Goal: Task Accomplishment & Management: Use online tool/utility

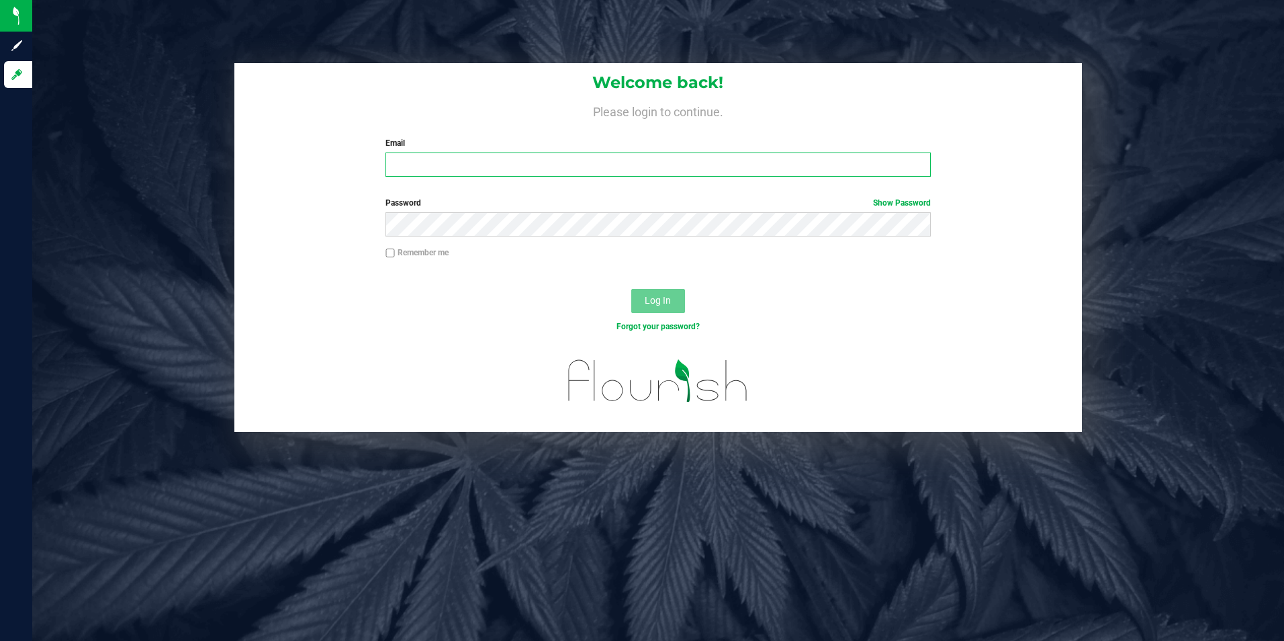
click at [512, 169] on input "Email" at bounding box center [657, 164] width 545 height 24
type input "[PERSON_NAME][EMAIL_ADDRESS][PERSON_NAME][DOMAIN_NAME]"
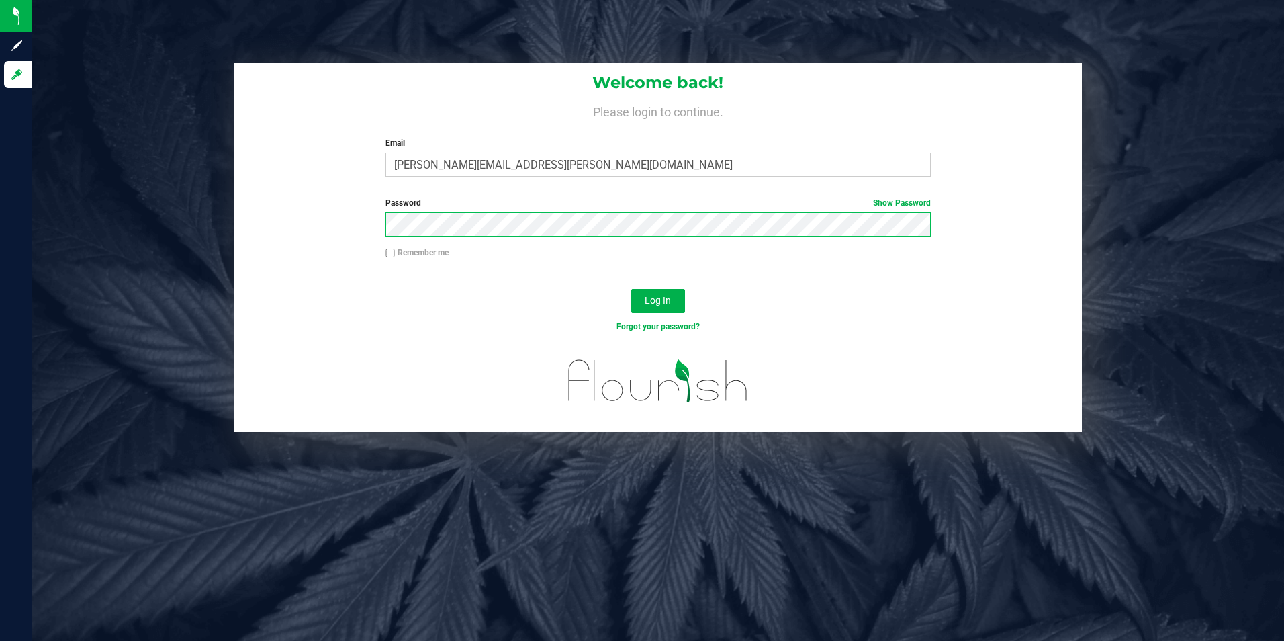
click at [631, 289] on button "Log In" at bounding box center [658, 301] width 54 height 24
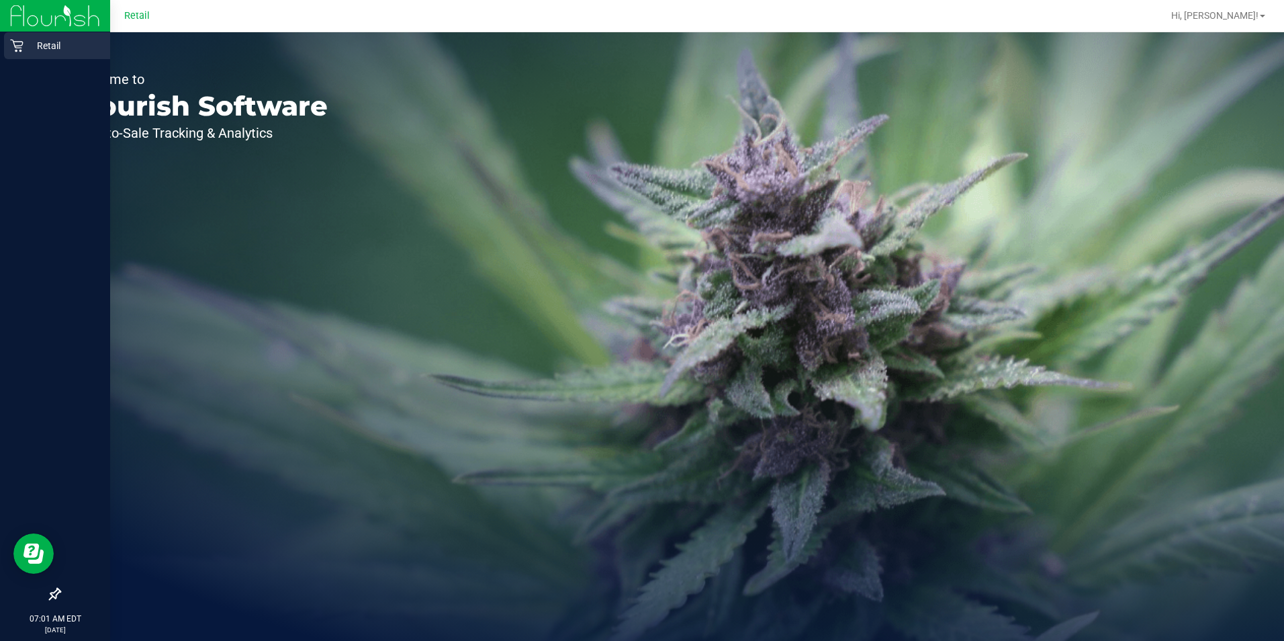
click at [26, 48] on p "Retail" at bounding box center [64, 46] width 81 height 16
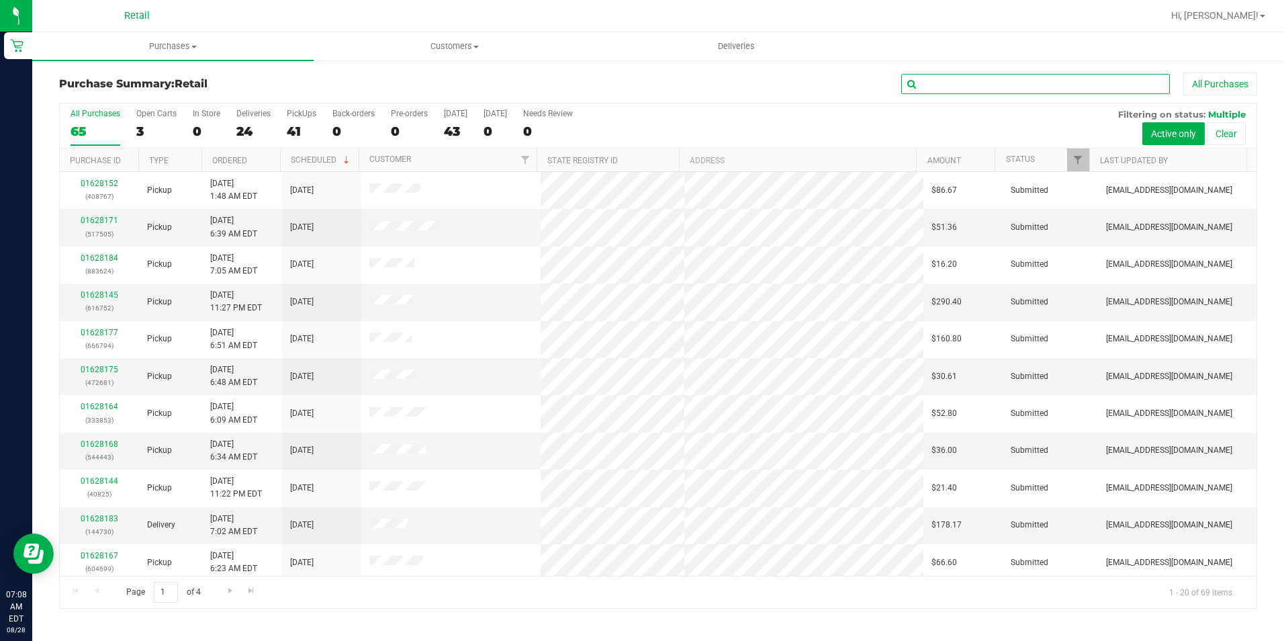
click at [958, 82] on input "text" at bounding box center [1035, 84] width 269 height 20
click at [966, 79] on input "text" at bounding box center [1035, 84] width 269 height 20
type input "993"
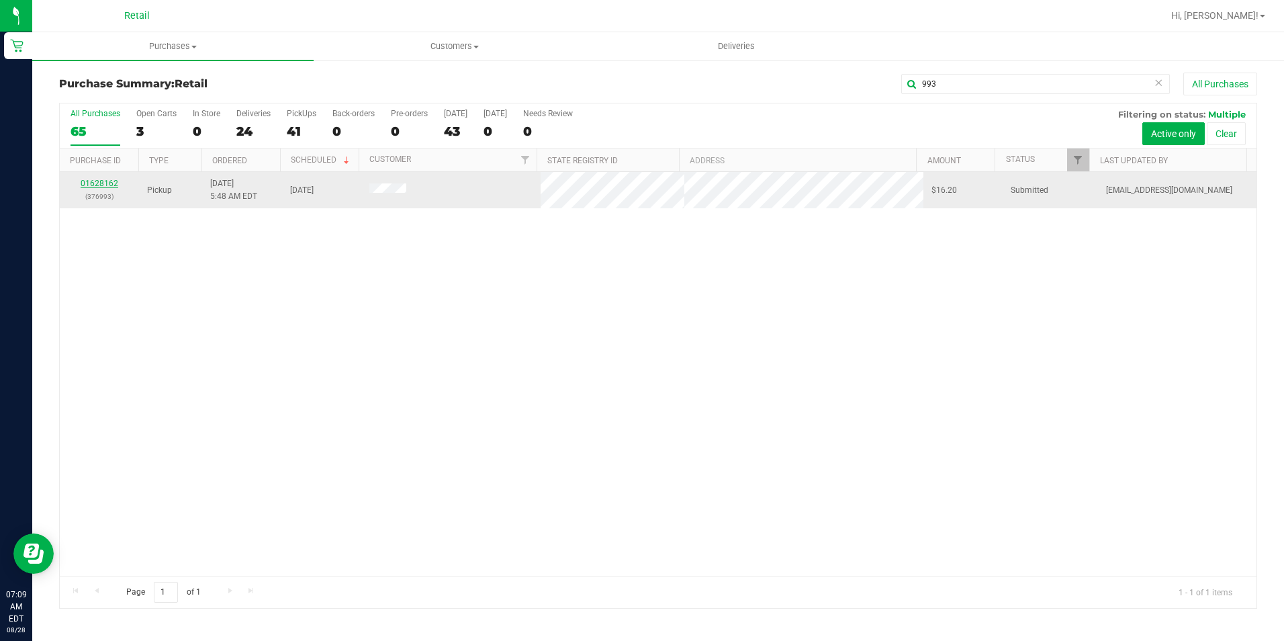
click at [99, 183] on link "01628162" at bounding box center [100, 183] width 38 height 9
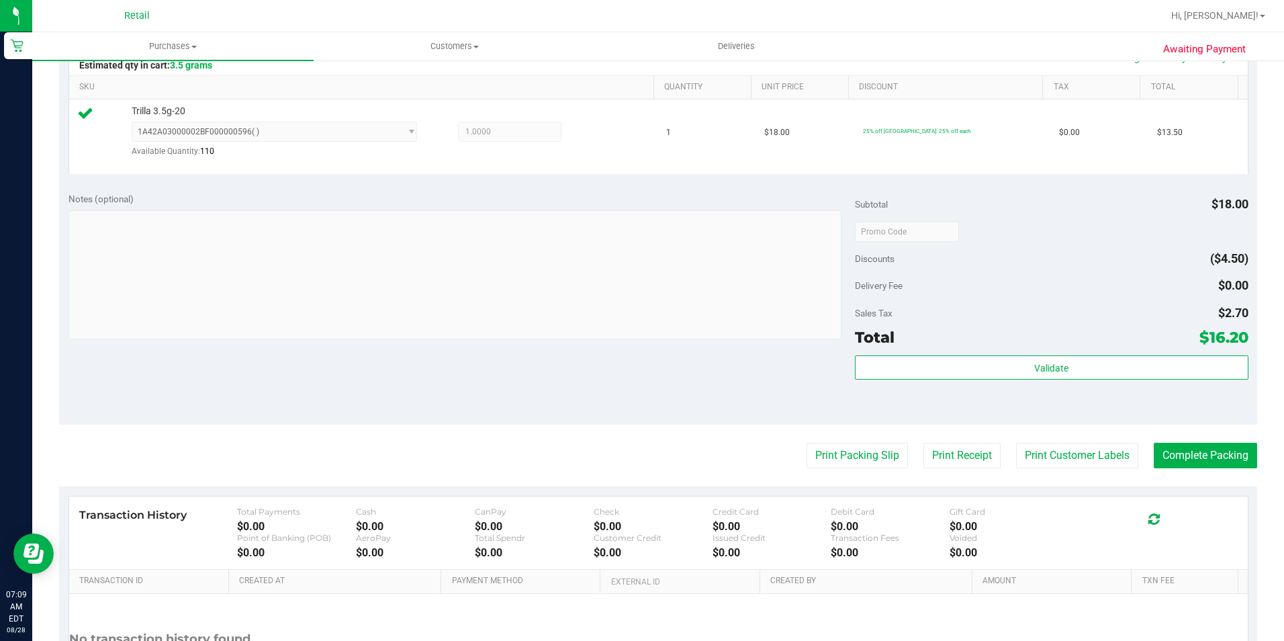
scroll to position [336, 0]
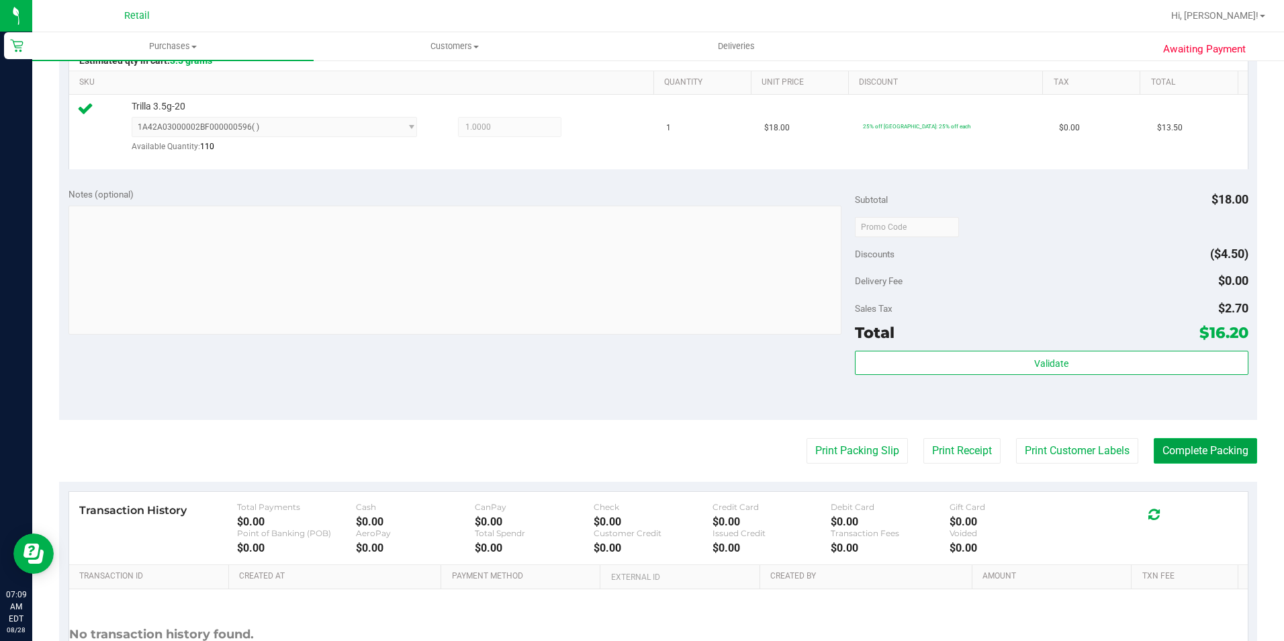
click at [1205, 447] on button "Complete Packing" at bounding box center [1205, 451] width 103 height 26
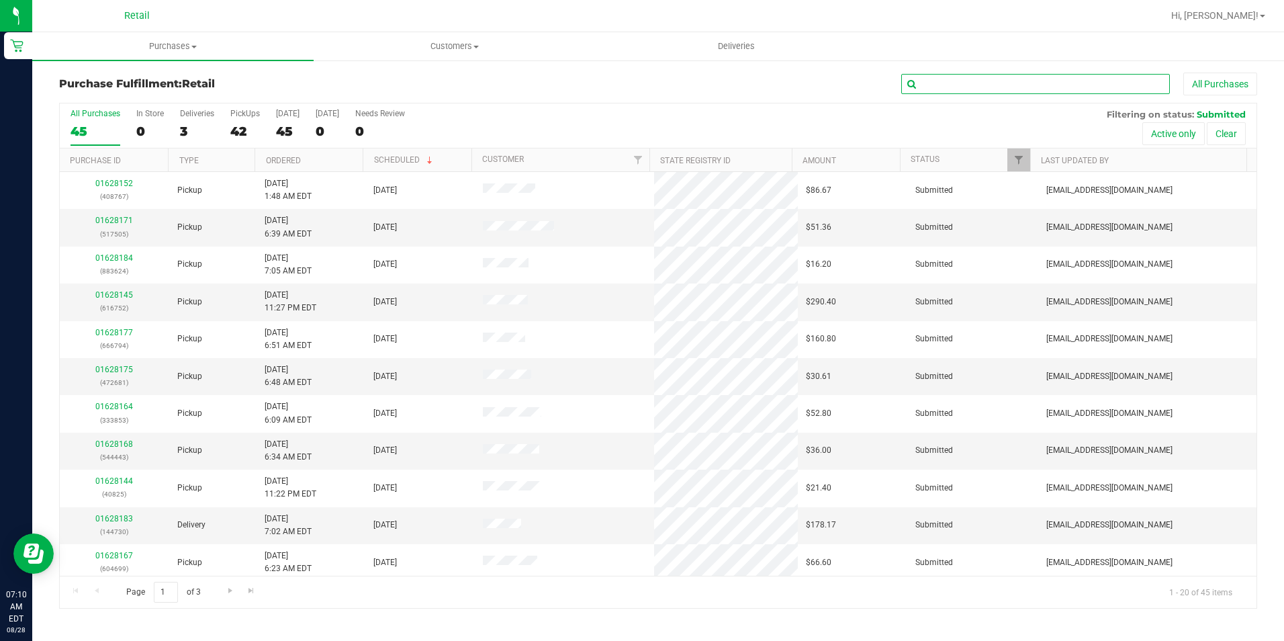
click at [1019, 81] on input "text" at bounding box center [1035, 84] width 269 height 20
type input "270"
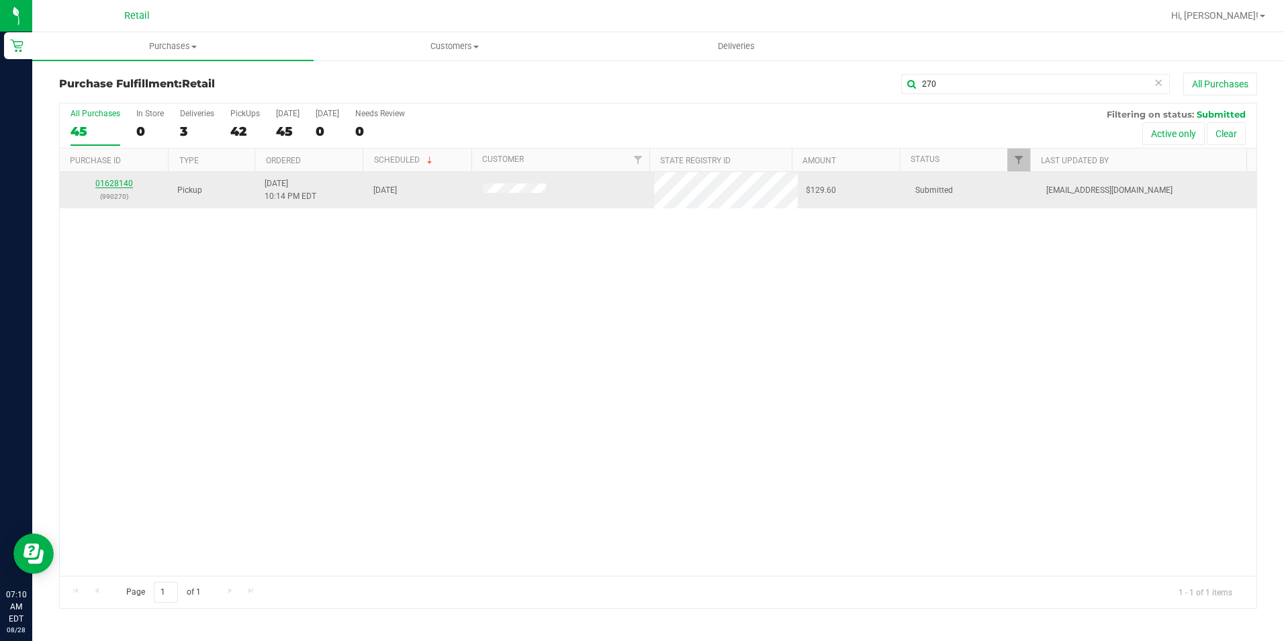
click at [120, 187] on link "01628140" at bounding box center [114, 183] width 38 height 9
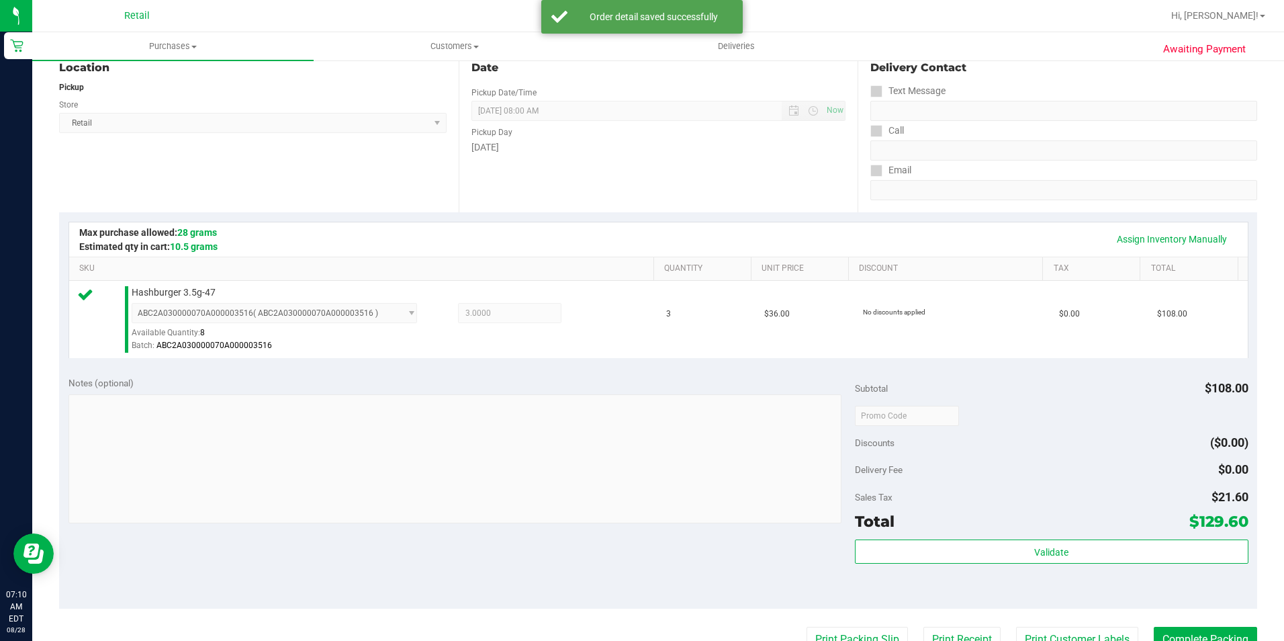
scroll to position [269, 0]
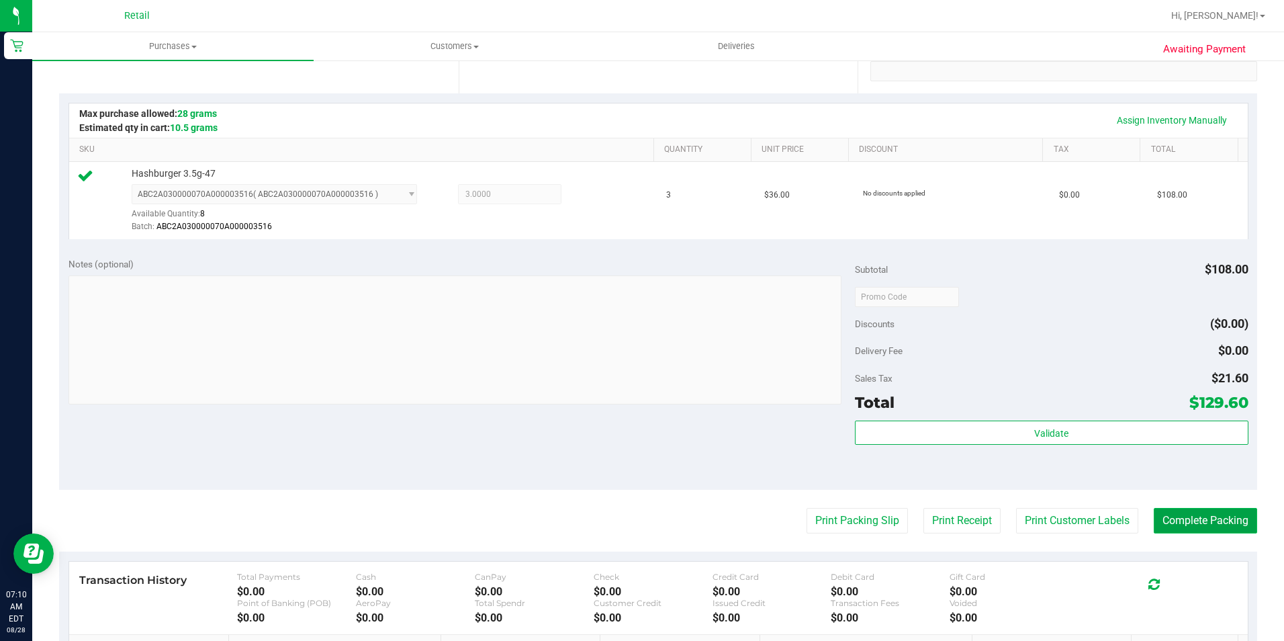
click at [1191, 524] on button "Complete Packing" at bounding box center [1205, 521] width 103 height 26
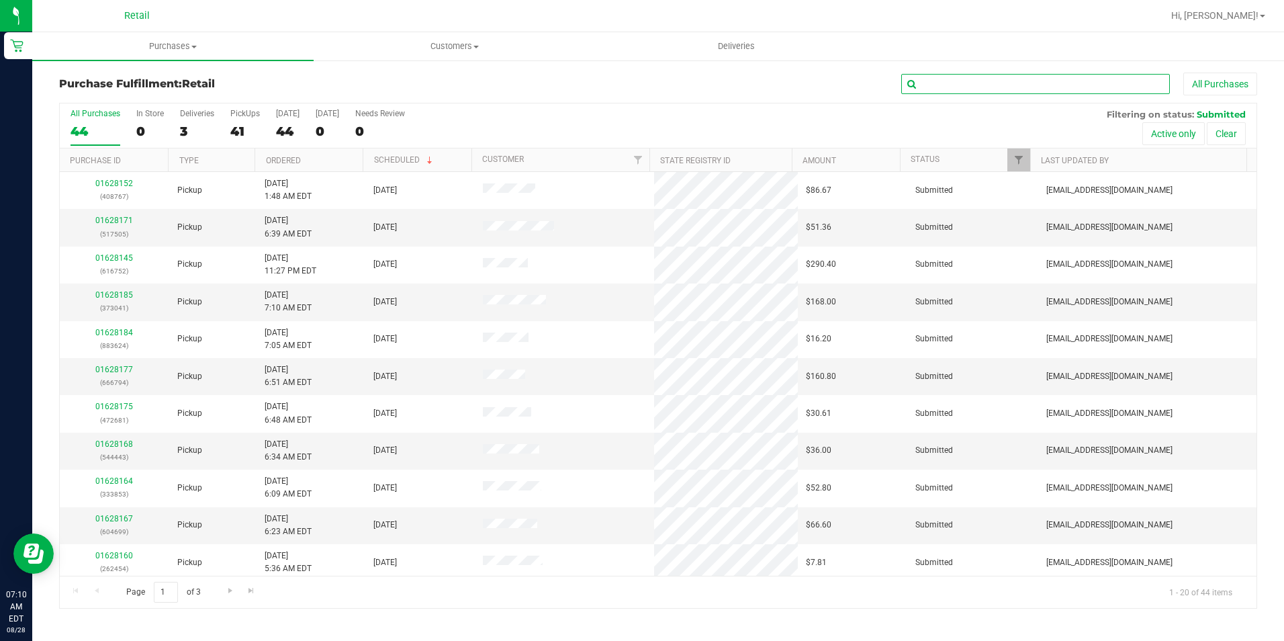
click at [971, 83] on input "text" at bounding box center [1035, 84] width 269 height 20
type input "744"
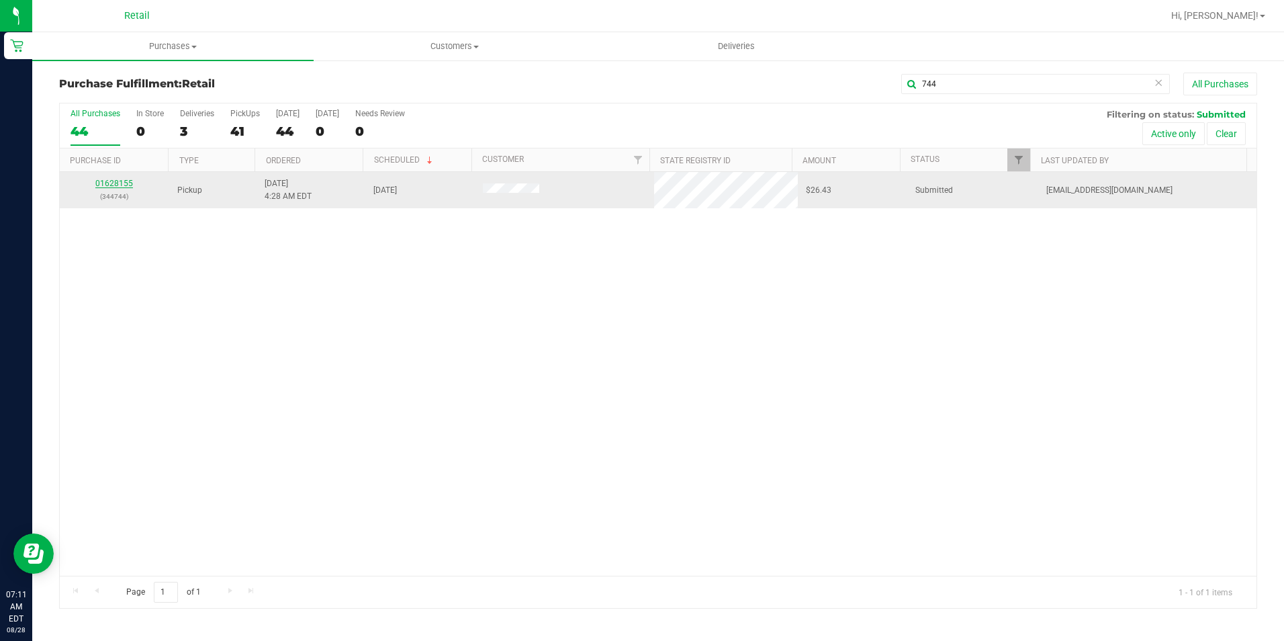
click at [109, 183] on link "01628155" at bounding box center [114, 183] width 38 height 9
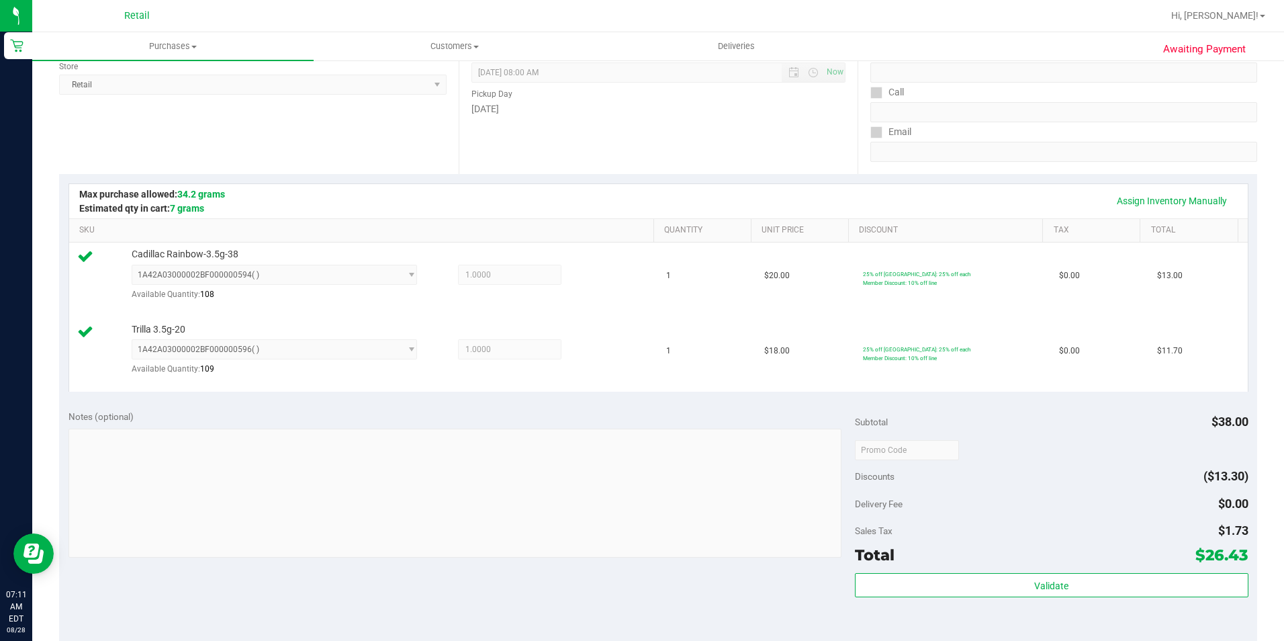
scroll to position [269, 0]
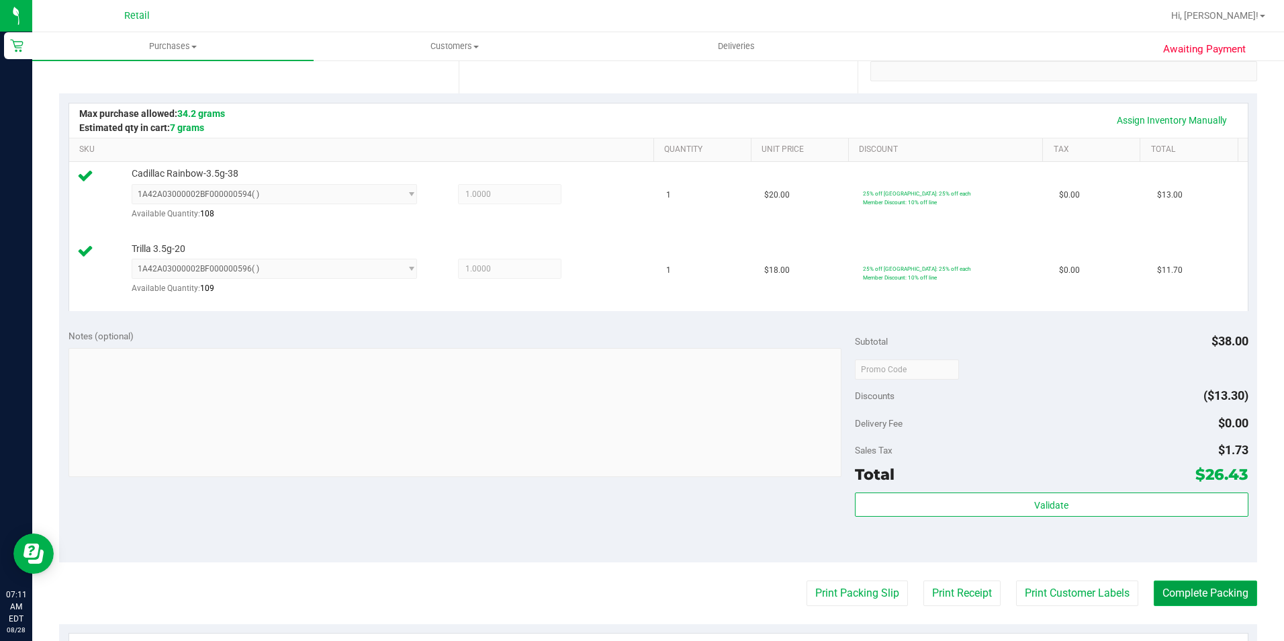
click at [1227, 586] on button "Complete Packing" at bounding box center [1205, 593] width 103 height 26
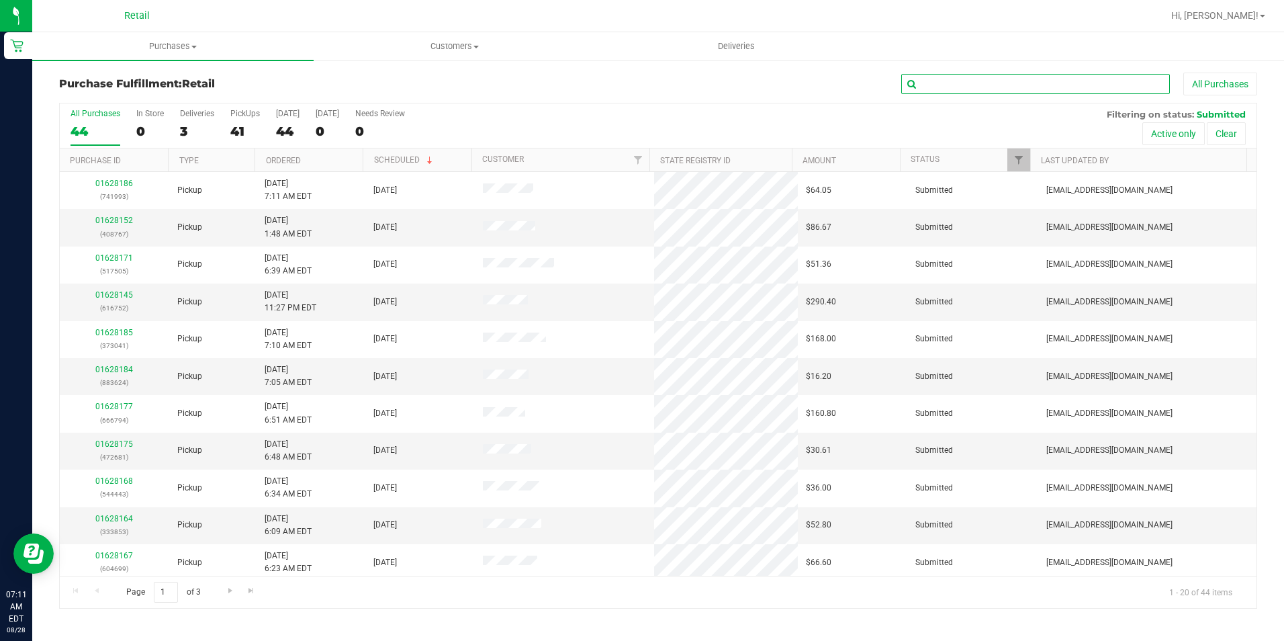
click at [1011, 85] on input "text" at bounding box center [1035, 84] width 269 height 20
type input "767"
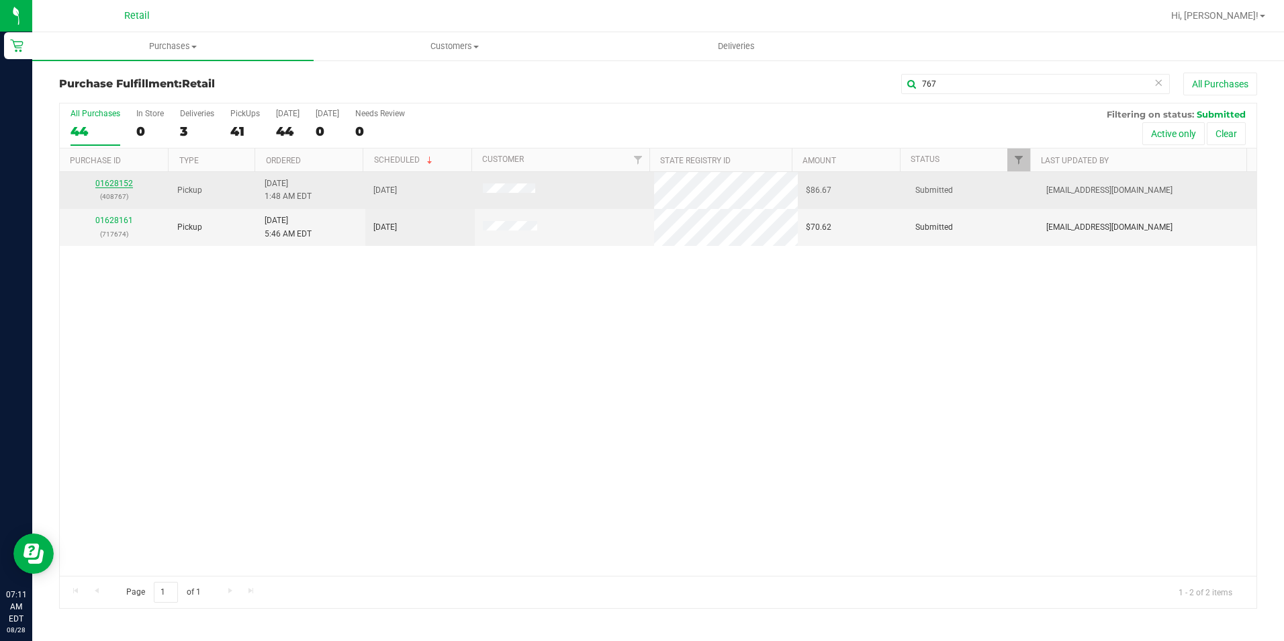
click at [118, 183] on link "01628152" at bounding box center [114, 183] width 38 height 9
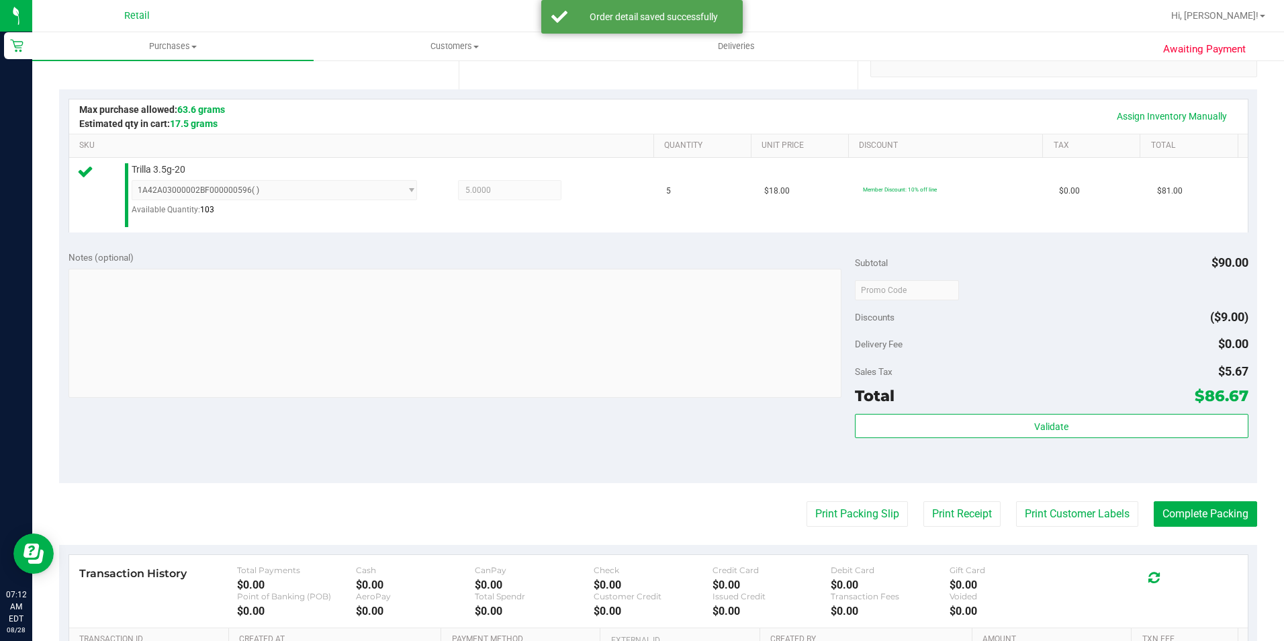
scroll to position [403, 0]
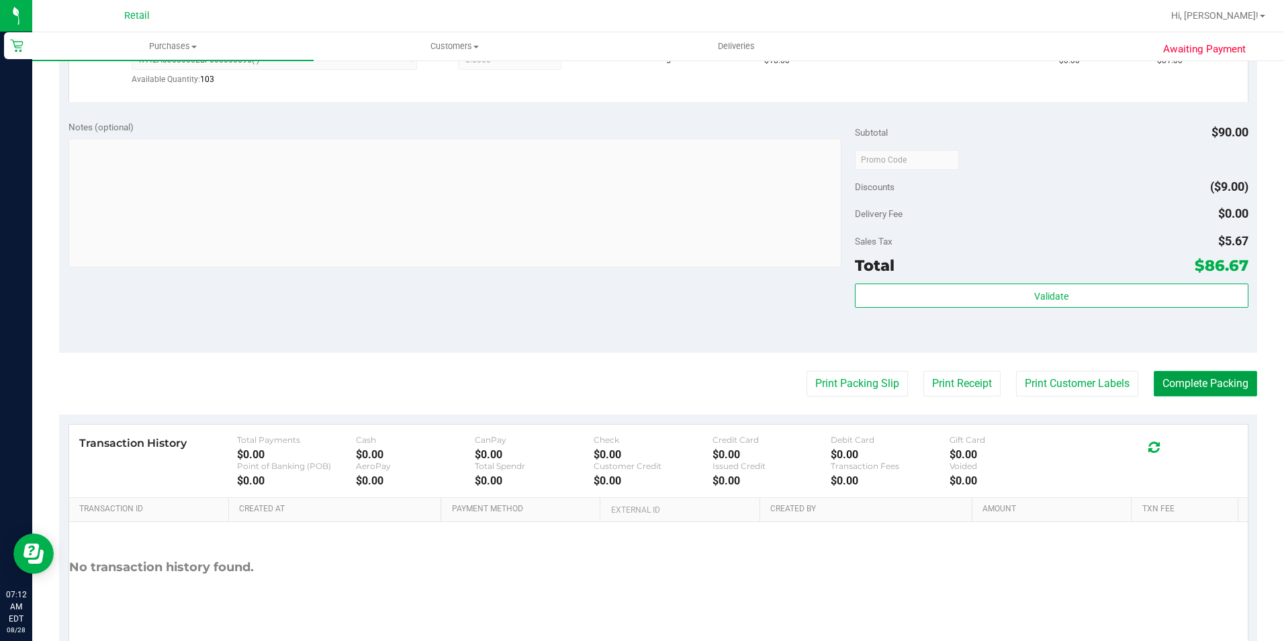
click at [1203, 381] on button "Complete Packing" at bounding box center [1205, 384] width 103 height 26
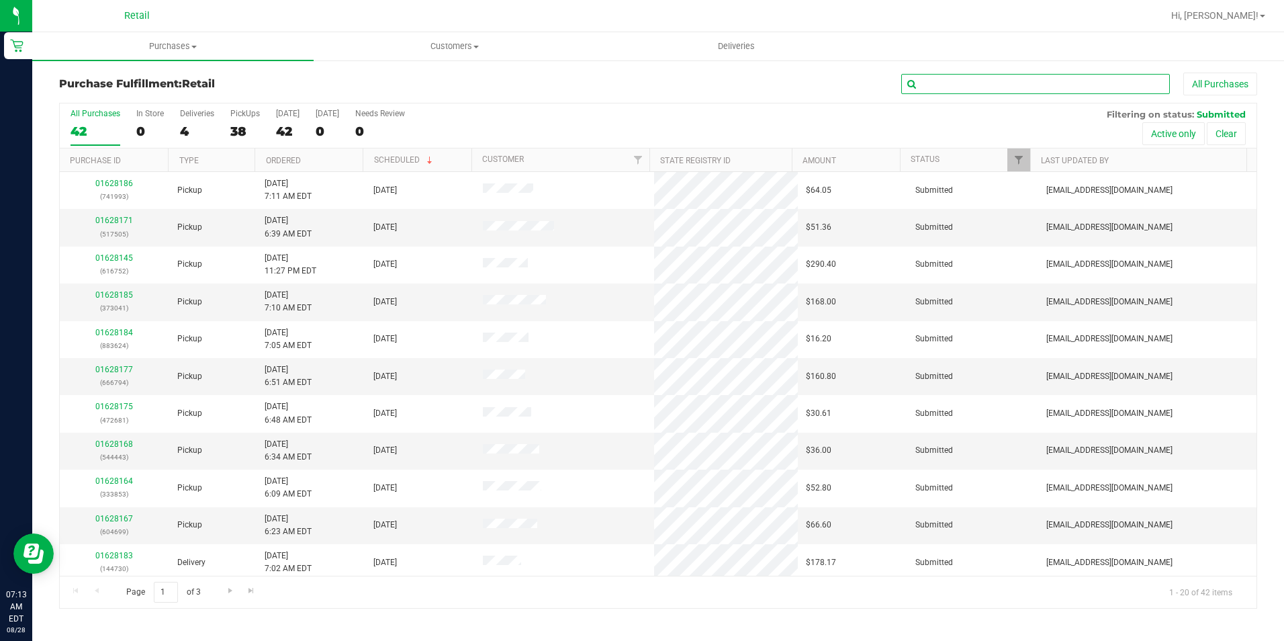
click at [1012, 92] on input "text" at bounding box center [1035, 84] width 269 height 20
type input "050"
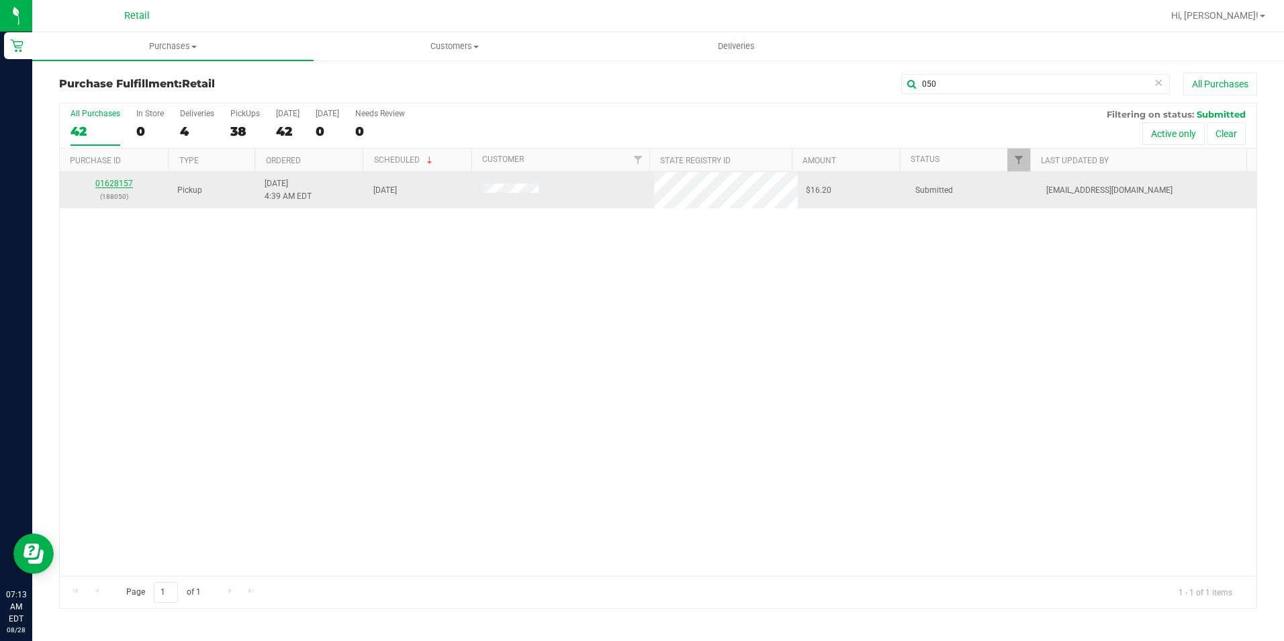
click at [118, 184] on link "01628157" at bounding box center [114, 183] width 38 height 9
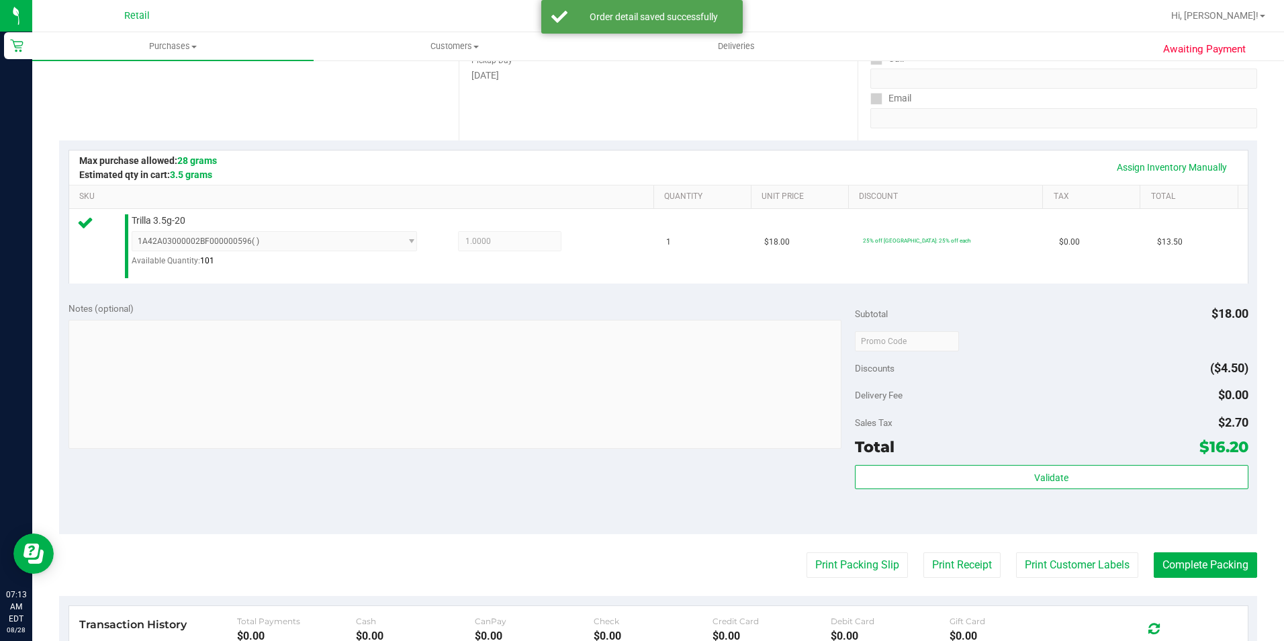
scroll to position [269, 0]
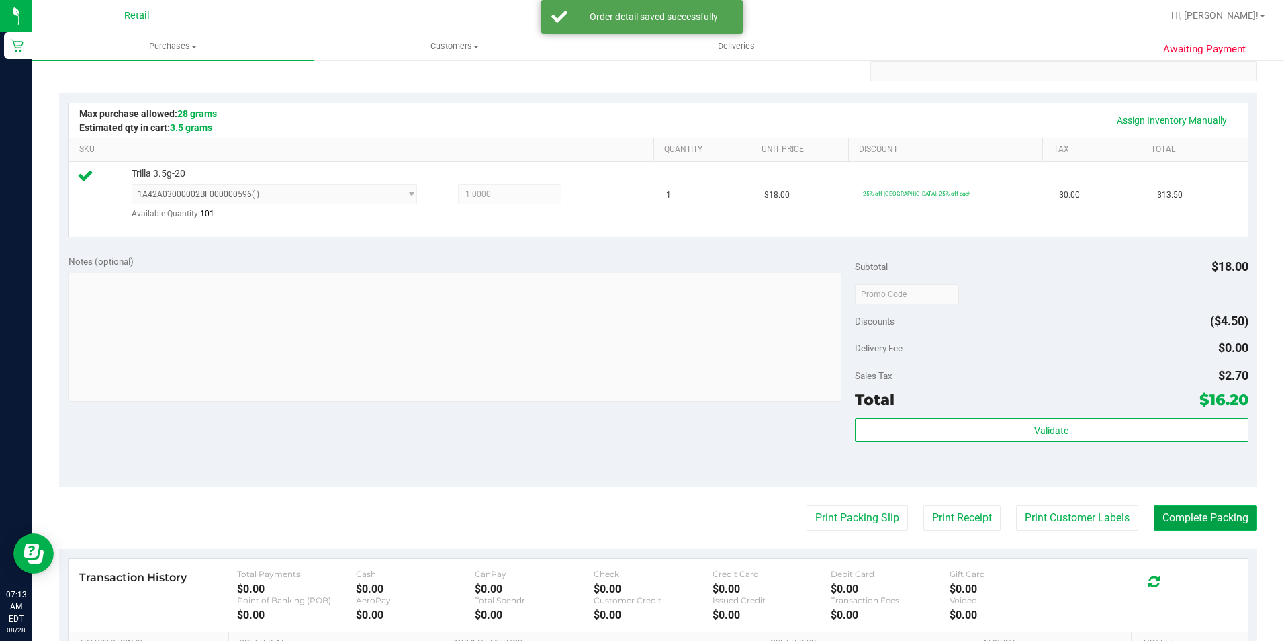
click at [1219, 510] on button "Complete Packing" at bounding box center [1205, 518] width 103 height 26
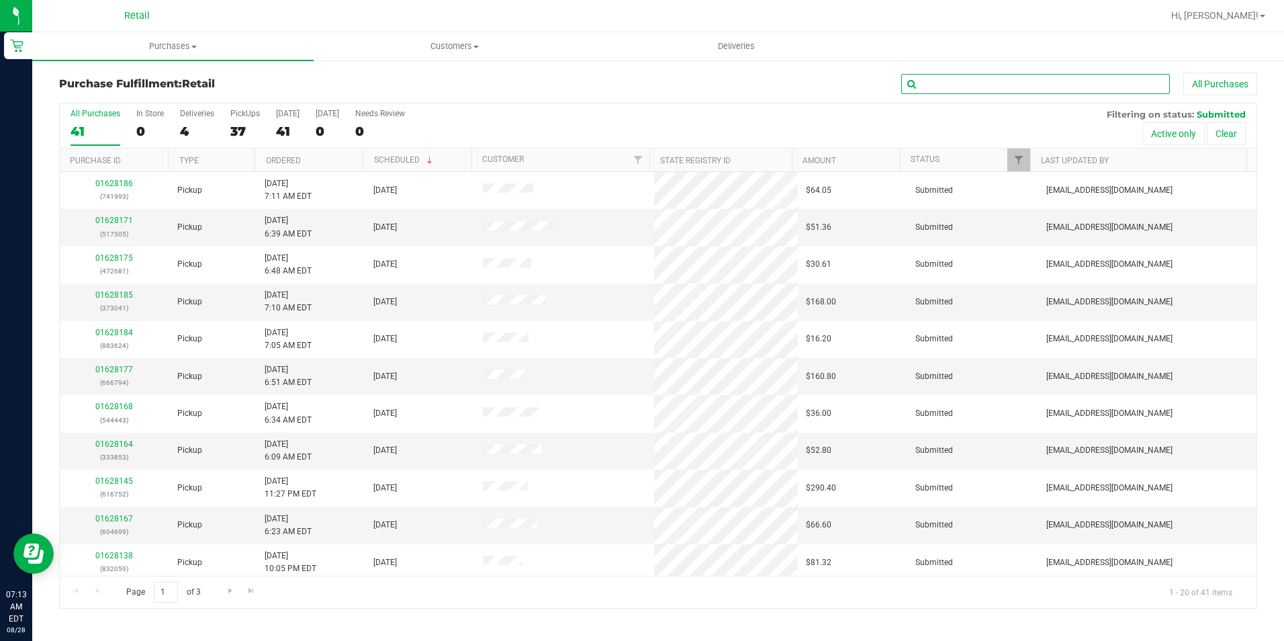
click at [978, 88] on input "text" at bounding box center [1035, 84] width 269 height 20
type input "936"
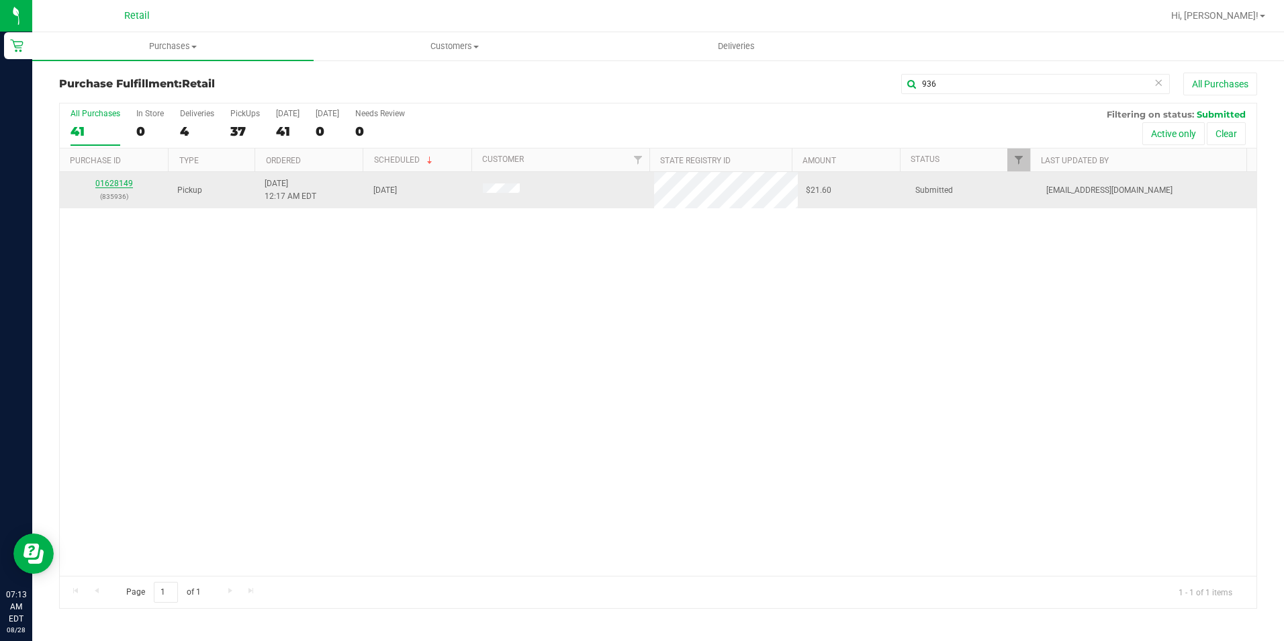
click at [105, 183] on link "01628149" at bounding box center [114, 183] width 38 height 9
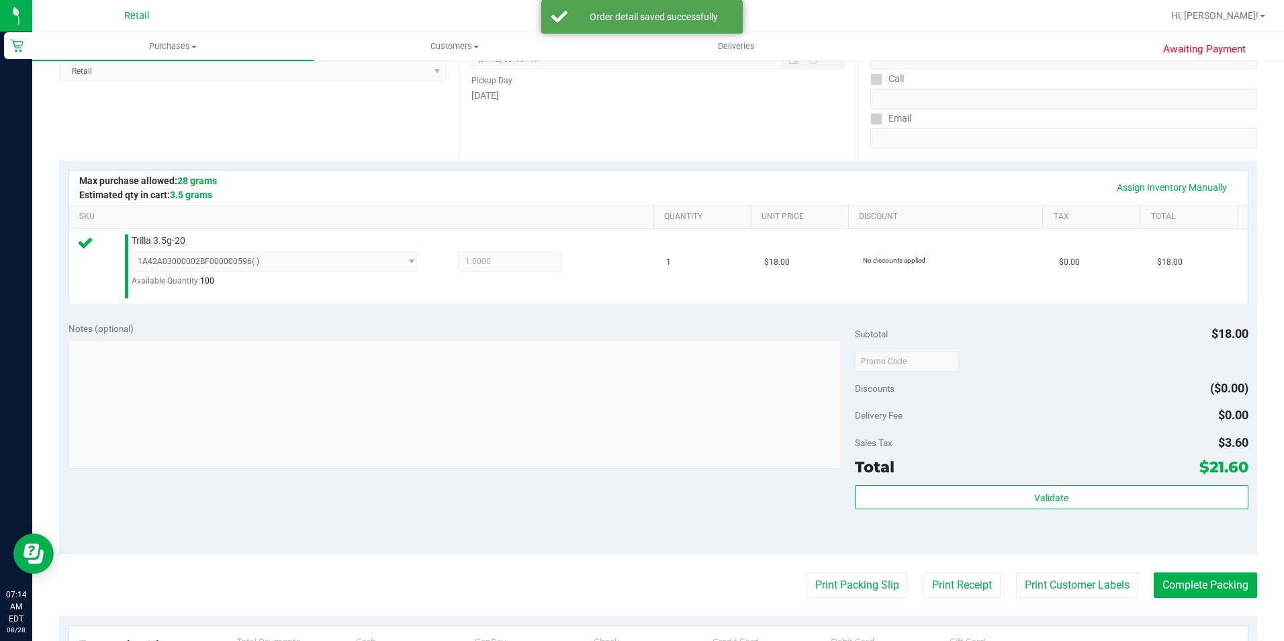
scroll to position [269, 0]
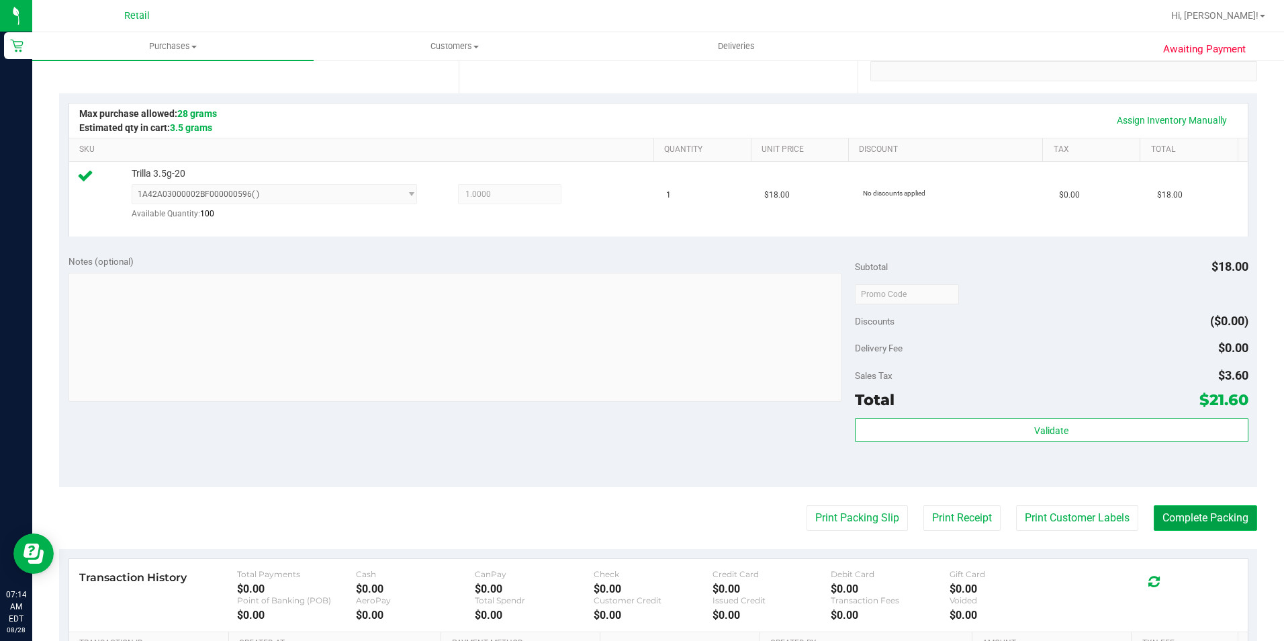
click at [1195, 508] on button "Complete Packing" at bounding box center [1205, 518] width 103 height 26
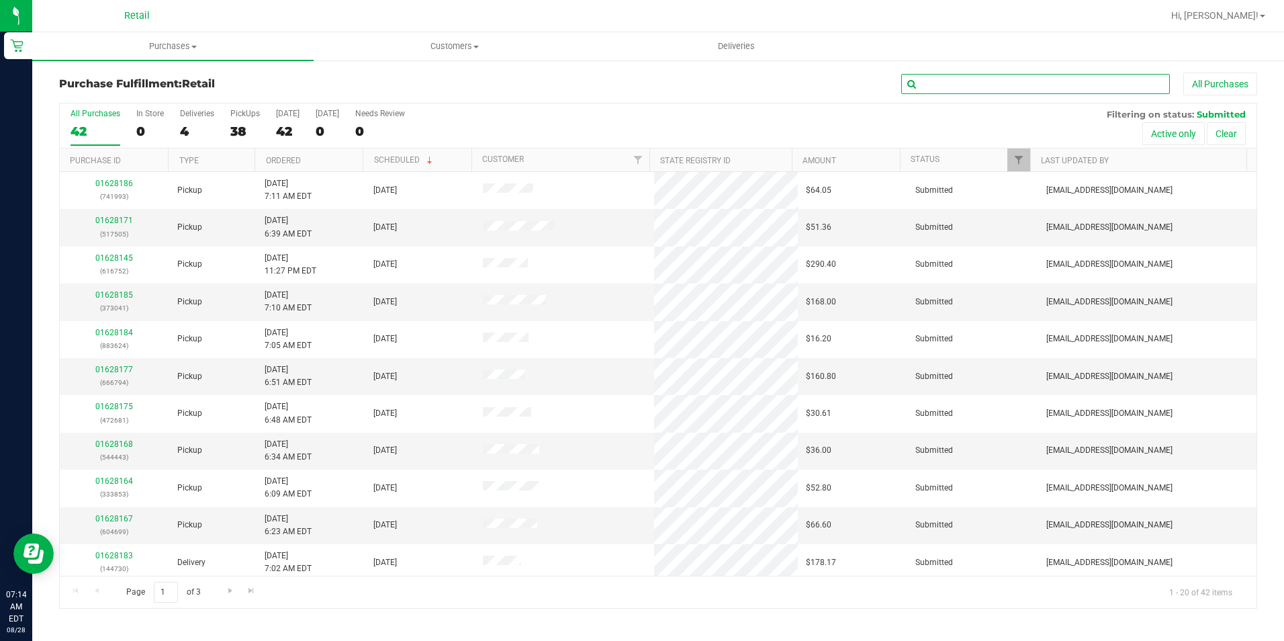
click at [994, 87] on input "text" at bounding box center [1035, 84] width 269 height 20
type input "008"
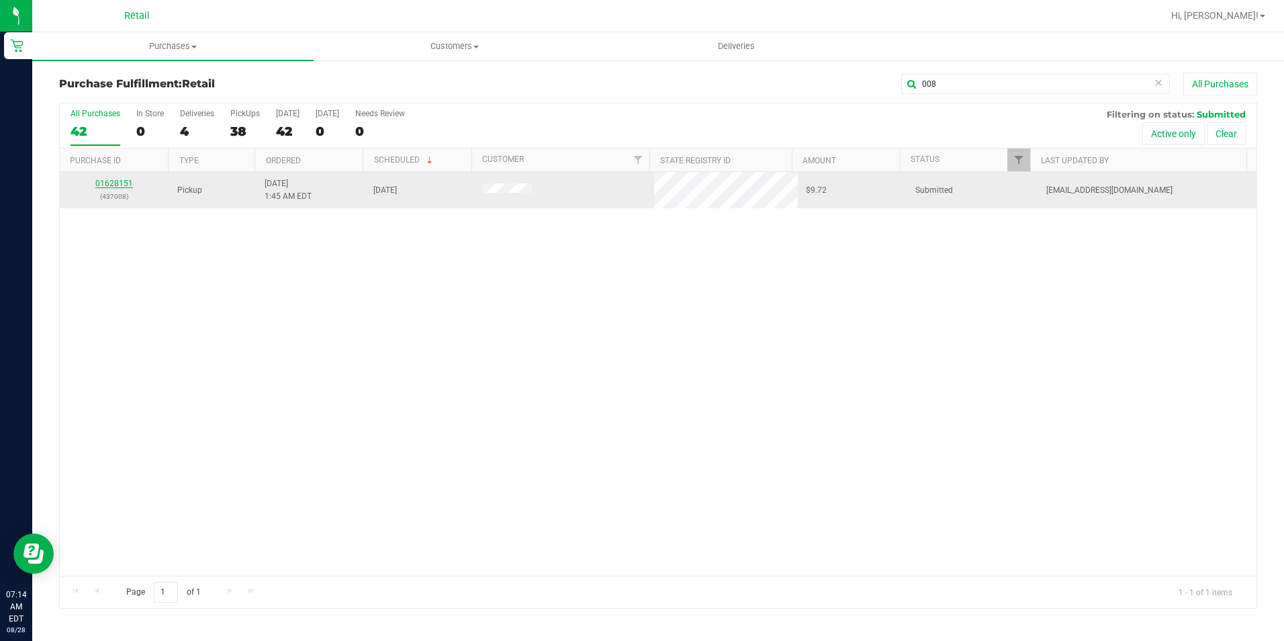
click at [120, 184] on link "01628151" at bounding box center [114, 183] width 38 height 9
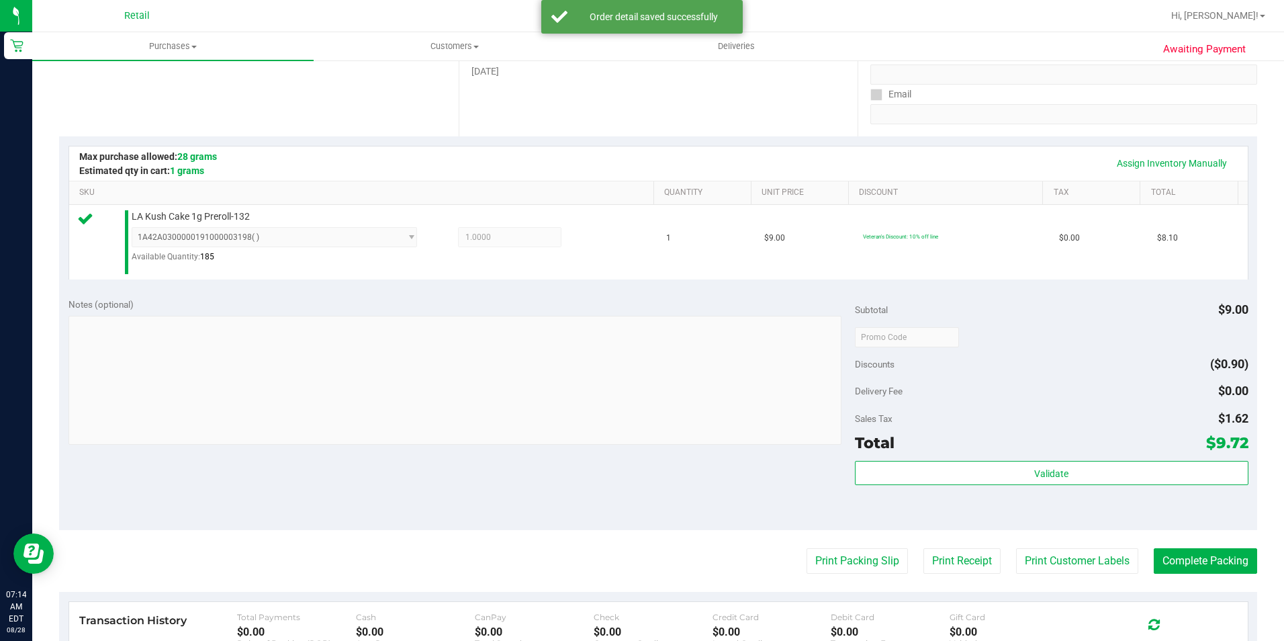
scroll to position [269, 0]
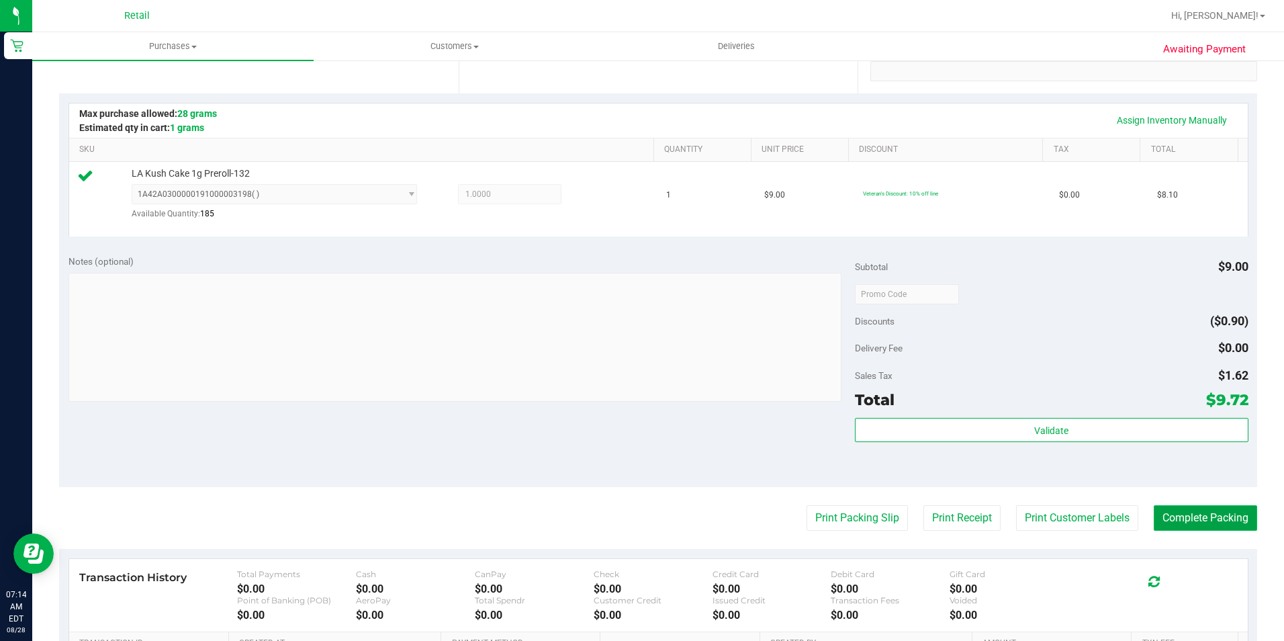
click at [1207, 516] on button "Complete Packing" at bounding box center [1205, 518] width 103 height 26
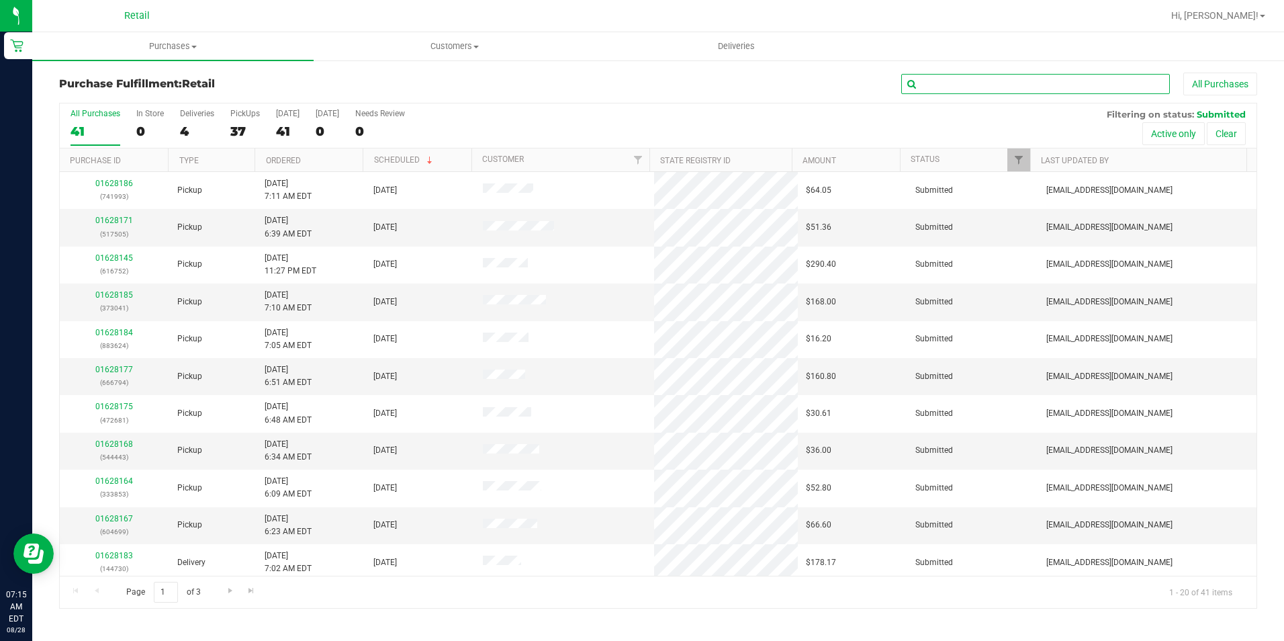
click at [1019, 93] on input "text" at bounding box center [1035, 84] width 269 height 20
type input "478"
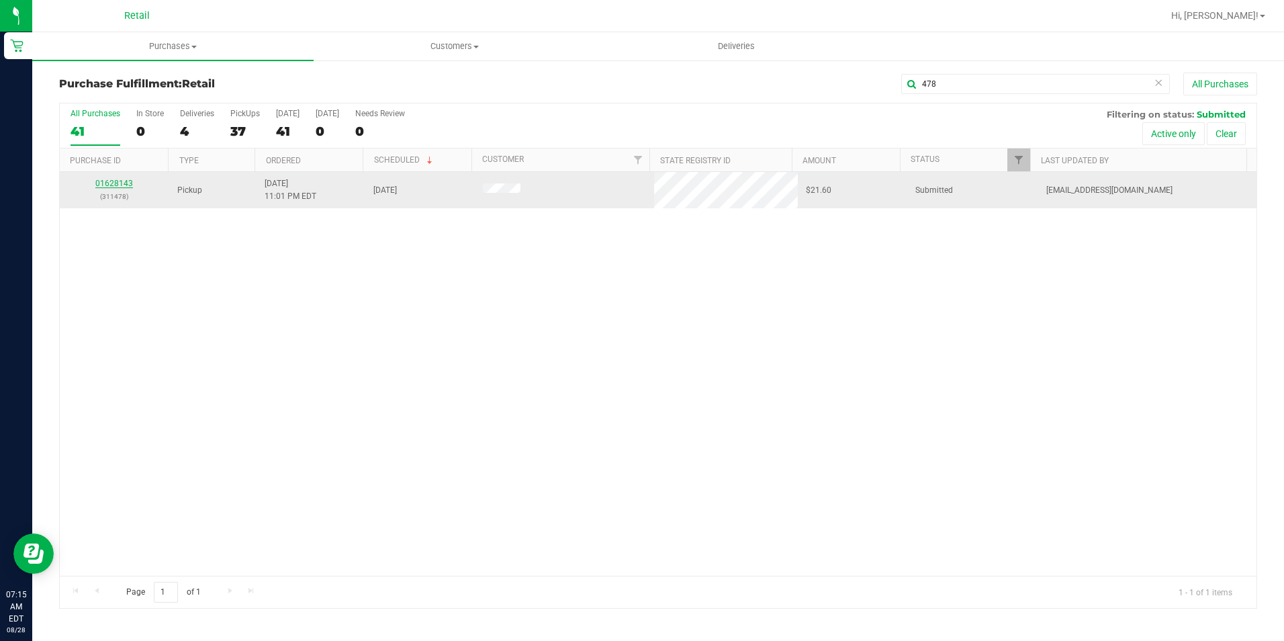
click at [110, 181] on link "01628143" at bounding box center [114, 183] width 38 height 9
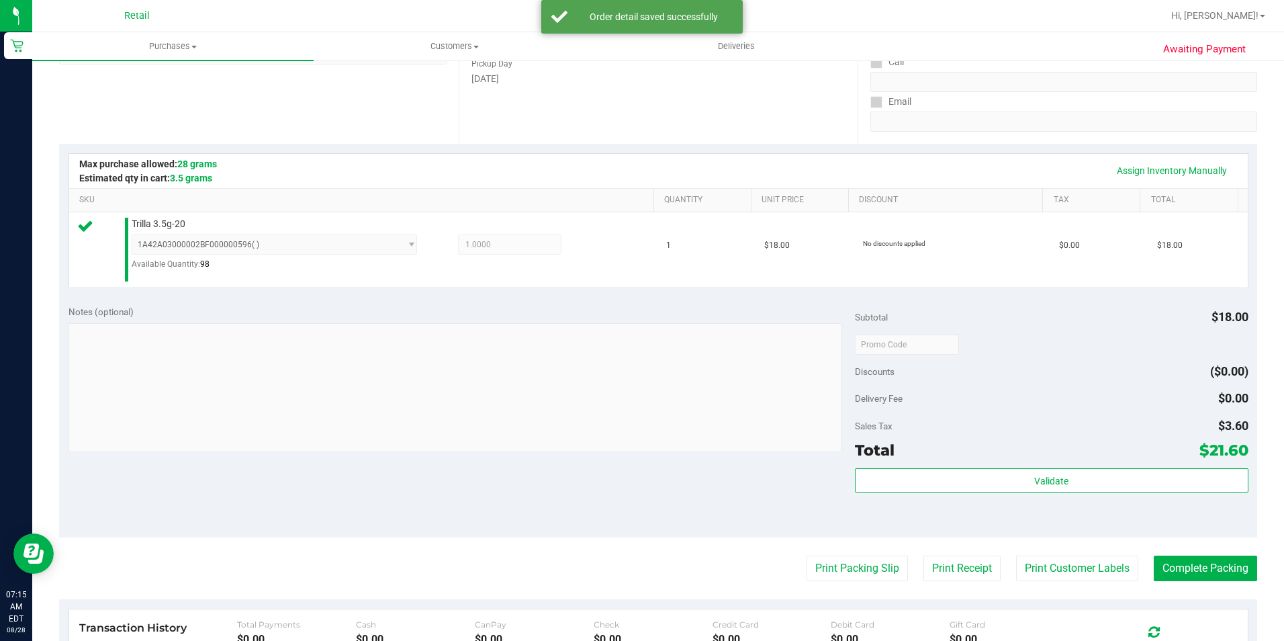
scroll to position [336, 0]
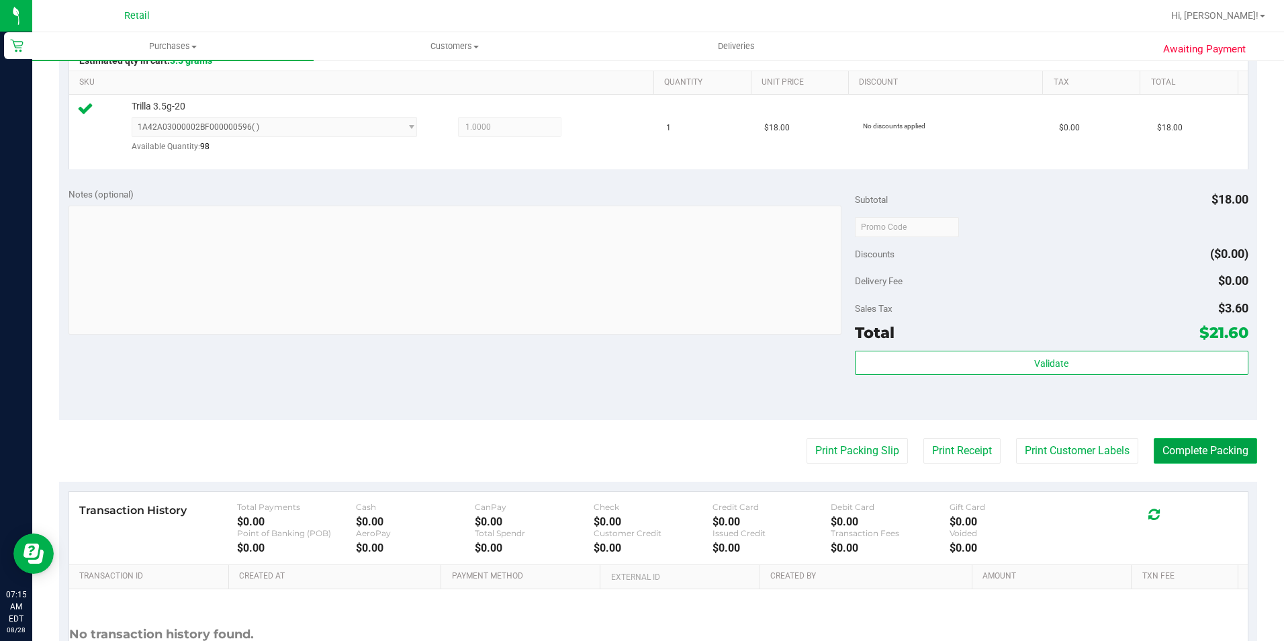
click at [1183, 449] on button "Complete Packing" at bounding box center [1205, 451] width 103 height 26
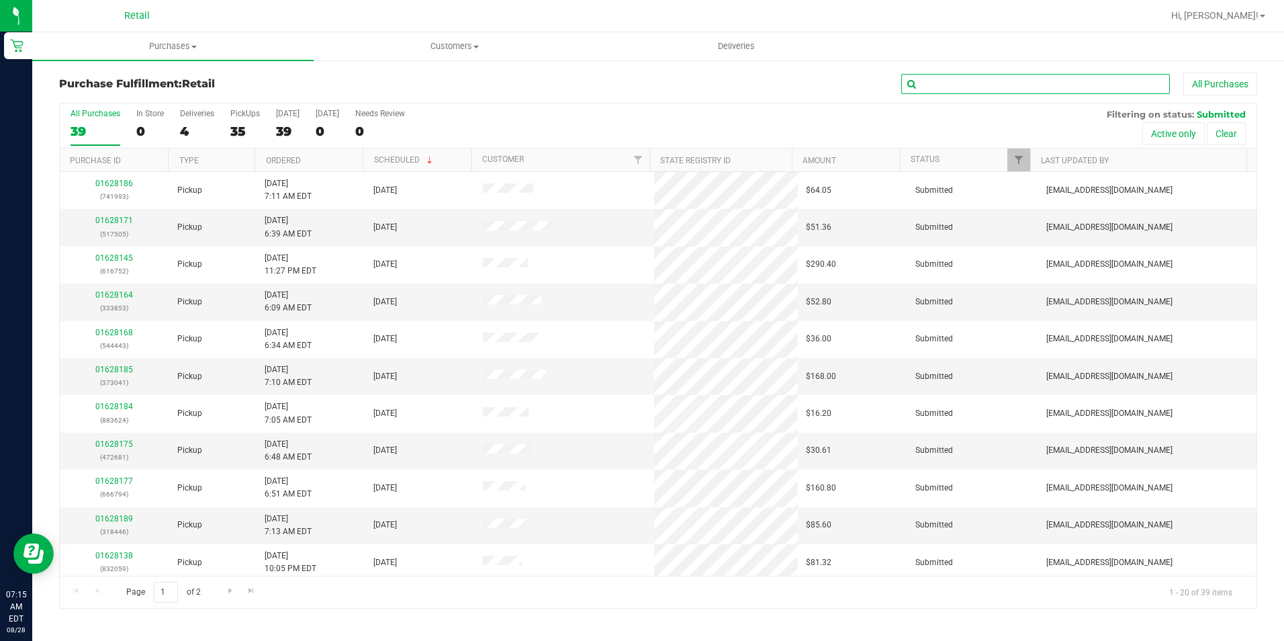
click at [1023, 75] on input "text" at bounding box center [1035, 84] width 269 height 20
type input "853"
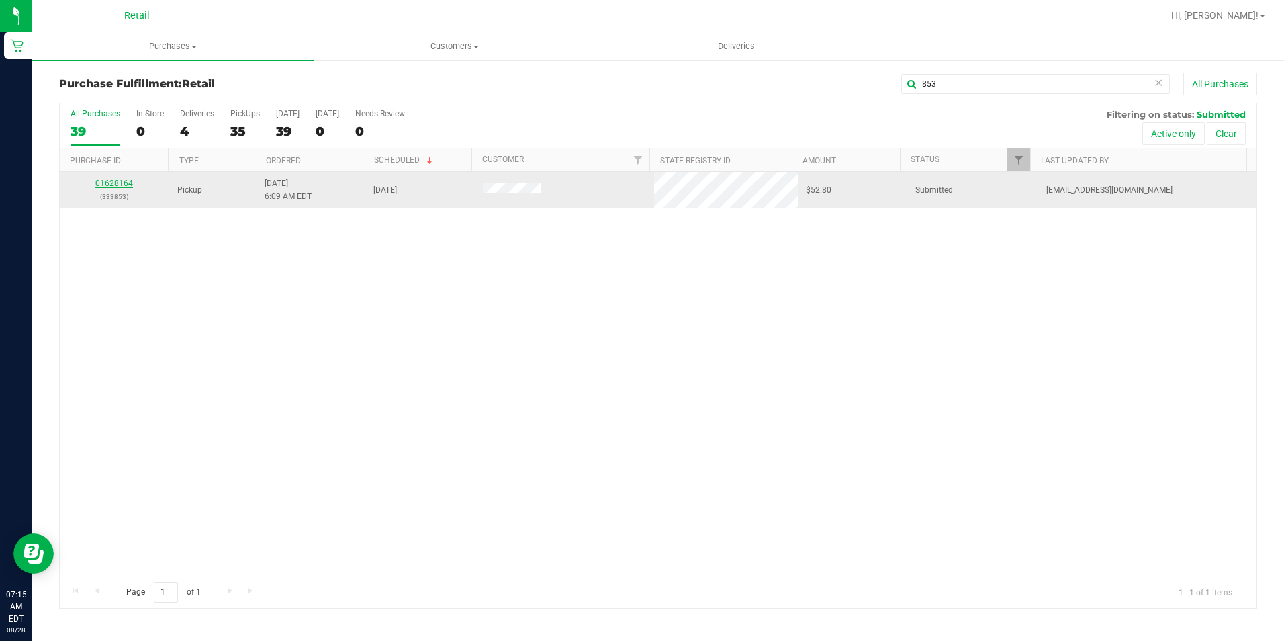
click at [120, 181] on link "01628164" at bounding box center [114, 183] width 38 height 9
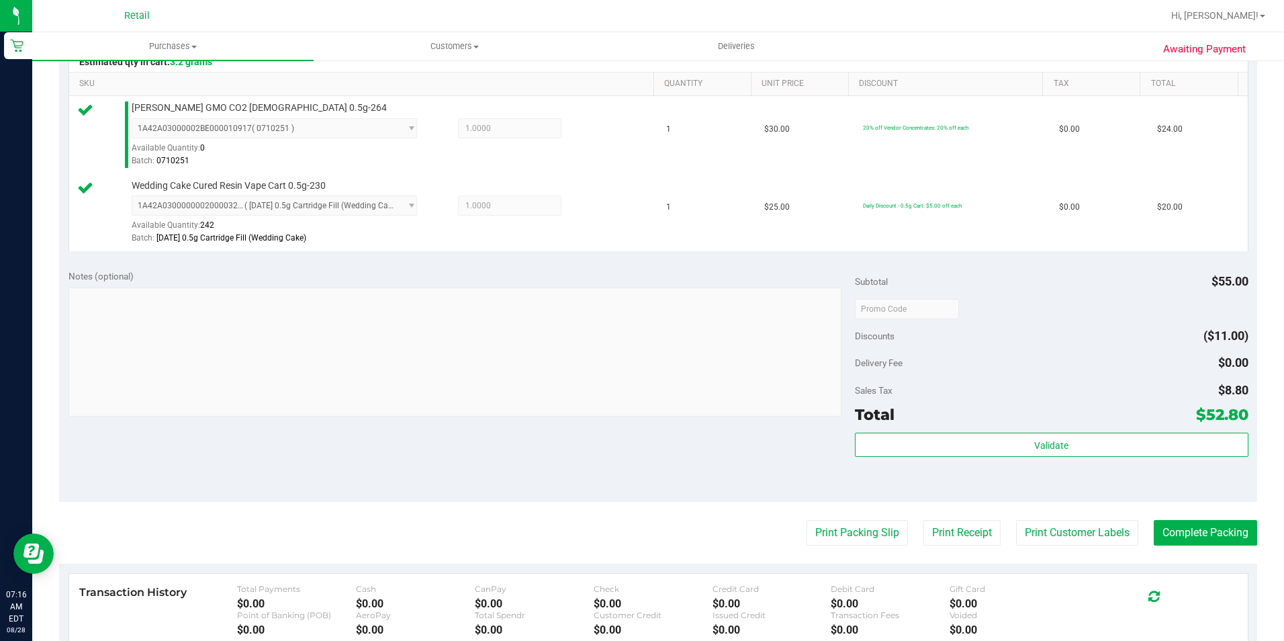
scroll to position [336, 0]
click at [1219, 536] on button "Complete Packing" at bounding box center [1205, 531] width 103 height 26
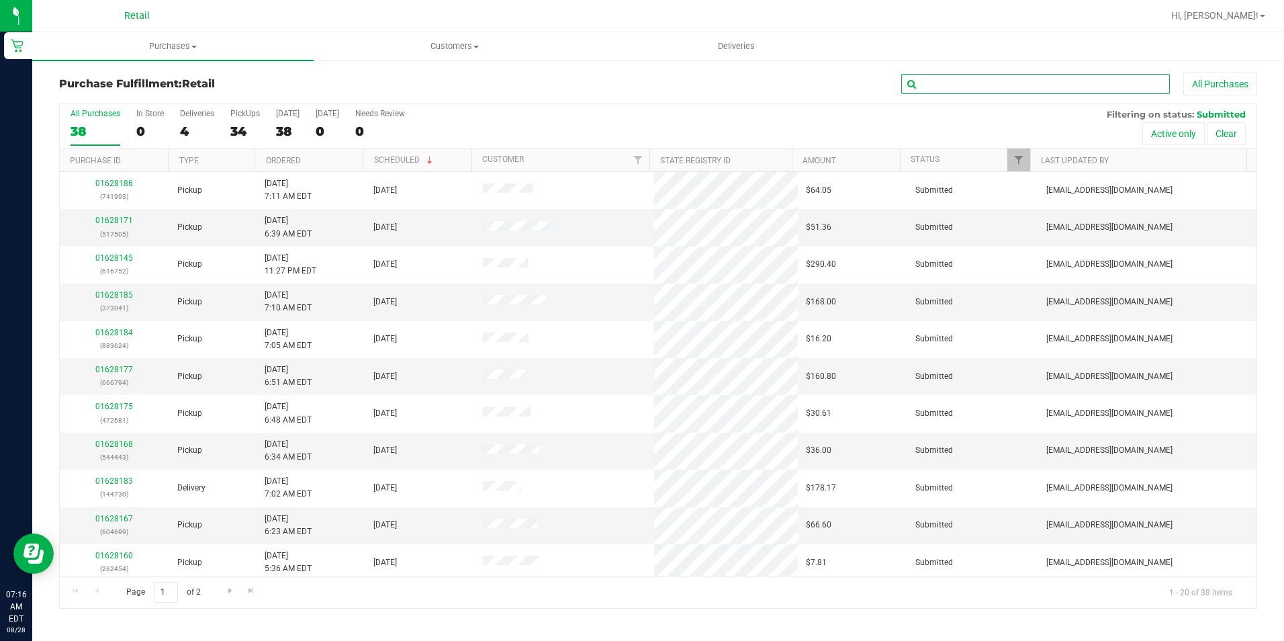
click at [947, 86] on input "text" at bounding box center [1035, 84] width 269 height 20
type input "505"
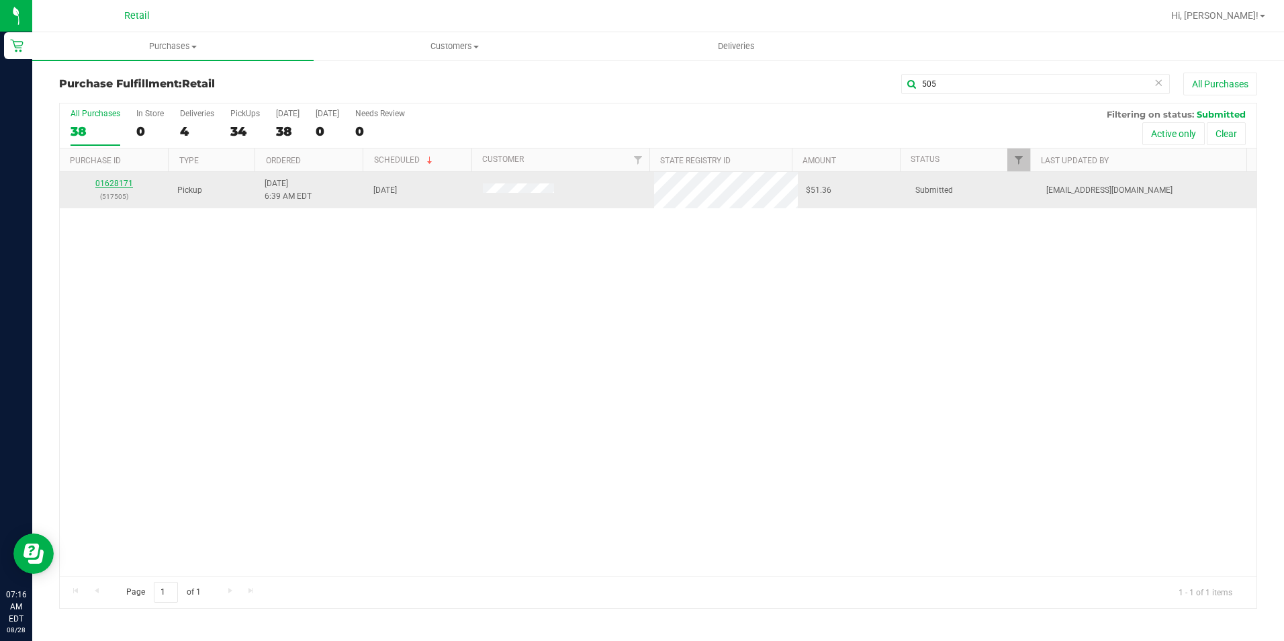
click at [129, 185] on link "01628171" at bounding box center [114, 183] width 38 height 9
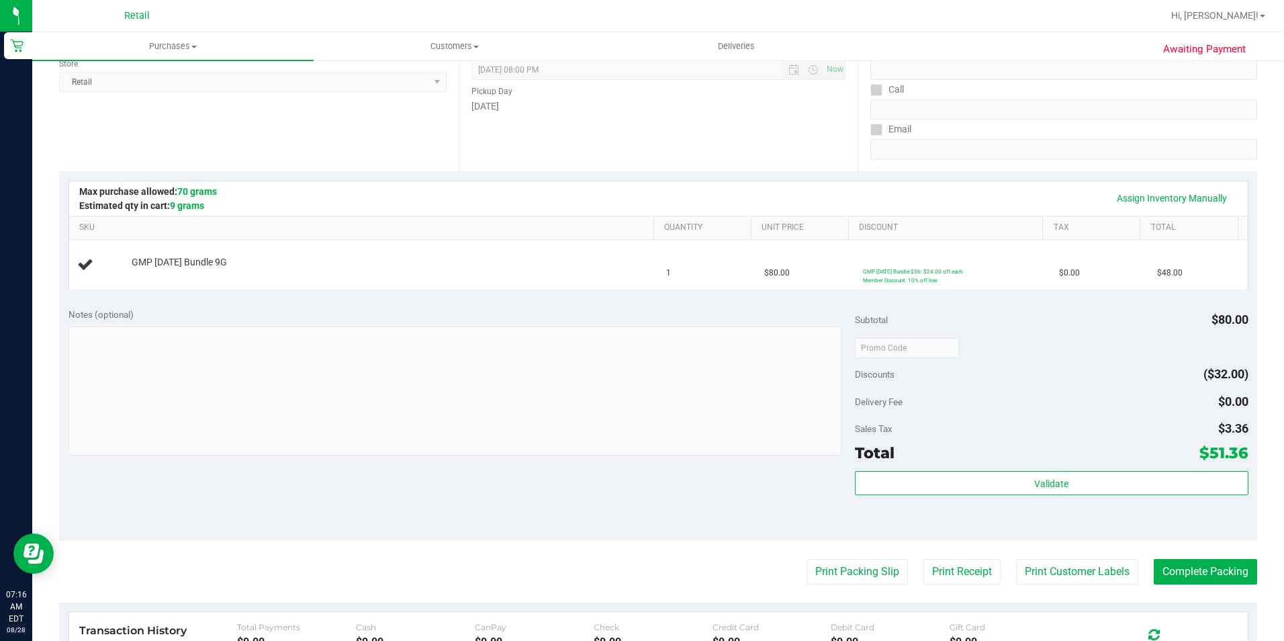
scroll to position [201, 0]
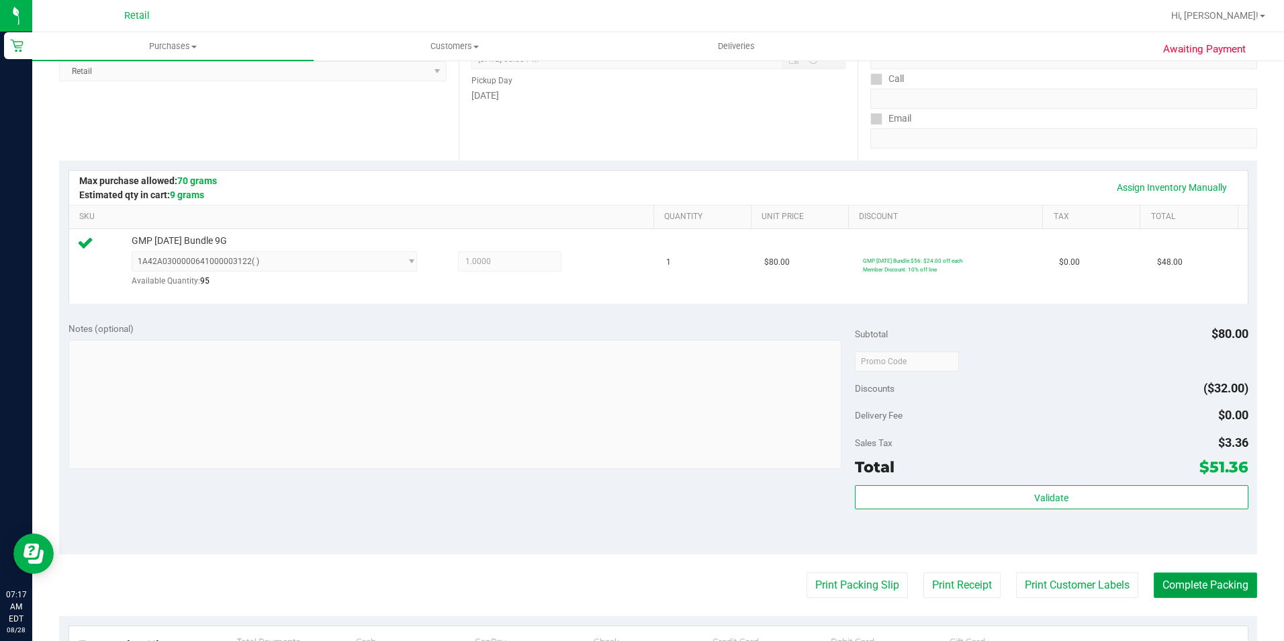
click at [1210, 584] on button "Complete Packing" at bounding box center [1205, 585] width 103 height 26
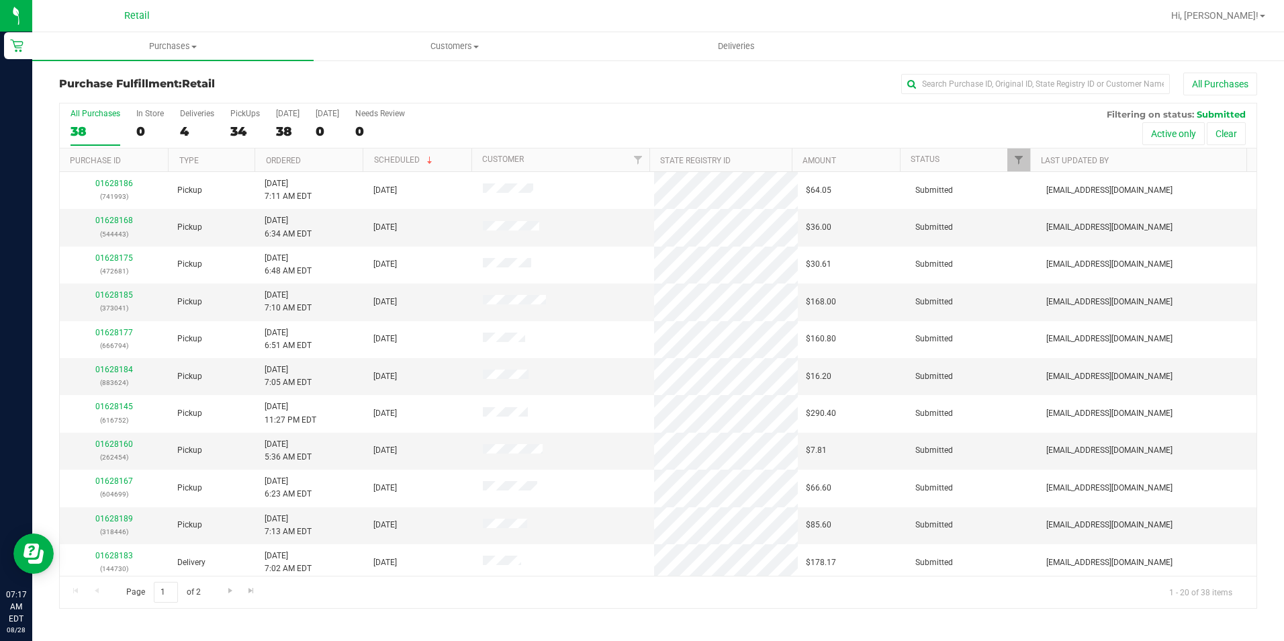
click at [1009, 69] on div "Purchase Fulfillment: Retail All Purchases All Purchases 38 In Store 0 Deliveri…" at bounding box center [658, 340] width 1252 height 563
click at [1009, 75] on input "text" at bounding box center [1035, 84] width 269 height 20
type input "350"
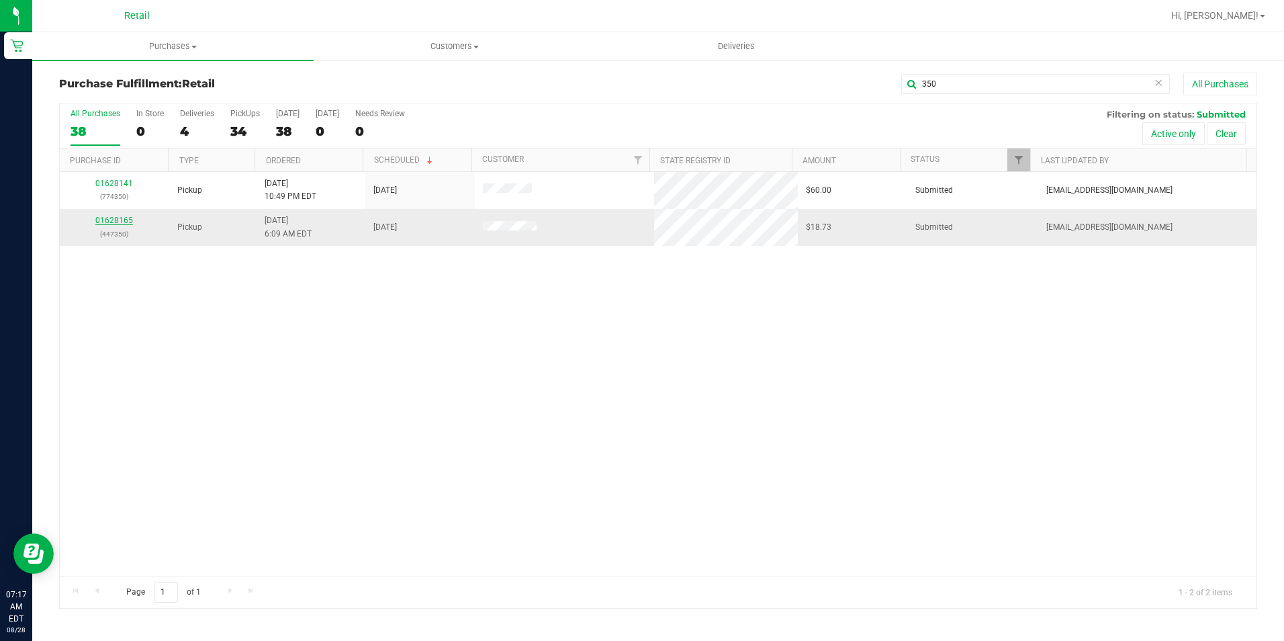
click at [111, 219] on link "01628165" at bounding box center [114, 220] width 38 height 9
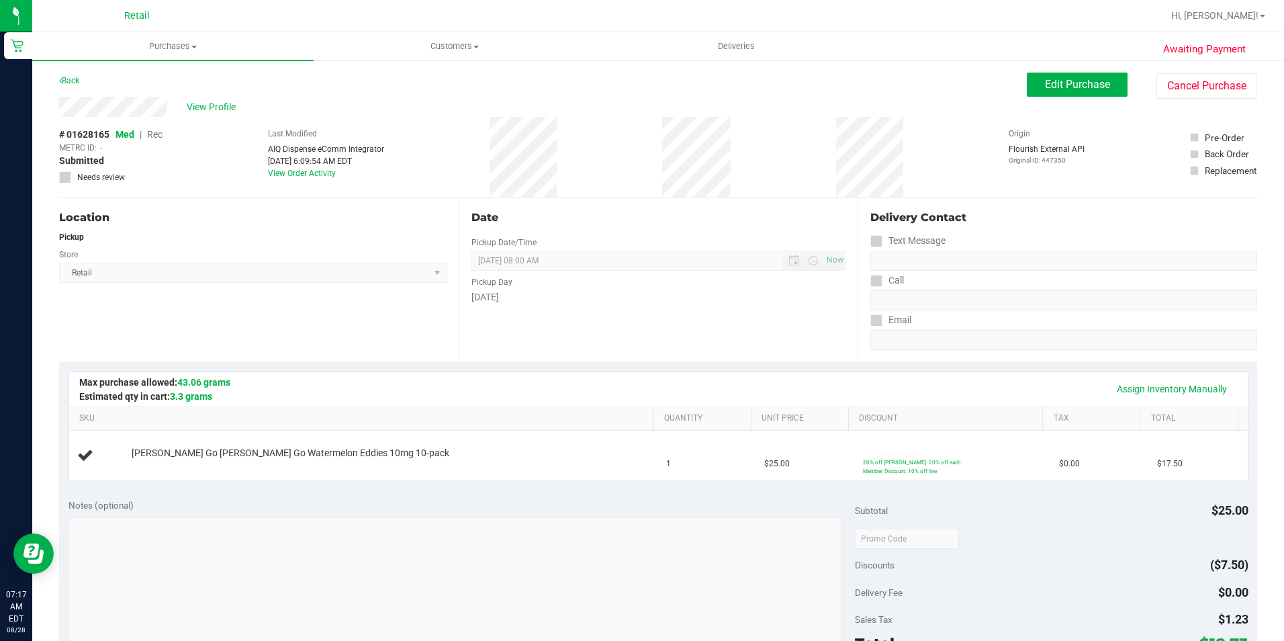
click at [355, 355] on div "Location Pickup Store Retail Select Store Retail" at bounding box center [259, 279] width 400 height 165
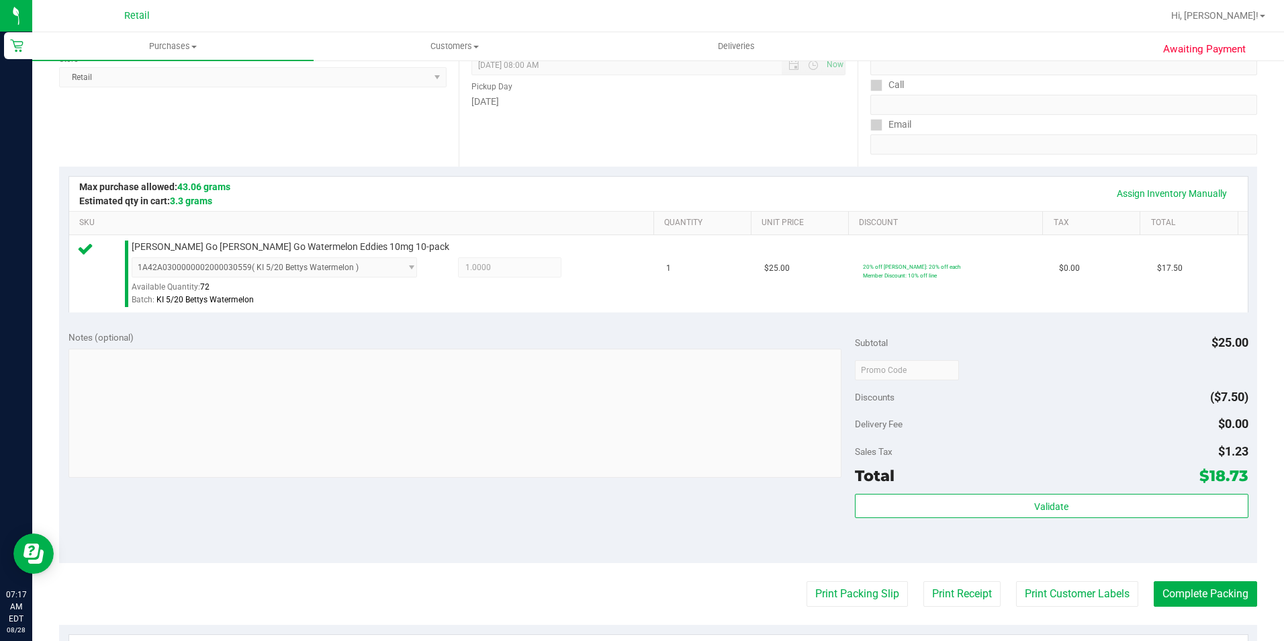
scroll to position [201, 0]
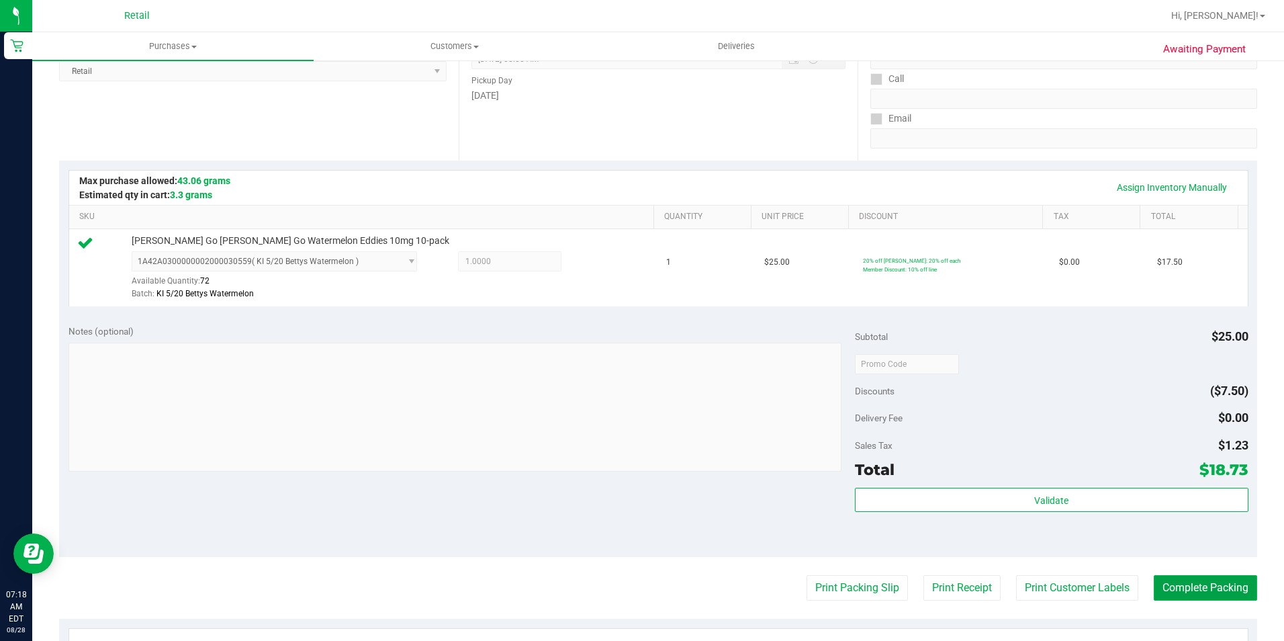
click at [1191, 587] on button "Complete Packing" at bounding box center [1205, 588] width 103 height 26
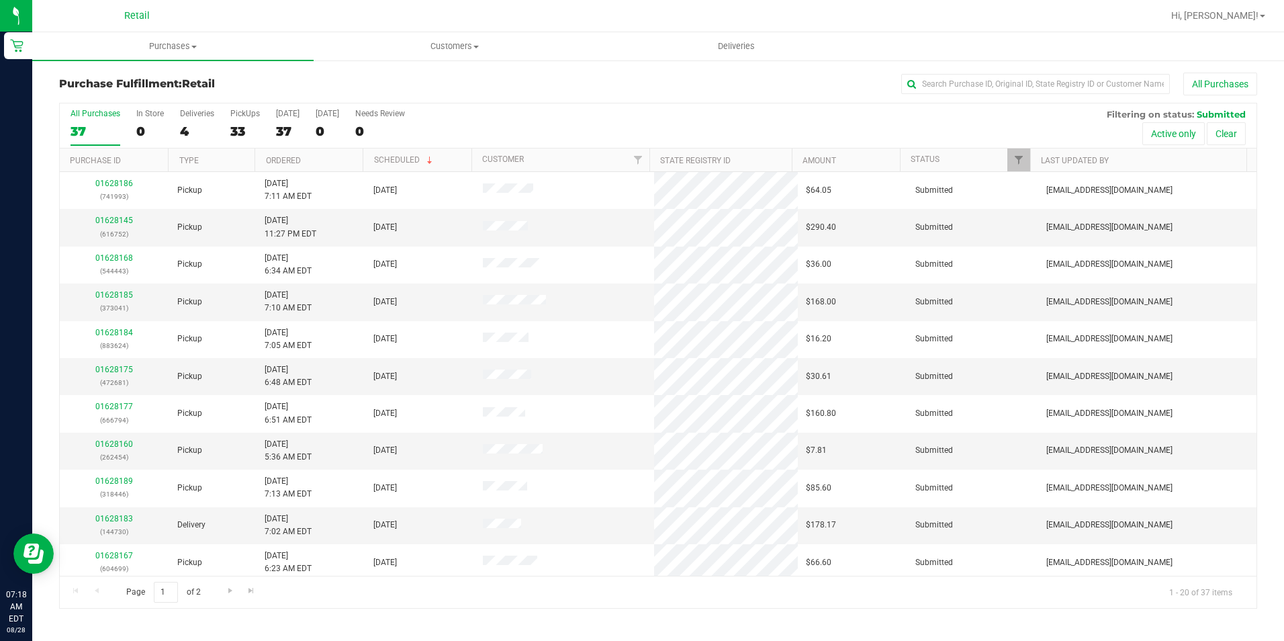
click at [837, 97] on div "Purchase Fulfillment: Retail All Purchases" at bounding box center [658, 88] width 1198 height 30
click at [988, 84] on input "text" at bounding box center [1035, 84] width 269 height 20
type input "304"
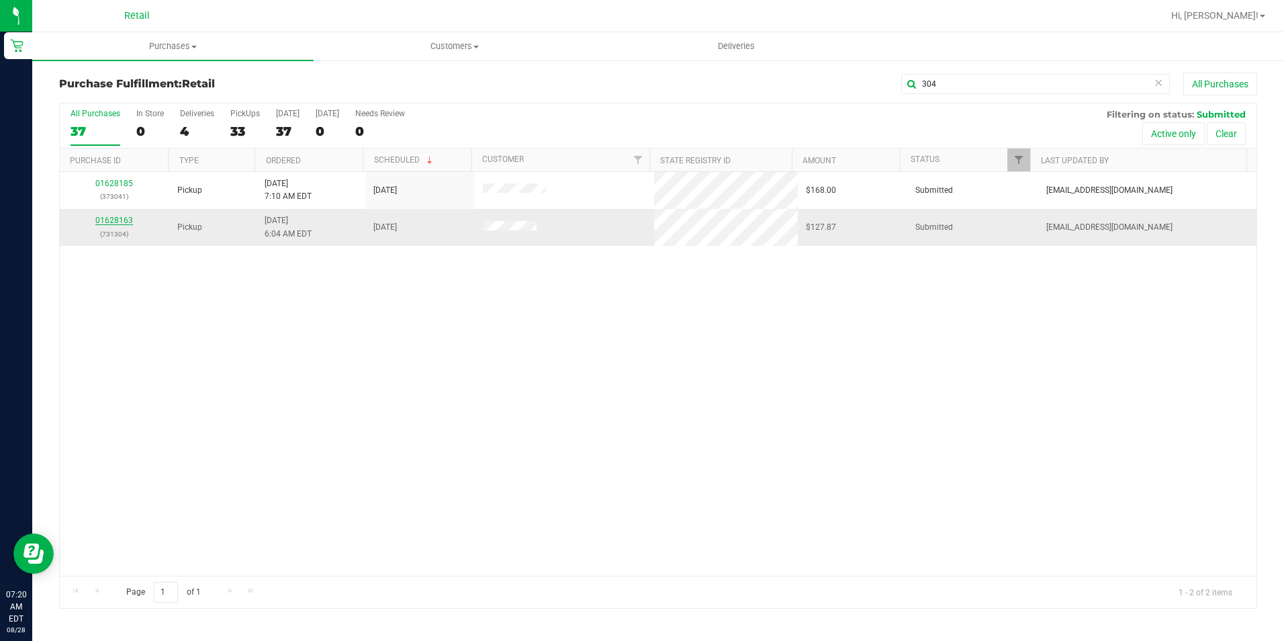
click at [107, 218] on link "01628163" at bounding box center [114, 220] width 38 height 9
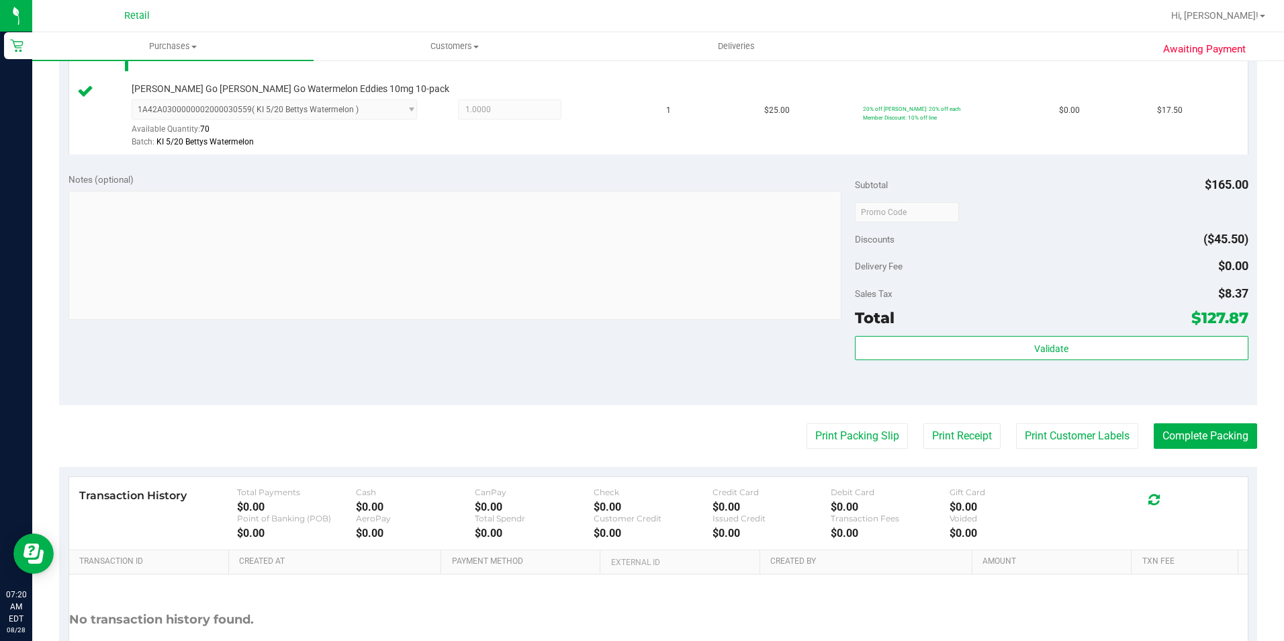
scroll to position [537, 0]
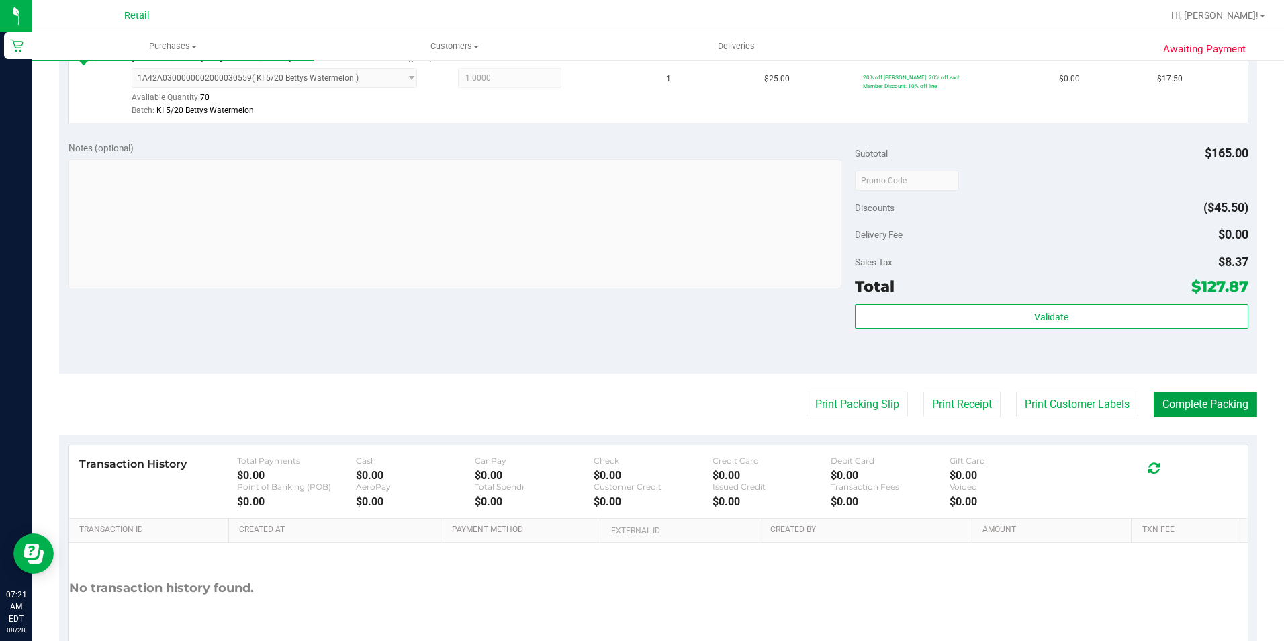
click at [1179, 398] on button "Complete Packing" at bounding box center [1205, 404] width 103 height 26
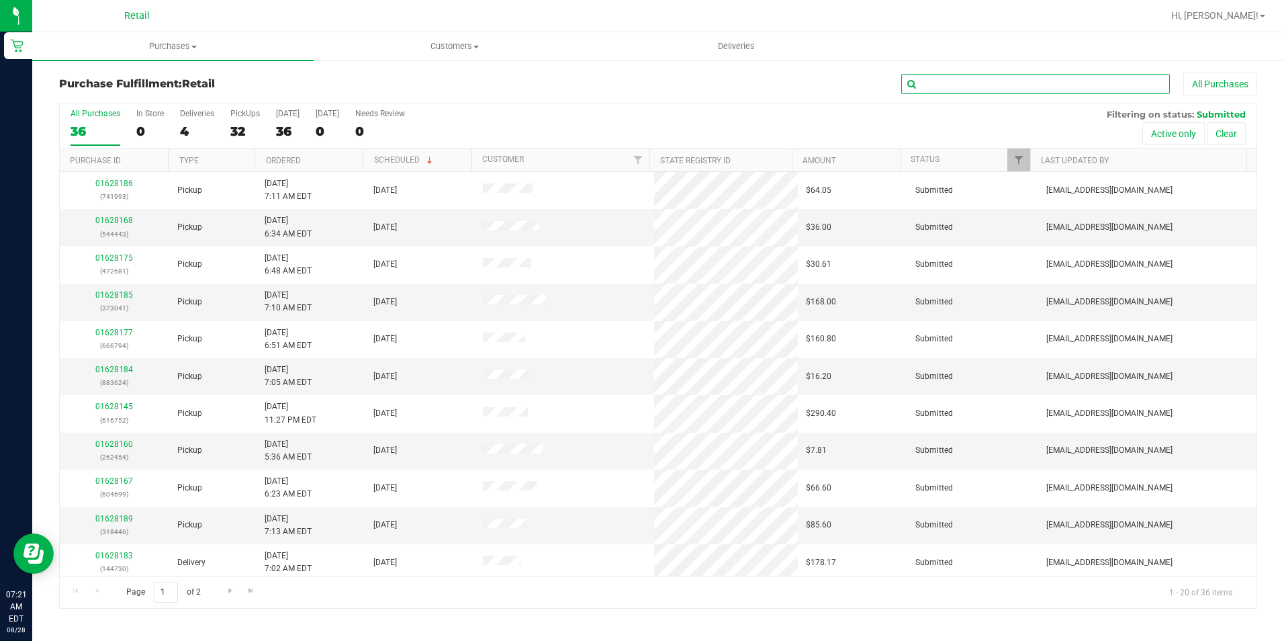
click at [1023, 92] on input "text" at bounding box center [1035, 84] width 269 height 20
type input "498"
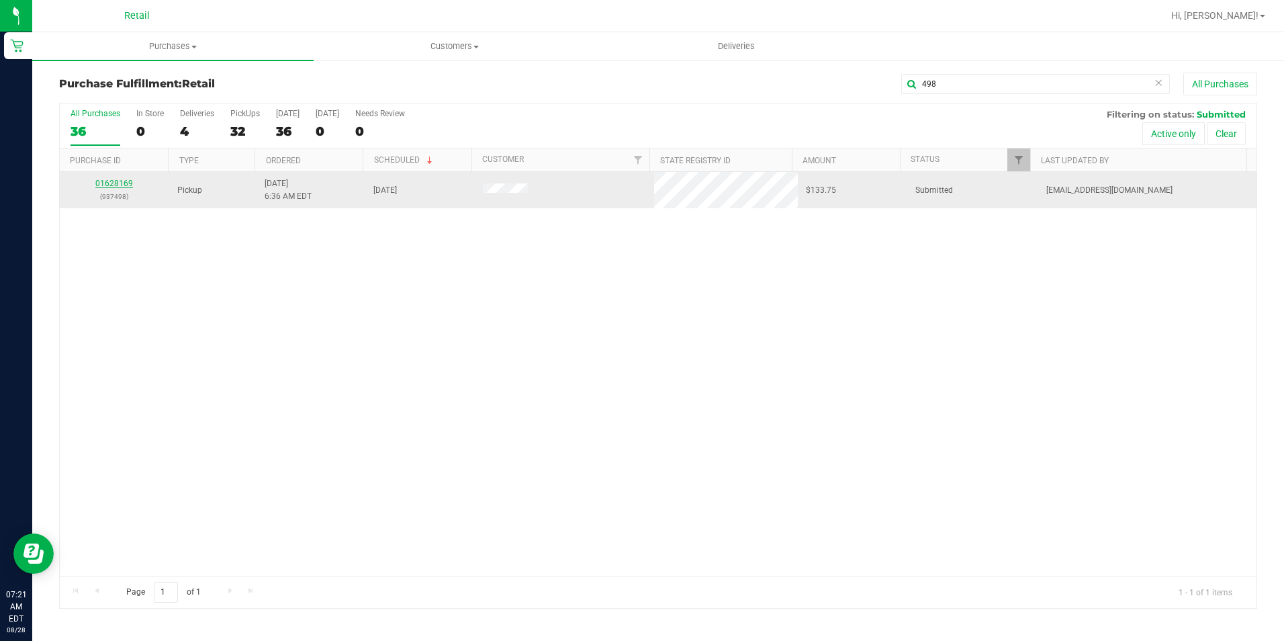
click at [119, 185] on link "01628169" at bounding box center [114, 183] width 38 height 9
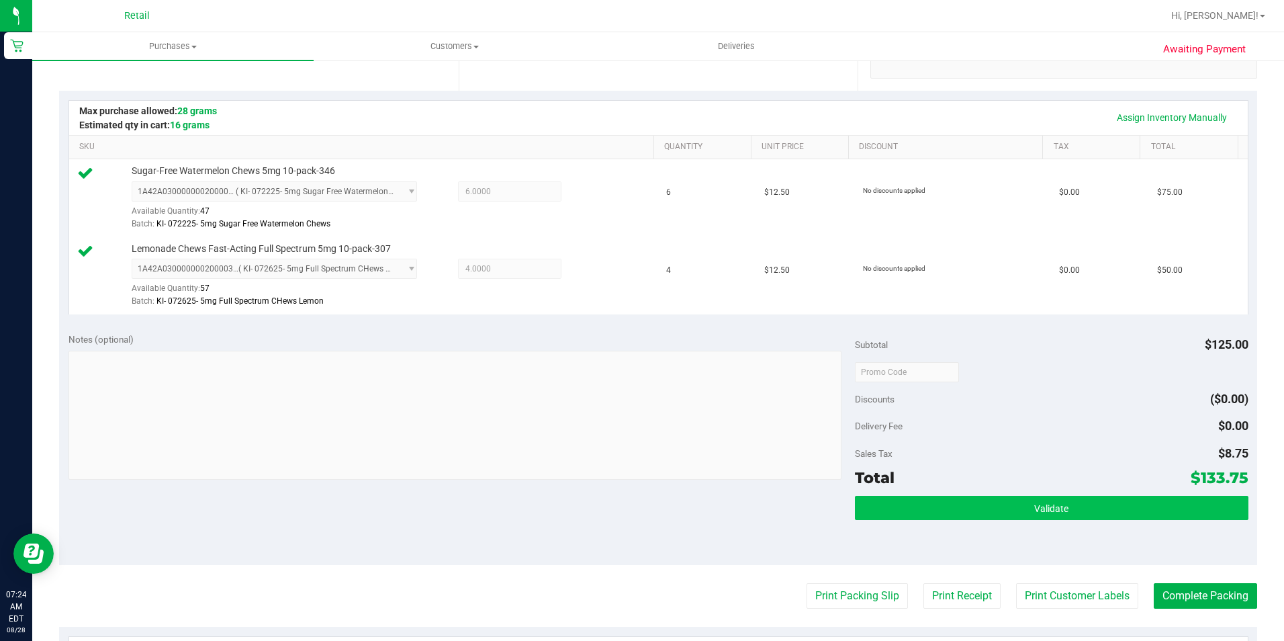
scroll to position [336, 0]
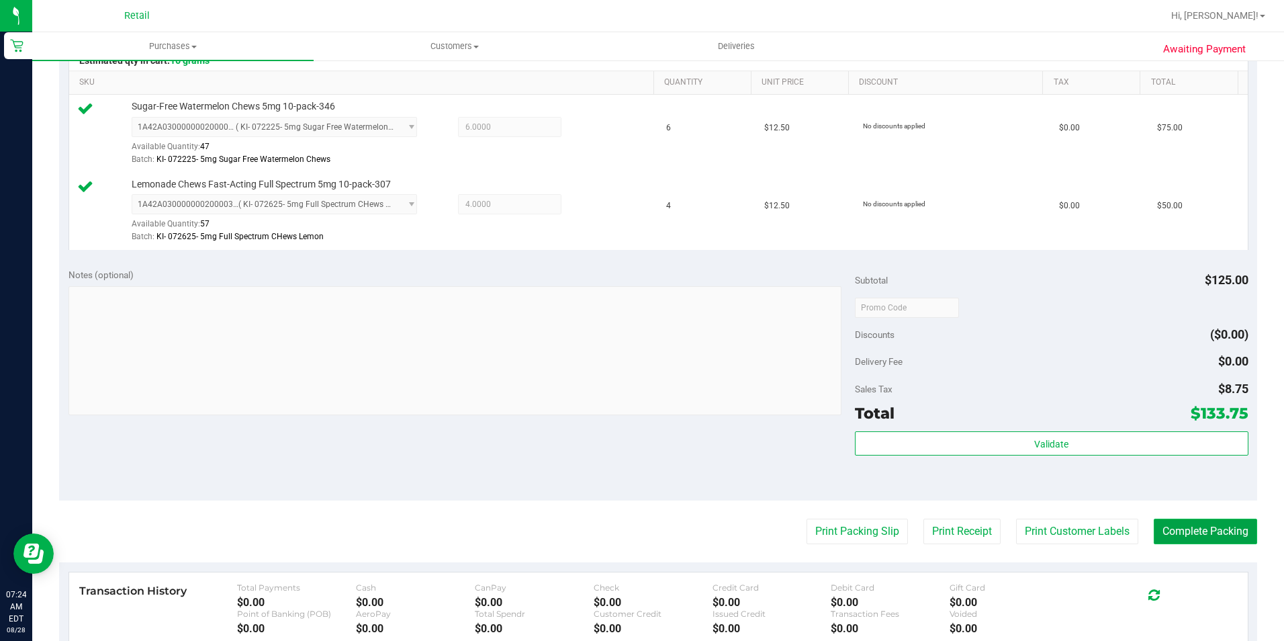
click at [1174, 540] on button "Complete Packing" at bounding box center [1205, 531] width 103 height 26
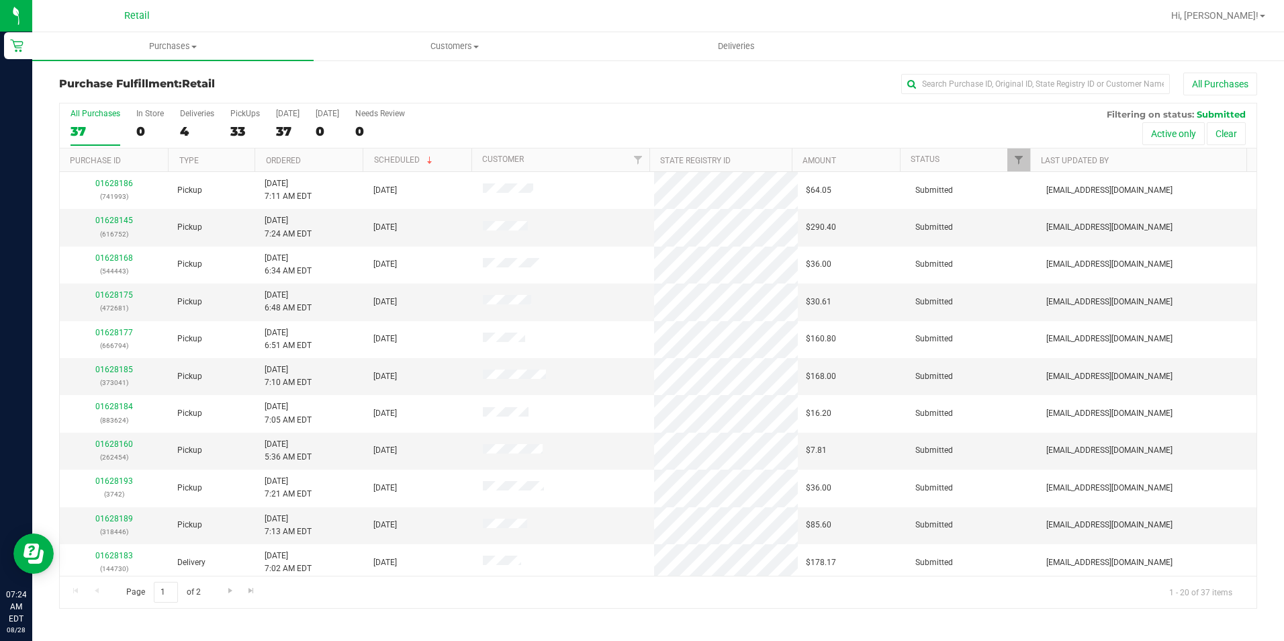
click at [553, 86] on div "All Purchases" at bounding box center [858, 84] width 798 height 23
click at [1035, 93] on input "text" at bounding box center [1035, 84] width 269 height 20
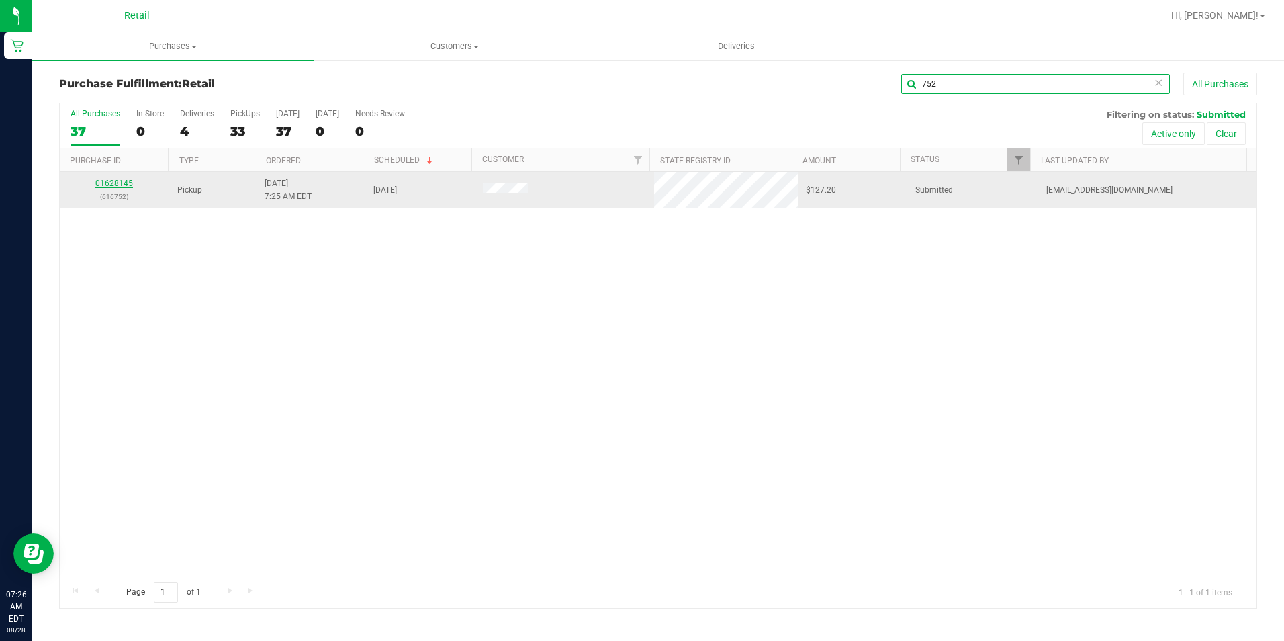
type input "752"
click at [117, 184] on link "01628145" at bounding box center [114, 183] width 38 height 9
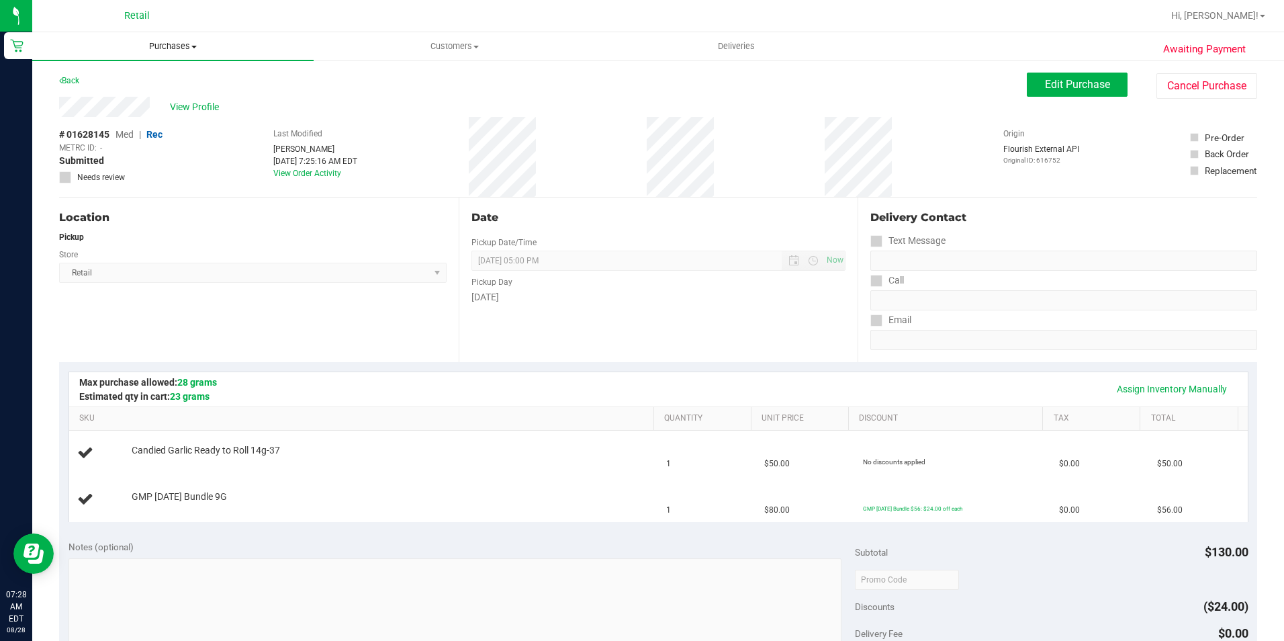
click at [183, 46] on span "Purchases" at bounding box center [172, 46] width 281 height 12
click at [163, 100] on li "Fulfillment" at bounding box center [172, 97] width 281 height 16
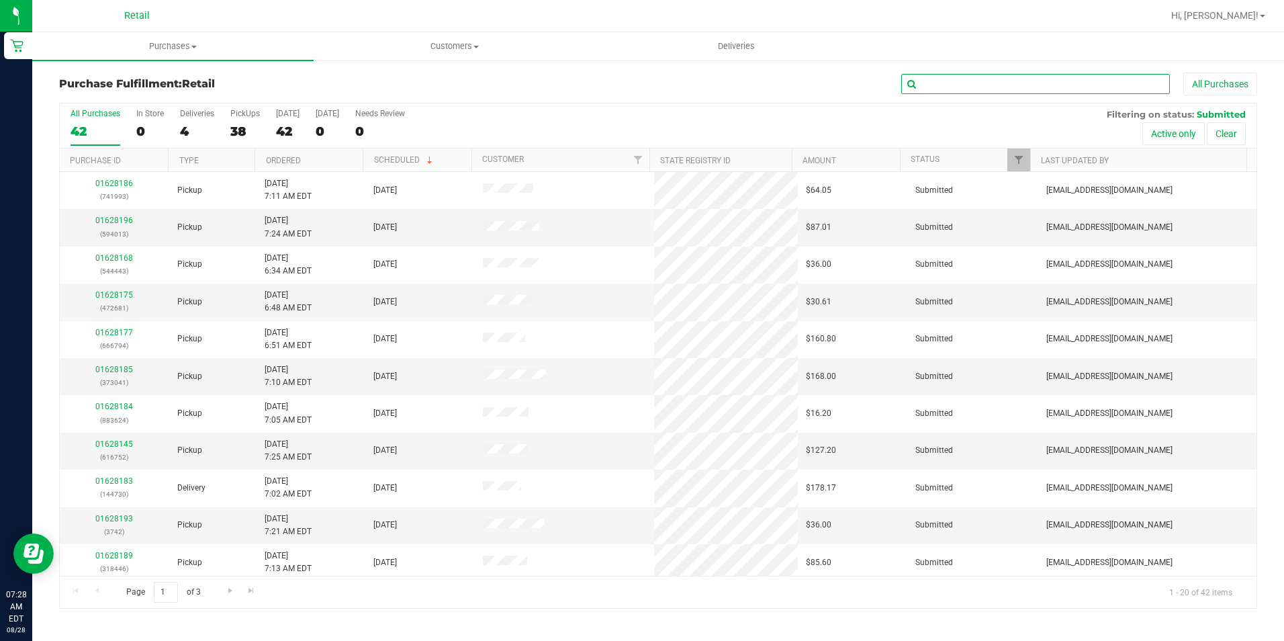
click at [1056, 83] on input "text" at bounding box center [1035, 84] width 269 height 20
type input "086"
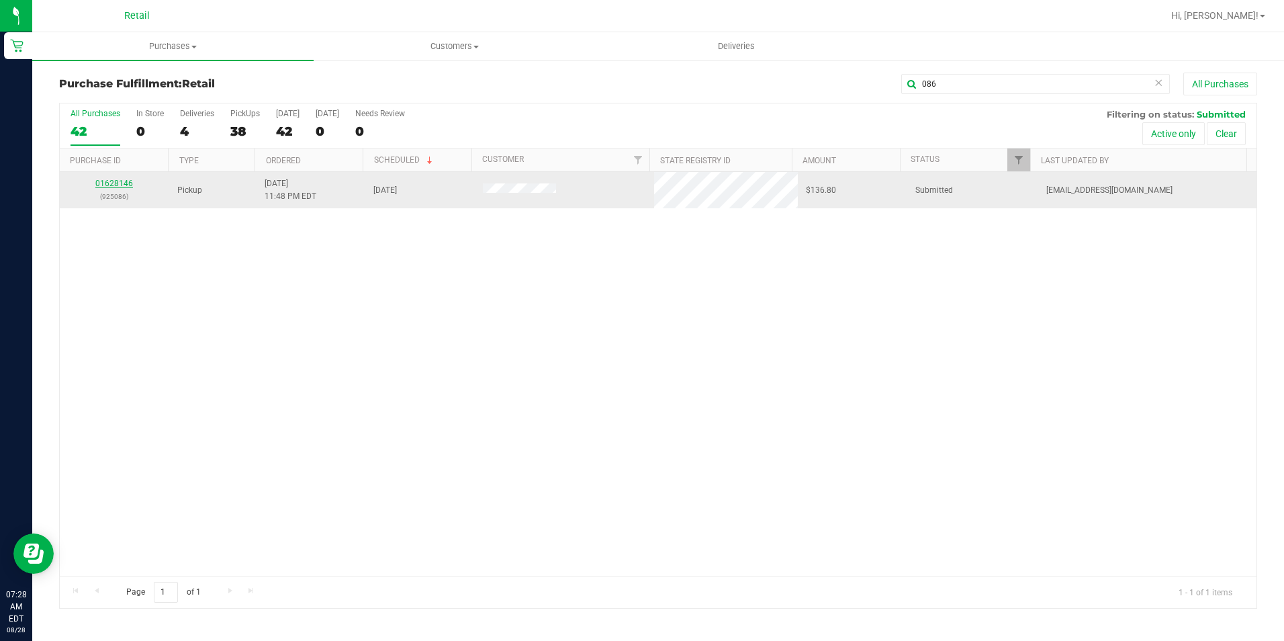
click at [113, 179] on link "01628146" at bounding box center [114, 183] width 38 height 9
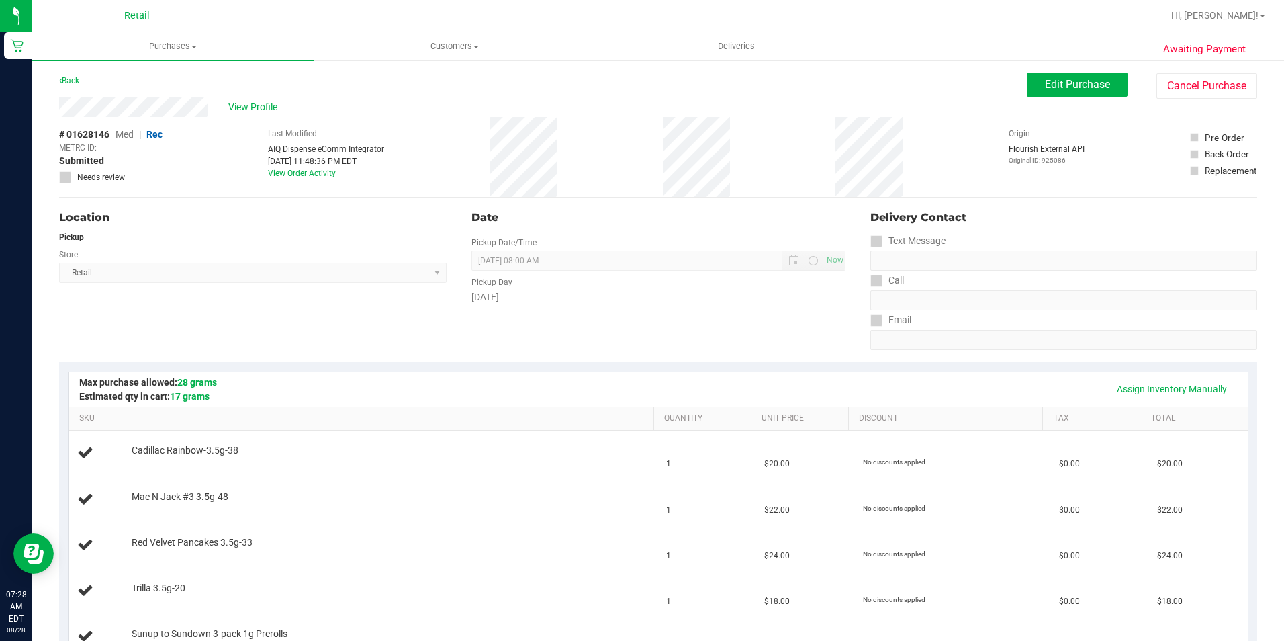
click at [385, 366] on div "Assign Inventory Manually SKU Quantity Unit Price Discount Tax Total Cadillac R…" at bounding box center [658, 515] width 1198 height 306
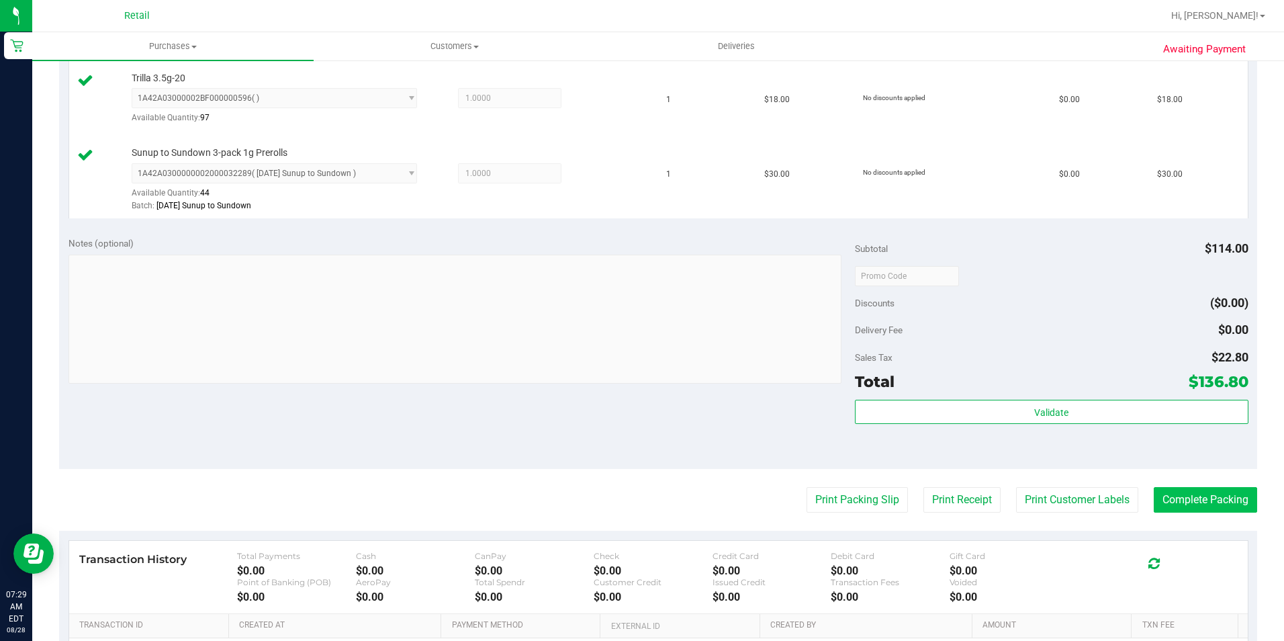
scroll to position [604, 0]
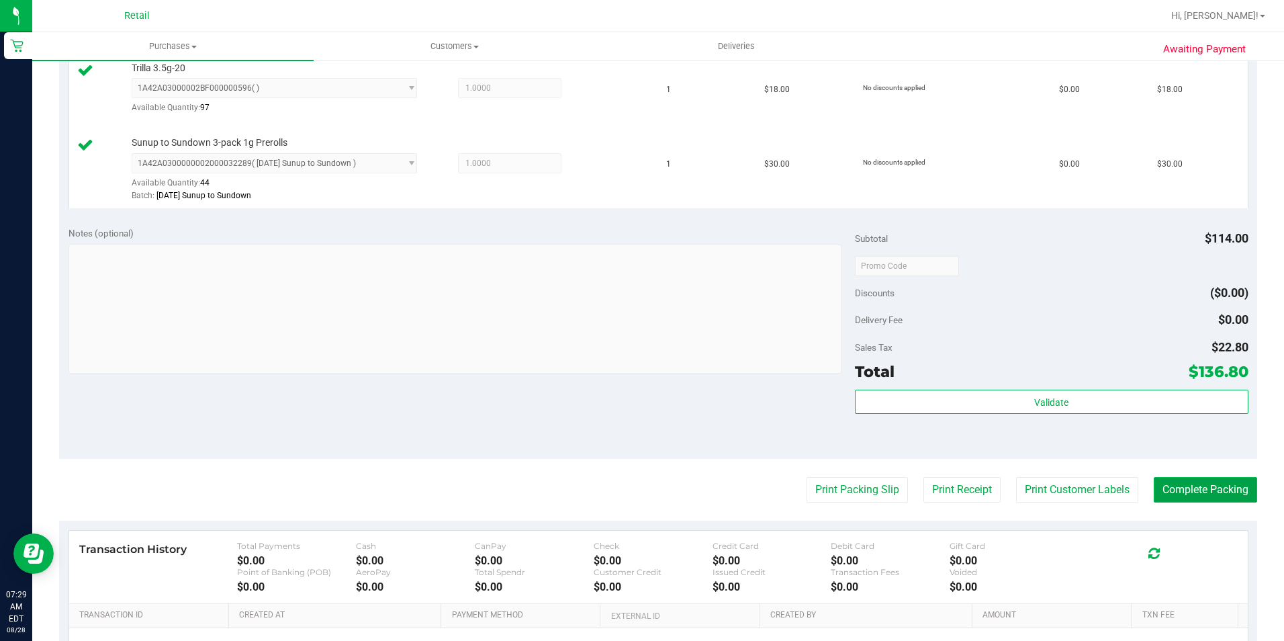
click at [1182, 492] on button "Complete Packing" at bounding box center [1205, 490] width 103 height 26
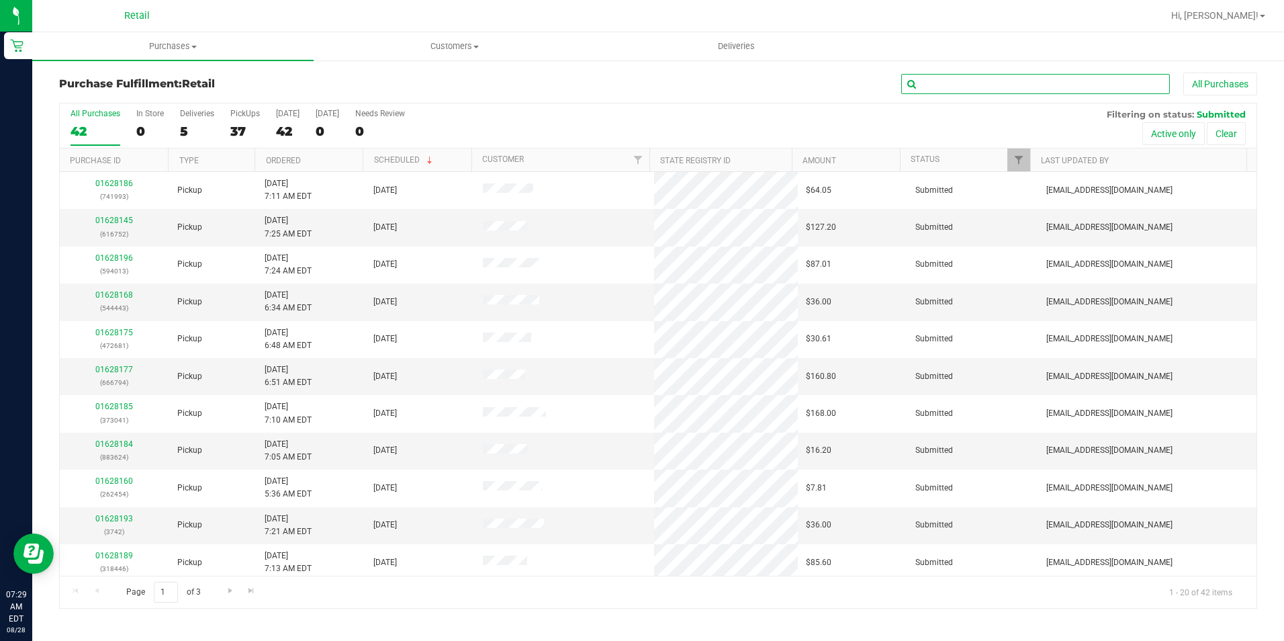
click at [969, 81] on input "text" at bounding box center [1035, 84] width 269 height 20
type input "699"
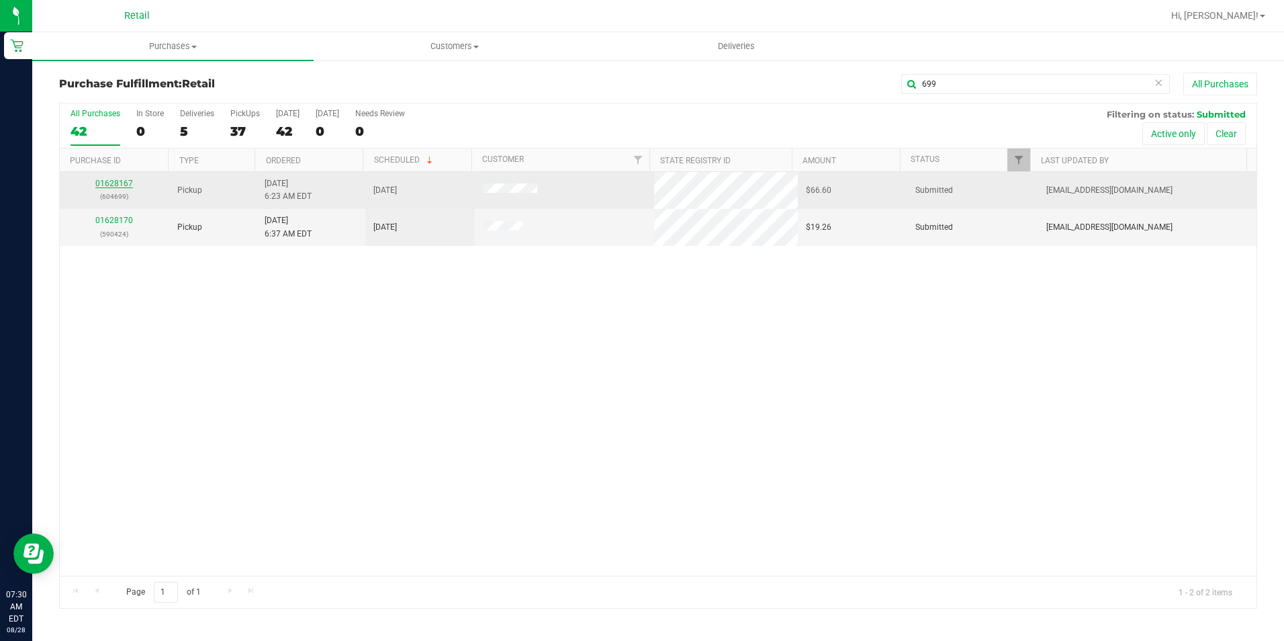
click at [124, 181] on link "01628167" at bounding box center [114, 183] width 38 height 9
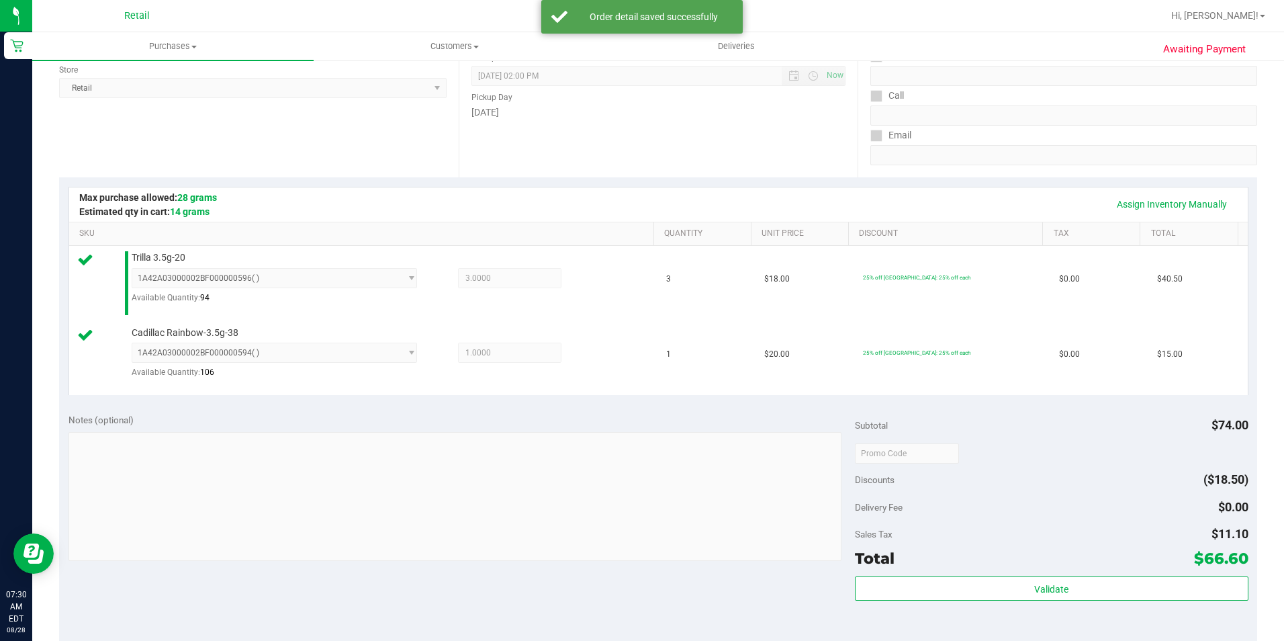
scroll to position [269, 0]
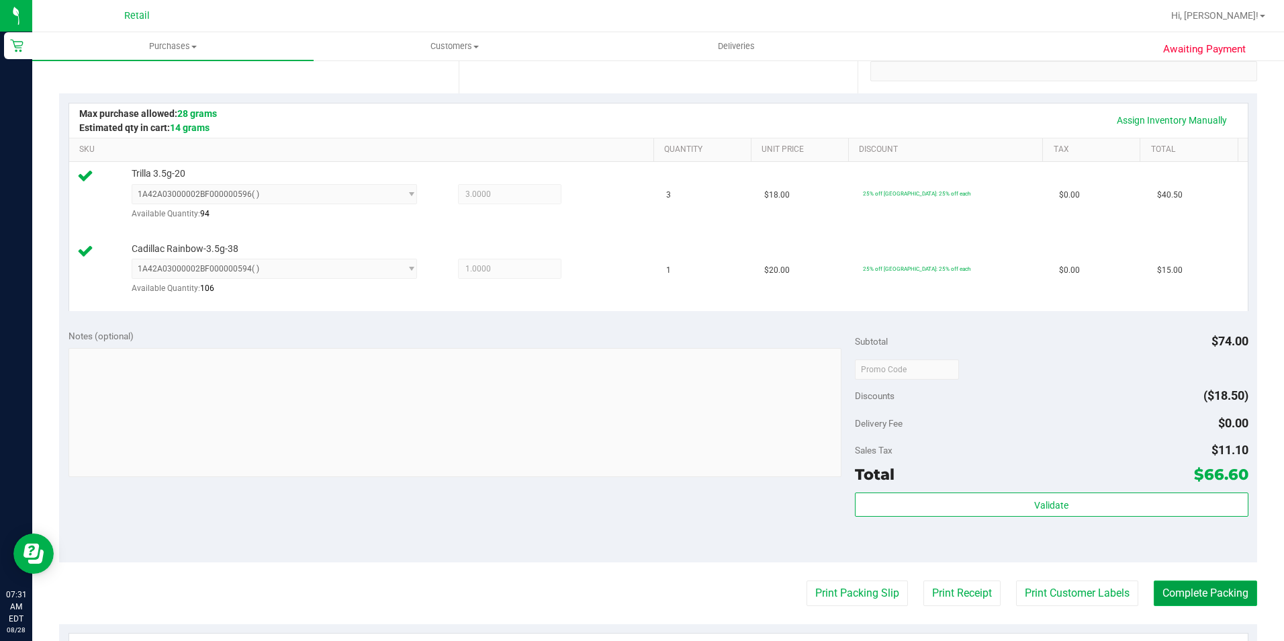
click at [1178, 589] on button "Complete Packing" at bounding box center [1205, 593] width 103 height 26
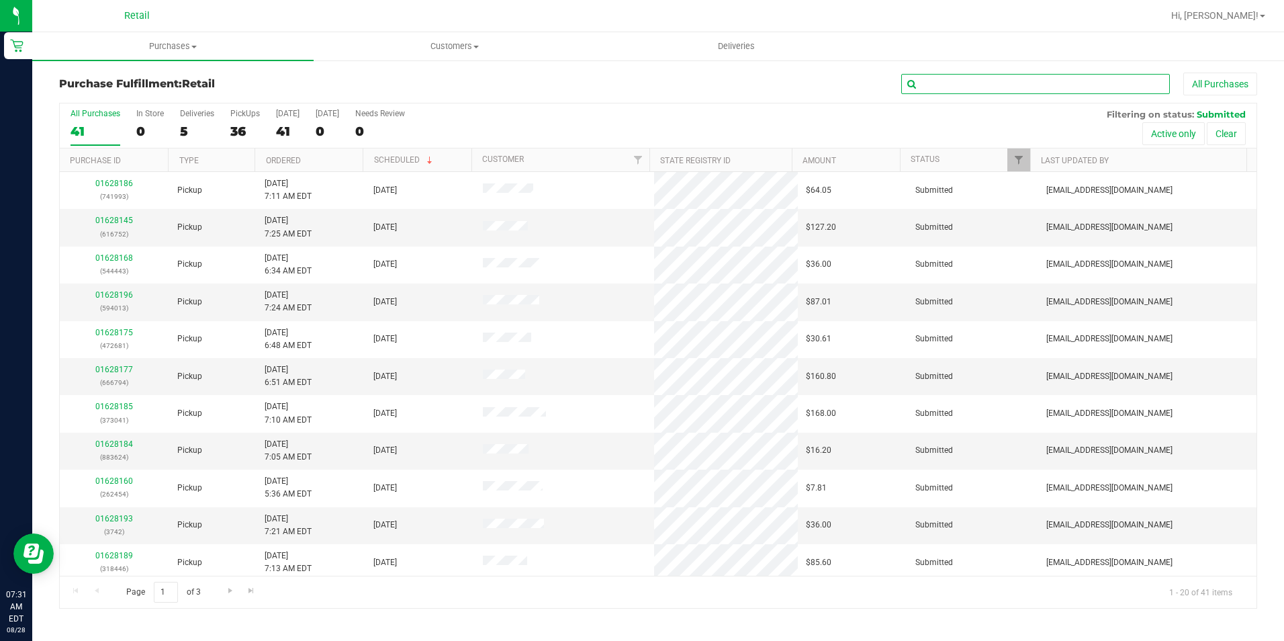
click at [983, 91] on input "text" at bounding box center [1035, 84] width 269 height 20
type input "366"
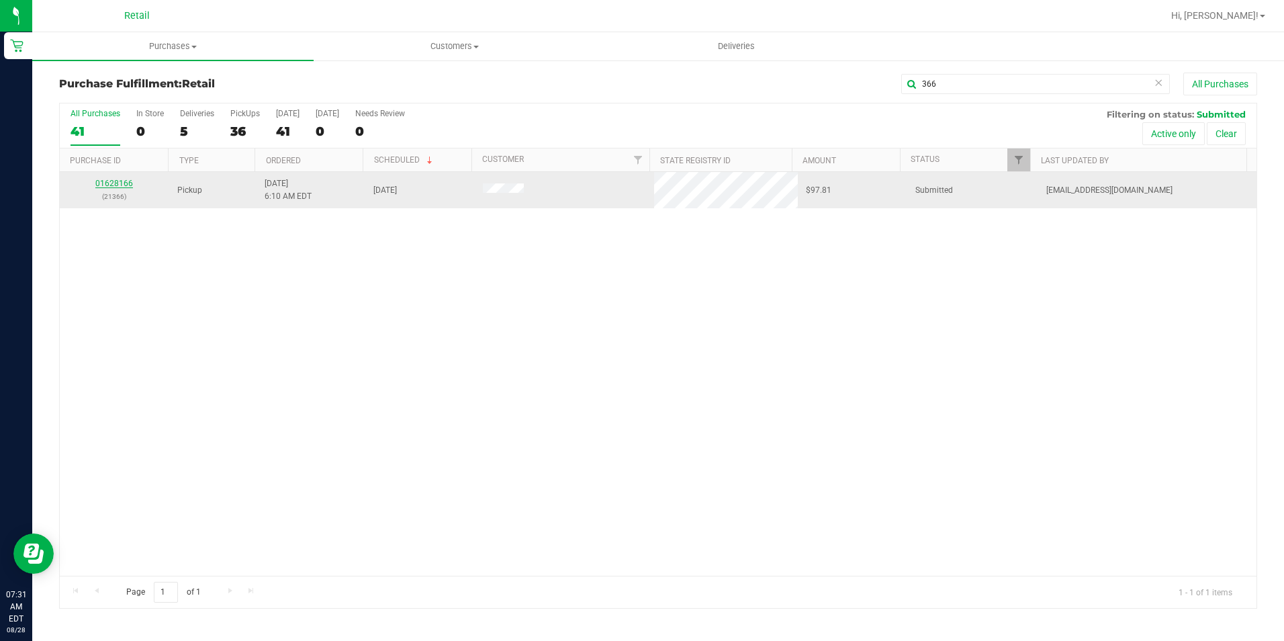
click at [121, 182] on link "01628166" at bounding box center [114, 183] width 38 height 9
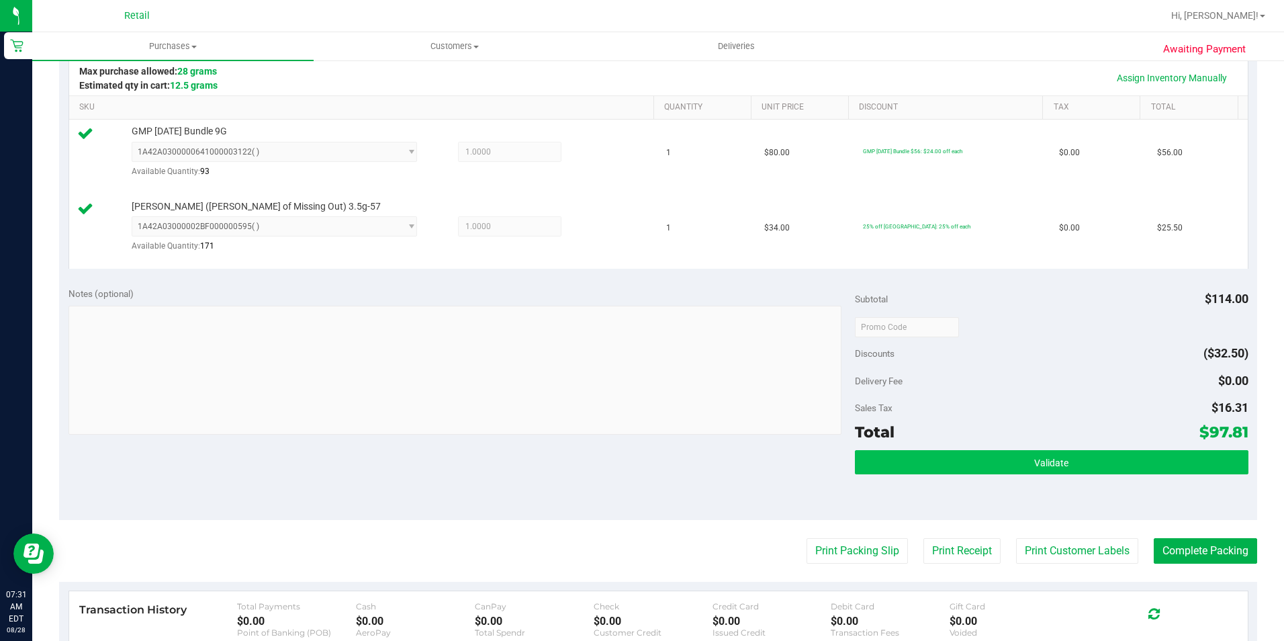
scroll to position [336, 0]
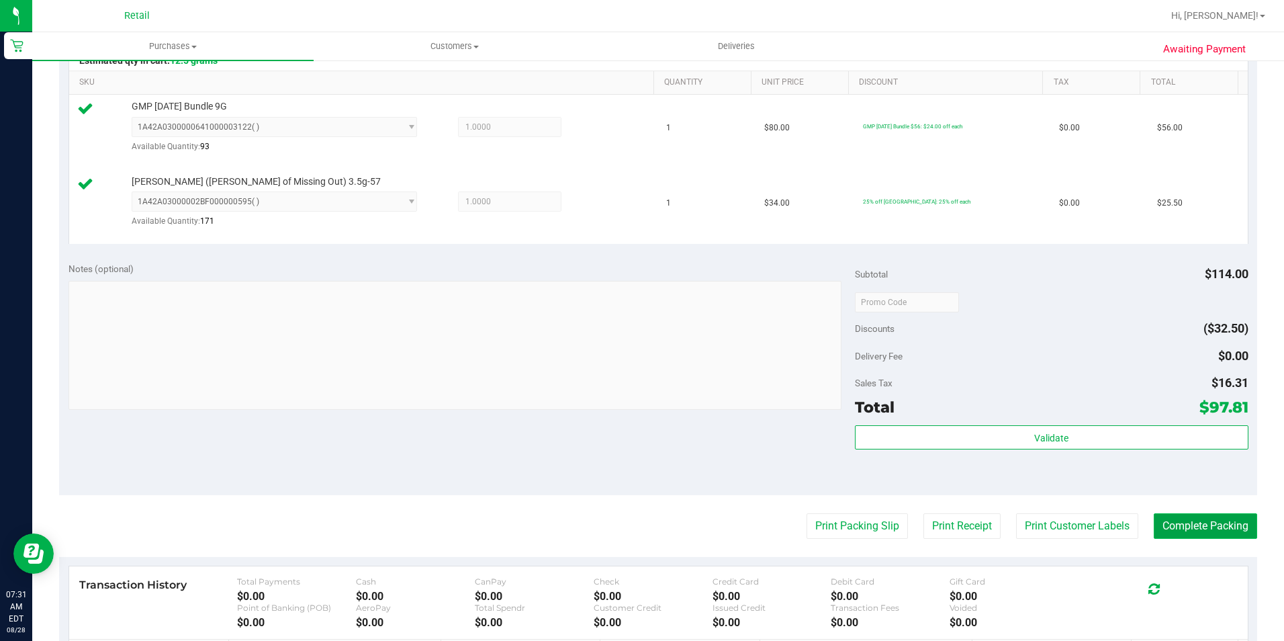
click at [1164, 524] on button "Complete Packing" at bounding box center [1205, 526] width 103 height 26
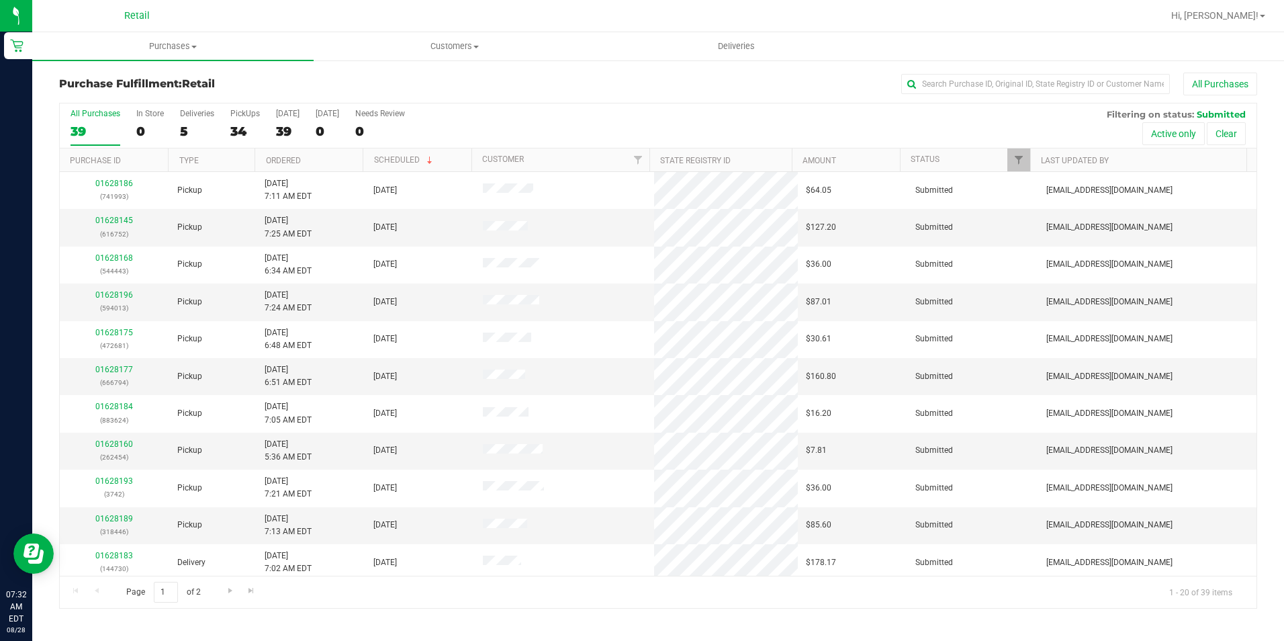
click at [999, 73] on div "All Purchases" at bounding box center [858, 84] width 798 height 23
click at [993, 77] on input "text" at bounding box center [1035, 84] width 269 height 20
type input "794"
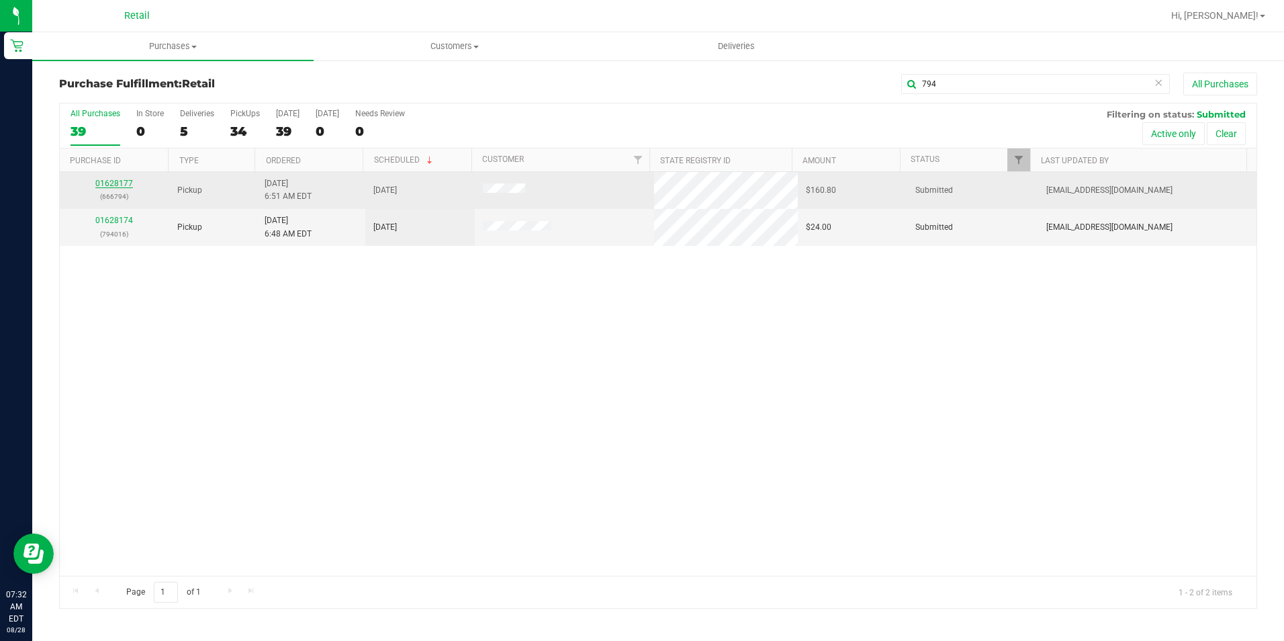
click at [121, 182] on link "01628177" at bounding box center [114, 183] width 38 height 9
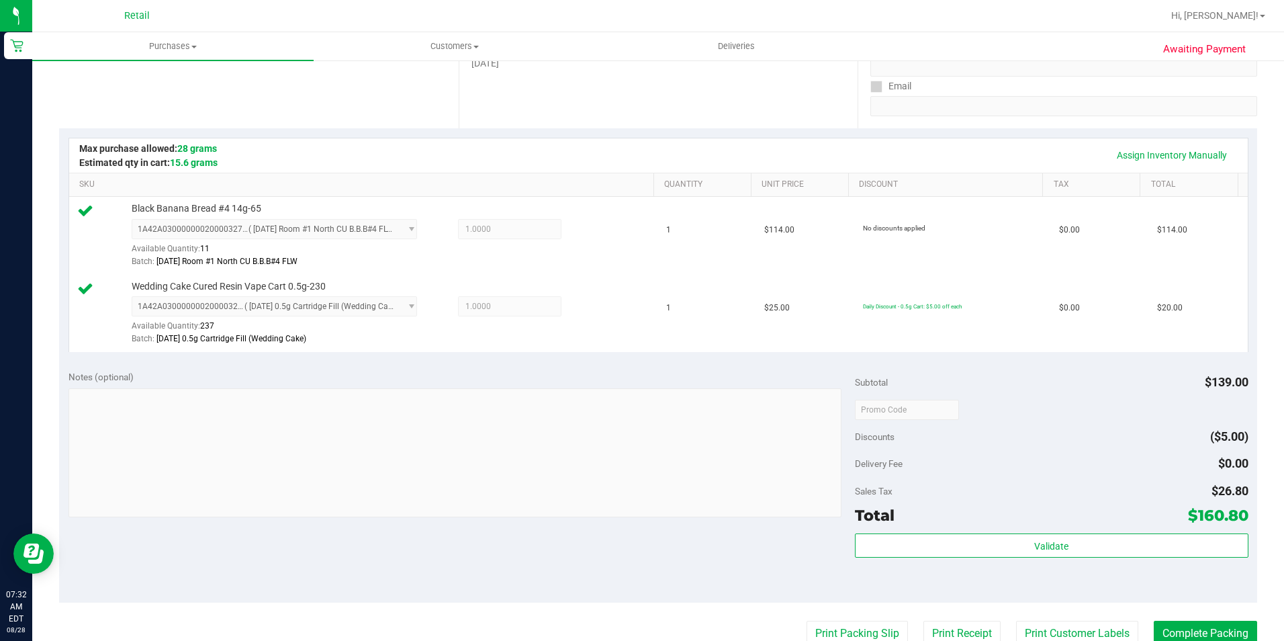
scroll to position [269, 0]
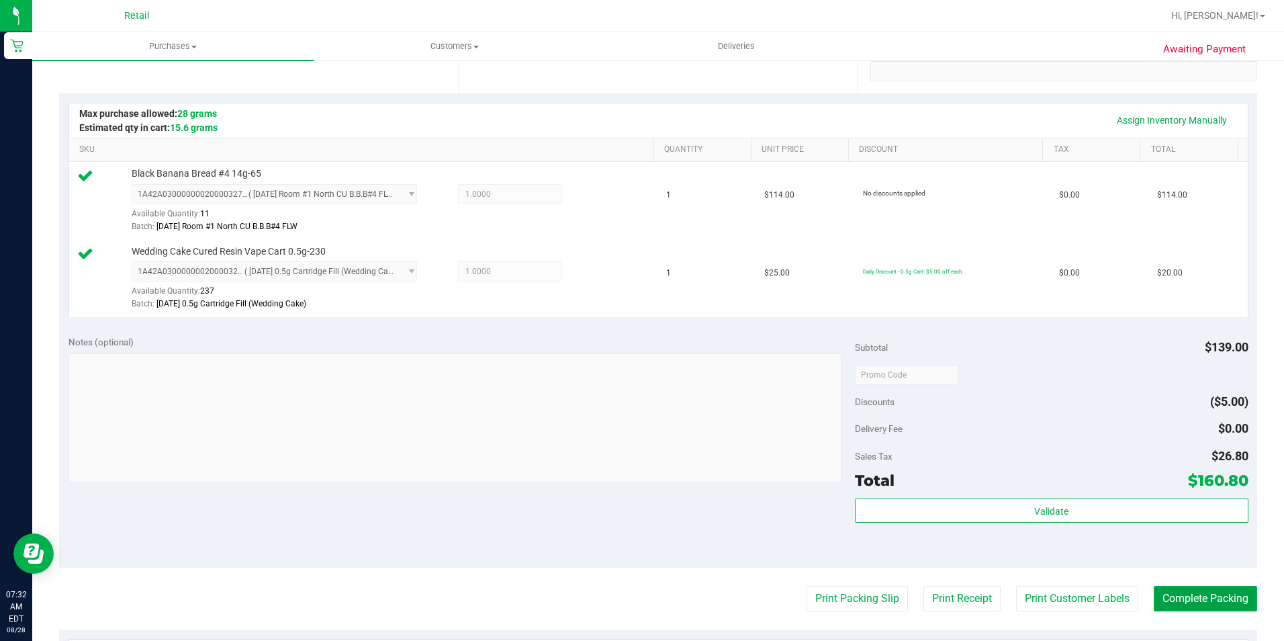
click at [1216, 592] on button "Complete Packing" at bounding box center [1205, 599] width 103 height 26
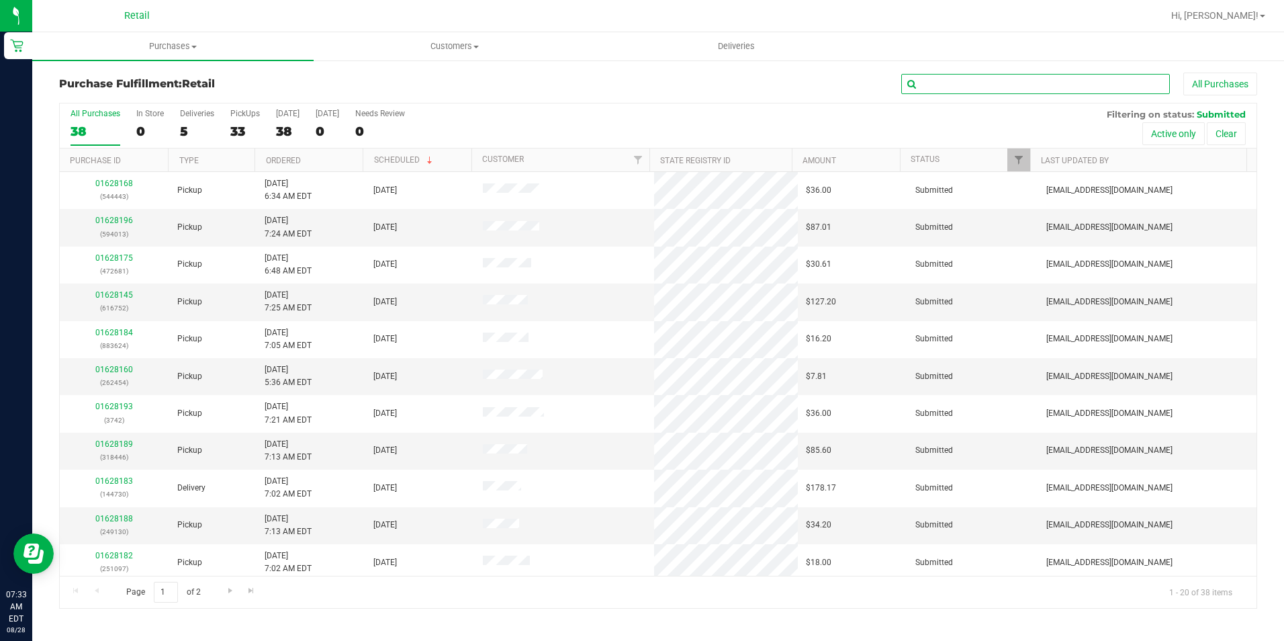
click at [935, 78] on input "text" at bounding box center [1035, 84] width 269 height 20
type input "681"
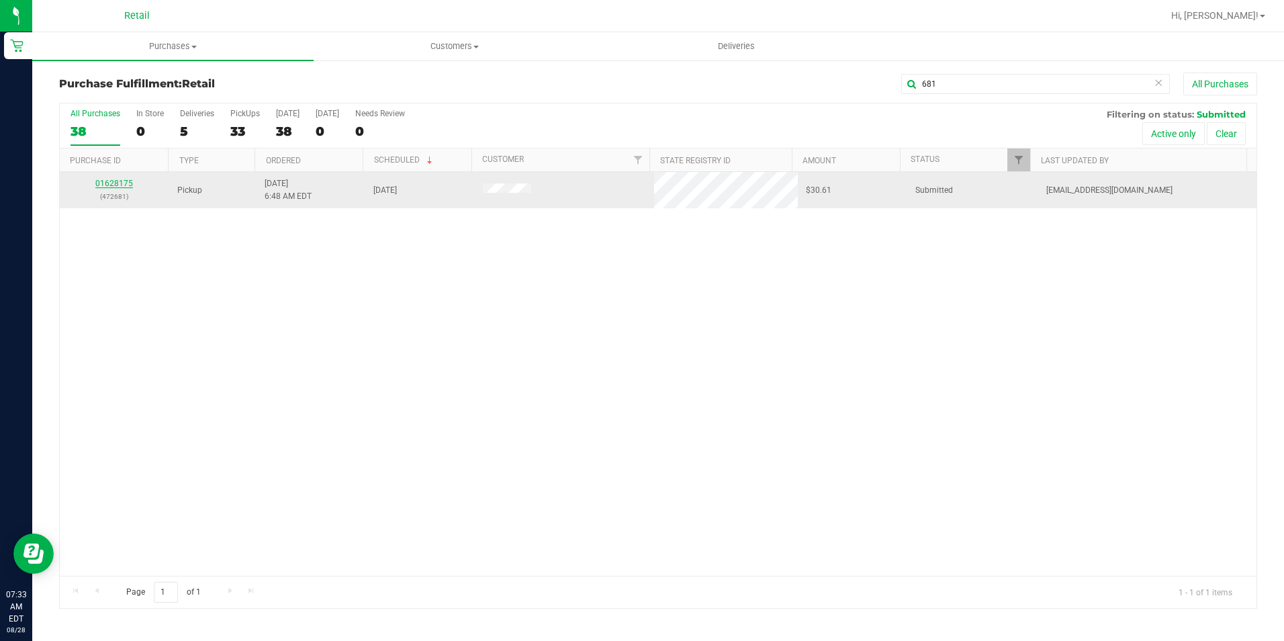
click at [119, 183] on link "01628175" at bounding box center [114, 183] width 38 height 9
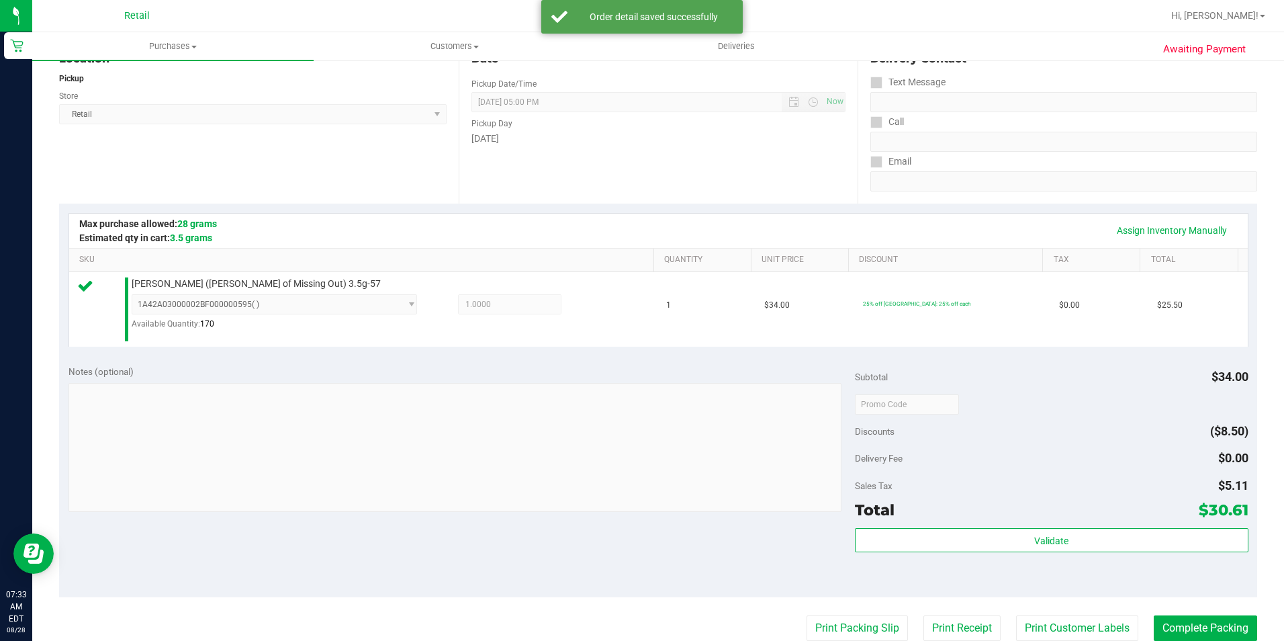
scroll to position [201, 0]
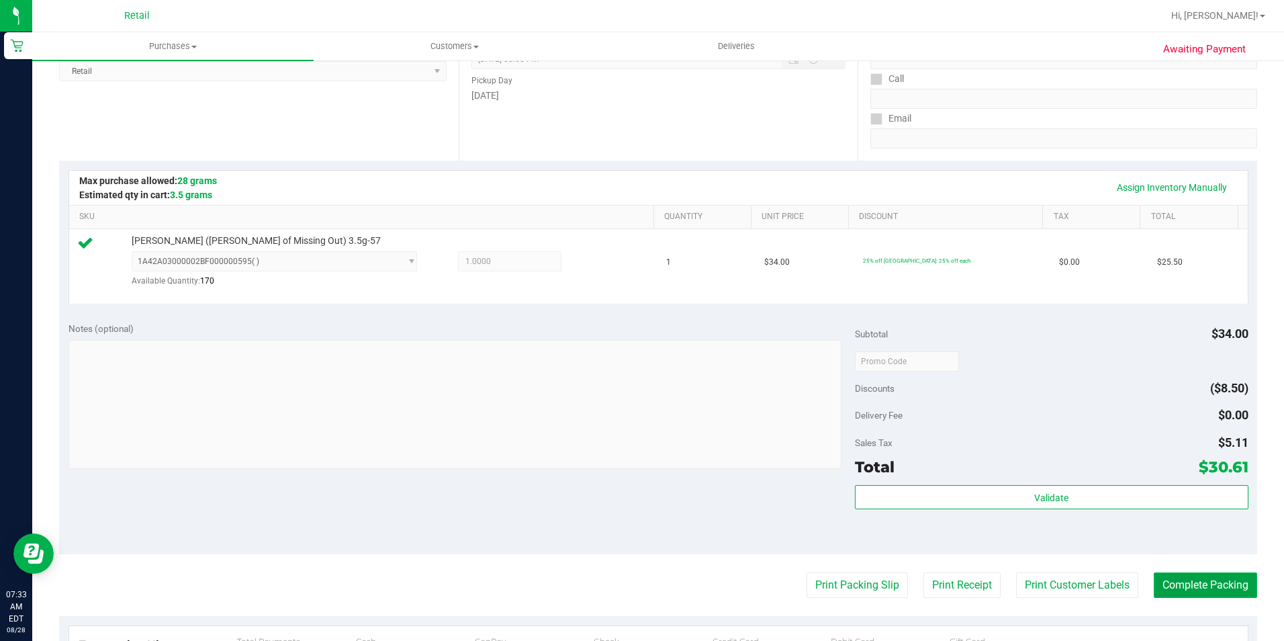
click at [1195, 578] on button "Complete Packing" at bounding box center [1205, 585] width 103 height 26
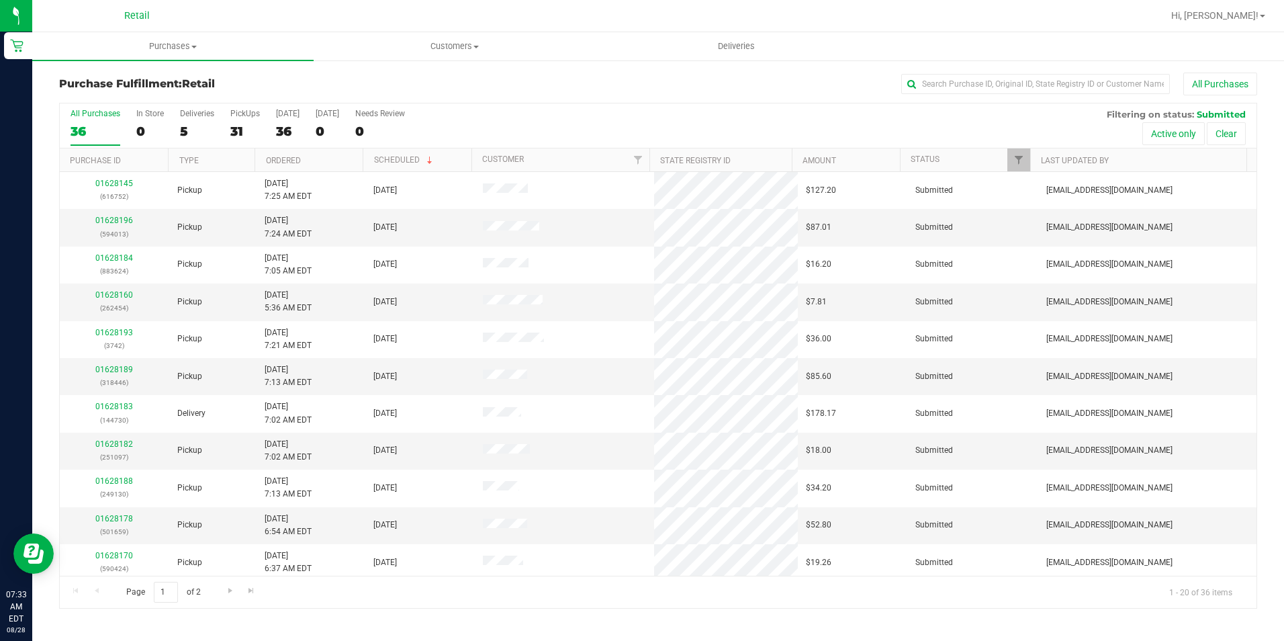
click at [719, 79] on div "All Purchases" at bounding box center [858, 84] width 798 height 23
click at [978, 91] on input "text" at bounding box center [1035, 84] width 269 height 20
type input "105"
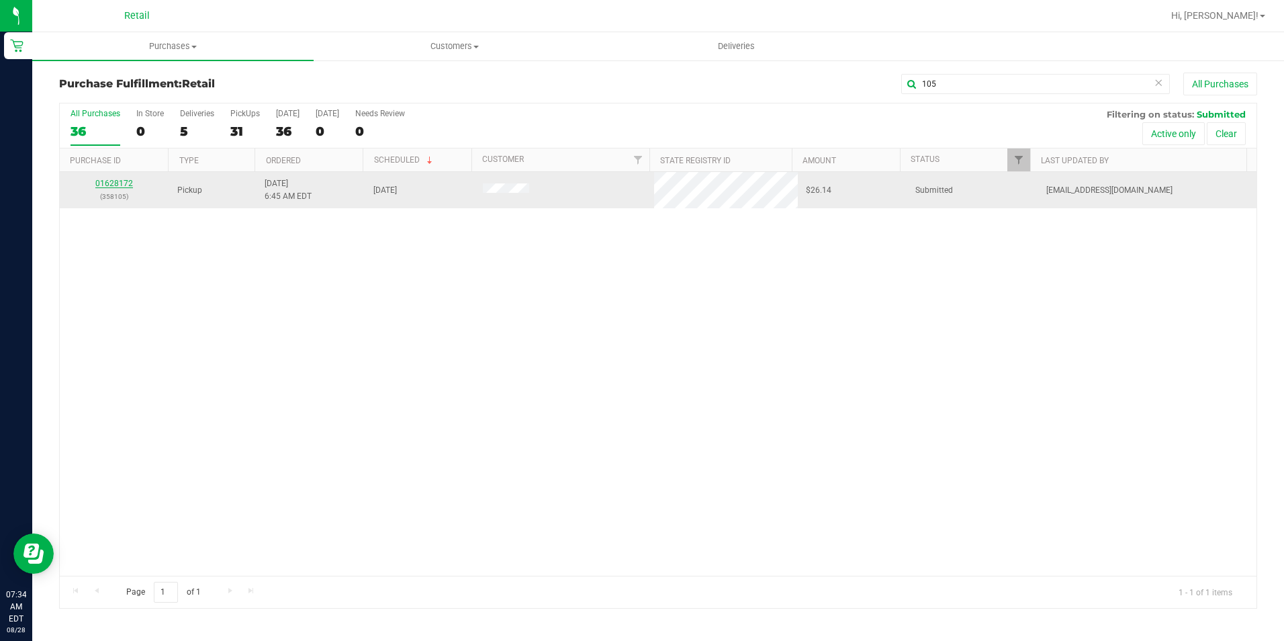
click at [128, 182] on link "01628172" at bounding box center [114, 183] width 38 height 9
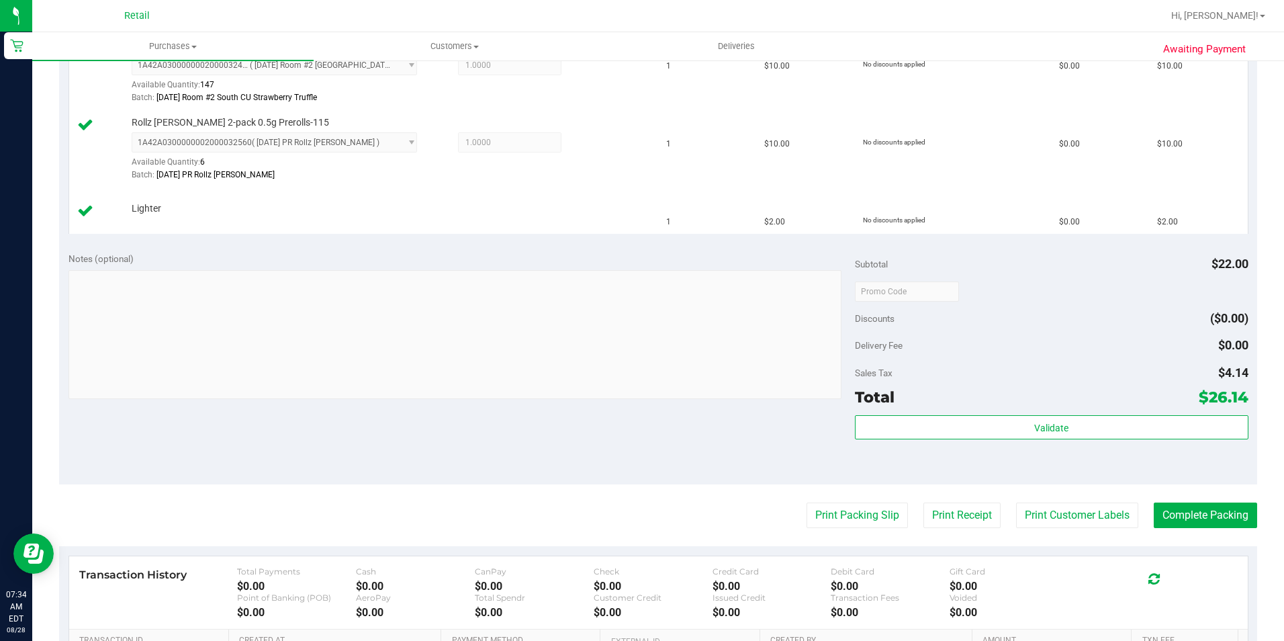
scroll to position [403, 0]
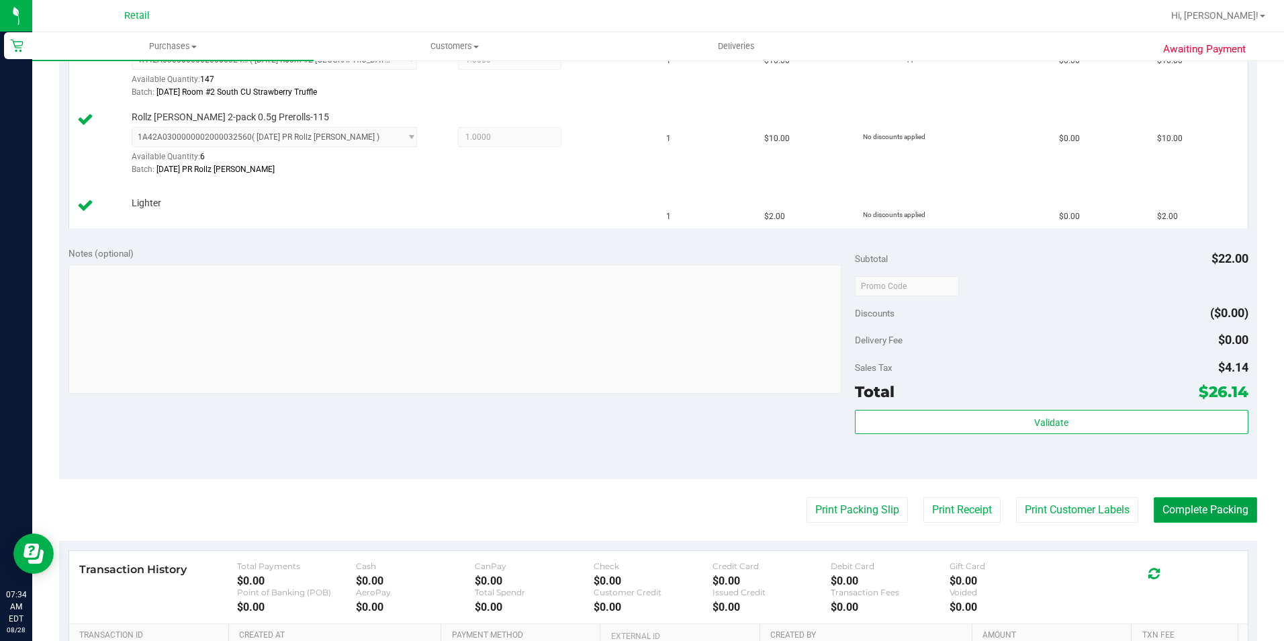
click at [1200, 515] on button "Complete Packing" at bounding box center [1205, 510] width 103 height 26
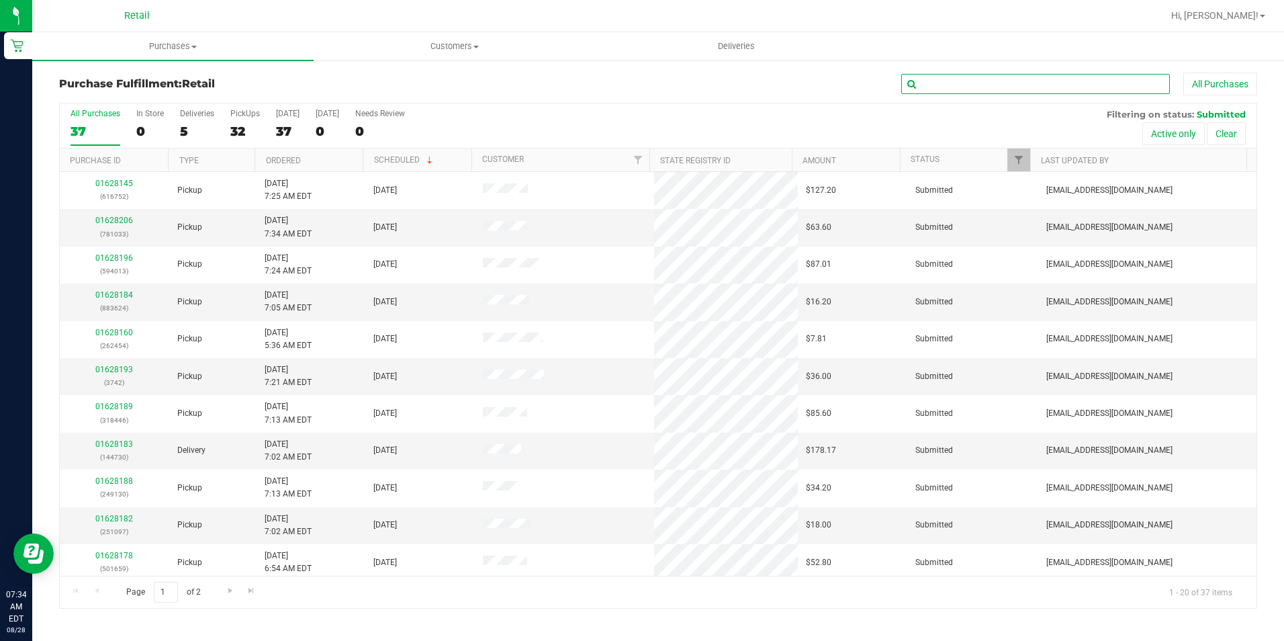
click at [967, 77] on input "text" at bounding box center [1035, 84] width 269 height 20
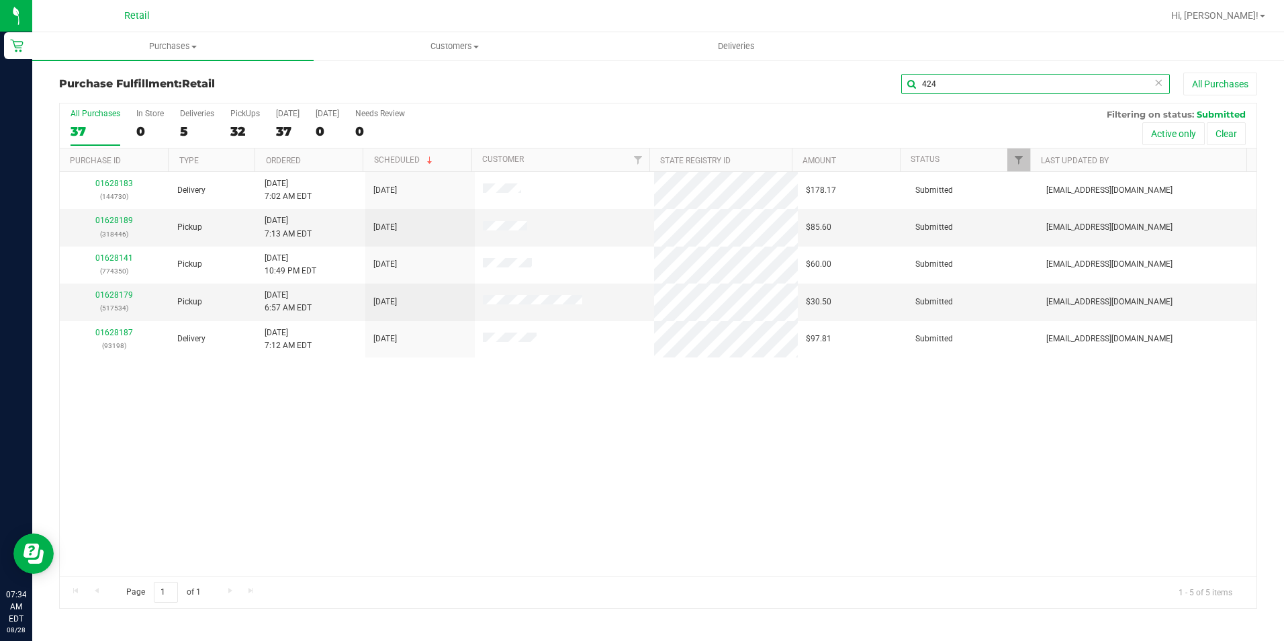
type input "424"
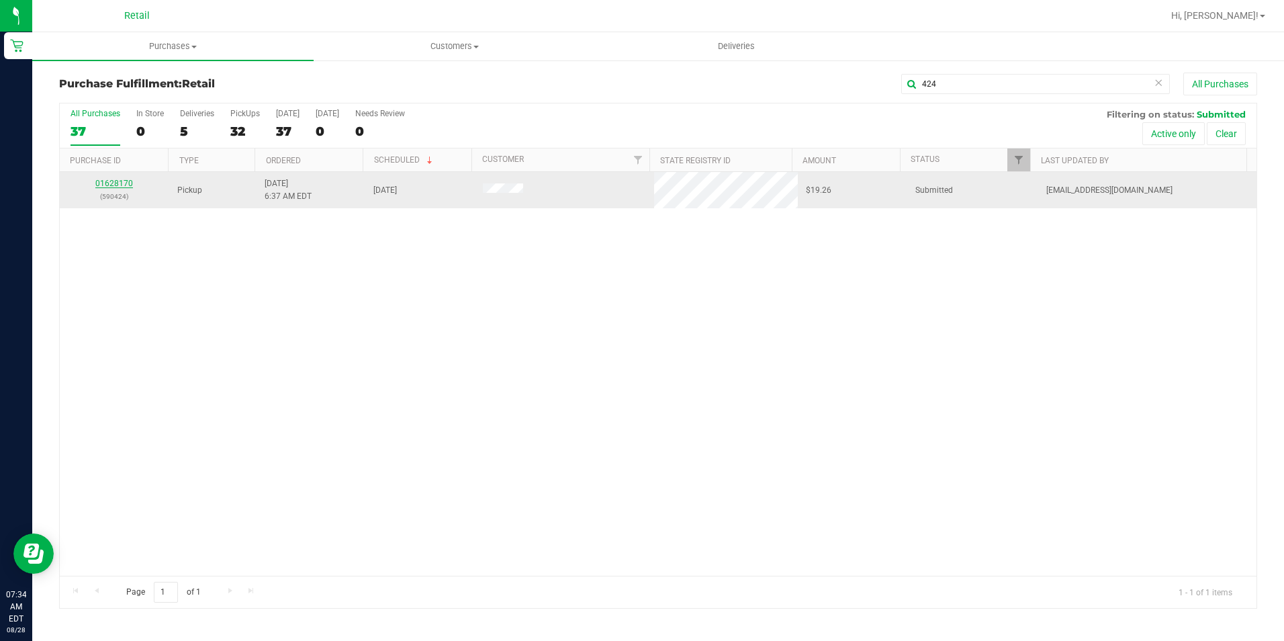
click at [111, 181] on link "01628170" at bounding box center [114, 183] width 38 height 9
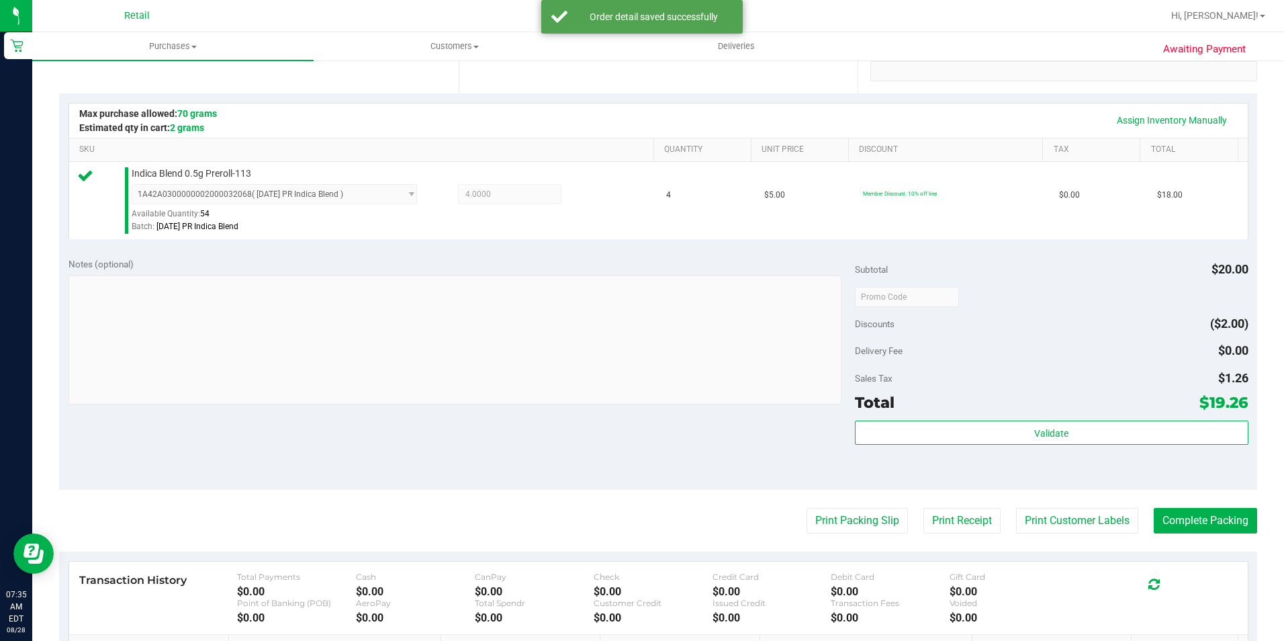
scroll to position [336, 0]
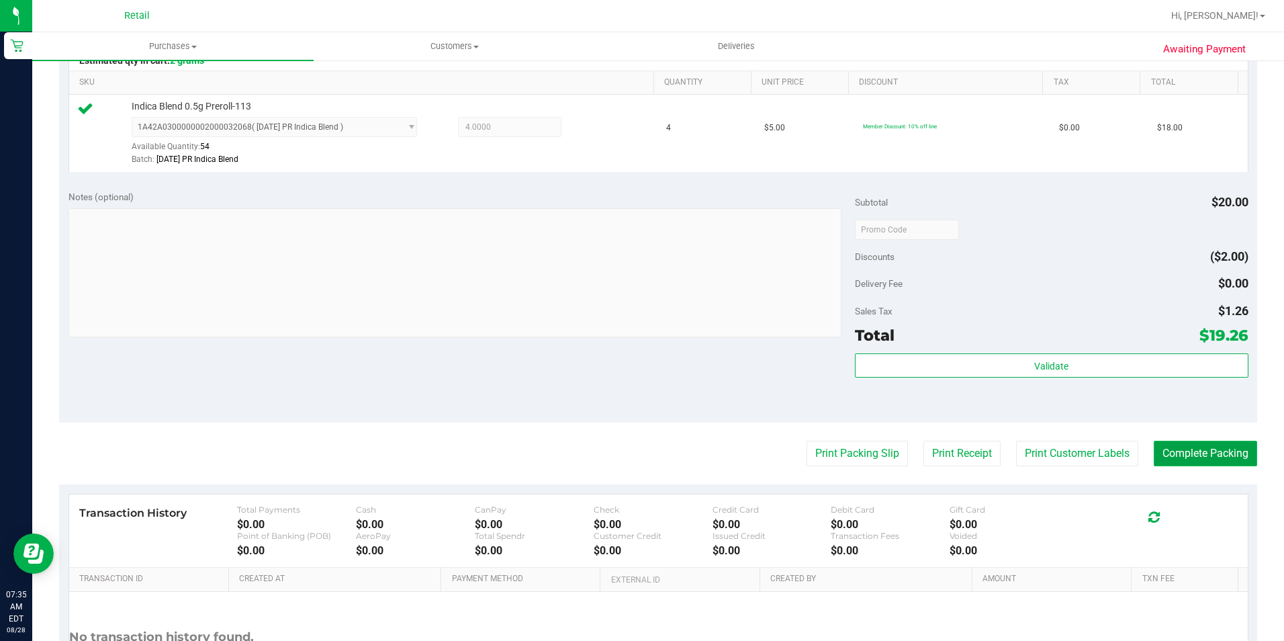
click at [1154, 451] on button "Complete Packing" at bounding box center [1205, 454] width 103 height 26
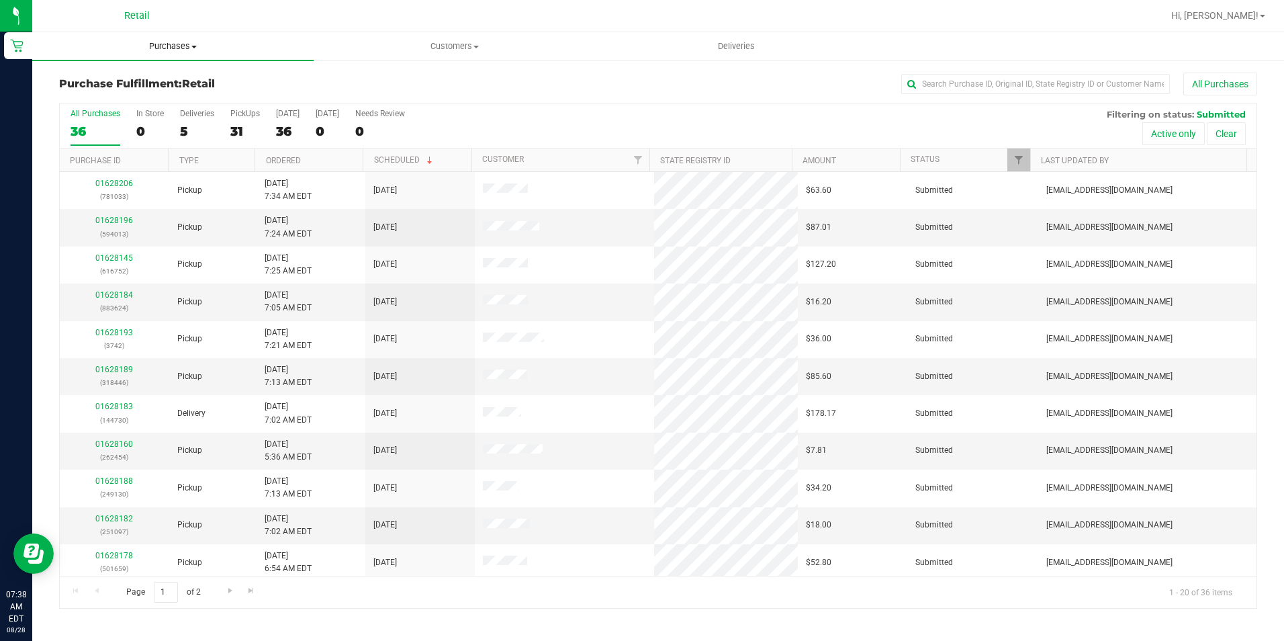
click at [169, 46] on span "Purchases" at bounding box center [172, 46] width 281 height 12
click at [156, 99] on li "Fulfillment" at bounding box center [172, 97] width 281 height 16
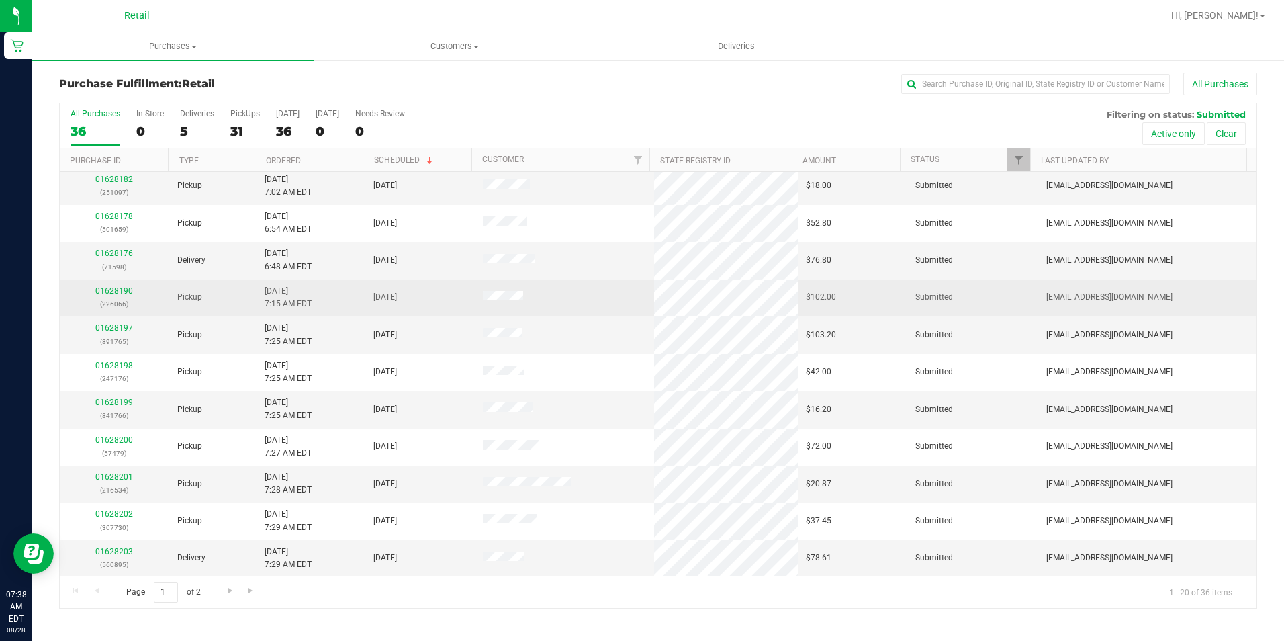
scroll to position [340, 0]
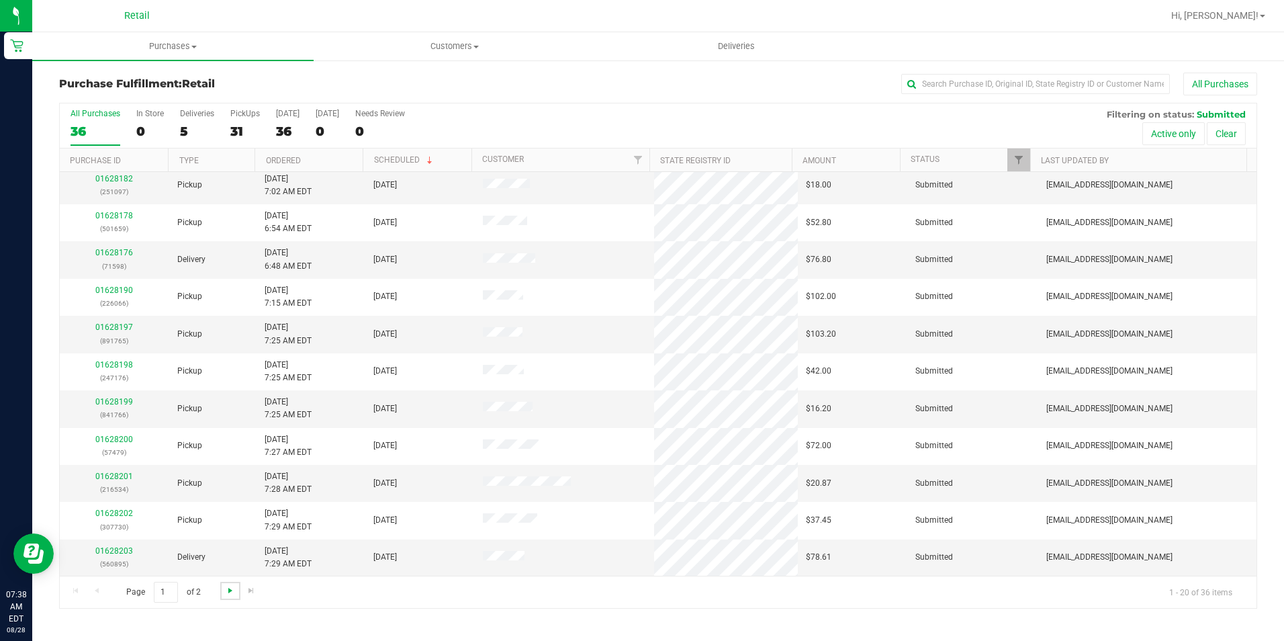
click at [225, 594] on span "Go to the next page" at bounding box center [230, 590] width 11 height 11
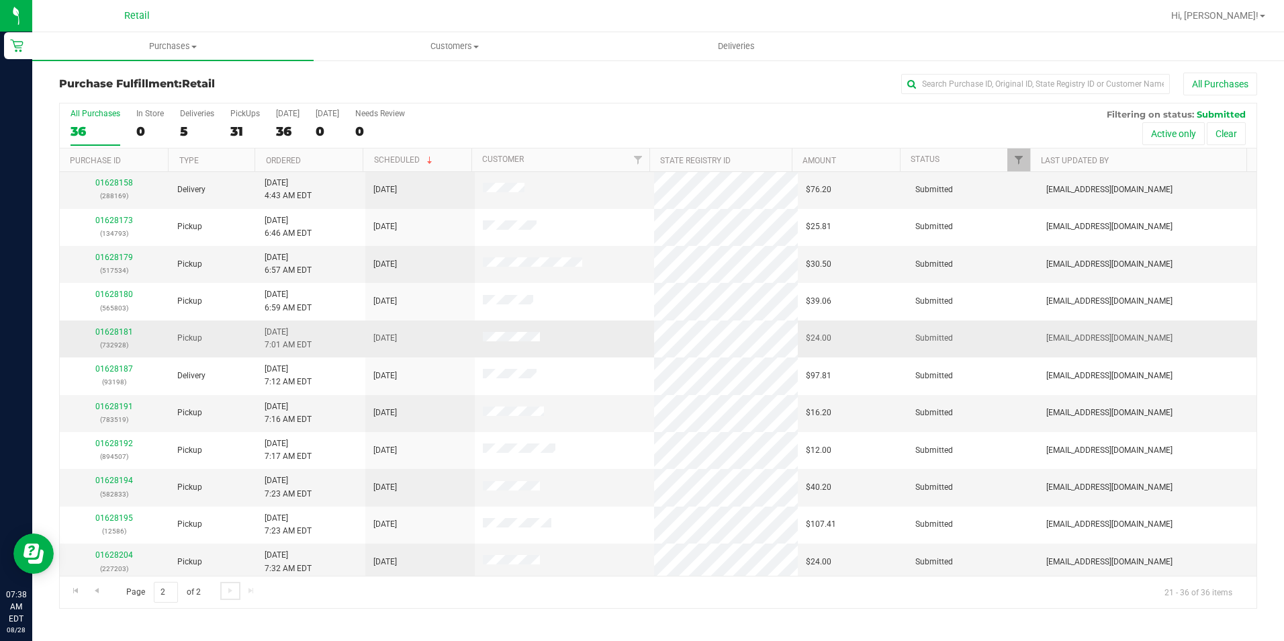
scroll to position [0, 0]
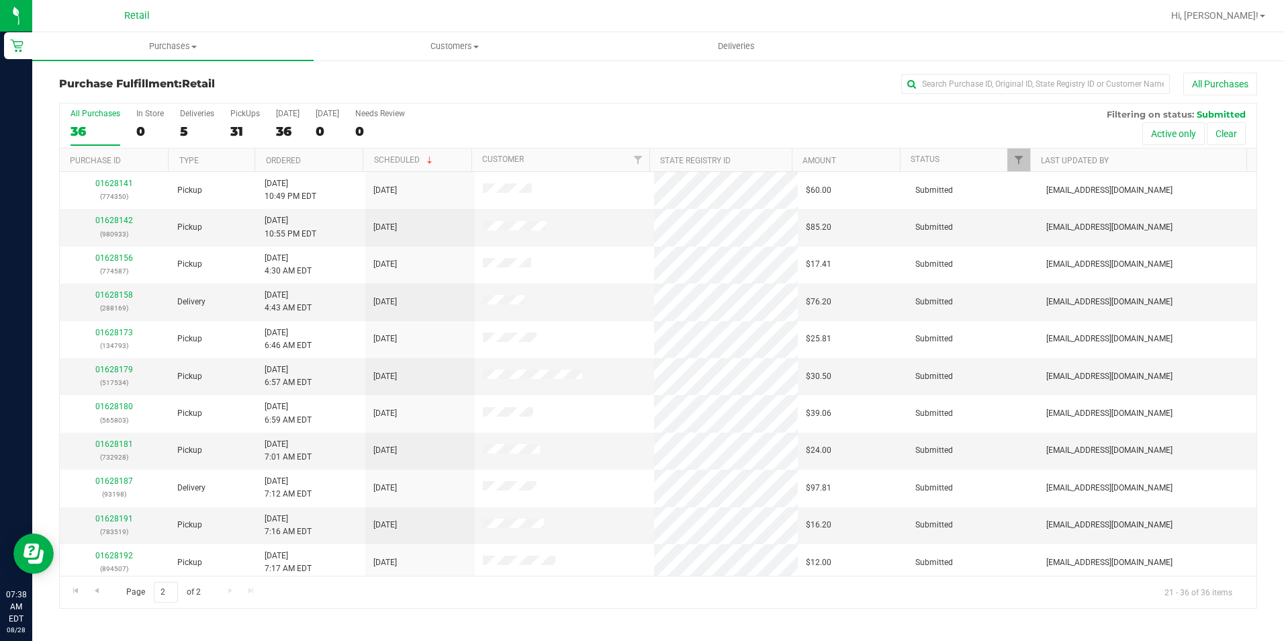
click at [634, 62] on div "Purchase Fulfillment: Retail All Purchases All Purchases 36 In Store 0 Deliveri…" at bounding box center [658, 340] width 1252 height 563
click at [152, 52] on span "Purchases" at bounding box center [172, 46] width 281 height 12
click at [157, 102] on li "Fulfillment" at bounding box center [172, 97] width 281 height 16
click at [554, 88] on div "All Purchases" at bounding box center [858, 84] width 798 height 23
click at [552, 25] on div at bounding box center [701, 16] width 922 height 26
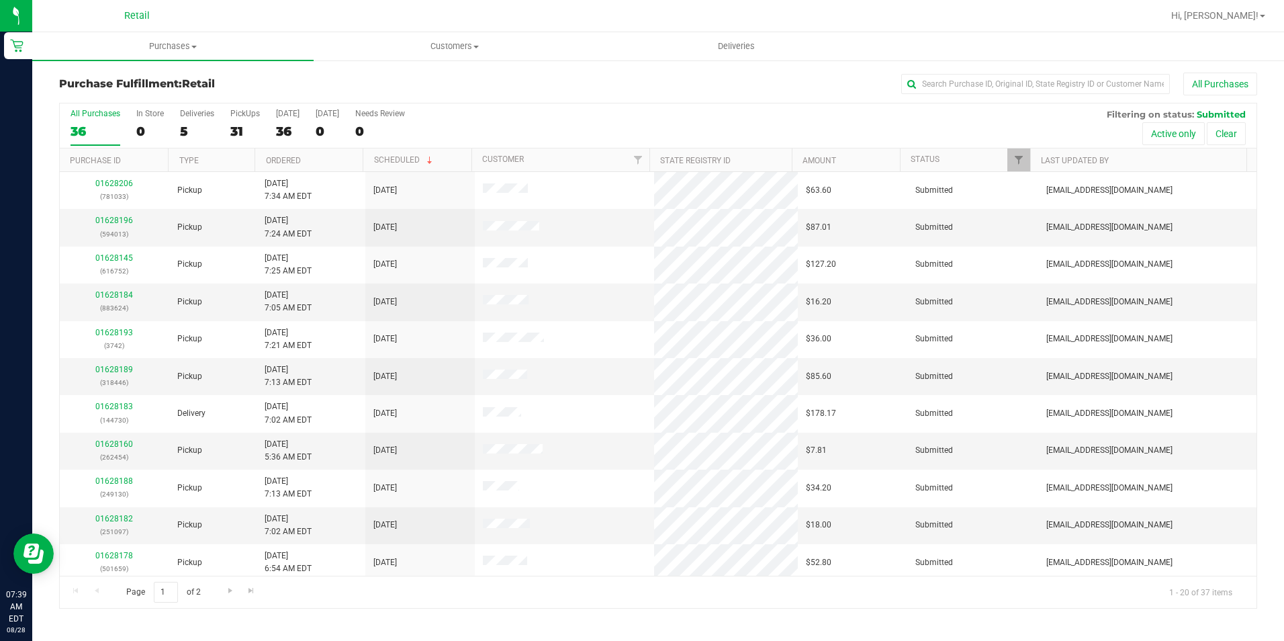
click at [322, 15] on div at bounding box center [701, 16] width 922 height 26
click at [1005, 88] on input "text" at bounding box center [1035, 84] width 269 height 20
type input "659"
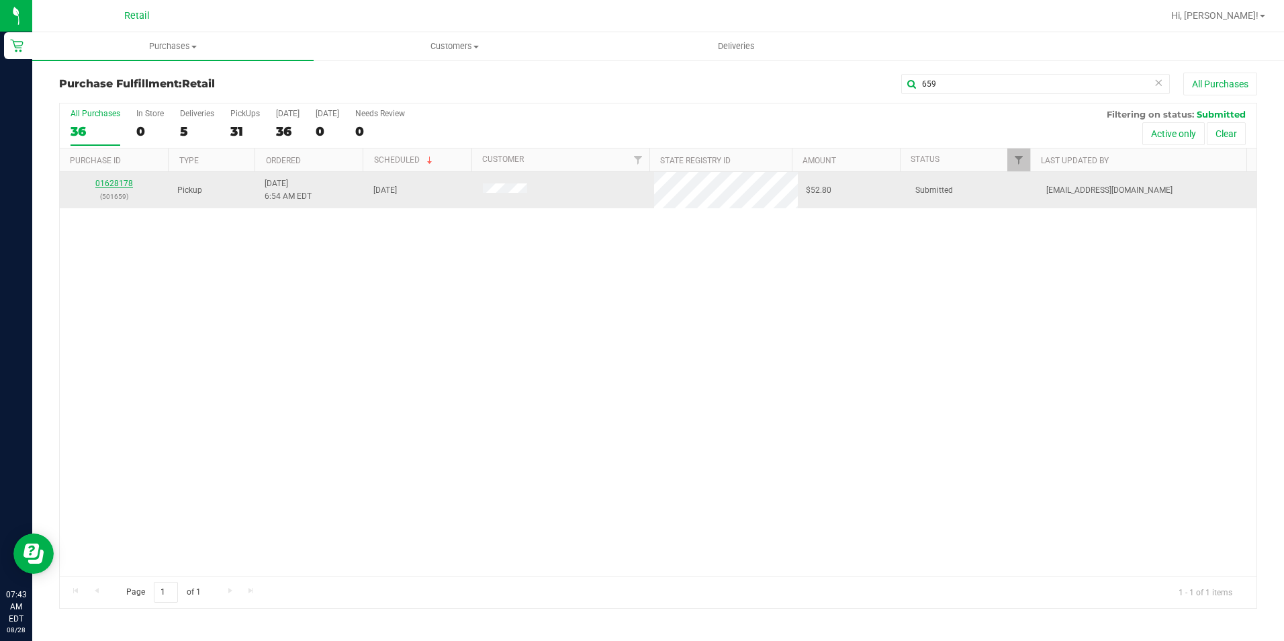
click at [122, 183] on link "01628178" at bounding box center [114, 183] width 38 height 9
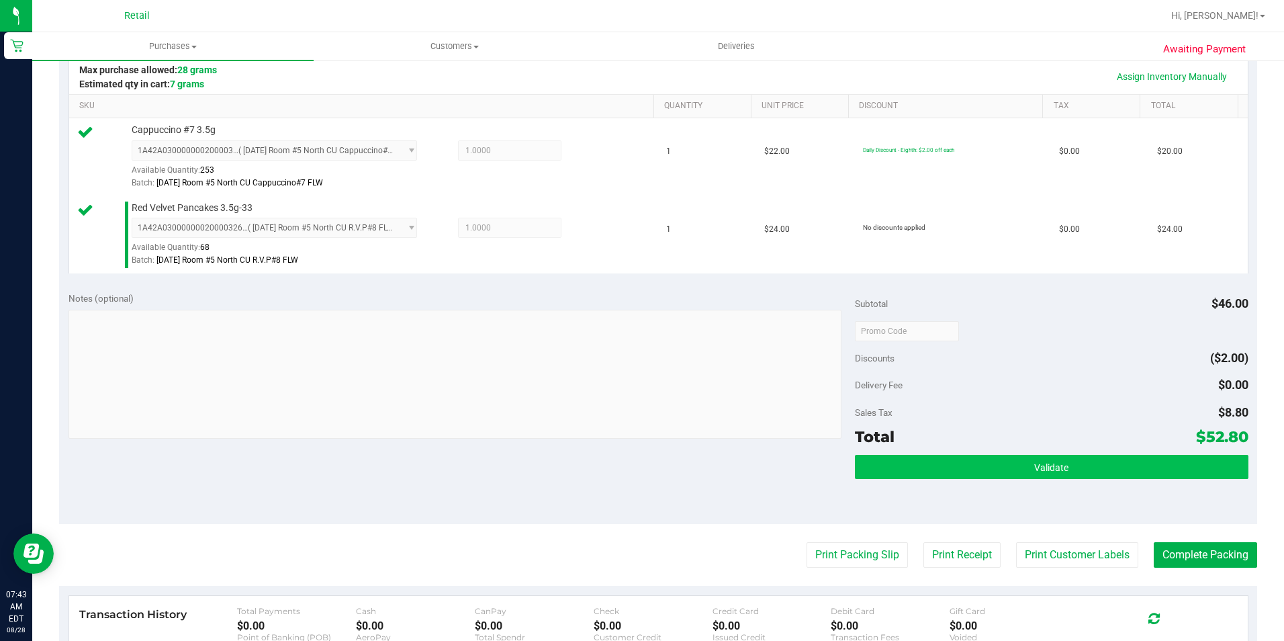
scroll to position [336, 0]
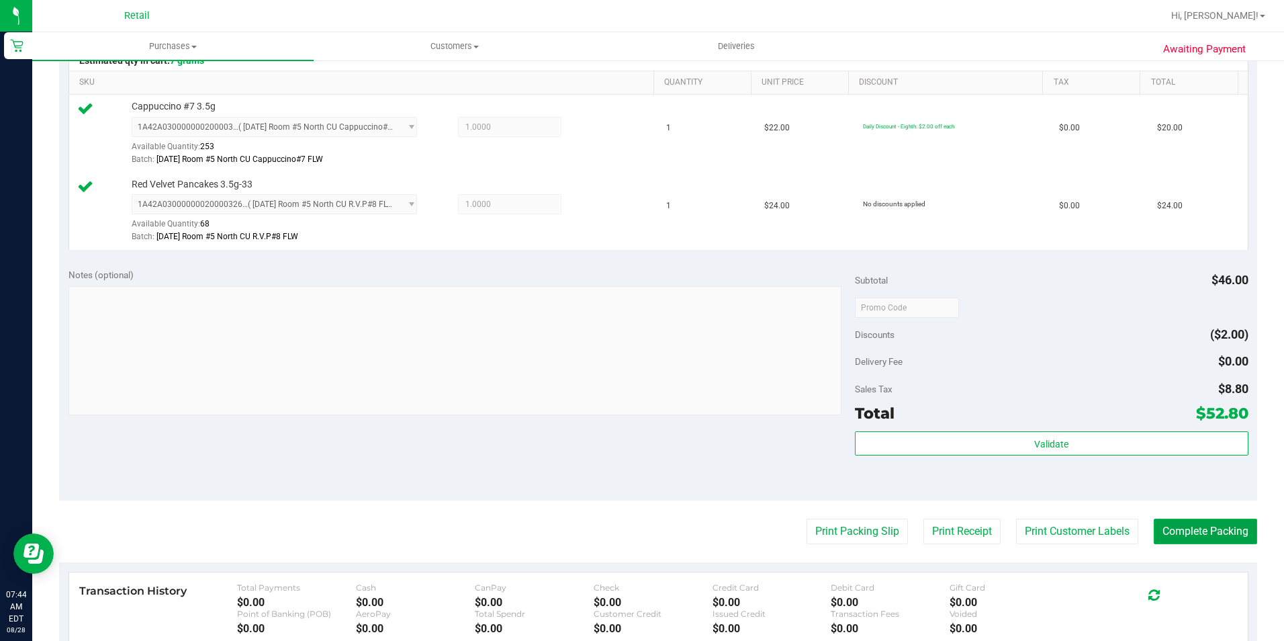
click at [1218, 530] on button "Complete Packing" at bounding box center [1205, 531] width 103 height 26
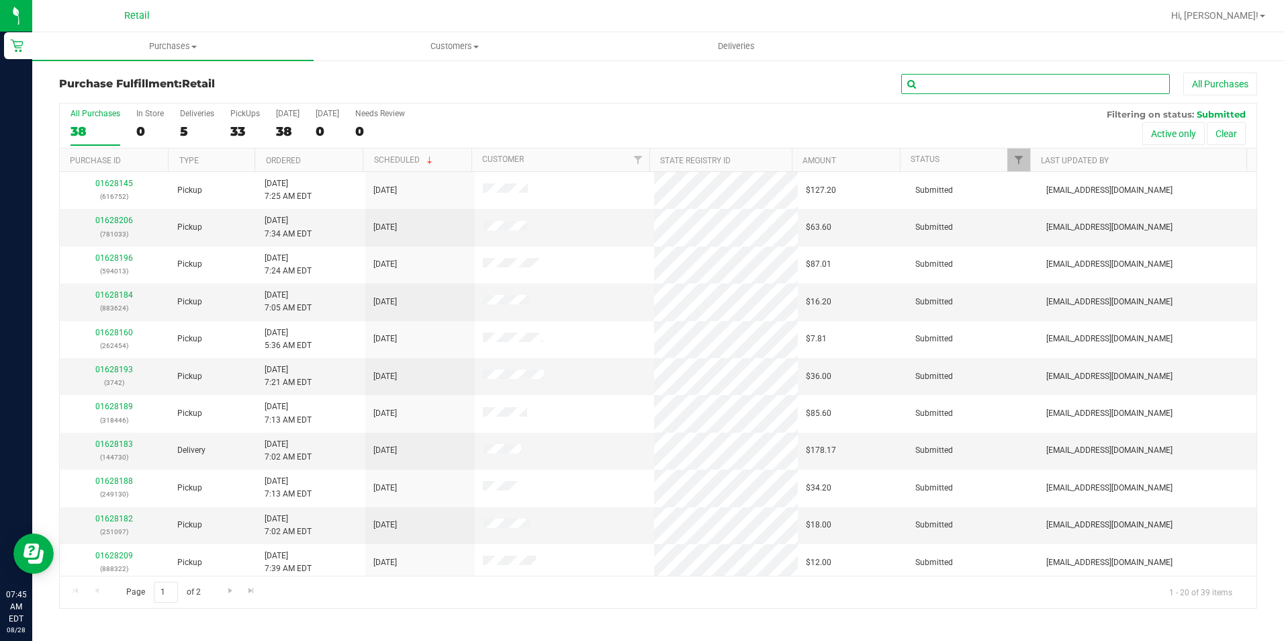
click at [1053, 82] on input "text" at bounding box center [1035, 84] width 269 height 20
type input "793"
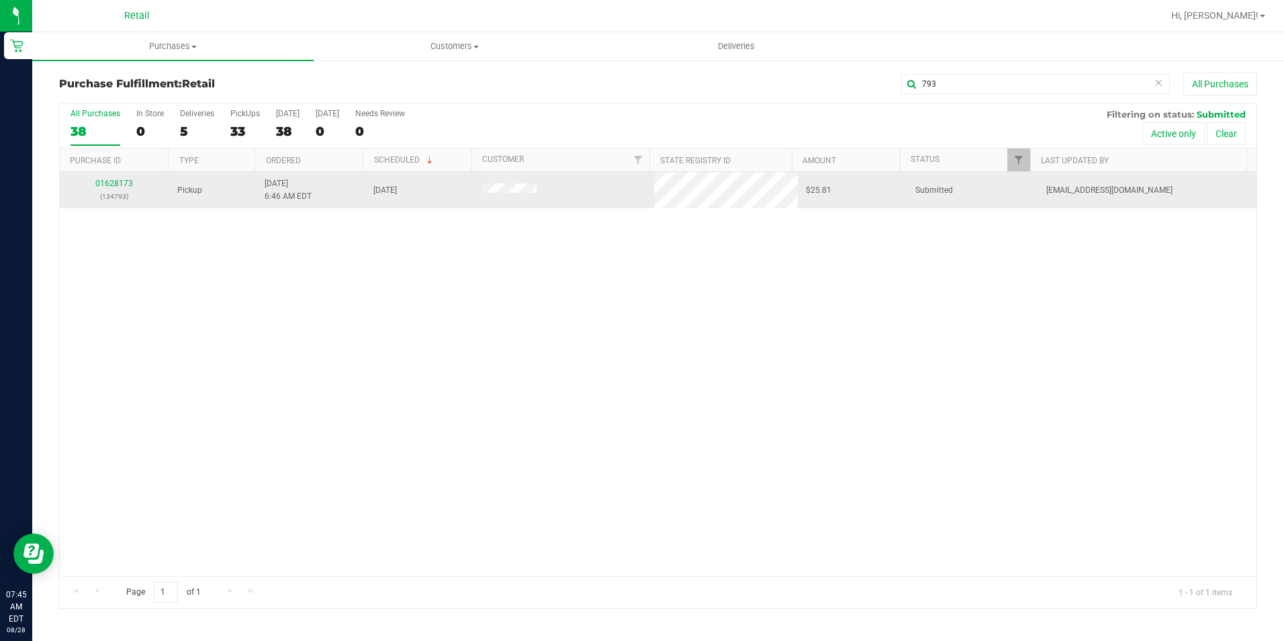
click at [93, 176] on td "01628173 (134793)" at bounding box center [114, 190] width 109 height 36
click at [105, 182] on link "01628173" at bounding box center [114, 183] width 38 height 9
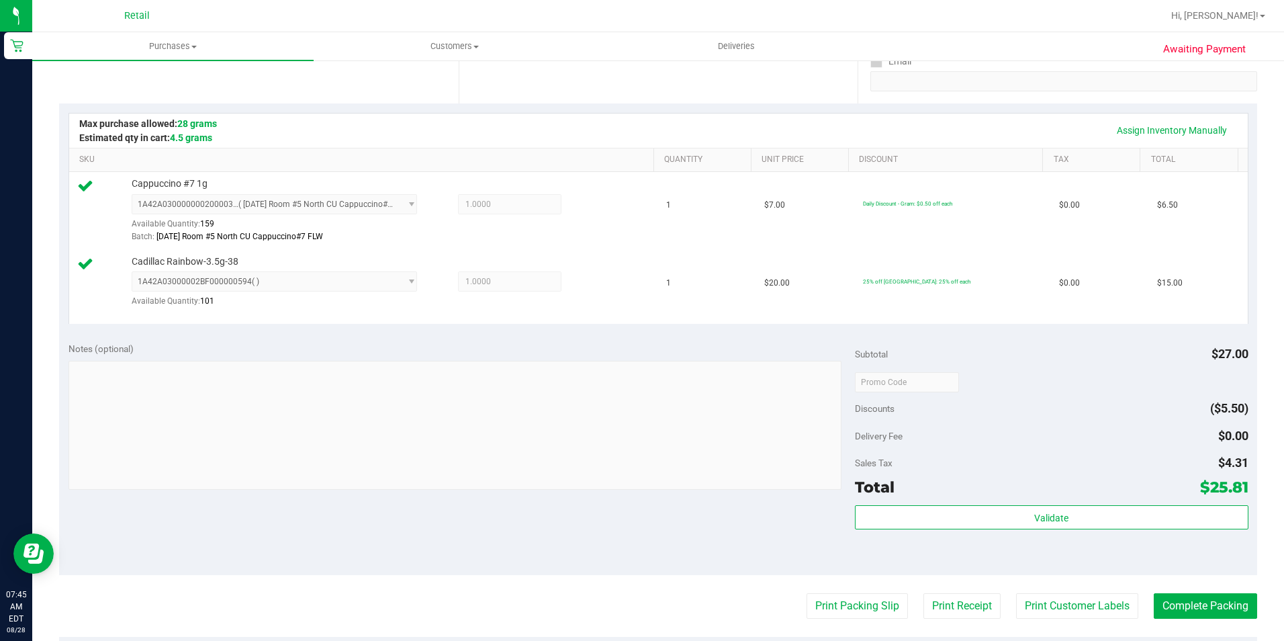
scroll to position [269, 0]
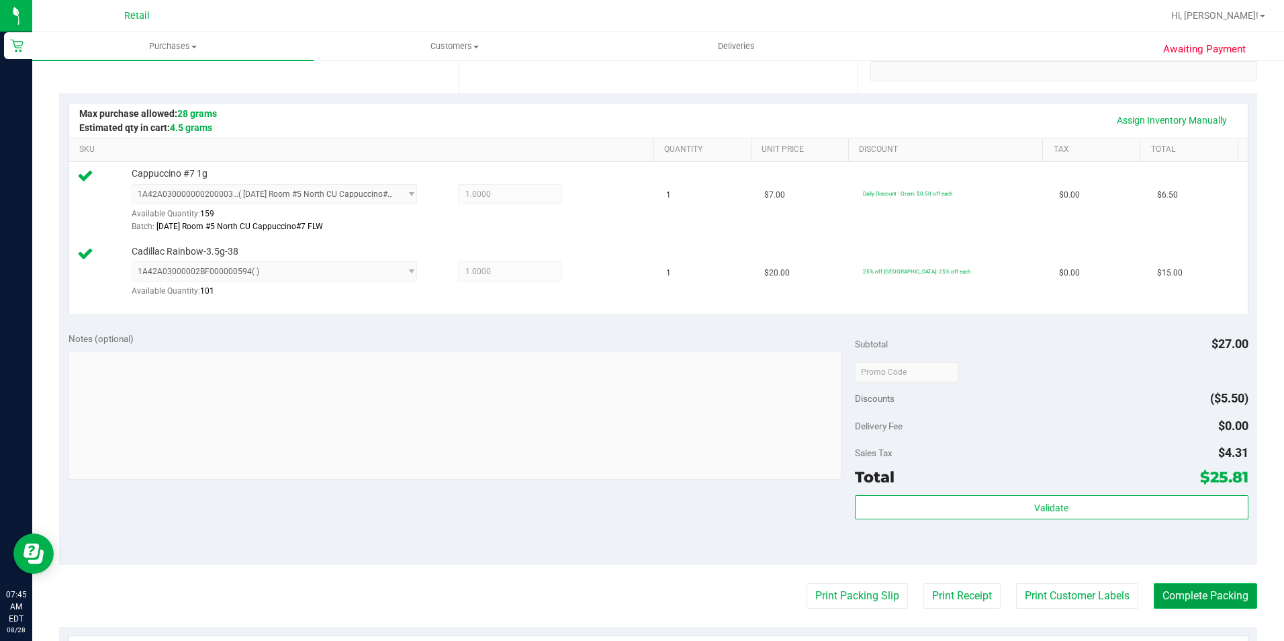
click at [1191, 600] on button "Complete Packing" at bounding box center [1205, 596] width 103 height 26
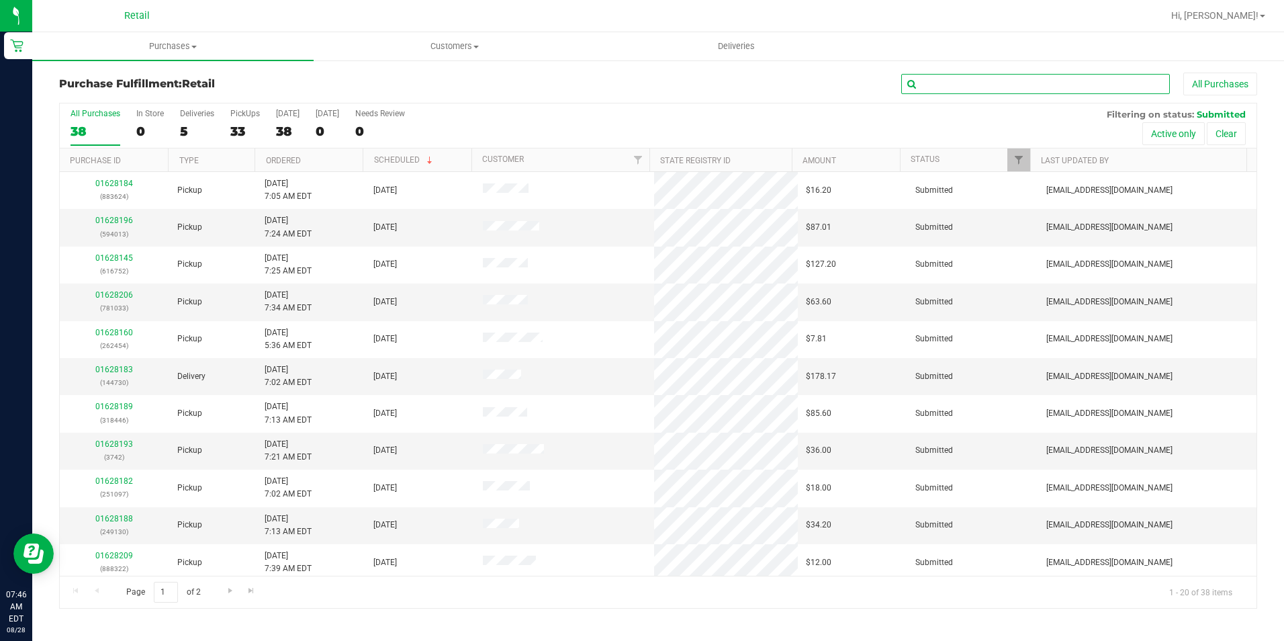
click at [969, 79] on input "text" at bounding box center [1035, 84] width 269 height 20
type input "587"
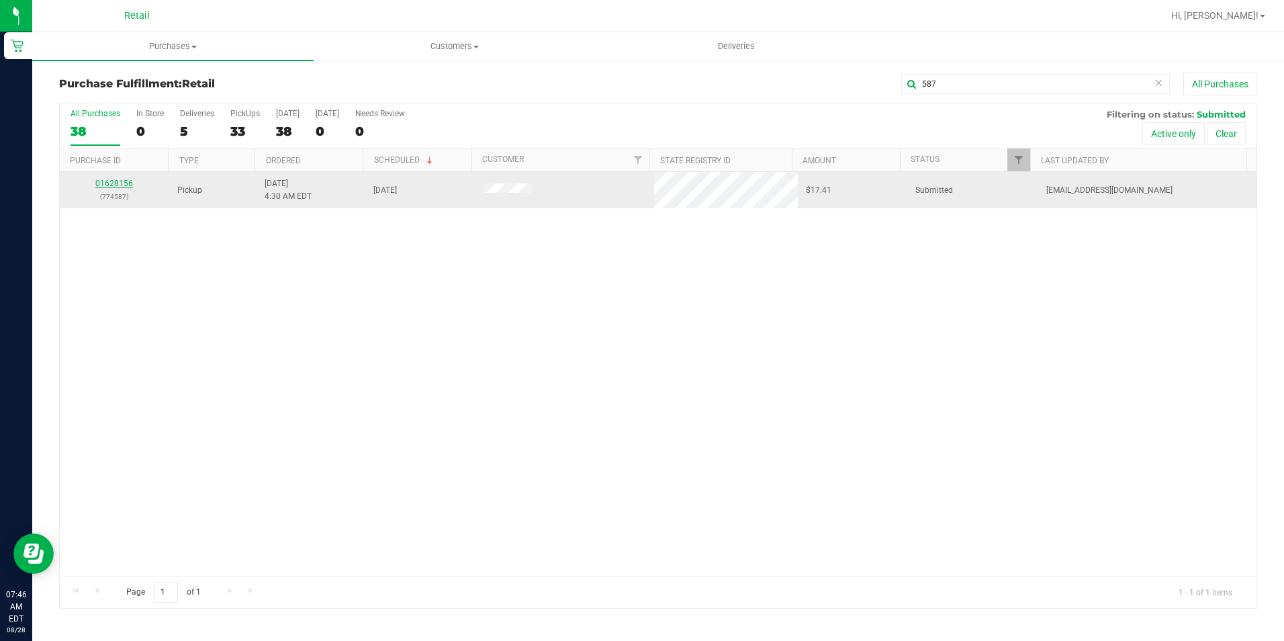
click at [111, 181] on link "01628156" at bounding box center [114, 183] width 38 height 9
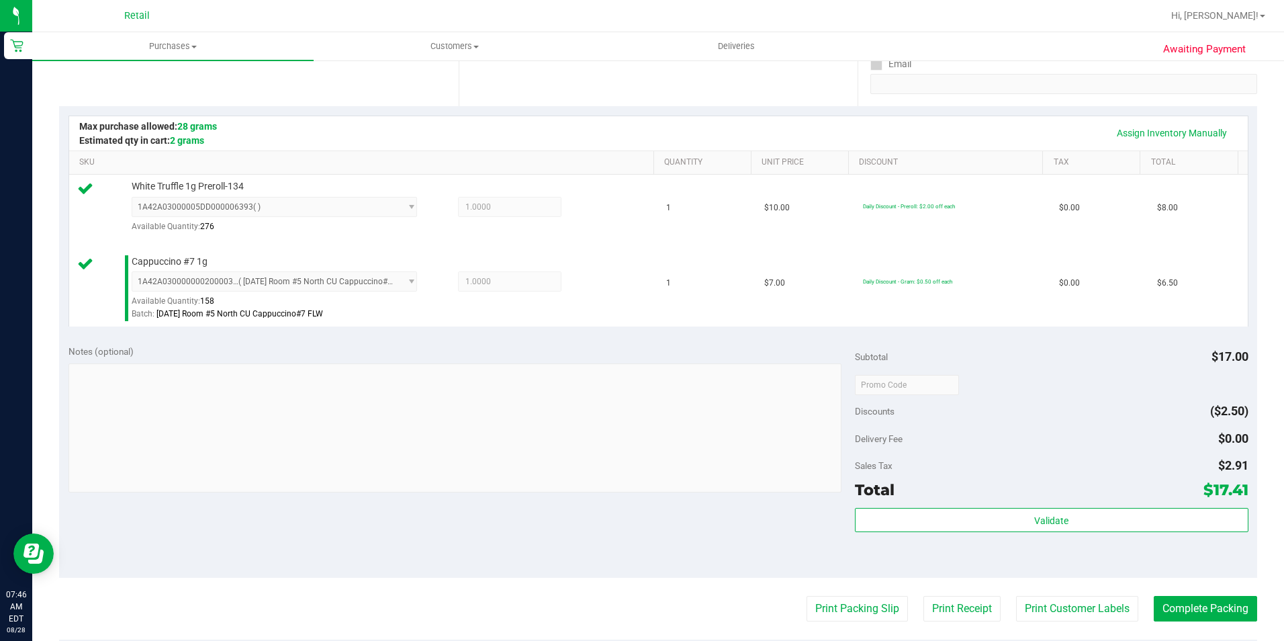
scroll to position [269, 0]
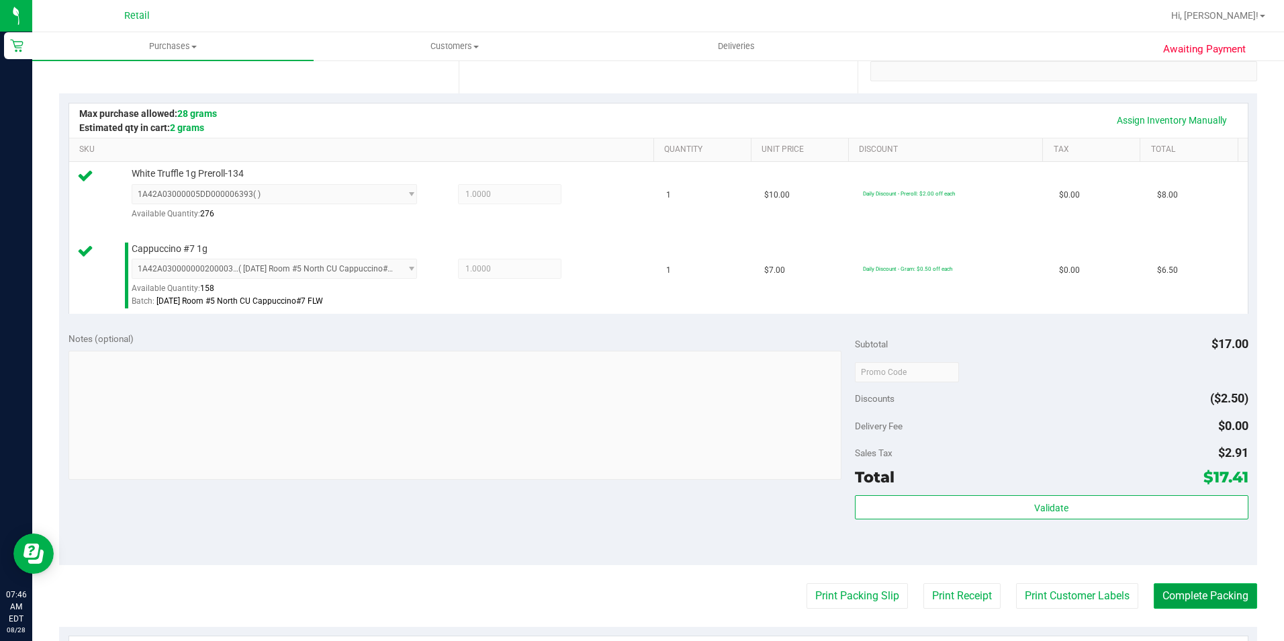
click at [1178, 589] on button "Complete Packing" at bounding box center [1205, 596] width 103 height 26
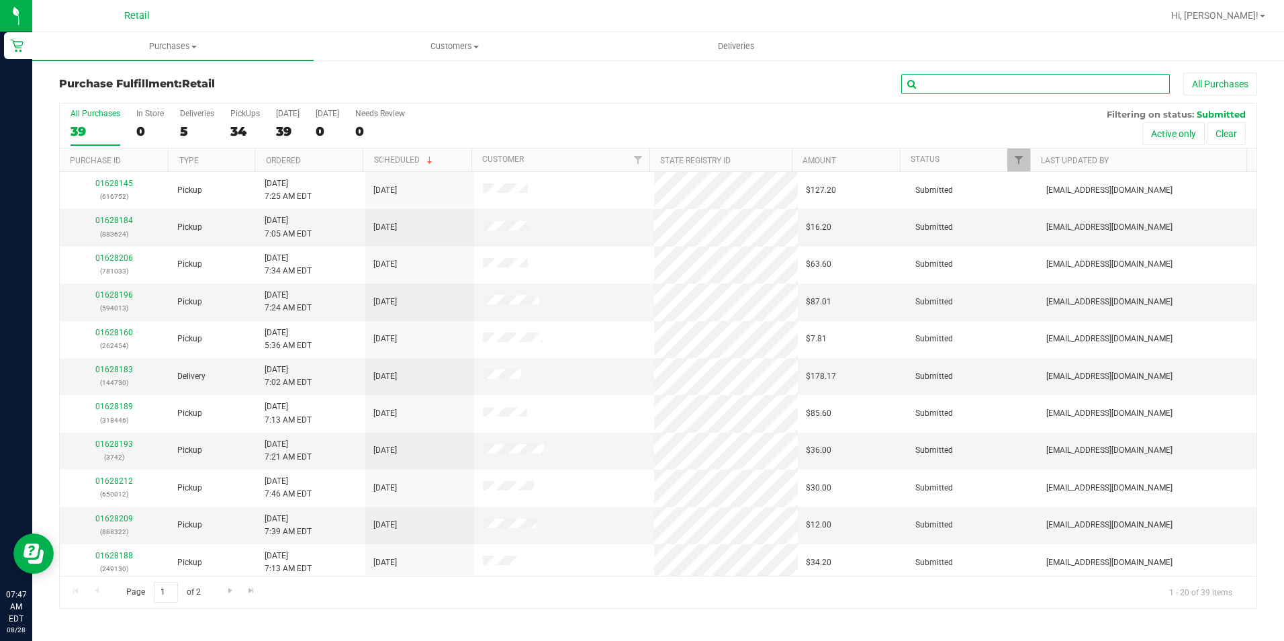
click at [1044, 89] on input "text" at bounding box center [1035, 84] width 269 height 20
type input "169"
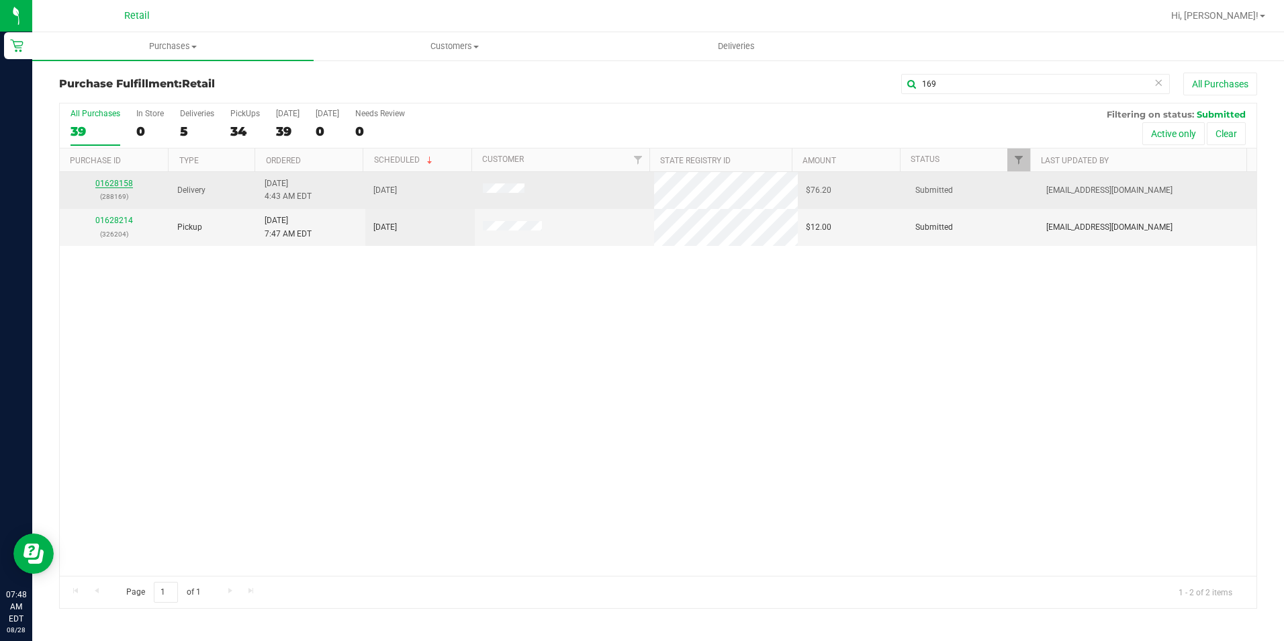
click at [111, 183] on link "01628158" at bounding box center [114, 183] width 38 height 9
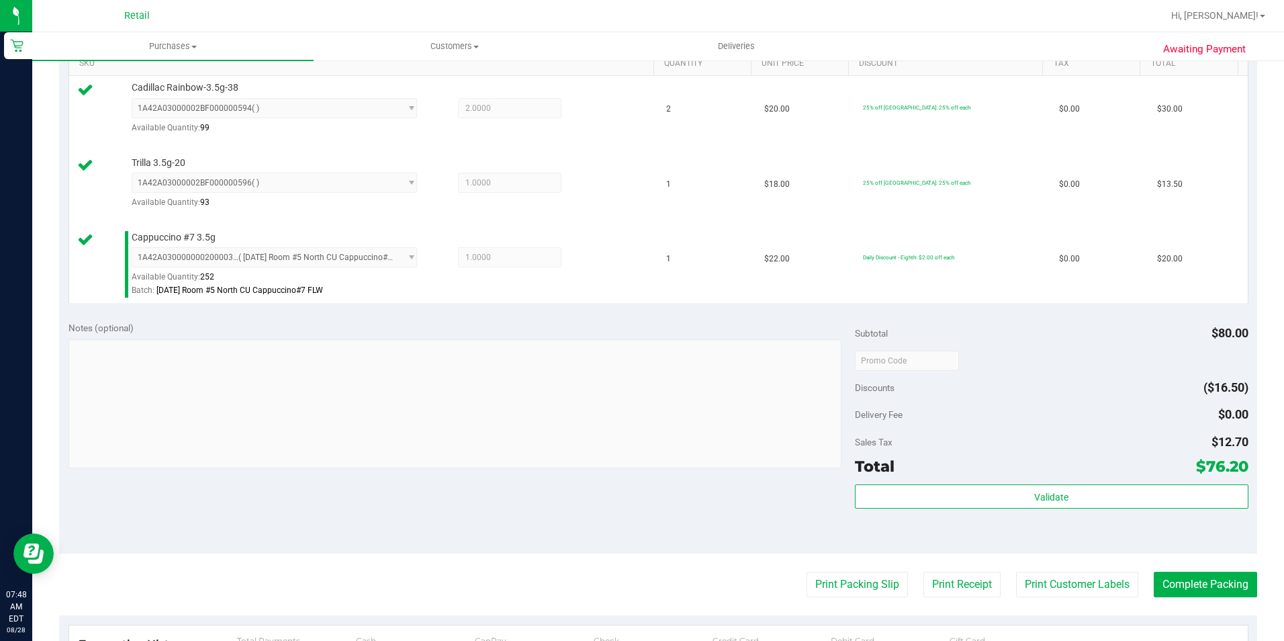
scroll to position [403, 0]
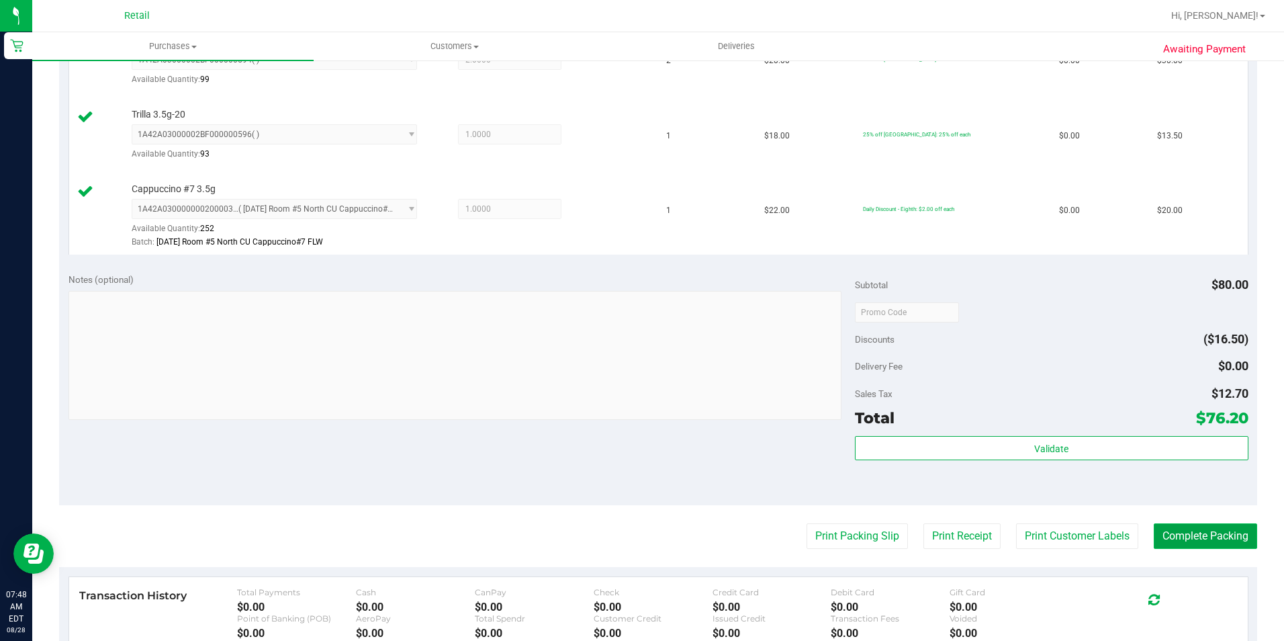
click at [1232, 536] on button "Complete Packing" at bounding box center [1205, 536] width 103 height 26
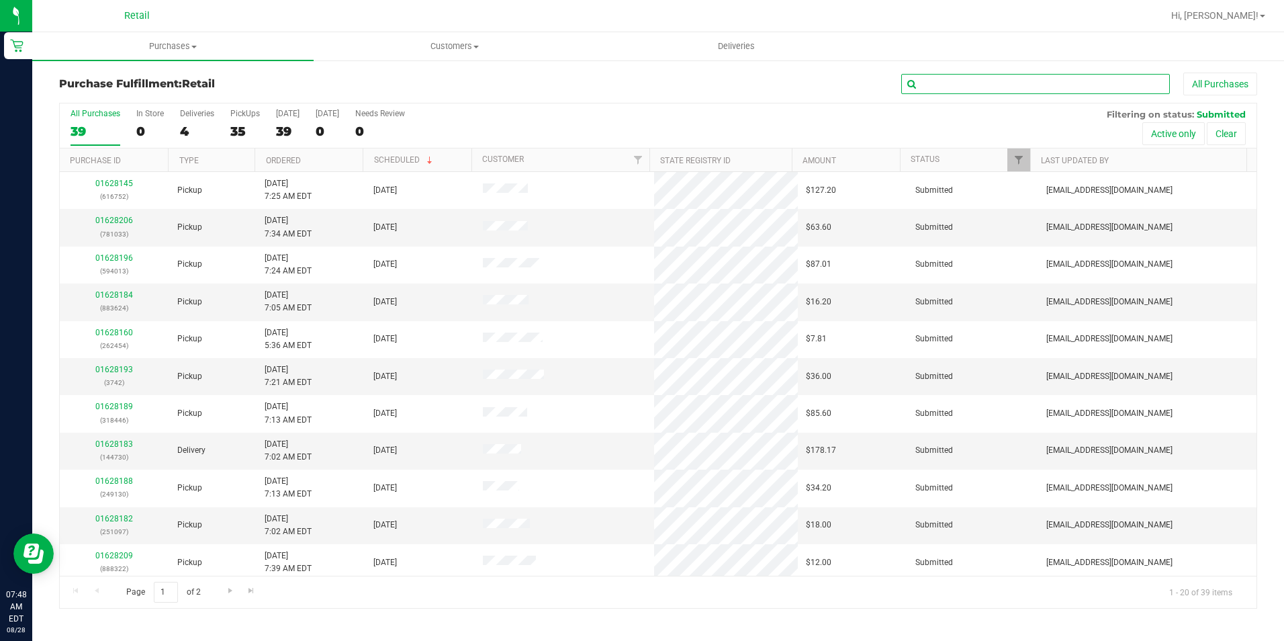
click at [962, 81] on input "text" at bounding box center [1035, 84] width 269 height 20
type input "454"
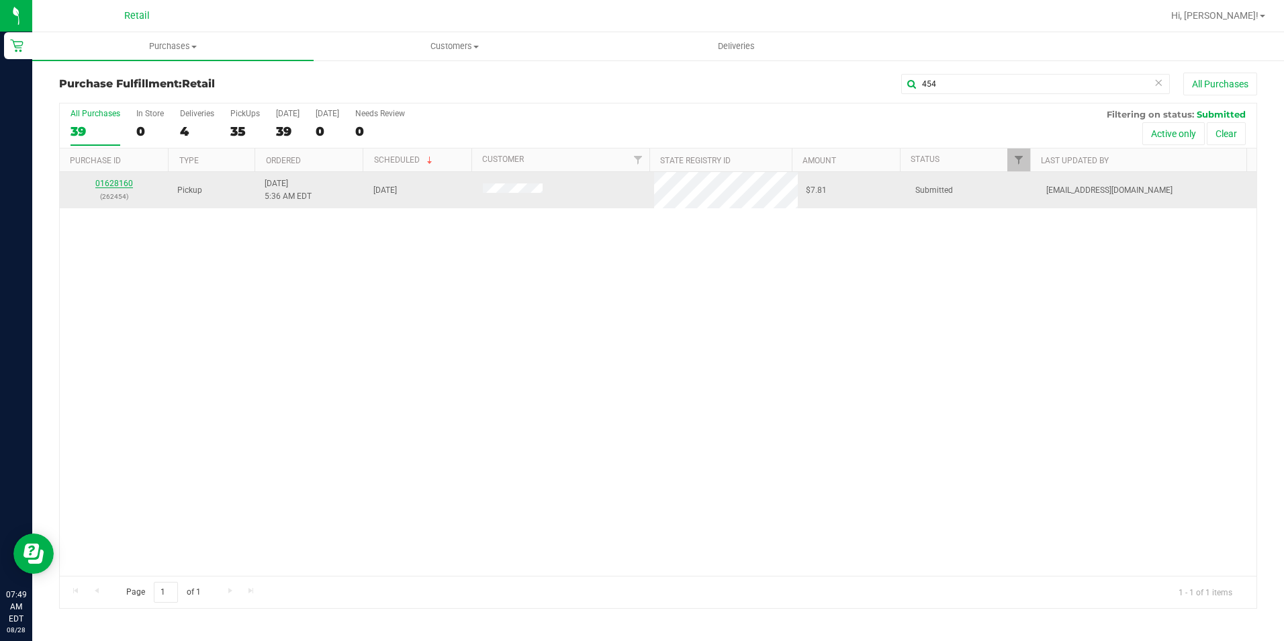
click at [101, 182] on link "01628160" at bounding box center [114, 183] width 38 height 9
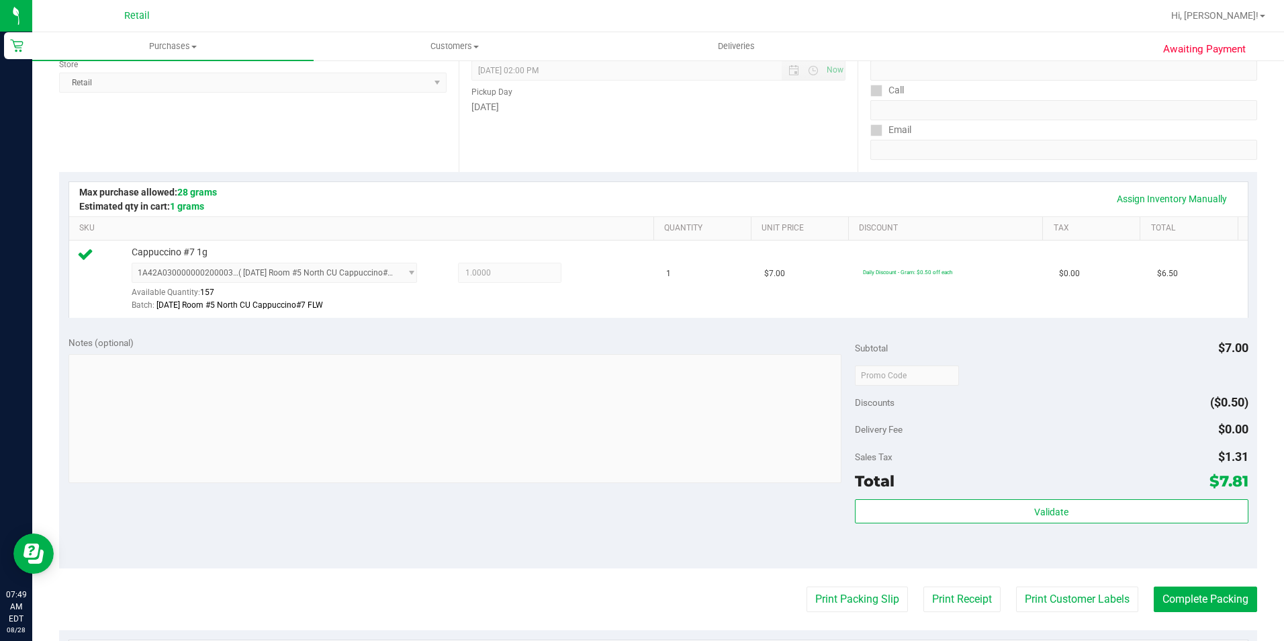
scroll to position [269, 0]
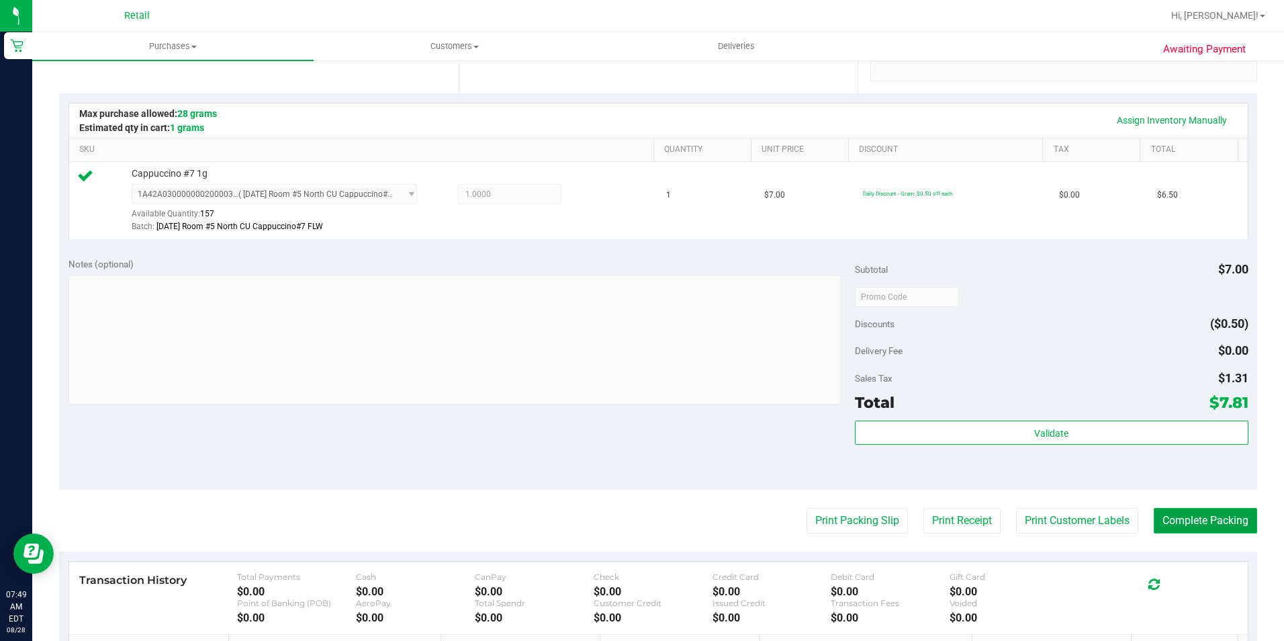
click at [1234, 511] on button "Complete Packing" at bounding box center [1205, 521] width 103 height 26
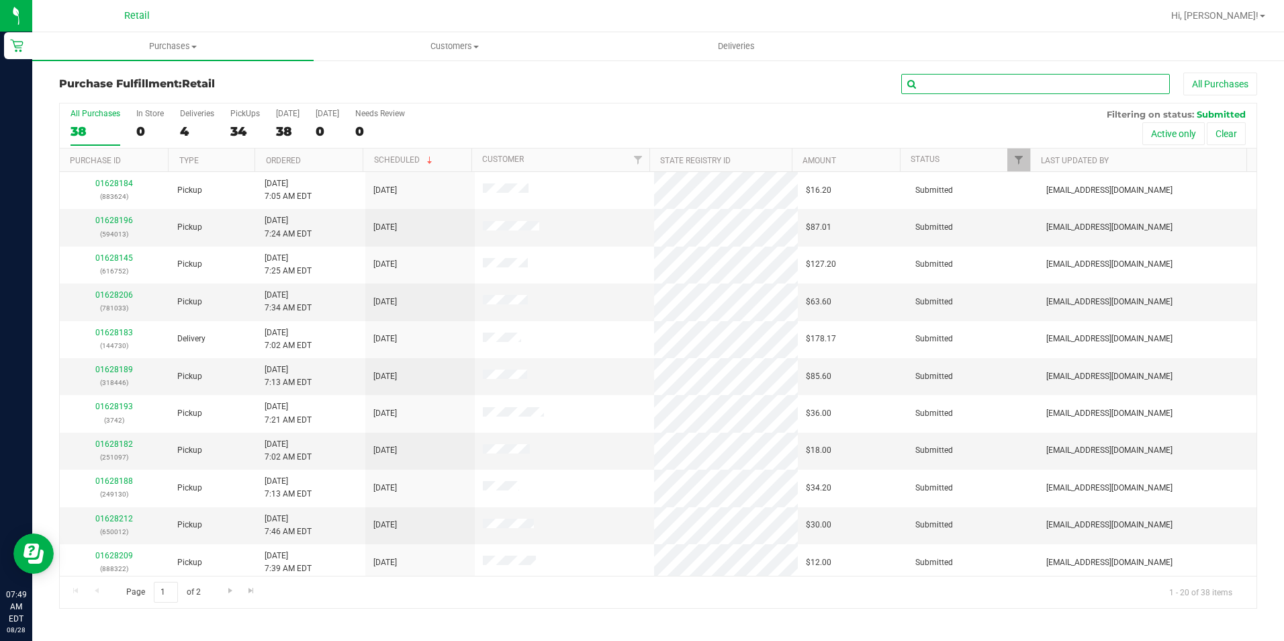
click at [1007, 83] on input "text" at bounding box center [1035, 84] width 269 height 20
type input "928"
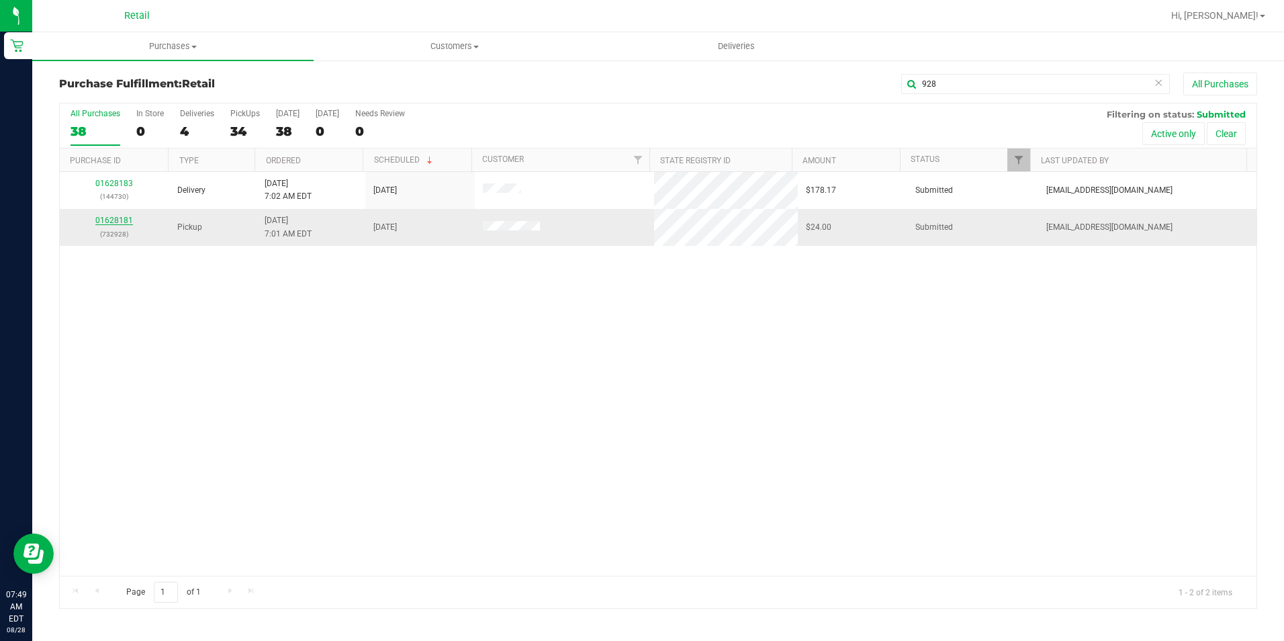
click at [116, 219] on link "01628181" at bounding box center [114, 220] width 38 height 9
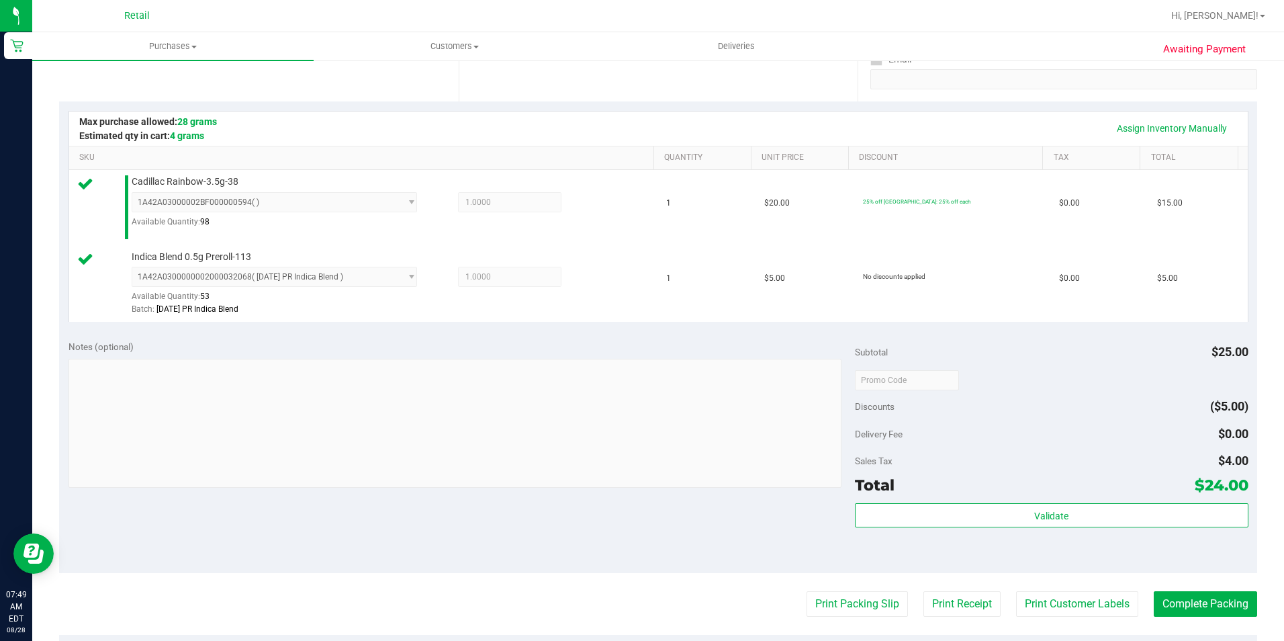
scroll to position [269, 0]
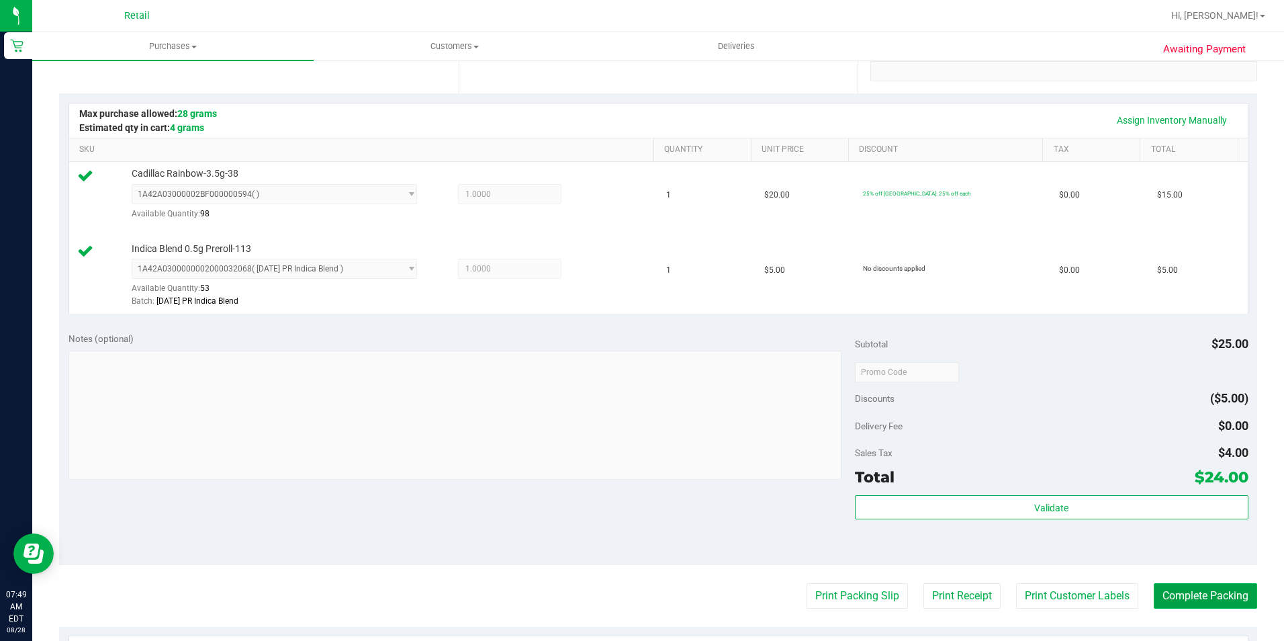
click at [1210, 592] on button "Complete Packing" at bounding box center [1205, 596] width 103 height 26
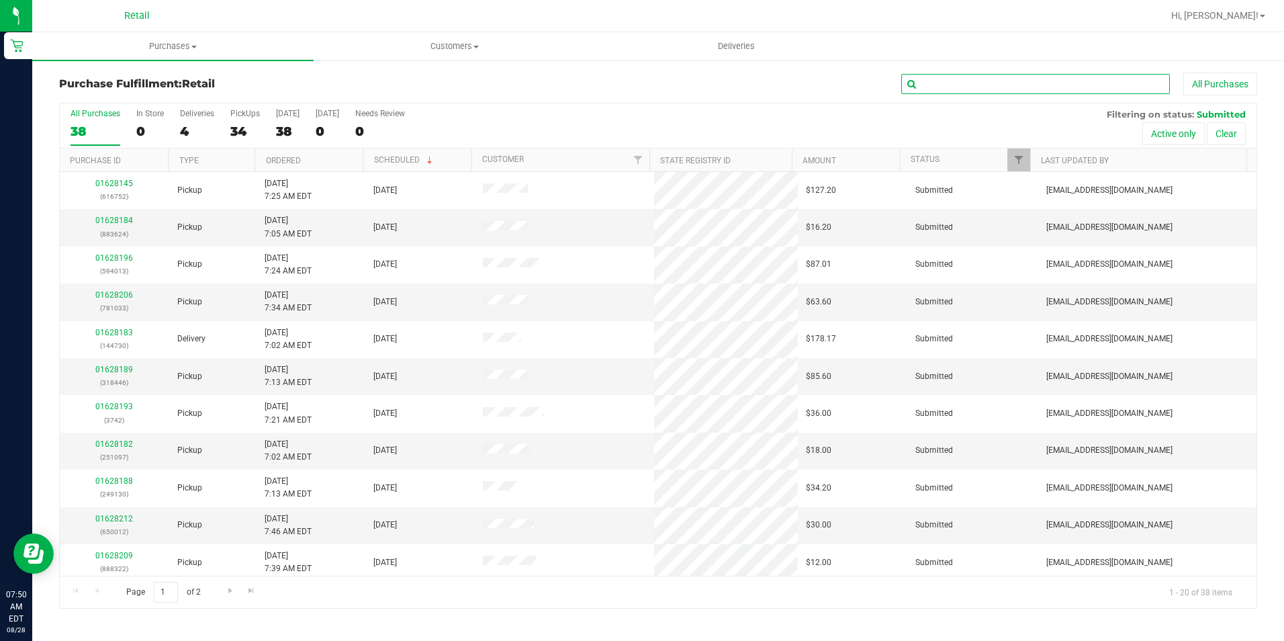
click at [977, 90] on input "text" at bounding box center [1035, 84] width 269 height 20
type input "097"
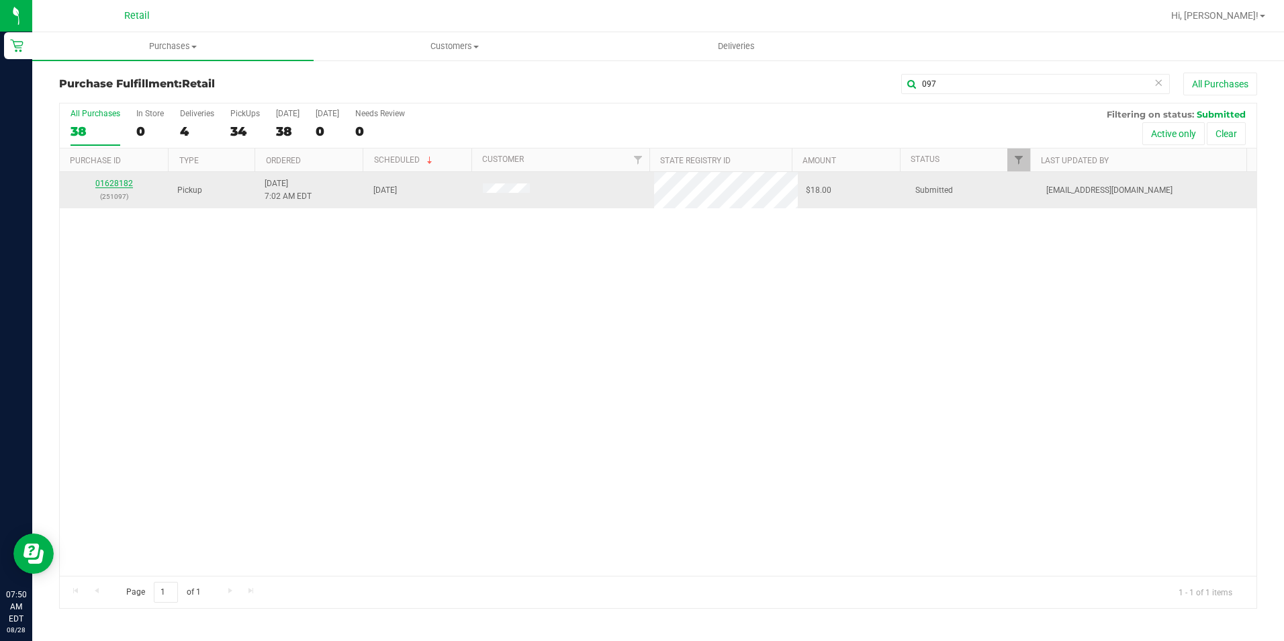
click at [104, 181] on link "01628182" at bounding box center [114, 183] width 38 height 9
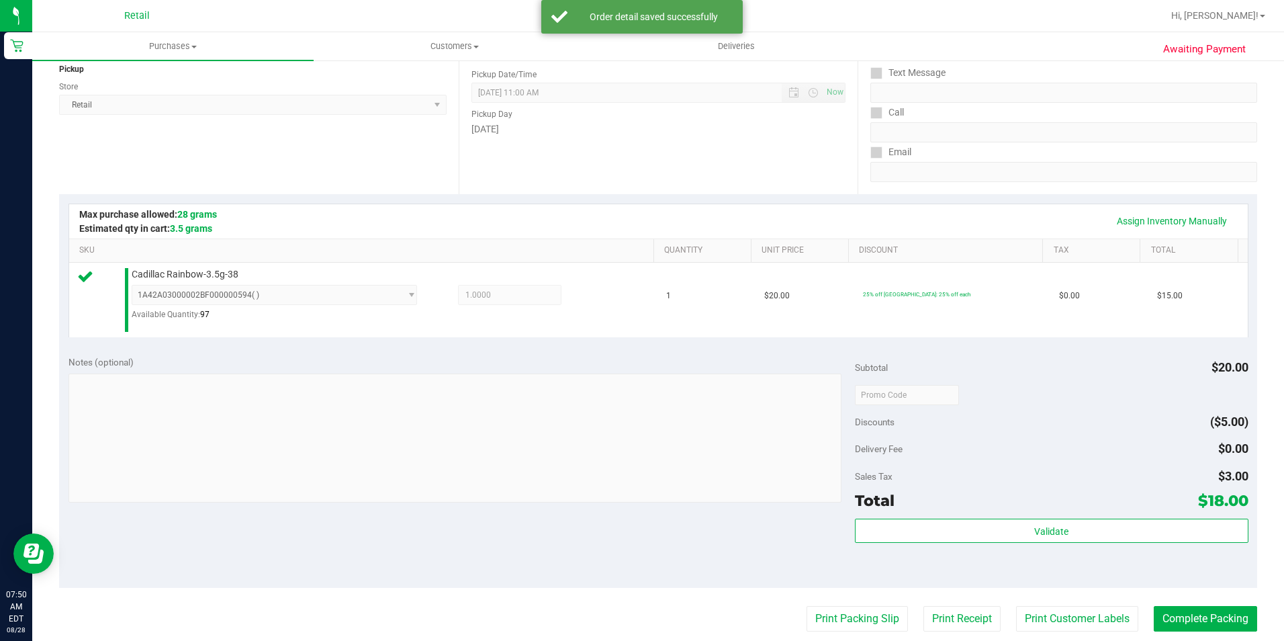
scroll to position [201, 0]
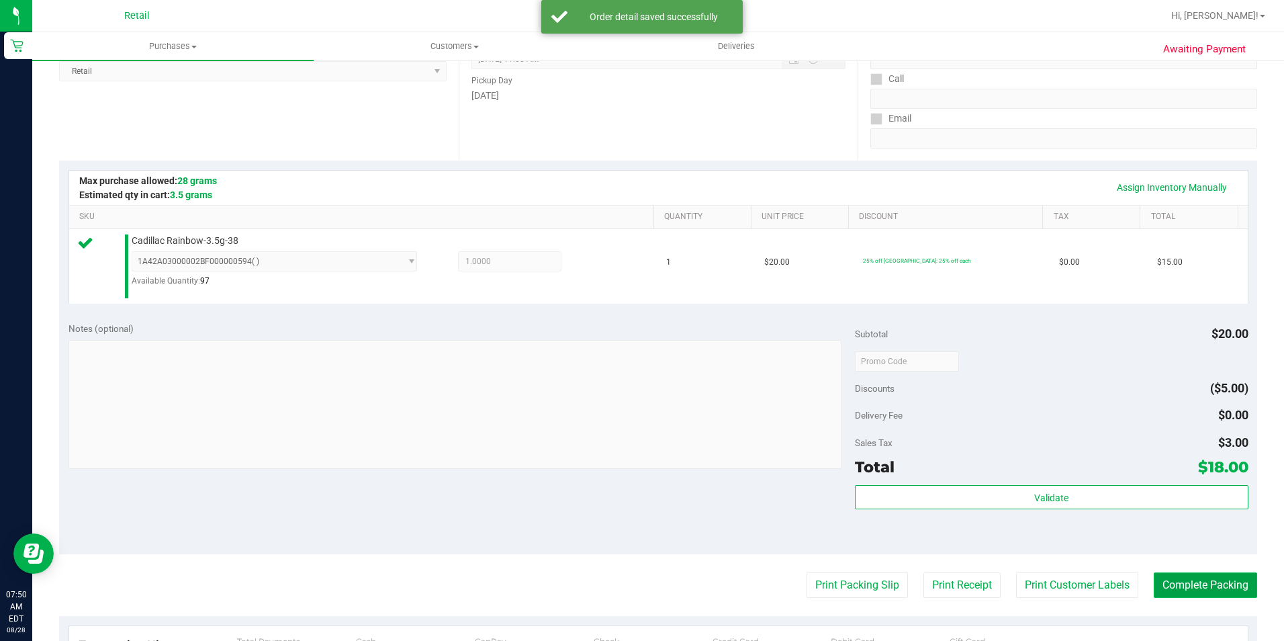
click at [1168, 574] on button "Complete Packing" at bounding box center [1205, 585] width 103 height 26
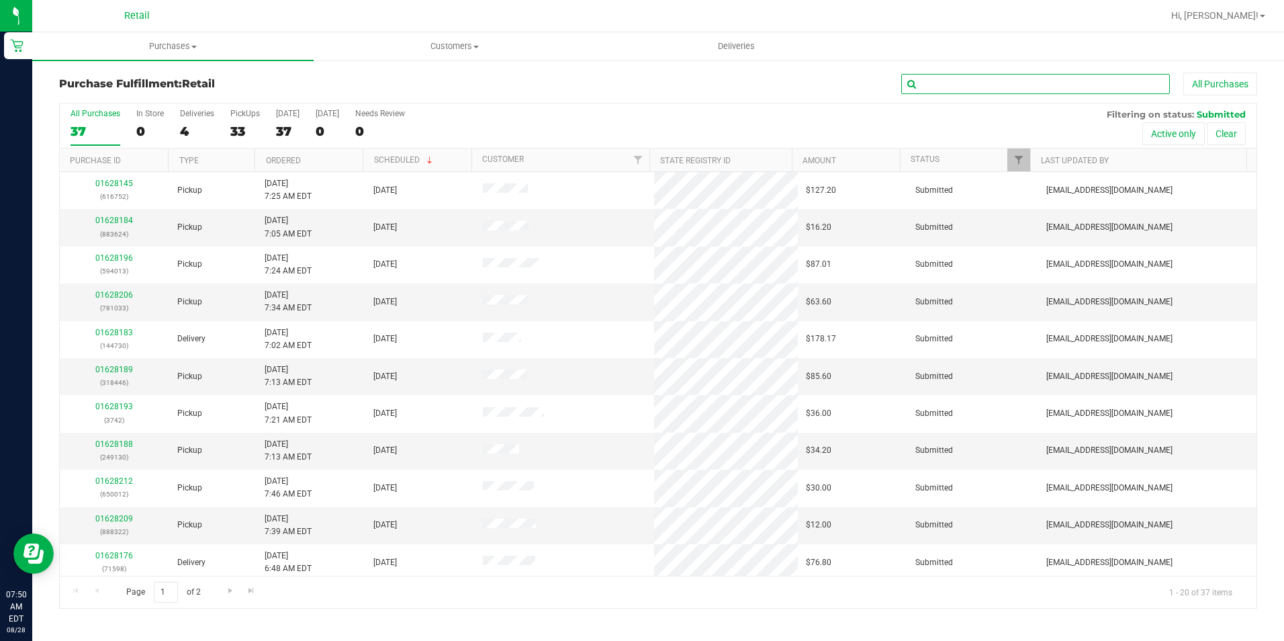
click at [1022, 88] on input "text" at bounding box center [1035, 84] width 269 height 20
type input "624"
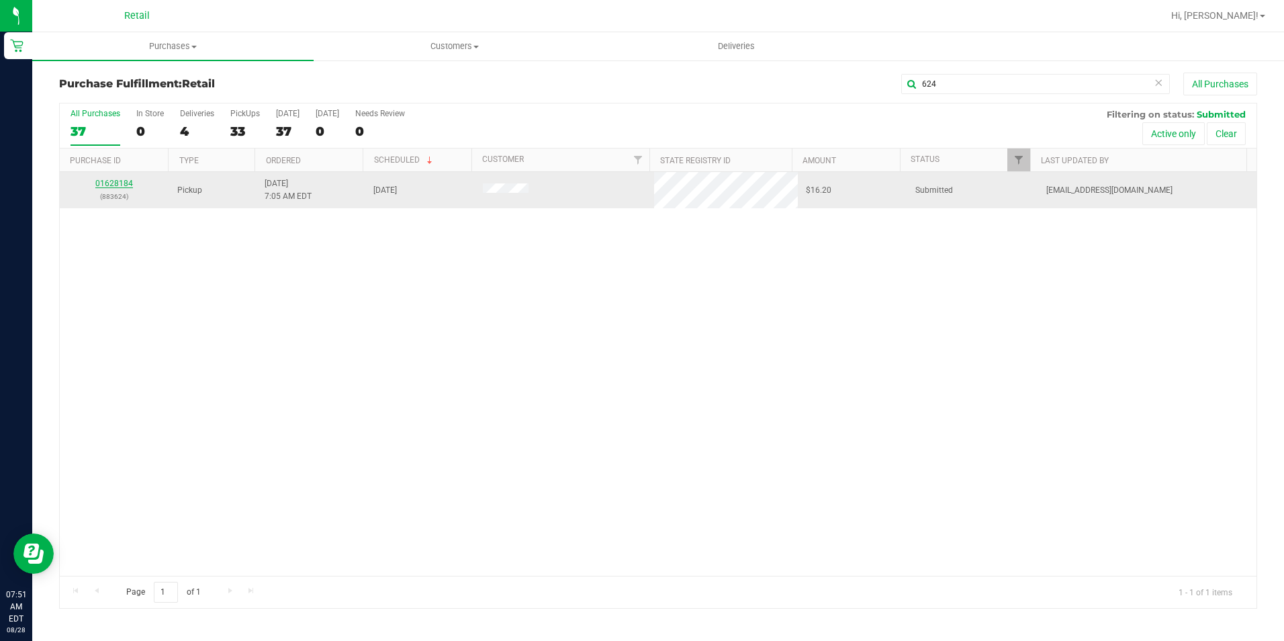
click at [109, 183] on link "01628184" at bounding box center [114, 183] width 38 height 9
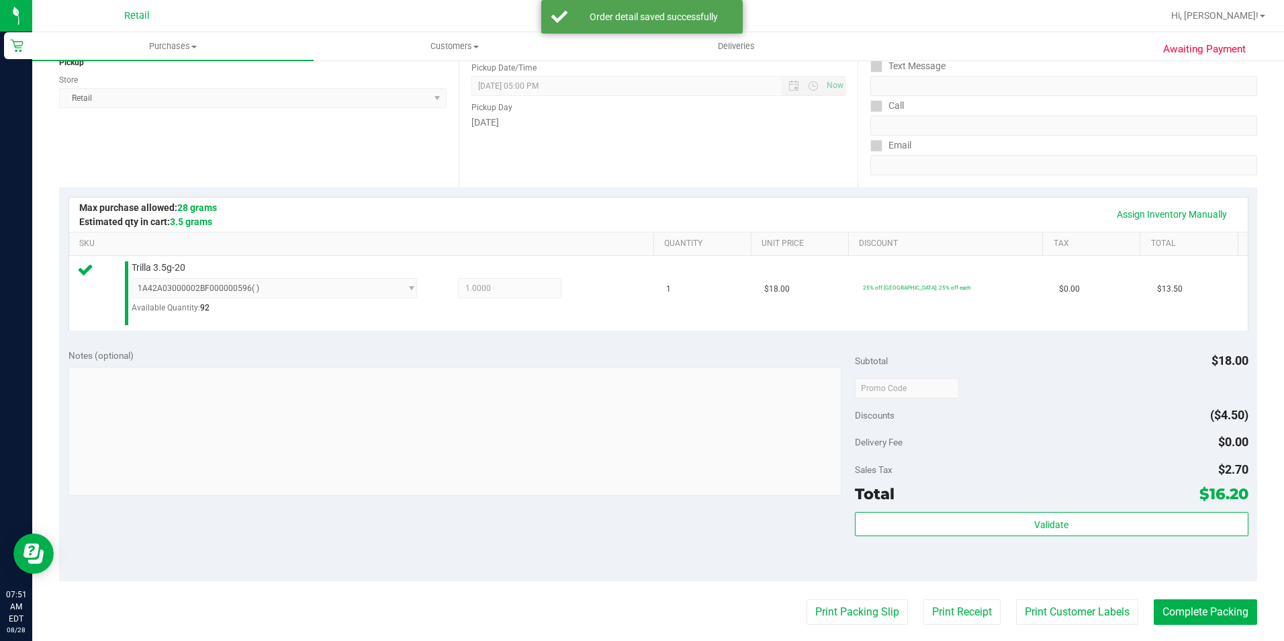
scroll to position [269, 0]
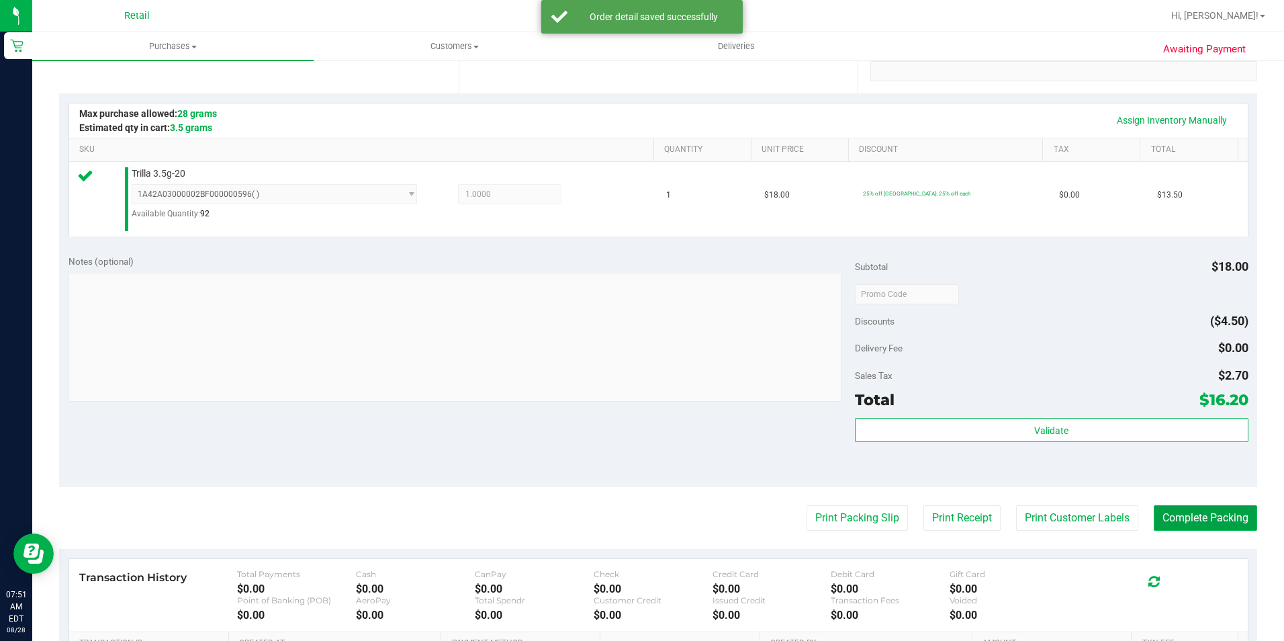
click at [1189, 517] on button "Complete Packing" at bounding box center [1205, 518] width 103 height 26
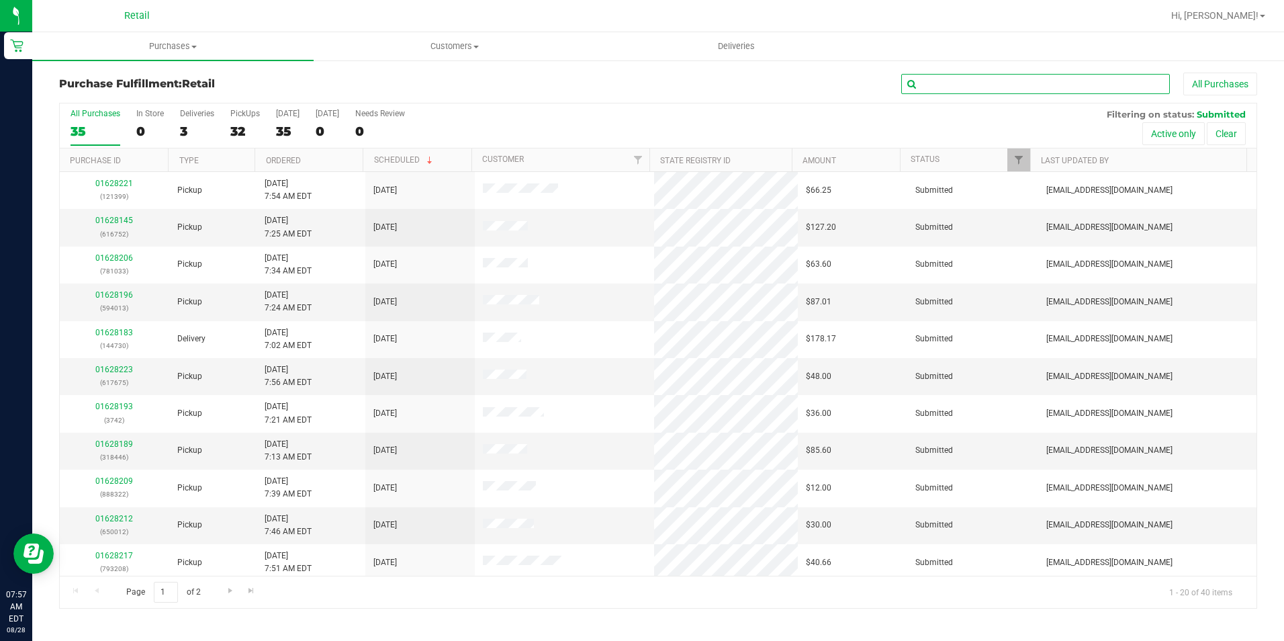
click at [944, 83] on input "text" at bounding box center [1035, 84] width 269 height 20
type input "095"
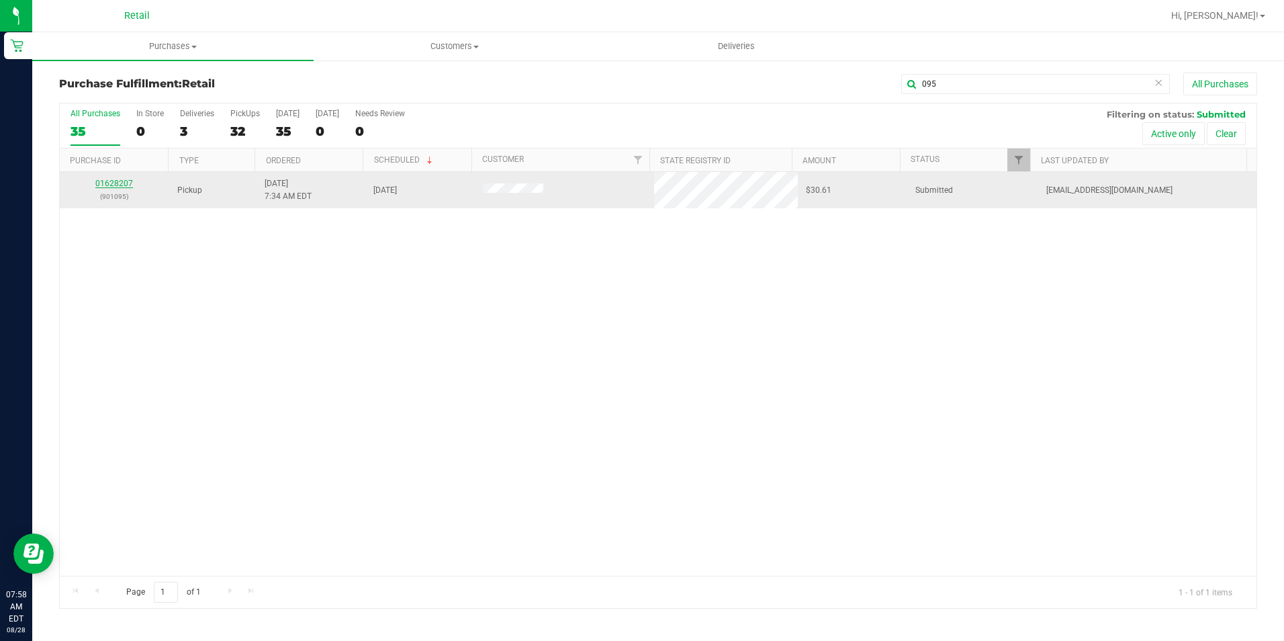
click at [120, 179] on link "01628207" at bounding box center [114, 183] width 38 height 9
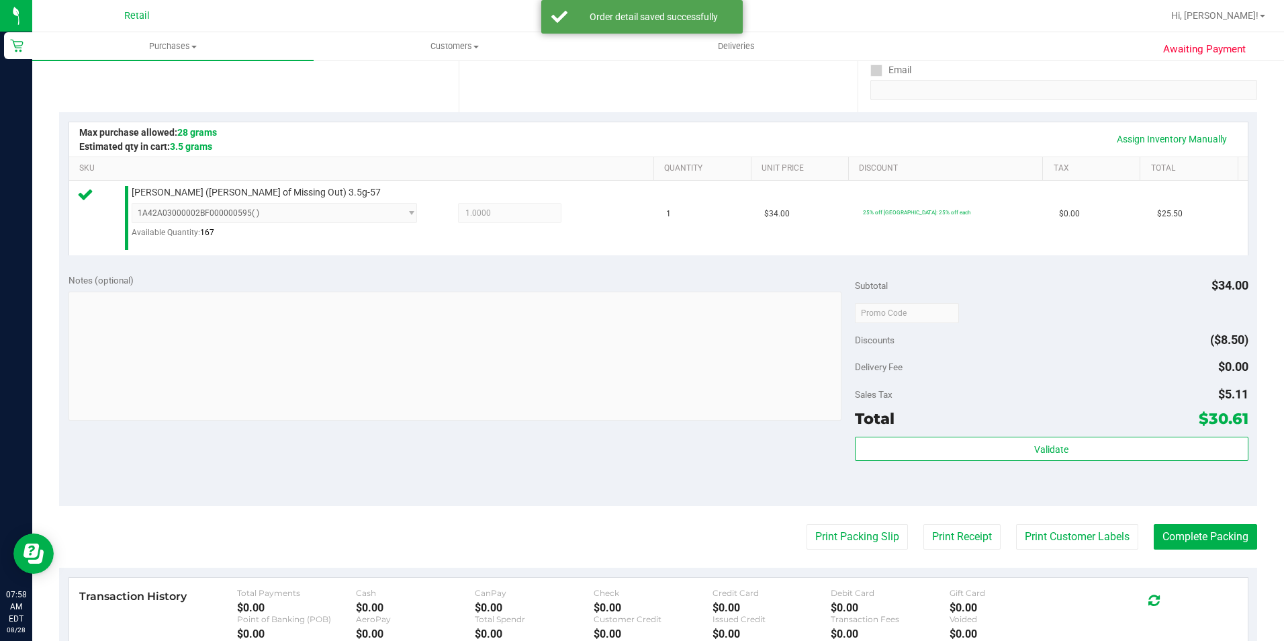
scroll to position [269, 0]
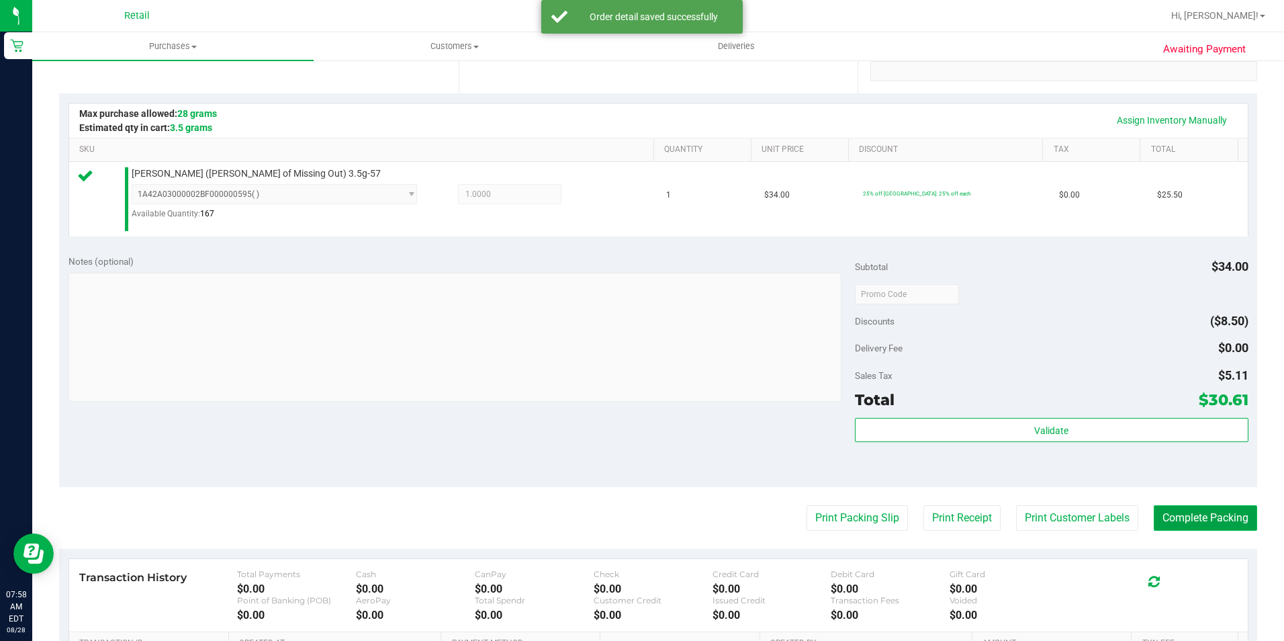
click at [1203, 519] on button "Complete Packing" at bounding box center [1205, 518] width 103 height 26
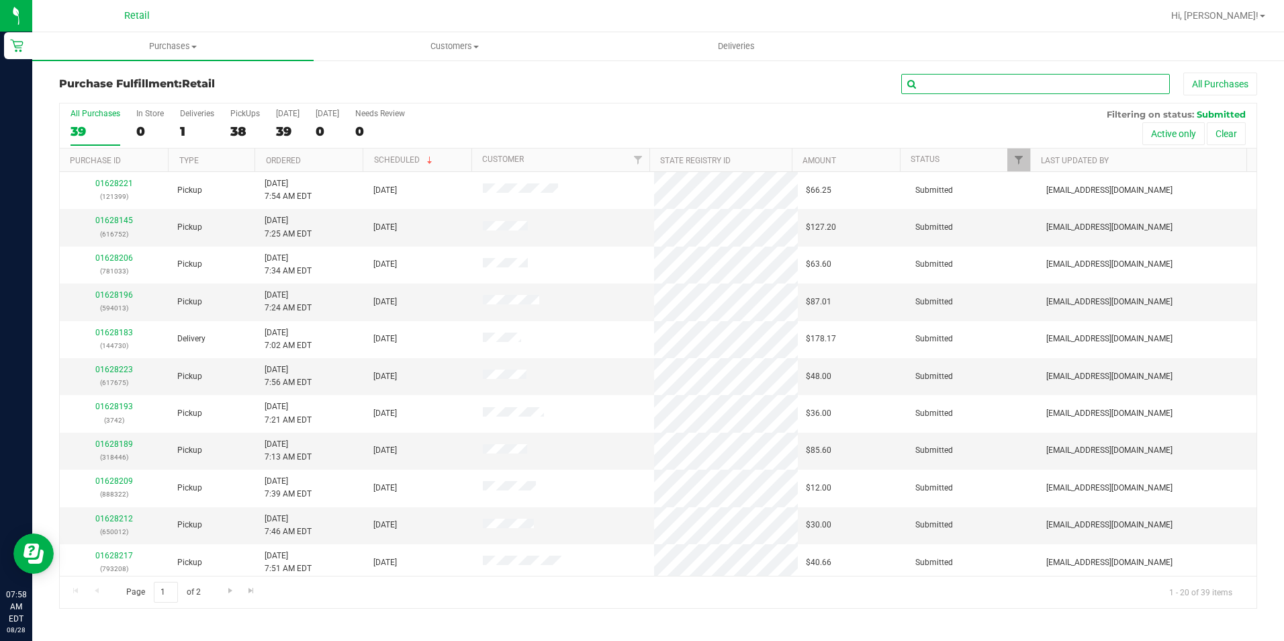
click at [1016, 79] on input "text" at bounding box center [1035, 84] width 269 height 20
type input "887"
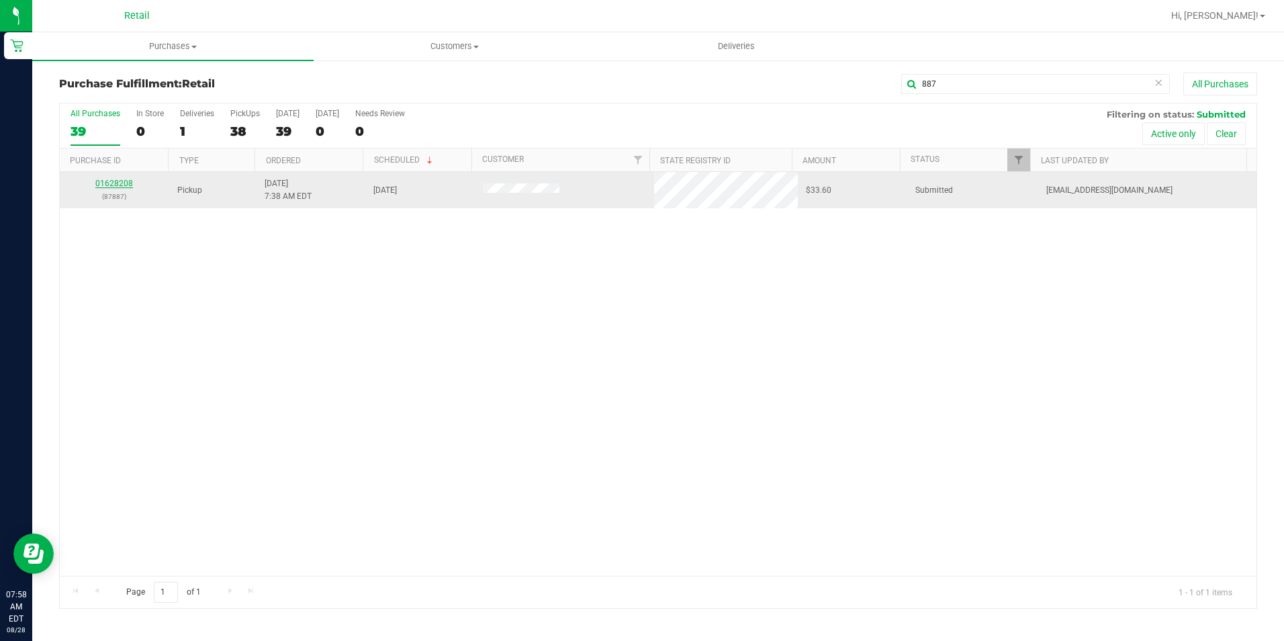
click at [113, 183] on link "01628208" at bounding box center [114, 183] width 38 height 9
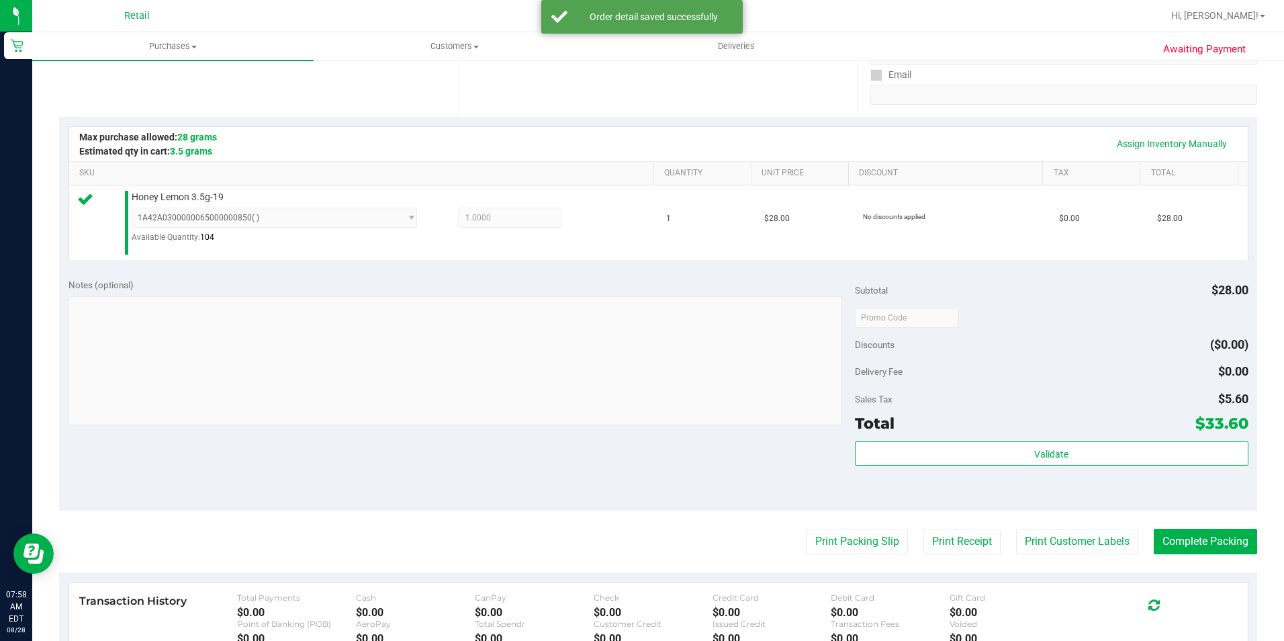
scroll to position [269, 0]
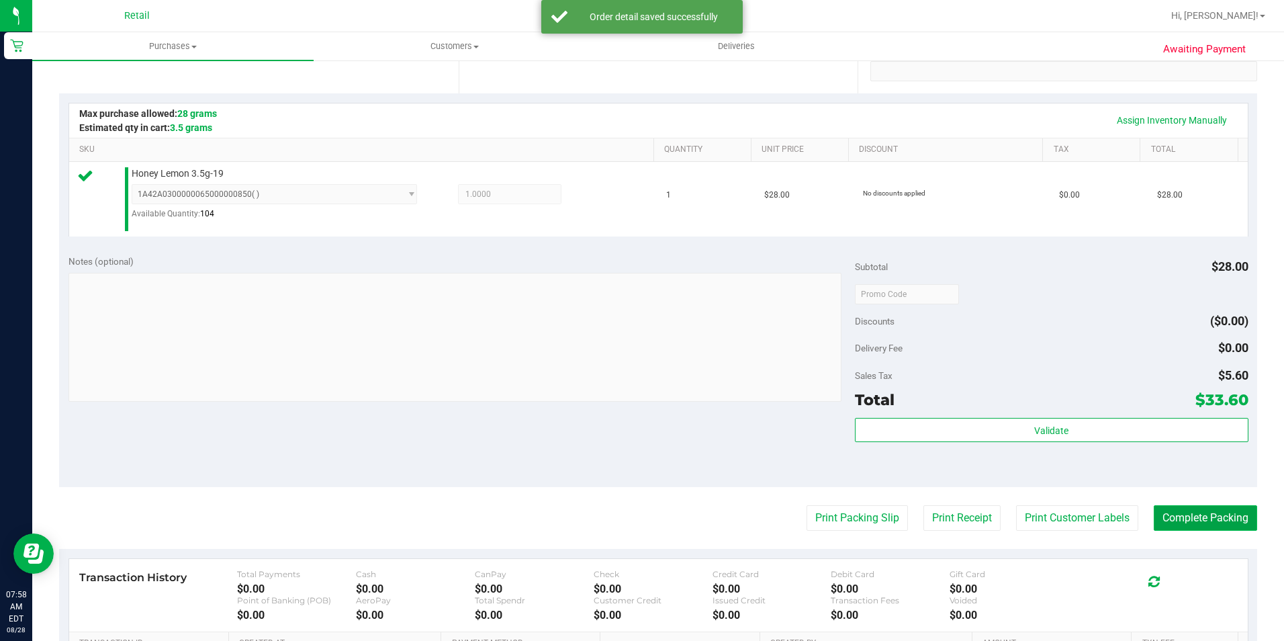
click at [1170, 516] on button "Complete Packing" at bounding box center [1205, 518] width 103 height 26
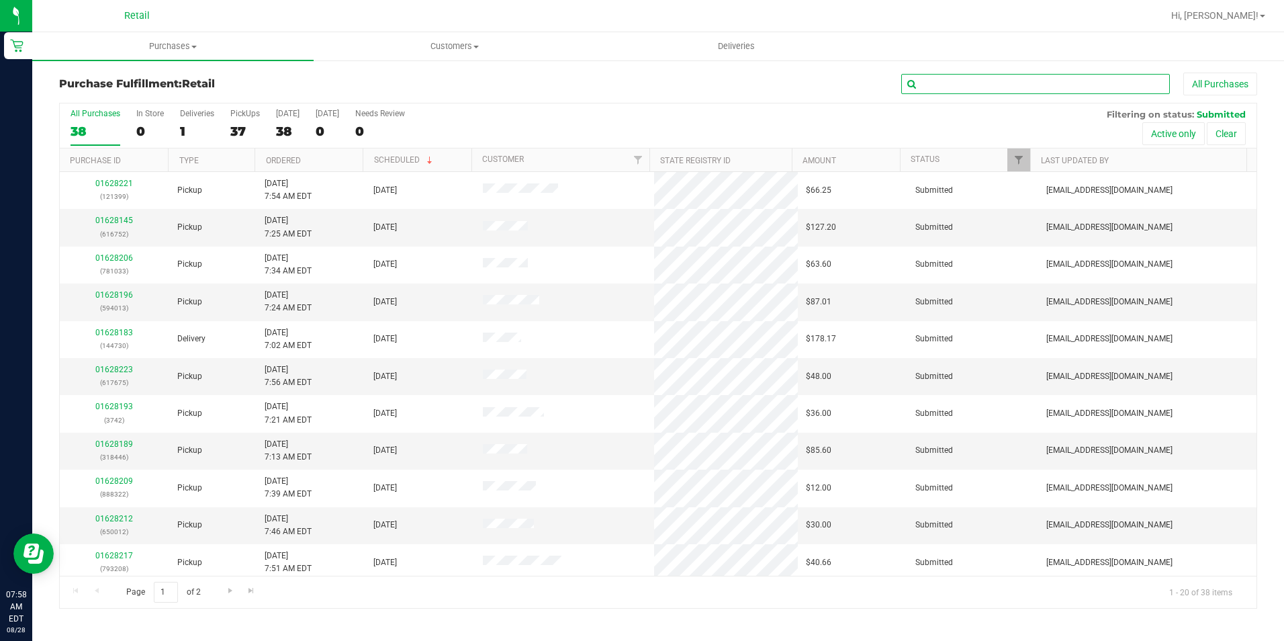
click at [955, 87] on input "text" at bounding box center [1035, 84] width 269 height 20
type input "322"
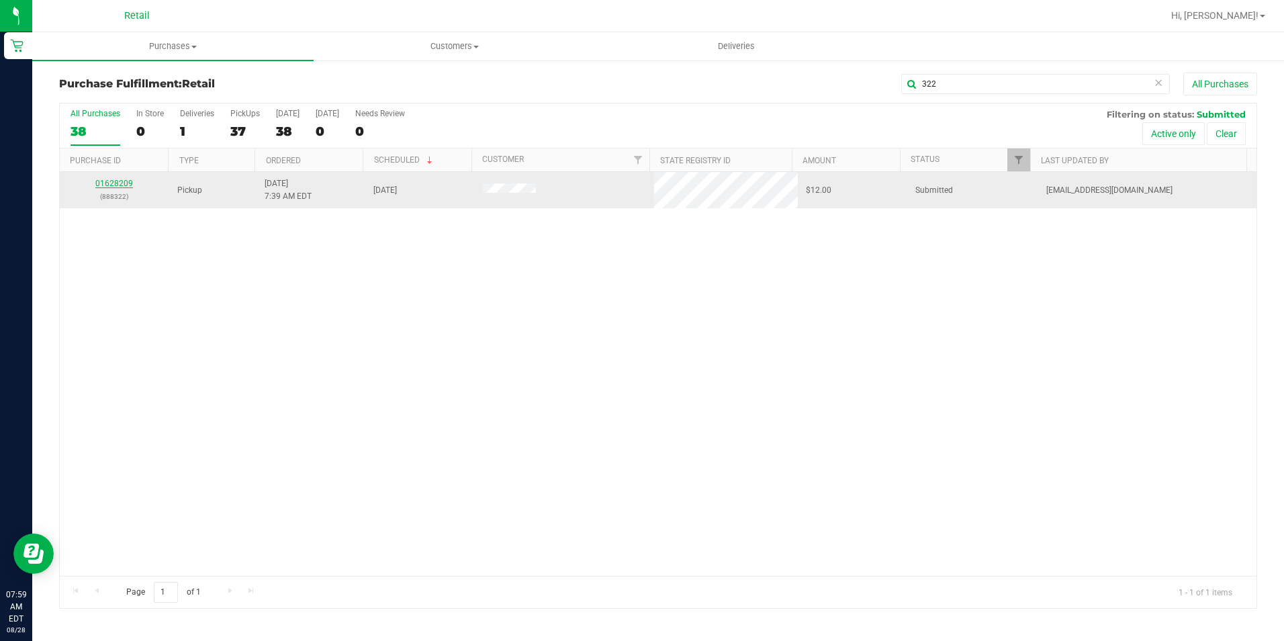
click at [115, 179] on link "01628209" at bounding box center [114, 183] width 38 height 9
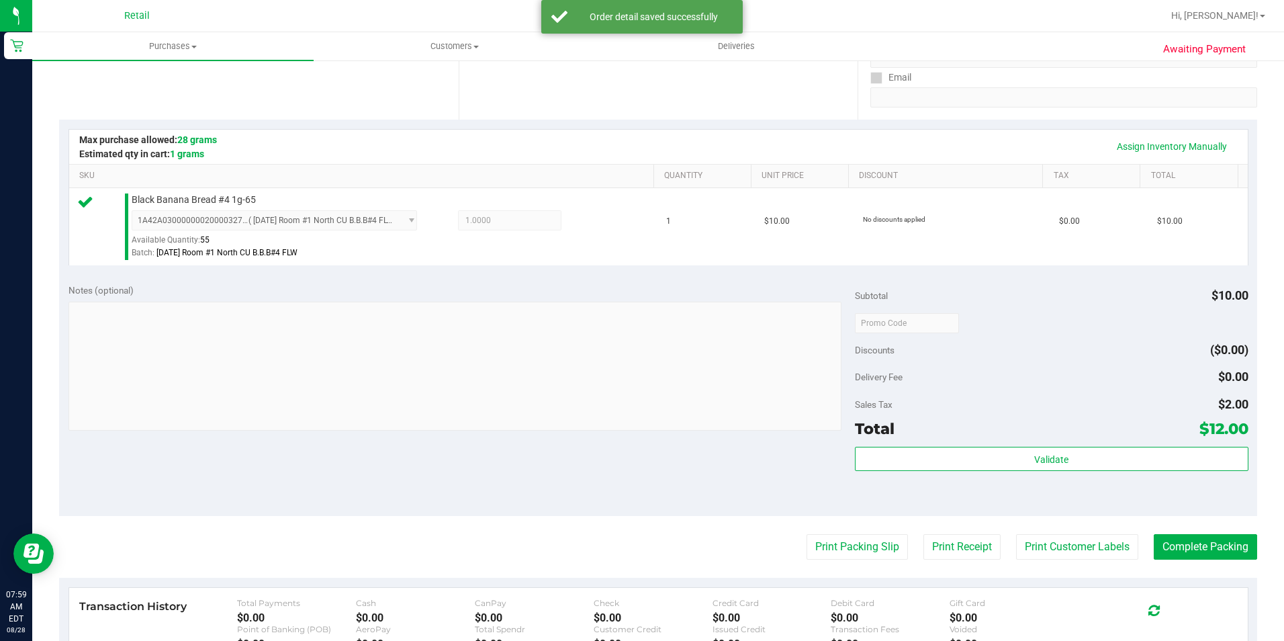
scroll to position [269, 0]
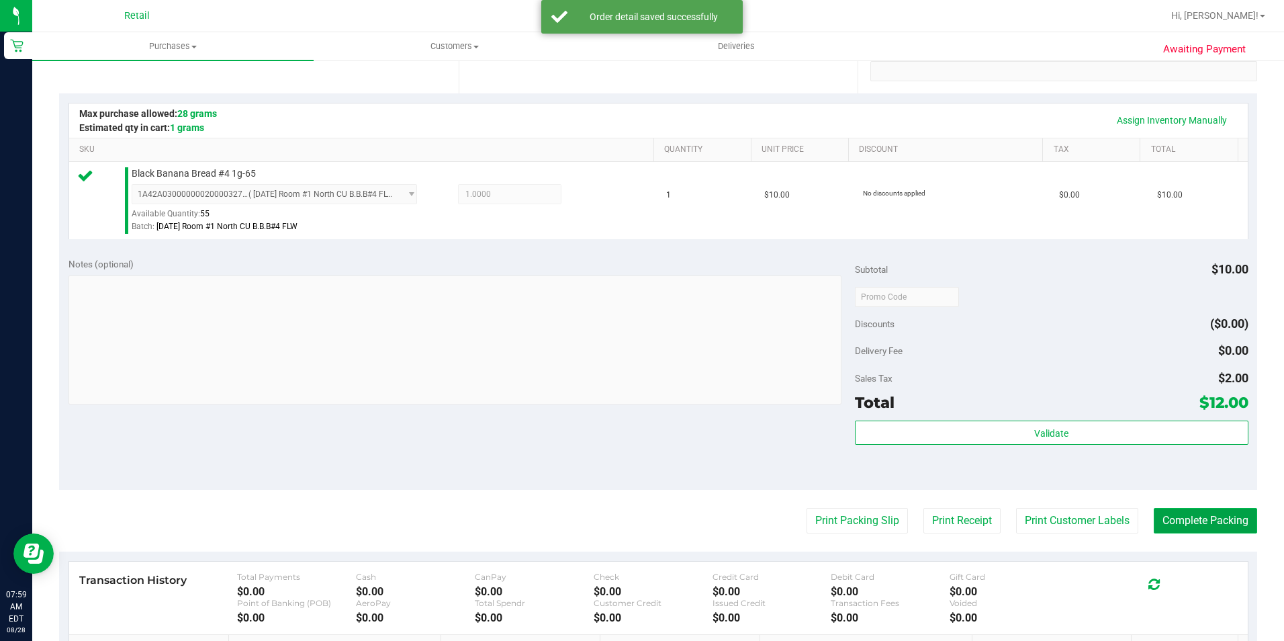
click at [1188, 518] on button "Complete Packing" at bounding box center [1205, 521] width 103 height 26
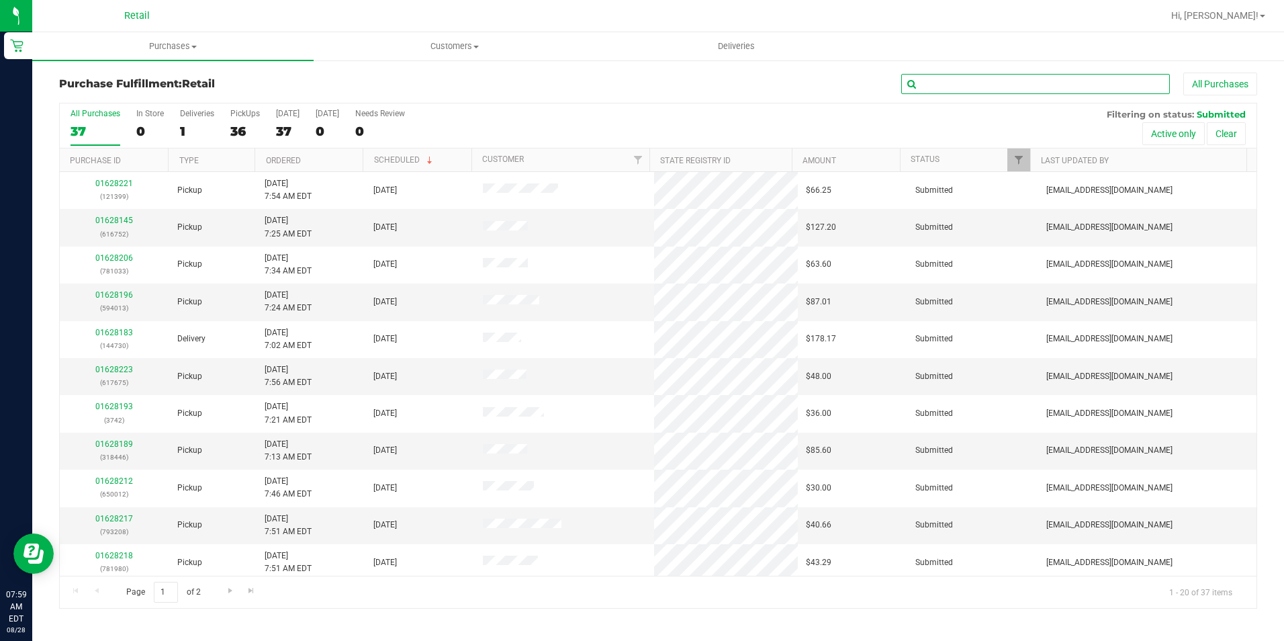
click at [1095, 88] on input "text" at bounding box center [1035, 84] width 269 height 20
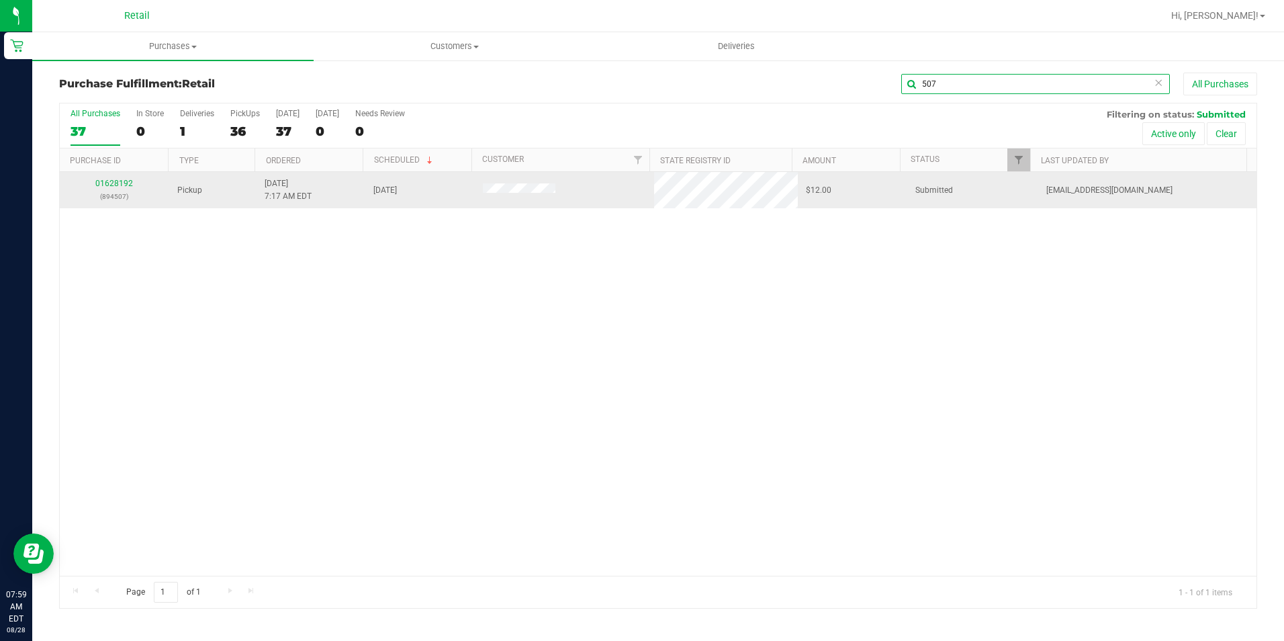
type input "507"
click at [116, 175] on td "01628192 (894507)" at bounding box center [114, 190] width 109 height 36
click at [117, 179] on link "01628192" at bounding box center [114, 183] width 38 height 9
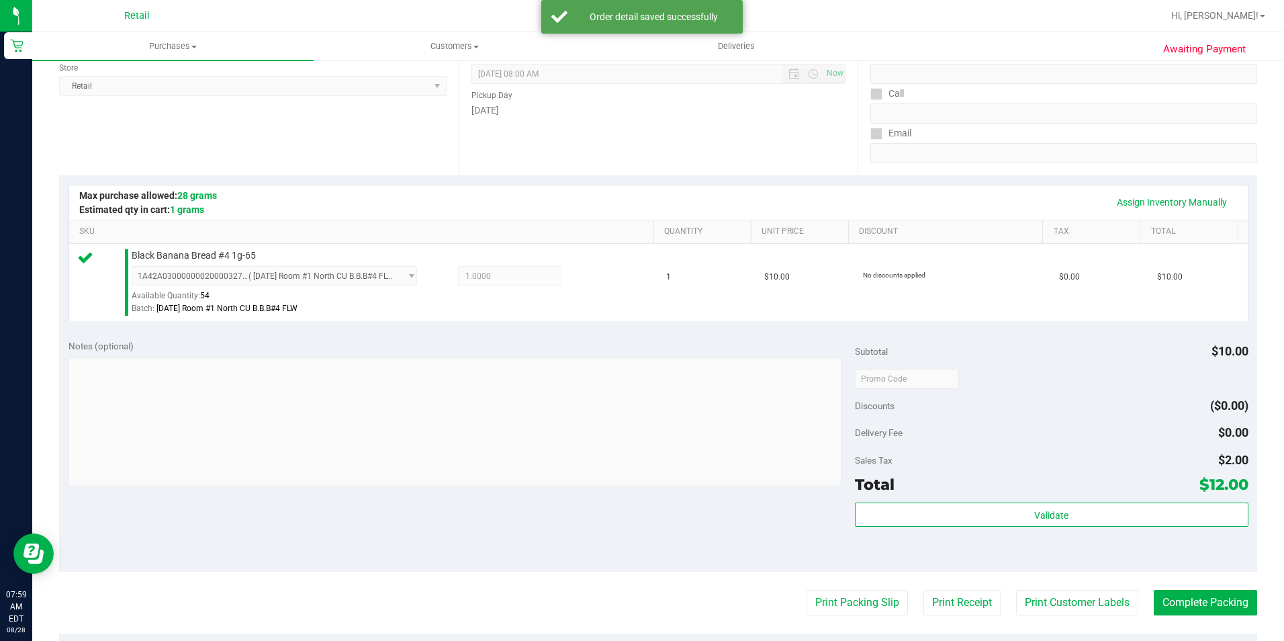
scroll to position [201, 0]
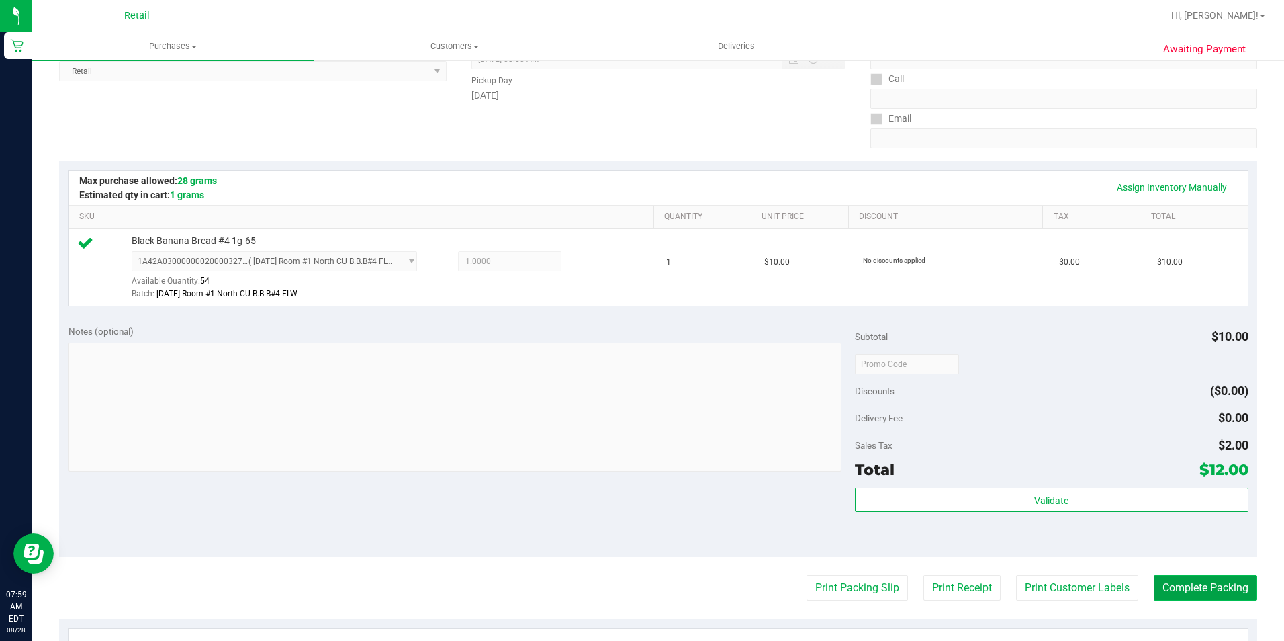
click at [1201, 580] on button "Complete Packing" at bounding box center [1205, 588] width 103 height 26
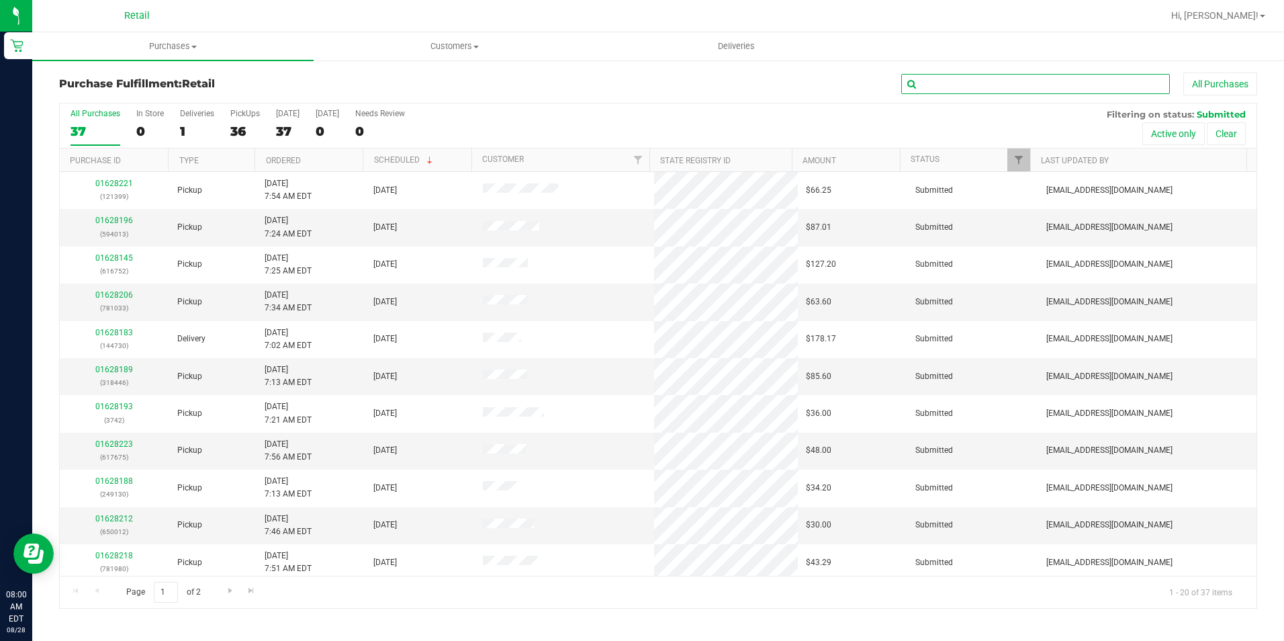
click at [933, 80] on input "text" at bounding box center [1035, 84] width 269 height 20
type input "033"
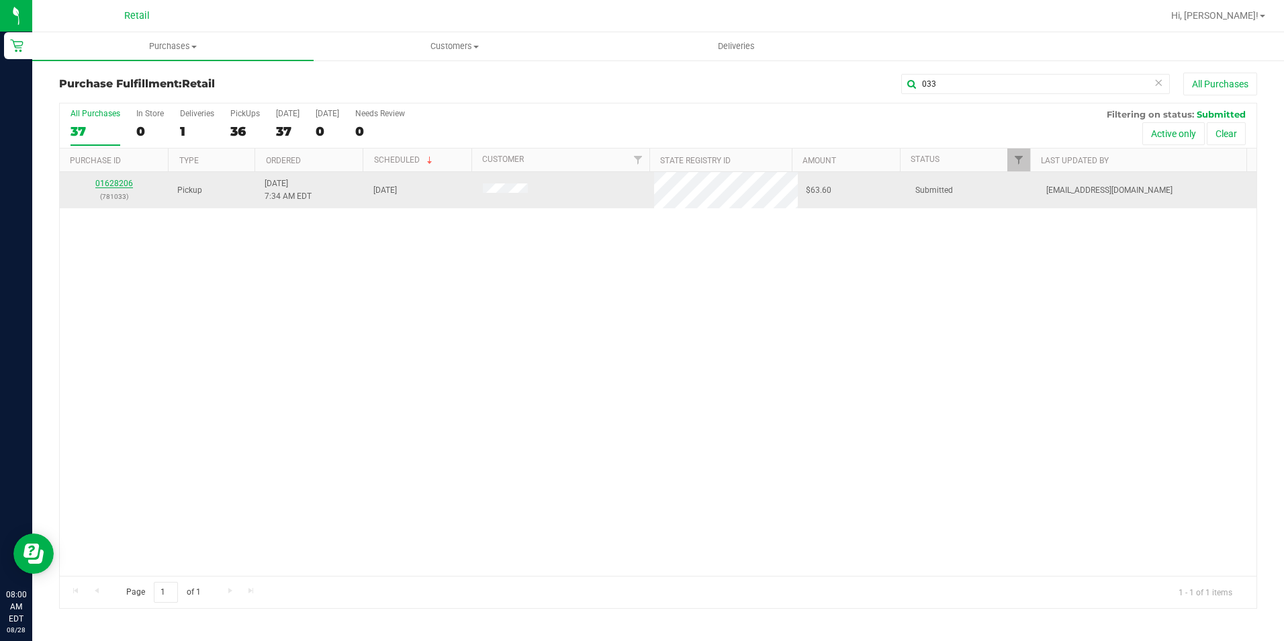
click at [109, 184] on link "01628206" at bounding box center [114, 183] width 38 height 9
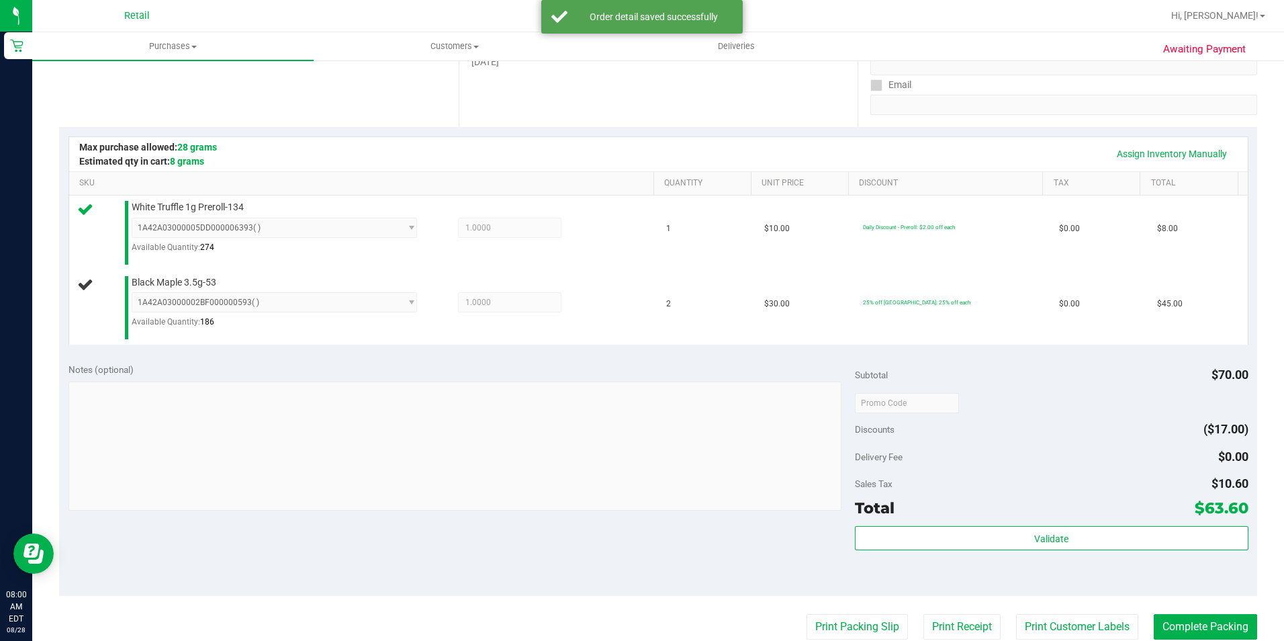
scroll to position [269, 0]
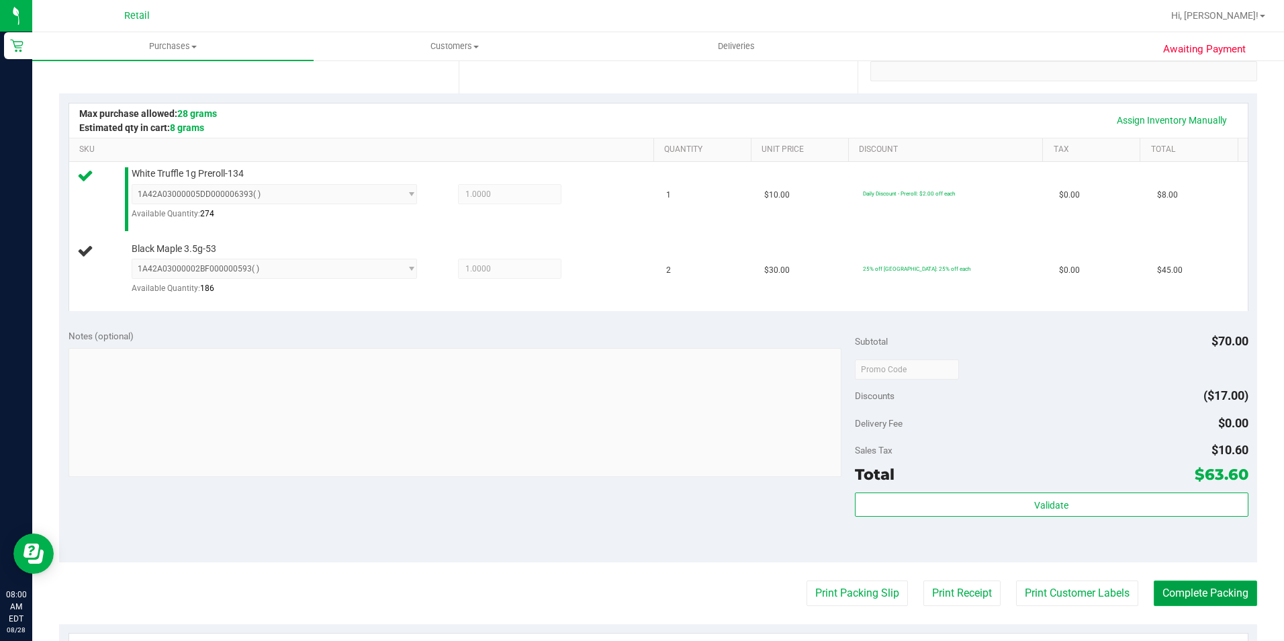
click at [1174, 598] on button "Complete Packing" at bounding box center [1205, 593] width 103 height 26
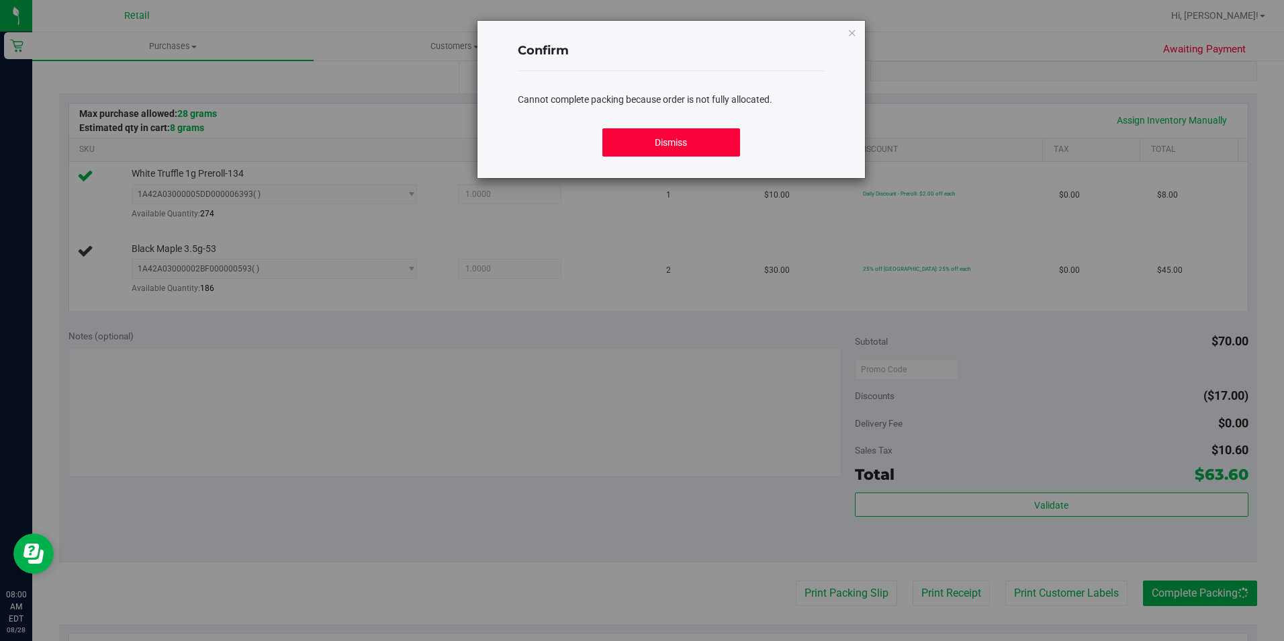
click at [665, 132] on button "Dismiss" at bounding box center [671, 142] width 138 height 28
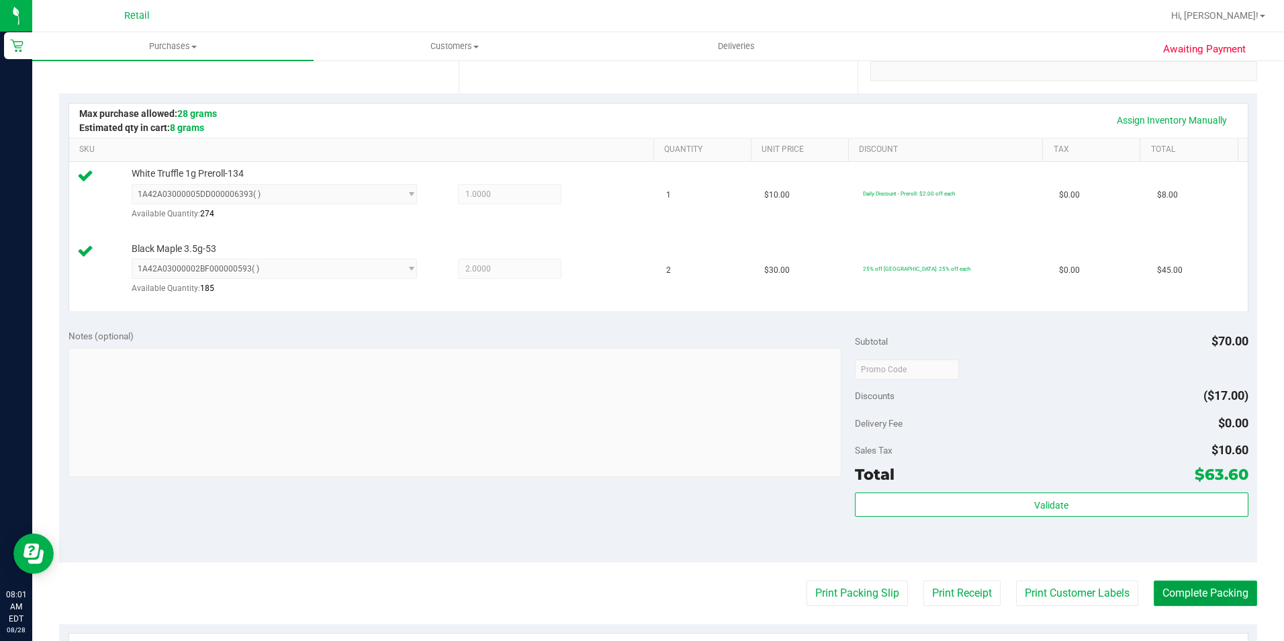
click at [1197, 586] on button "Complete Packing" at bounding box center [1205, 593] width 103 height 26
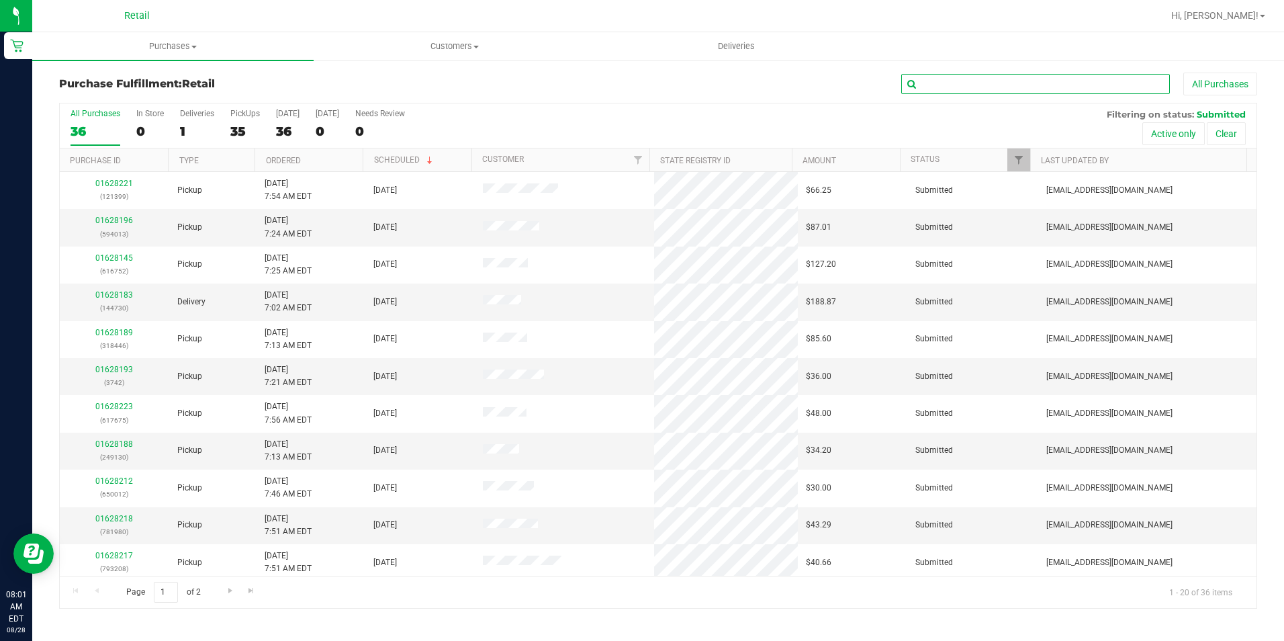
click at [1000, 74] on input "text" at bounding box center [1035, 84] width 269 height 20
type input "203"
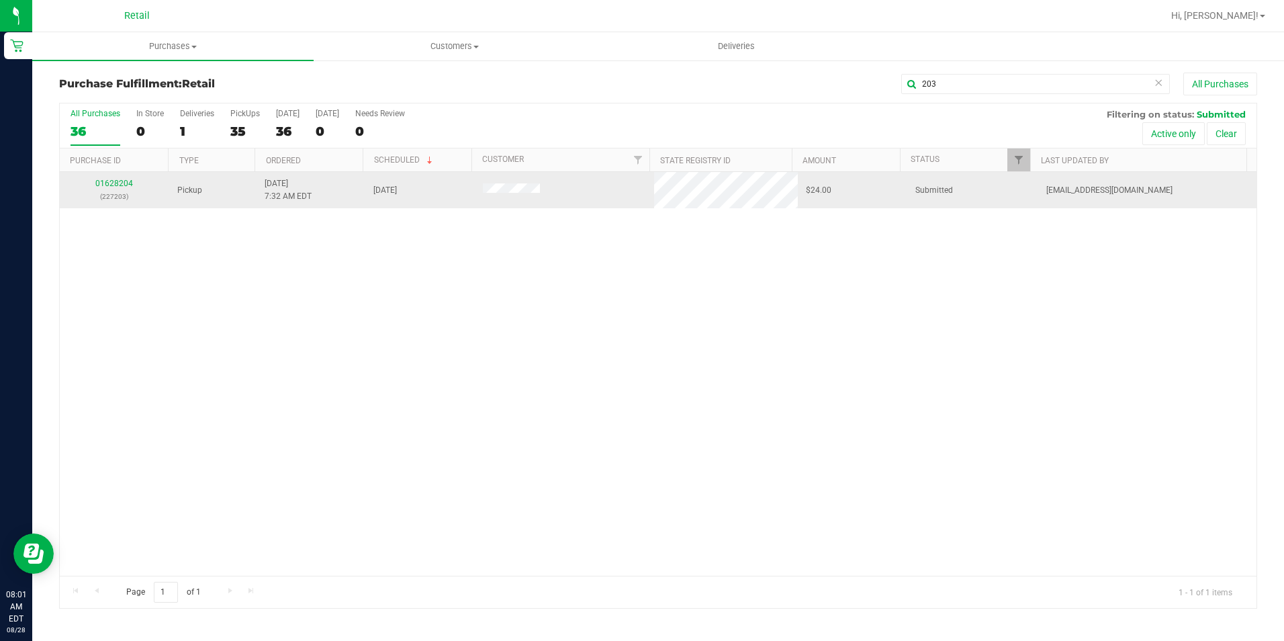
click at [120, 177] on td "01628204 (227203)" at bounding box center [114, 190] width 109 height 36
click at [125, 179] on link "01628204" at bounding box center [114, 183] width 38 height 9
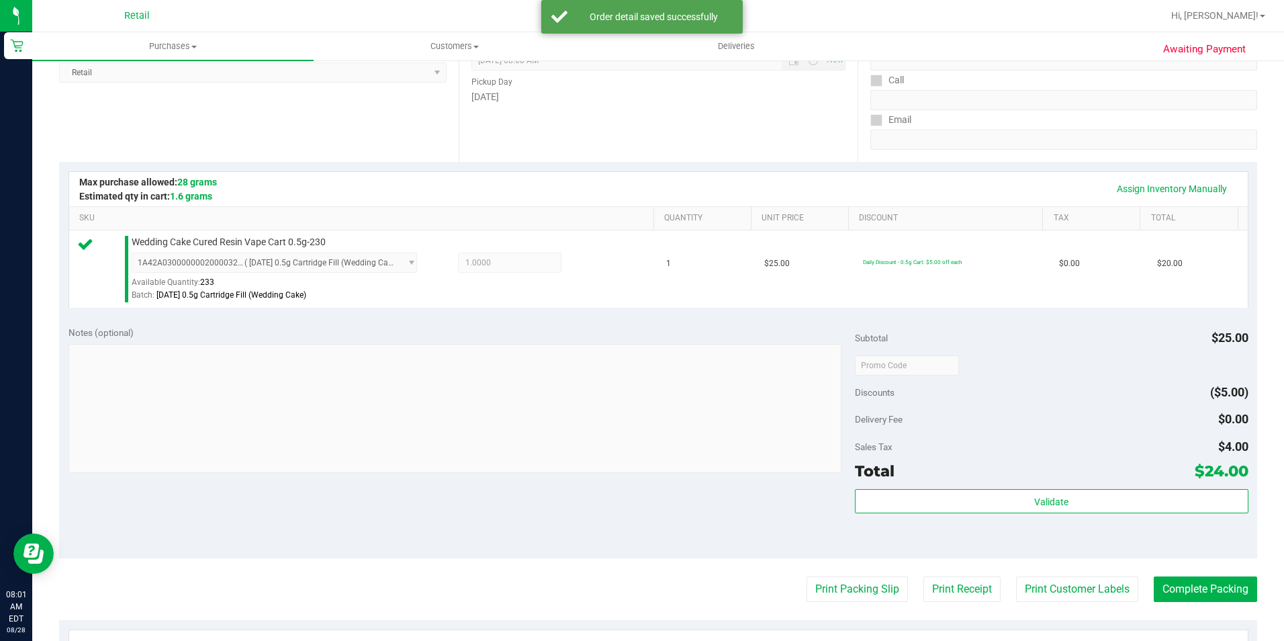
scroll to position [201, 0]
click at [1166, 580] on button "Complete Packing" at bounding box center [1205, 588] width 103 height 26
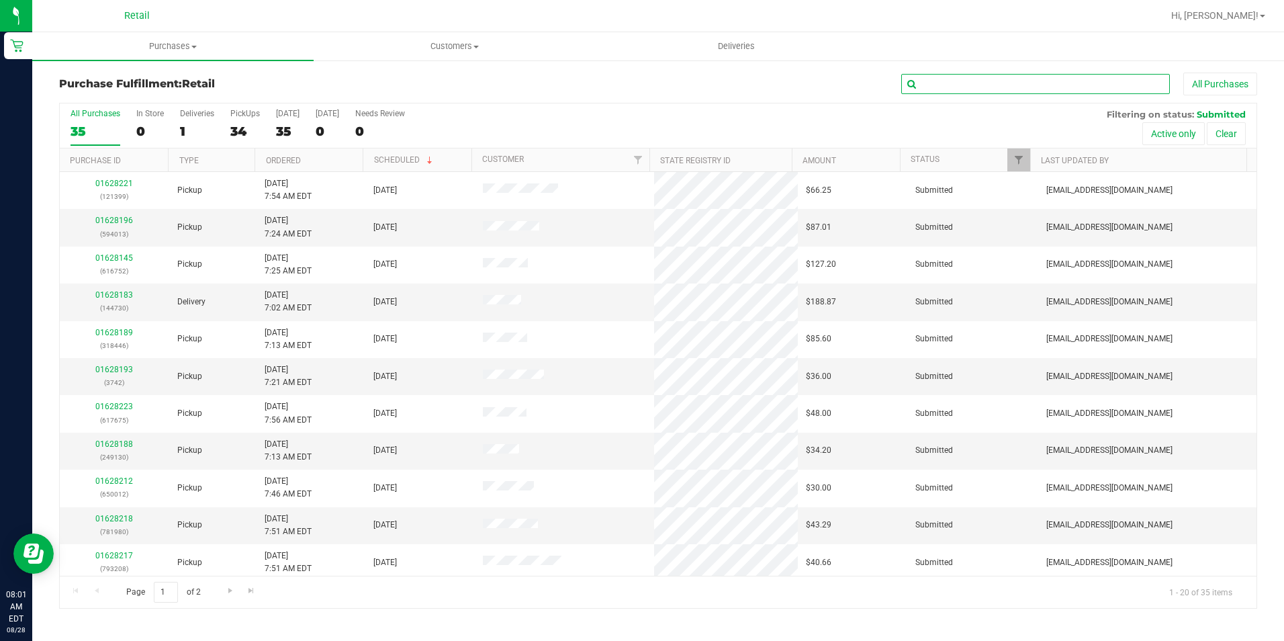
click at [1044, 87] on input "text" at bounding box center [1035, 84] width 269 height 20
type input "235"
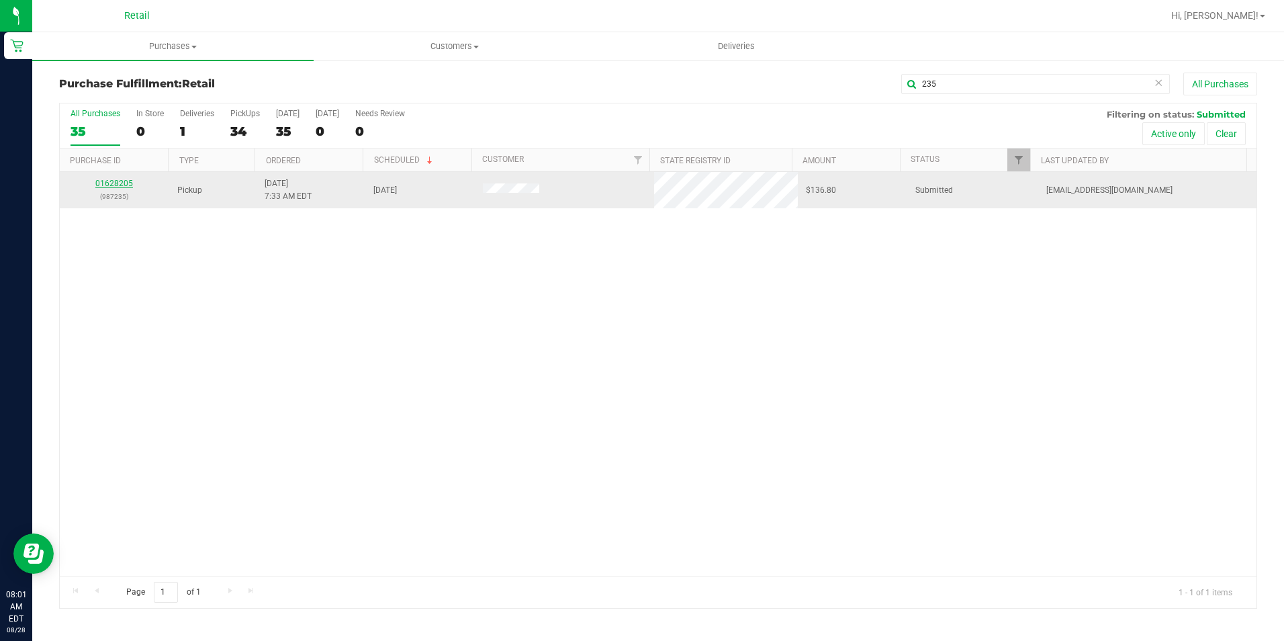
click at [124, 182] on link "01628205" at bounding box center [114, 183] width 38 height 9
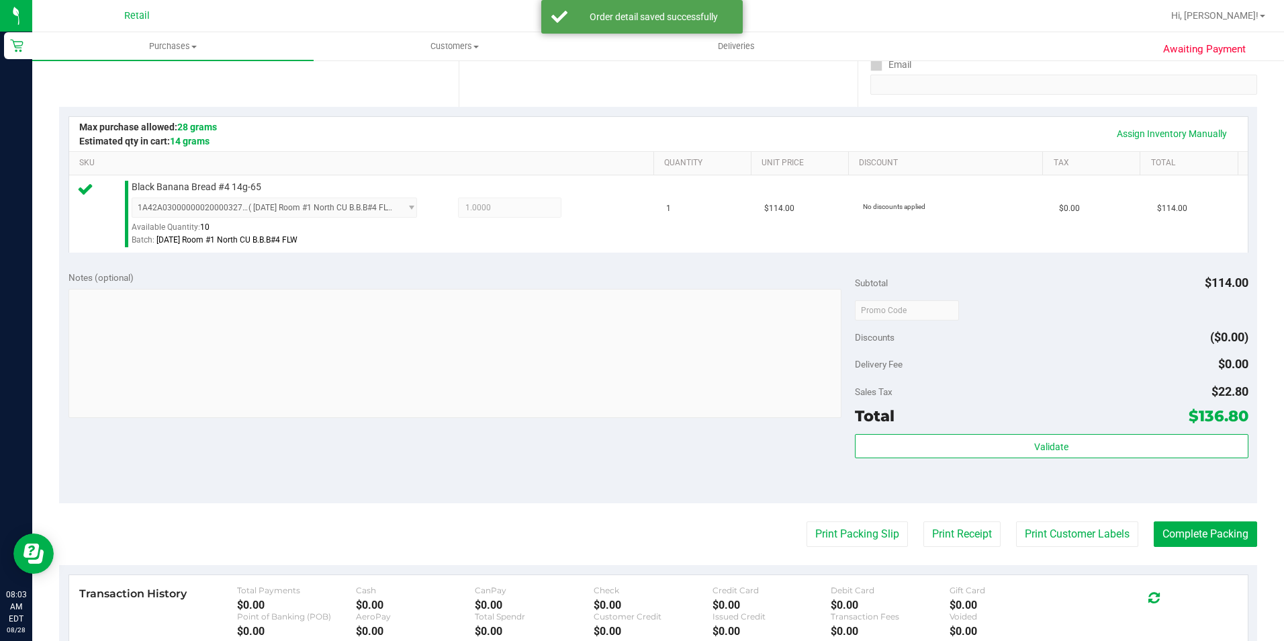
scroll to position [269, 0]
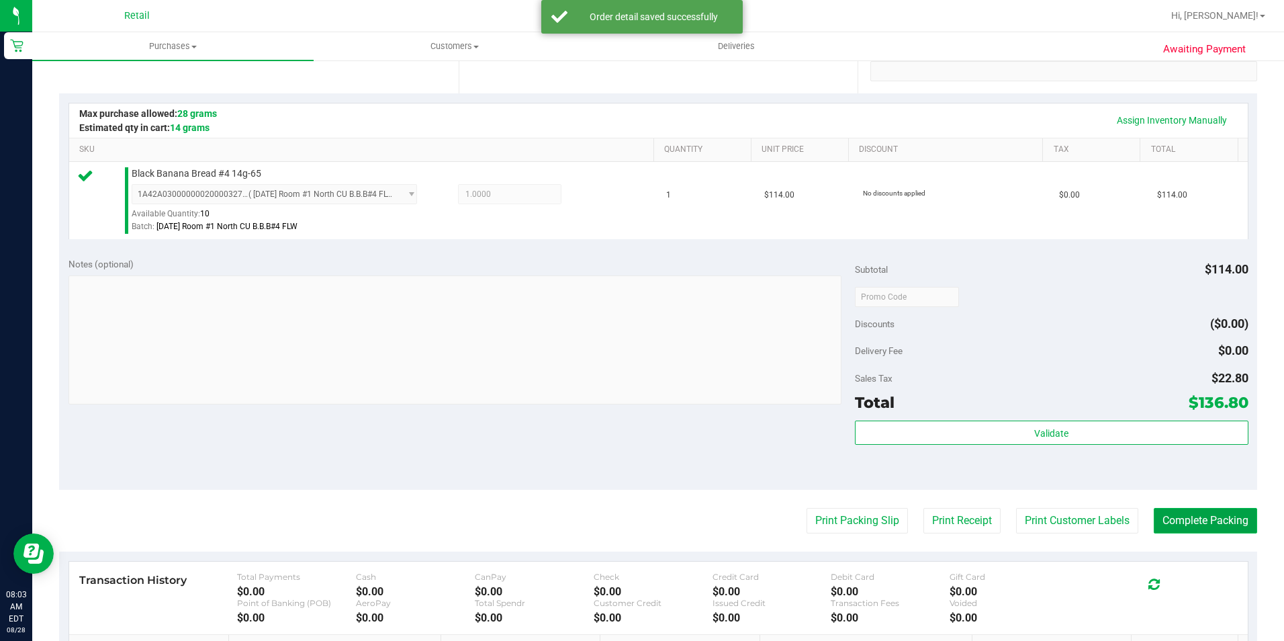
drag, startPoint x: 1209, startPoint y: 525, endPoint x: 1187, endPoint y: 512, distance: 25.9
click at [1205, 524] on button "Complete Packing" at bounding box center [1205, 521] width 103 height 26
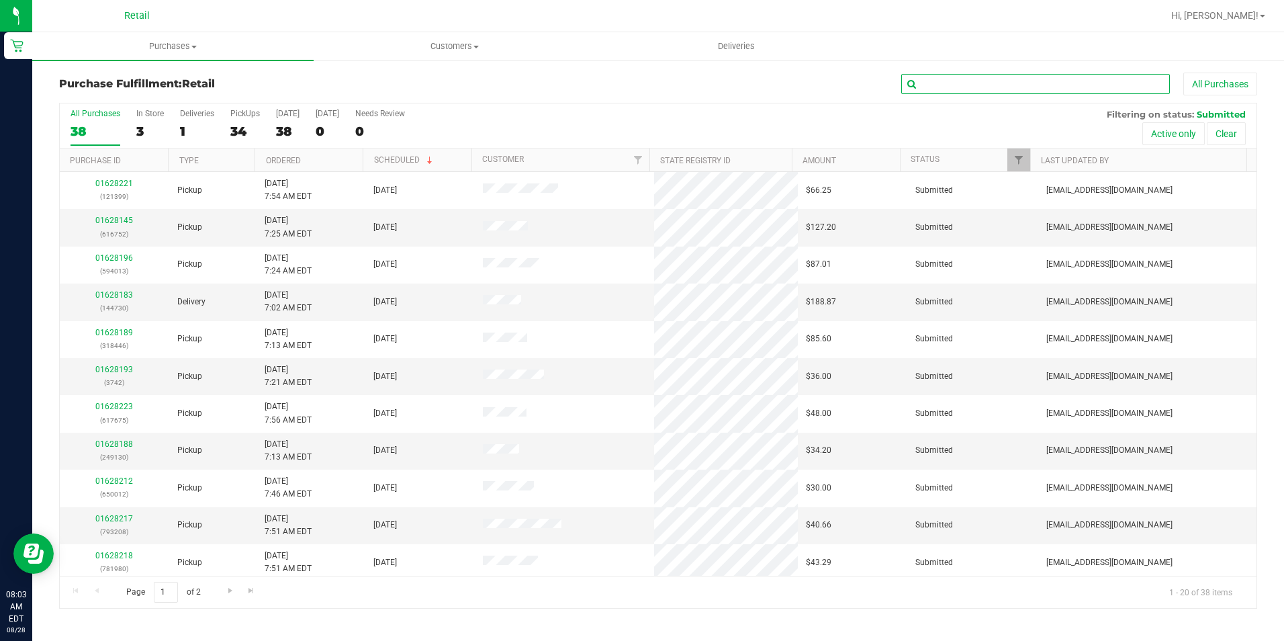
click at [1015, 85] on input "text" at bounding box center [1035, 84] width 269 height 20
type input "766"
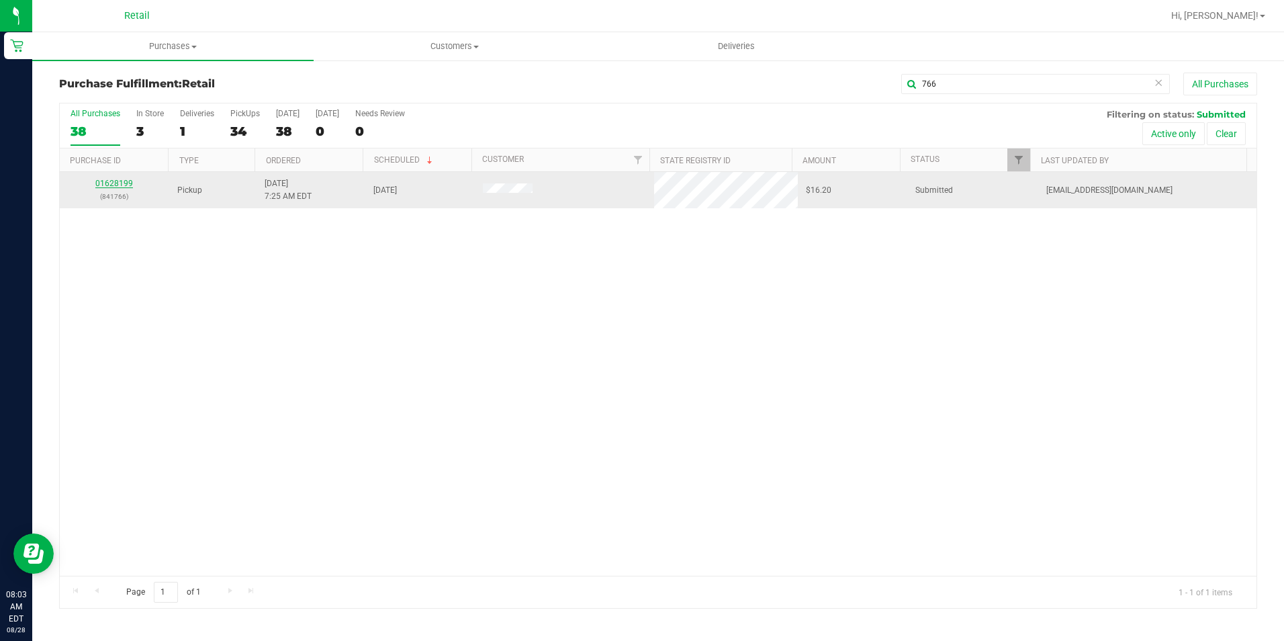
click at [118, 181] on link "01628199" at bounding box center [114, 183] width 38 height 9
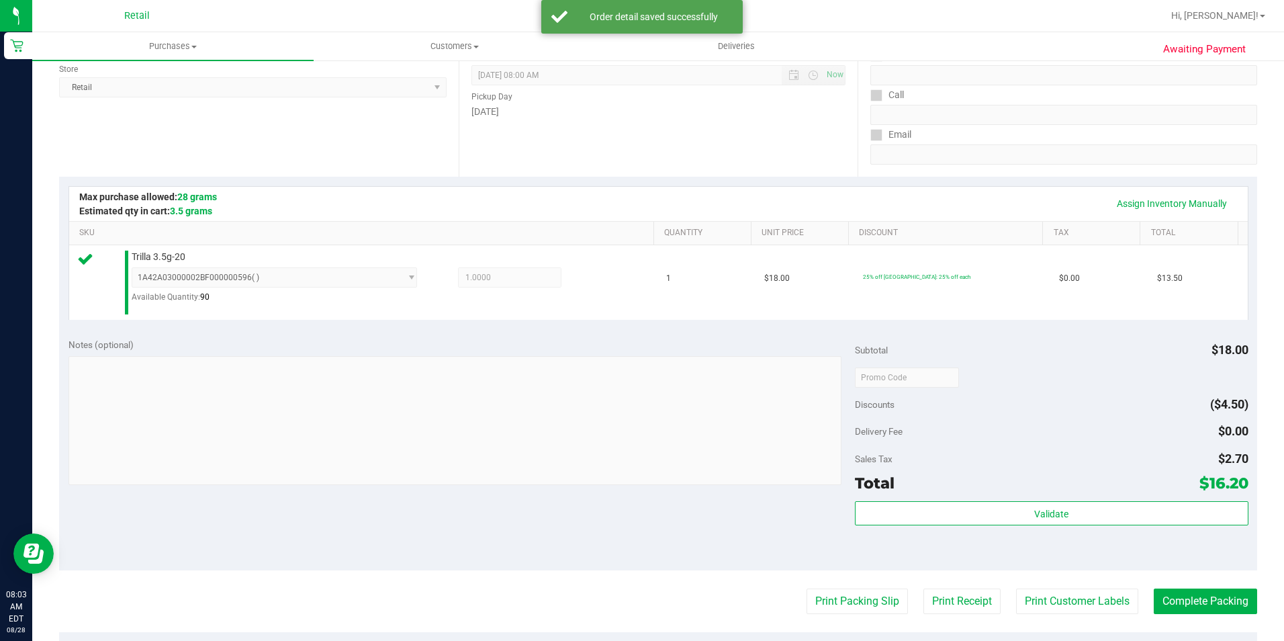
scroll to position [201, 0]
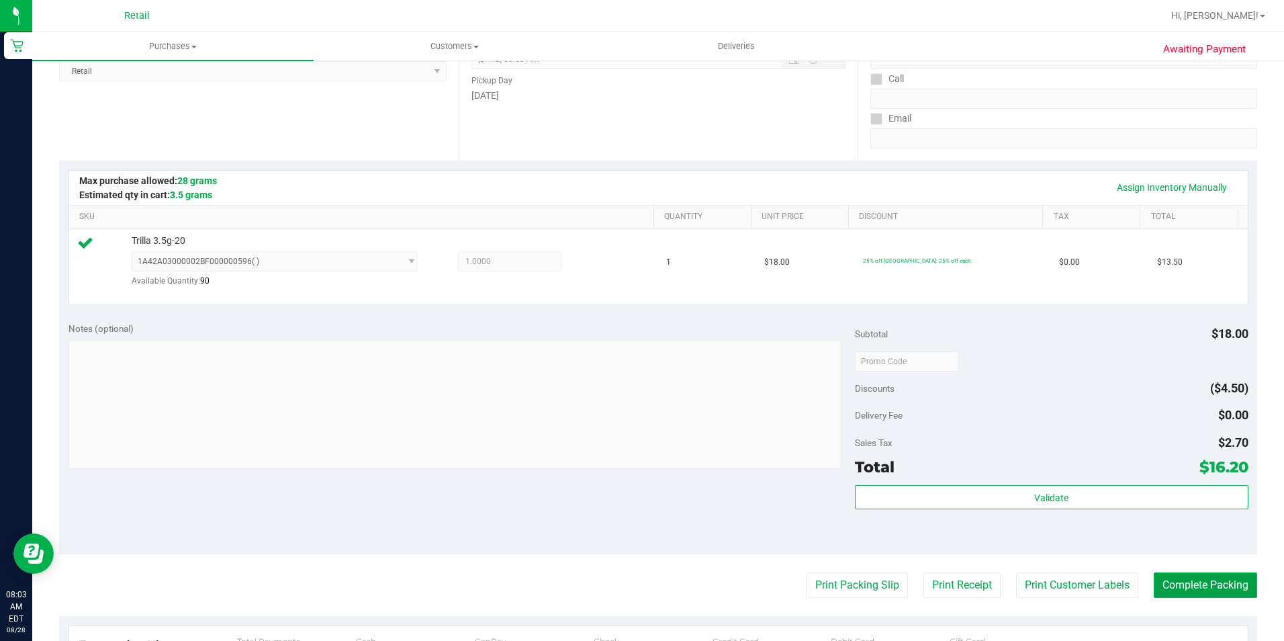
click at [1185, 582] on button "Complete Packing" at bounding box center [1205, 585] width 103 height 26
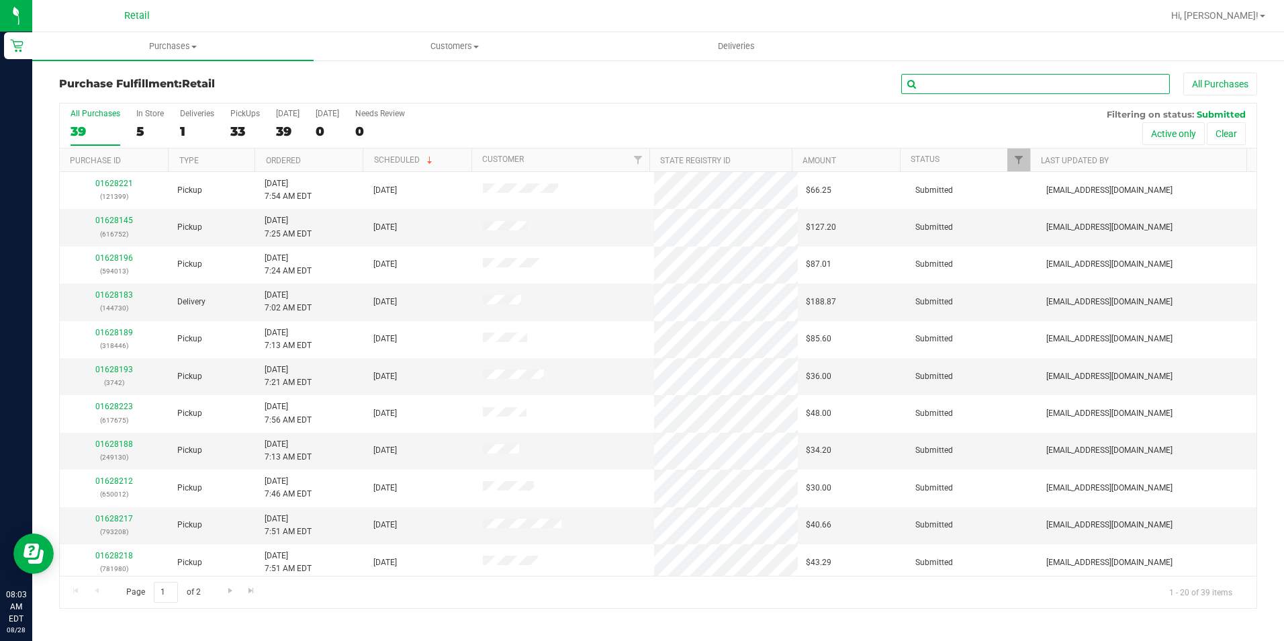
click at [1034, 79] on input "text" at bounding box center [1035, 84] width 269 height 20
type input "204"
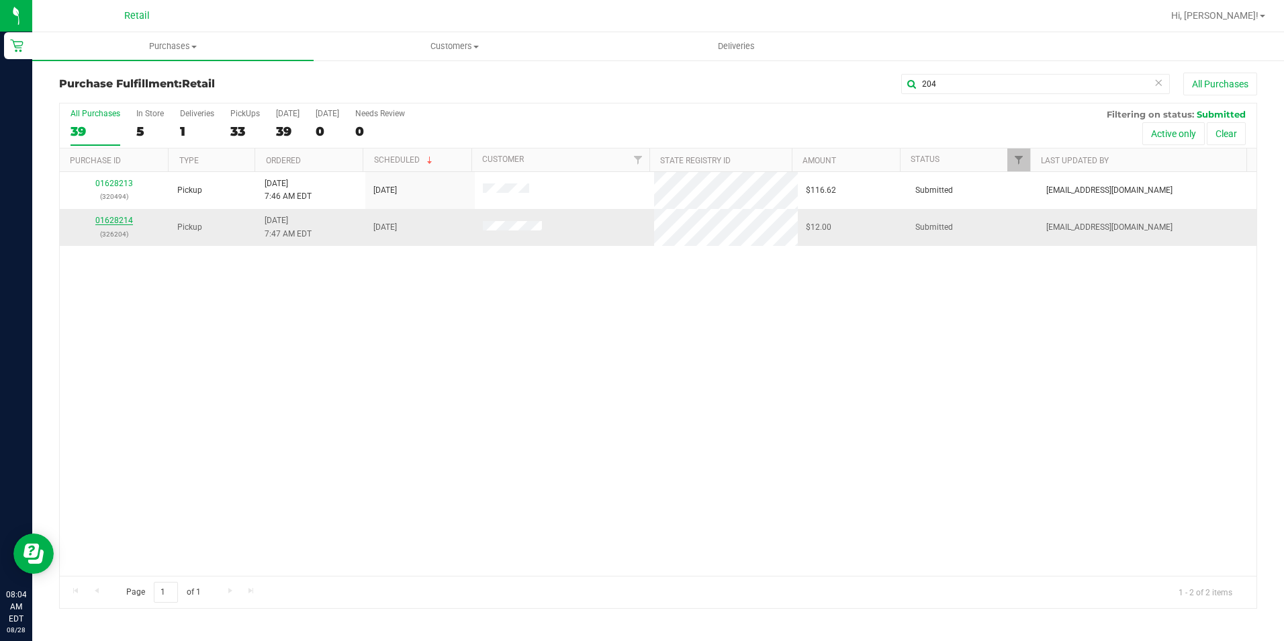
click at [125, 220] on link "01628214" at bounding box center [114, 220] width 38 height 9
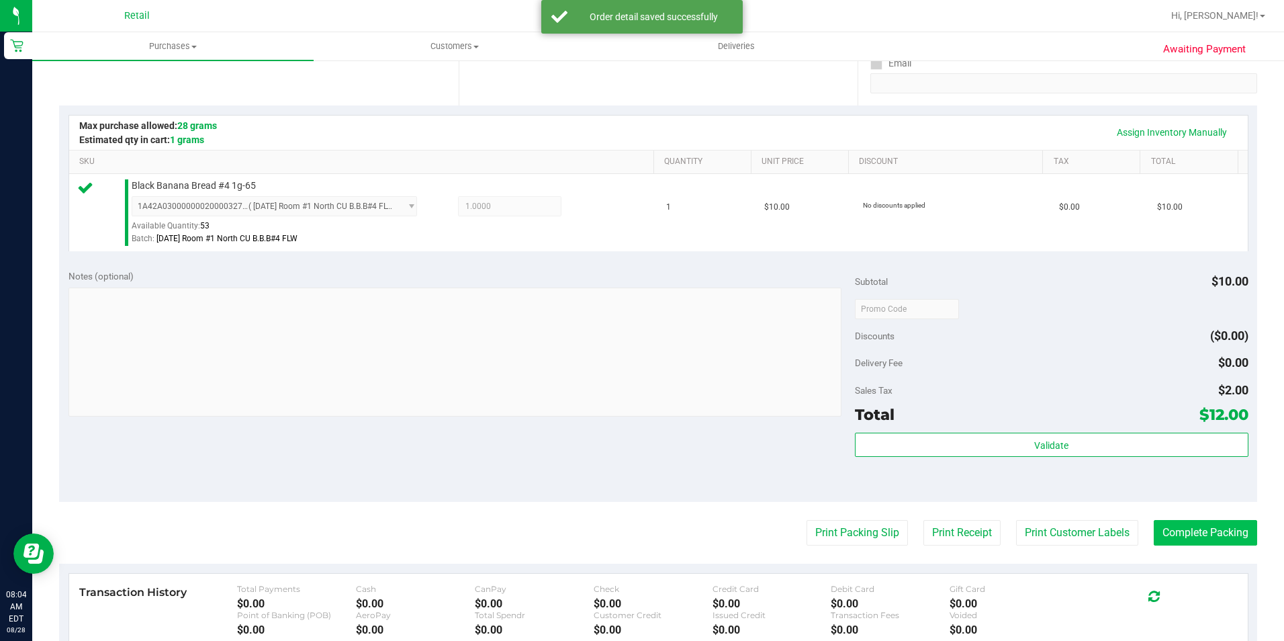
scroll to position [269, 0]
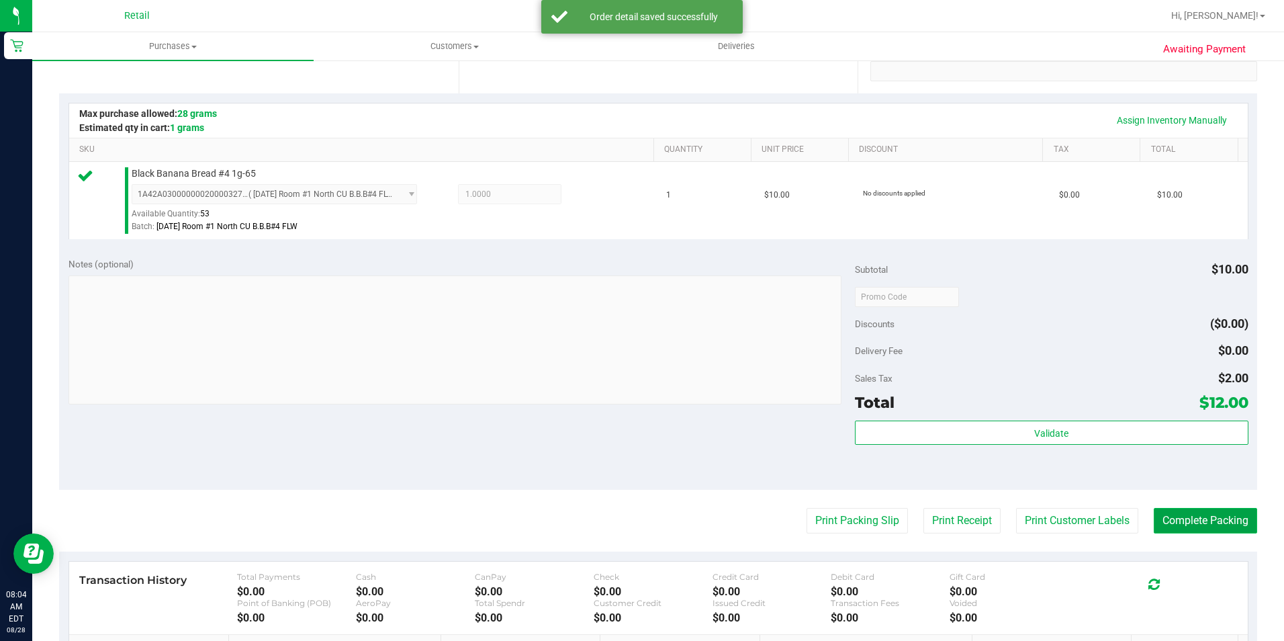
click at [1181, 522] on button "Complete Packing" at bounding box center [1205, 521] width 103 height 26
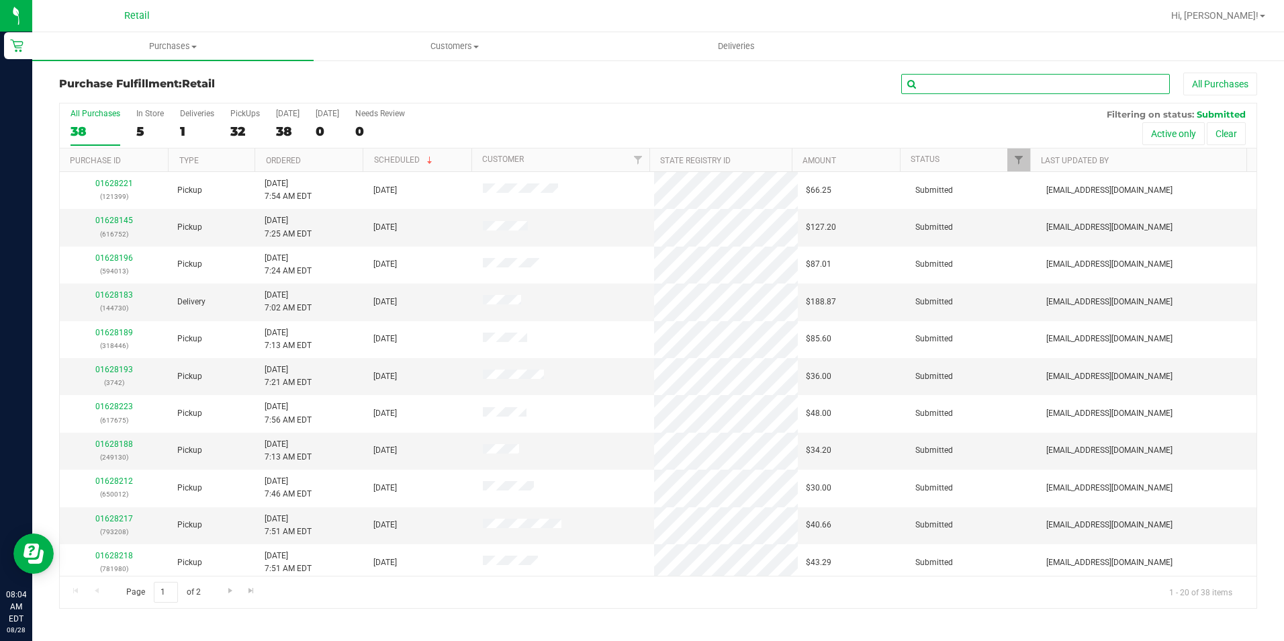
click at [1053, 83] on input "text" at bounding box center [1035, 84] width 269 height 20
type input "479"
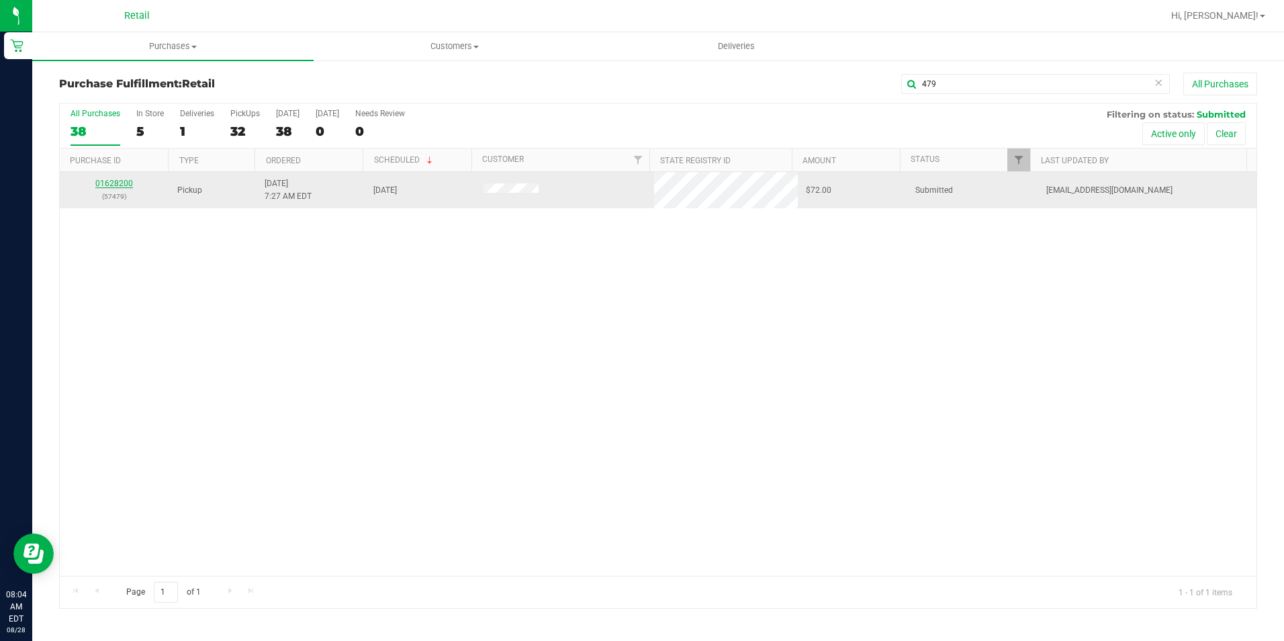
click at [118, 179] on link "01628200" at bounding box center [114, 183] width 38 height 9
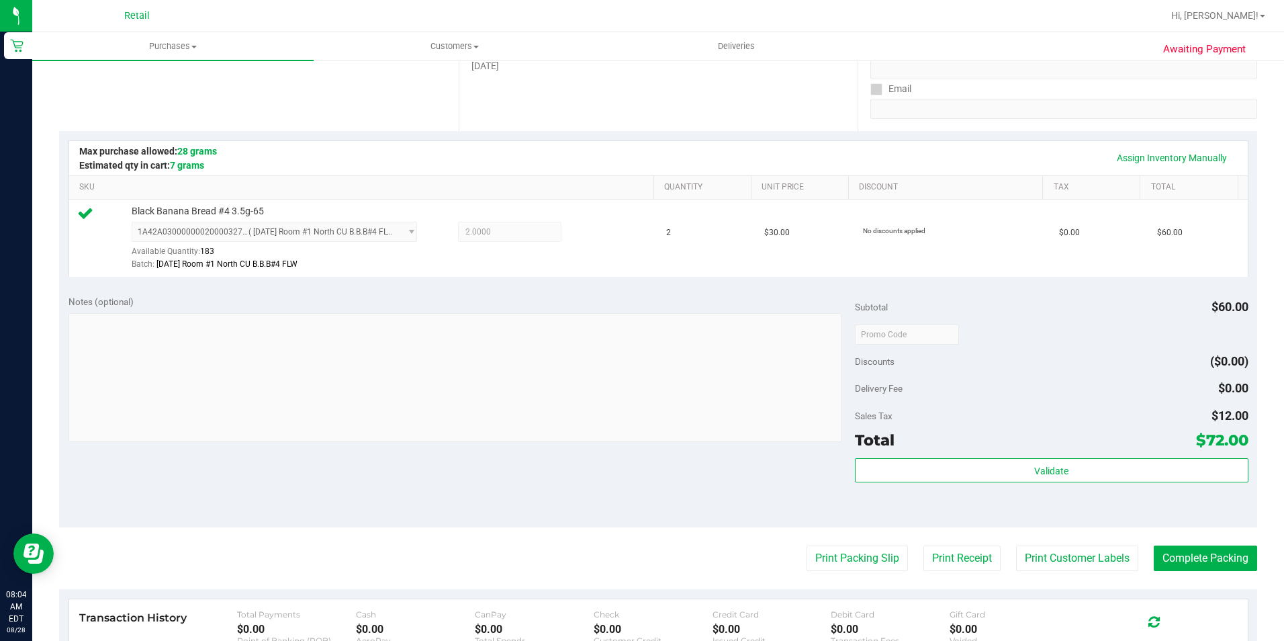
scroll to position [269, 0]
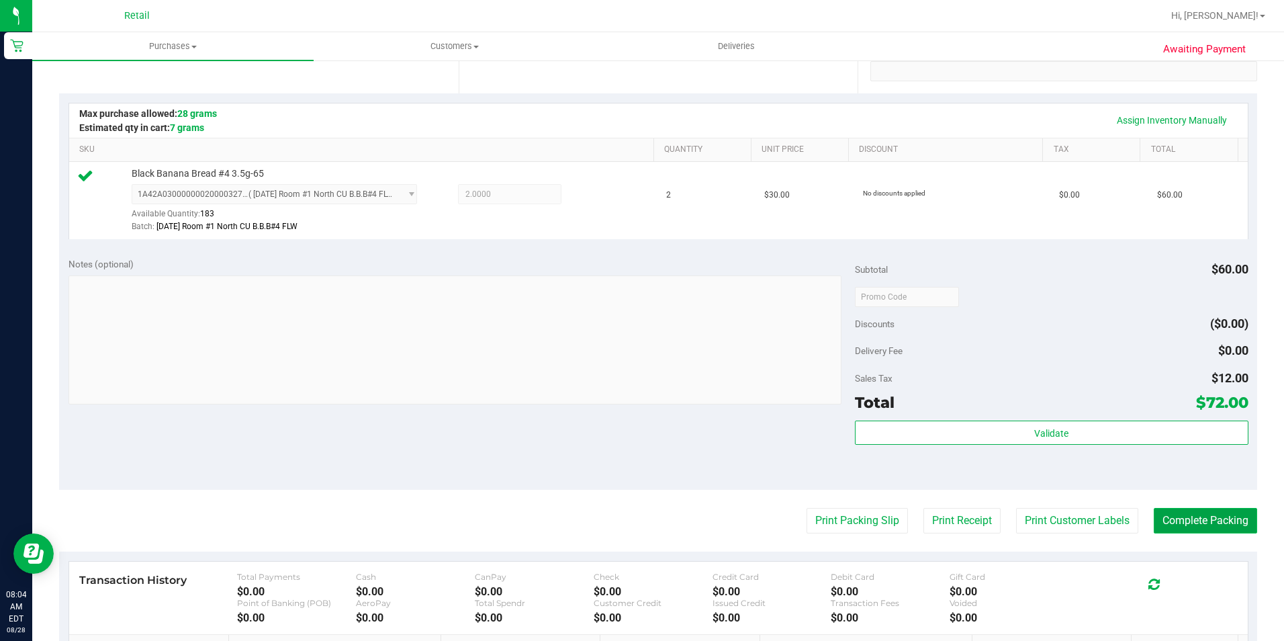
click at [1207, 520] on button "Complete Packing" at bounding box center [1205, 521] width 103 height 26
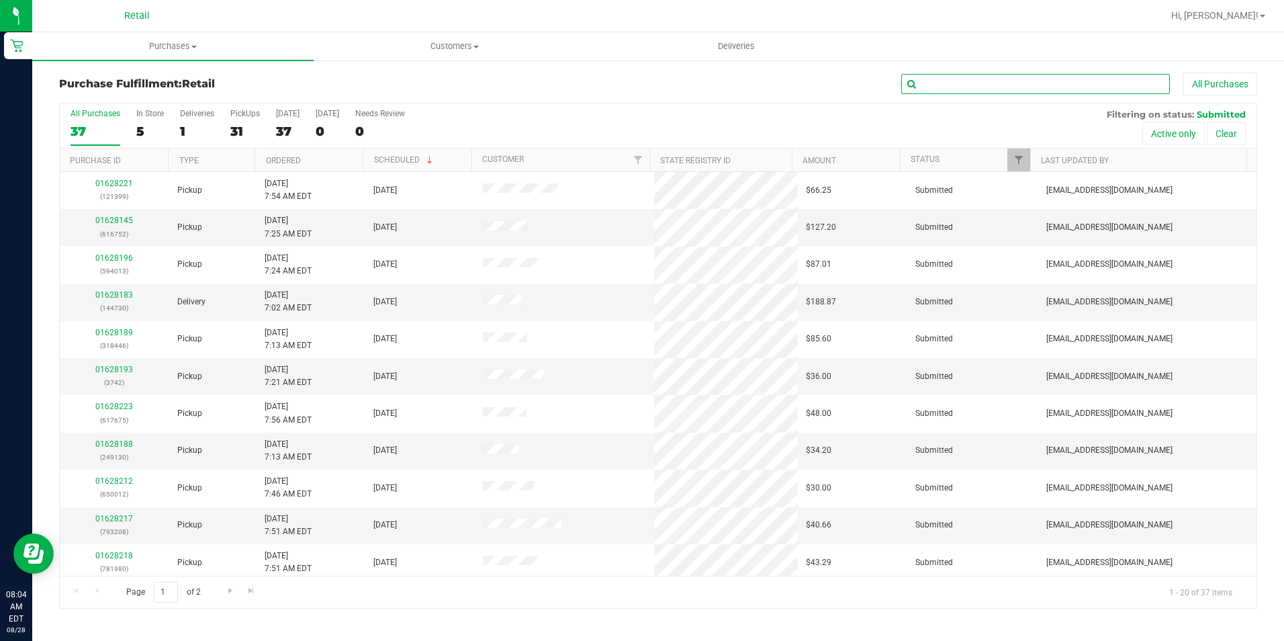
click at [997, 89] on input "text" at bounding box center [1035, 84] width 269 height 20
type input "690"
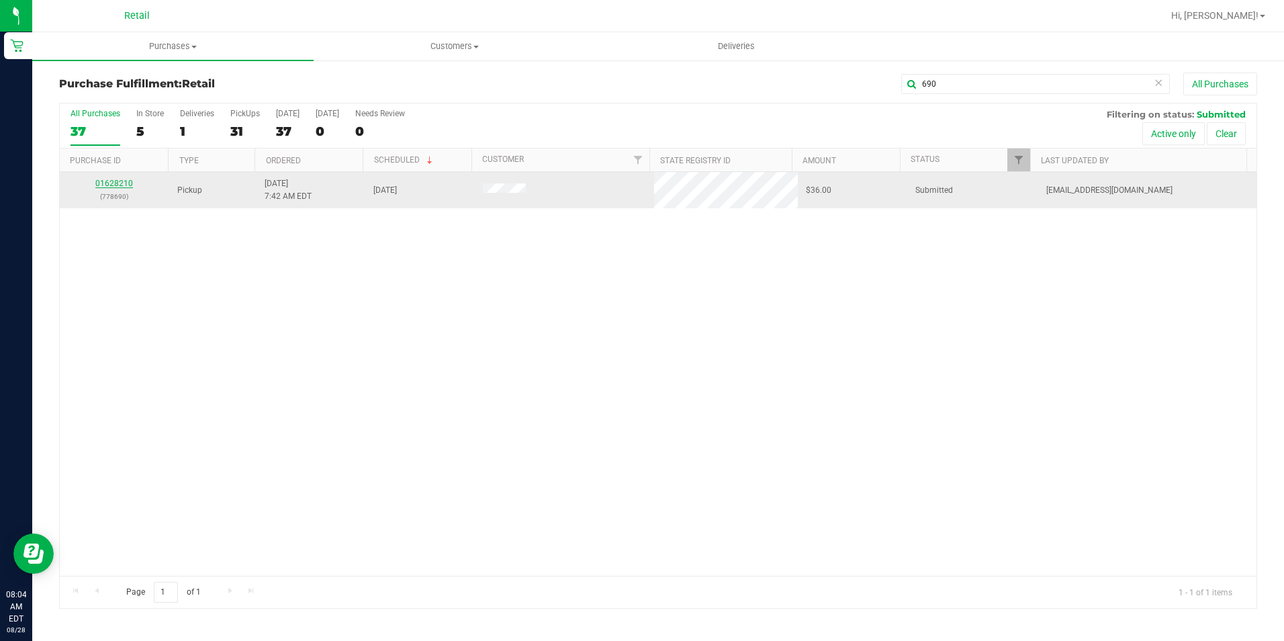
click at [107, 187] on link "01628210" at bounding box center [114, 183] width 38 height 9
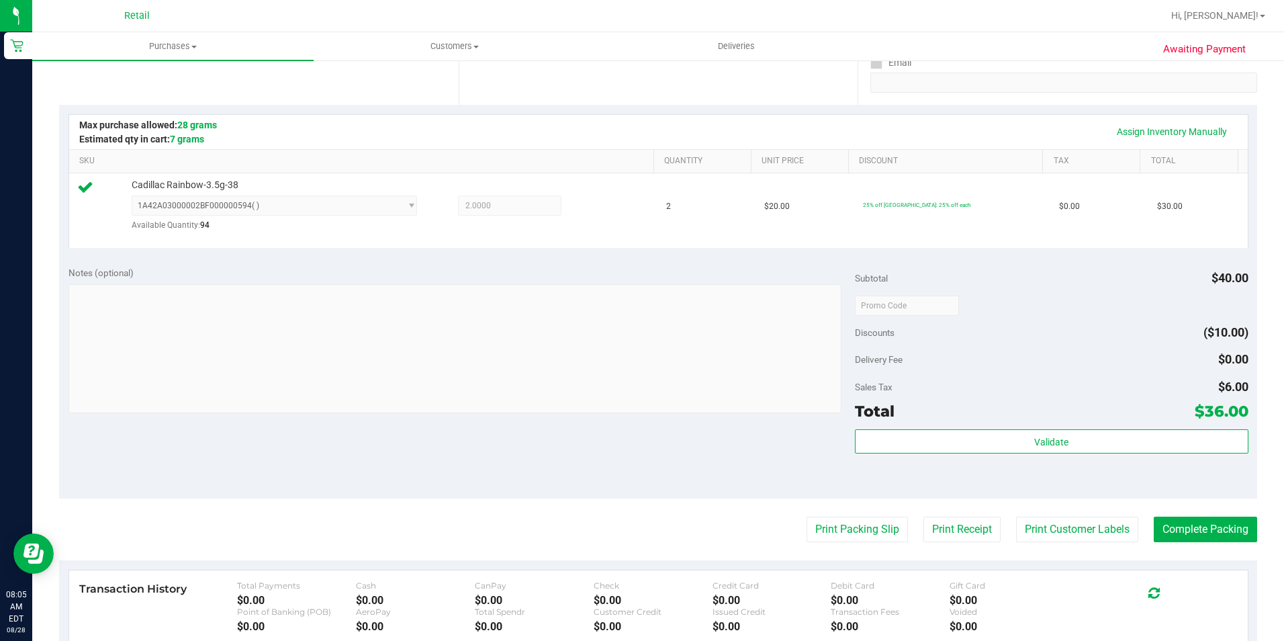
scroll to position [269, 0]
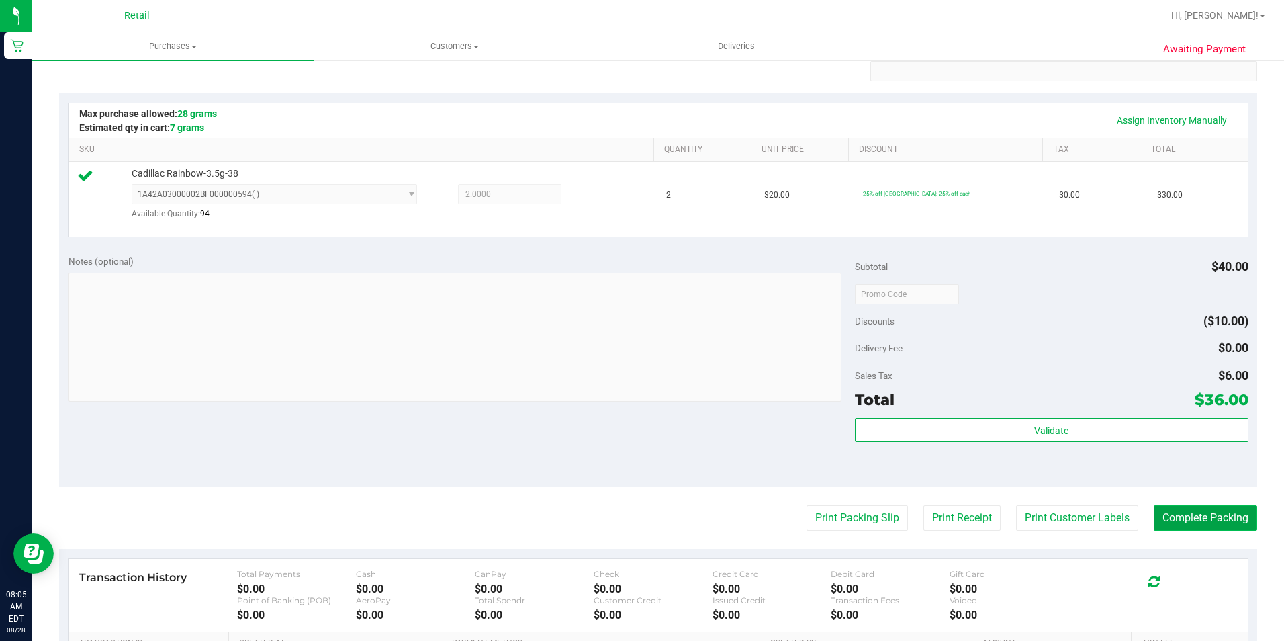
click at [1165, 516] on button "Complete Packing" at bounding box center [1205, 518] width 103 height 26
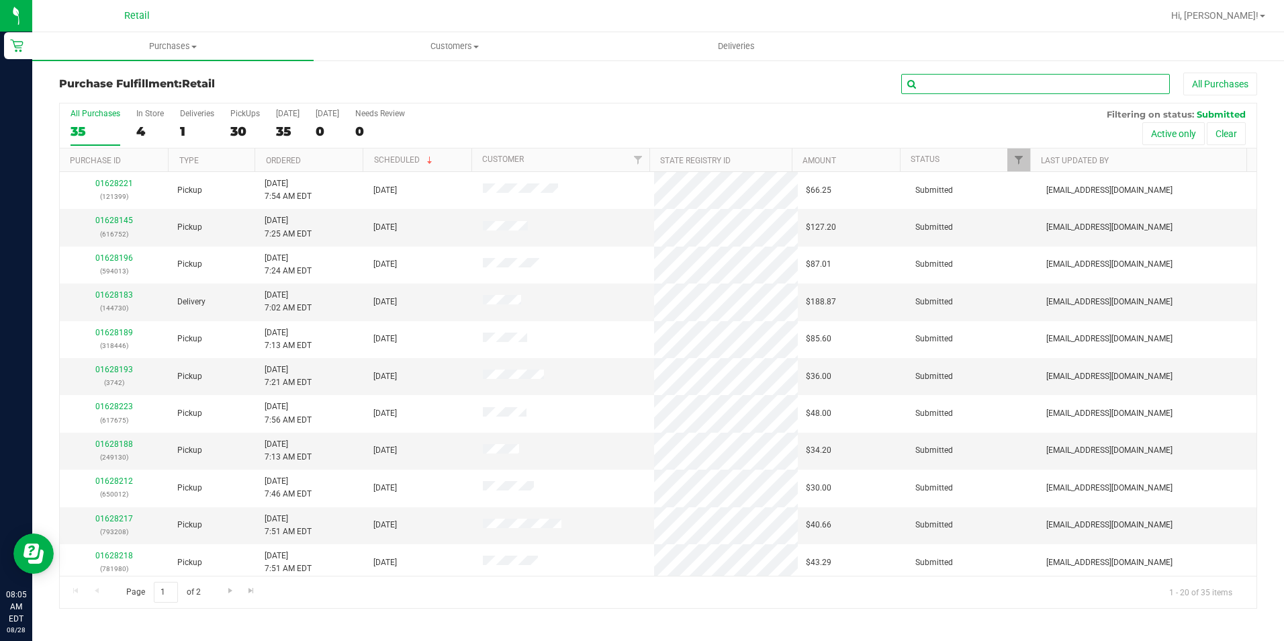
drag, startPoint x: 978, startPoint y: 87, endPoint x: 931, endPoint y: 83, distance: 47.2
click at [977, 87] on input "text" at bounding box center [1035, 84] width 269 height 20
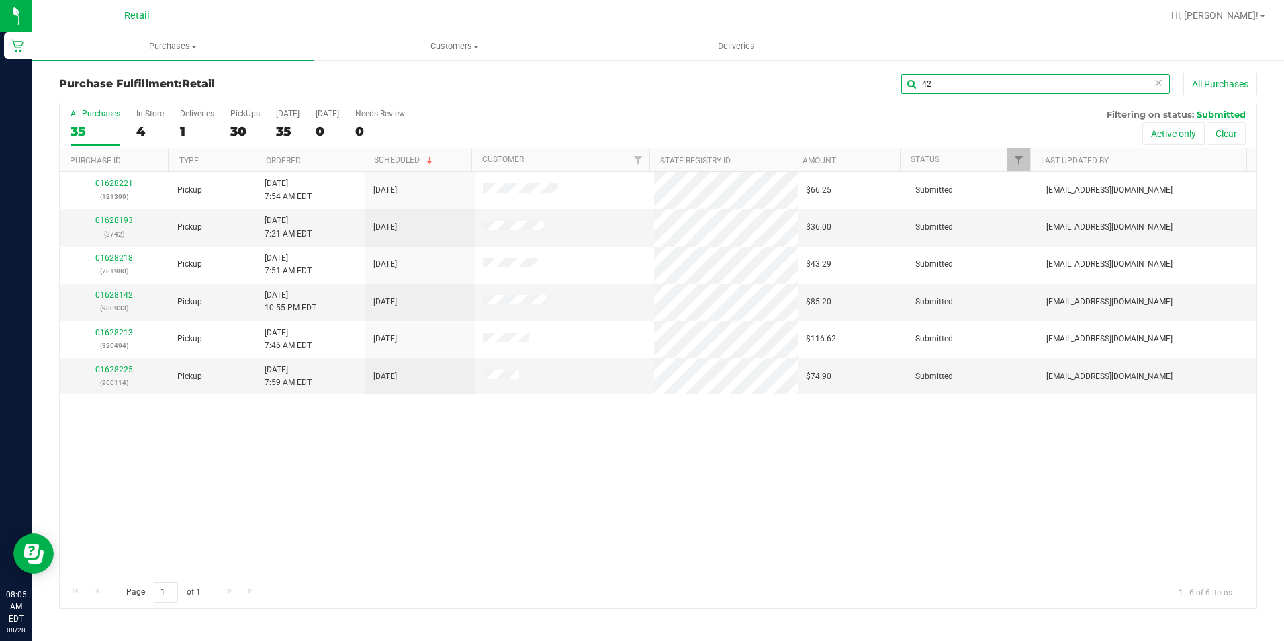
drag, startPoint x: 958, startPoint y: 82, endPoint x: 654, endPoint y: 133, distance: 308.4
click at [654, 133] on div "Purchase Fulfillment: Retail 42 All Purchases All Purchases 35 In Store 4 Deliv…" at bounding box center [658, 341] width 1198 height 536
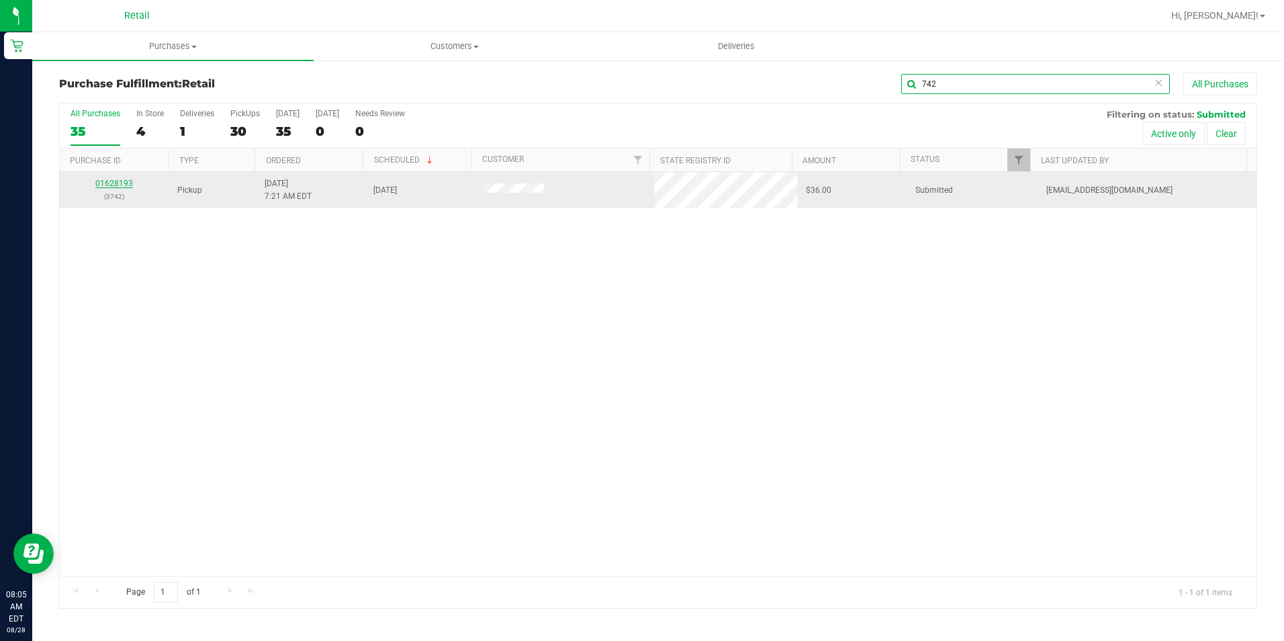
type input "742"
click at [119, 181] on link "01628193" at bounding box center [114, 183] width 38 height 9
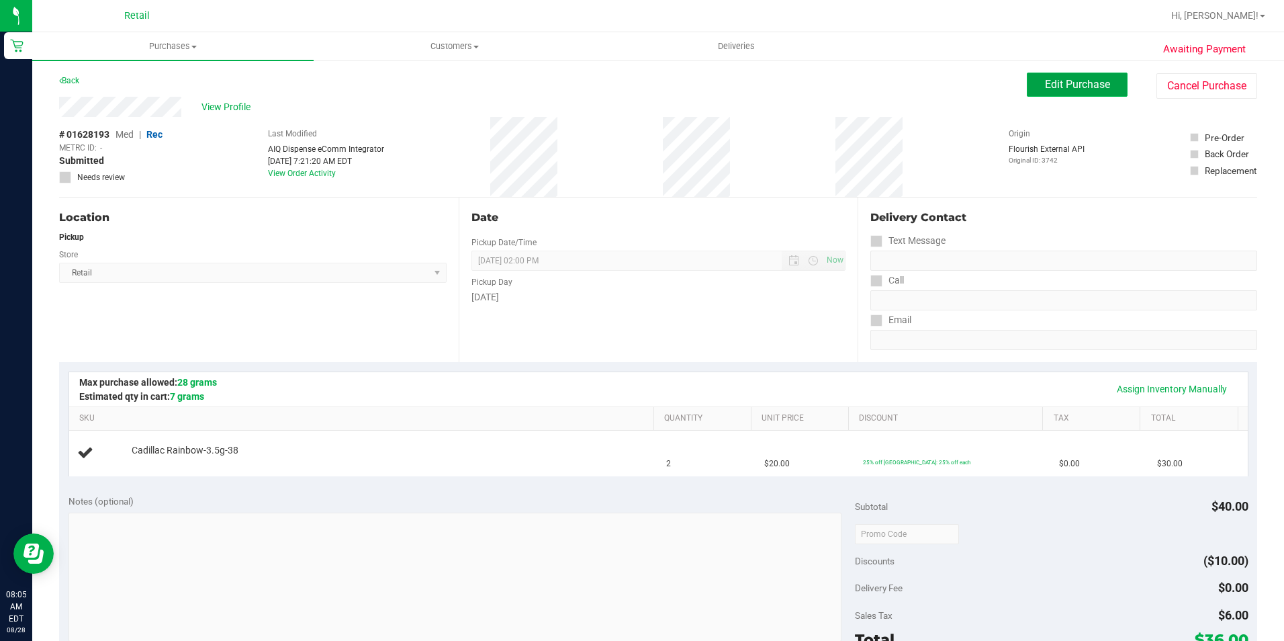
click at [1101, 81] on button "Edit Purchase" at bounding box center [1077, 85] width 101 height 24
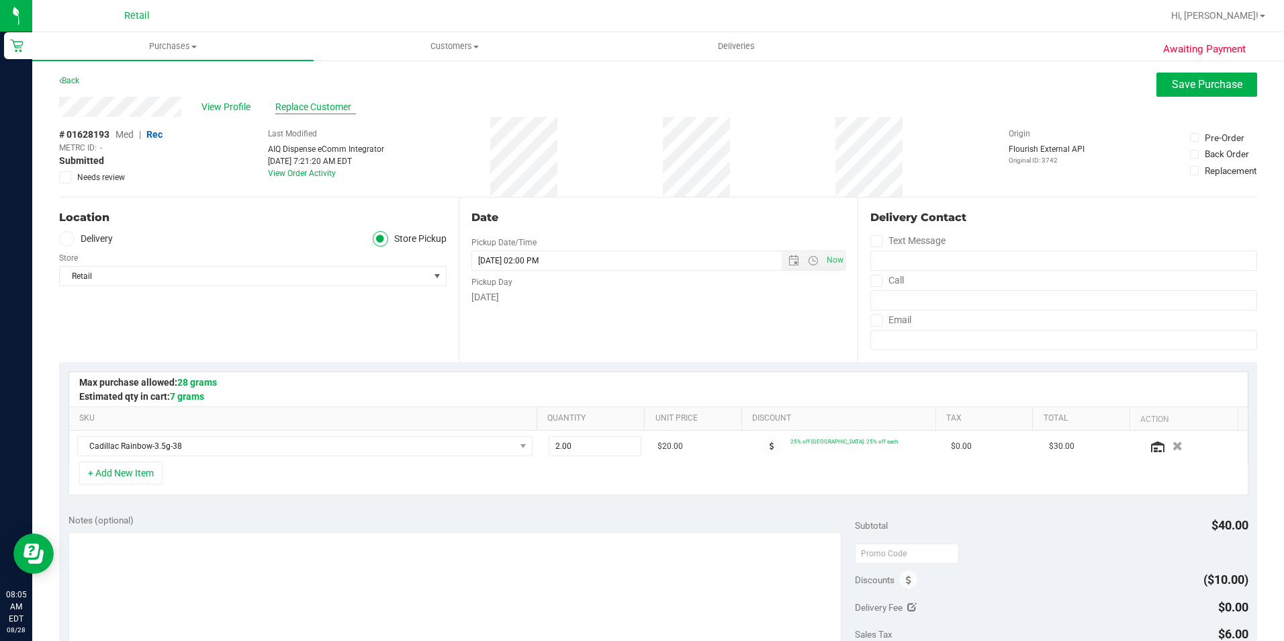
click at [307, 113] on span "Replace Customer" at bounding box center [315, 107] width 81 height 14
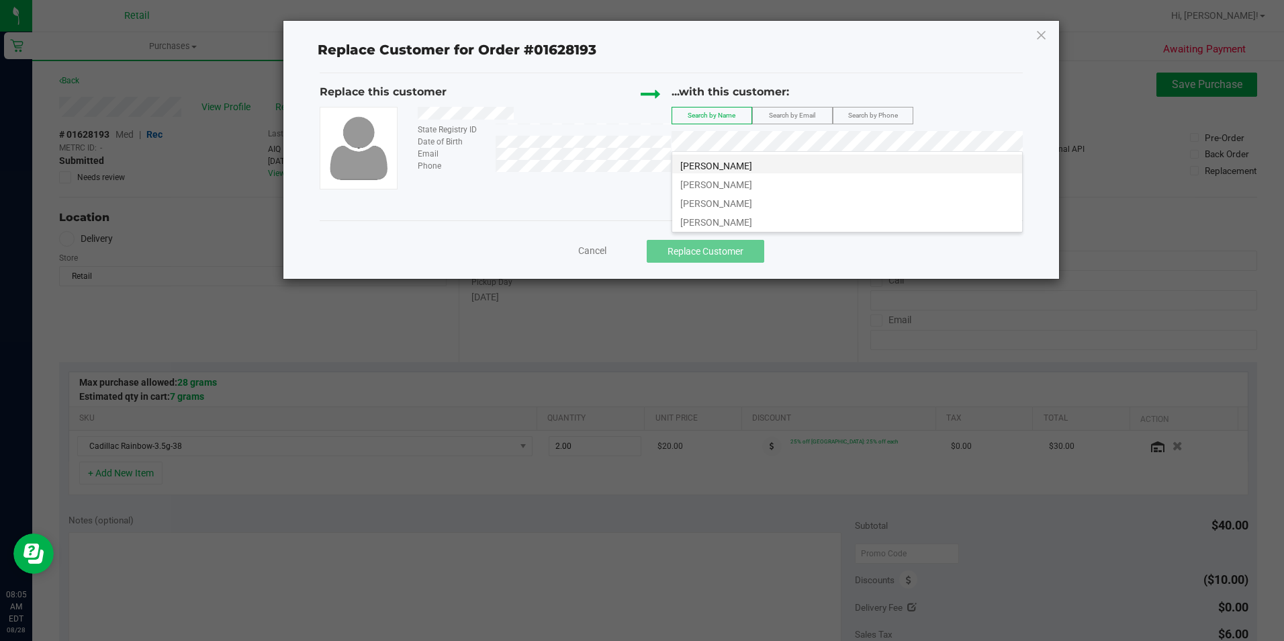
click at [747, 165] on li "[PERSON_NAME]" at bounding box center [847, 163] width 350 height 19
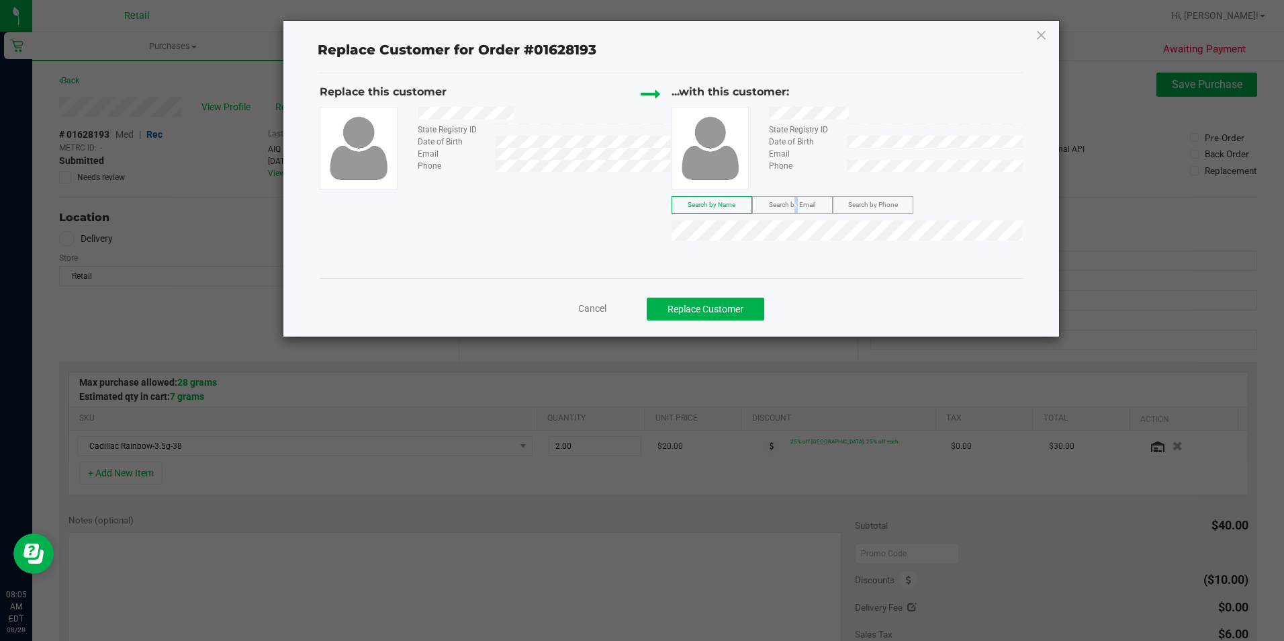
click at [791, 201] on div "...with this customer: State Registry ID Date of Birth Email Phone Search by Na…" at bounding box center [847, 165] width 351 height 163
click at [791, 201] on span "Search by Email" at bounding box center [792, 204] width 46 height 7
click at [438, 255] on div "Replace this customer State Registry ID Date of Birth Email Phone ...with this …" at bounding box center [671, 175] width 702 height 204
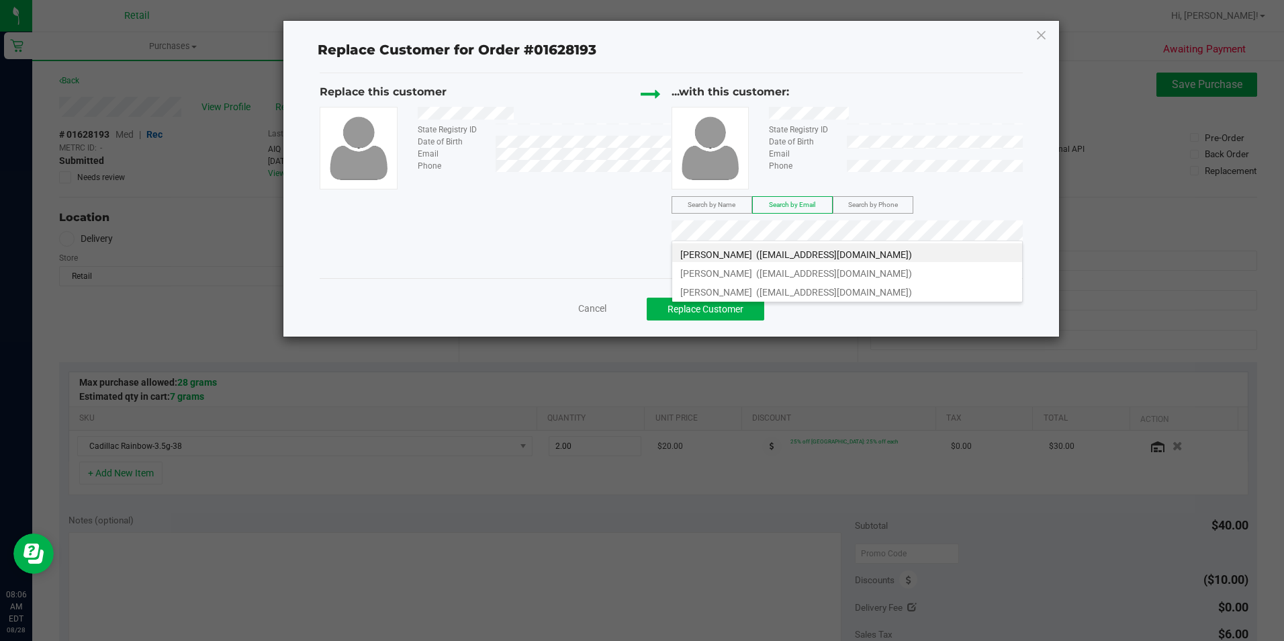
click at [725, 249] on span "[PERSON_NAME]" at bounding box center [716, 254] width 72 height 11
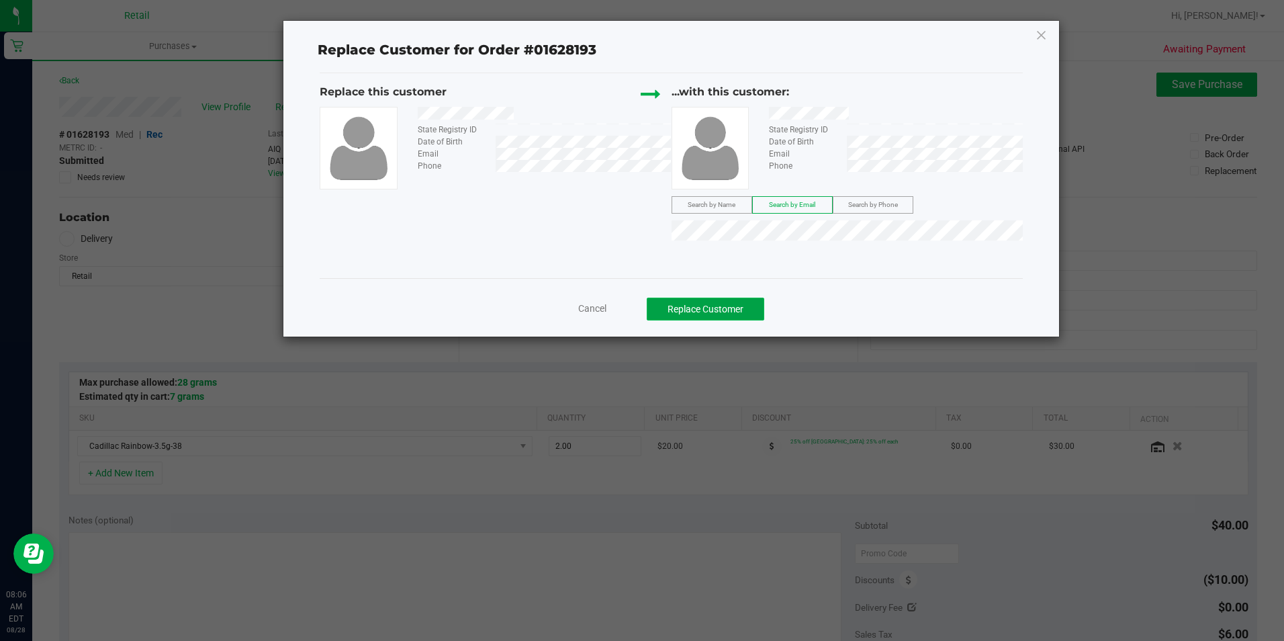
click at [732, 303] on button "Replace Customer" at bounding box center [706, 308] width 118 height 23
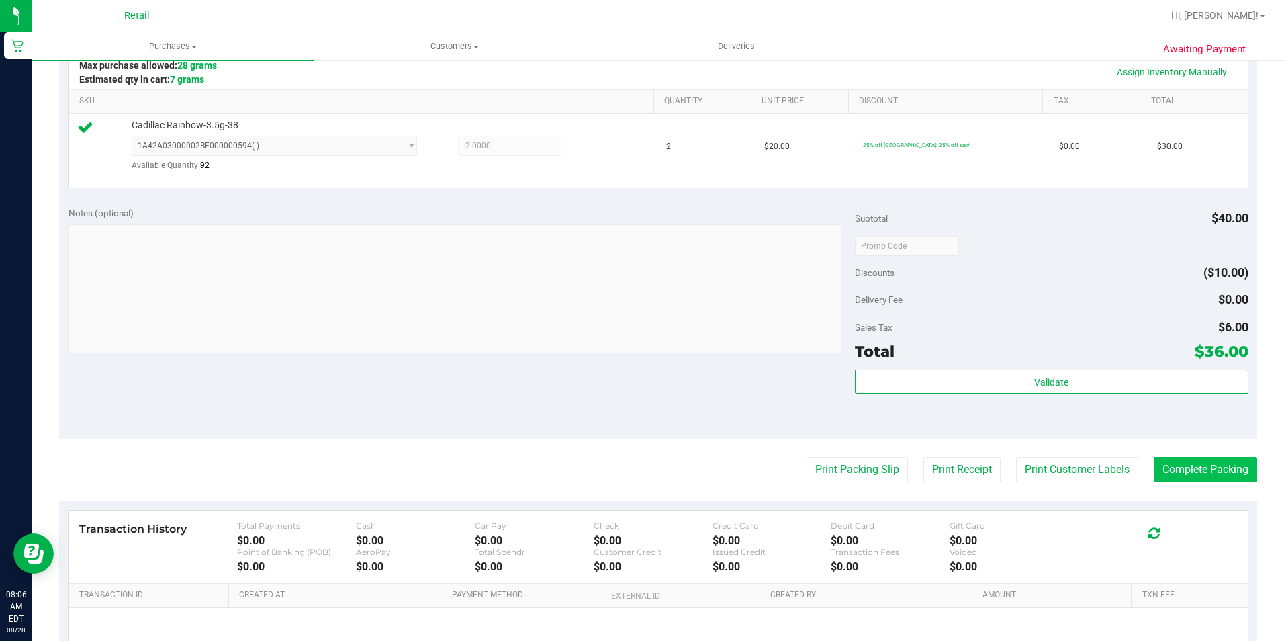
scroll to position [336, 0]
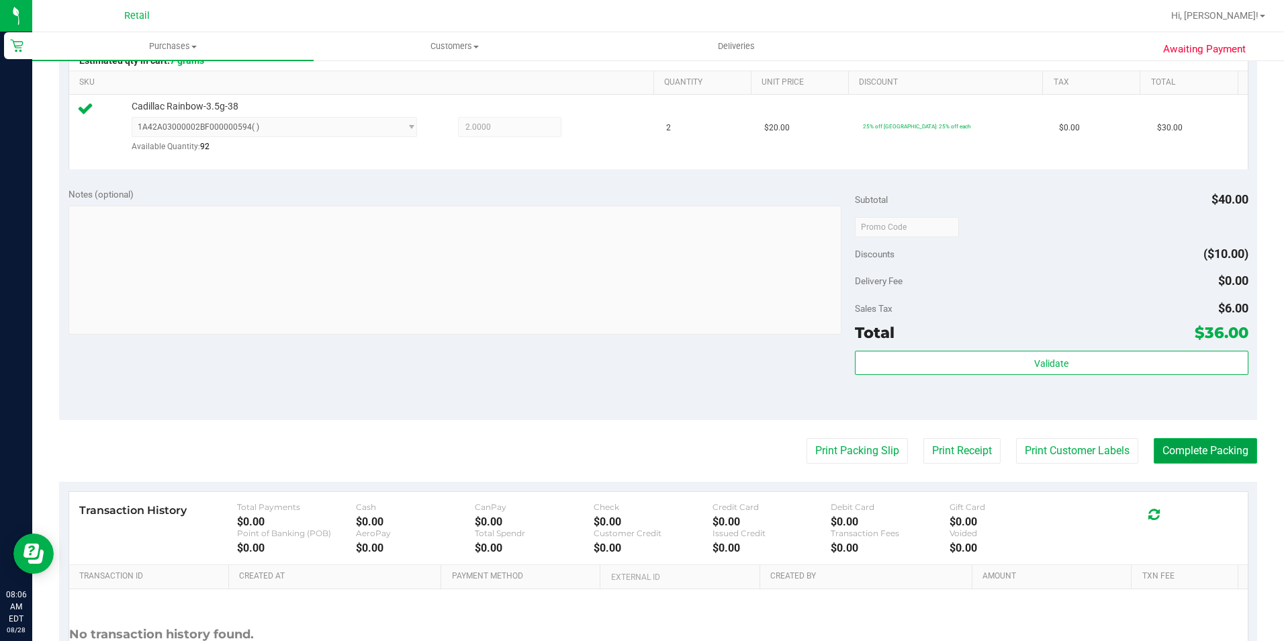
click at [1205, 452] on button "Complete Packing" at bounding box center [1205, 451] width 103 height 26
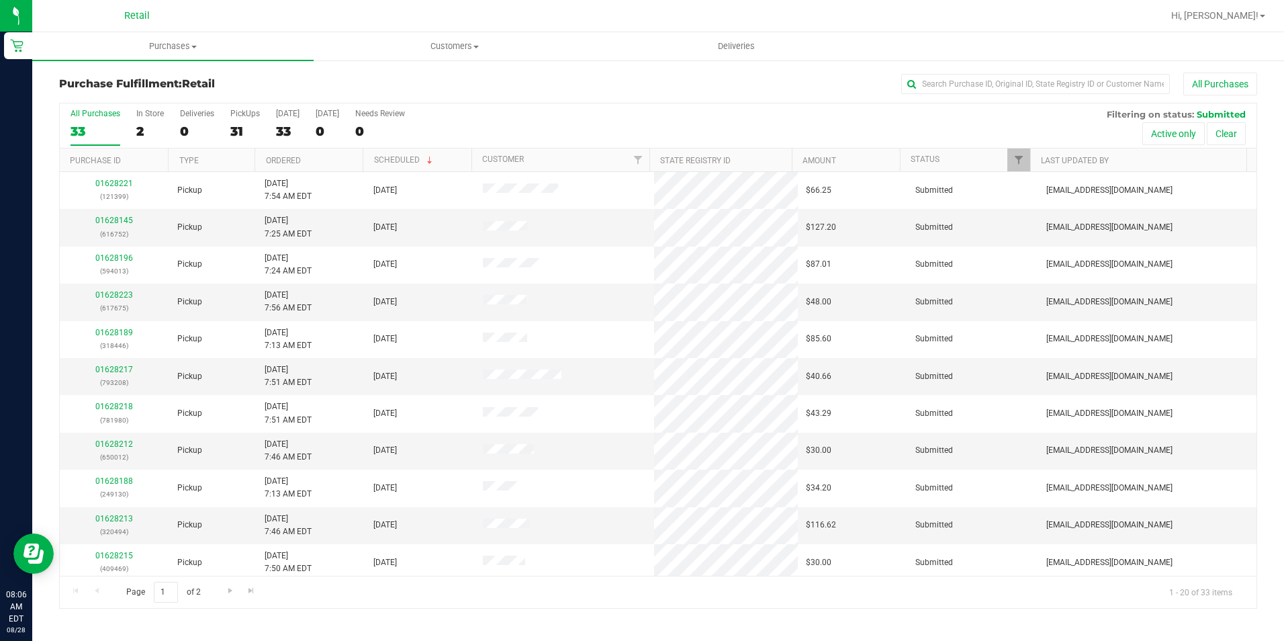
click at [1047, 96] on div "Purchase Fulfillment: Retail All Purchases" at bounding box center [658, 88] width 1198 height 30
click at [1038, 83] on input "text" at bounding box center [1035, 84] width 269 height 20
type input "833"
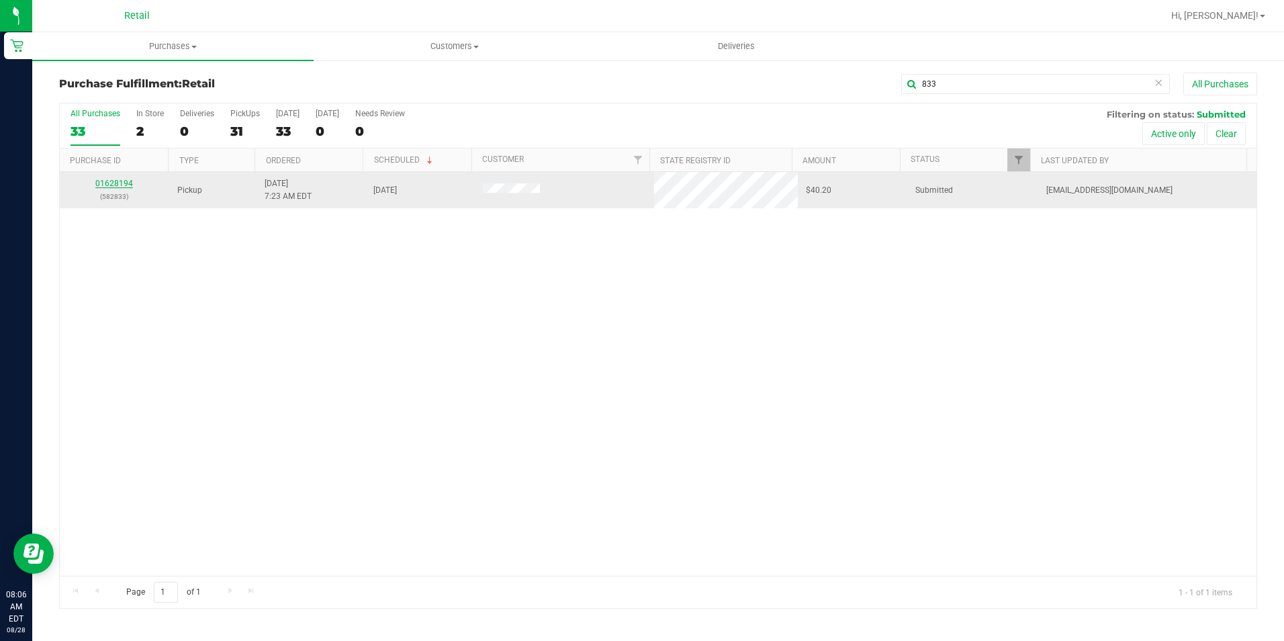
click at [119, 184] on link "01628194" at bounding box center [114, 183] width 38 height 9
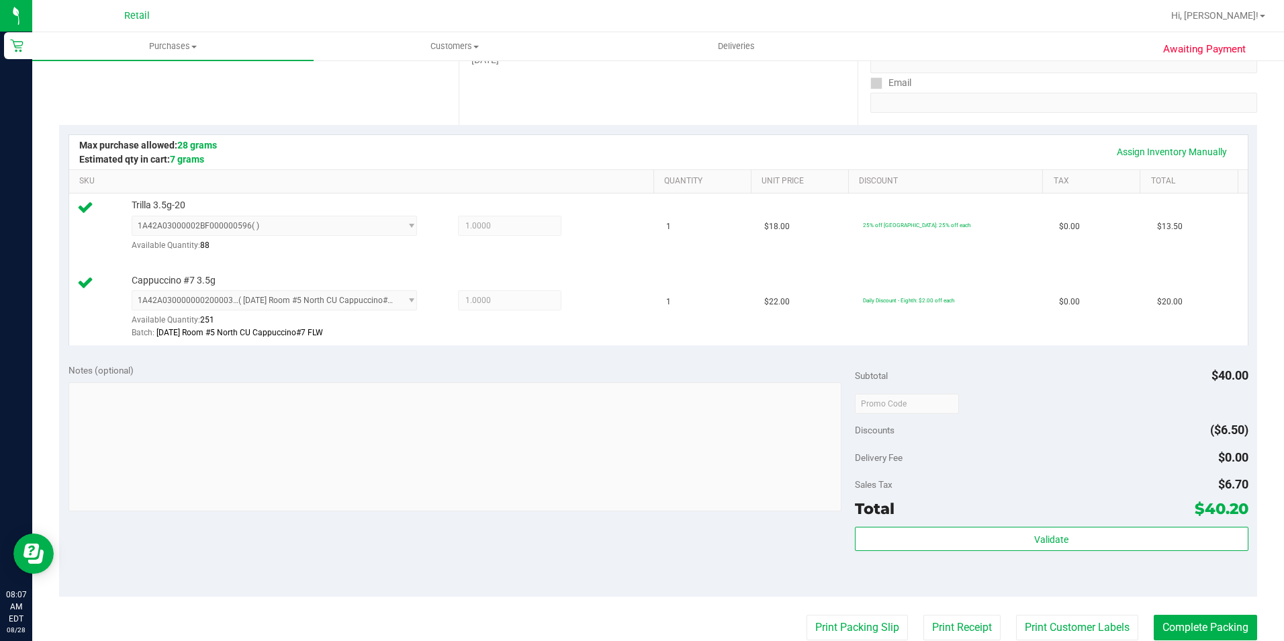
scroll to position [269, 0]
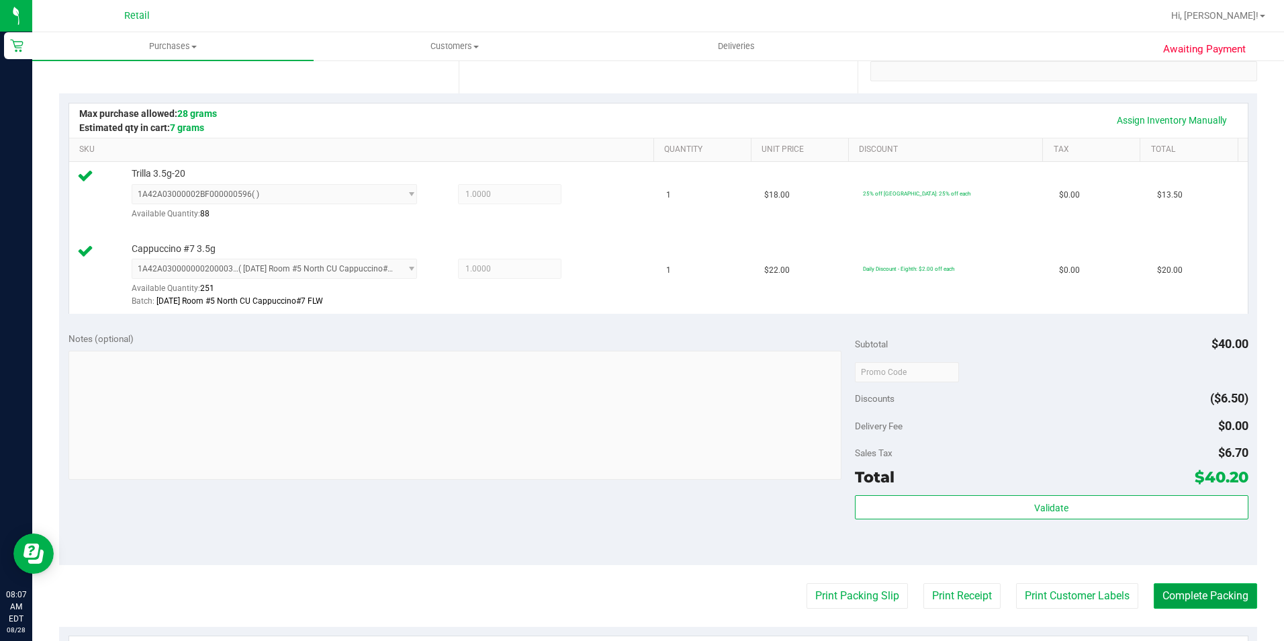
drag, startPoint x: 1175, startPoint y: 590, endPoint x: 1187, endPoint y: 583, distance: 13.2
click at [1176, 588] on button "Complete Packing" at bounding box center [1205, 596] width 103 height 26
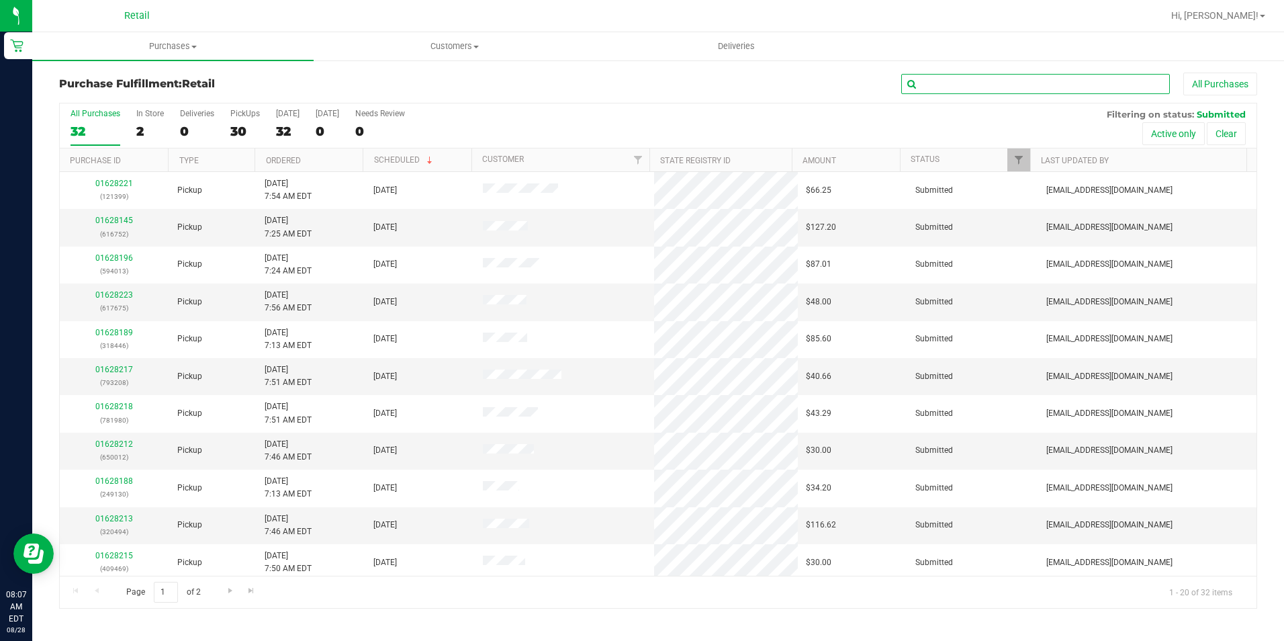
click at [1071, 88] on input "text" at bounding box center [1035, 84] width 269 height 20
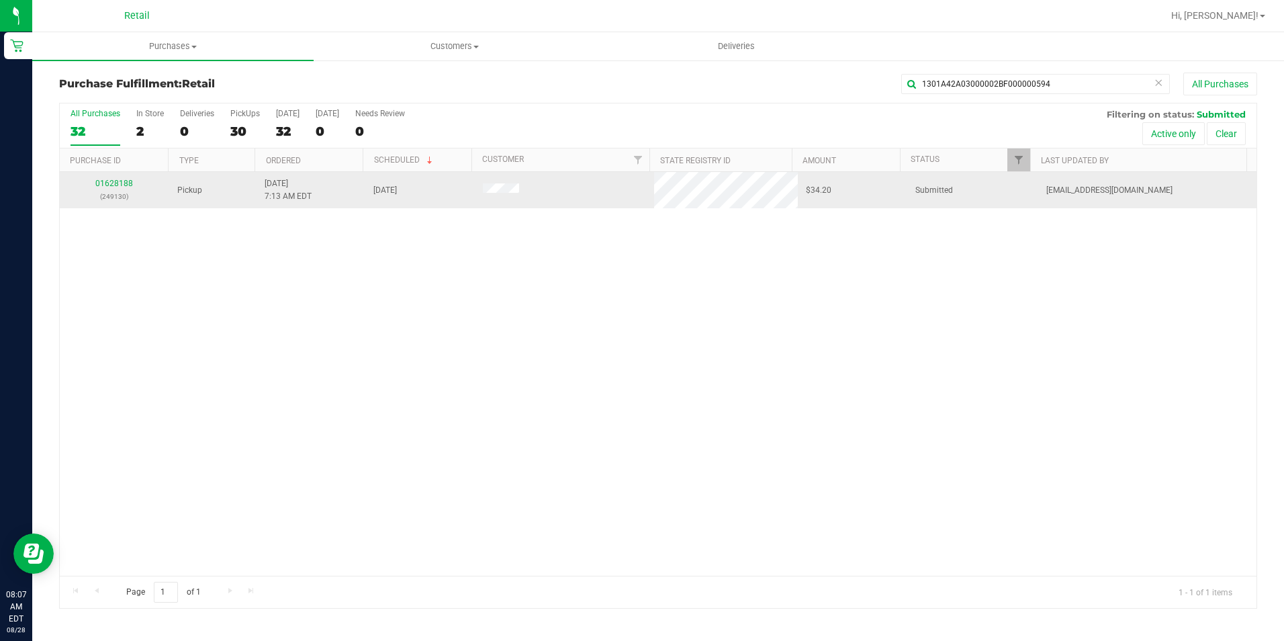
click at [351, 179] on td "[DATE] 7:13 AM EDT" at bounding box center [311, 190] width 109 height 36
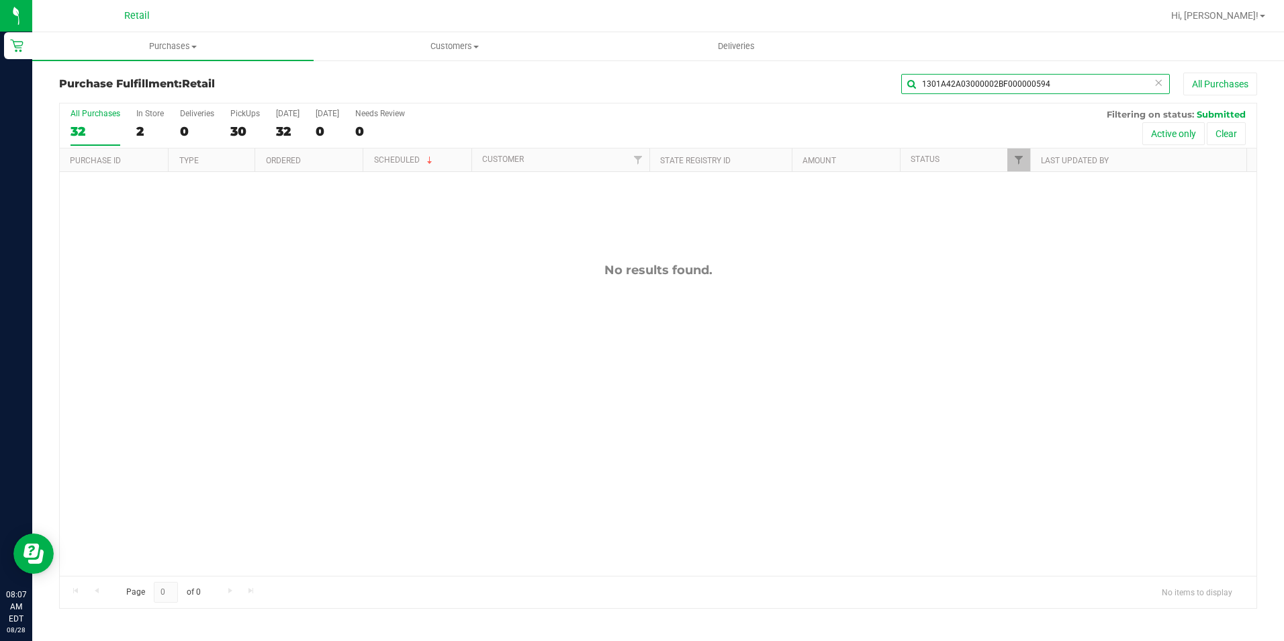
drag, startPoint x: 1076, startPoint y: 82, endPoint x: 927, endPoint y: 95, distance: 148.9
click at [927, 95] on div "1301A42A03000002BF000000594 All Purchases" at bounding box center [858, 84] width 798 height 23
type input "130"
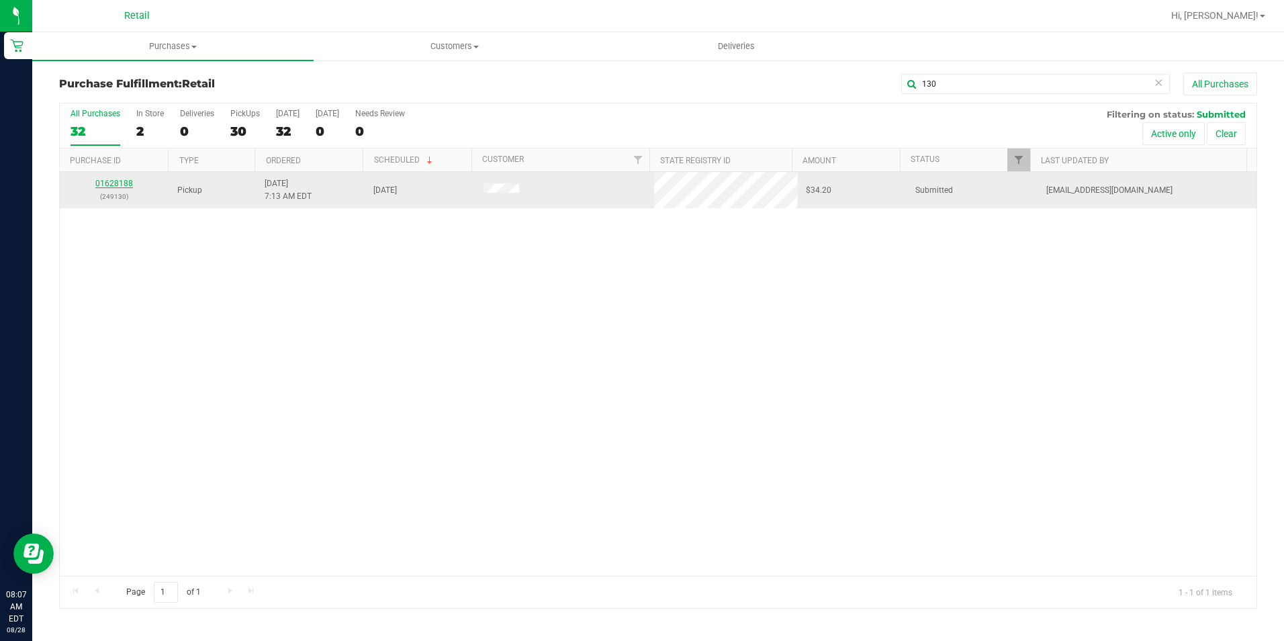
click at [107, 184] on link "01628188" at bounding box center [114, 183] width 38 height 9
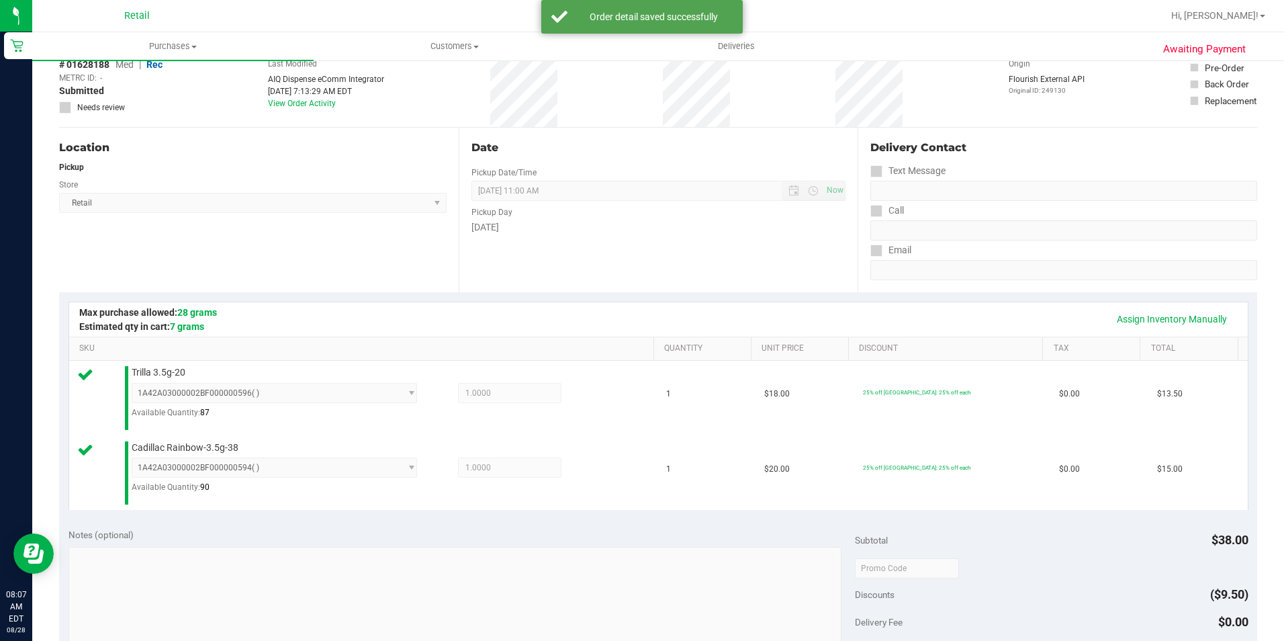
scroll to position [269, 0]
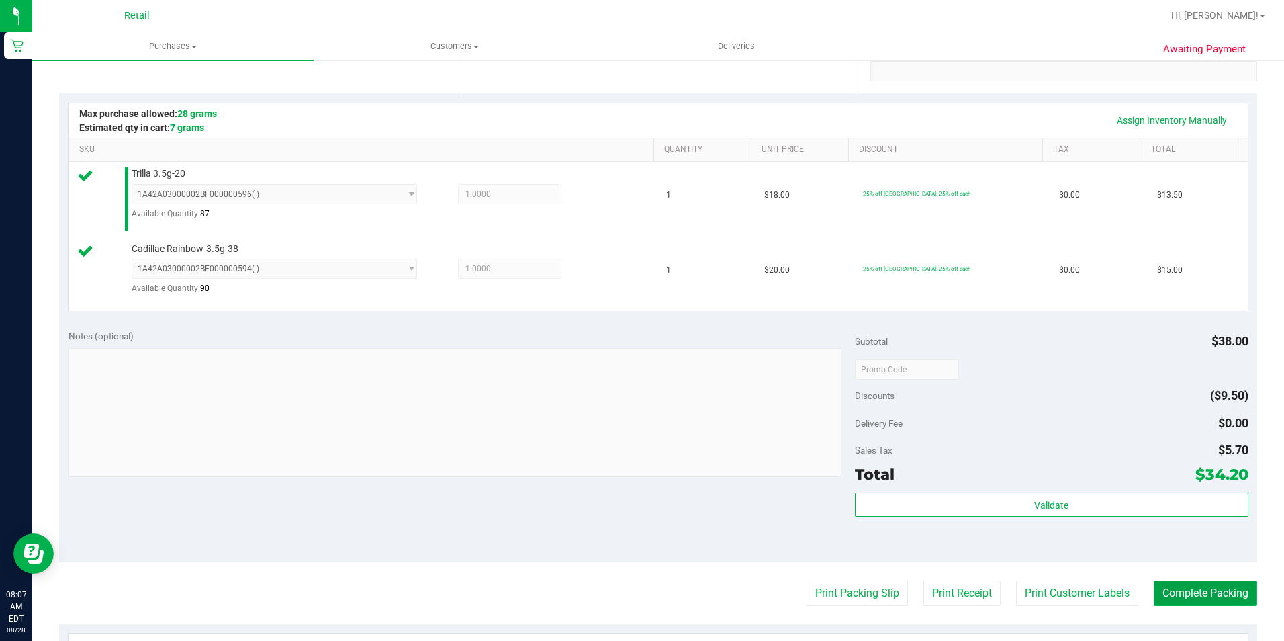
click at [1194, 584] on button "Complete Packing" at bounding box center [1205, 593] width 103 height 26
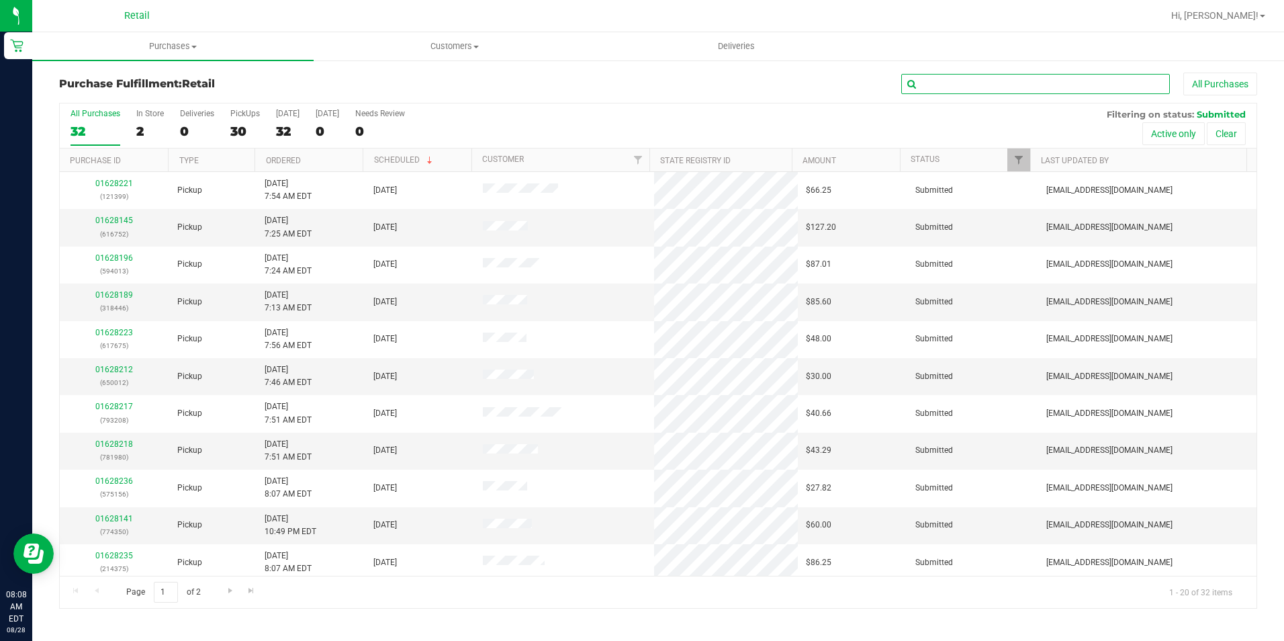
click at [1078, 87] on input "text" at bounding box center [1035, 84] width 269 height 20
type input "534"
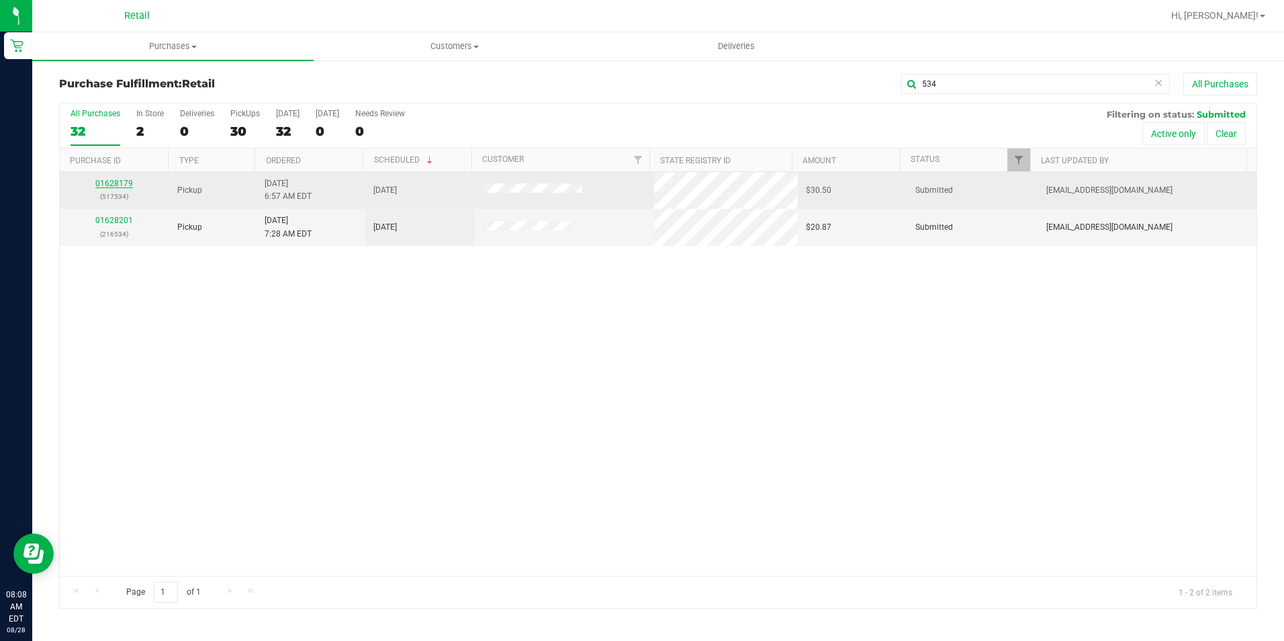
click at [107, 187] on link "01628179" at bounding box center [114, 183] width 38 height 9
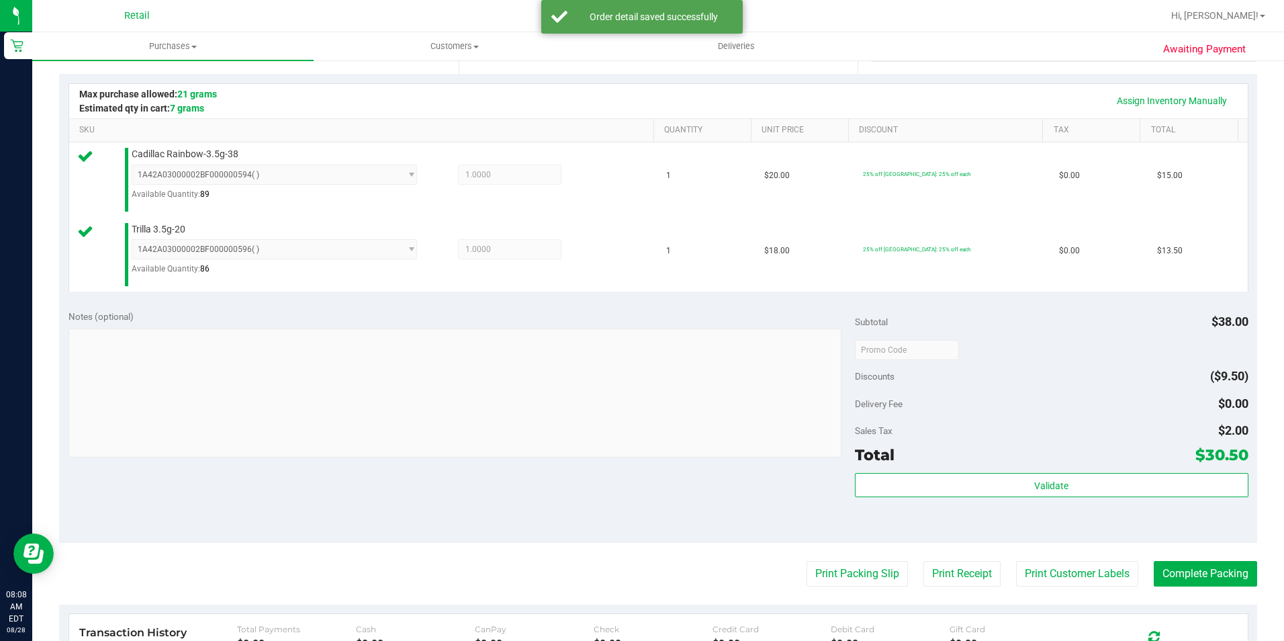
scroll to position [336, 0]
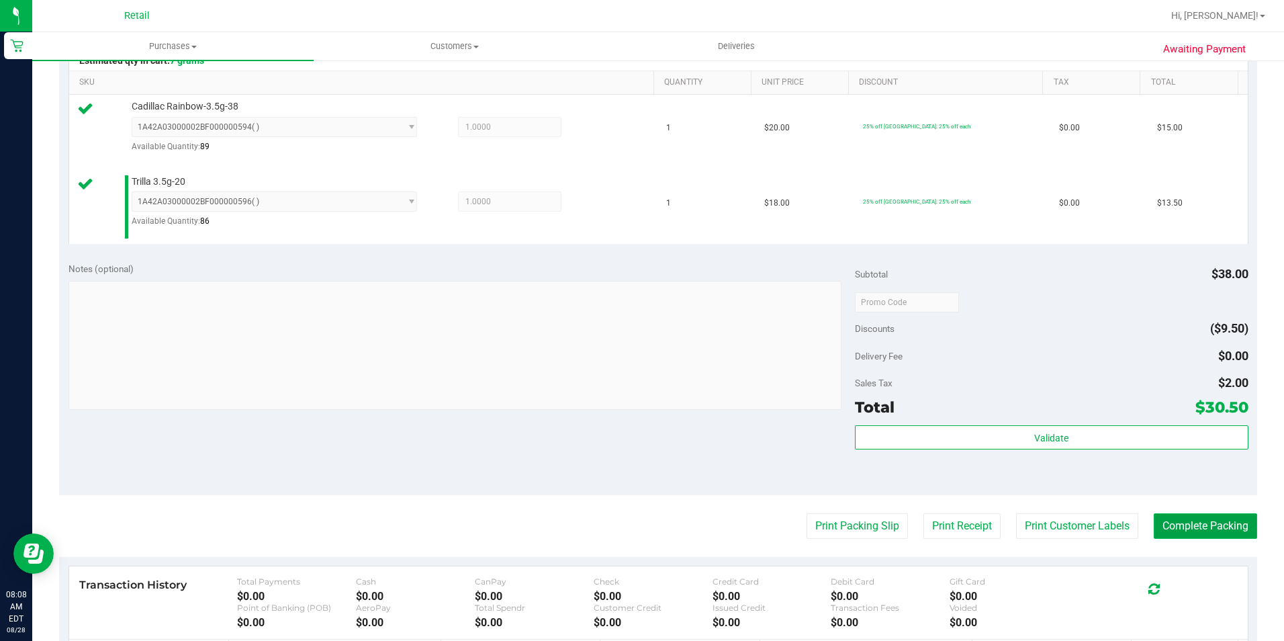
click at [1201, 522] on button "Complete Packing" at bounding box center [1205, 526] width 103 height 26
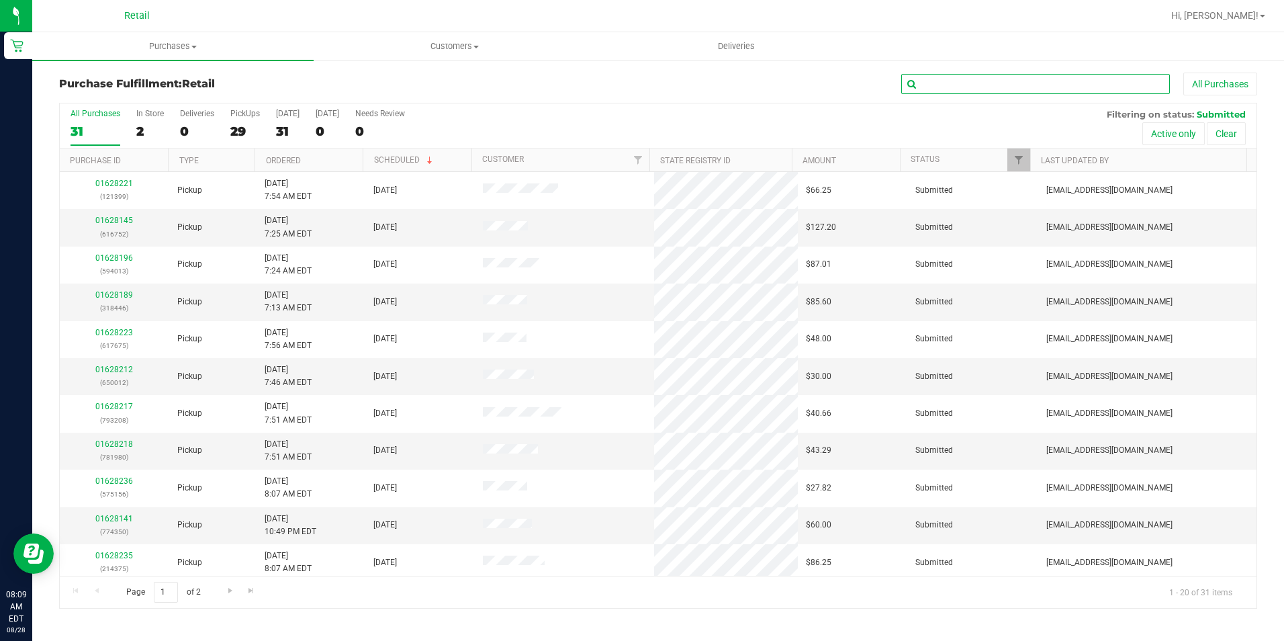
click at [999, 91] on input "text" at bounding box center [1035, 84] width 269 height 20
type input "980"
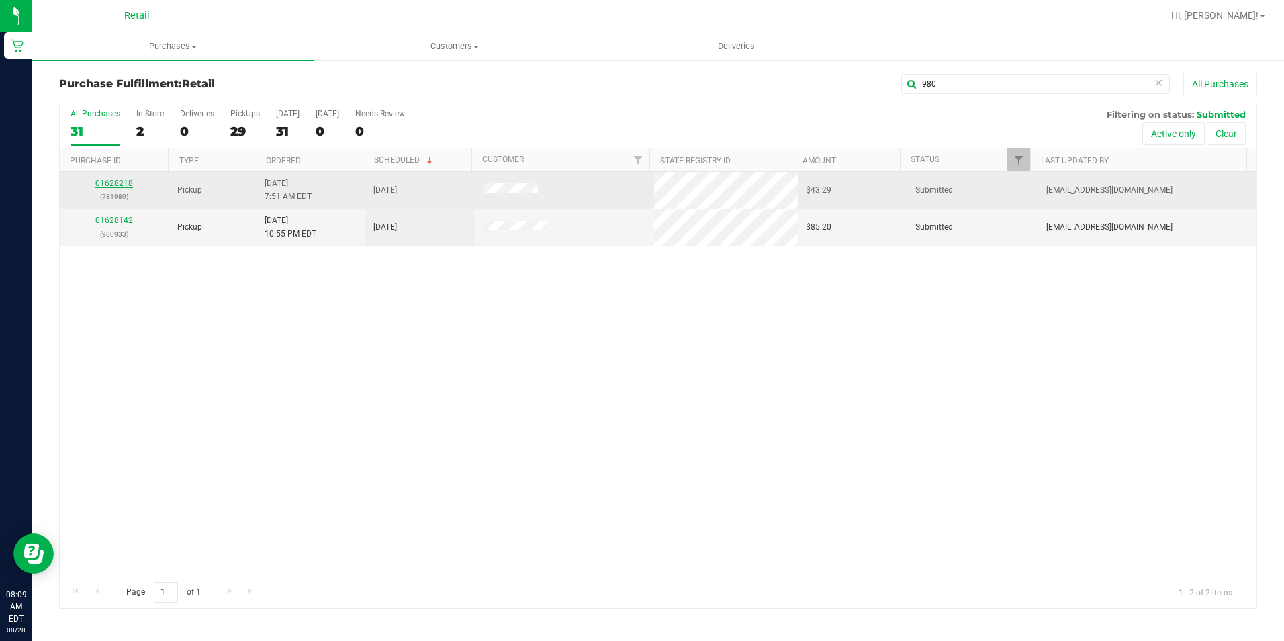
click at [122, 179] on link "01628218" at bounding box center [114, 183] width 38 height 9
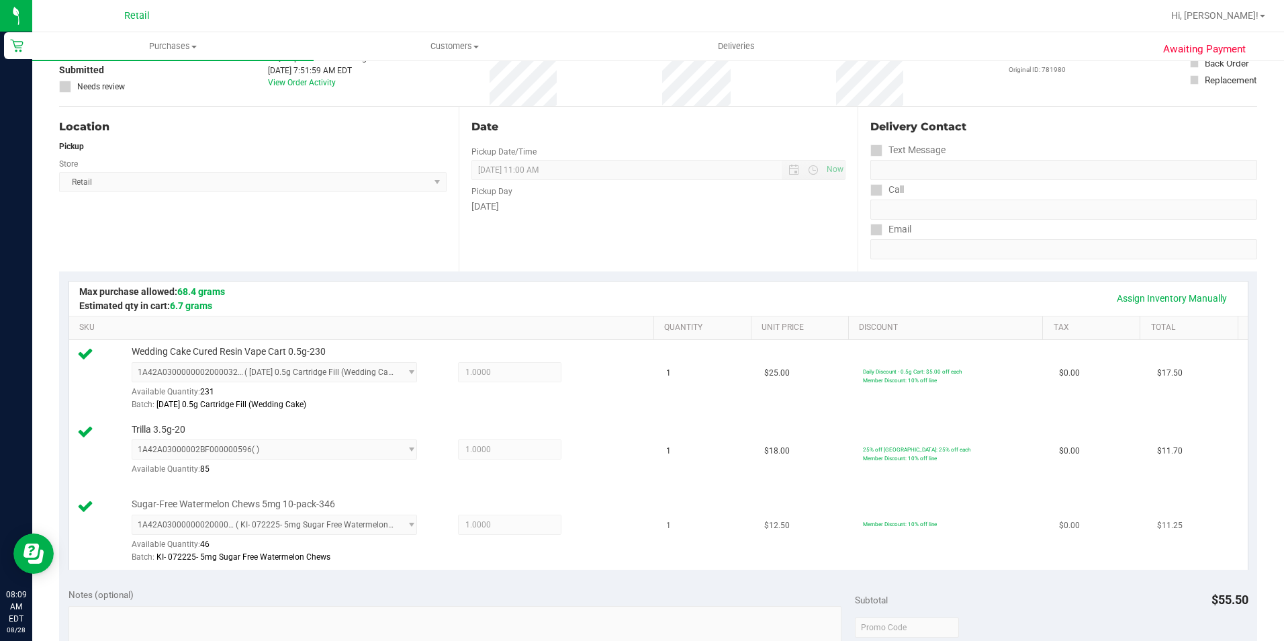
scroll to position [403, 0]
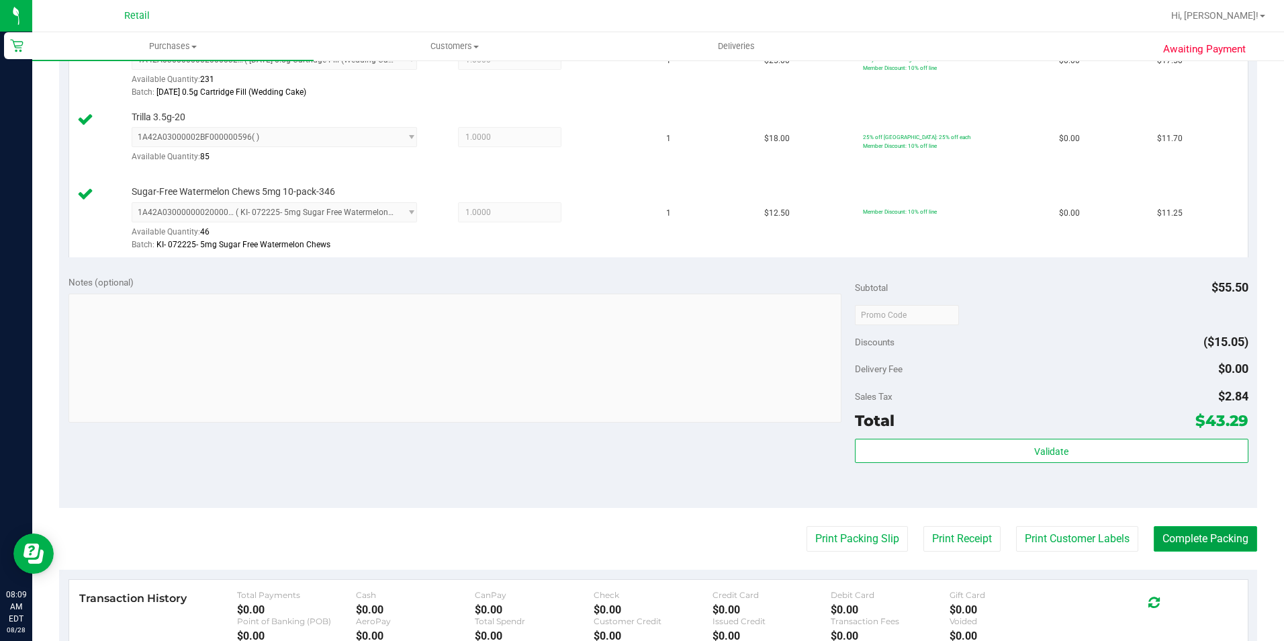
click at [1154, 539] on button "Complete Packing" at bounding box center [1205, 539] width 103 height 26
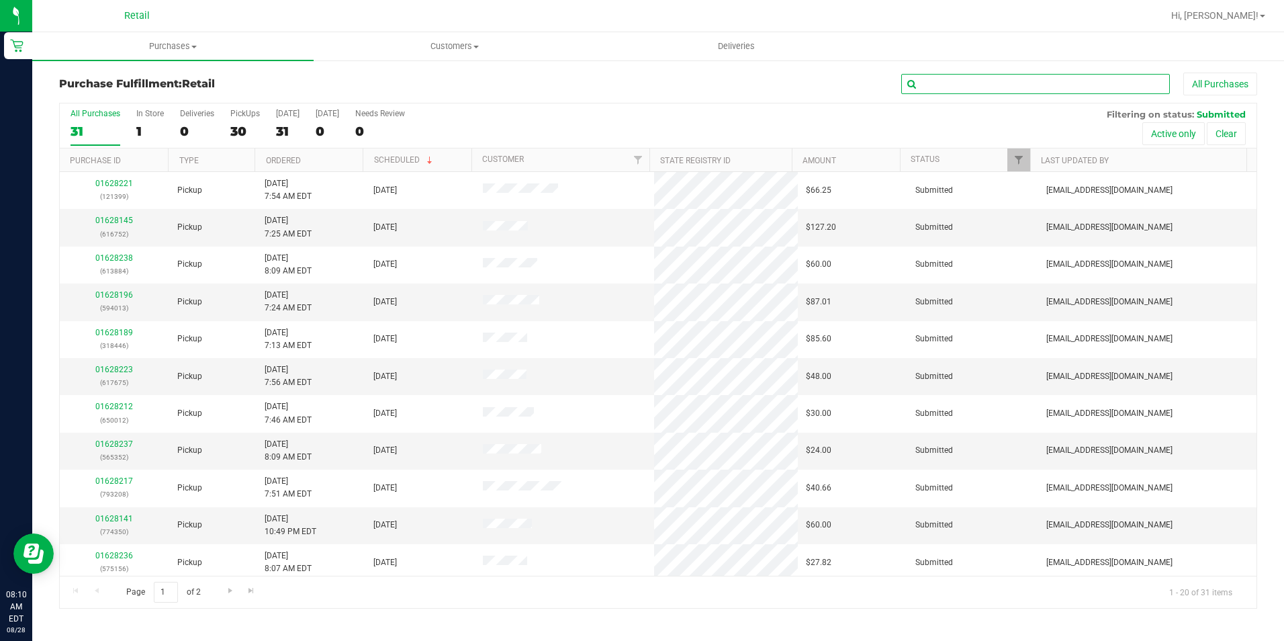
click at [973, 85] on input "text" at bounding box center [1035, 84] width 269 height 20
type input "208"
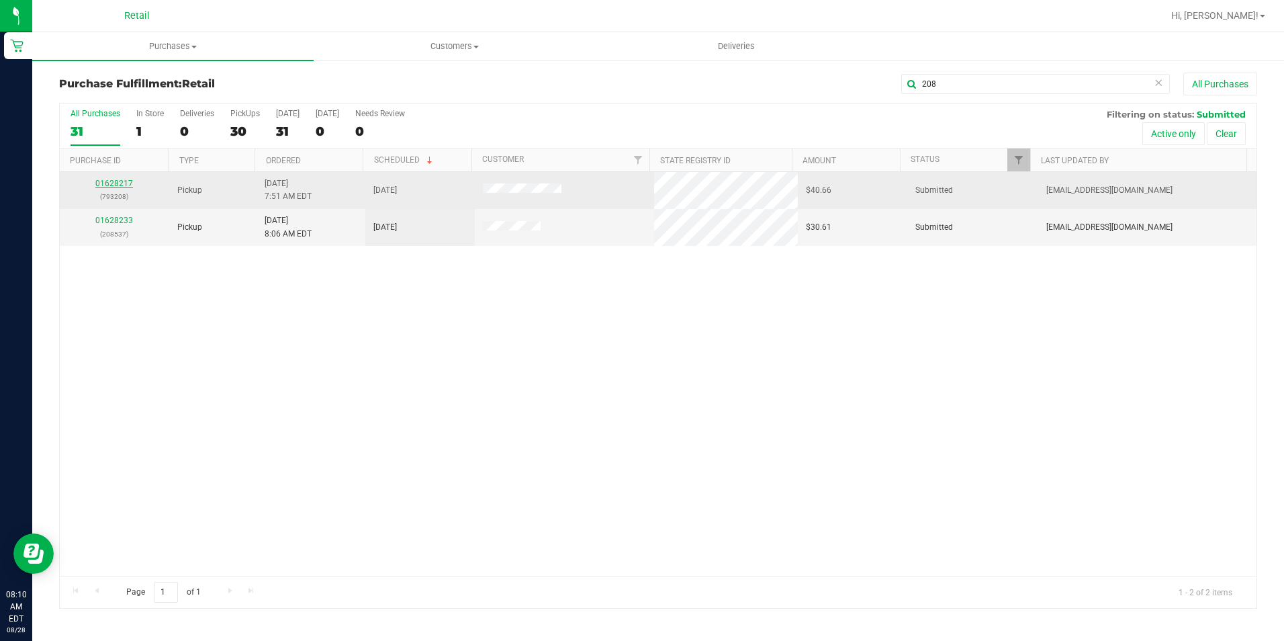
click at [118, 179] on link "01628217" at bounding box center [114, 183] width 38 height 9
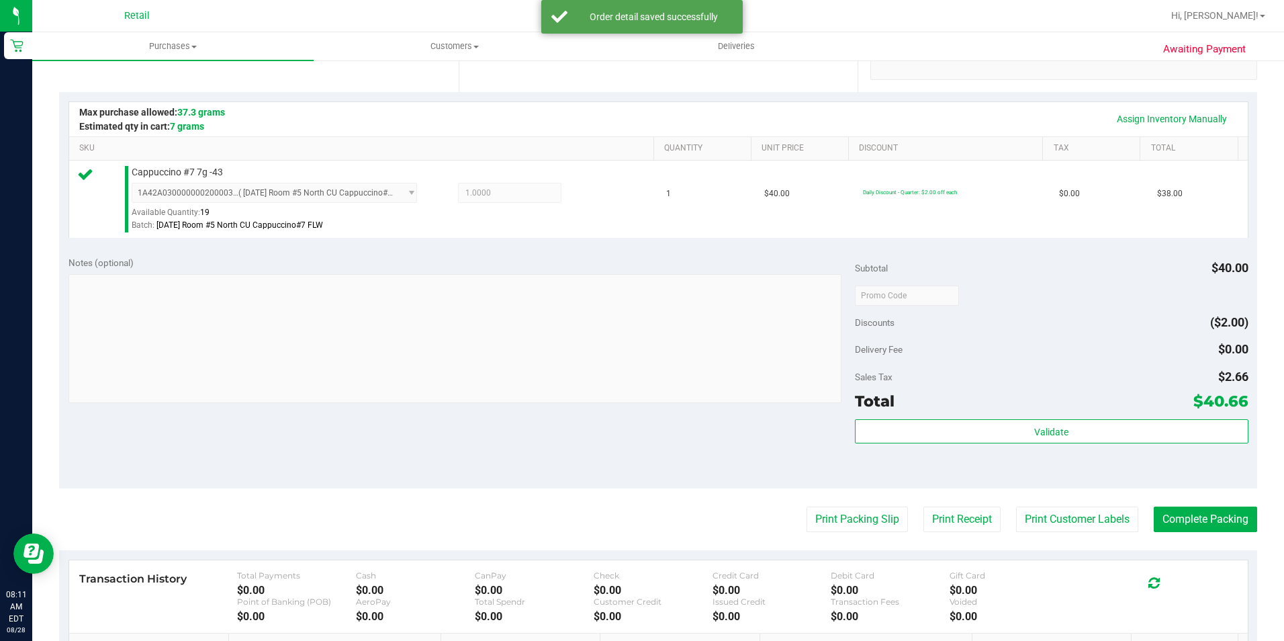
scroll to position [336, 0]
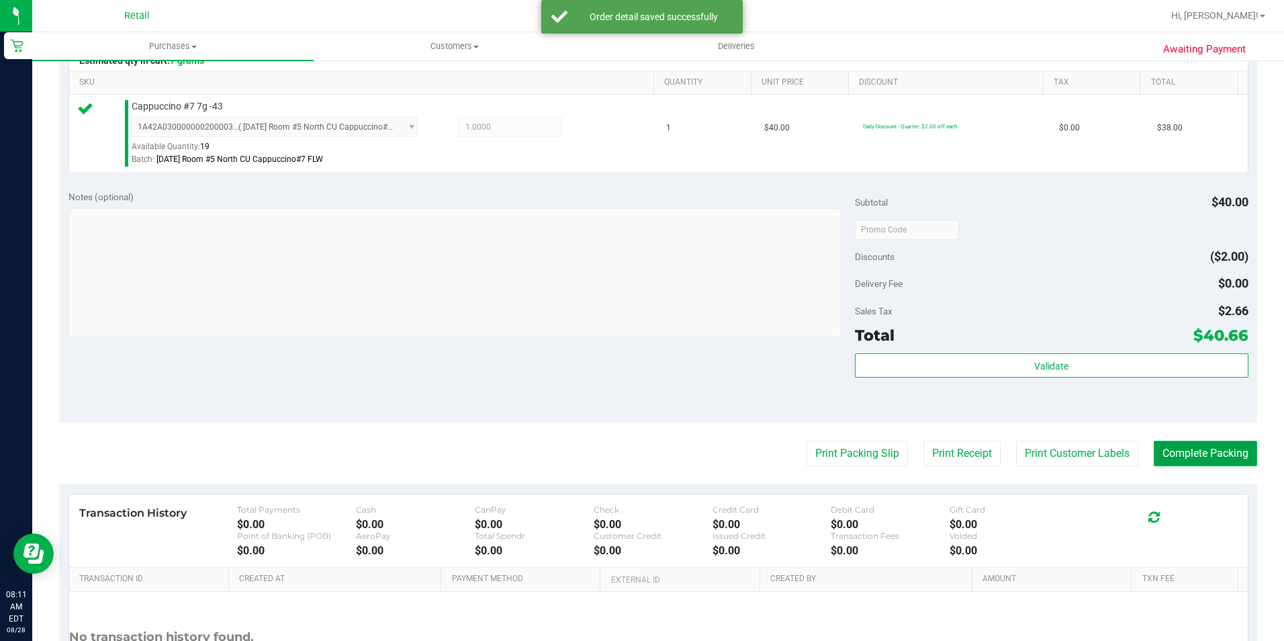
click at [1154, 451] on button "Complete Packing" at bounding box center [1205, 454] width 103 height 26
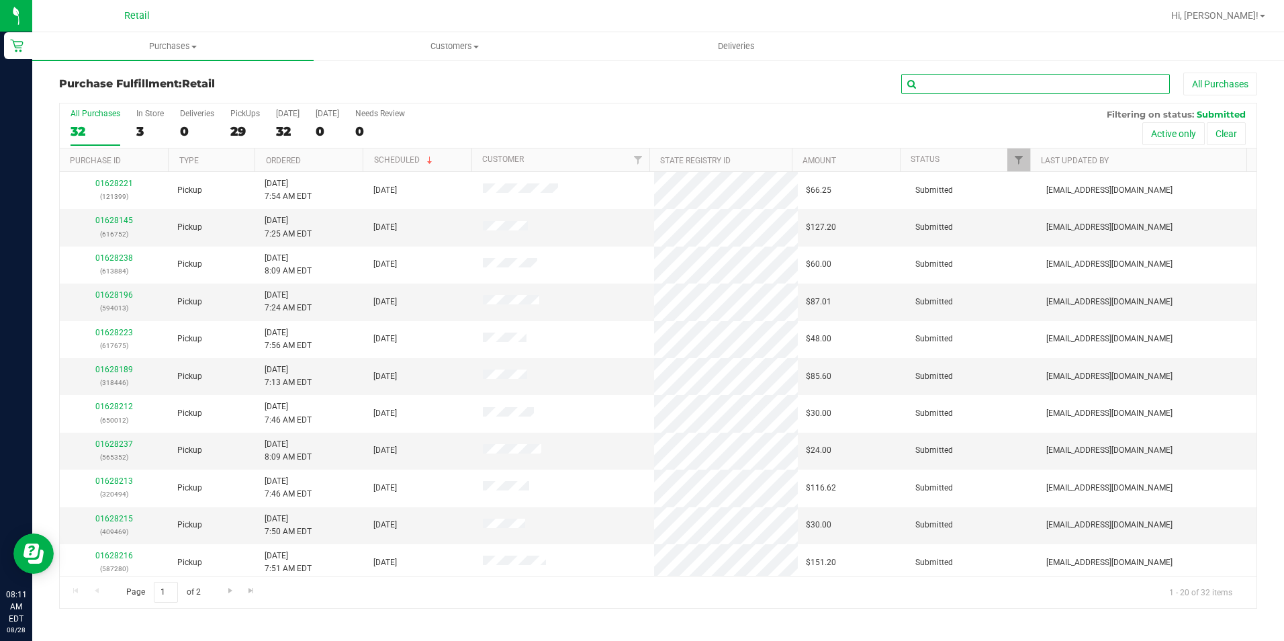
click at [1073, 85] on input "text" at bounding box center [1035, 84] width 269 height 20
type input "230"
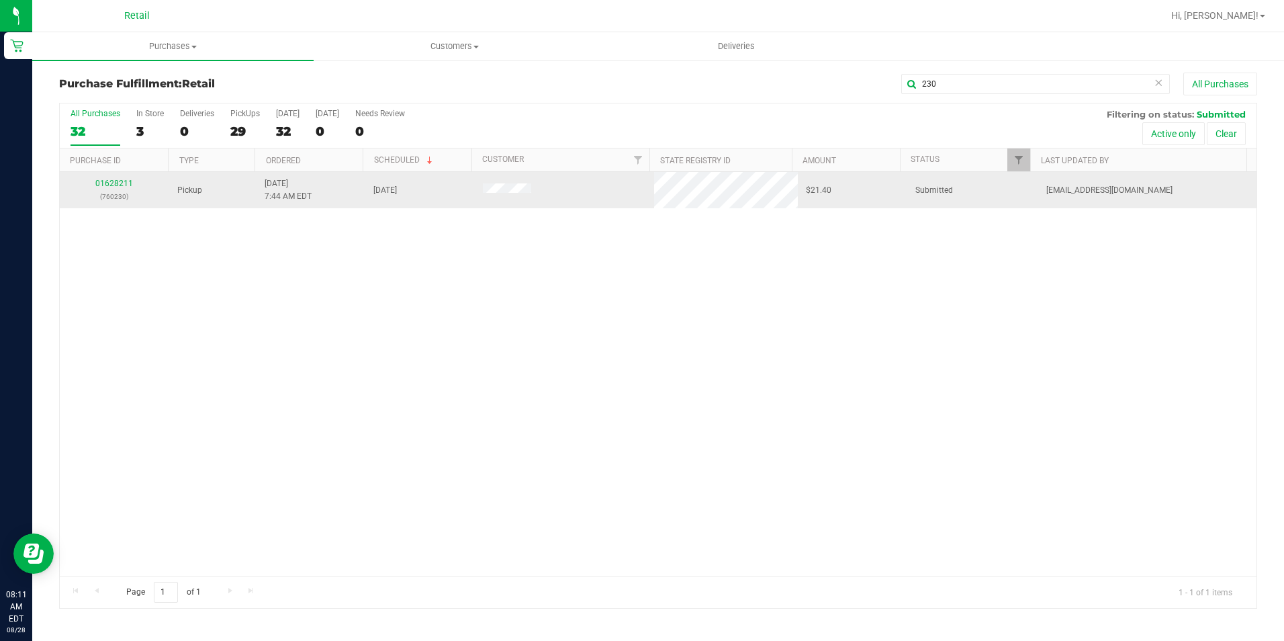
click at [115, 177] on td "01628211 (760230)" at bounding box center [114, 190] width 109 height 36
click at [116, 181] on link "01628211" at bounding box center [114, 183] width 38 height 9
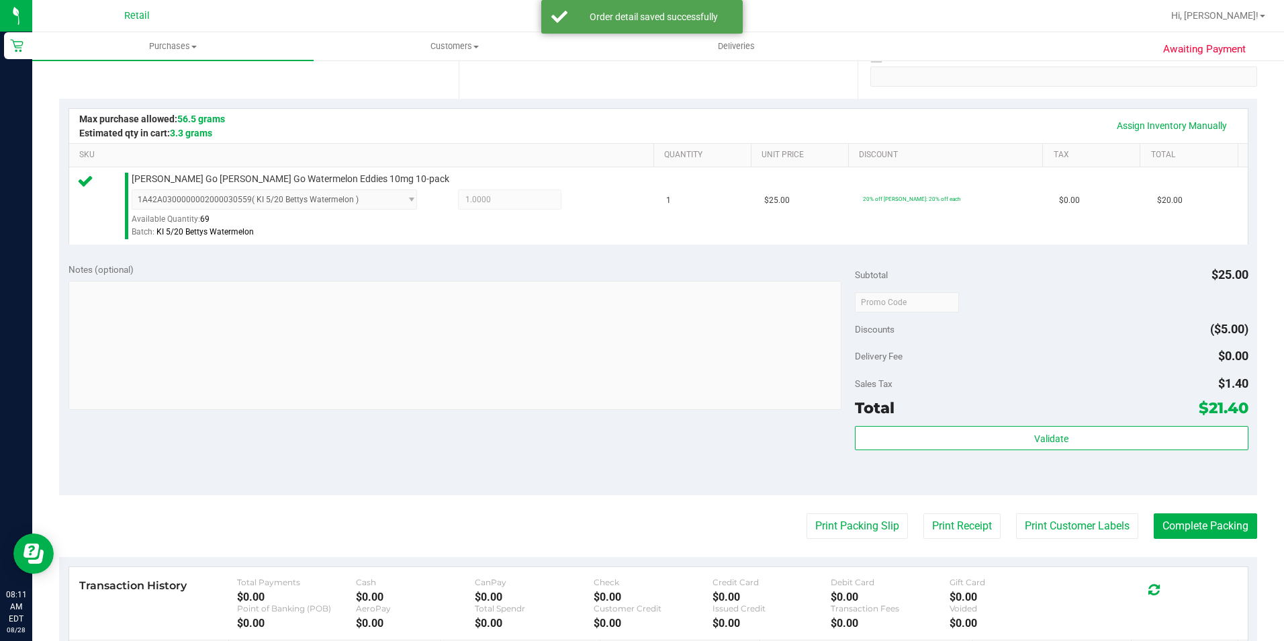
scroll to position [269, 0]
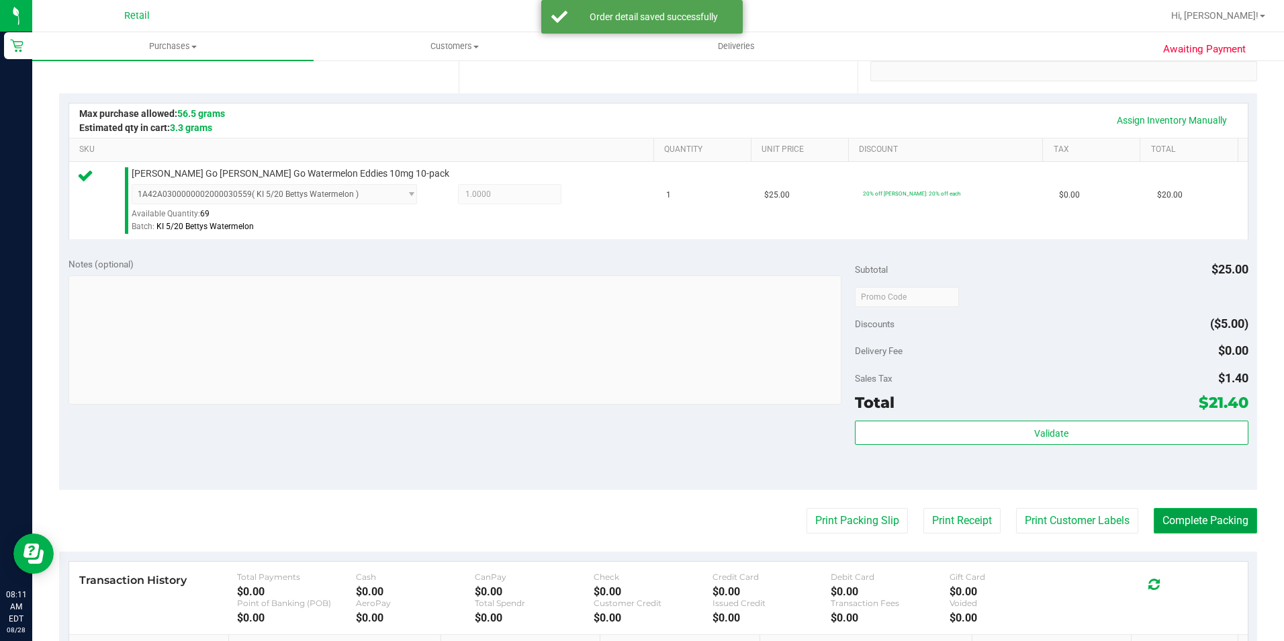
click at [1224, 519] on button "Complete Packing" at bounding box center [1205, 521] width 103 height 26
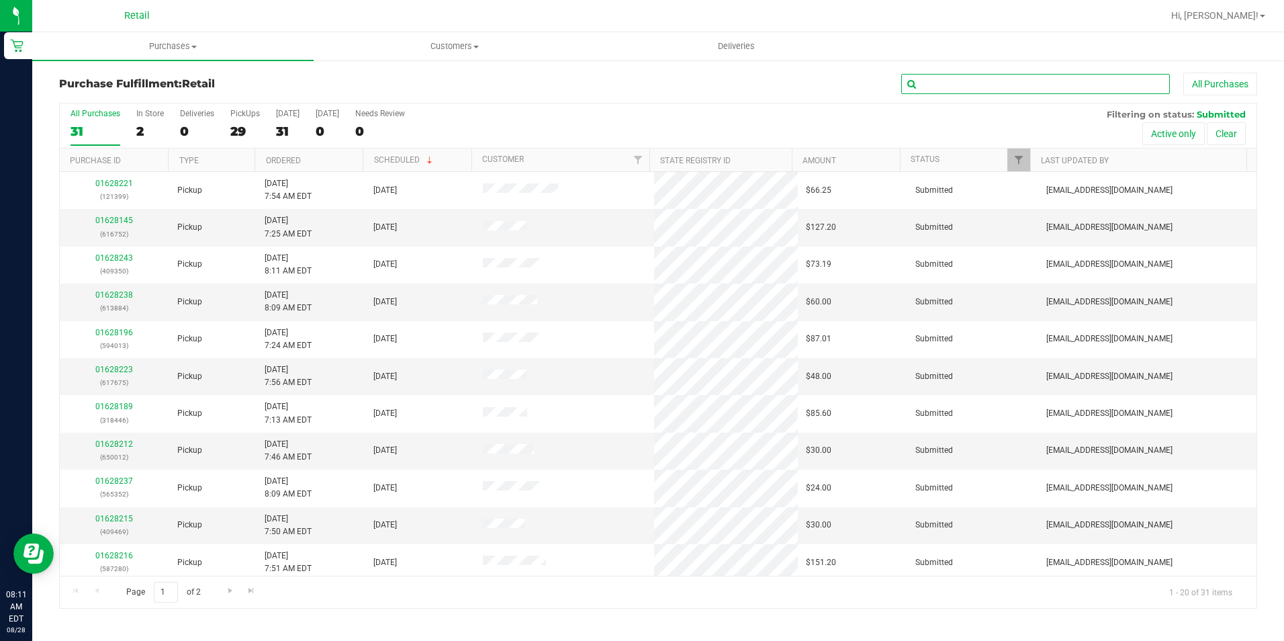
click at [1007, 79] on input "text" at bounding box center [1035, 84] width 269 height 20
type input "469"
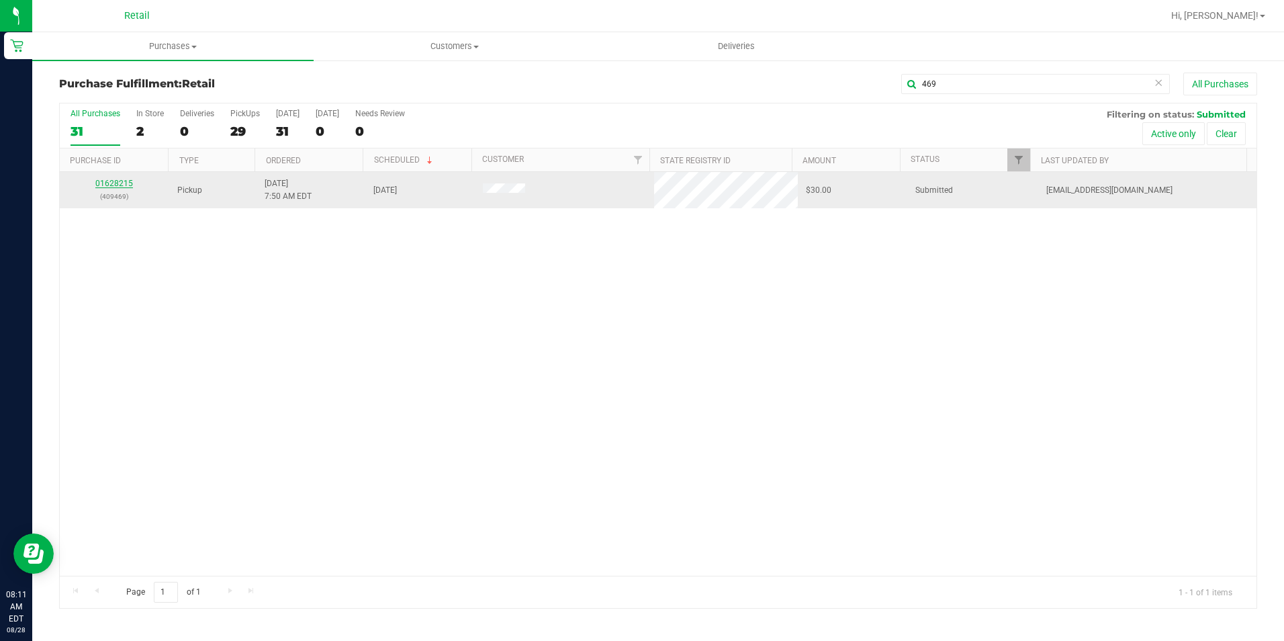
click at [109, 181] on link "01628215" at bounding box center [114, 183] width 38 height 9
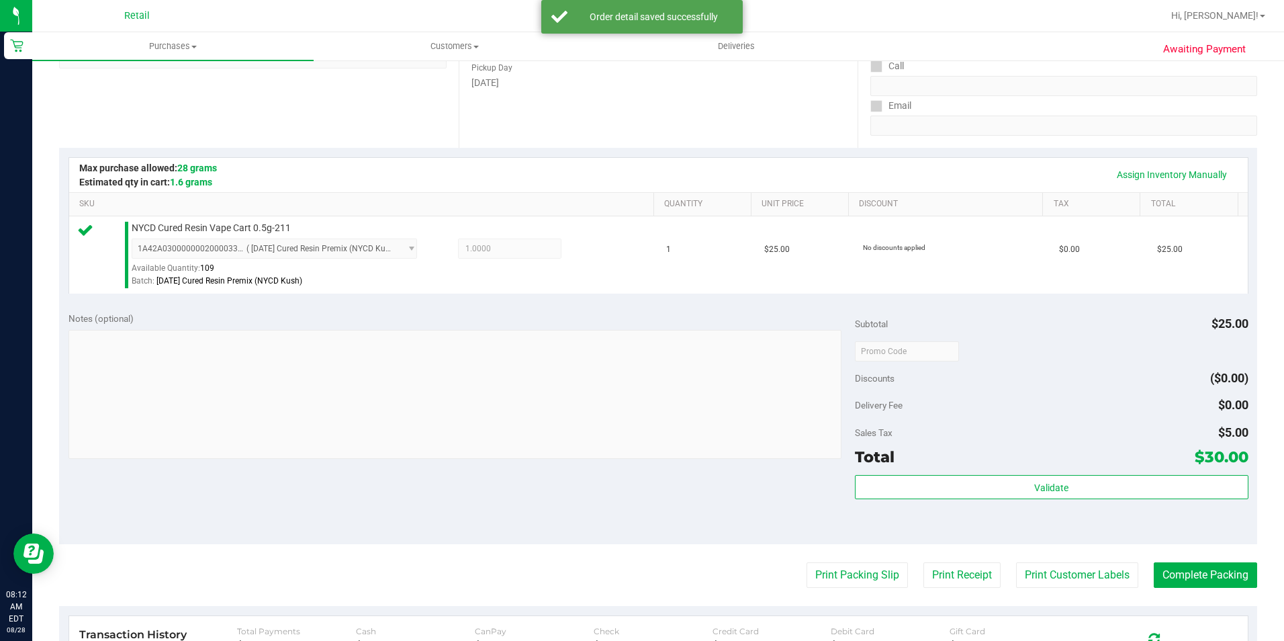
scroll to position [269, 0]
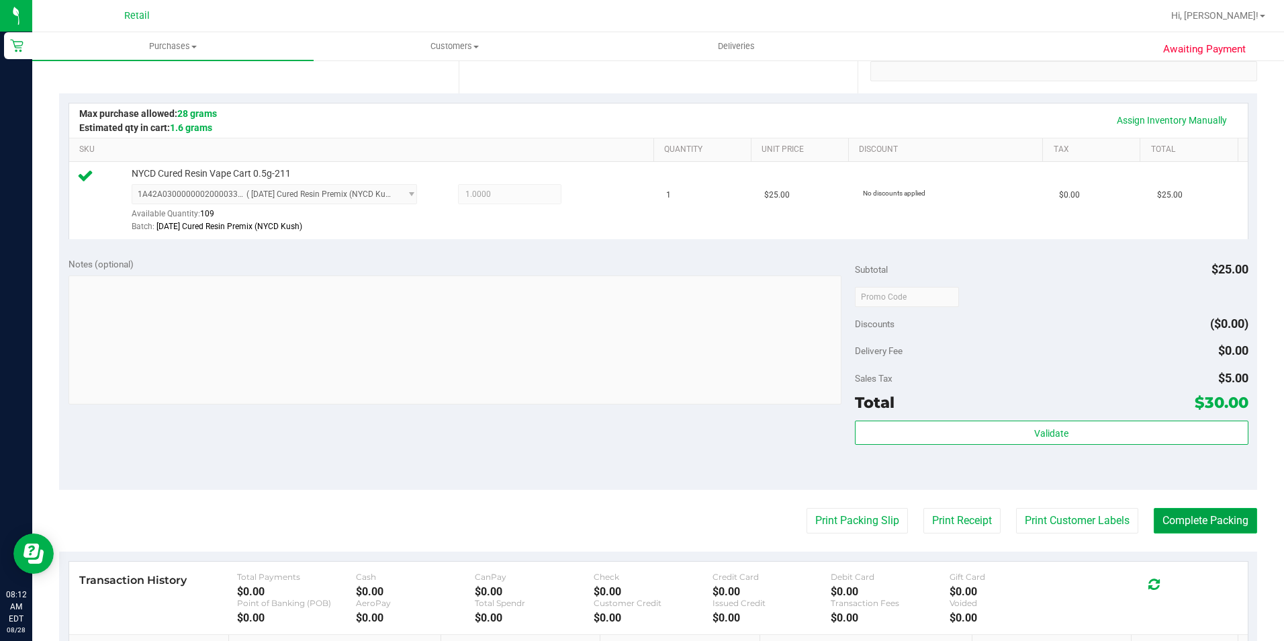
click at [1194, 521] on button "Complete Packing" at bounding box center [1205, 521] width 103 height 26
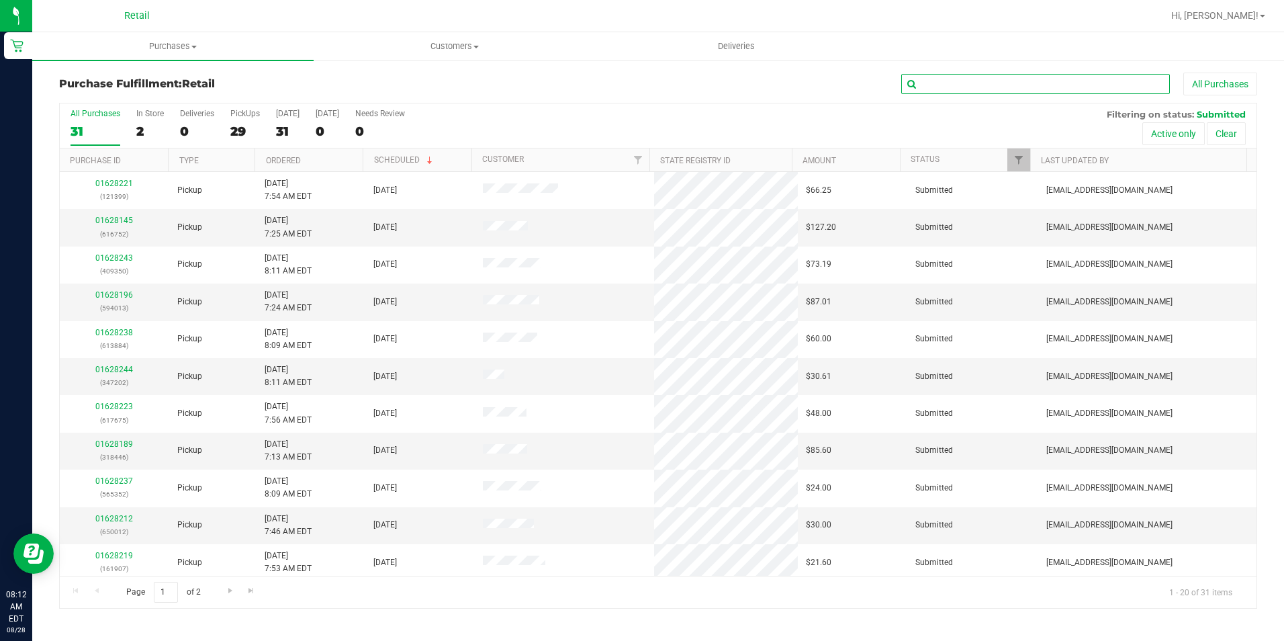
click at [1007, 87] on input "text" at bounding box center [1035, 84] width 269 height 20
type input "933"
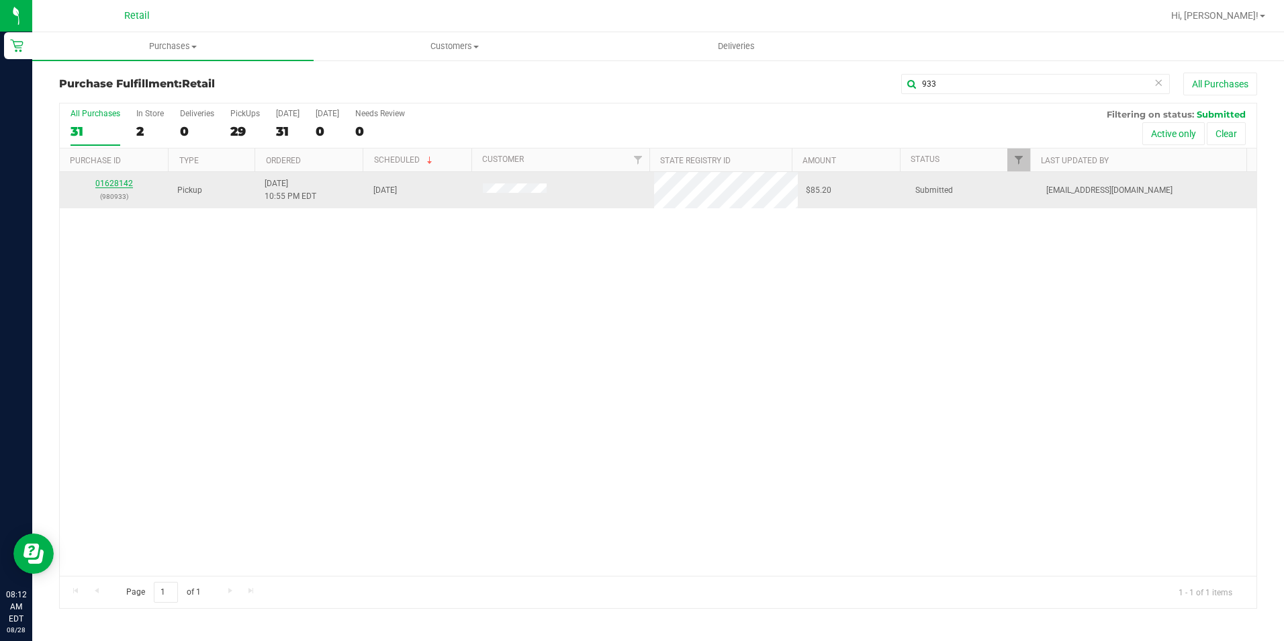
click at [109, 180] on link "01628142" at bounding box center [114, 183] width 38 height 9
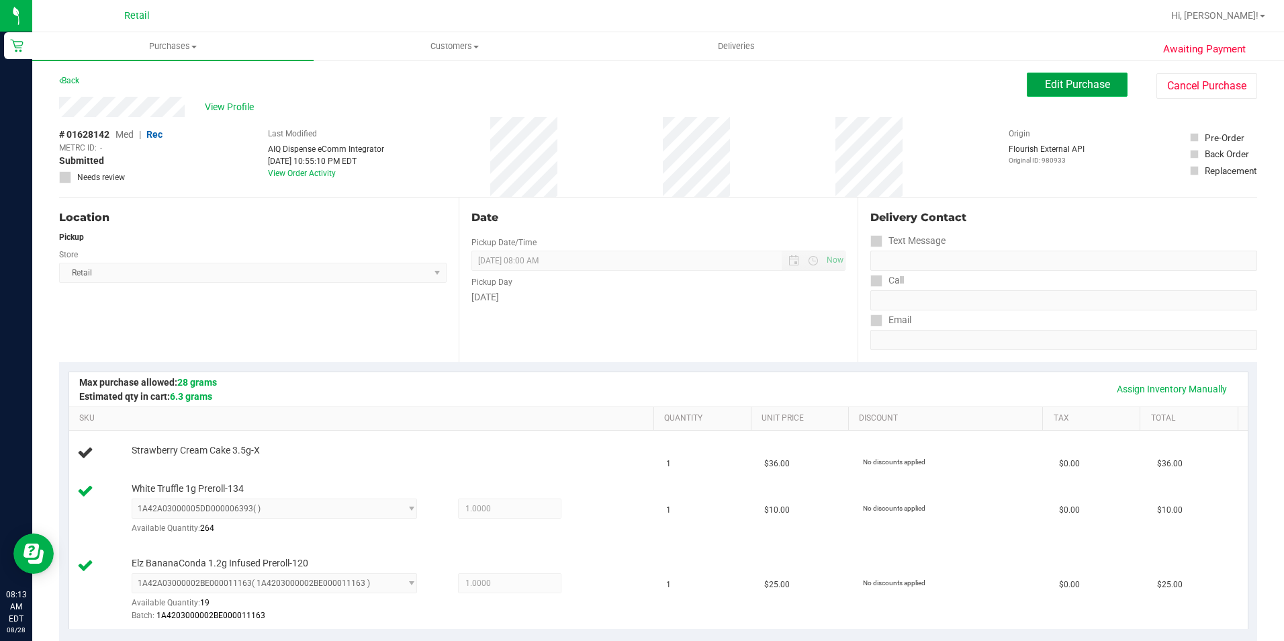
click at [1027, 88] on button "Edit Purchase" at bounding box center [1077, 85] width 101 height 24
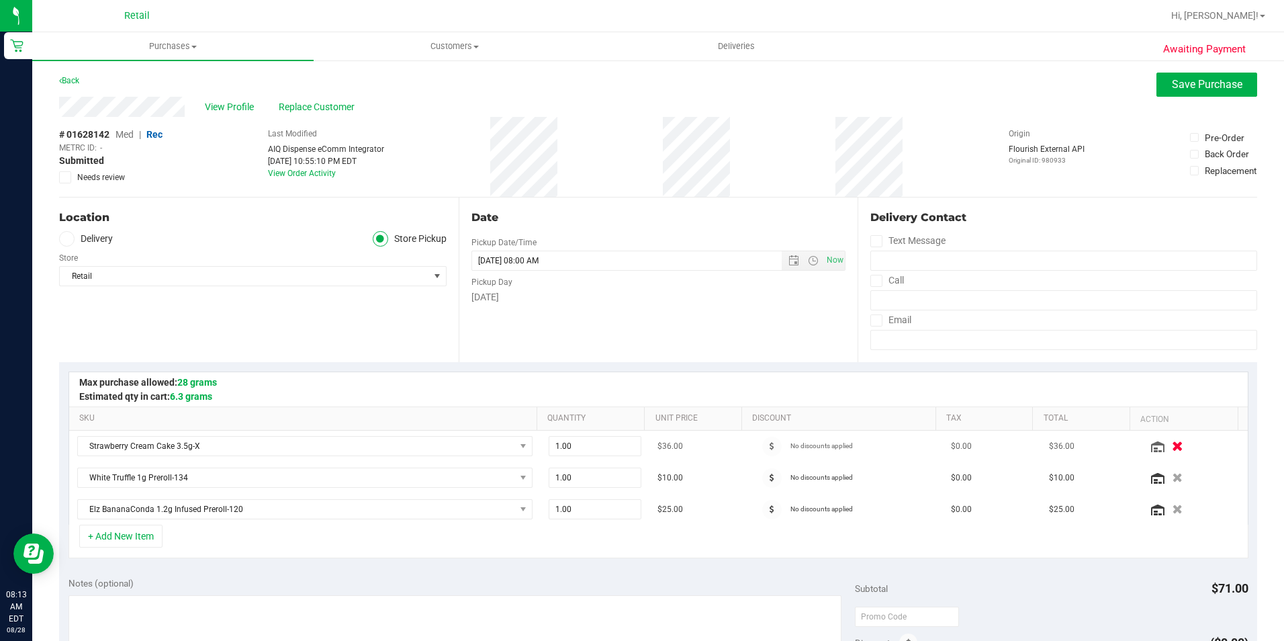
click at [1172, 449] on icon "button" at bounding box center [1177, 446] width 11 height 10
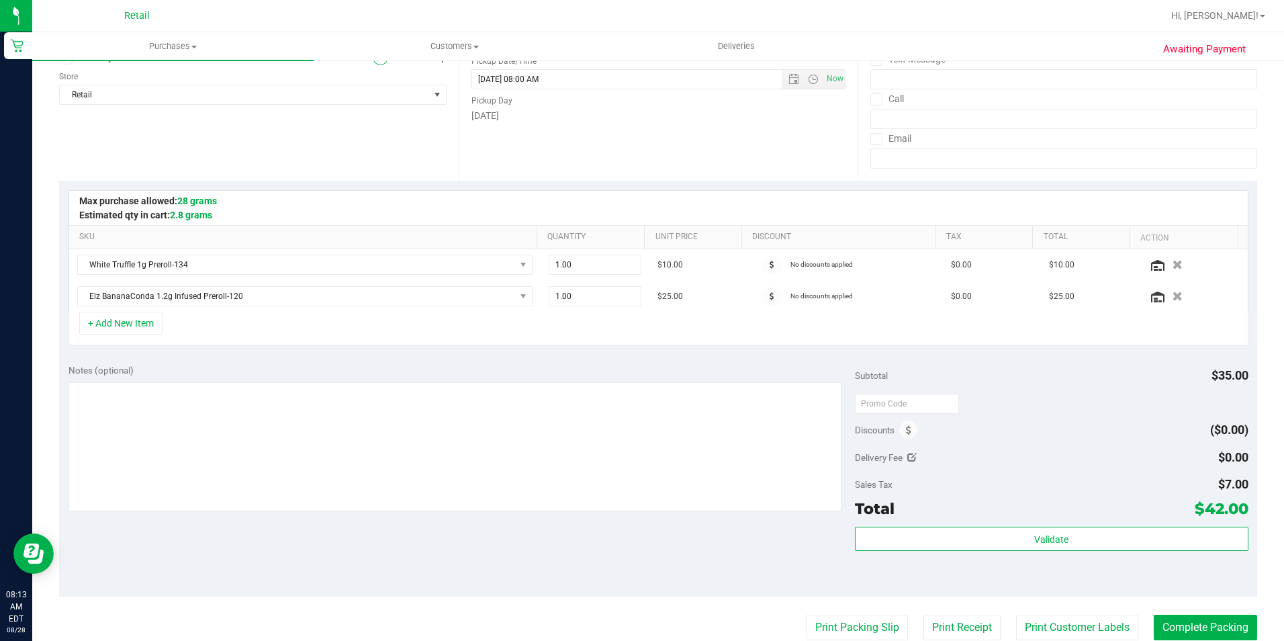
scroll to position [201, 0]
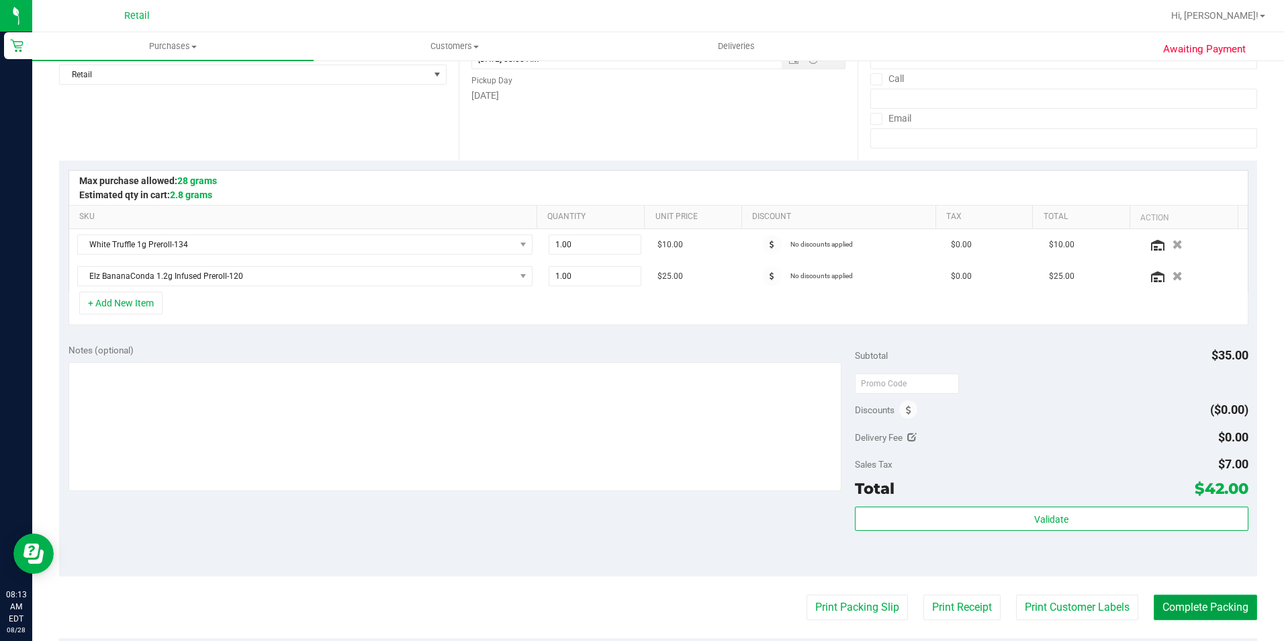
click at [1180, 607] on button "Complete Packing" at bounding box center [1205, 607] width 103 height 26
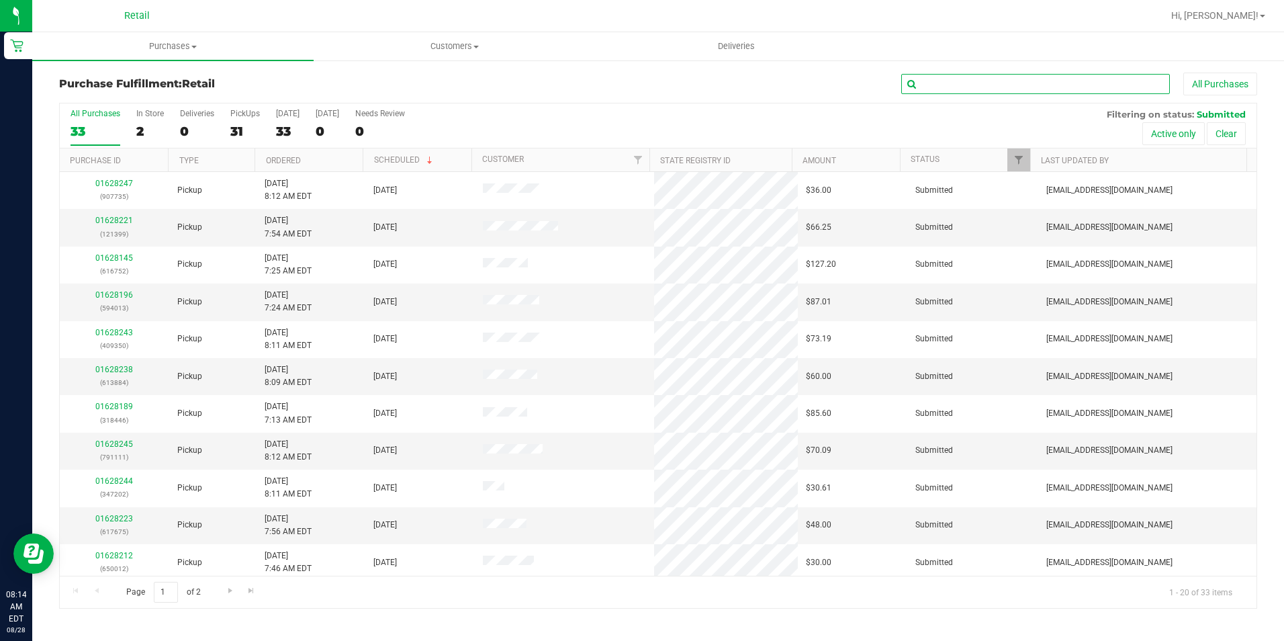
click at [1023, 81] on input "text" at bounding box center [1035, 84] width 269 height 20
type input "494"
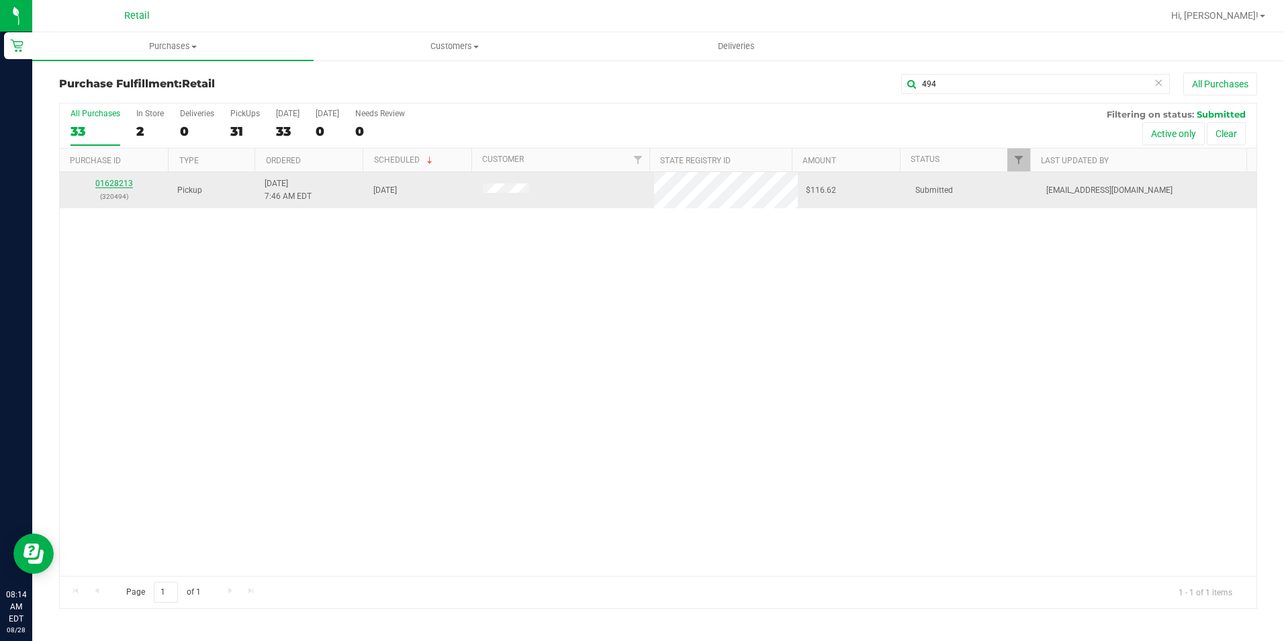
click at [113, 185] on link "01628213" at bounding box center [114, 183] width 38 height 9
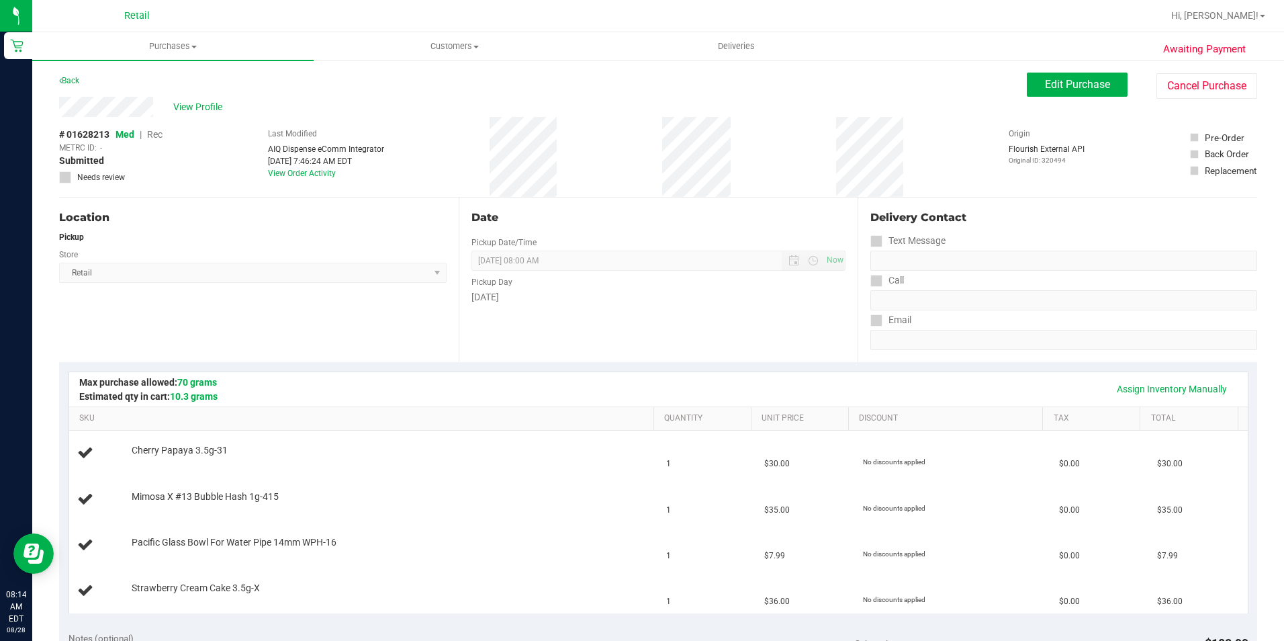
click at [469, 387] on div "Assign Inventory Manually" at bounding box center [658, 388] width 1154 height 23
click at [1086, 77] on button "Edit Purchase" at bounding box center [1077, 85] width 101 height 24
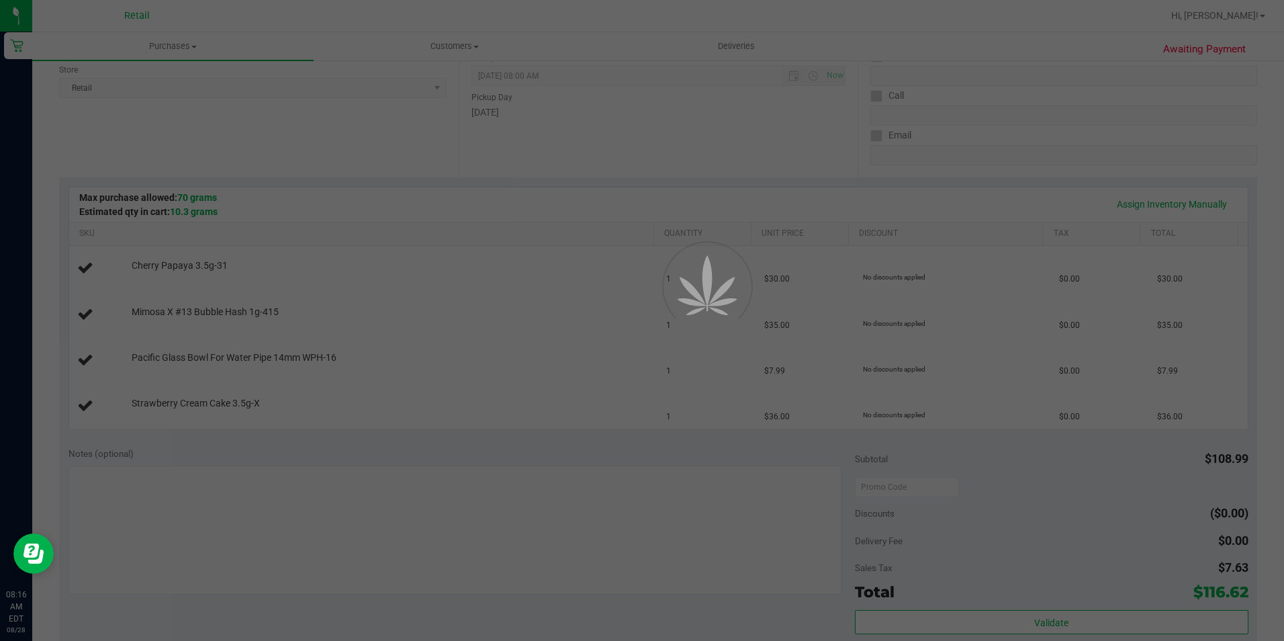
scroll to position [201, 0]
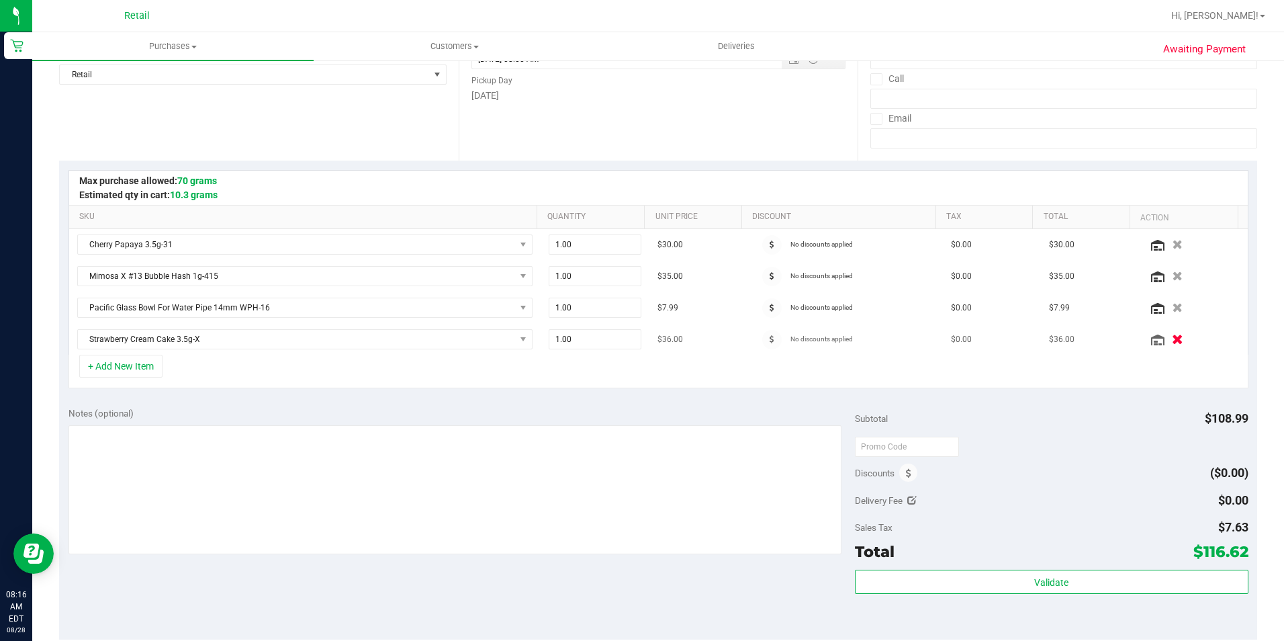
click at [1172, 334] on icon "button" at bounding box center [1177, 339] width 11 height 10
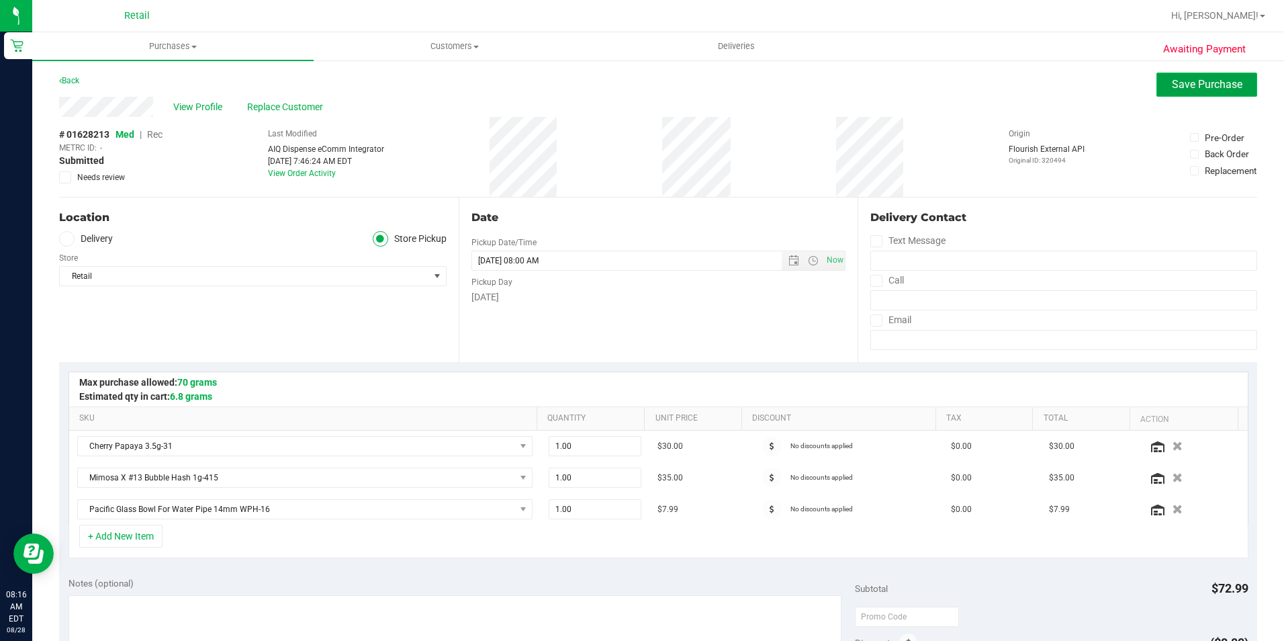
click at [1172, 87] on span "Save Purchase" at bounding box center [1207, 84] width 71 height 13
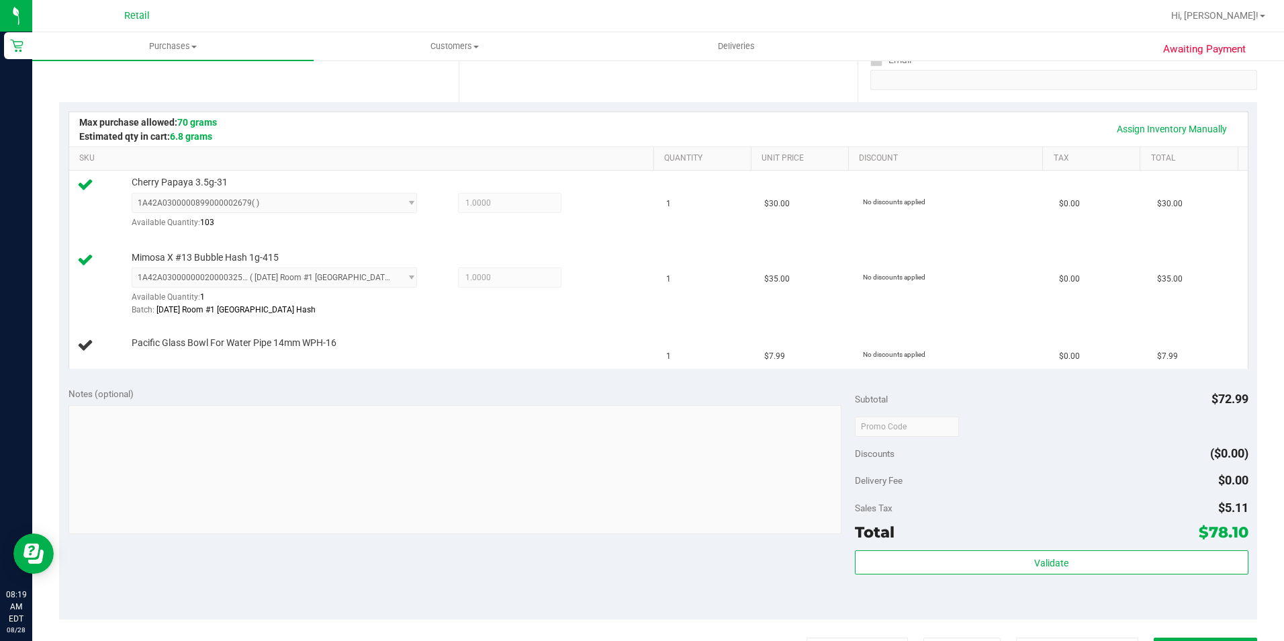
scroll to position [336, 0]
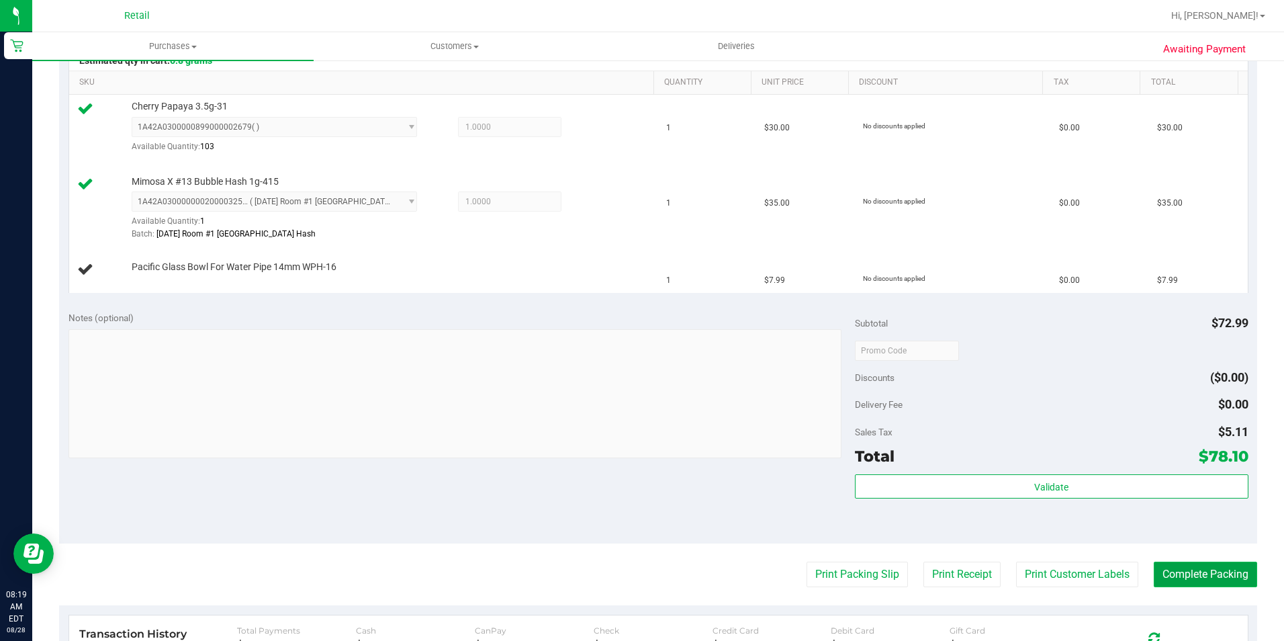
click at [1178, 565] on button "Complete Packing" at bounding box center [1205, 574] width 103 height 26
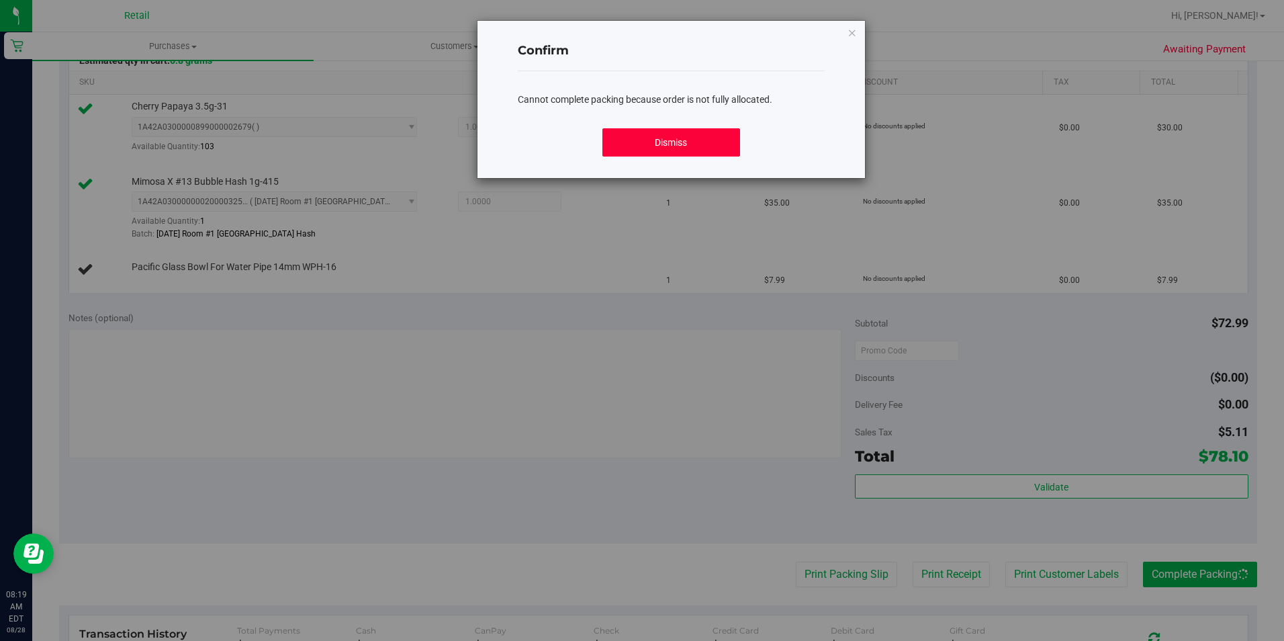
click at [697, 132] on button "Dismiss" at bounding box center [671, 142] width 138 height 28
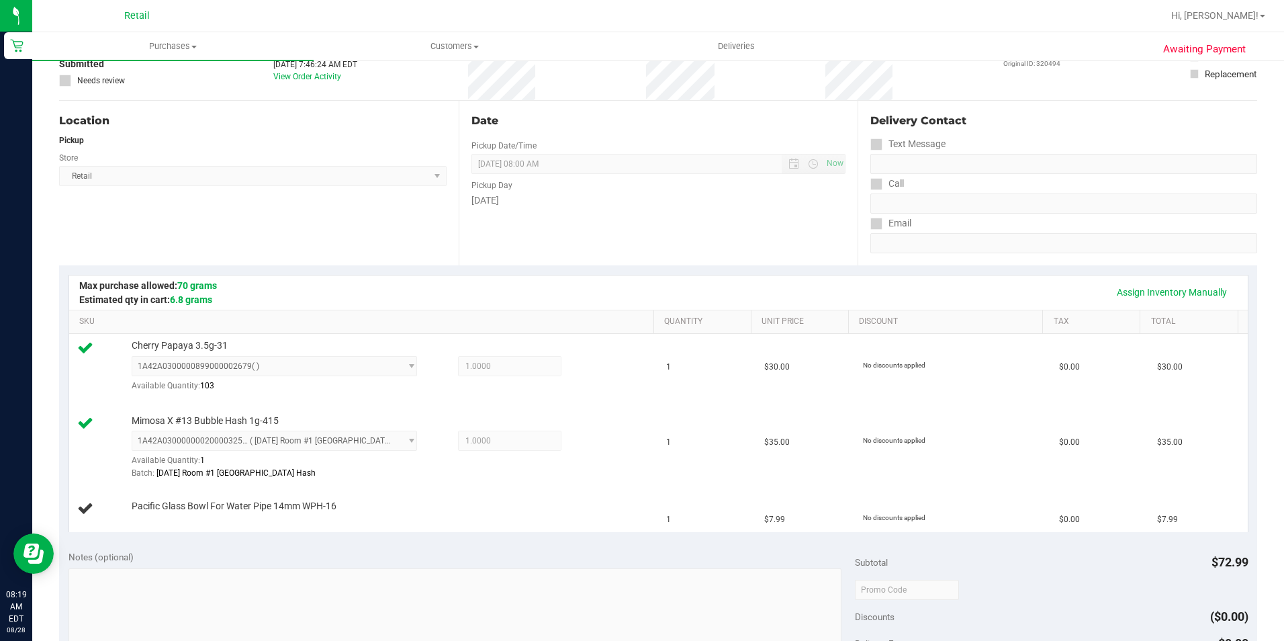
scroll to position [0, 0]
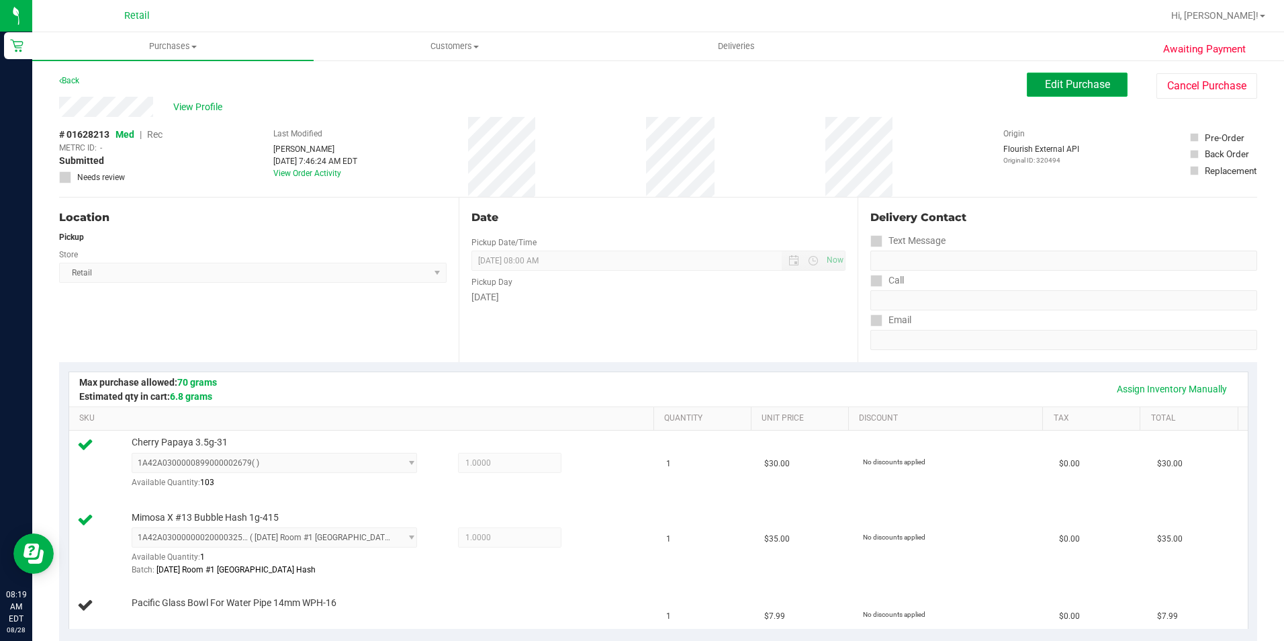
click at [1046, 95] on button "Edit Purchase" at bounding box center [1077, 85] width 101 height 24
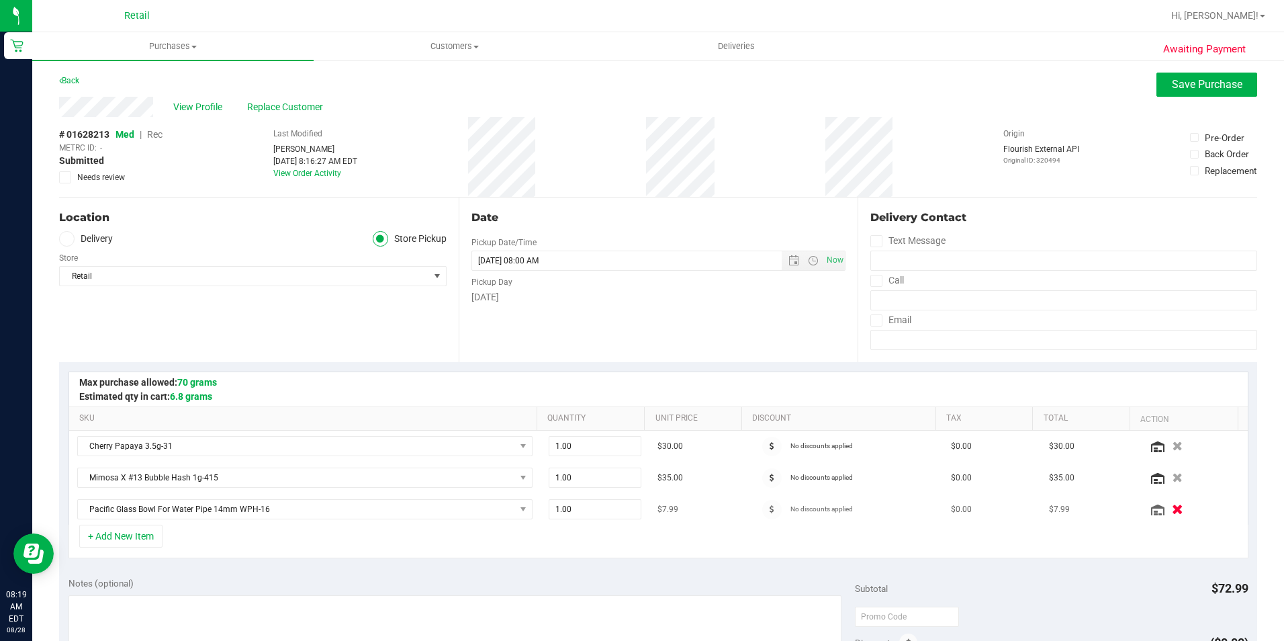
click at [1172, 510] on icon "button" at bounding box center [1177, 509] width 11 height 10
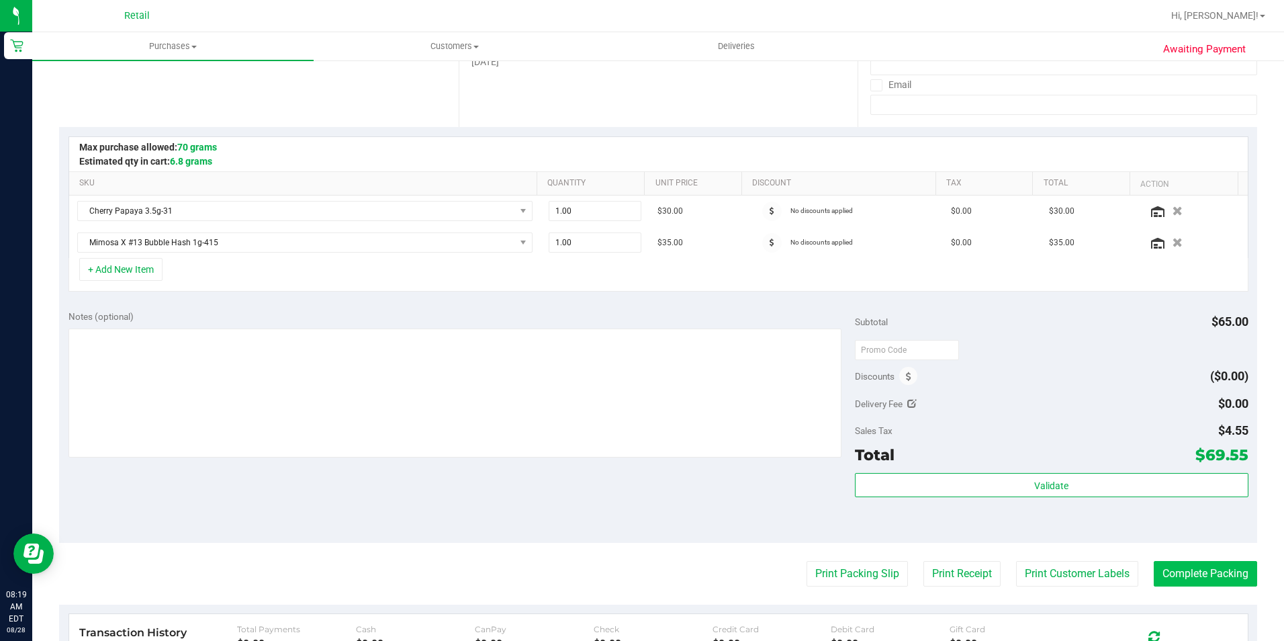
scroll to position [269, 0]
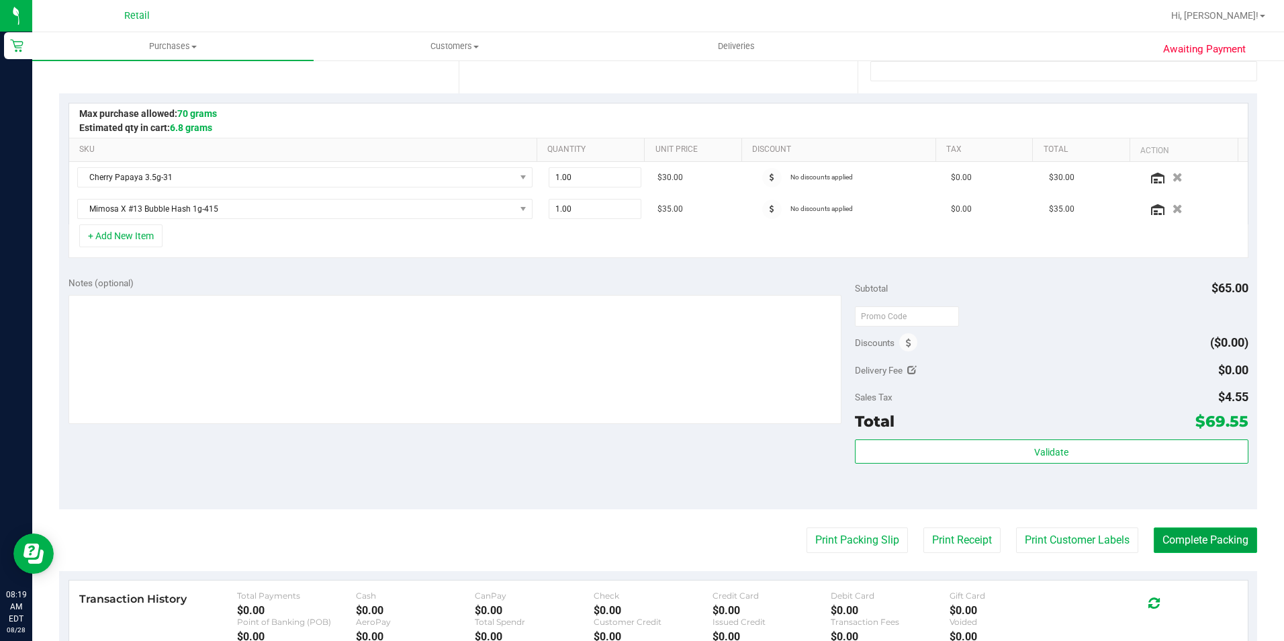
click at [1202, 542] on button "Complete Packing" at bounding box center [1205, 540] width 103 height 26
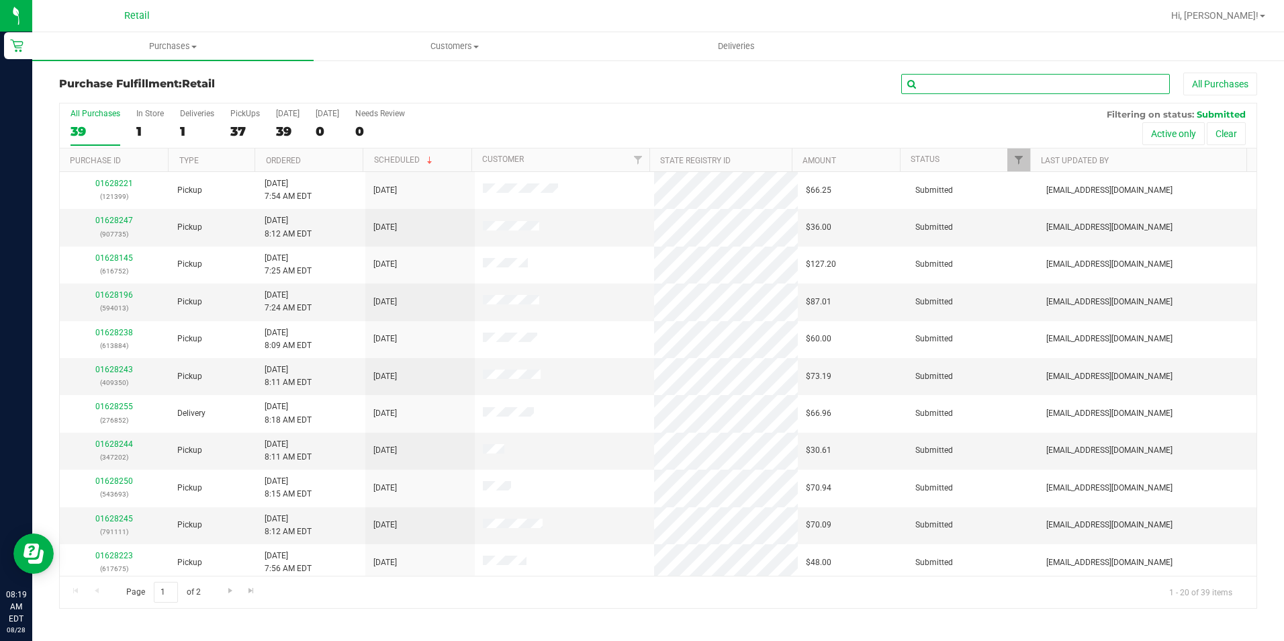
click at [1001, 84] on input "text" at bounding box center [1035, 84] width 269 height 20
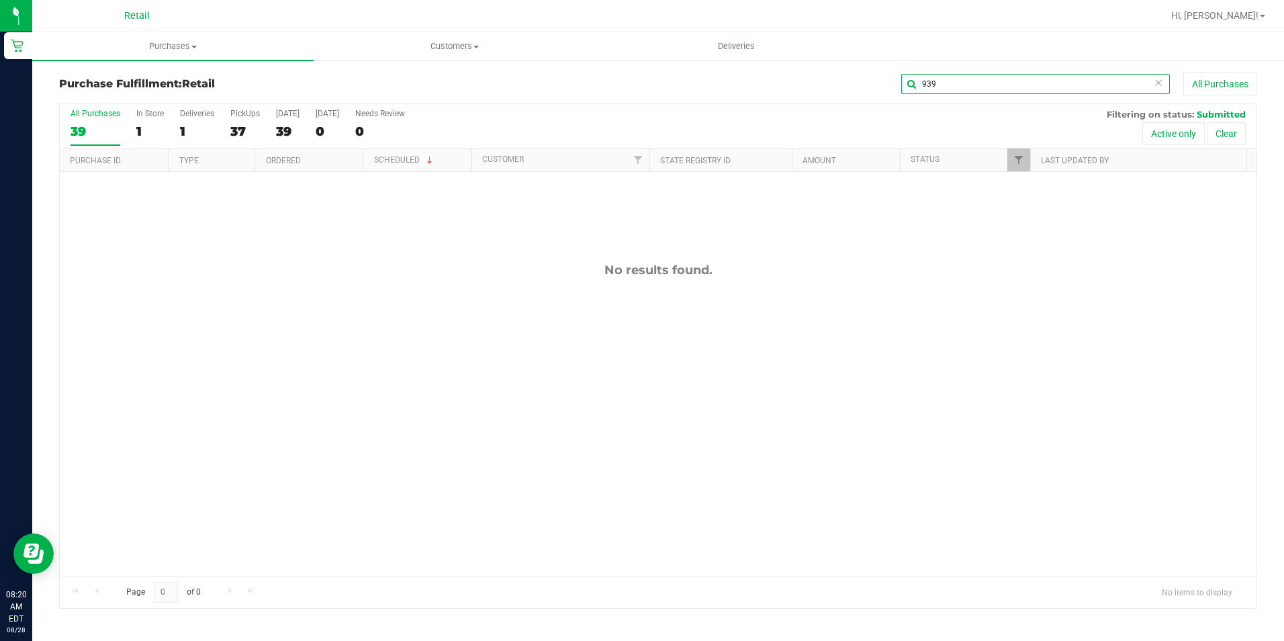
drag, startPoint x: 970, startPoint y: 82, endPoint x: 827, endPoint y: 81, distance: 143.0
click at [841, 81] on div "939 All Purchases" at bounding box center [858, 84] width 798 height 23
drag, startPoint x: 977, startPoint y: 85, endPoint x: 644, endPoint y: 103, distance: 333.5
click at [650, 103] on div "Purchase Fulfillment: Retail [PERSON_NAME] All Purchases All Purchases 39 In St…" at bounding box center [658, 341] width 1198 height 536
type input "066"
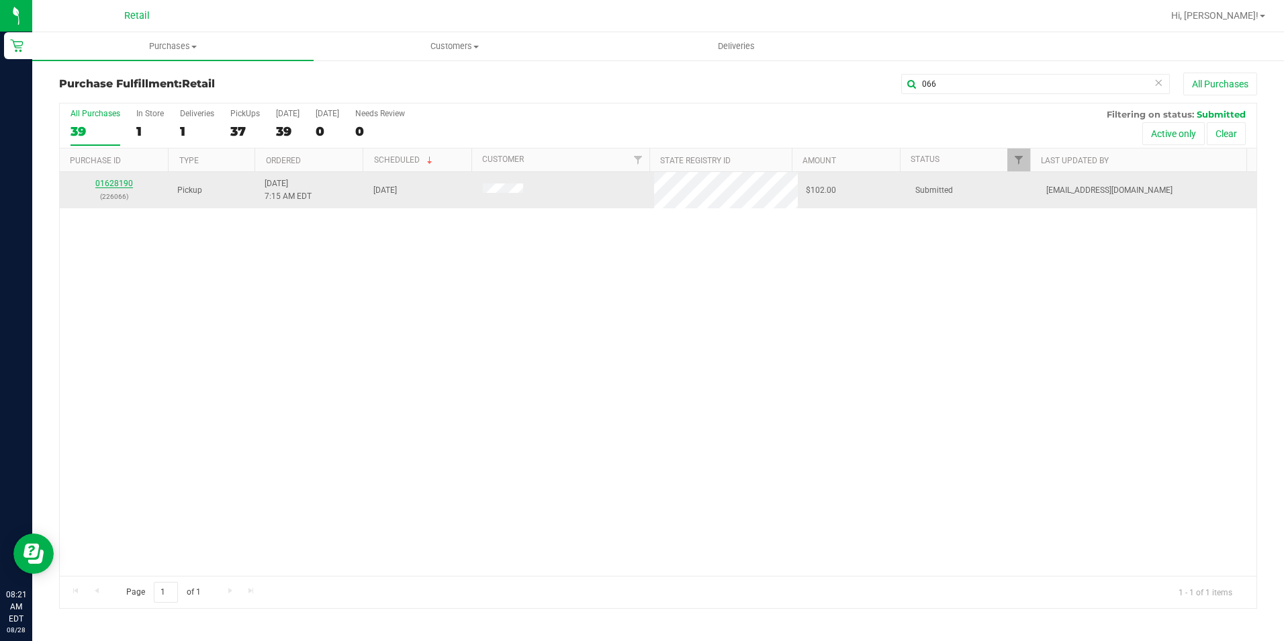
click at [109, 179] on link "01628190" at bounding box center [114, 183] width 38 height 9
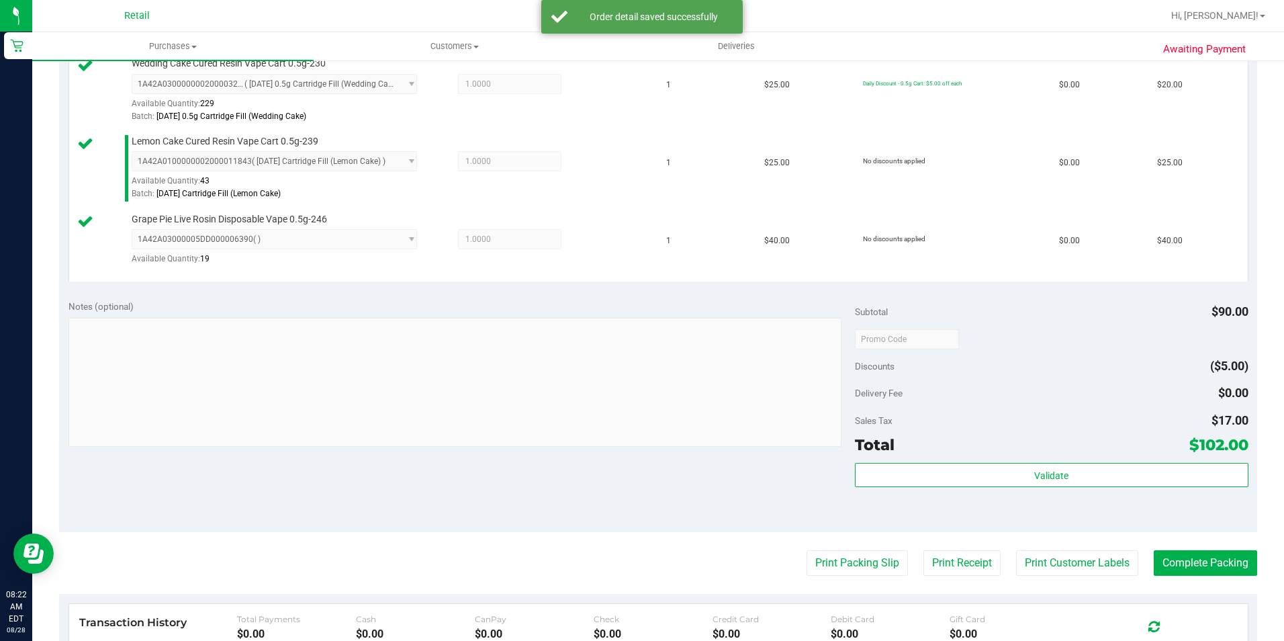
scroll to position [403, 0]
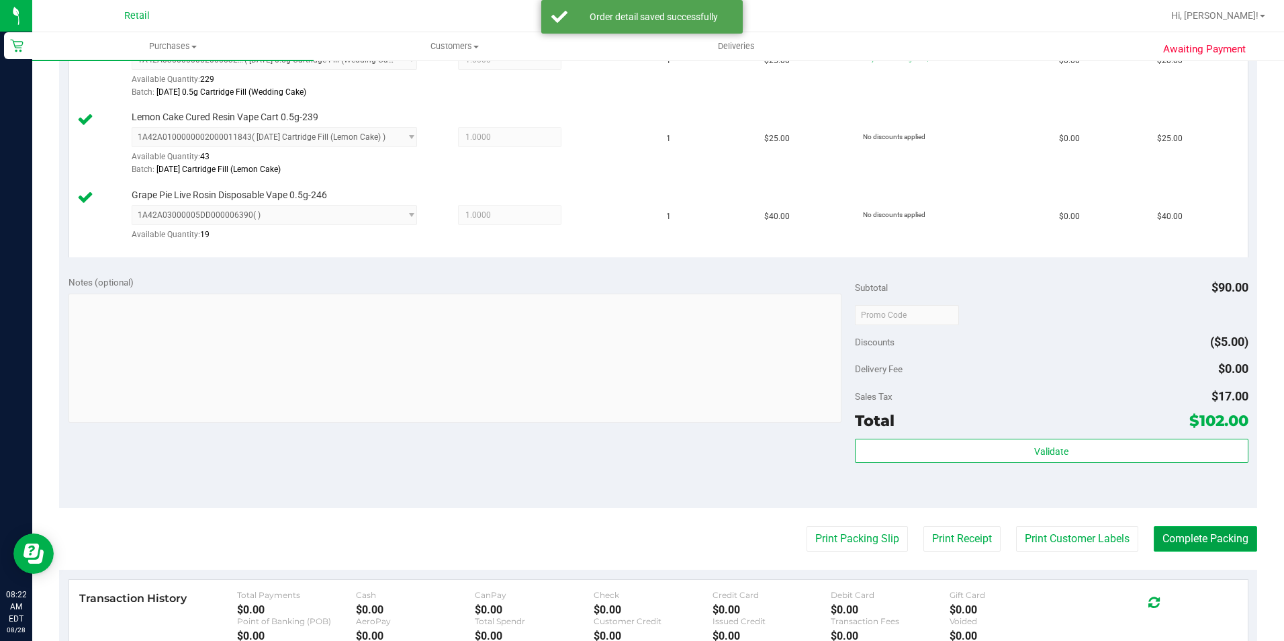
click at [1212, 545] on button "Complete Packing" at bounding box center [1205, 539] width 103 height 26
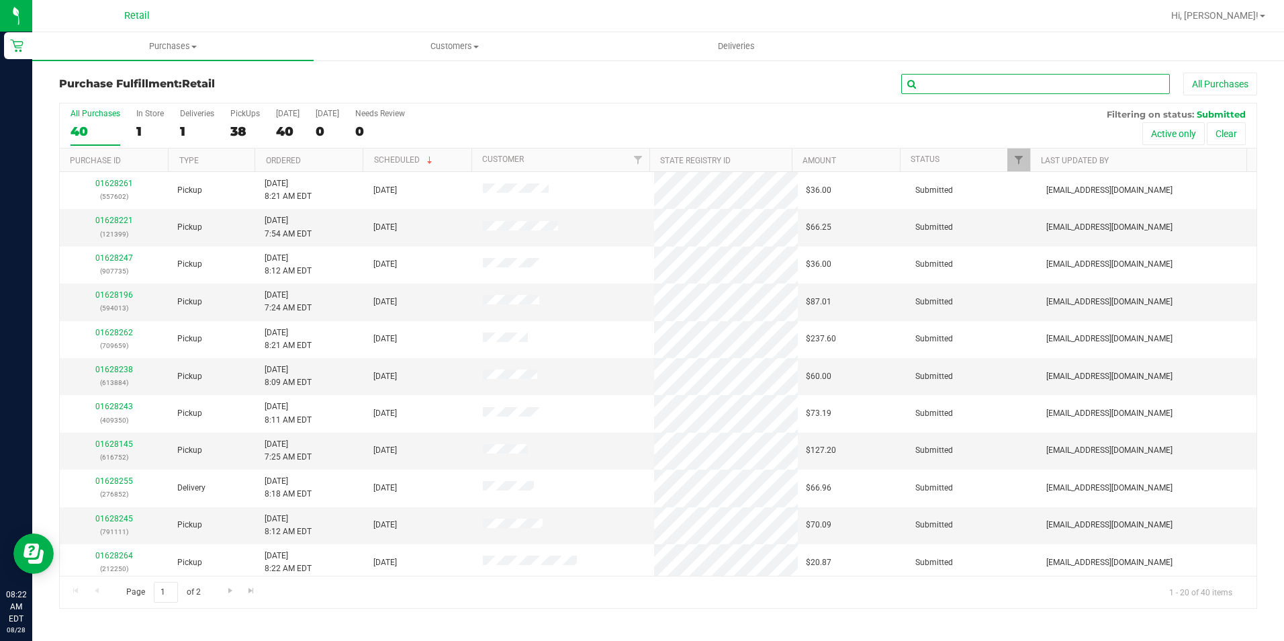
click at [937, 79] on input "text" at bounding box center [1035, 84] width 269 height 20
type input "730"
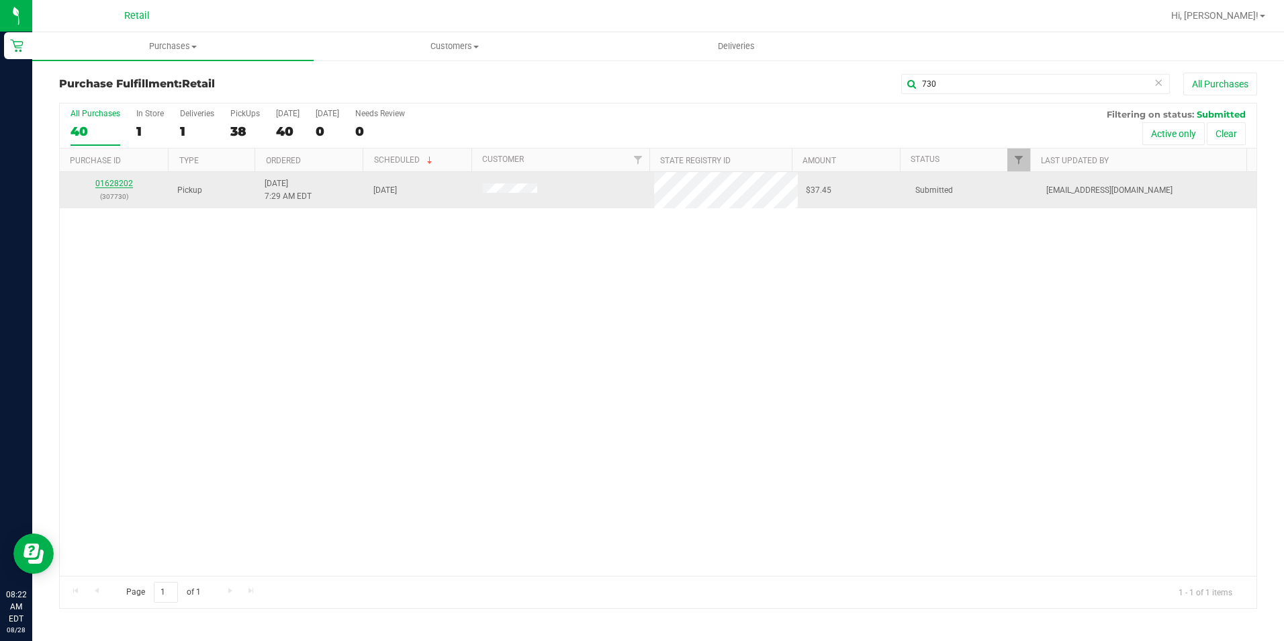
click at [118, 184] on link "01628202" at bounding box center [114, 183] width 38 height 9
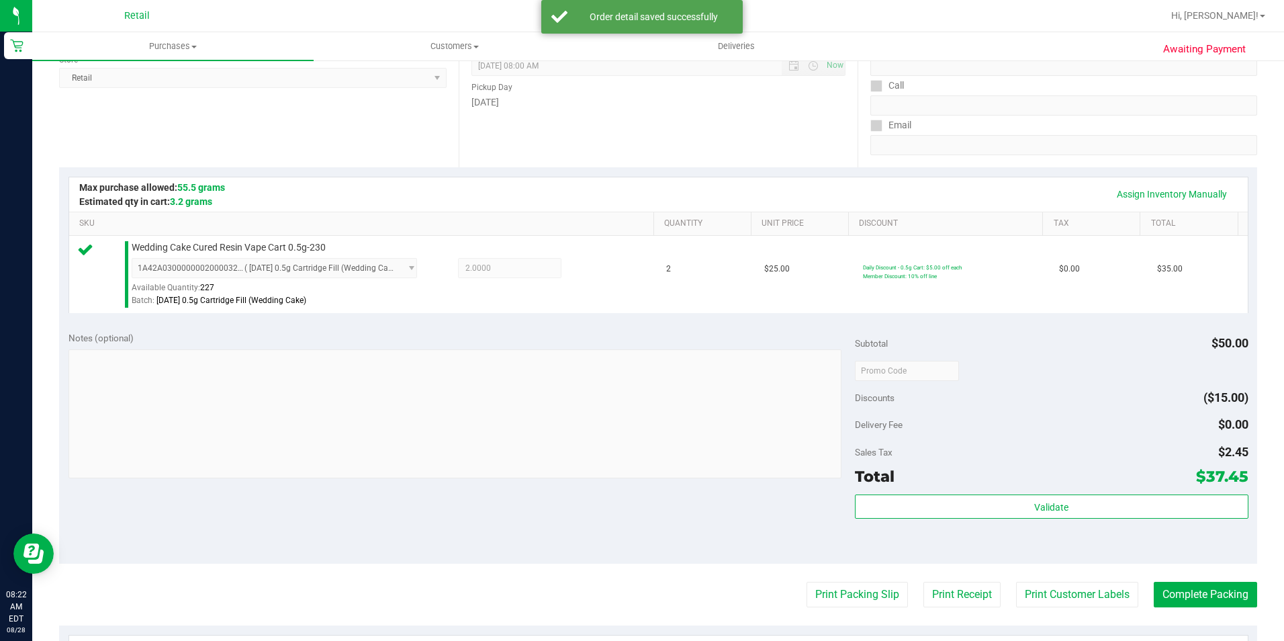
scroll to position [201, 0]
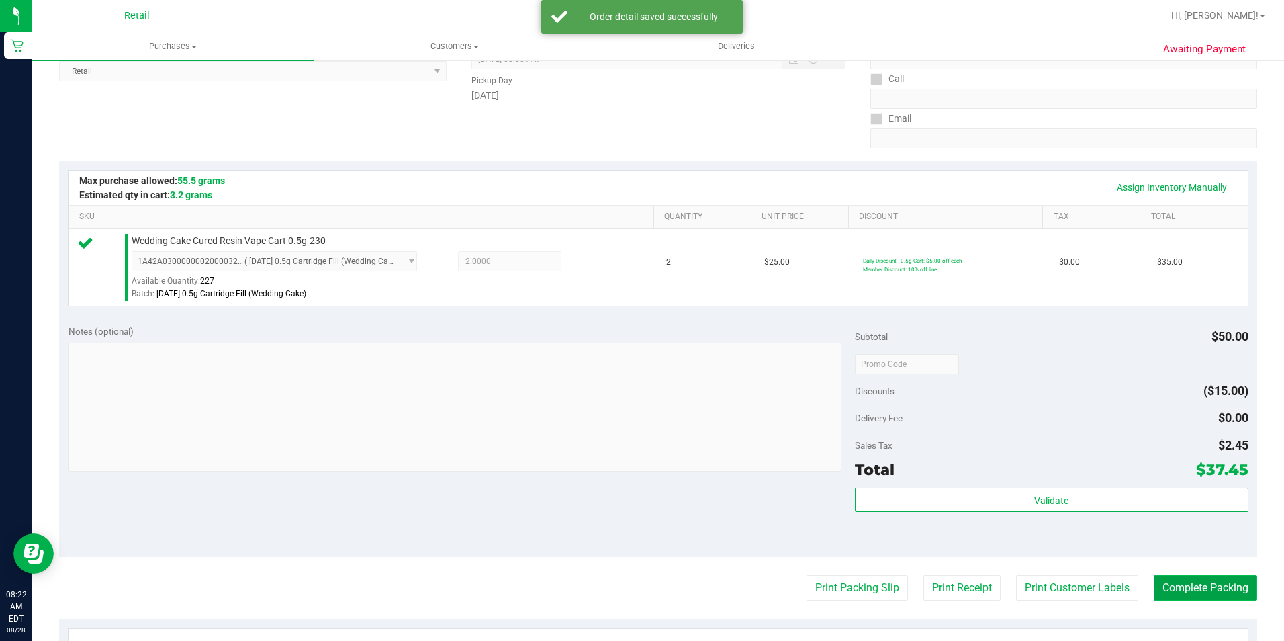
click at [1205, 592] on button "Complete Packing" at bounding box center [1205, 588] width 103 height 26
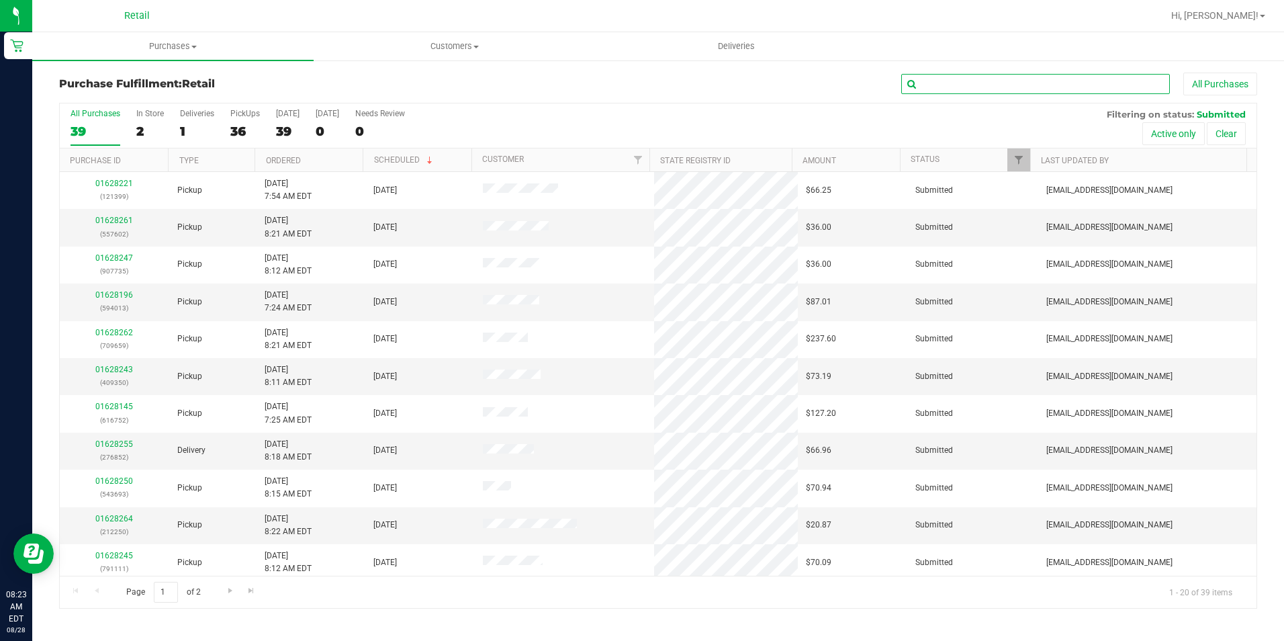
click at [966, 86] on input "text" at bounding box center [1035, 84] width 269 height 20
type input "013"
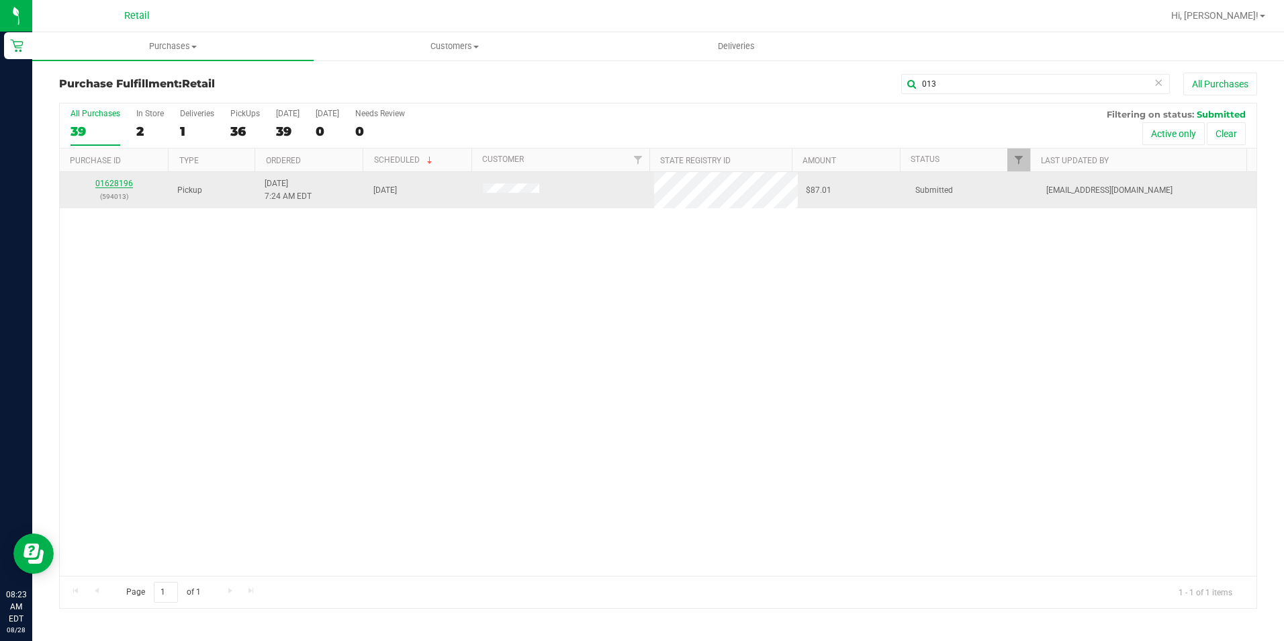
click at [114, 185] on link "01628196" at bounding box center [114, 183] width 38 height 9
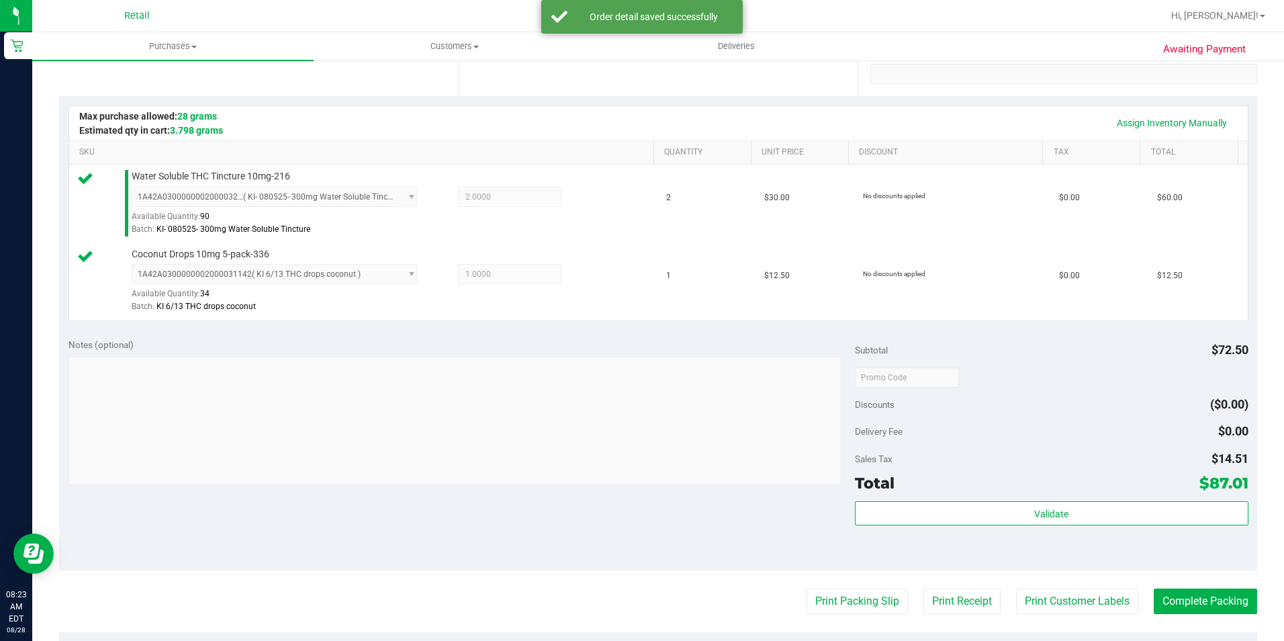
scroll to position [269, 0]
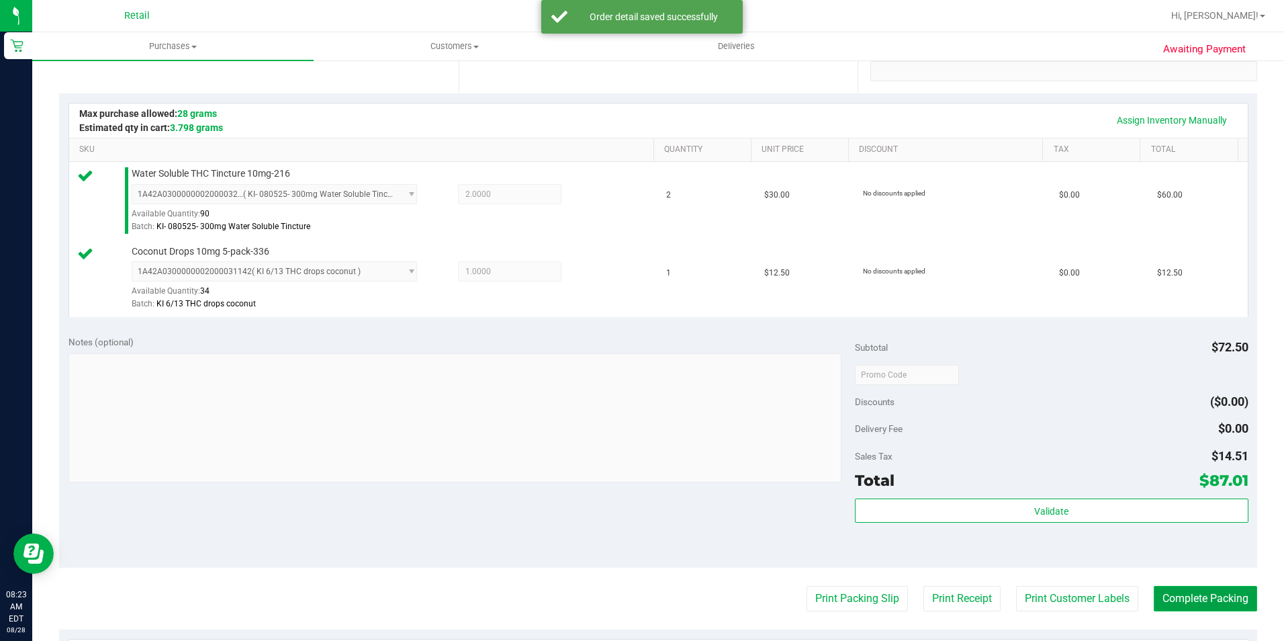
click at [1221, 597] on button "Complete Packing" at bounding box center [1205, 599] width 103 height 26
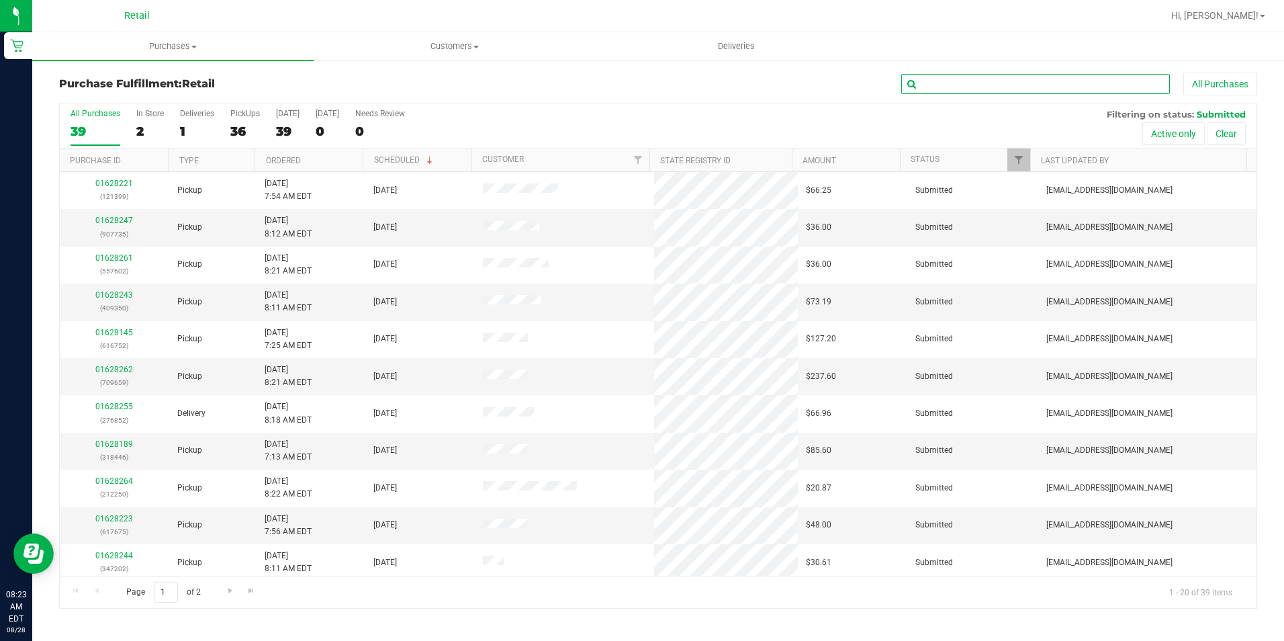
click at [954, 79] on input "text" at bounding box center [1035, 84] width 269 height 20
type input "752"
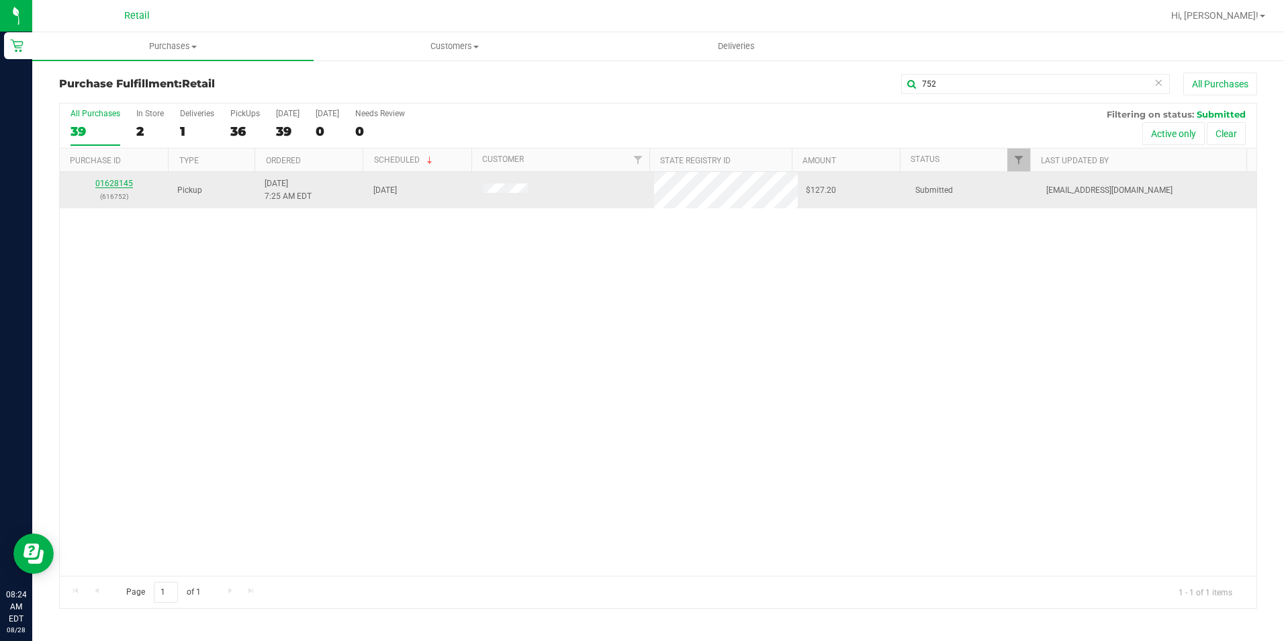
click at [120, 184] on link "01628145" at bounding box center [114, 183] width 38 height 9
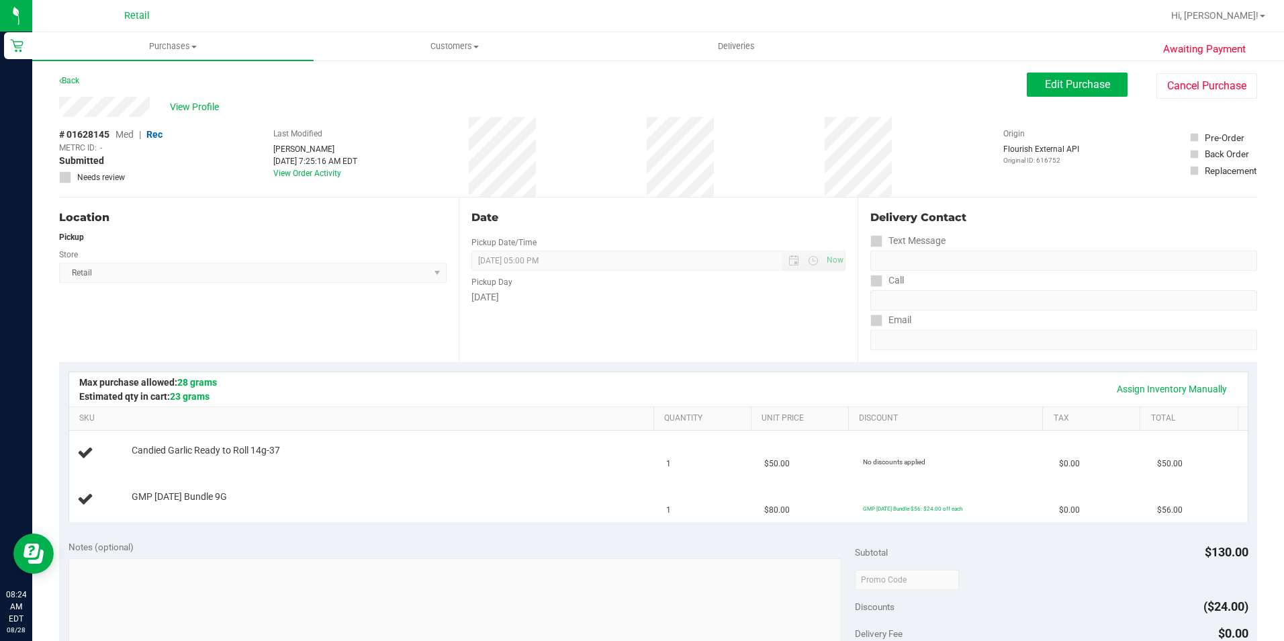
click at [326, 326] on div "Location Pickup Store Retail Select Store Retail" at bounding box center [259, 279] width 400 height 165
drag, startPoint x: 1213, startPoint y: 89, endPoint x: 783, endPoint y: 4, distance: 438.0
click at [1213, 89] on button "Cancel Purchase" at bounding box center [1206, 86] width 101 height 26
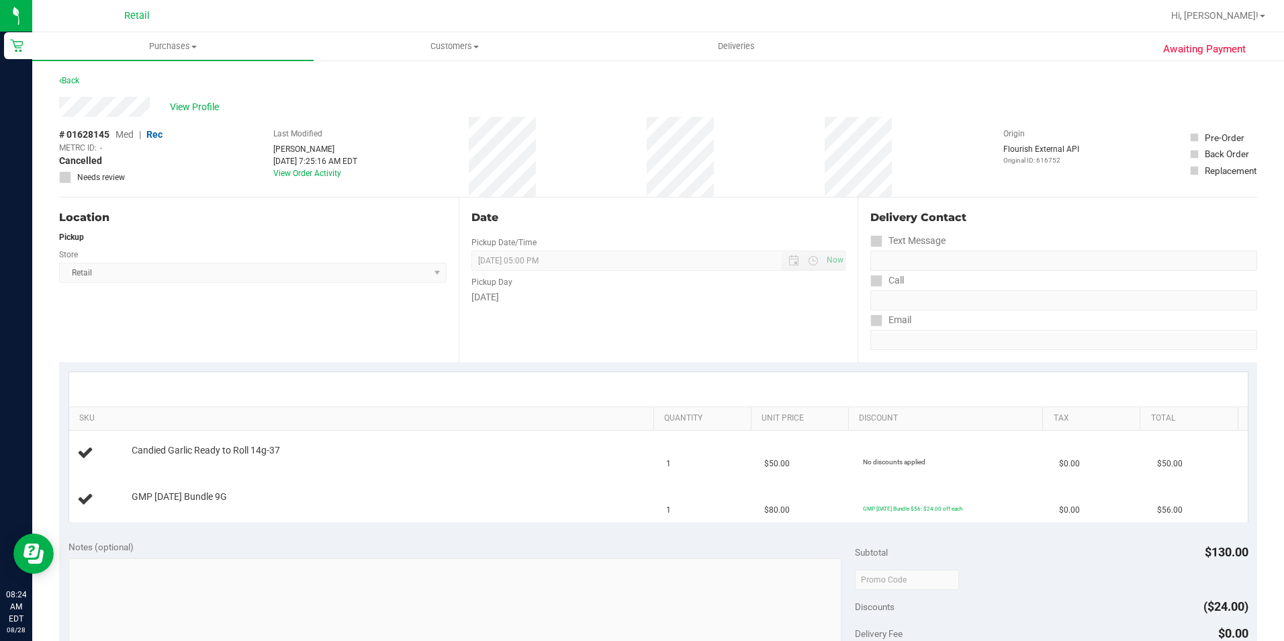
click at [139, 23] on div "Retail" at bounding box center [137, 15] width 26 height 16
click at [172, 53] on uib-tab-heading "Purchases Summary of purchases Fulfillment All purchases" at bounding box center [172, 46] width 281 height 28
click at [152, 91] on li "Fulfillment" at bounding box center [172, 97] width 281 height 16
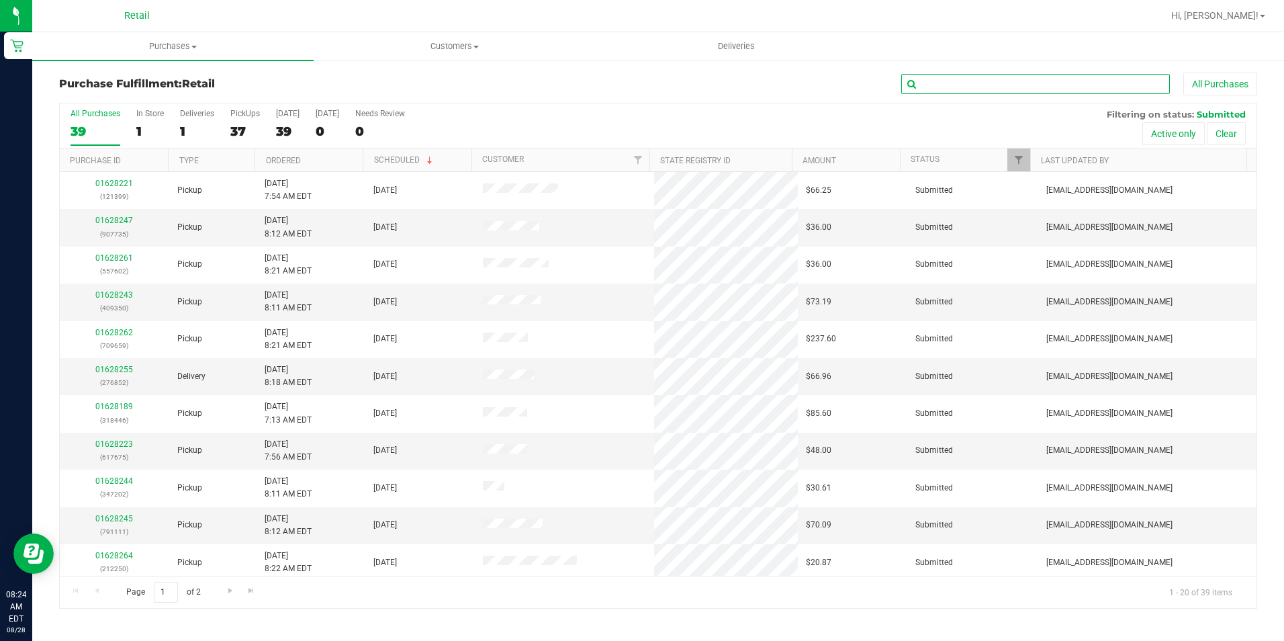
click at [972, 79] on input "text" at bounding box center [1035, 84] width 269 height 20
type input "446"
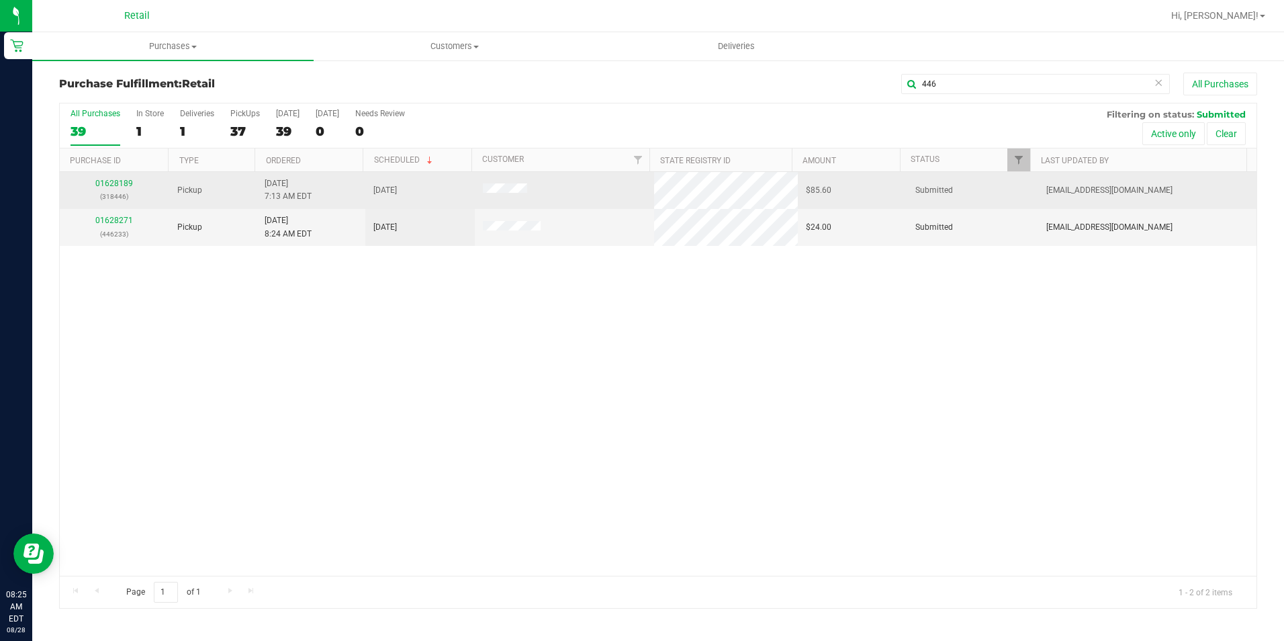
click at [124, 178] on div "01628189 (318446)" at bounding box center [114, 190] width 93 height 26
click at [124, 181] on link "01628189" at bounding box center [114, 183] width 38 height 9
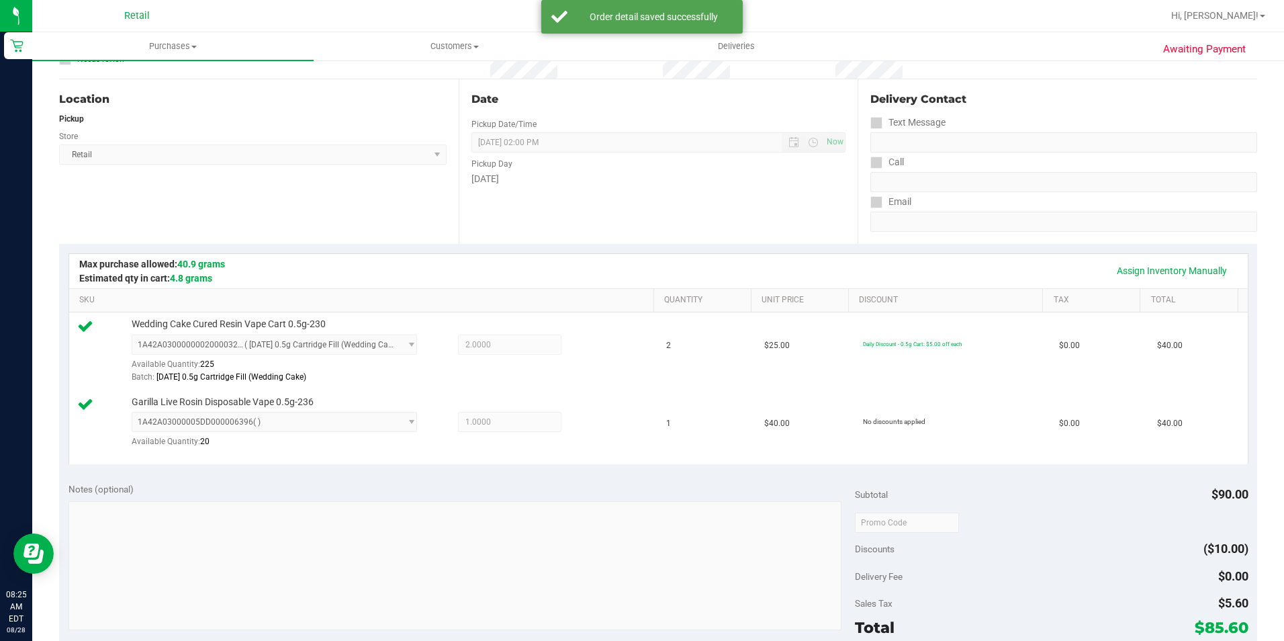
scroll to position [269, 0]
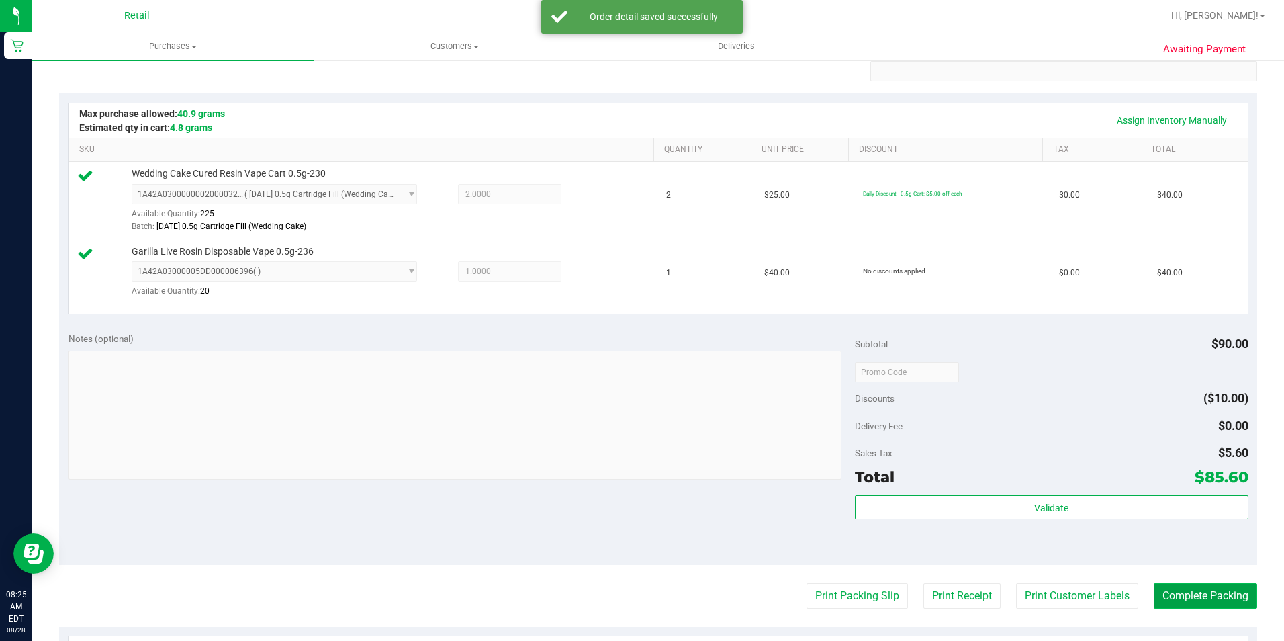
click at [1160, 592] on button "Complete Packing" at bounding box center [1205, 596] width 103 height 26
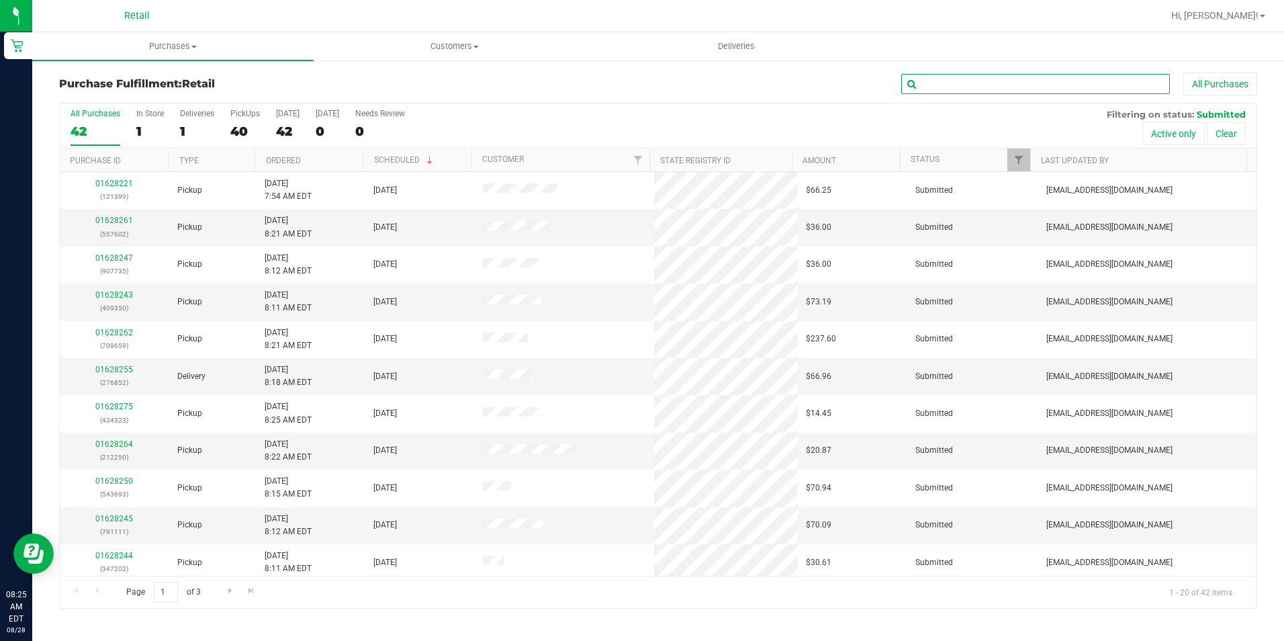
click at [992, 83] on input "text" at bounding box center [1035, 84] width 269 height 20
type input "114"
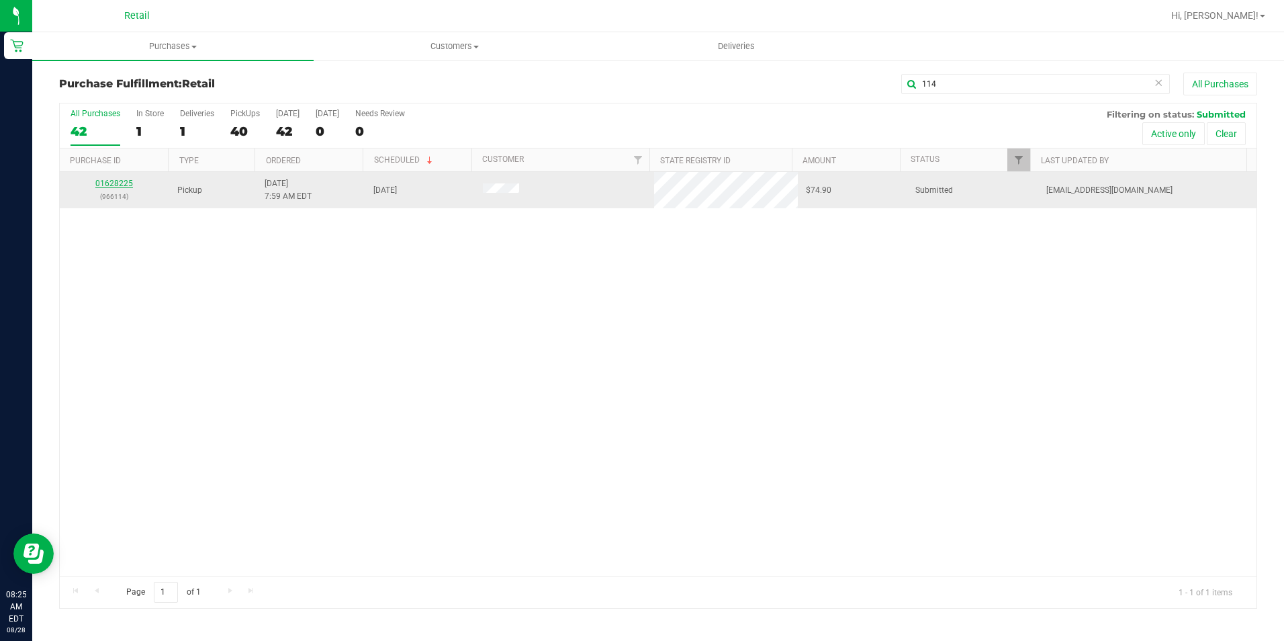
click at [118, 179] on link "01628225" at bounding box center [114, 183] width 38 height 9
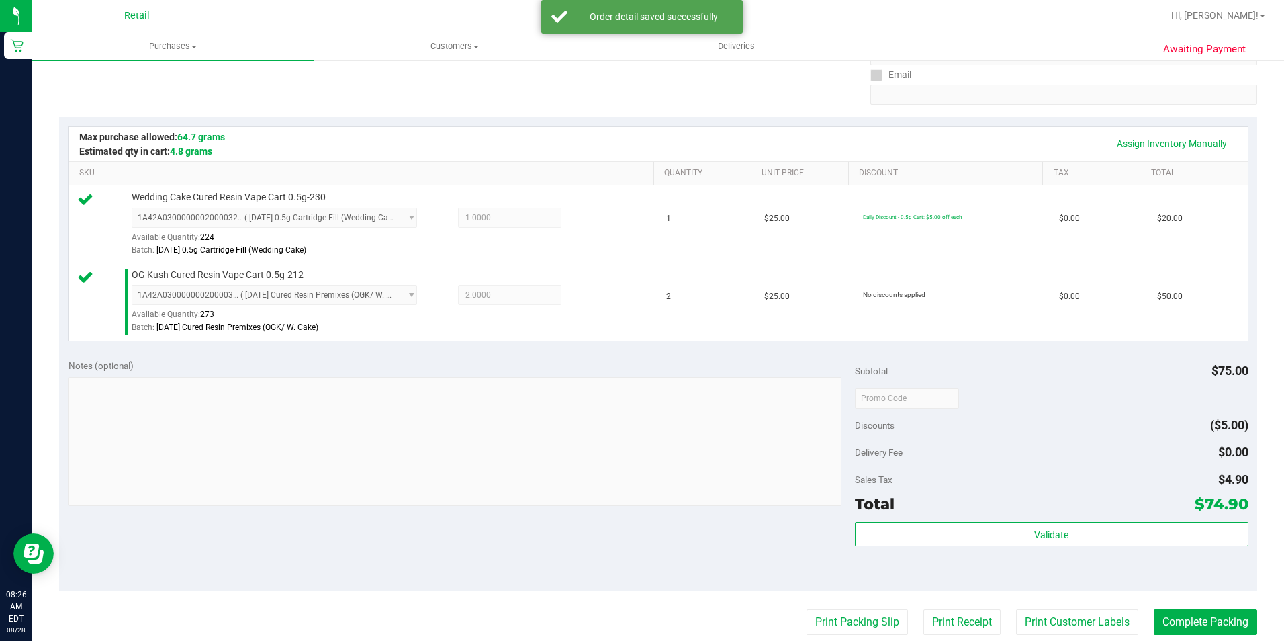
scroll to position [269, 0]
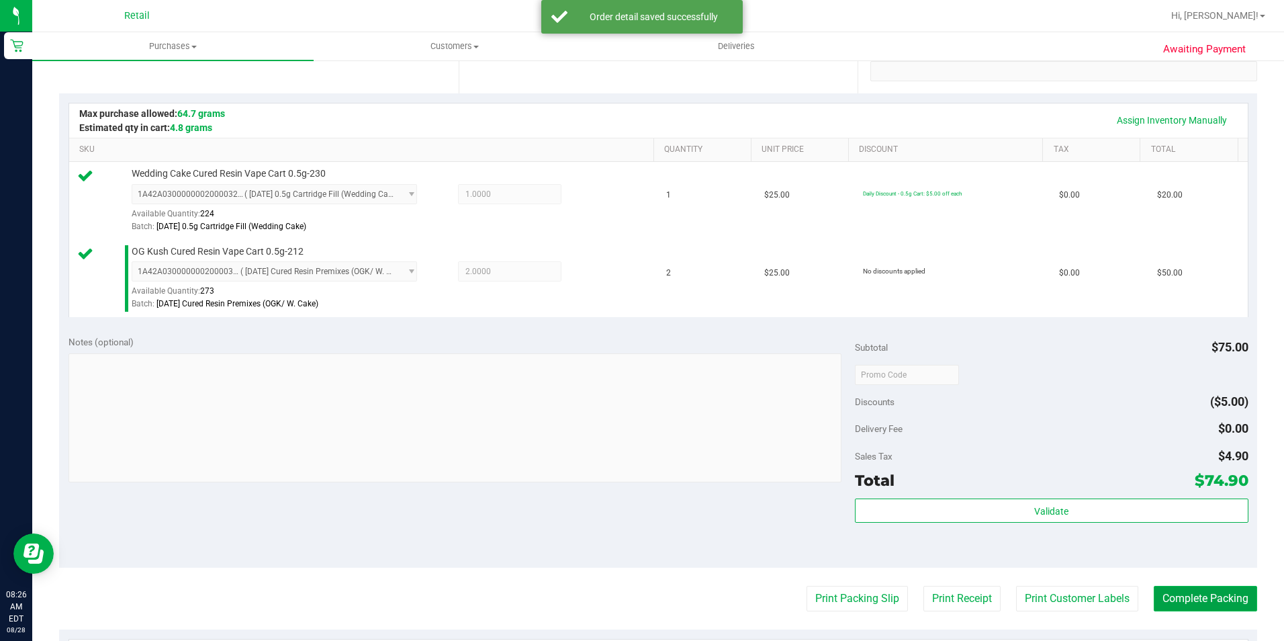
click at [1169, 590] on button "Complete Packing" at bounding box center [1205, 599] width 103 height 26
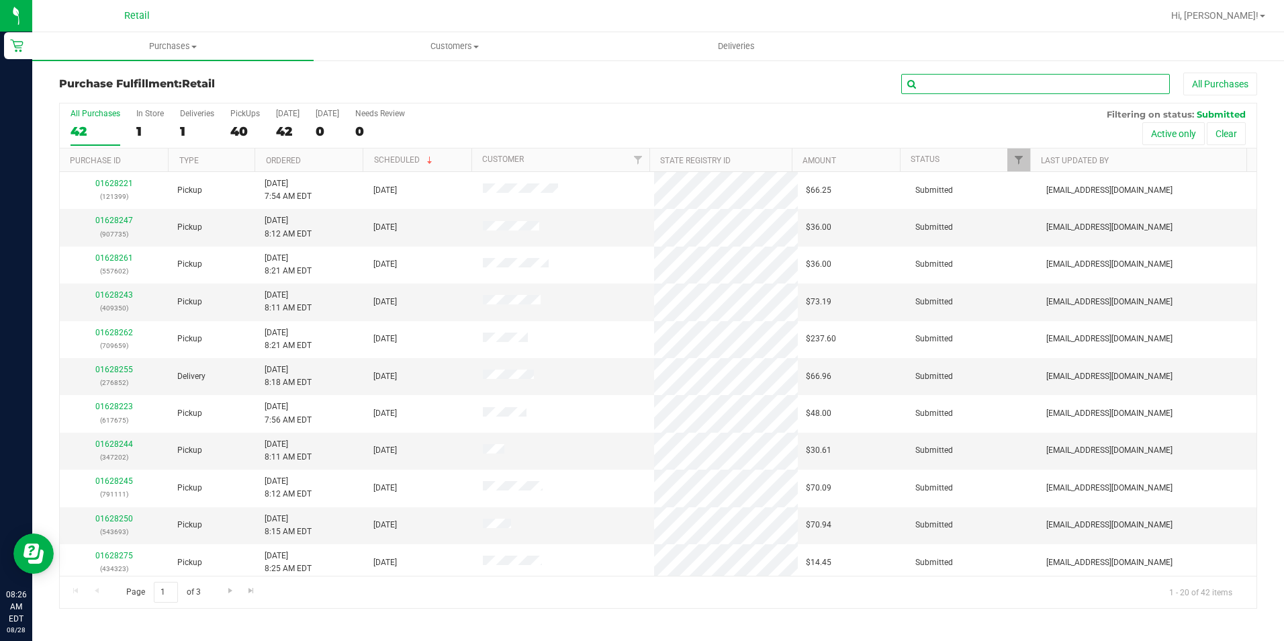
click at [976, 84] on input "text" at bounding box center [1035, 84] width 269 height 20
type input "675"
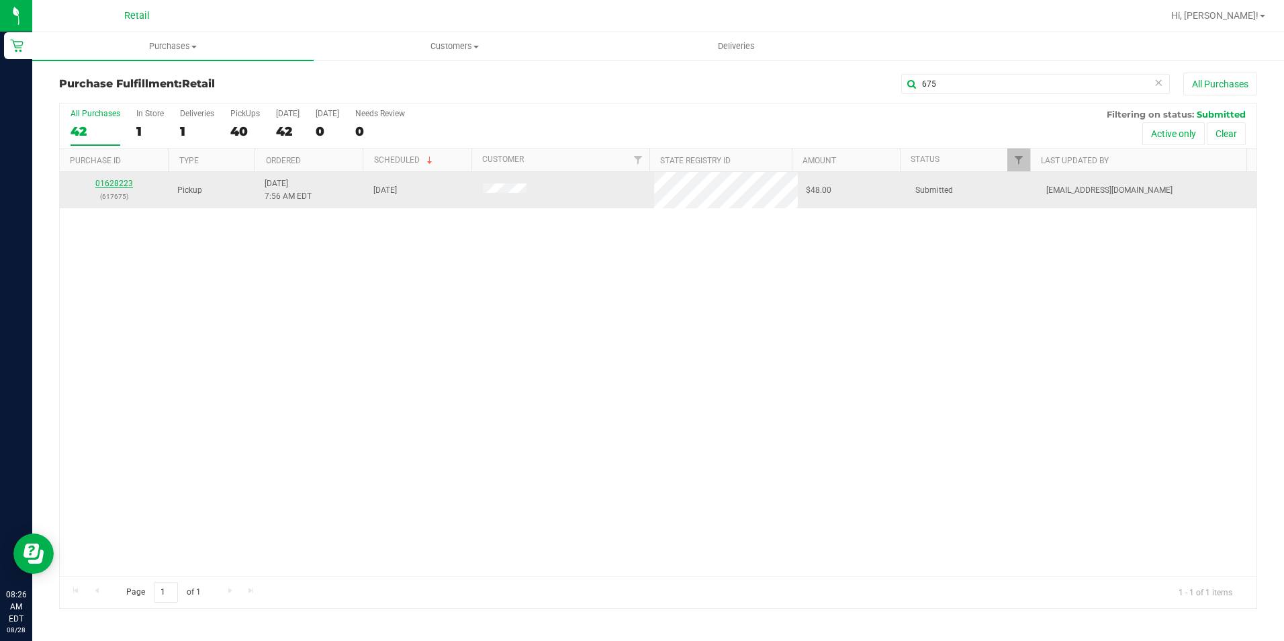
click at [115, 180] on link "01628223" at bounding box center [114, 183] width 38 height 9
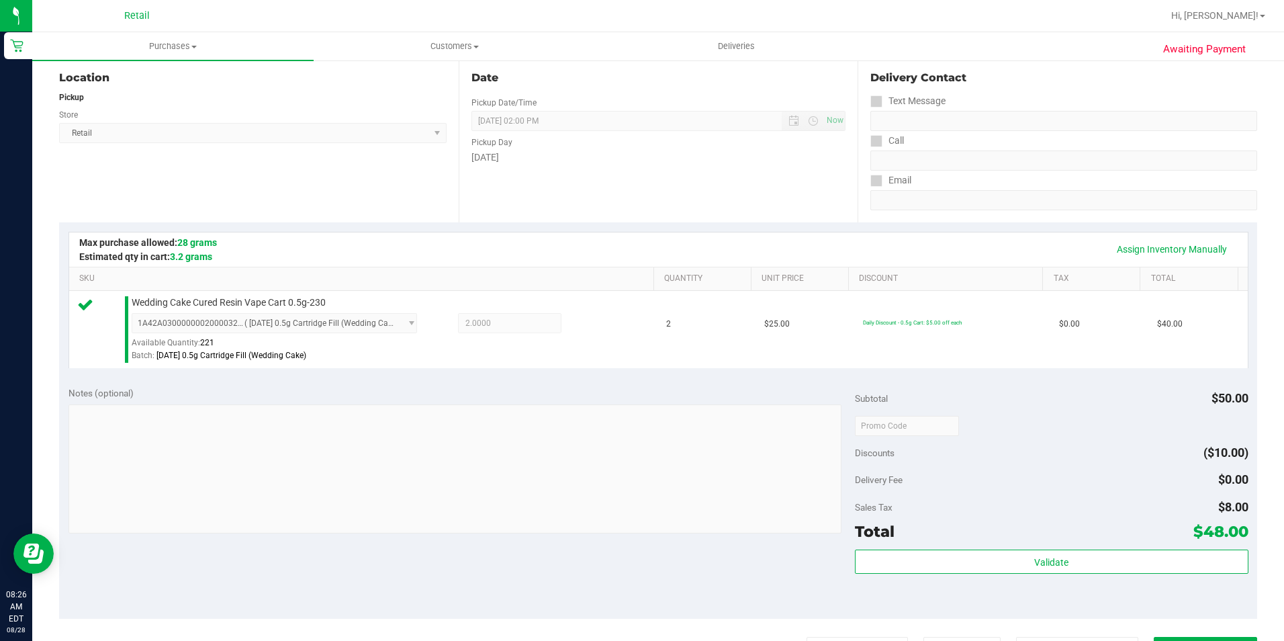
scroll to position [269, 0]
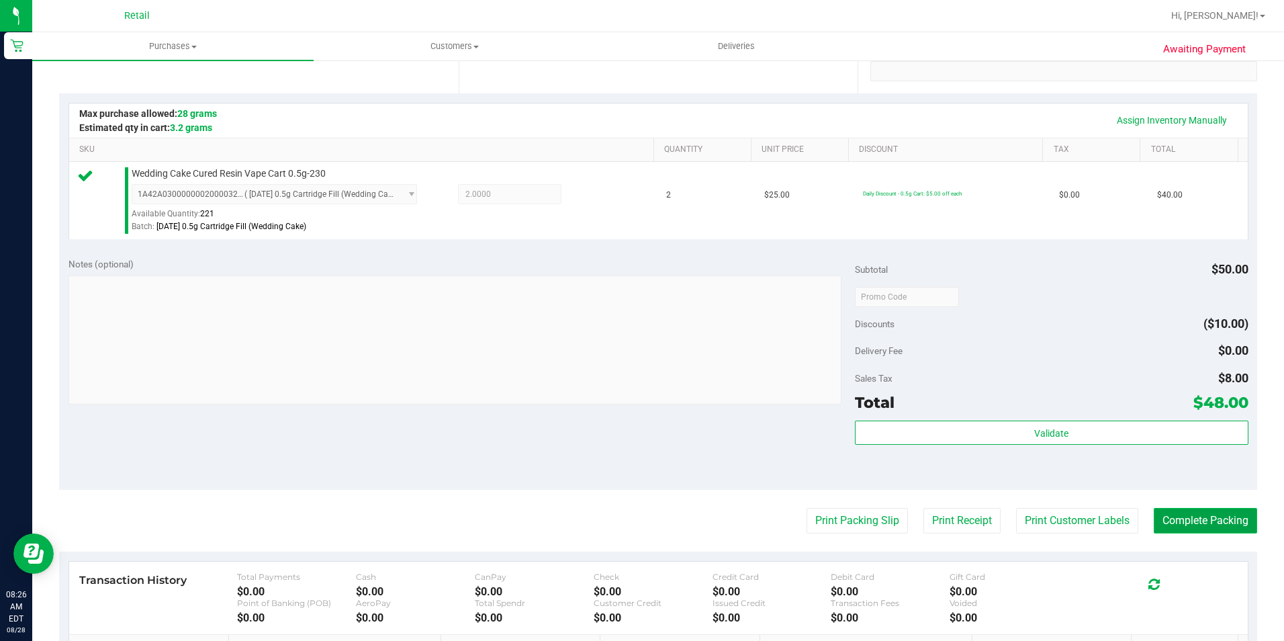
click at [1160, 522] on button "Complete Packing" at bounding box center [1205, 521] width 103 height 26
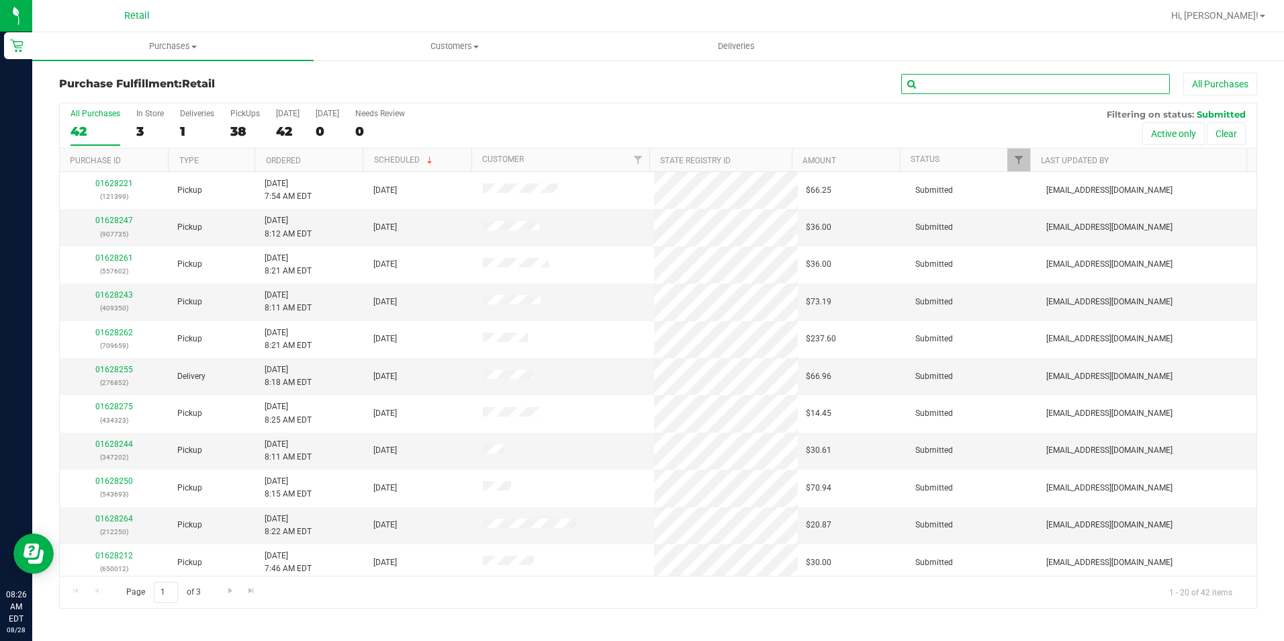
click at [956, 87] on input "text" at bounding box center [1035, 84] width 269 height 20
type input "240"
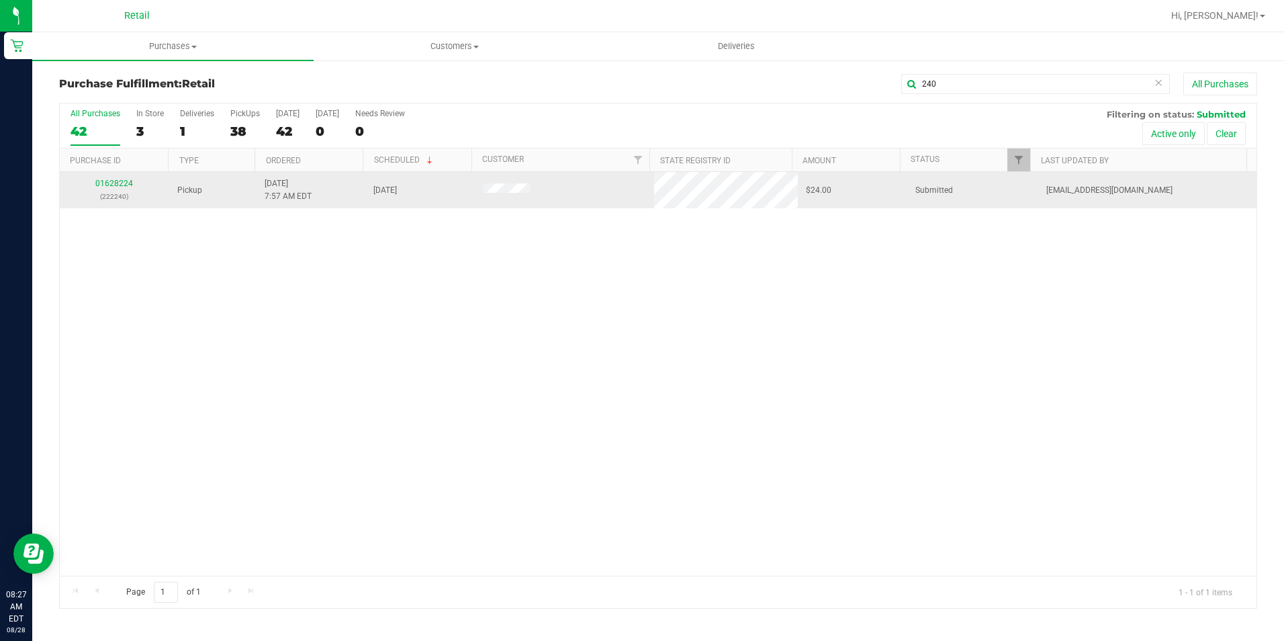
click at [122, 178] on td "01628224 (222240)" at bounding box center [114, 190] width 109 height 36
click at [122, 178] on div "01628224 (222240)" at bounding box center [114, 190] width 93 height 26
click at [122, 179] on link "01628224" at bounding box center [114, 183] width 38 height 9
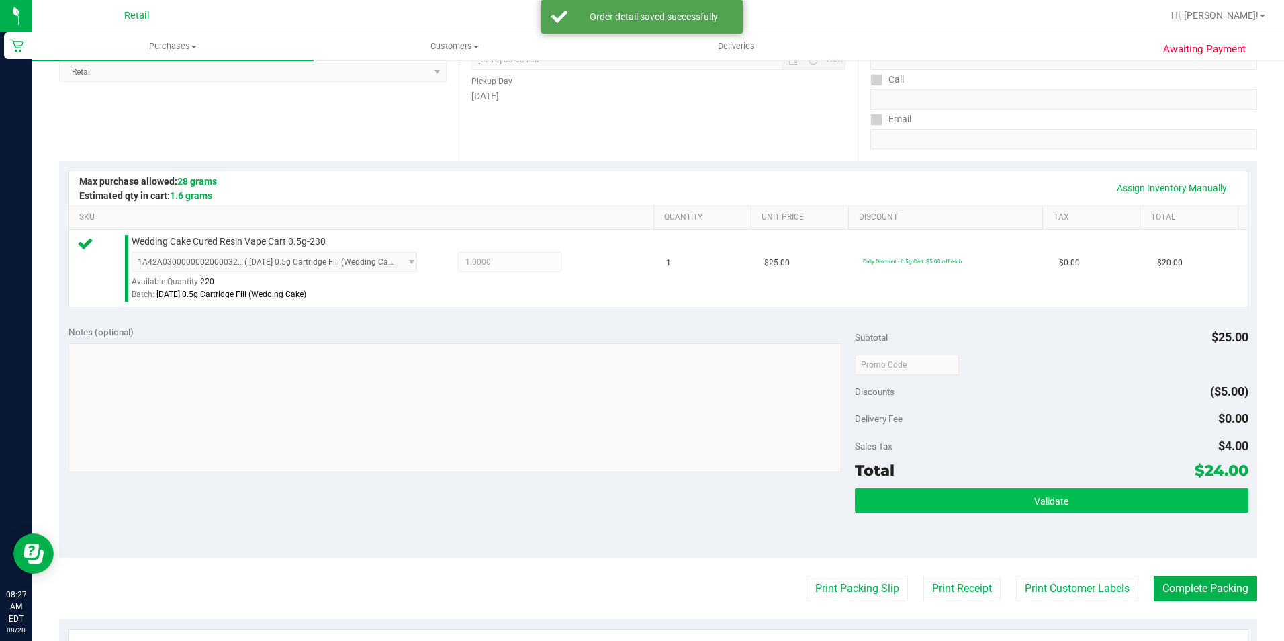
scroll to position [201, 0]
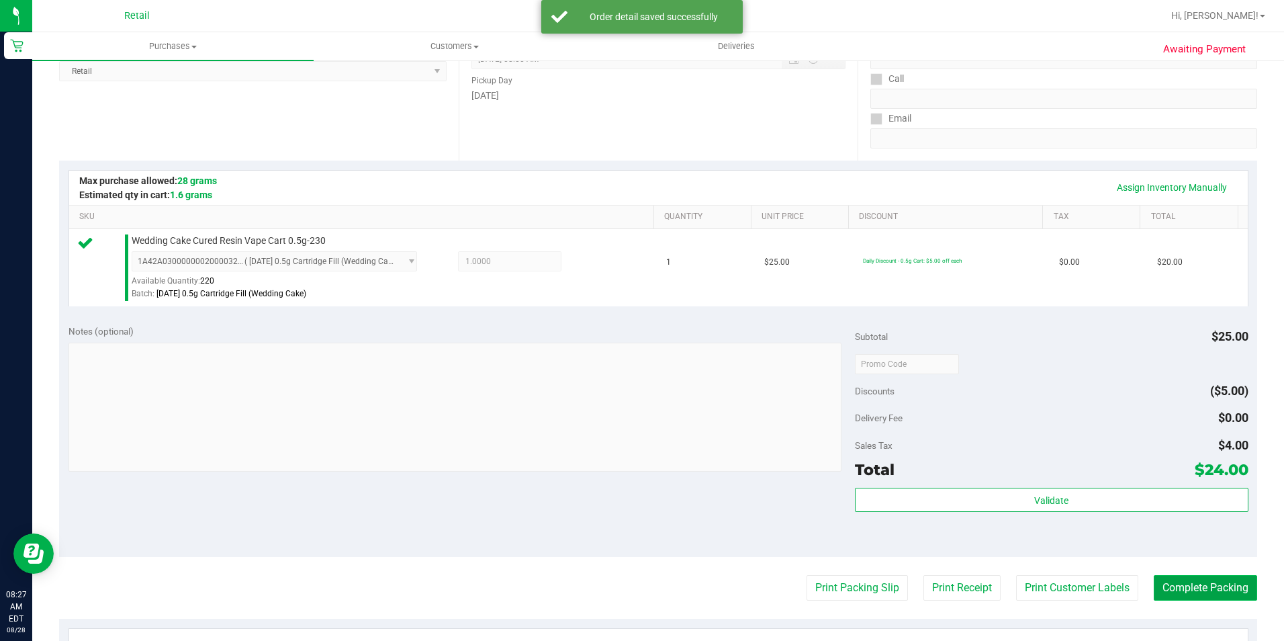
click at [1209, 584] on button "Complete Packing" at bounding box center [1205, 588] width 103 height 26
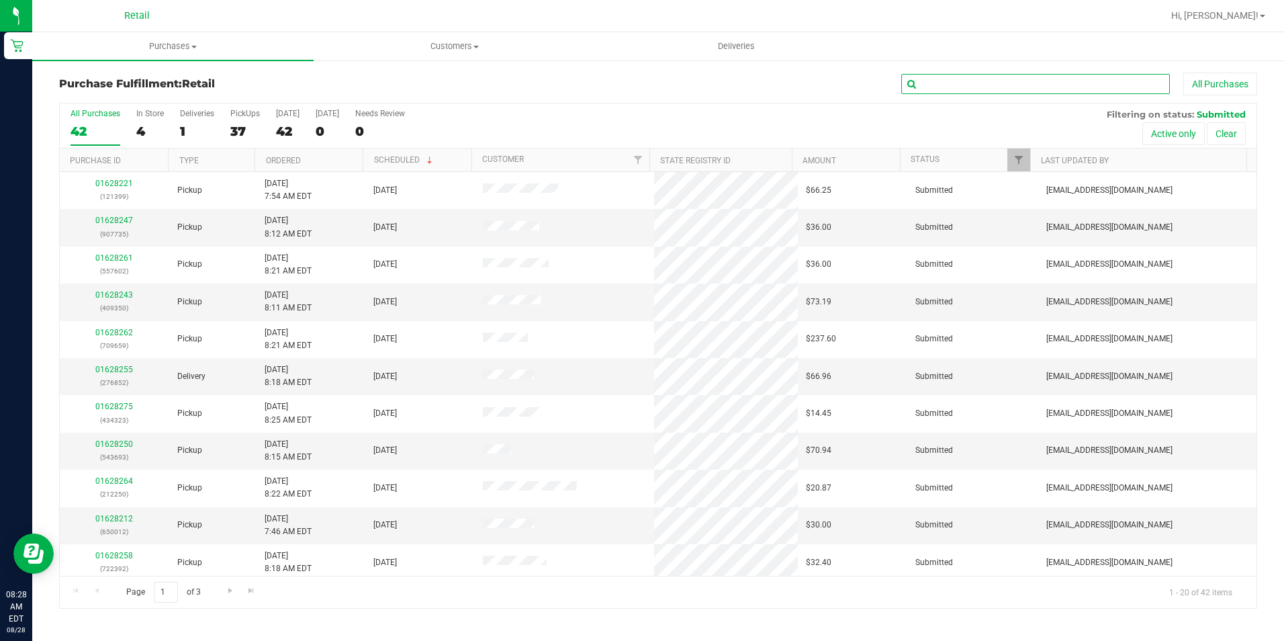
click at [984, 85] on input "text" at bounding box center [1035, 84] width 269 height 20
type input "907"
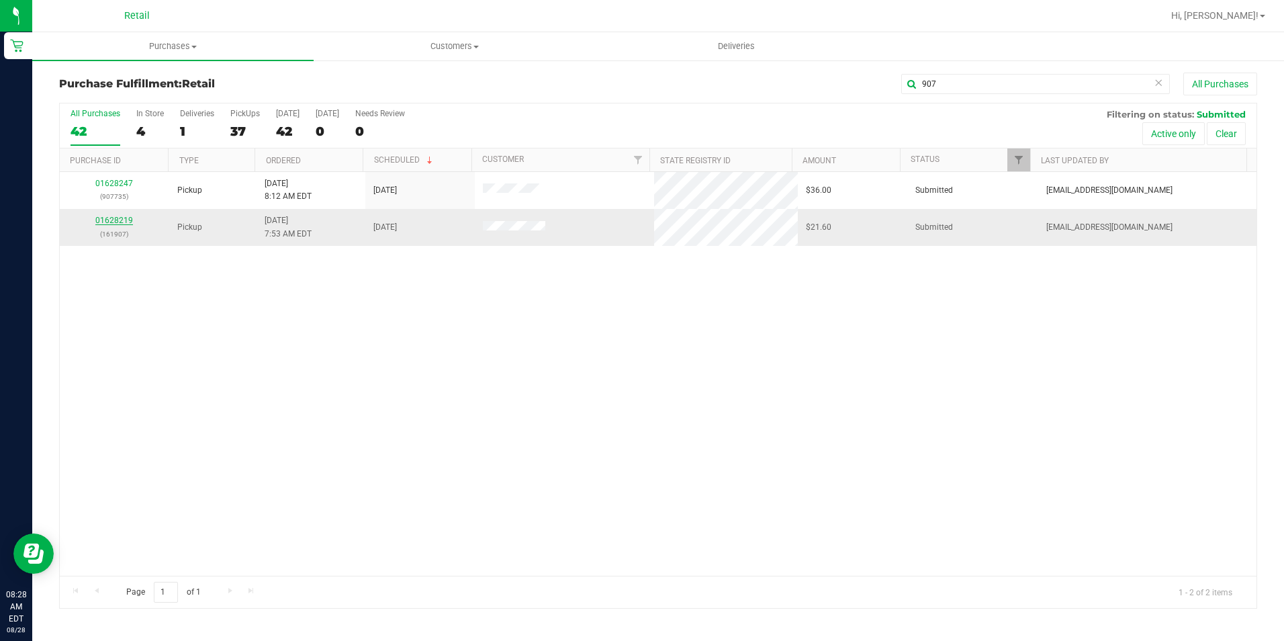
click at [119, 221] on link "01628219" at bounding box center [114, 220] width 38 height 9
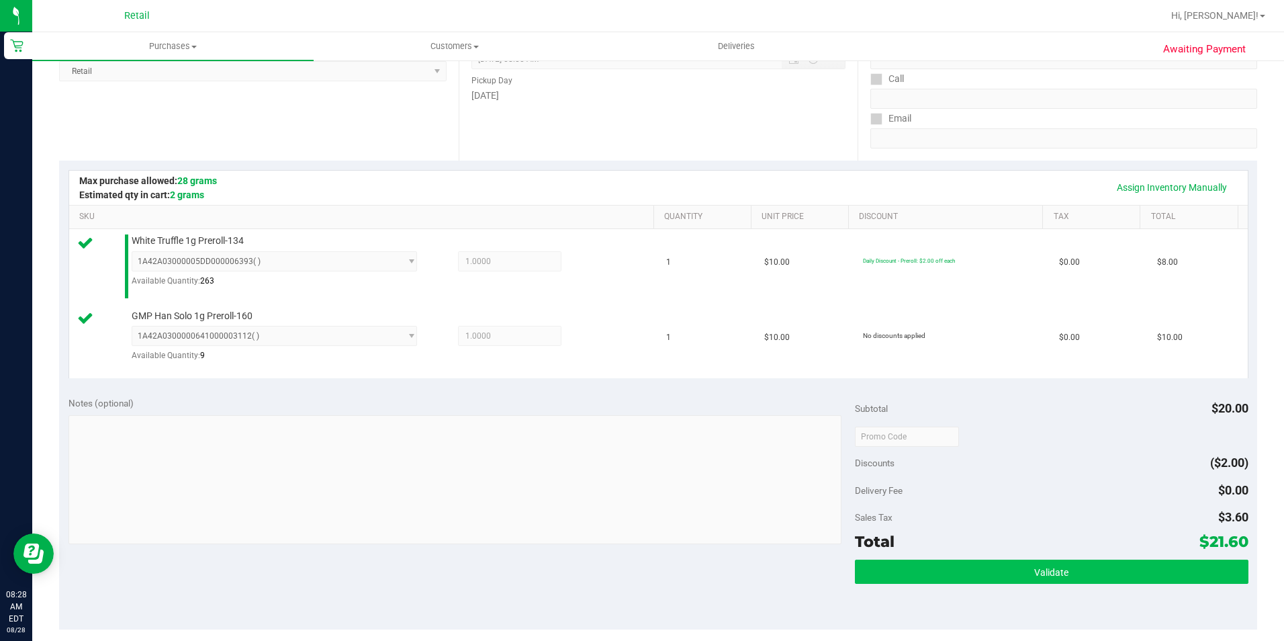
scroll to position [269, 0]
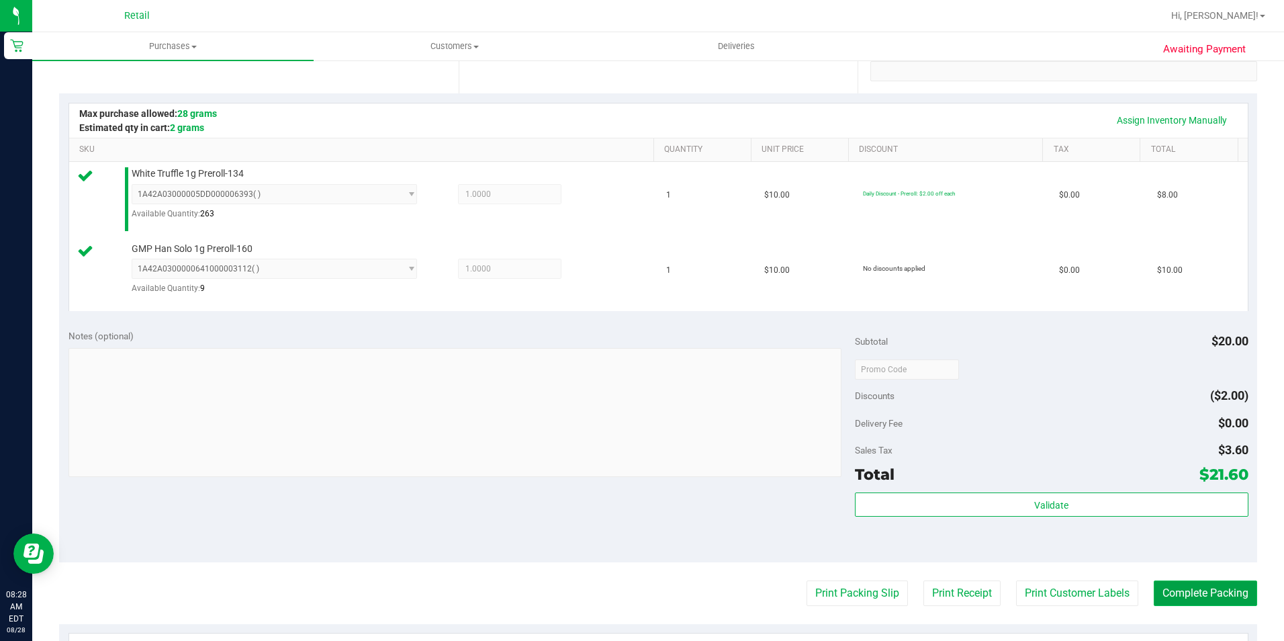
click at [1193, 587] on button "Complete Packing" at bounding box center [1205, 593] width 103 height 26
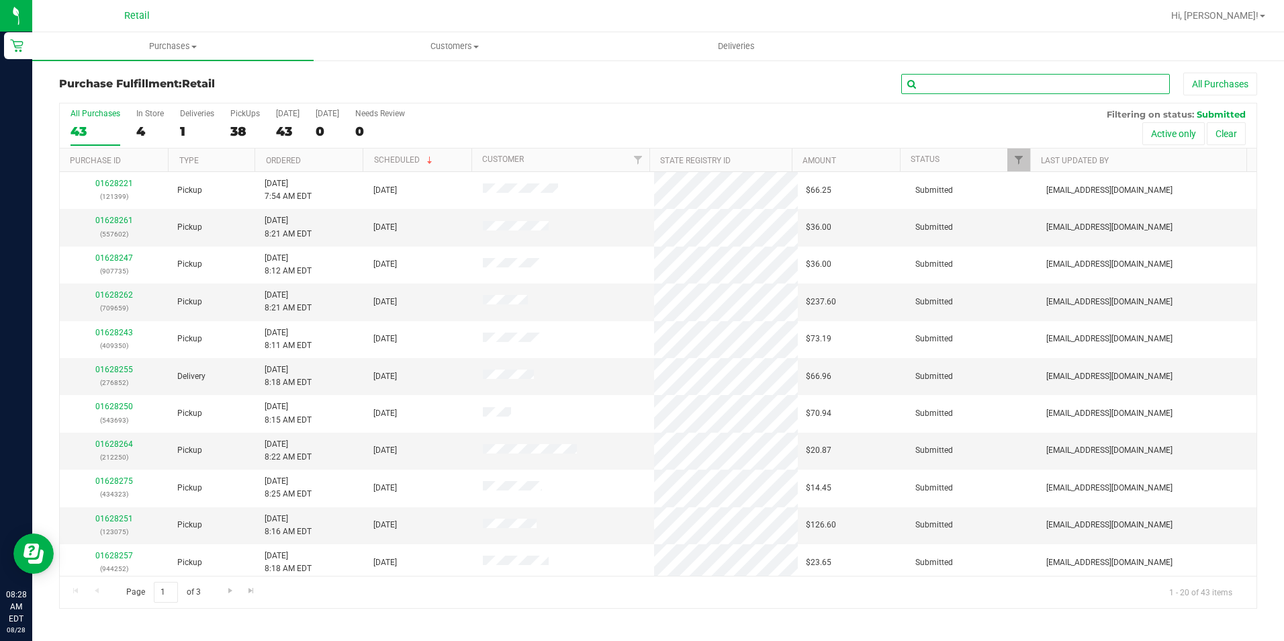
click at [936, 85] on input "text" at bounding box center [1035, 84] width 269 height 20
type input "586"
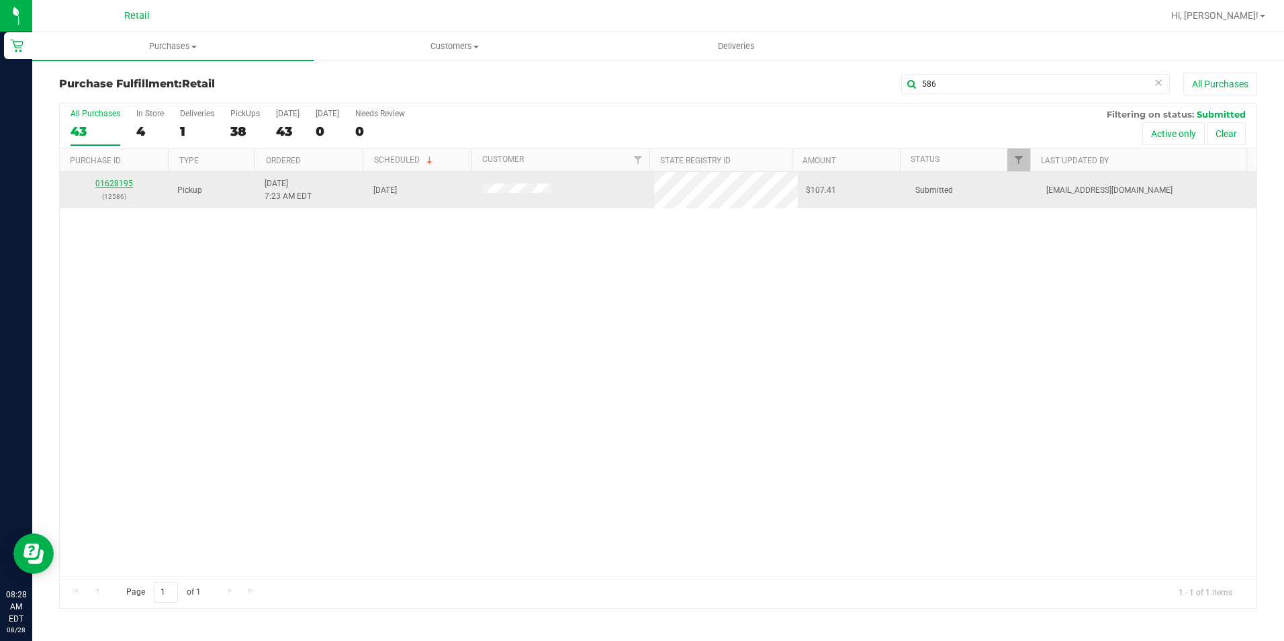
click at [126, 185] on link "01628195" at bounding box center [114, 183] width 38 height 9
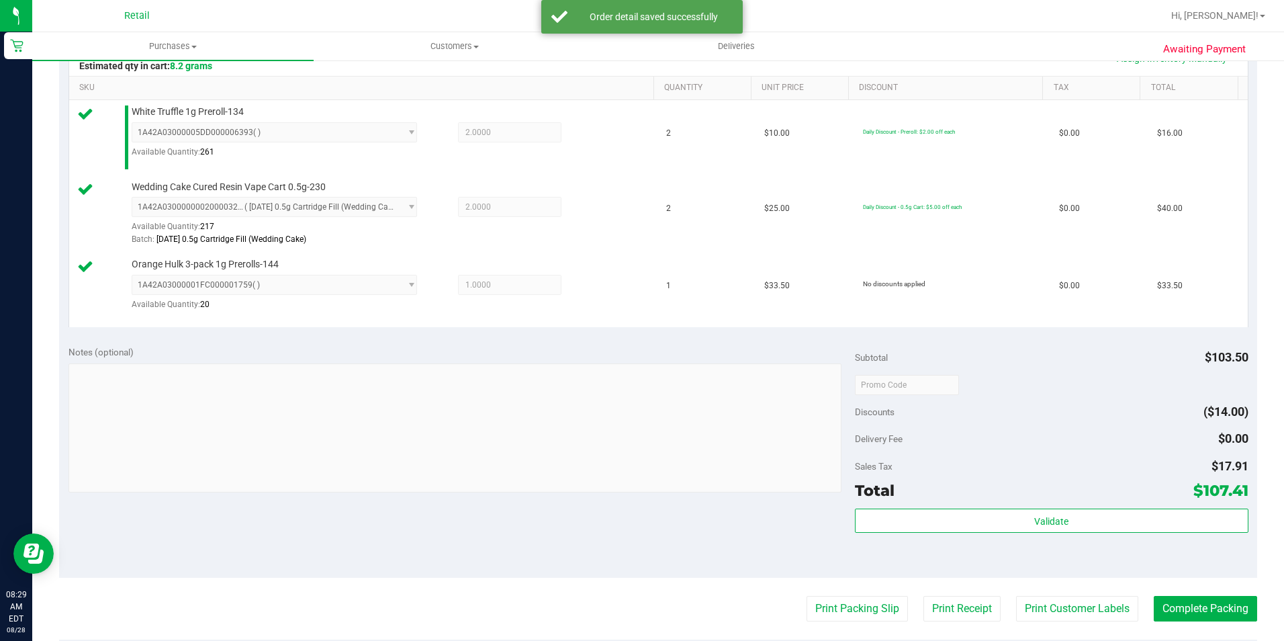
scroll to position [336, 0]
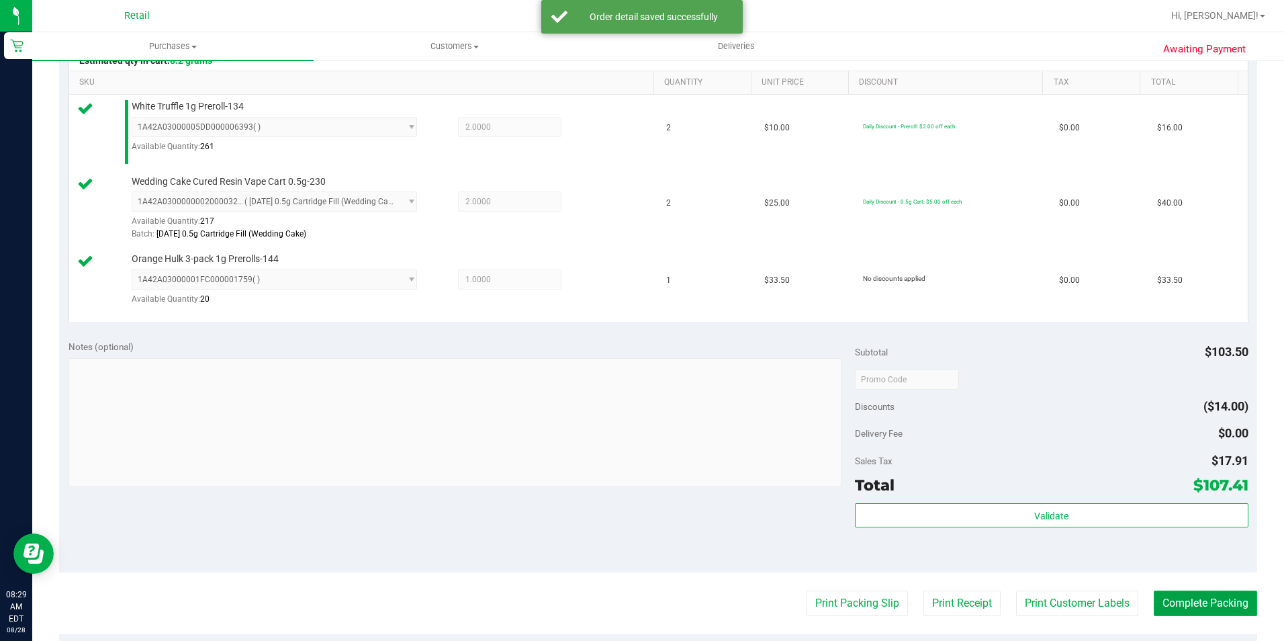
click at [1197, 603] on button "Complete Packing" at bounding box center [1205, 603] width 103 height 26
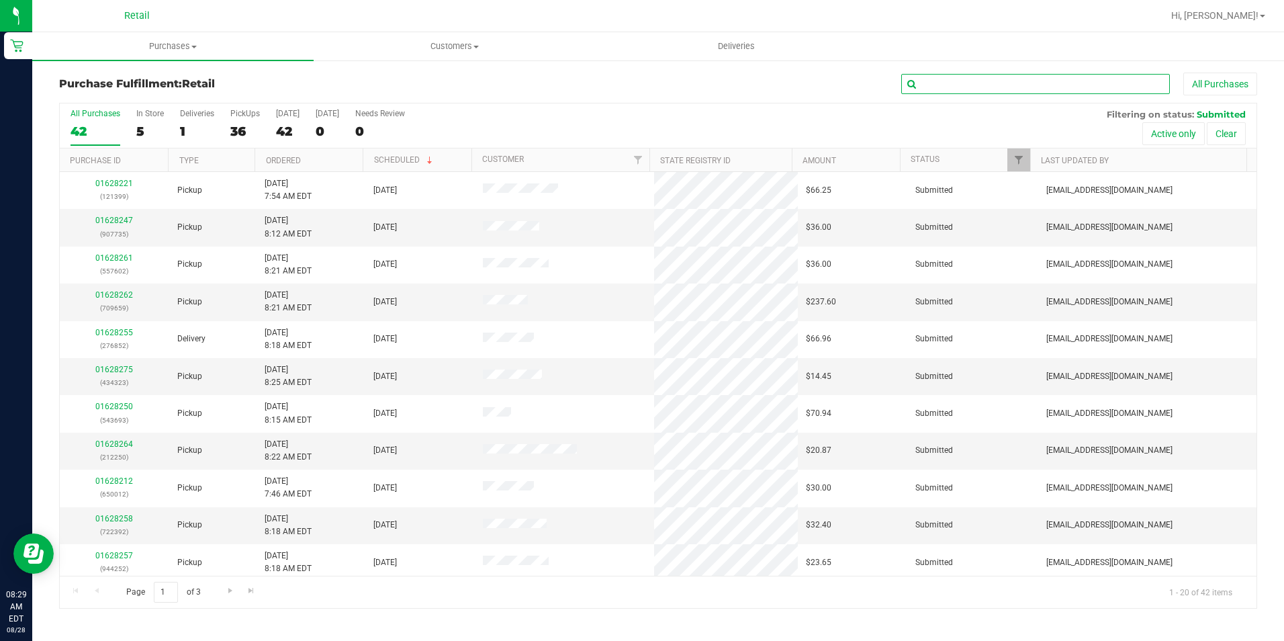
click at [1005, 87] on input "text" at bounding box center [1035, 84] width 269 height 20
type input "534"
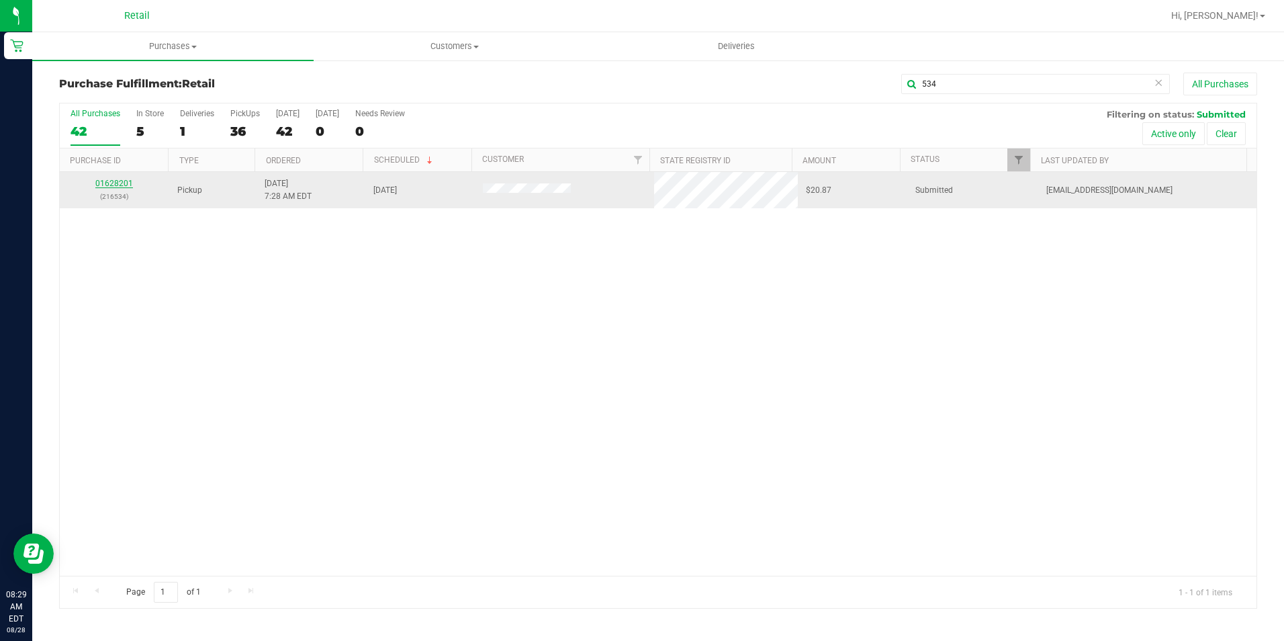
click at [107, 181] on link "01628201" at bounding box center [114, 183] width 38 height 9
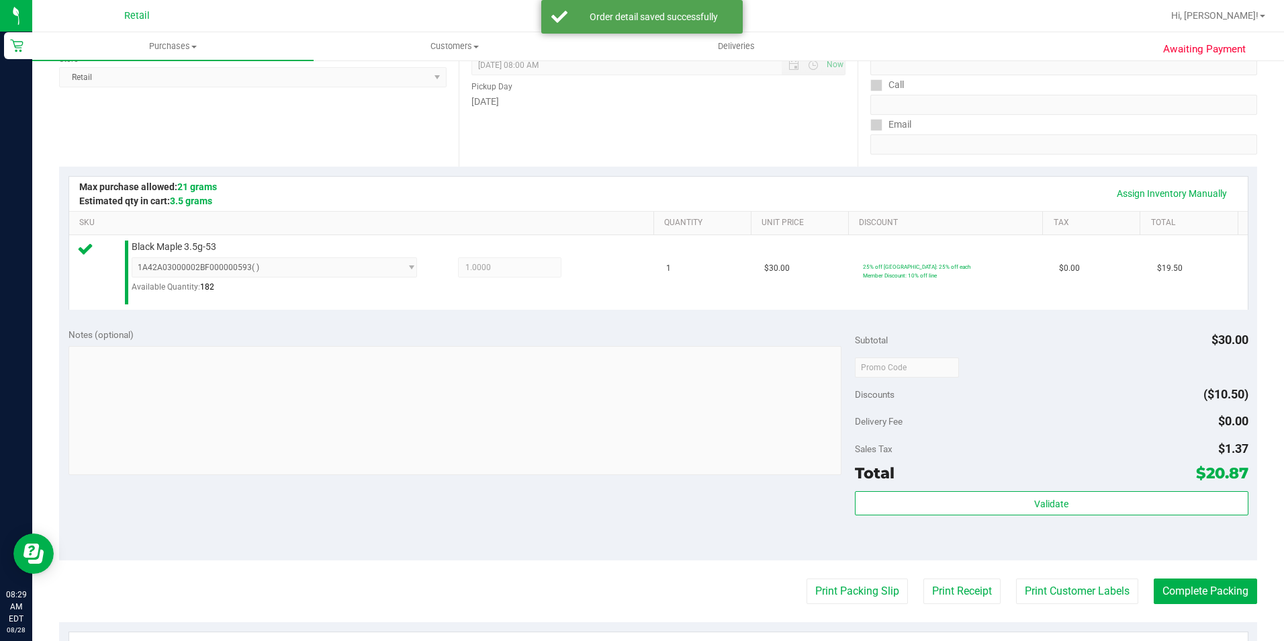
scroll to position [201, 0]
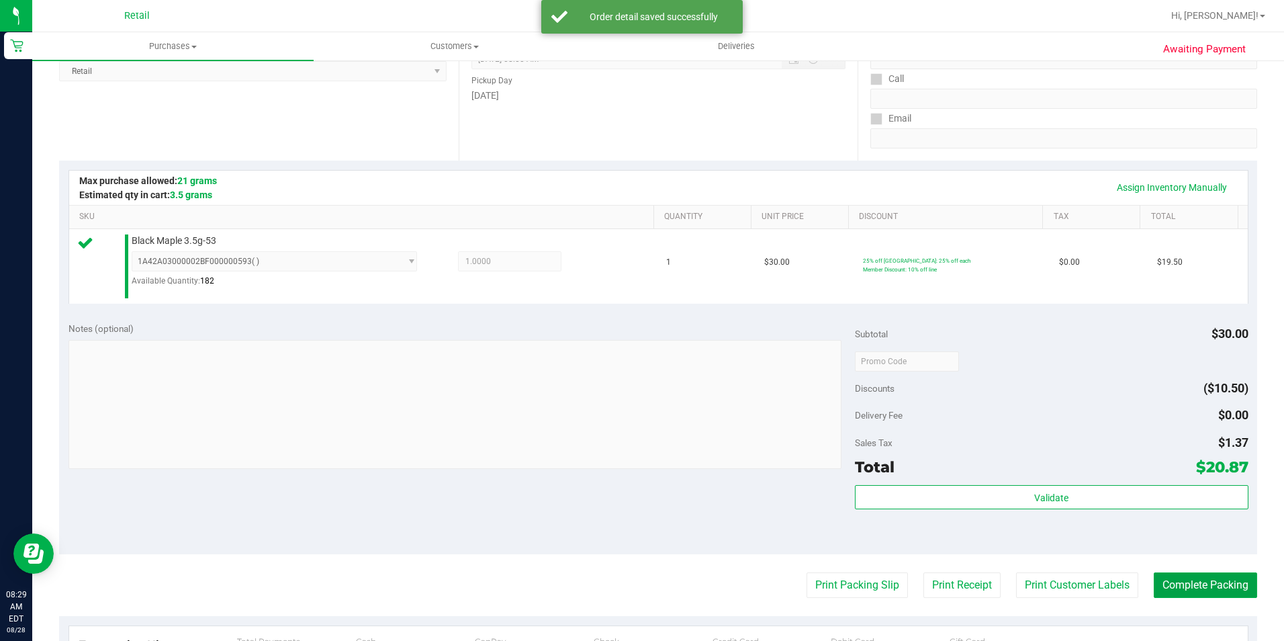
drag, startPoint x: 1216, startPoint y: 584, endPoint x: 1234, endPoint y: 563, distance: 27.1
click at [1217, 584] on button "Complete Packing" at bounding box center [1205, 585] width 103 height 26
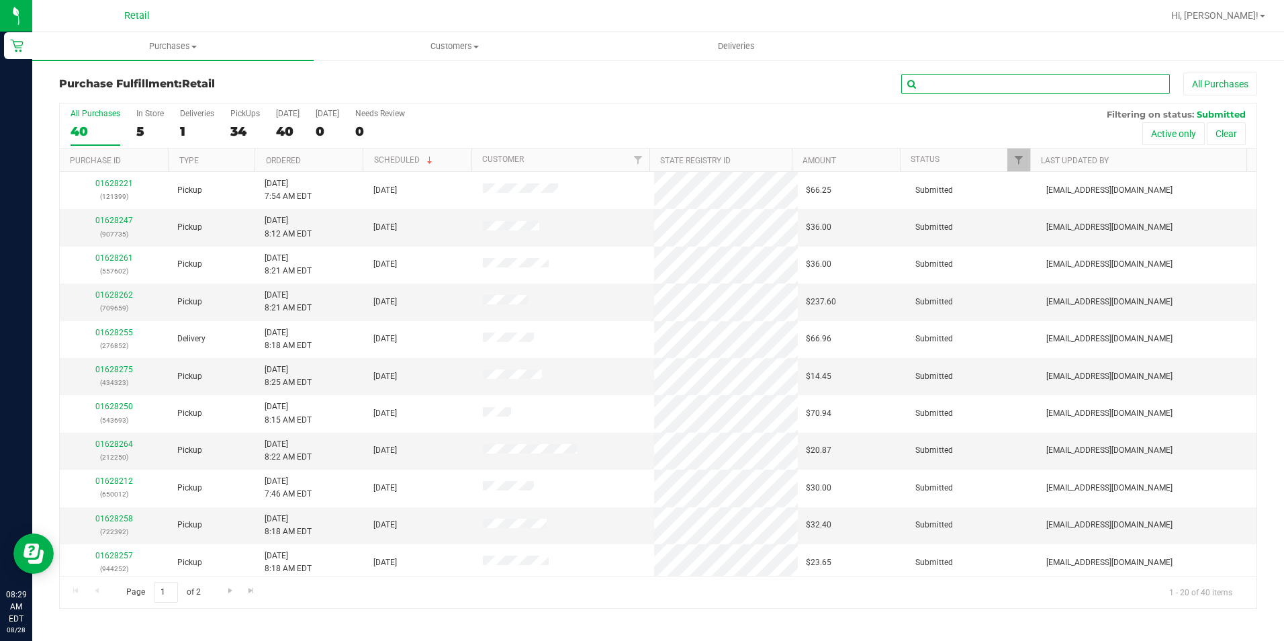
click at [1009, 75] on input "text" at bounding box center [1035, 84] width 269 height 20
type input "399"
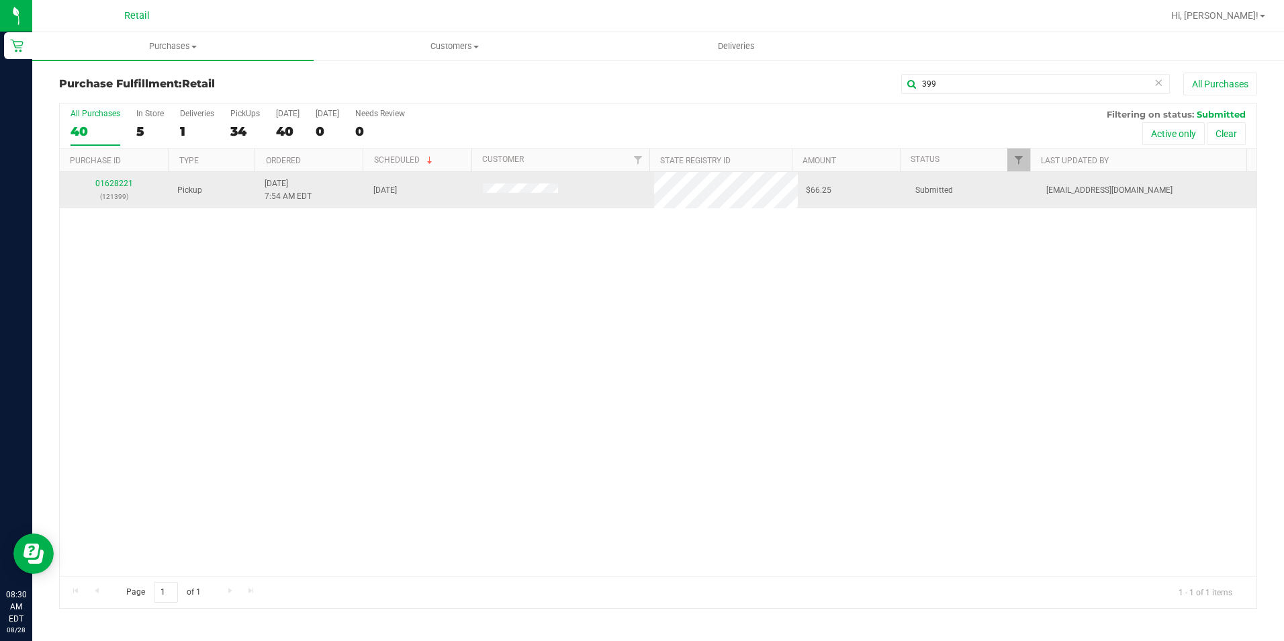
click at [123, 177] on div "01628221 (121399)" at bounding box center [114, 190] width 93 height 26
click at [123, 184] on link "01628221" at bounding box center [114, 183] width 38 height 9
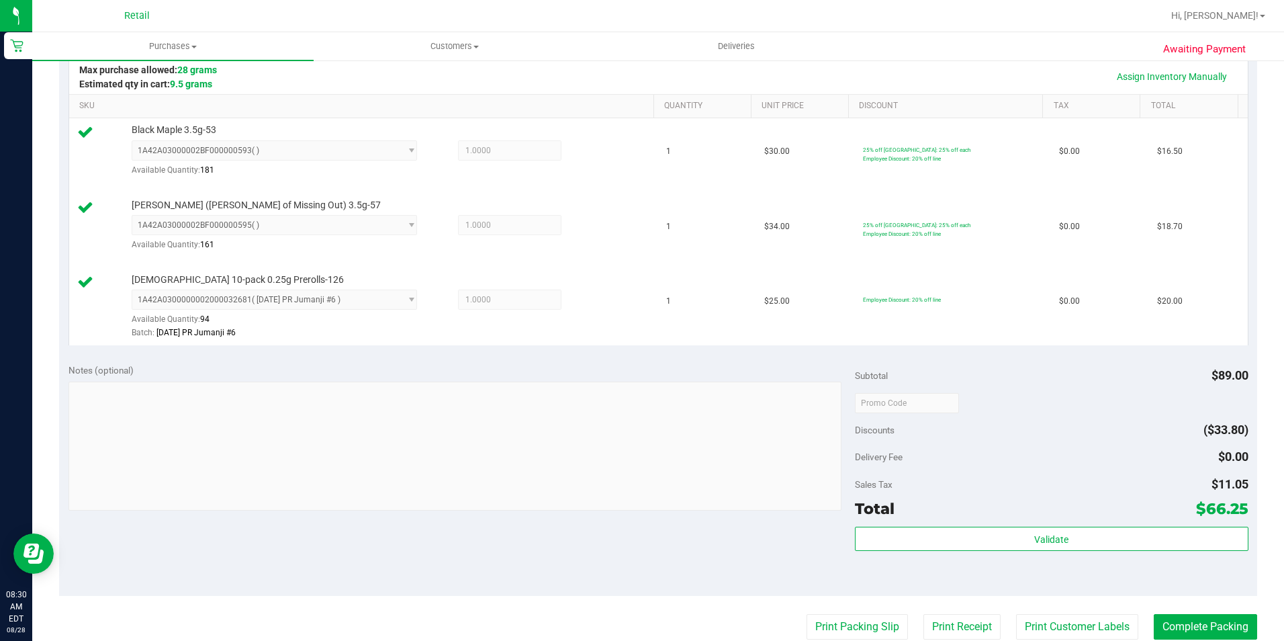
scroll to position [336, 0]
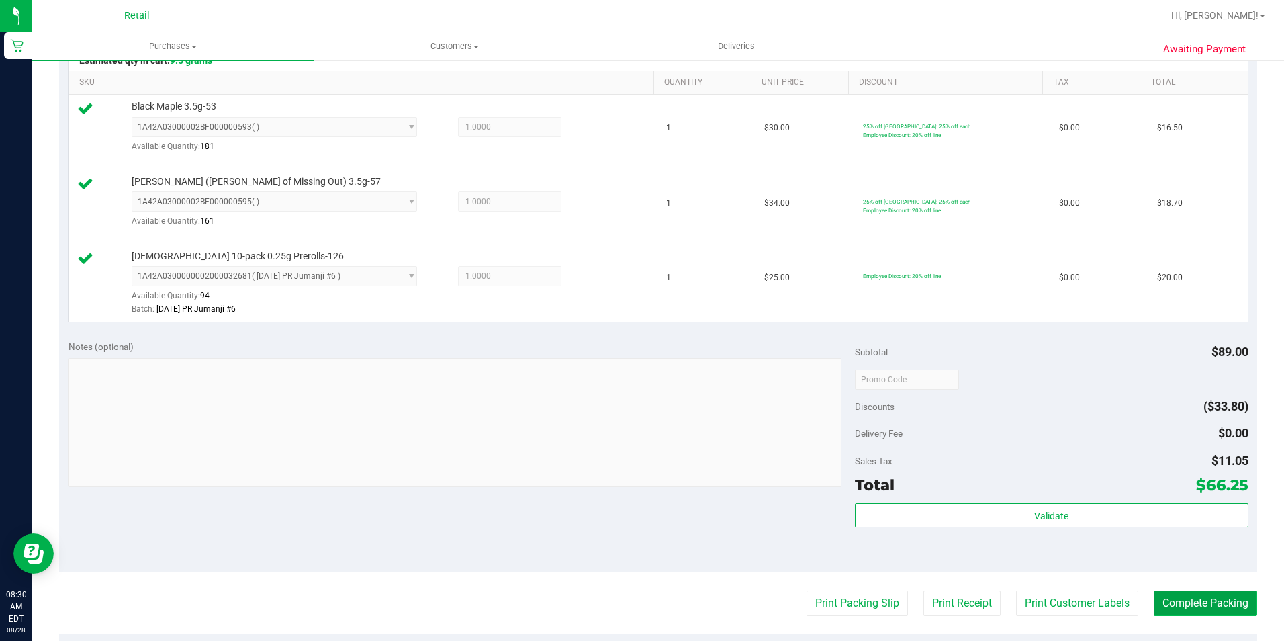
click at [1185, 598] on button "Complete Packing" at bounding box center [1205, 603] width 103 height 26
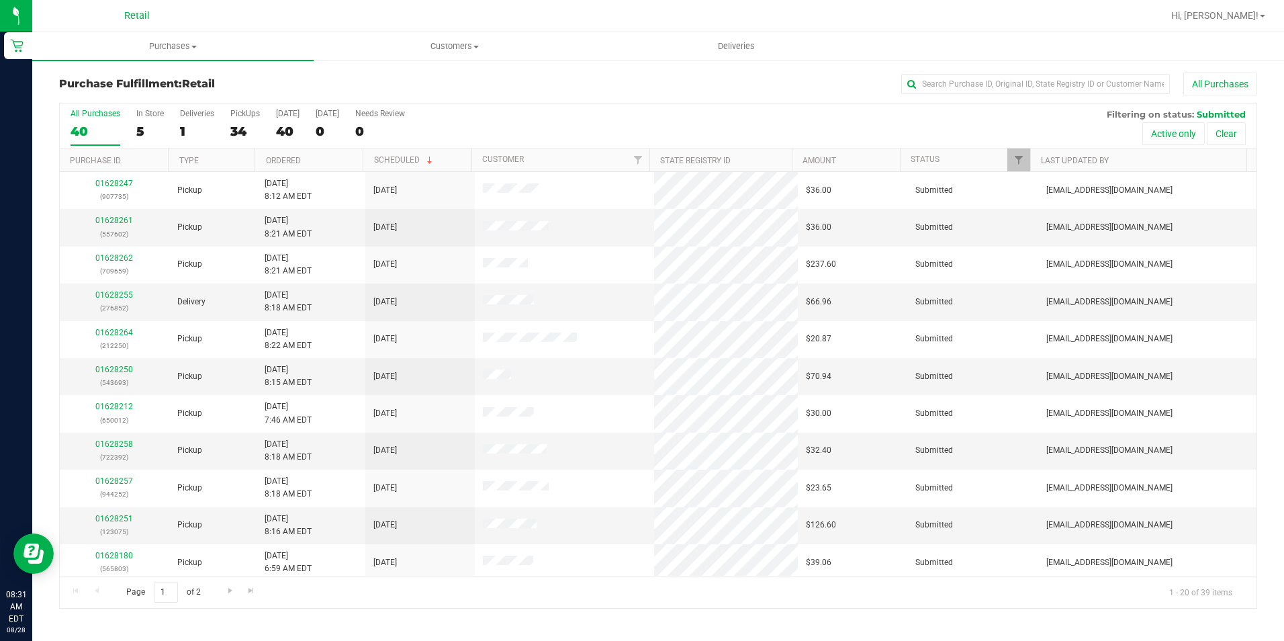
click at [1081, 73] on div "All Purchases" at bounding box center [858, 84] width 798 height 23
click at [1076, 84] on input "text" at bounding box center [1035, 84] width 269 height 20
type input "765"
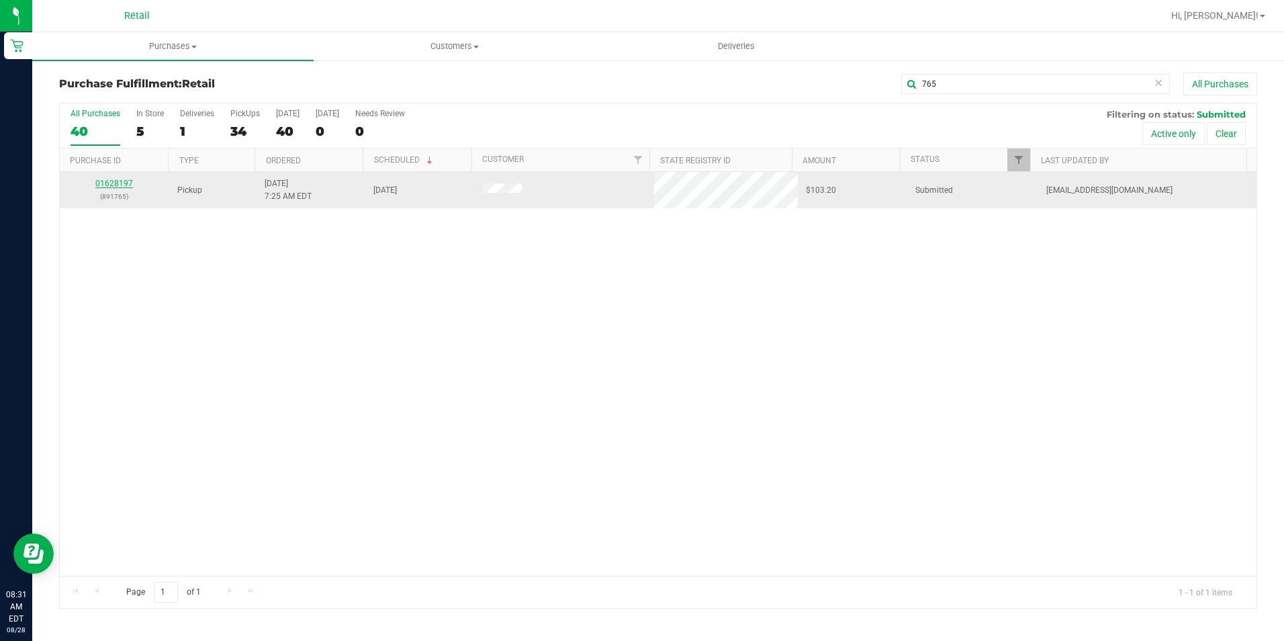
click at [115, 179] on link "01628197" at bounding box center [114, 183] width 38 height 9
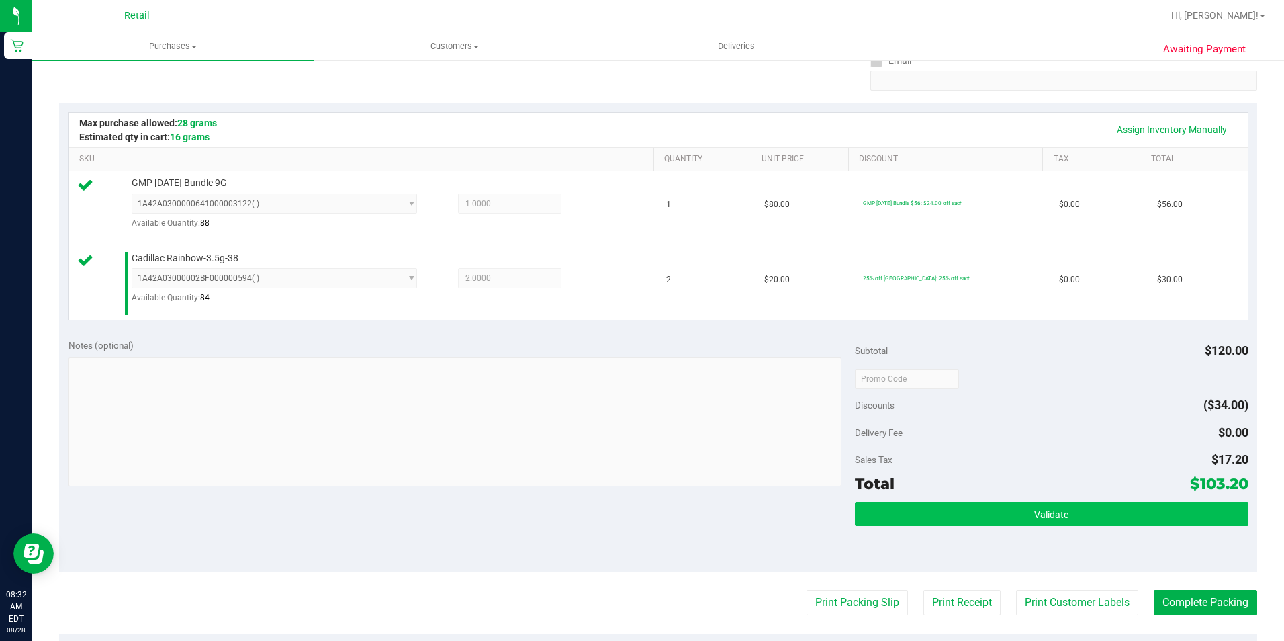
scroll to position [269, 0]
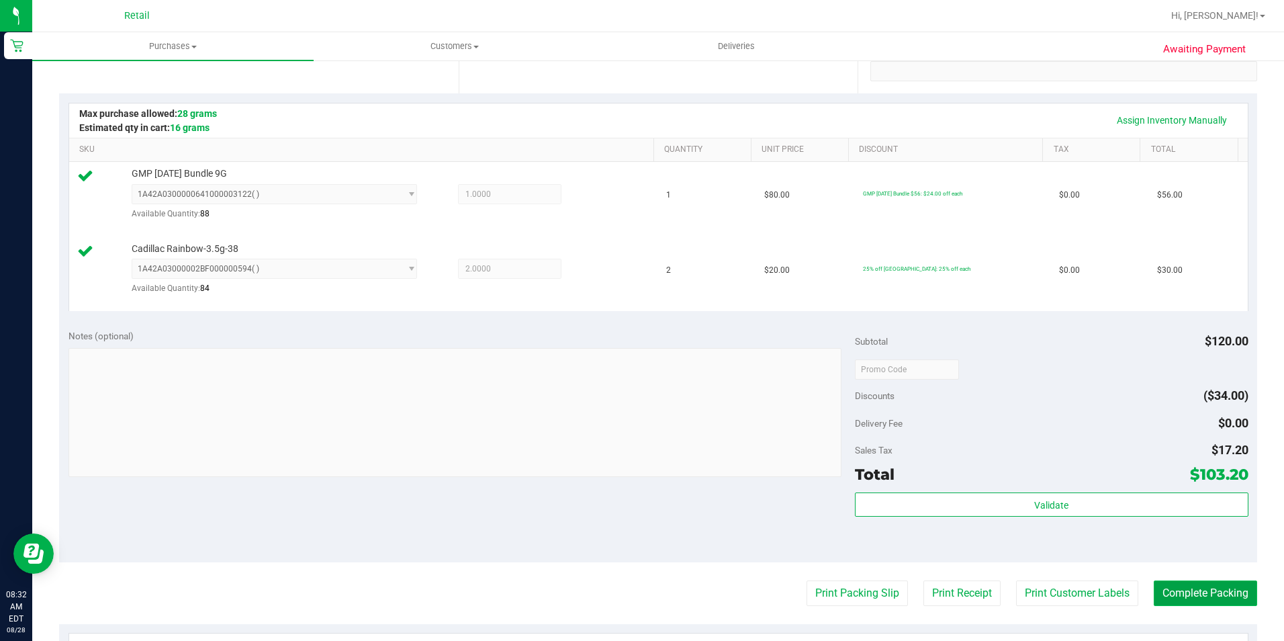
click at [1221, 594] on button "Complete Packing" at bounding box center [1205, 593] width 103 height 26
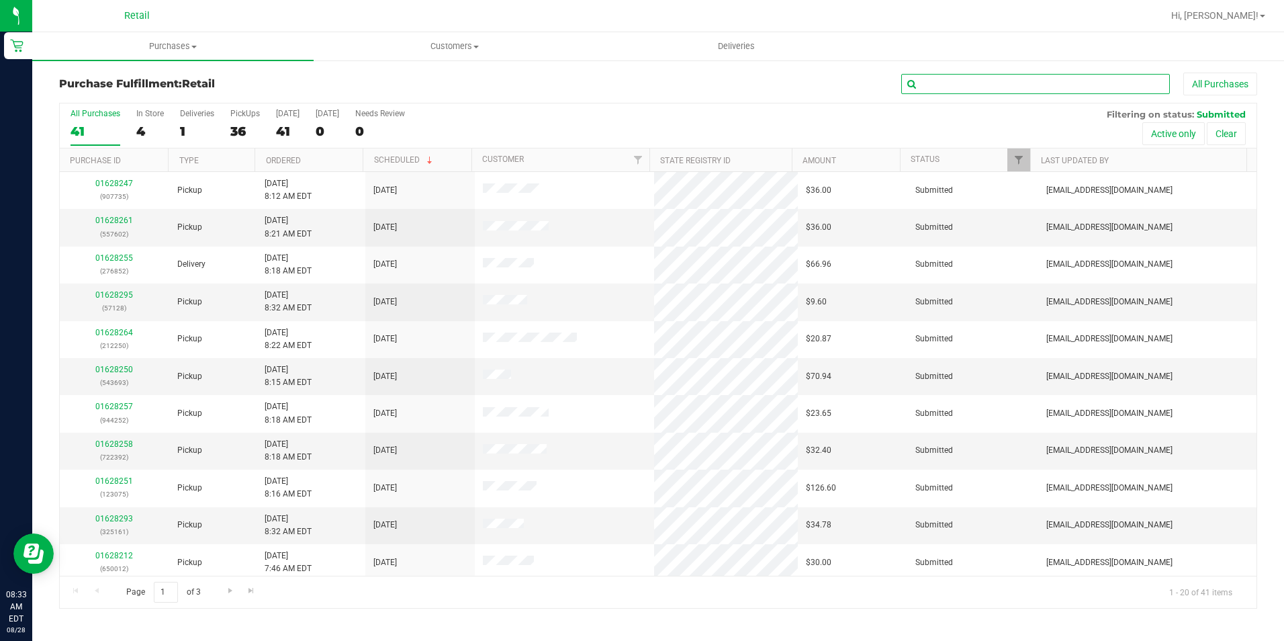
click at [994, 87] on input "text" at bounding box center [1035, 84] width 269 height 20
type input "012"
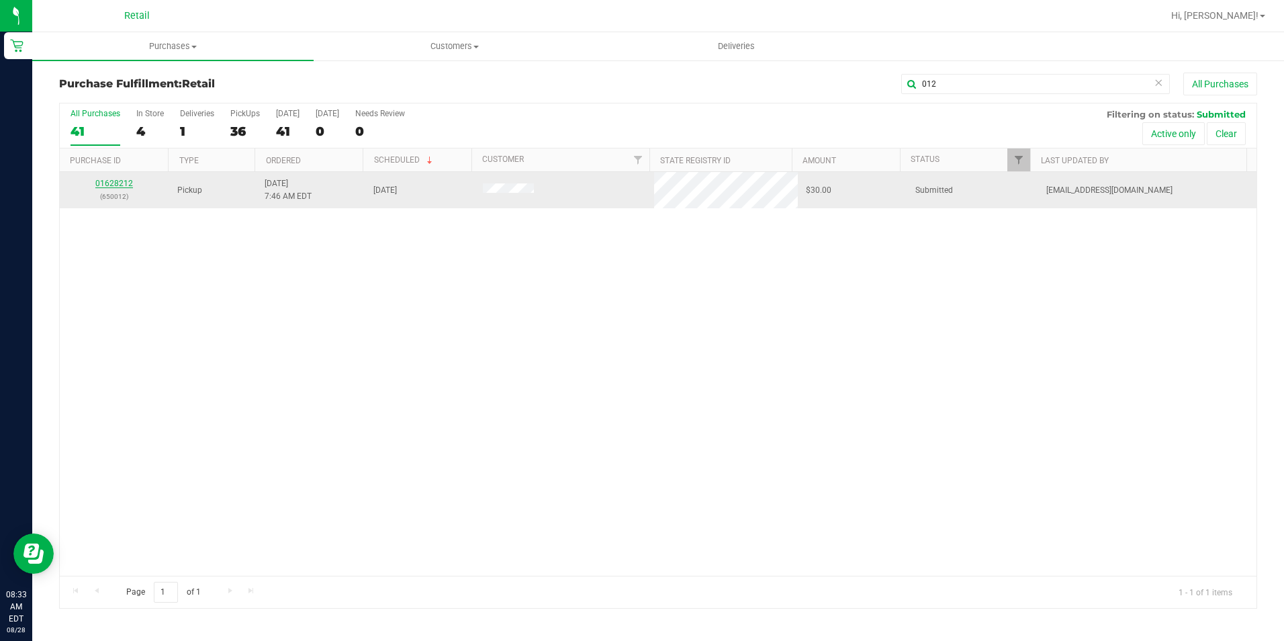
click at [124, 184] on link "01628212" at bounding box center [114, 183] width 38 height 9
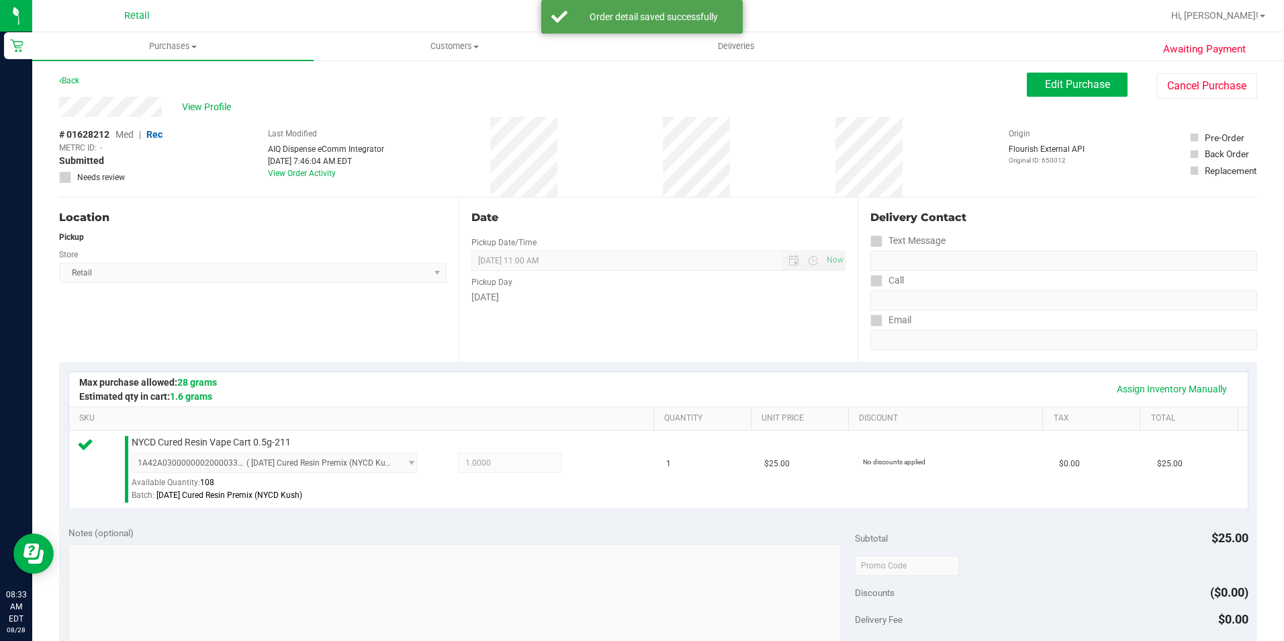
scroll to position [201, 0]
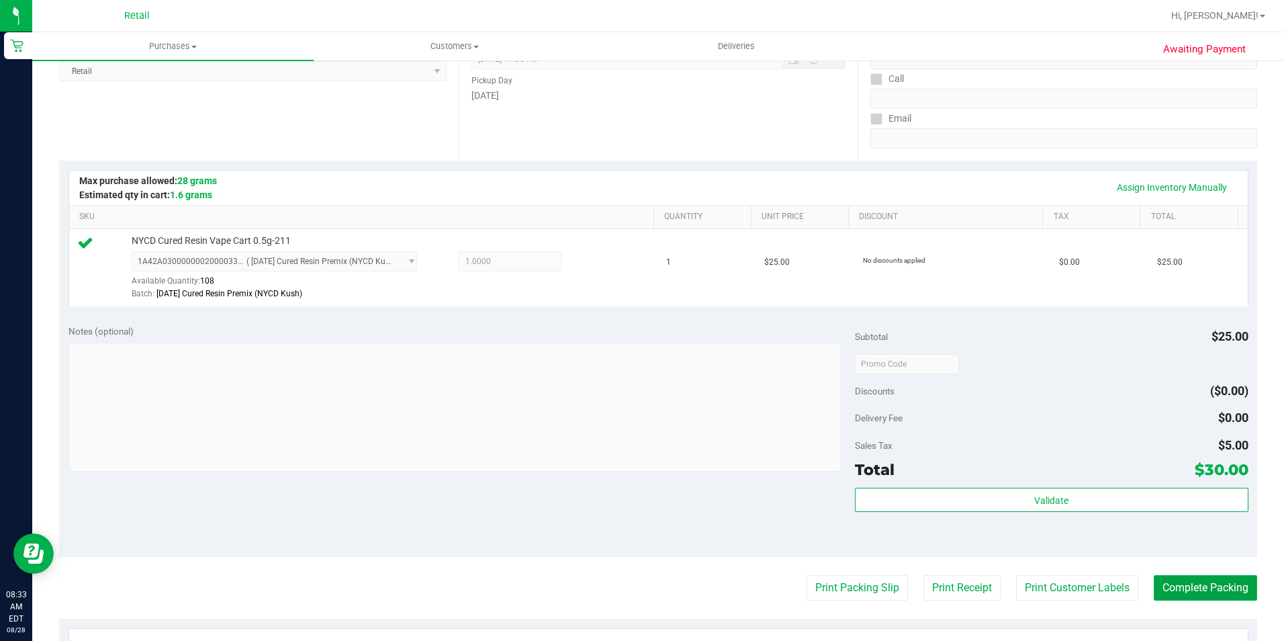
click at [1187, 584] on button "Complete Packing" at bounding box center [1205, 588] width 103 height 26
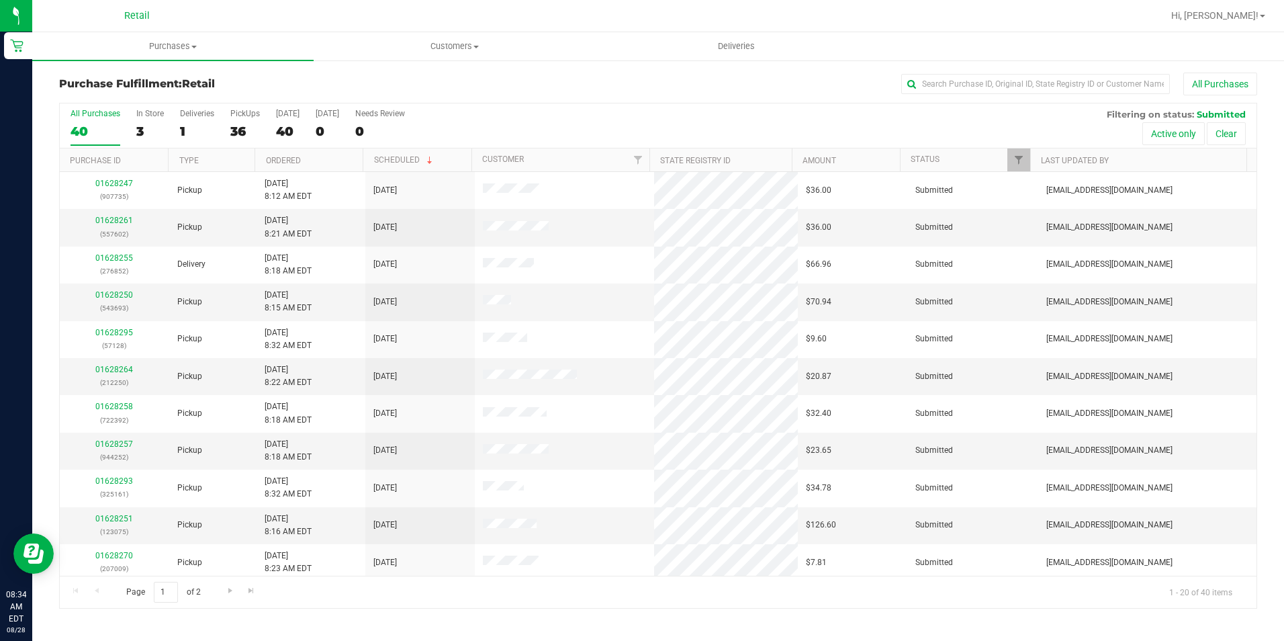
click at [968, 72] on div "Purchase Fulfillment: Retail All Purchases All Purchases 40 In Store 3 Deliveri…" at bounding box center [658, 340] width 1252 height 563
click at [971, 81] on input "text" at bounding box center [1035, 84] width 269 height 20
type input "803"
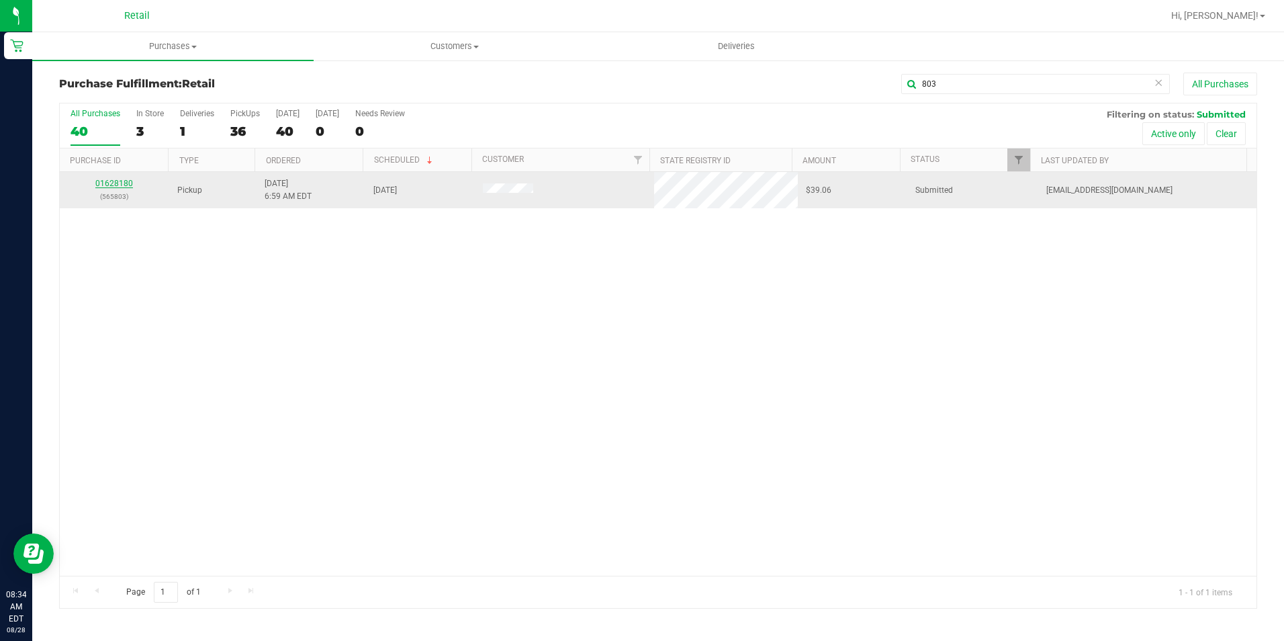
click at [118, 183] on link "01628180" at bounding box center [114, 183] width 38 height 9
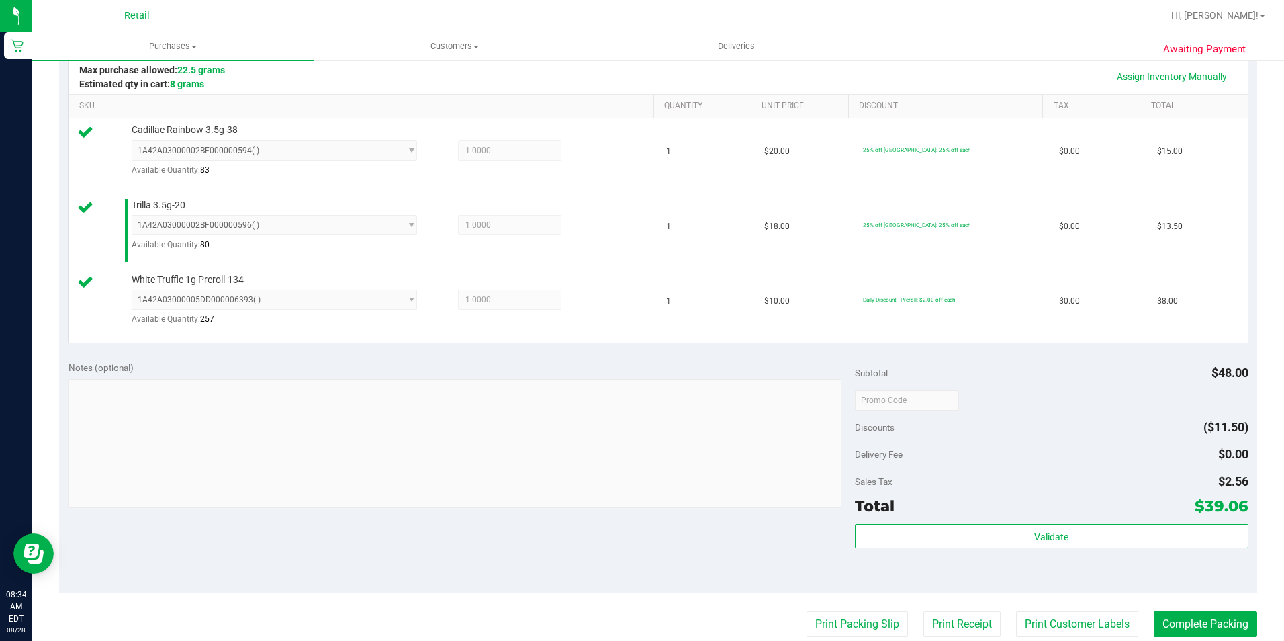
scroll to position [336, 0]
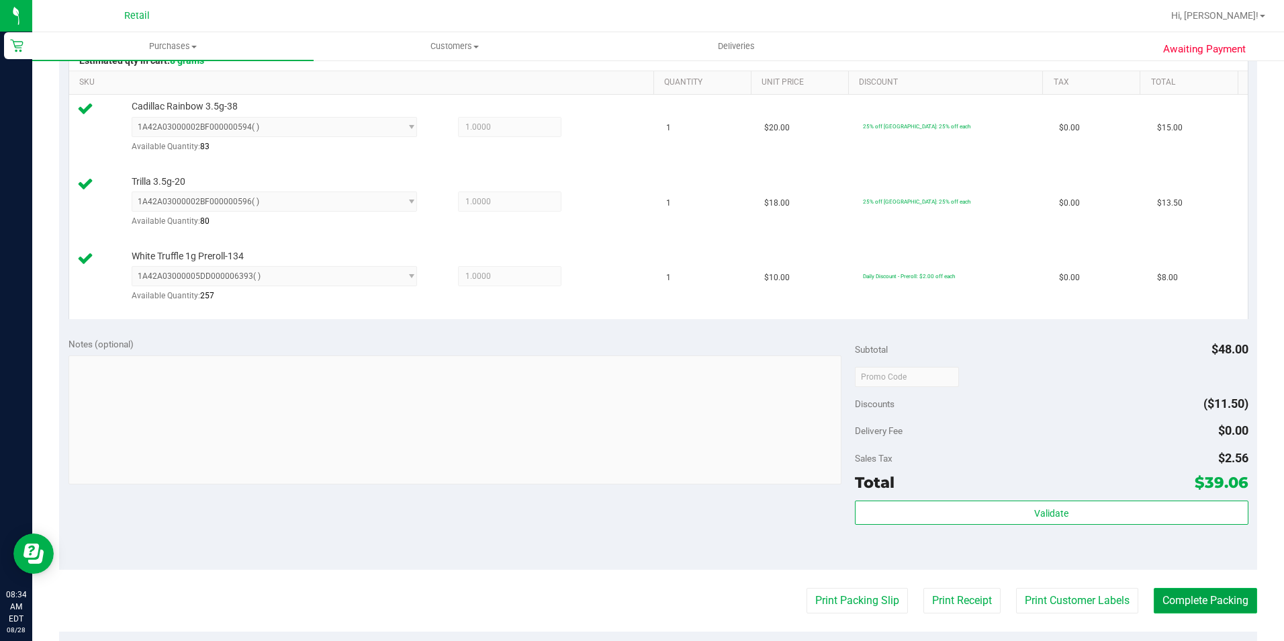
click at [1188, 604] on button "Complete Packing" at bounding box center [1205, 601] width 103 height 26
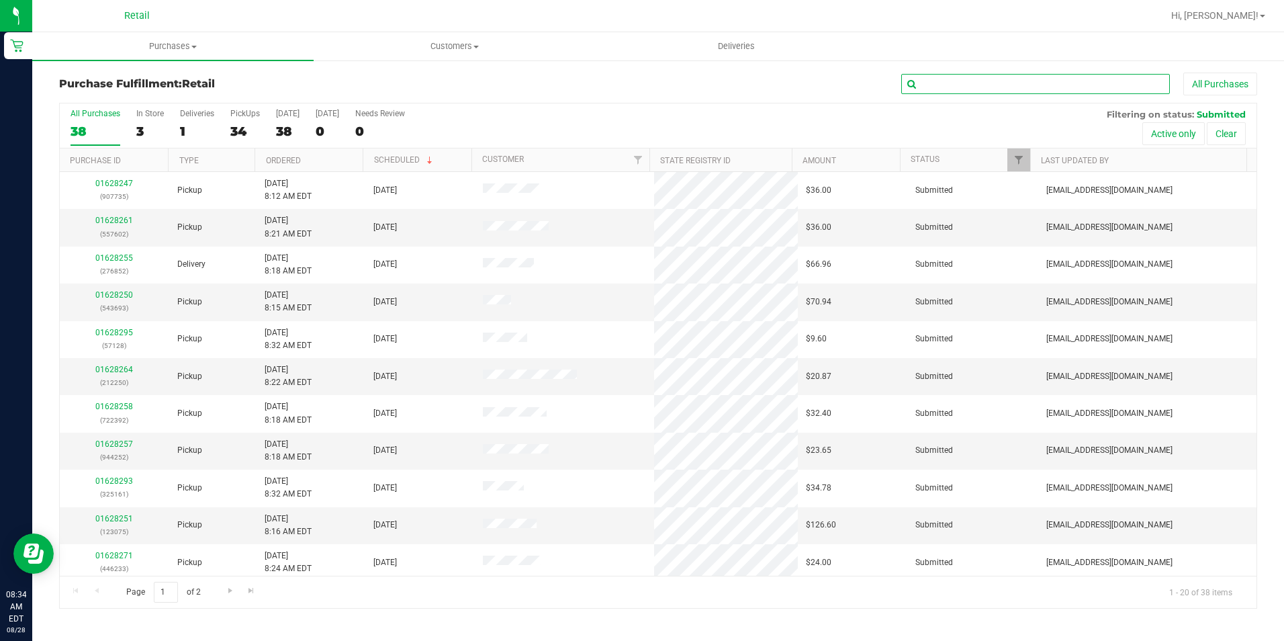
click at [1084, 79] on input "text" at bounding box center [1035, 84] width 269 height 20
type input "280"
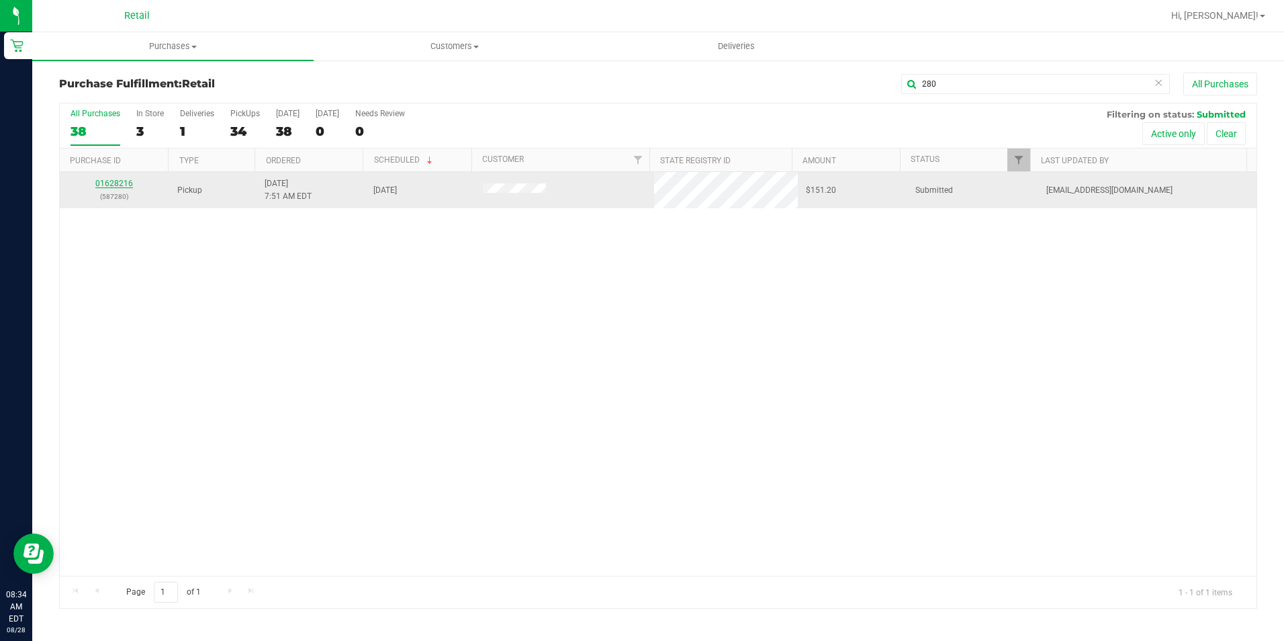
click at [132, 180] on link "01628216" at bounding box center [114, 183] width 38 height 9
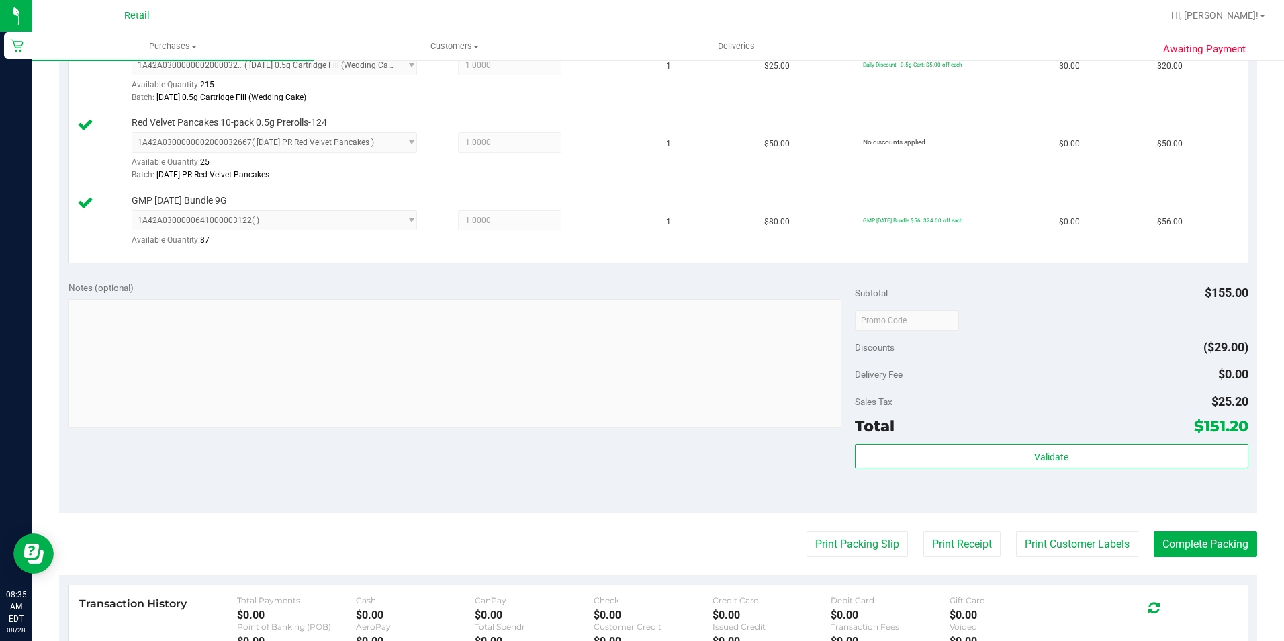
scroll to position [403, 0]
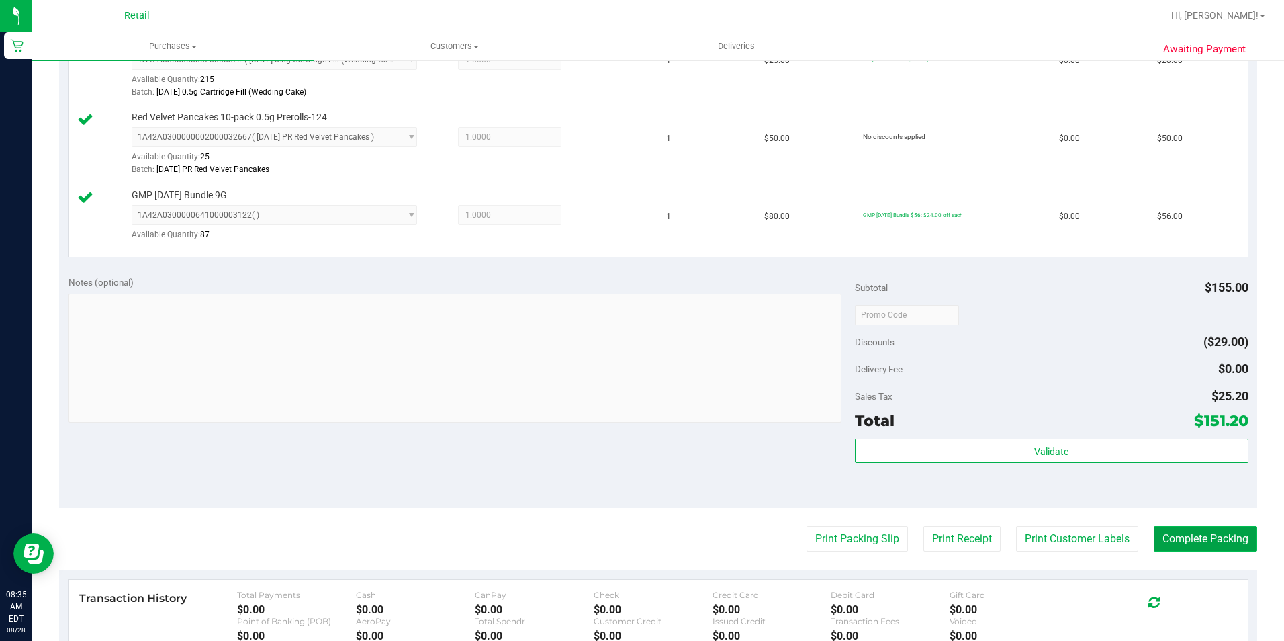
click at [1188, 543] on button "Complete Packing" at bounding box center [1205, 539] width 103 height 26
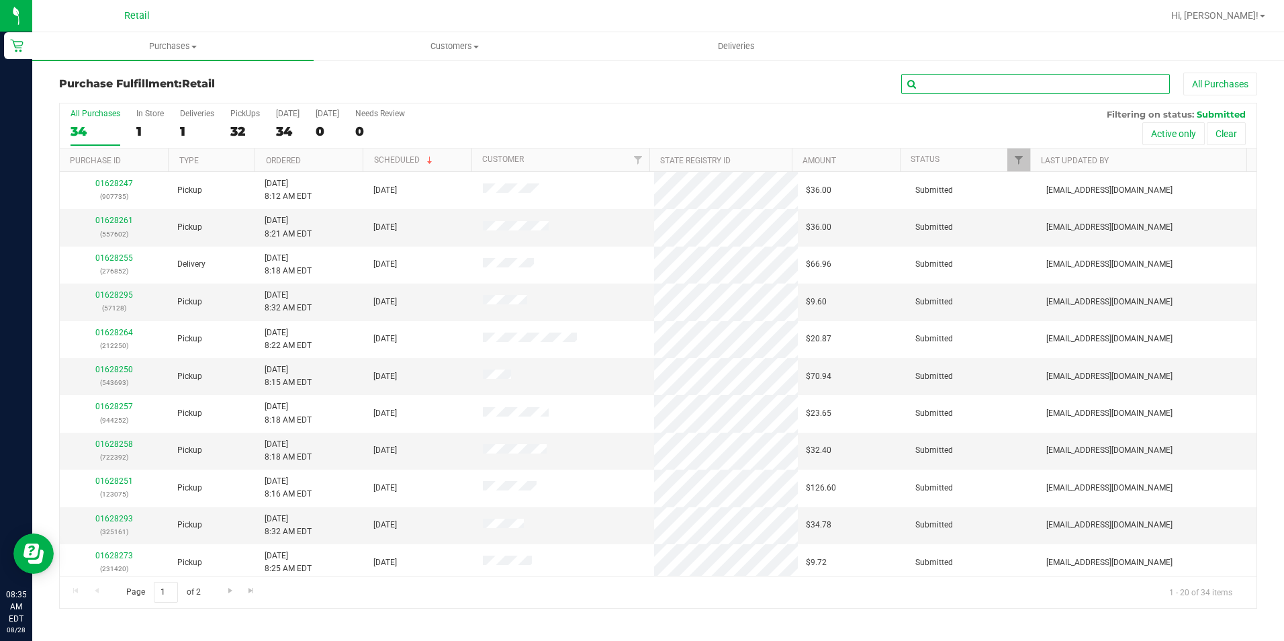
drag, startPoint x: 1016, startPoint y: 84, endPoint x: 1016, endPoint y: 61, distance: 22.8
click at [1016, 84] on input "text" at bounding box center [1035, 84] width 269 height 20
type input "075"
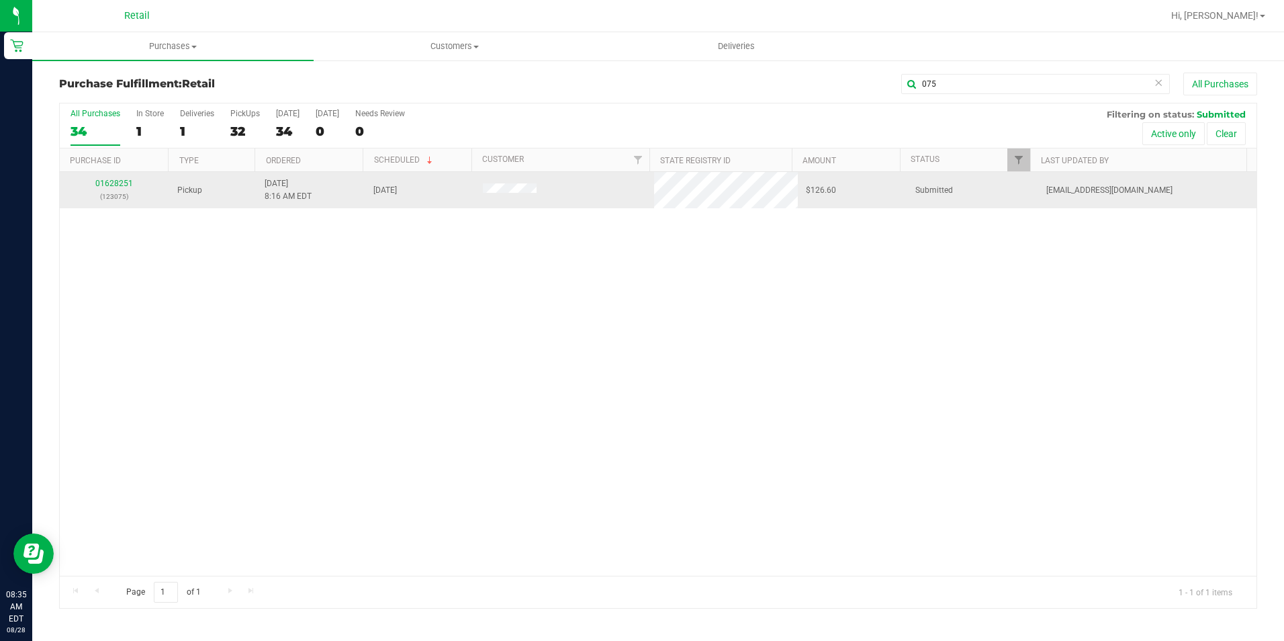
click at [117, 177] on div "01628251 (123075)" at bounding box center [114, 190] width 93 height 26
click at [118, 186] on link "01628251" at bounding box center [114, 183] width 38 height 9
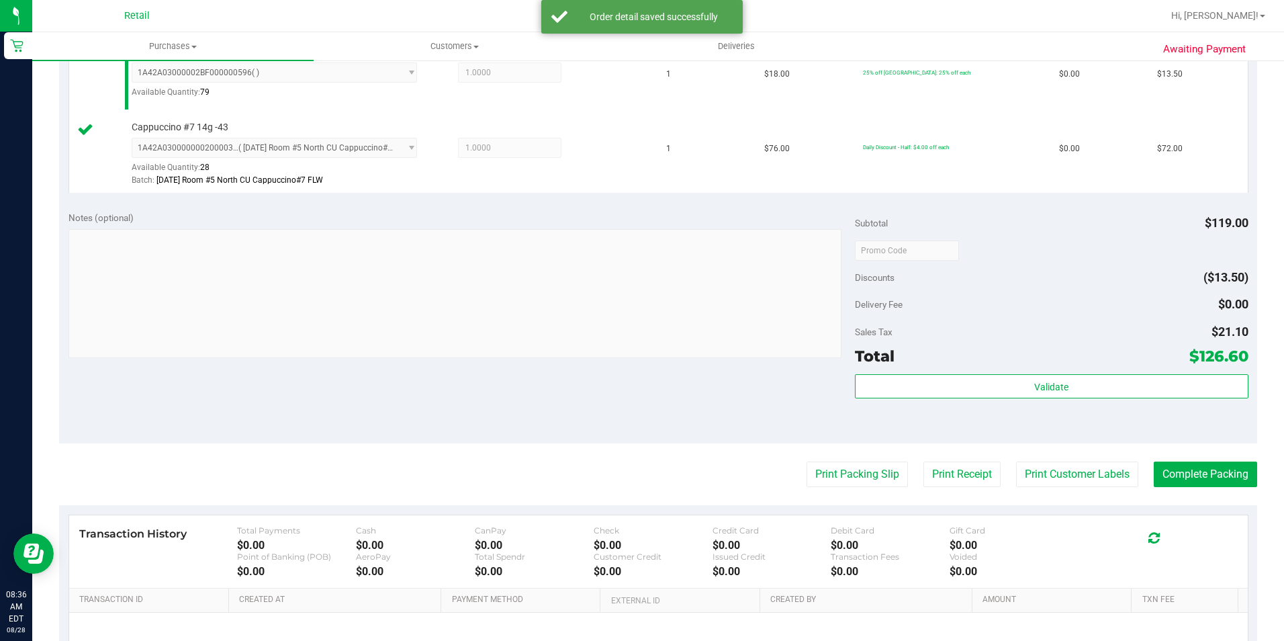
scroll to position [470, 0]
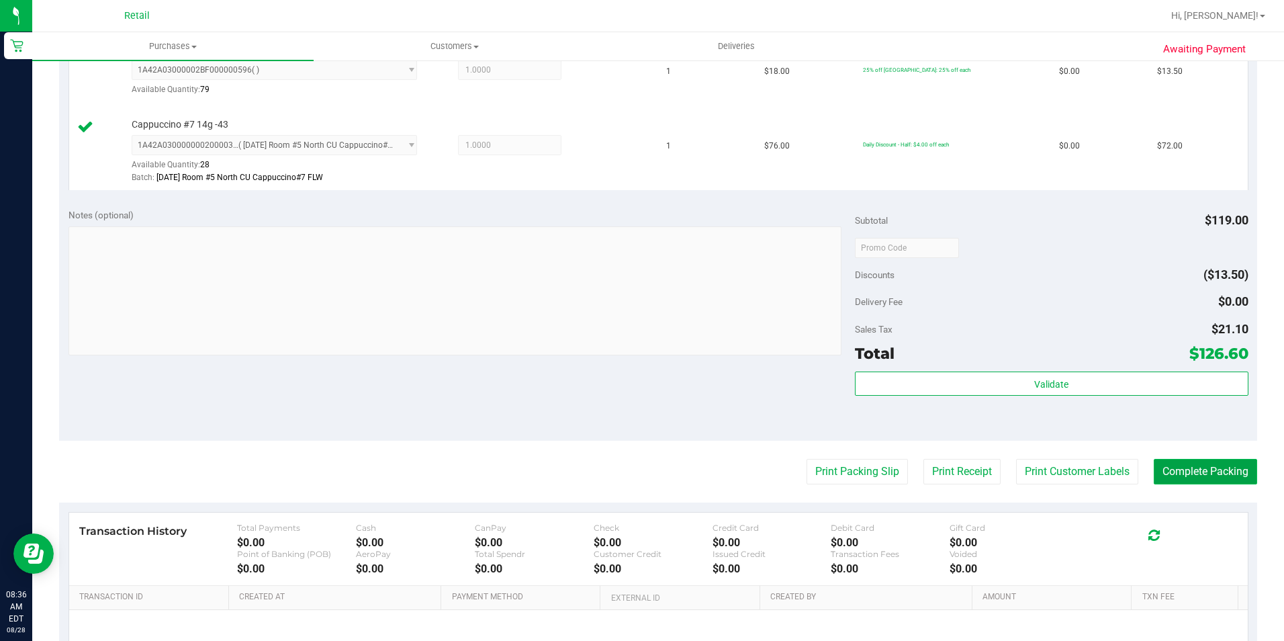
click at [1205, 465] on button "Complete Packing" at bounding box center [1205, 472] width 103 height 26
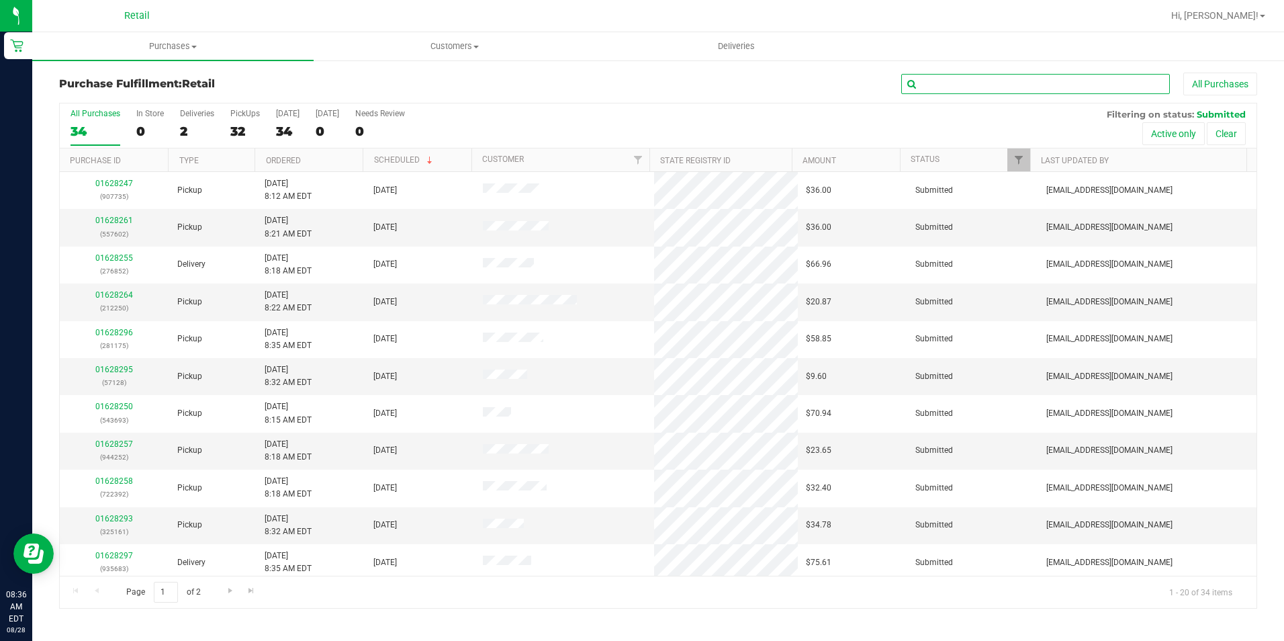
click at [992, 85] on input "text" at bounding box center [1035, 84] width 269 height 20
type input "668"
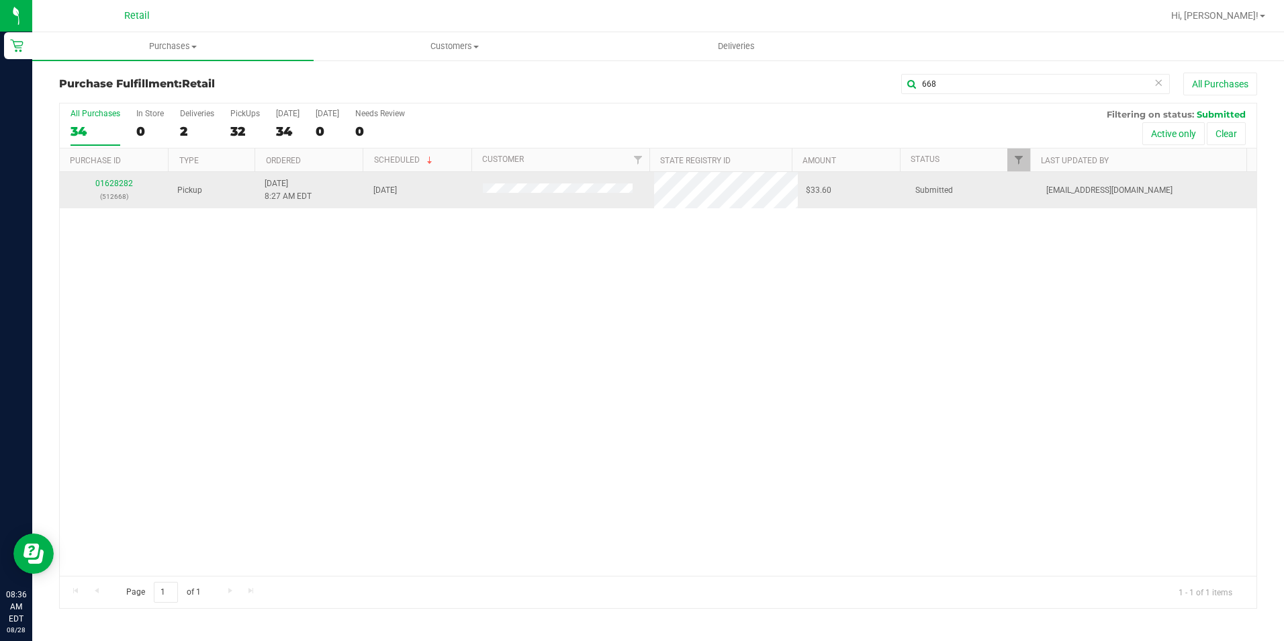
click at [101, 178] on div "01628282 (512668)" at bounding box center [114, 190] width 93 height 26
click at [108, 183] on div "01628282 (512668)" at bounding box center [114, 190] width 93 height 26
click at [109, 187] on link "01628282" at bounding box center [114, 183] width 38 height 9
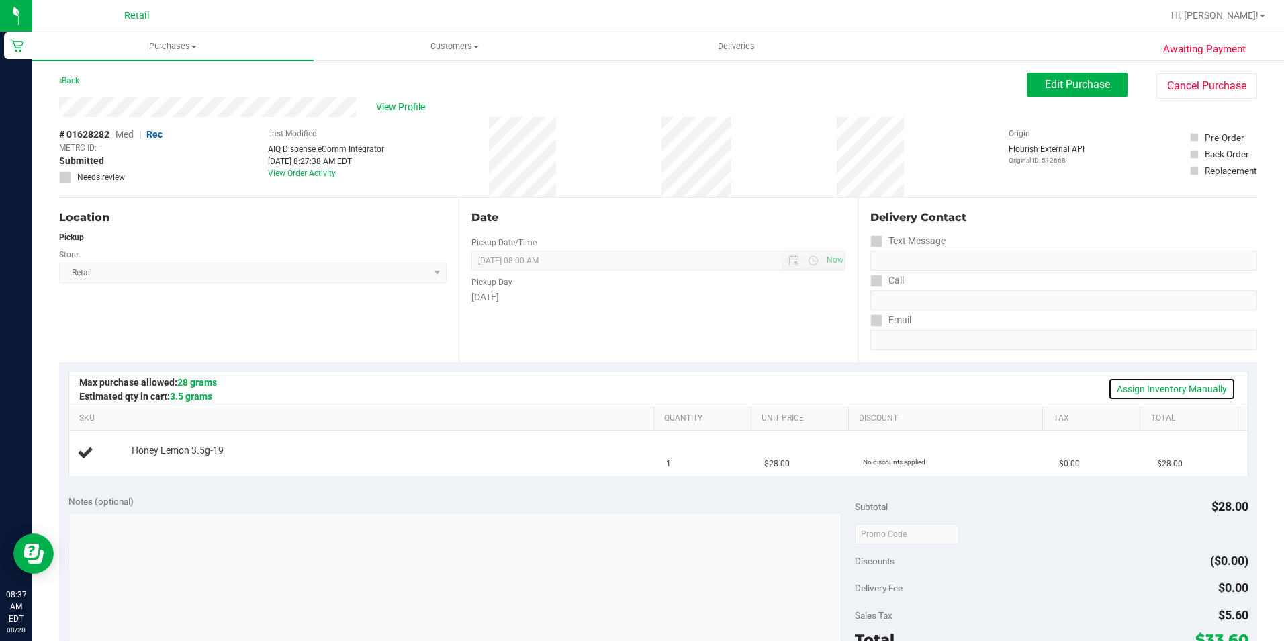
click at [1161, 395] on link "Assign Inventory Manually" at bounding box center [1172, 388] width 128 height 23
click at [158, 460] on link "Add Package" at bounding box center [156, 459] width 48 height 9
click at [246, 459] on span "Select Package" at bounding box center [266, 462] width 268 height 19
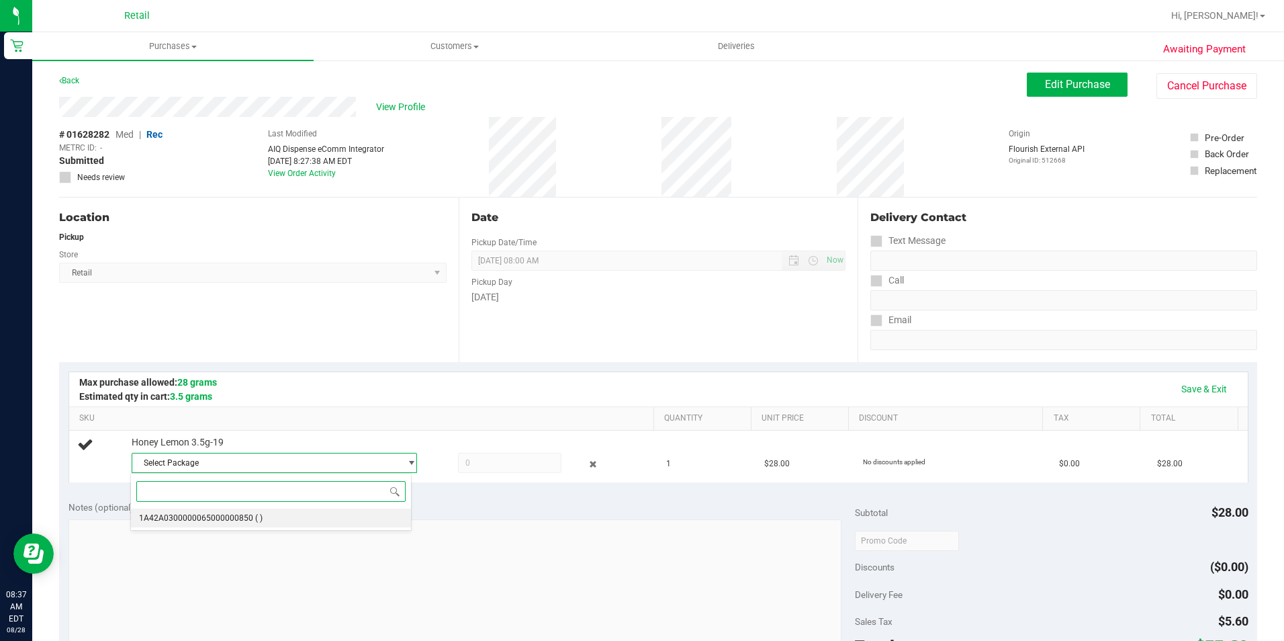
click at [244, 507] on span at bounding box center [270, 491] width 279 height 32
click at [245, 515] on span "1A42A0300000065000000850" at bounding box center [196, 517] width 114 height 9
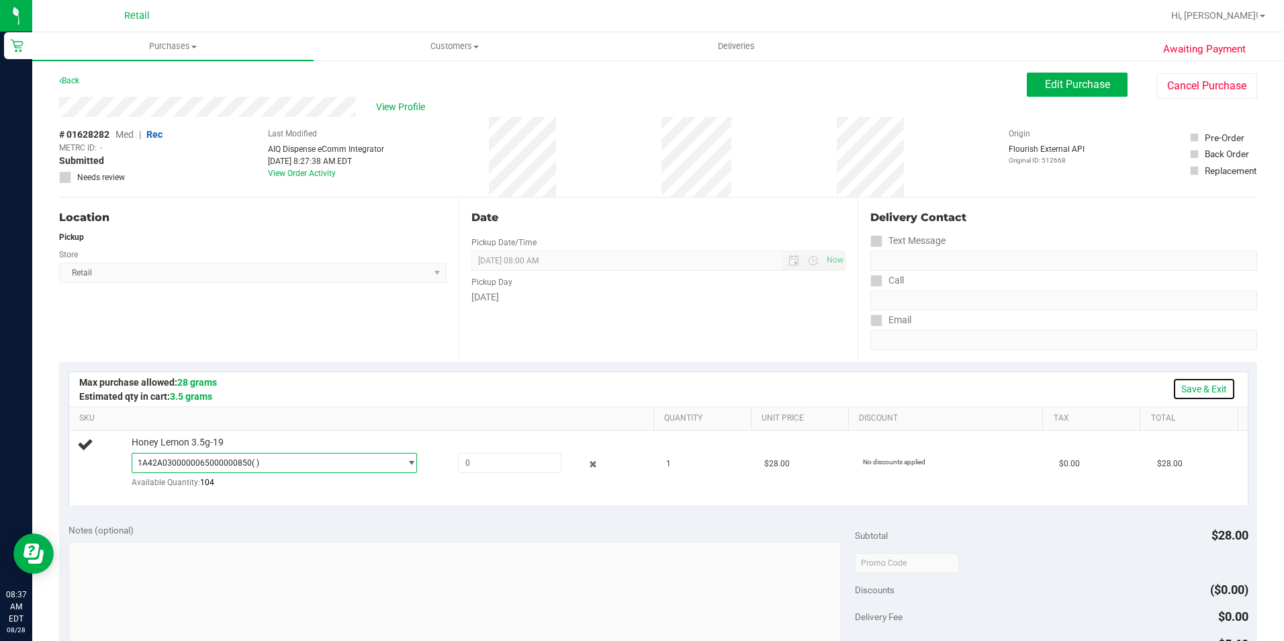
click at [1180, 389] on link "Save & Exit" at bounding box center [1203, 388] width 63 height 23
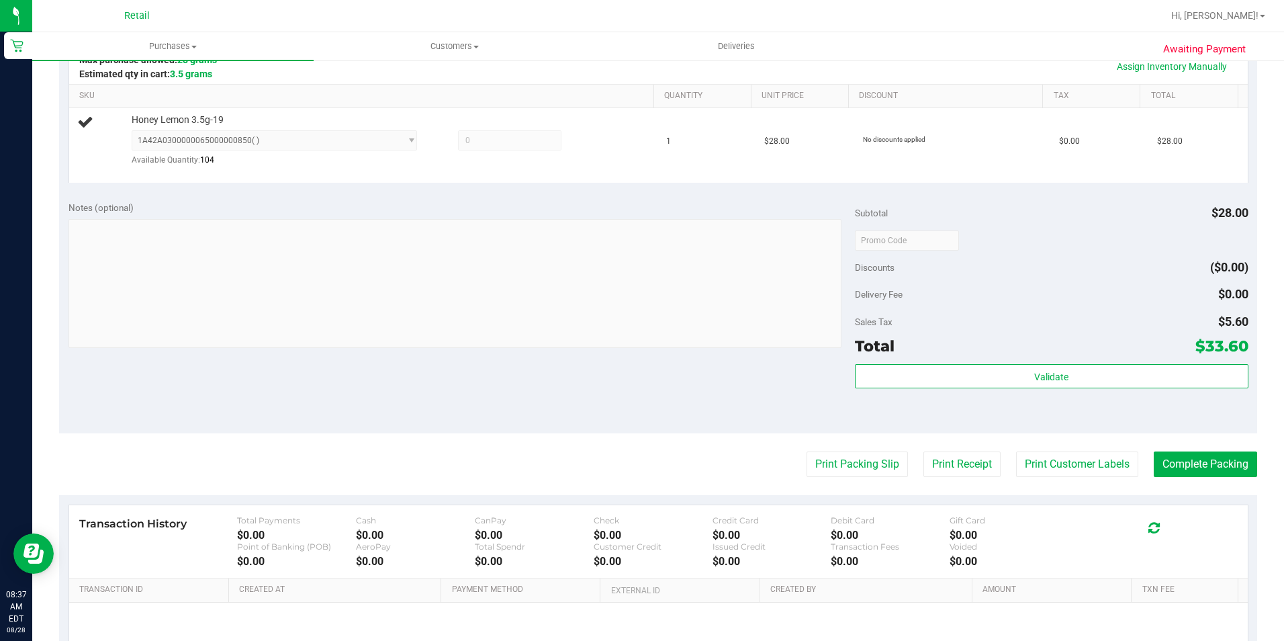
scroll to position [336, 0]
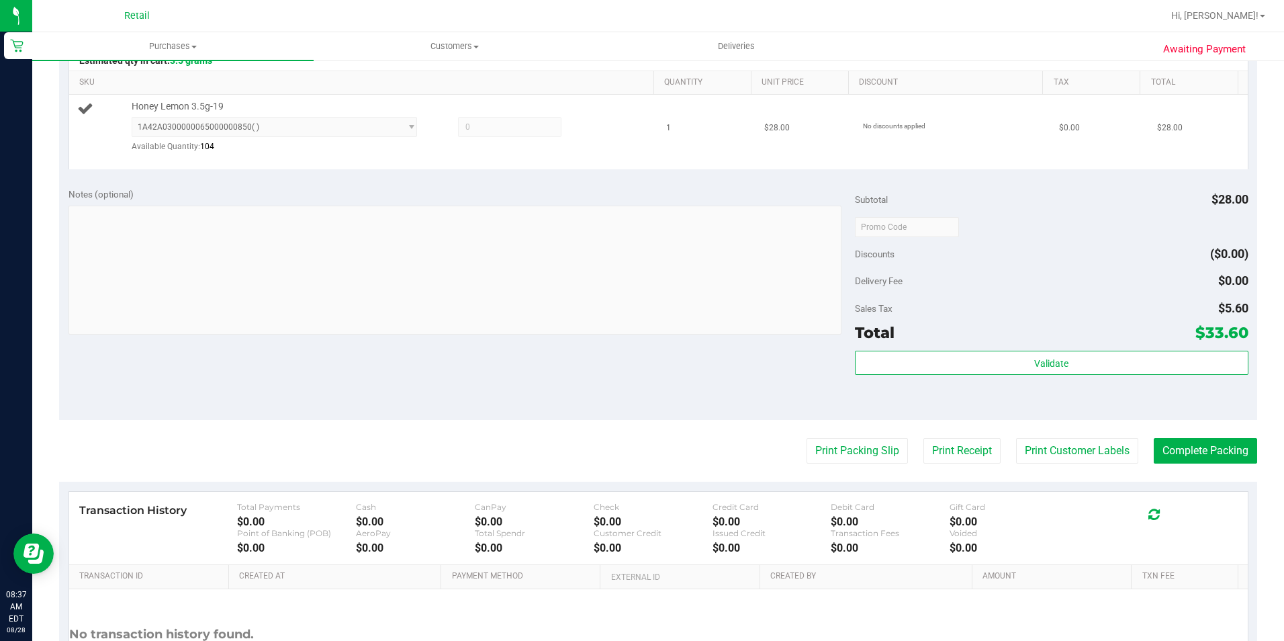
click at [492, 115] on div "Honey Lemon 3.5g-19 1A42A0300000065000000850 ( ) 1A42A0300000065000000850 Avail…" at bounding box center [386, 131] width 522 height 63
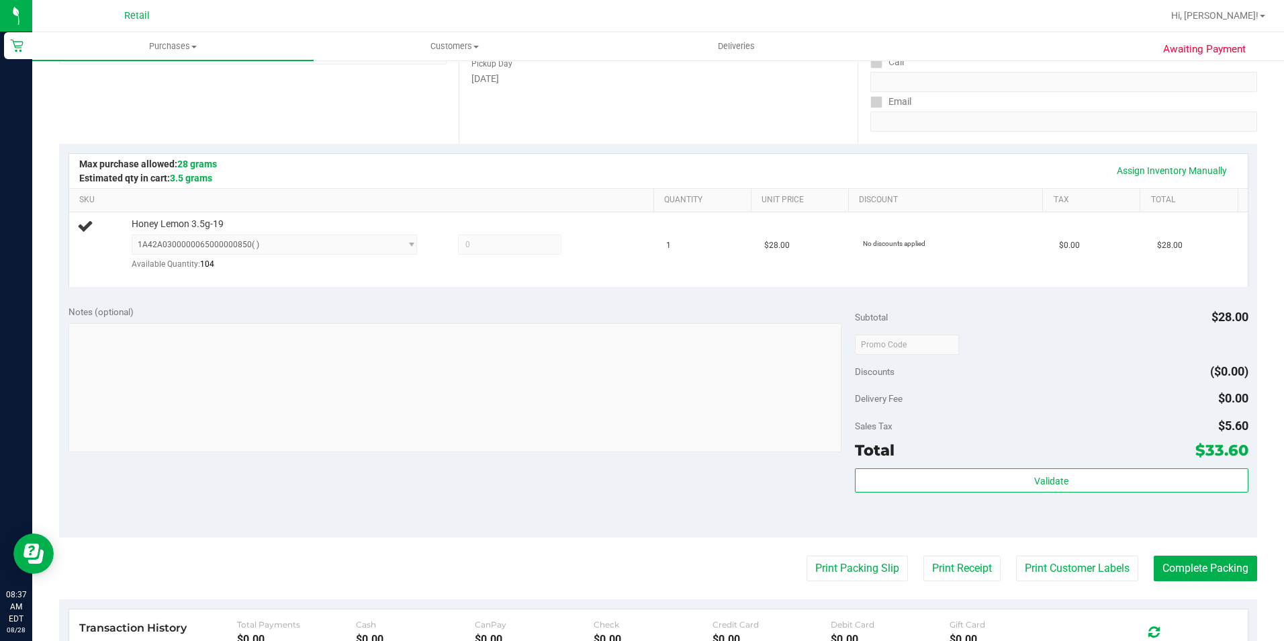
scroll to position [201, 0]
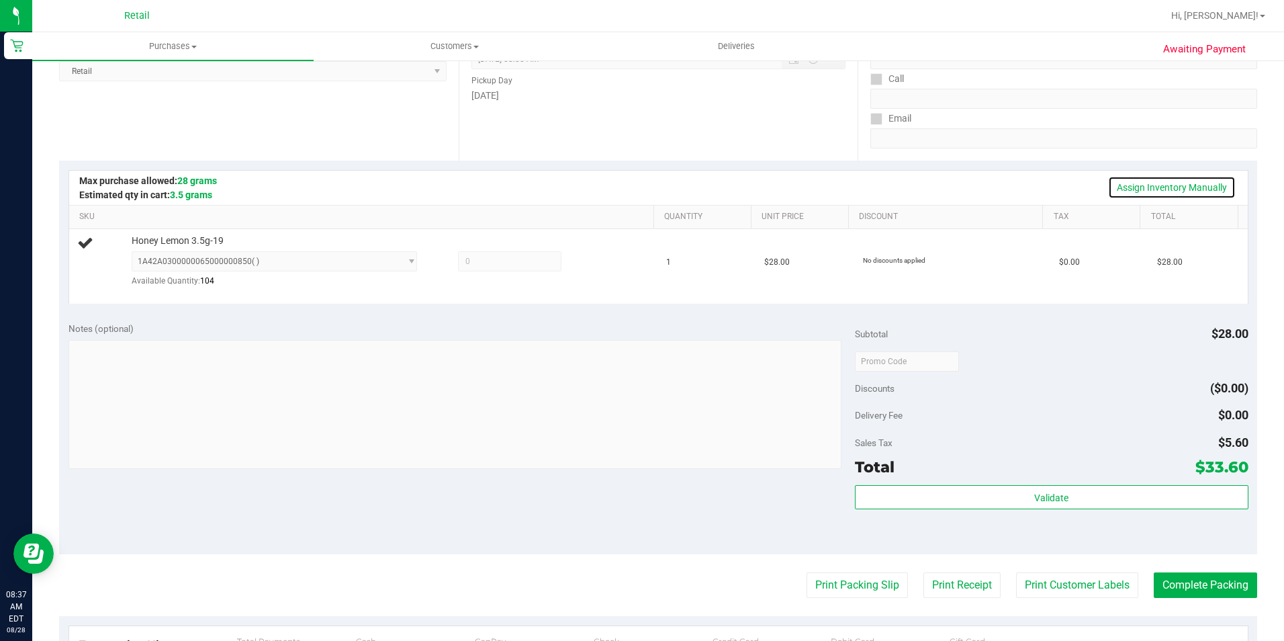
click at [1150, 189] on link "Assign Inventory Manually" at bounding box center [1172, 187] width 128 height 23
click at [474, 261] on span at bounding box center [509, 261] width 103 height 20
type input "1"
type input "1.0000"
click at [1185, 193] on link "Save & Exit" at bounding box center [1203, 187] width 63 height 23
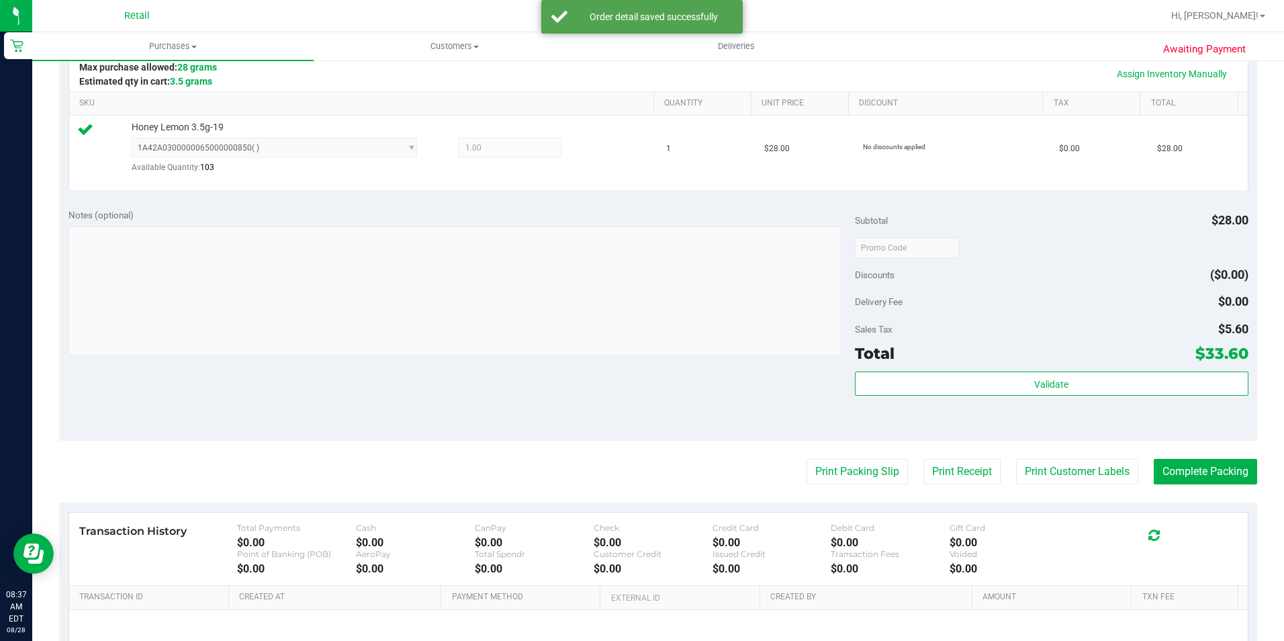
scroll to position [336, 0]
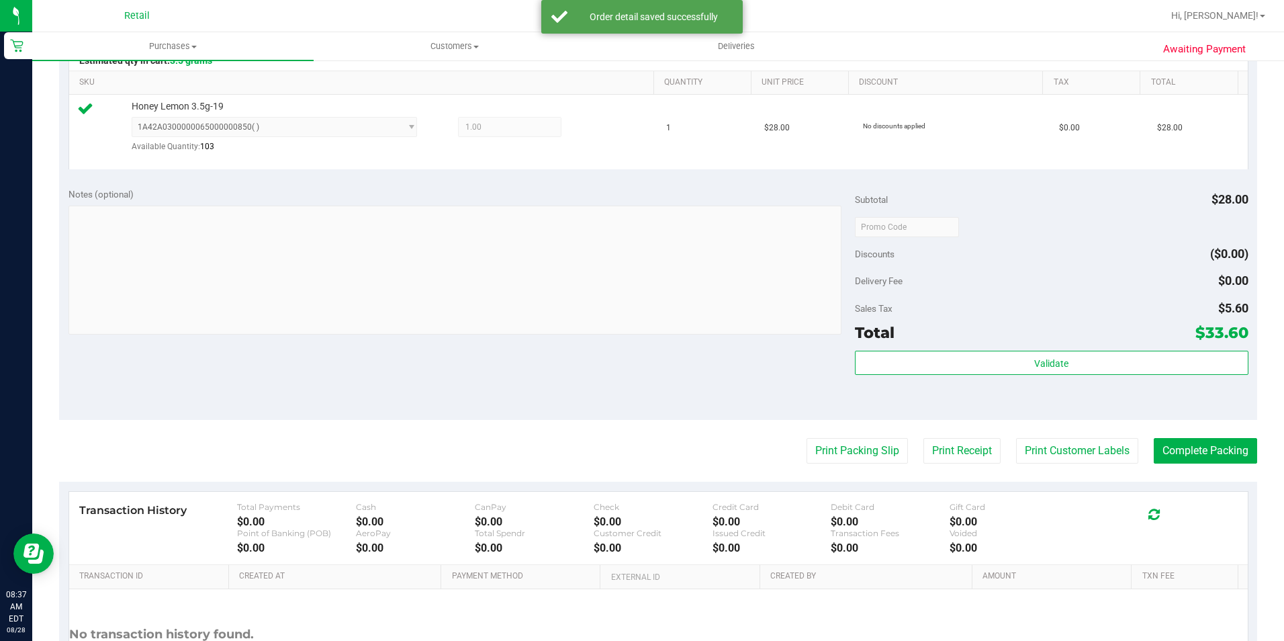
click at [1205, 418] on div "Notes (optional) Subtotal $28.00 Discounts ($0.00) Delivery Fee $0.00 Sales Tax…" at bounding box center [658, 299] width 1198 height 242
click at [1187, 451] on button "Complete Packing" at bounding box center [1205, 451] width 103 height 26
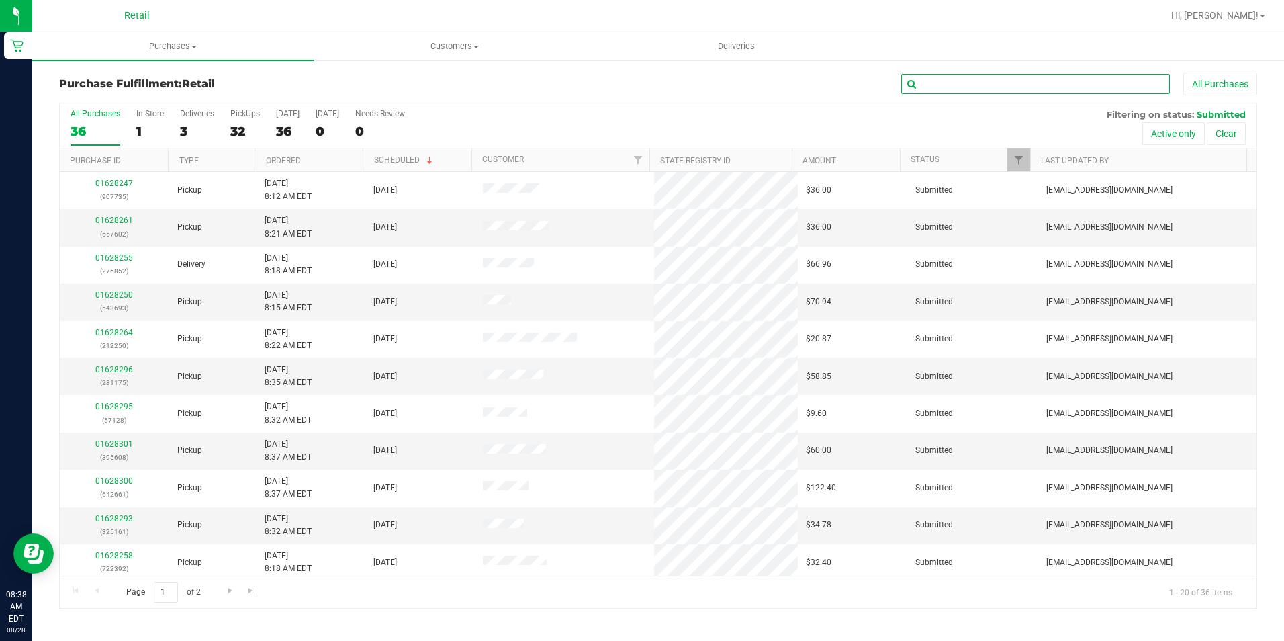
click at [946, 79] on input "text" at bounding box center [1035, 84] width 269 height 20
type input "009"
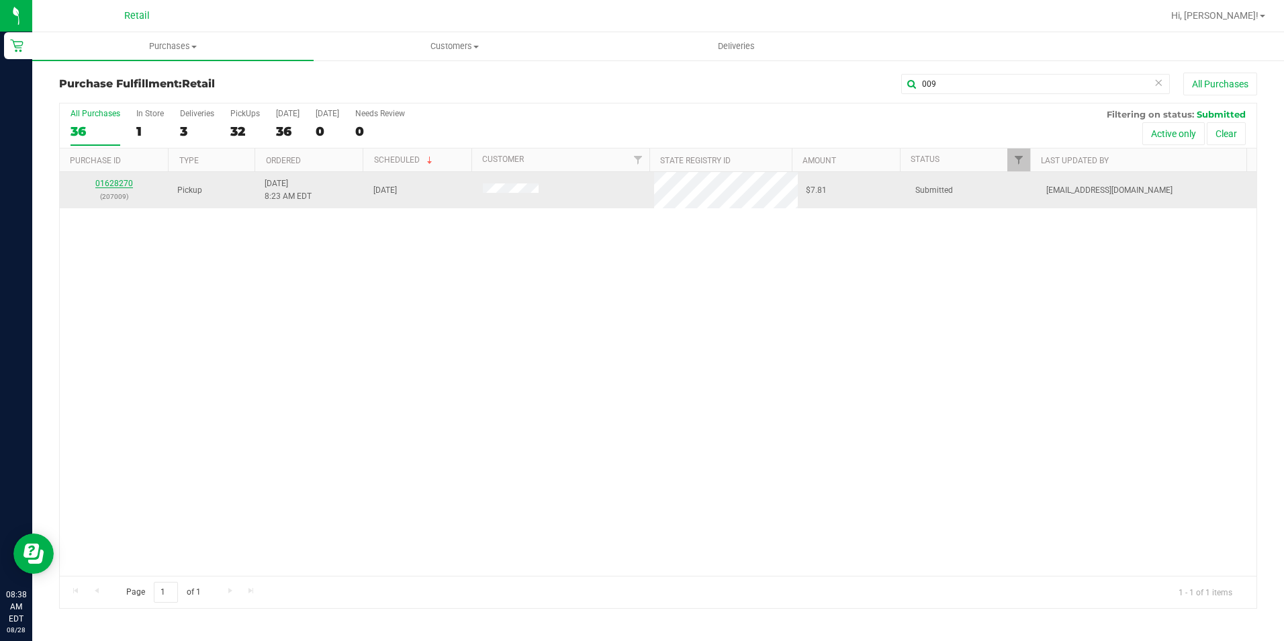
click at [123, 185] on link "01628270" at bounding box center [114, 183] width 38 height 9
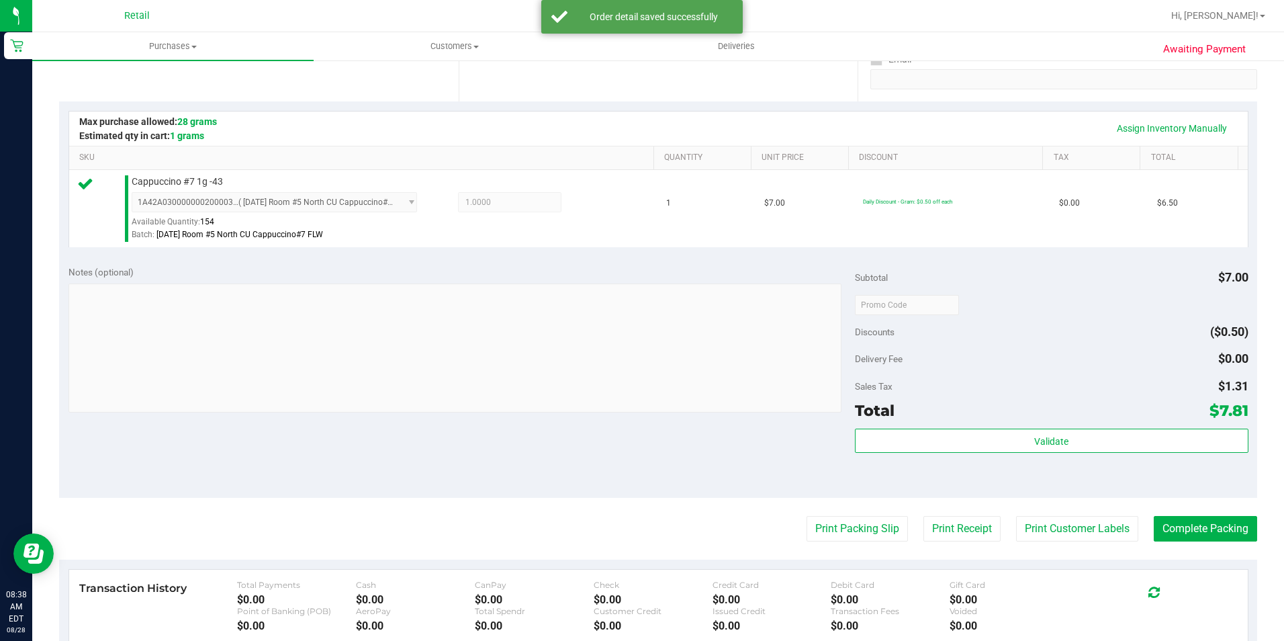
scroll to position [269, 0]
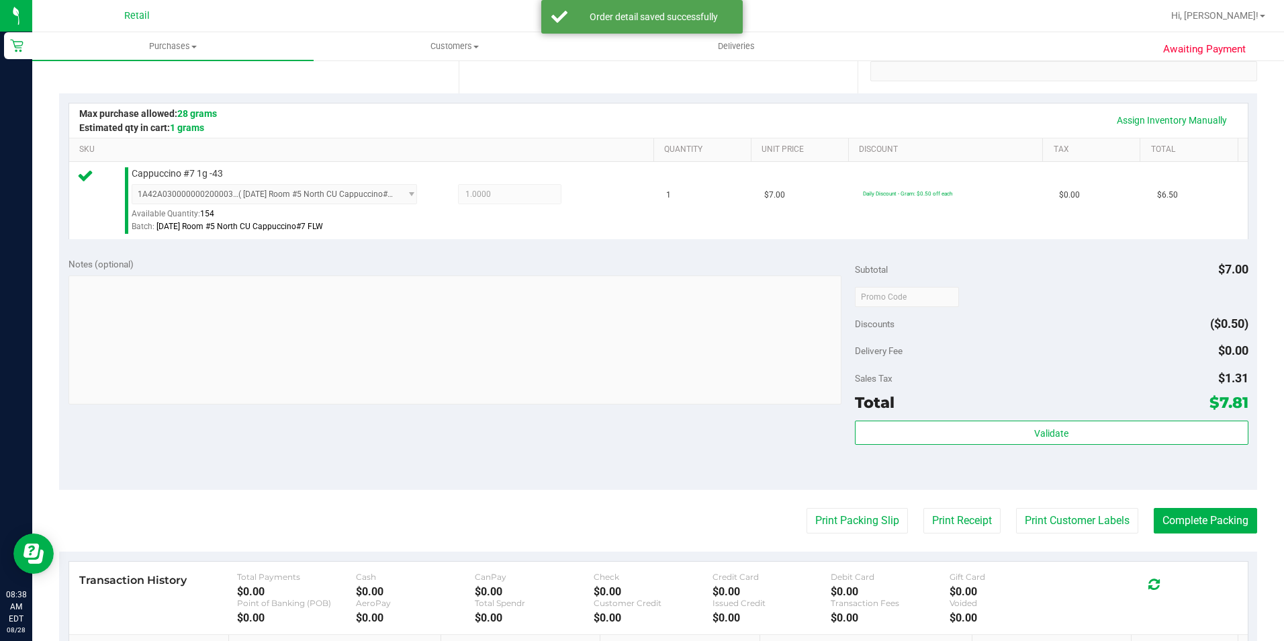
click at [1217, 504] on purchase-details "Back Edit Purchase Cancel Purchase View Profile # 01628270 Med | Rec METRC ID: …" at bounding box center [658, 303] width 1198 height 999
click at [1215, 514] on button "Complete Packing" at bounding box center [1205, 521] width 103 height 26
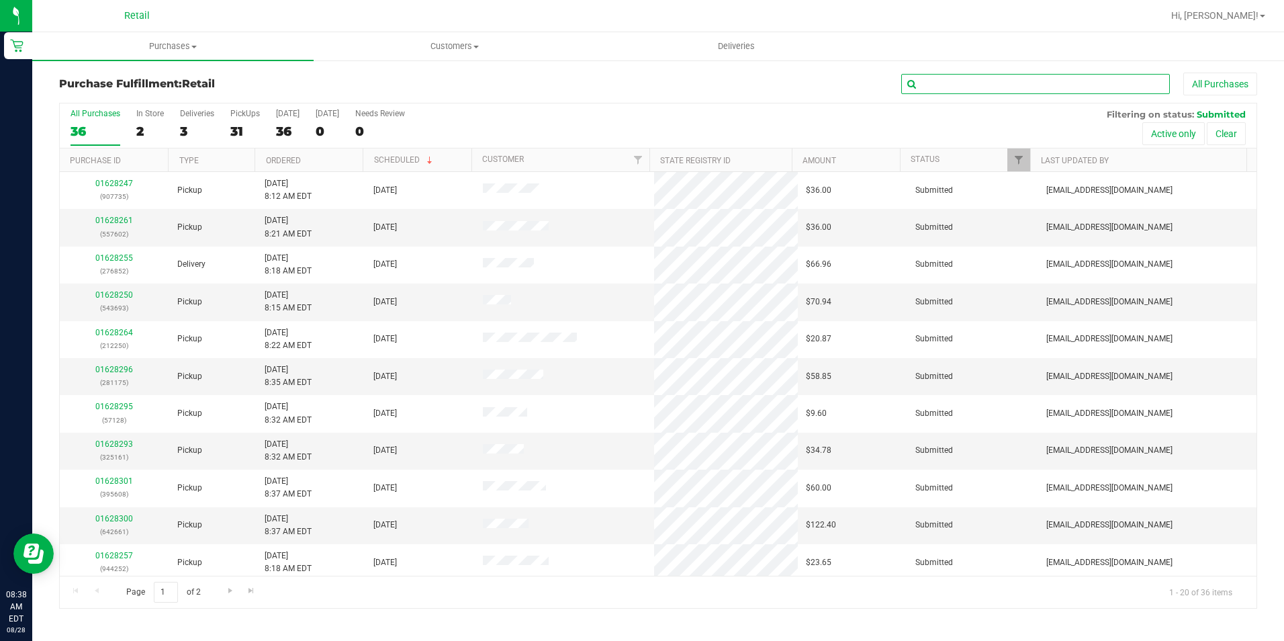
click at [970, 80] on input "text" at bounding box center [1035, 84] width 269 height 20
type input "826"
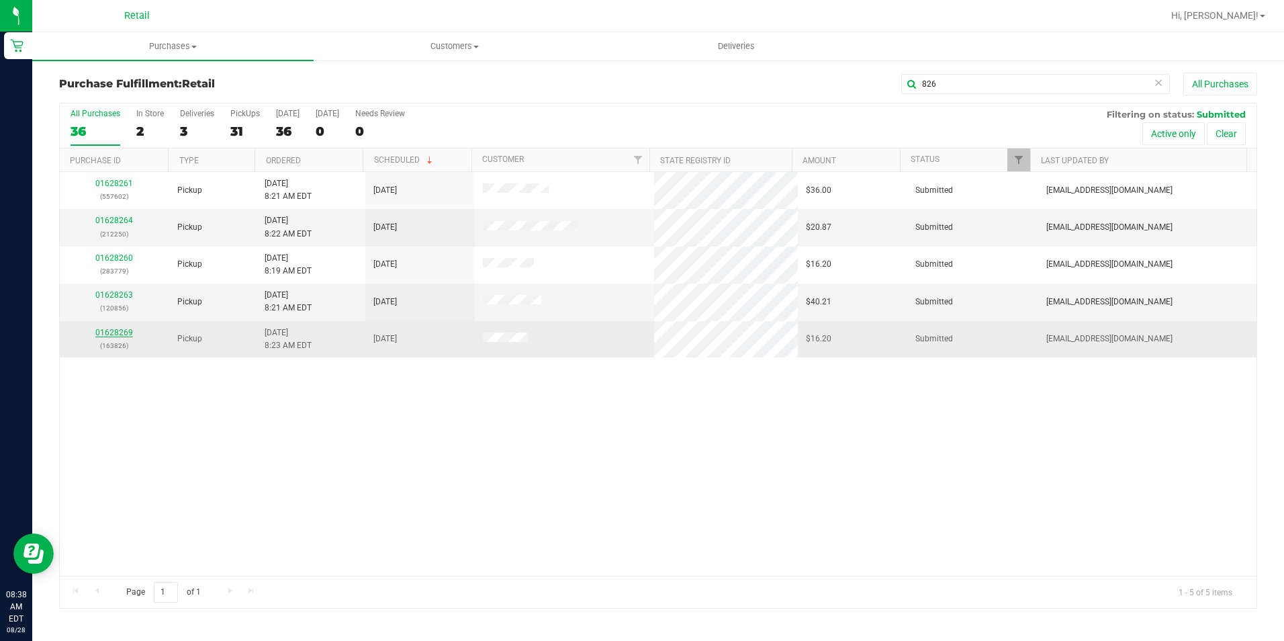
click at [110, 336] on link "01628269" at bounding box center [114, 332] width 38 height 9
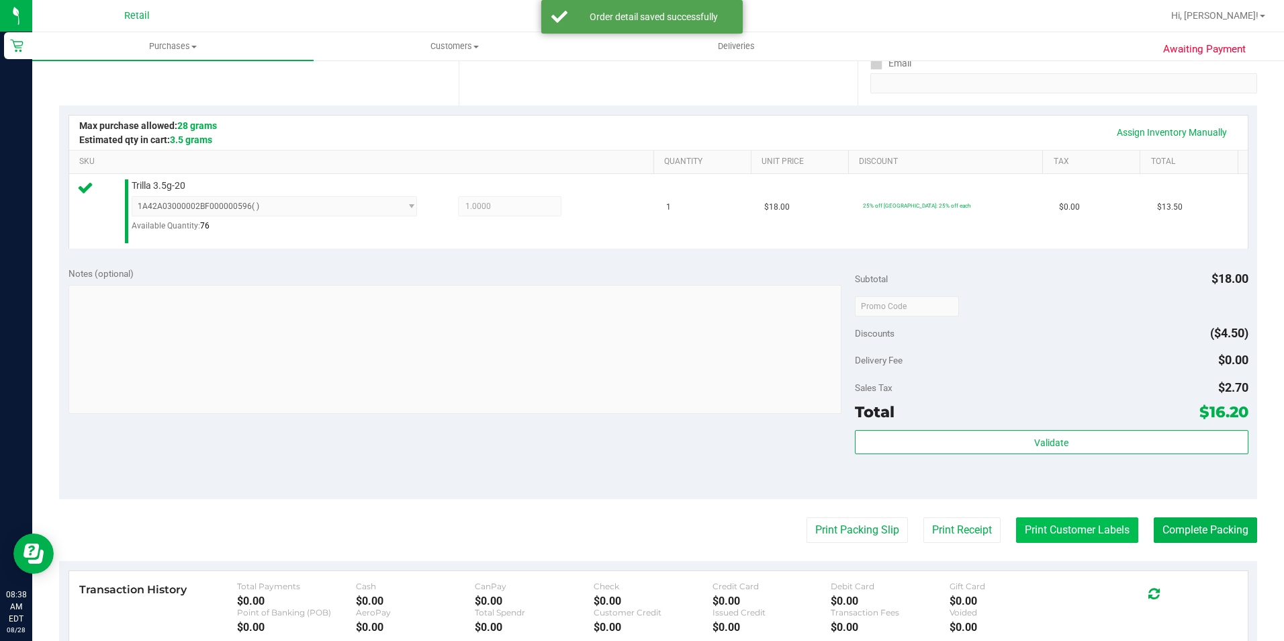
scroll to position [269, 0]
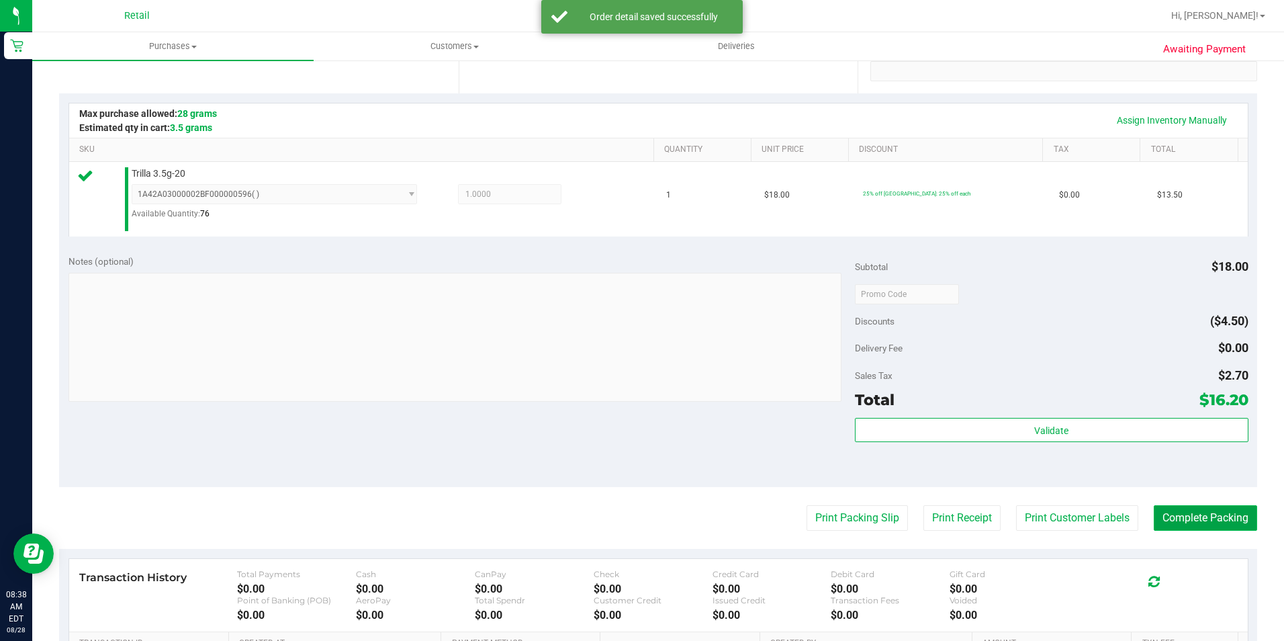
click at [1162, 511] on button "Complete Packing" at bounding box center [1205, 518] width 103 height 26
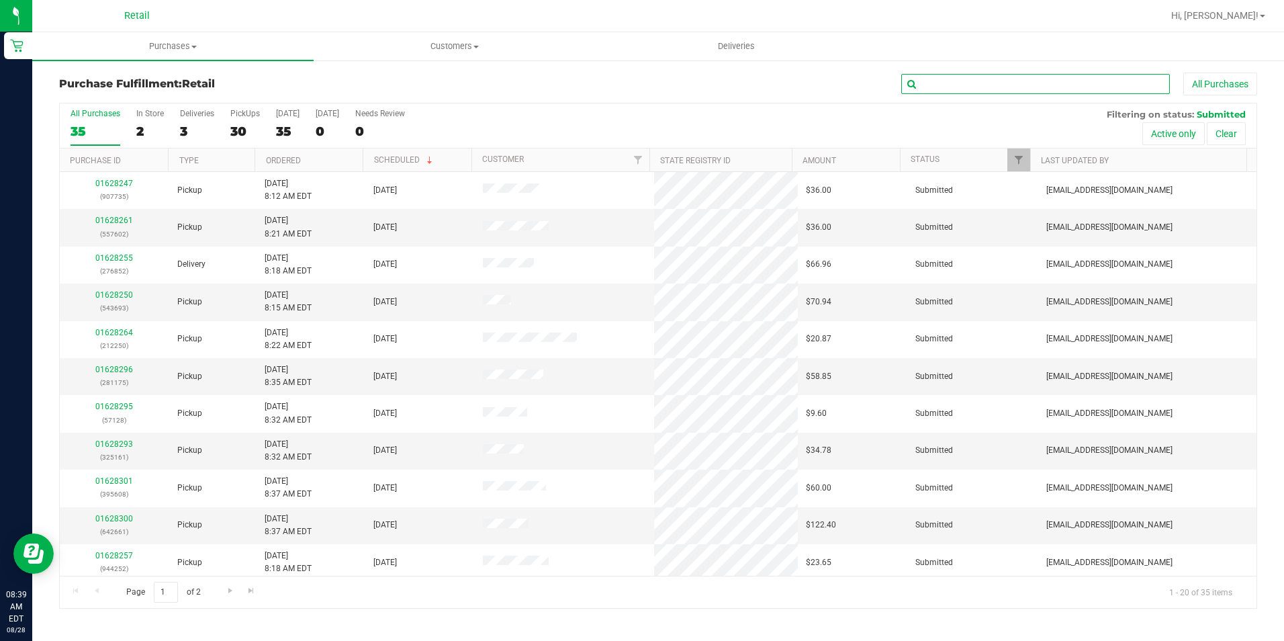
click at [1009, 85] on input "text" at bounding box center [1035, 84] width 269 height 20
type input "420"
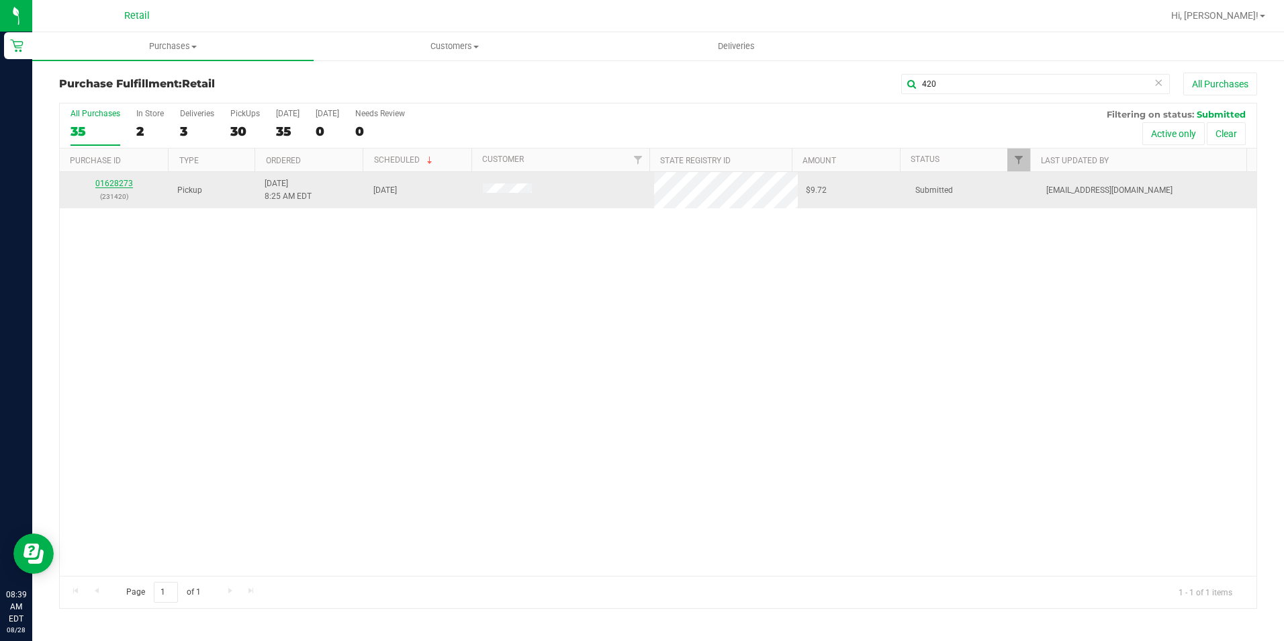
click at [129, 182] on link "01628273" at bounding box center [114, 183] width 38 height 9
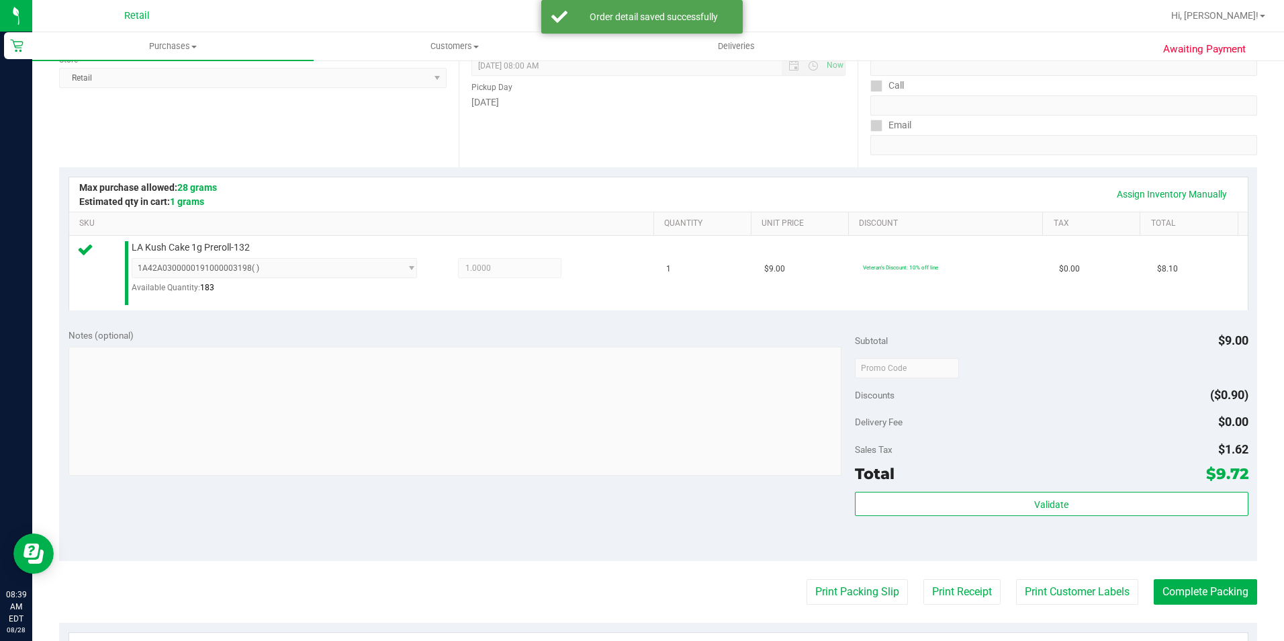
scroll to position [201, 0]
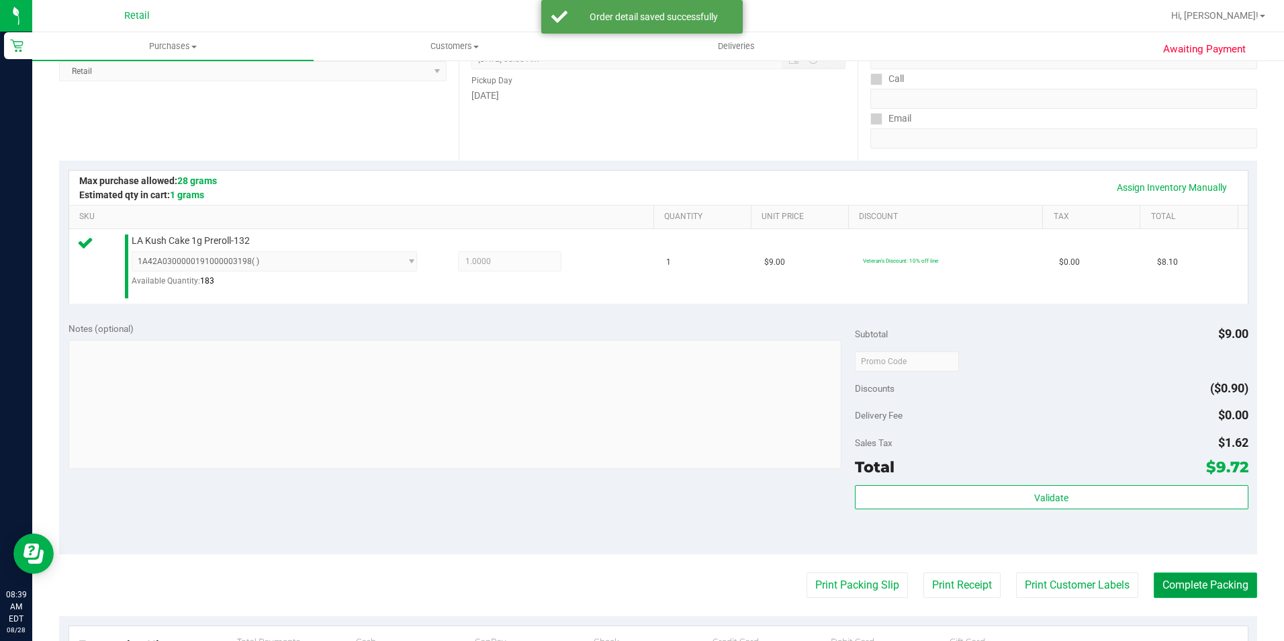
click at [1201, 580] on button "Complete Packing" at bounding box center [1205, 585] width 103 height 26
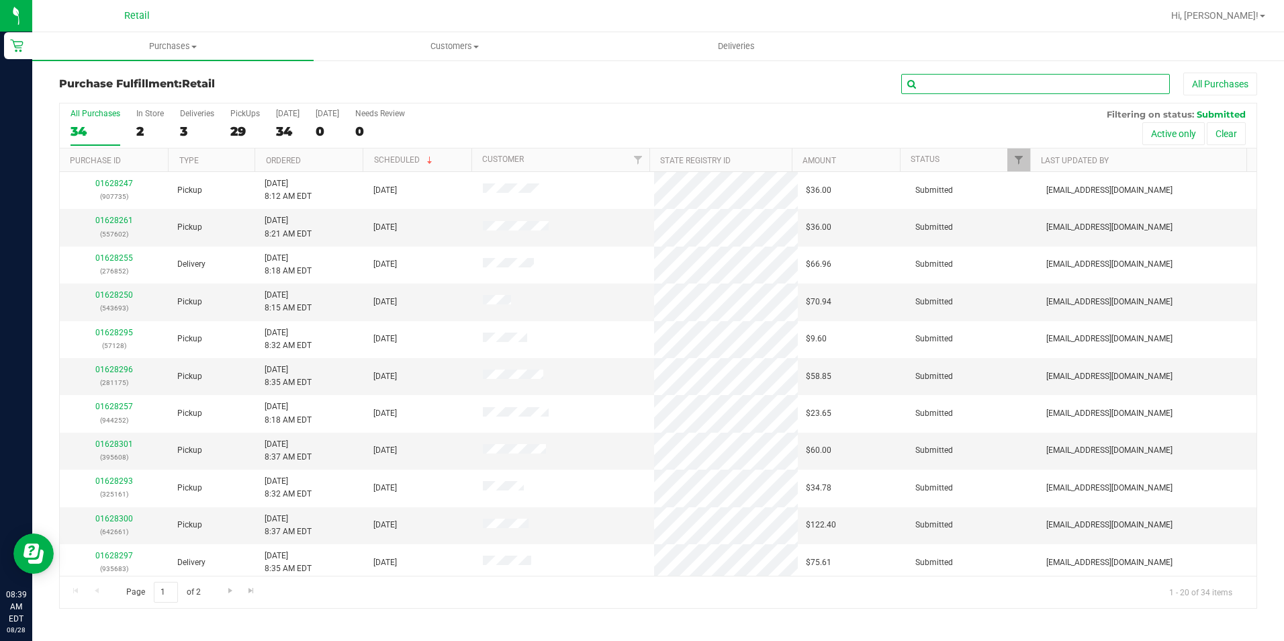
click at [958, 89] on input "text" at bounding box center [1035, 84] width 269 height 20
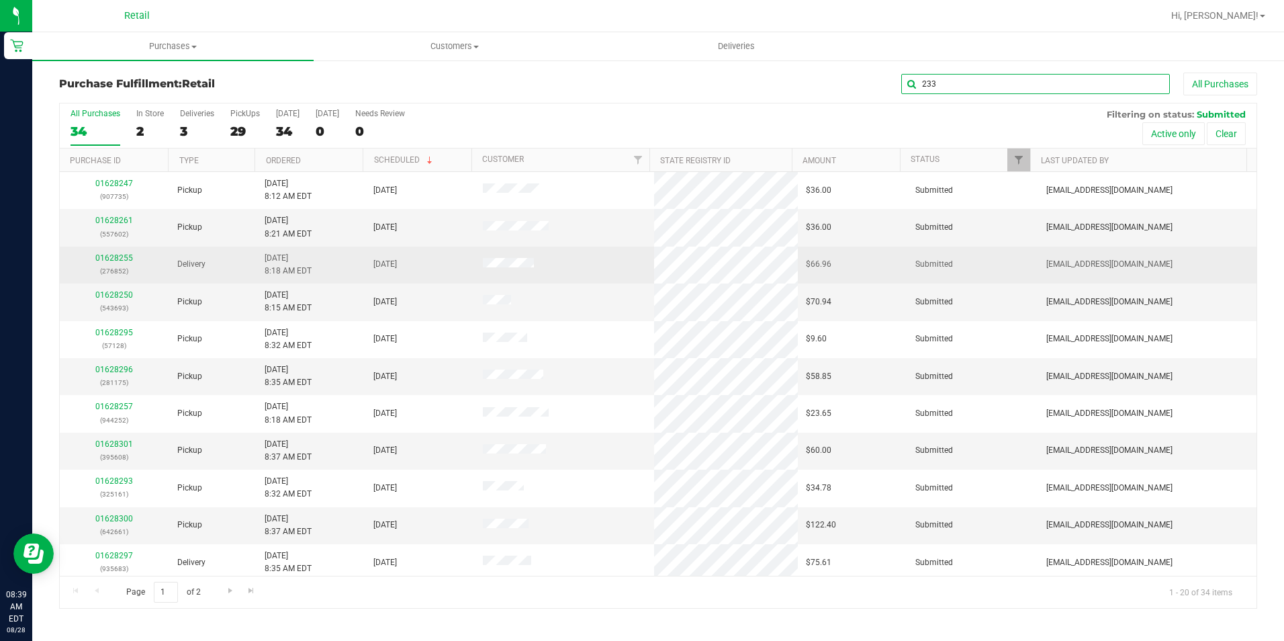
type input "233"
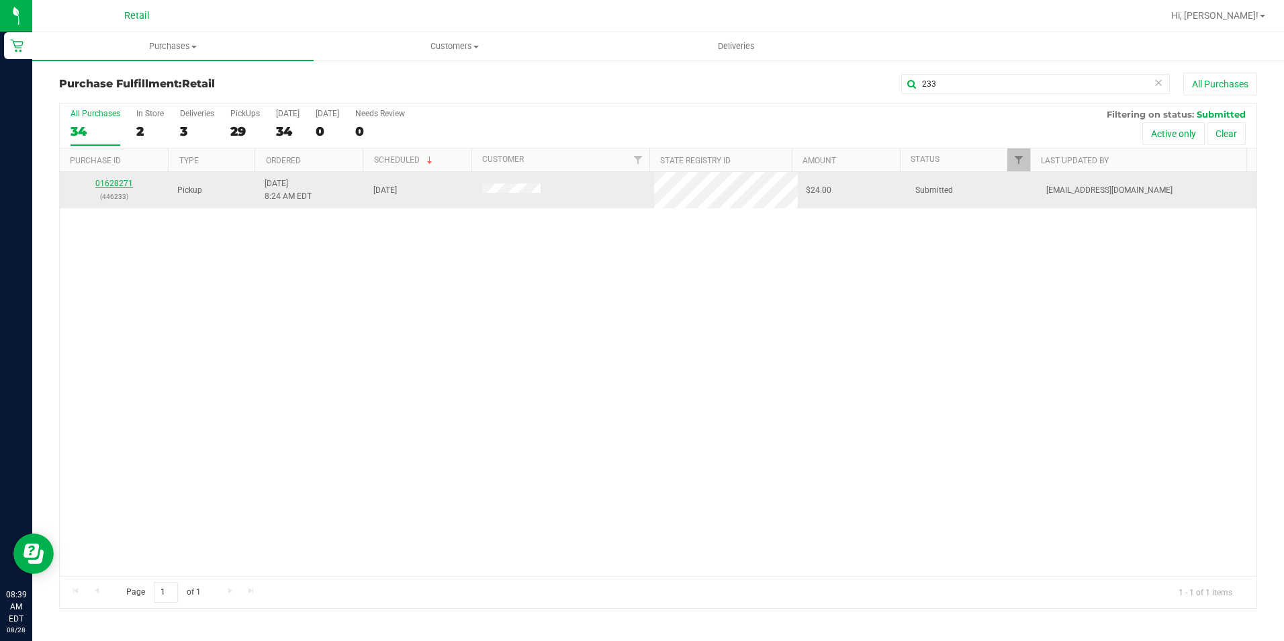
click at [122, 179] on link "01628271" at bounding box center [114, 183] width 38 height 9
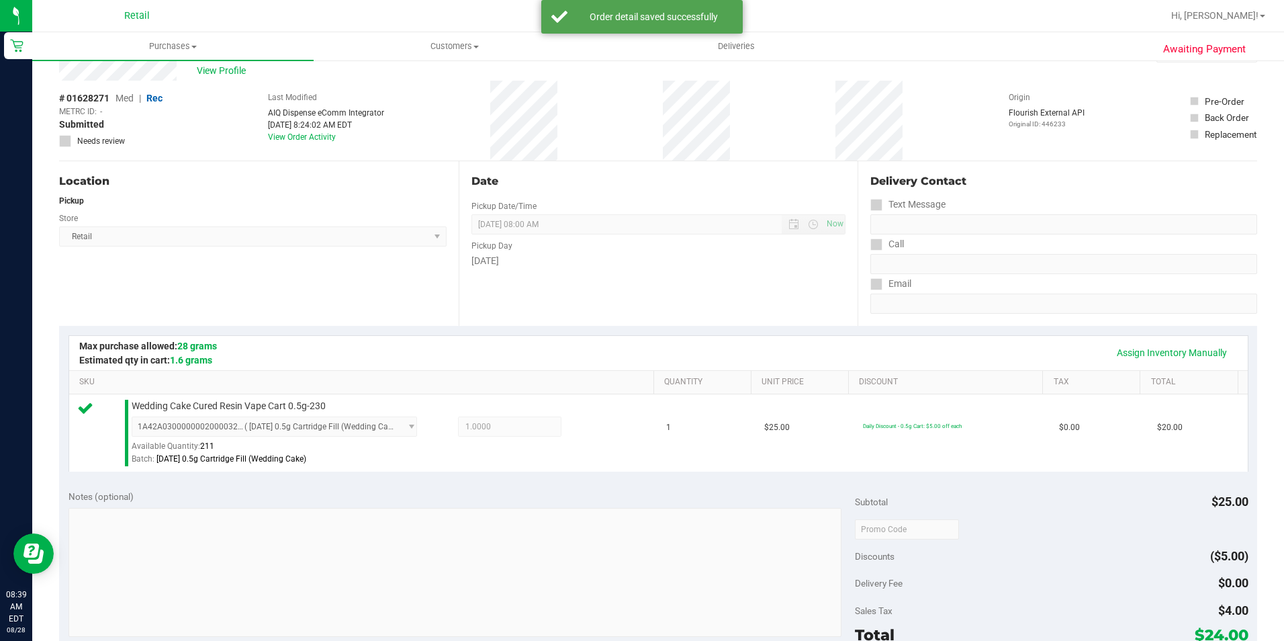
scroll to position [201, 0]
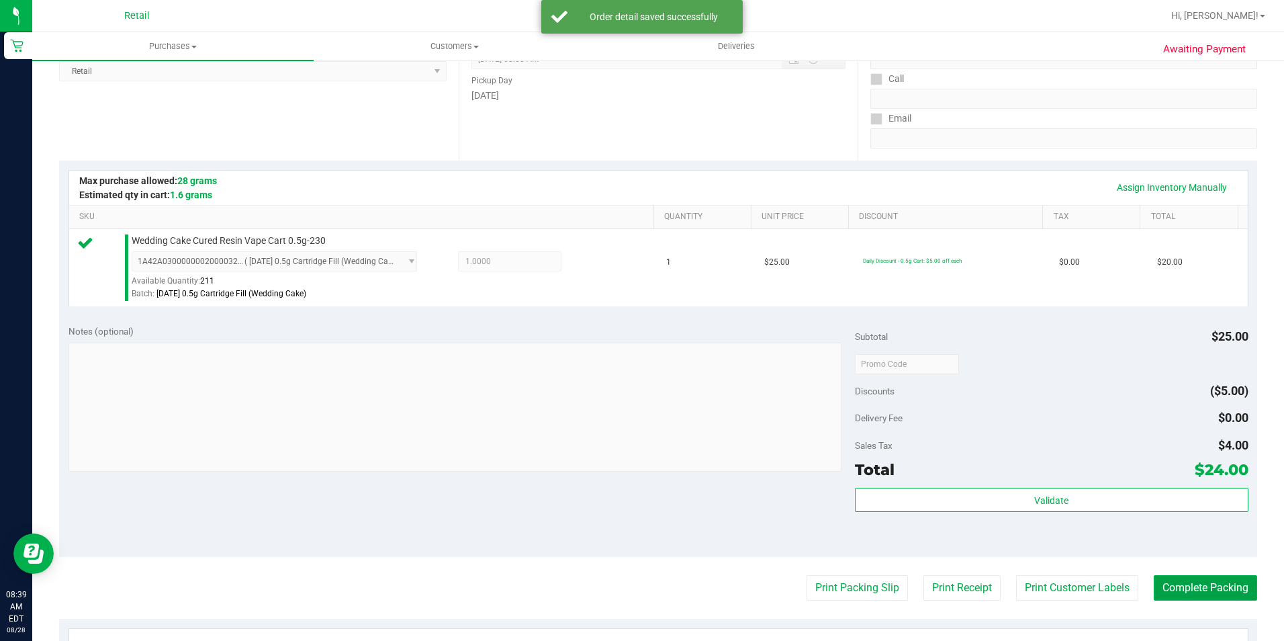
click at [1208, 591] on button "Complete Packing" at bounding box center [1205, 588] width 103 height 26
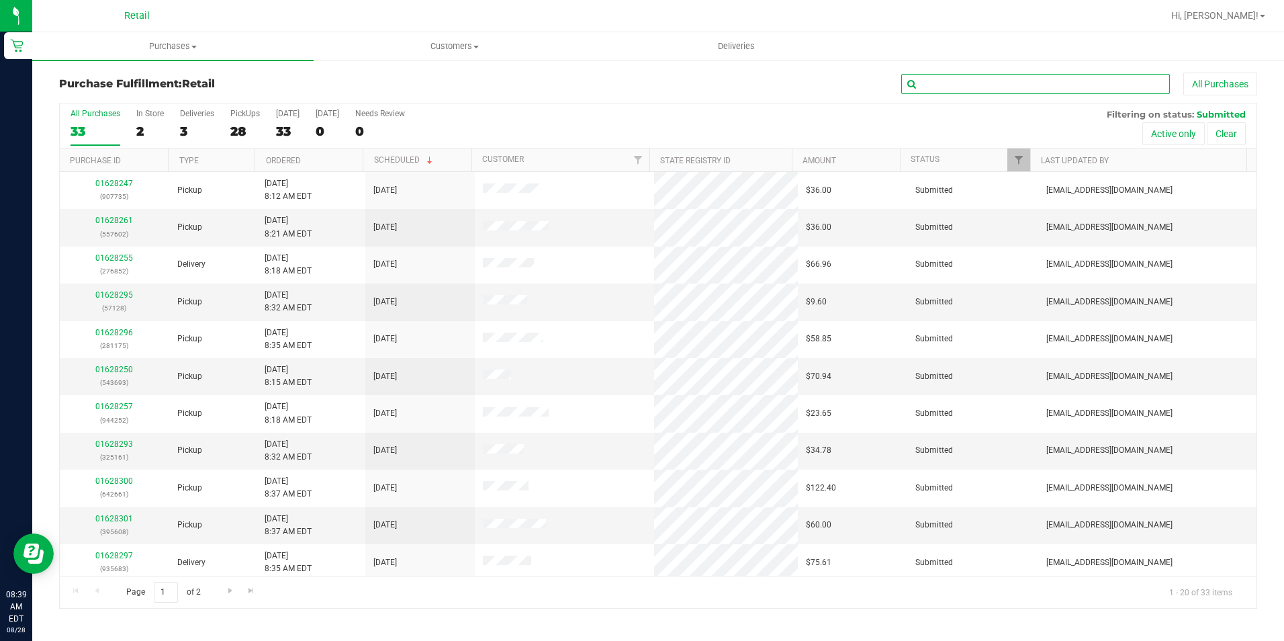
click at [947, 80] on input "text" at bounding box center [1035, 84] width 269 height 20
type input "856"
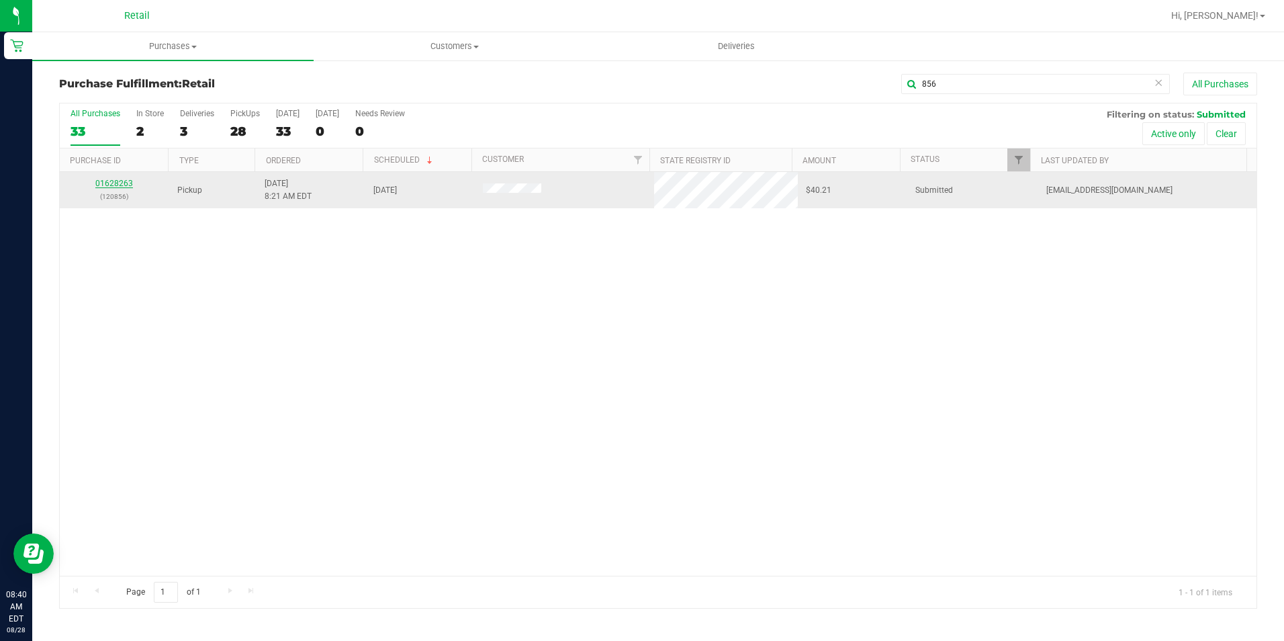
click at [120, 181] on link "01628263" at bounding box center [114, 183] width 38 height 9
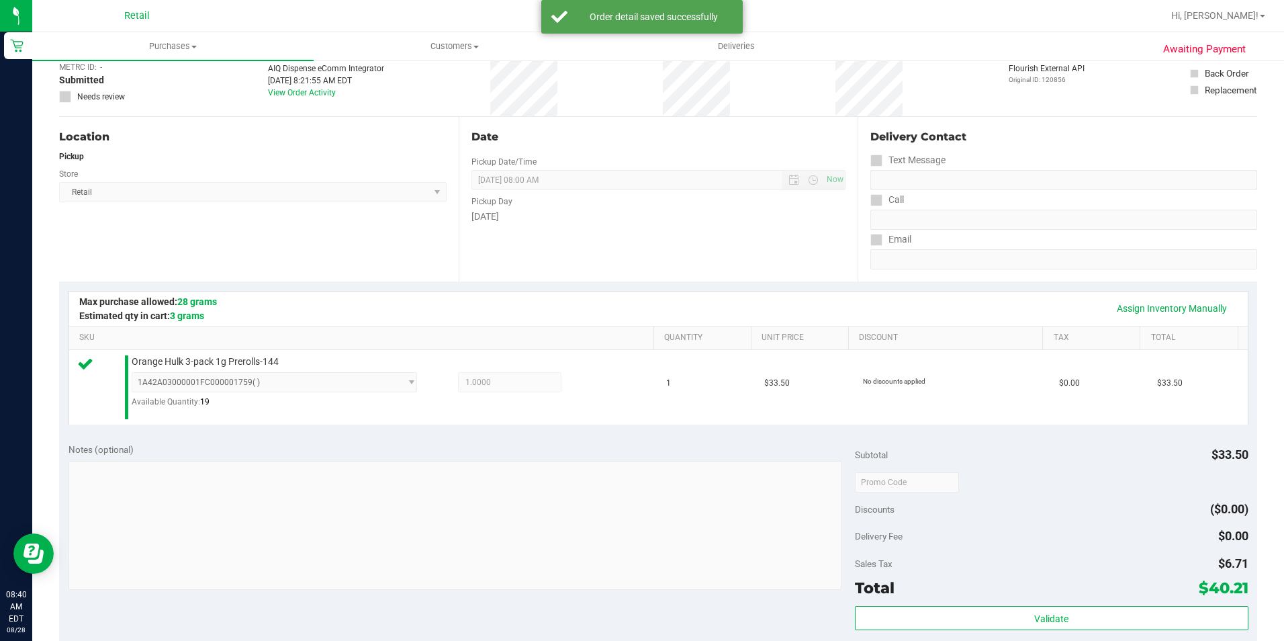
scroll to position [201, 0]
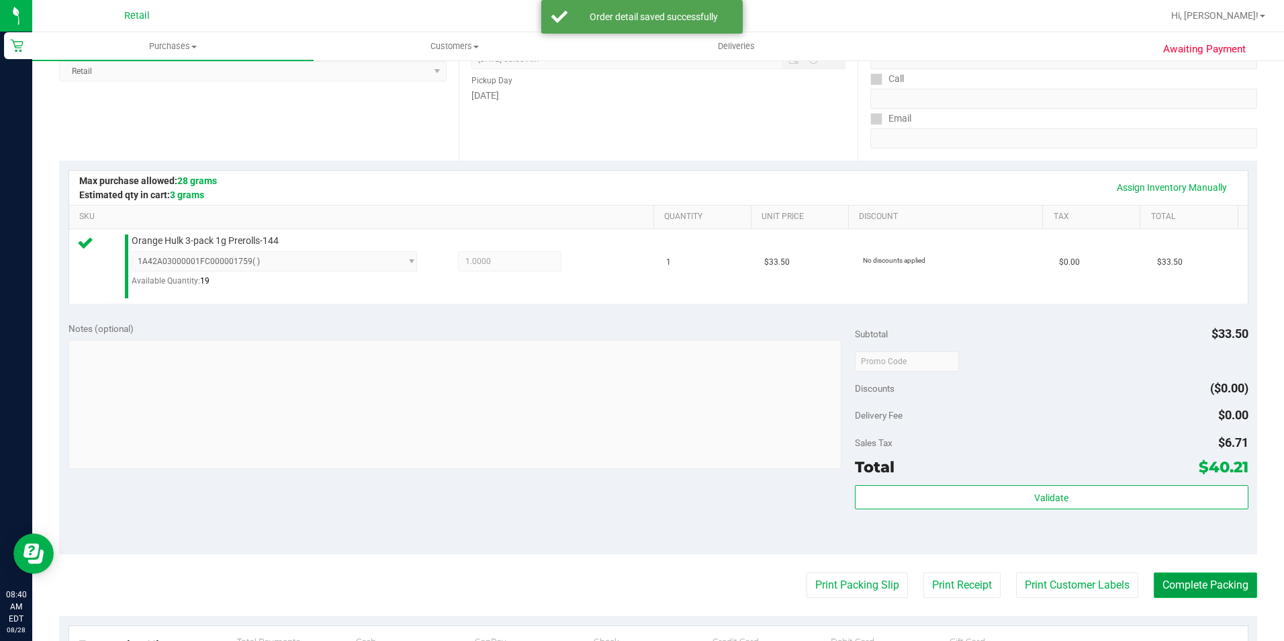
click at [1197, 586] on button "Complete Packing" at bounding box center [1205, 585] width 103 height 26
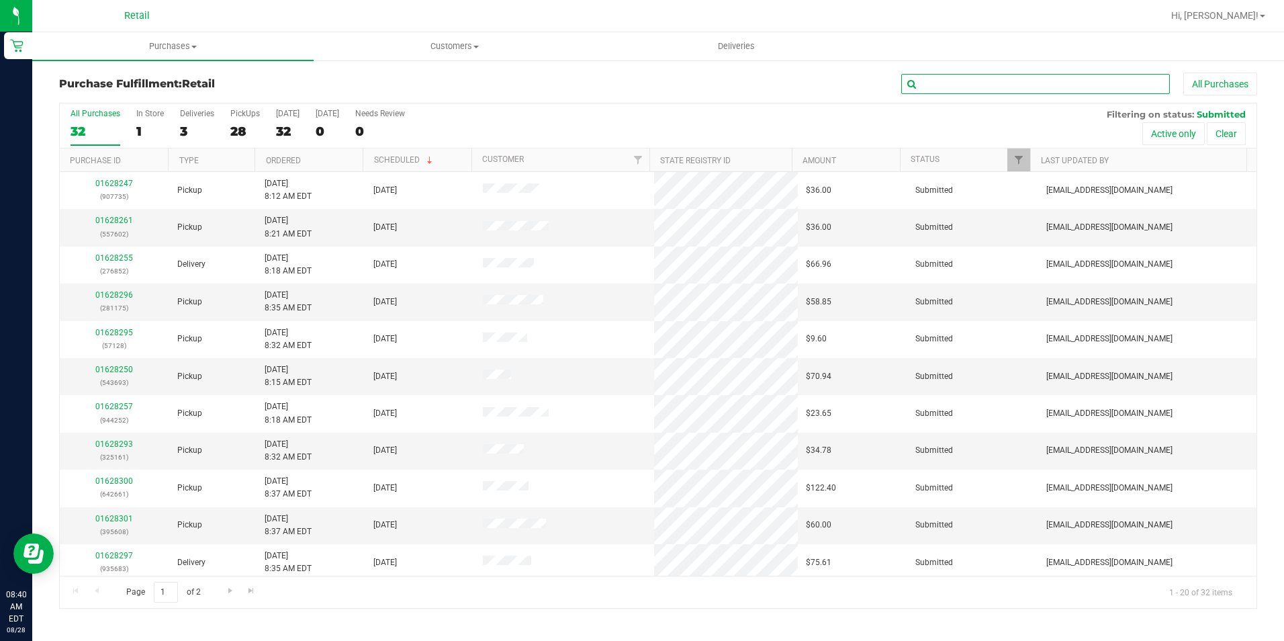
click at [1012, 91] on input "text" at bounding box center [1035, 84] width 269 height 20
type input "602"
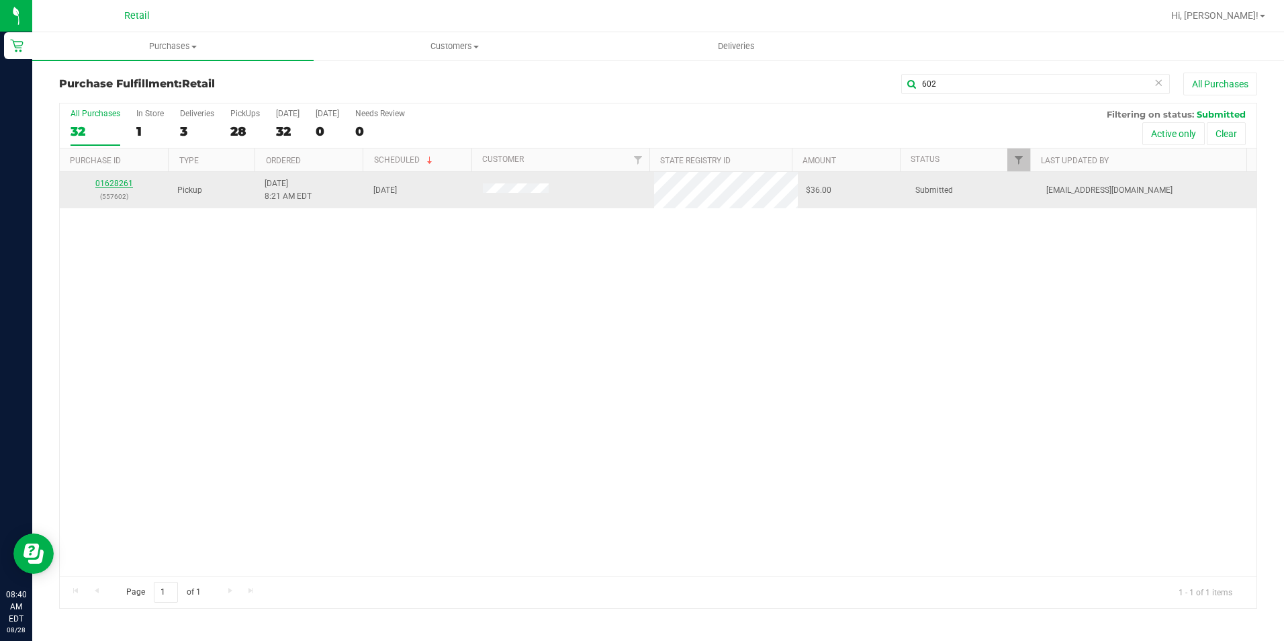
click at [112, 179] on link "01628261" at bounding box center [114, 183] width 38 height 9
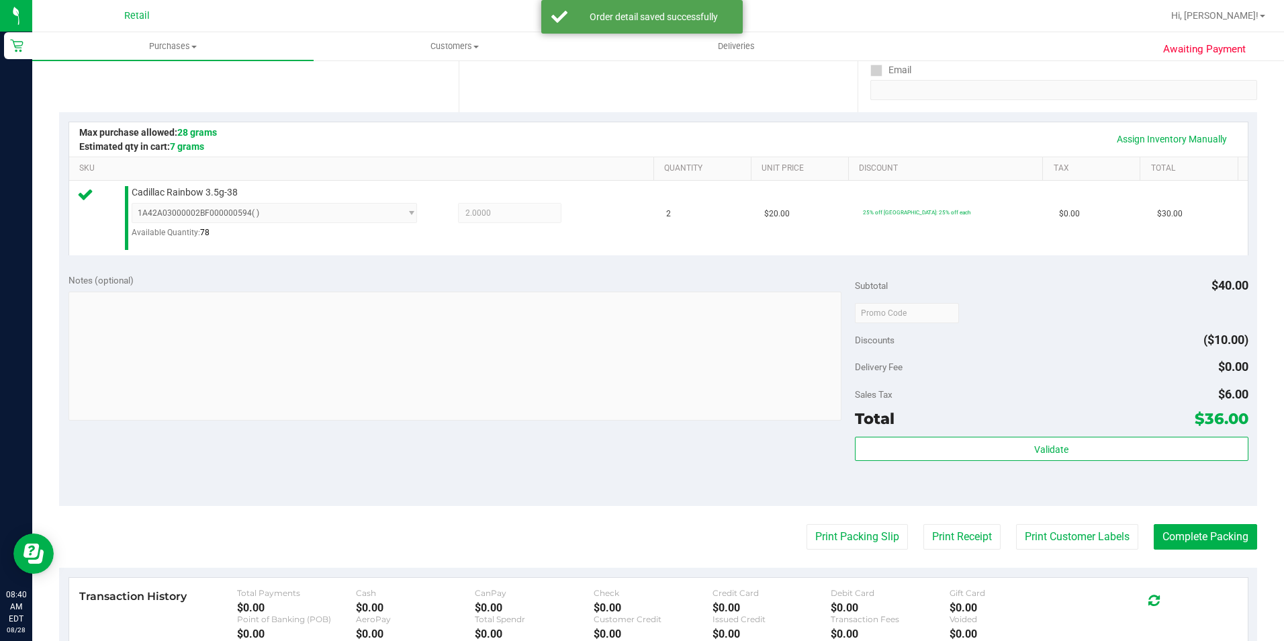
scroll to position [269, 0]
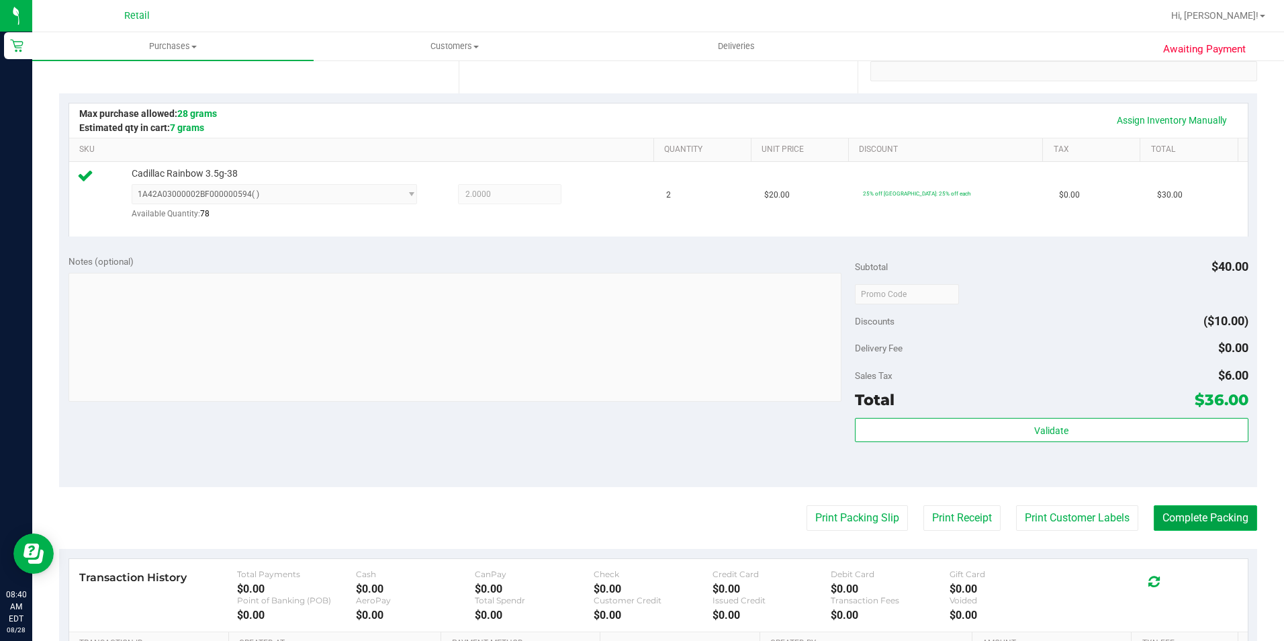
click at [1216, 514] on button "Complete Packing" at bounding box center [1205, 518] width 103 height 26
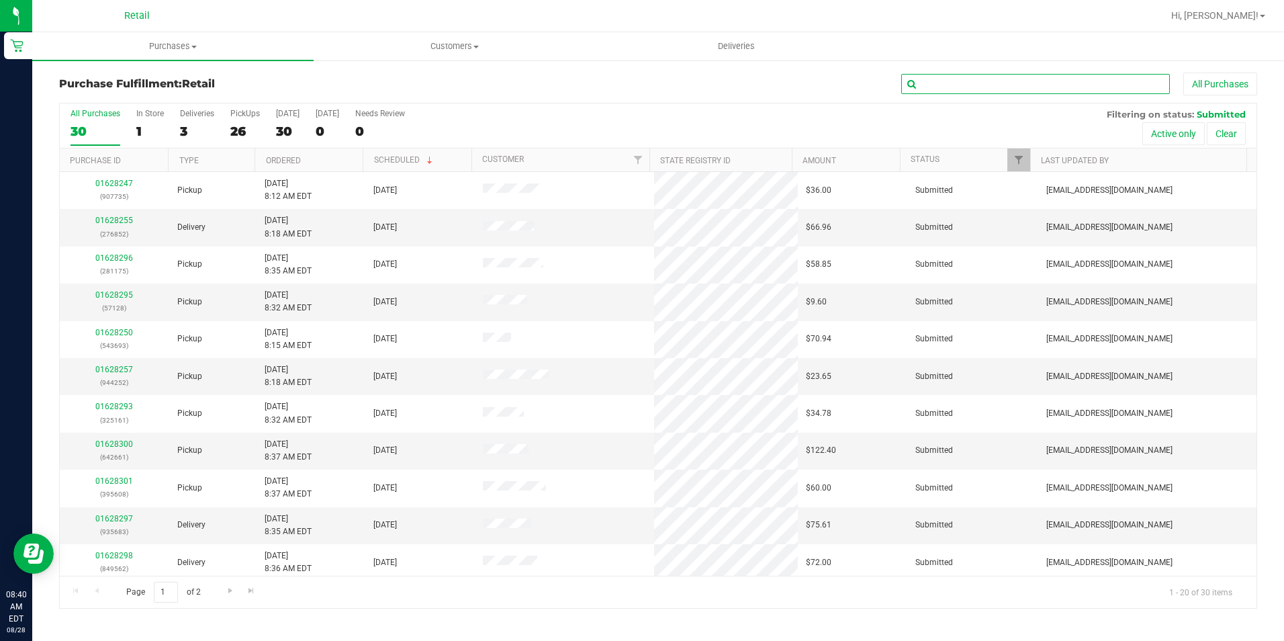
click at [1099, 79] on input "text" at bounding box center [1035, 84] width 269 height 20
type input "252"
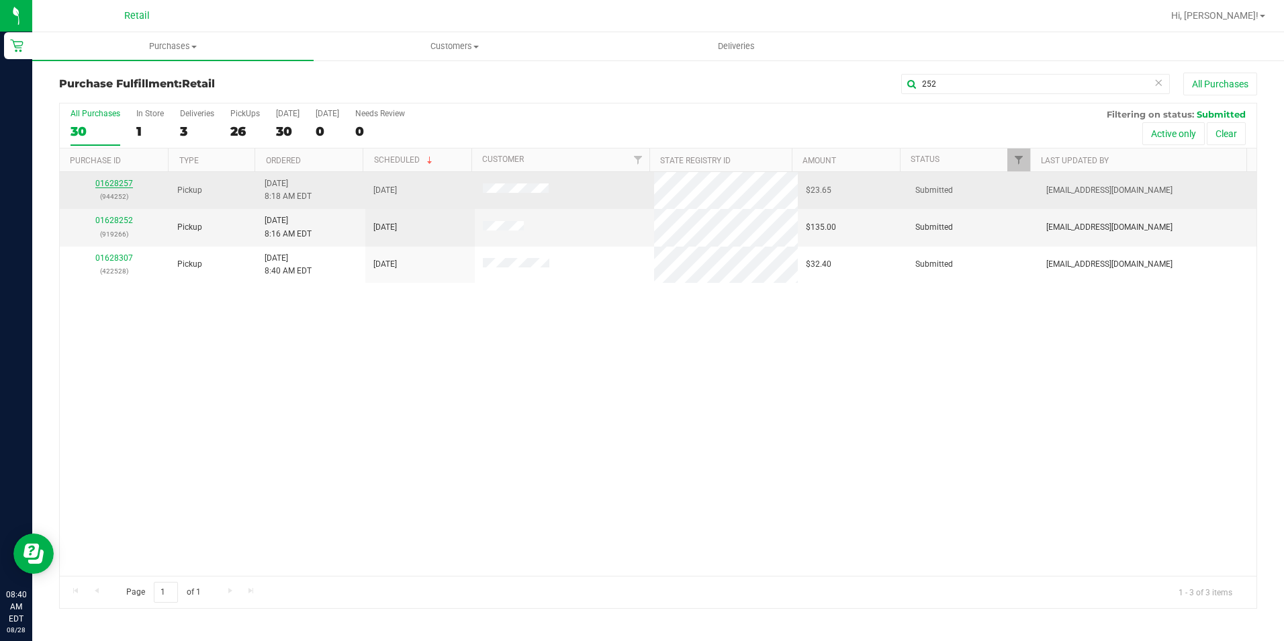
click at [129, 179] on link "01628257" at bounding box center [114, 183] width 38 height 9
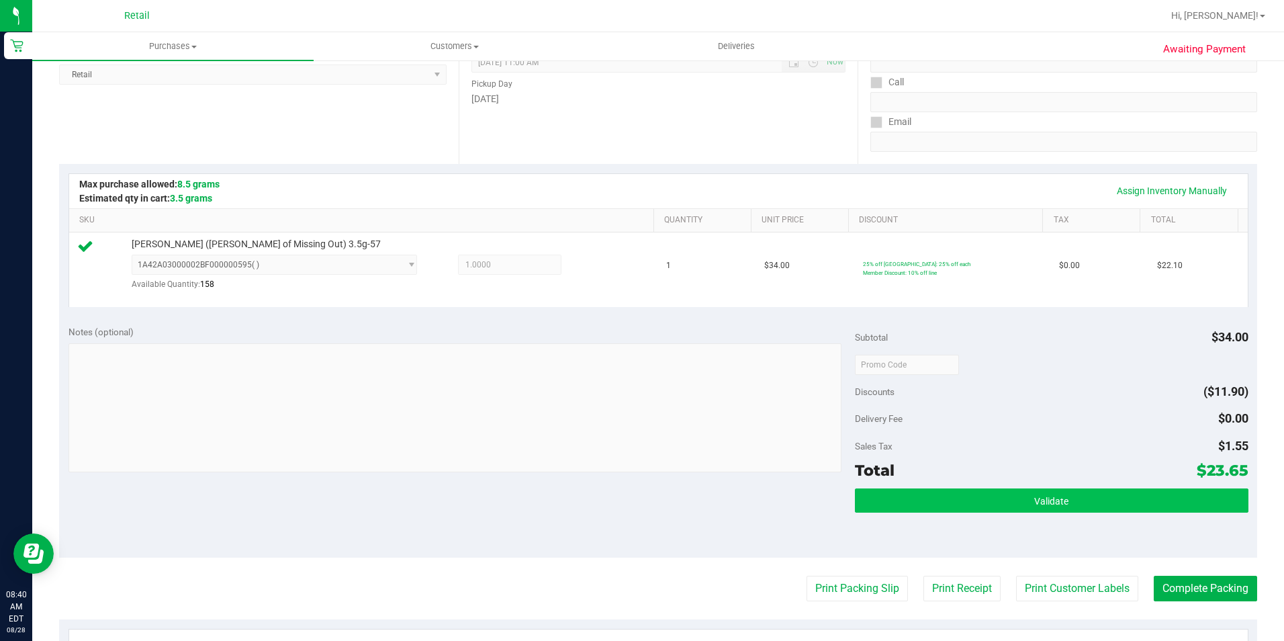
scroll to position [201, 0]
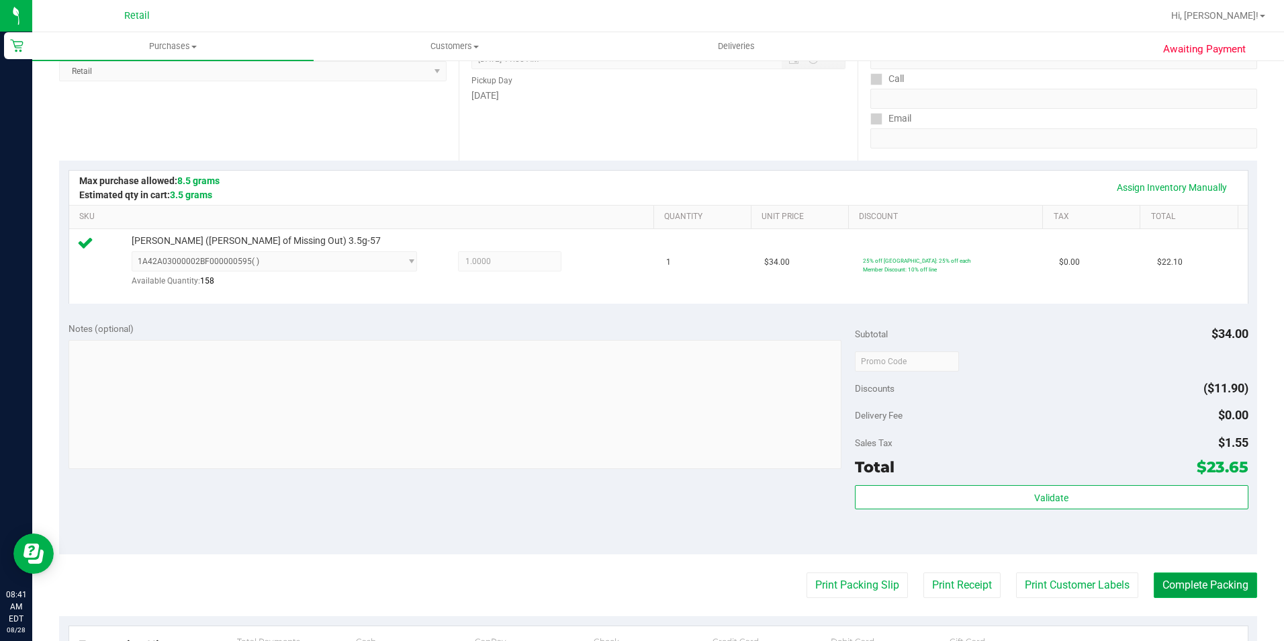
click at [1191, 584] on button "Complete Packing" at bounding box center [1205, 585] width 103 height 26
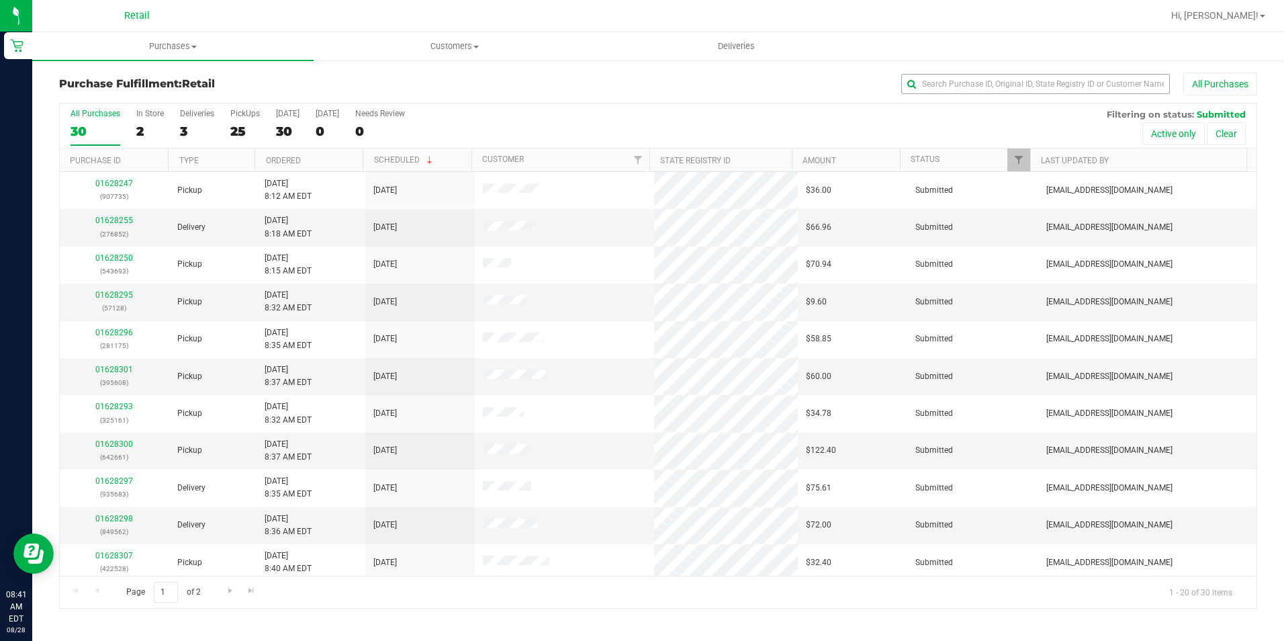
click at [981, 91] on div "All Purchases" at bounding box center [858, 84] width 798 height 23
click at [980, 85] on input "text" at bounding box center [1035, 84] width 269 height 20
type input "779"
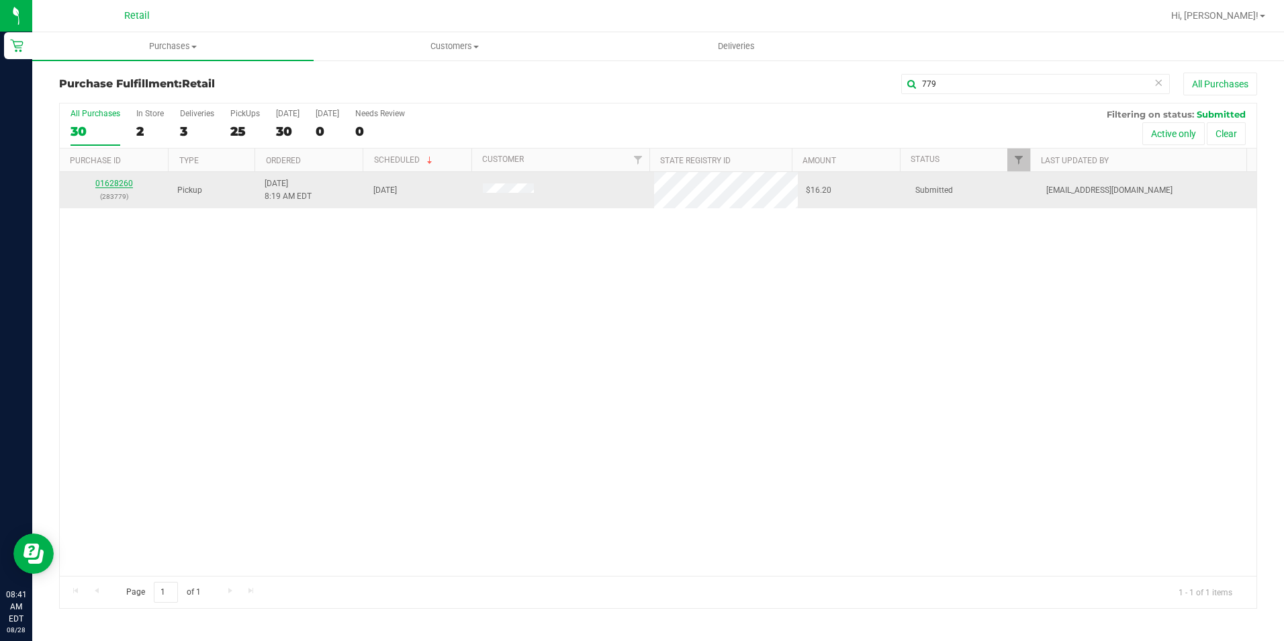
click at [110, 180] on link "01628260" at bounding box center [114, 183] width 38 height 9
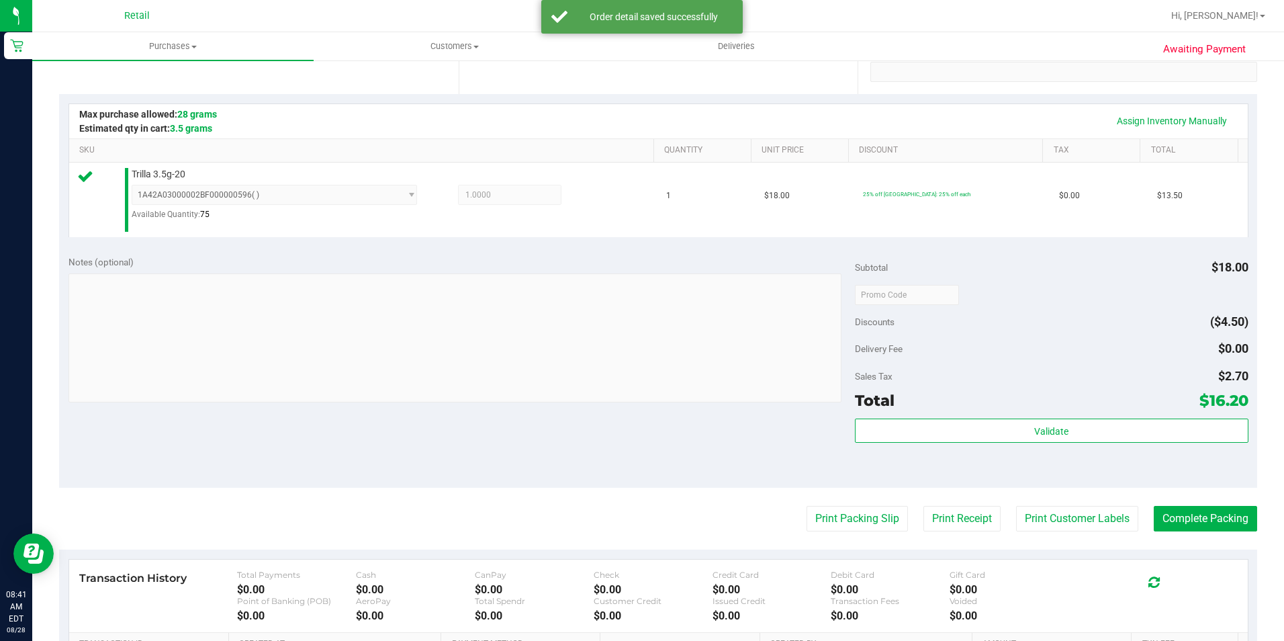
scroll to position [269, 0]
click at [1210, 507] on button "Complete Packing" at bounding box center [1205, 518] width 103 height 26
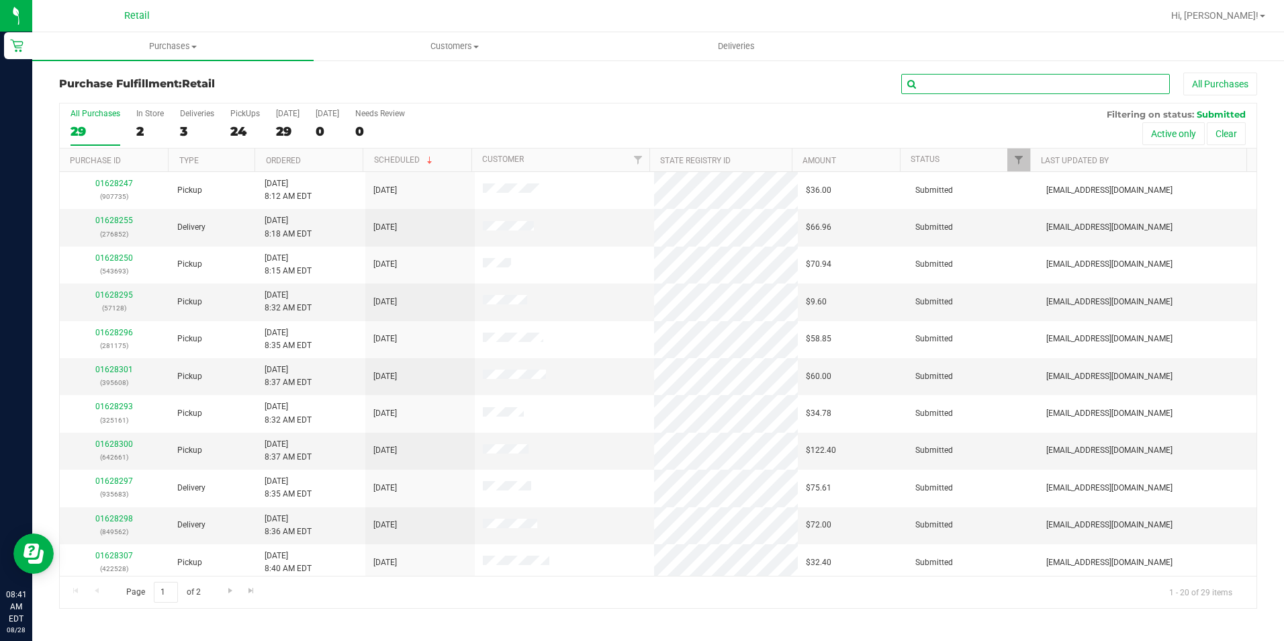
click at [1037, 85] on input "text" at bounding box center [1035, 84] width 269 height 20
type input "565"
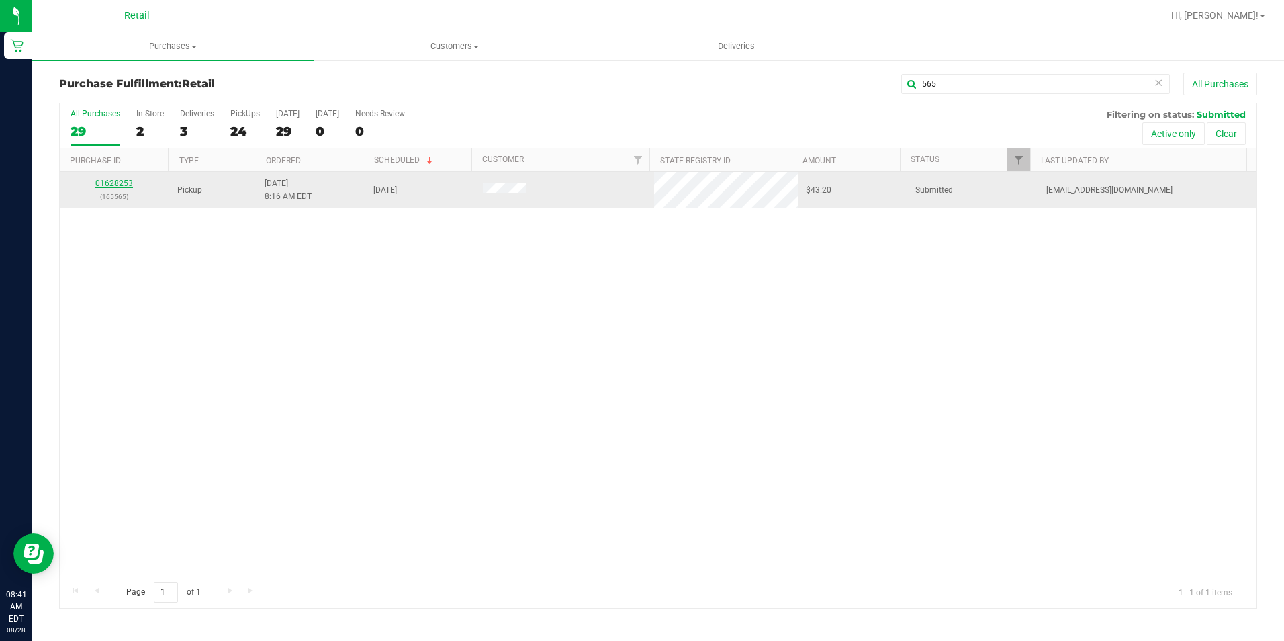
click at [103, 180] on link "01628253" at bounding box center [114, 183] width 38 height 9
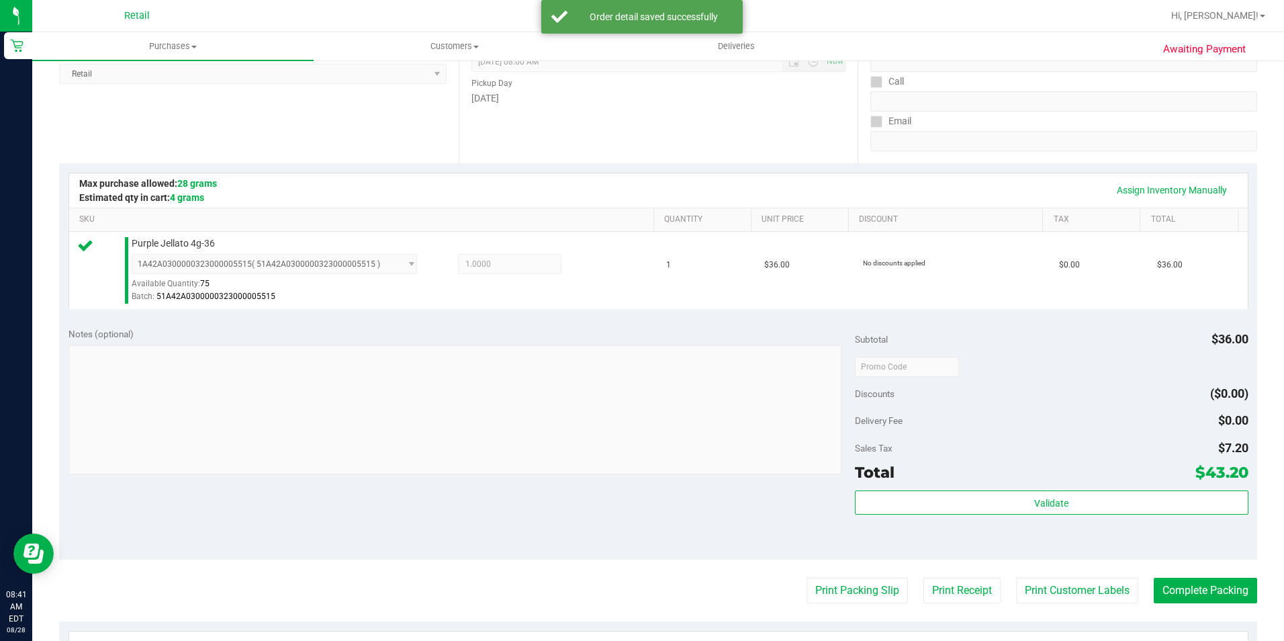
scroll to position [201, 0]
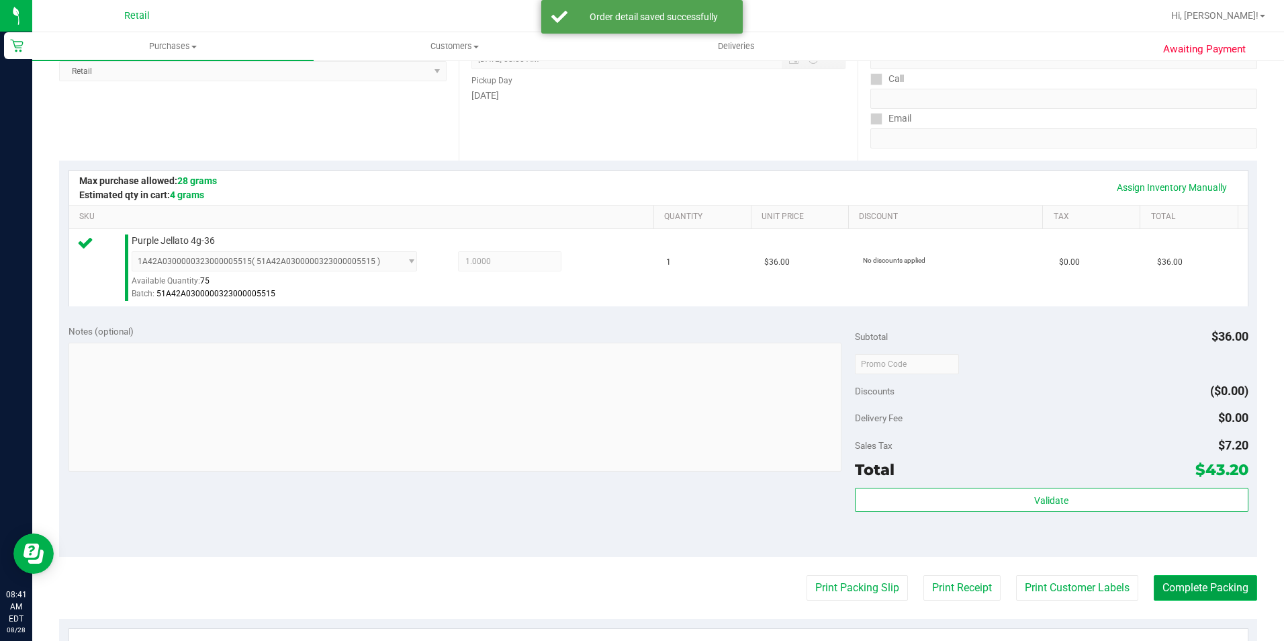
click at [1192, 575] on button "Complete Packing" at bounding box center [1205, 588] width 103 height 26
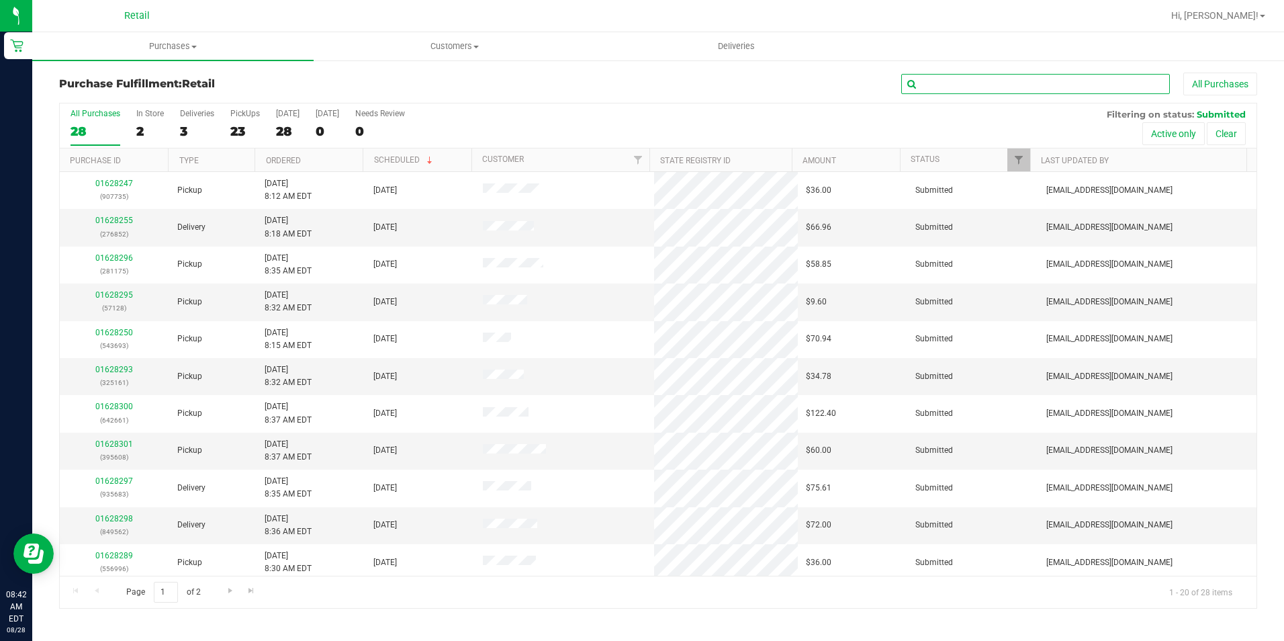
click at [1008, 84] on input "text" at bounding box center [1035, 84] width 269 height 20
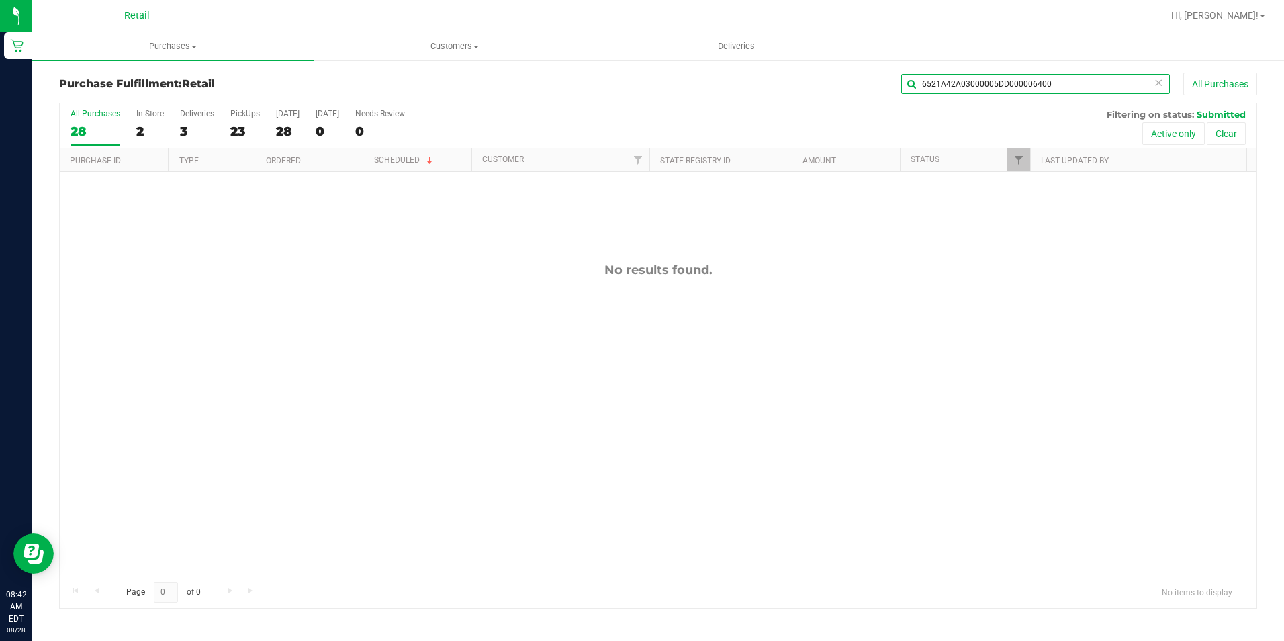
drag, startPoint x: 1058, startPoint y: 79, endPoint x: 933, endPoint y: 107, distance: 127.9
click at [933, 107] on div "Purchase Fulfillment: Retail 6521A42A03000005DD000006400 All Purchases All Purc…" at bounding box center [658, 341] width 1198 height 536
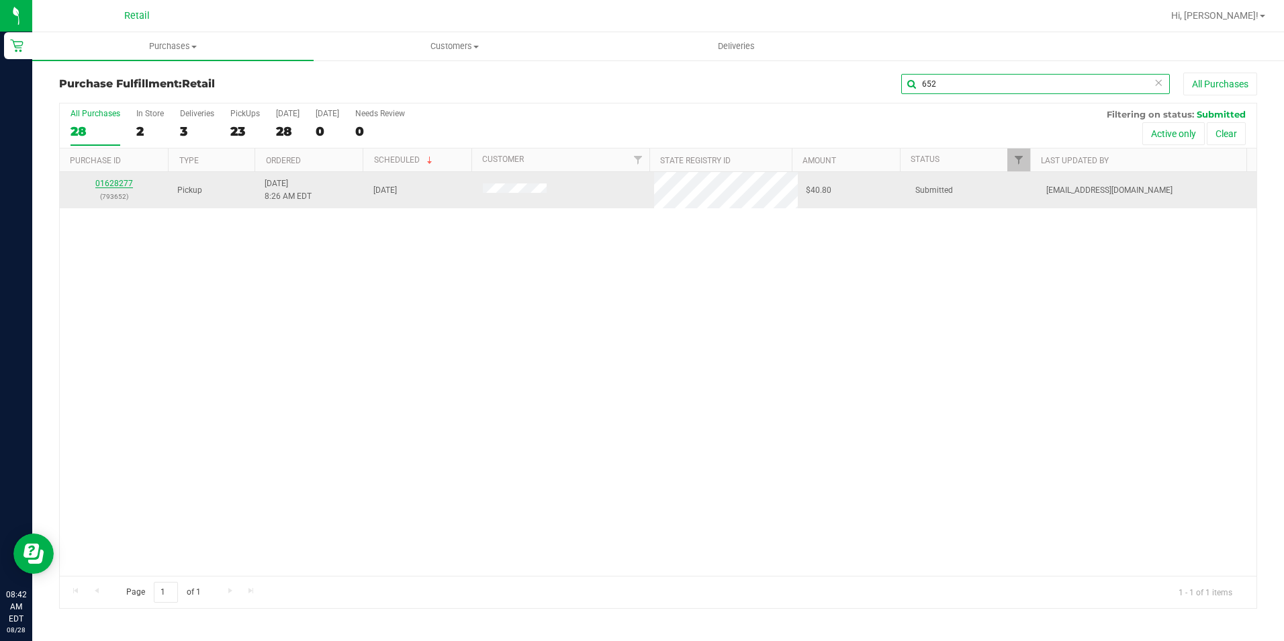
type input "652"
click at [118, 184] on link "01628277" at bounding box center [114, 183] width 38 height 9
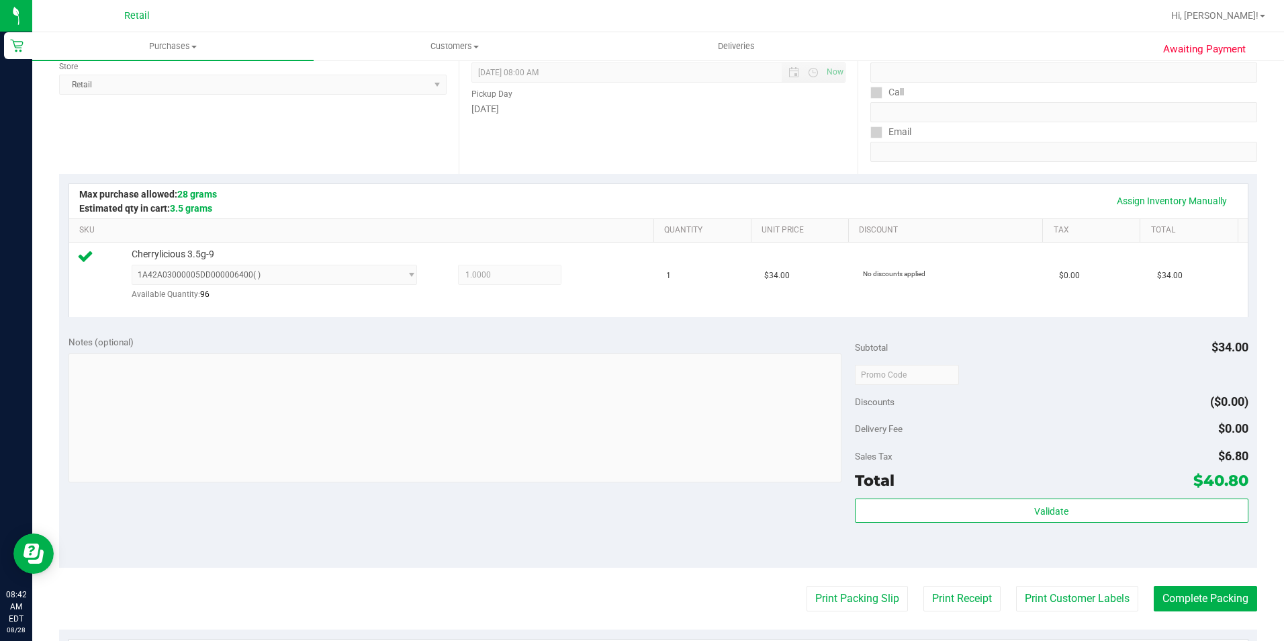
scroll to position [201, 0]
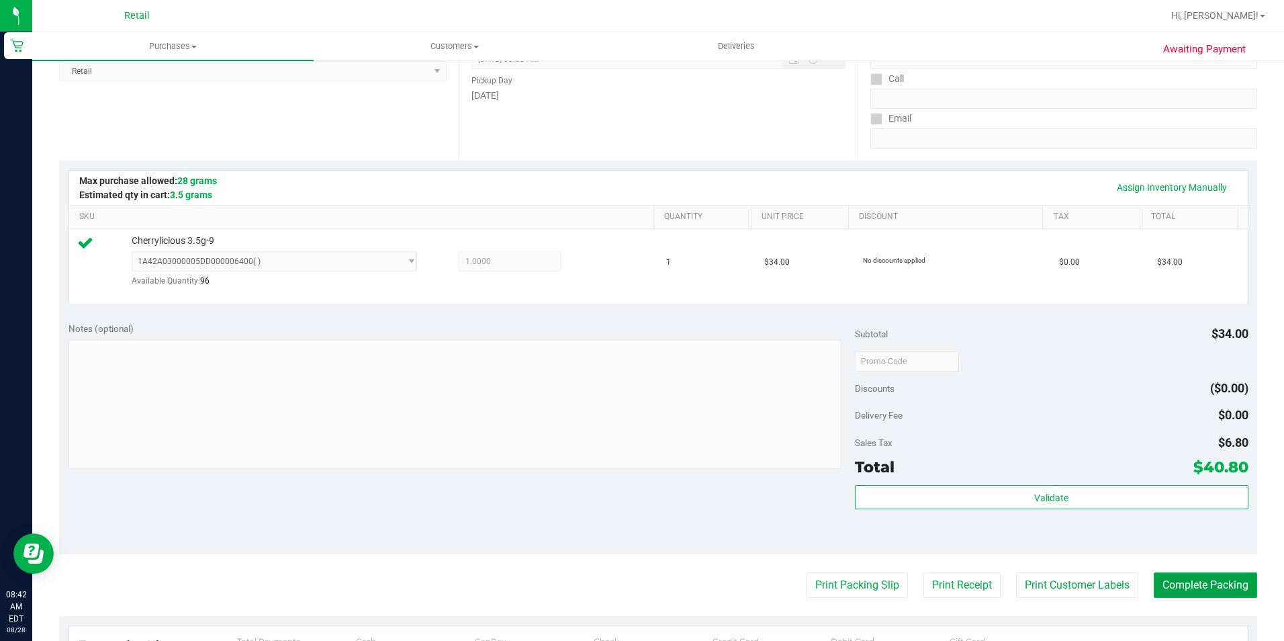
click at [1205, 575] on button "Complete Packing" at bounding box center [1205, 585] width 103 height 26
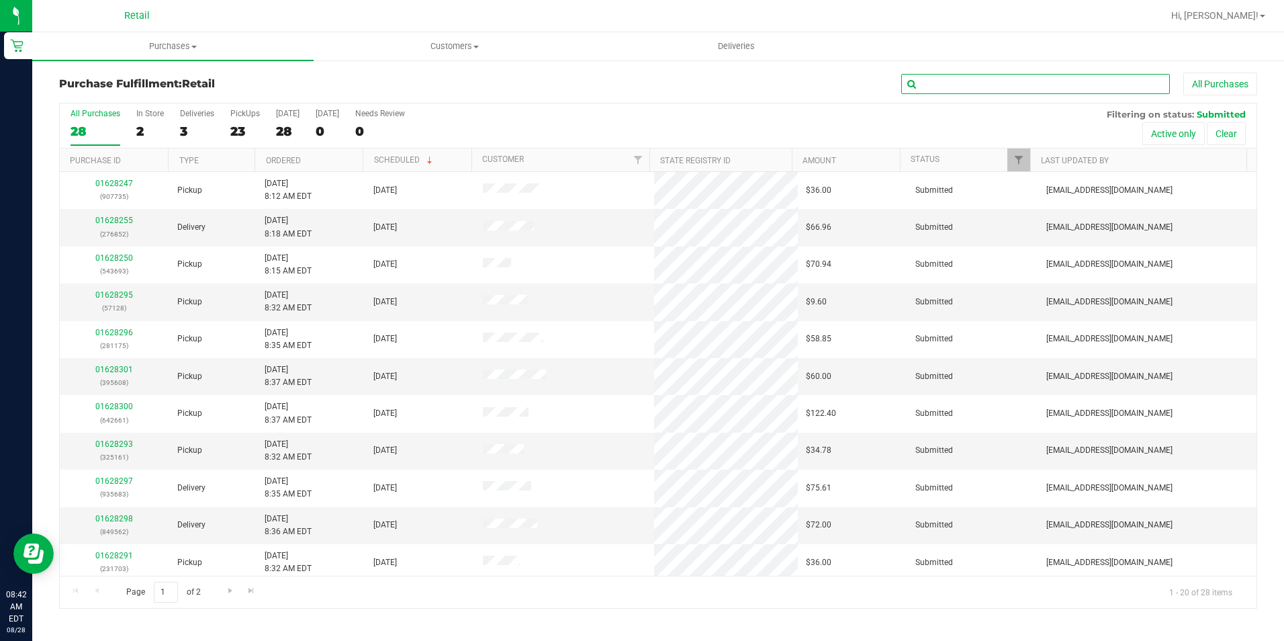
click at [938, 87] on input "text" at bounding box center [1035, 84] width 269 height 20
type input "090"
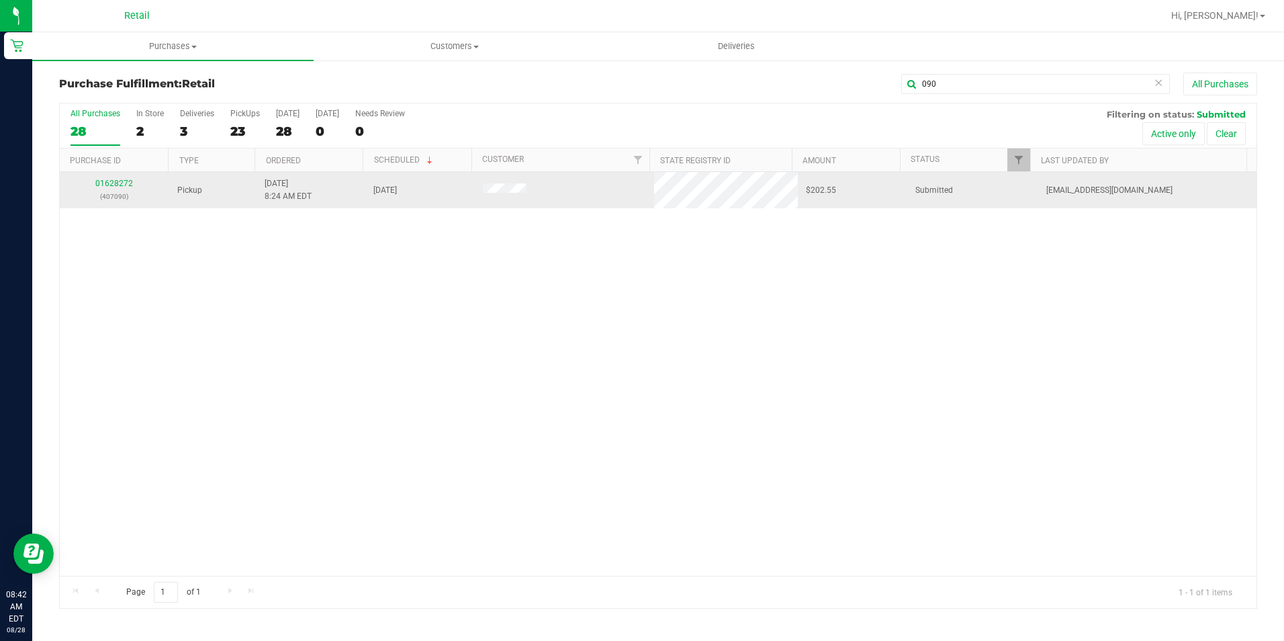
click at [114, 176] on td "01628272 (407090)" at bounding box center [114, 190] width 109 height 36
click at [125, 184] on link "01628272" at bounding box center [114, 183] width 38 height 9
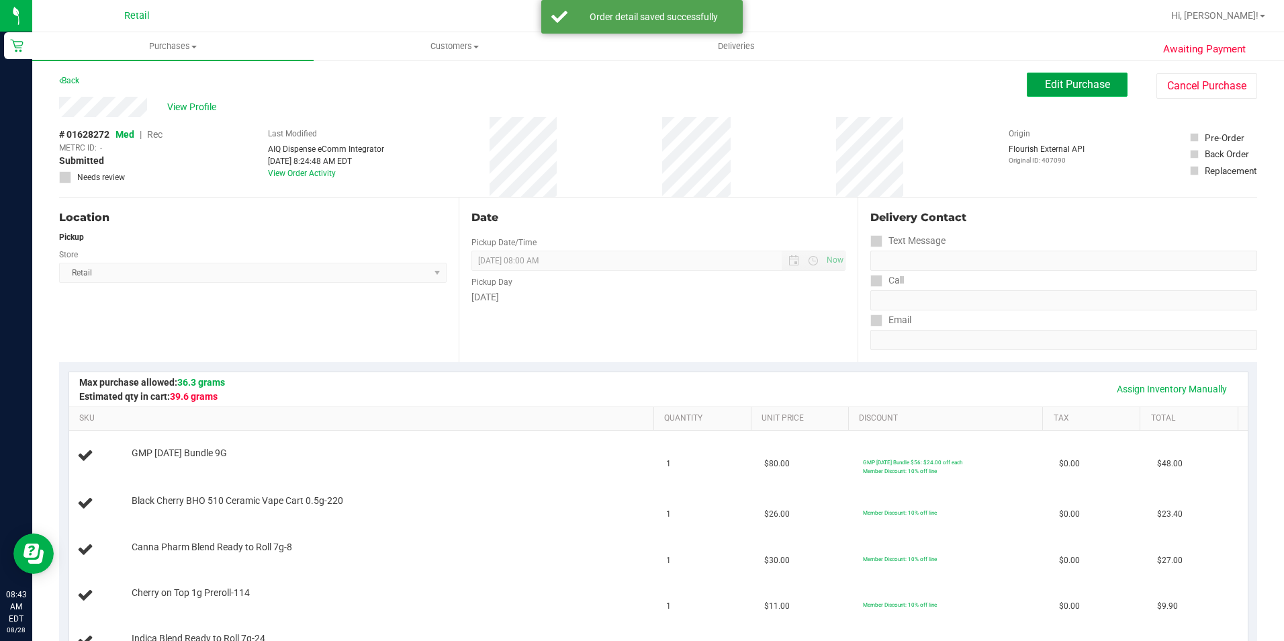
click at [1055, 82] on span "Edit Purchase" at bounding box center [1077, 84] width 65 height 13
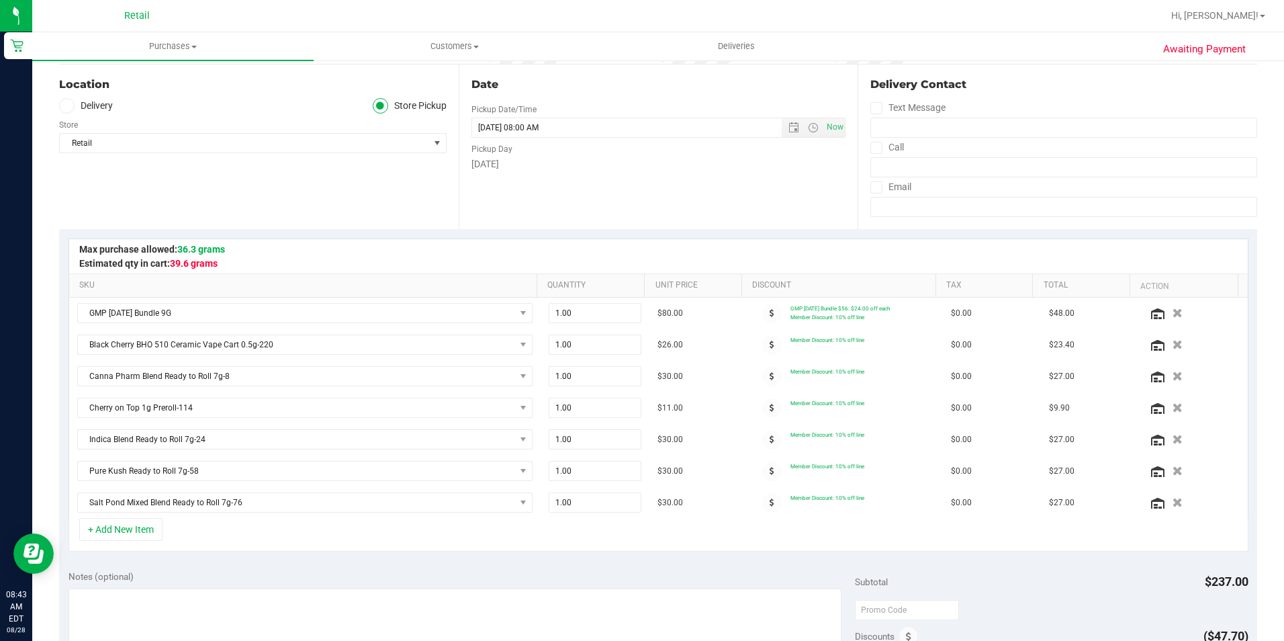
scroll to position [134, 0]
click at [1172, 435] on icon "button" at bounding box center [1177, 438] width 11 height 10
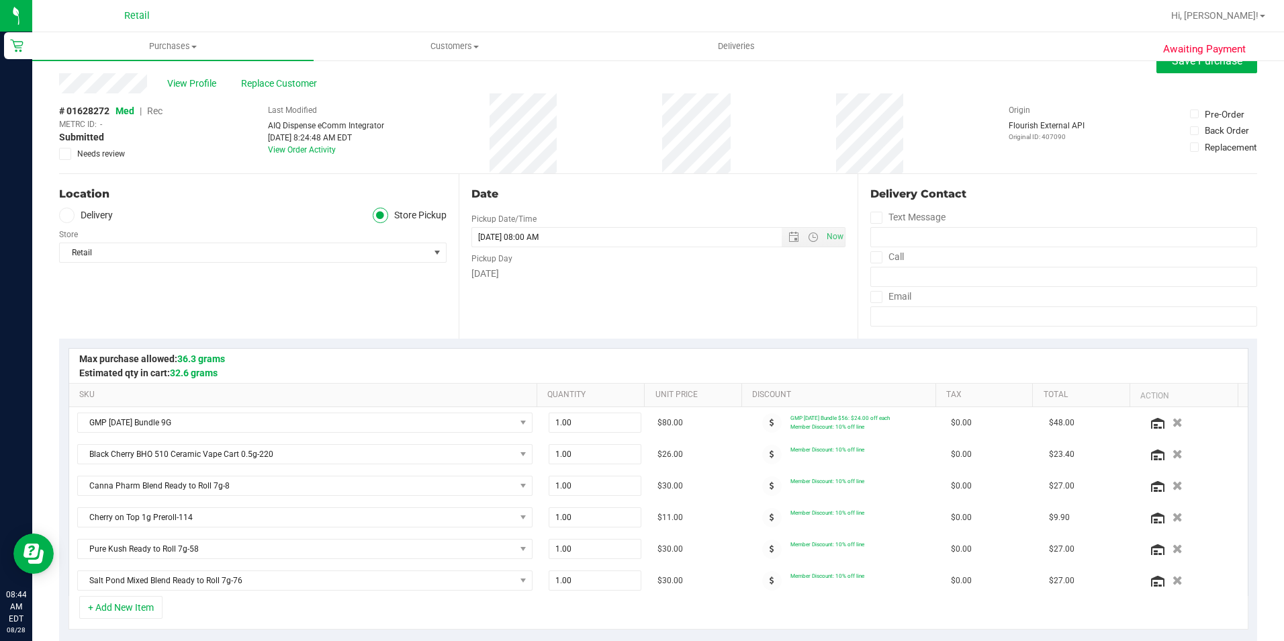
scroll to position [0, 0]
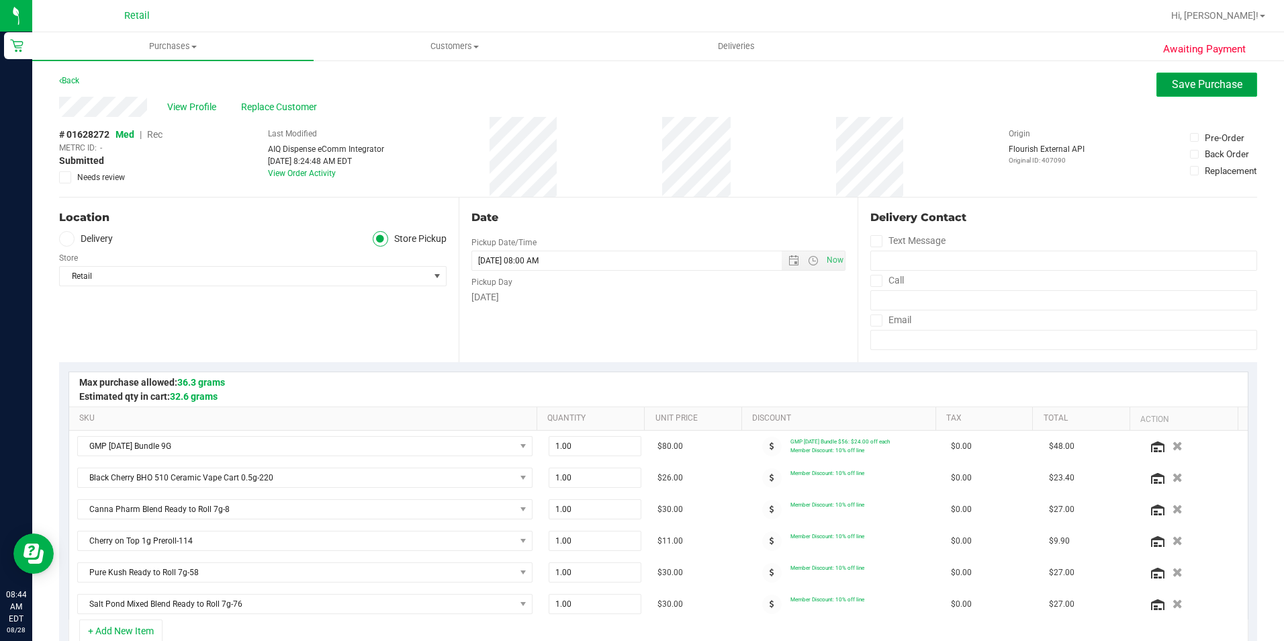
drag, startPoint x: 1150, startPoint y: 77, endPoint x: 1167, endPoint y: 79, distance: 16.9
click at [1156, 77] on button "Save Purchase" at bounding box center [1206, 85] width 101 height 24
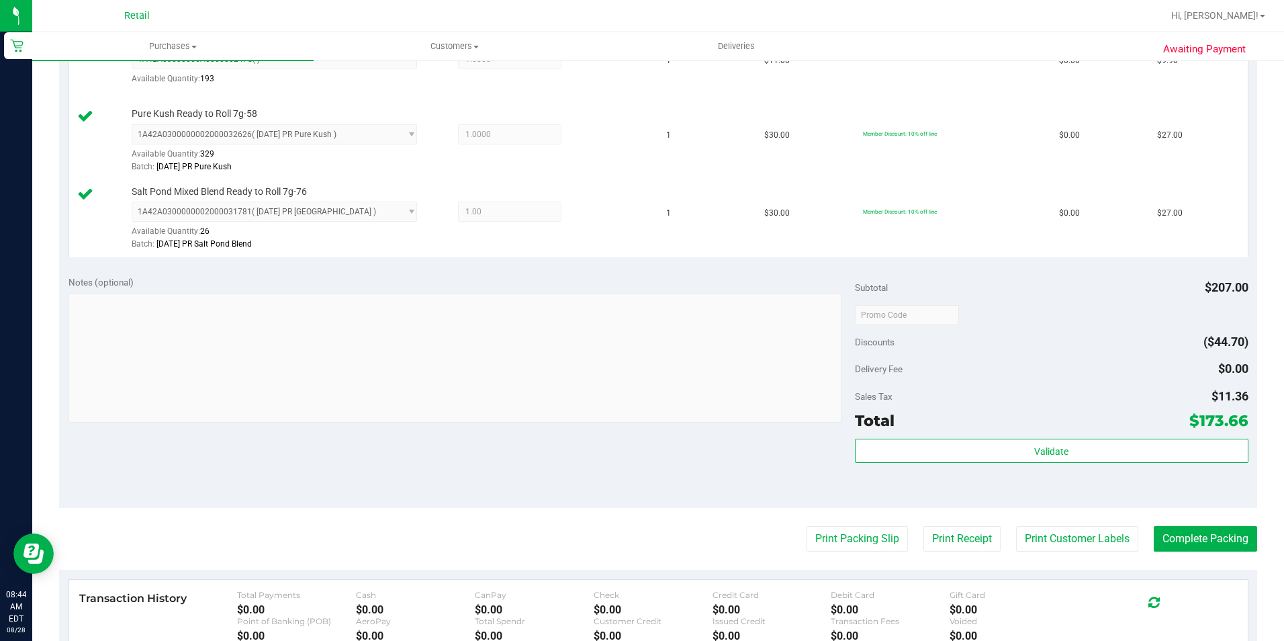
scroll to position [672, 0]
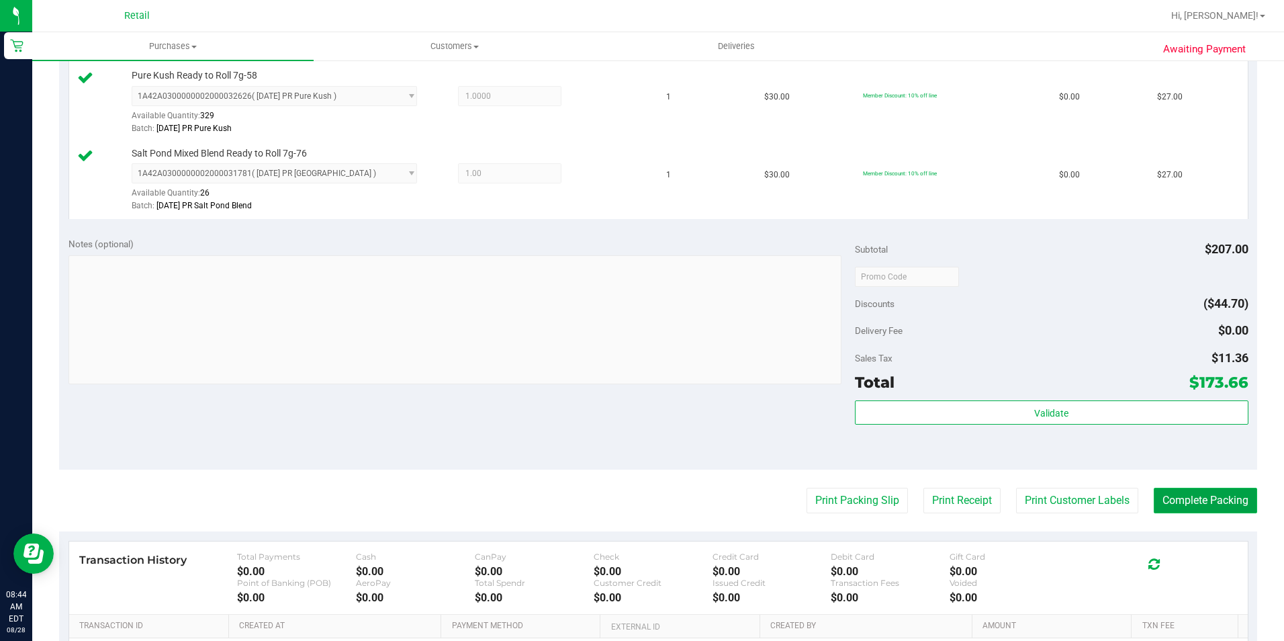
click at [1192, 498] on button "Complete Packing" at bounding box center [1205, 501] width 103 height 26
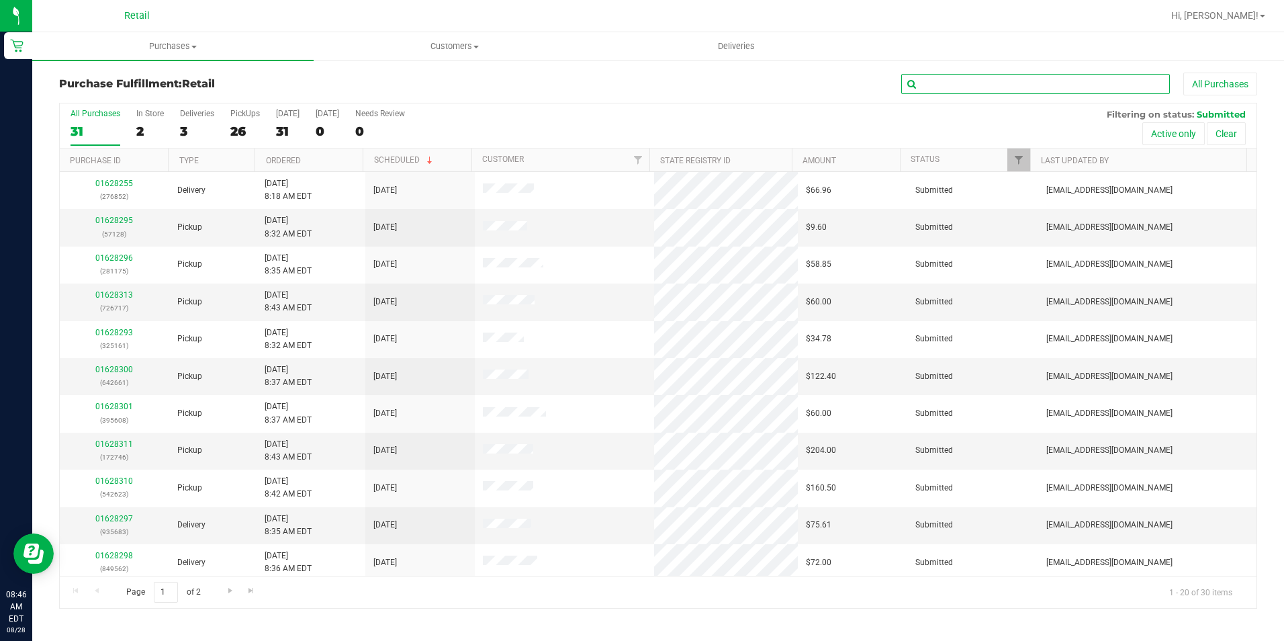
drag, startPoint x: 951, startPoint y: 85, endPoint x: 1064, endPoint y: 63, distance: 115.0
click at [951, 85] on input "text" at bounding box center [1035, 84] width 269 height 20
type input "367"
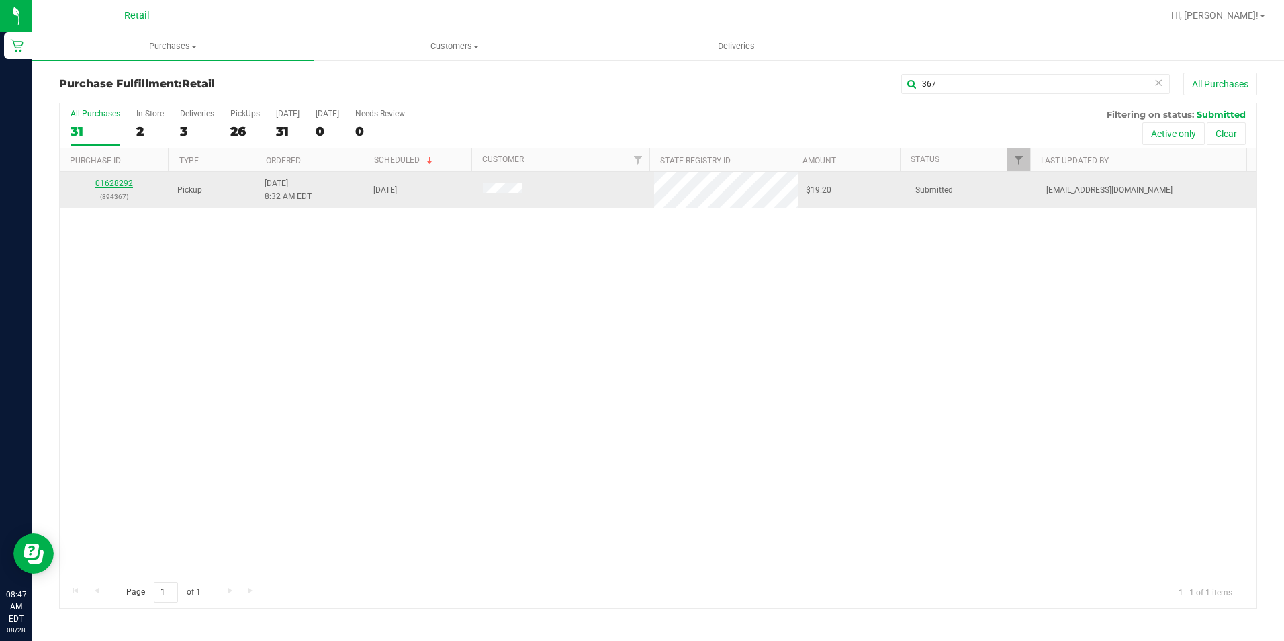
click at [116, 179] on link "01628292" at bounding box center [114, 183] width 38 height 9
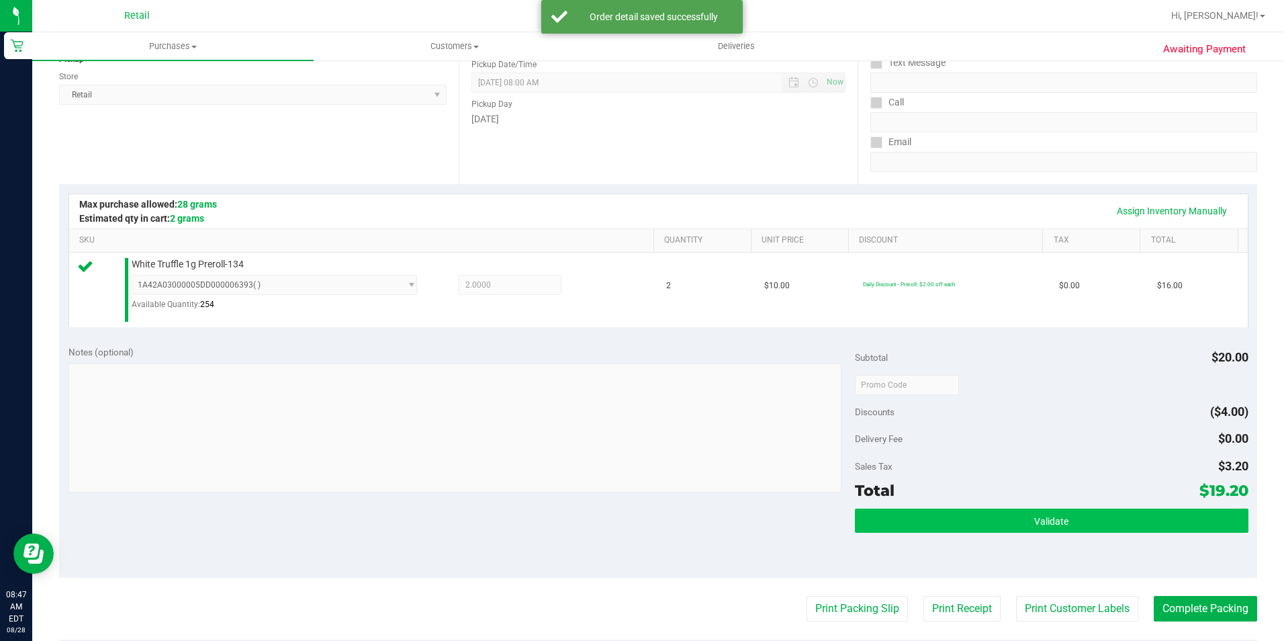
scroll to position [201, 0]
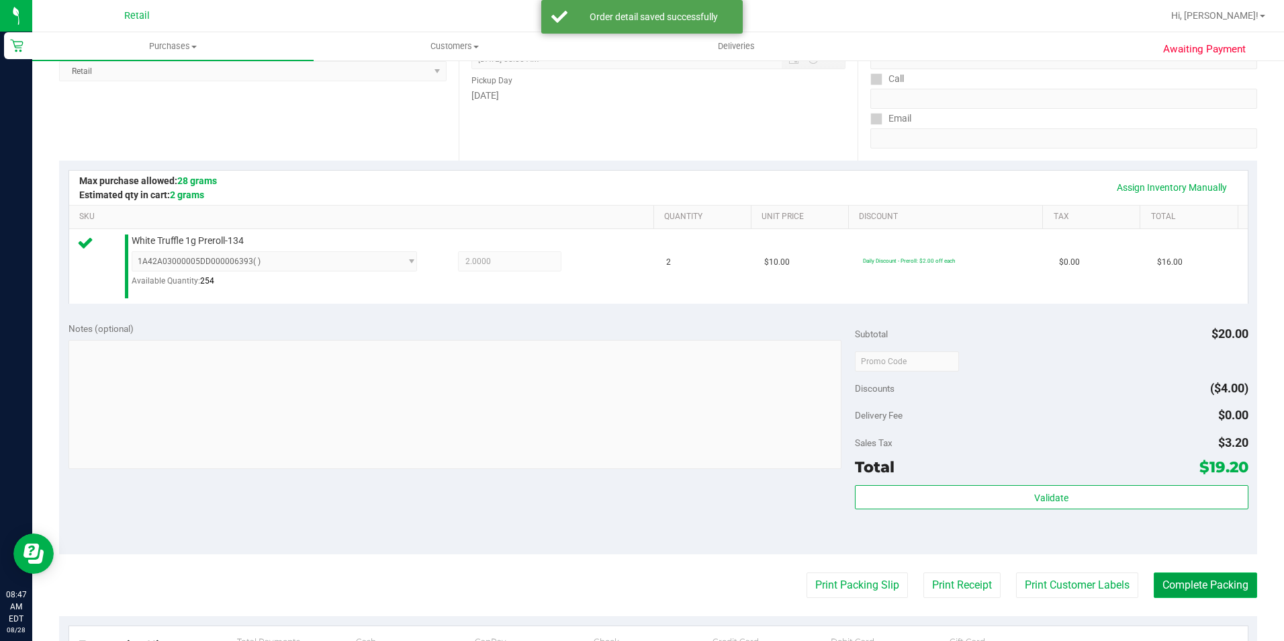
click at [1221, 588] on button "Complete Packing" at bounding box center [1205, 585] width 103 height 26
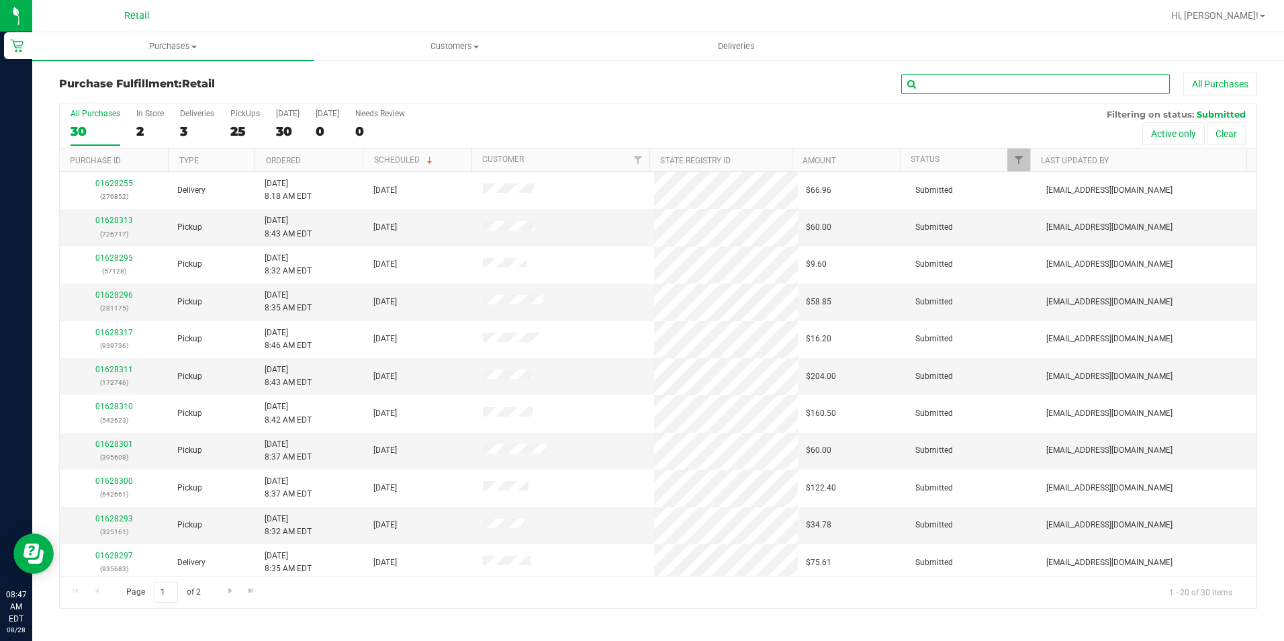
click at [943, 79] on input "text" at bounding box center [1035, 84] width 269 height 20
type input "528"
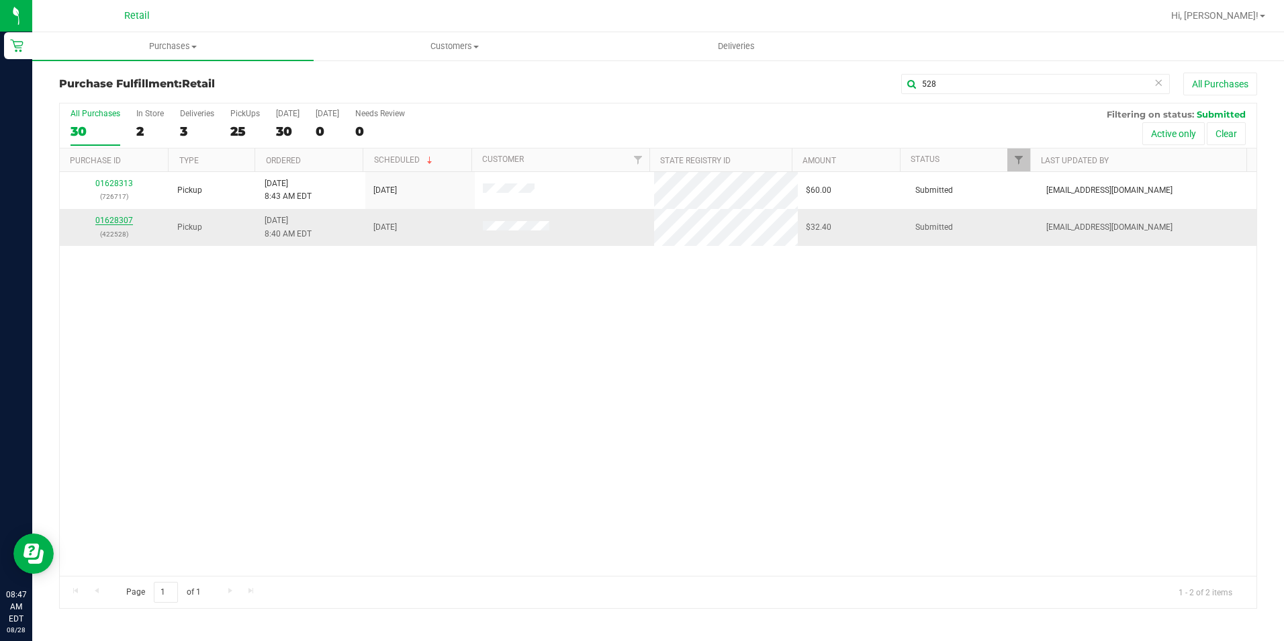
click at [104, 223] on link "01628307" at bounding box center [114, 220] width 38 height 9
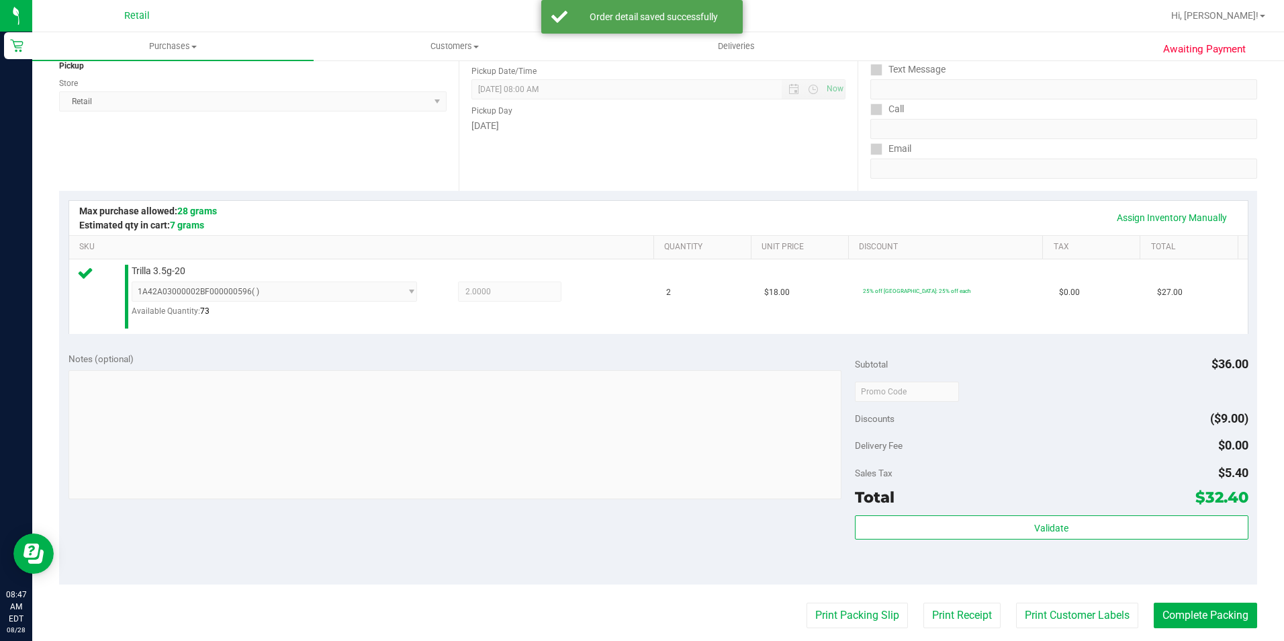
scroll to position [201, 0]
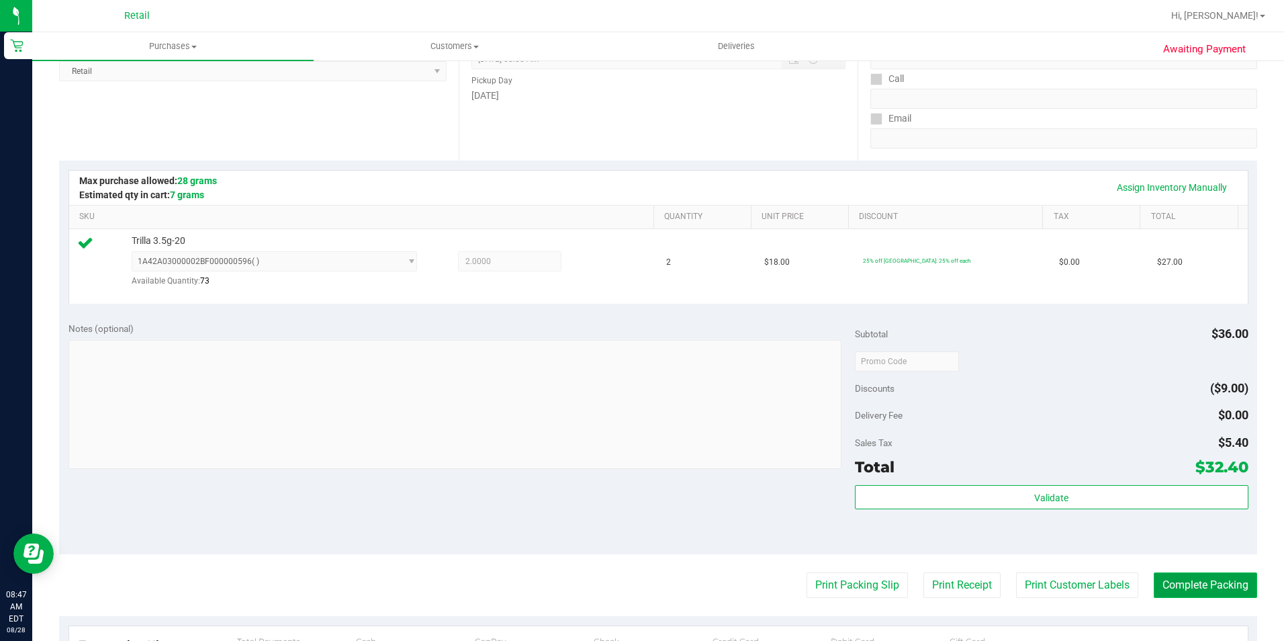
click at [1177, 586] on button "Complete Packing" at bounding box center [1205, 585] width 103 height 26
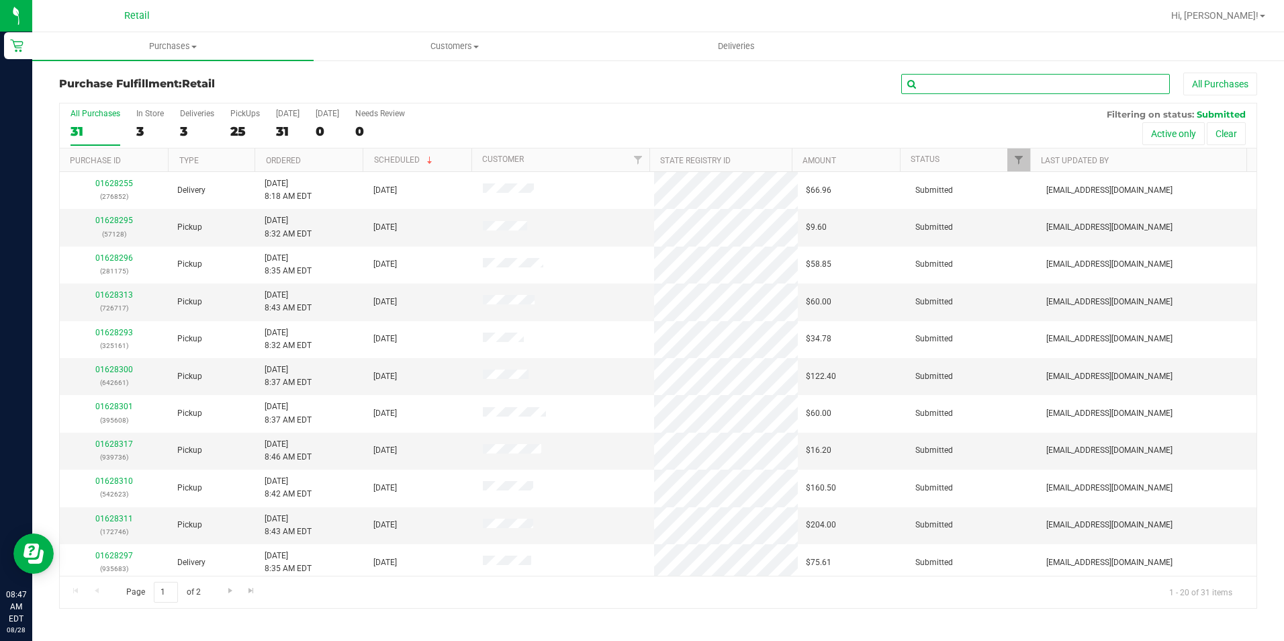
click at [1015, 89] on input "text" at bounding box center [1035, 84] width 269 height 20
type input "108"
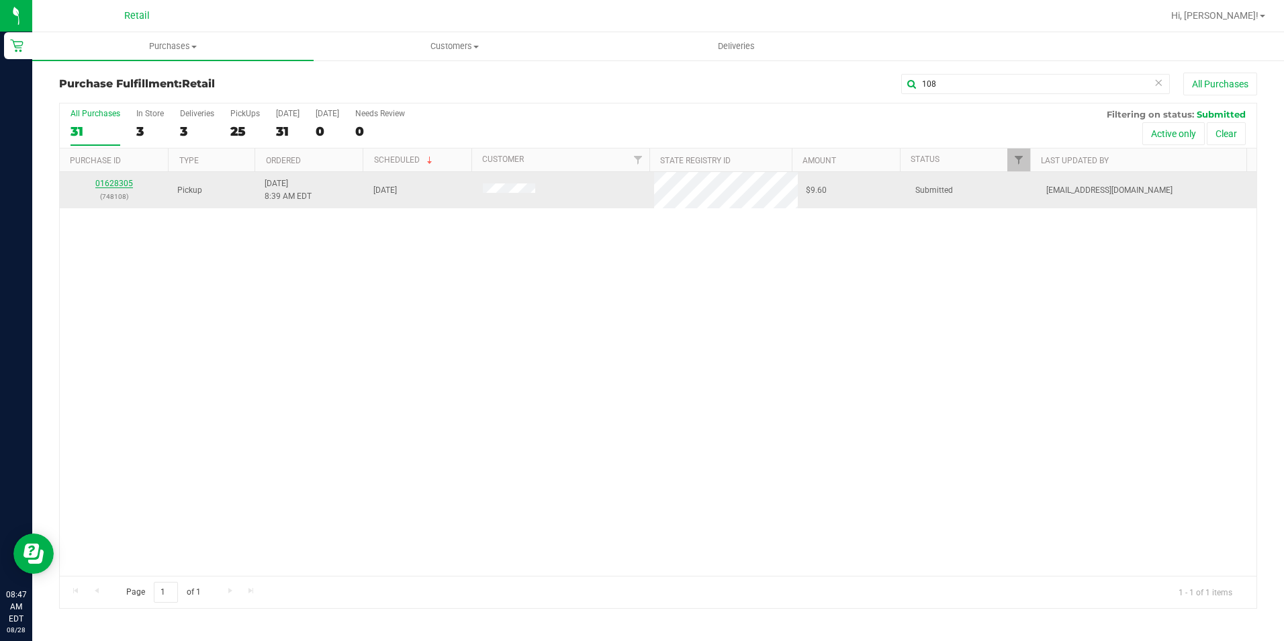
click at [107, 180] on link "01628305" at bounding box center [114, 183] width 38 height 9
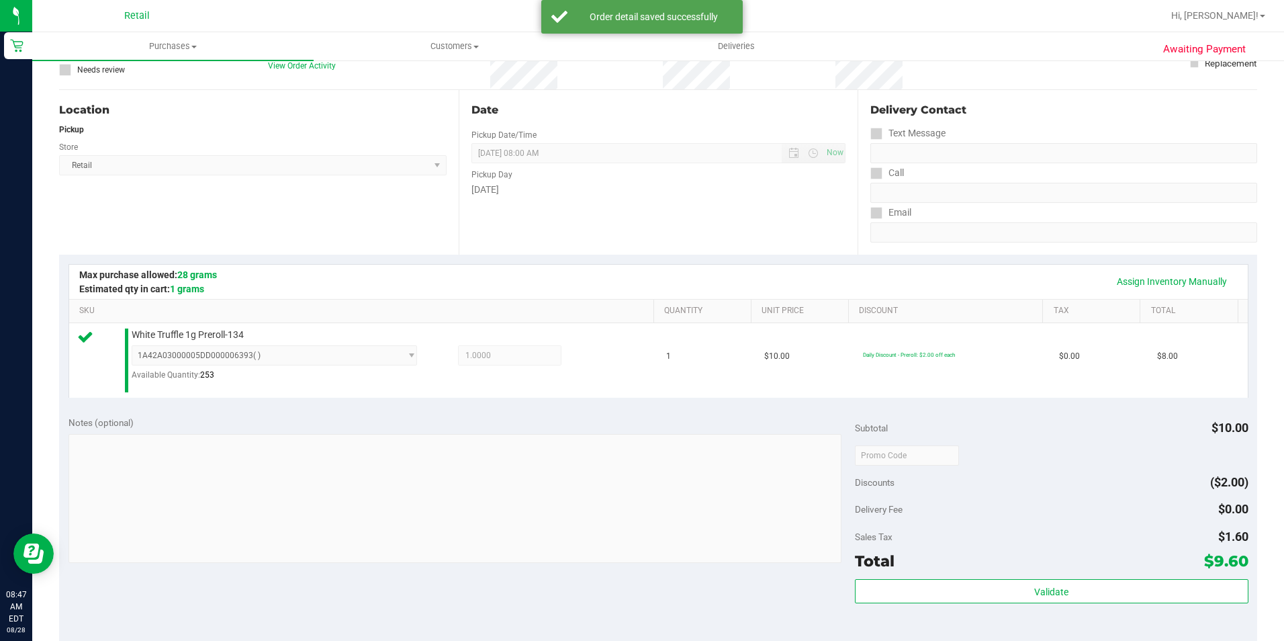
scroll to position [269, 0]
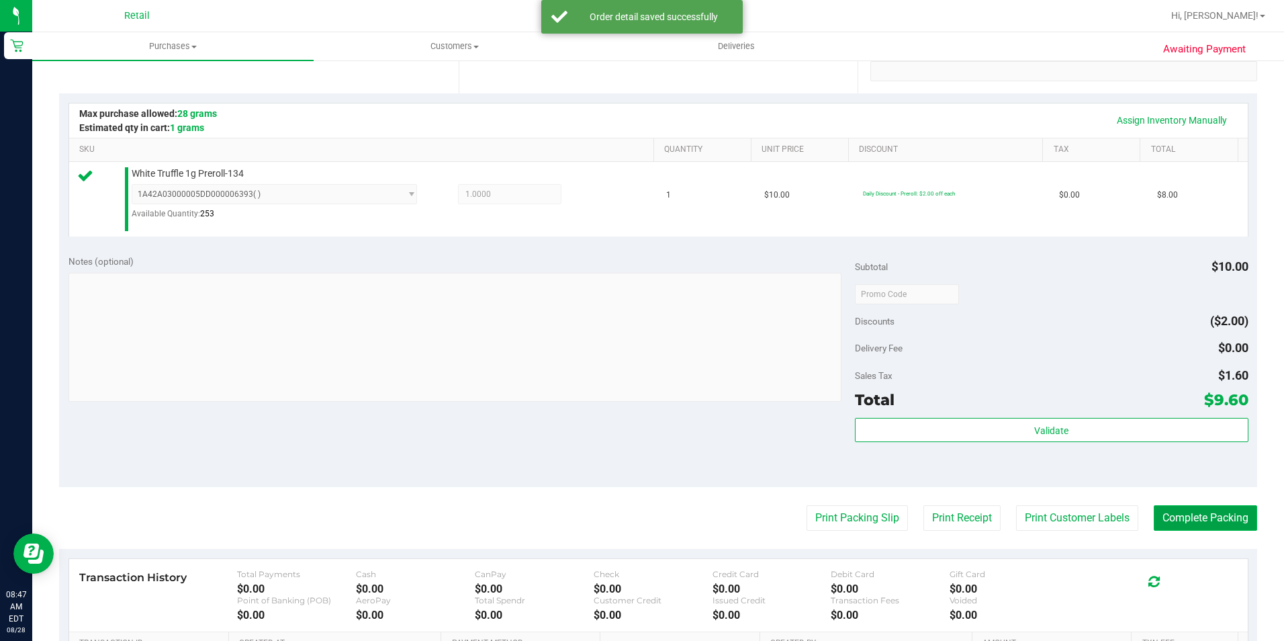
click at [1198, 518] on button "Complete Packing" at bounding box center [1205, 518] width 103 height 26
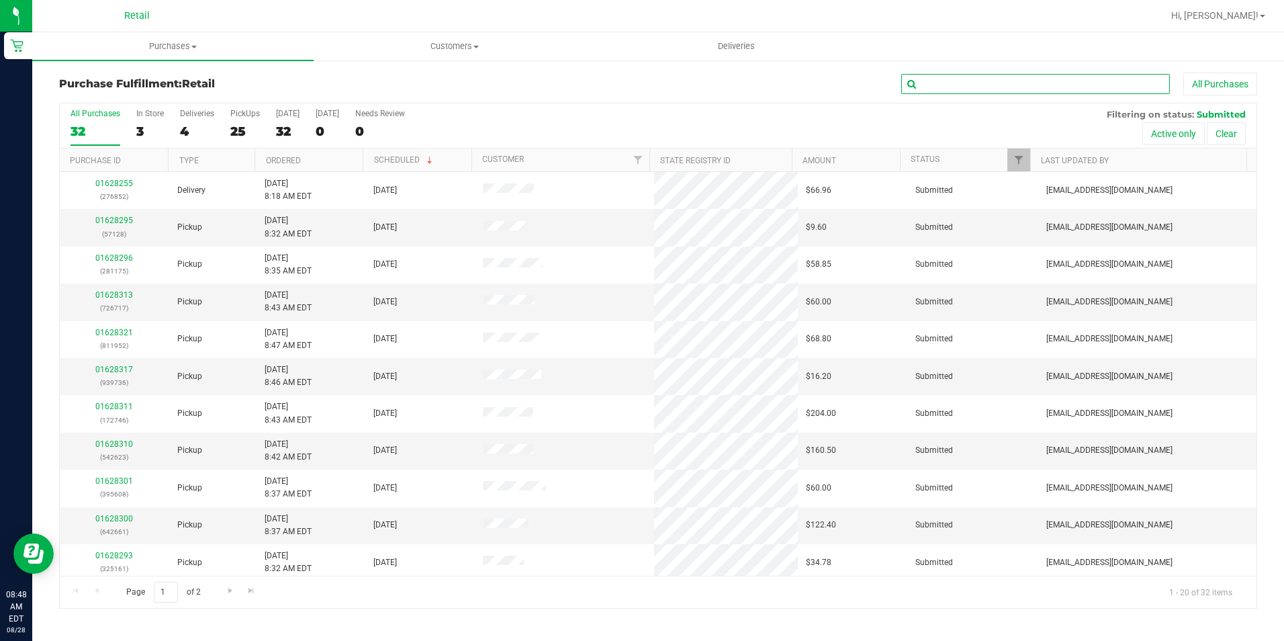
click at [1024, 82] on input "text" at bounding box center [1035, 84] width 269 height 20
type input "106"
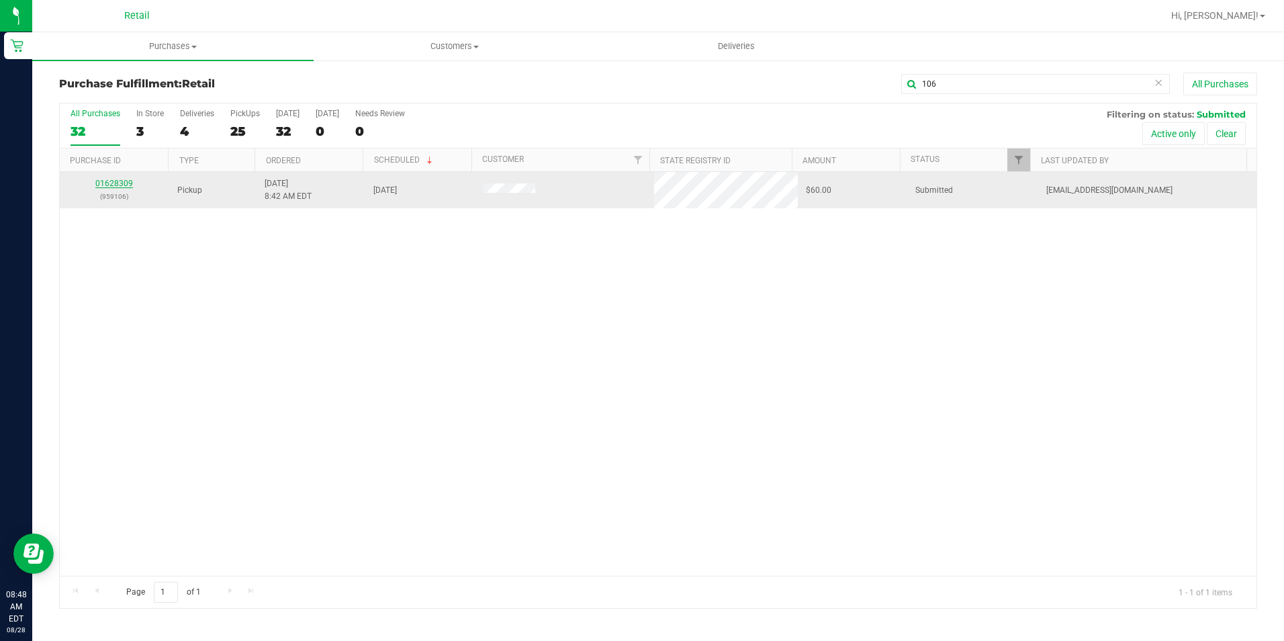
click at [124, 179] on link "01628309" at bounding box center [114, 183] width 38 height 9
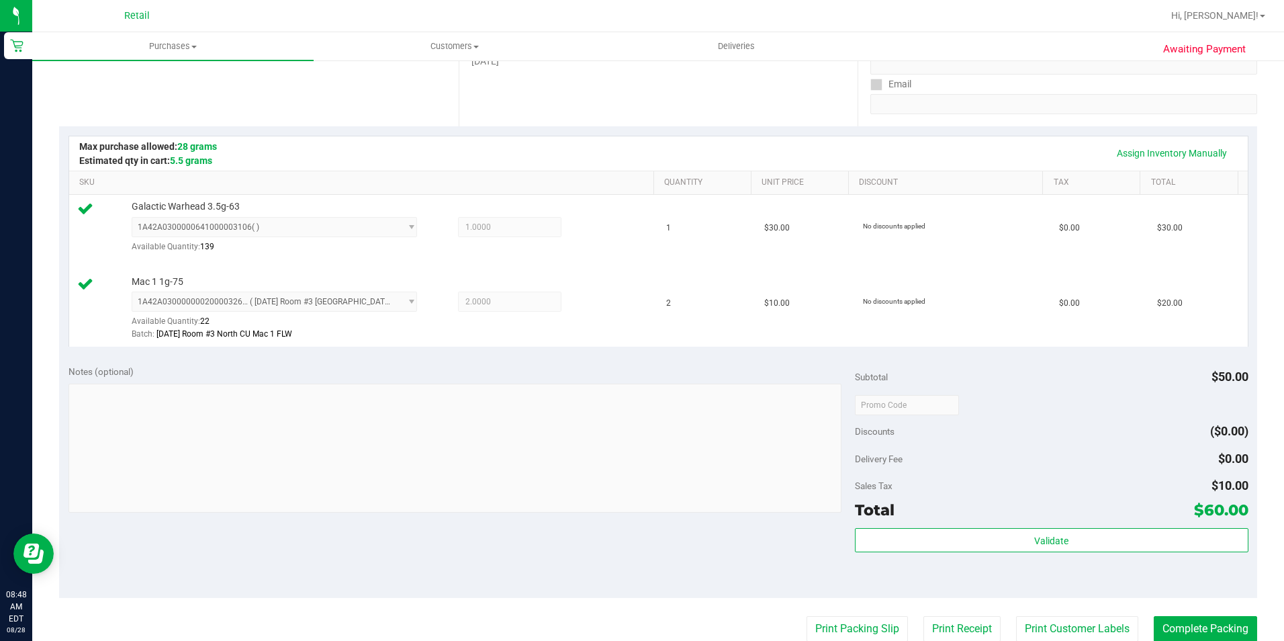
scroll to position [269, 0]
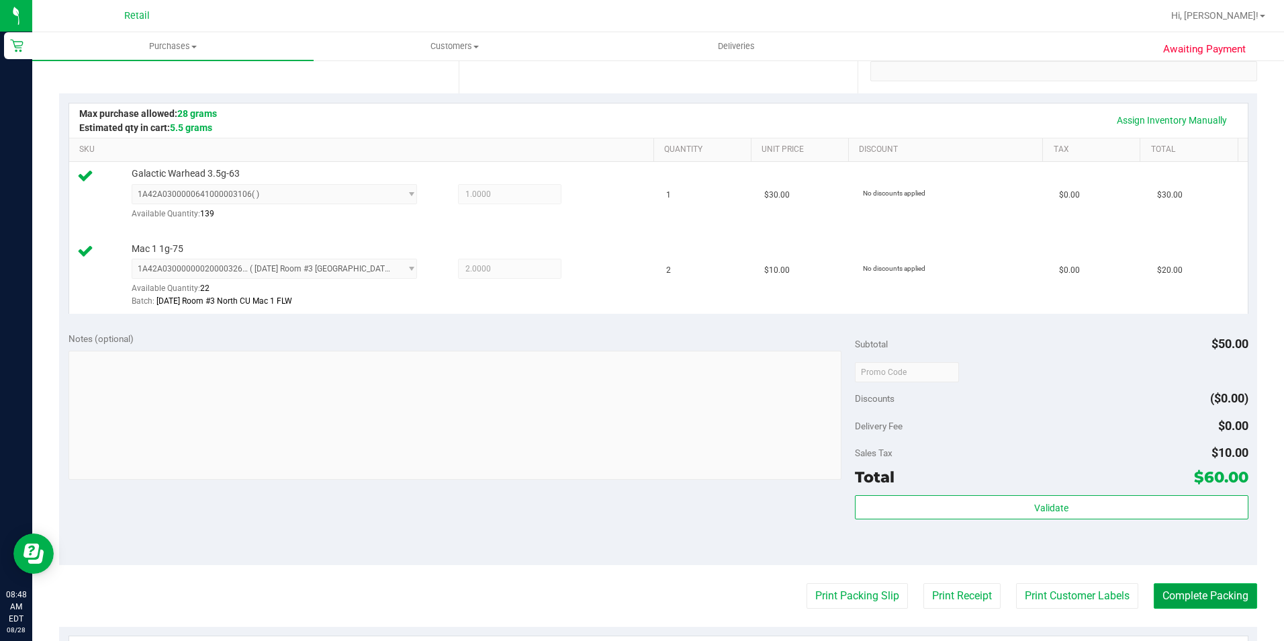
click at [1199, 590] on button "Complete Packing" at bounding box center [1205, 596] width 103 height 26
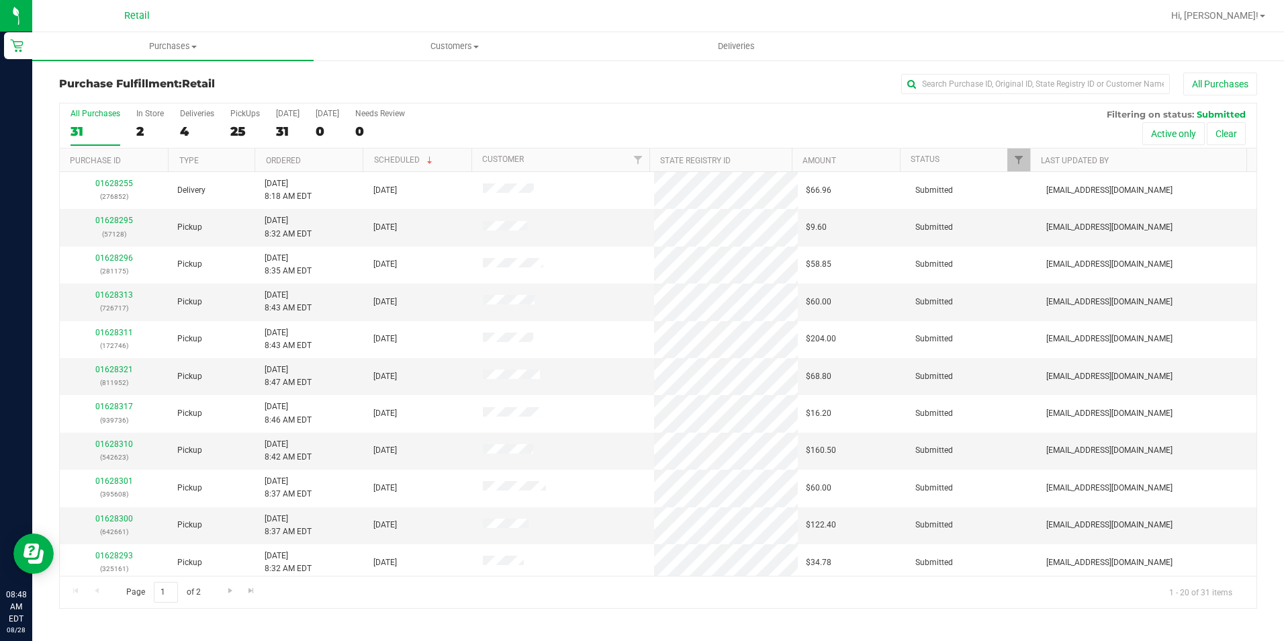
click at [984, 64] on div "Purchase Fulfillment: Retail All Purchases All Purchases 31 In Store 2 Deliveri…" at bounding box center [658, 340] width 1252 height 563
click at [987, 82] on input "text" at bounding box center [1035, 84] width 269 height 20
type input "826"
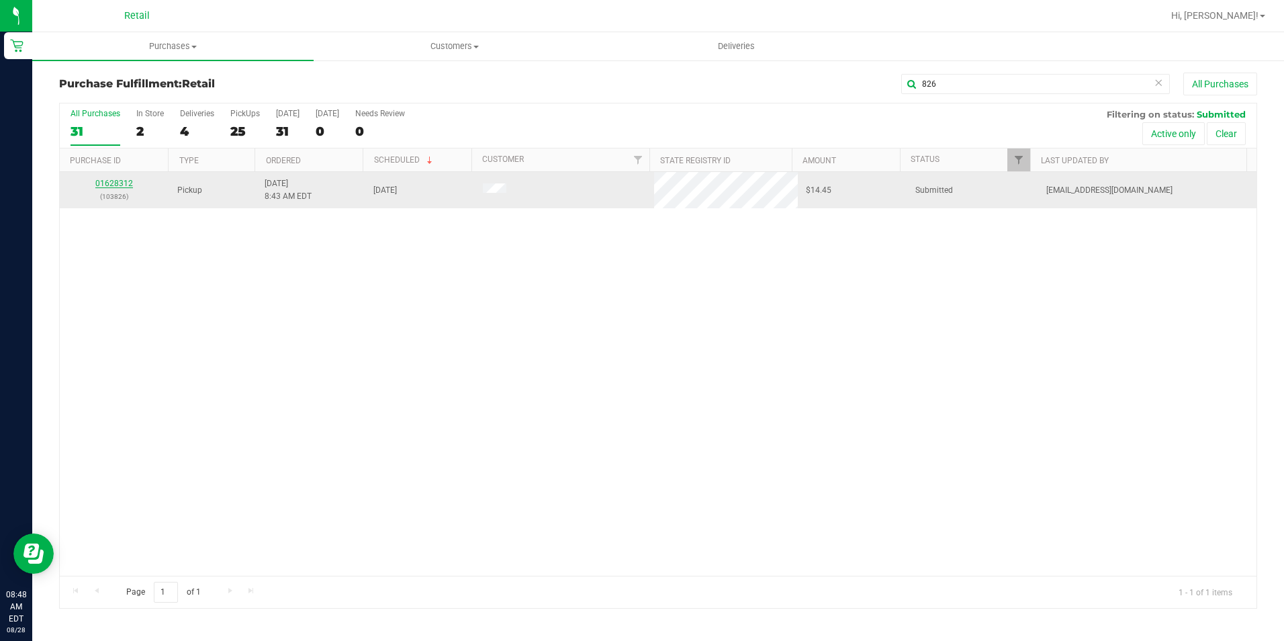
click at [118, 179] on link "01628312" at bounding box center [114, 183] width 38 height 9
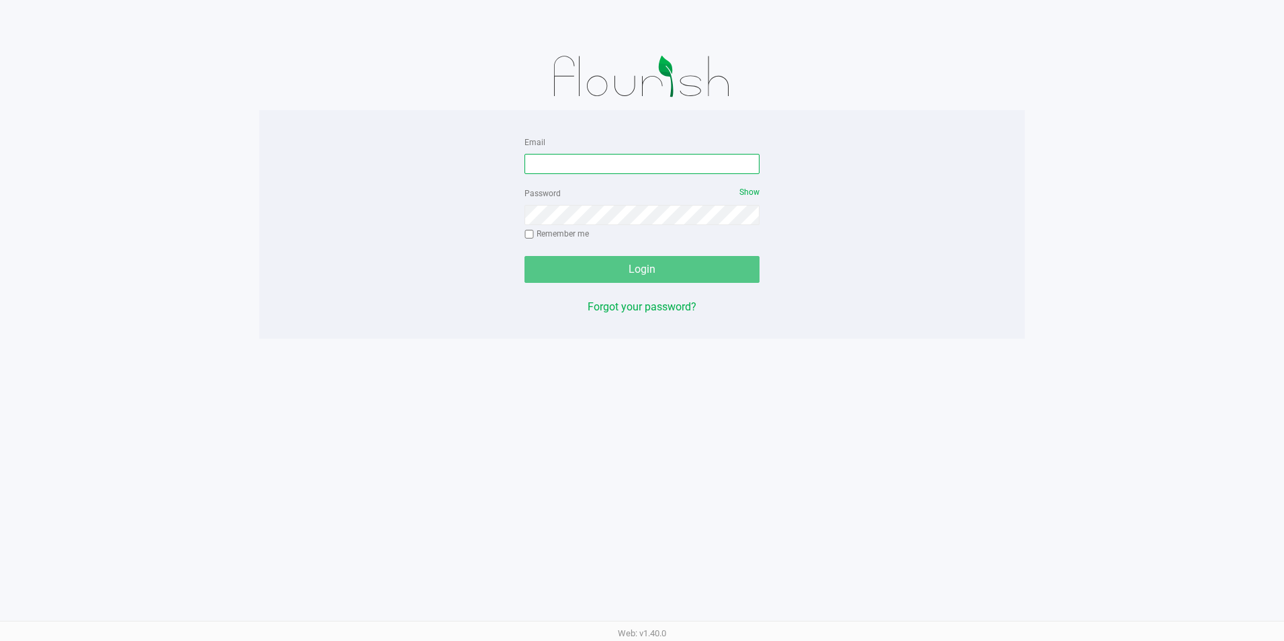
drag, startPoint x: 572, startPoint y: 167, endPoint x: 573, endPoint y: 146, distance: 20.8
click at [572, 167] on input "Email" at bounding box center [641, 164] width 235 height 20
type input "[PERSON_NAME][EMAIL_ADDRESS][PERSON_NAME][DOMAIN_NAME]"
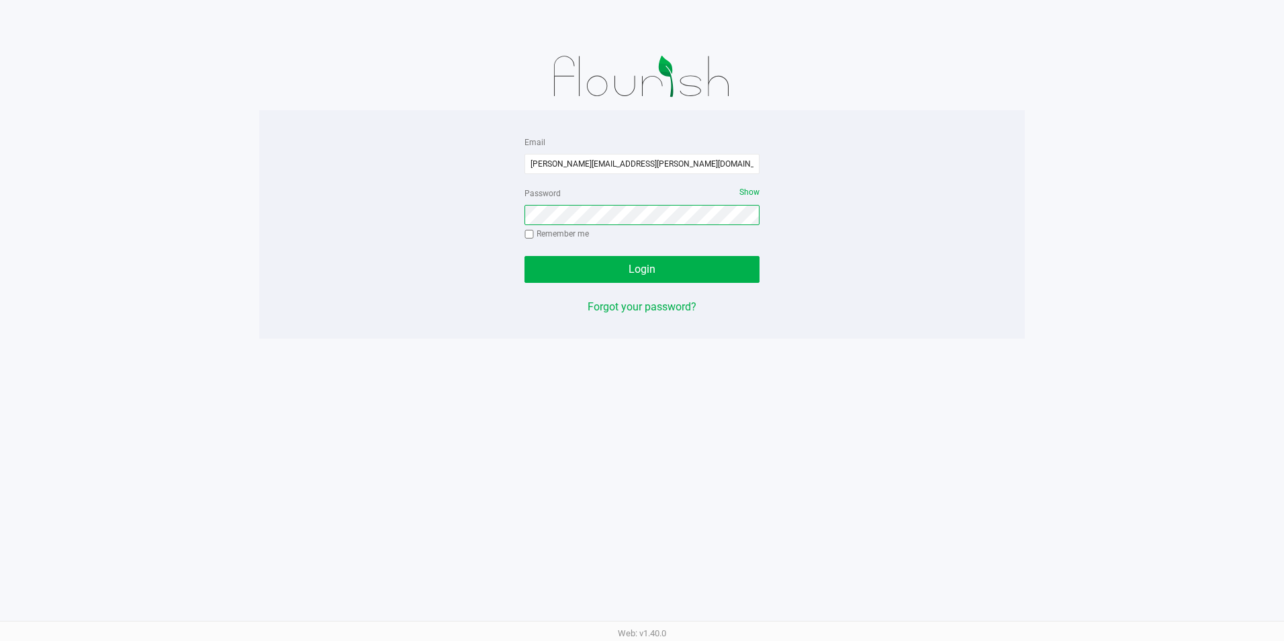
click at [524, 256] on button "Login" at bounding box center [641, 269] width 235 height 27
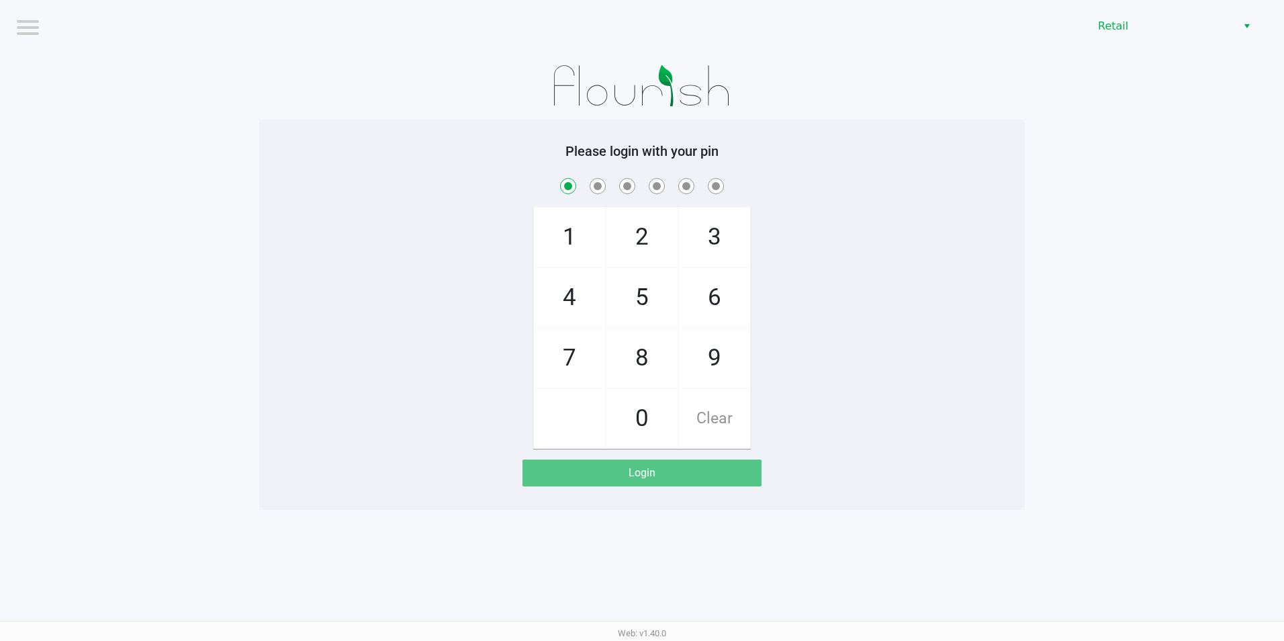
checkbox input "true"
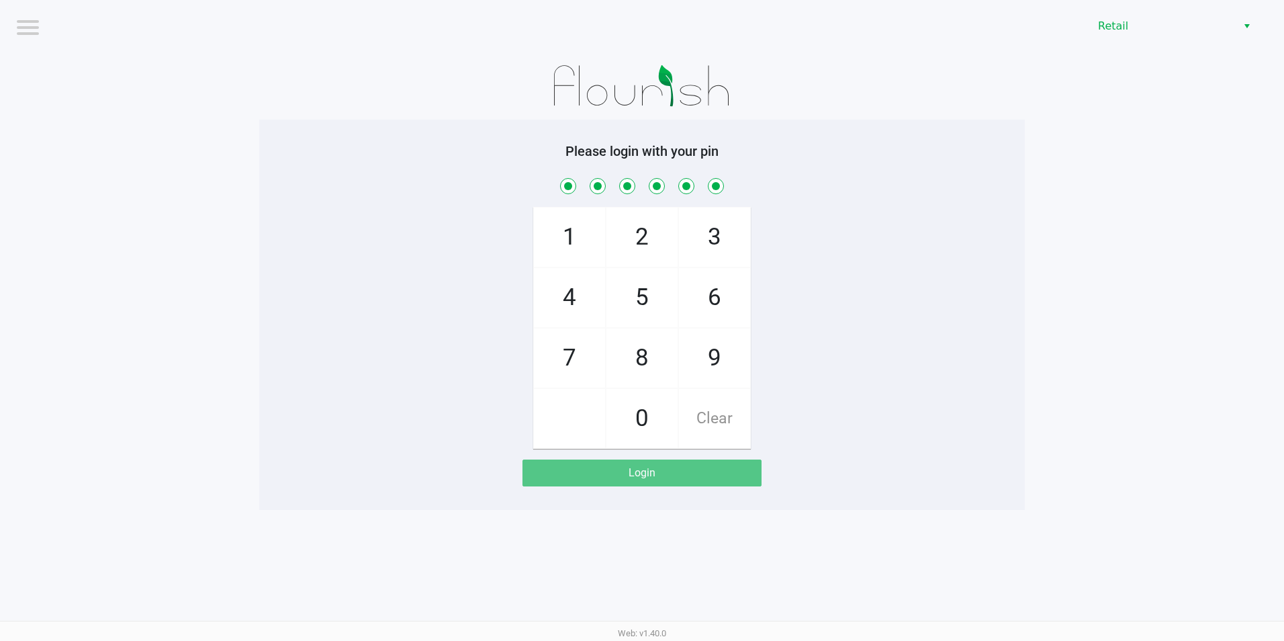
checkbox input "true"
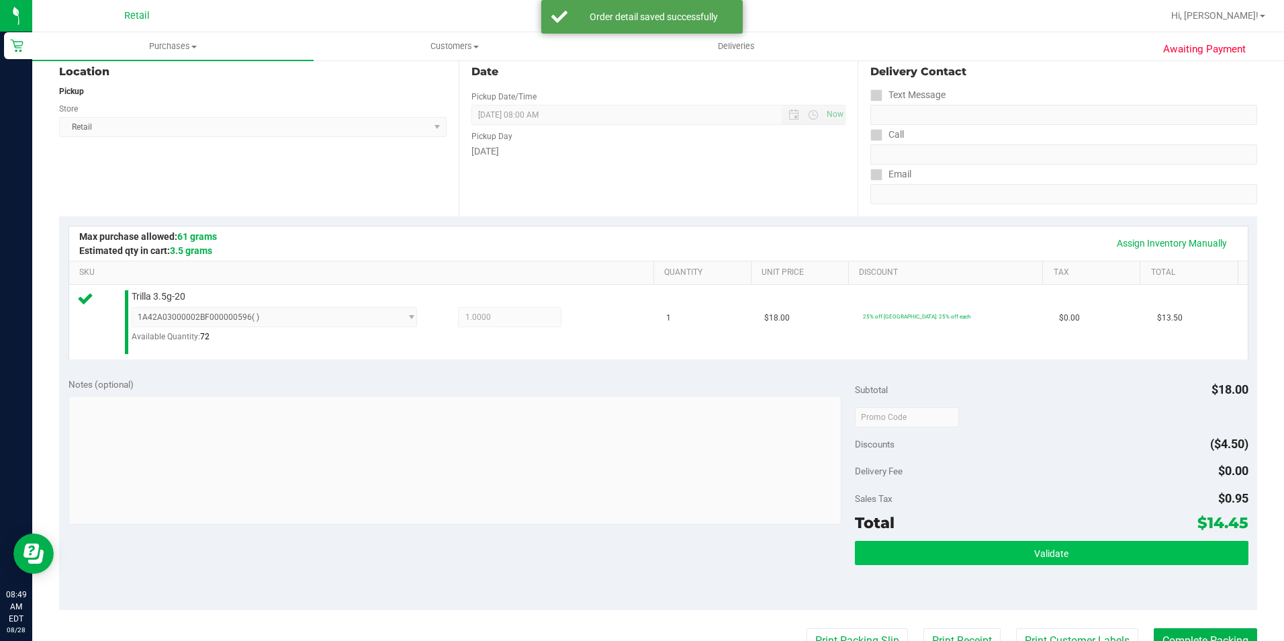
scroll to position [201, 0]
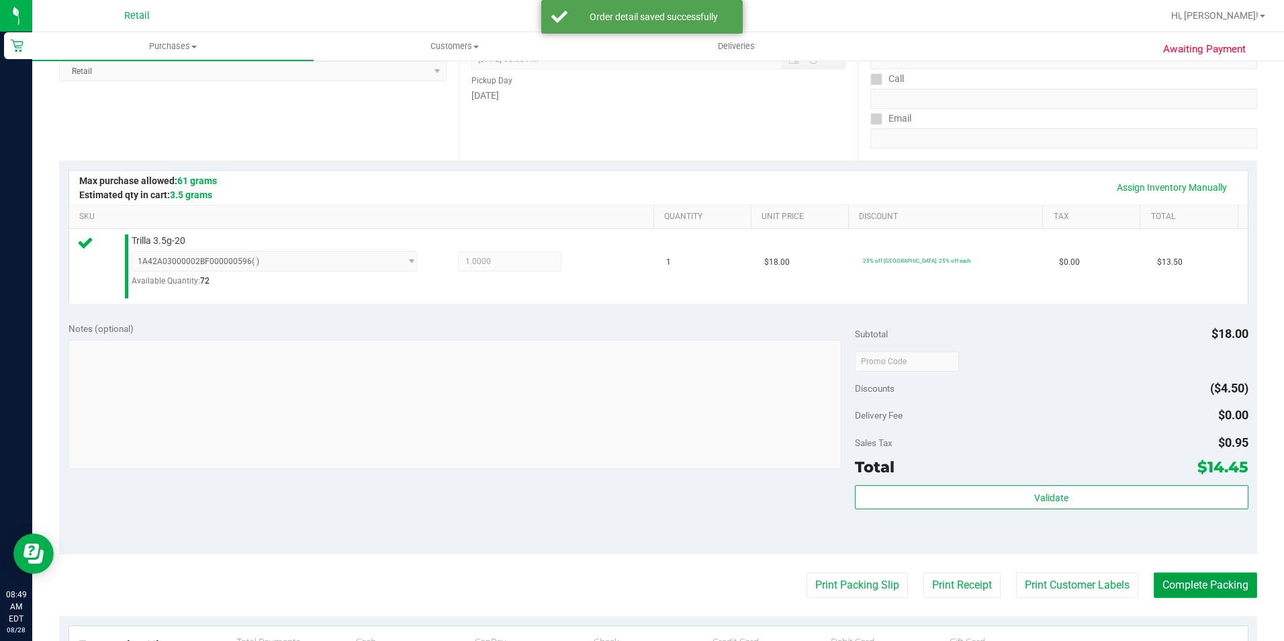
click at [1168, 578] on button "Complete Packing" at bounding box center [1205, 585] width 103 height 26
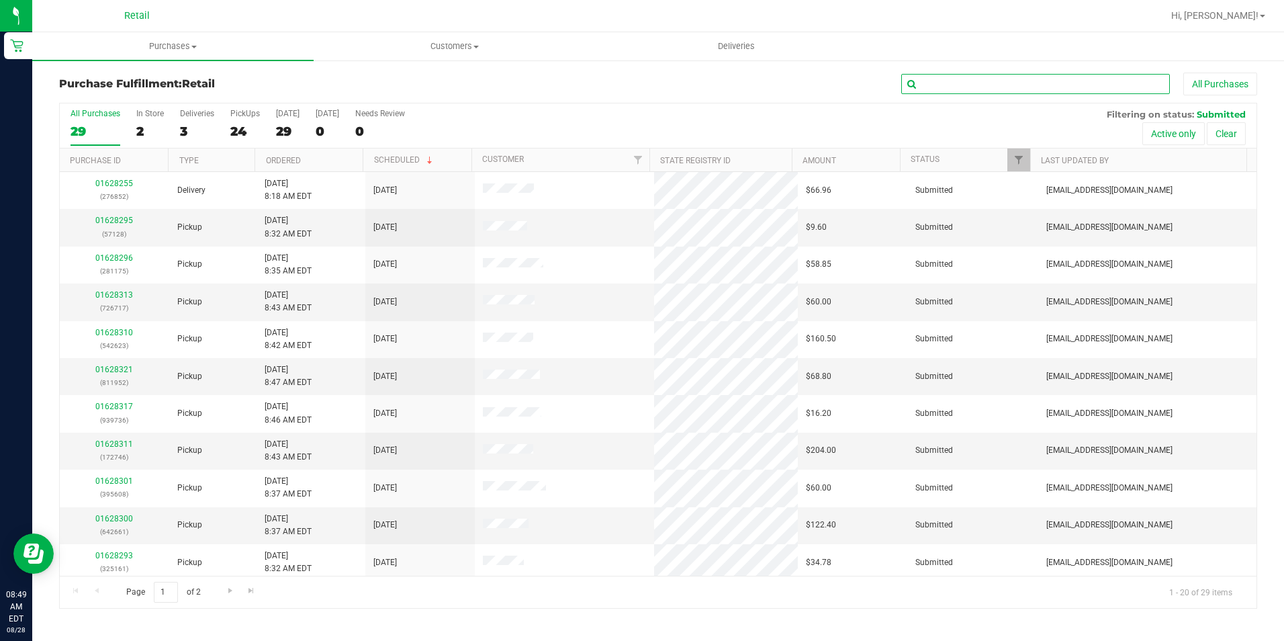
click at [994, 82] on input "text" at bounding box center [1035, 84] width 269 height 20
type input "663"
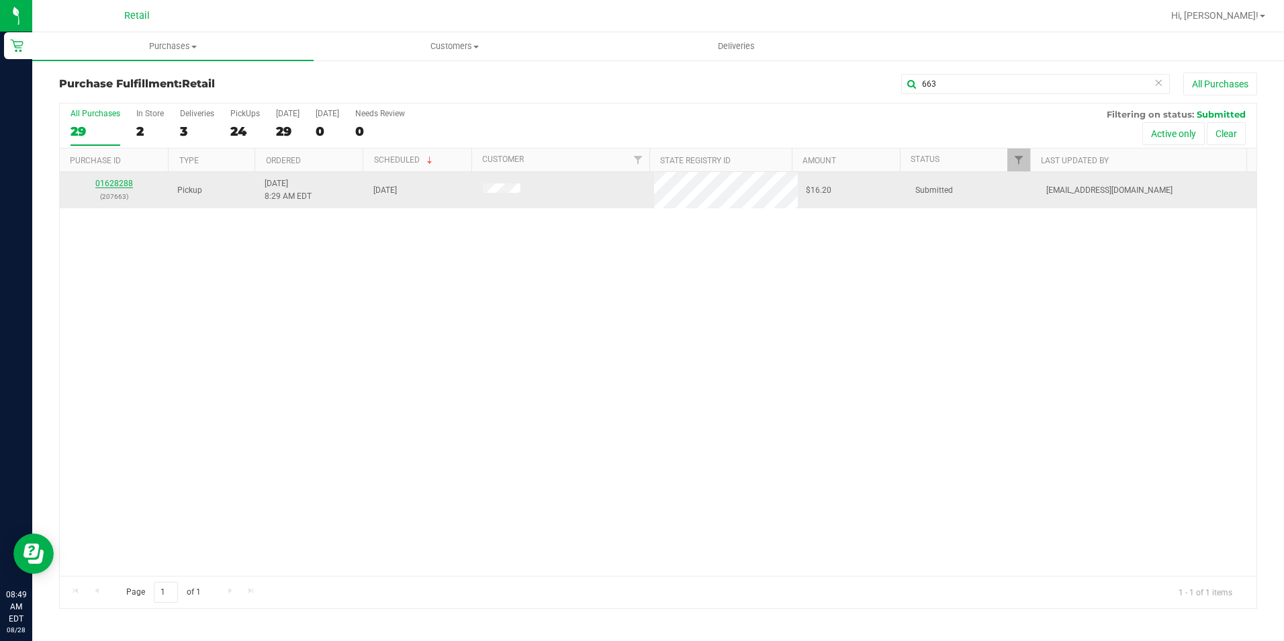
click at [118, 183] on link "01628288" at bounding box center [114, 183] width 38 height 9
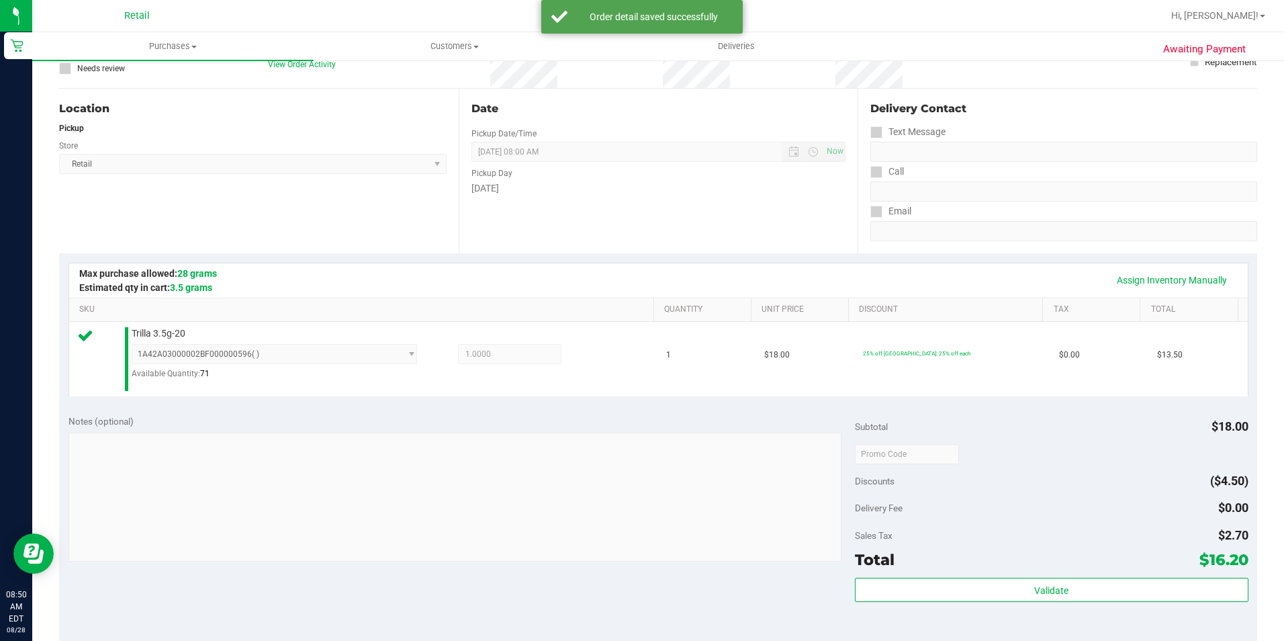
scroll to position [201, 0]
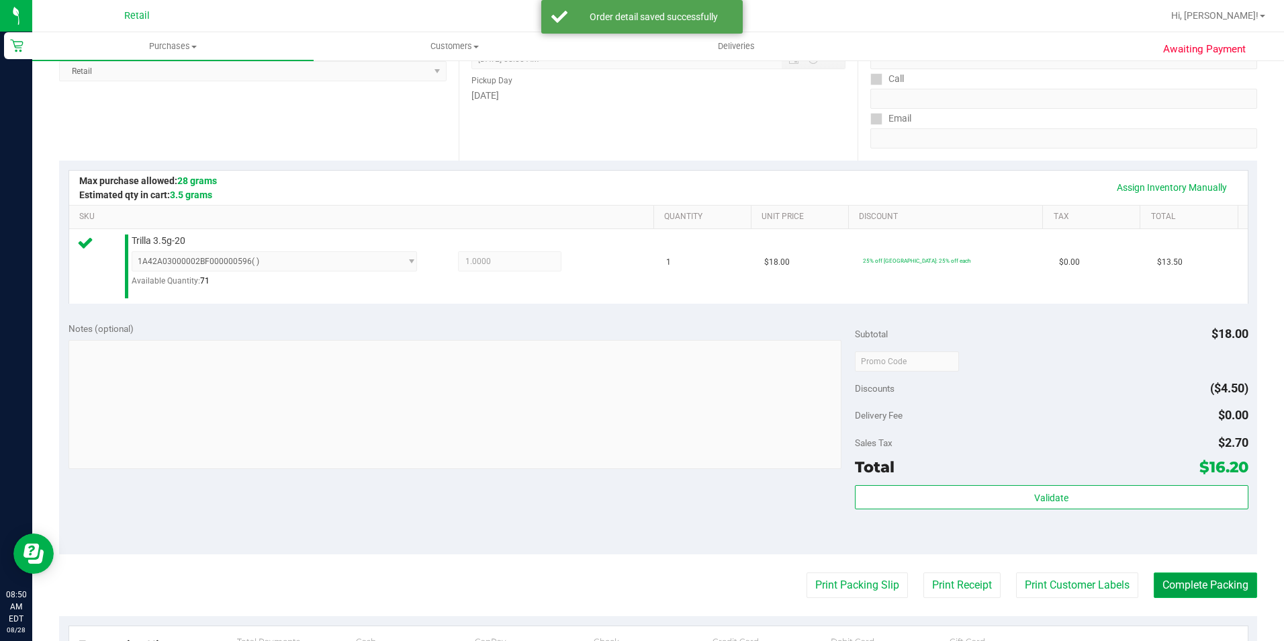
click at [1224, 584] on button "Complete Packing" at bounding box center [1205, 585] width 103 height 26
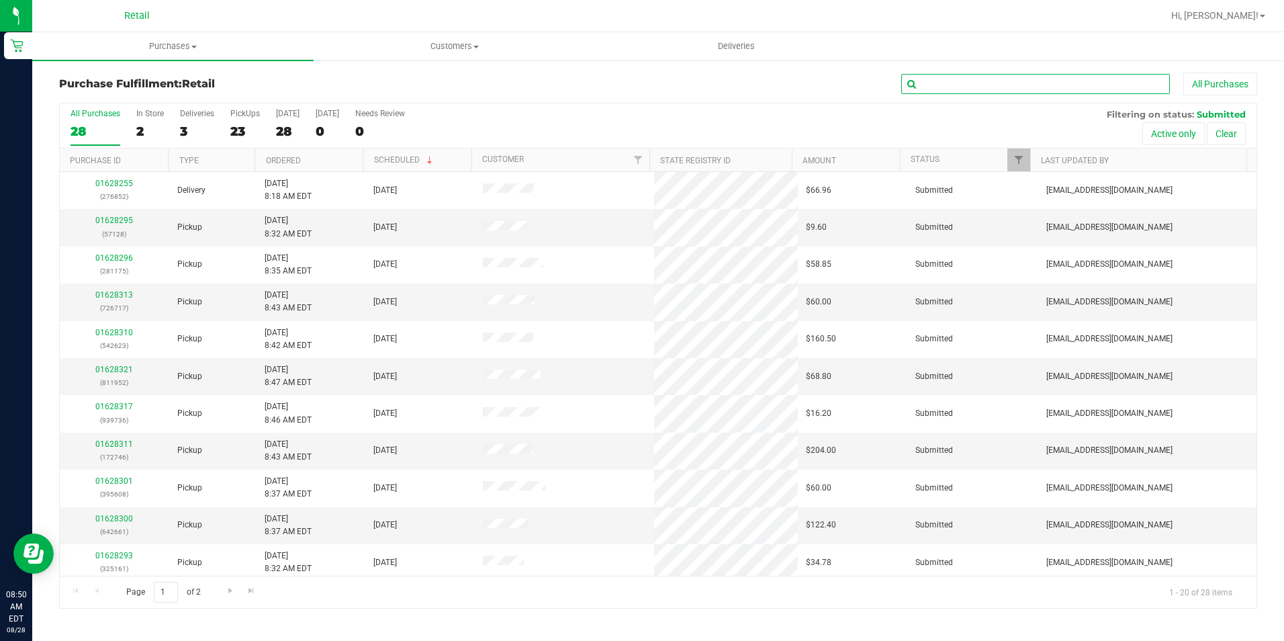
click at [1062, 85] on input "text" at bounding box center [1035, 84] width 269 height 20
type input "005"
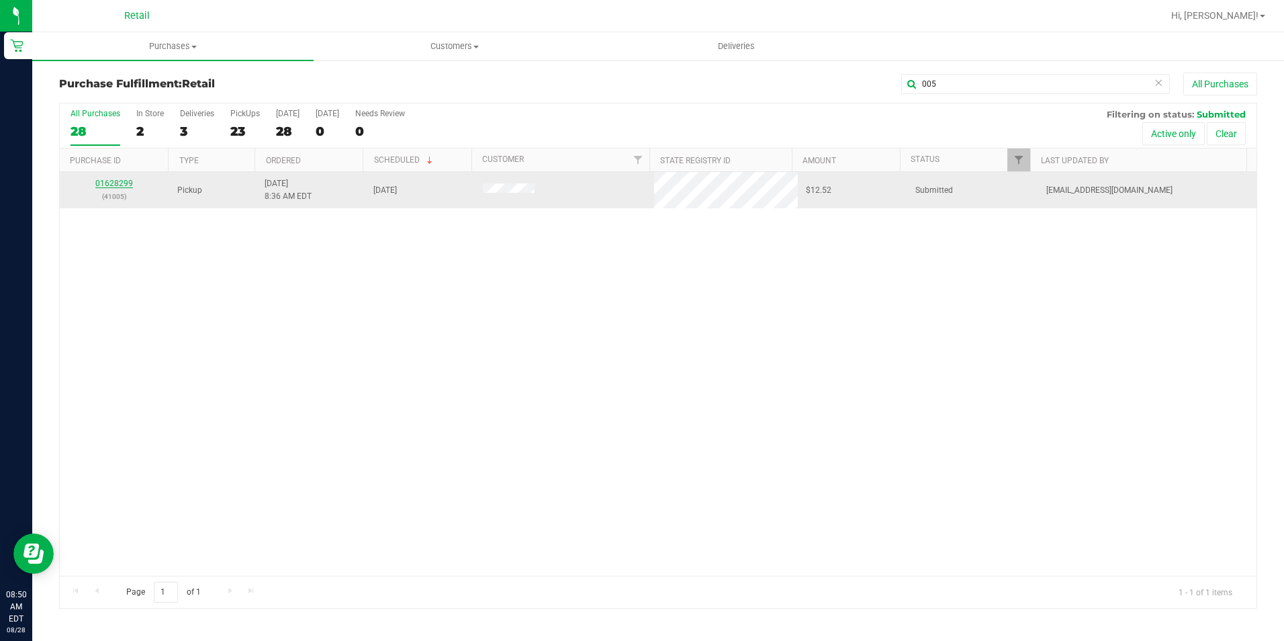
click at [107, 180] on link "01628299" at bounding box center [114, 183] width 38 height 9
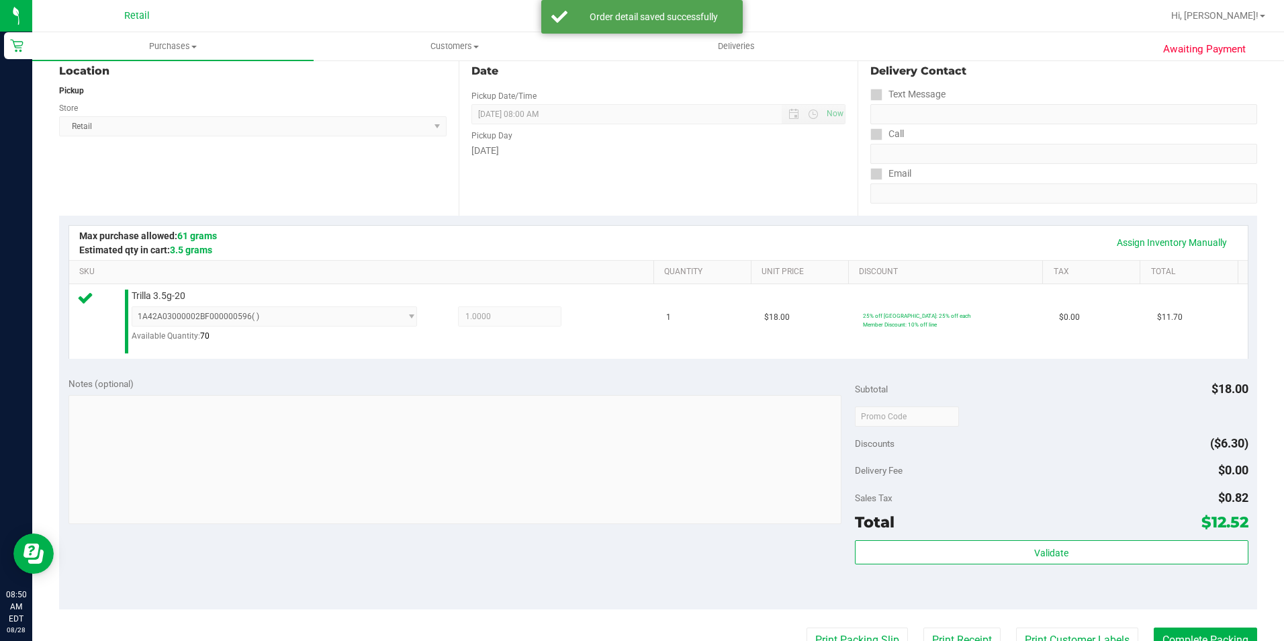
scroll to position [201, 0]
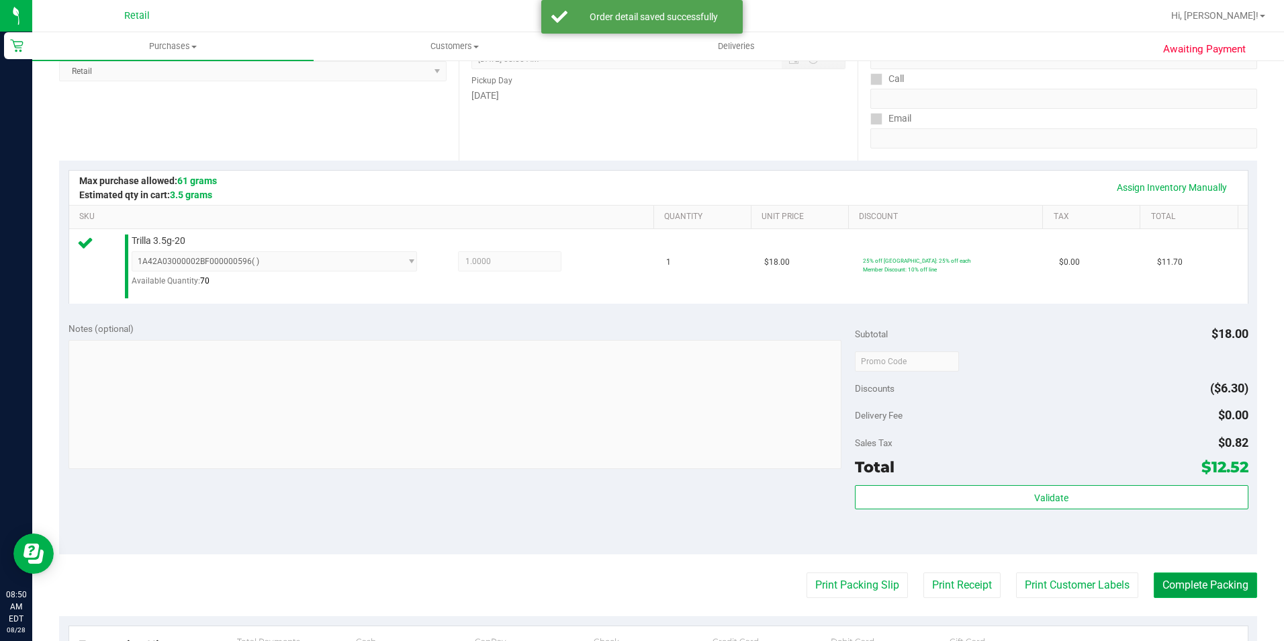
click at [1189, 574] on button "Complete Packing" at bounding box center [1205, 585] width 103 height 26
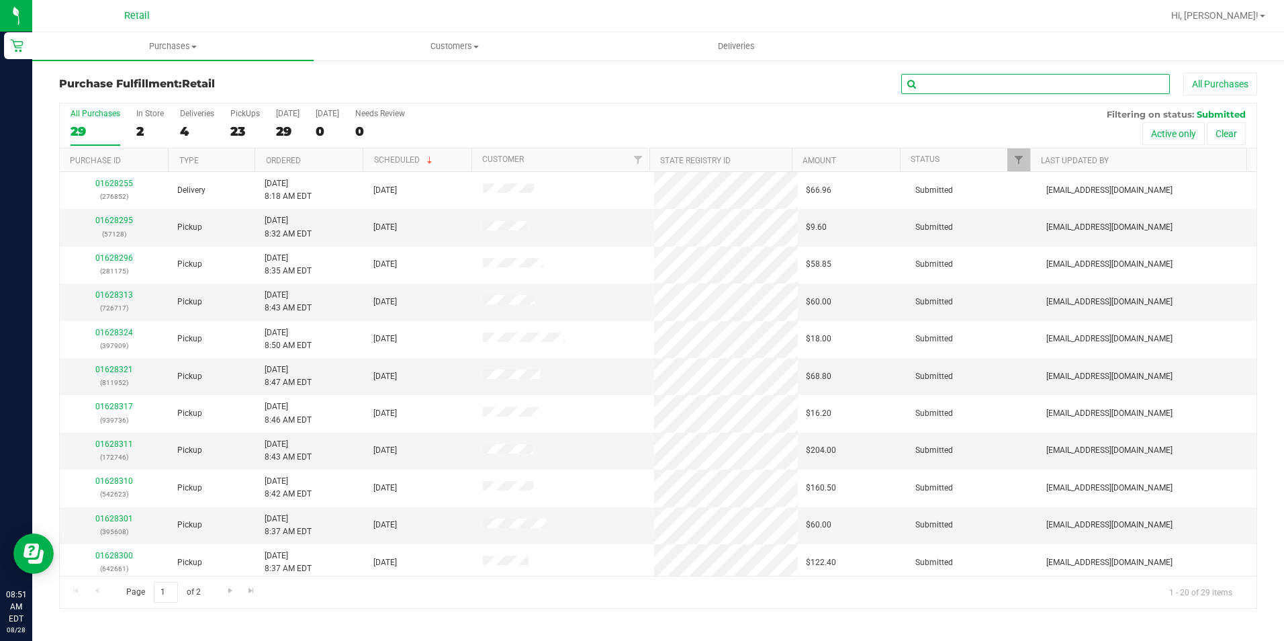
click at [1060, 91] on input "text" at bounding box center [1035, 84] width 269 height 20
type input "717"
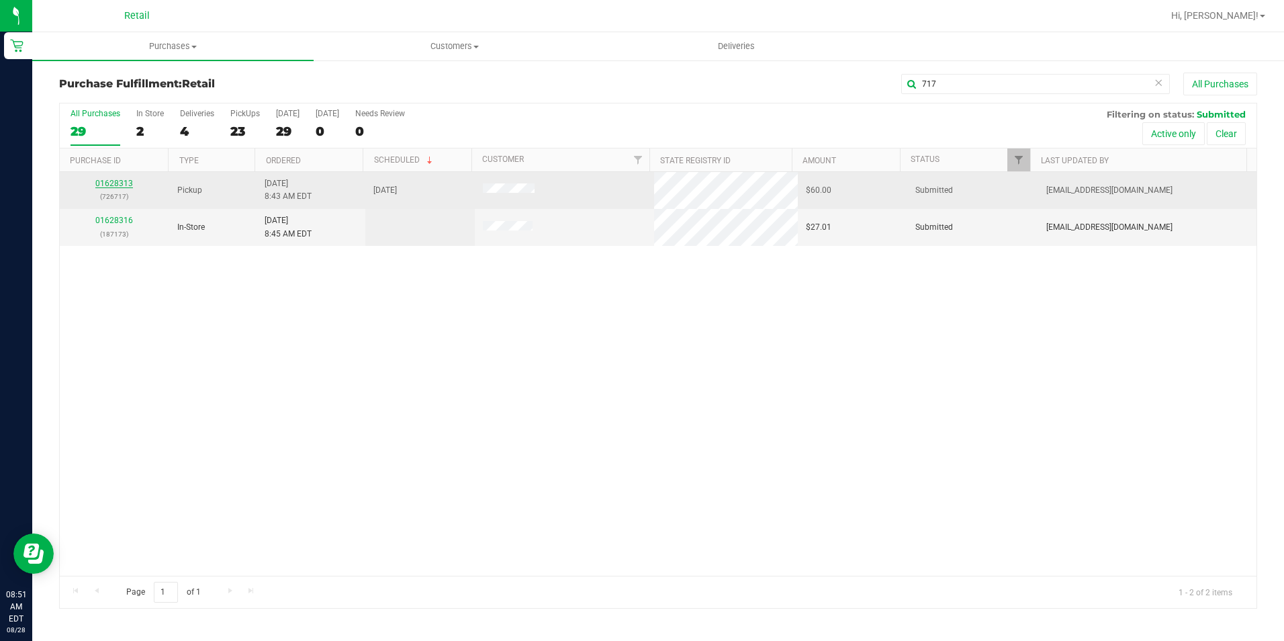
click at [118, 180] on link "01628313" at bounding box center [114, 183] width 38 height 9
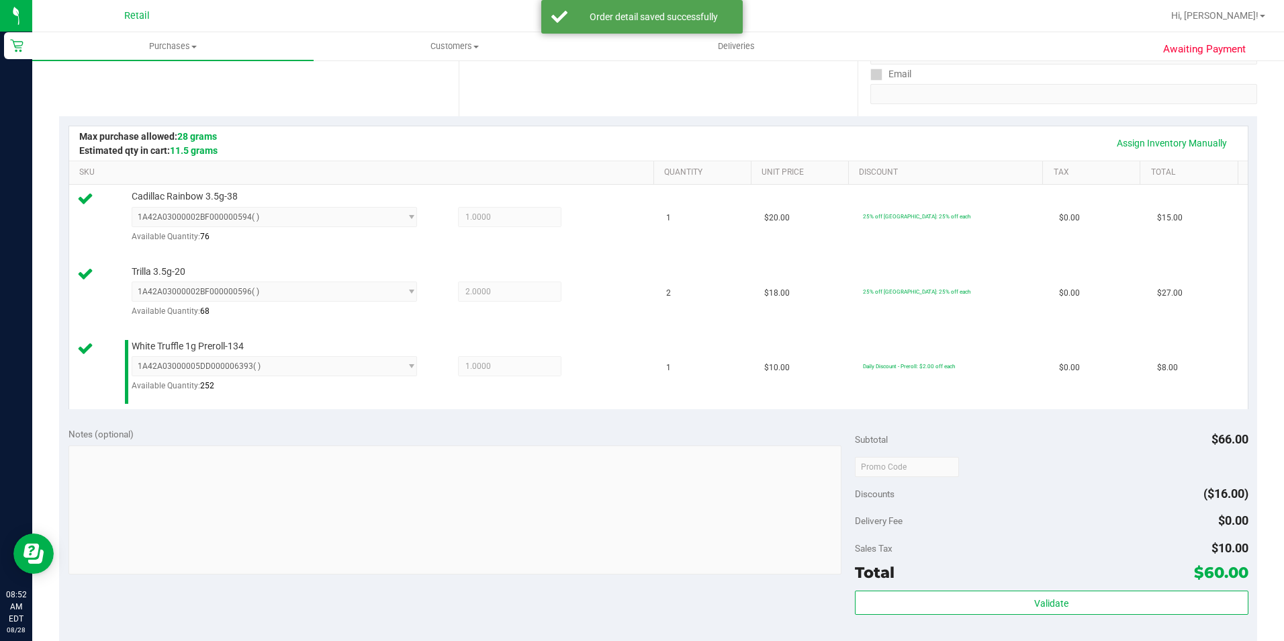
scroll to position [336, 0]
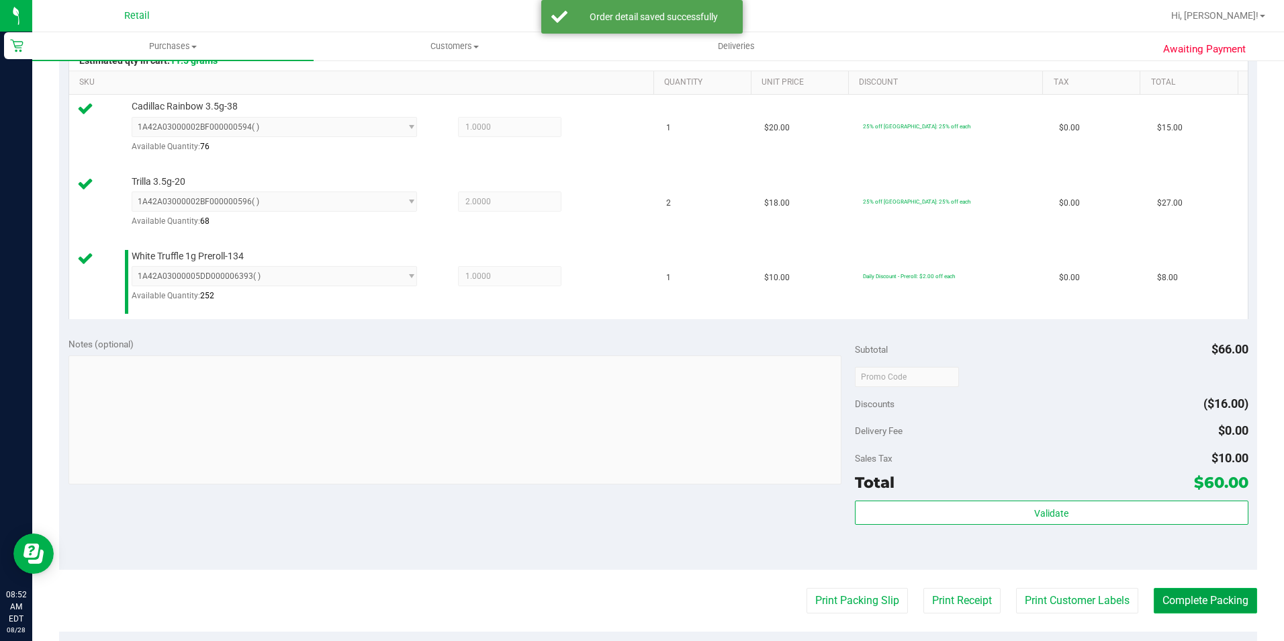
click at [1205, 594] on button "Complete Packing" at bounding box center [1205, 601] width 103 height 26
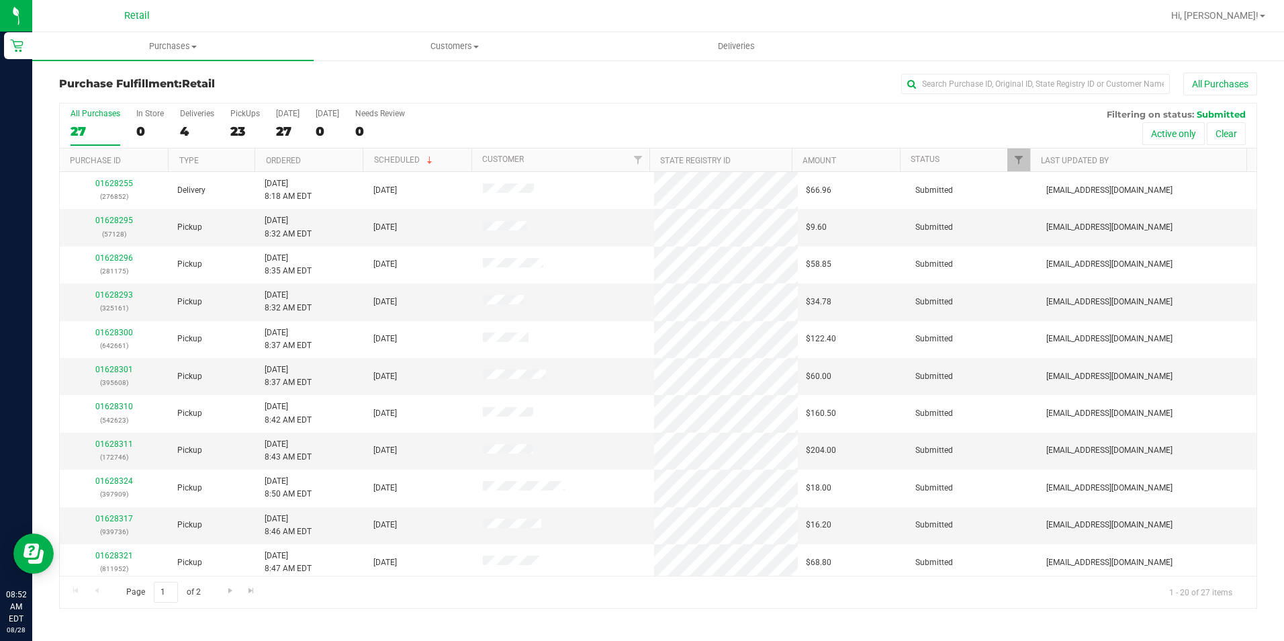
click at [1001, 73] on div "All Purchases" at bounding box center [858, 84] width 798 height 23
drag, startPoint x: 988, startPoint y: 95, endPoint x: 980, endPoint y: 89, distance: 10.0
click at [984, 95] on div "Purchase Fulfillment: Retail All Purchases" at bounding box center [658, 88] width 1198 height 30
click at [980, 89] on input "text" at bounding box center [1035, 84] width 269 height 20
type input "225"
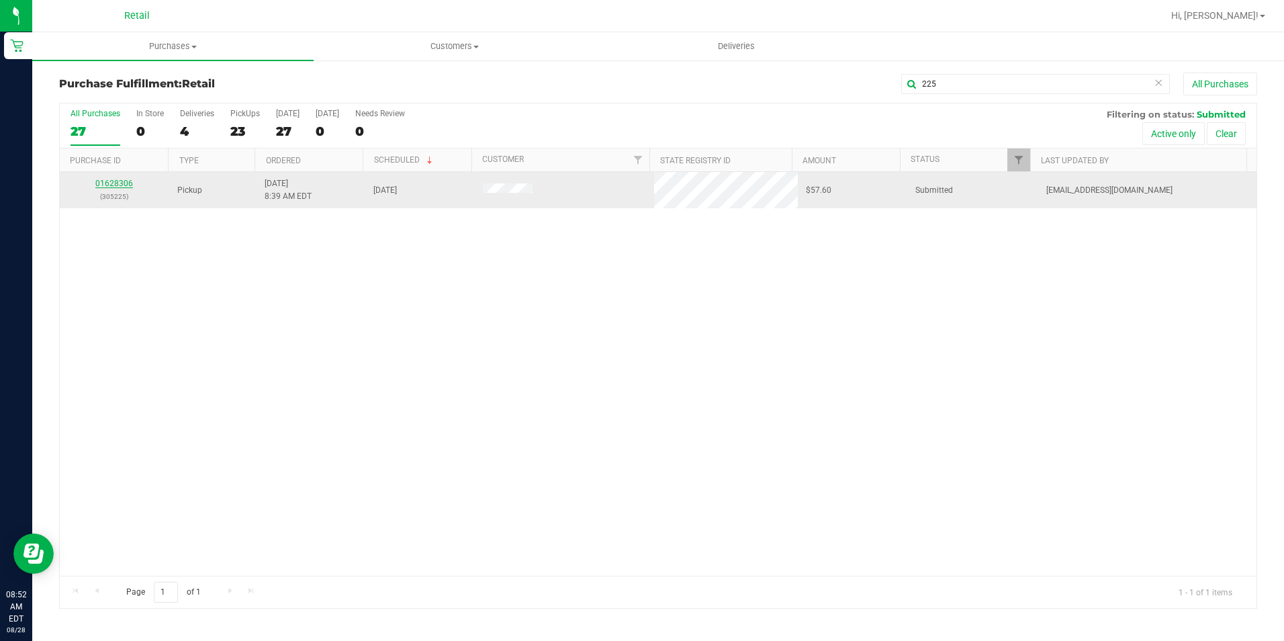
click at [103, 181] on link "01628306" at bounding box center [114, 183] width 38 height 9
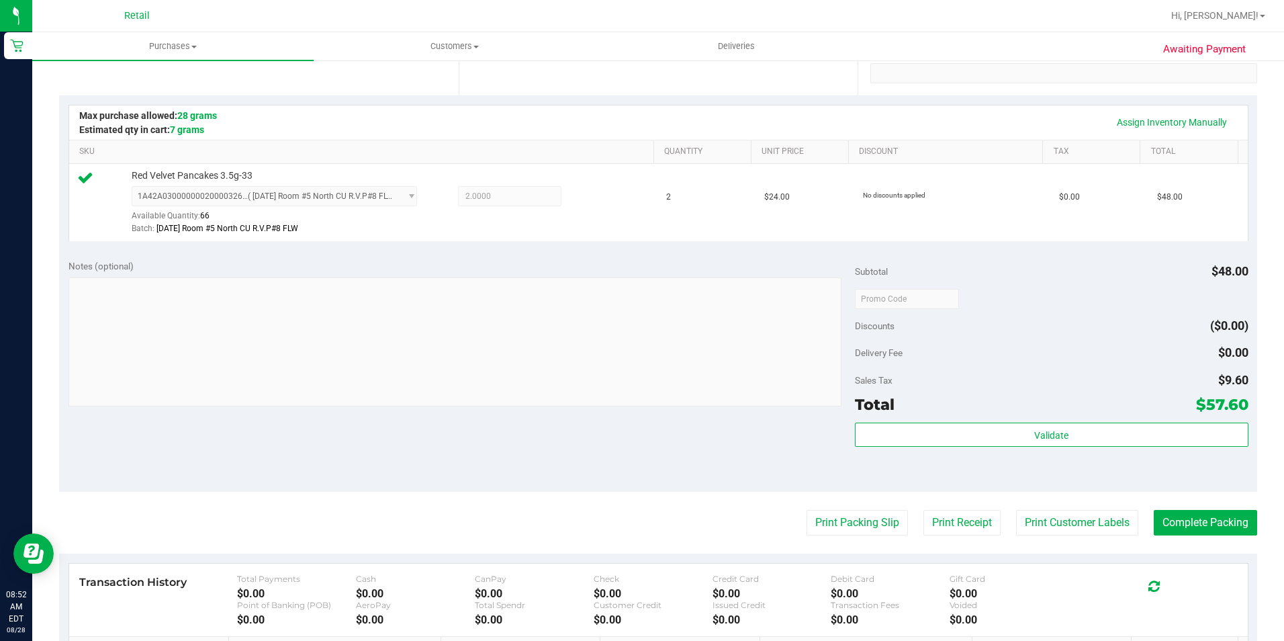
scroll to position [269, 0]
click at [1177, 524] on button "Complete Packing" at bounding box center [1205, 521] width 103 height 26
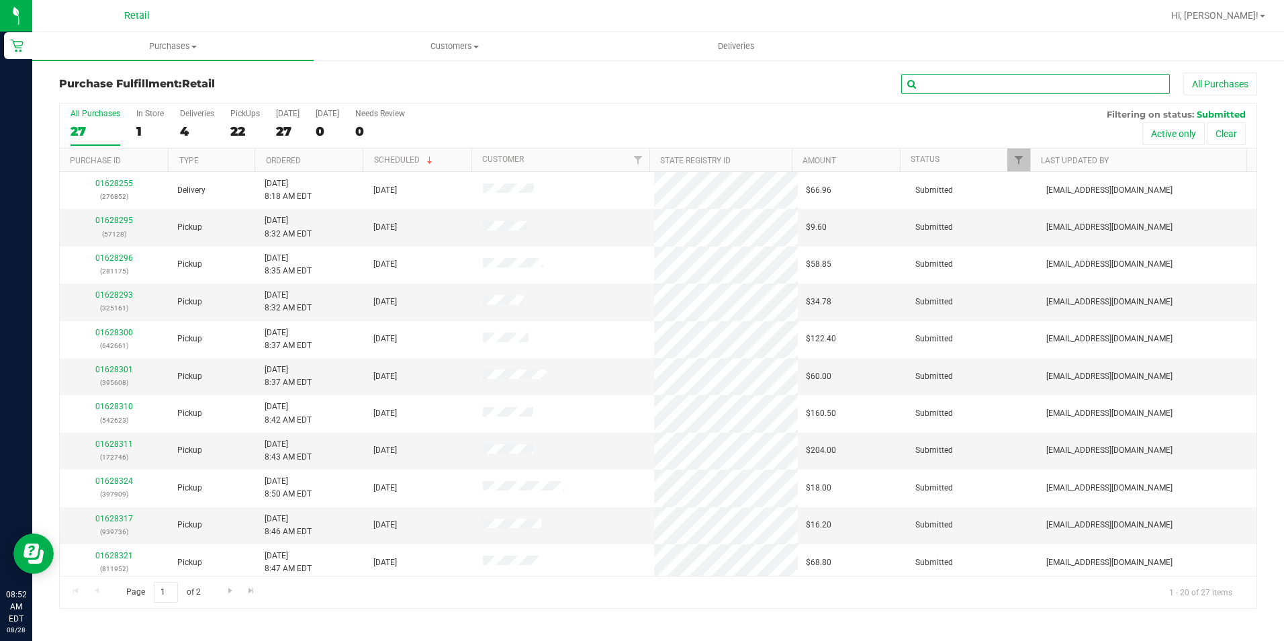
click at [1041, 79] on input "text" at bounding box center [1035, 84] width 269 height 20
type input "661"
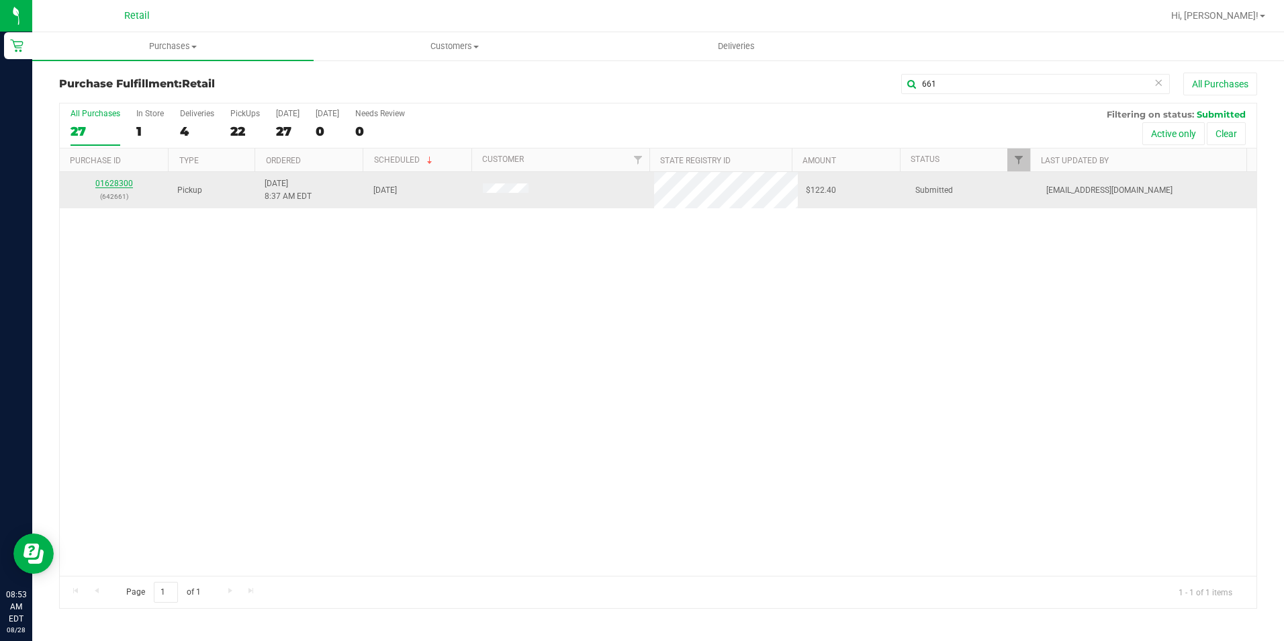
click at [103, 187] on link "01628300" at bounding box center [114, 183] width 38 height 9
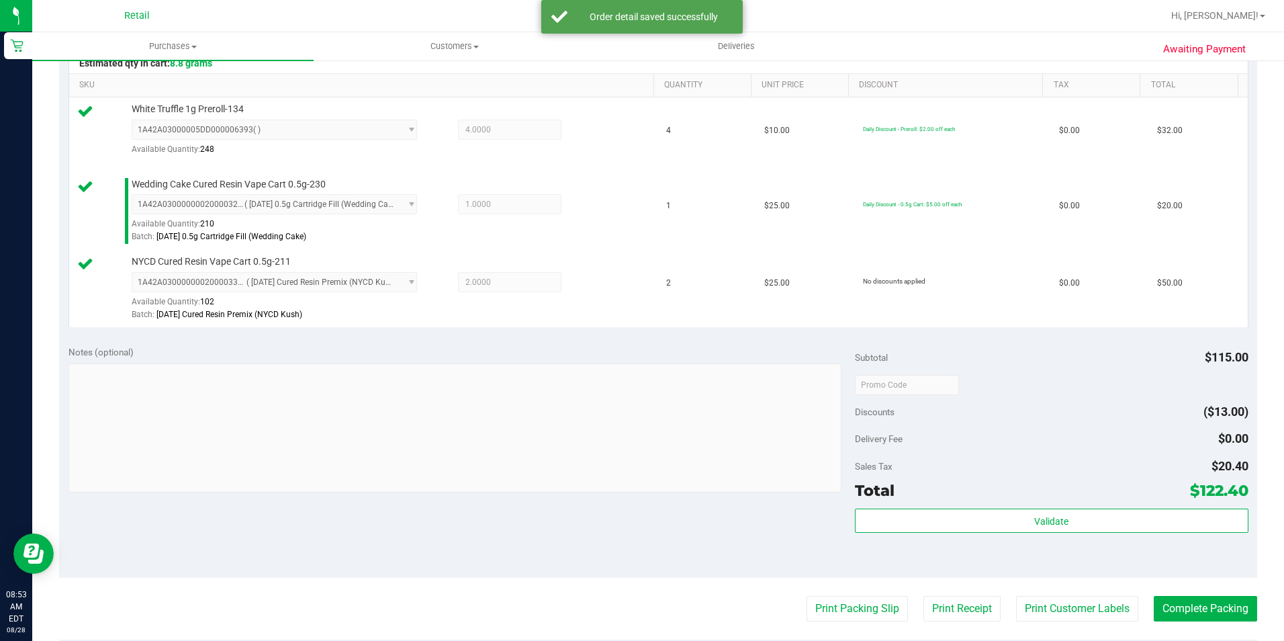
scroll to position [336, 0]
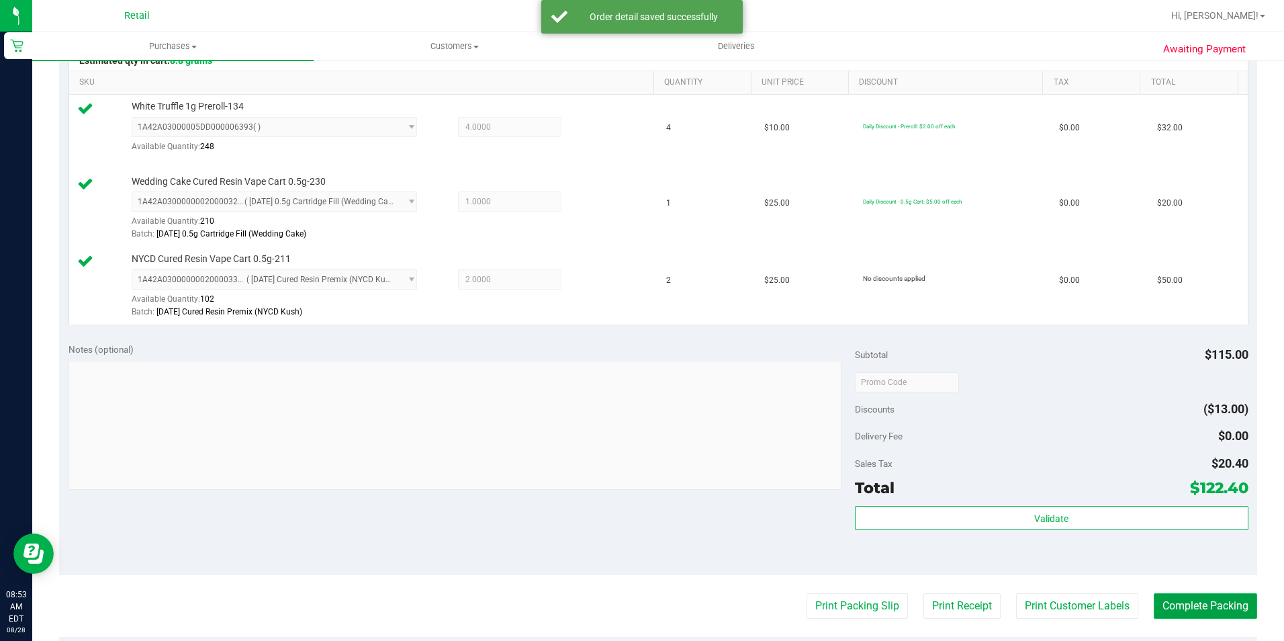
click at [1178, 612] on button "Complete Packing" at bounding box center [1205, 606] width 103 height 26
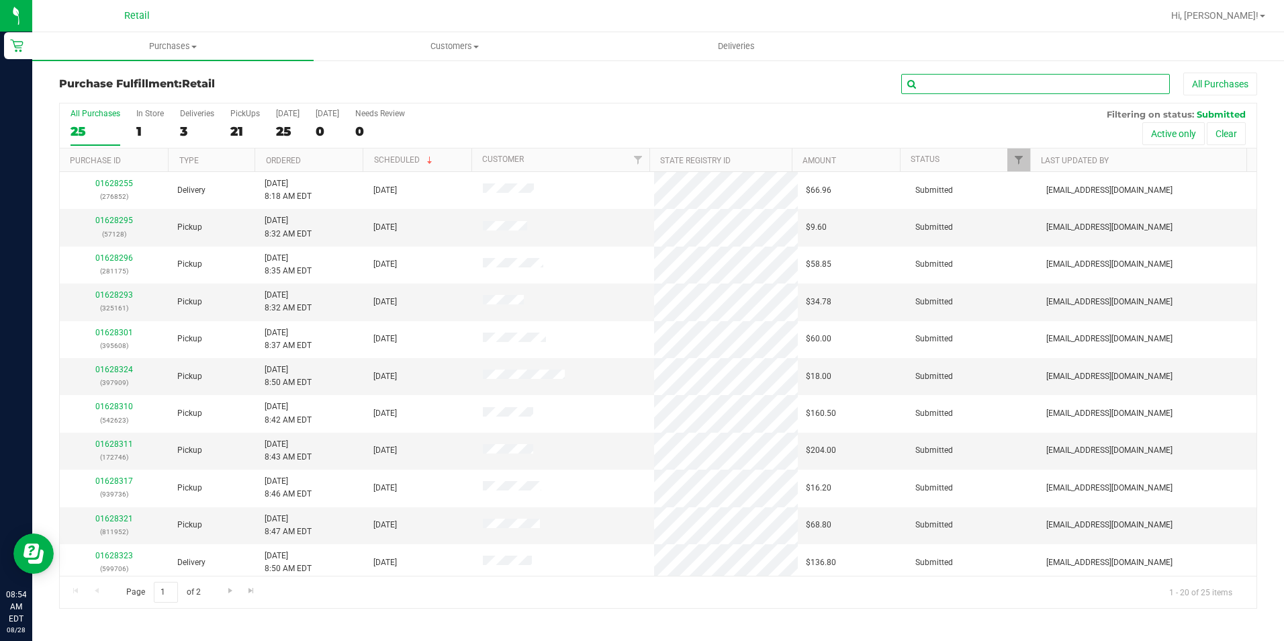
drag, startPoint x: 999, startPoint y: 82, endPoint x: 1011, endPoint y: 70, distance: 17.1
click at [998, 81] on input "text" at bounding box center [1035, 84] width 269 height 20
type input "608"
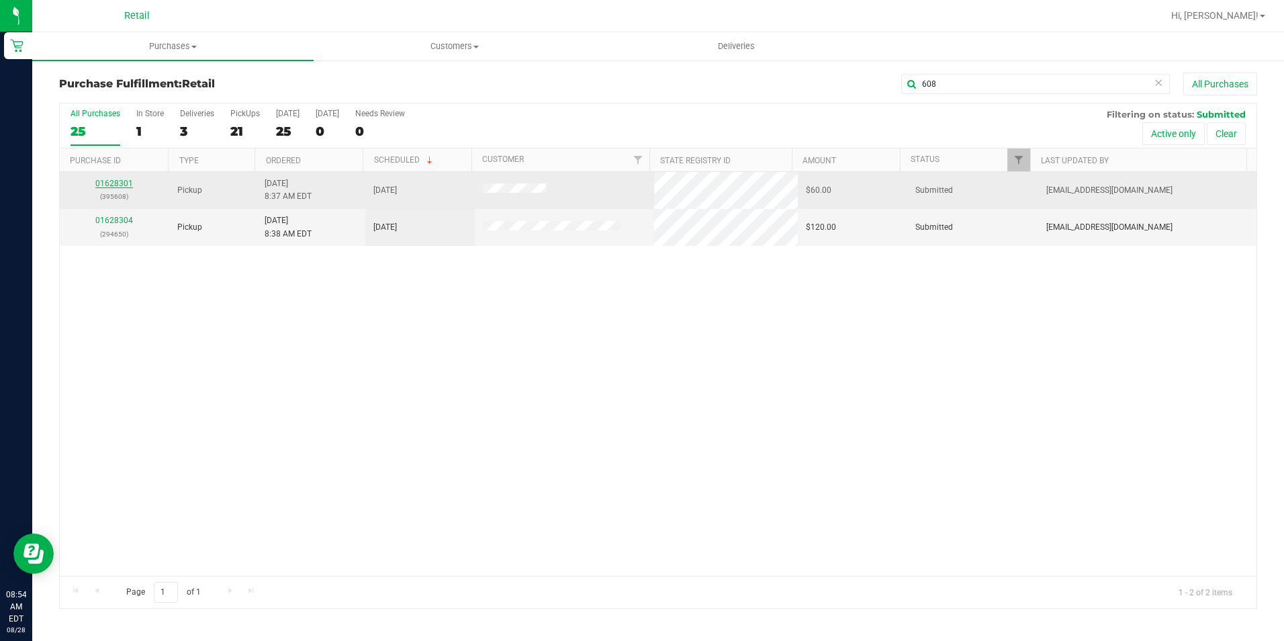
click at [125, 187] on link "01628301" at bounding box center [114, 183] width 38 height 9
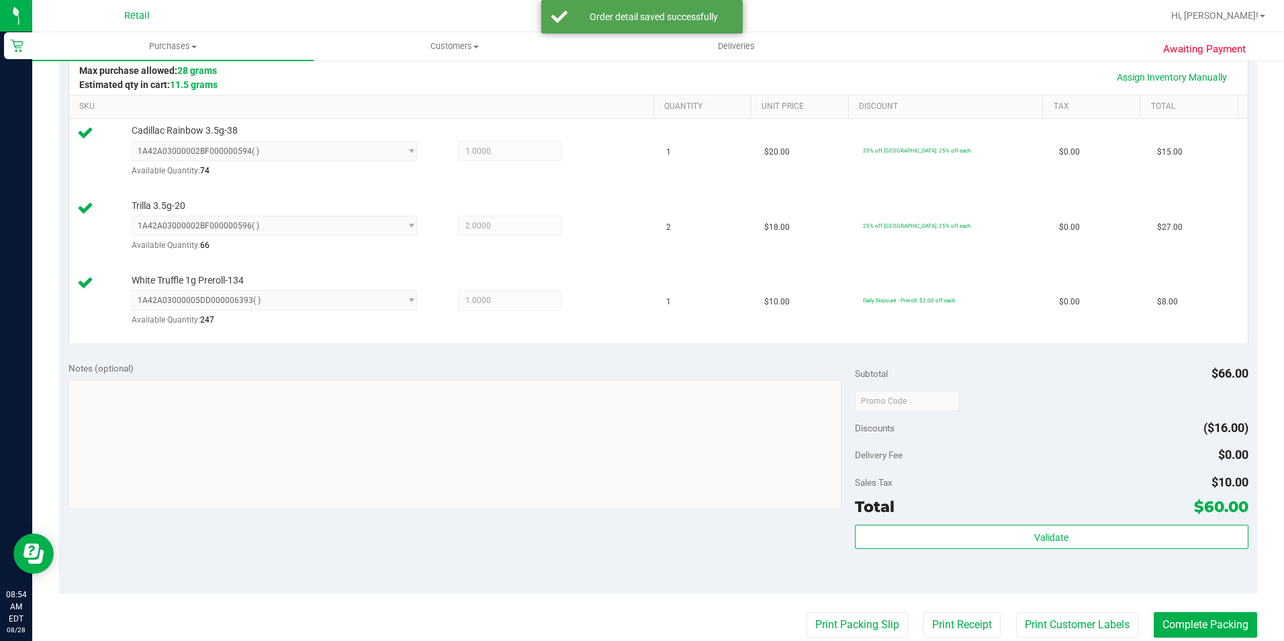
scroll to position [403, 0]
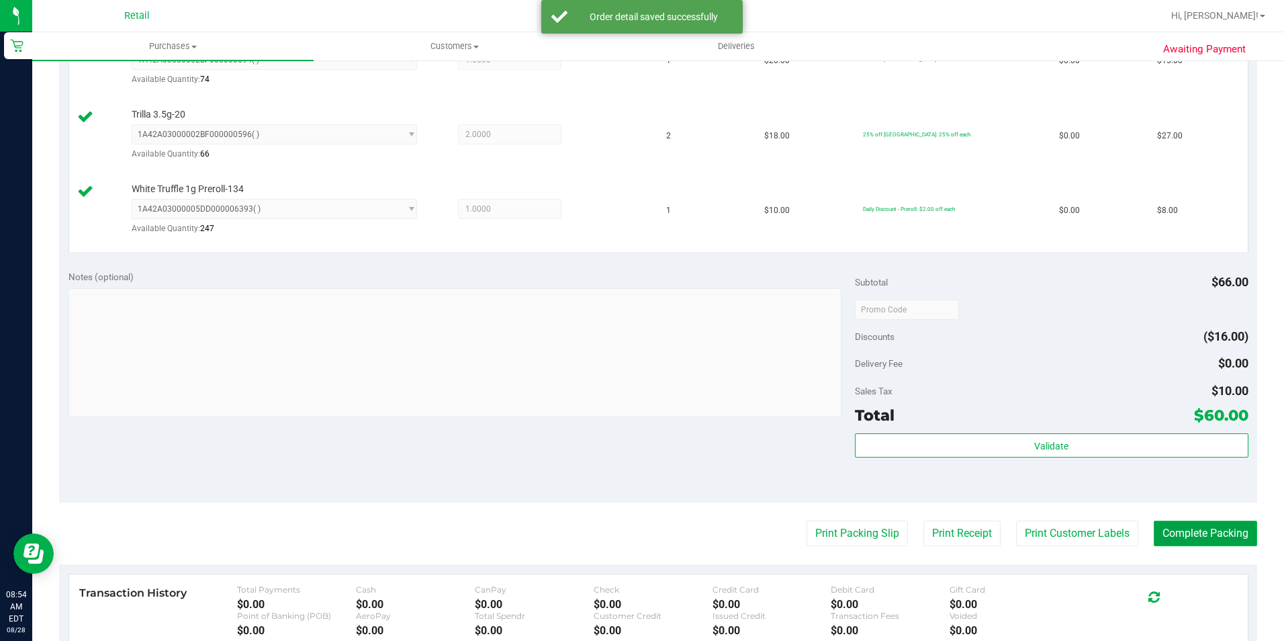
click at [1184, 537] on button "Complete Packing" at bounding box center [1205, 533] width 103 height 26
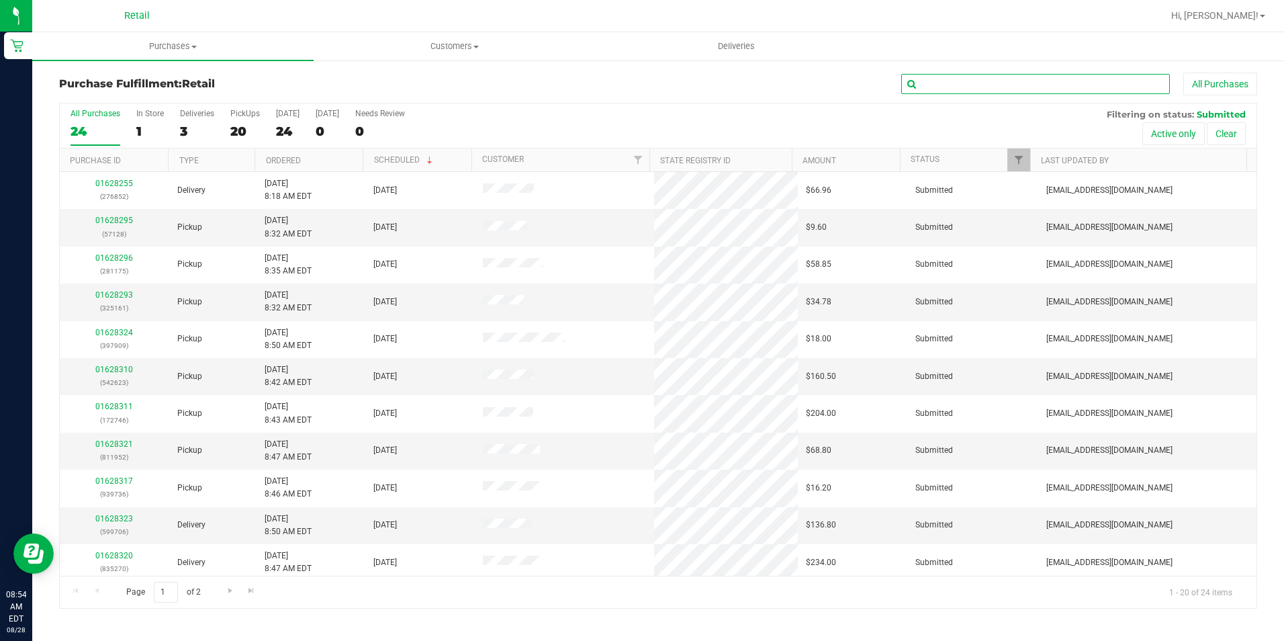
click at [1015, 87] on input "text" at bounding box center [1035, 84] width 269 height 20
type input "175"
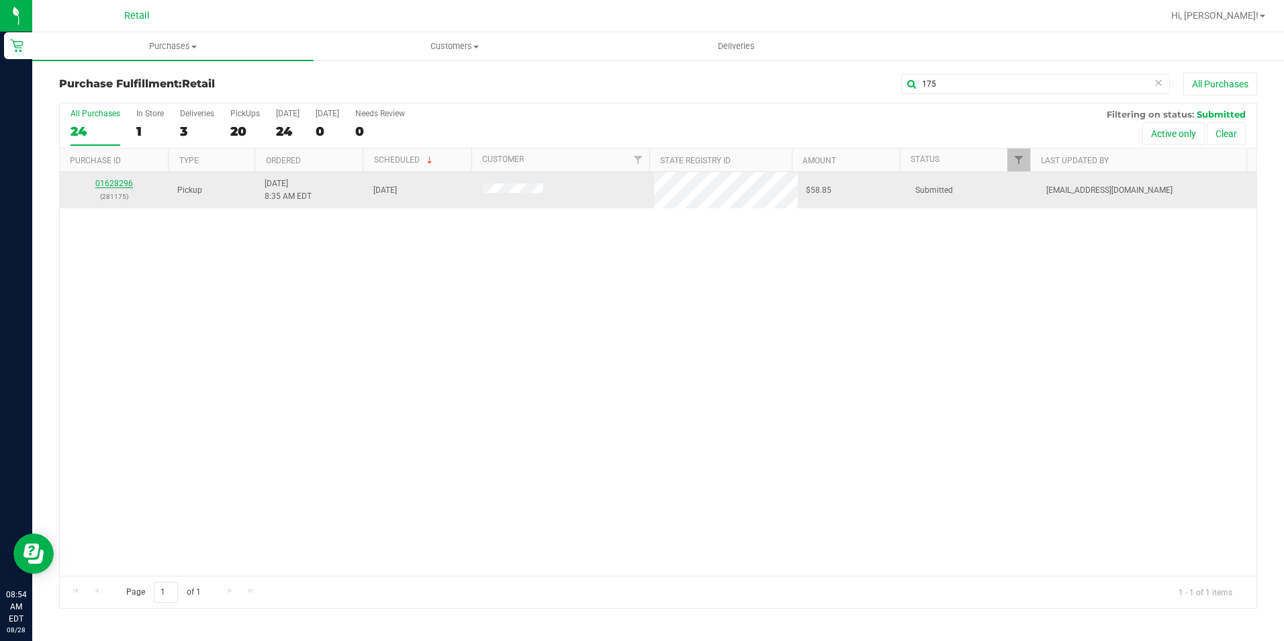
click at [125, 181] on link "01628296" at bounding box center [114, 183] width 38 height 9
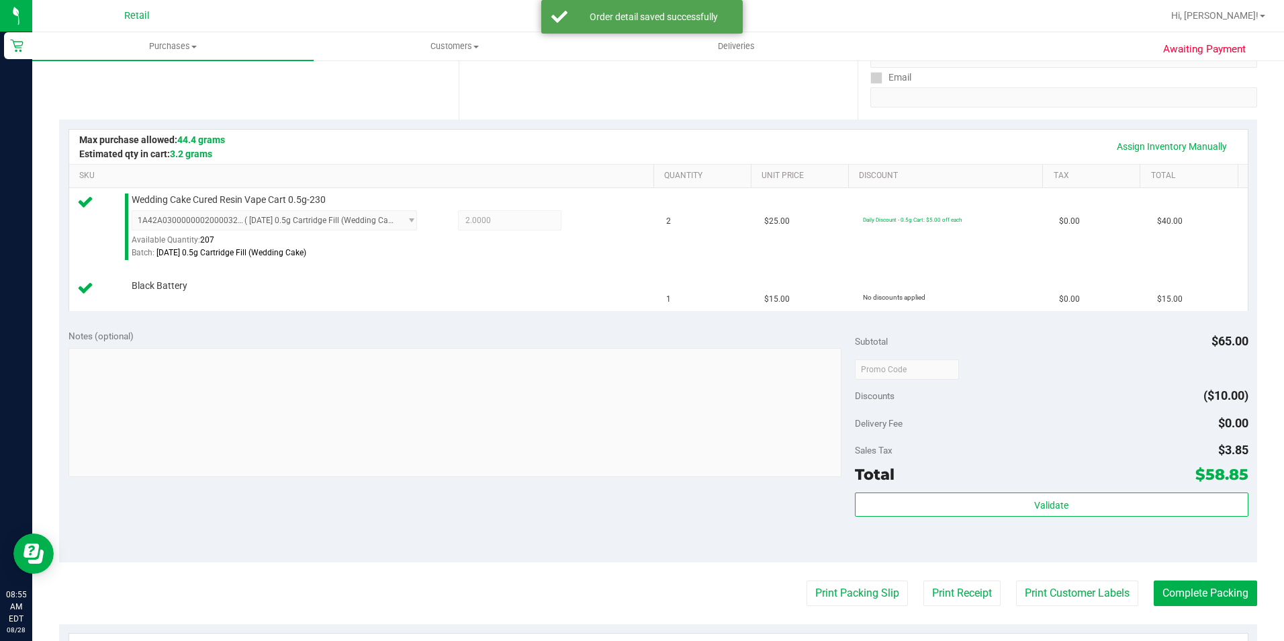
scroll to position [269, 0]
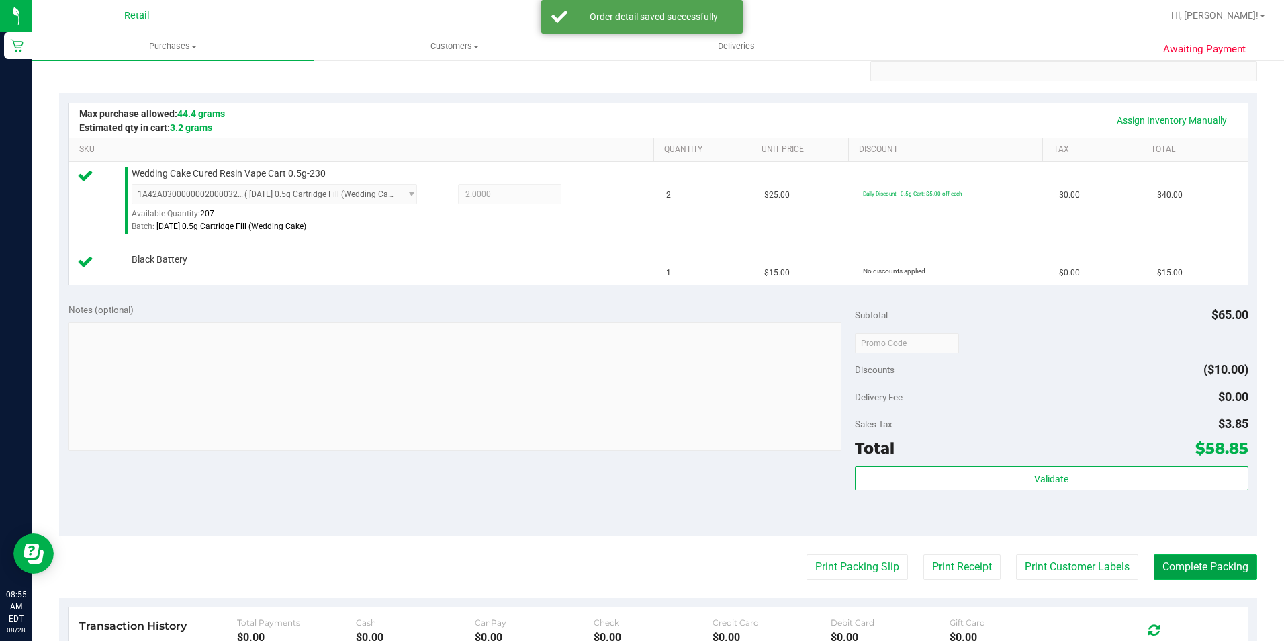
click at [1206, 563] on button "Complete Packing" at bounding box center [1205, 567] width 103 height 26
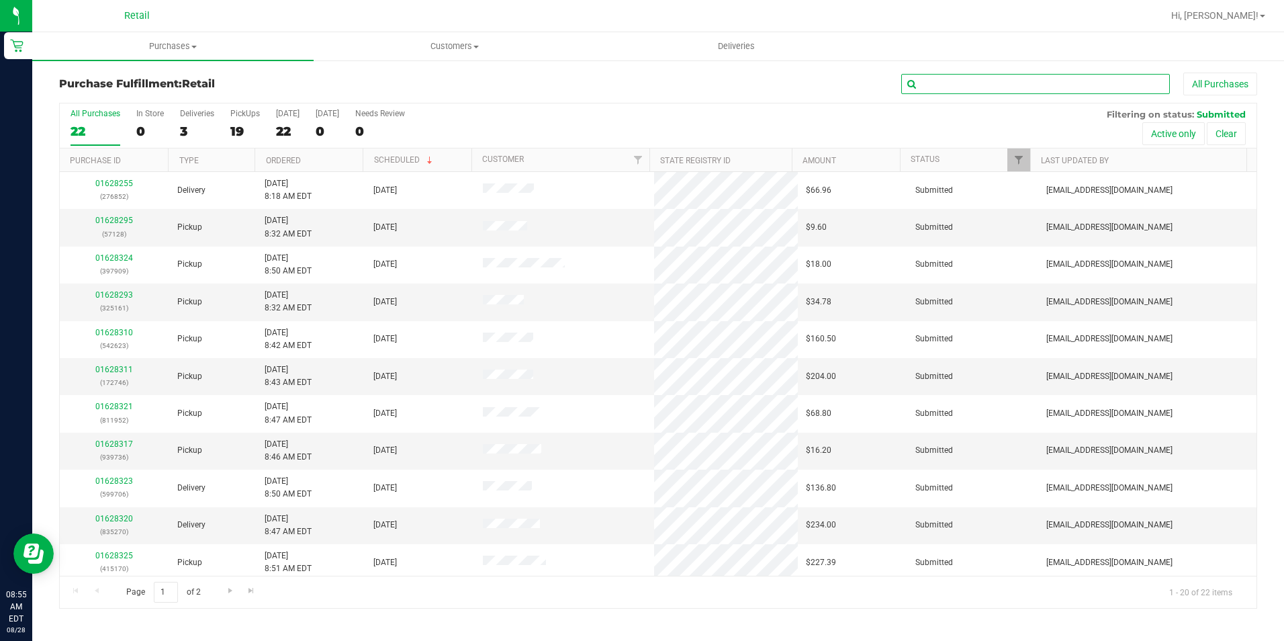
click at [1014, 79] on input "text" at bounding box center [1035, 84] width 269 height 20
type input "128"
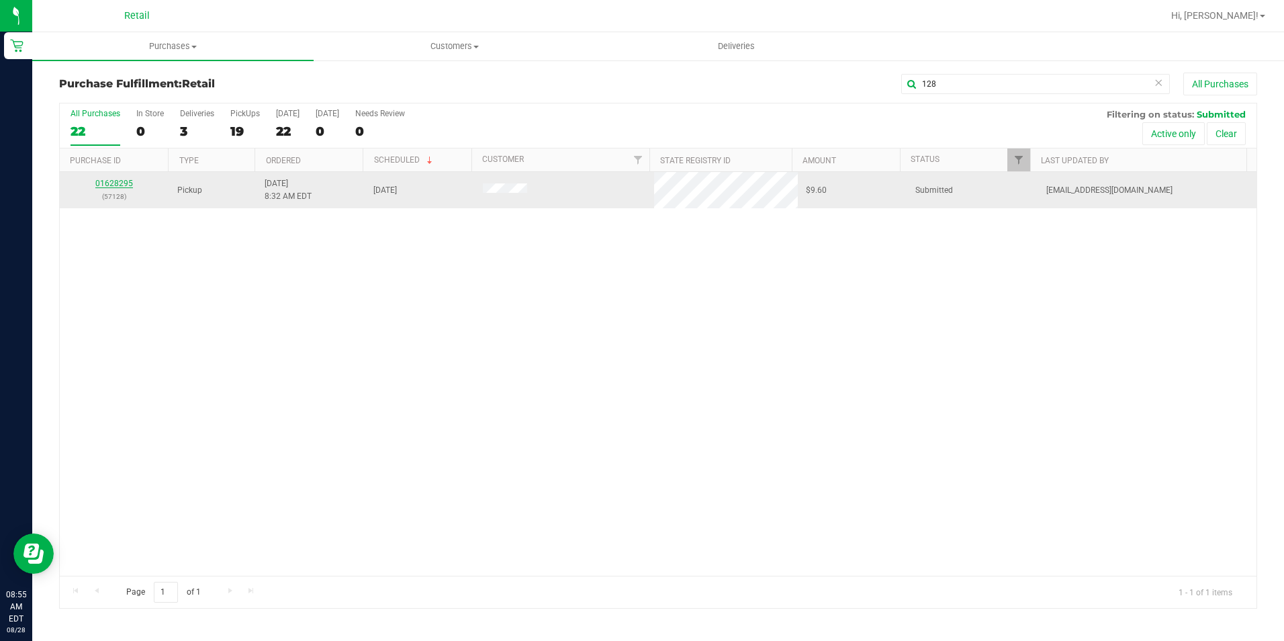
click at [111, 185] on link "01628295" at bounding box center [114, 183] width 38 height 9
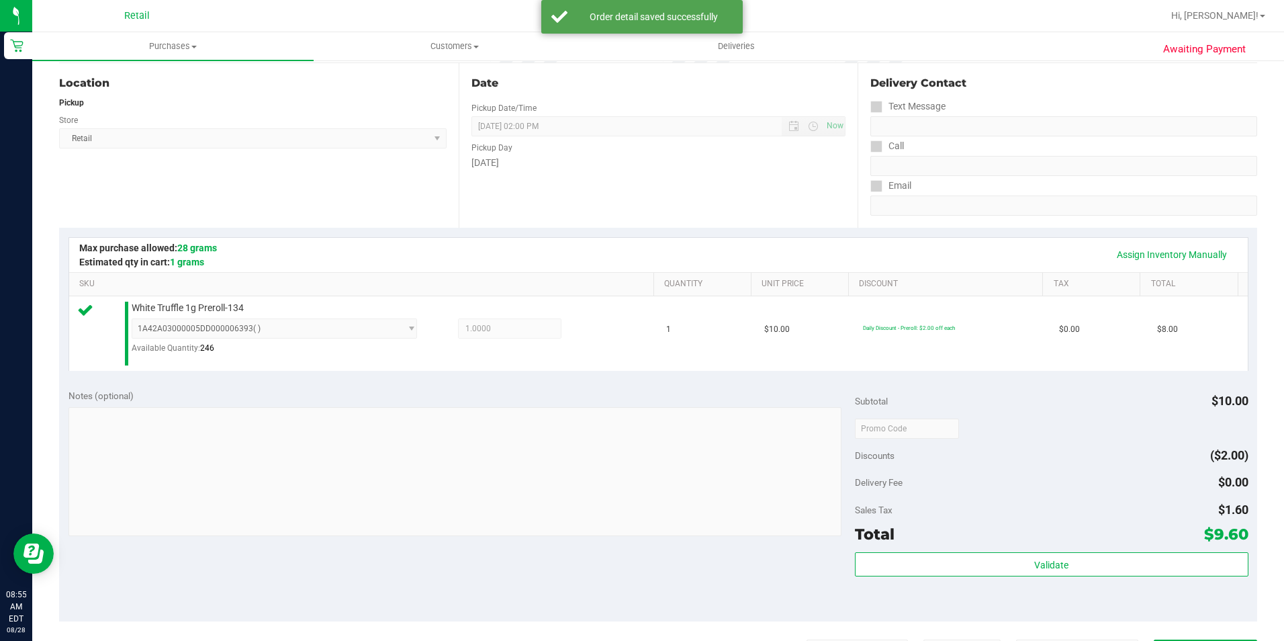
scroll to position [269, 0]
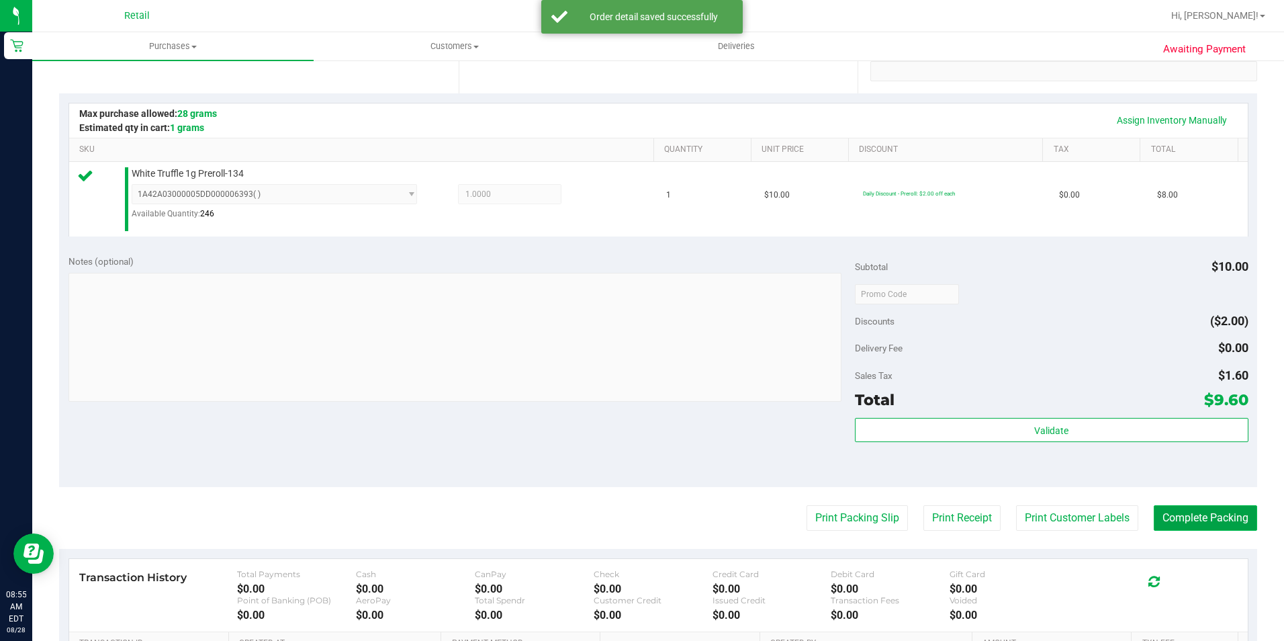
click at [1180, 518] on button "Complete Packing" at bounding box center [1205, 518] width 103 height 26
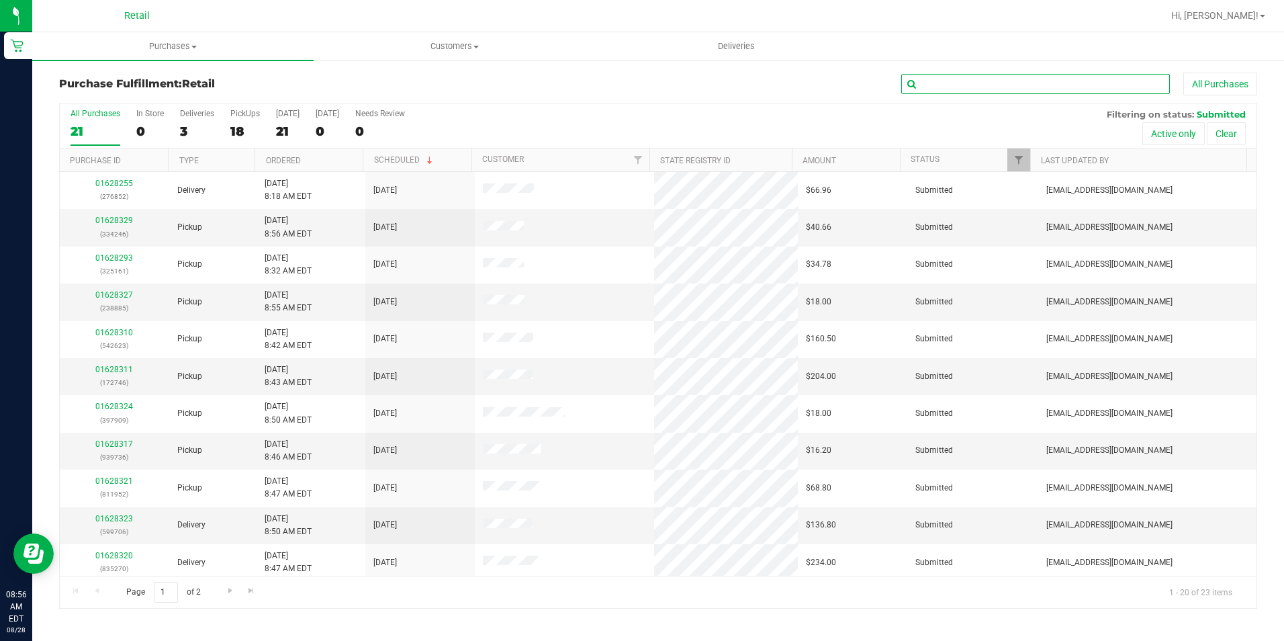
click at [1019, 85] on input "text" at bounding box center [1035, 84] width 269 height 20
type input "997"
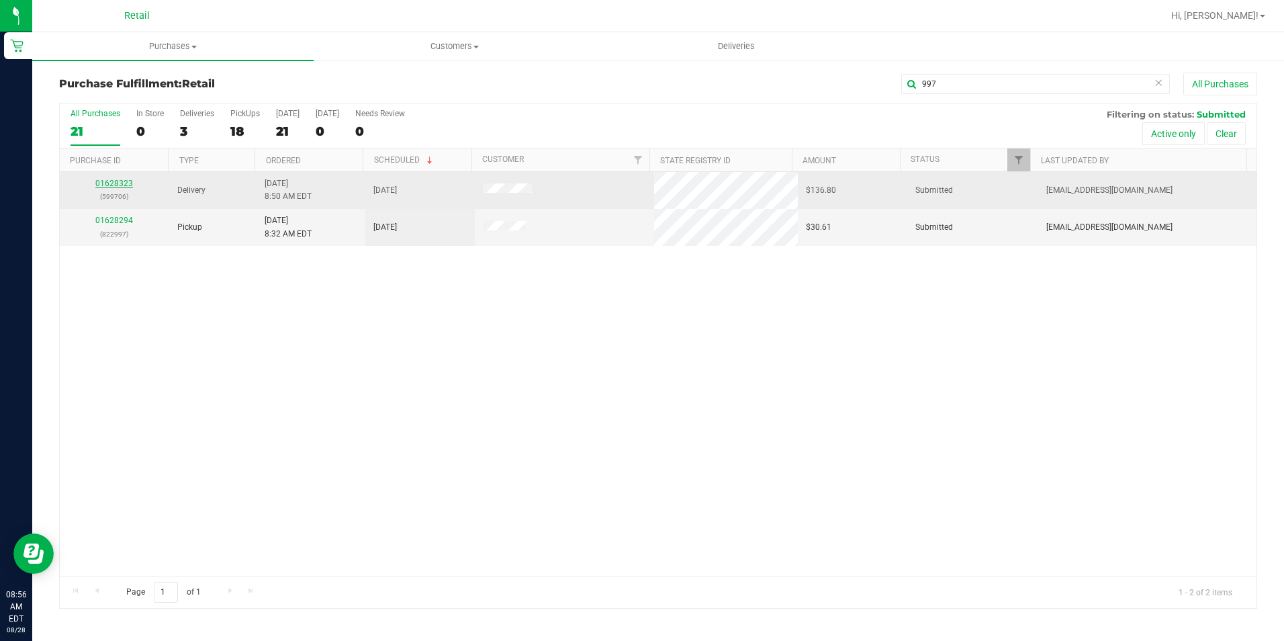
click at [103, 183] on link "01628323" at bounding box center [114, 183] width 38 height 9
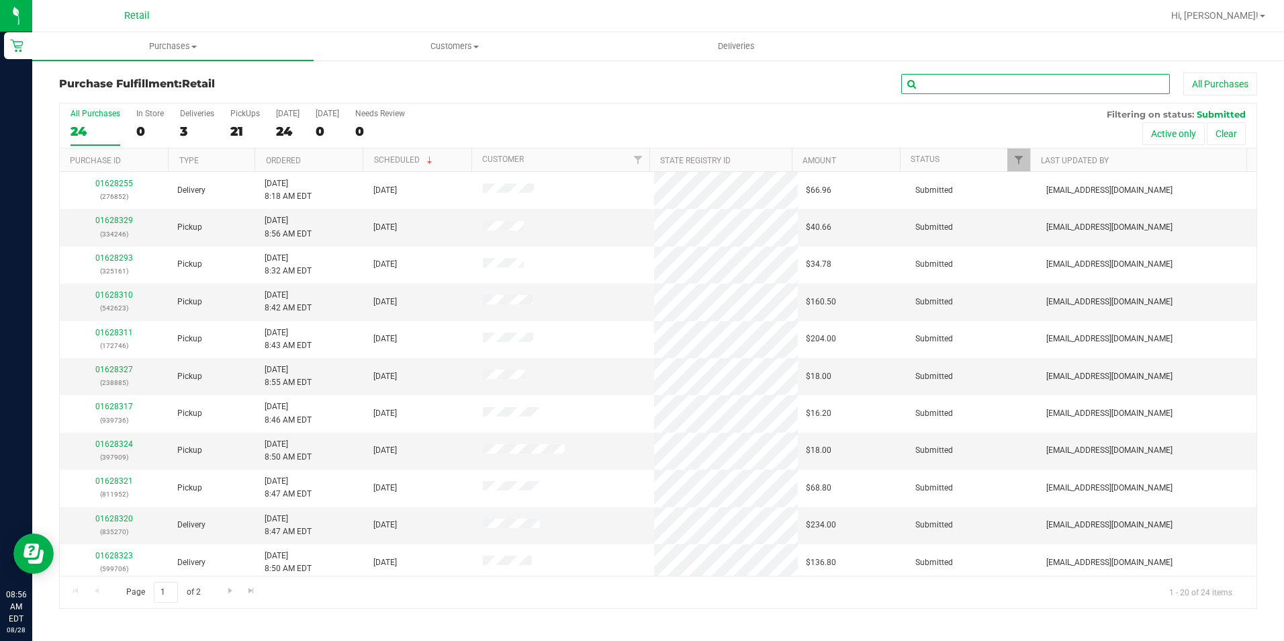
click at [979, 85] on input "text" at bounding box center [1035, 84] width 269 height 20
type input "997"
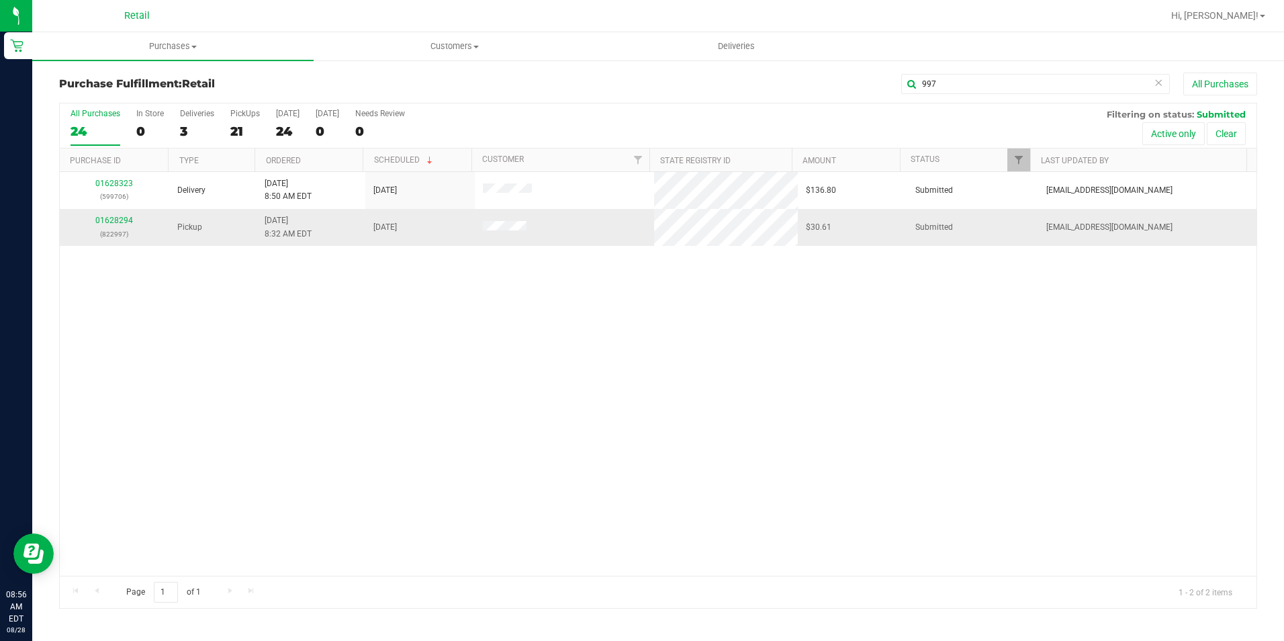
click at [128, 215] on div "01628294 (822997)" at bounding box center [114, 227] width 93 height 26
click at [111, 219] on link "01628294" at bounding box center [114, 220] width 38 height 9
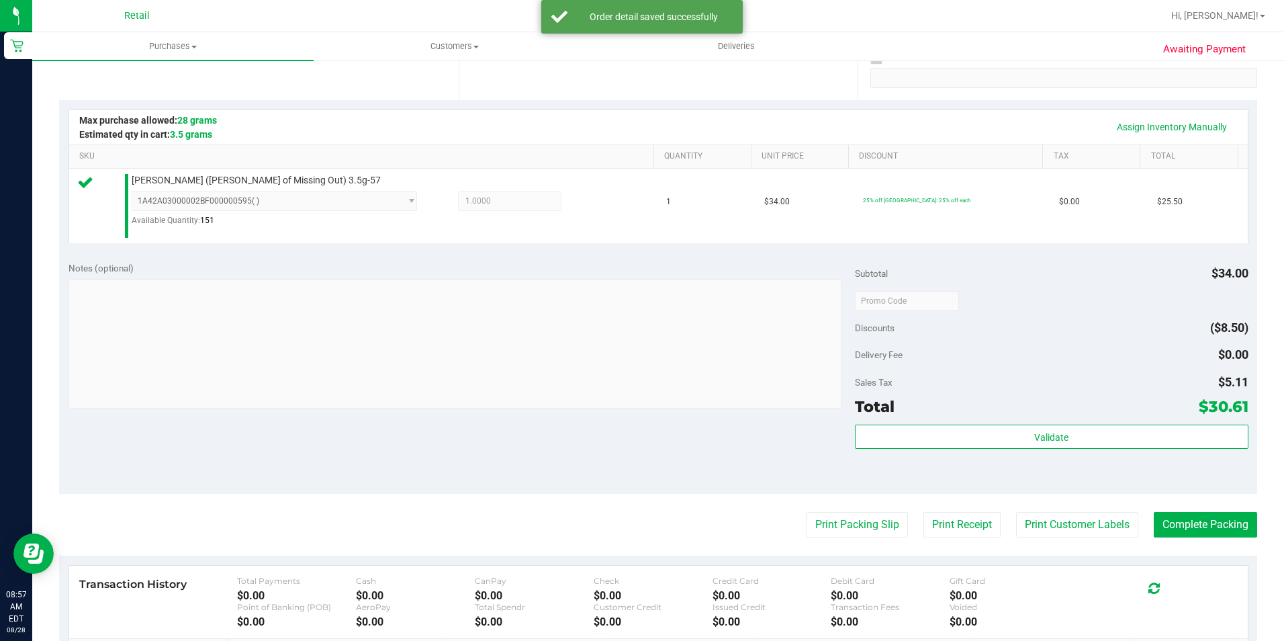
scroll to position [269, 0]
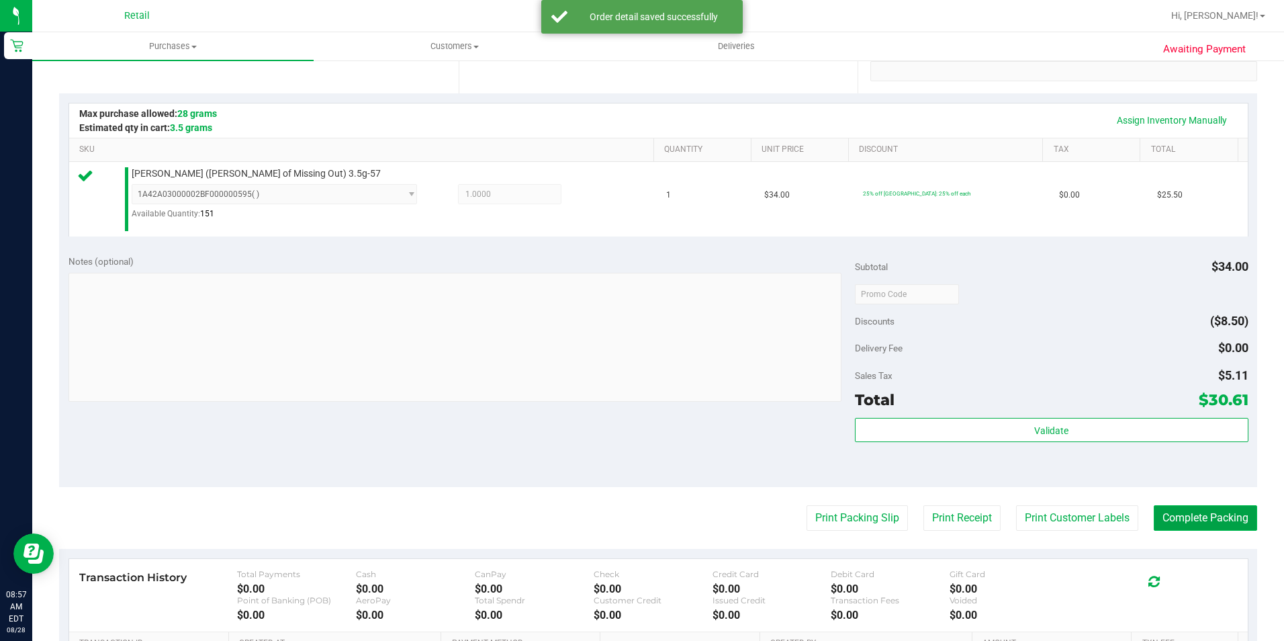
click at [1193, 513] on button "Complete Packing" at bounding box center [1205, 518] width 103 height 26
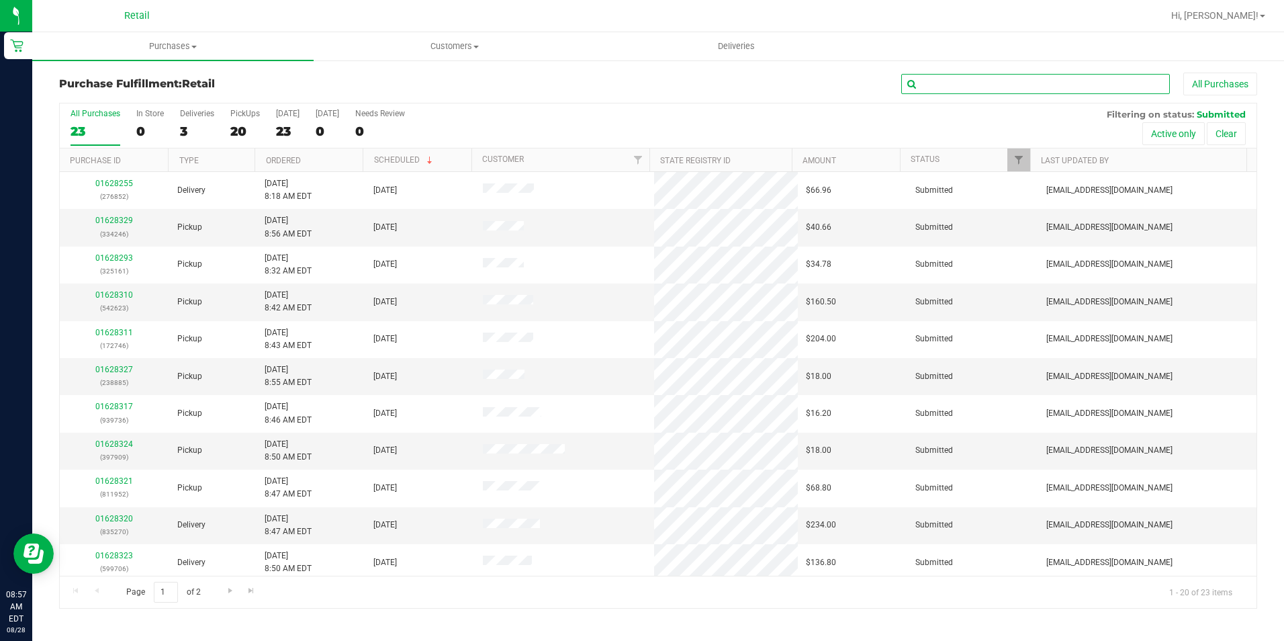
drag, startPoint x: 1025, startPoint y: 89, endPoint x: 1027, endPoint y: 42, distance: 47.1
click at [1023, 81] on input "text" at bounding box center [1035, 84] width 269 height 20
type input "161"
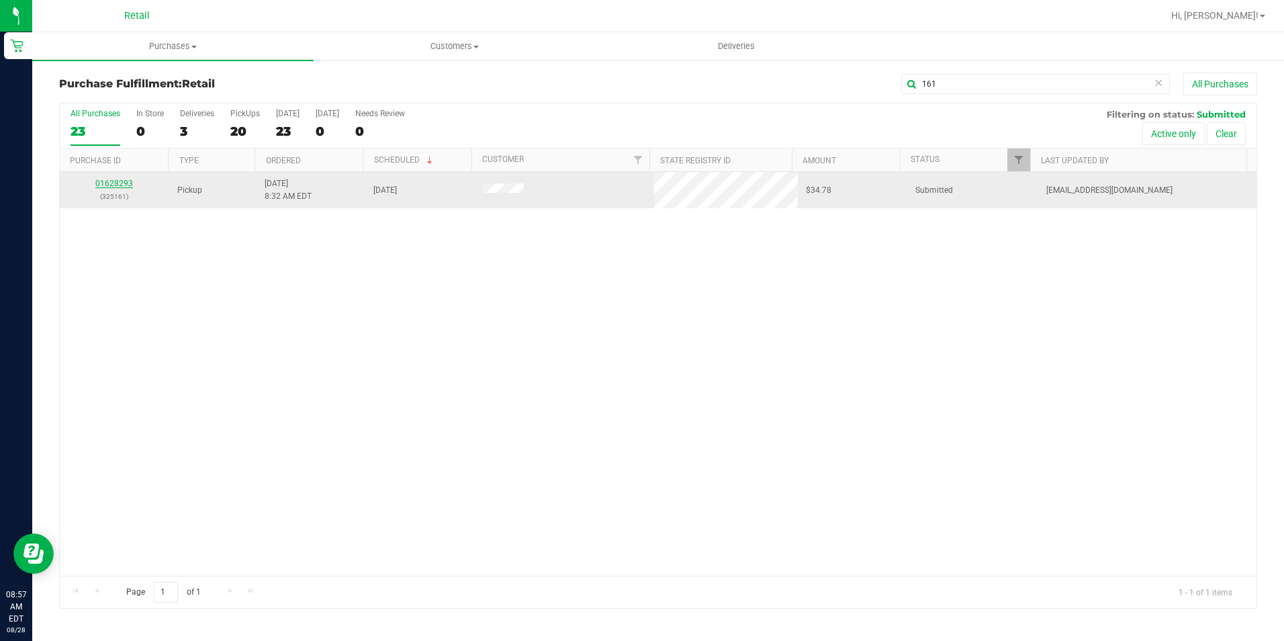
click at [116, 187] on link "01628293" at bounding box center [114, 183] width 38 height 9
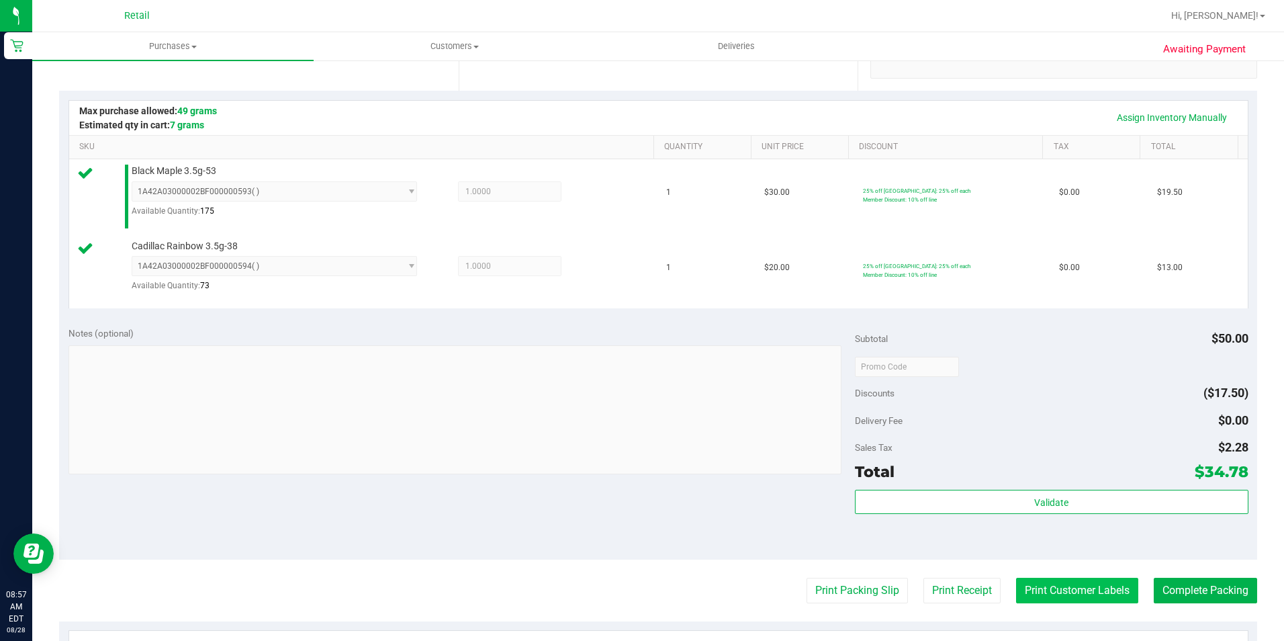
scroll to position [336, 0]
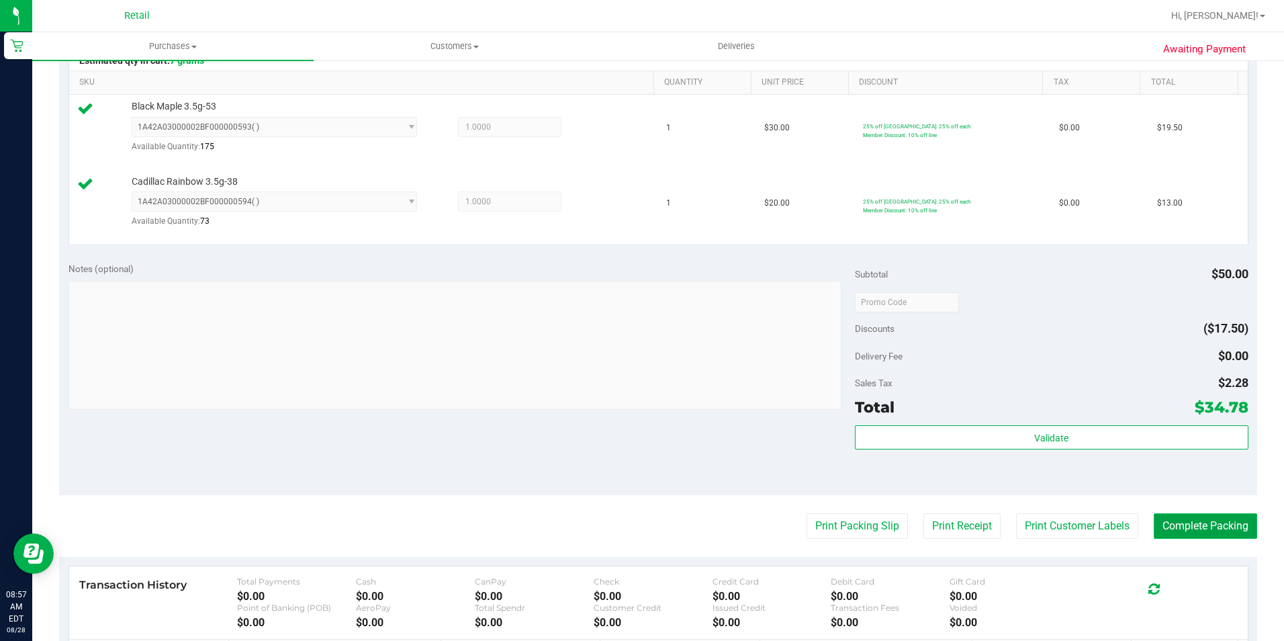
click at [1230, 518] on button "Complete Packing" at bounding box center [1205, 526] width 103 height 26
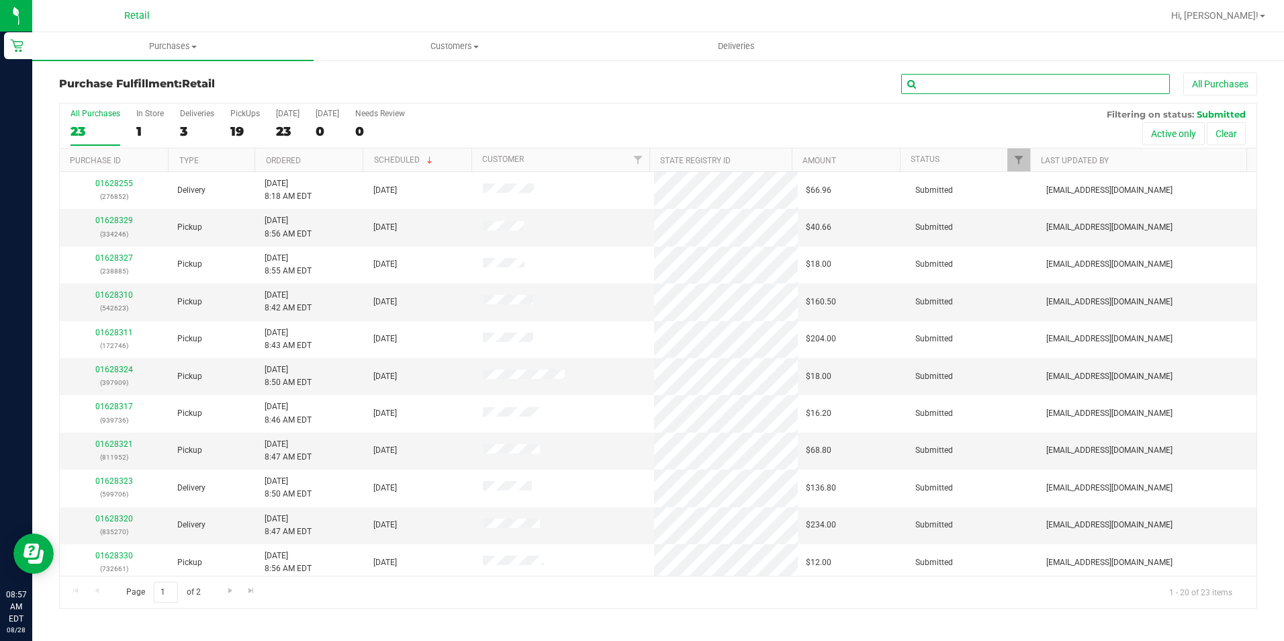
click at [937, 89] on input "text" at bounding box center [1035, 84] width 269 height 20
type input "996"
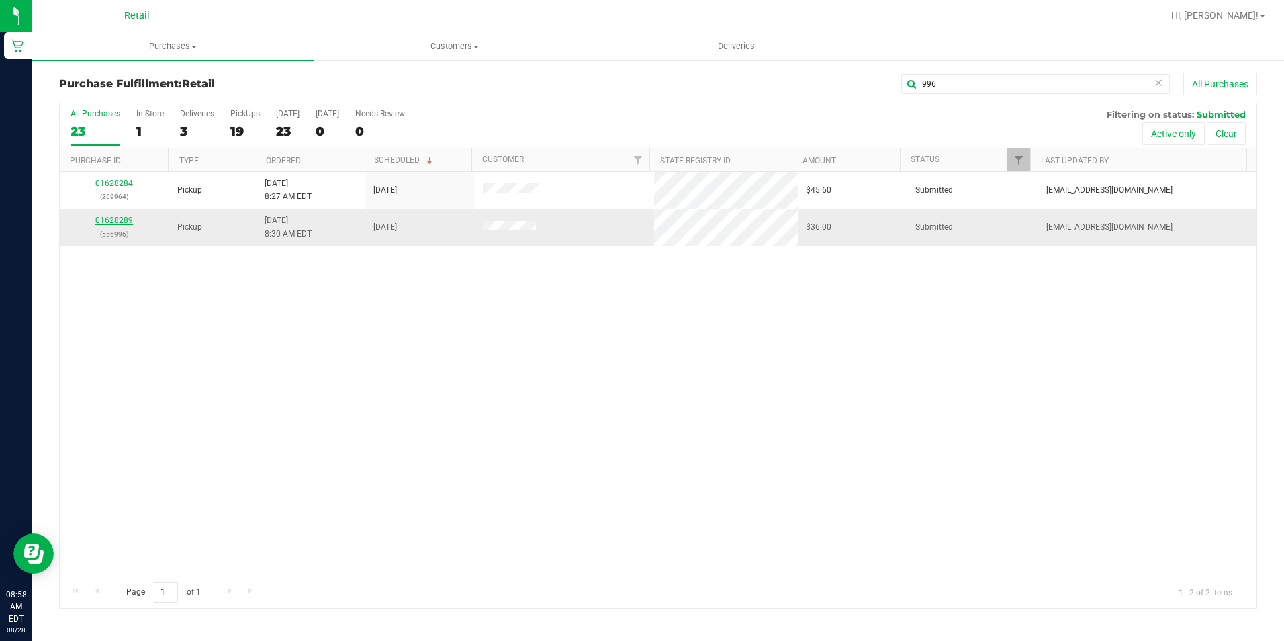
click at [119, 216] on link "01628289" at bounding box center [114, 220] width 38 height 9
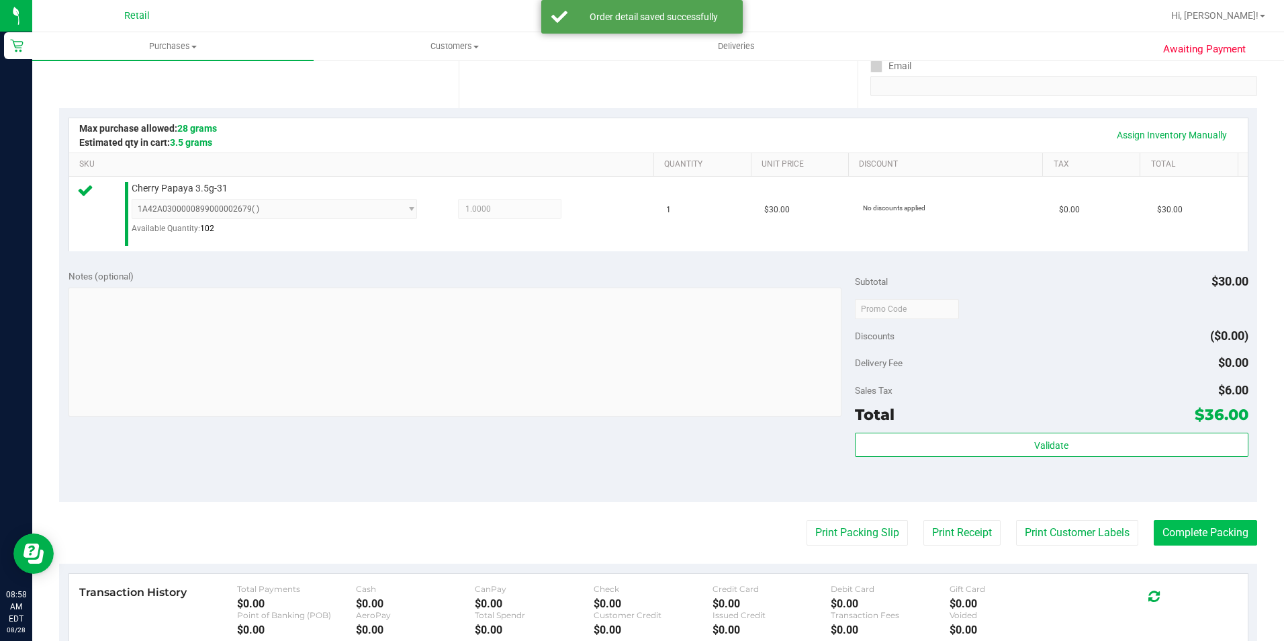
scroll to position [269, 0]
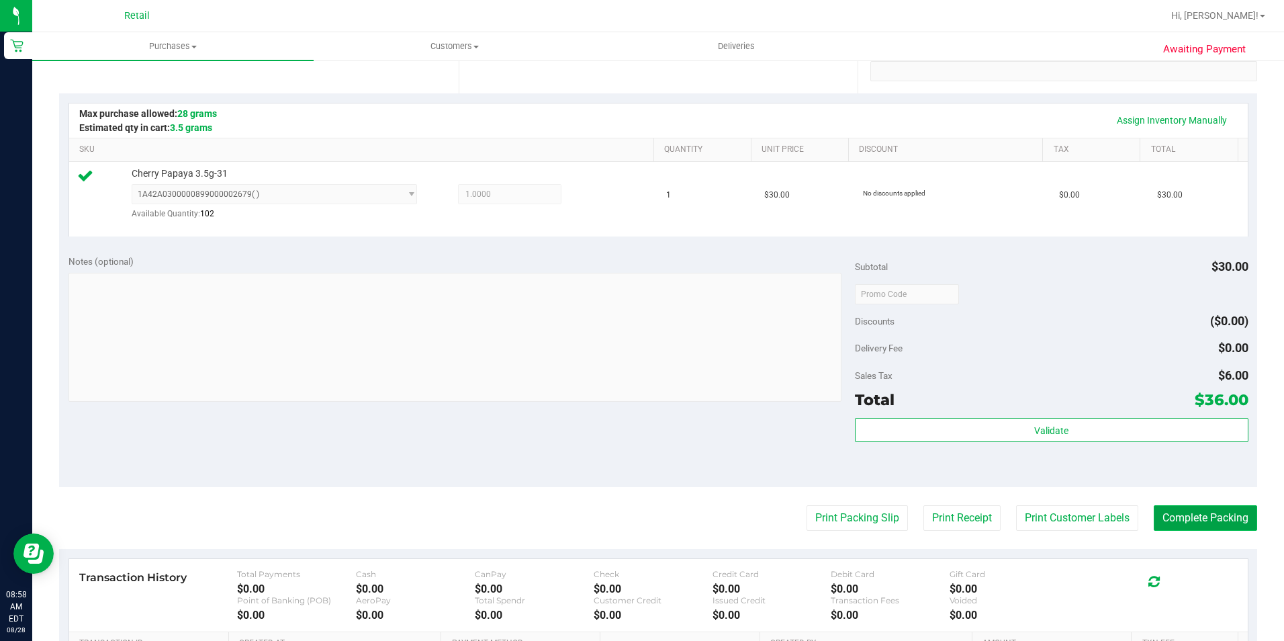
click at [1211, 513] on button "Complete Packing" at bounding box center [1205, 518] width 103 height 26
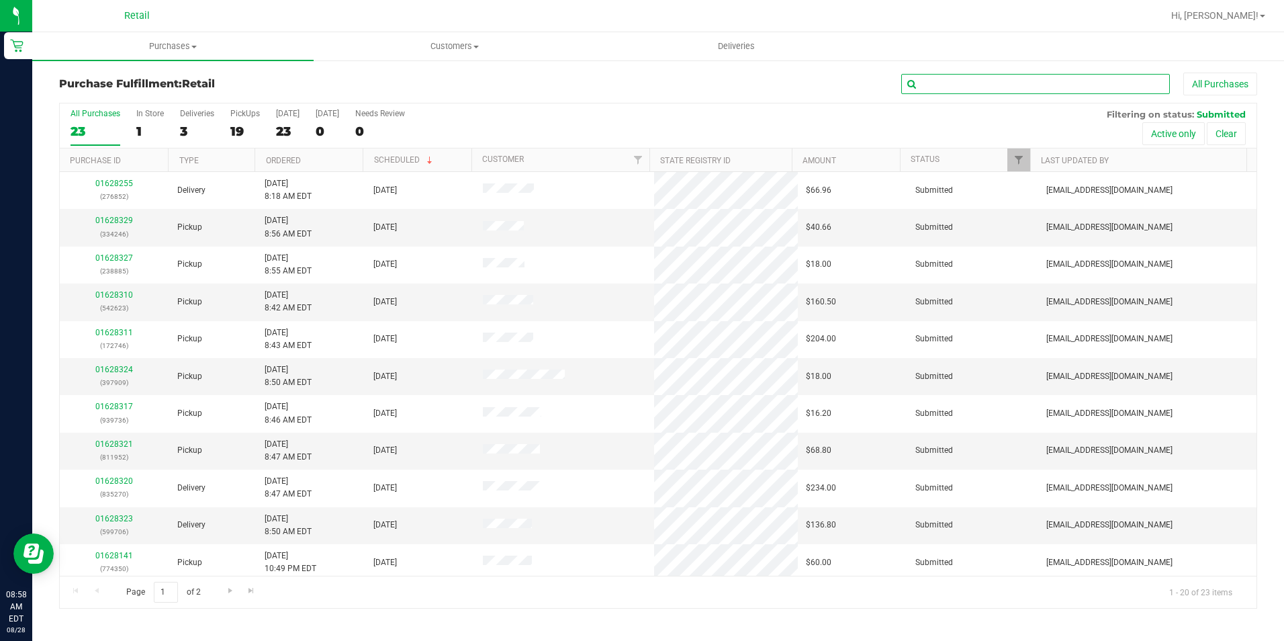
click at [992, 81] on input "text" at bounding box center [1035, 84] width 269 height 20
type input "703"
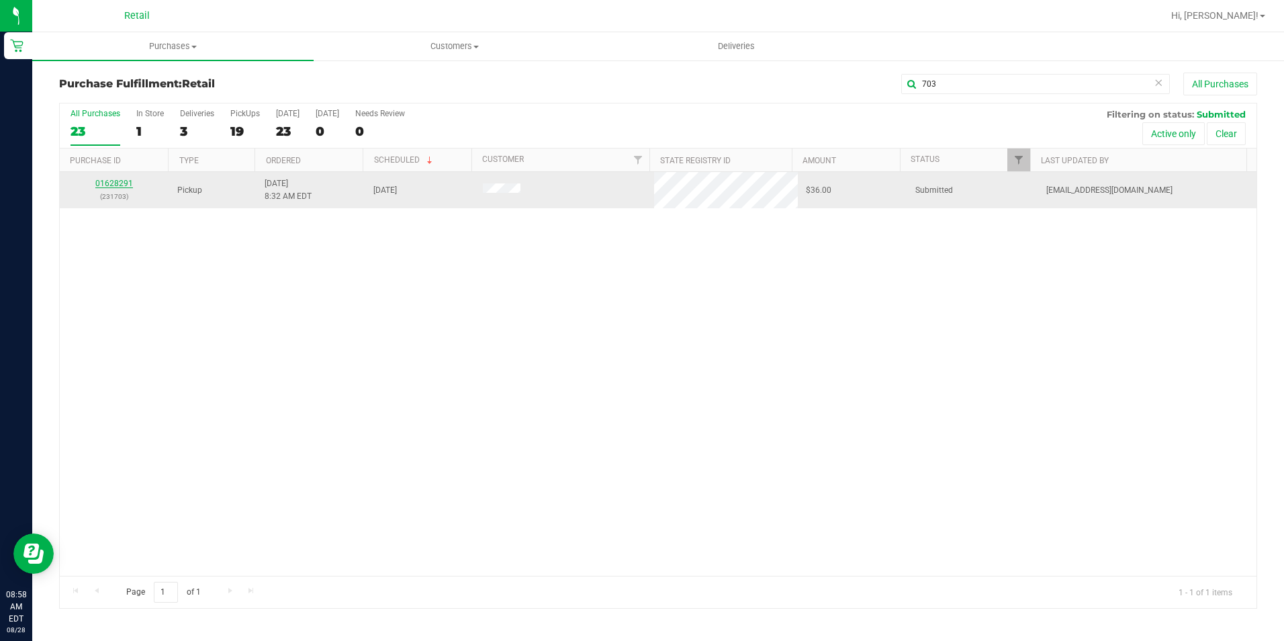
click at [100, 186] on link "01628291" at bounding box center [114, 183] width 38 height 9
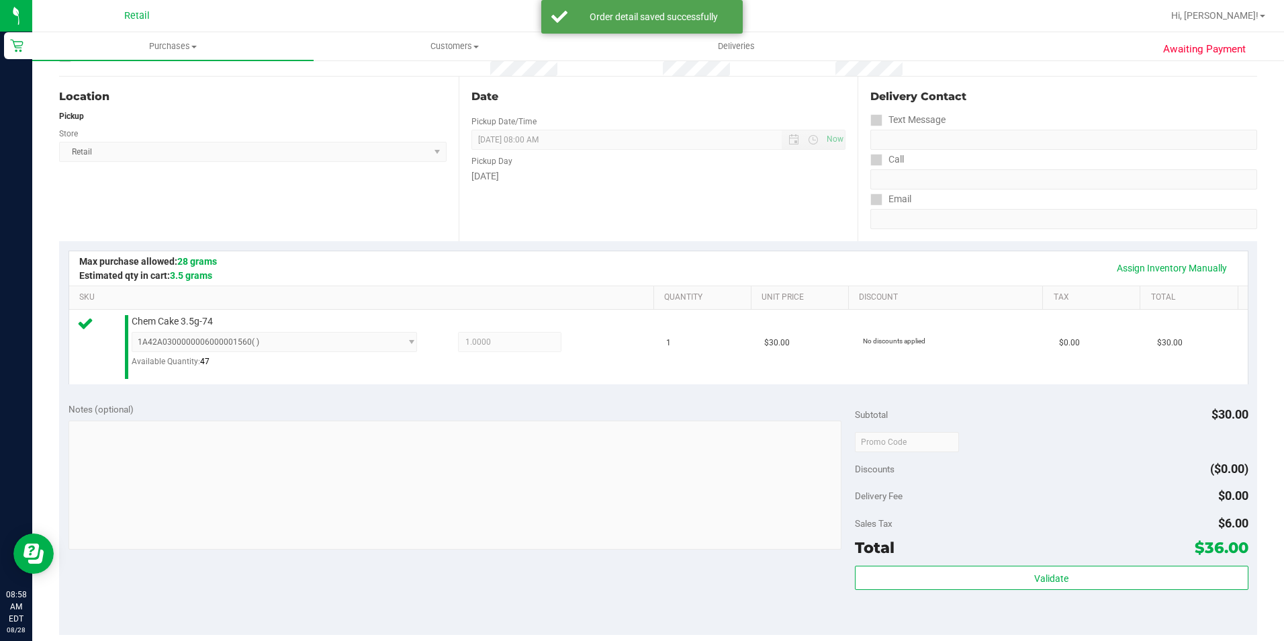
scroll to position [269, 0]
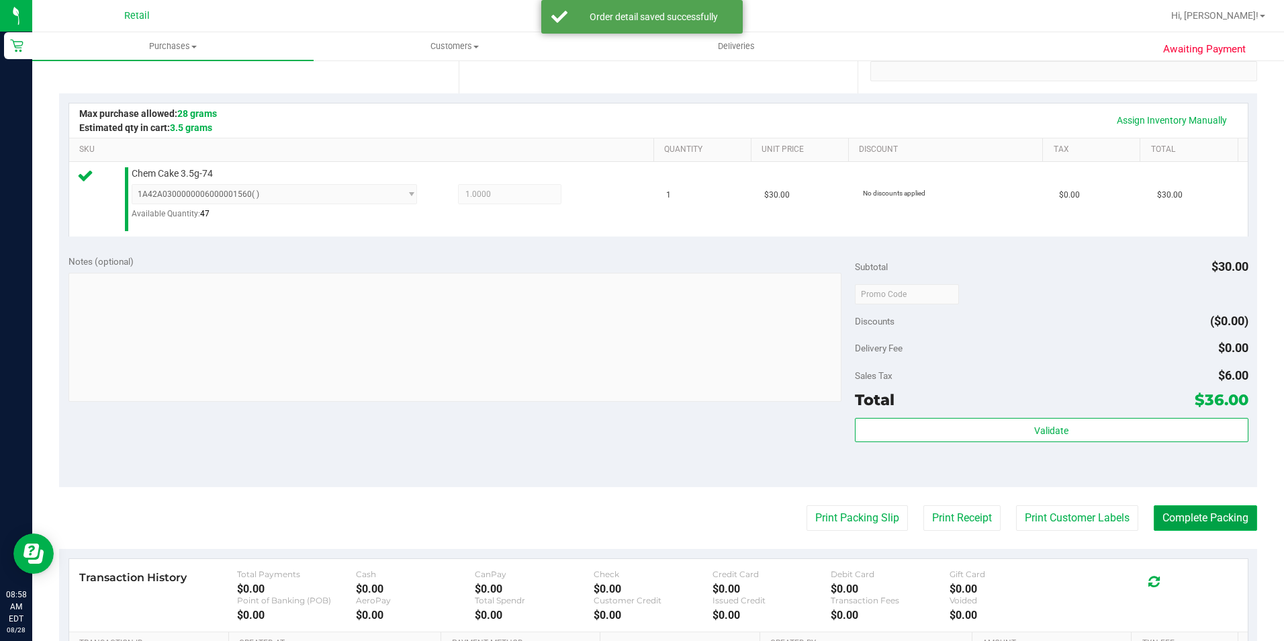
click at [1188, 514] on button "Complete Packing" at bounding box center [1205, 518] width 103 height 26
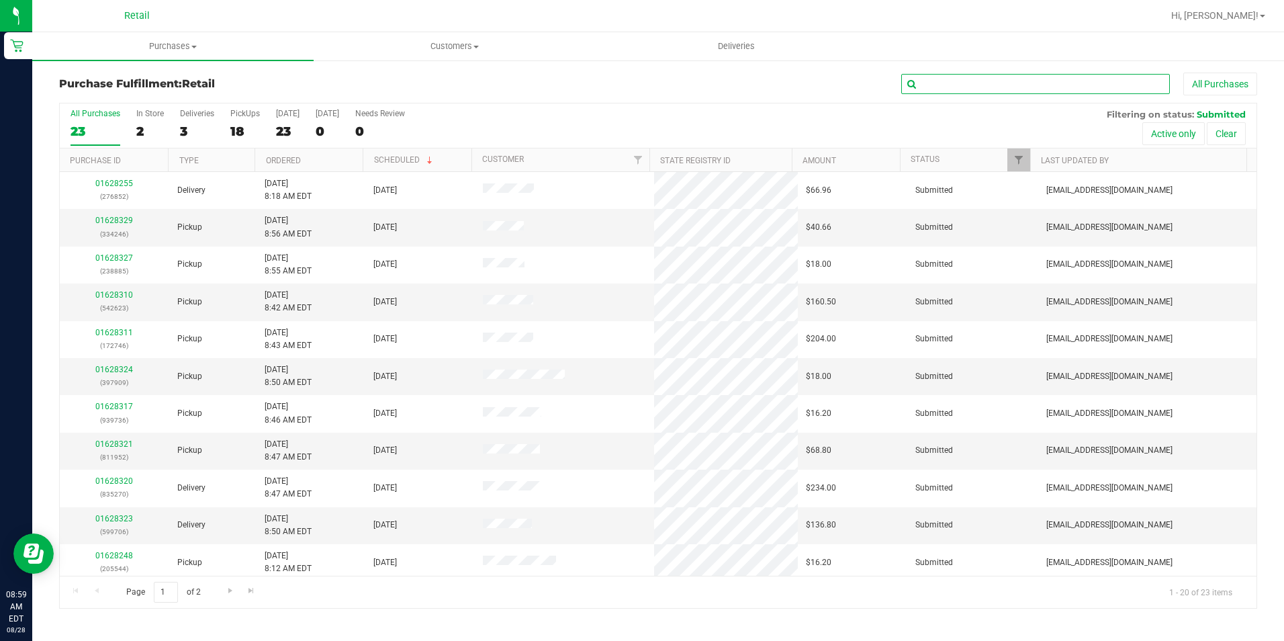
click at [938, 81] on input "text" at bounding box center [1035, 84] width 269 height 20
type input "620"
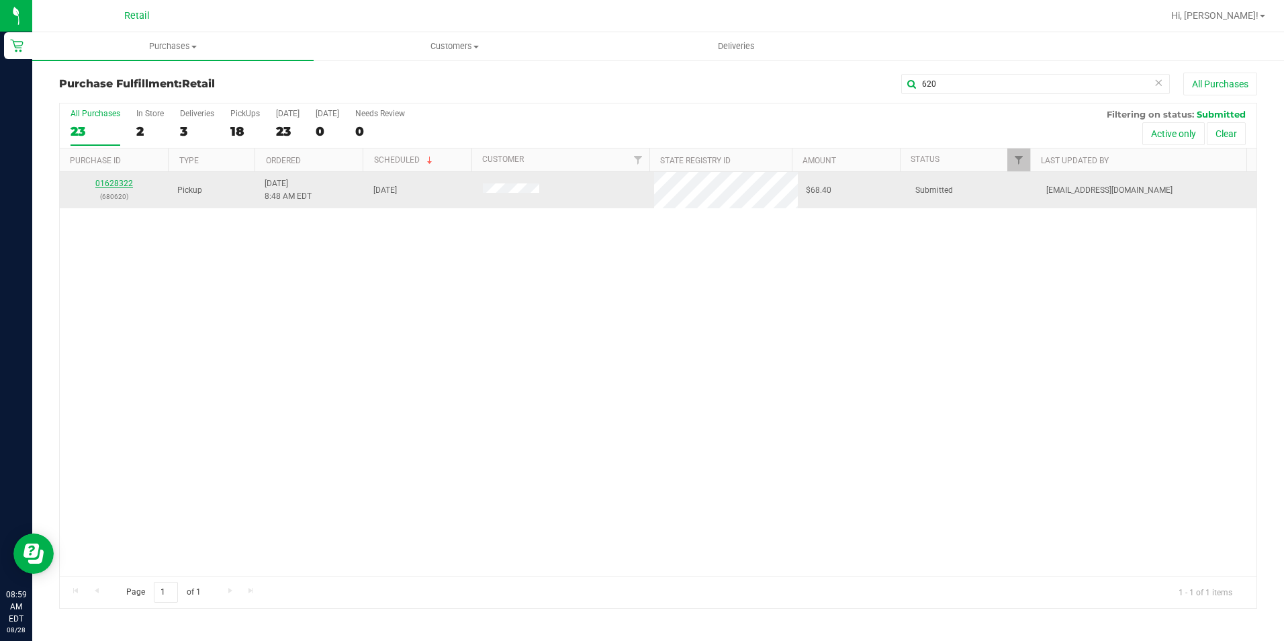
click at [109, 181] on link "01628322" at bounding box center [114, 183] width 38 height 9
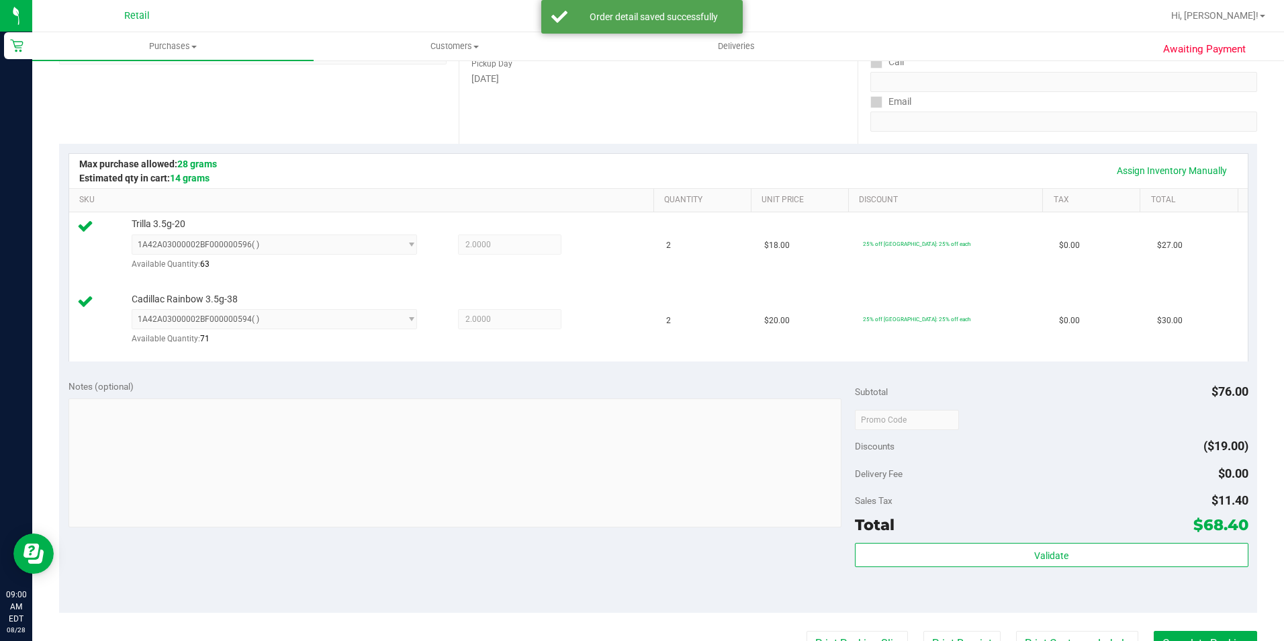
scroll to position [269, 0]
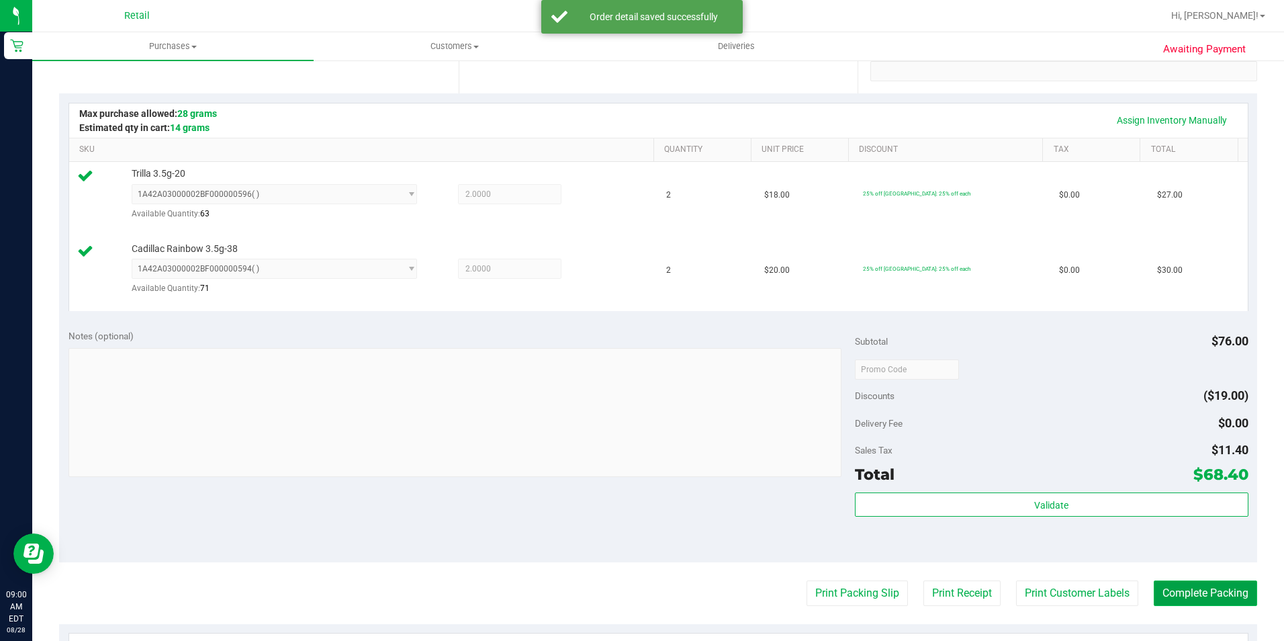
click at [1180, 596] on button "Complete Packing" at bounding box center [1205, 593] width 103 height 26
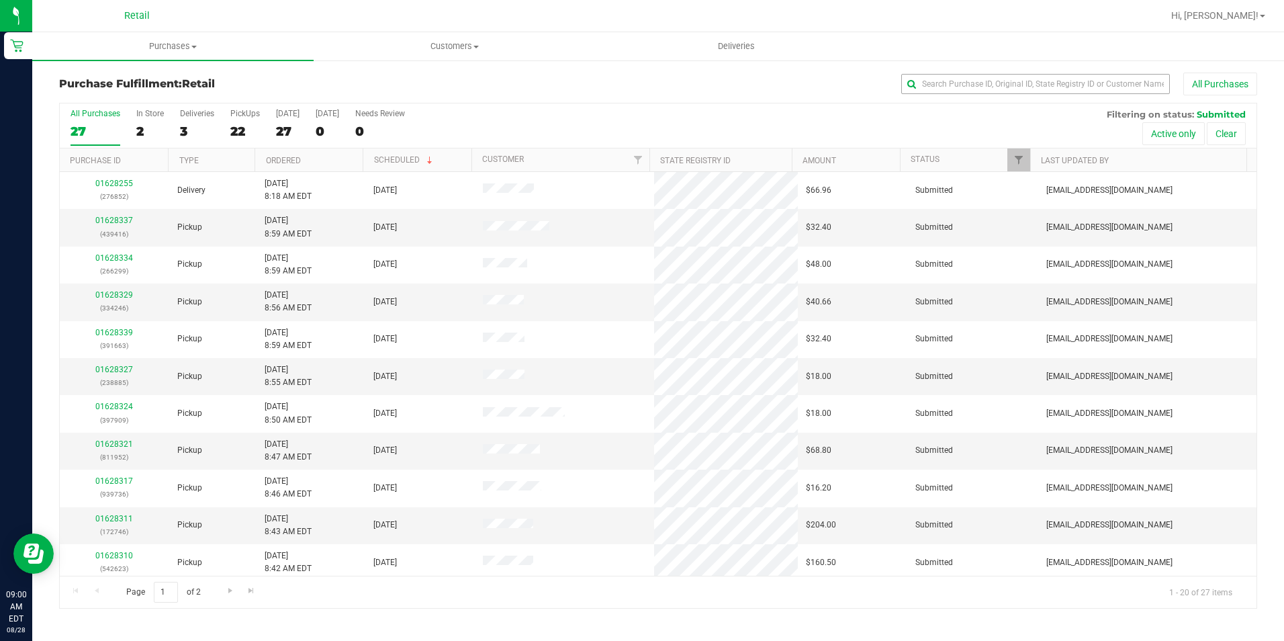
click at [1031, 94] on div "All Purchases" at bounding box center [858, 84] width 798 height 23
click at [1023, 87] on input "text" at bounding box center [1035, 84] width 269 height 20
type input "696"
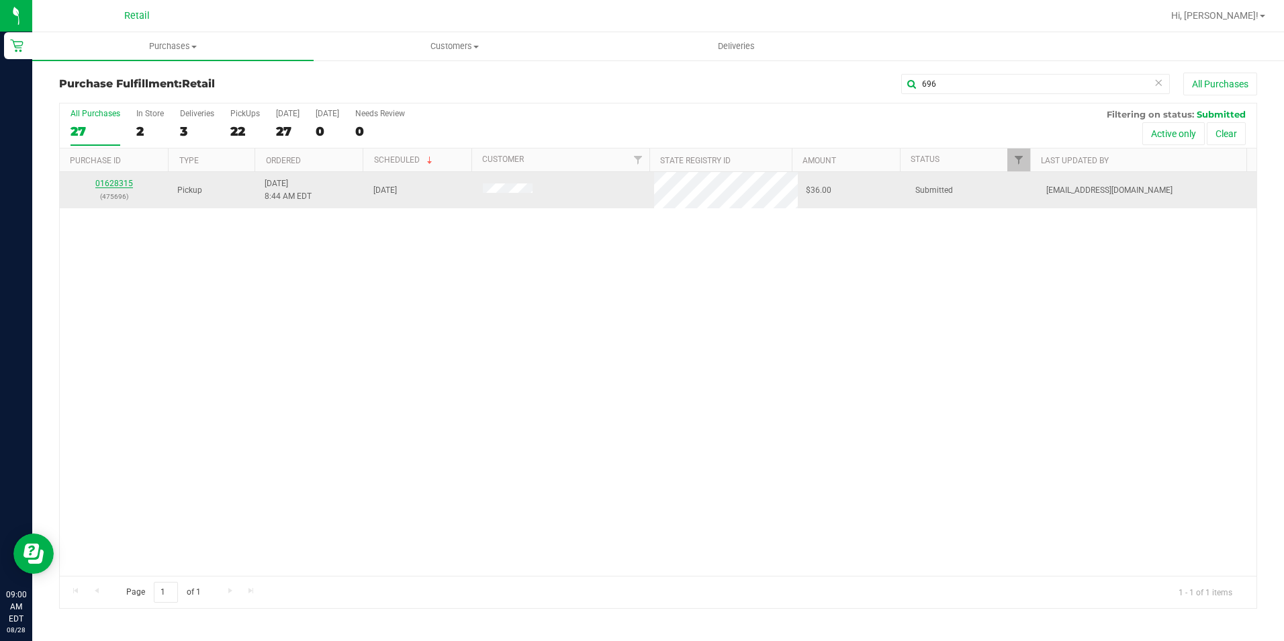
click at [118, 181] on link "01628315" at bounding box center [114, 183] width 38 height 9
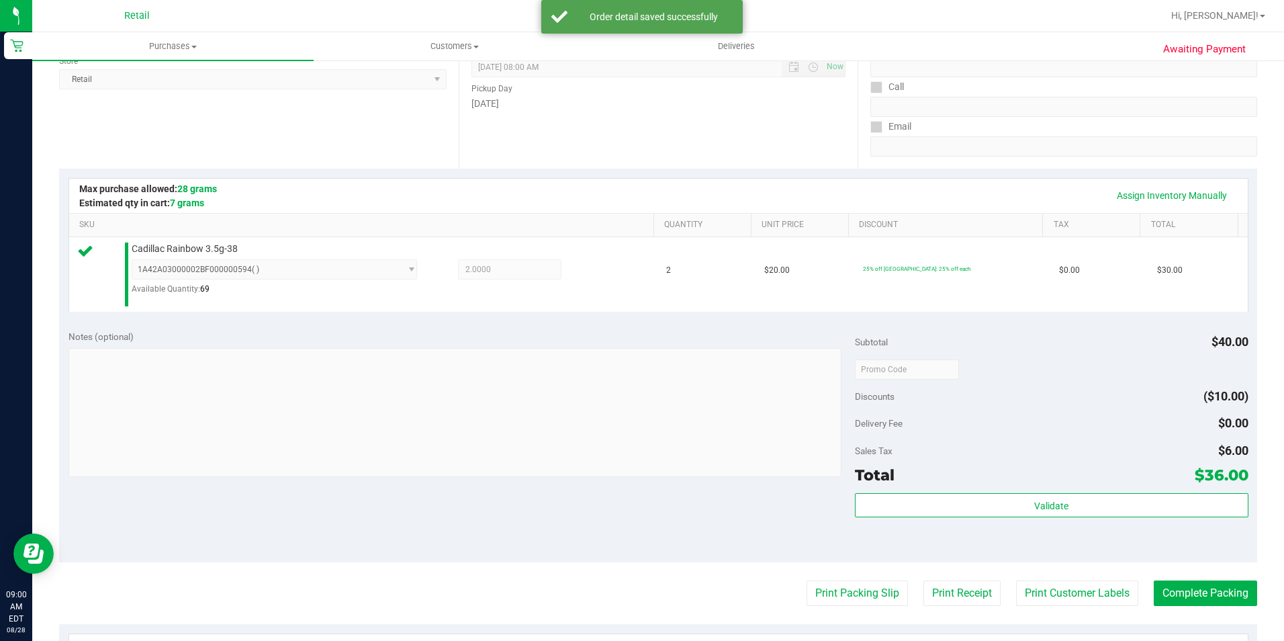
scroll to position [201, 0]
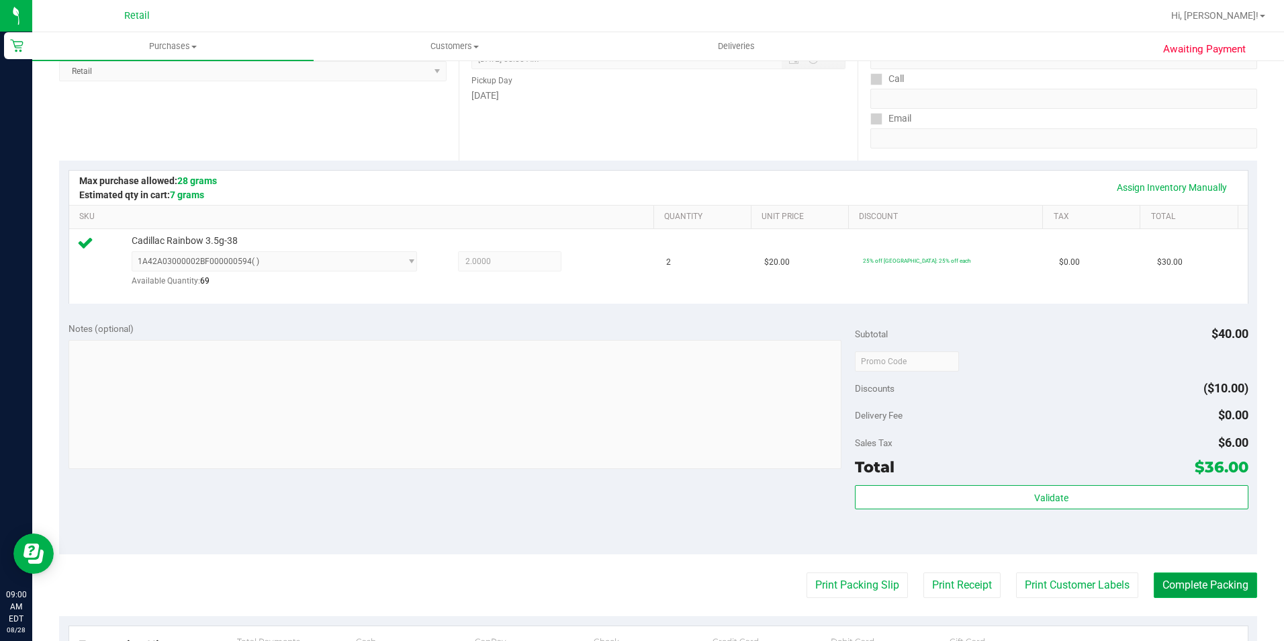
click at [1160, 582] on button "Complete Packing" at bounding box center [1205, 585] width 103 height 26
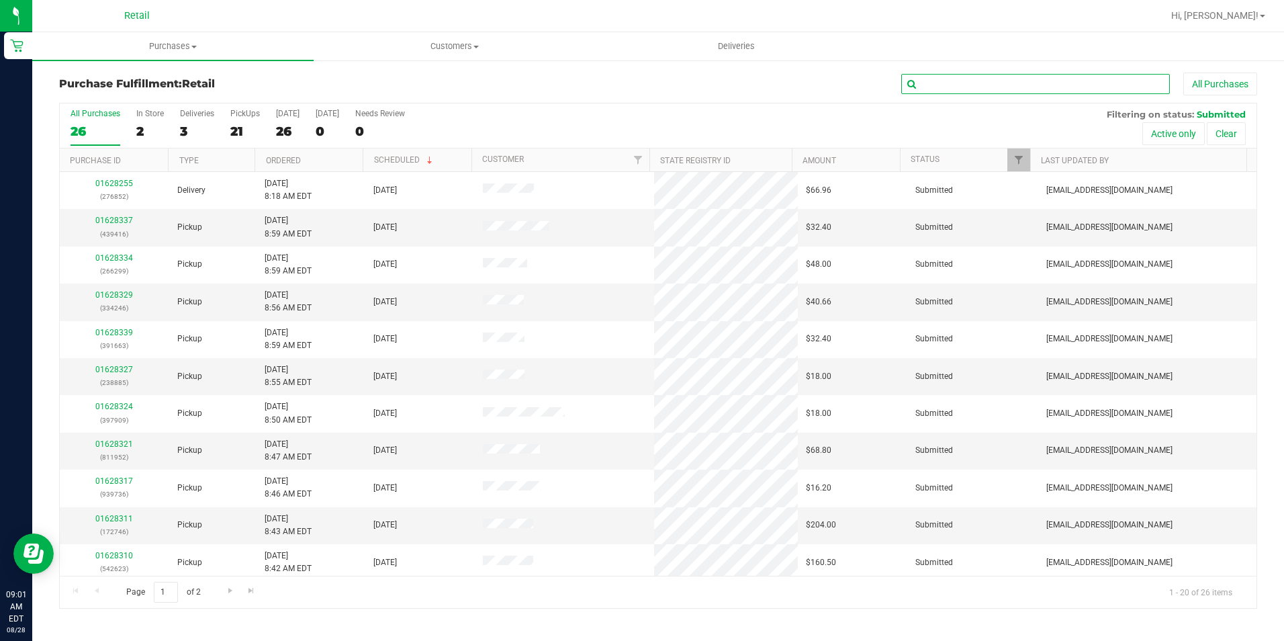
click at [950, 87] on input "text" at bounding box center [1035, 84] width 269 height 20
type input "952"
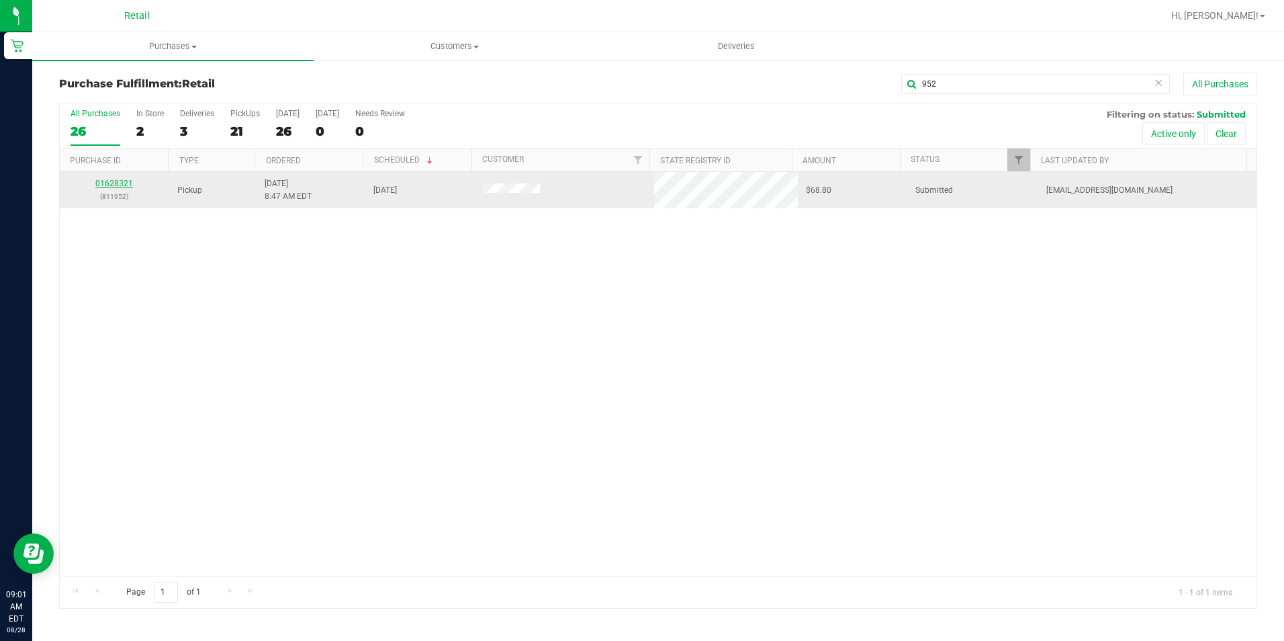
click at [113, 181] on link "01628321" at bounding box center [114, 183] width 38 height 9
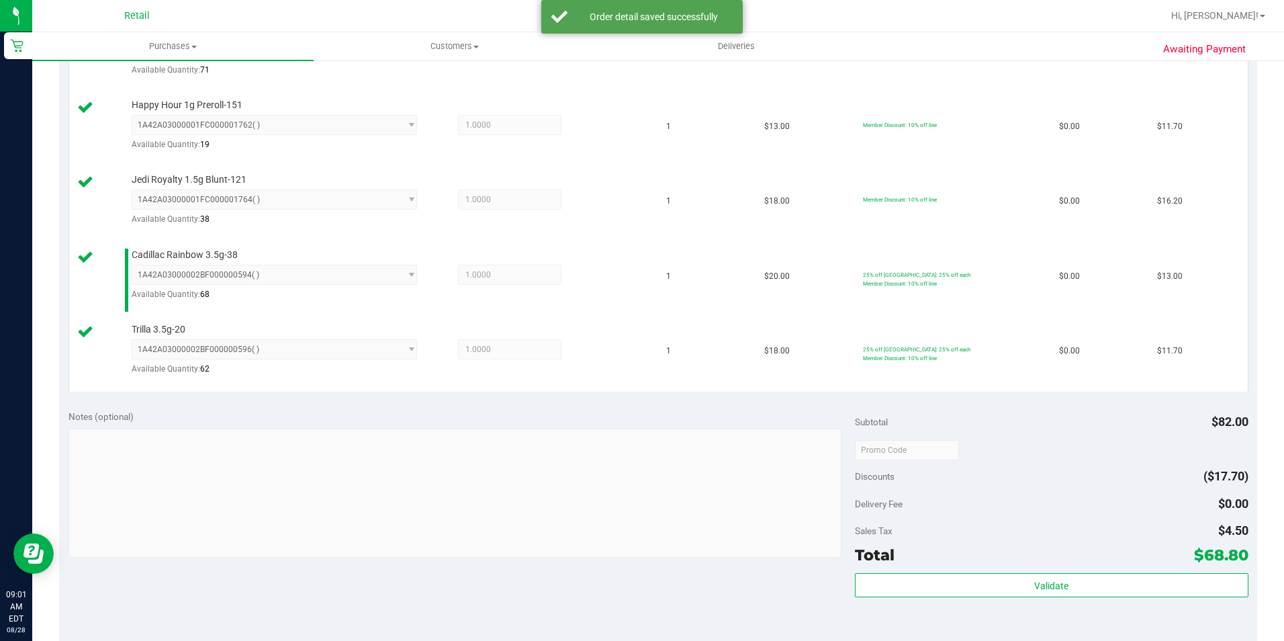
scroll to position [470, 0]
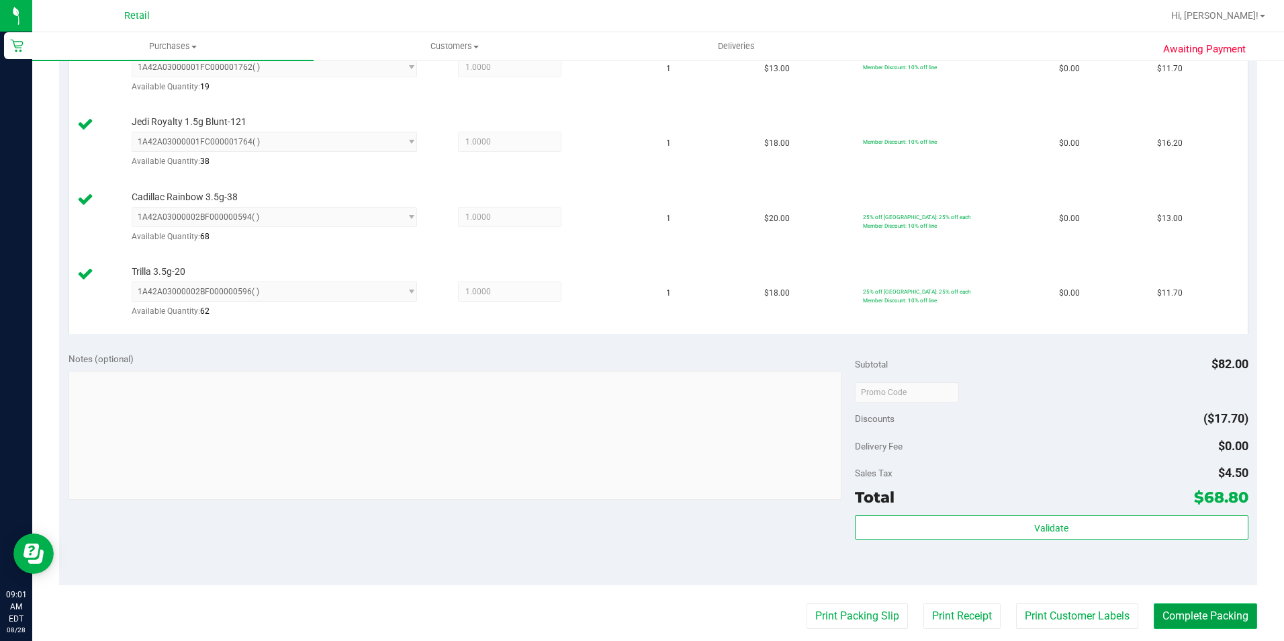
click at [1201, 611] on button "Complete Packing" at bounding box center [1205, 616] width 103 height 26
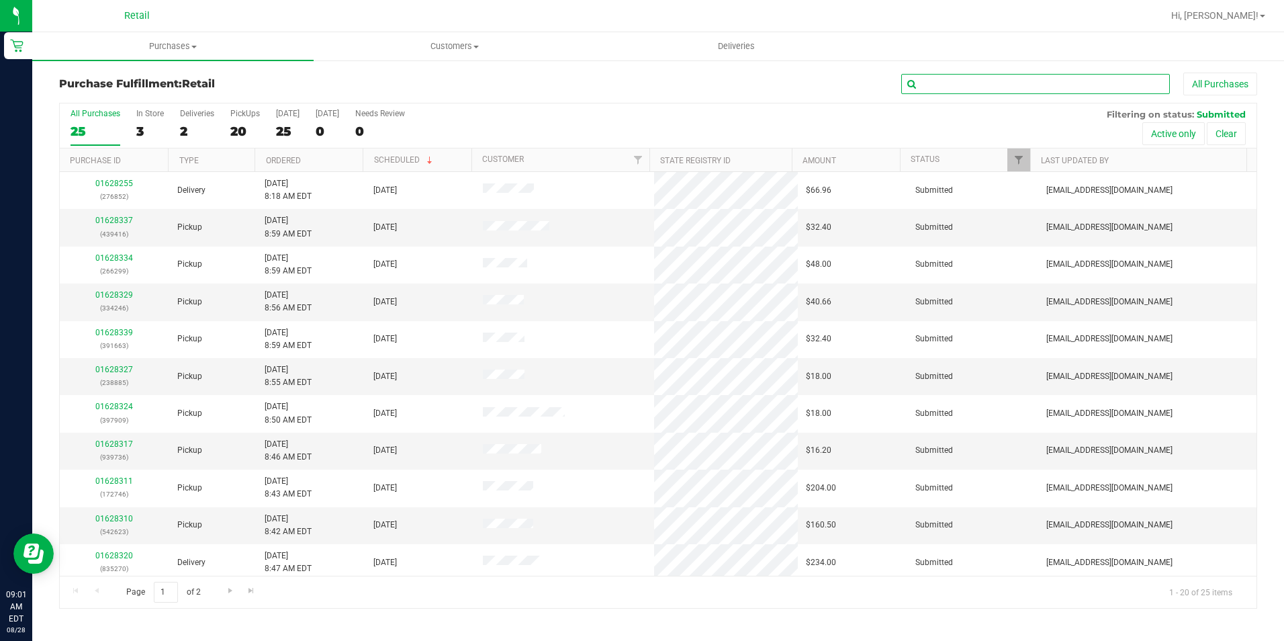
click at [976, 83] on input "text" at bounding box center [1035, 84] width 269 height 20
type input "598"
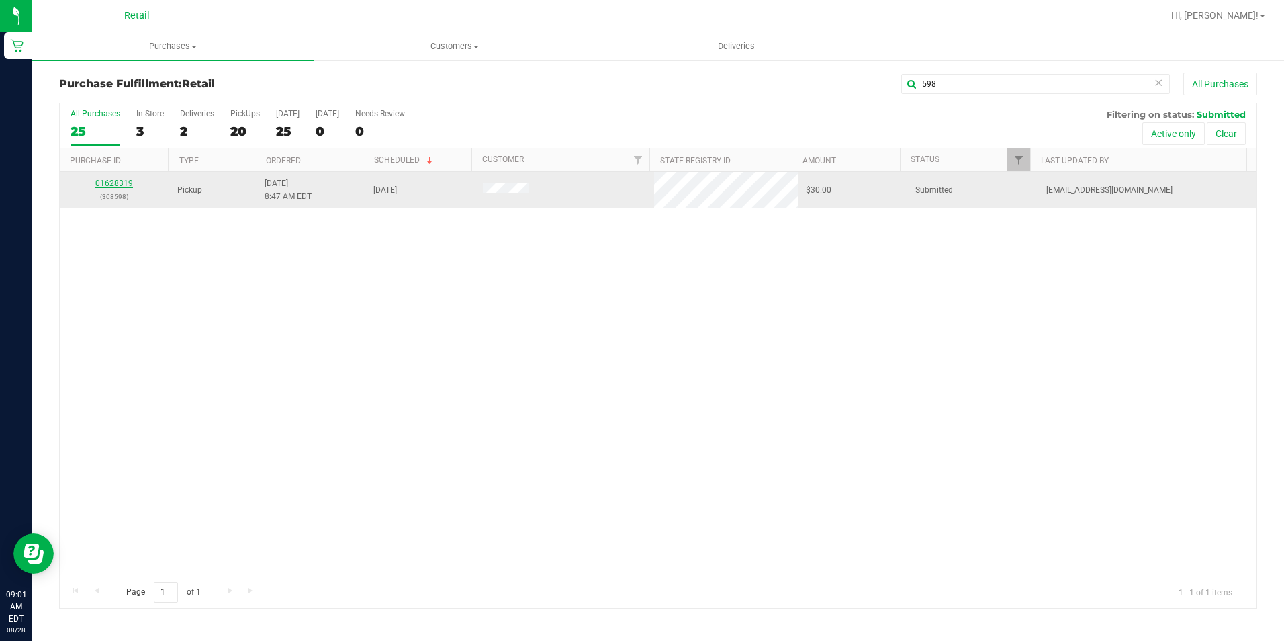
click at [115, 181] on link "01628319" at bounding box center [114, 183] width 38 height 9
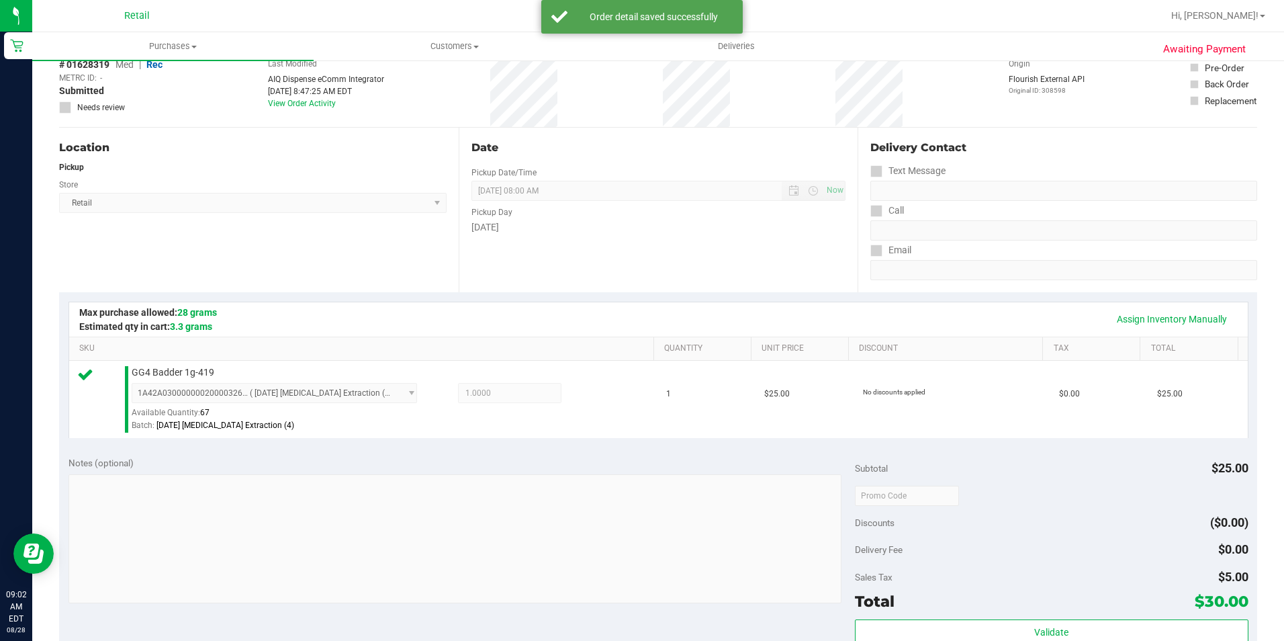
scroll to position [201, 0]
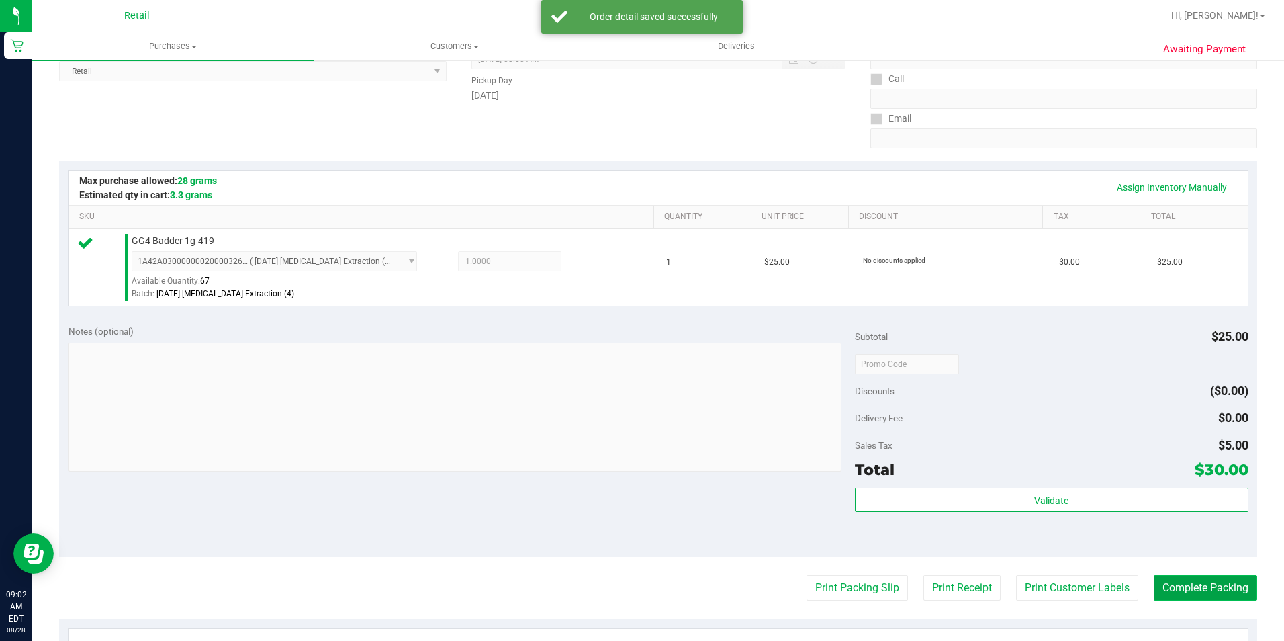
click at [1201, 586] on button "Complete Packing" at bounding box center [1205, 588] width 103 height 26
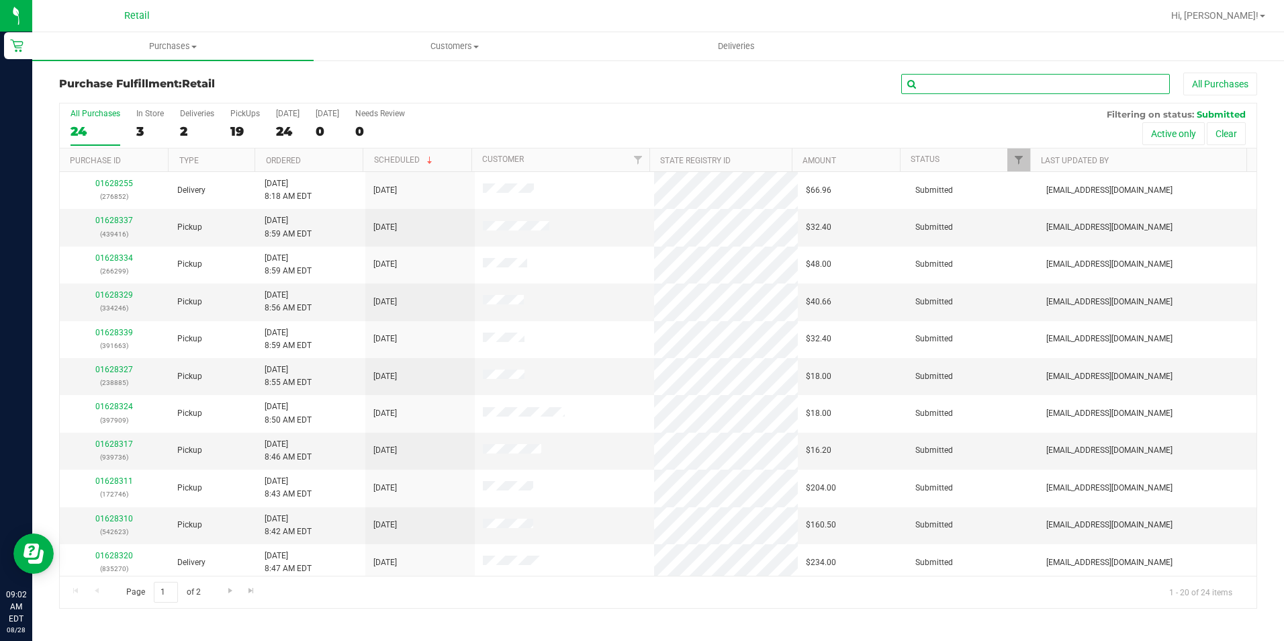
click at [960, 81] on input "text" at bounding box center [1035, 84] width 269 height 20
type input "746"
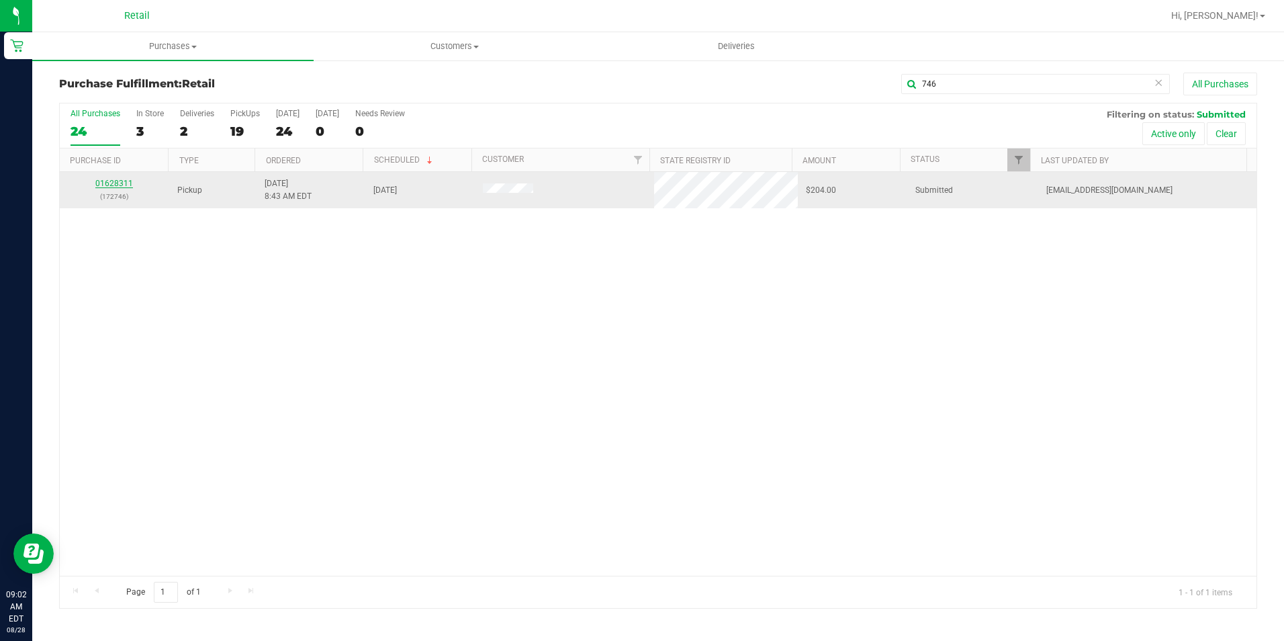
click at [113, 181] on link "01628311" at bounding box center [114, 183] width 38 height 9
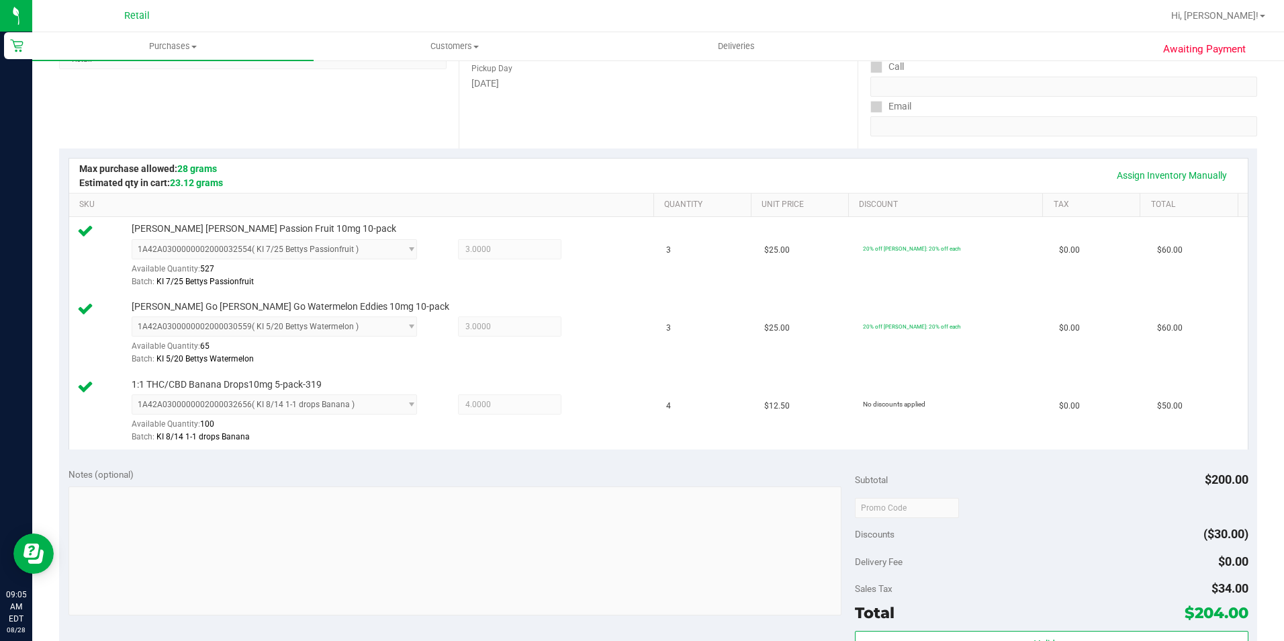
scroll to position [403, 0]
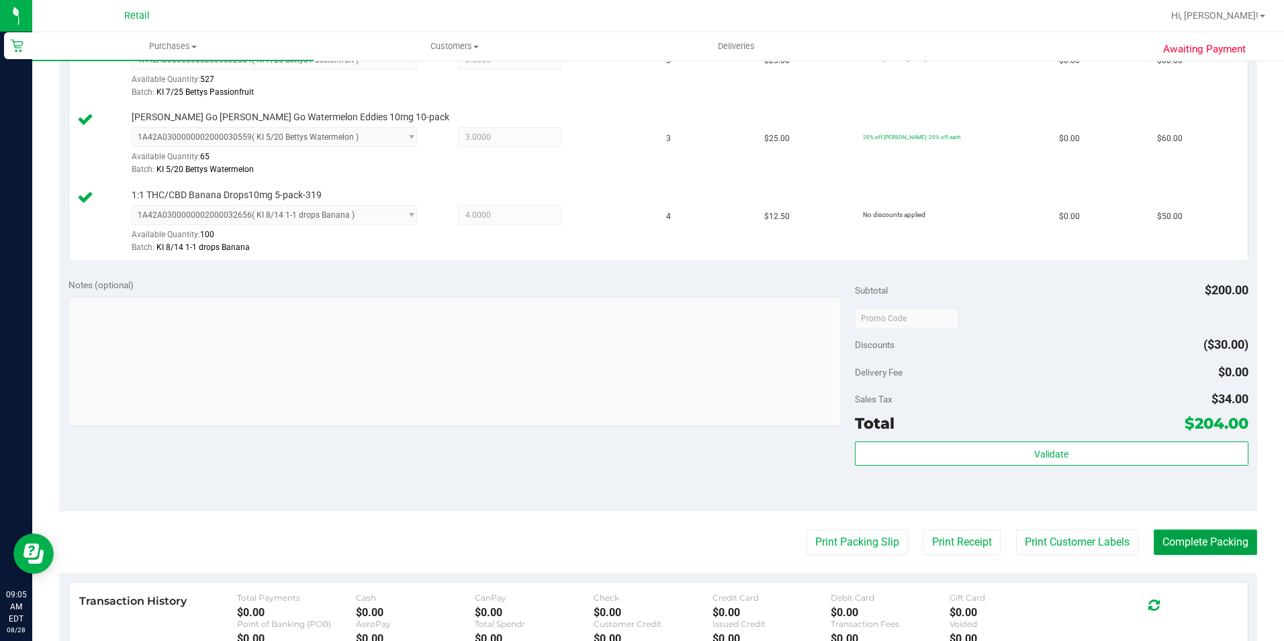
click at [1210, 536] on button "Complete Packing" at bounding box center [1205, 542] width 103 height 26
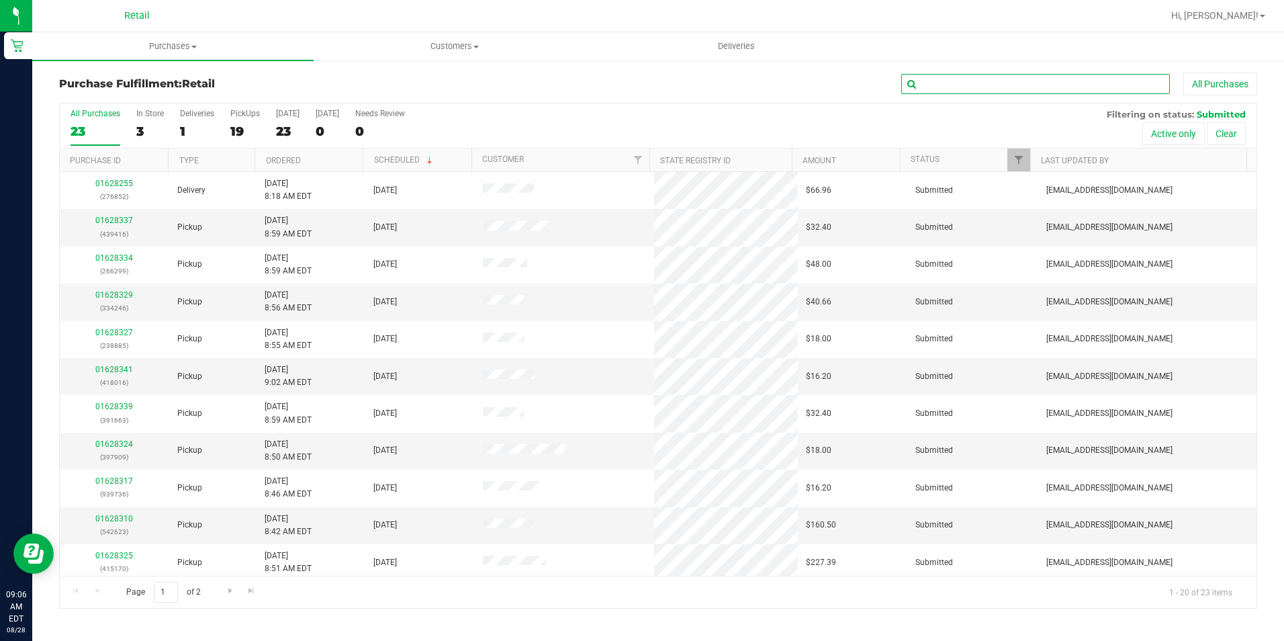
click at [1010, 89] on input "text" at bounding box center [1035, 84] width 269 height 20
type input "736"
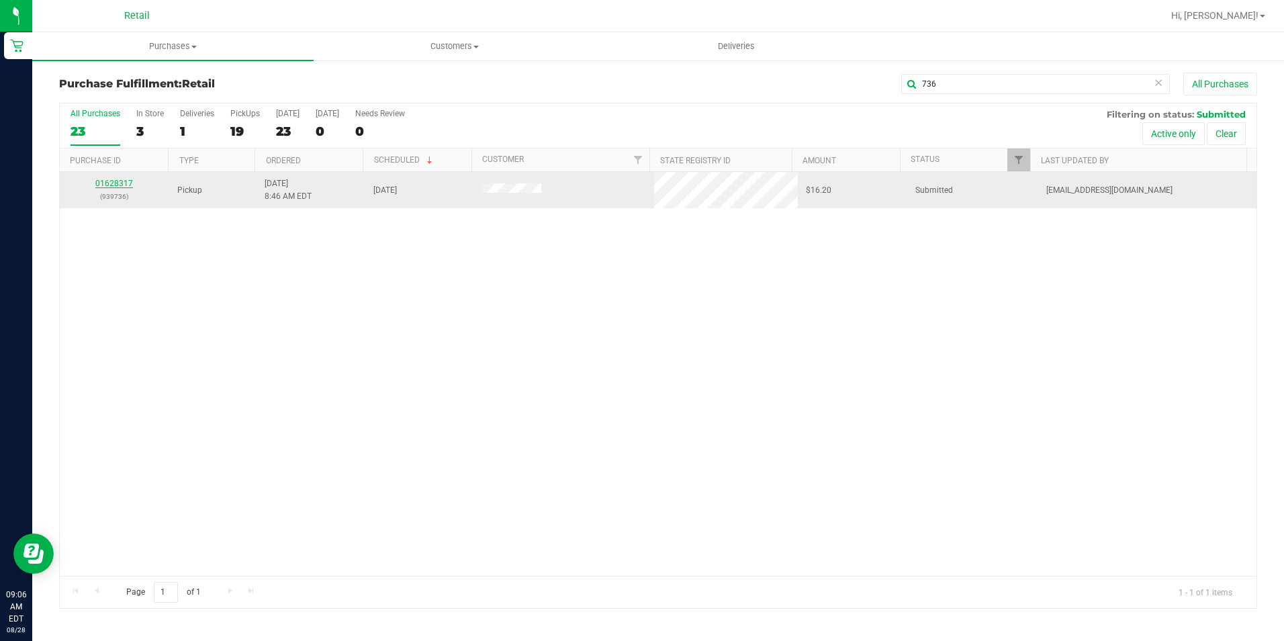
click at [126, 180] on link "01628317" at bounding box center [114, 183] width 38 height 9
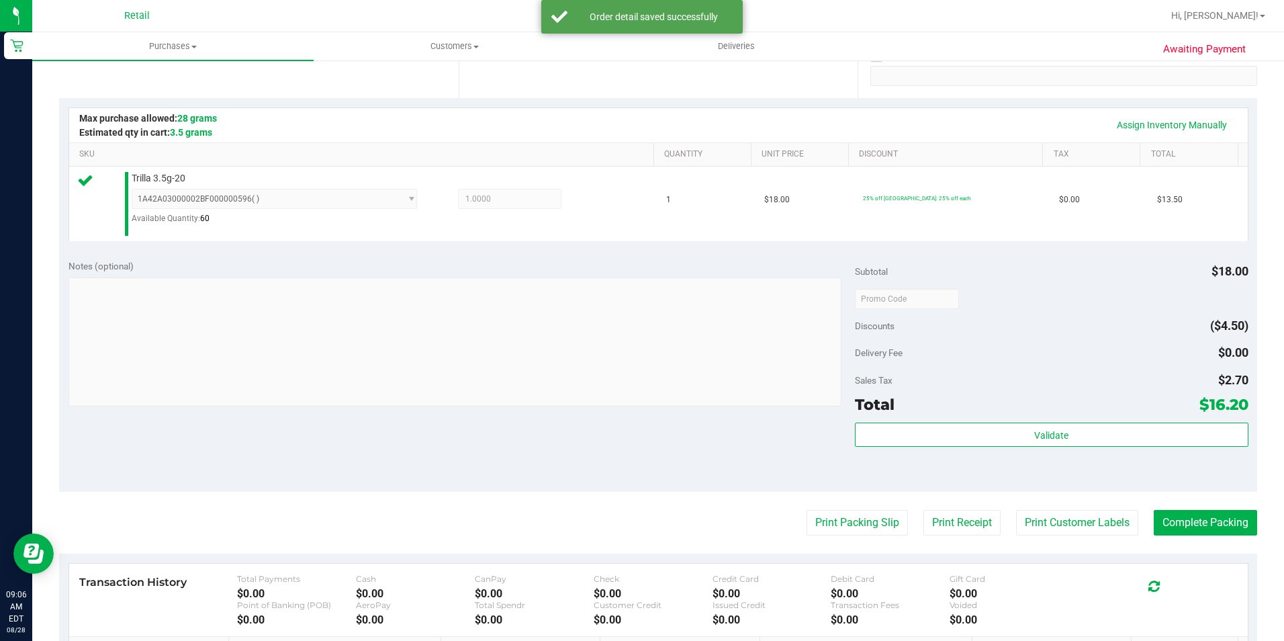
scroll to position [269, 0]
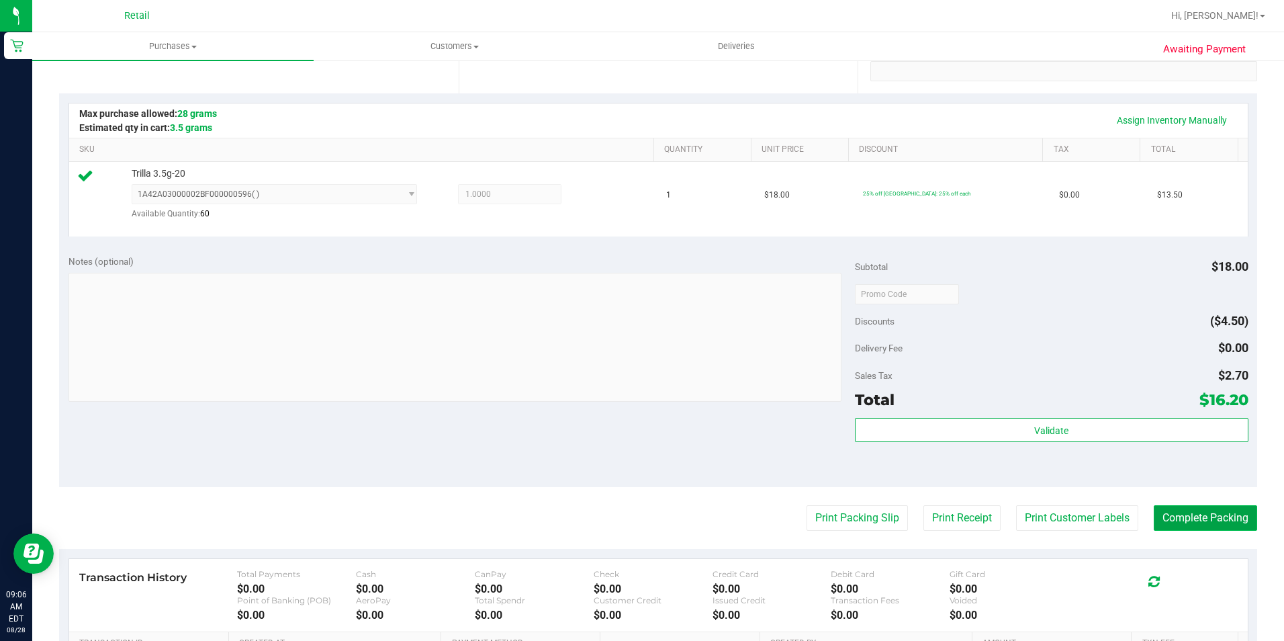
click at [1203, 520] on button "Complete Packing" at bounding box center [1205, 518] width 103 height 26
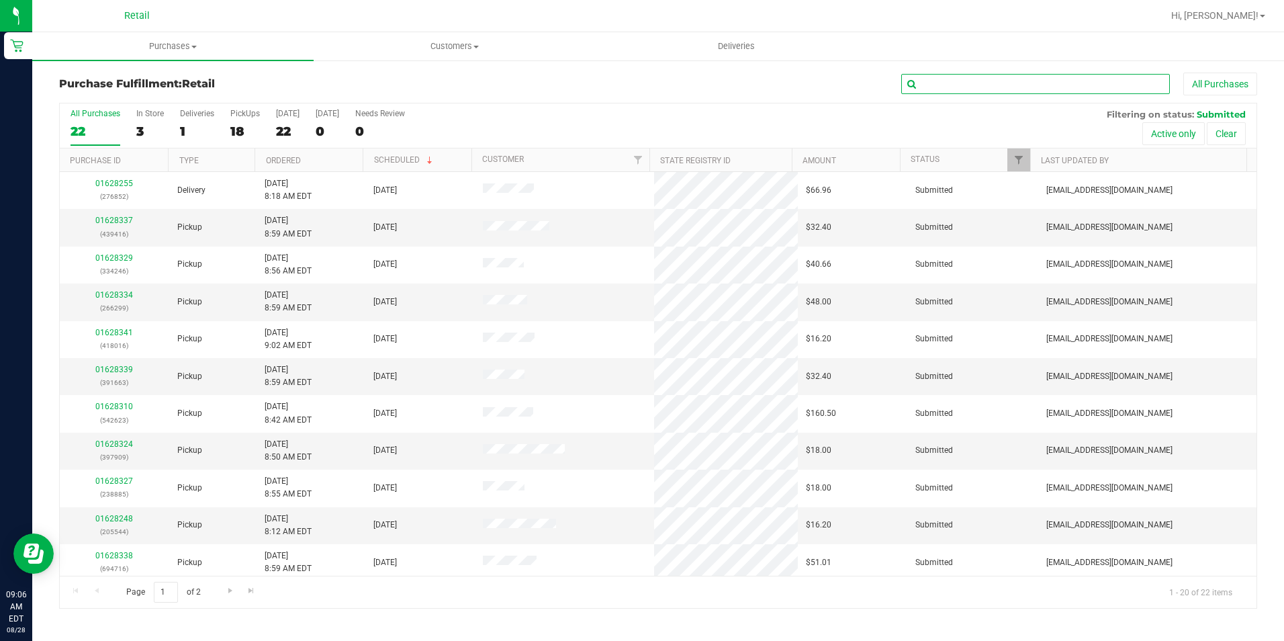
click at [951, 83] on input "text" at bounding box center [1035, 84] width 269 height 20
type input "657"
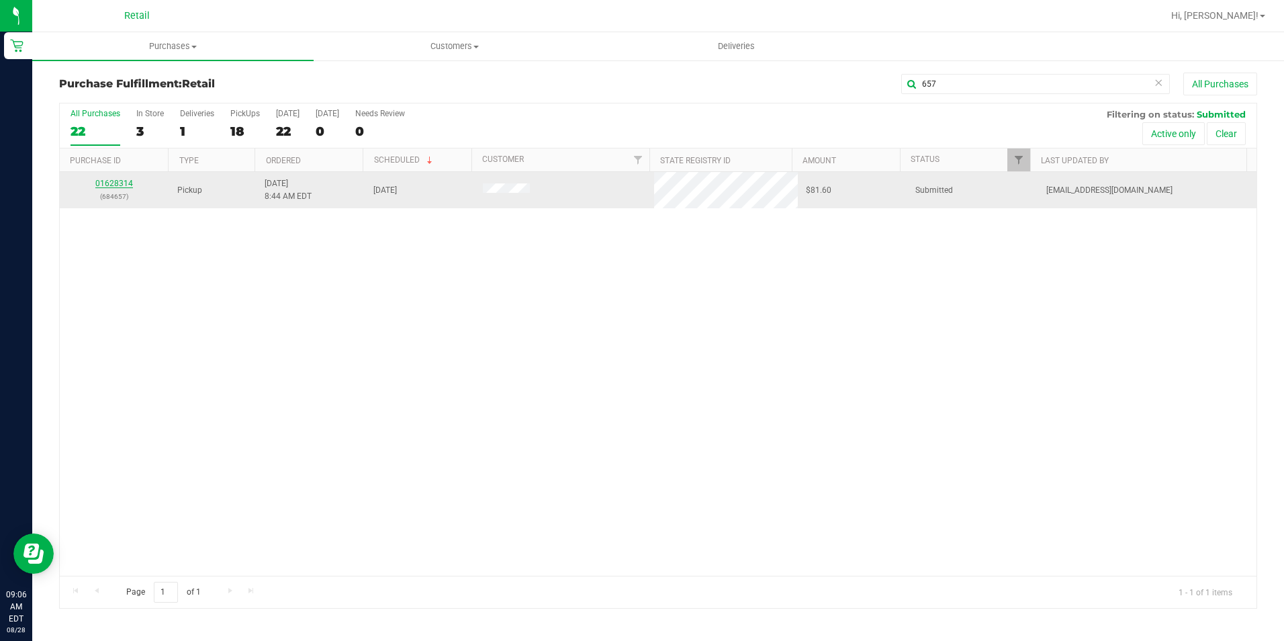
click at [116, 183] on link "01628314" at bounding box center [114, 183] width 38 height 9
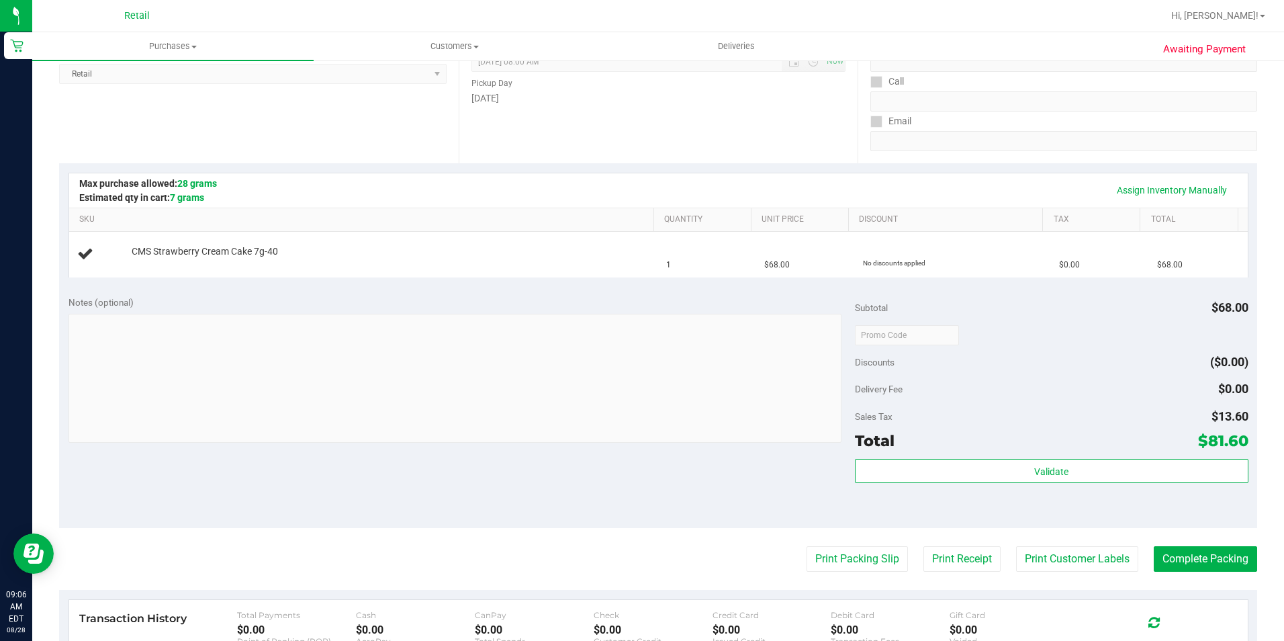
scroll to position [201, 0]
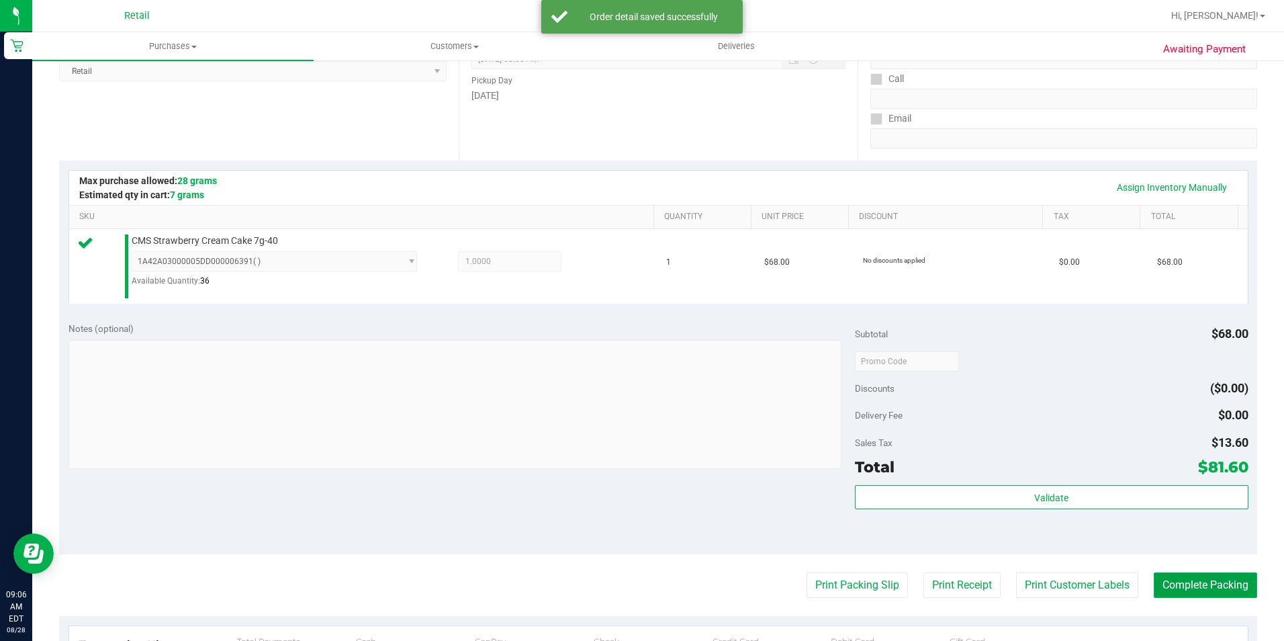
click at [1176, 580] on button "Complete Packing" at bounding box center [1205, 585] width 103 height 26
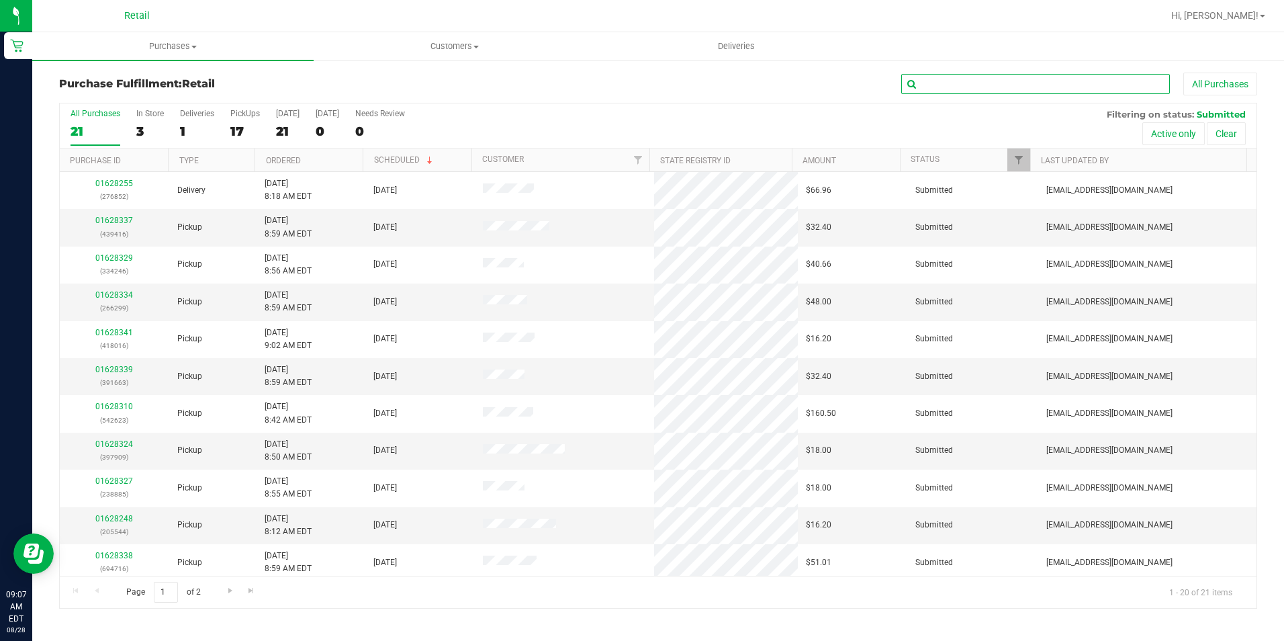
click at [994, 87] on input "text" at bounding box center [1035, 84] width 269 height 20
type input "909"
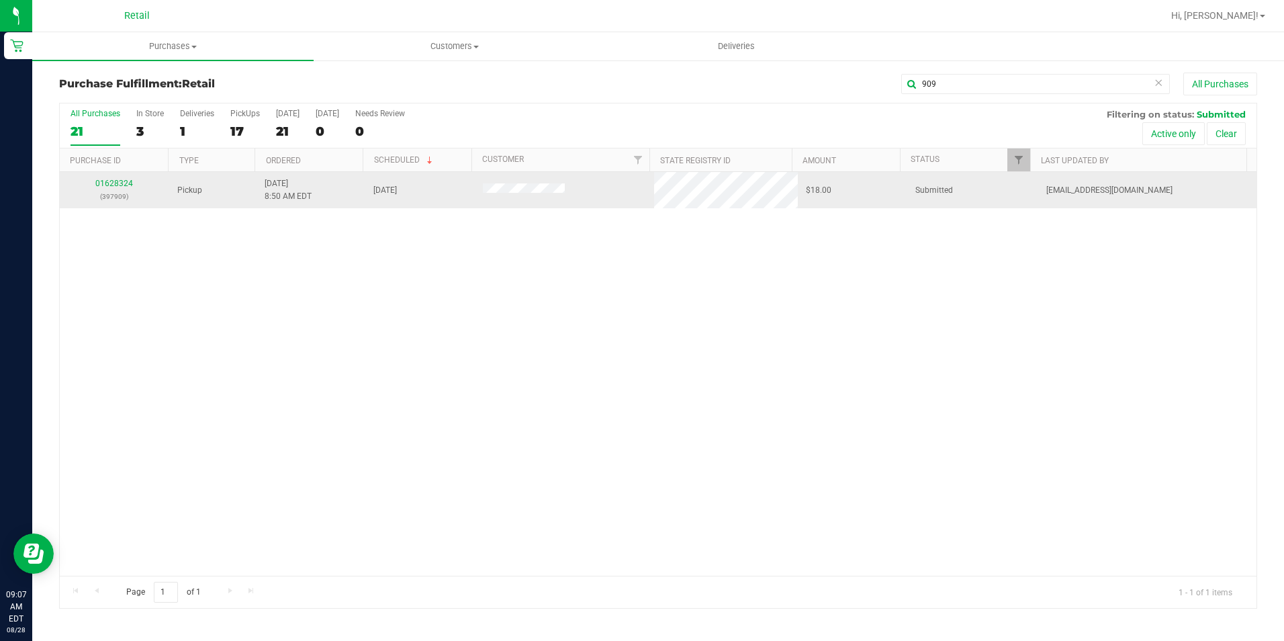
click at [115, 188] on div "01628324 (397909)" at bounding box center [114, 190] width 93 height 26
click at [117, 179] on link "01628324" at bounding box center [114, 183] width 38 height 9
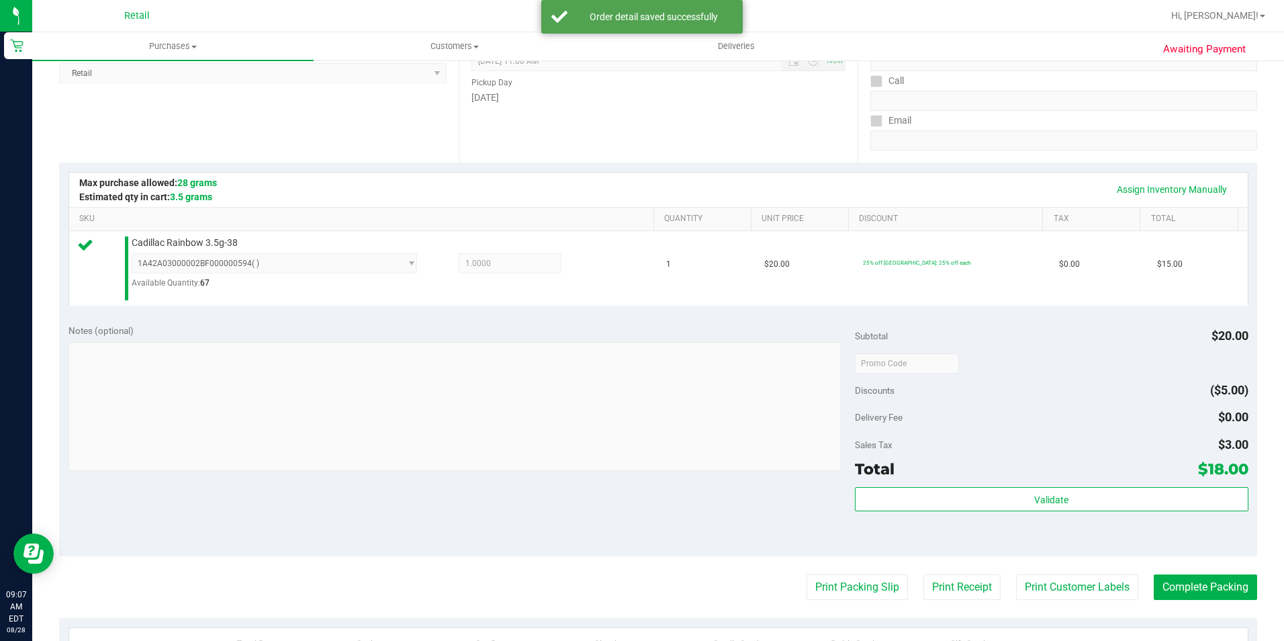
scroll to position [201, 0]
click at [1174, 578] on button "Complete Packing" at bounding box center [1205, 585] width 103 height 26
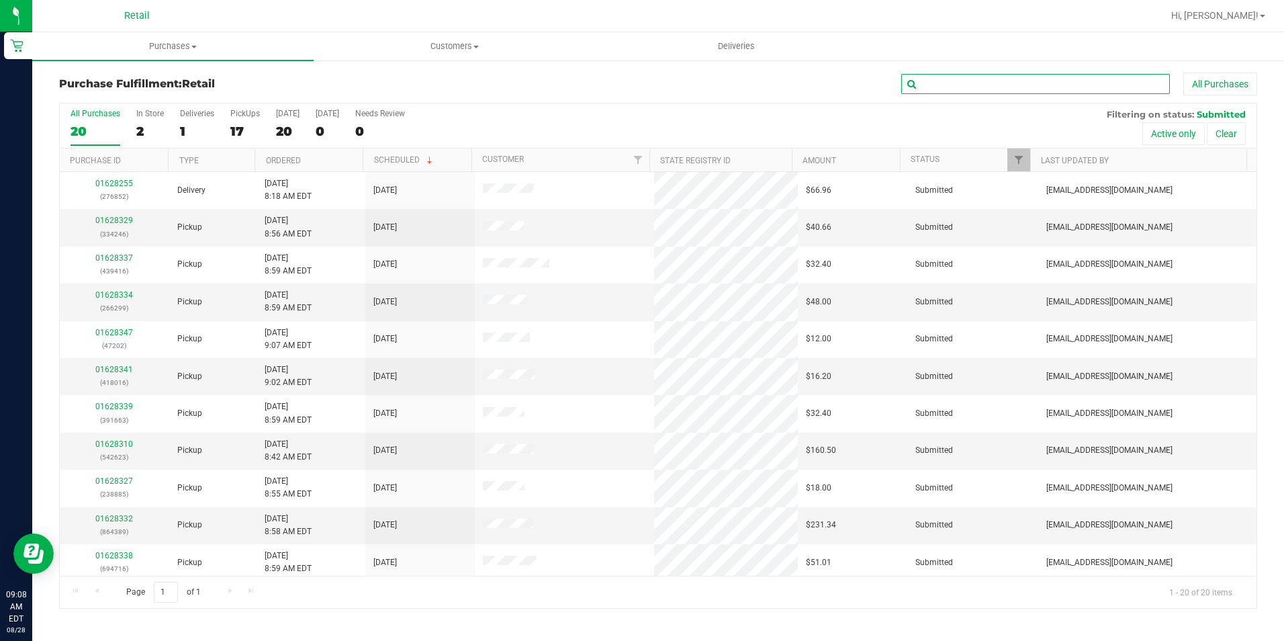
click at [1017, 85] on input "text" at bounding box center [1035, 84] width 269 height 20
type input "623"
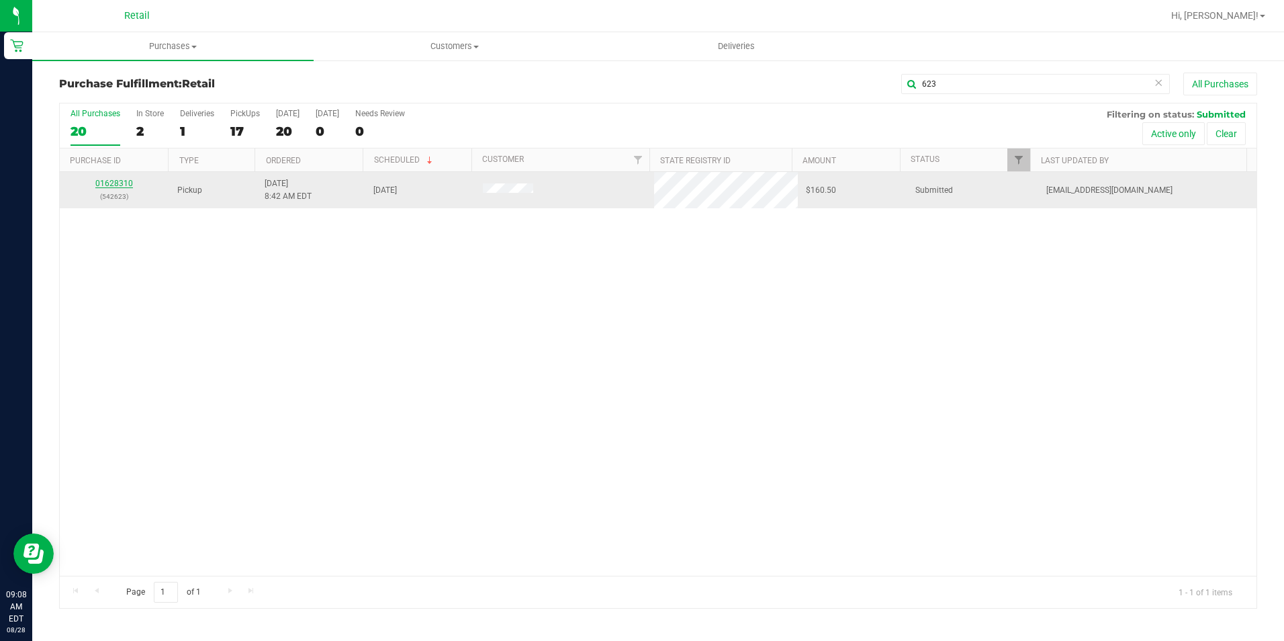
click at [102, 183] on link "01628310" at bounding box center [114, 183] width 38 height 9
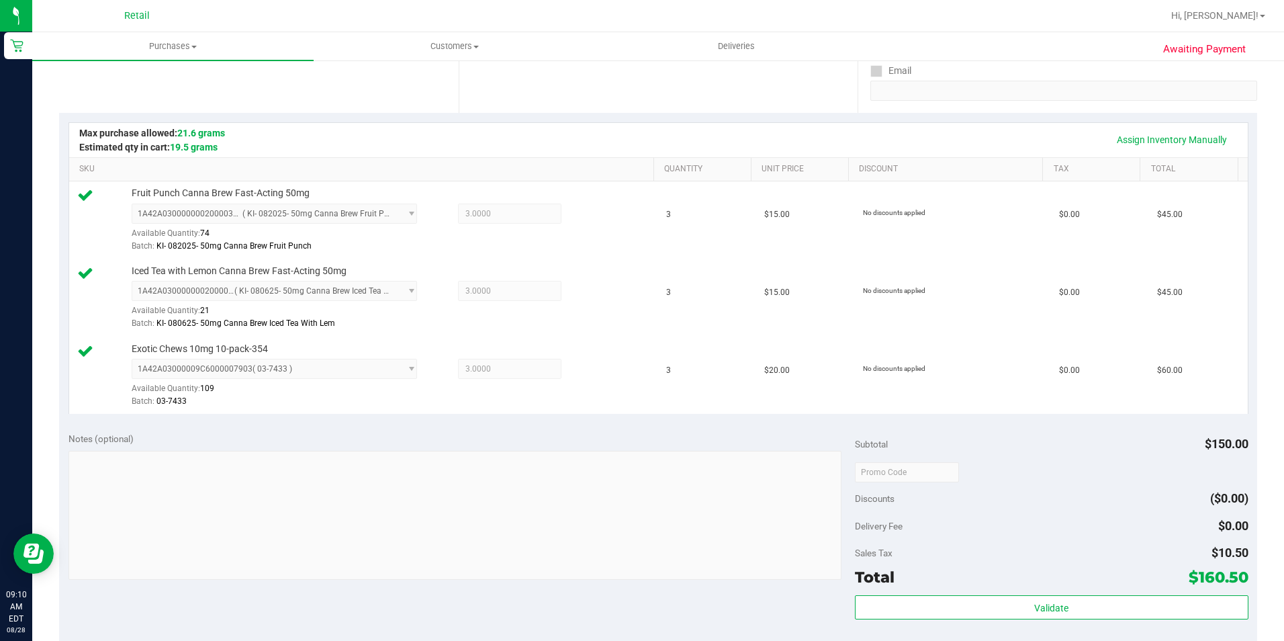
scroll to position [336, 0]
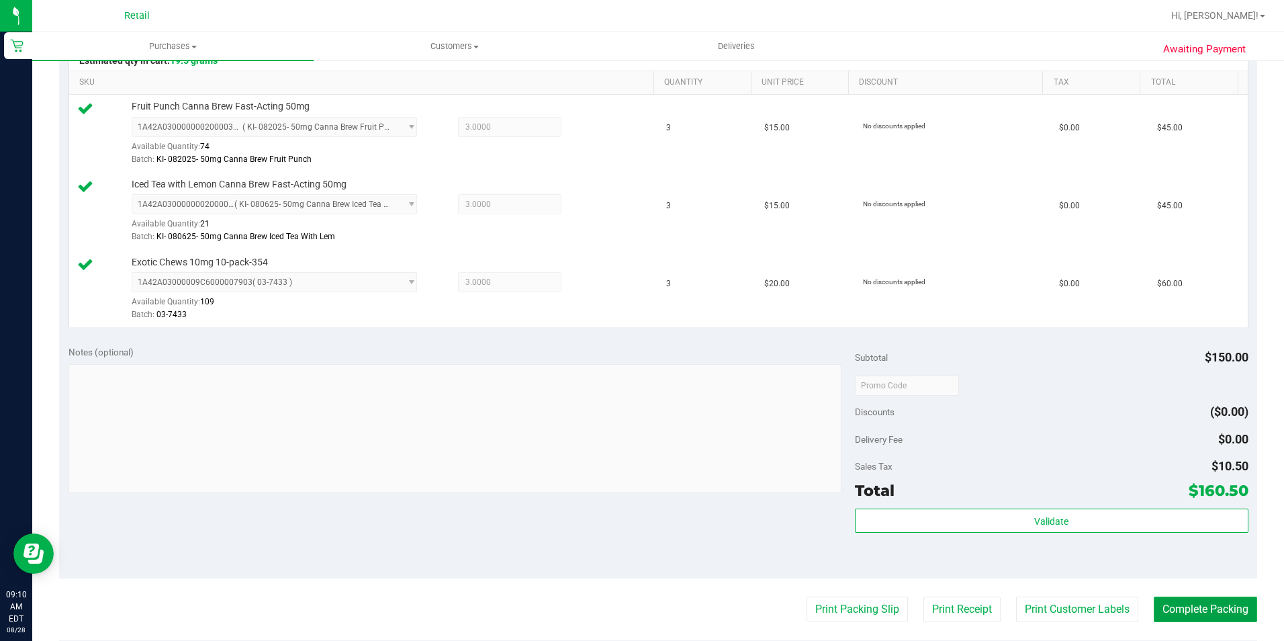
click at [1182, 610] on button "Complete Packing" at bounding box center [1205, 609] width 103 height 26
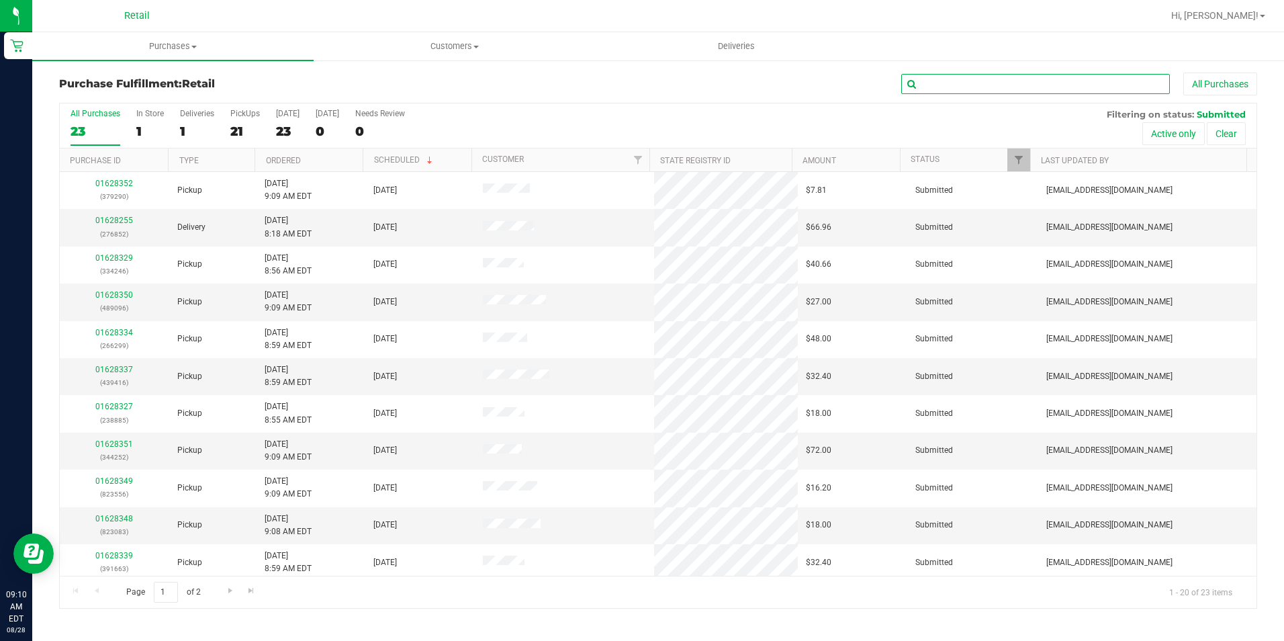
click at [1057, 85] on input "text" at bounding box center [1035, 84] width 269 height 20
type input "170"
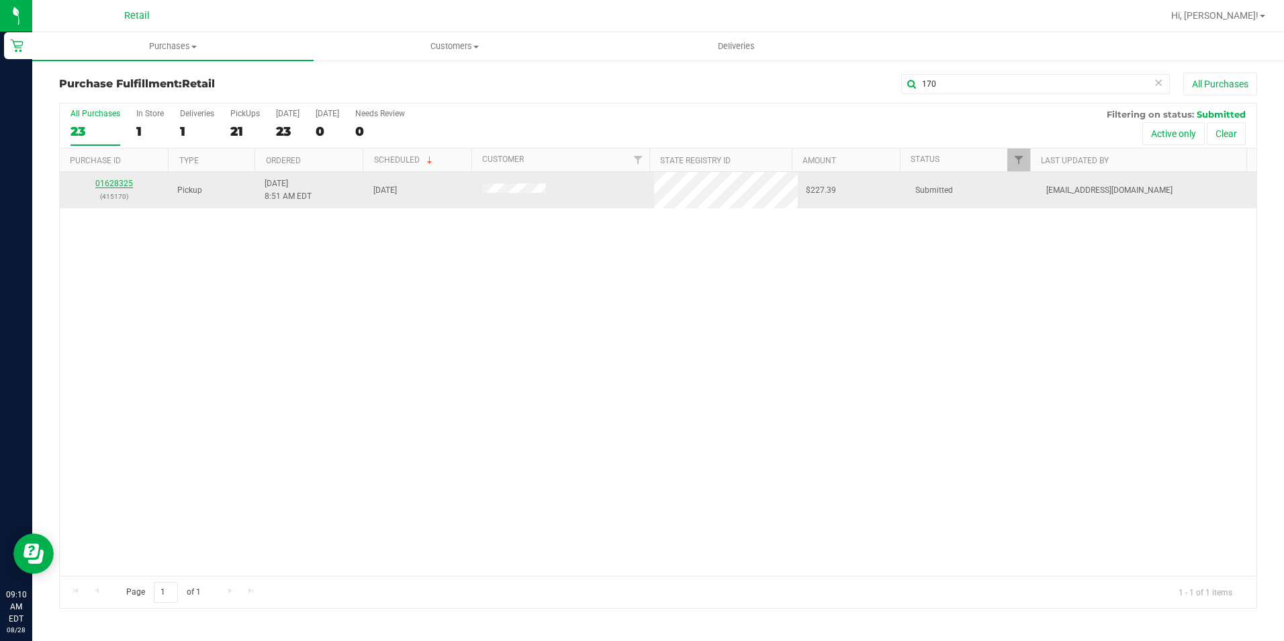
click at [107, 182] on link "01628325" at bounding box center [114, 183] width 38 height 9
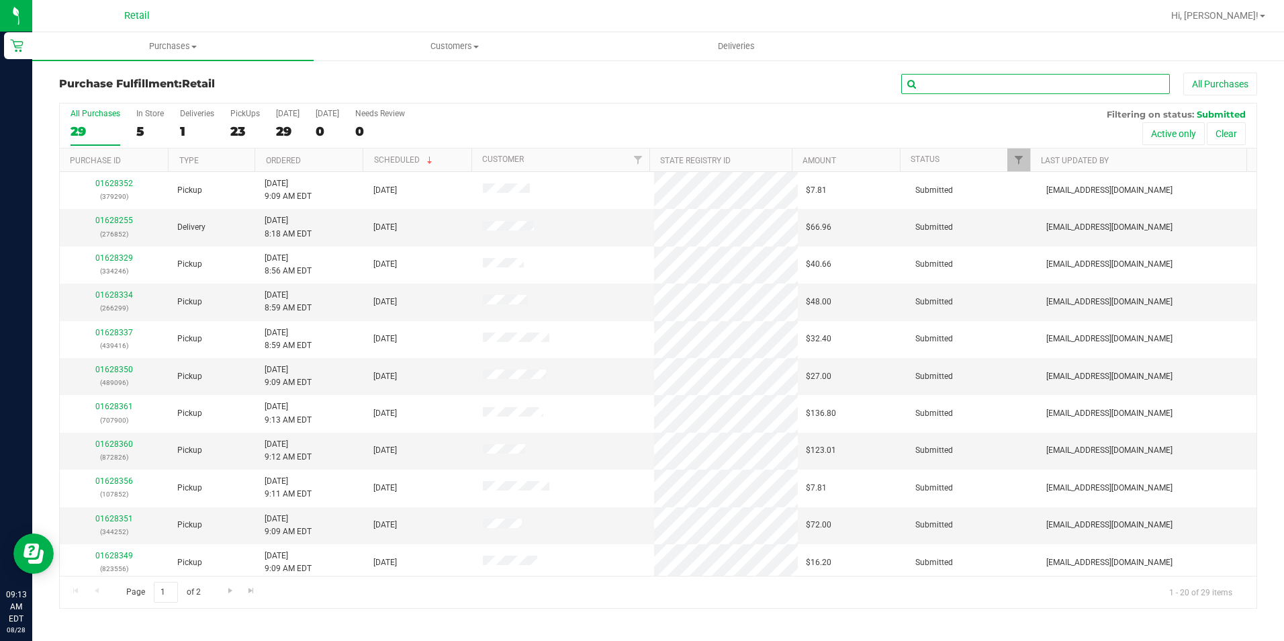
click at [1037, 89] on input "text" at bounding box center [1035, 84] width 269 height 20
type input "544"
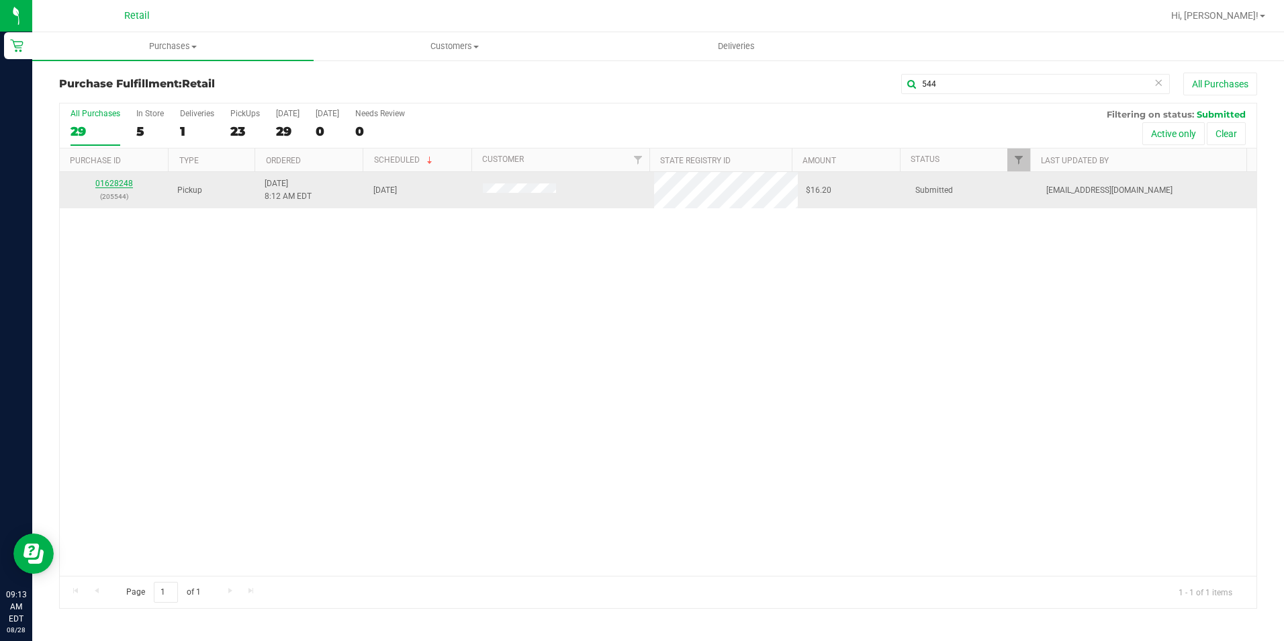
click at [112, 182] on link "01628248" at bounding box center [114, 183] width 38 height 9
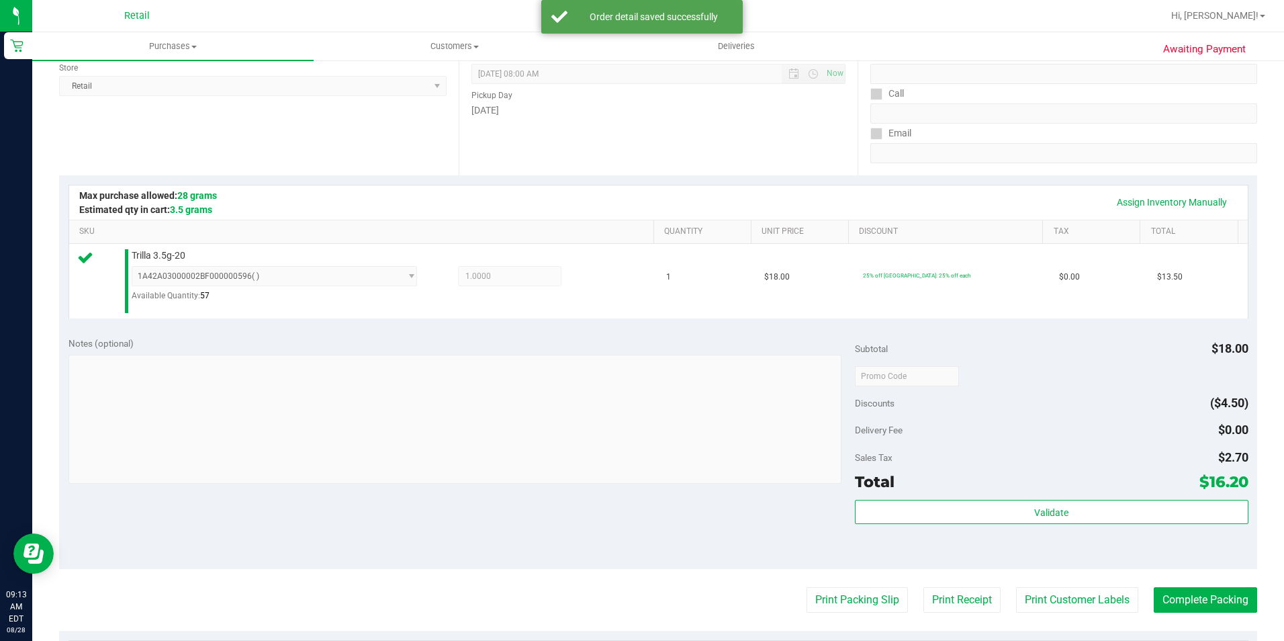
scroll to position [201, 0]
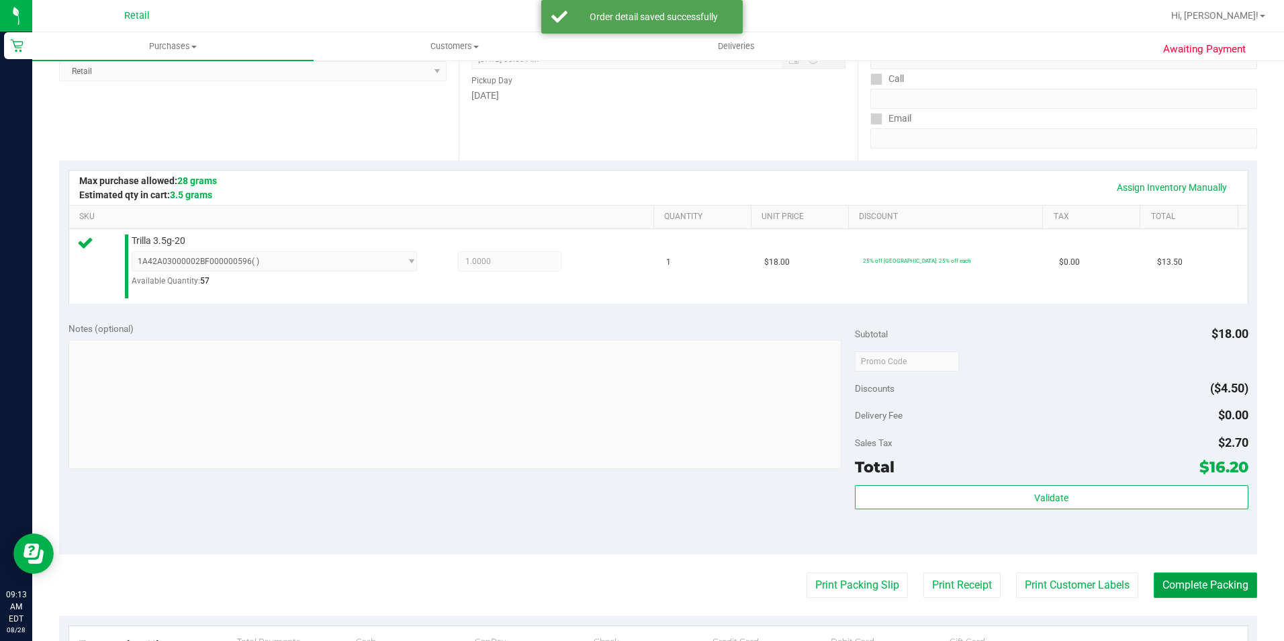
click at [1212, 590] on button "Complete Packing" at bounding box center [1205, 585] width 103 height 26
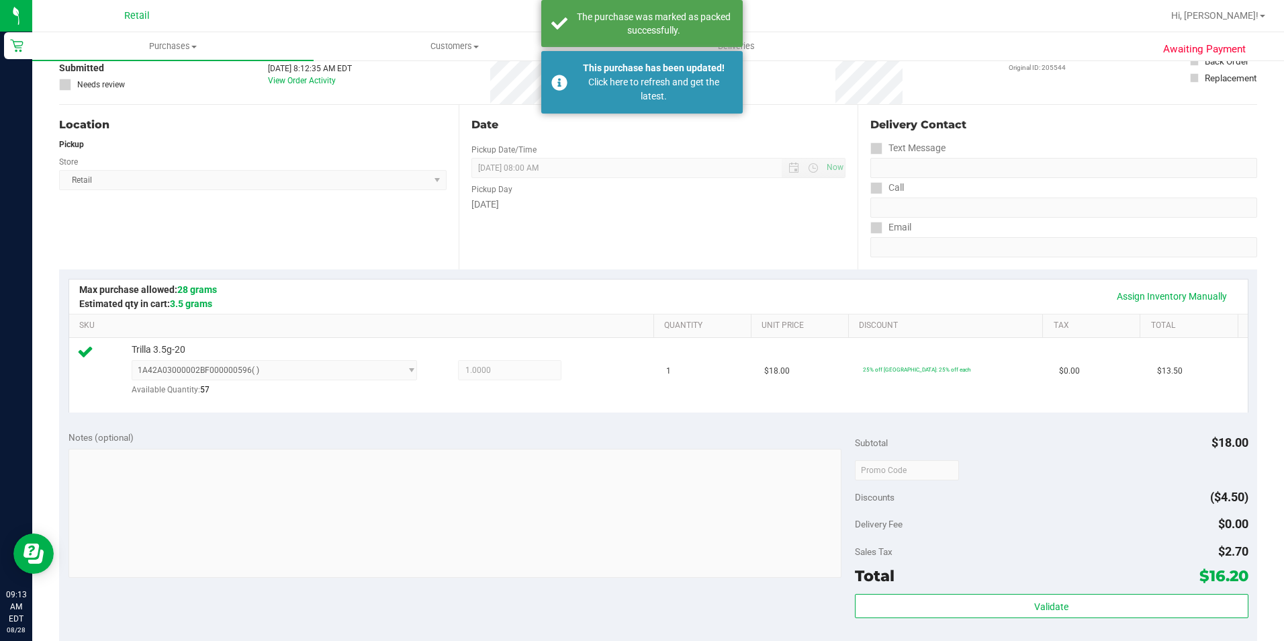
scroll to position [0, 0]
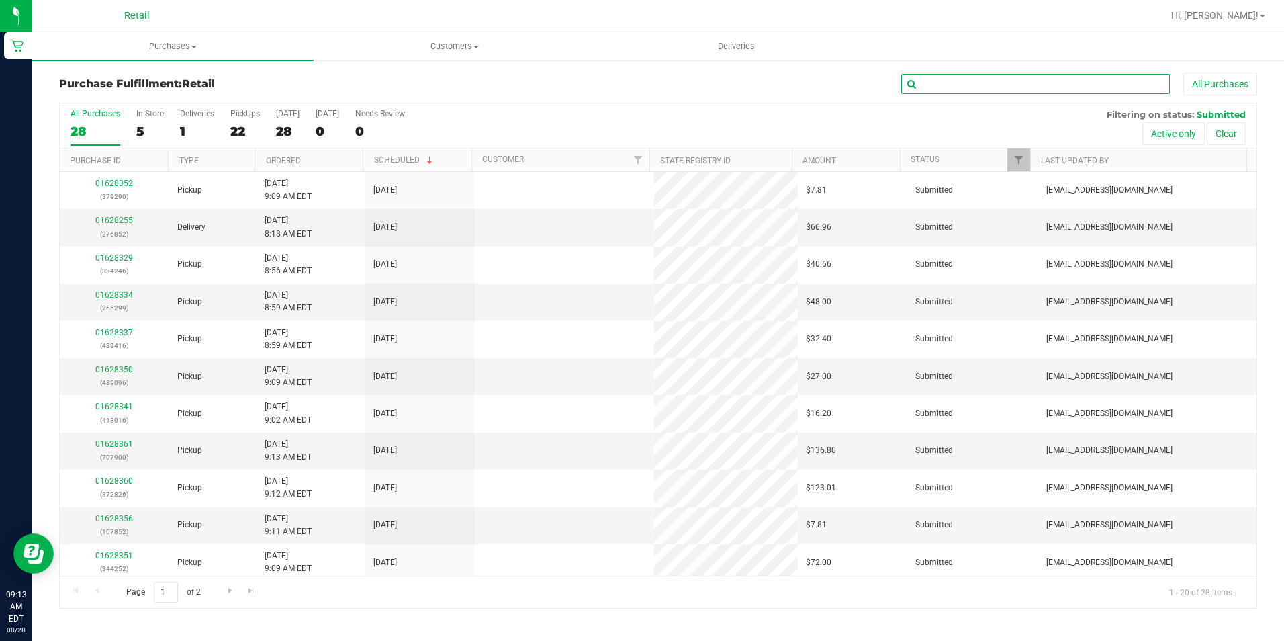
click at [944, 76] on input "text" at bounding box center [1035, 84] width 269 height 20
type input "170"
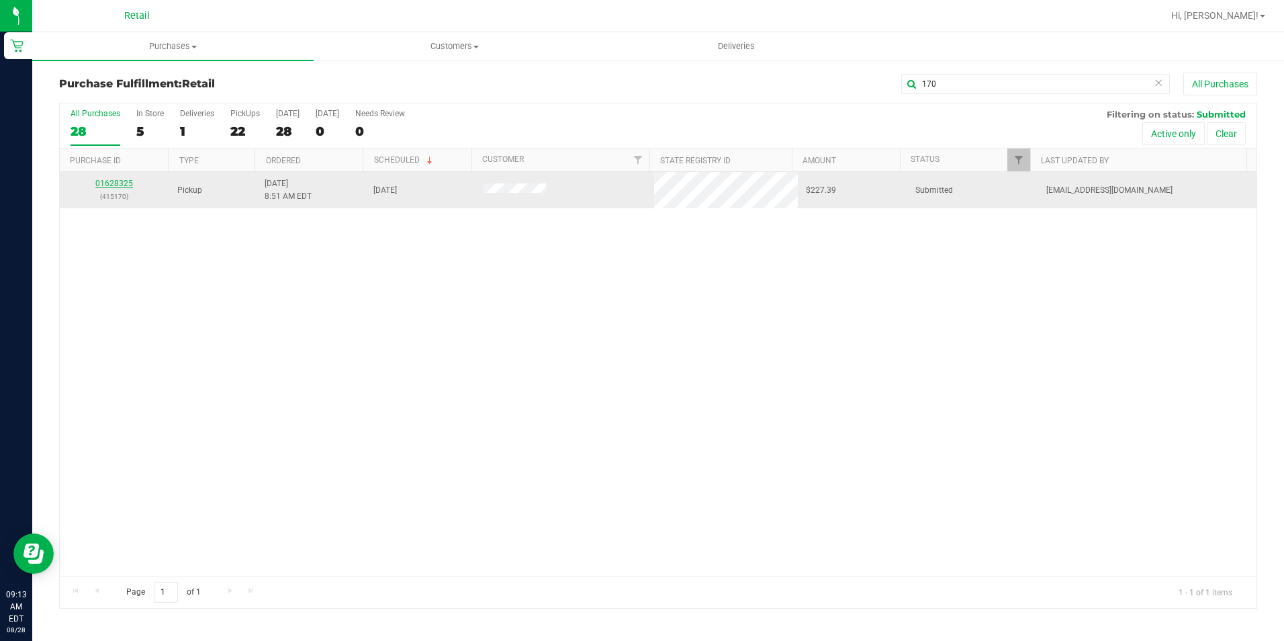
click at [105, 185] on link "01628325" at bounding box center [114, 183] width 38 height 9
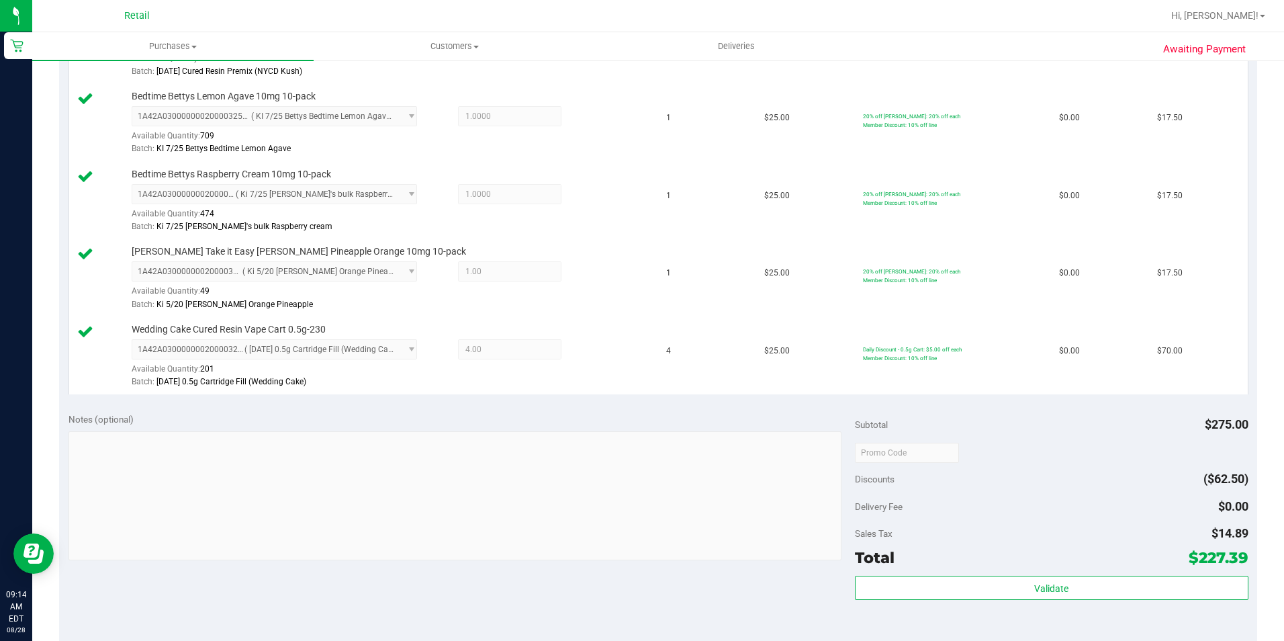
scroll to position [470, 0]
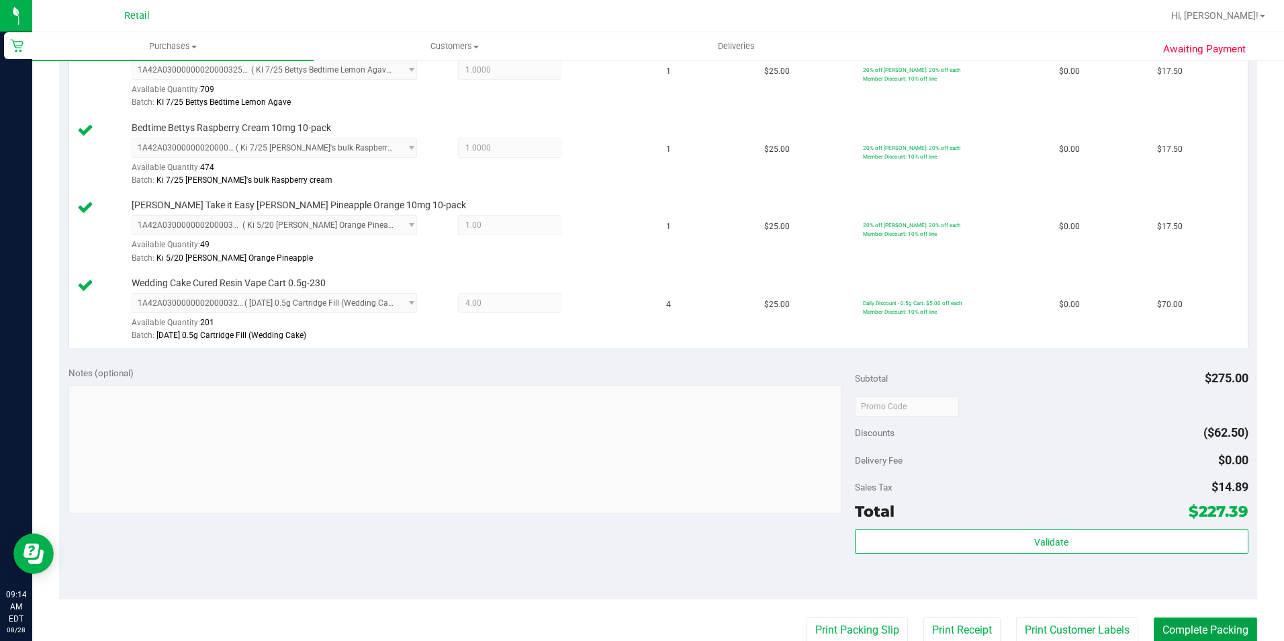
click at [1200, 619] on button "Complete Packing" at bounding box center [1205, 630] width 103 height 26
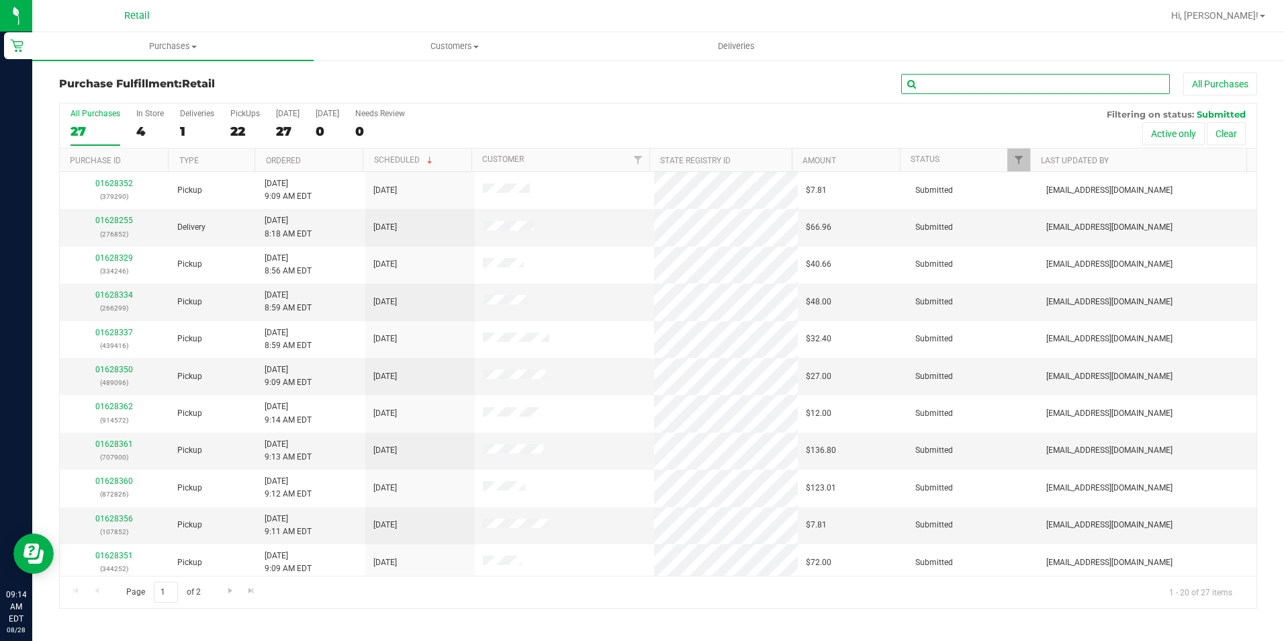
click at [930, 92] on input "text" at bounding box center [1035, 84] width 269 height 20
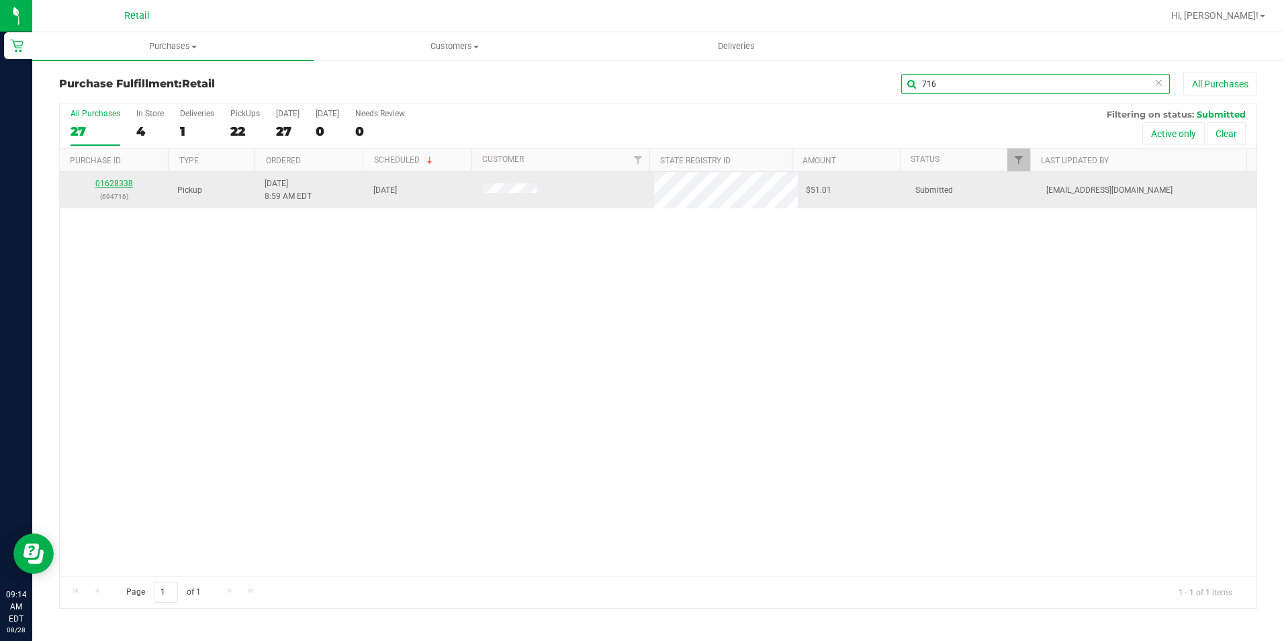
type input "716"
click at [111, 183] on link "01628338" at bounding box center [114, 183] width 38 height 9
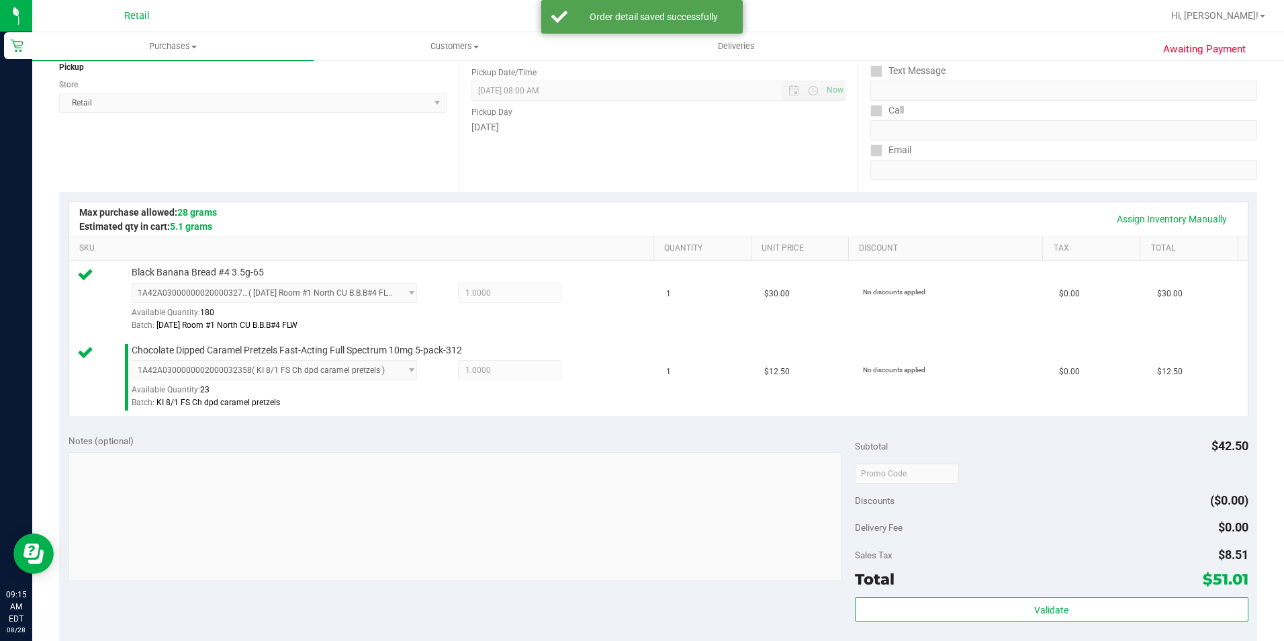
scroll to position [269, 0]
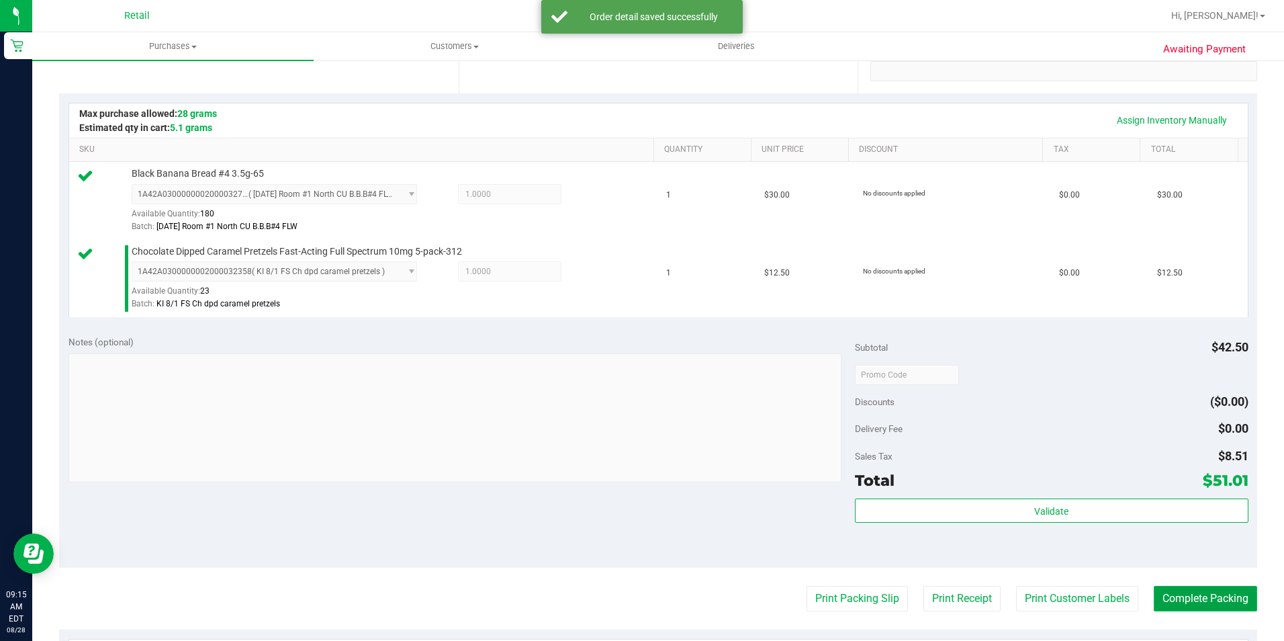
click at [1219, 605] on button "Complete Packing" at bounding box center [1205, 599] width 103 height 26
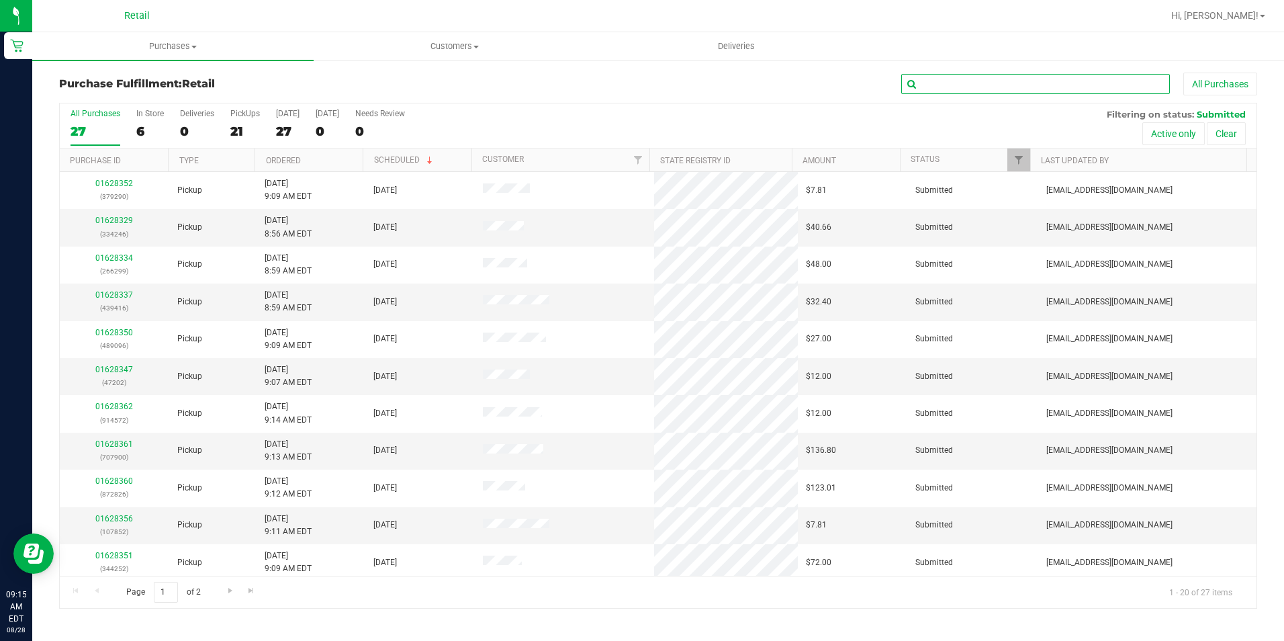
drag, startPoint x: 1029, startPoint y: 89, endPoint x: 1023, endPoint y: 87, distance: 7.0
click at [1026, 89] on input "text" at bounding box center [1035, 84] width 269 height 20
type input "246"
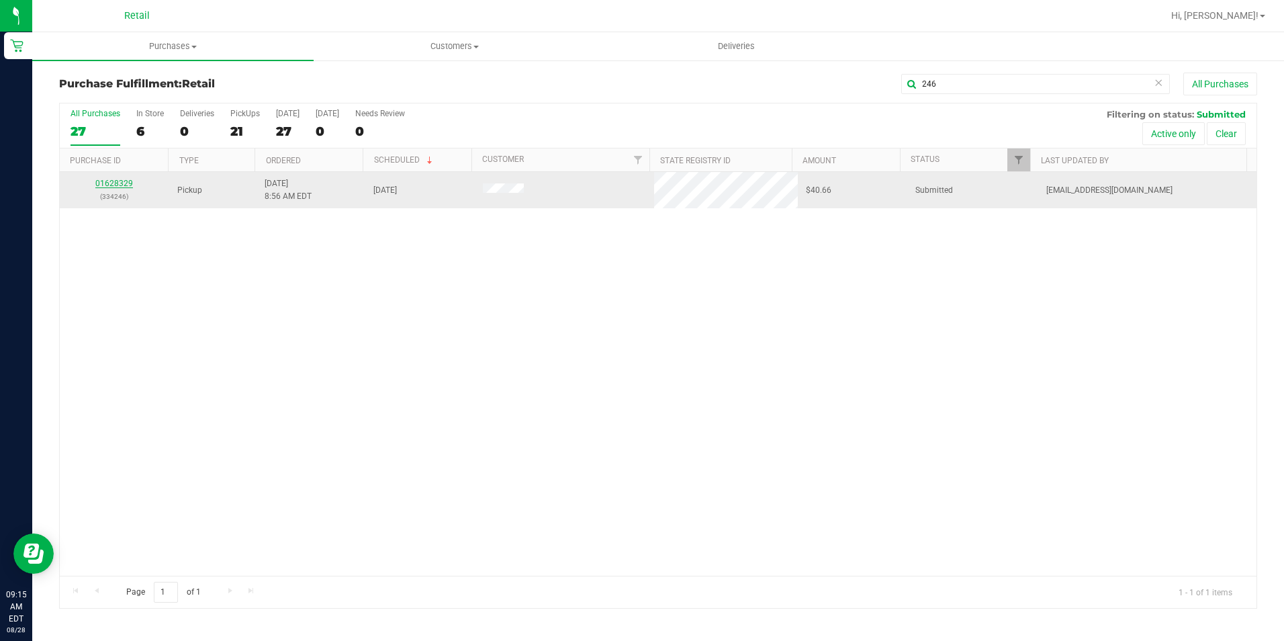
click at [118, 185] on link "01628329" at bounding box center [114, 183] width 38 height 9
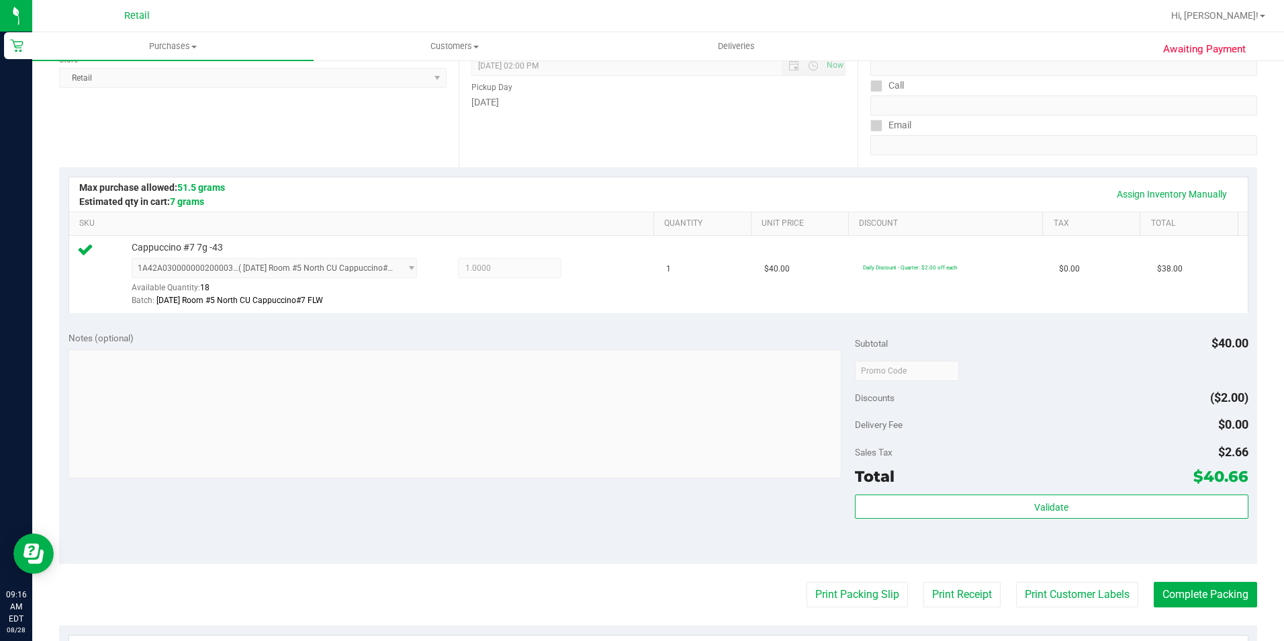
scroll to position [201, 0]
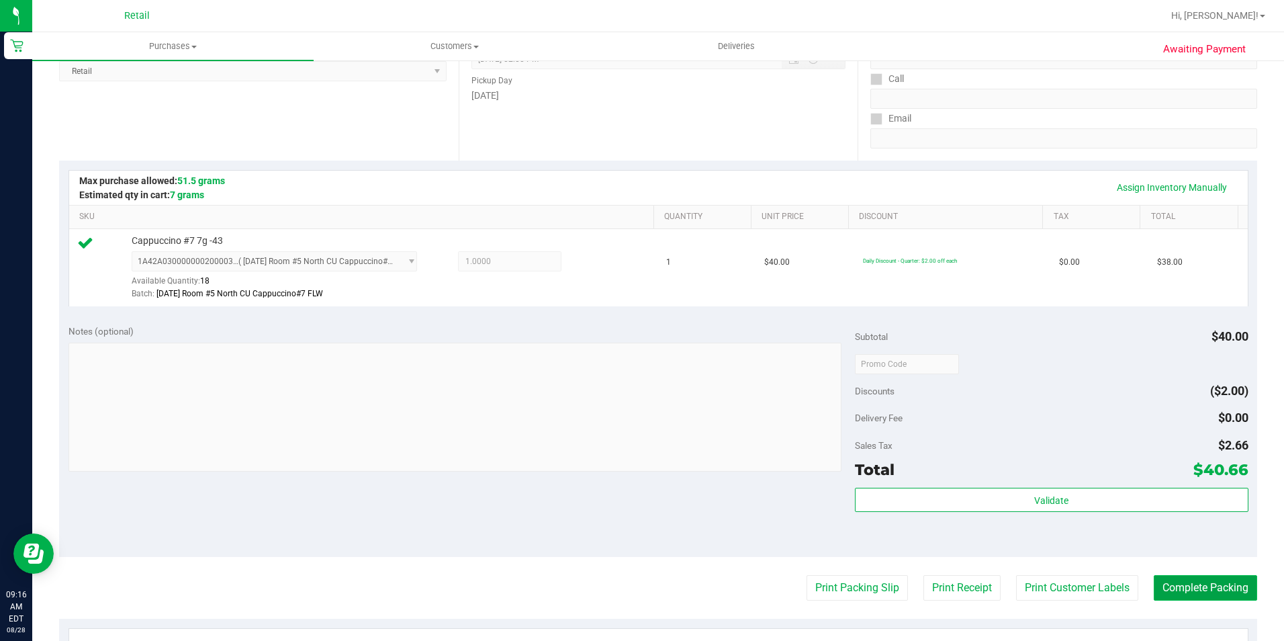
click at [1182, 586] on button "Complete Packing" at bounding box center [1205, 588] width 103 height 26
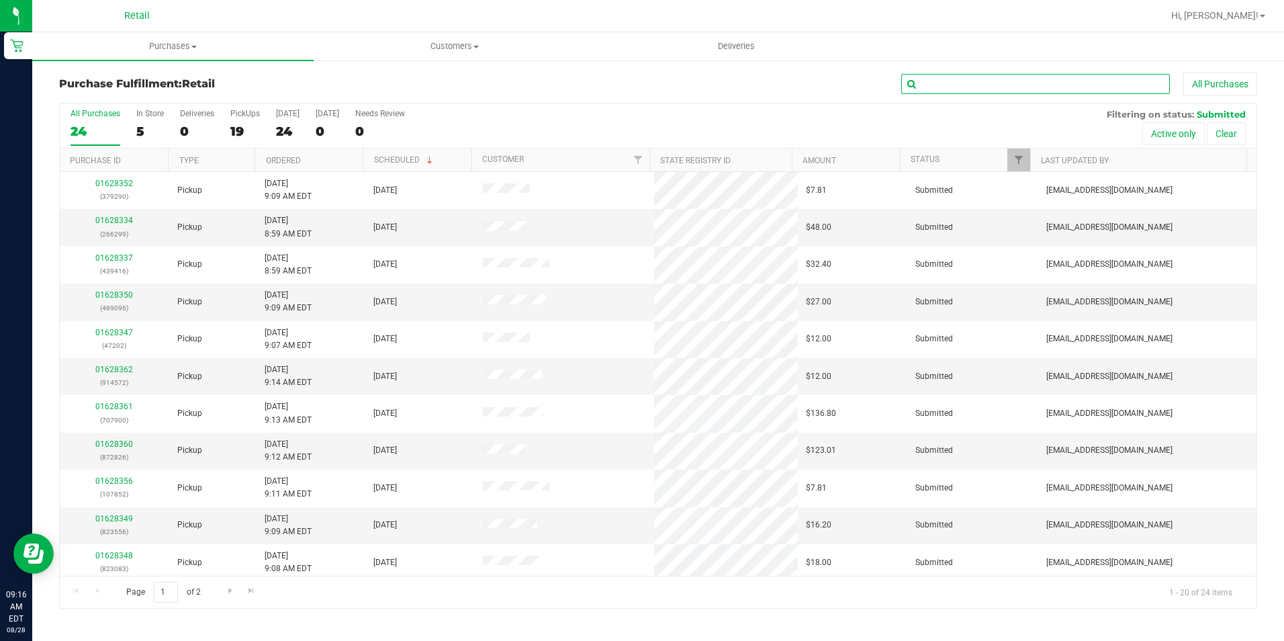
click at [1031, 85] on input "text" at bounding box center [1035, 84] width 269 height 20
type input "885"
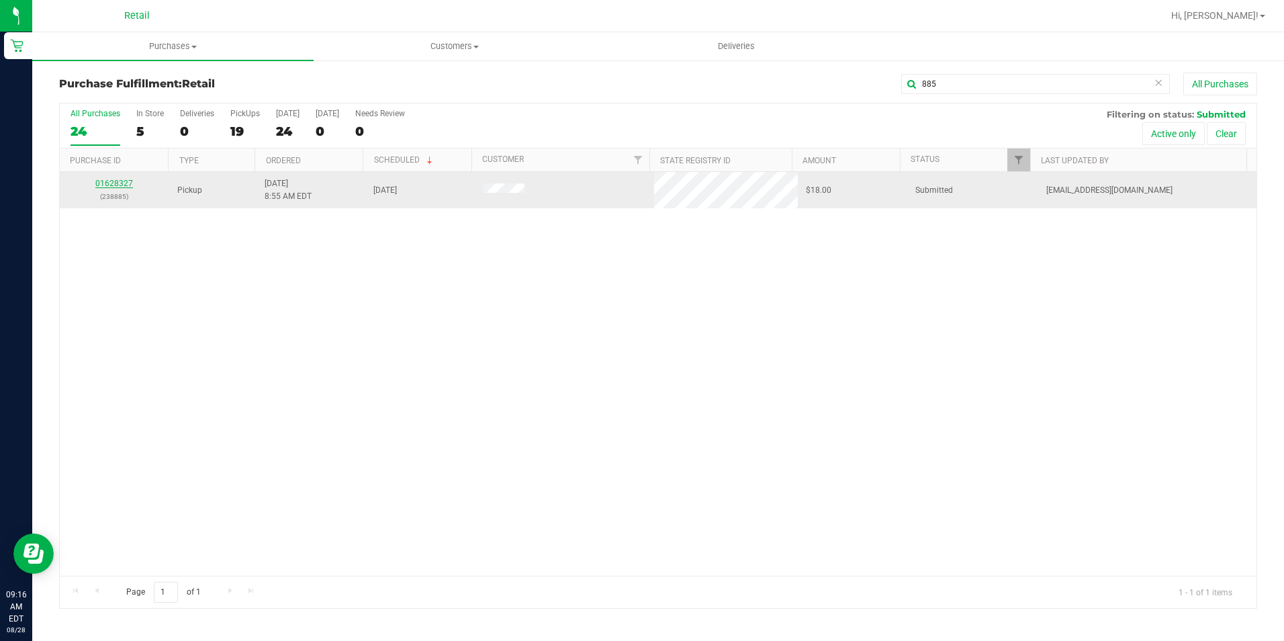
click at [118, 183] on link "01628327" at bounding box center [114, 183] width 38 height 9
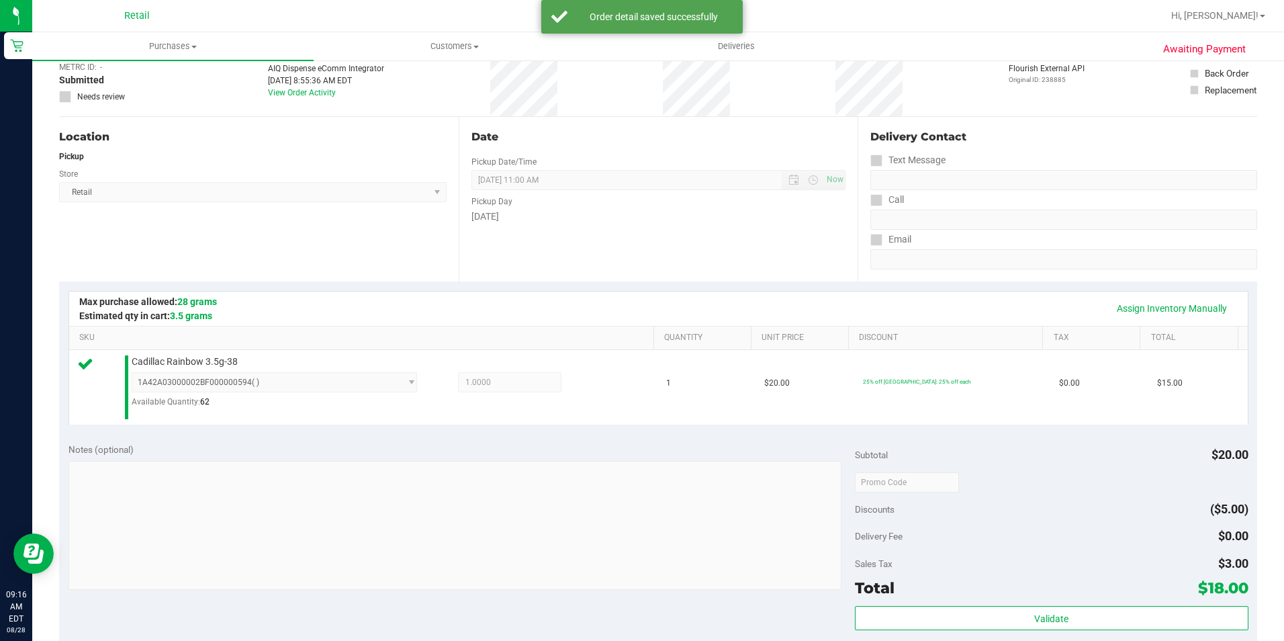
scroll to position [201, 0]
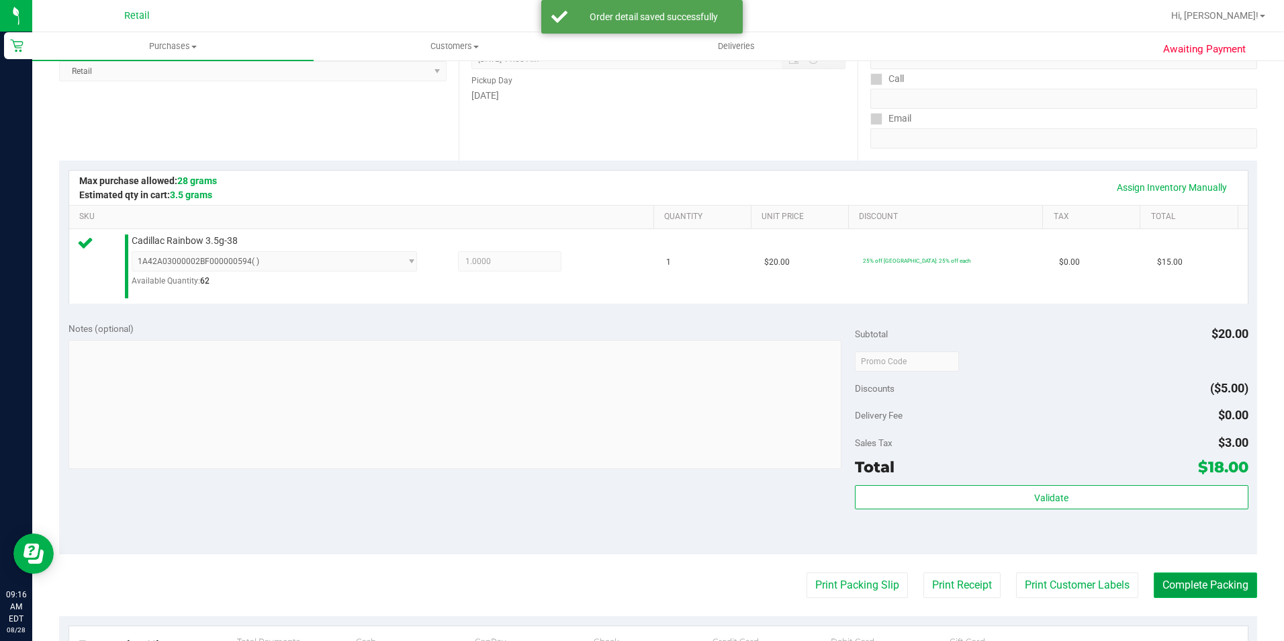
click at [1160, 576] on button "Complete Packing" at bounding box center [1205, 585] width 103 height 26
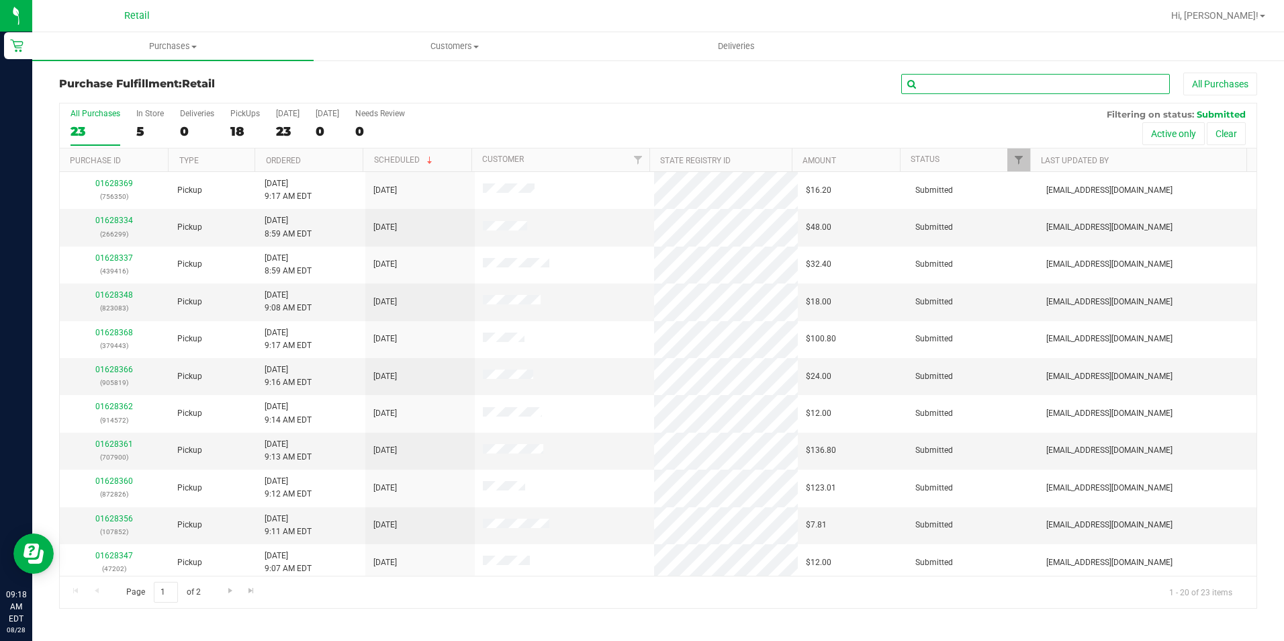
drag, startPoint x: 976, startPoint y: 78, endPoint x: 985, endPoint y: 83, distance: 9.9
click at [976, 78] on input "text" at bounding box center [1035, 84] width 269 height 20
type input "299"
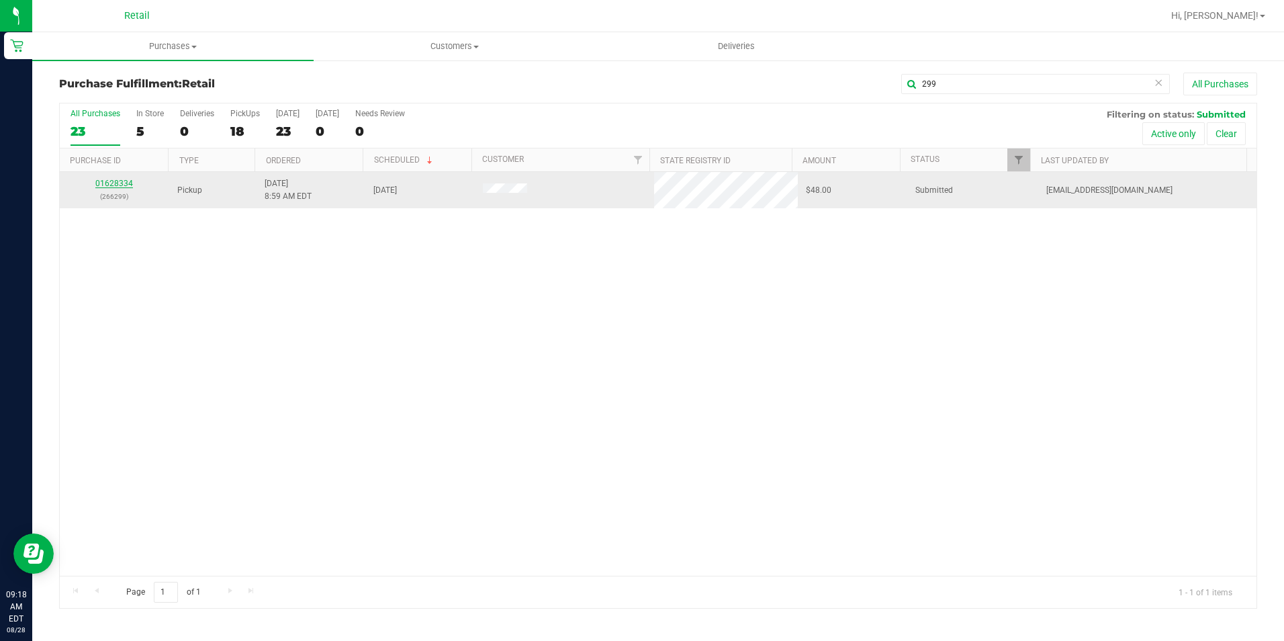
click at [118, 180] on link "01628334" at bounding box center [114, 183] width 38 height 9
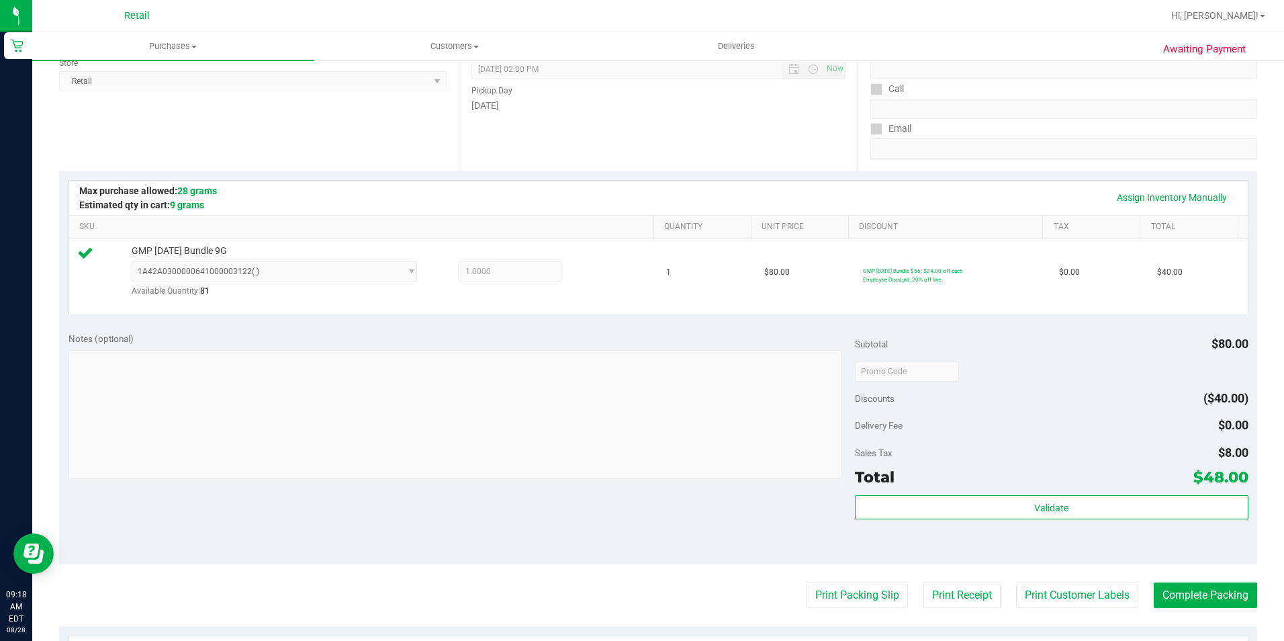
scroll to position [269, 0]
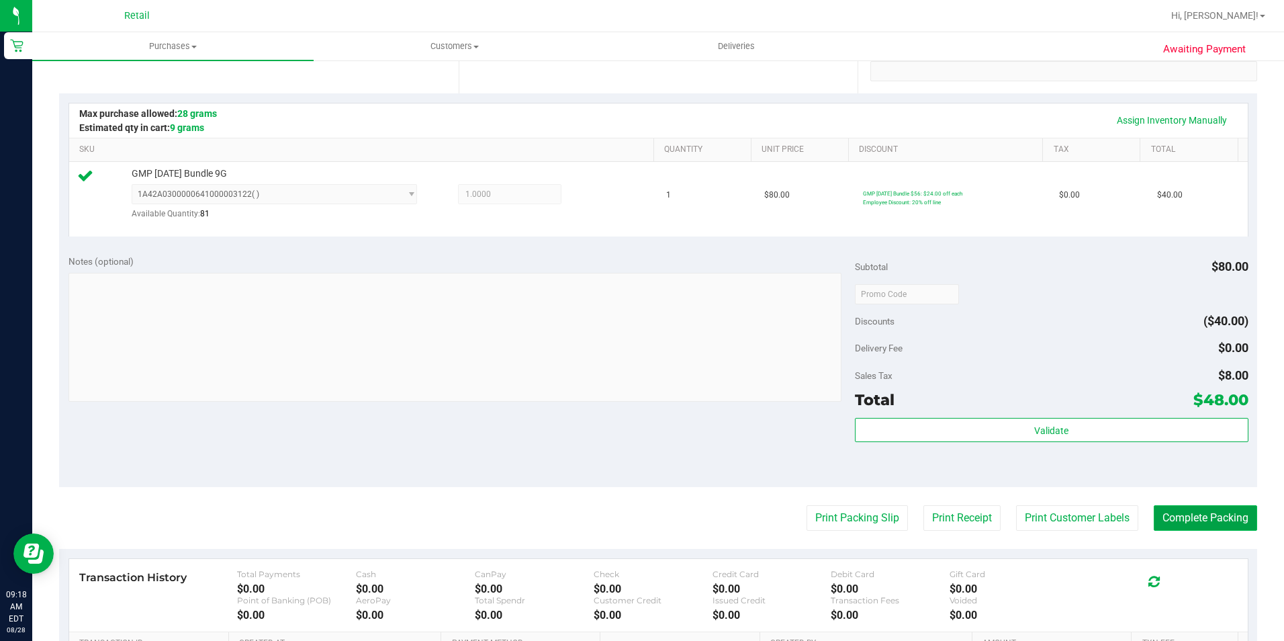
click at [1181, 526] on button "Complete Packing" at bounding box center [1205, 518] width 103 height 26
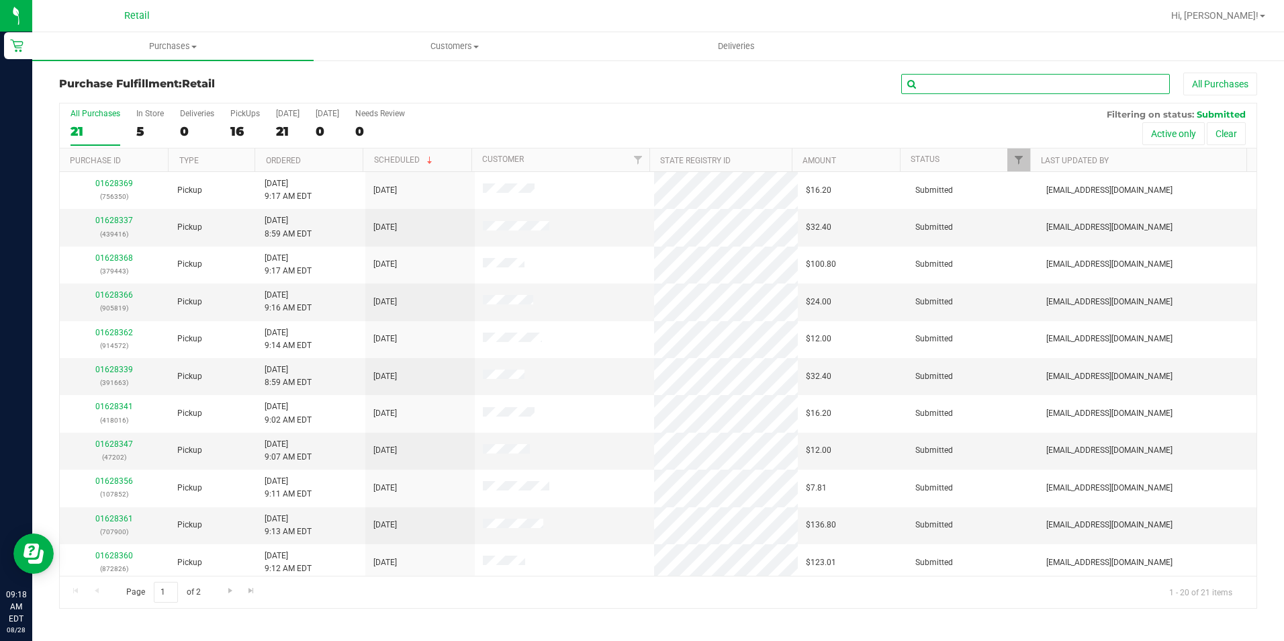
click at [925, 78] on input "text" at bounding box center [1035, 84] width 269 height 20
type input "350"
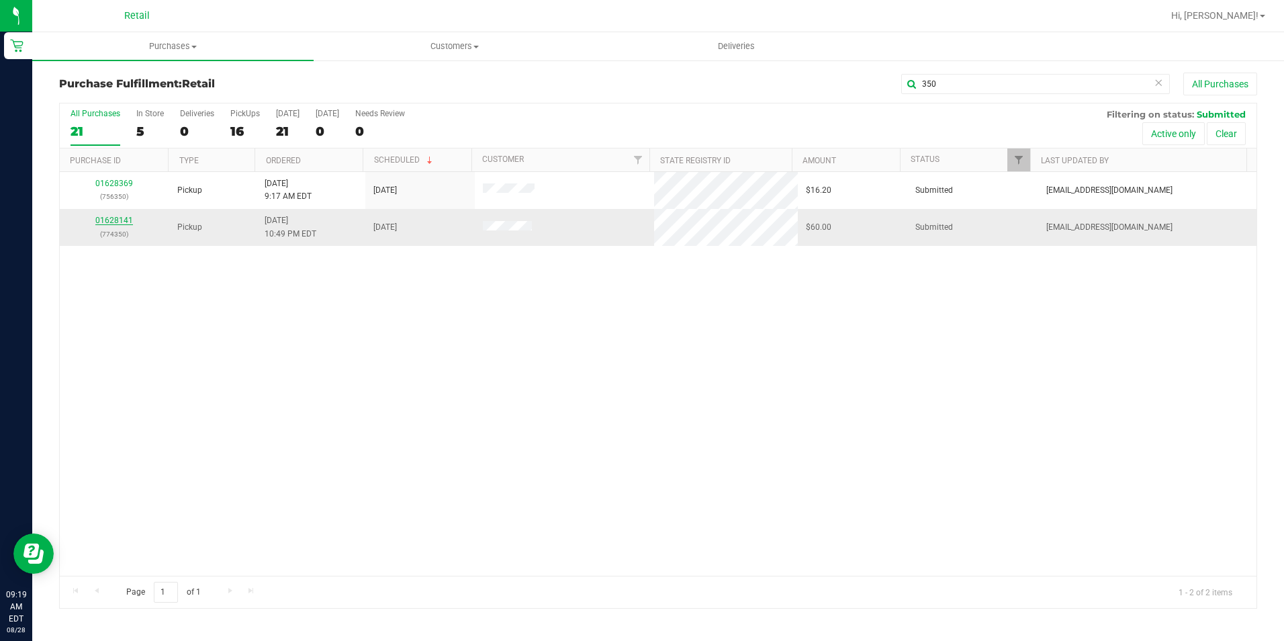
click at [120, 222] on link "01628141" at bounding box center [114, 220] width 38 height 9
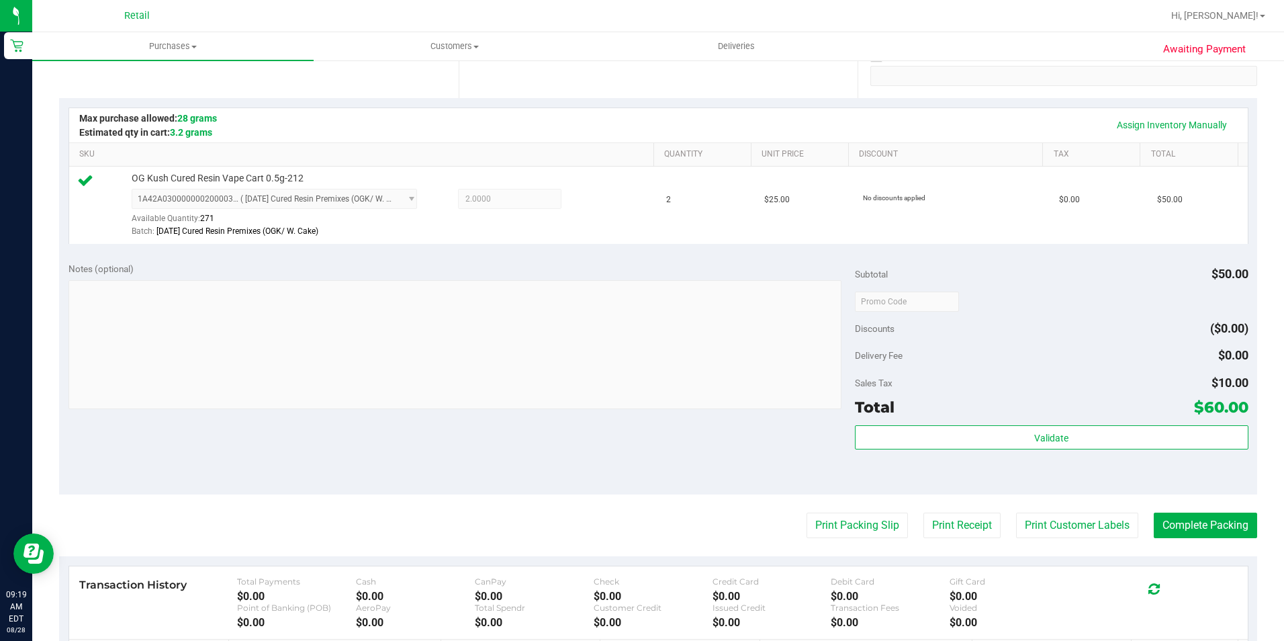
scroll to position [336, 0]
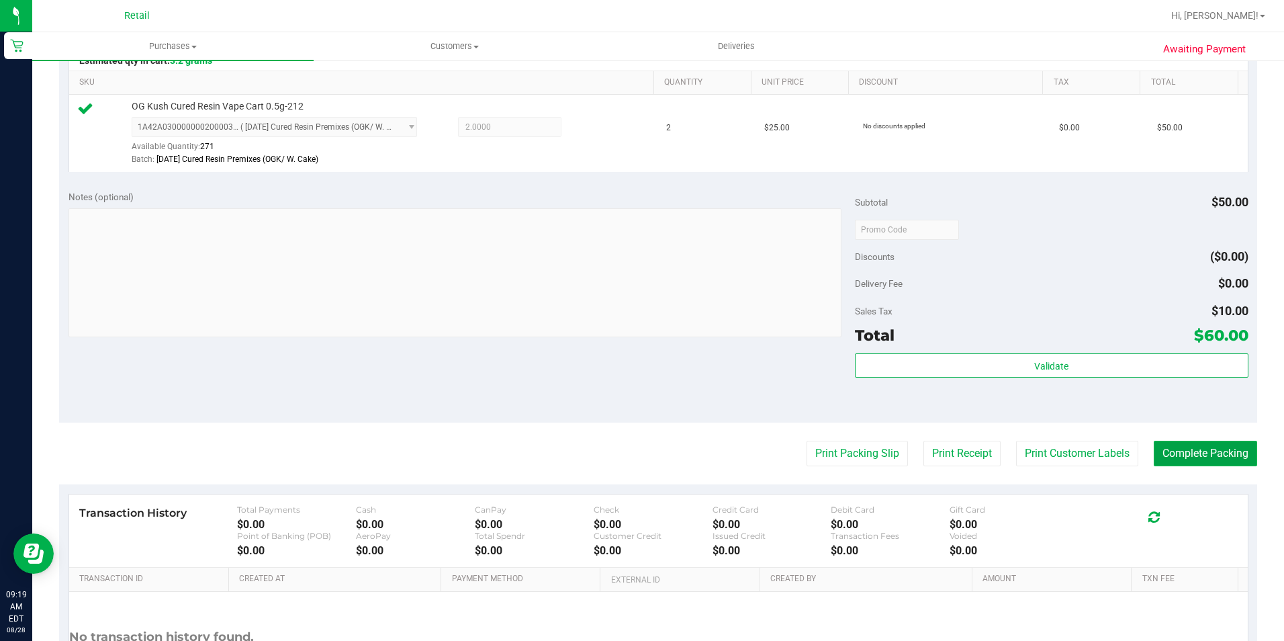
click at [1154, 447] on button "Complete Packing" at bounding box center [1205, 454] width 103 height 26
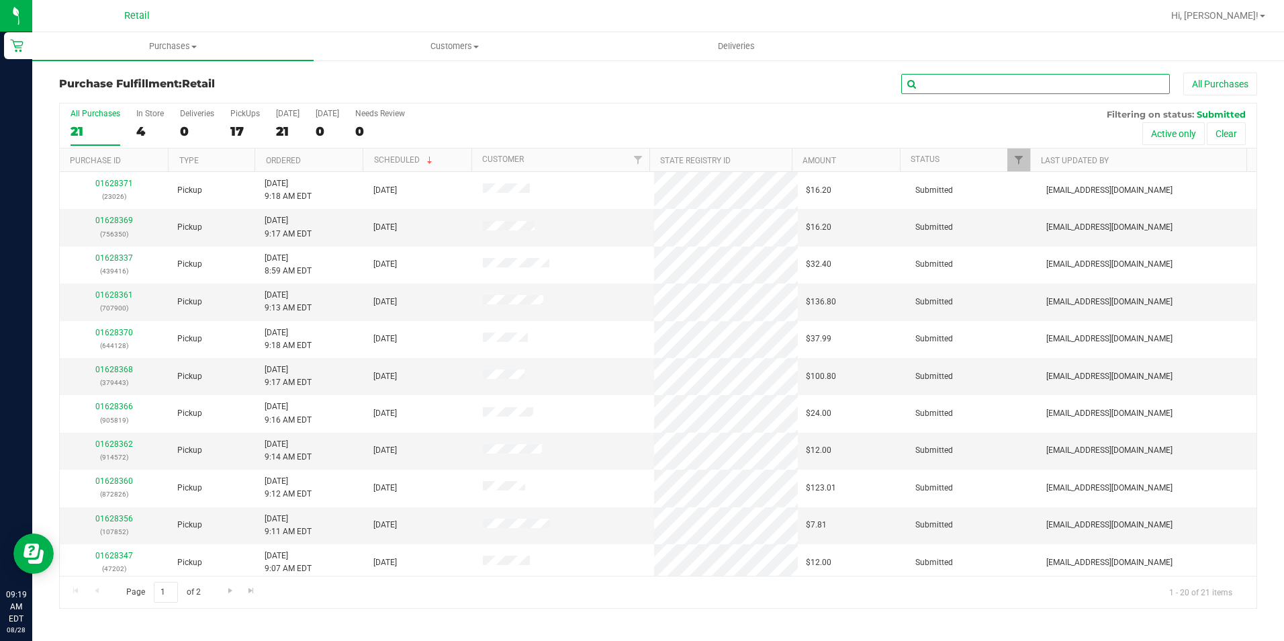
click at [1006, 84] on input "text" at bounding box center [1035, 84] width 269 height 20
type input "663"
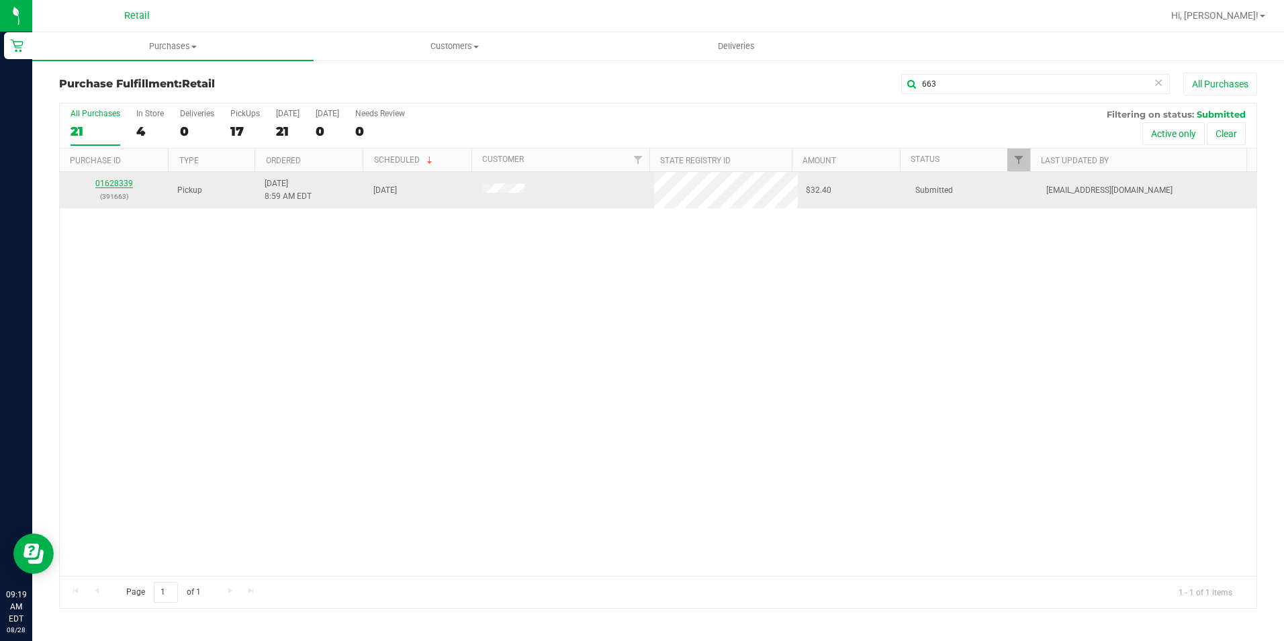
click at [105, 180] on link "01628339" at bounding box center [114, 183] width 38 height 9
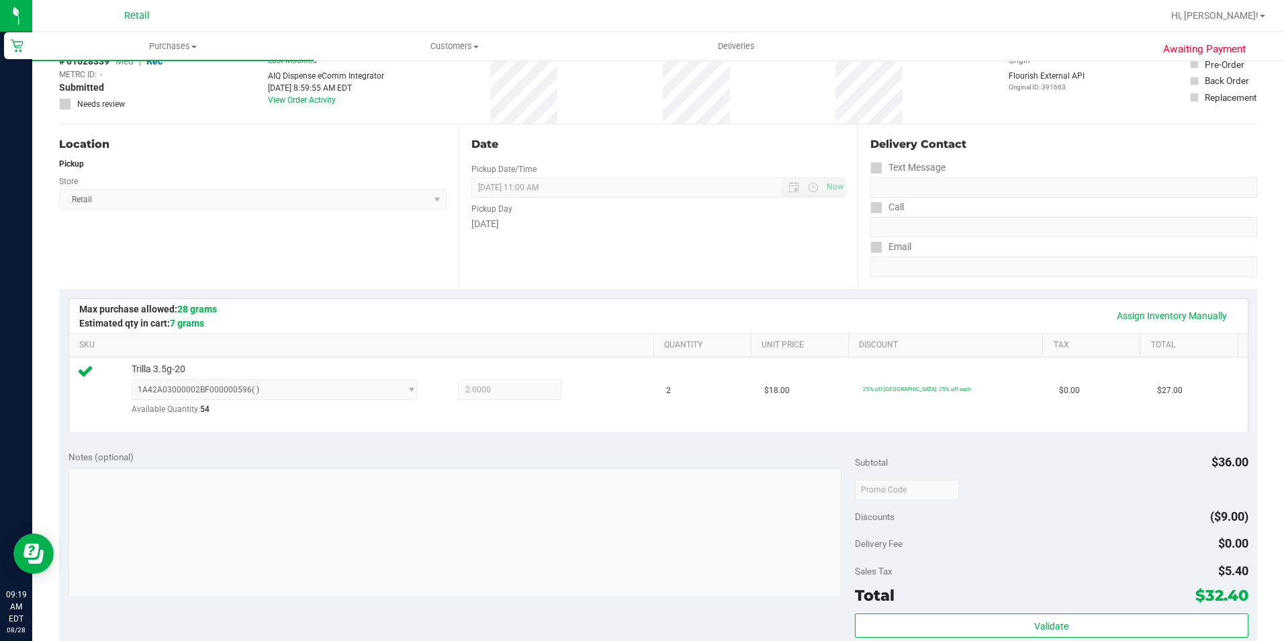
scroll to position [403, 0]
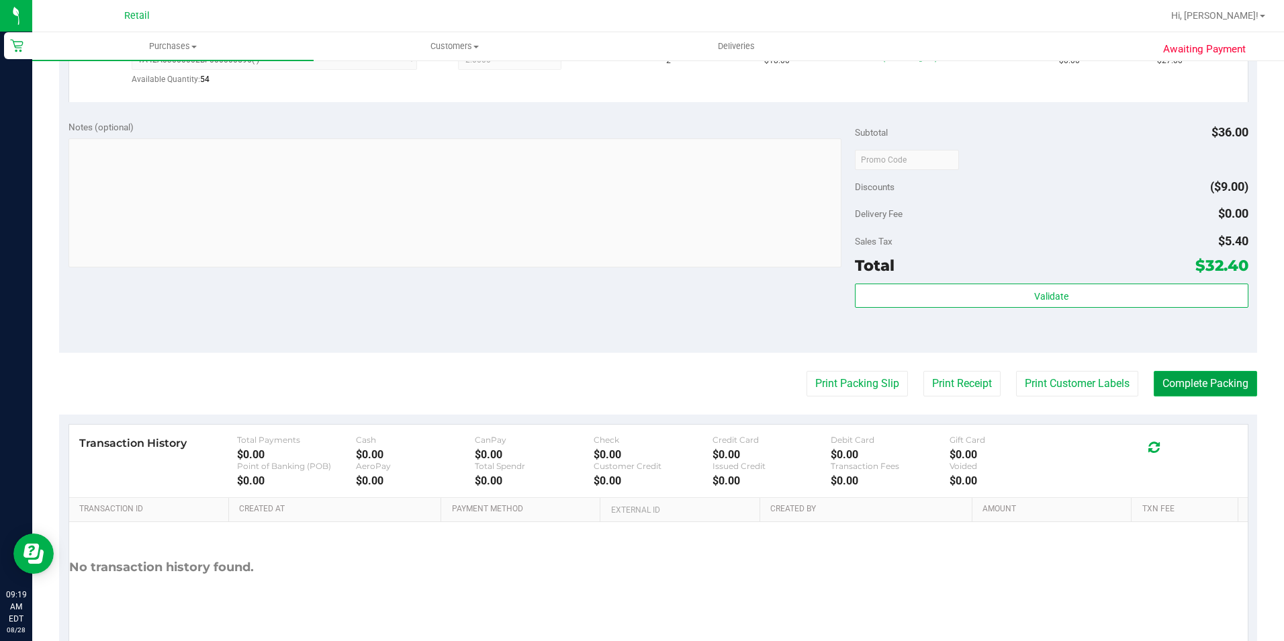
click at [1211, 389] on button "Complete Packing" at bounding box center [1205, 384] width 103 height 26
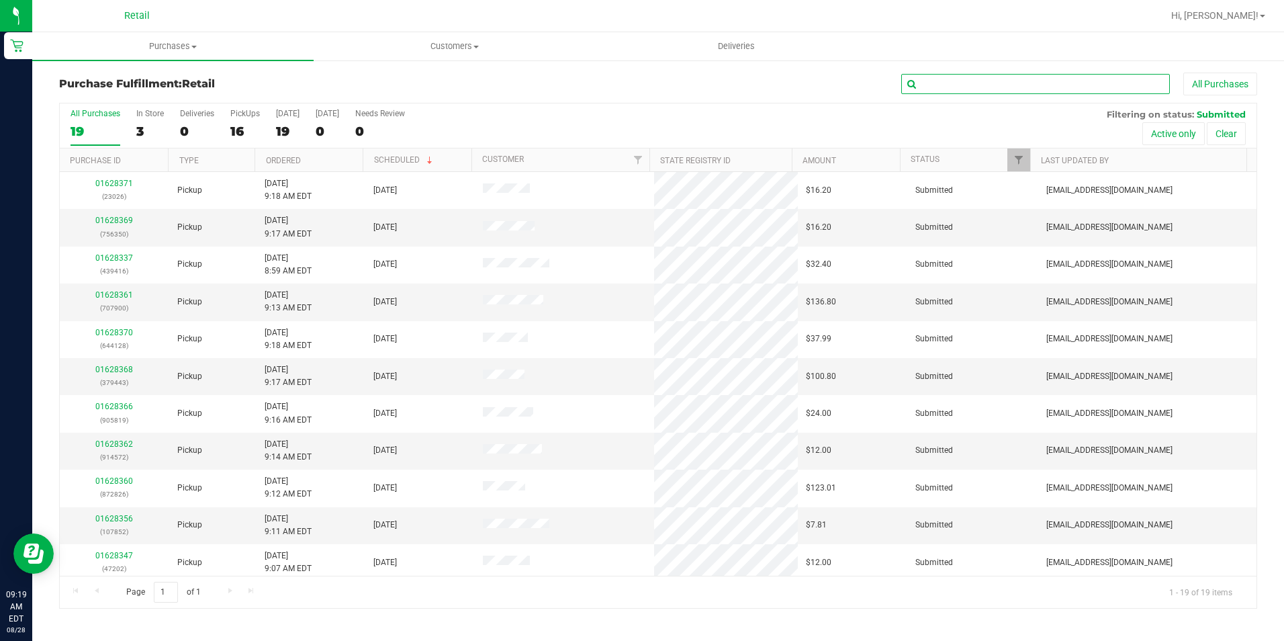
click at [950, 82] on input "text" at bounding box center [1035, 84] width 269 height 20
type input "389"
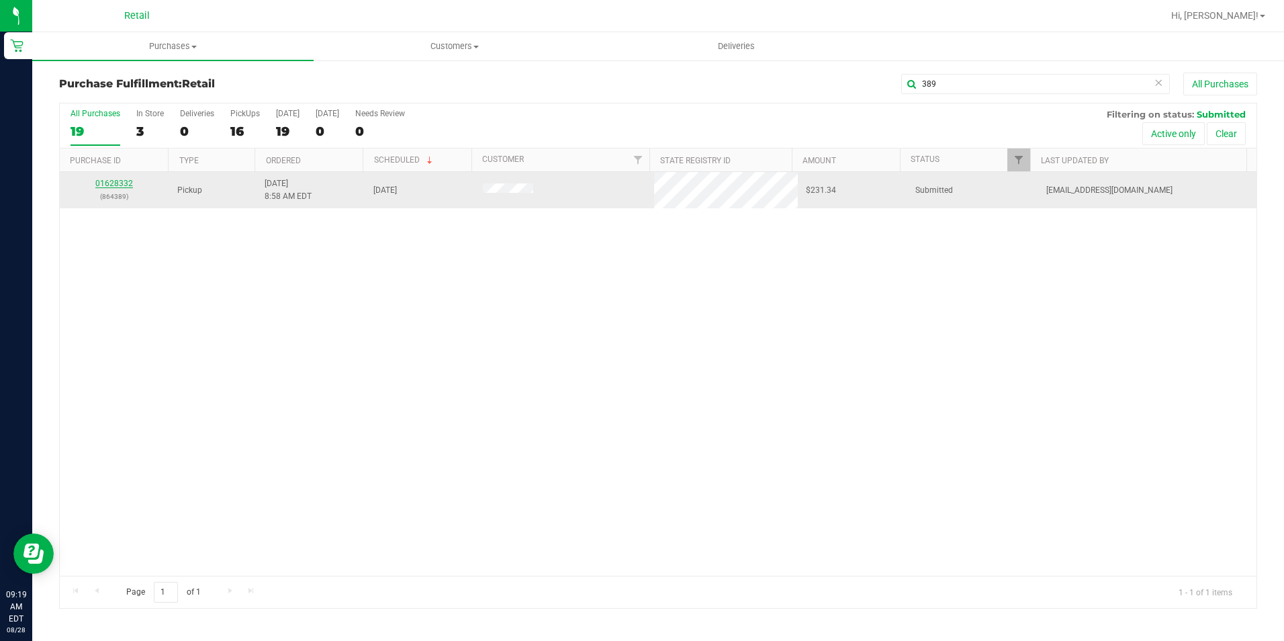
click at [124, 181] on link "01628332" at bounding box center [114, 183] width 38 height 9
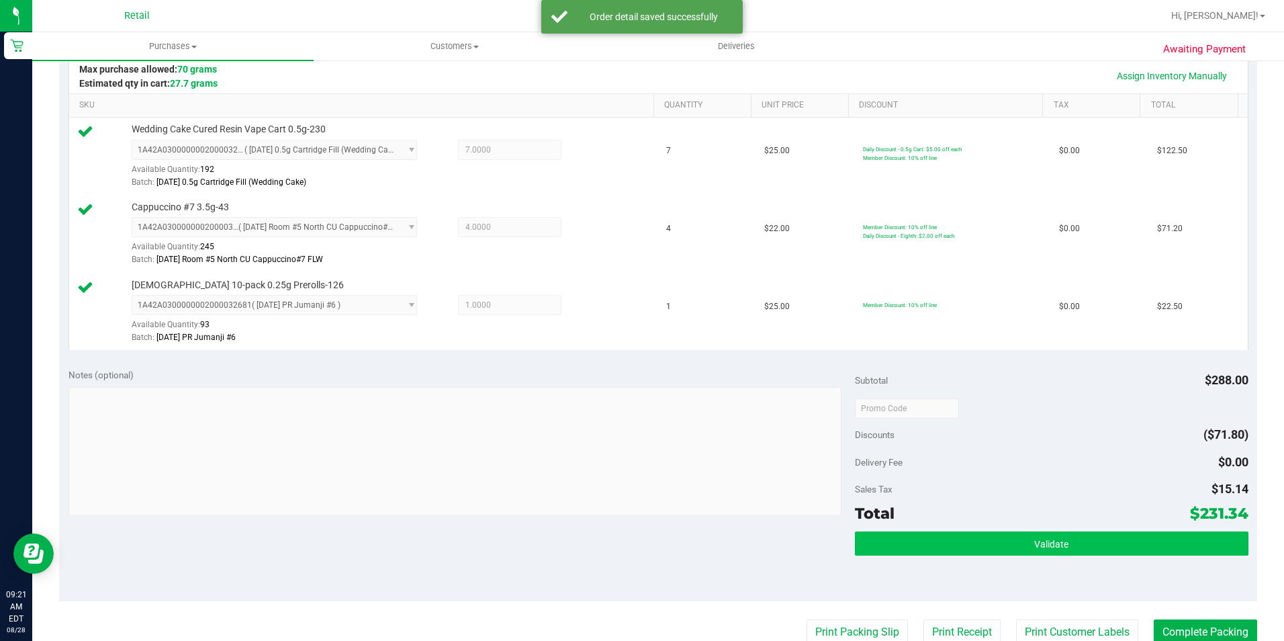
scroll to position [336, 0]
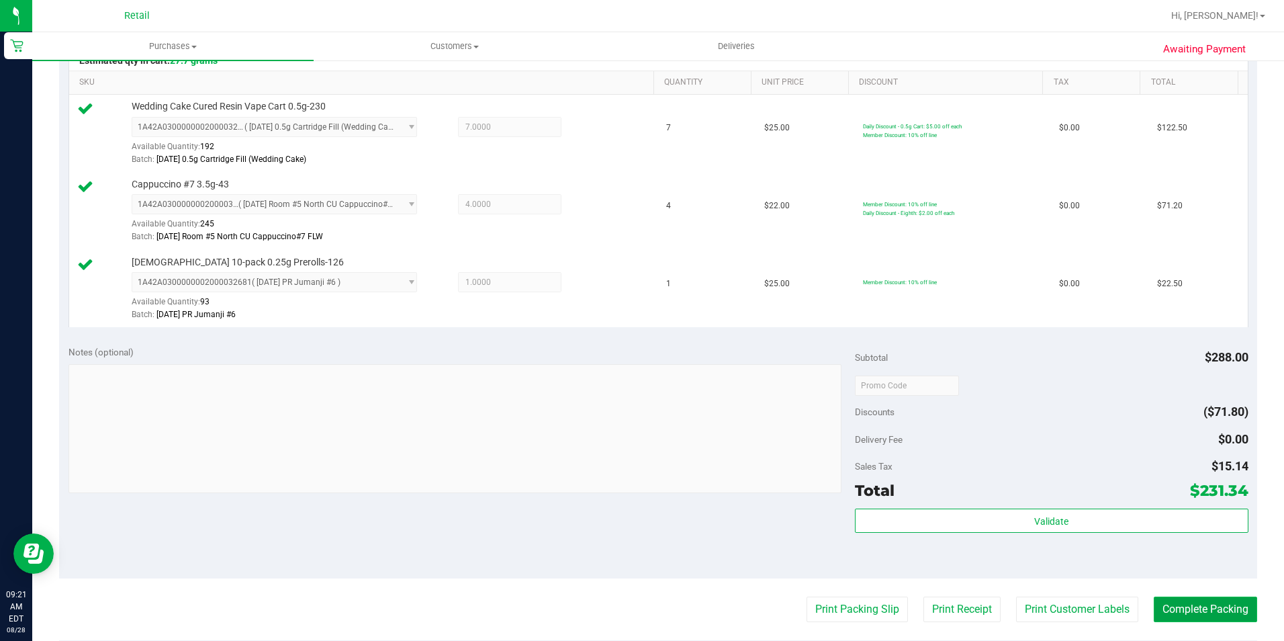
click at [1185, 612] on button "Complete Packing" at bounding box center [1205, 609] width 103 height 26
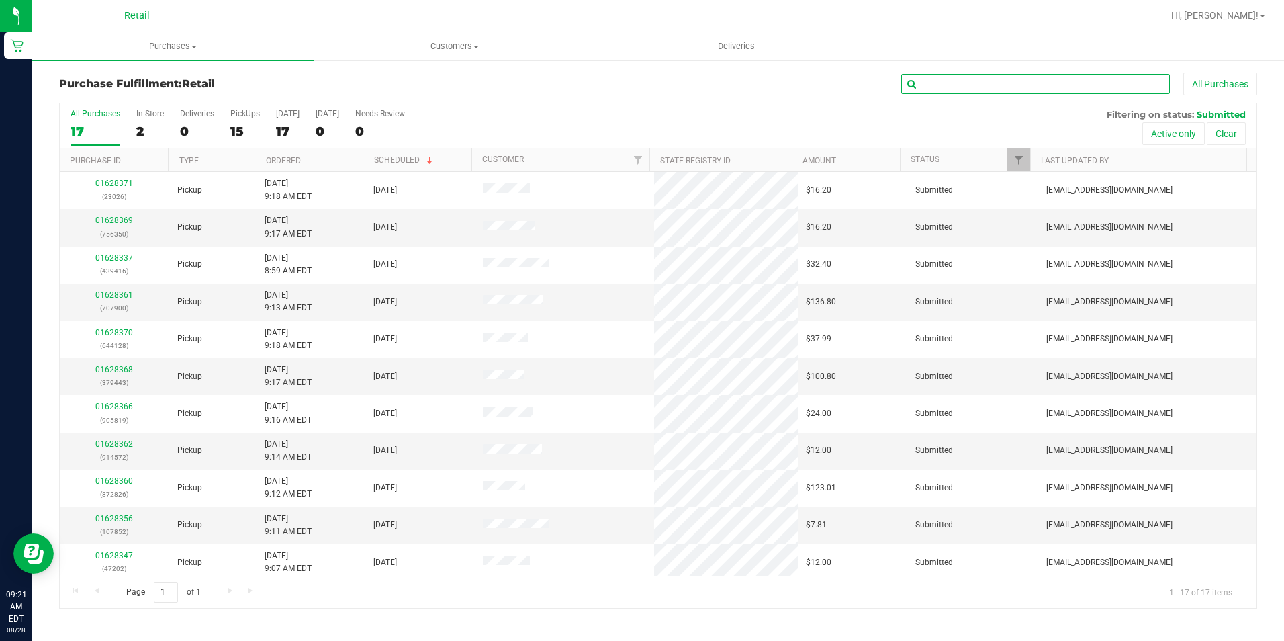
click at [1037, 85] on input "text" at bounding box center [1035, 84] width 269 height 20
type input "202"
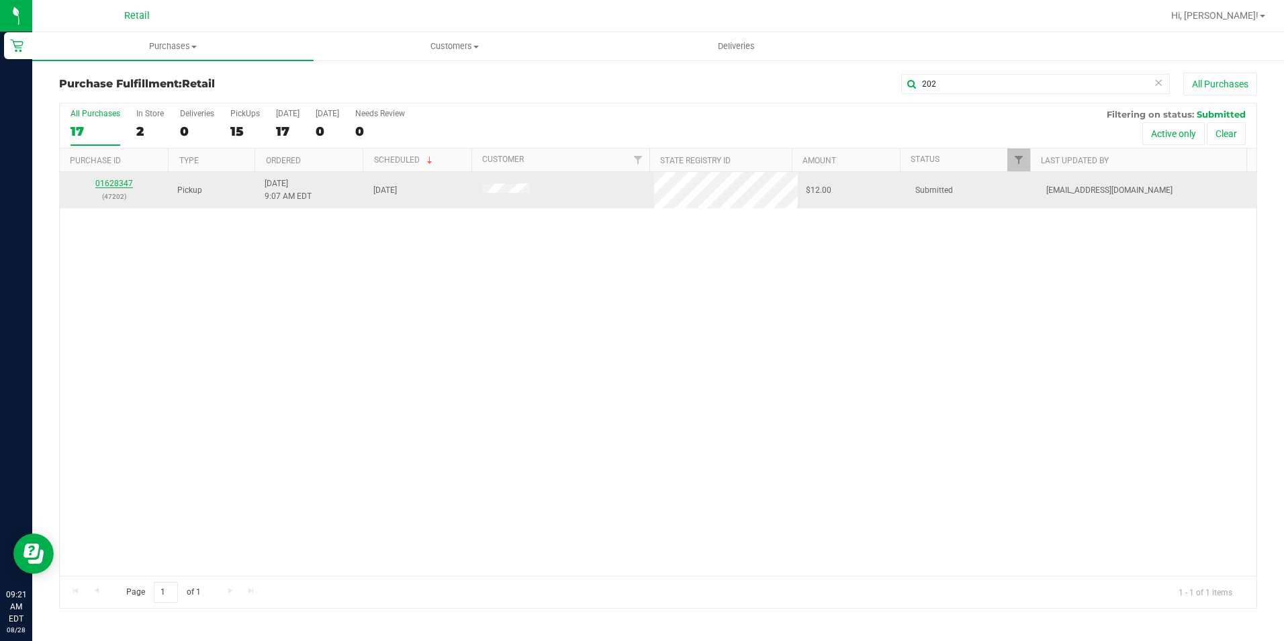
click at [100, 181] on link "01628347" at bounding box center [114, 183] width 38 height 9
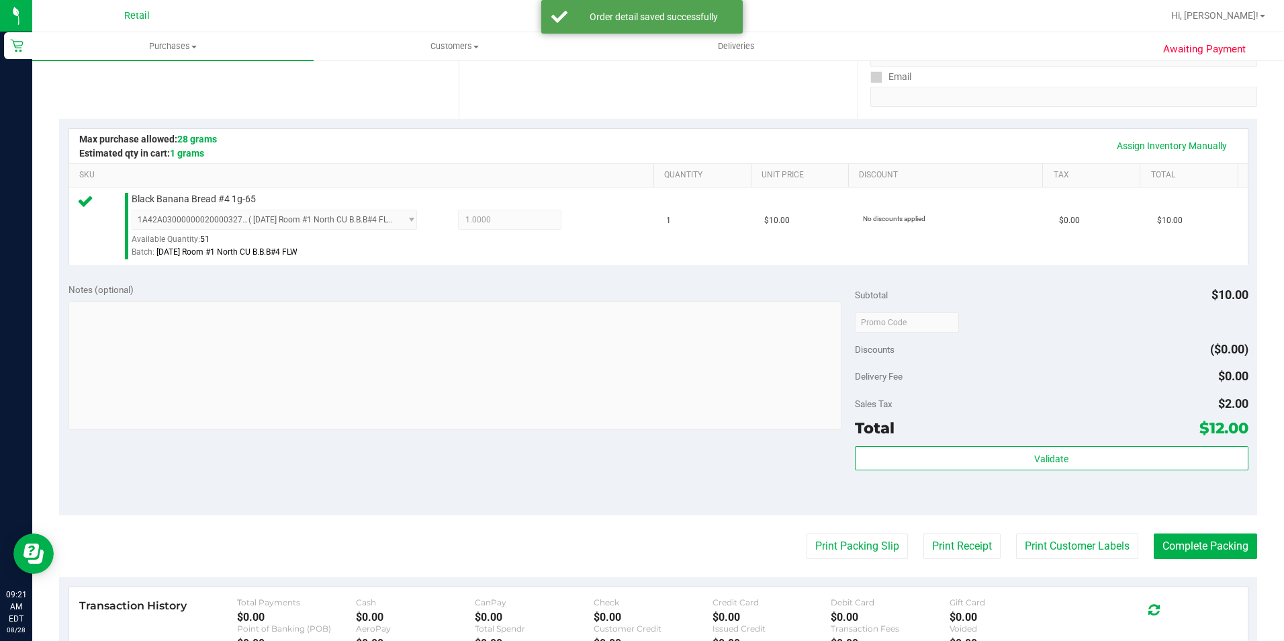
scroll to position [269, 0]
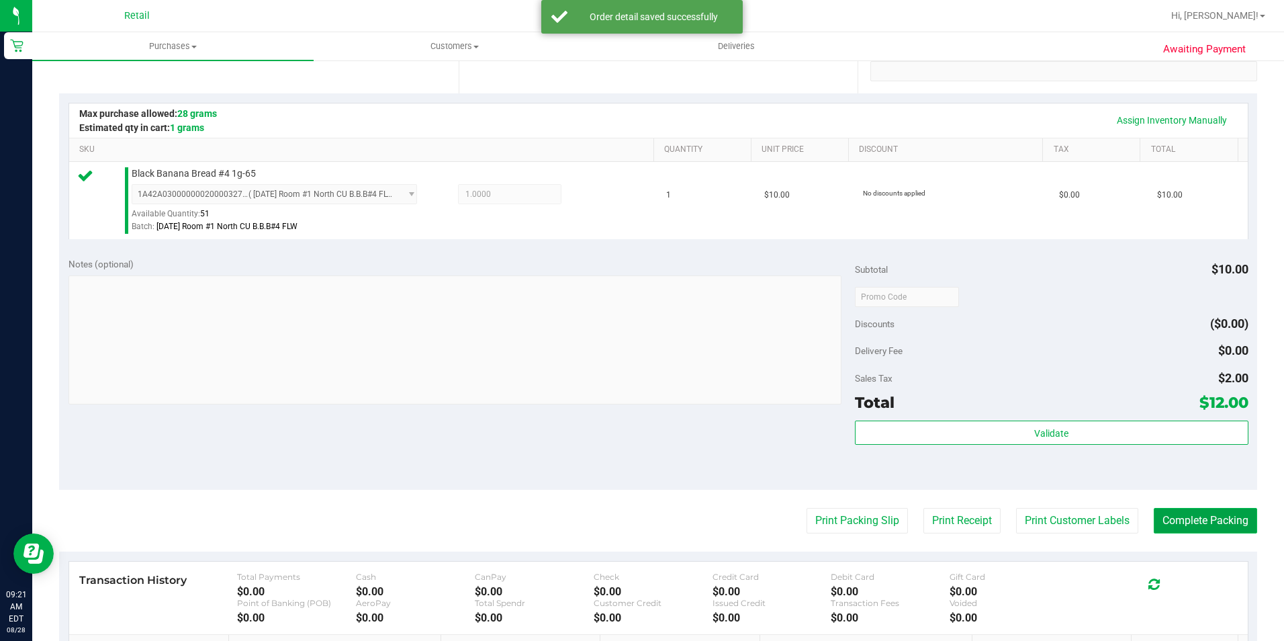
click at [1167, 522] on button "Complete Packing" at bounding box center [1205, 521] width 103 height 26
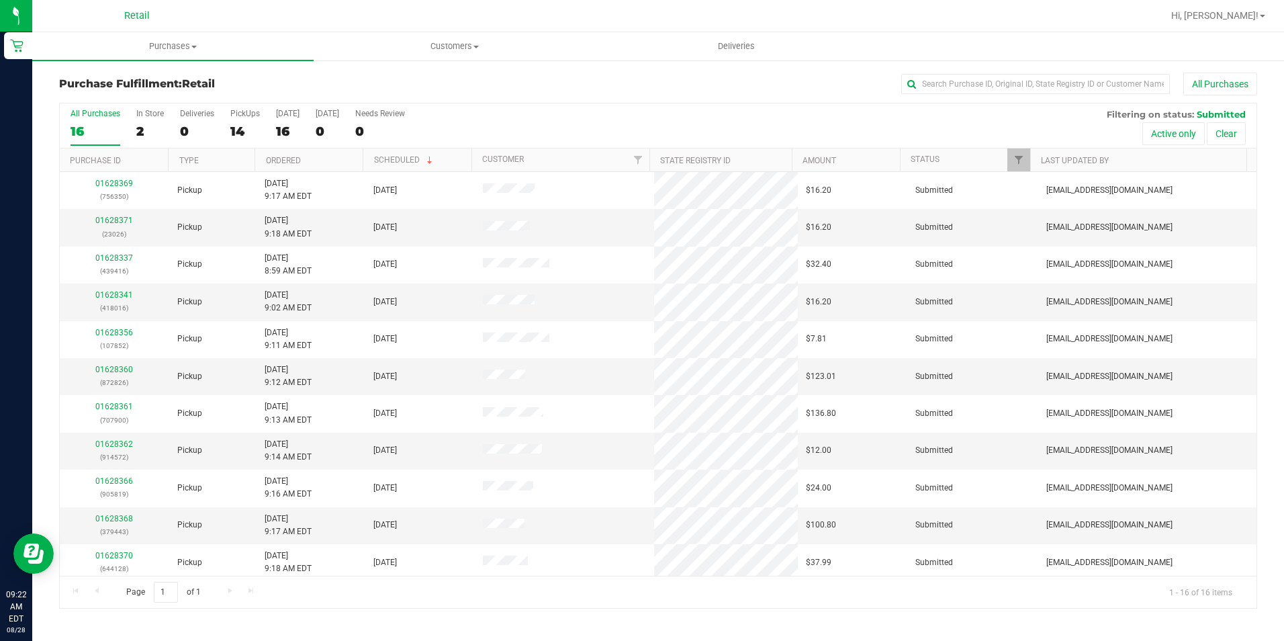
click at [1050, 66] on div "Purchase Fulfillment: Retail All Purchases All Purchases 16 In Store 2 Deliveri…" at bounding box center [658, 340] width 1252 height 563
click at [1048, 87] on input "text" at bounding box center [1035, 84] width 269 height 20
type input "661"
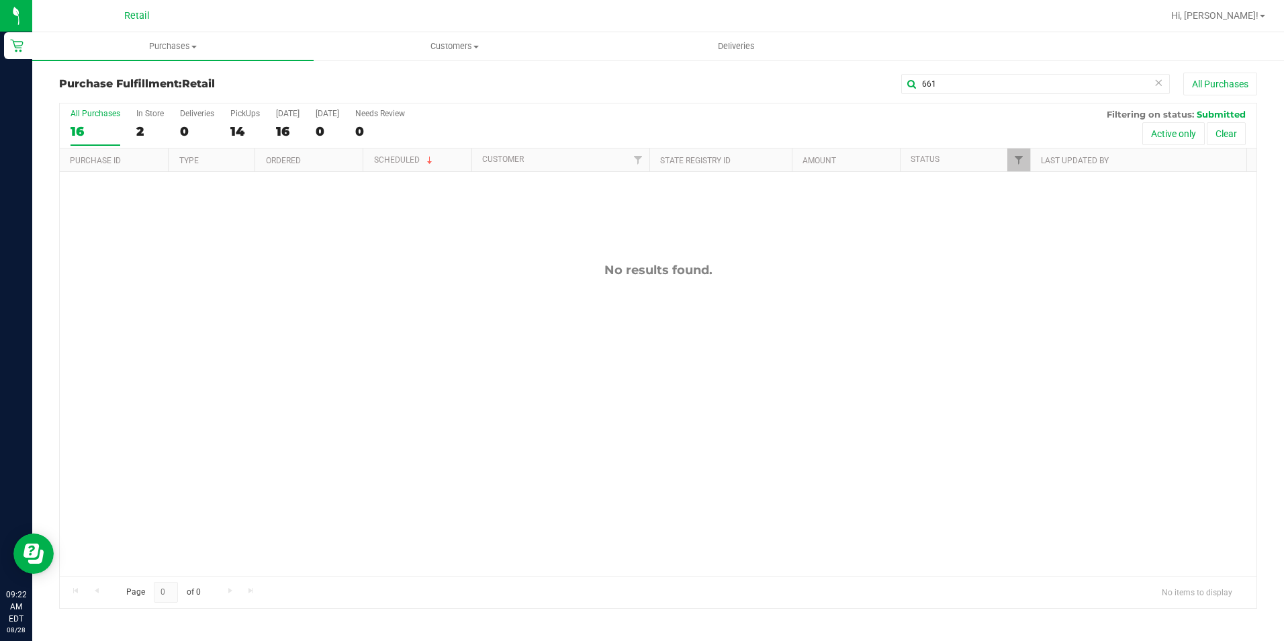
drag, startPoint x: 886, startPoint y: 83, endPoint x: 862, endPoint y: 83, distance: 23.5
click at [862, 83] on div "661 All Purchases" at bounding box center [858, 84] width 798 height 23
click at [442, 50] on span "Customers" at bounding box center [454, 46] width 280 height 12
click at [383, 82] on span "All customers" at bounding box center [362, 80] width 97 height 11
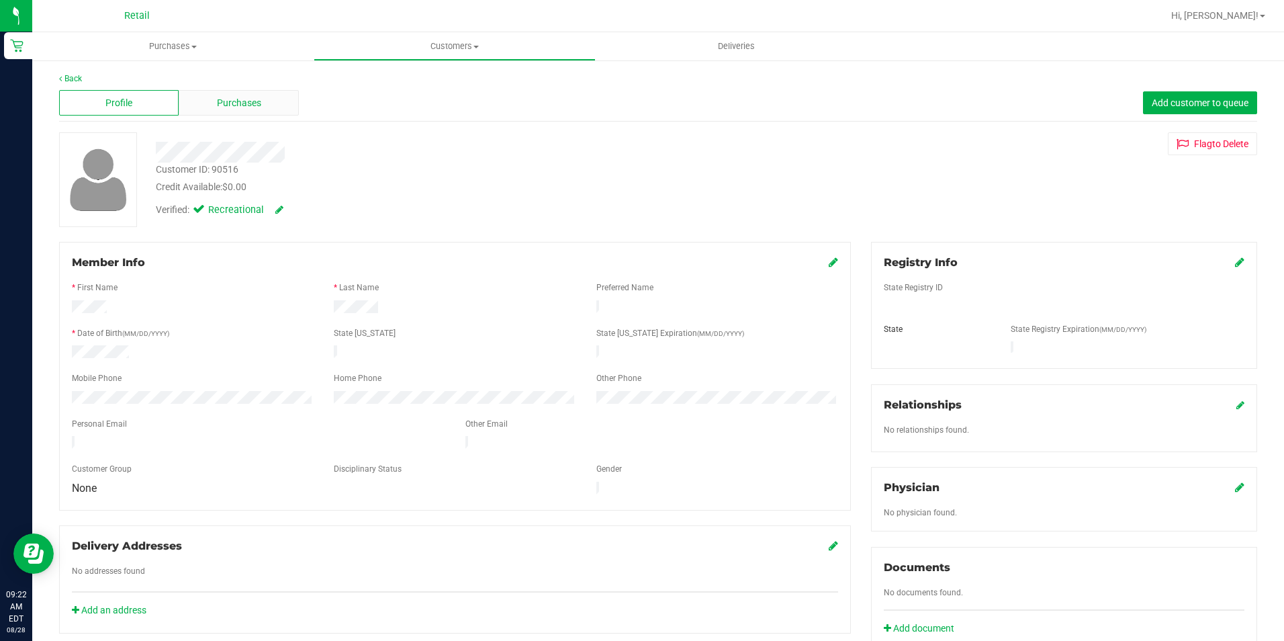
click at [230, 111] on div "Purchases" at bounding box center [239, 103] width 120 height 26
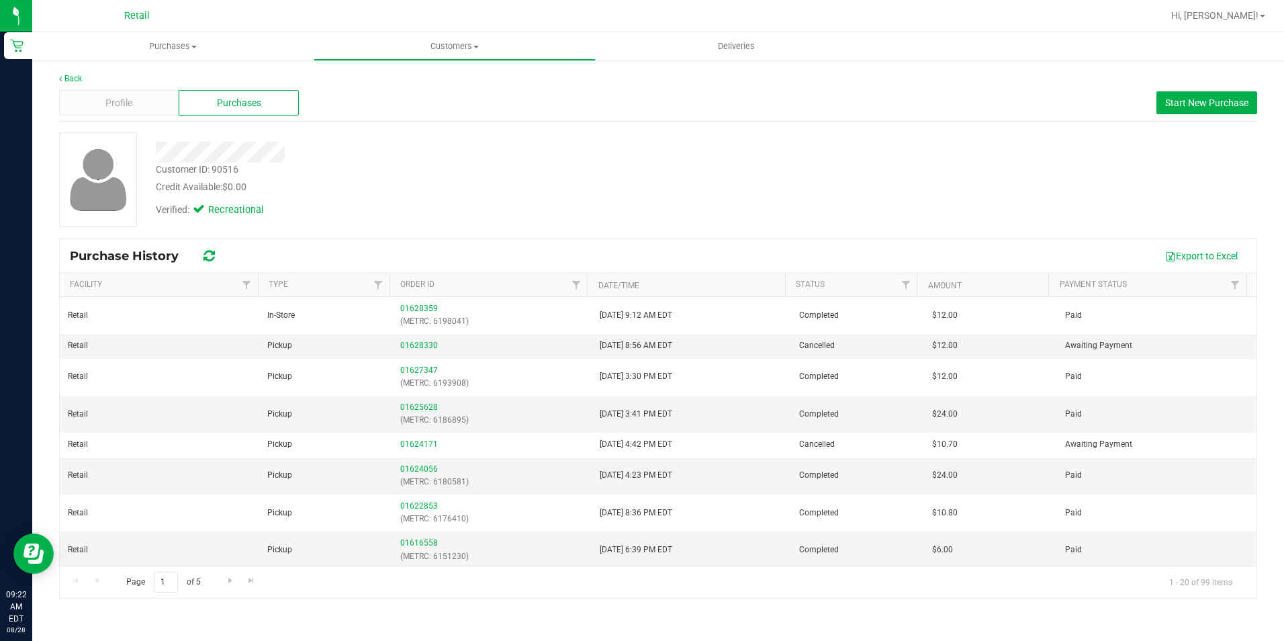
click at [151, 15] on div "Retail" at bounding box center [137, 15] width 196 height 21
click at [156, 42] on span "Purchases" at bounding box center [172, 46] width 281 height 12
click at [146, 90] on li "Fulfillment" at bounding box center [172, 97] width 281 height 16
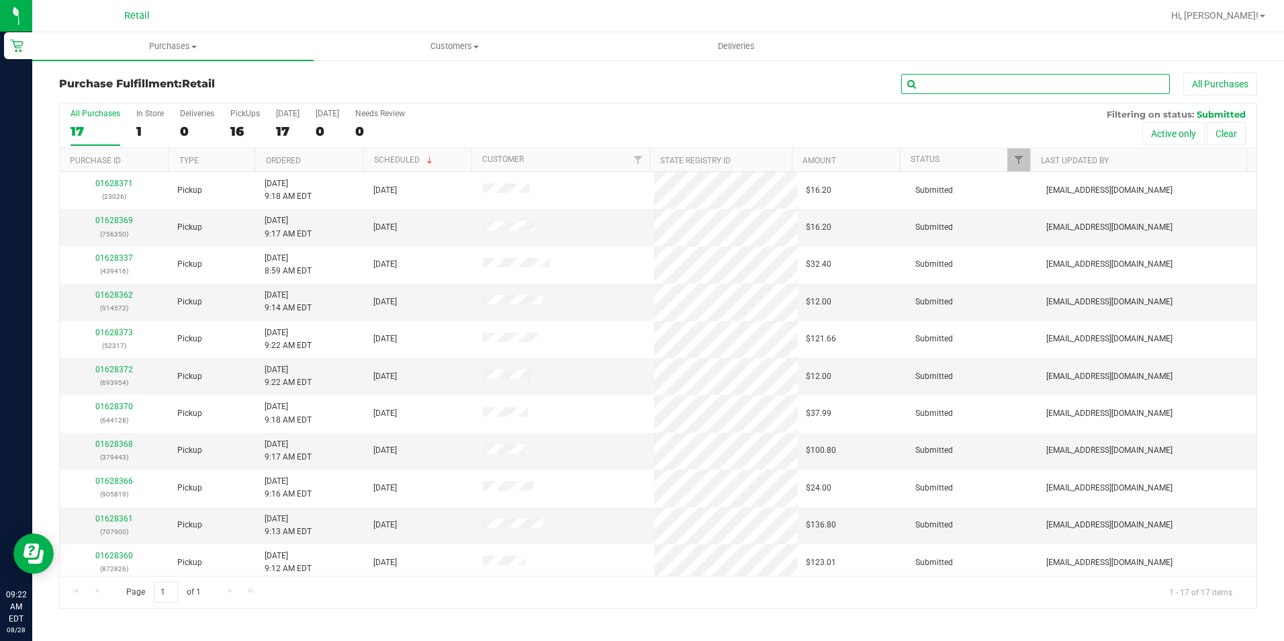
click at [1004, 74] on input "text" at bounding box center [1035, 84] width 269 height 20
type input "646"
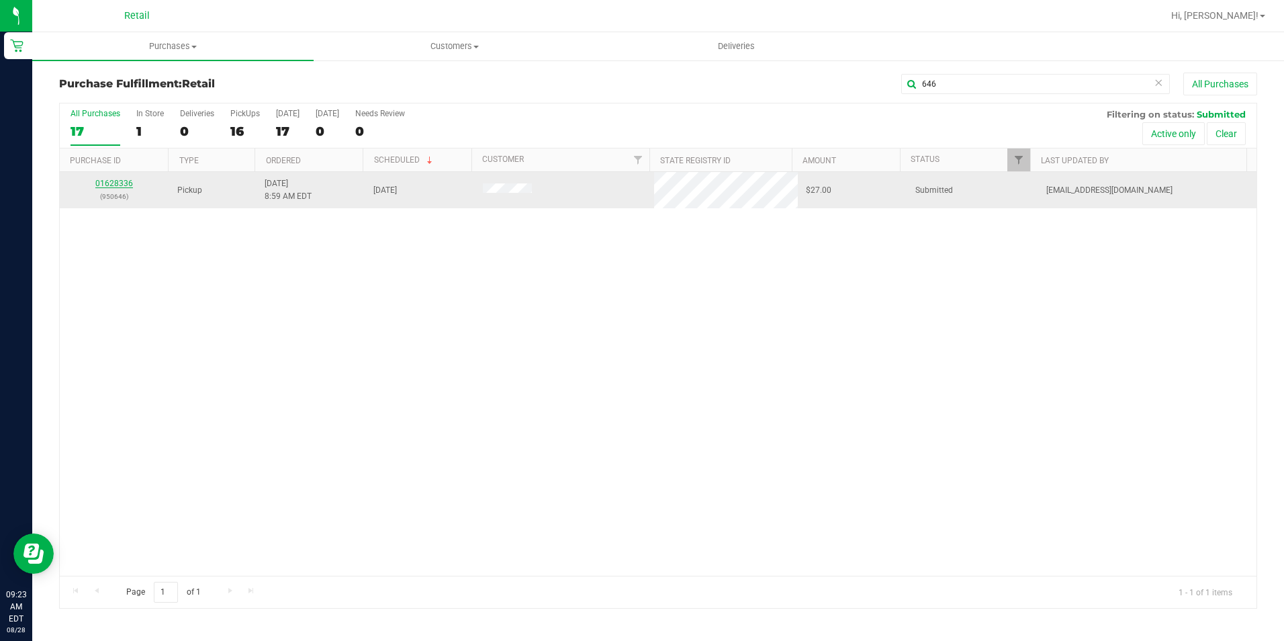
click at [125, 179] on link "01628336" at bounding box center [114, 183] width 38 height 9
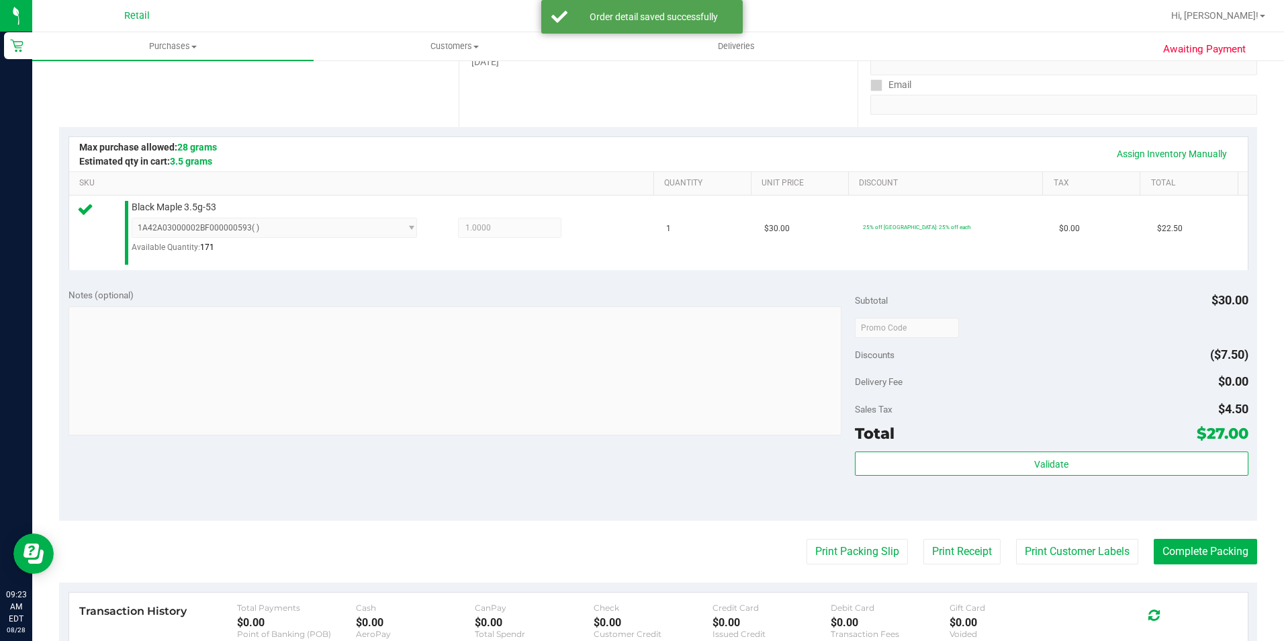
scroll to position [269, 0]
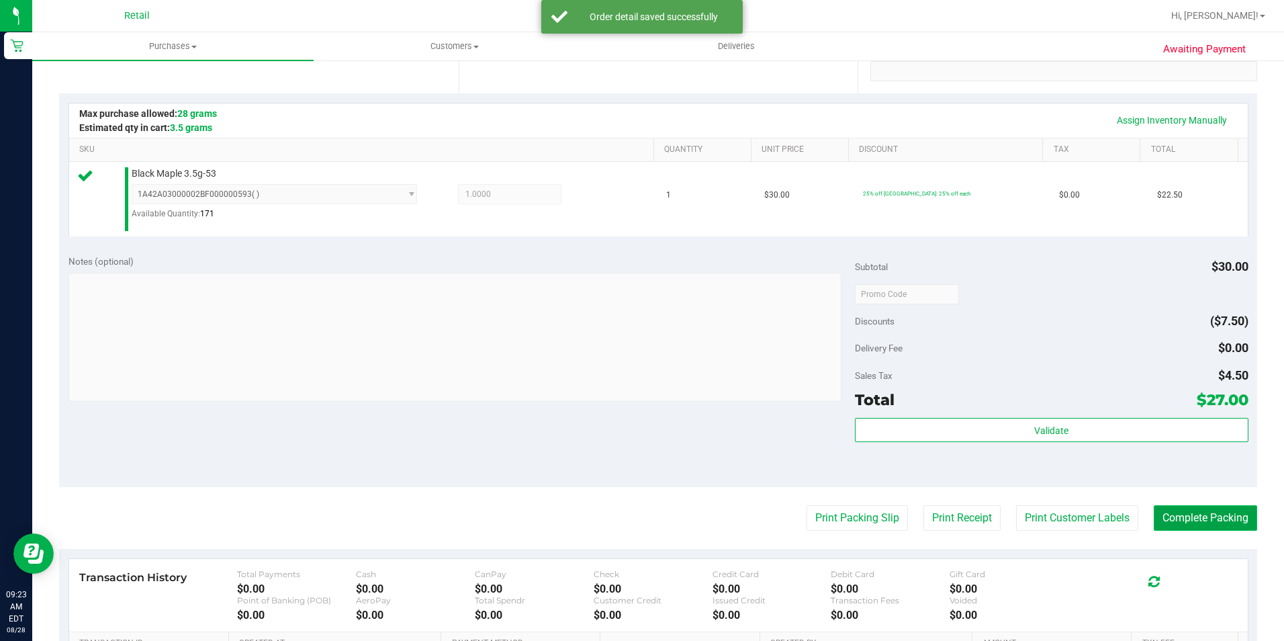
click at [1185, 511] on button "Complete Packing" at bounding box center [1205, 518] width 103 height 26
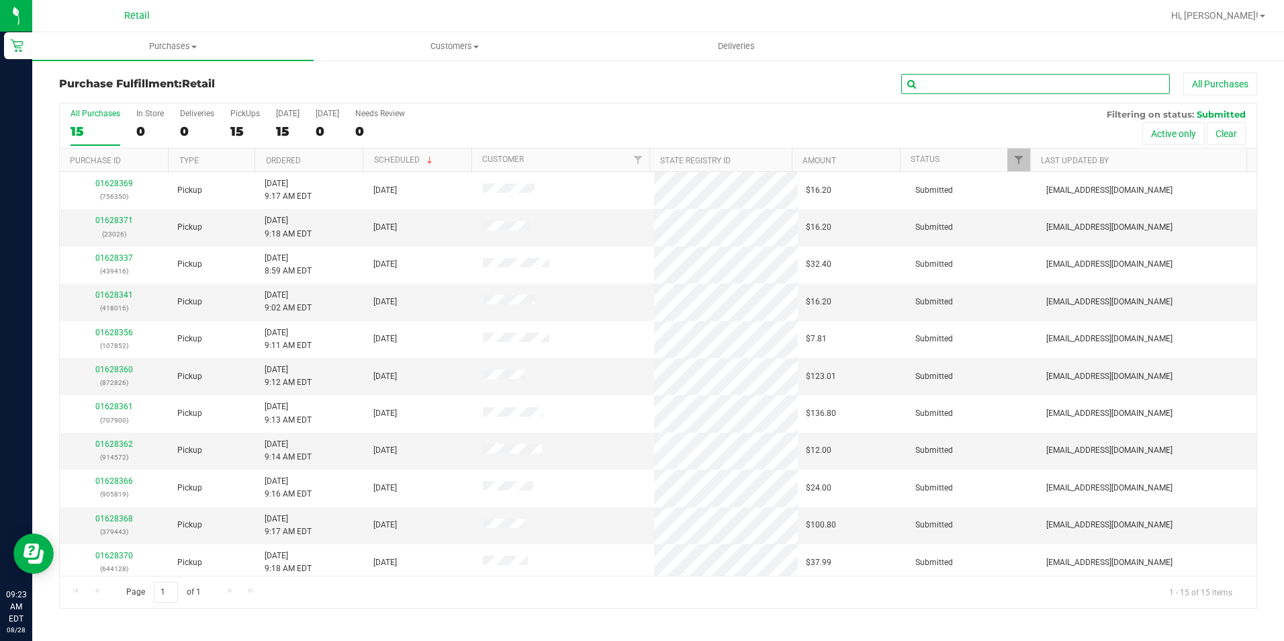
click at [1027, 75] on input "text" at bounding box center [1035, 84] width 269 height 20
drag, startPoint x: 943, startPoint y: 88, endPoint x: 686, endPoint y: 88, distance: 257.9
click at [686, 88] on div "016 All Purchases" at bounding box center [858, 84] width 798 height 23
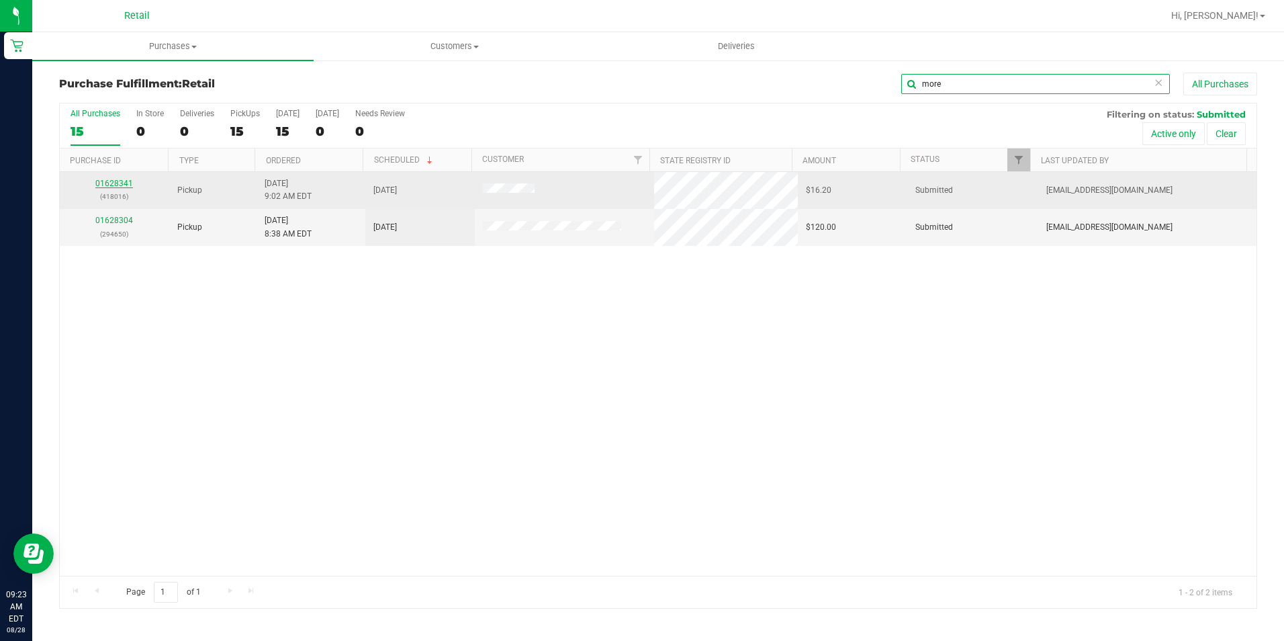
type input "more"
click at [117, 181] on link "01628341" at bounding box center [114, 183] width 38 height 9
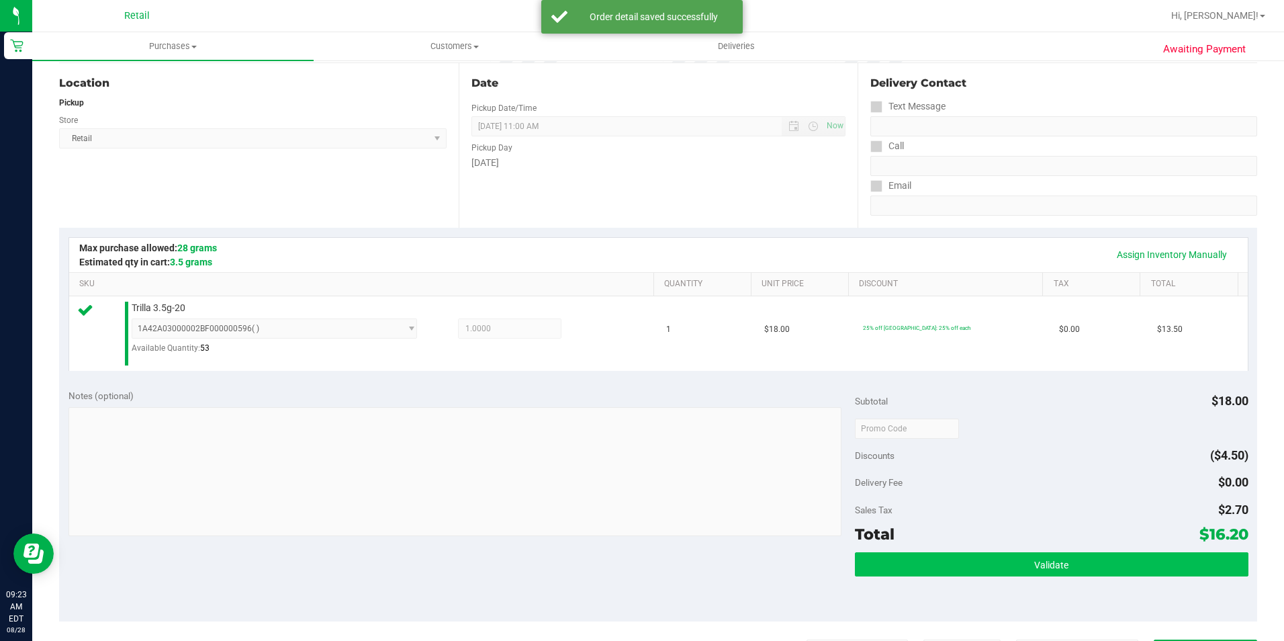
scroll to position [201, 0]
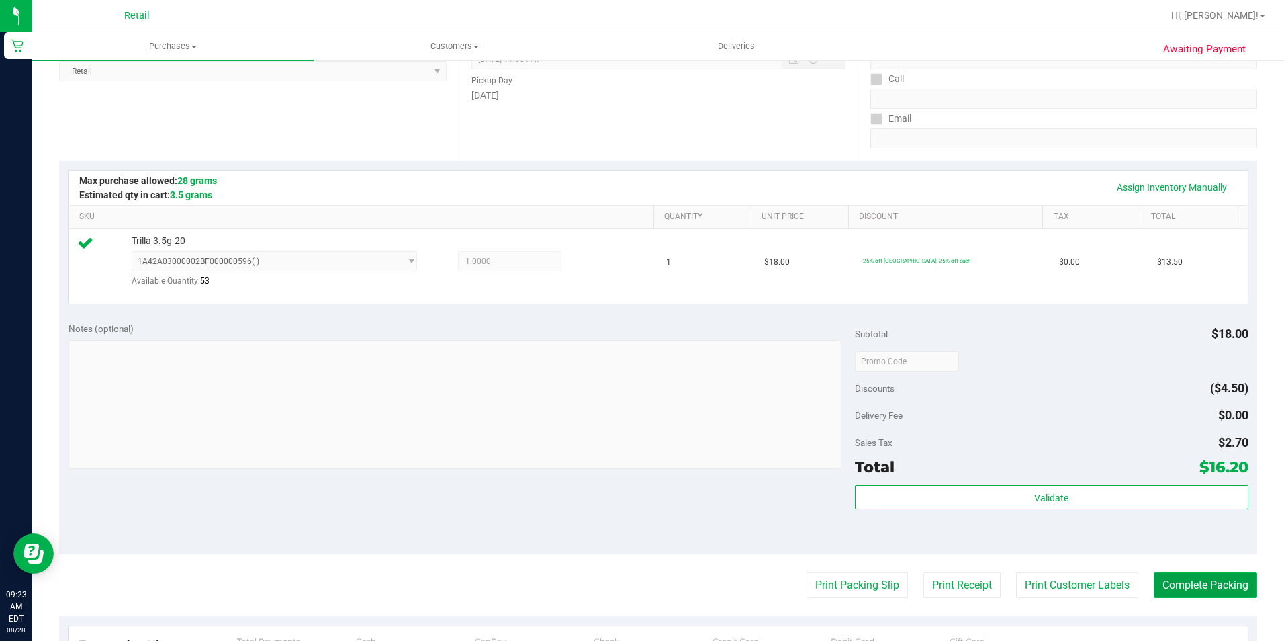
click at [1224, 579] on button "Complete Packing" at bounding box center [1205, 585] width 103 height 26
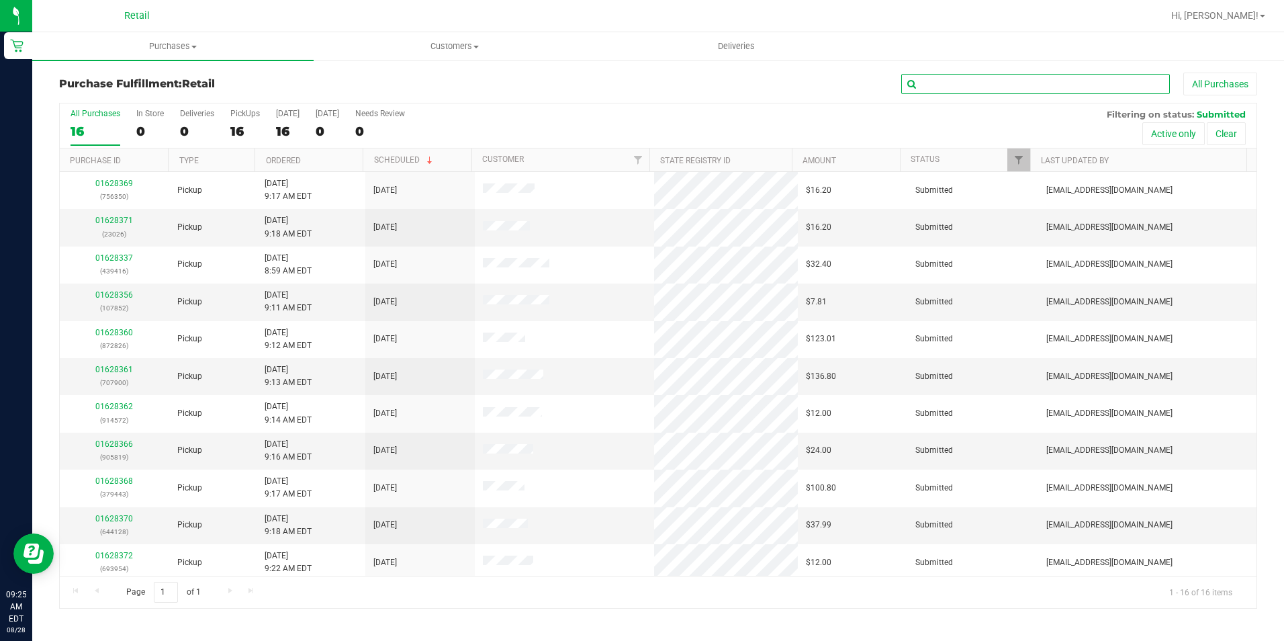
click at [974, 88] on input "text" at bounding box center [1035, 84] width 269 height 20
type input "350"
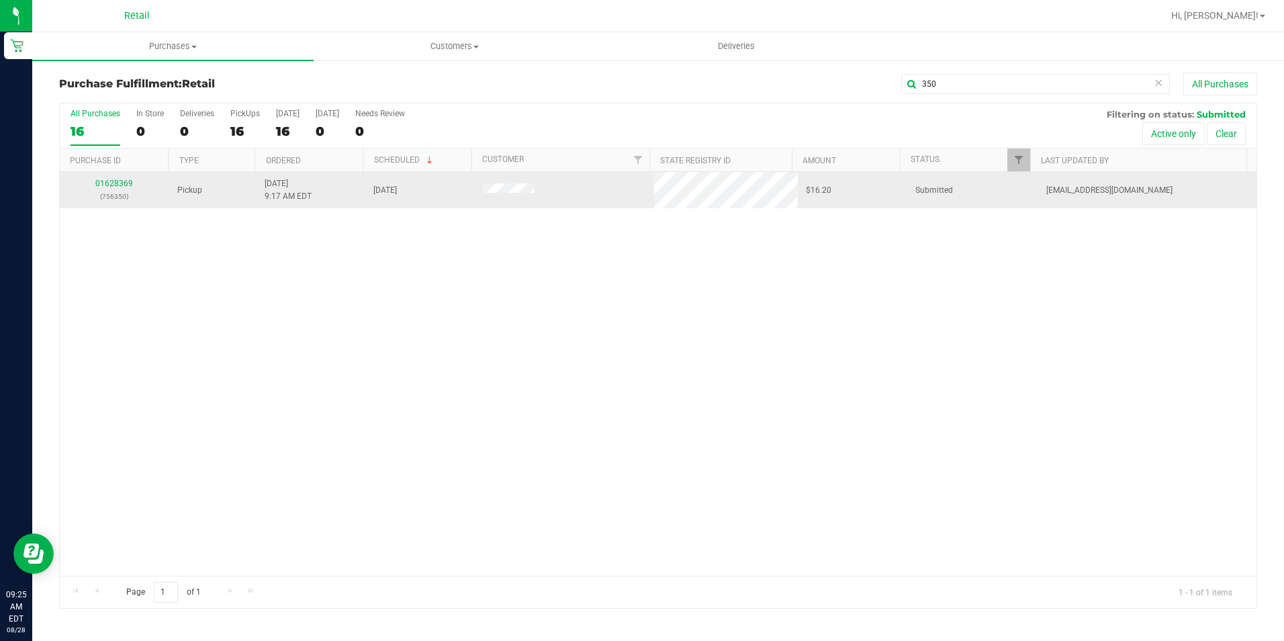
click at [111, 177] on td "01628369 (756350)" at bounding box center [114, 190] width 109 height 36
click at [107, 185] on link "01628369" at bounding box center [114, 183] width 38 height 9
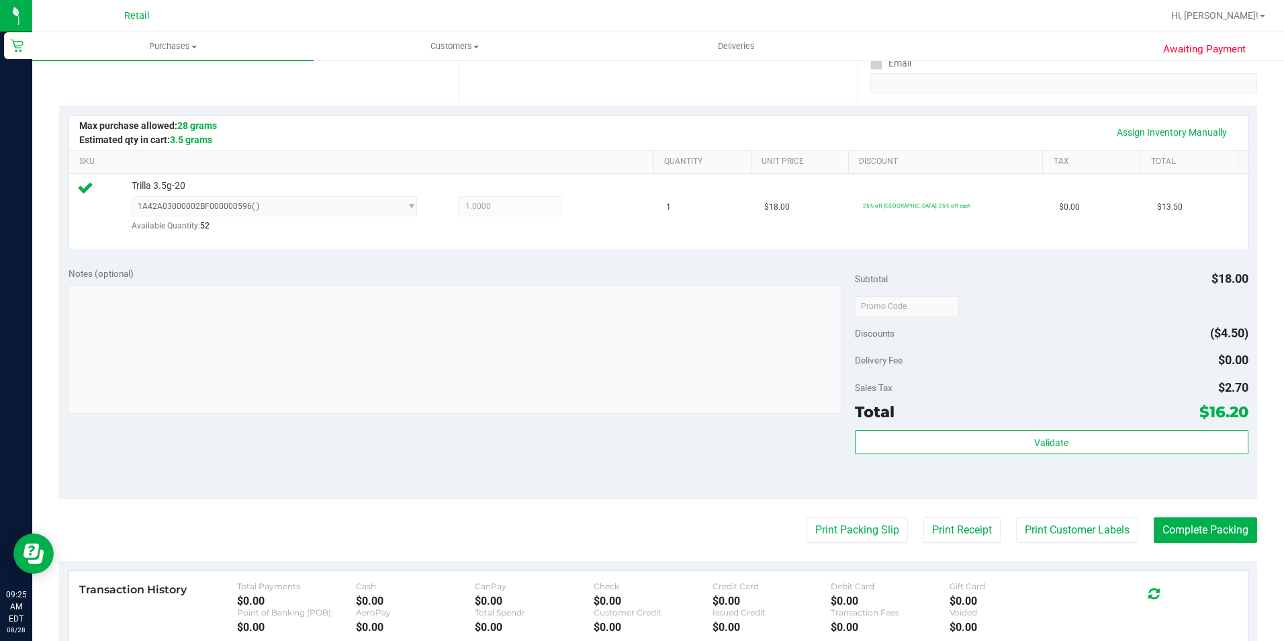
scroll to position [269, 0]
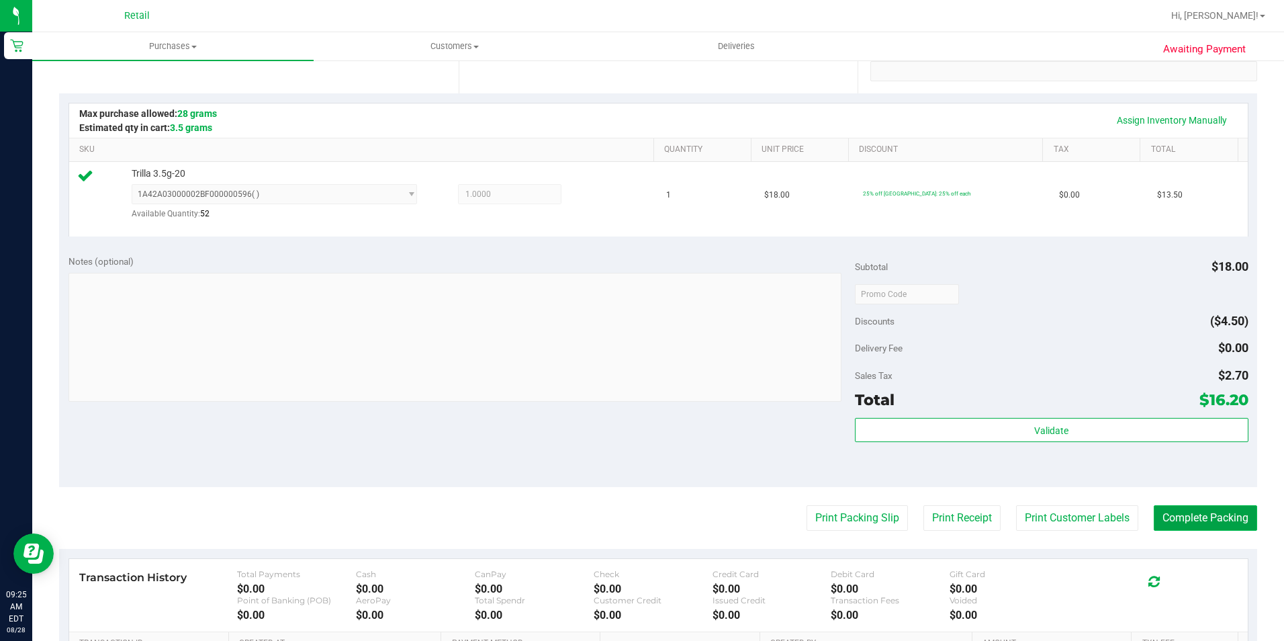
click at [1154, 512] on button "Complete Packing" at bounding box center [1205, 518] width 103 height 26
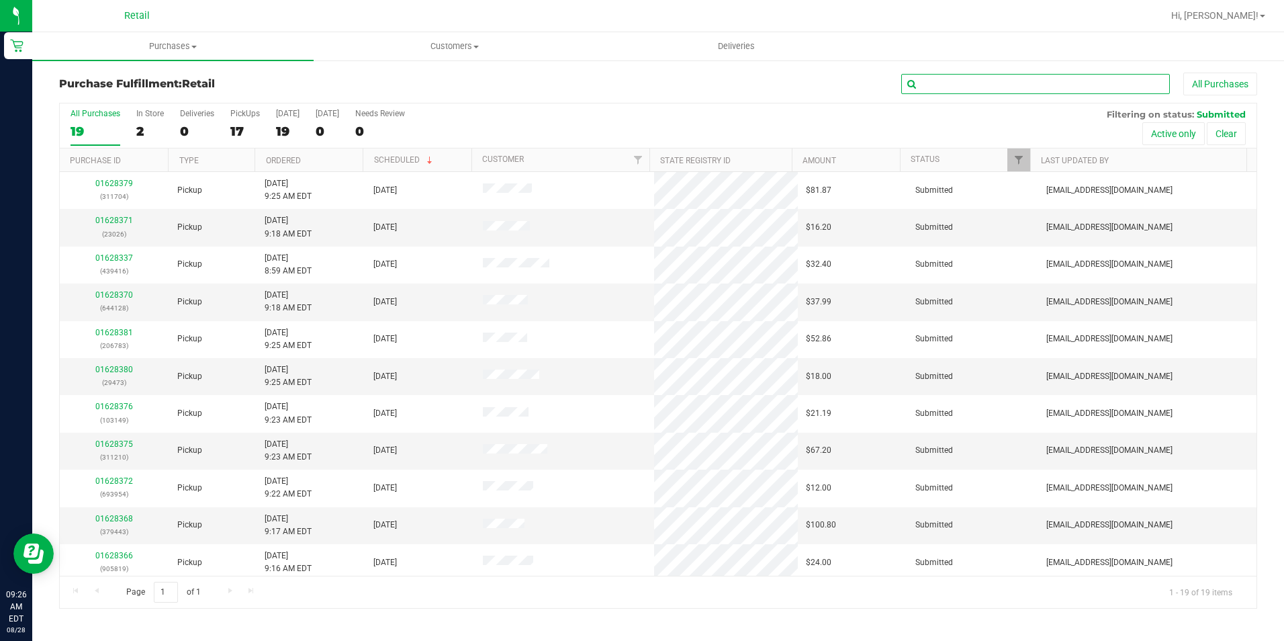
click at [1010, 89] on input "text" at bounding box center [1035, 84] width 269 height 20
type input "826"
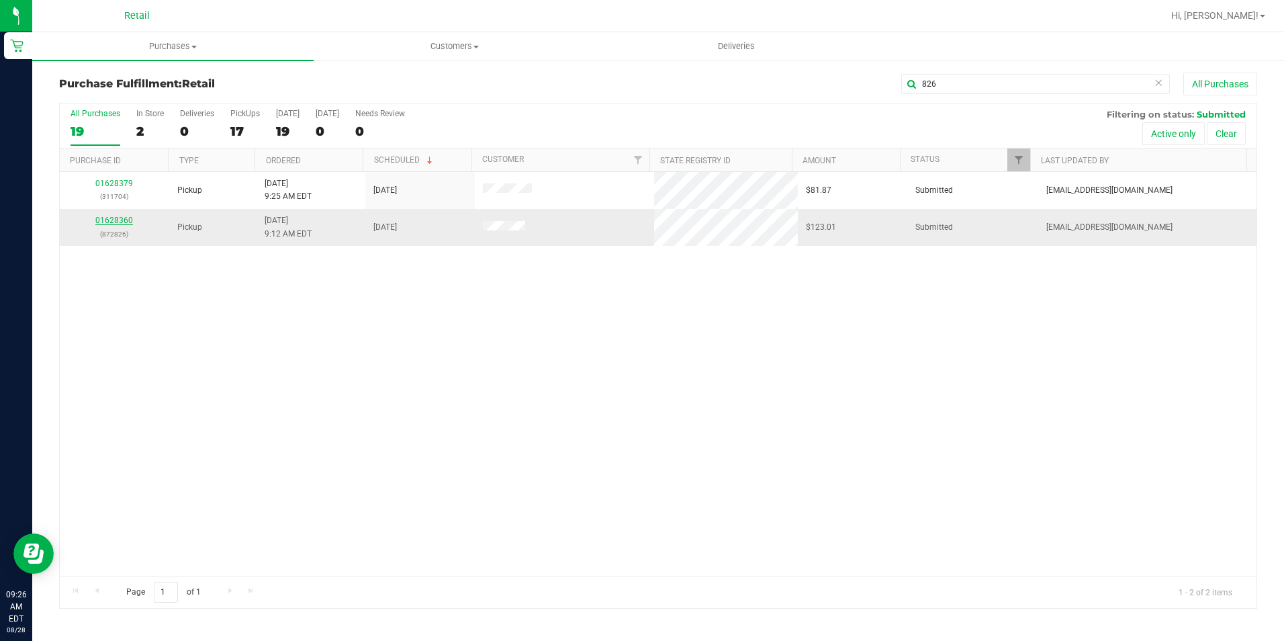
click at [118, 217] on link "01628360" at bounding box center [114, 220] width 38 height 9
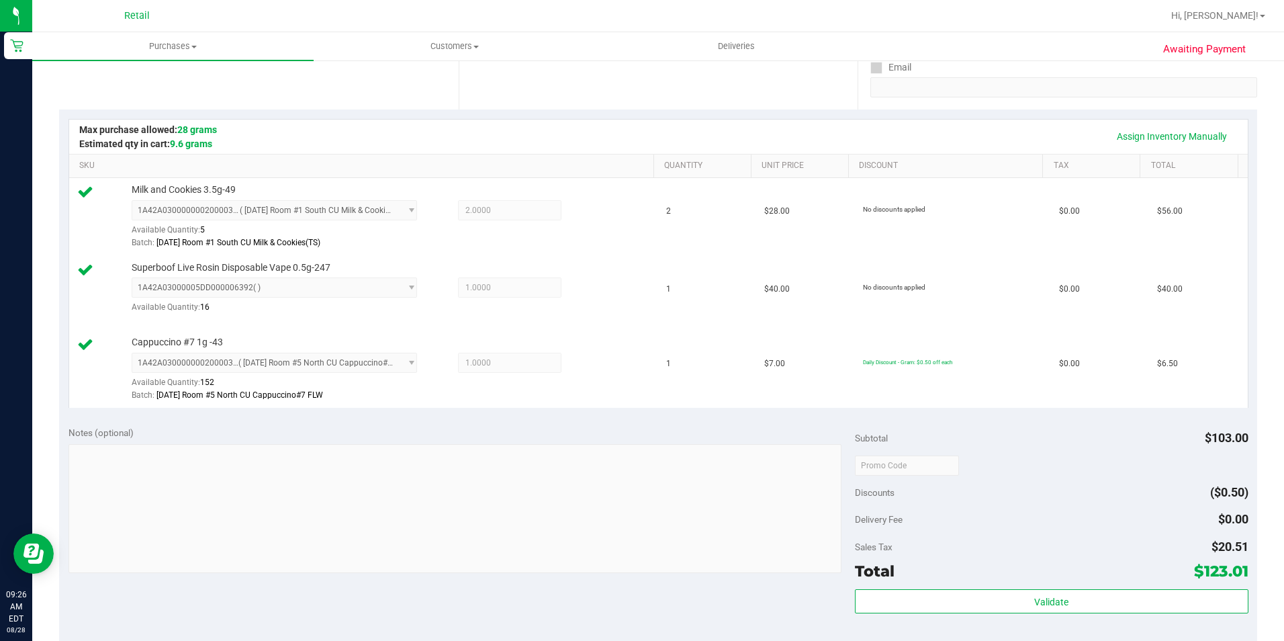
scroll to position [336, 0]
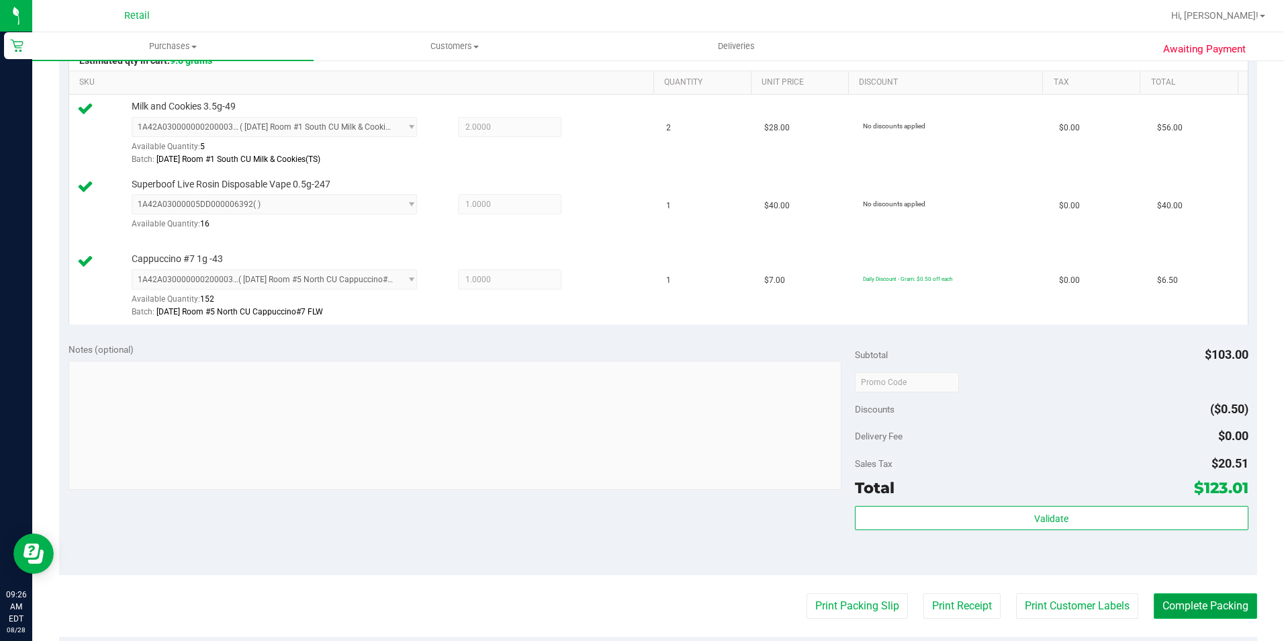
click at [1192, 609] on button "Complete Packing" at bounding box center [1205, 606] width 103 height 26
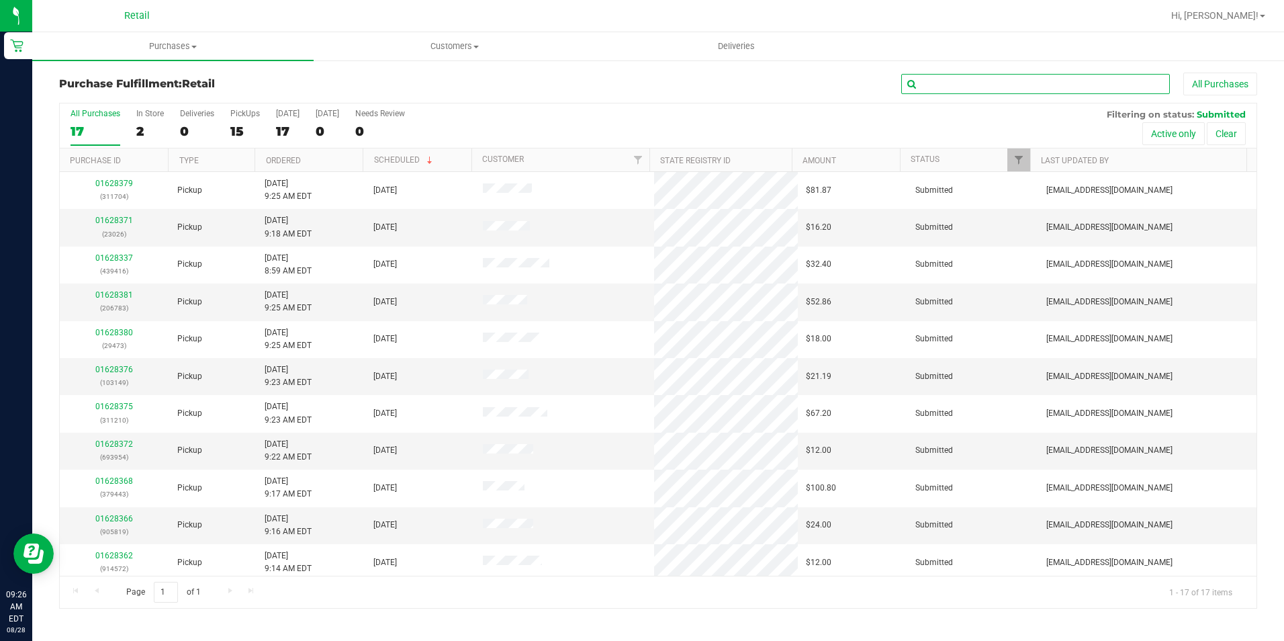
click at [1001, 89] on input "text" at bounding box center [1035, 84] width 269 height 20
type input "443"
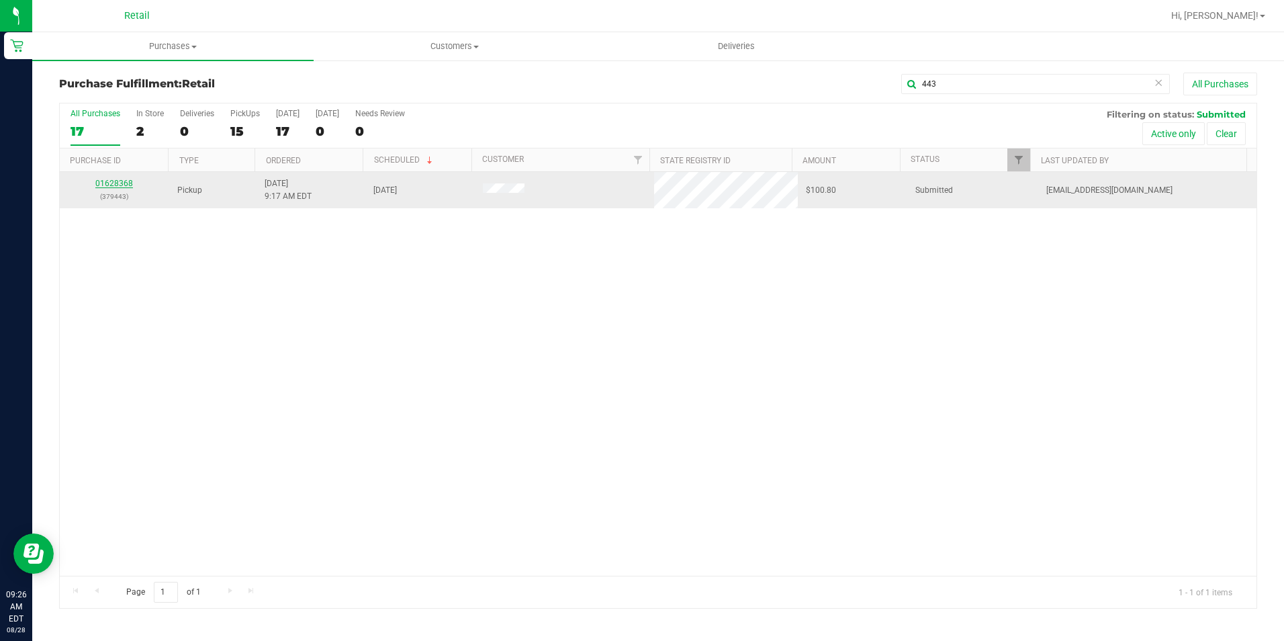
click at [120, 183] on link "01628368" at bounding box center [114, 183] width 38 height 9
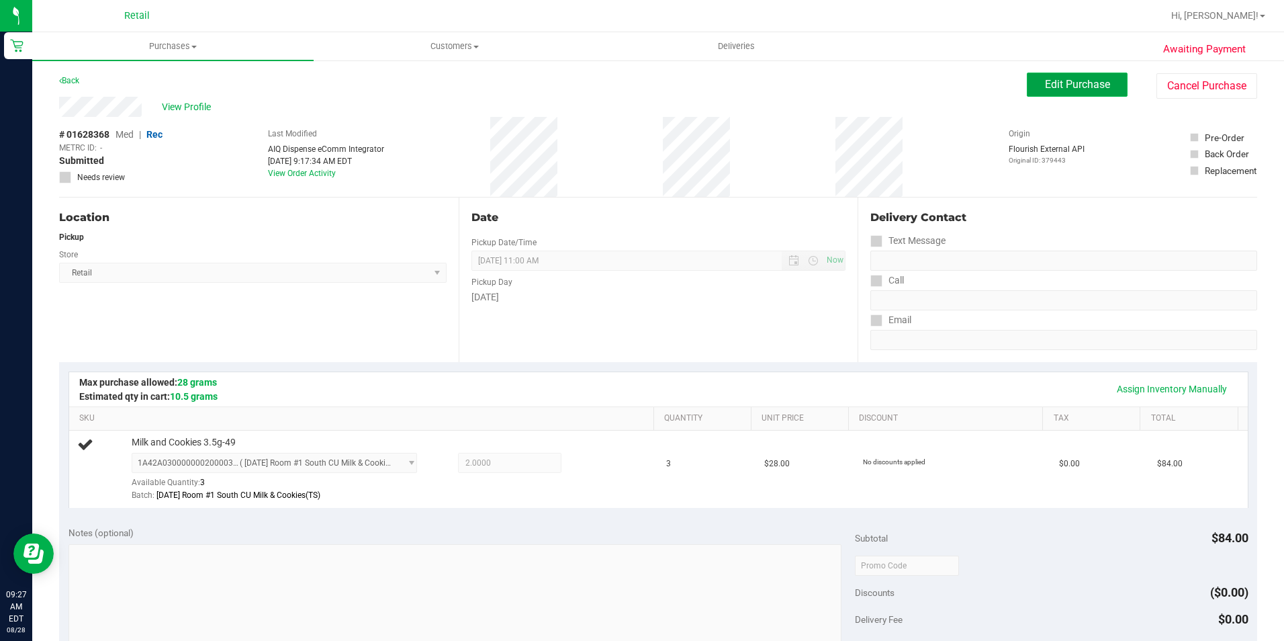
click at [1077, 83] on span "Edit Purchase" at bounding box center [1077, 84] width 65 height 13
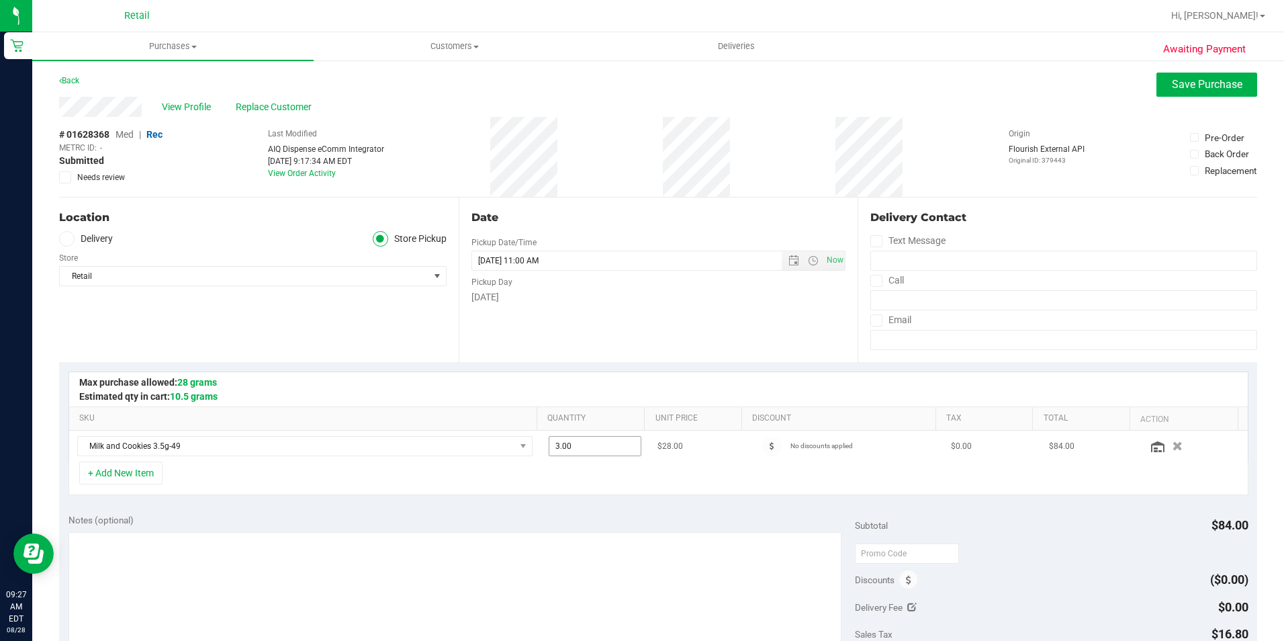
click at [583, 444] on span "3.00 3" at bounding box center [595, 446] width 93 height 20
type input "3"
type input "2"
type input "2.00"
drag, startPoint x: 1158, startPoint y: 85, endPoint x: 1138, endPoint y: 87, distance: 20.2
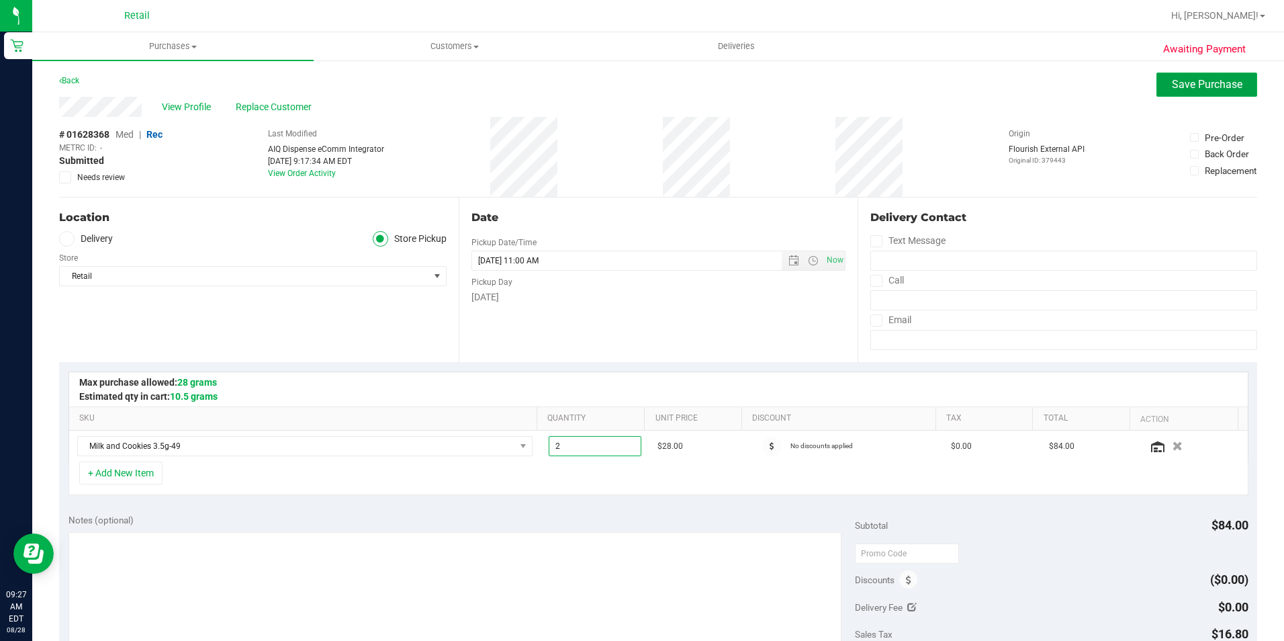
click at [1158, 85] on button "Save Purchase" at bounding box center [1206, 85] width 101 height 24
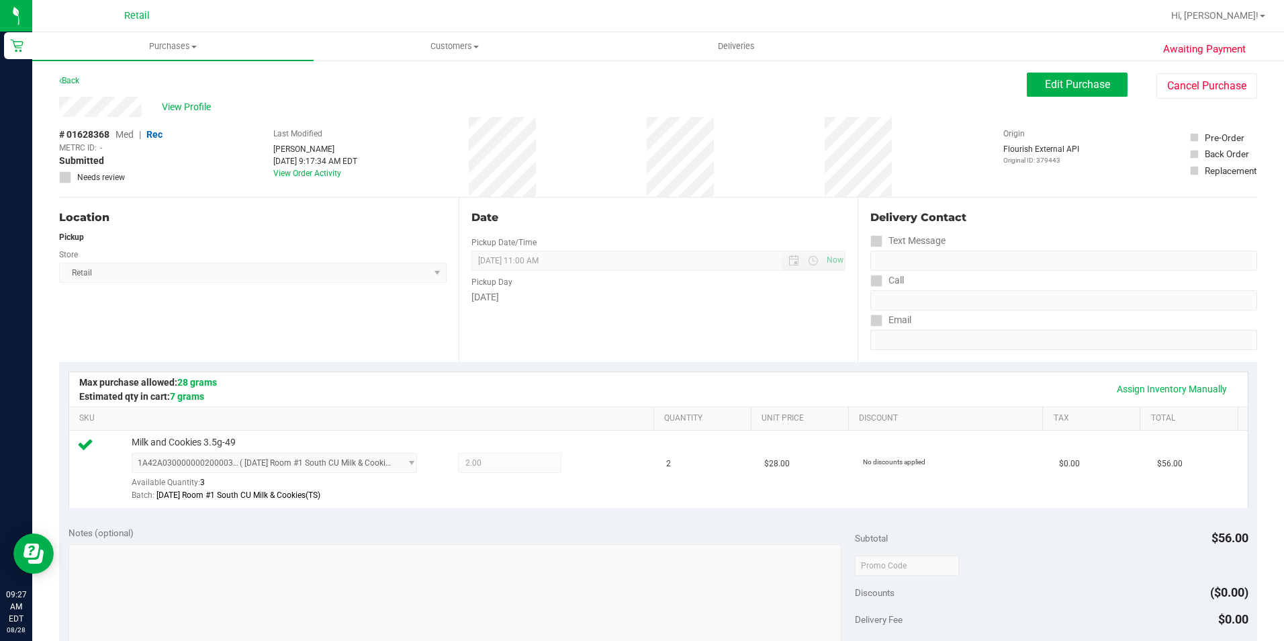
click at [425, 389] on div "Assign Inventory Manually" at bounding box center [658, 388] width 1154 height 23
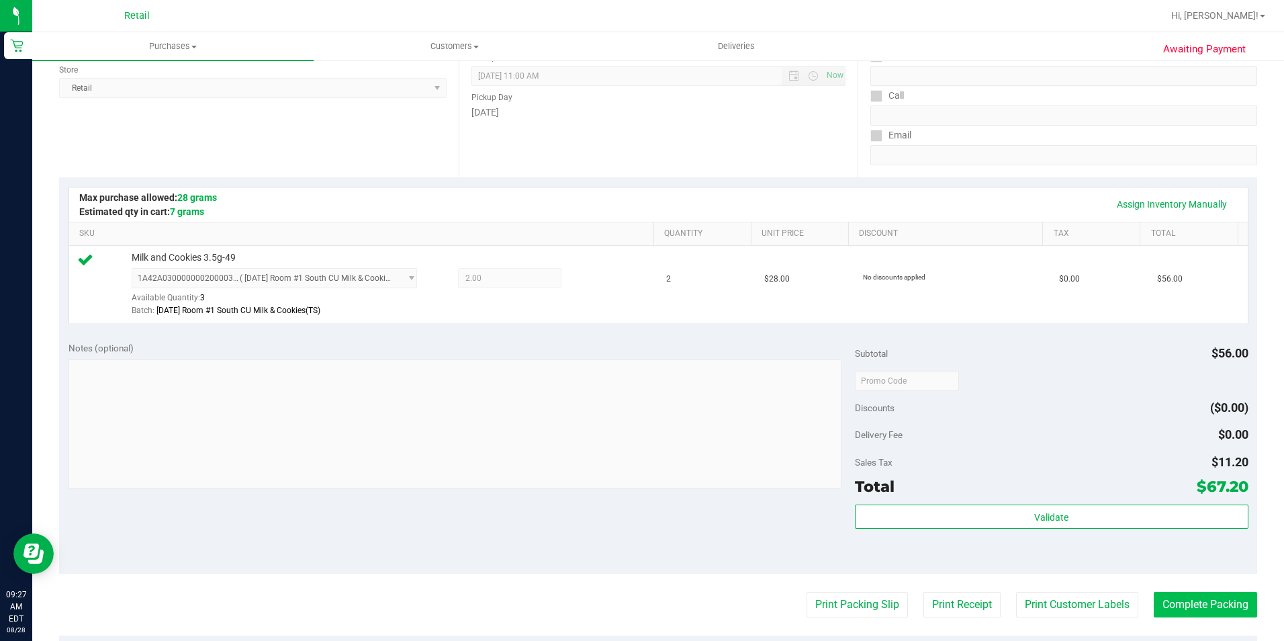
scroll to position [201, 0]
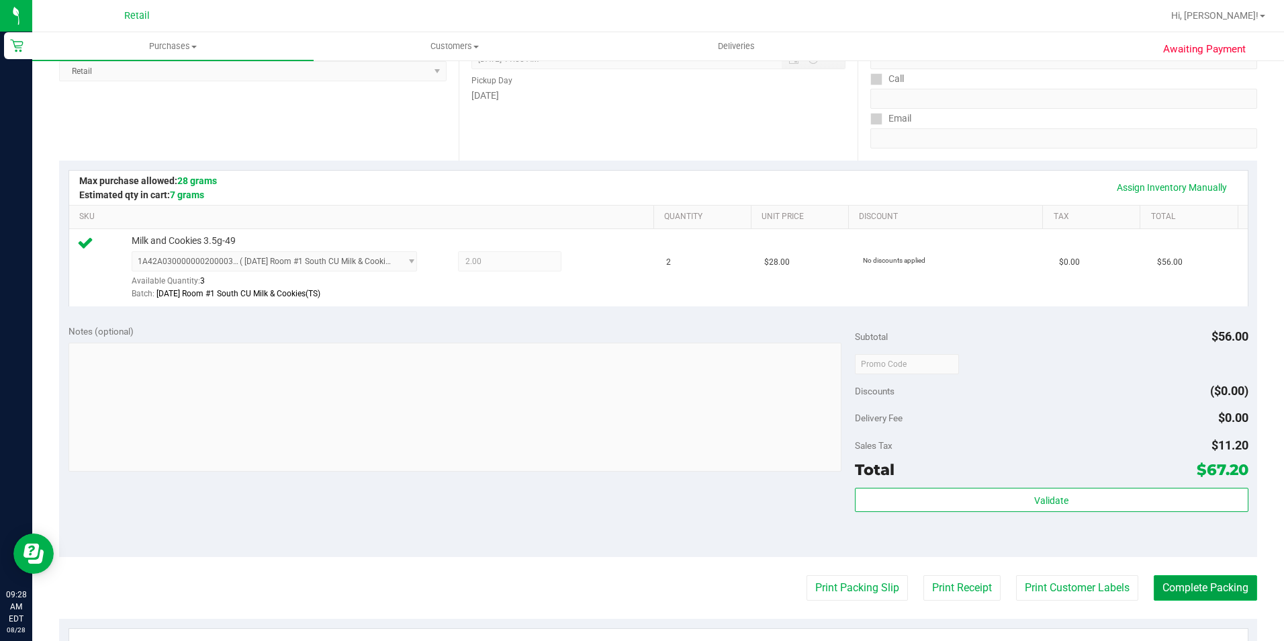
click at [1185, 584] on button "Complete Packing" at bounding box center [1205, 588] width 103 height 26
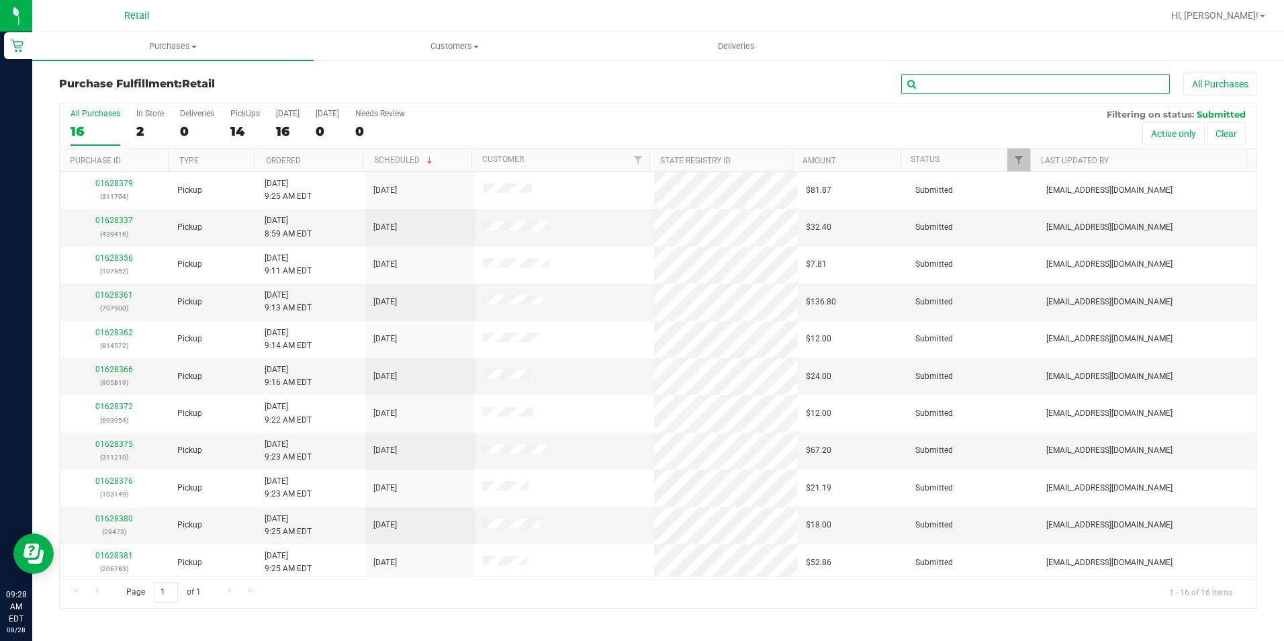
click at [1044, 81] on input "text" at bounding box center [1035, 84] width 269 height 20
type input "954"
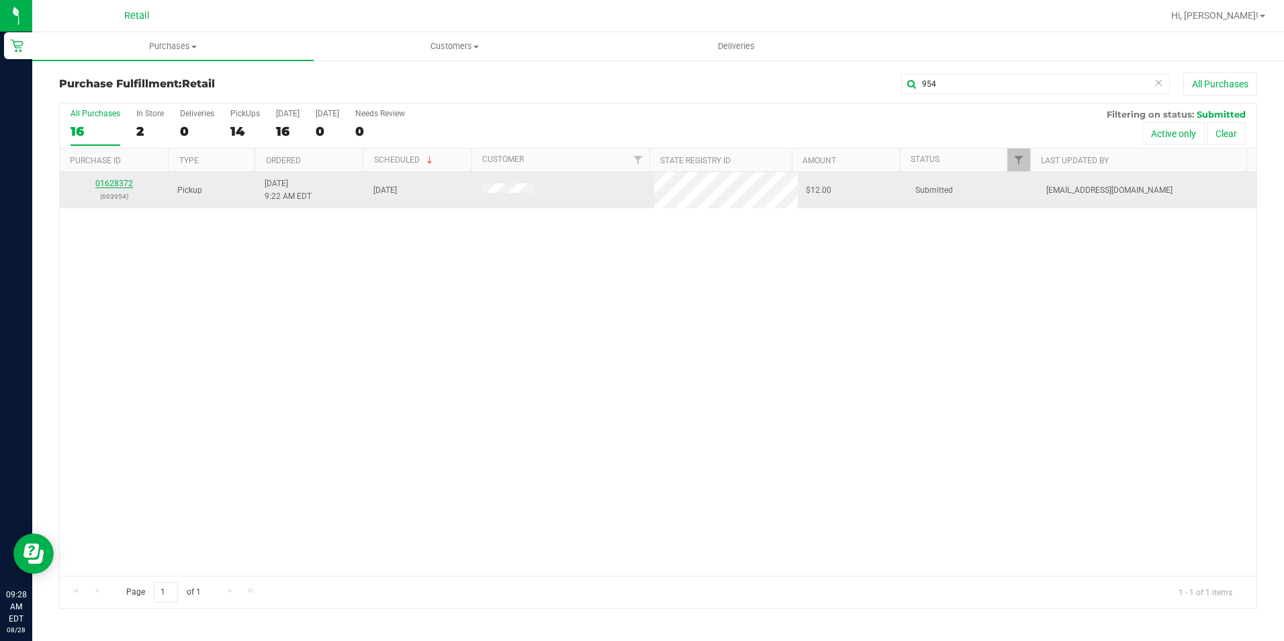
click at [117, 185] on link "01628372" at bounding box center [114, 183] width 38 height 9
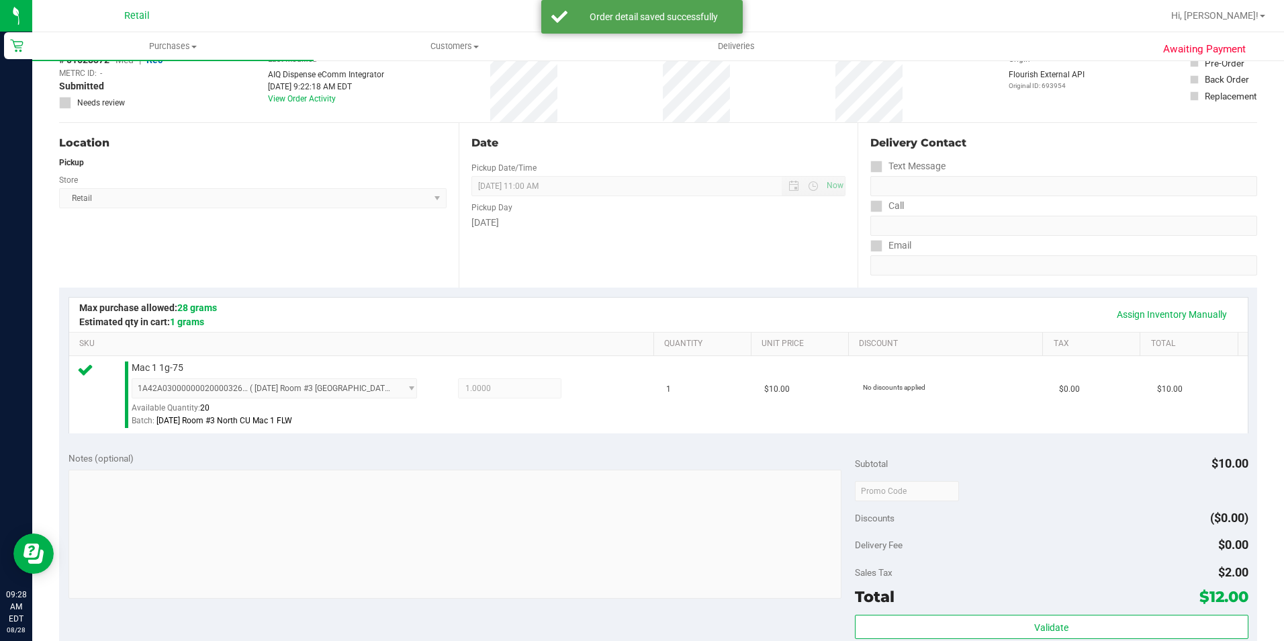
scroll to position [201, 0]
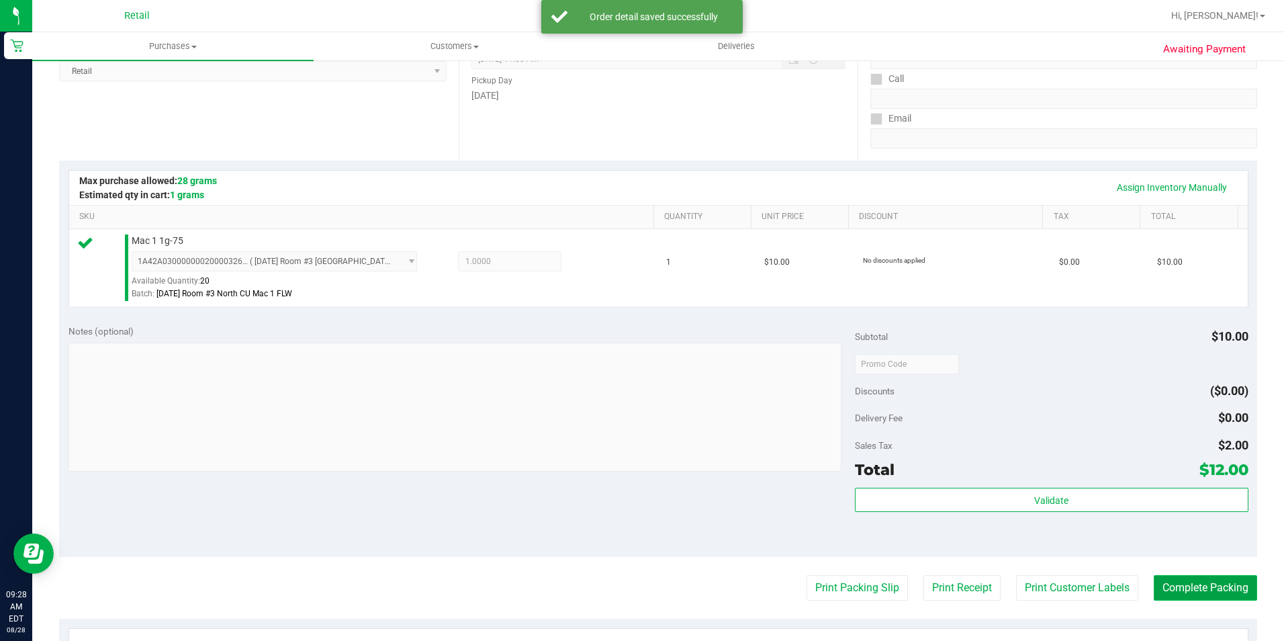
click at [1160, 594] on button "Complete Packing" at bounding box center [1205, 588] width 103 height 26
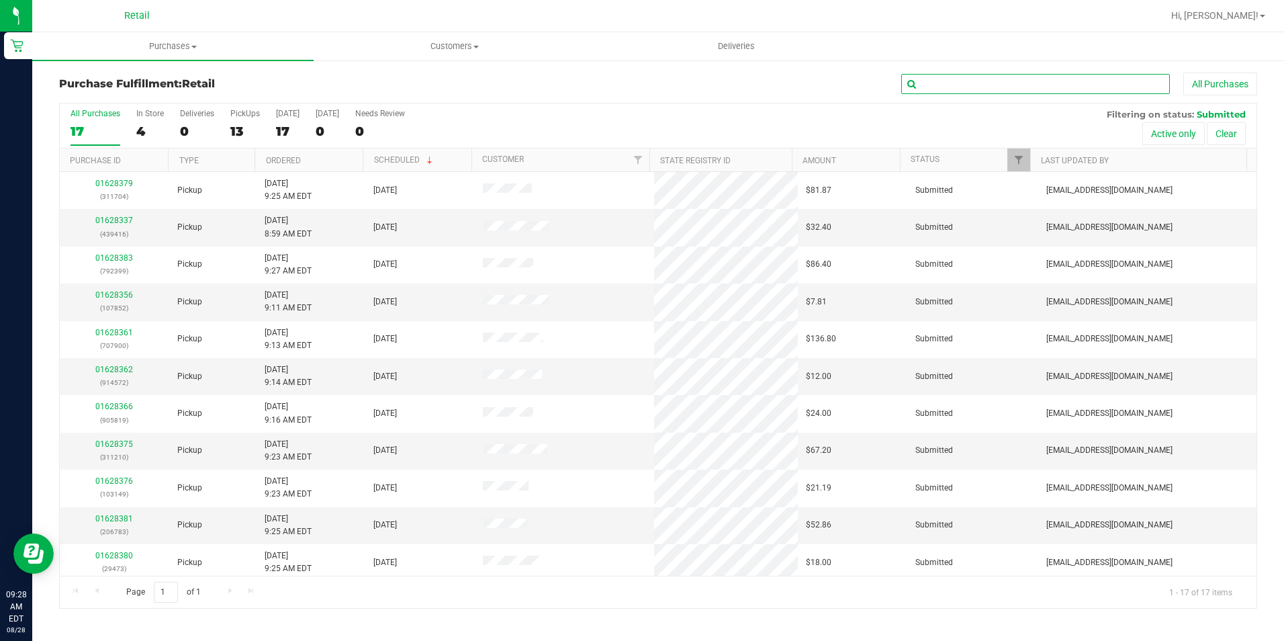
click at [978, 87] on input "text" at bounding box center [1035, 84] width 269 height 20
type input "852"
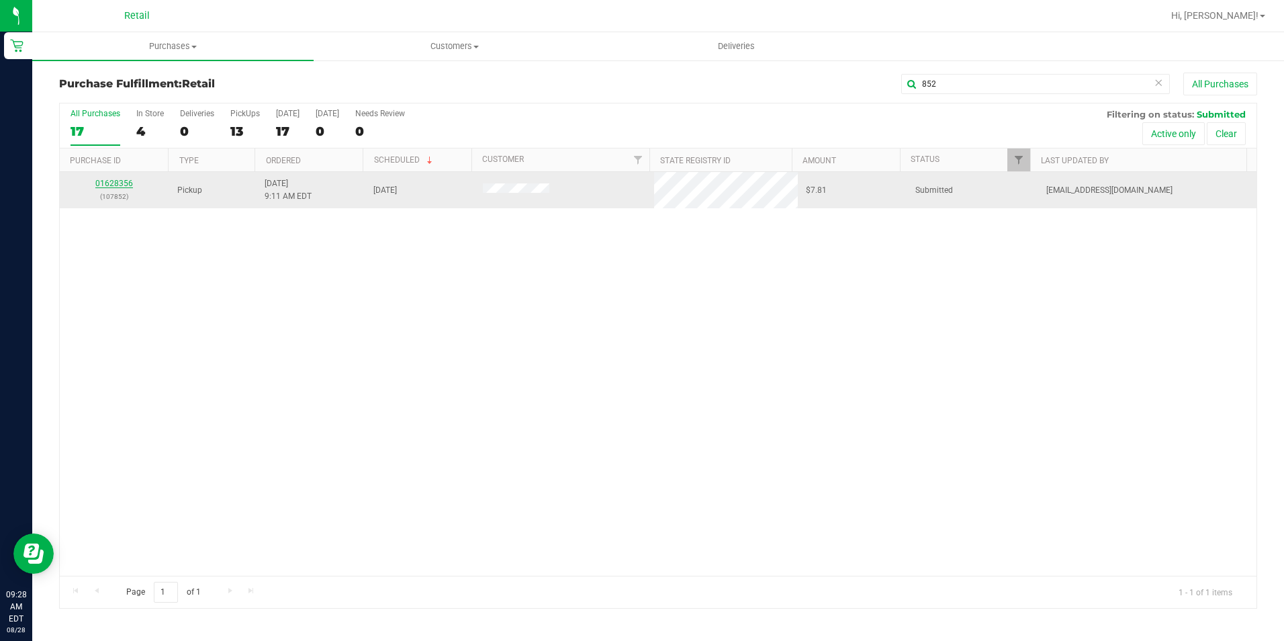
click at [116, 182] on link "01628356" at bounding box center [114, 183] width 38 height 9
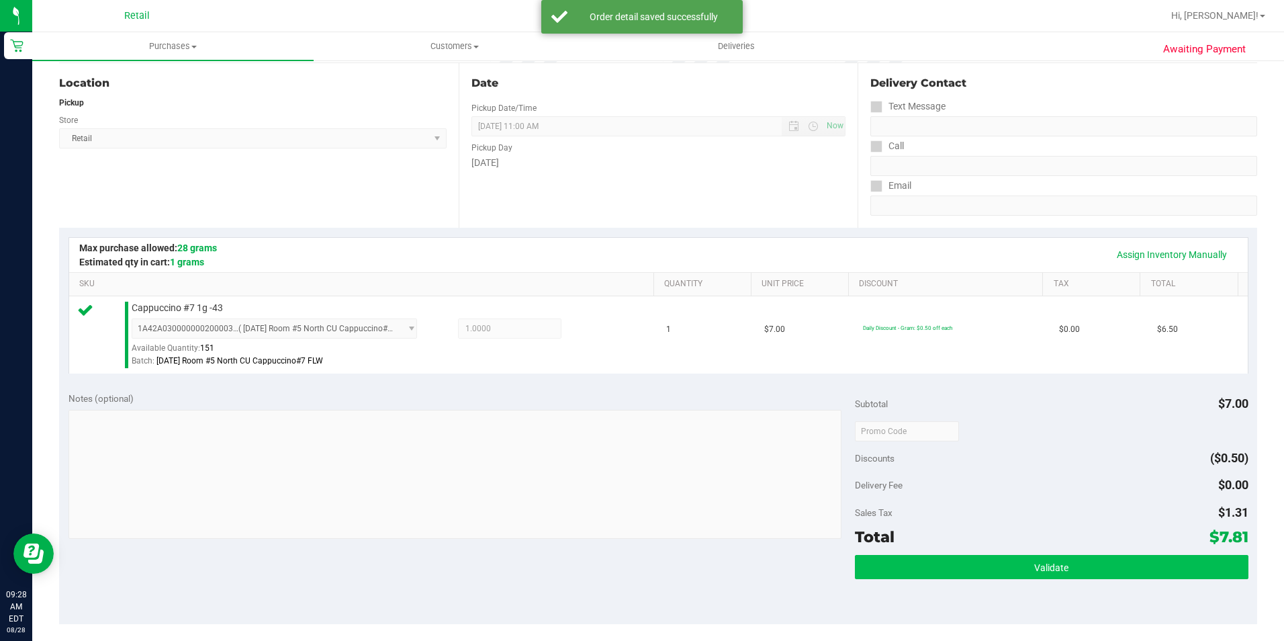
scroll to position [201, 0]
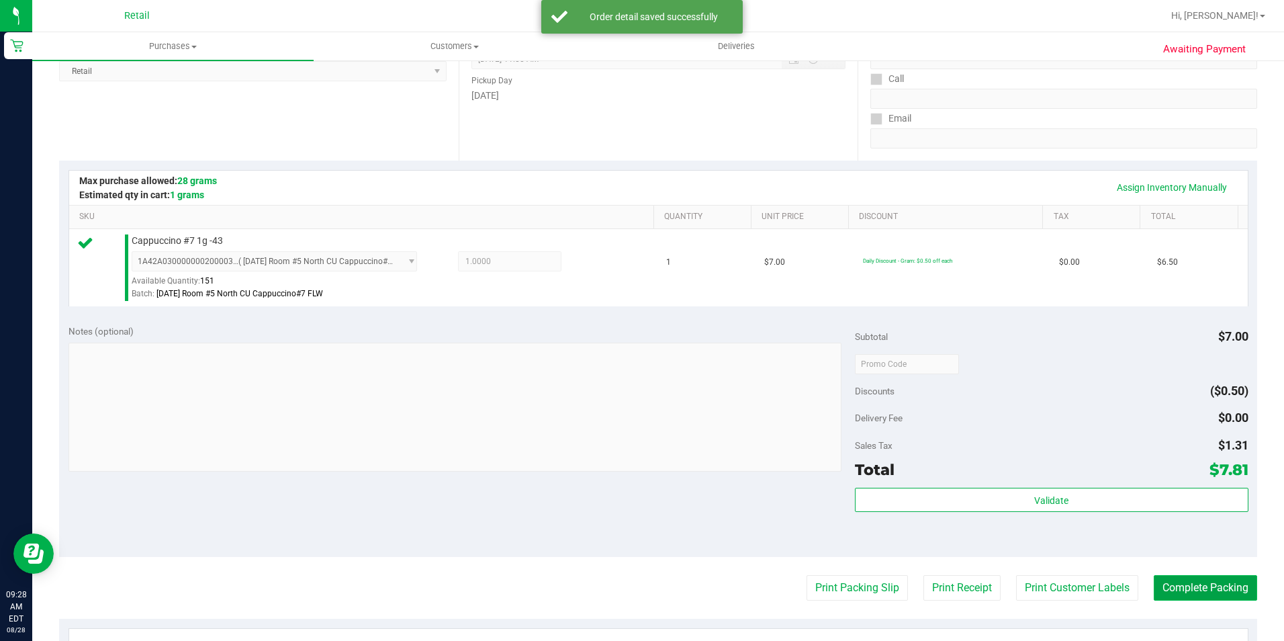
click at [1180, 589] on button "Complete Packing" at bounding box center [1205, 588] width 103 height 26
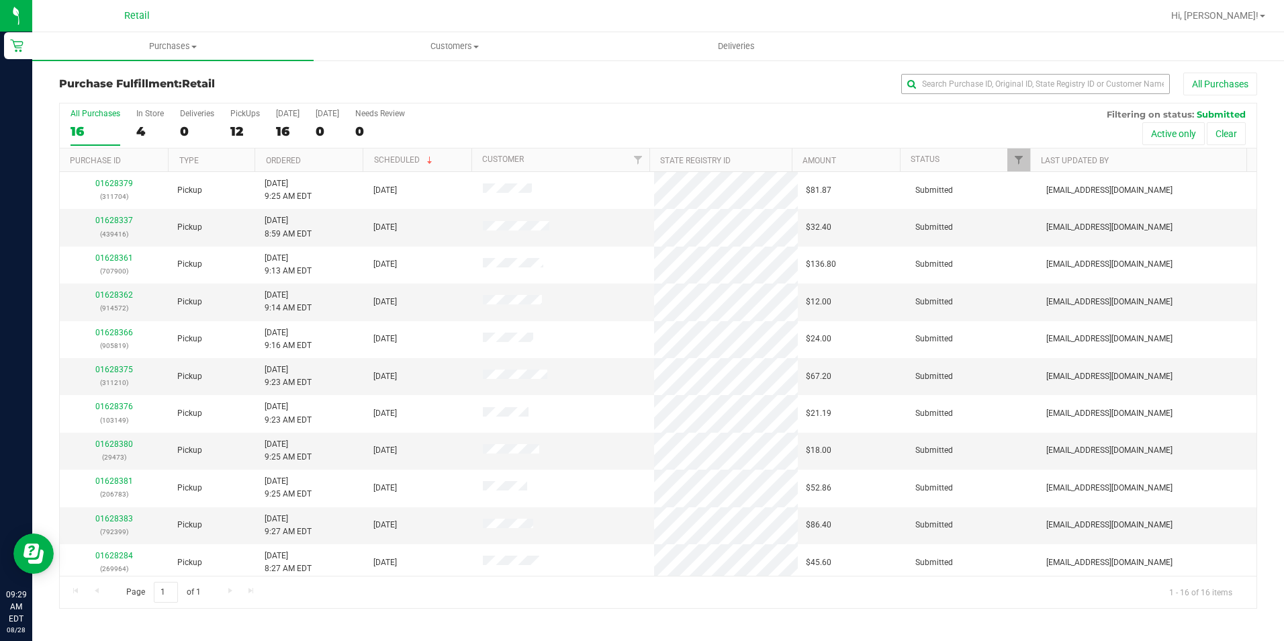
drag, startPoint x: 973, startPoint y: 72, endPoint x: 972, endPoint y: 79, distance: 6.7
click at [972, 78] on div "Purchase Fulfillment: Retail All Purchases All Purchases 16 In Store 4 Deliveri…" at bounding box center [658, 340] width 1252 height 563
click at [972, 79] on input "text" at bounding box center [1035, 84] width 269 height 20
type input "900"
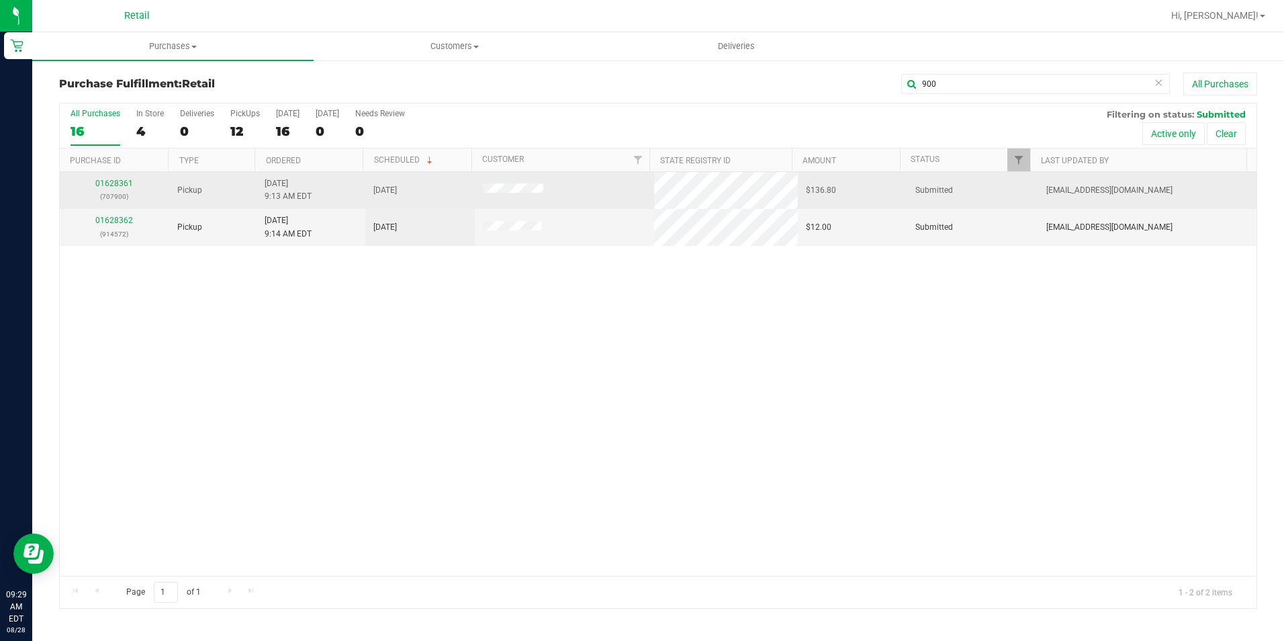
click at [123, 178] on div "01628361 (707900)" at bounding box center [114, 190] width 93 height 26
click at [113, 183] on link "01628361" at bounding box center [114, 183] width 38 height 9
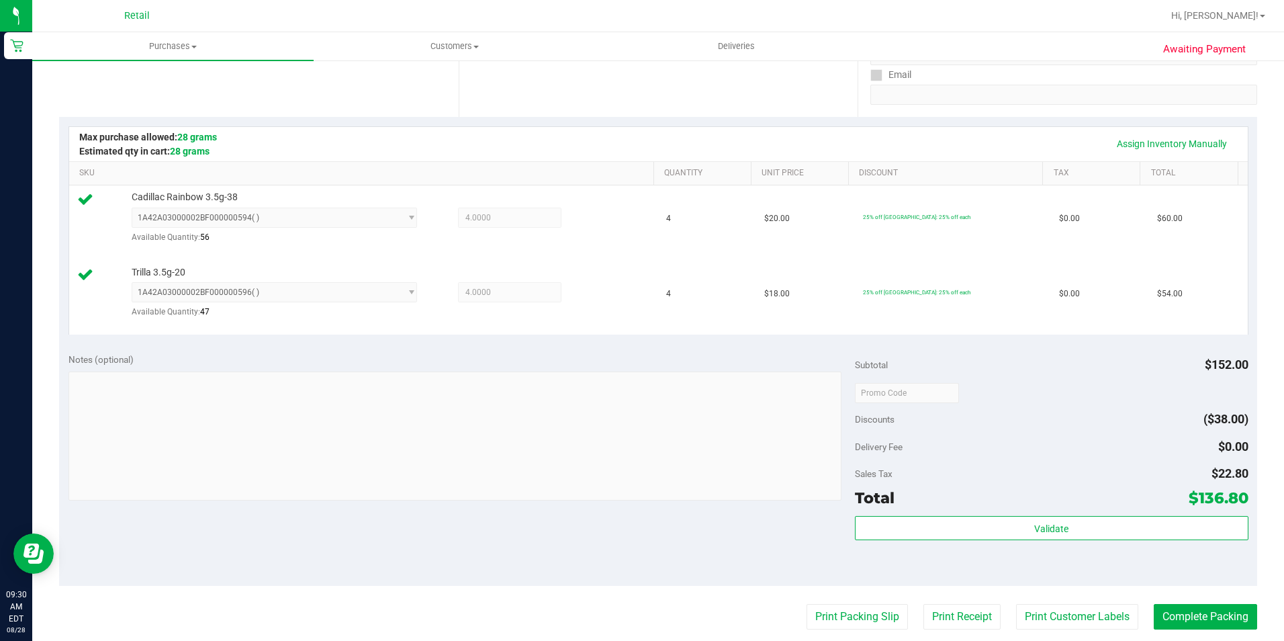
scroll to position [269, 0]
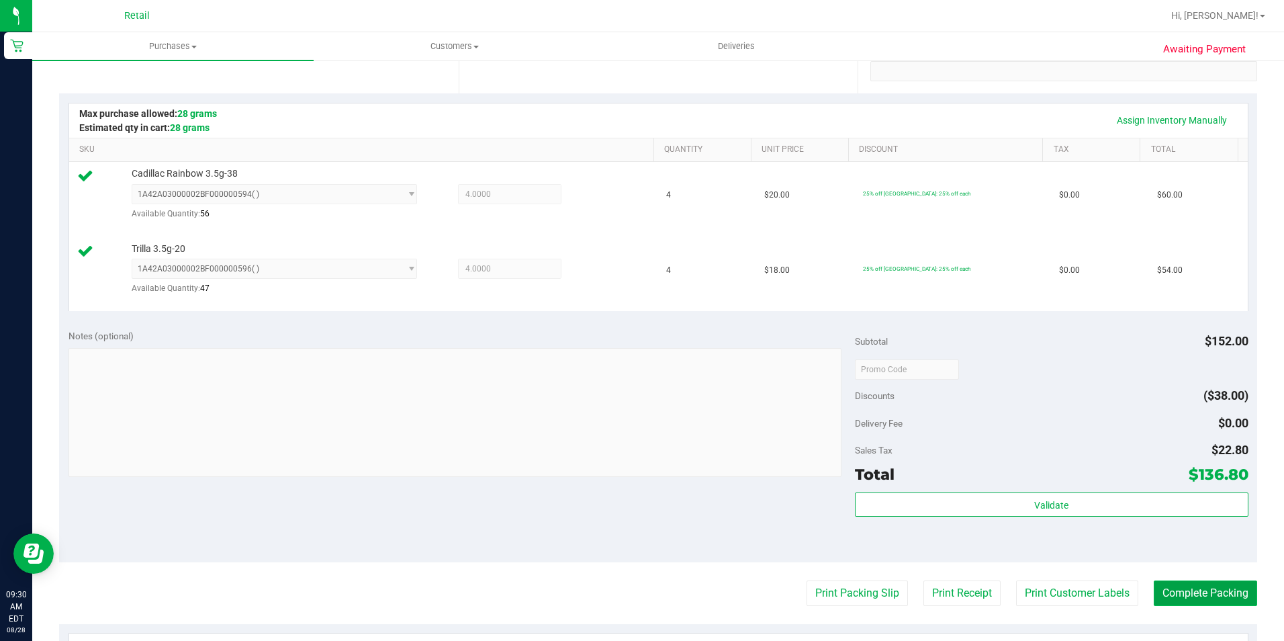
click at [1176, 584] on button "Complete Packing" at bounding box center [1205, 593] width 103 height 26
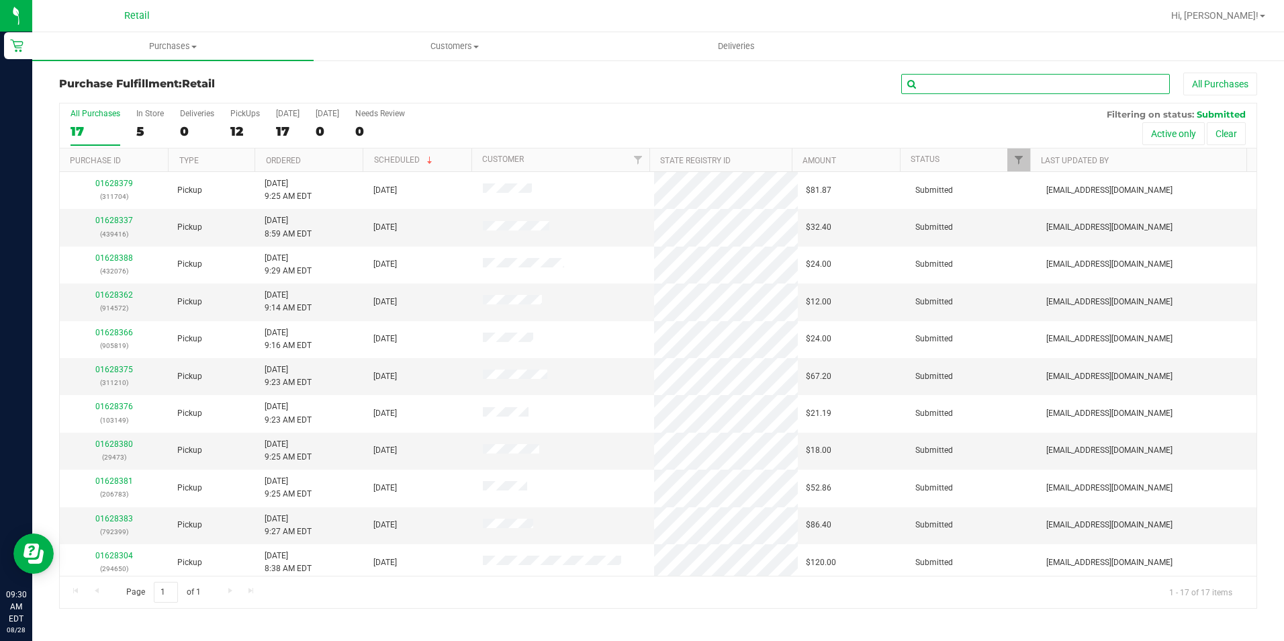
click at [1009, 77] on input "text" at bounding box center [1035, 84] width 269 height 20
type input "704"
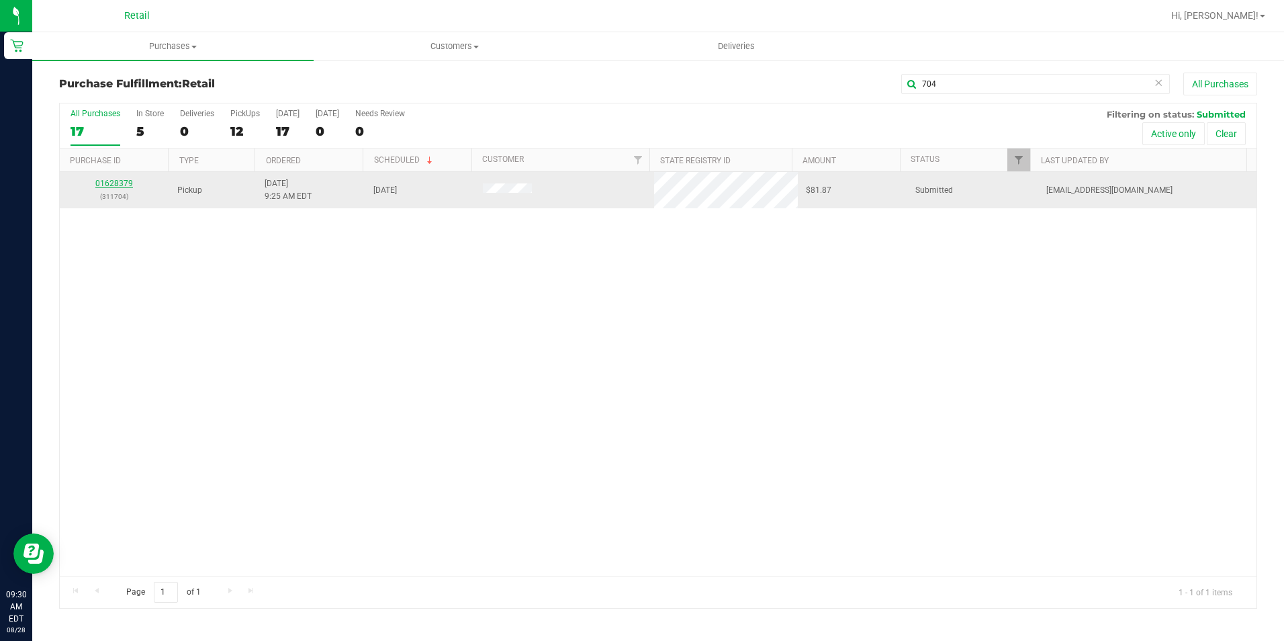
click at [109, 180] on link "01628379" at bounding box center [114, 183] width 38 height 9
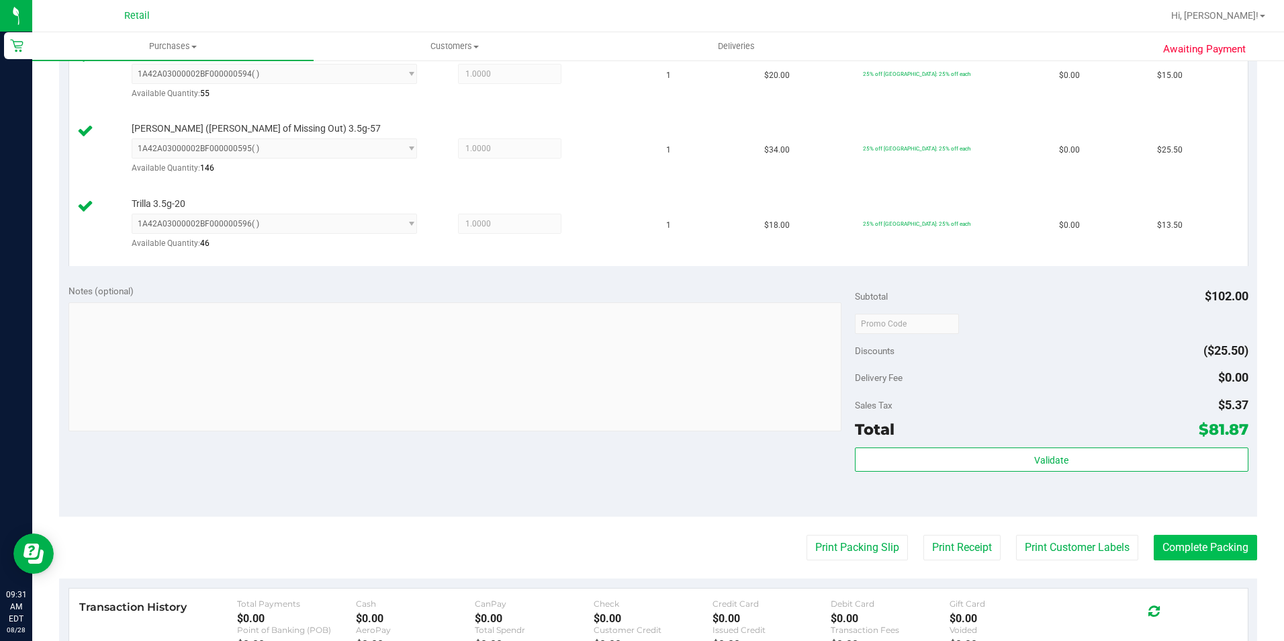
scroll to position [470, 0]
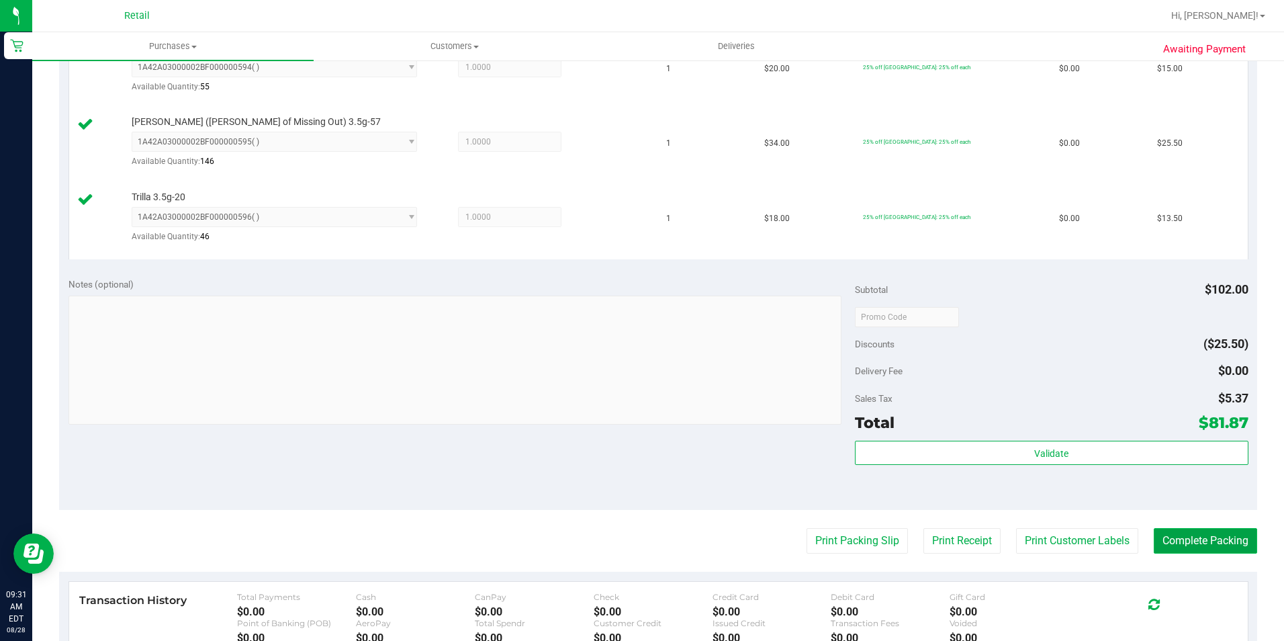
click at [1176, 538] on button "Complete Packing" at bounding box center [1205, 541] width 103 height 26
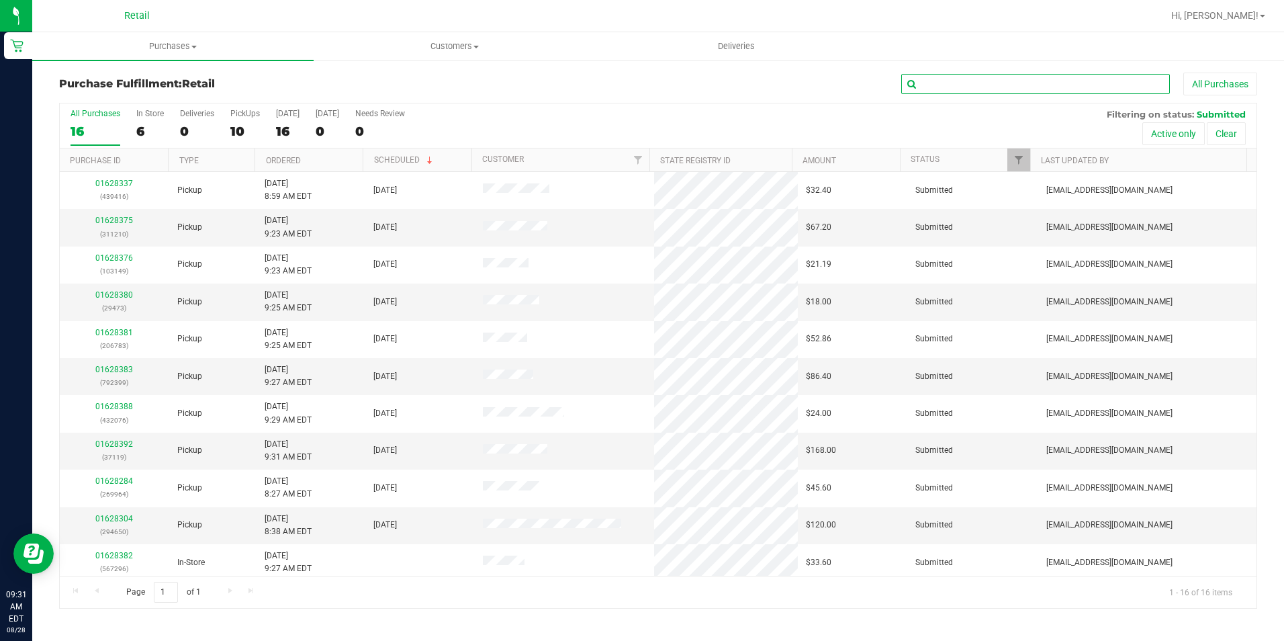
click at [1074, 84] on input "text" at bounding box center [1035, 84] width 269 height 20
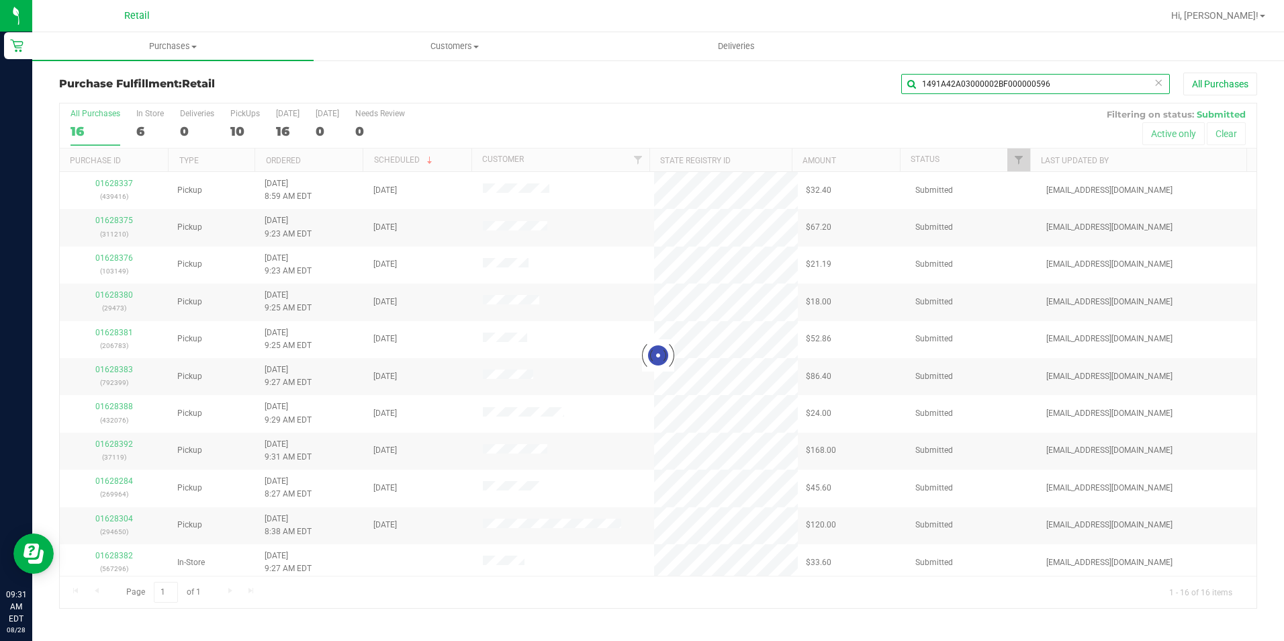
drag, startPoint x: 1044, startPoint y: 88, endPoint x: 927, endPoint y: 109, distance: 118.0
click at [927, 109] on div "Purchase Fulfillment: Retail 1491A42A03000002BF000000596 All Purchases Loading.…" at bounding box center [658, 341] width 1198 height 536
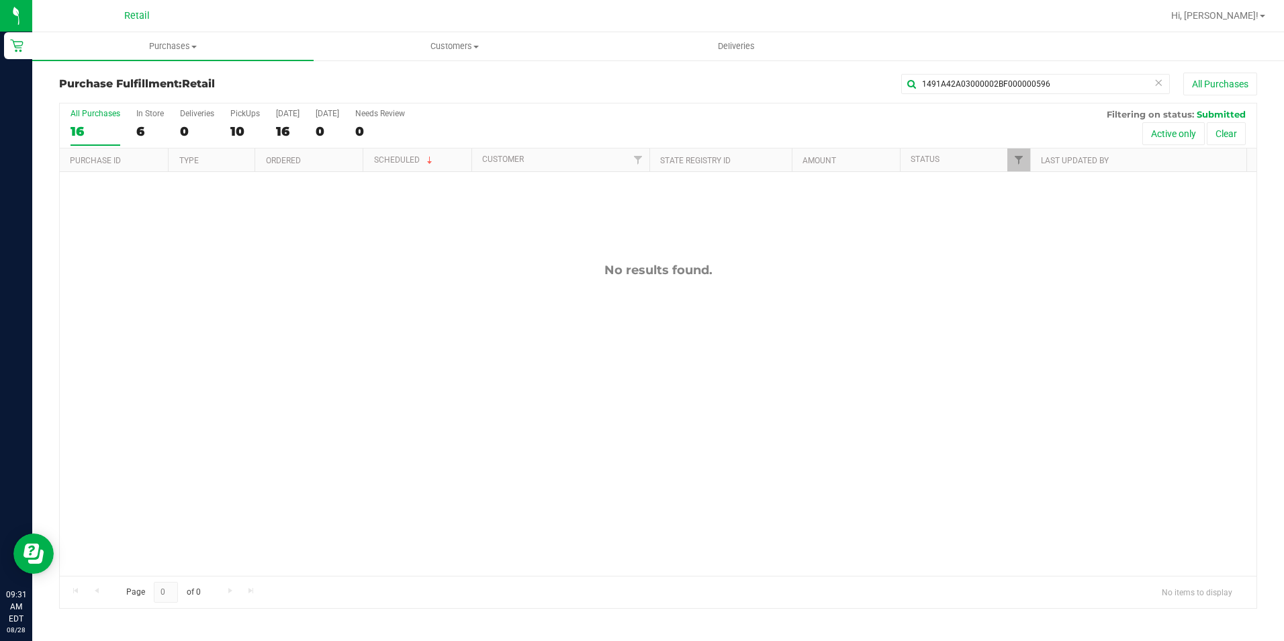
click at [927, 109] on div "All Purchases 16 In Store 6 Deliveries 0 PickUps 10 Today 16 Tomorrow 0 Needs R…" at bounding box center [658, 108] width 1197 height 11
drag, startPoint x: 933, startPoint y: 79, endPoint x: 1138, endPoint y: 85, distance: 204.9
click at [1144, 85] on input "1491A42A03000002BF000000596" at bounding box center [1035, 84] width 269 height 20
type input "149"
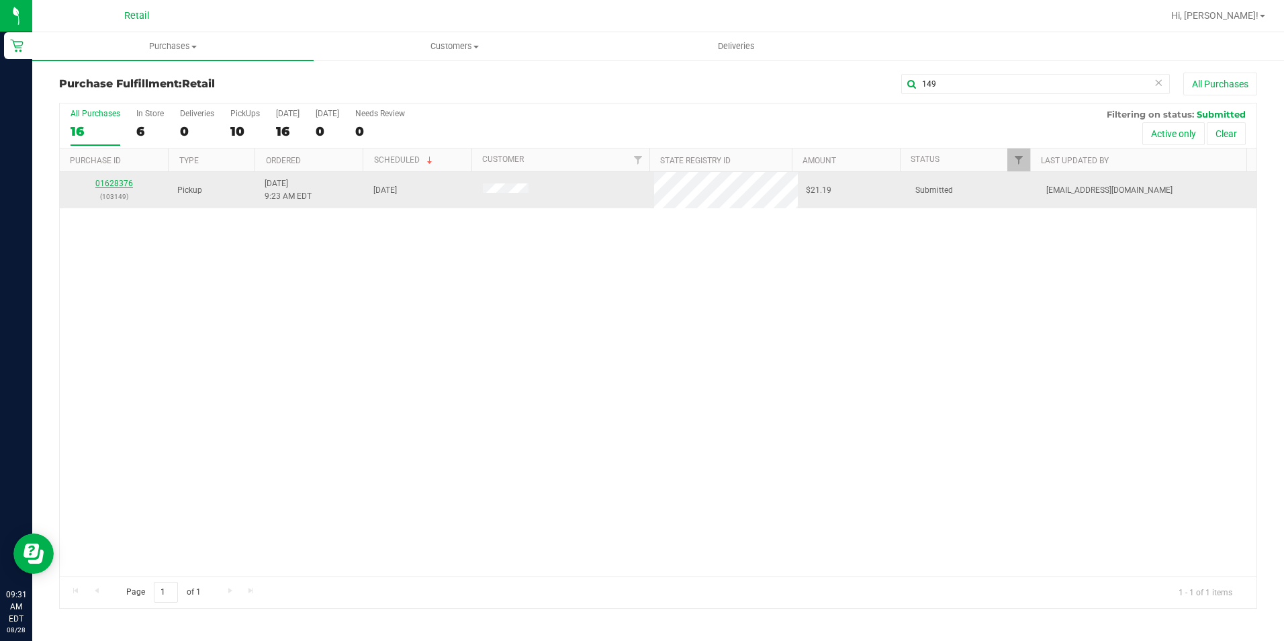
click at [107, 181] on link "01628376" at bounding box center [114, 183] width 38 height 9
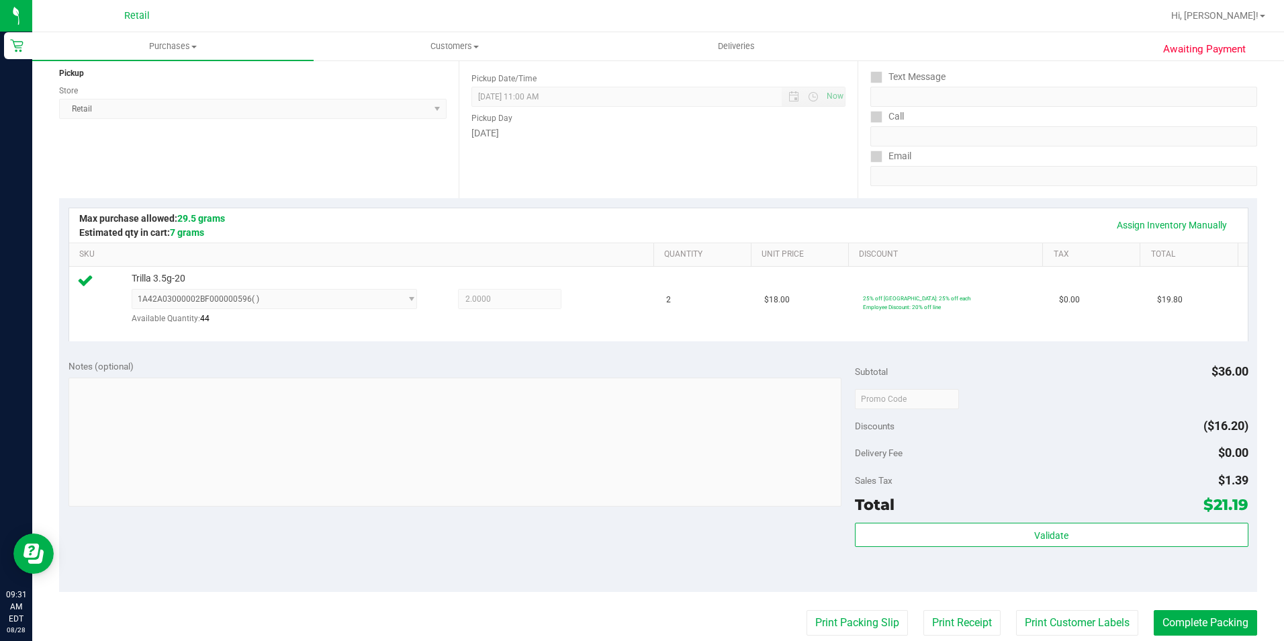
scroll to position [201, 0]
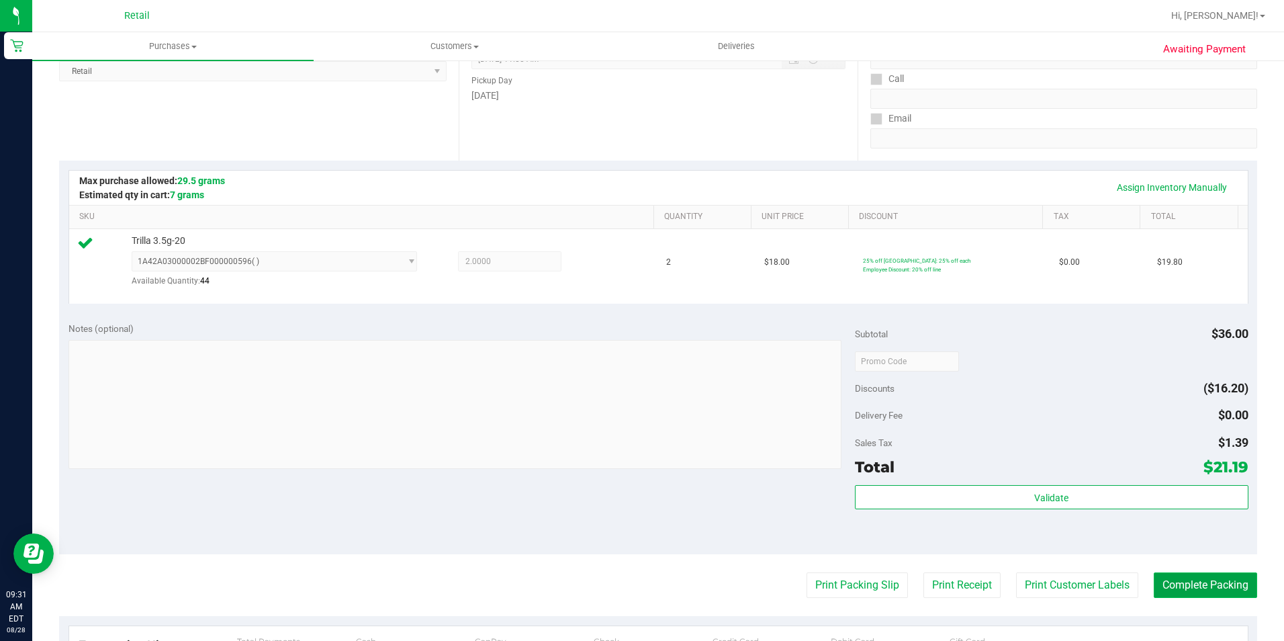
click at [1174, 587] on button "Complete Packing" at bounding box center [1205, 585] width 103 height 26
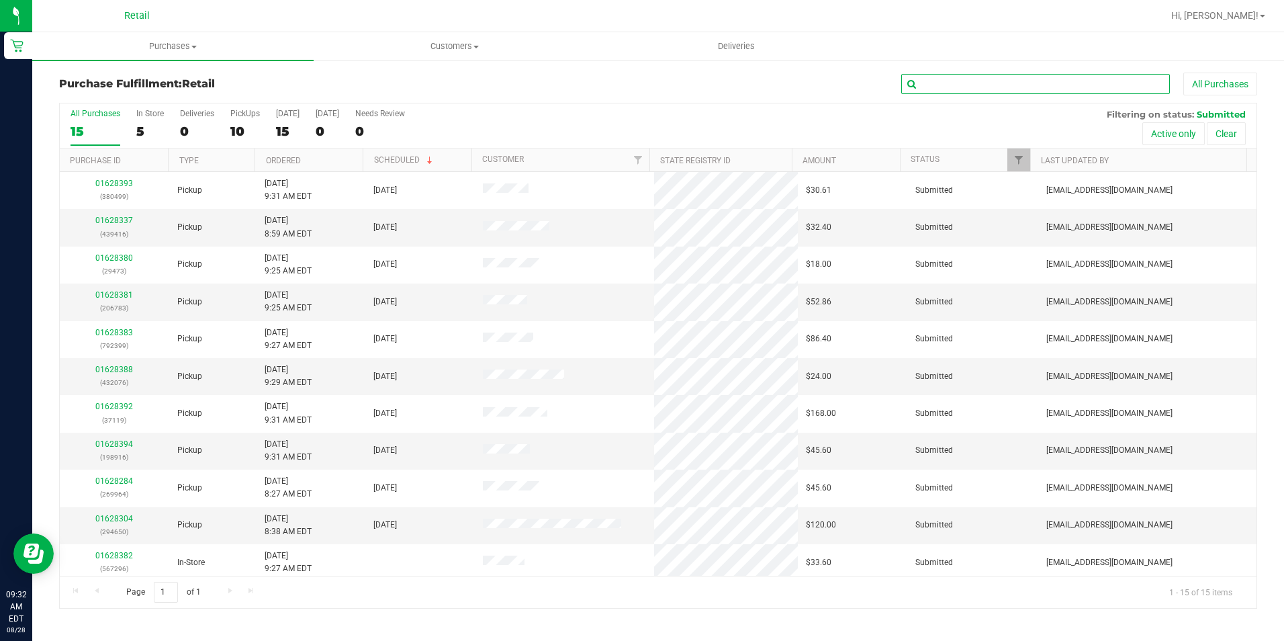
click at [1013, 79] on input "text" at bounding box center [1035, 84] width 269 height 20
type input "399"
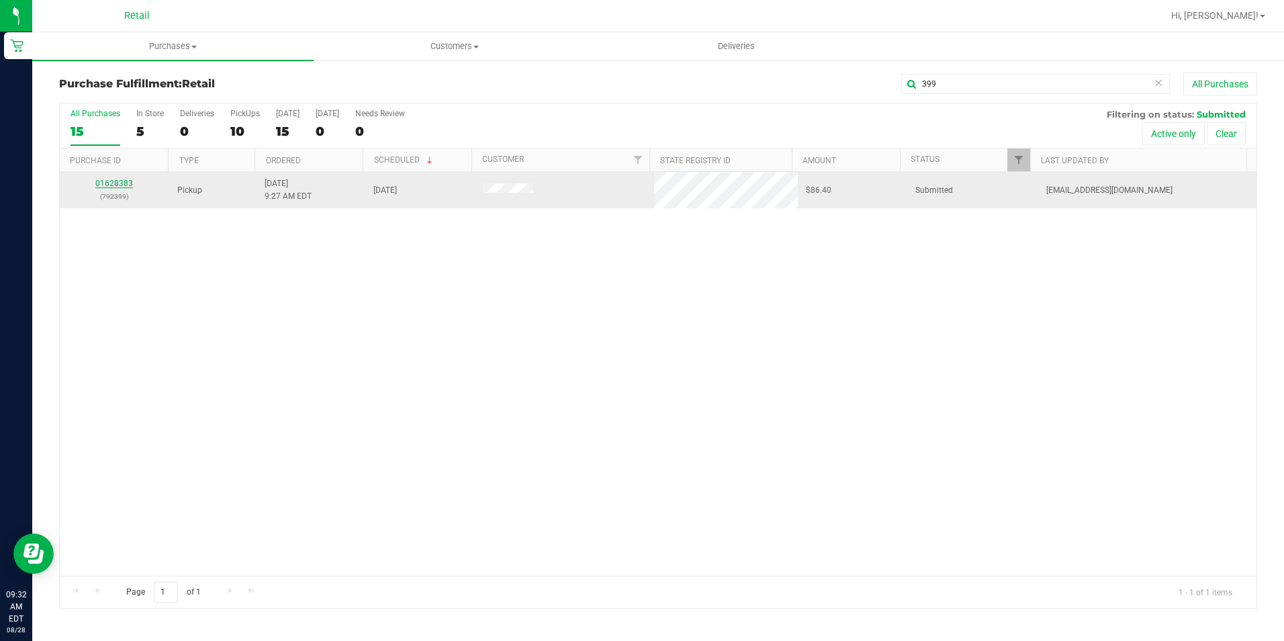
click at [103, 179] on link "01628383" at bounding box center [114, 183] width 38 height 9
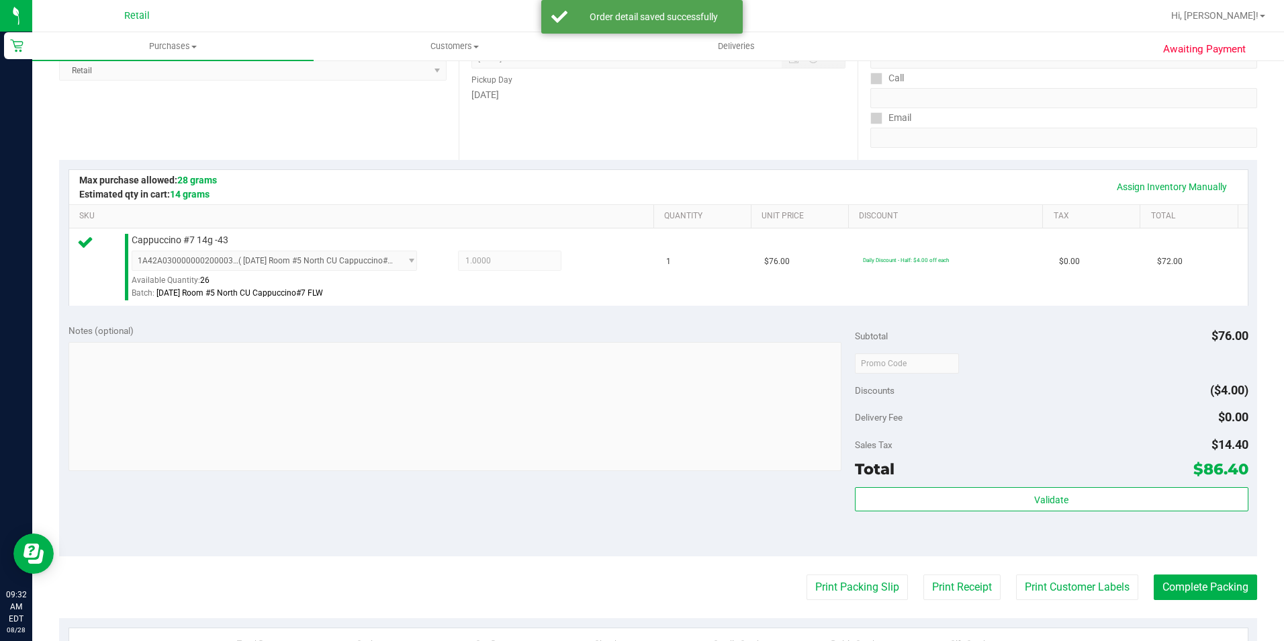
scroll to position [269, 0]
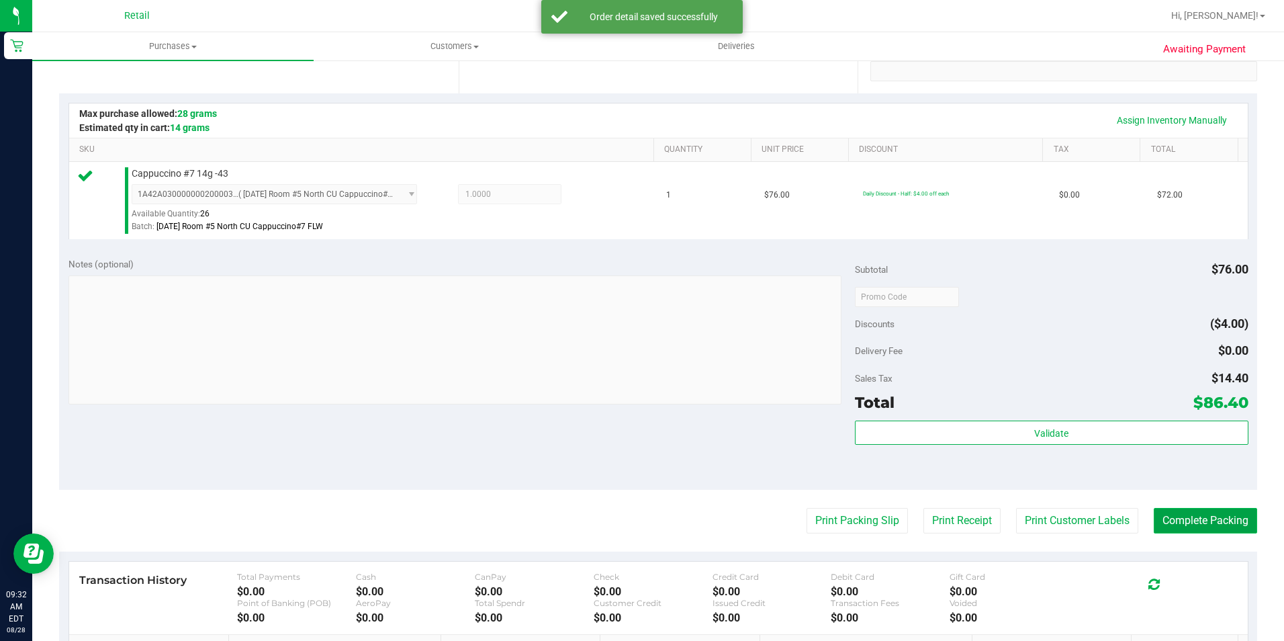
click at [1202, 527] on button "Complete Packing" at bounding box center [1205, 521] width 103 height 26
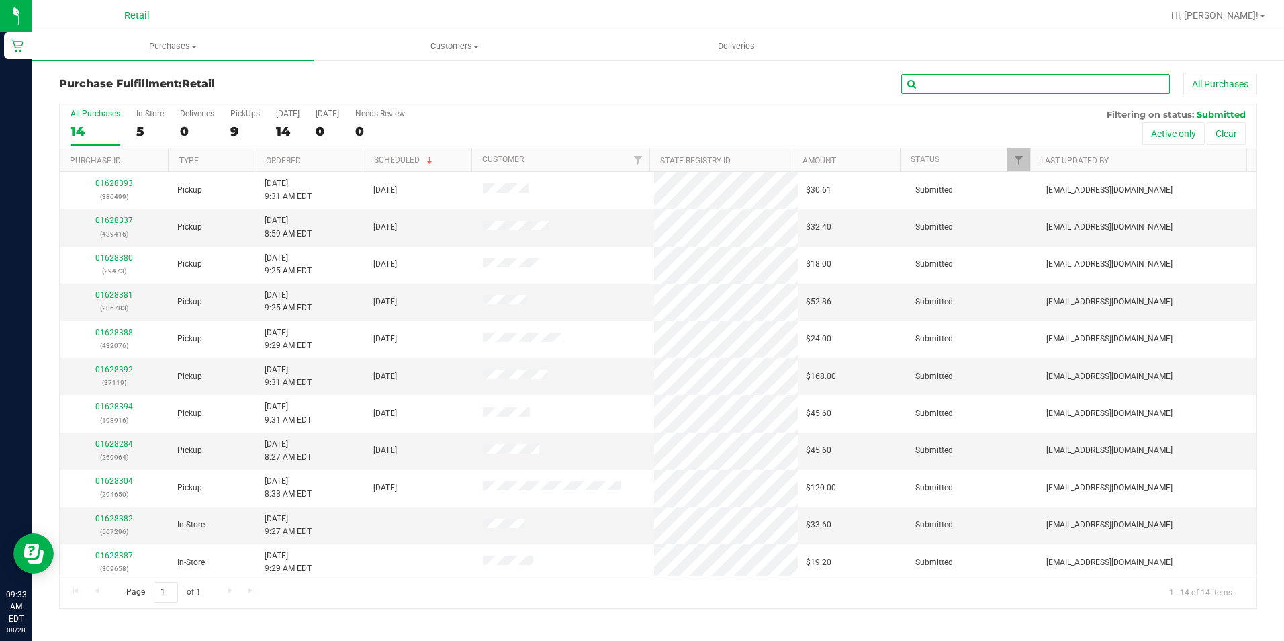
click at [992, 87] on input "text" at bounding box center [1035, 84] width 269 height 20
type input "473"
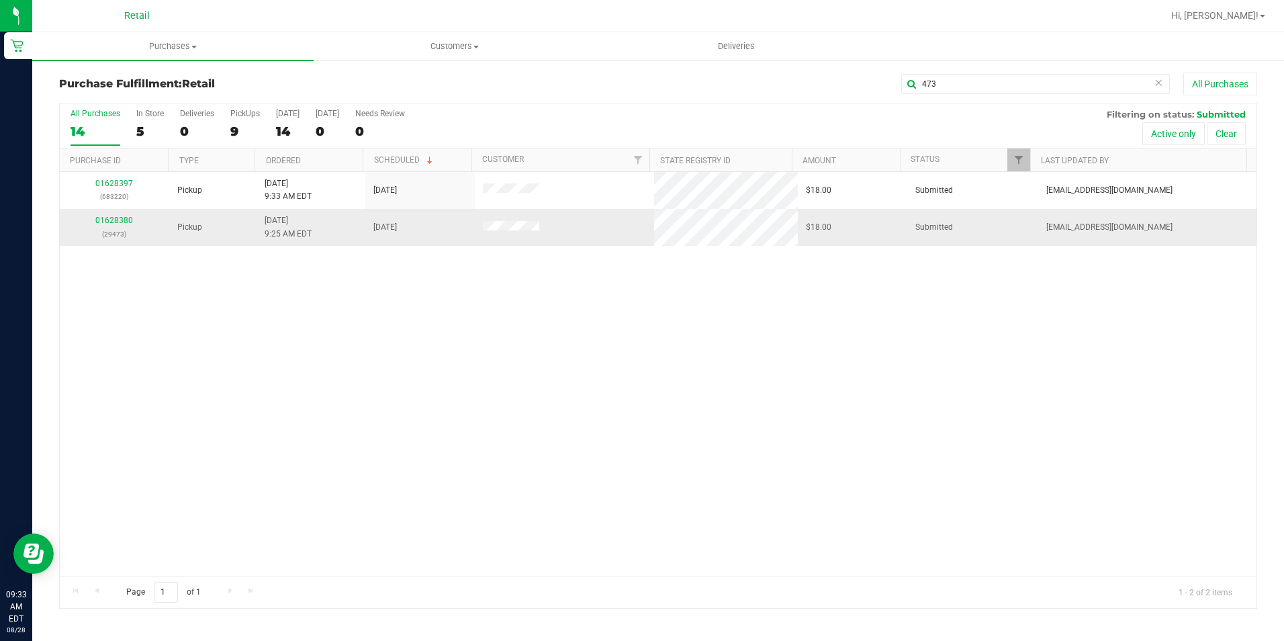
click at [125, 215] on div "01628380 (29473)" at bounding box center [114, 227] width 93 height 26
click at [123, 219] on link "01628380" at bounding box center [114, 220] width 38 height 9
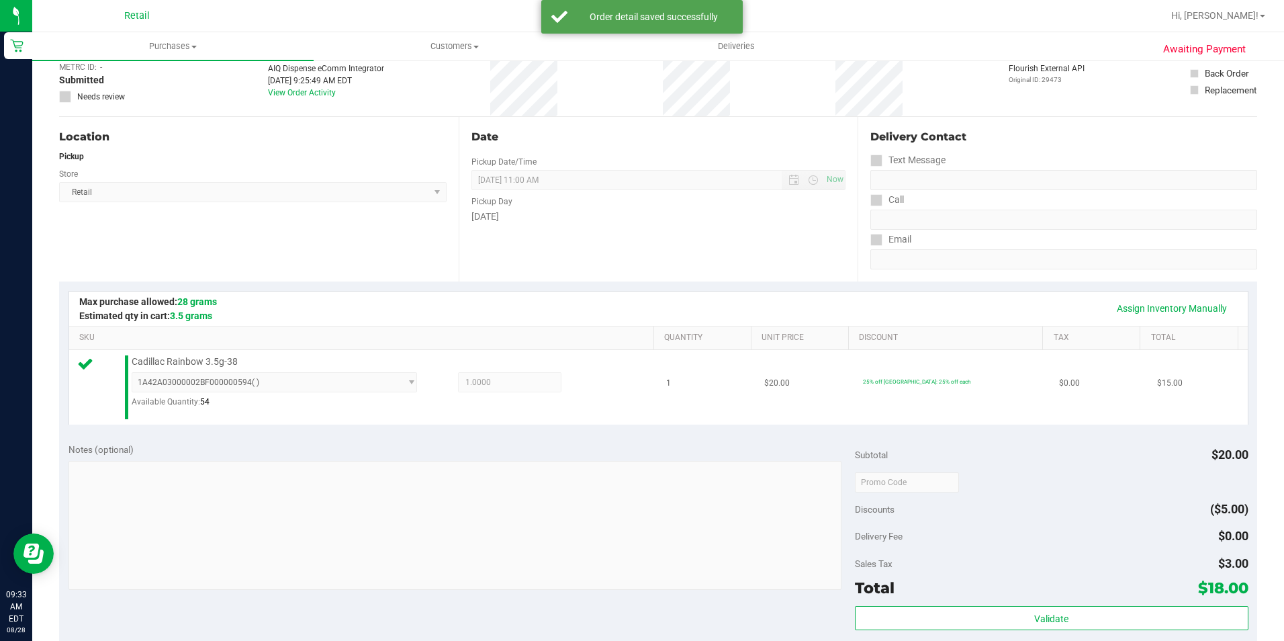
scroll to position [269, 0]
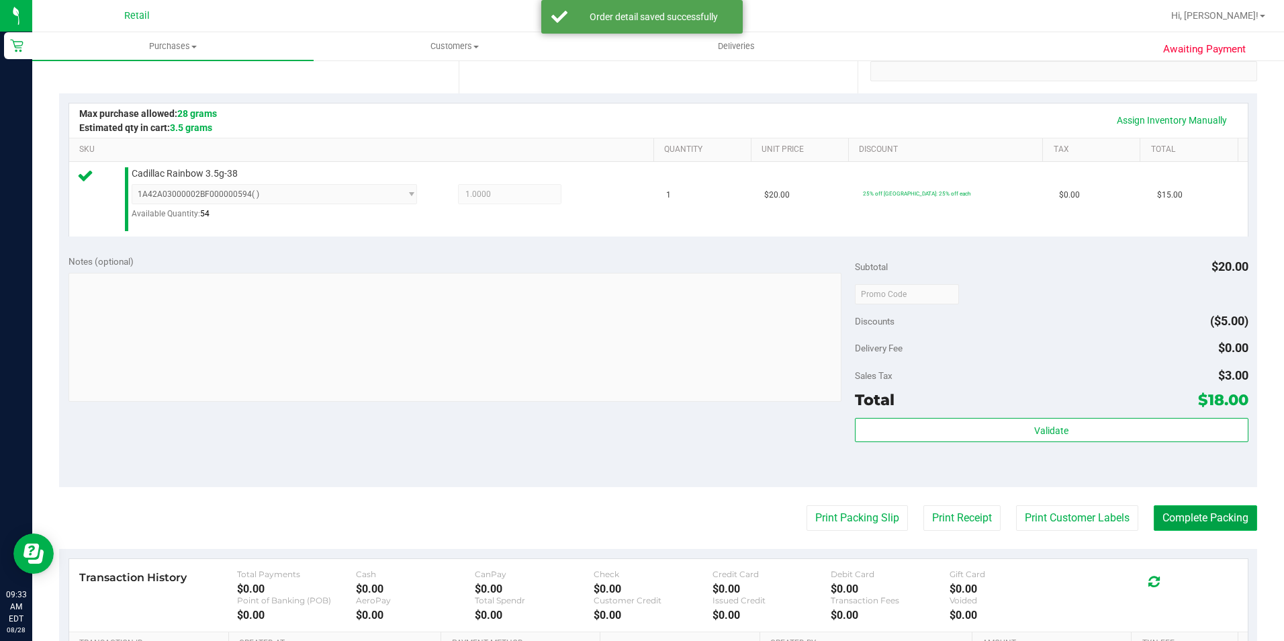
click at [1203, 518] on button "Complete Packing" at bounding box center [1205, 518] width 103 height 26
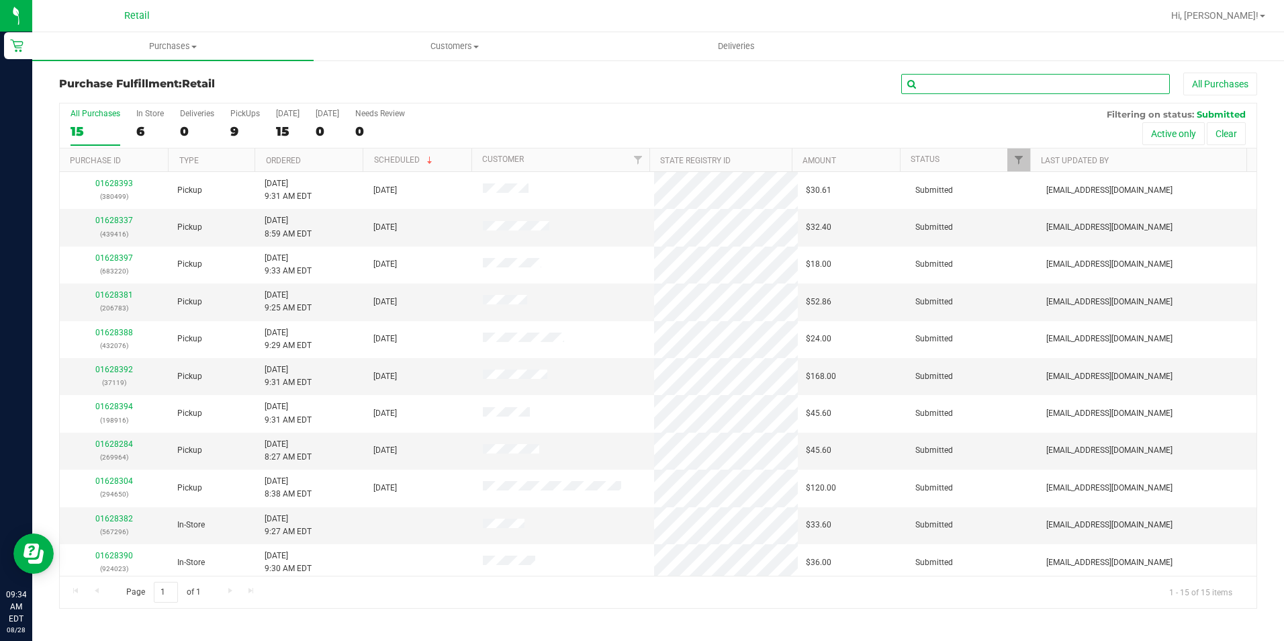
click at [945, 89] on input "text" at bounding box center [1035, 84] width 269 height 20
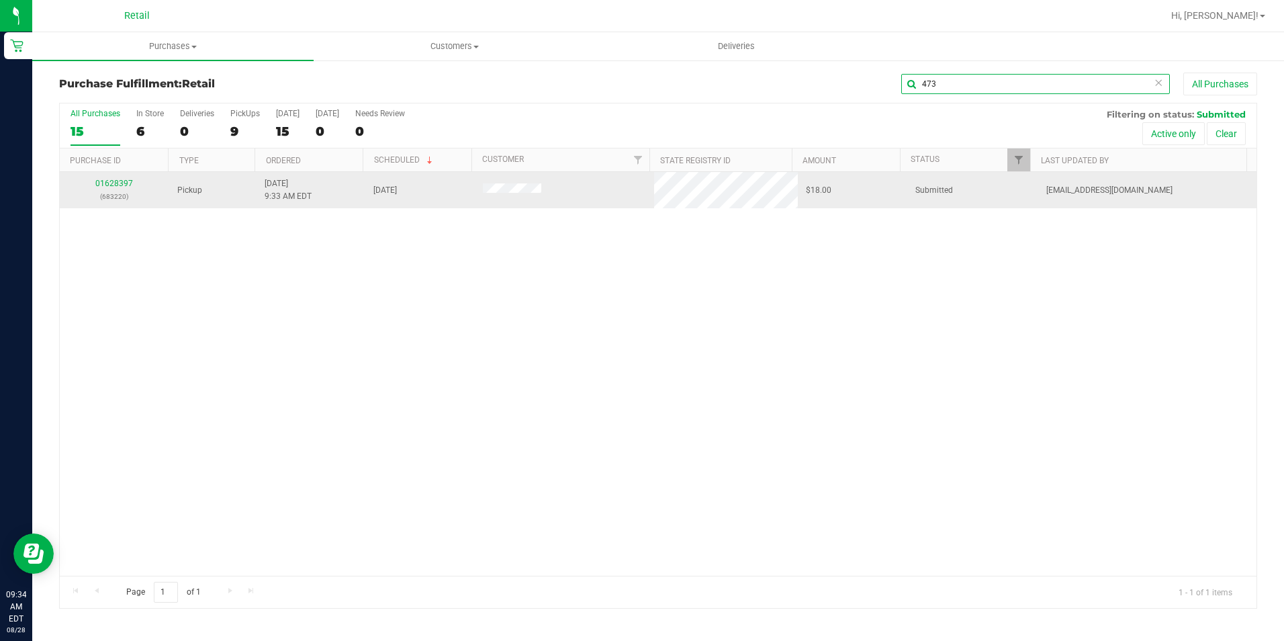
type input "473"
click at [122, 176] on td "01628397 (683220)" at bounding box center [114, 190] width 109 height 36
click at [120, 184] on link "01628397" at bounding box center [114, 183] width 38 height 9
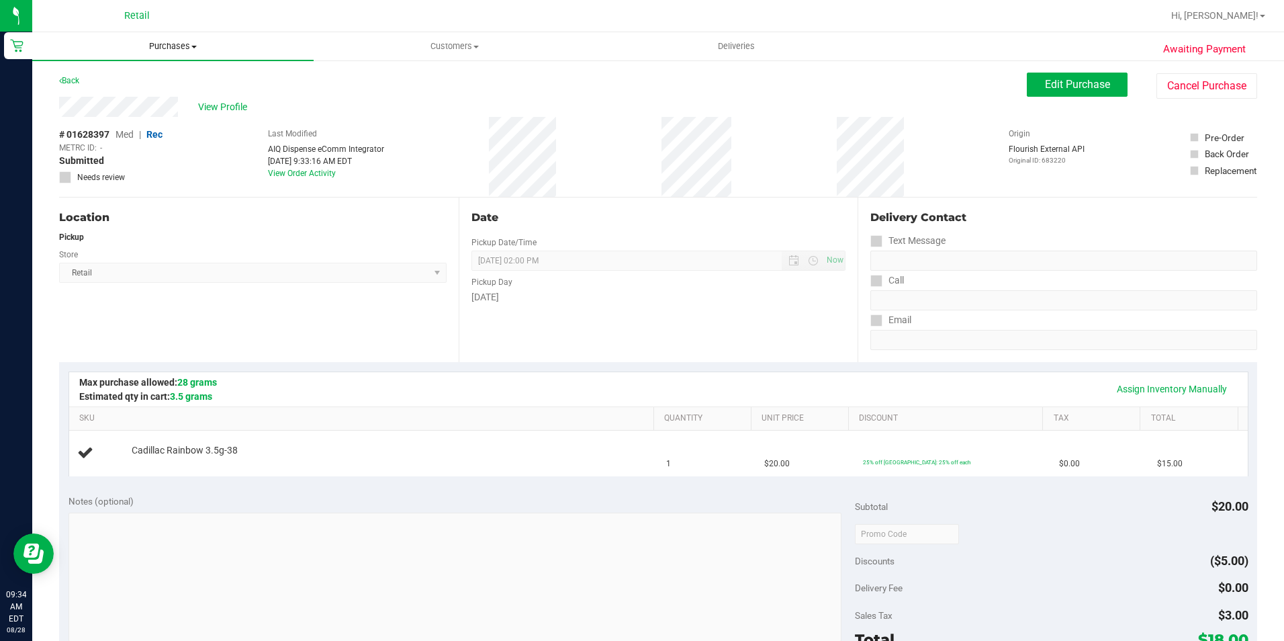
click at [175, 43] on span "Purchases" at bounding box center [172, 46] width 281 height 12
click at [137, 99] on li "Fulfillment" at bounding box center [172, 97] width 281 height 16
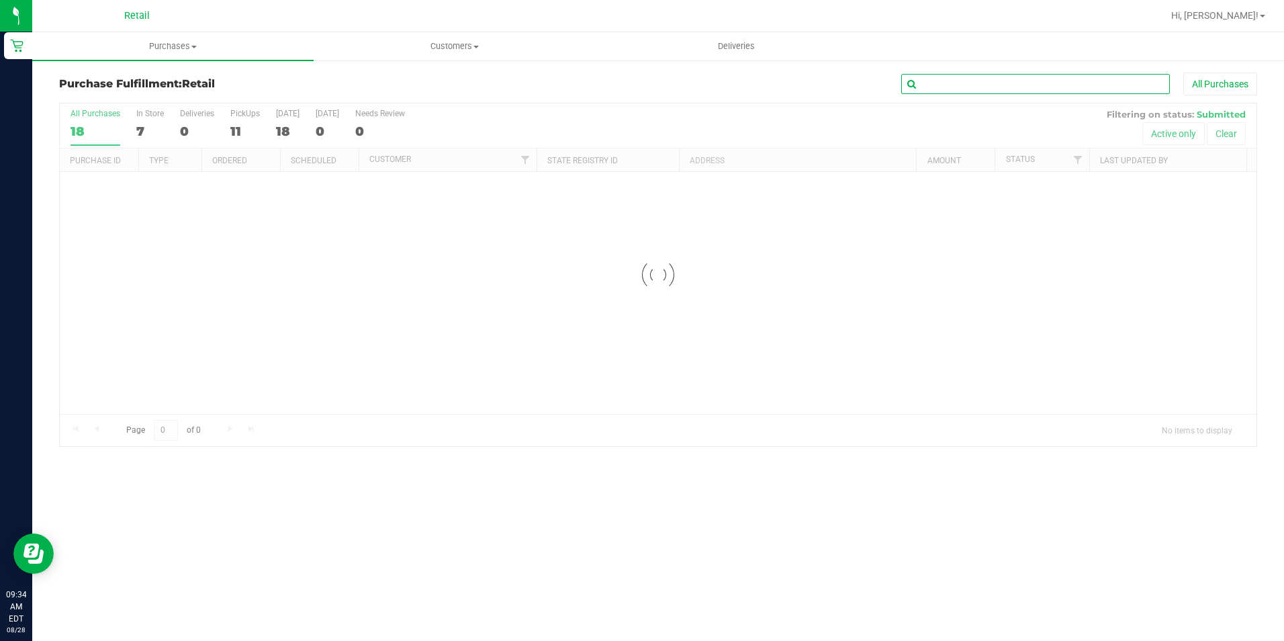
click at [989, 78] on input "text" at bounding box center [1035, 84] width 269 height 20
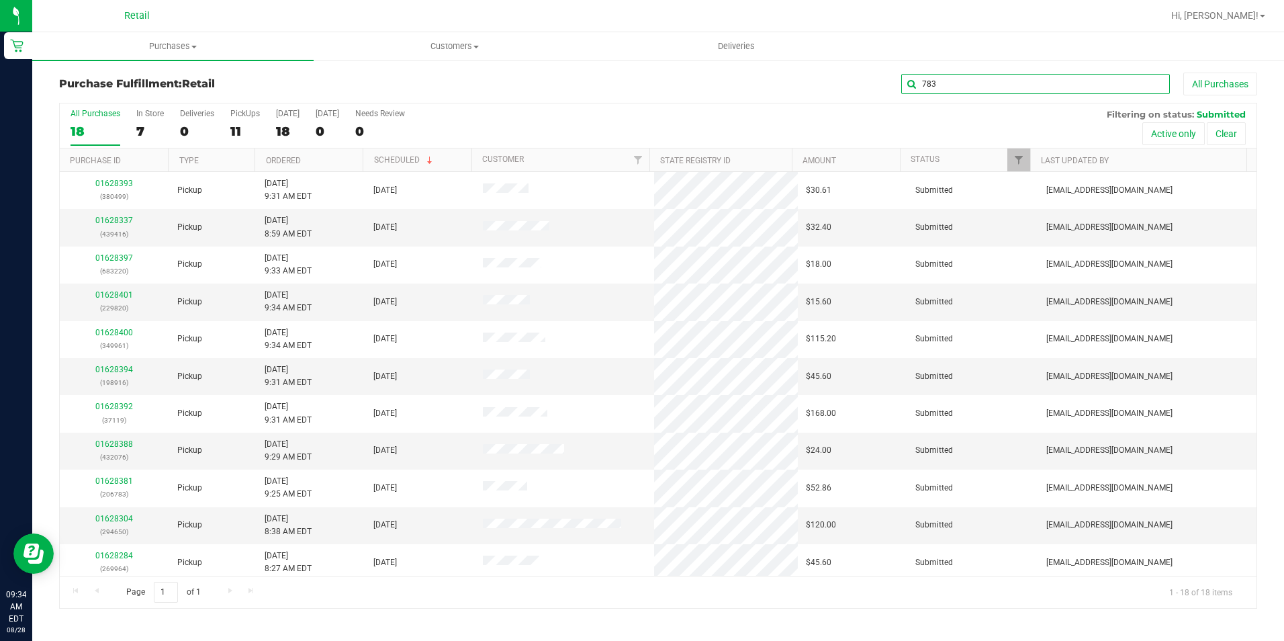
type input "783"
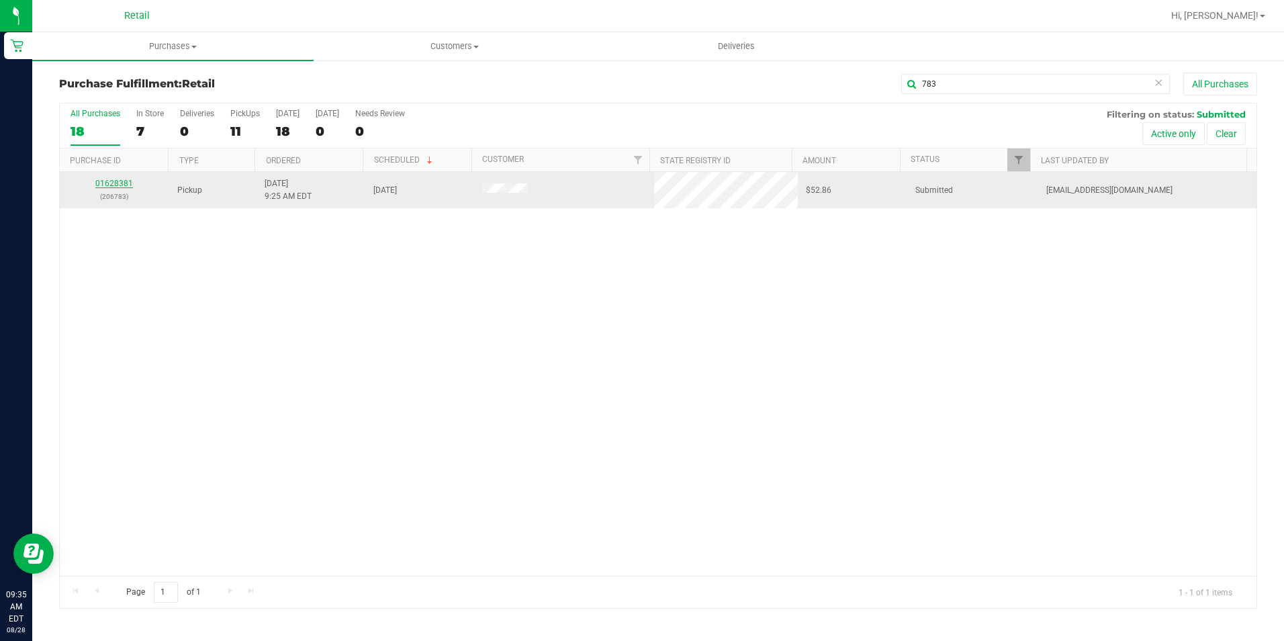
click at [103, 181] on link "01628381" at bounding box center [114, 183] width 38 height 9
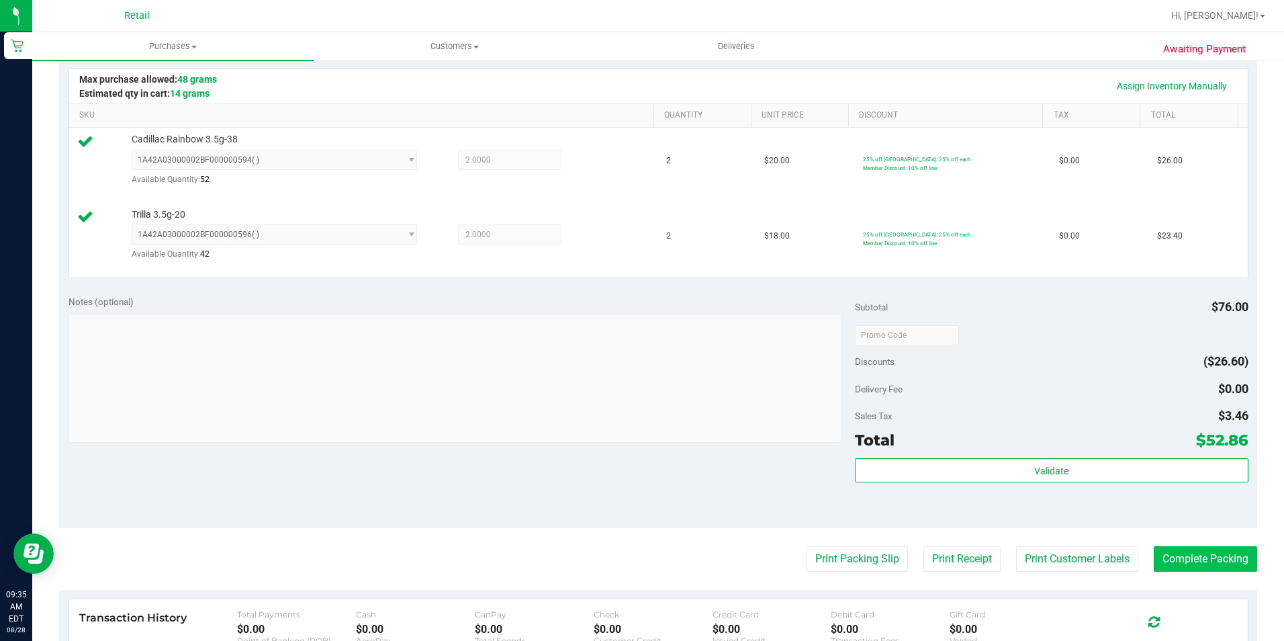
scroll to position [336, 0]
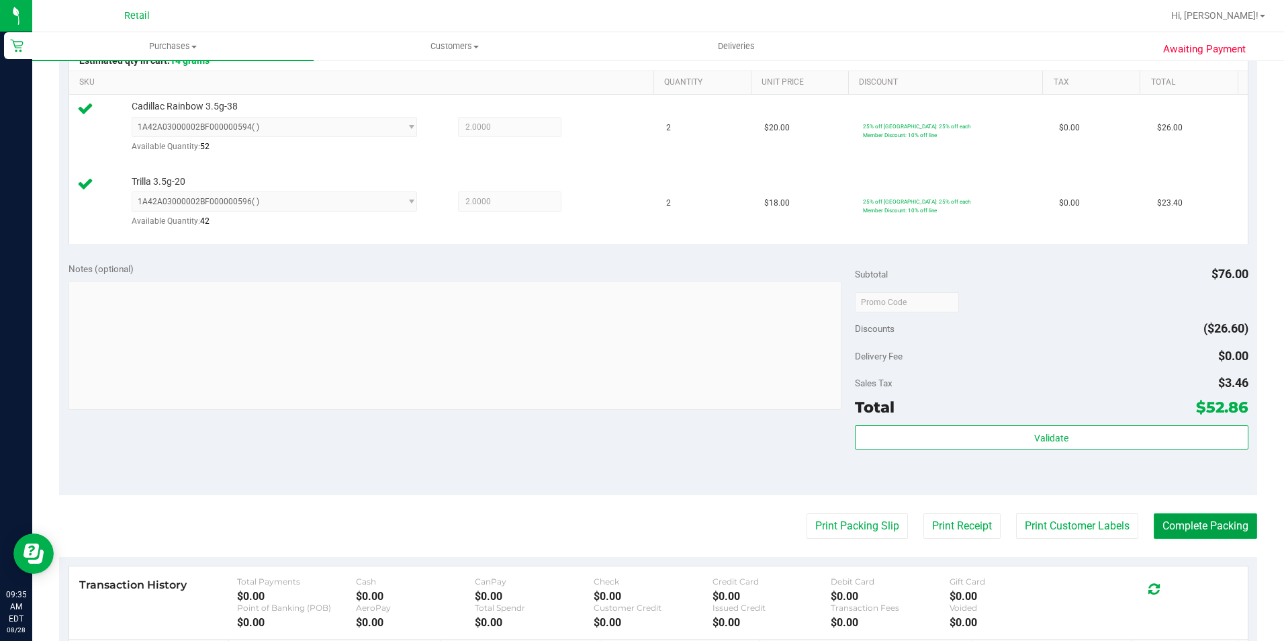
click at [1181, 528] on button "Complete Packing" at bounding box center [1205, 526] width 103 height 26
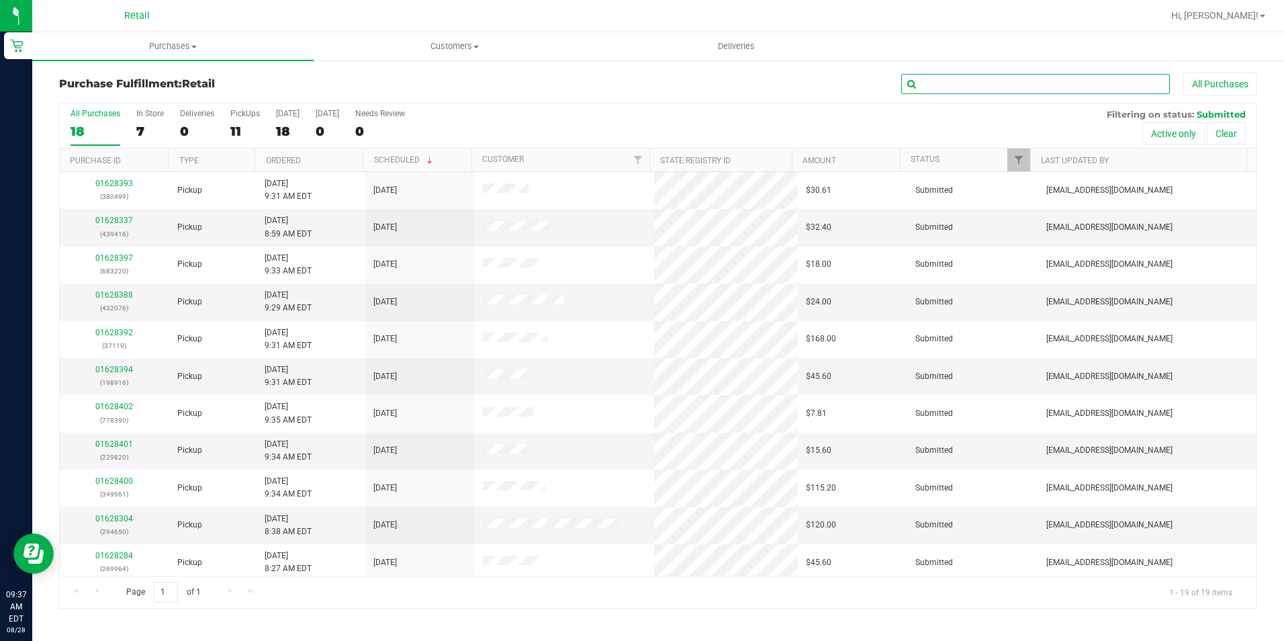
click at [1058, 93] on input "text" at bounding box center [1035, 84] width 269 height 20
type input "961"
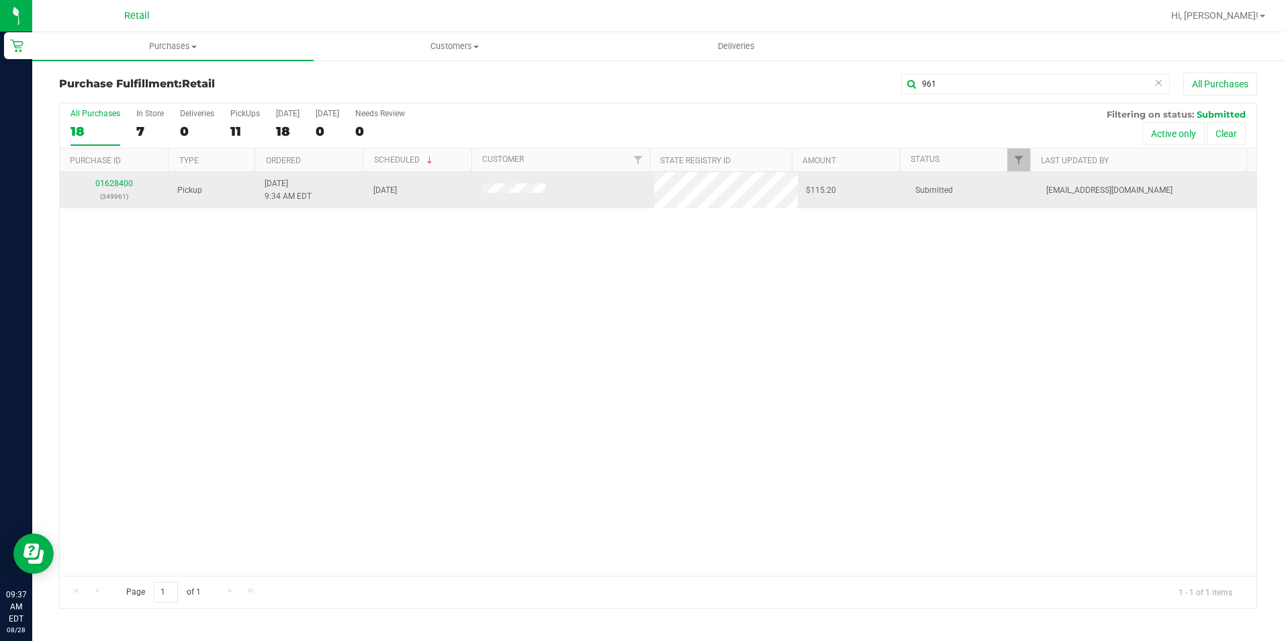
click at [115, 177] on div "01628400 (349961)" at bounding box center [114, 190] width 93 height 26
click at [124, 181] on link "01628400" at bounding box center [114, 183] width 38 height 9
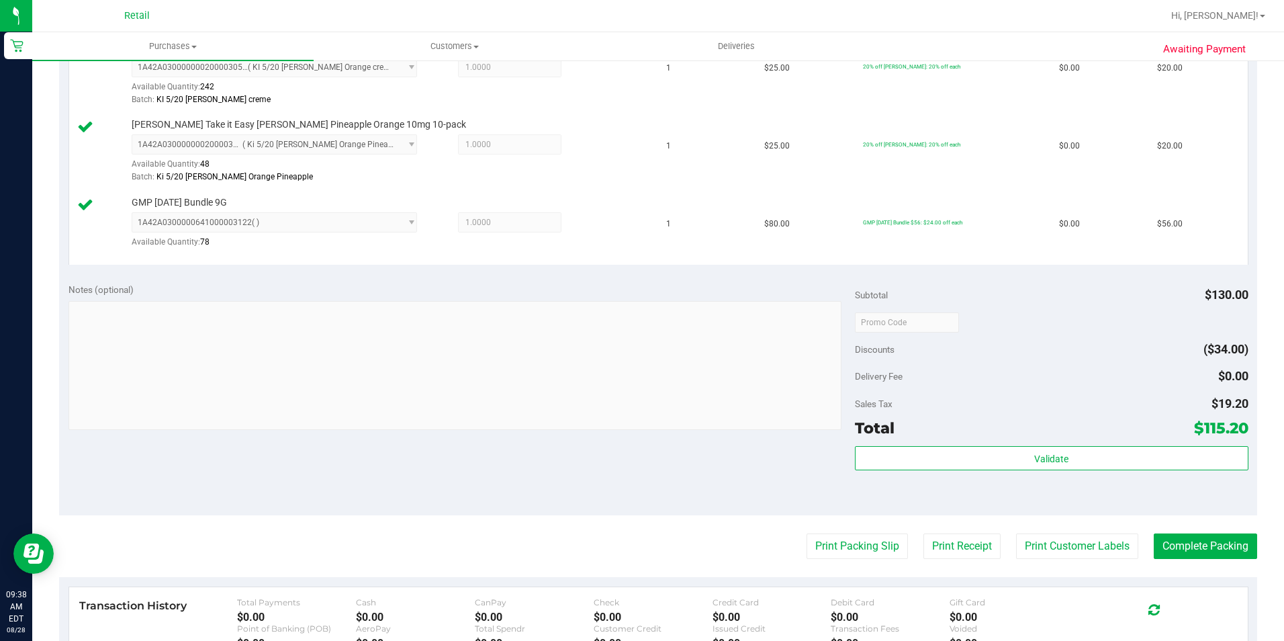
scroll to position [403, 0]
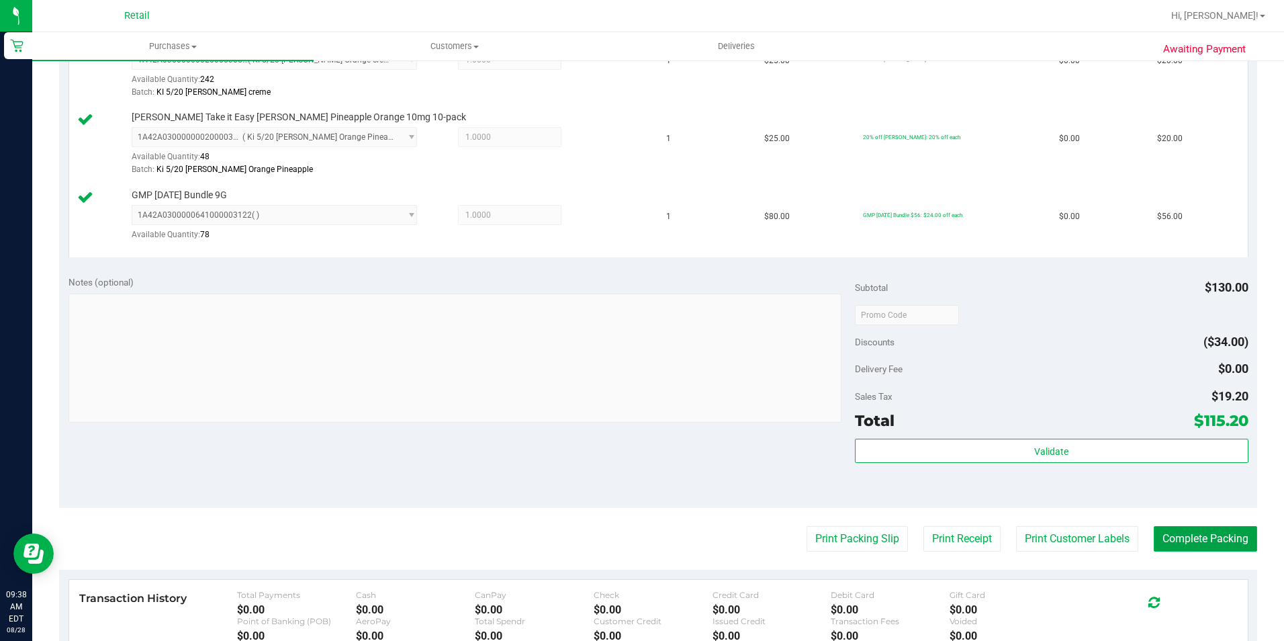
click at [1189, 547] on button "Complete Packing" at bounding box center [1205, 539] width 103 height 26
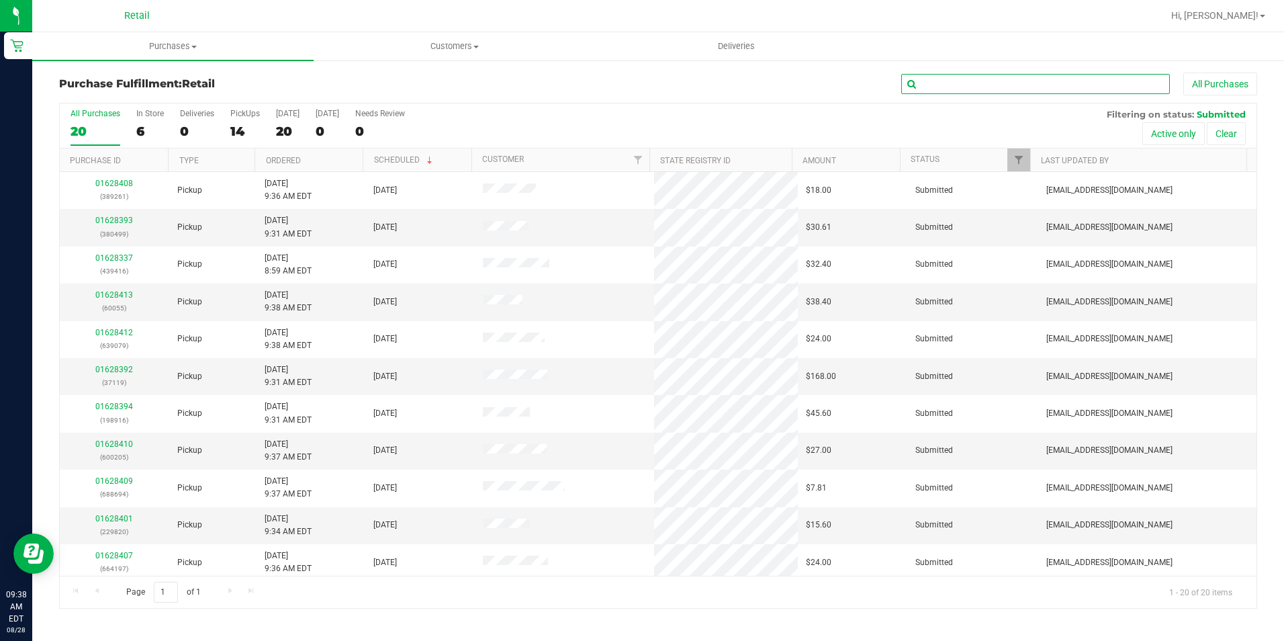
click at [1032, 78] on input "text" at bounding box center [1035, 84] width 269 height 20
type input "916"
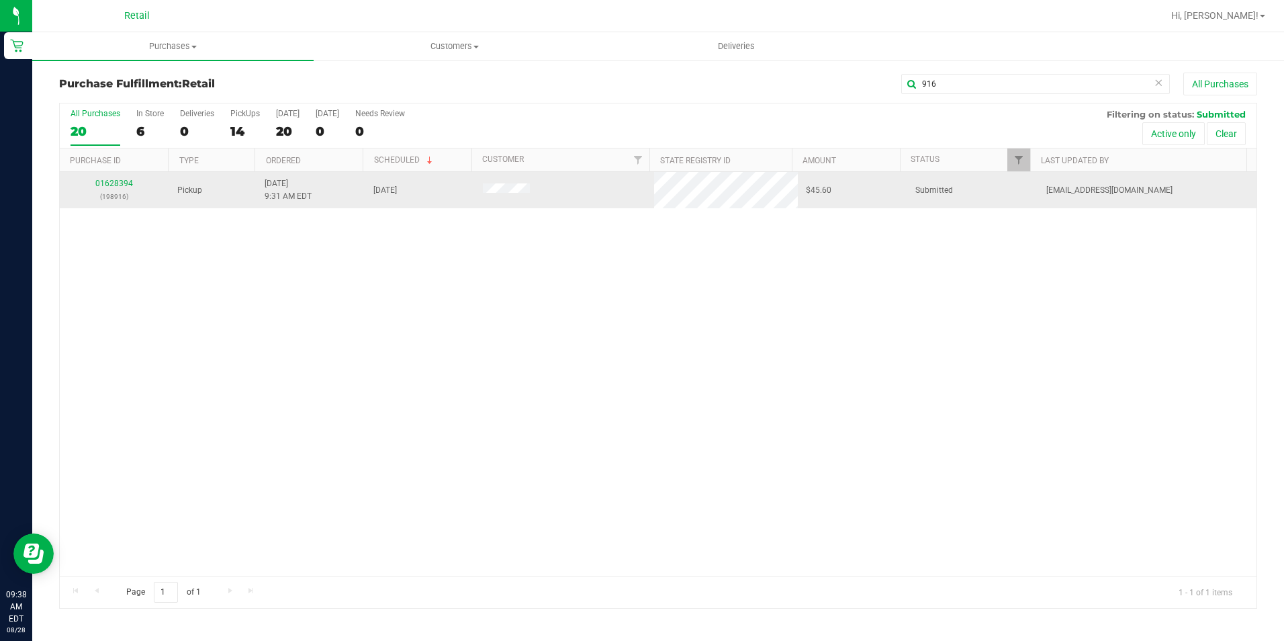
click at [111, 177] on div "01628394 (198916)" at bounding box center [114, 190] width 93 height 26
click at [118, 183] on link "01628394" at bounding box center [114, 183] width 38 height 9
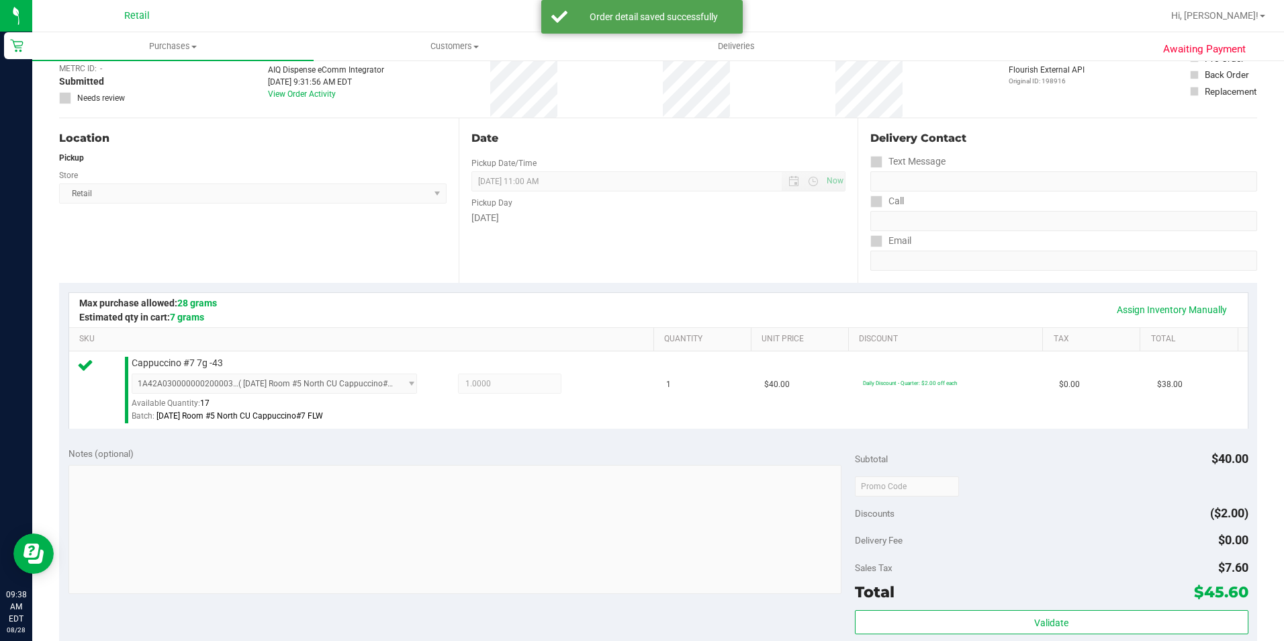
scroll to position [201, 0]
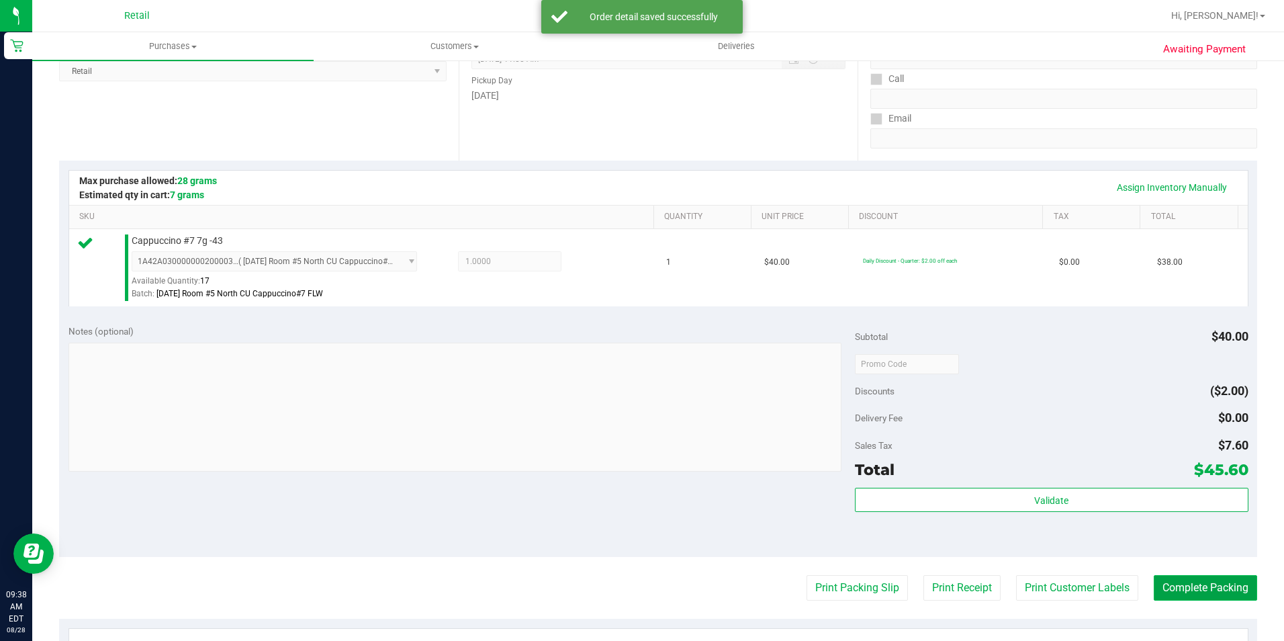
click at [1220, 584] on button "Complete Packing" at bounding box center [1205, 588] width 103 height 26
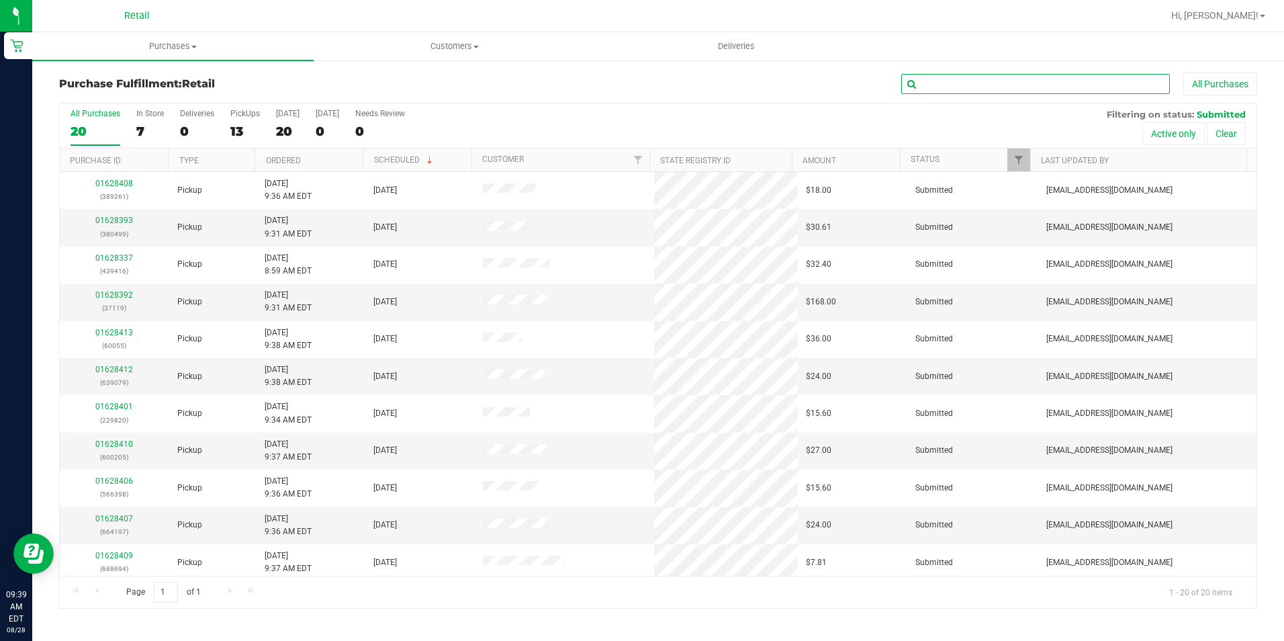
click at [953, 87] on input "text" at bounding box center [1035, 84] width 269 height 20
type input "119"
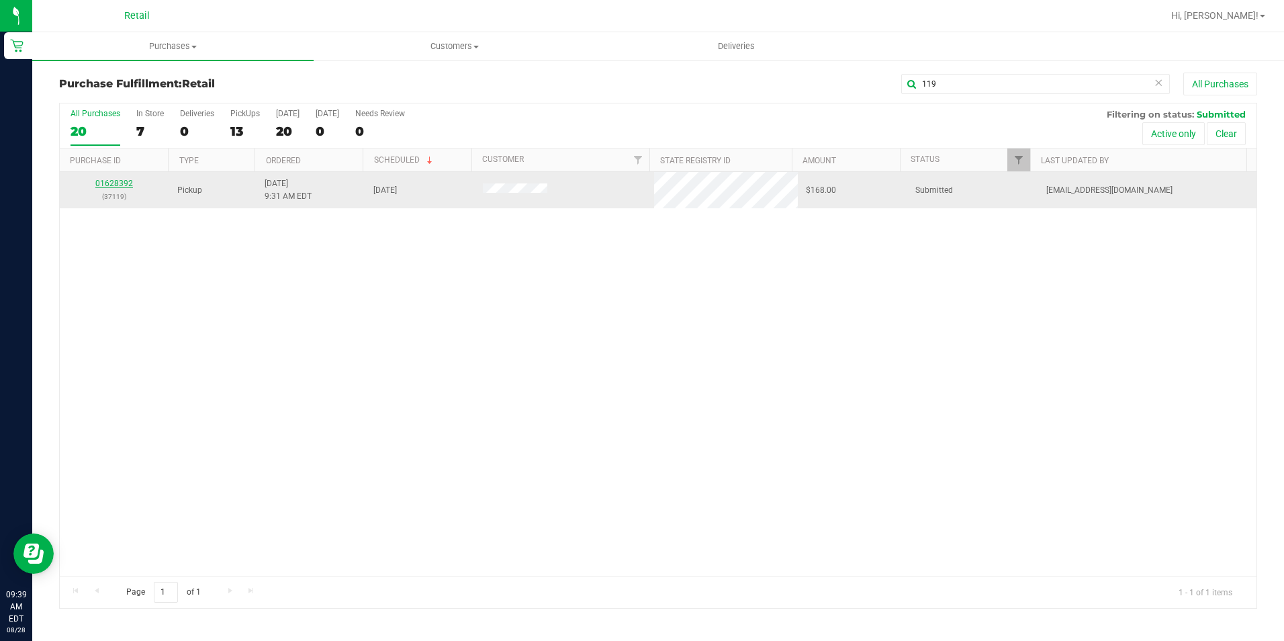
click at [118, 183] on link "01628392" at bounding box center [114, 183] width 38 height 9
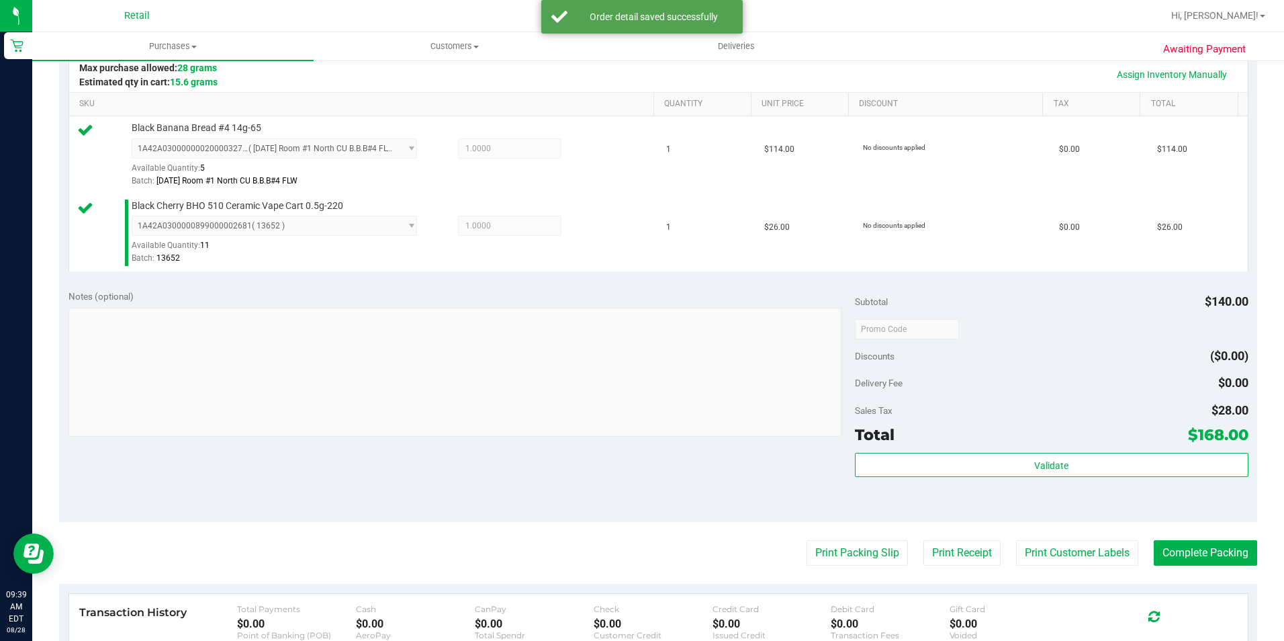
scroll to position [336, 0]
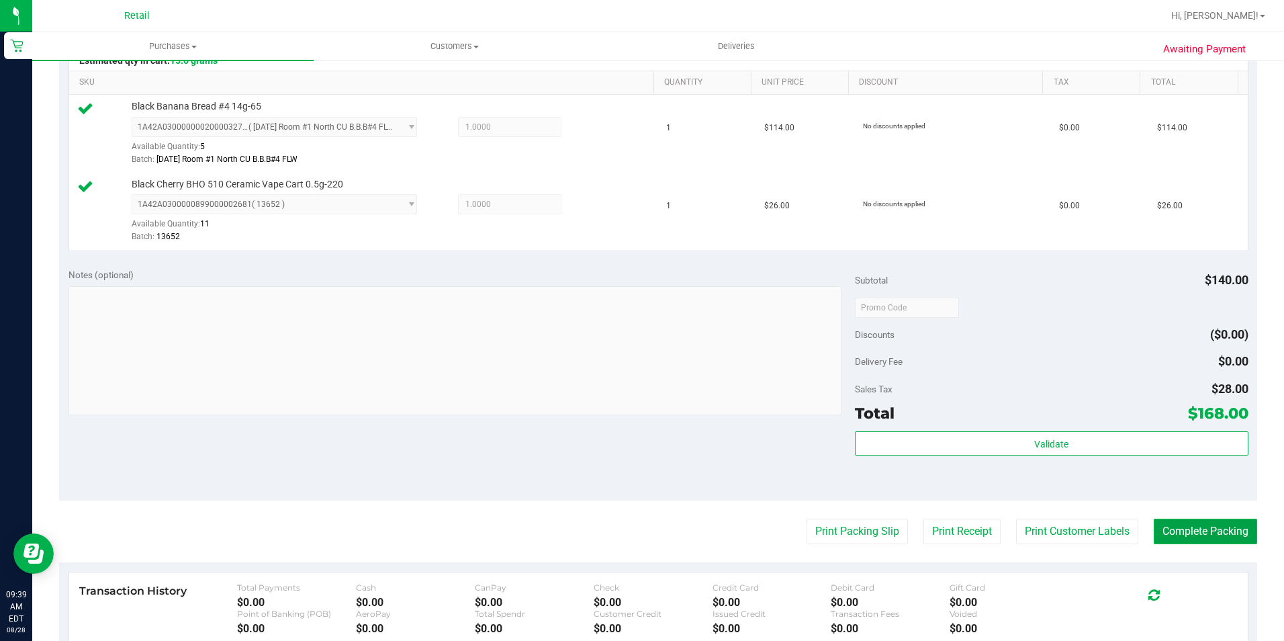
click at [1164, 530] on button "Complete Packing" at bounding box center [1205, 531] width 103 height 26
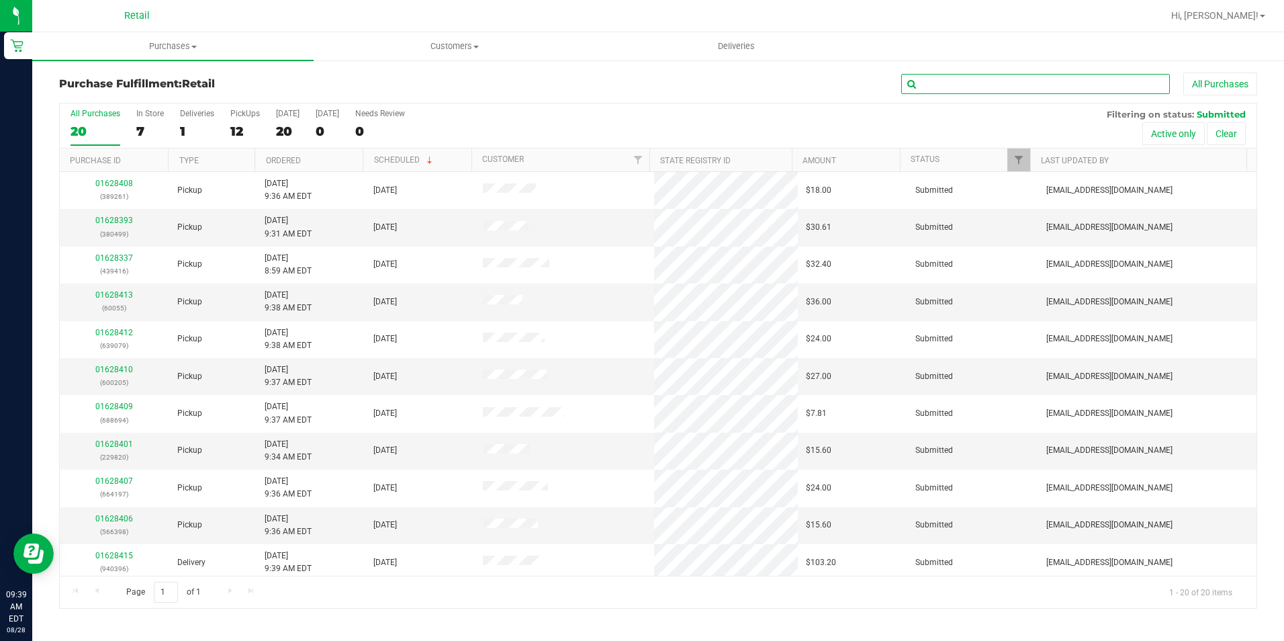
click at [1007, 81] on input "text" at bounding box center [1035, 84] width 269 height 20
type input "499"
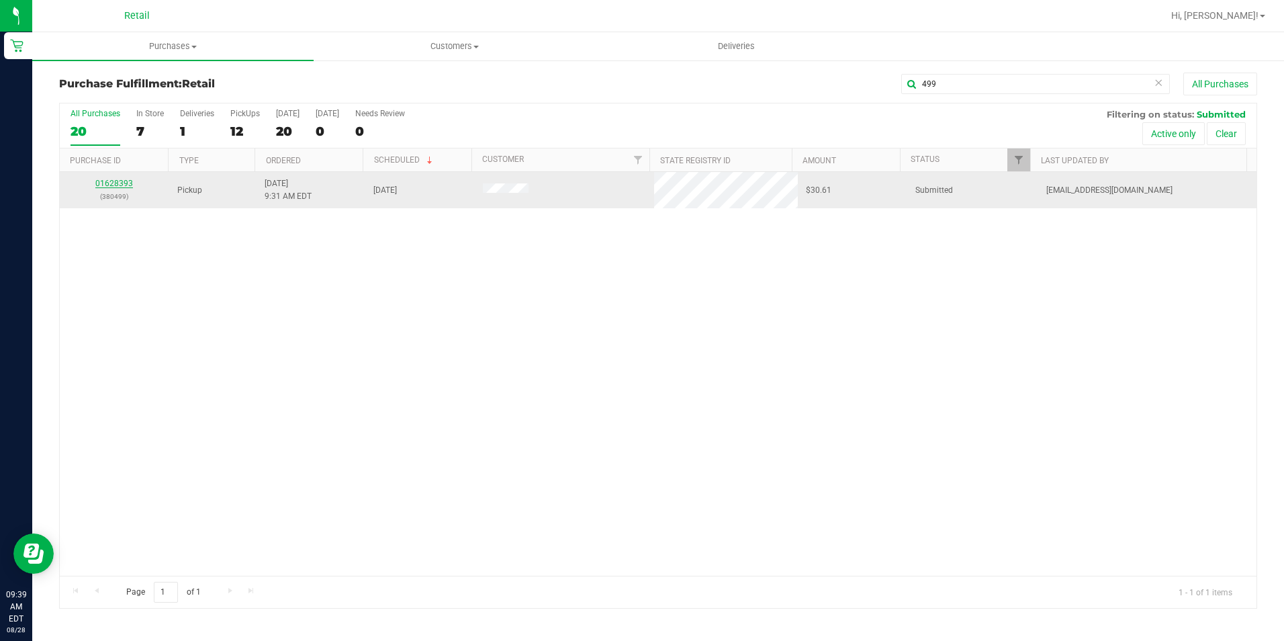
click at [113, 183] on link "01628393" at bounding box center [114, 183] width 38 height 9
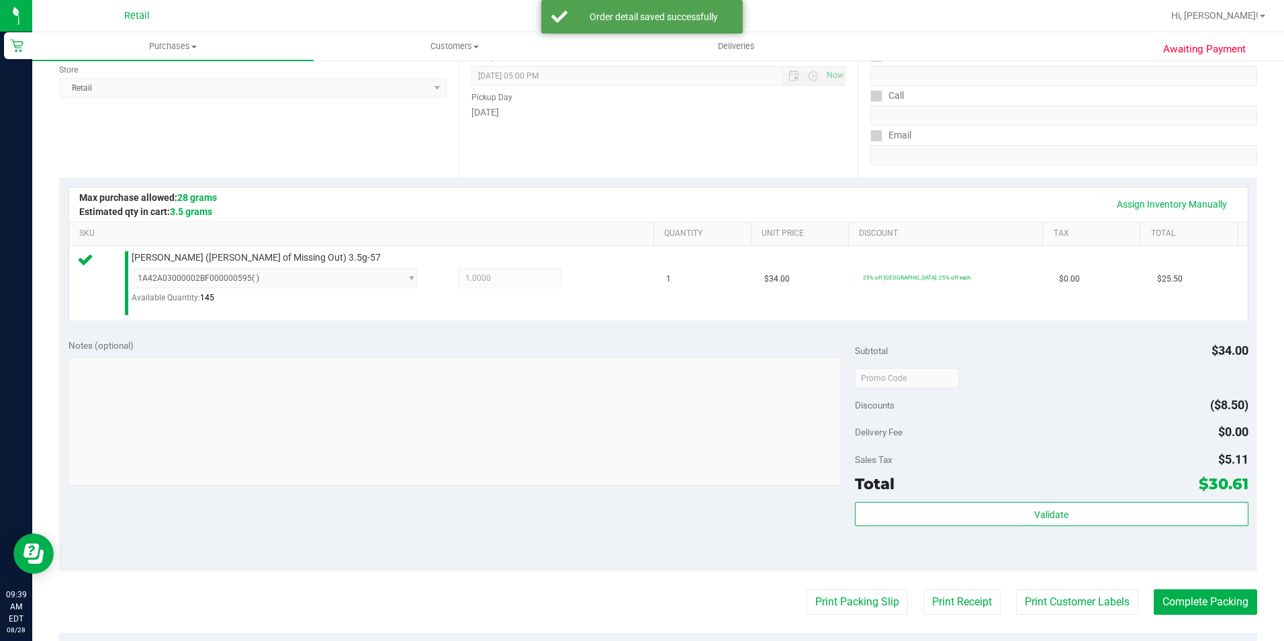
scroll to position [201, 0]
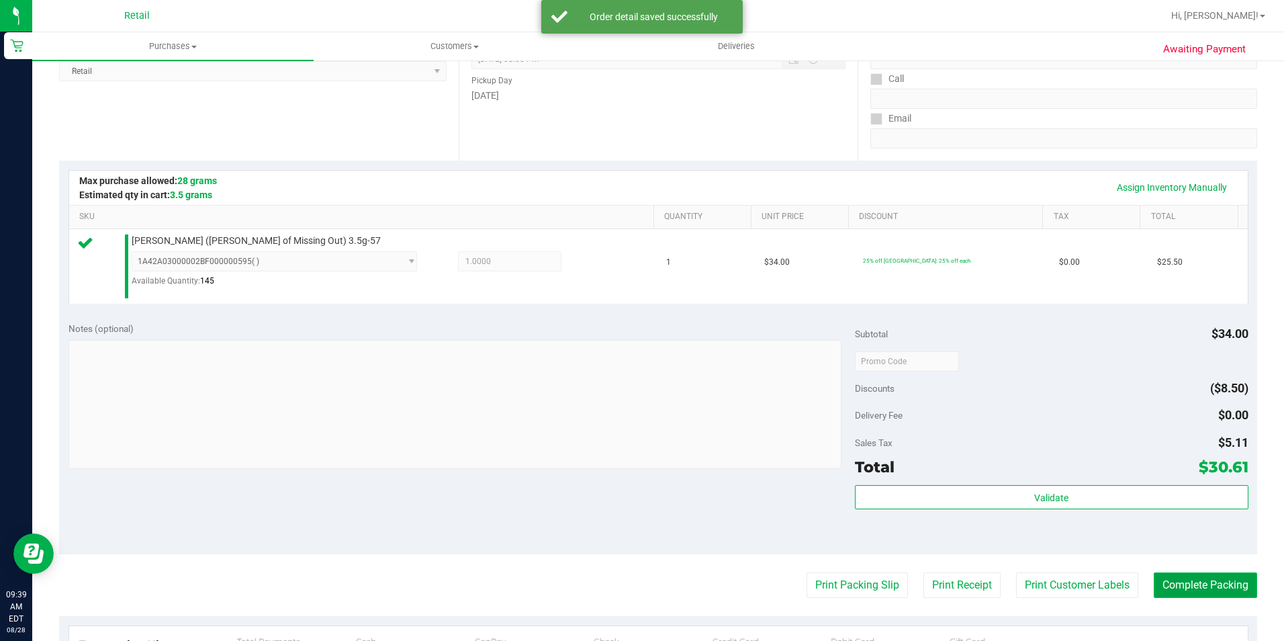
click at [1178, 586] on button "Complete Packing" at bounding box center [1205, 585] width 103 height 26
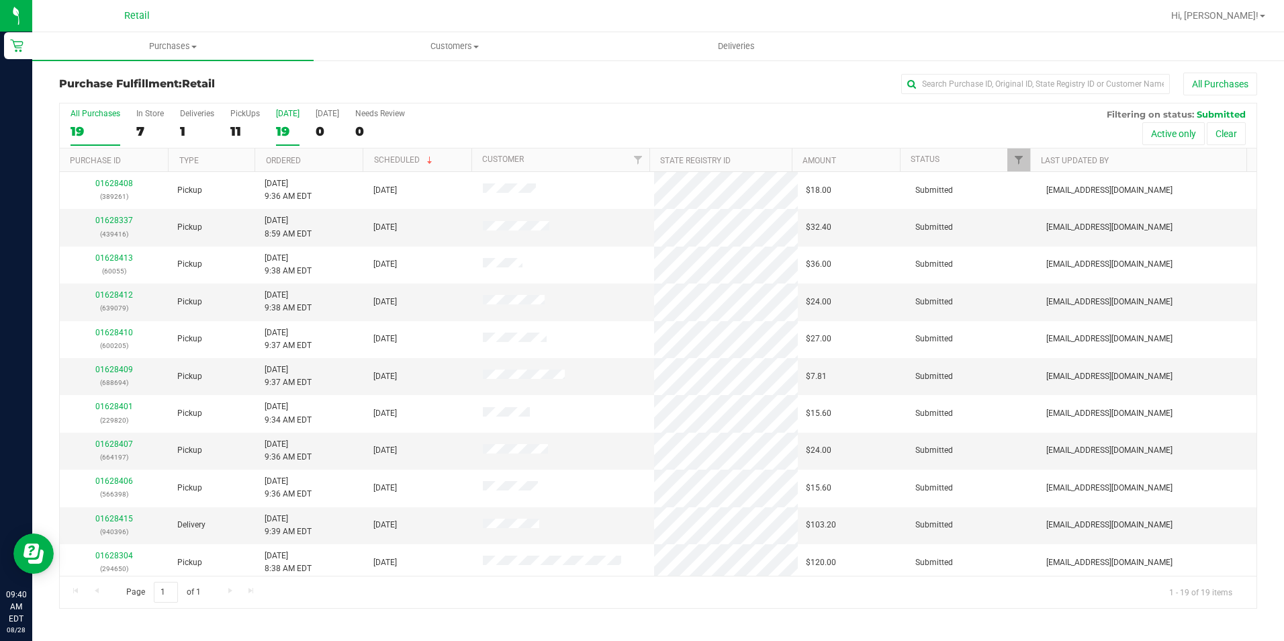
click at [285, 126] on div "19" at bounding box center [288, 131] width 24 height 15
click at [0, 0] on input "Today 19" at bounding box center [0, 0] width 0 height 0
click at [88, 134] on div "19" at bounding box center [96, 131] width 50 height 15
click at [0, 0] on input "All Purchases 19" at bounding box center [0, 0] width 0 height 0
click at [530, 72] on div "Purchase Fulfillment: Retail All Purchases All Purchases 19 In Store 7 Deliveri…" at bounding box center [658, 340] width 1252 height 563
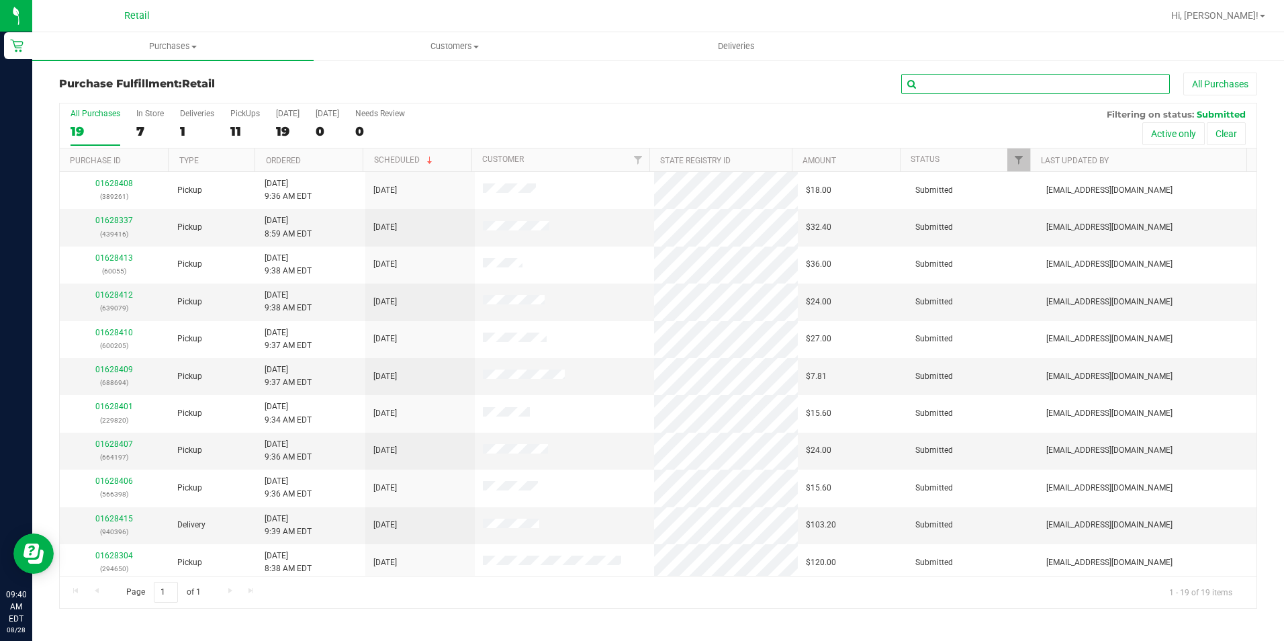
click at [984, 79] on input "text" at bounding box center [1035, 84] width 269 height 20
click at [238, 124] on div "11" at bounding box center [245, 131] width 30 height 15
click at [0, 0] on input "PickUps 11" at bounding box center [0, 0] width 0 height 0
click at [73, 135] on div "18" at bounding box center [96, 131] width 50 height 15
click at [0, 0] on input "All Purchases 18" at bounding box center [0, 0] width 0 height 0
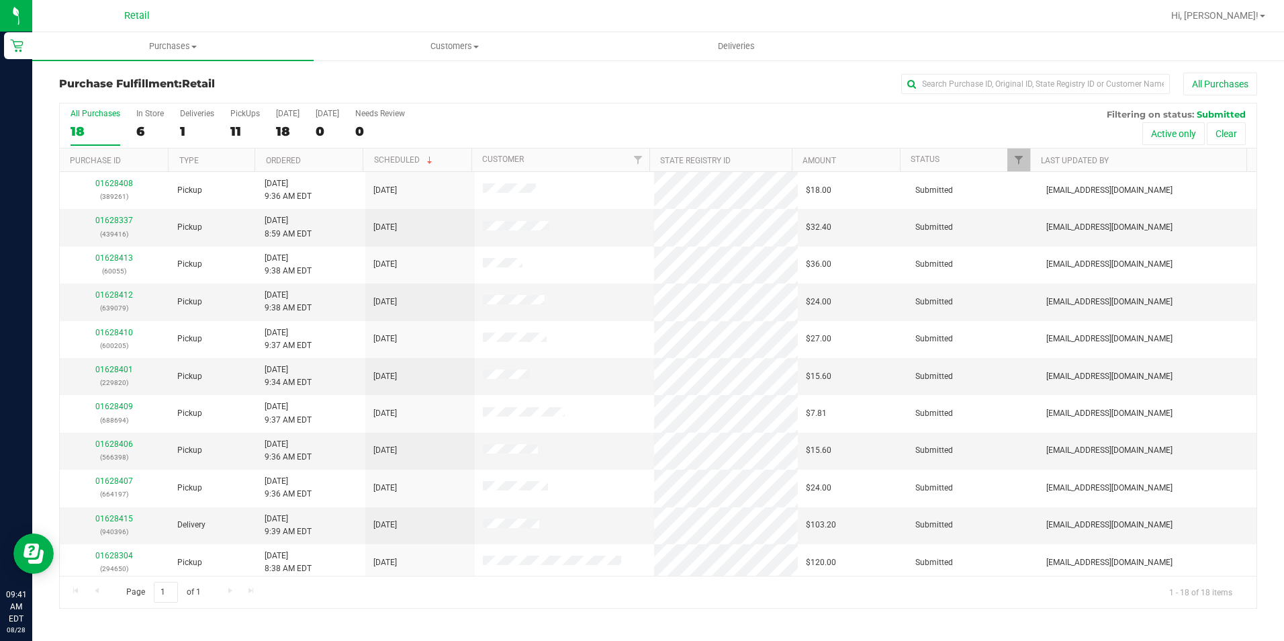
click at [582, 85] on div "All Purchases" at bounding box center [858, 84] width 798 height 23
click at [938, 91] on input "text" at bounding box center [1035, 84] width 269 height 20
type input "261"
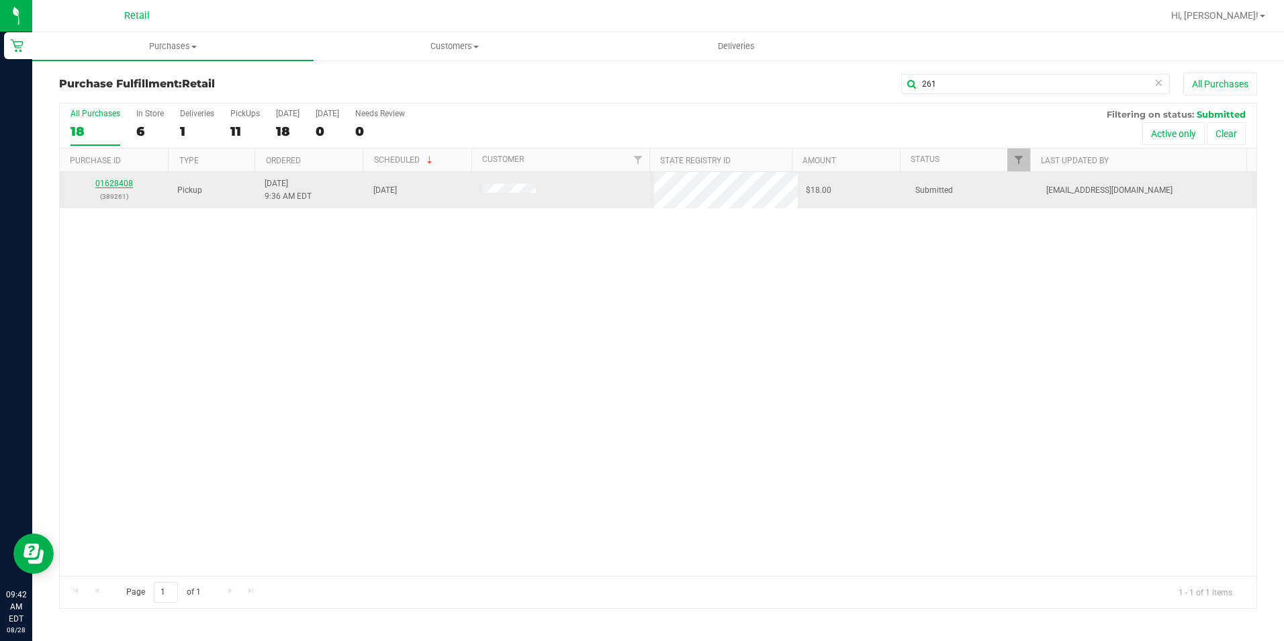
click at [116, 185] on link "01628408" at bounding box center [114, 183] width 38 height 9
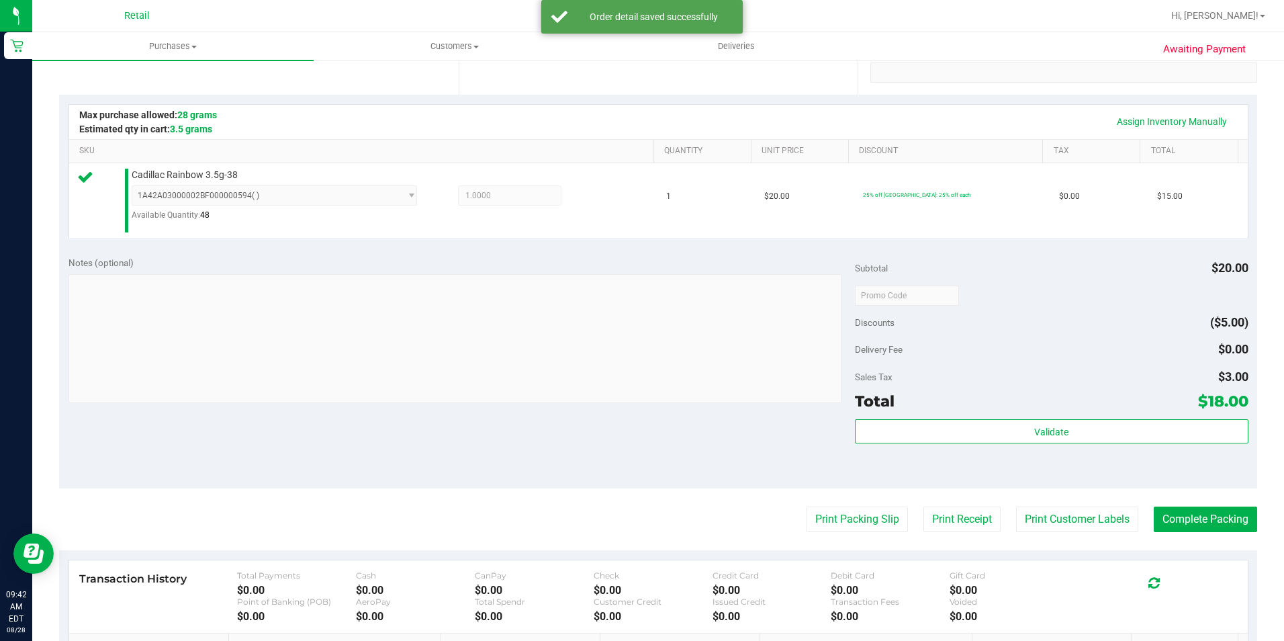
scroll to position [269, 0]
click at [1209, 511] on button "Complete Packing" at bounding box center [1205, 518] width 103 height 26
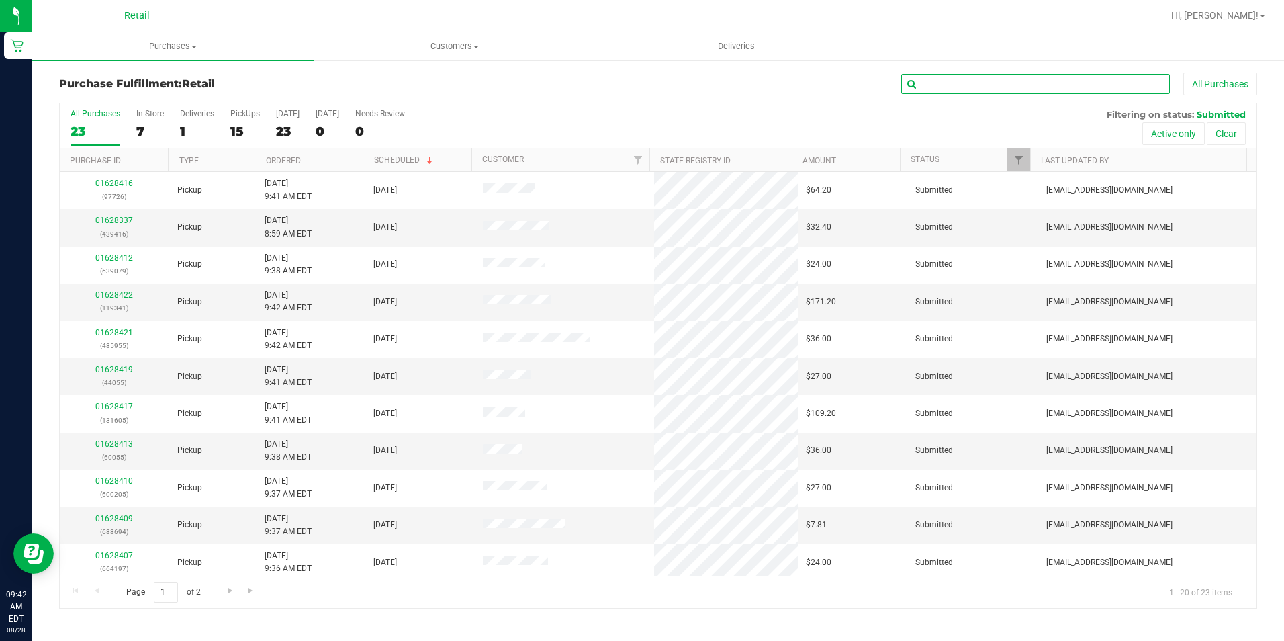
click at [1016, 85] on input "text" at bounding box center [1035, 84] width 269 height 20
type input "398"
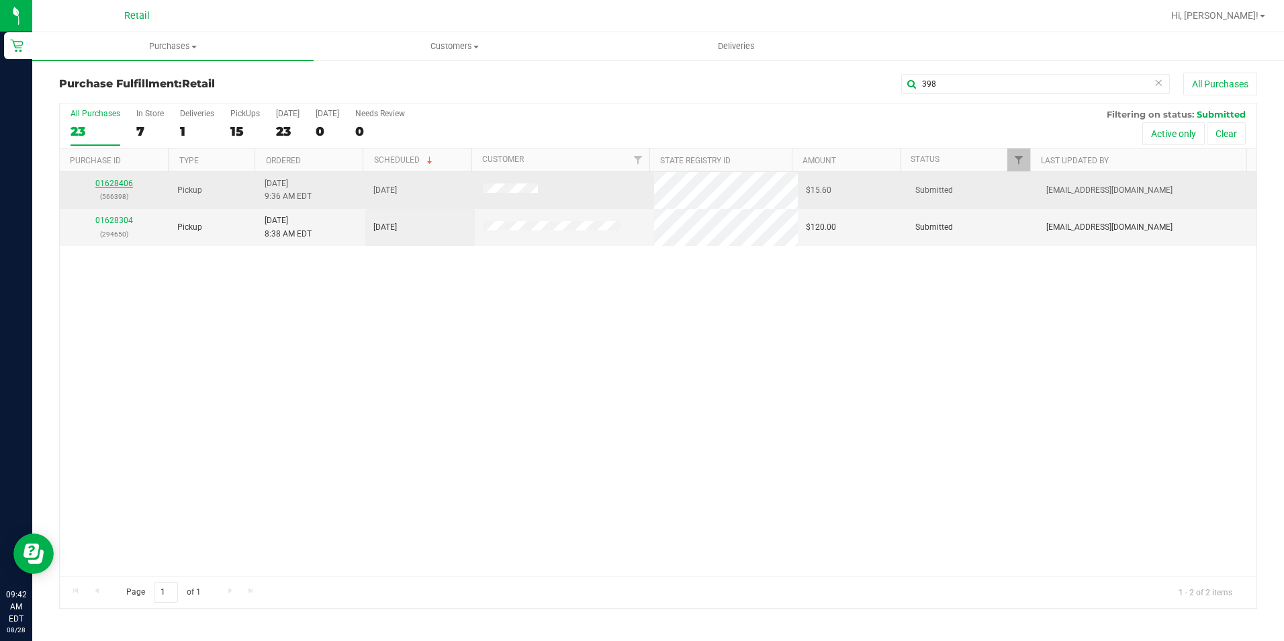
click at [96, 181] on link "01628406" at bounding box center [114, 183] width 38 height 9
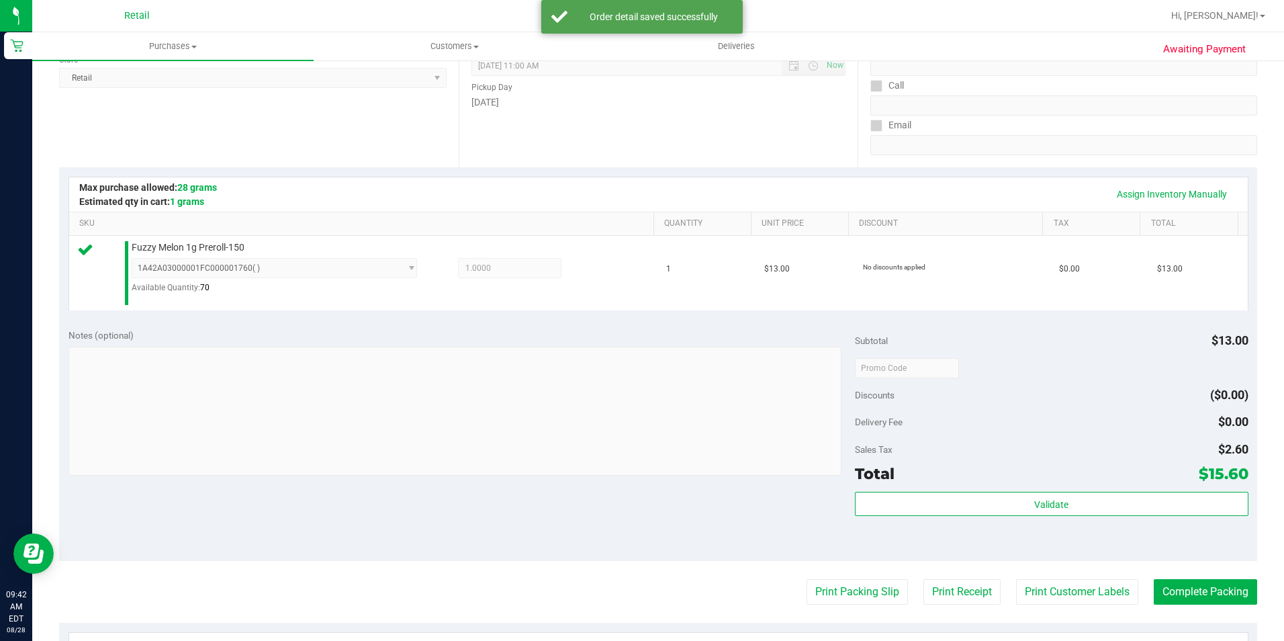
scroll to position [201, 0]
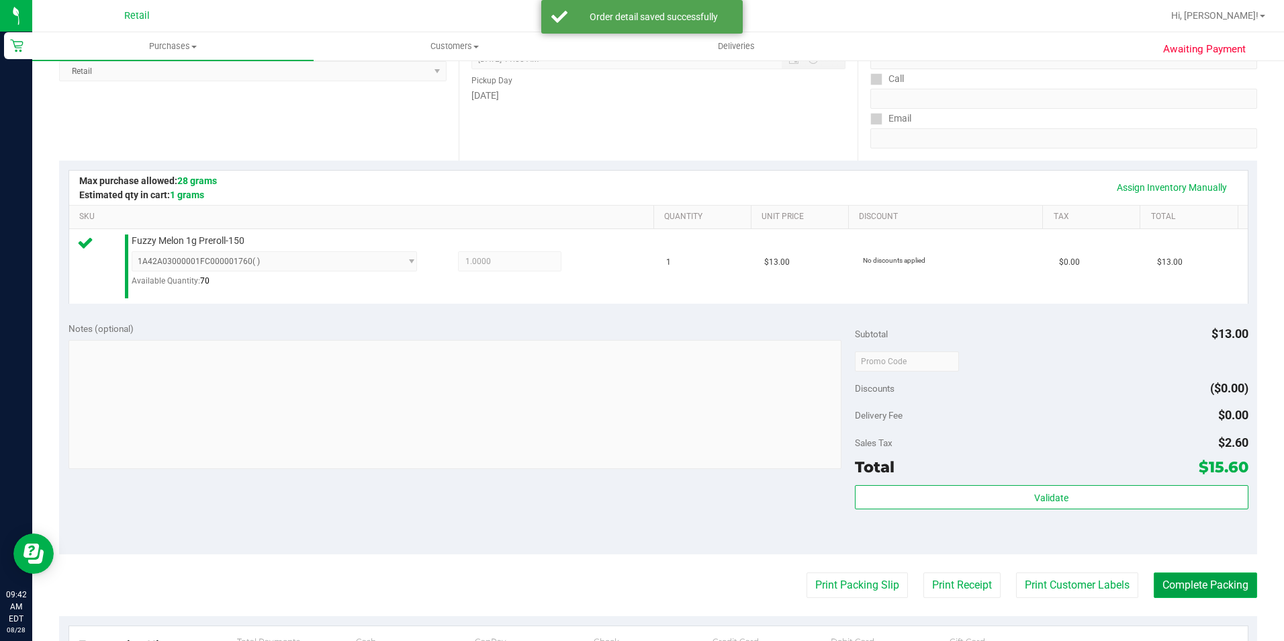
click at [1195, 584] on button "Complete Packing" at bounding box center [1205, 585] width 103 height 26
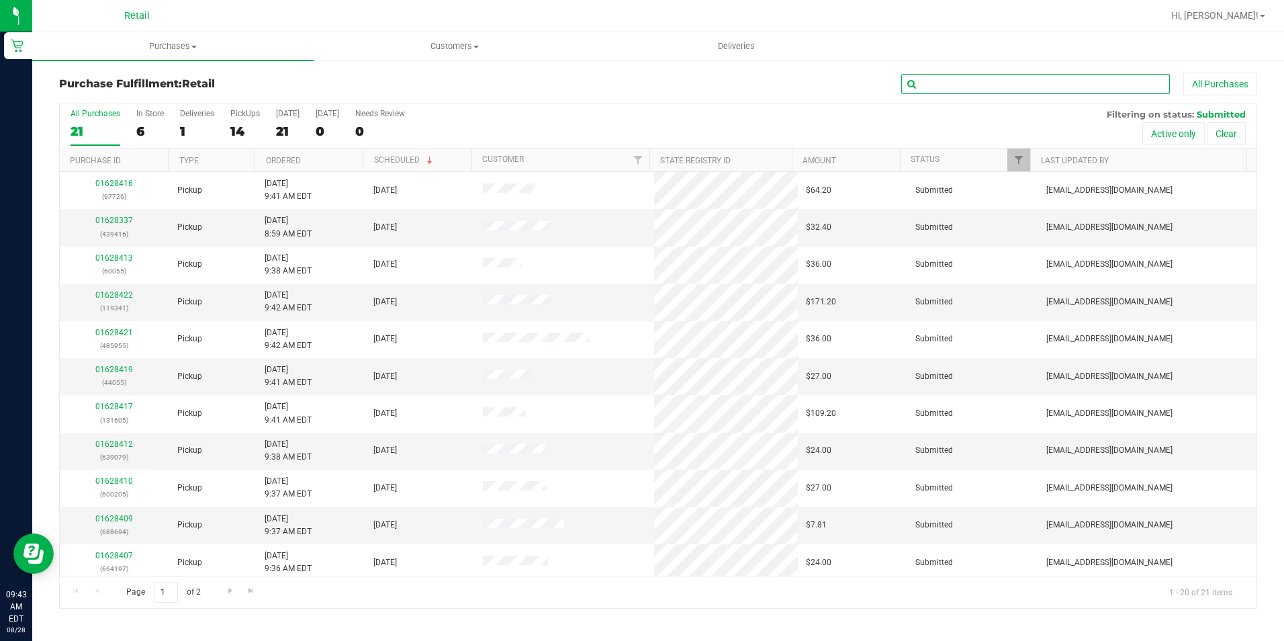
click at [995, 79] on input "text" at bounding box center [1035, 84] width 269 height 20
type input "694"
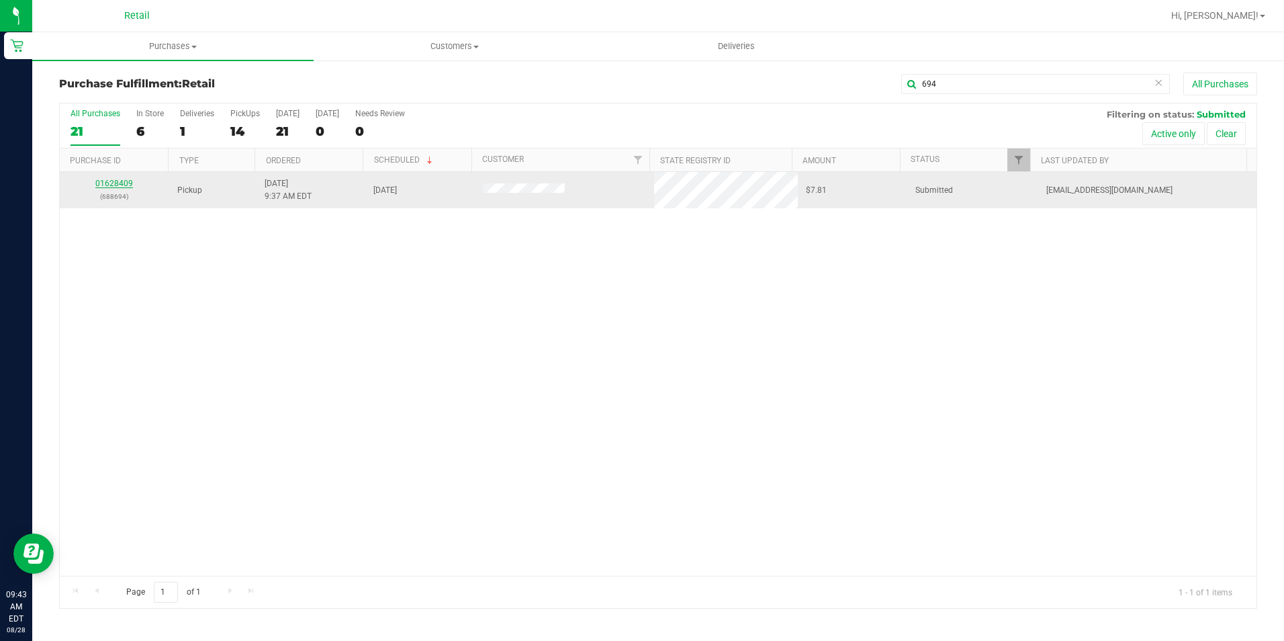
click at [124, 186] on link "01628409" at bounding box center [114, 183] width 38 height 9
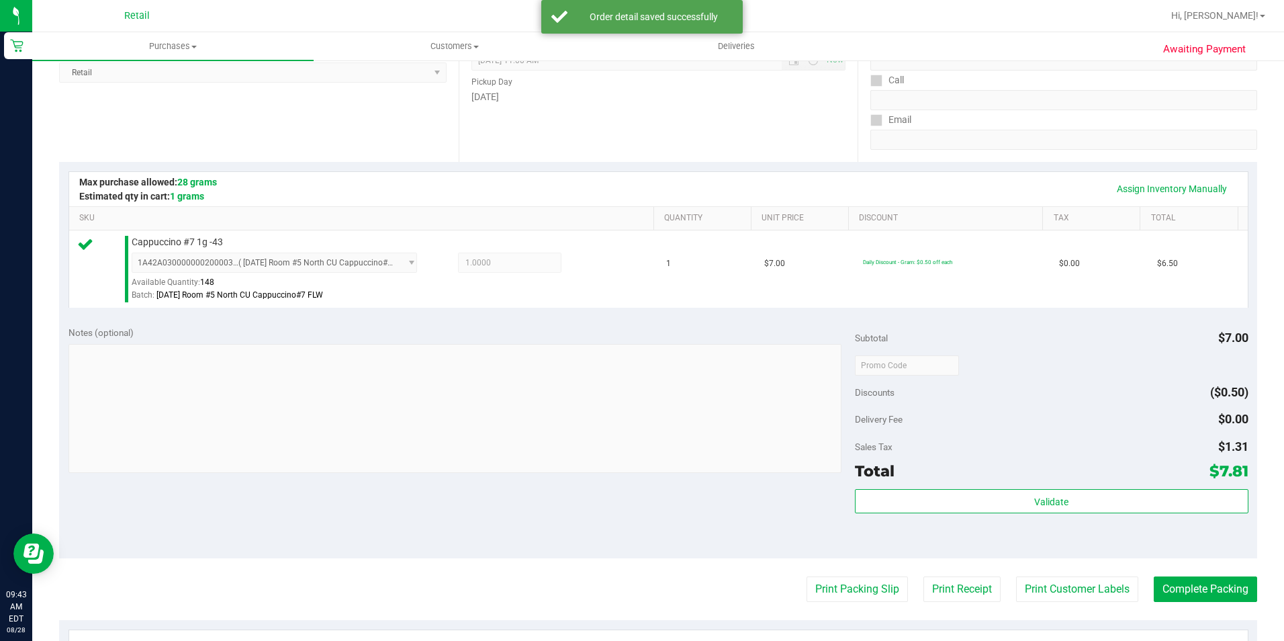
scroll to position [201, 0]
click at [1206, 589] on button "Complete Packing" at bounding box center [1205, 588] width 103 height 26
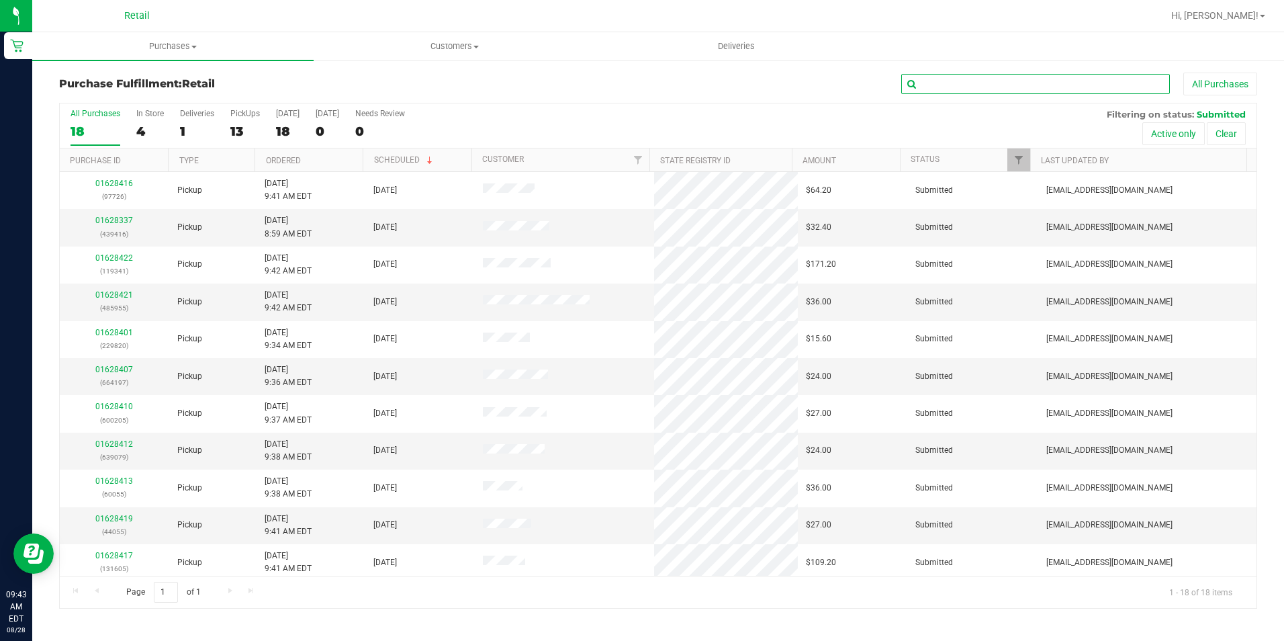
click at [914, 78] on input "text" at bounding box center [1035, 84] width 269 height 20
type input "079"
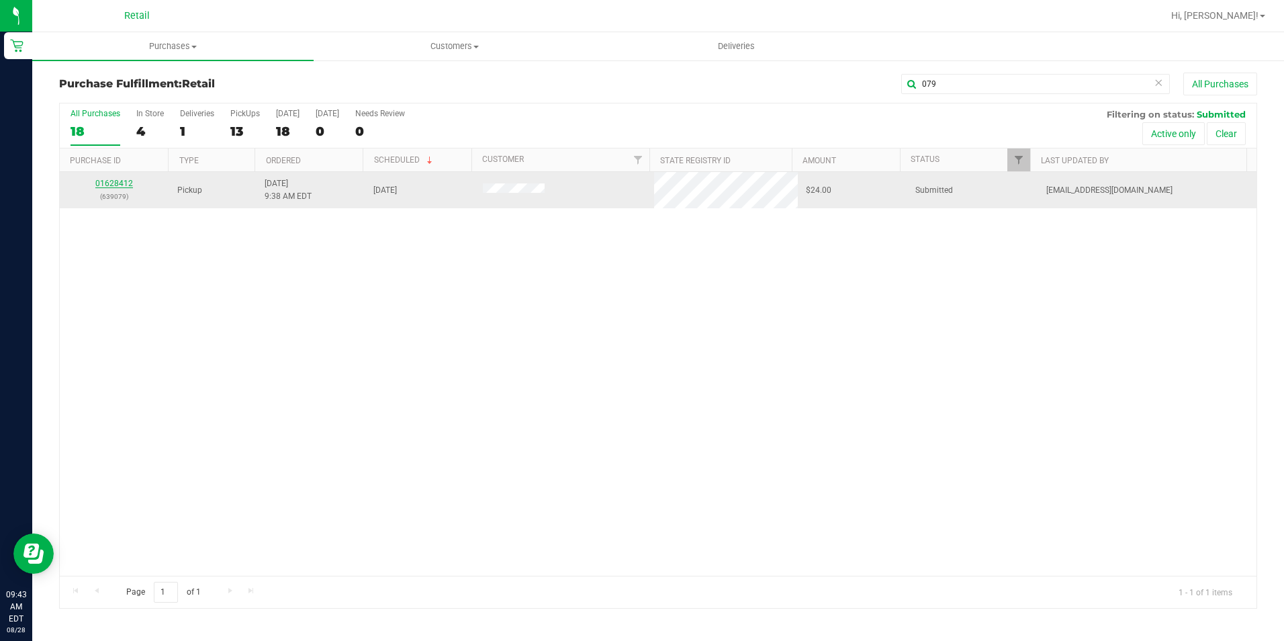
click at [126, 183] on link "01628412" at bounding box center [114, 183] width 38 height 9
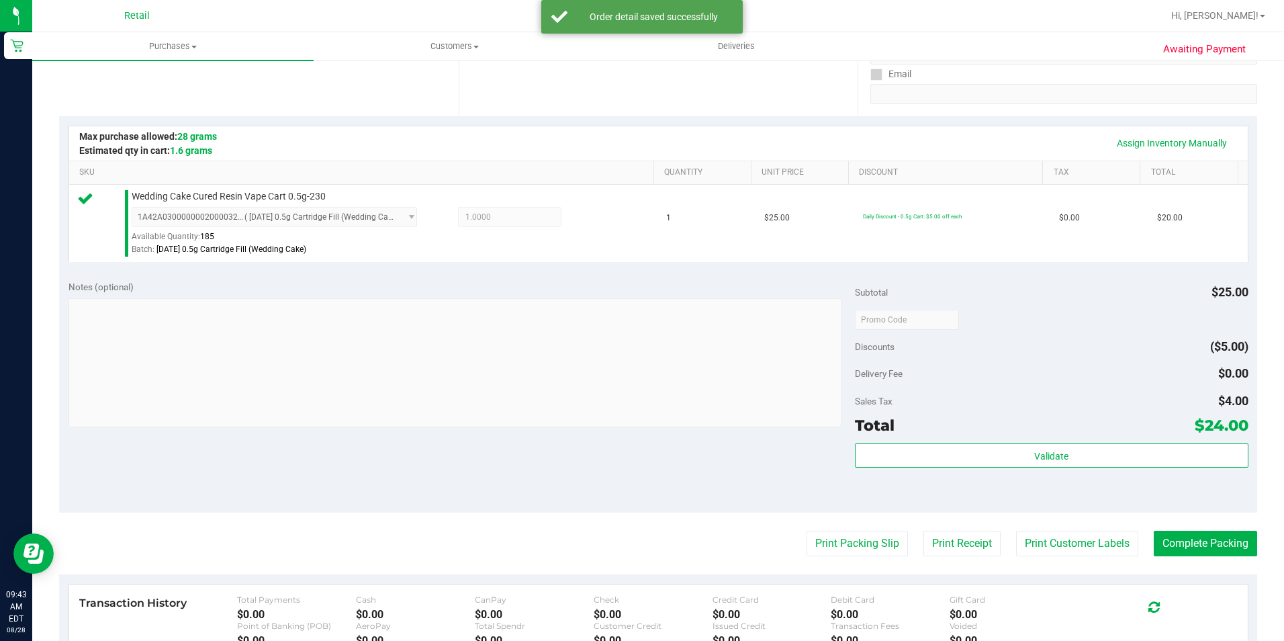
scroll to position [269, 0]
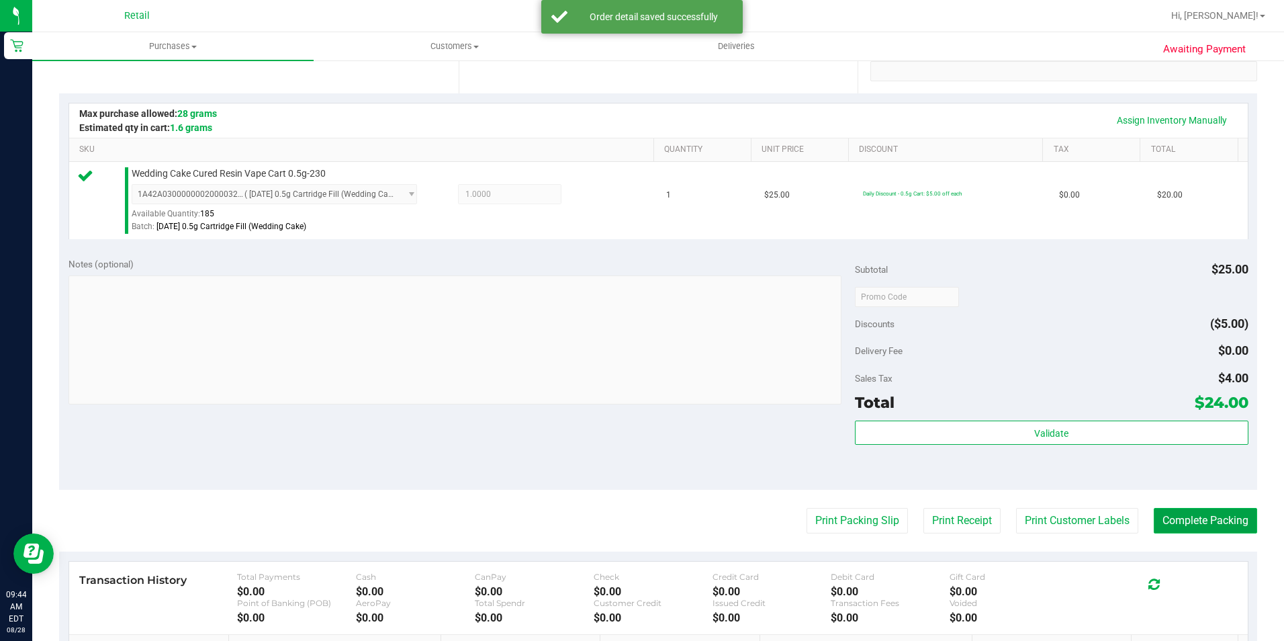
click at [1201, 516] on button "Complete Packing" at bounding box center [1205, 521] width 103 height 26
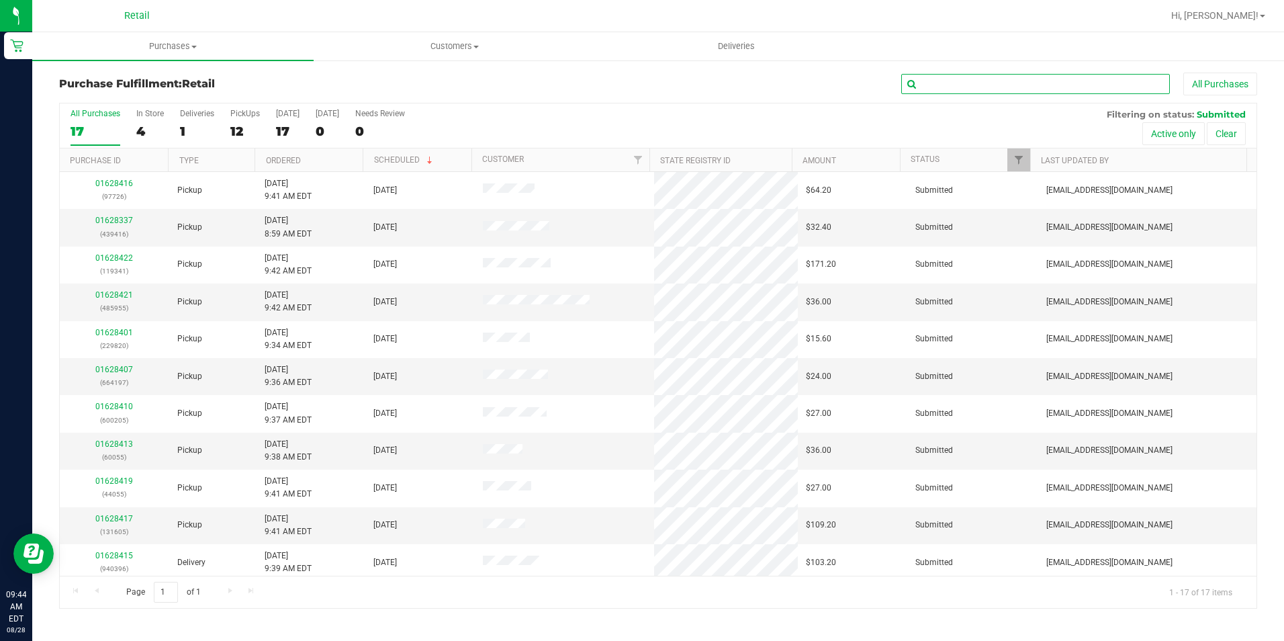
click at [1013, 86] on input "text" at bounding box center [1035, 84] width 269 height 20
type input "055"
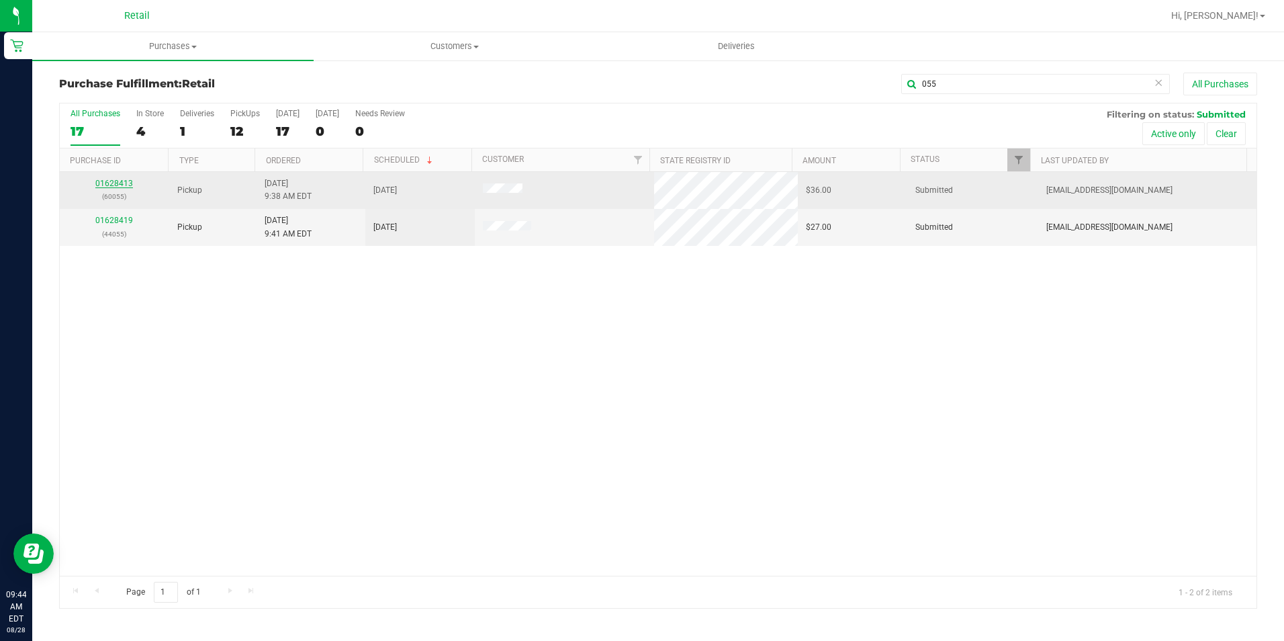
click at [110, 183] on link "01628413" at bounding box center [114, 183] width 38 height 9
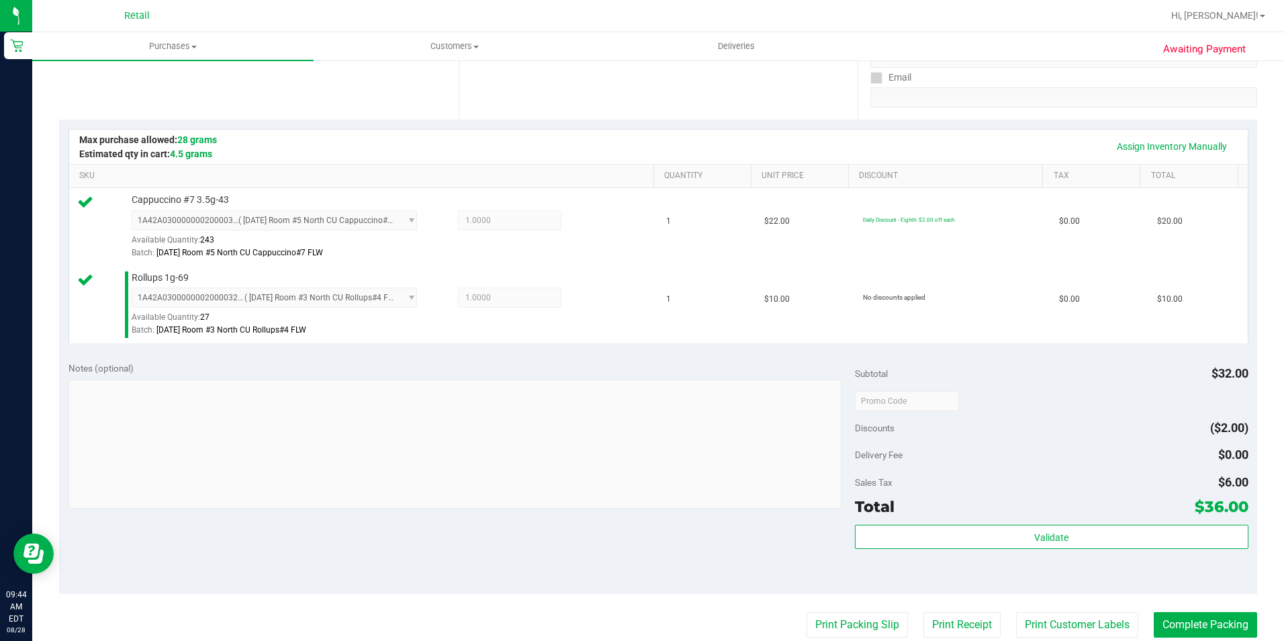
scroll to position [269, 0]
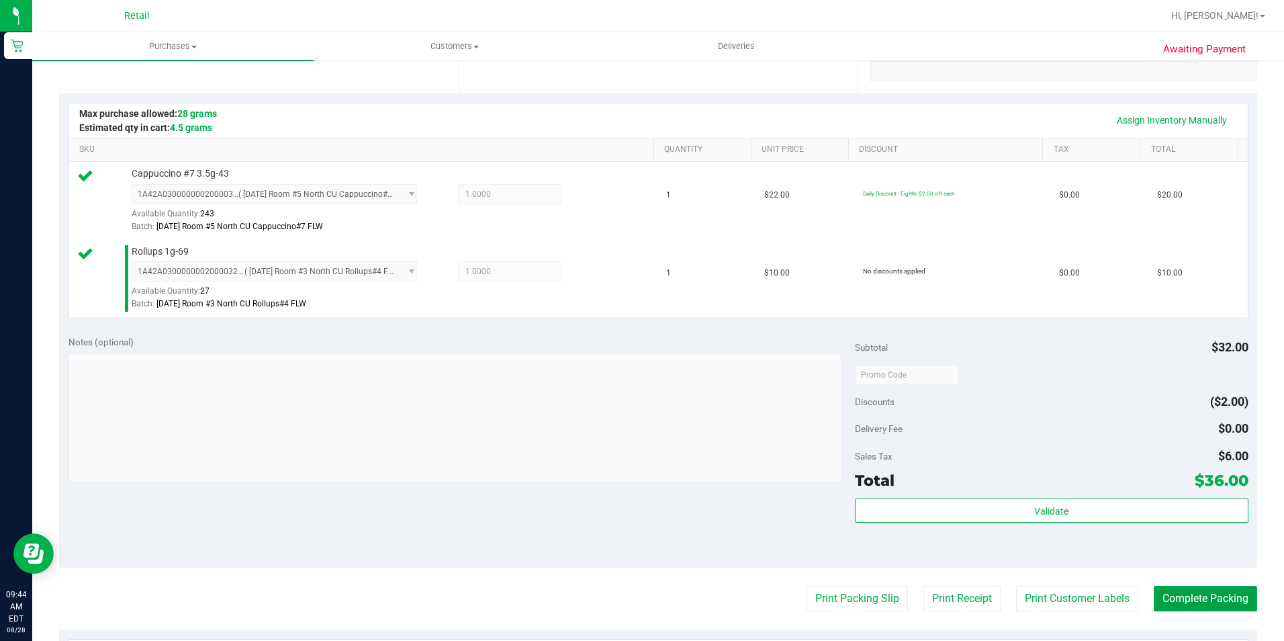
click at [1207, 598] on button "Complete Packing" at bounding box center [1205, 599] width 103 height 26
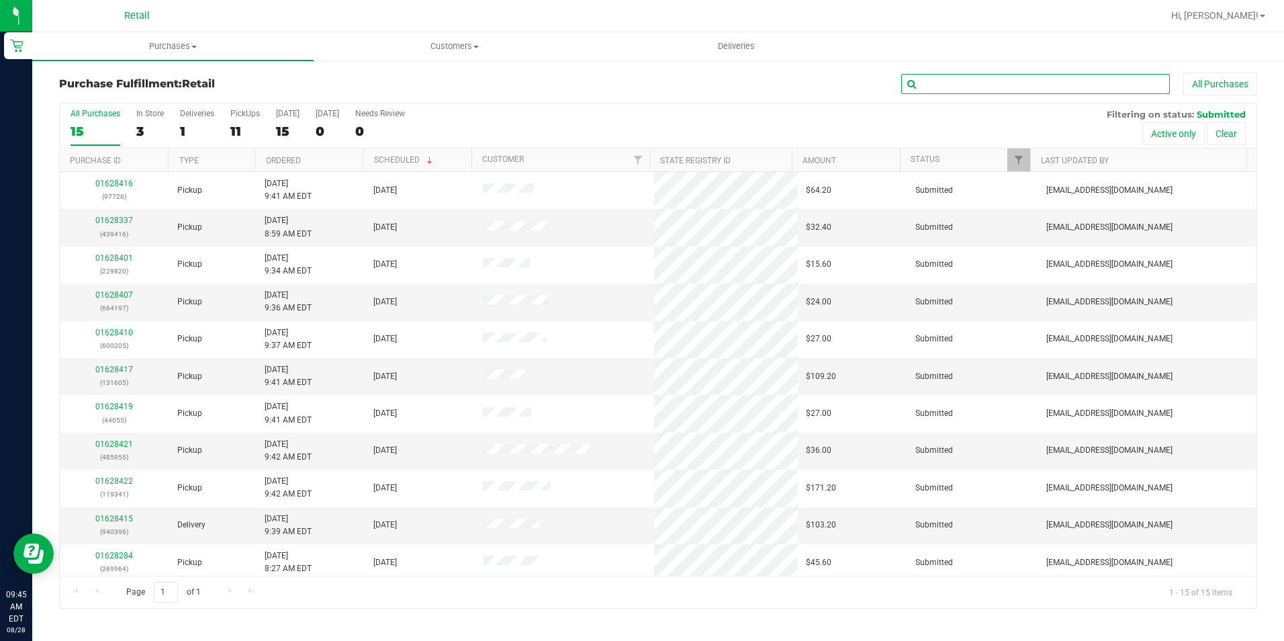
click at [972, 74] on input "text" at bounding box center [1035, 84] width 269 height 20
type input "964"
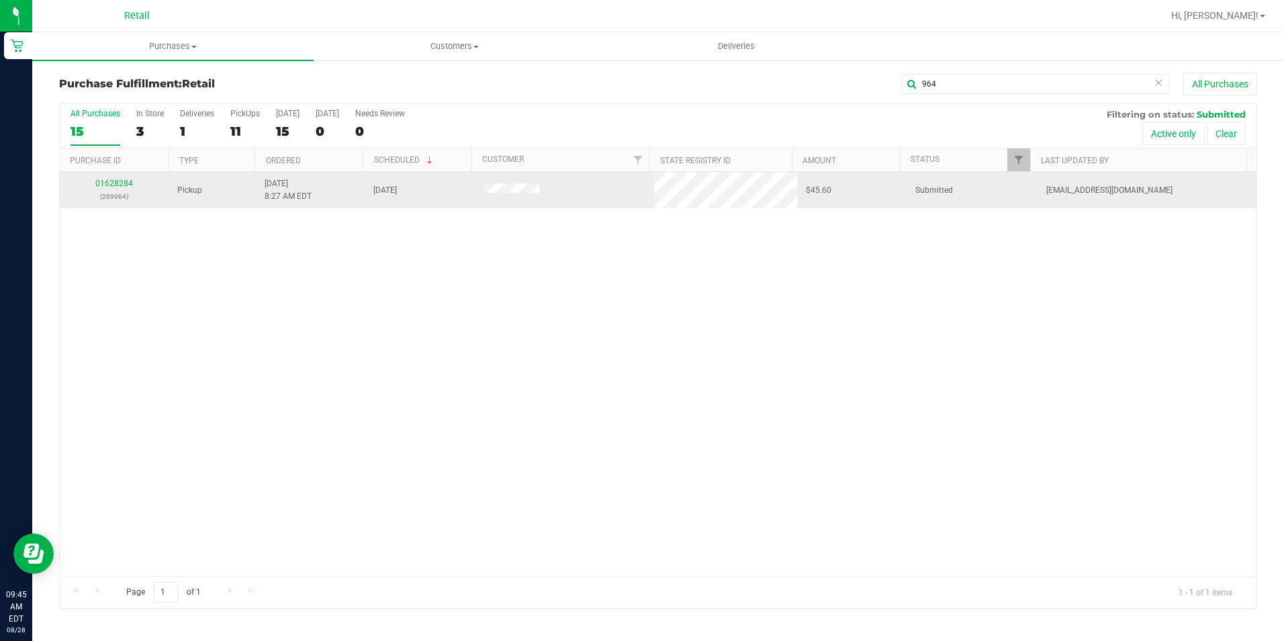
click at [116, 177] on div "01628284 (269964)" at bounding box center [114, 190] width 93 height 26
click at [118, 182] on link "01628284" at bounding box center [114, 183] width 38 height 9
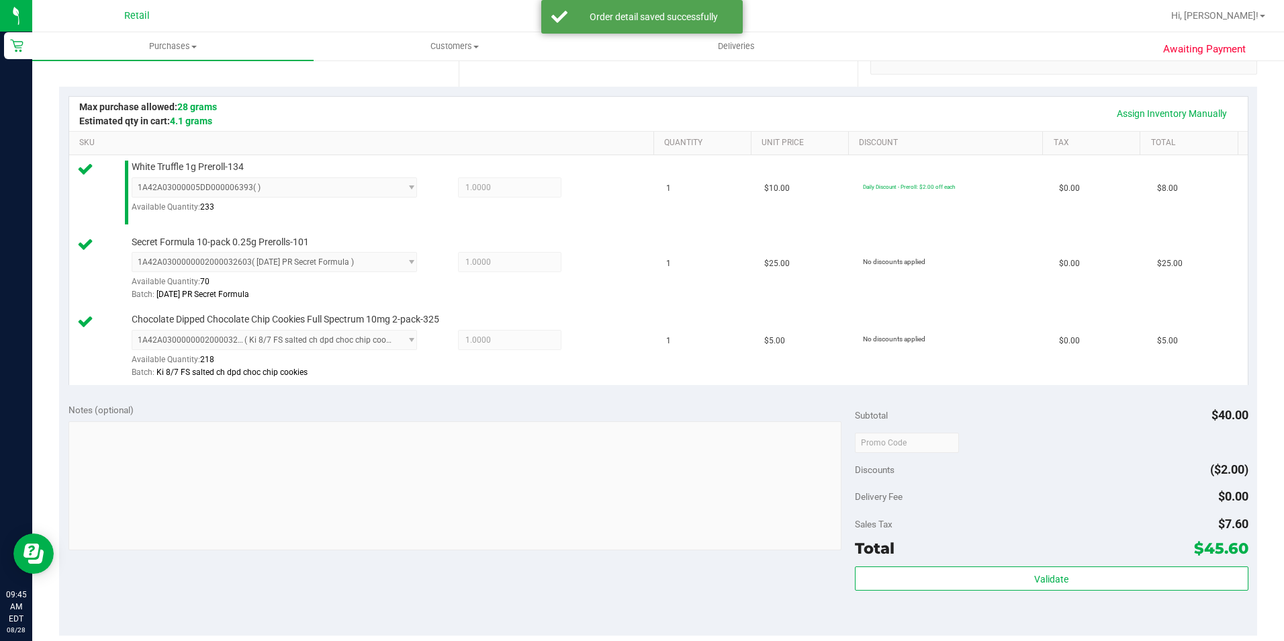
scroll to position [336, 0]
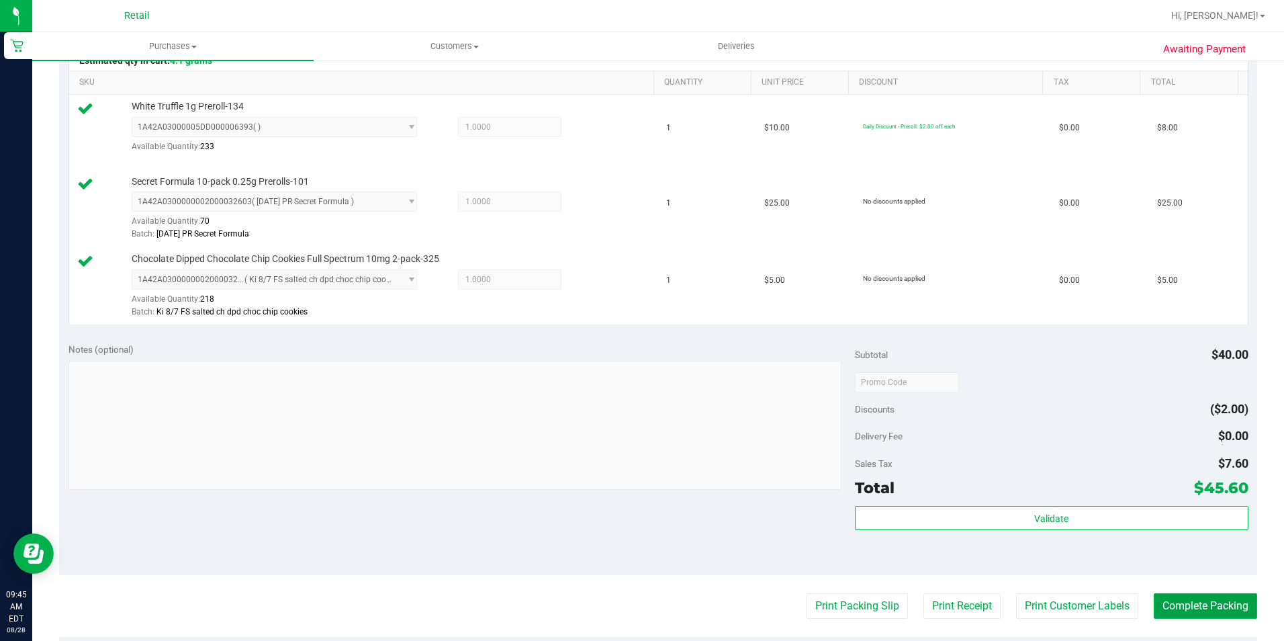
click at [1176, 606] on button "Complete Packing" at bounding box center [1205, 606] width 103 height 26
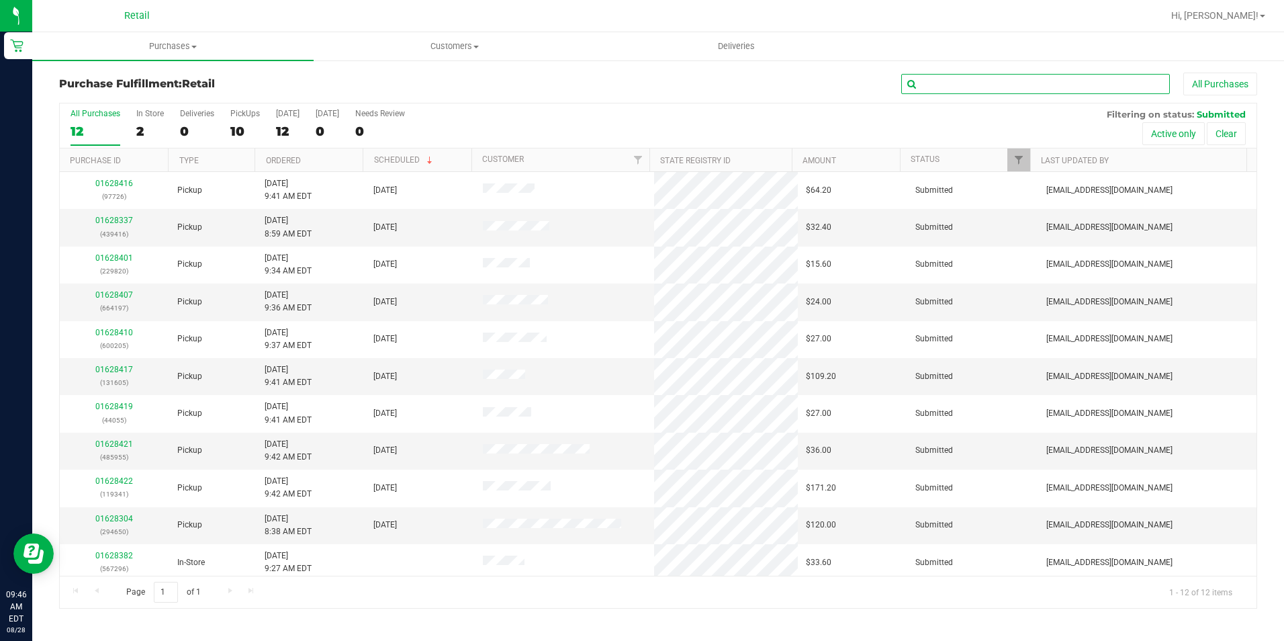
click at [1003, 84] on input "text" at bounding box center [1035, 84] width 269 height 20
type input "055"
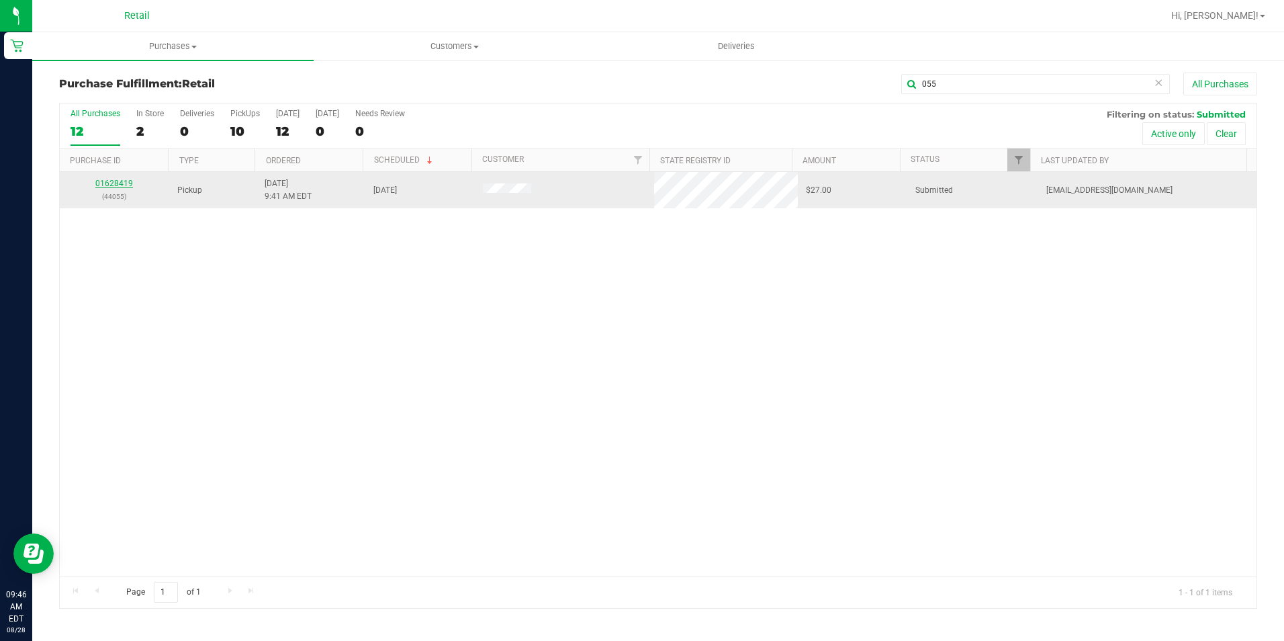
click at [123, 184] on link "01628419" at bounding box center [114, 183] width 38 height 9
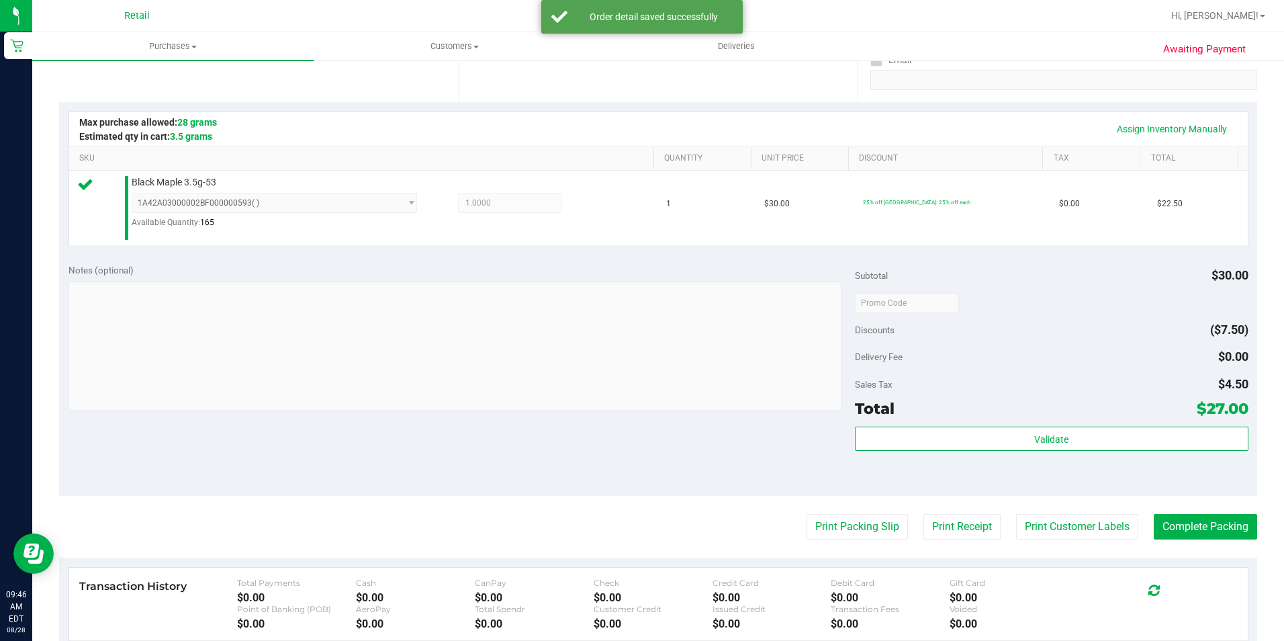
scroll to position [269, 0]
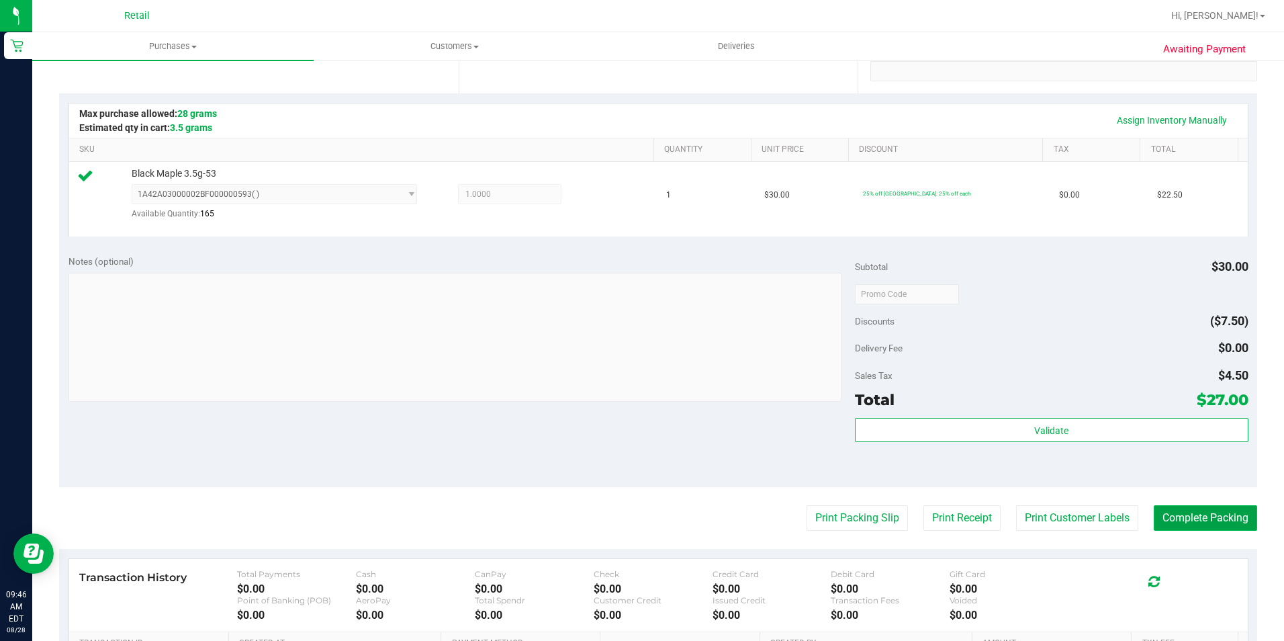
click at [1234, 511] on button "Complete Packing" at bounding box center [1205, 518] width 103 height 26
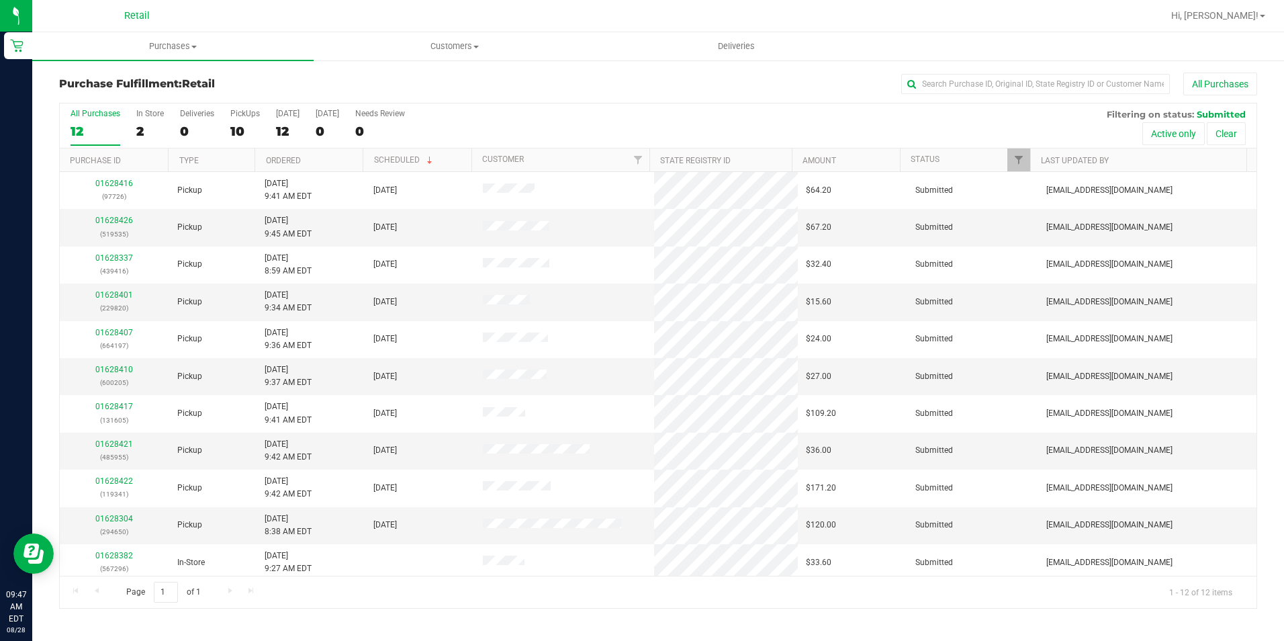
click at [951, 95] on div "Purchase Fulfillment: Retail All Purchases" at bounding box center [658, 88] width 1198 height 30
click at [948, 82] on input "text" at bounding box center [1035, 84] width 269 height 20
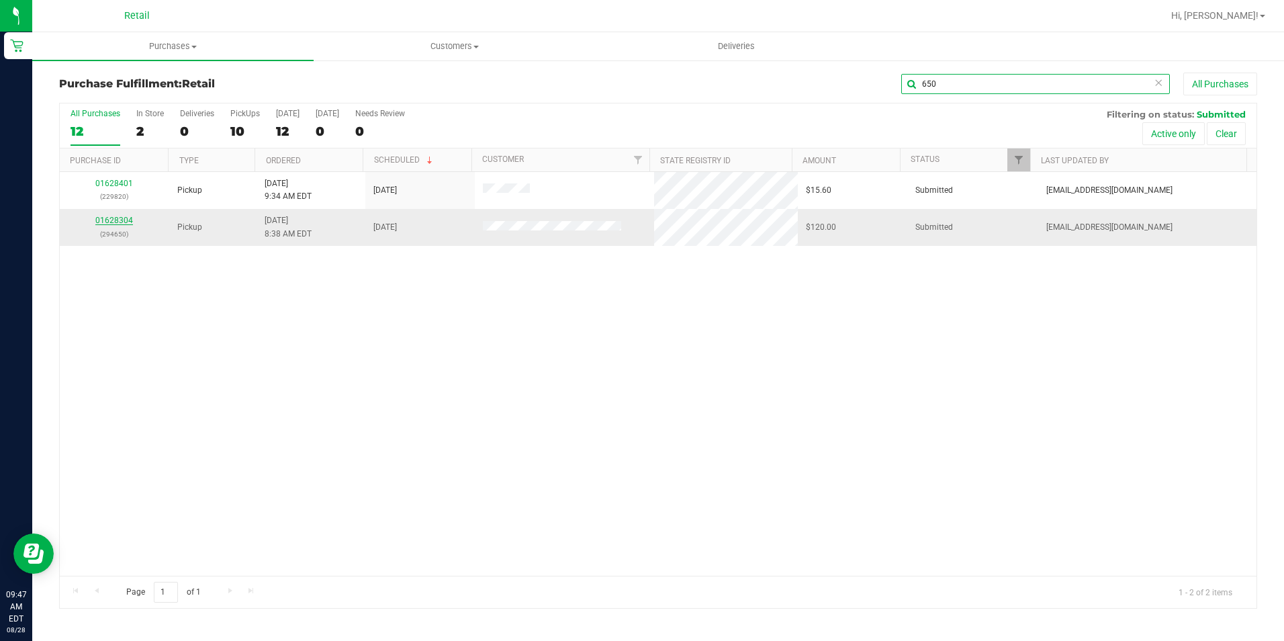
type input "650"
click at [126, 216] on link "01628304" at bounding box center [114, 220] width 38 height 9
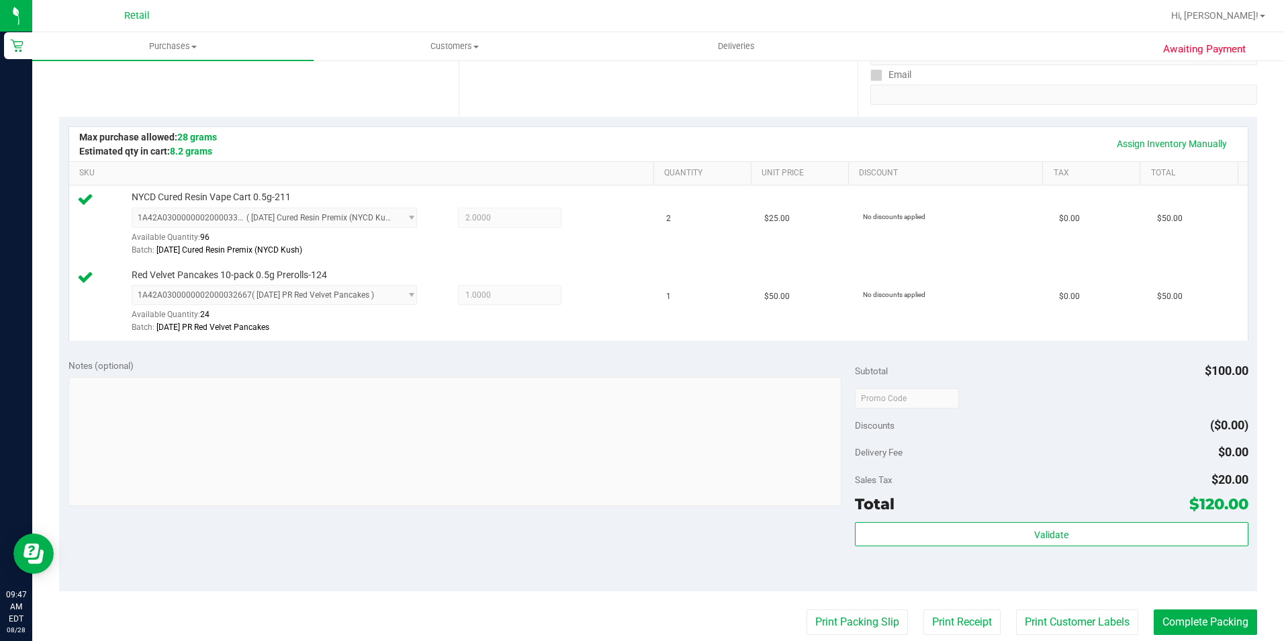
scroll to position [269, 0]
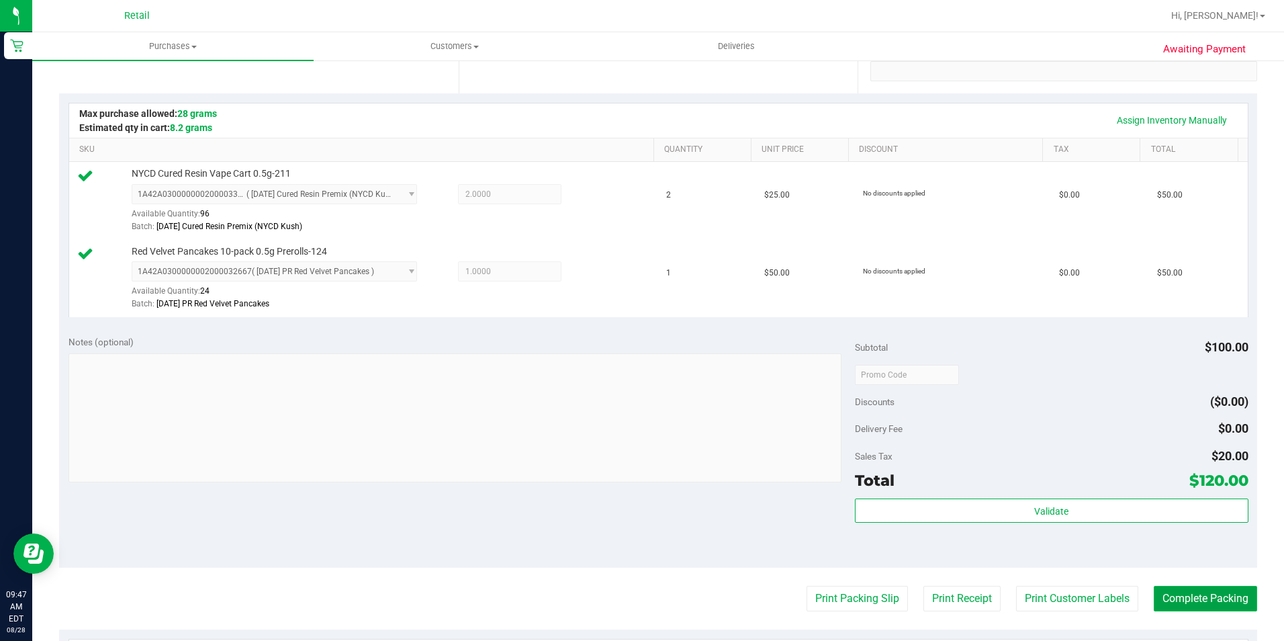
click at [1217, 599] on button "Complete Packing" at bounding box center [1205, 599] width 103 height 26
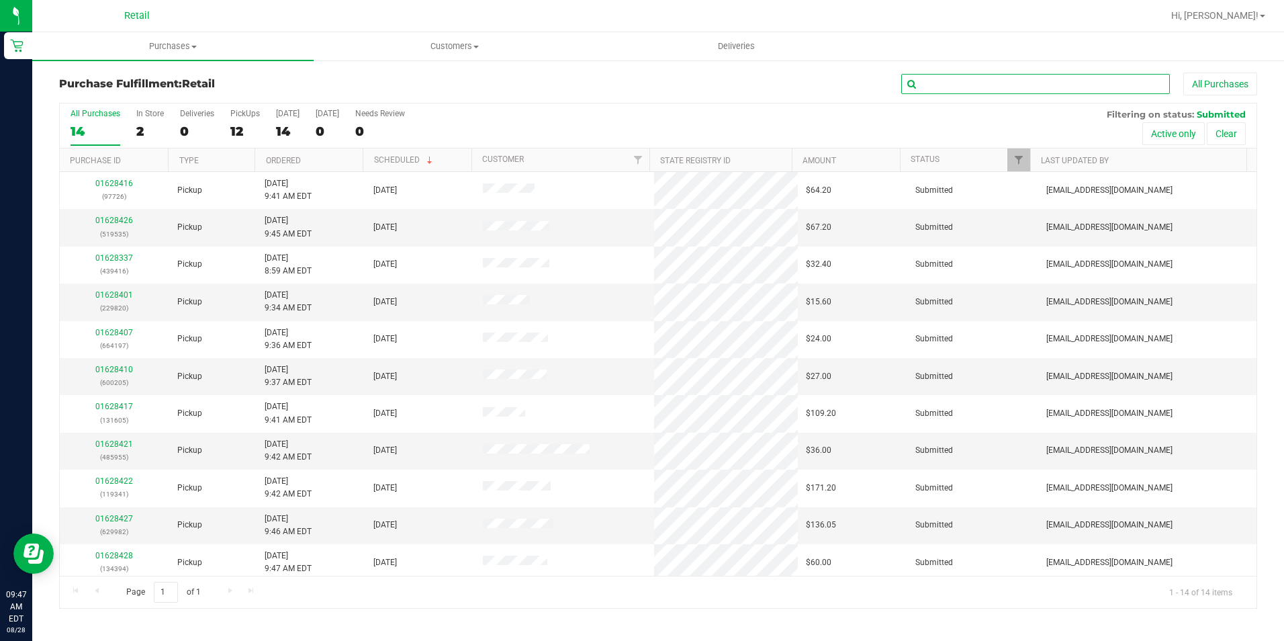
click at [999, 77] on input "text" at bounding box center [1035, 84] width 269 height 20
type input "605"
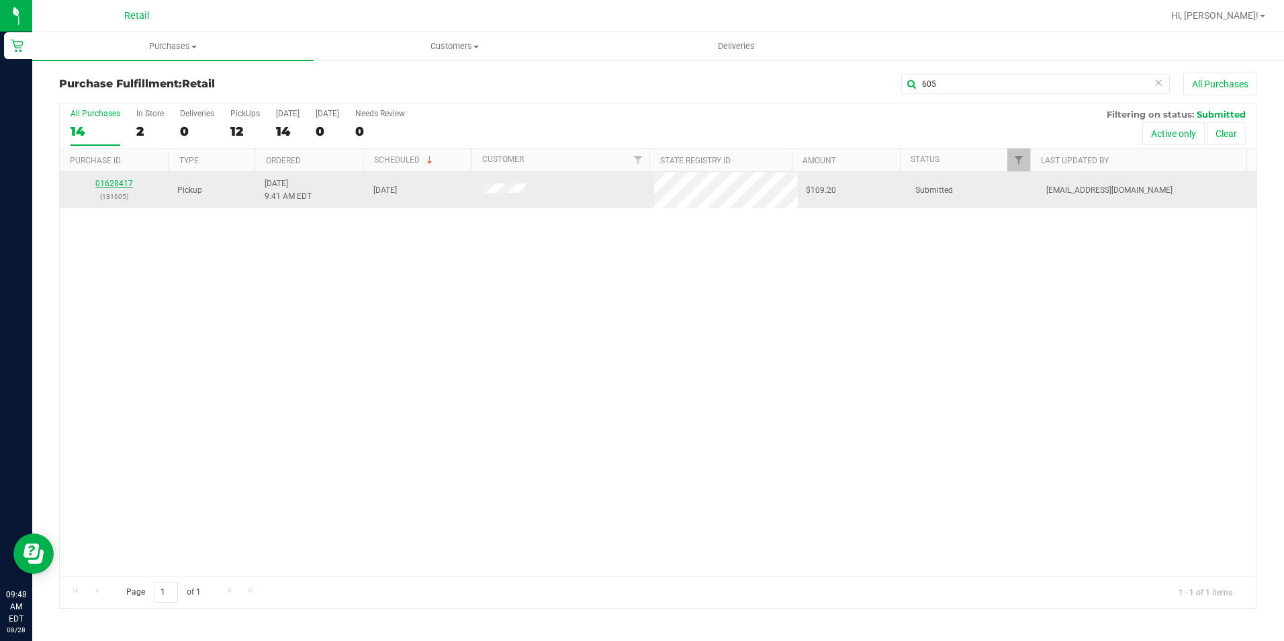
click at [118, 182] on link "01628417" at bounding box center [114, 183] width 38 height 9
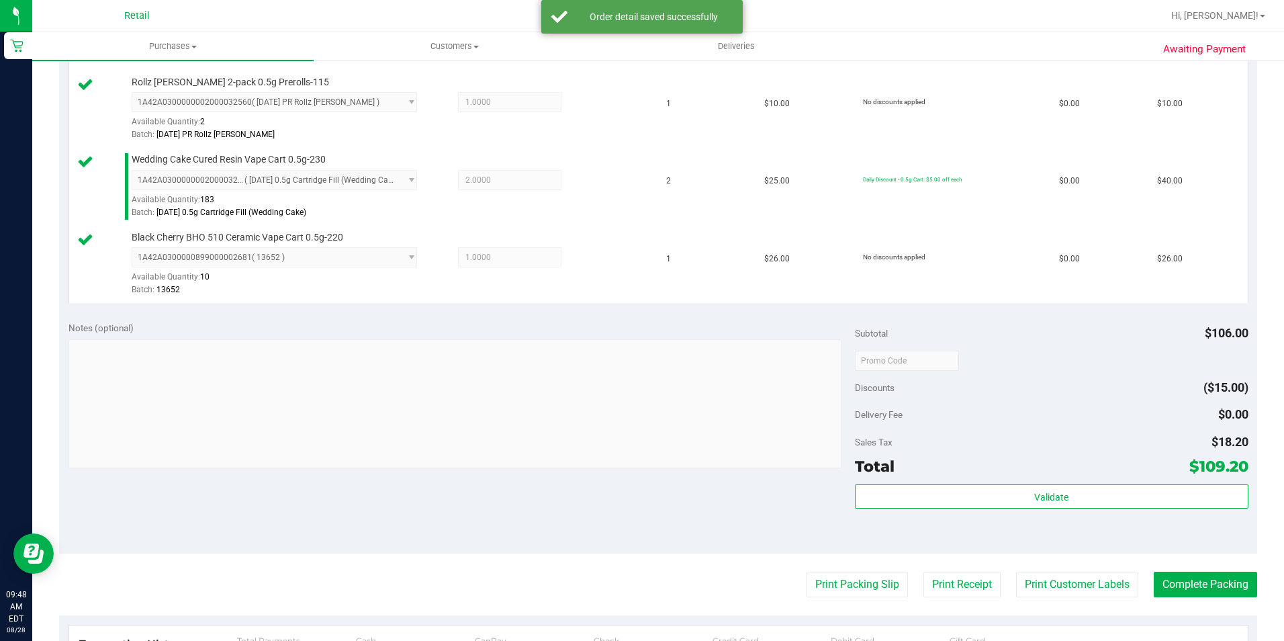
scroll to position [470, 0]
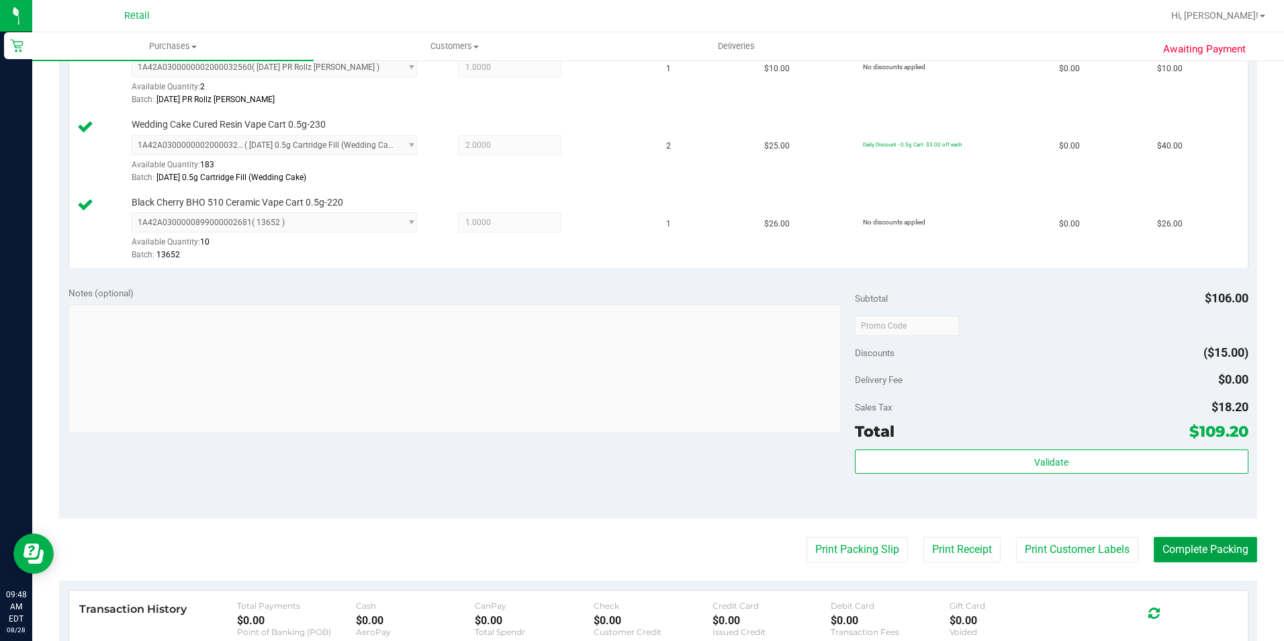
click at [1180, 553] on button "Complete Packing" at bounding box center [1205, 550] width 103 height 26
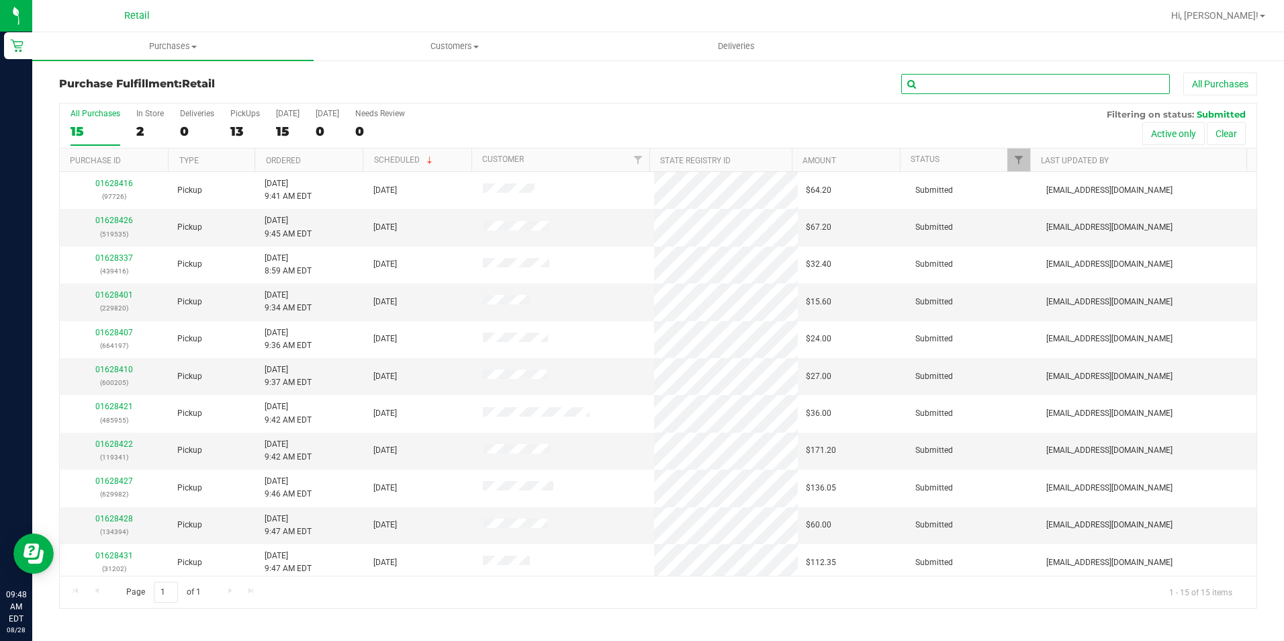
click at [947, 86] on input "text" at bounding box center [1035, 84] width 269 height 20
type input "955"
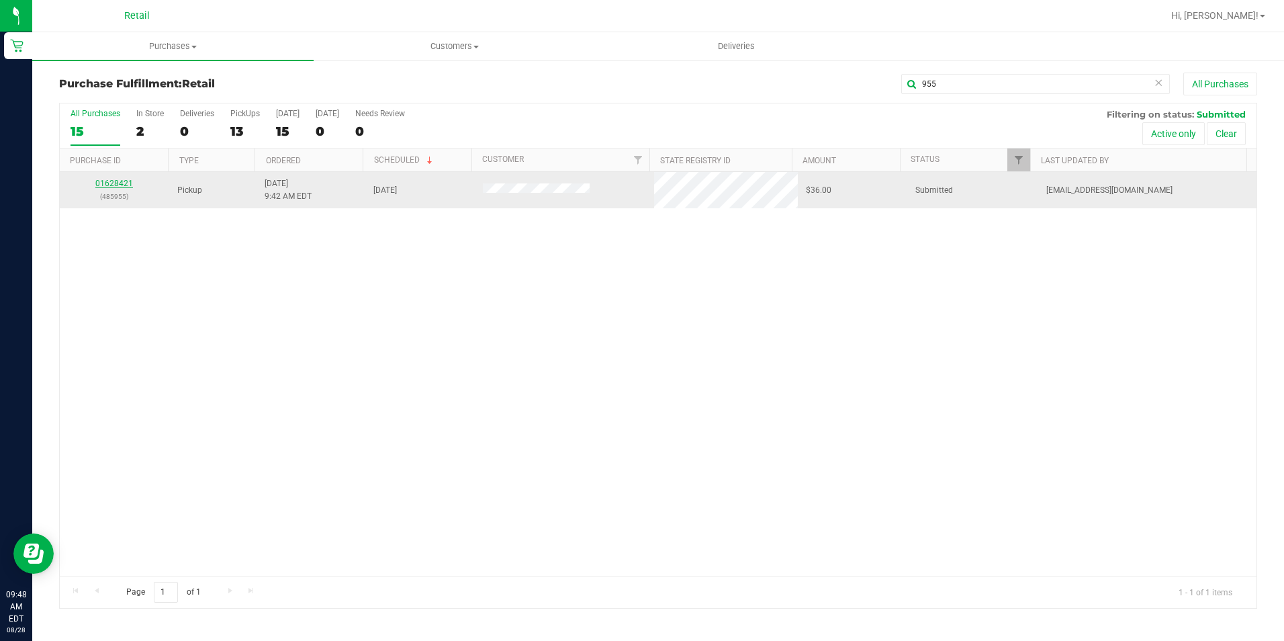
click at [101, 181] on link "01628421" at bounding box center [114, 183] width 38 height 9
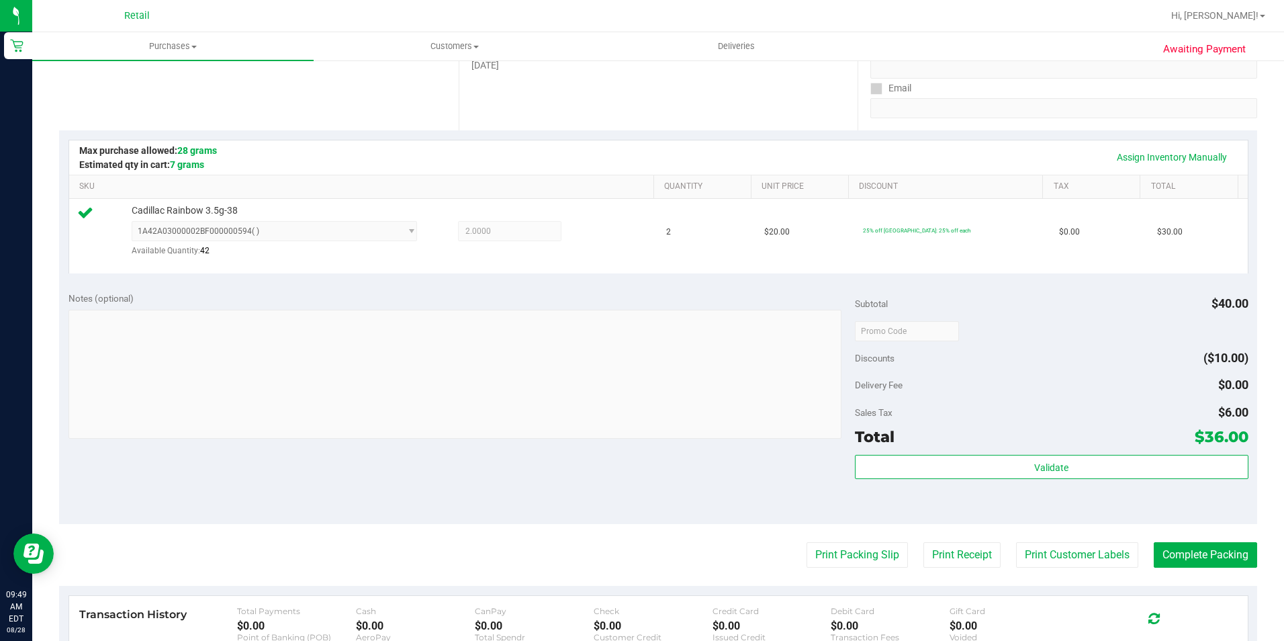
scroll to position [336, 0]
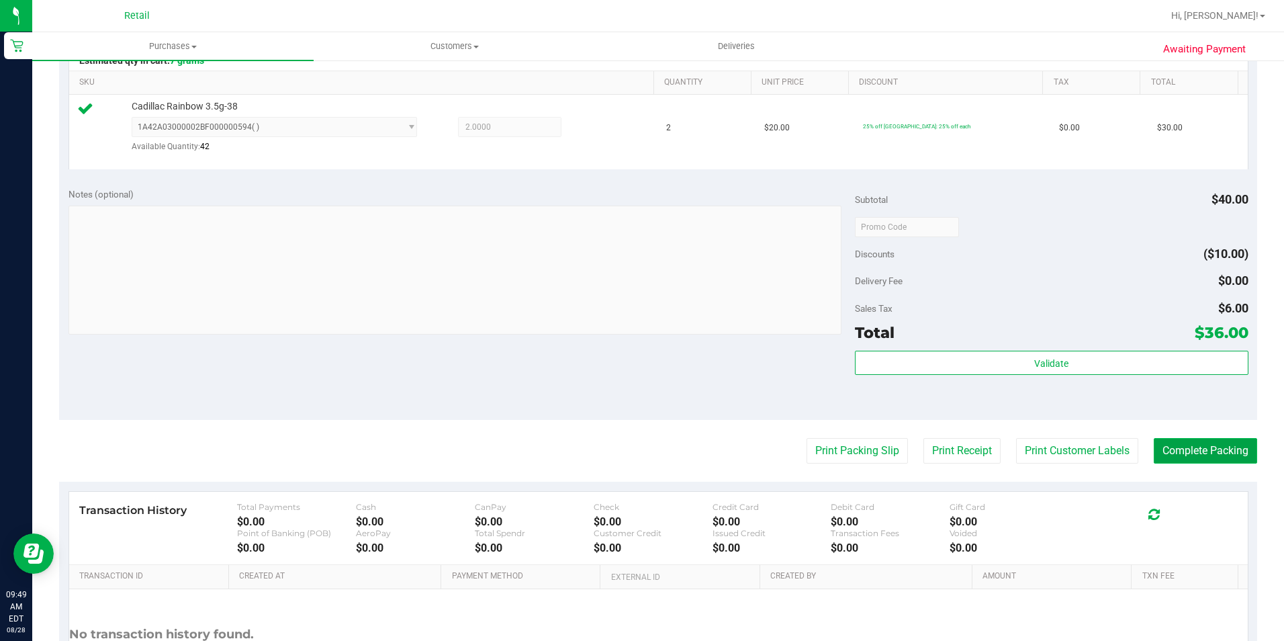
click at [1197, 453] on button "Complete Packing" at bounding box center [1205, 451] width 103 height 26
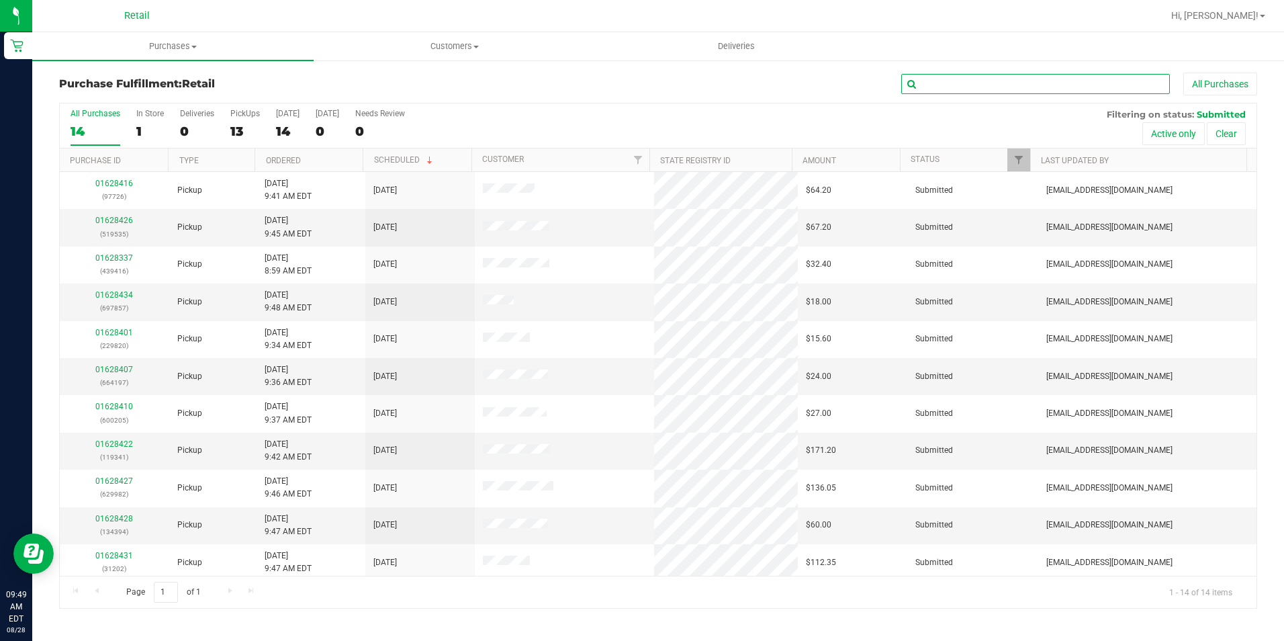
click at [1093, 83] on input "text" at bounding box center [1035, 84] width 269 height 20
type input "726"
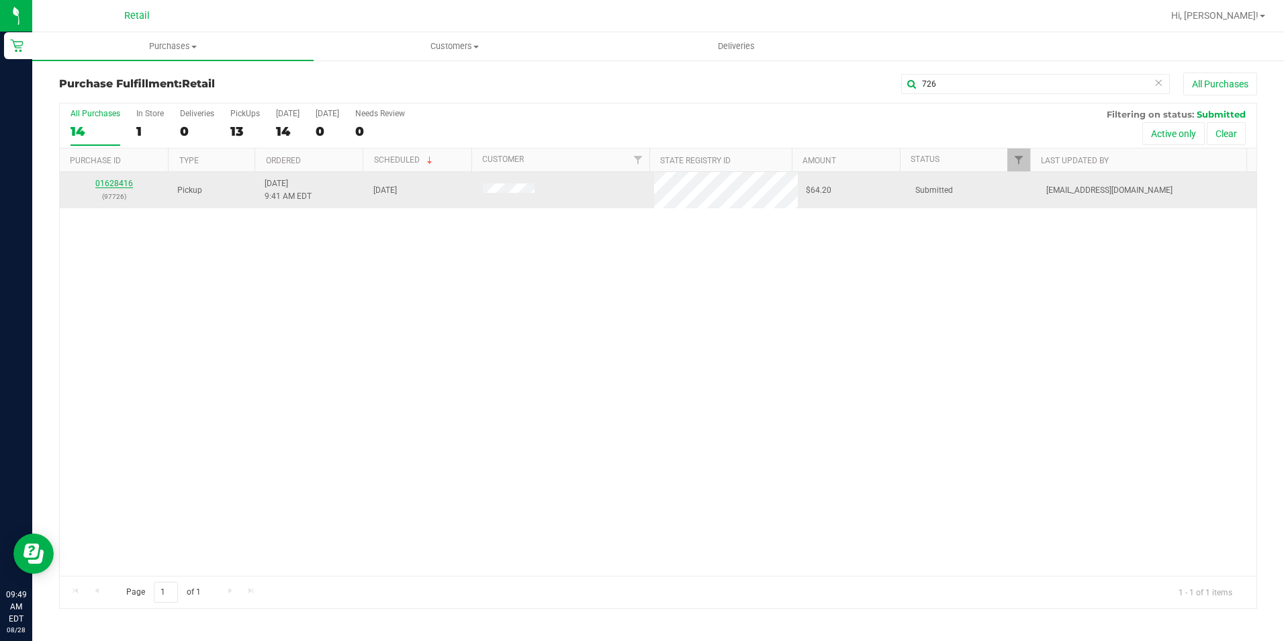
click at [107, 181] on link "01628416" at bounding box center [114, 183] width 38 height 9
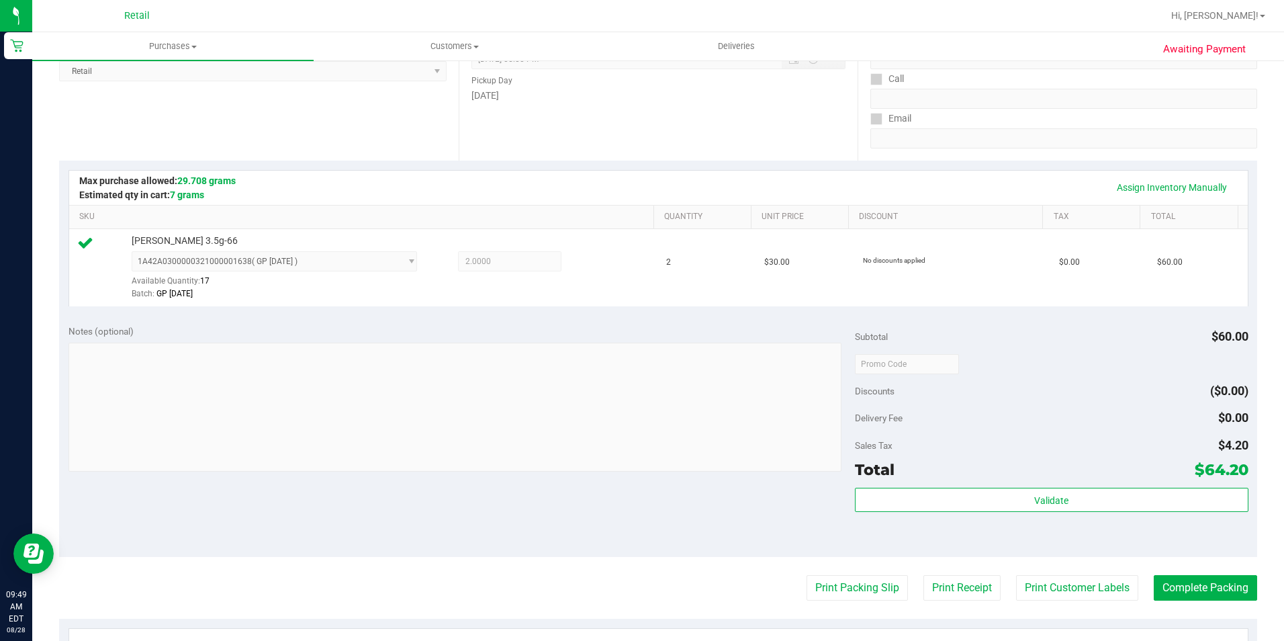
scroll to position [269, 0]
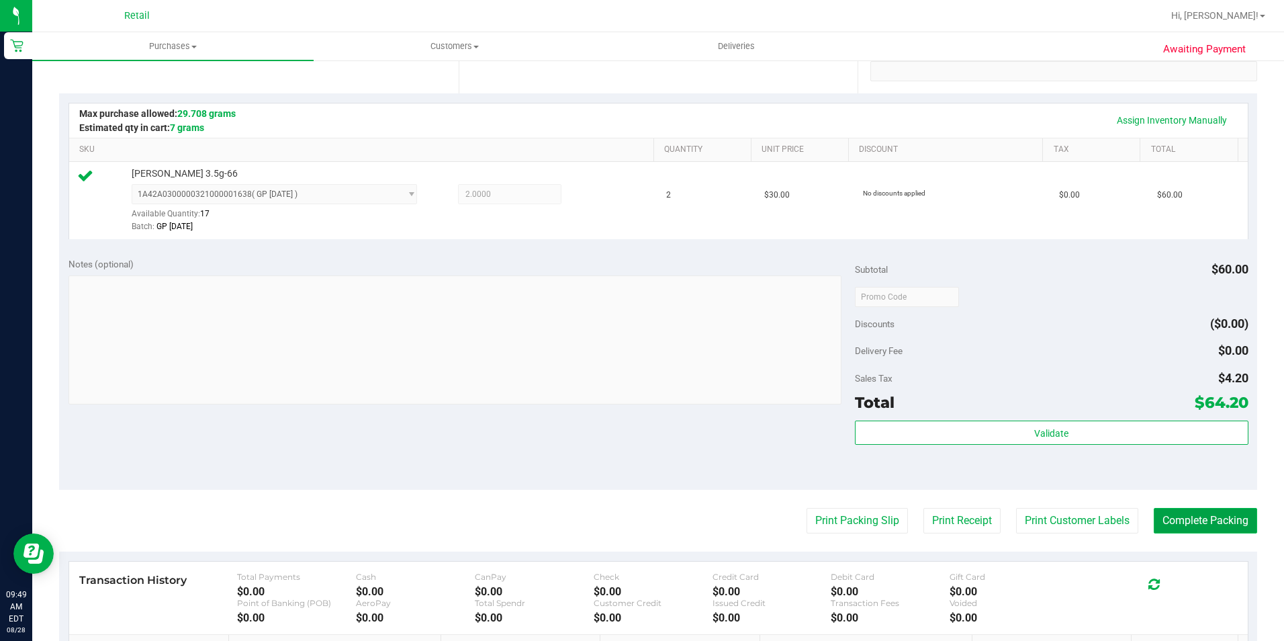
click at [1207, 525] on button "Complete Packing" at bounding box center [1205, 521] width 103 height 26
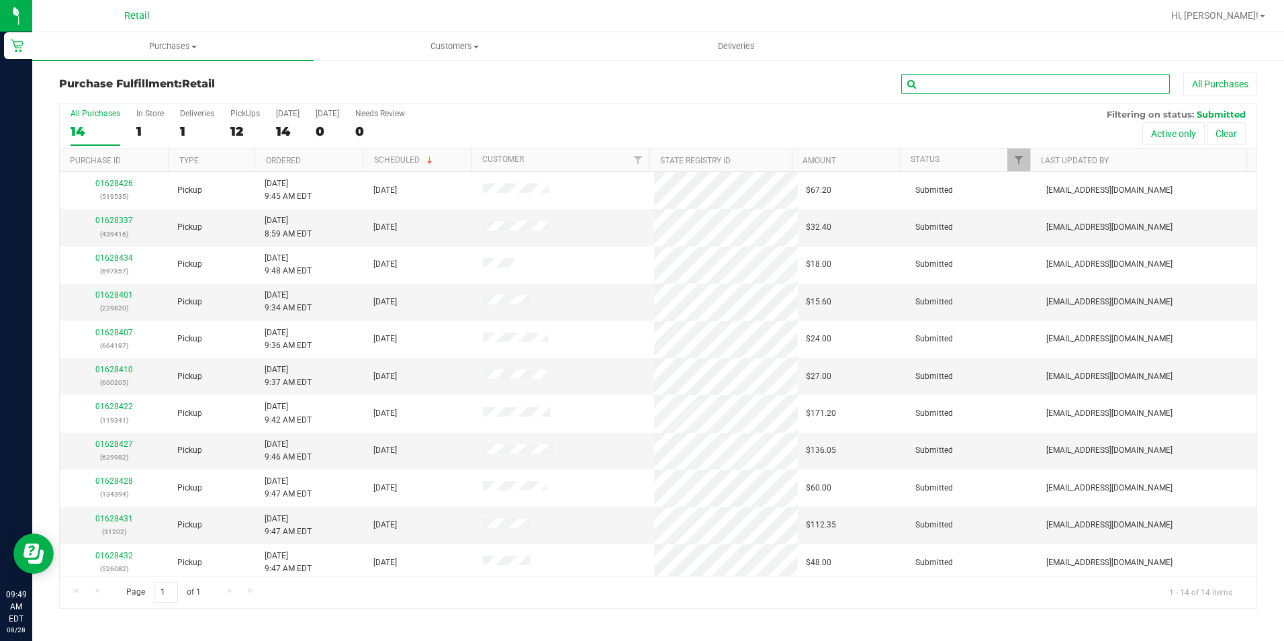
click at [994, 81] on input "text" at bounding box center [1035, 84] width 269 height 20
type input "205"
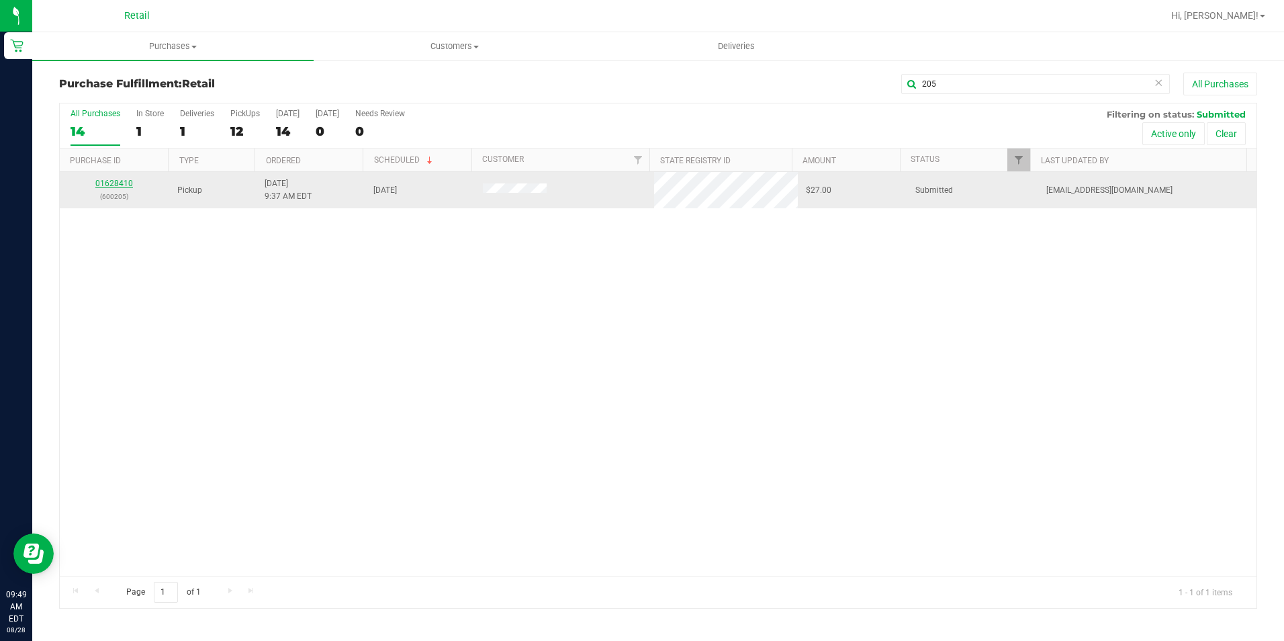
click at [118, 184] on link "01628410" at bounding box center [114, 183] width 38 height 9
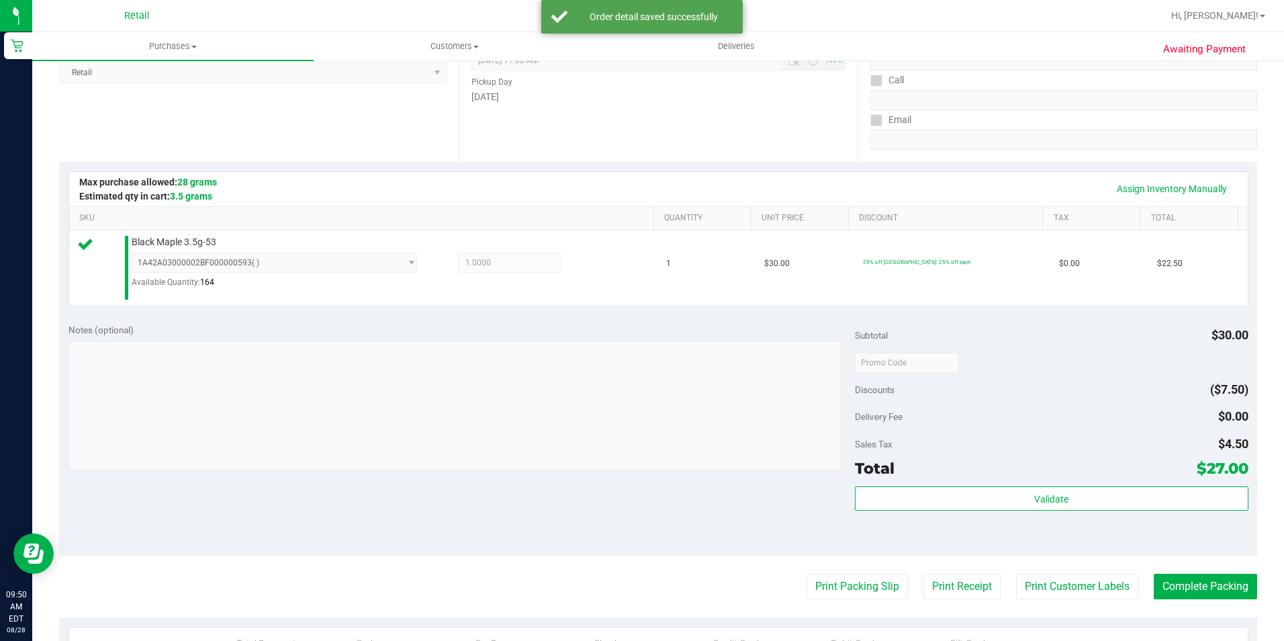
scroll to position [201, 0]
click at [1172, 577] on button "Complete Packing" at bounding box center [1205, 585] width 103 height 26
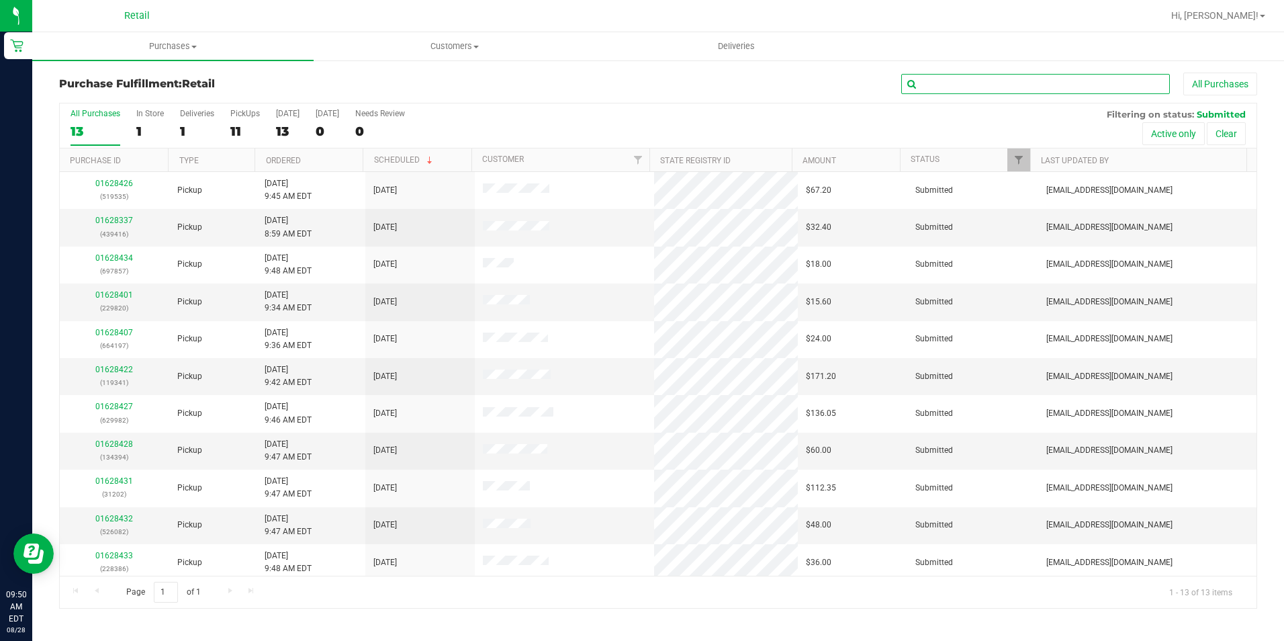
click at [955, 75] on input "text" at bounding box center [1035, 84] width 269 height 20
type input "820"
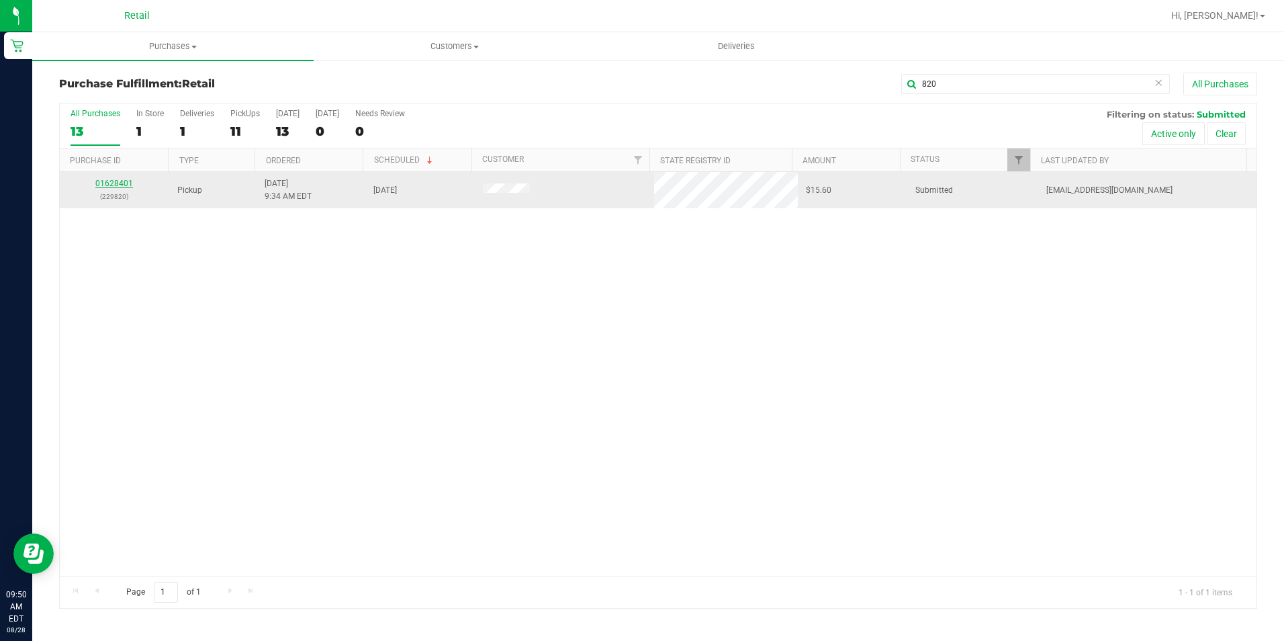
click at [113, 184] on link "01628401" at bounding box center [114, 183] width 38 height 9
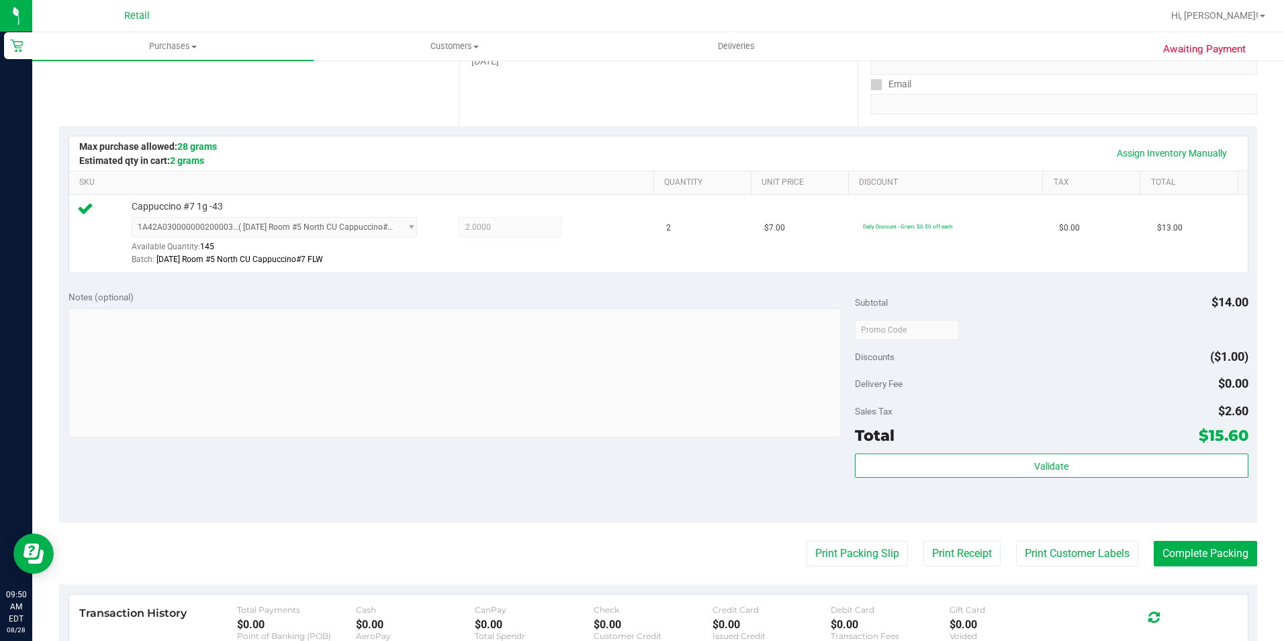
scroll to position [269, 0]
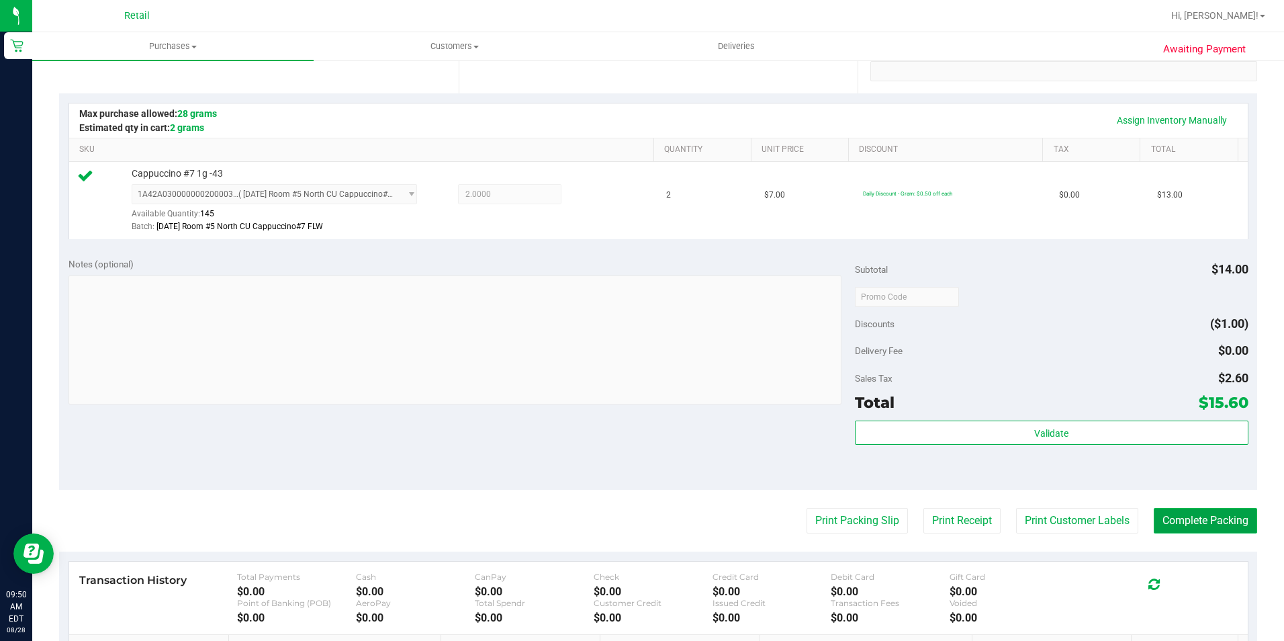
click at [1169, 512] on button "Complete Packing" at bounding box center [1205, 521] width 103 height 26
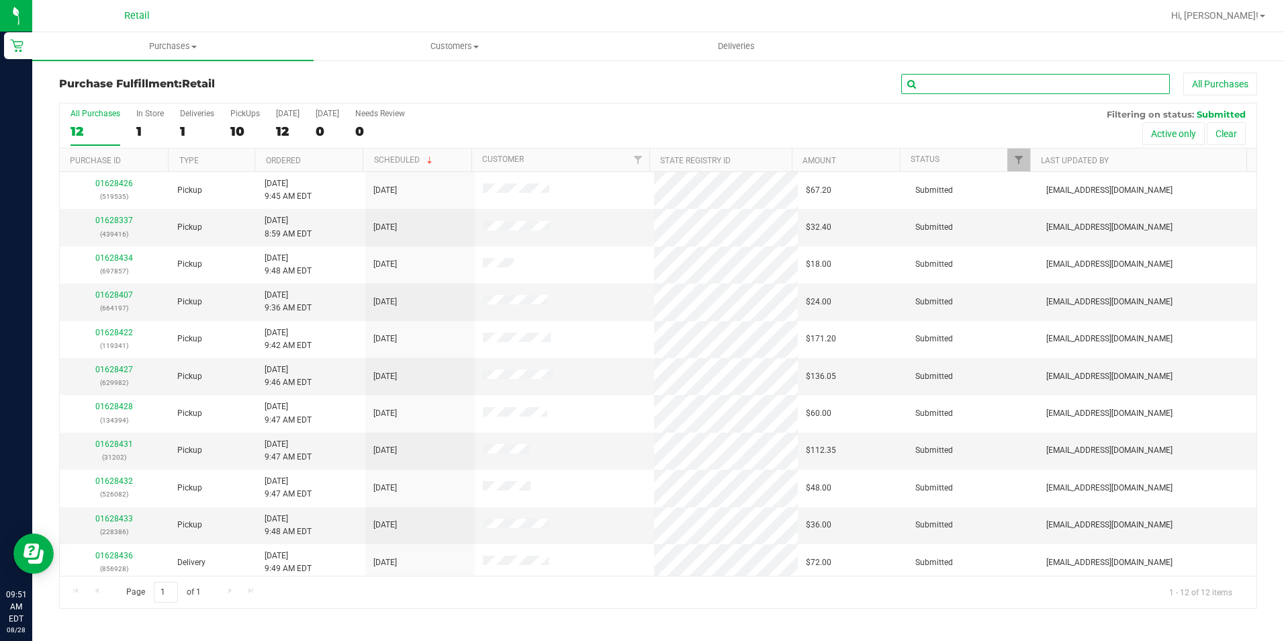
click at [958, 76] on input "text" at bounding box center [1035, 84] width 269 height 20
type input "202"
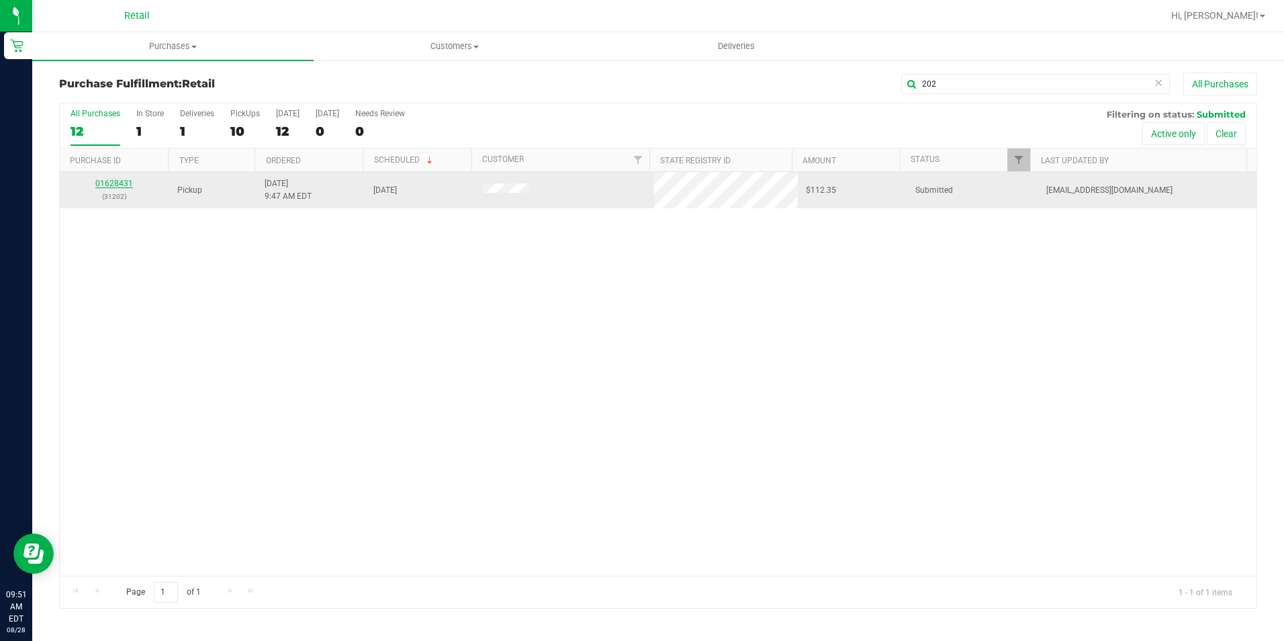
click at [102, 185] on link "01628431" at bounding box center [114, 183] width 38 height 9
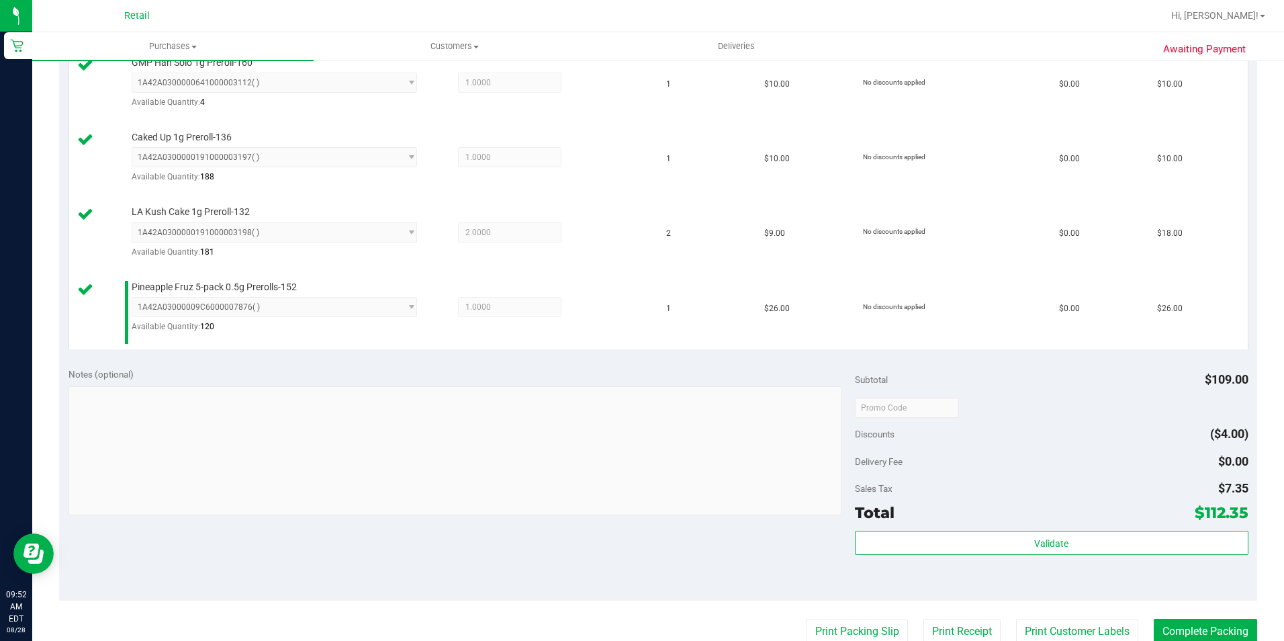
scroll to position [672, 0]
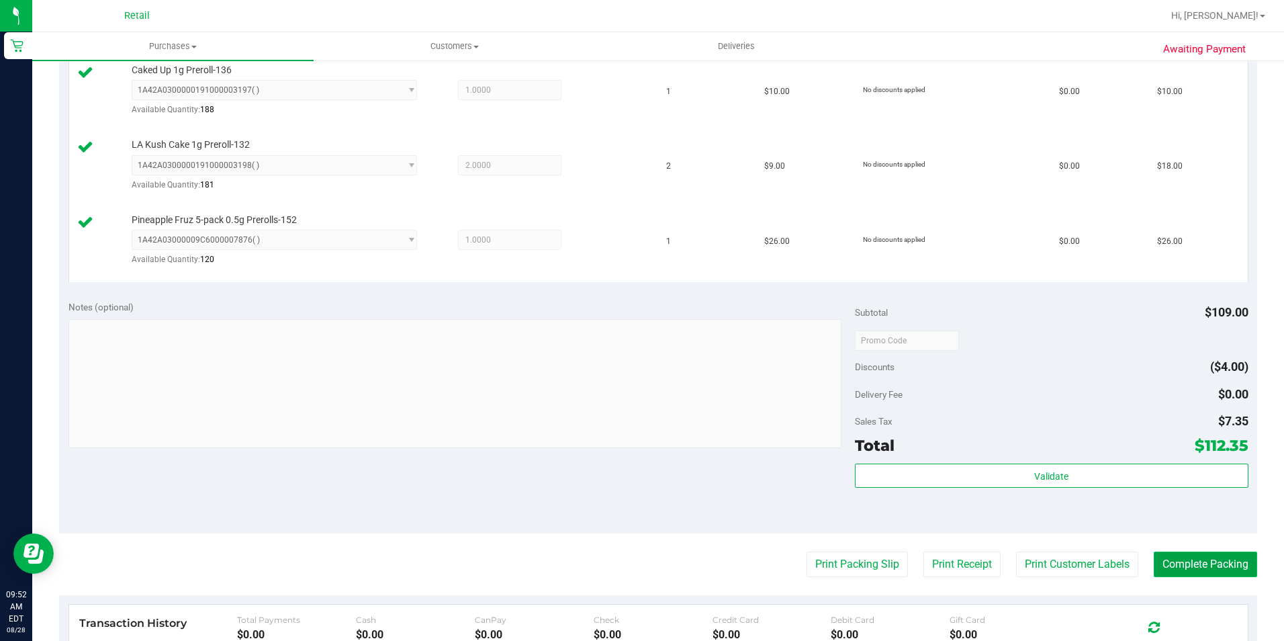
click at [1189, 566] on button "Complete Packing" at bounding box center [1205, 564] width 103 height 26
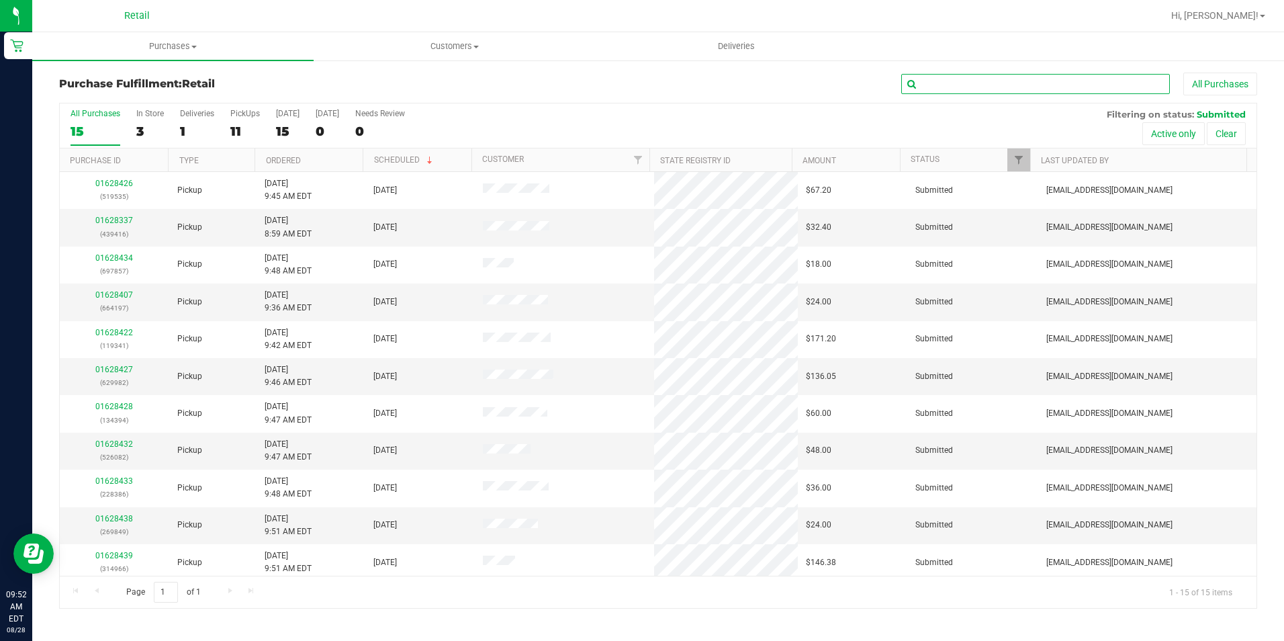
click at [962, 82] on input "text" at bounding box center [1035, 84] width 269 height 20
type input "6"
type input "535"
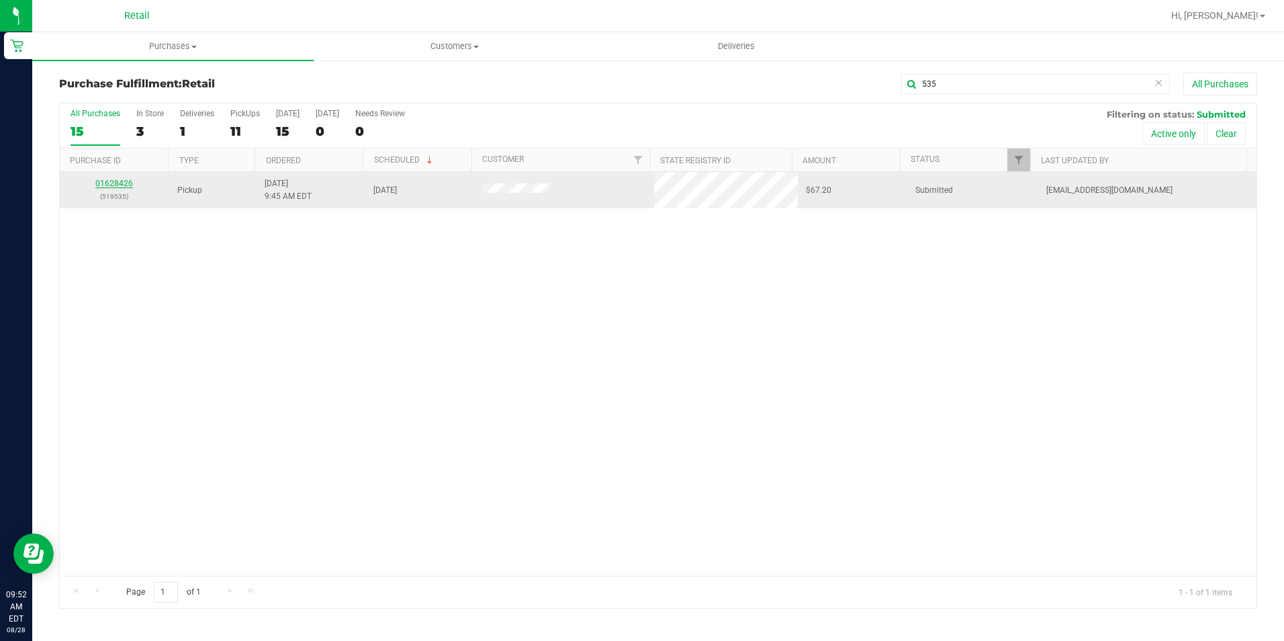
click at [124, 185] on link "01628426" at bounding box center [114, 183] width 38 height 9
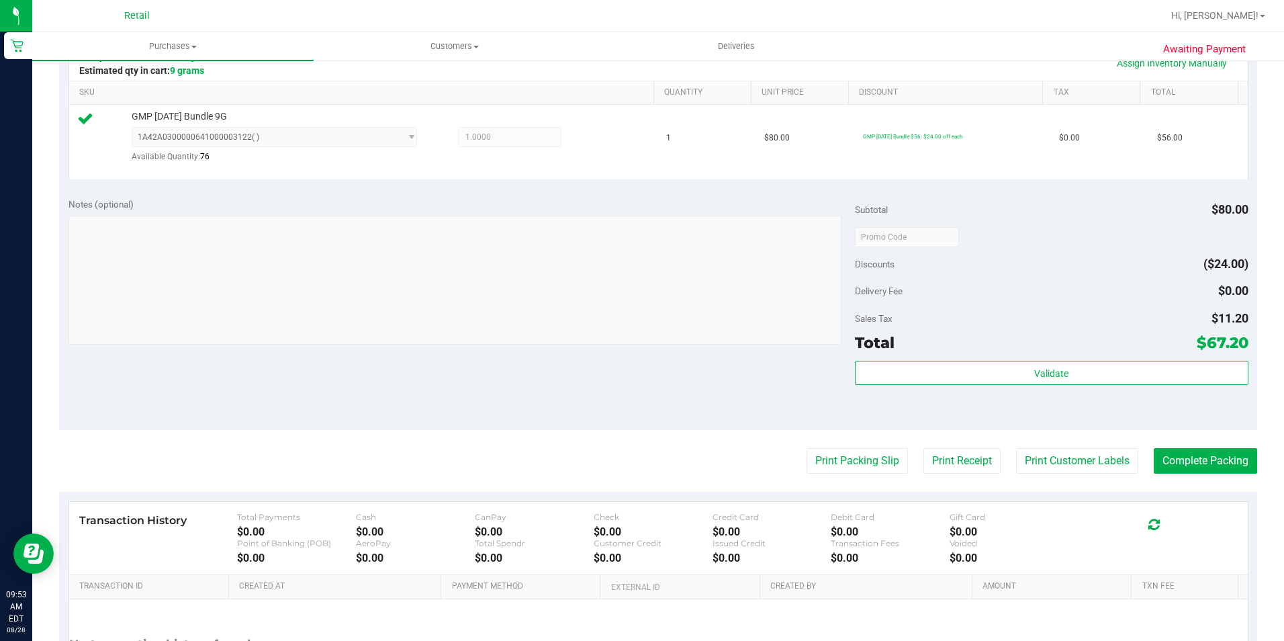
scroll to position [336, 0]
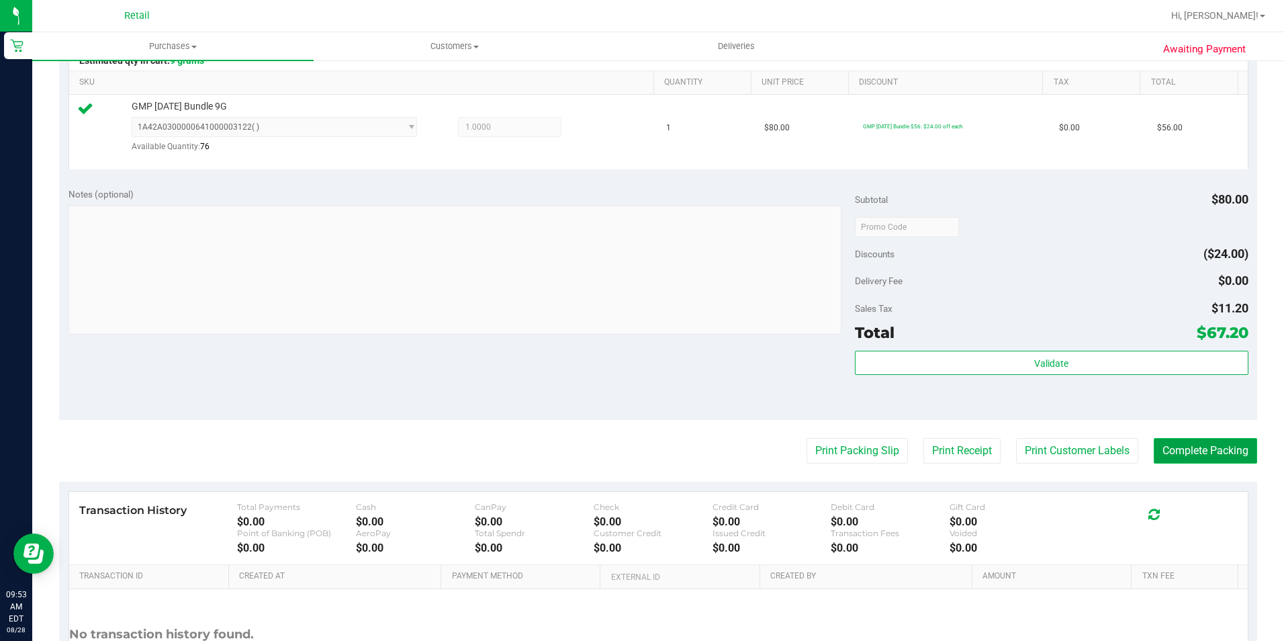
click at [1185, 451] on button "Complete Packing" at bounding box center [1205, 451] width 103 height 26
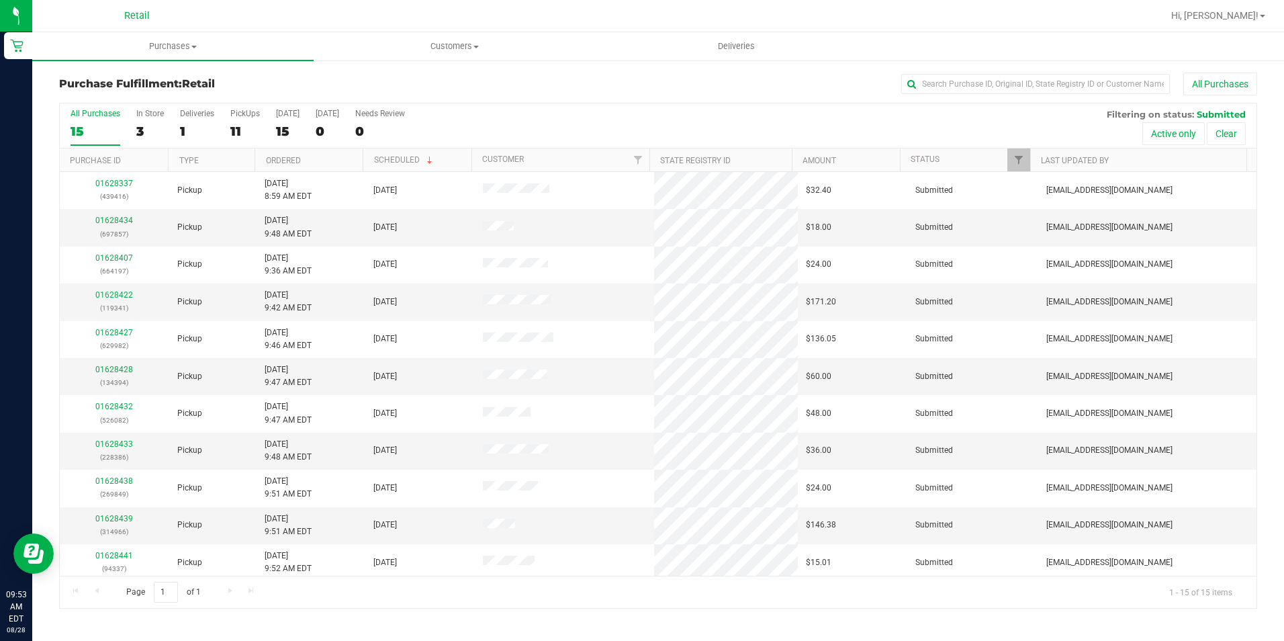
click at [942, 71] on div "Purchase Fulfillment: Retail All Purchases All Purchases 15 In Store 3 Deliveri…" at bounding box center [658, 340] width 1252 height 563
click at [947, 78] on input "text" at bounding box center [1035, 84] width 269 height 20
type input "386"
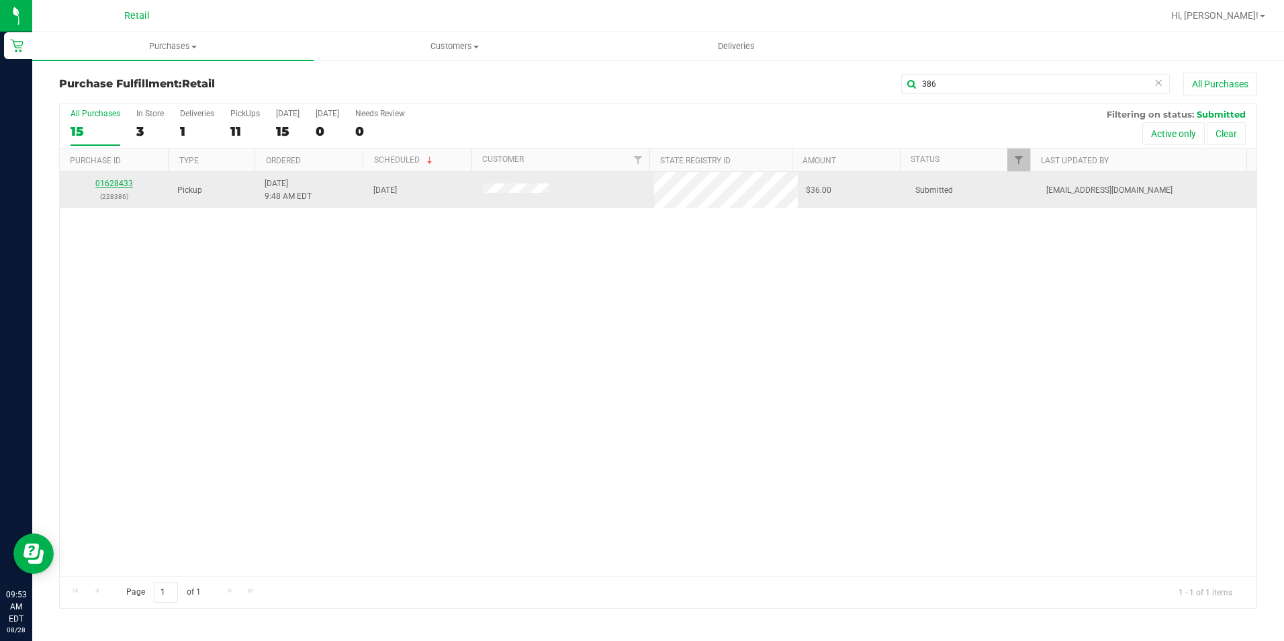
click at [122, 179] on link "01628433" at bounding box center [114, 183] width 38 height 9
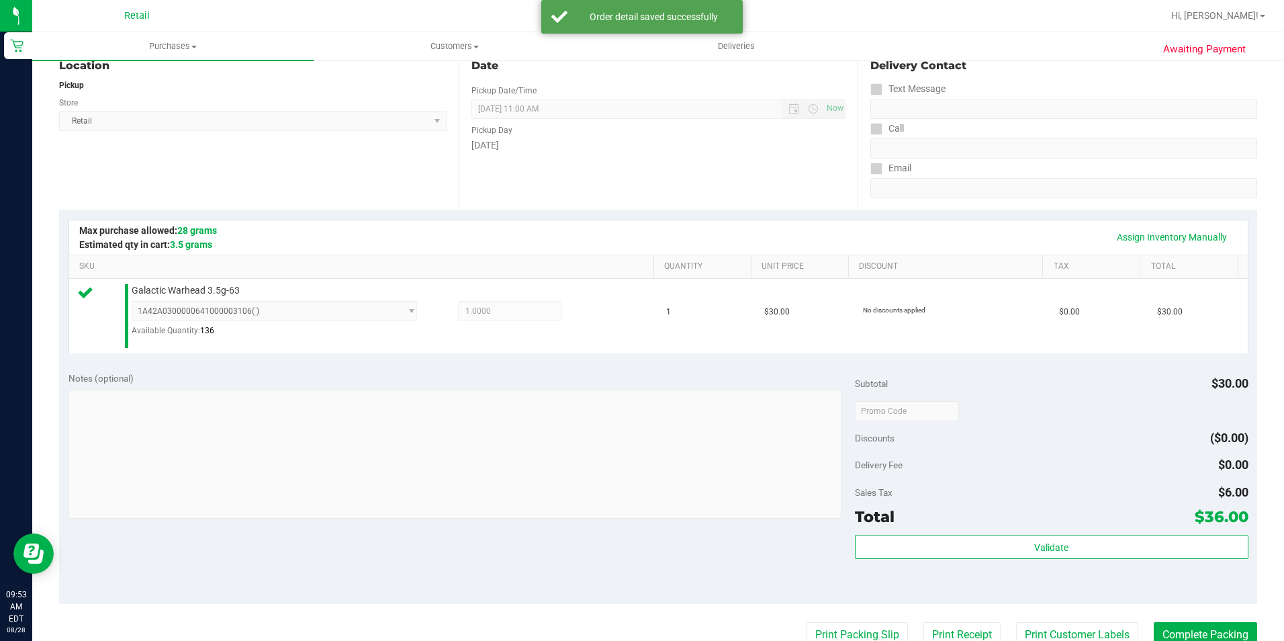
scroll to position [201, 0]
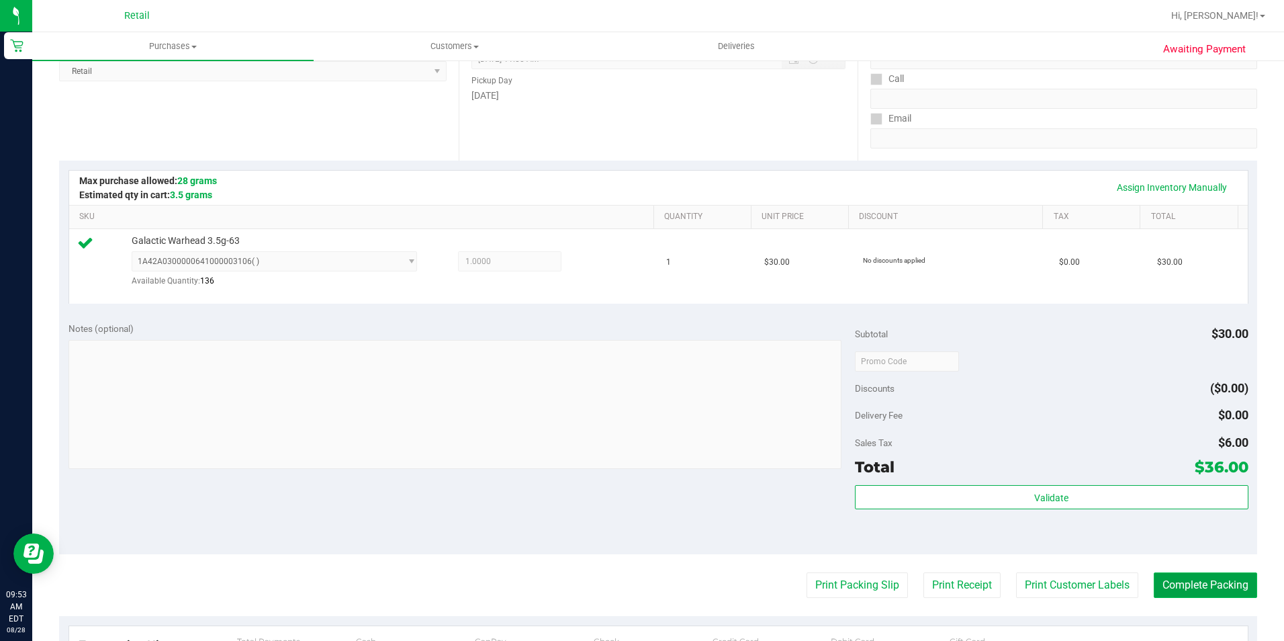
click at [1164, 579] on button "Complete Packing" at bounding box center [1205, 585] width 103 height 26
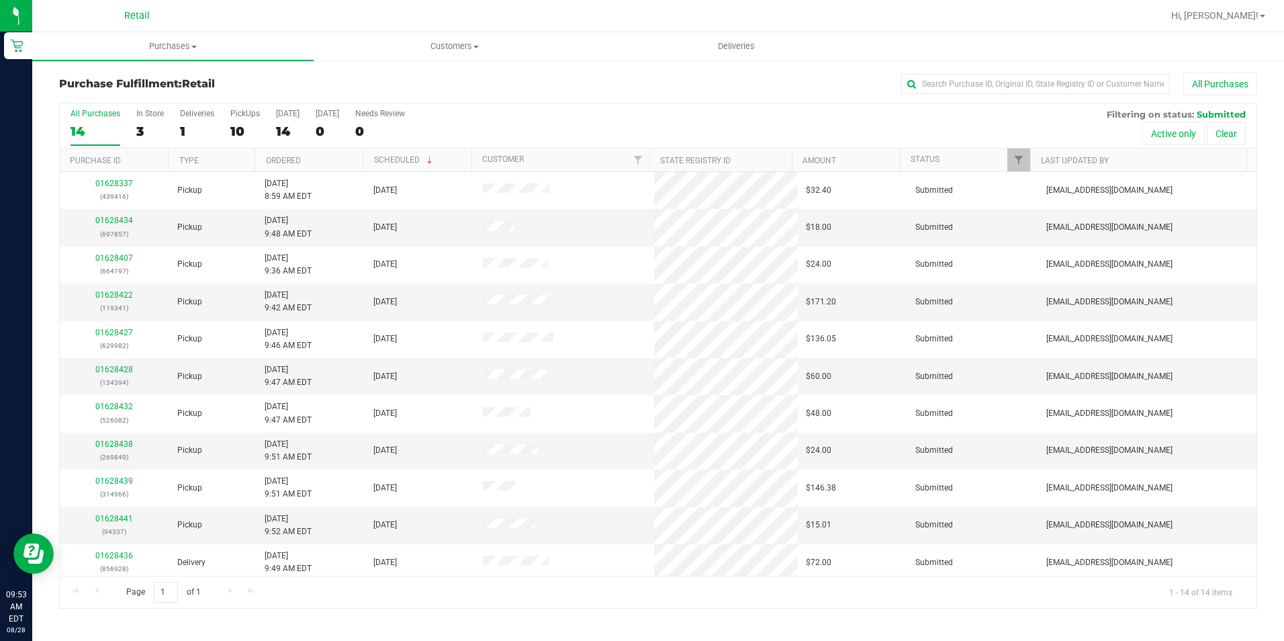
click at [1033, 59] on ul "Purchases Summary of purchases Fulfillment All purchases Customers All customer…" at bounding box center [674, 46] width 1284 height 29
click at [1026, 97] on div "Purchase Fulfillment: Retail All Purchases" at bounding box center [658, 88] width 1198 height 30
click at [1024, 83] on input "text" at bounding box center [1035, 84] width 269 height 20
type input "982"
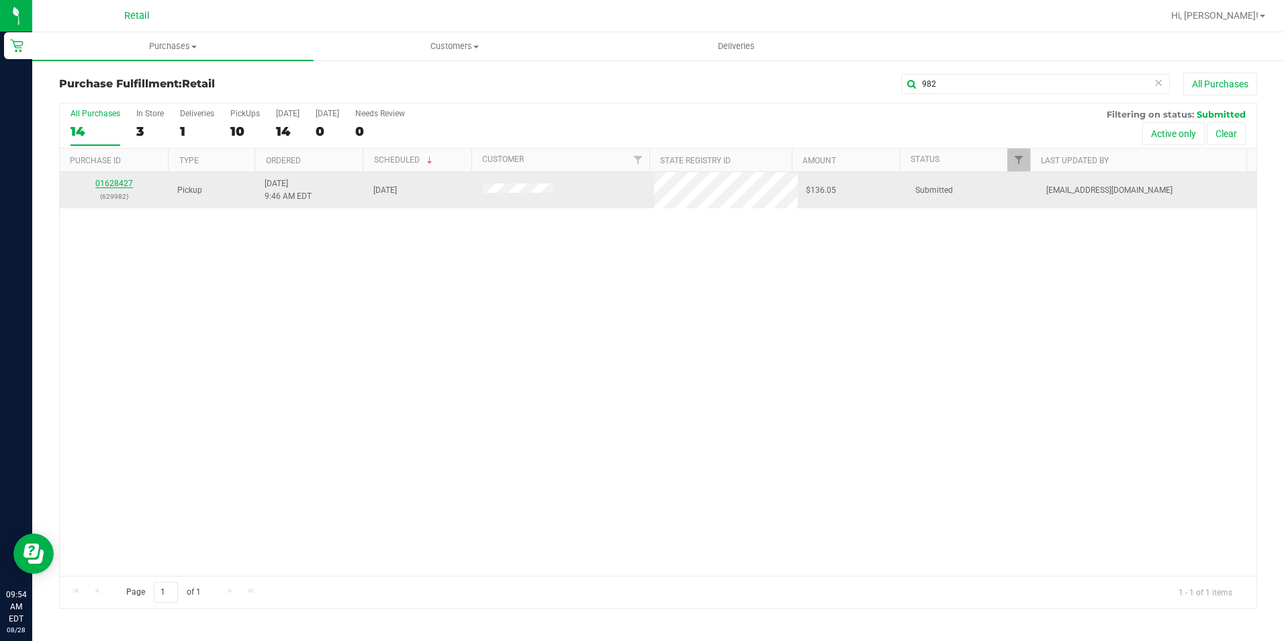
drag, startPoint x: 115, startPoint y: 177, endPoint x: 122, endPoint y: 185, distance: 11.0
click at [119, 181] on td "01628427 (629982)" at bounding box center [114, 190] width 109 height 36
click at [123, 182] on link "01628427" at bounding box center [114, 183] width 38 height 9
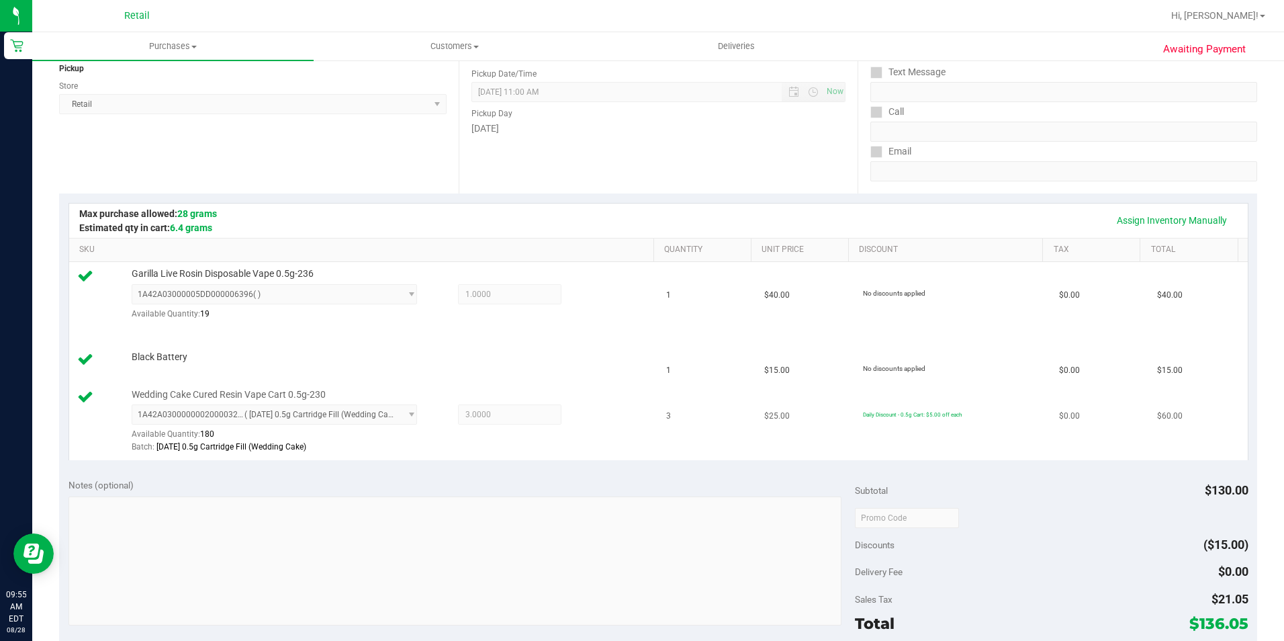
scroll to position [201, 0]
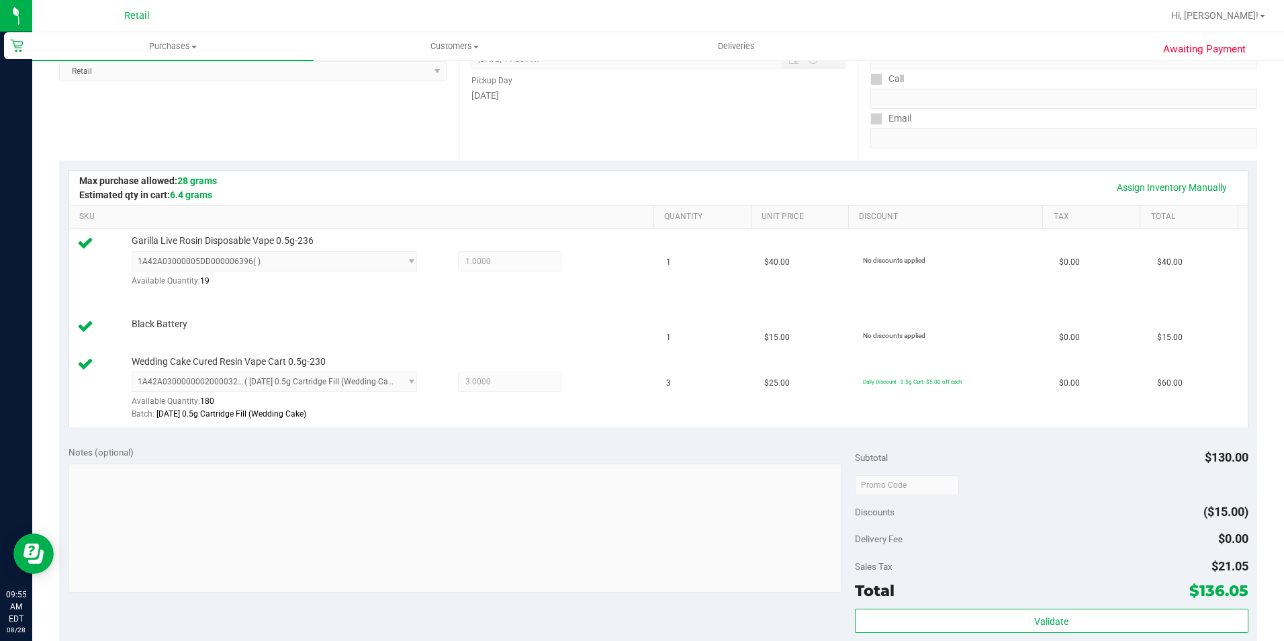
click at [770, 146] on div "Date Pickup Date/Time 08/28/2025 Now 08/28/2025 11:00 AM Now Pickup Day Thursday" at bounding box center [659, 78] width 400 height 165
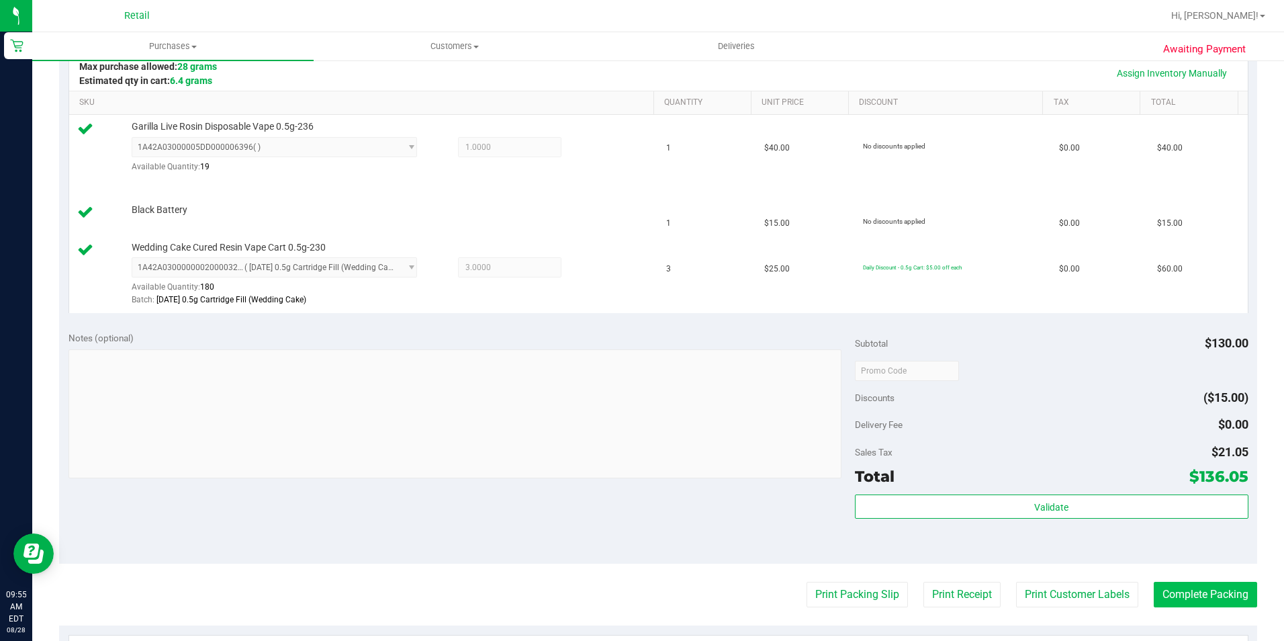
scroll to position [336, 0]
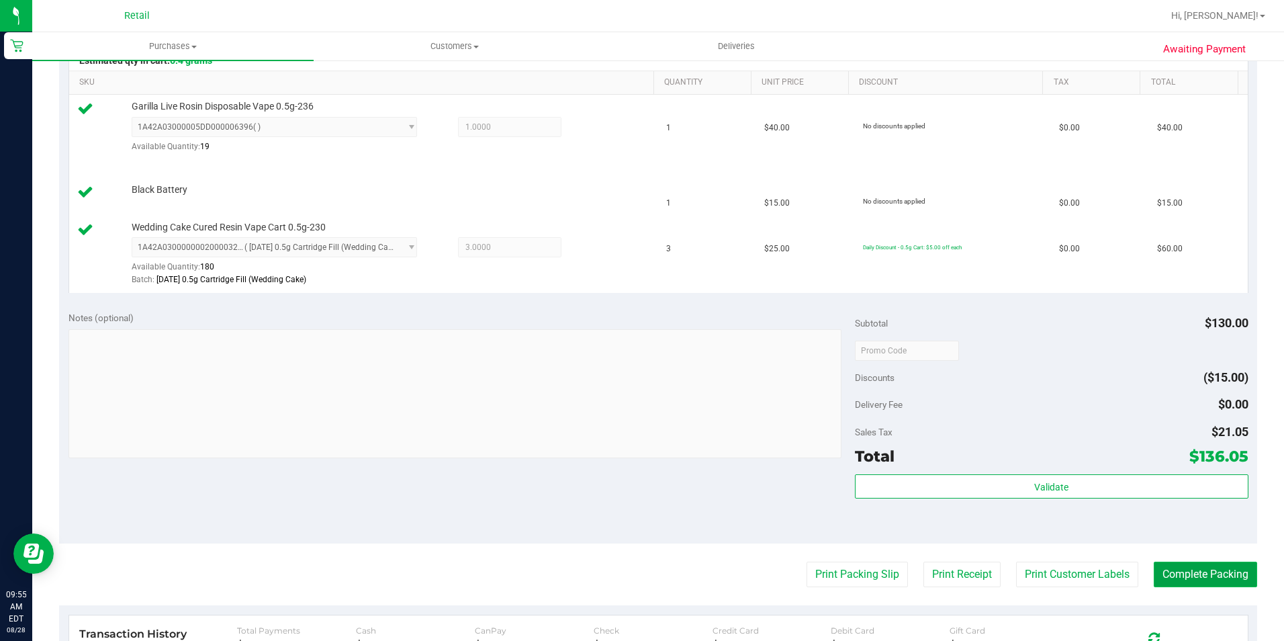
click at [1189, 575] on button "Complete Packing" at bounding box center [1205, 574] width 103 height 26
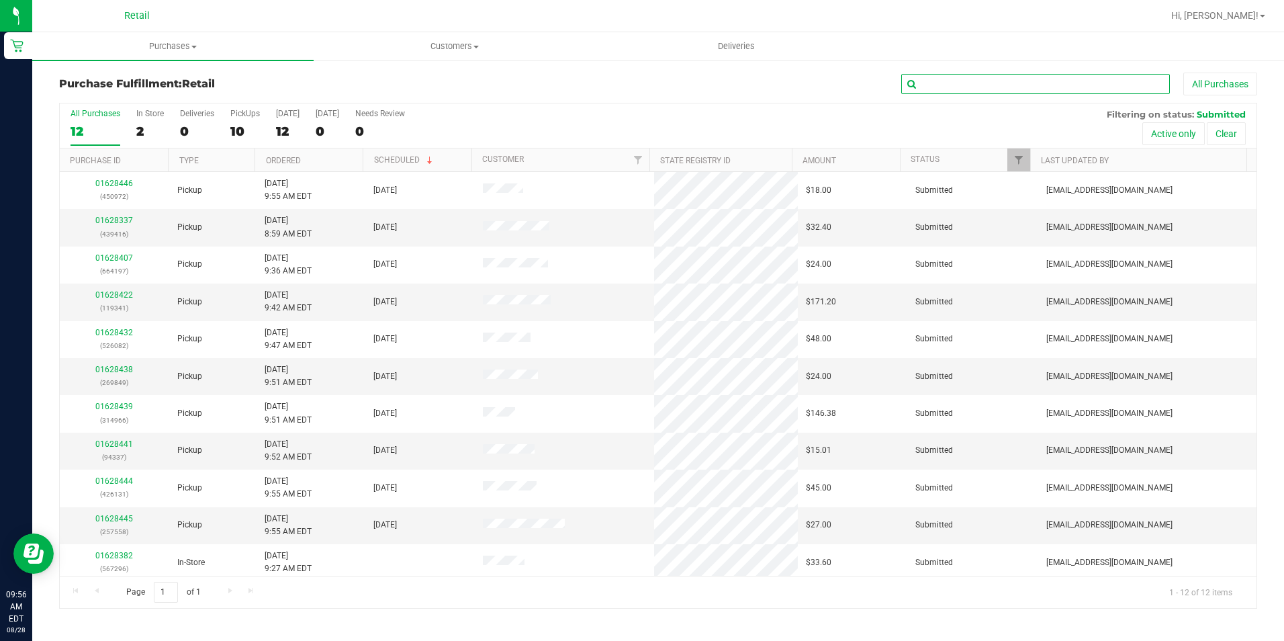
drag, startPoint x: 983, startPoint y: 83, endPoint x: 1031, endPoint y: 103, distance: 52.0
click at [986, 92] on input "text" at bounding box center [1035, 84] width 269 height 20
type input "966"
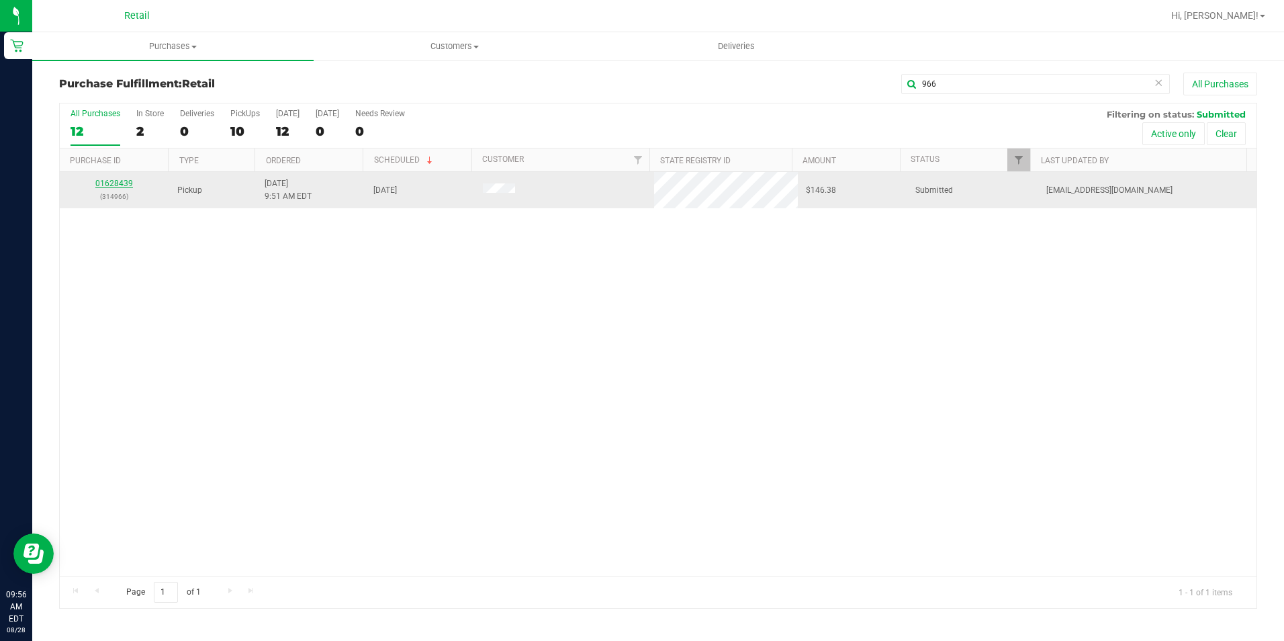
click at [120, 185] on link "01628439" at bounding box center [114, 183] width 38 height 9
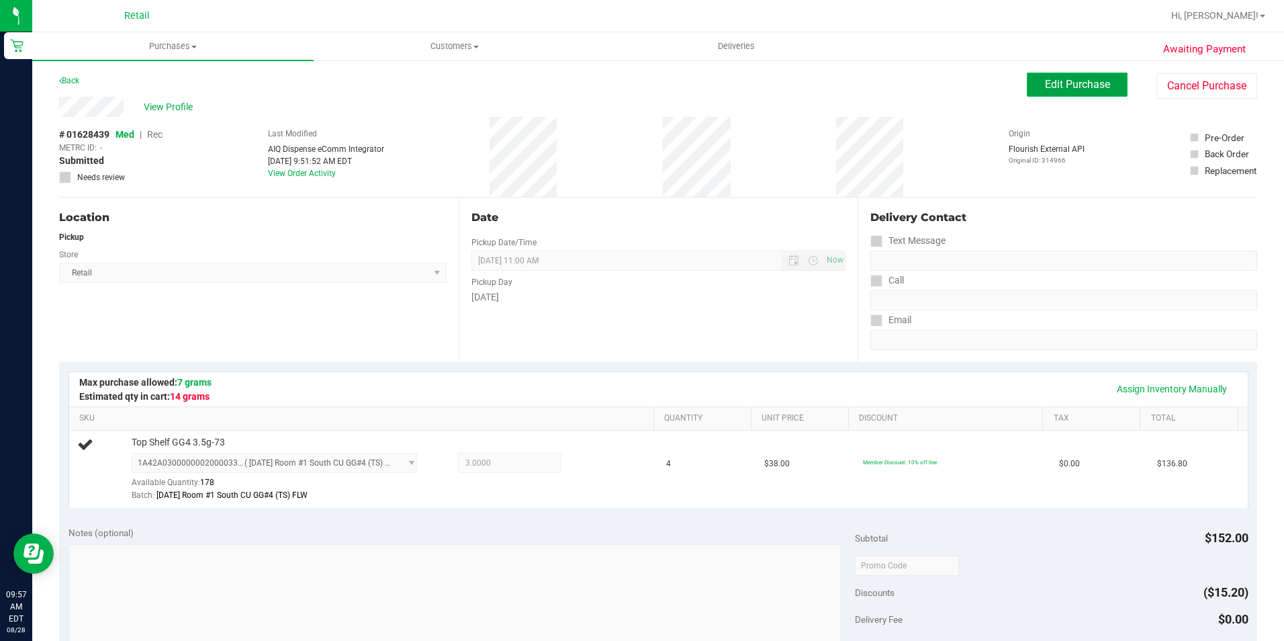
click at [1068, 79] on span "Edit Purchase" at bounding box center [1077, 84] width 65 height 13
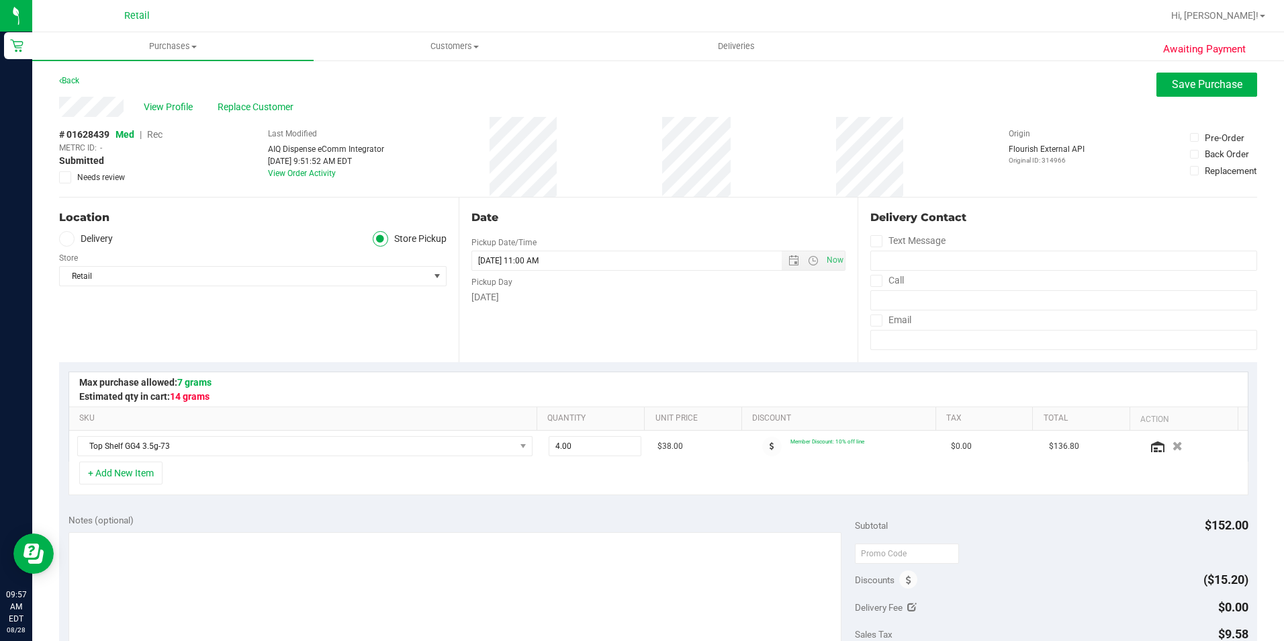
click at [156, 132] on span "Rec" at bounding box center [154, 134] width 15 height 11
click at [119, 134] on span "Med" at bounding box center [124, 134] width 18 height 11
click at [563, 445] on span "4.00 4" at bounding box center [595, 446] width 93 height 20
type input "2"
type input "3.00"
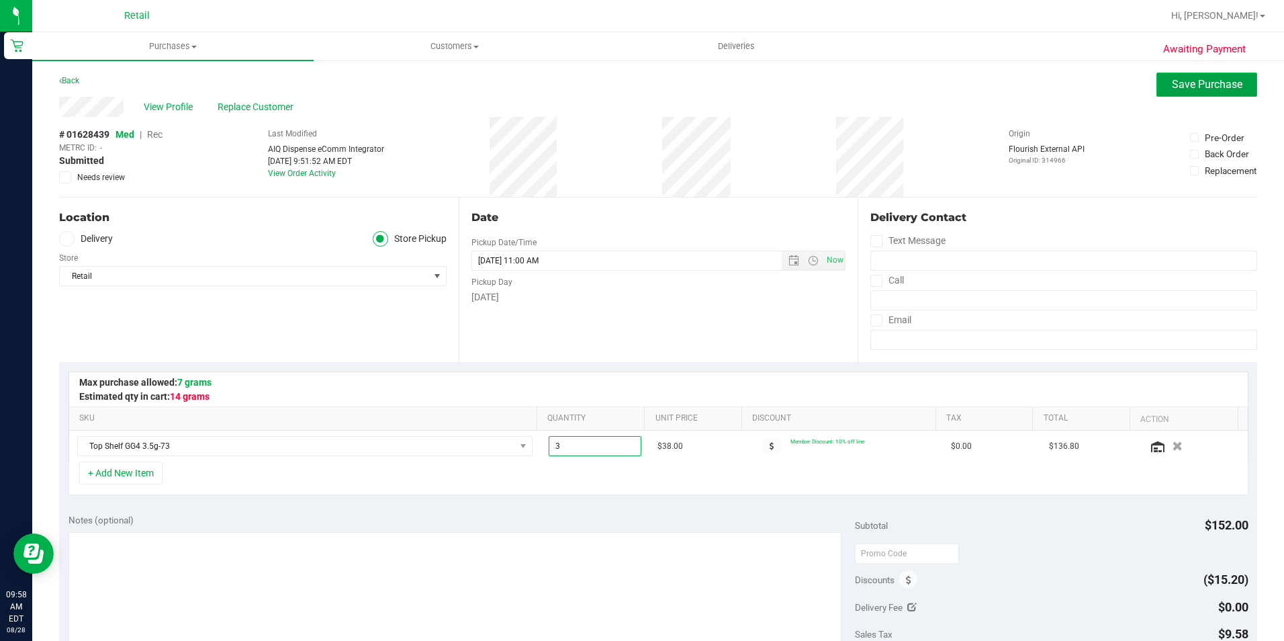
click at [1161, 94] on button "Save Purchase" at bounding box center [1206, 85] width 101 height 24
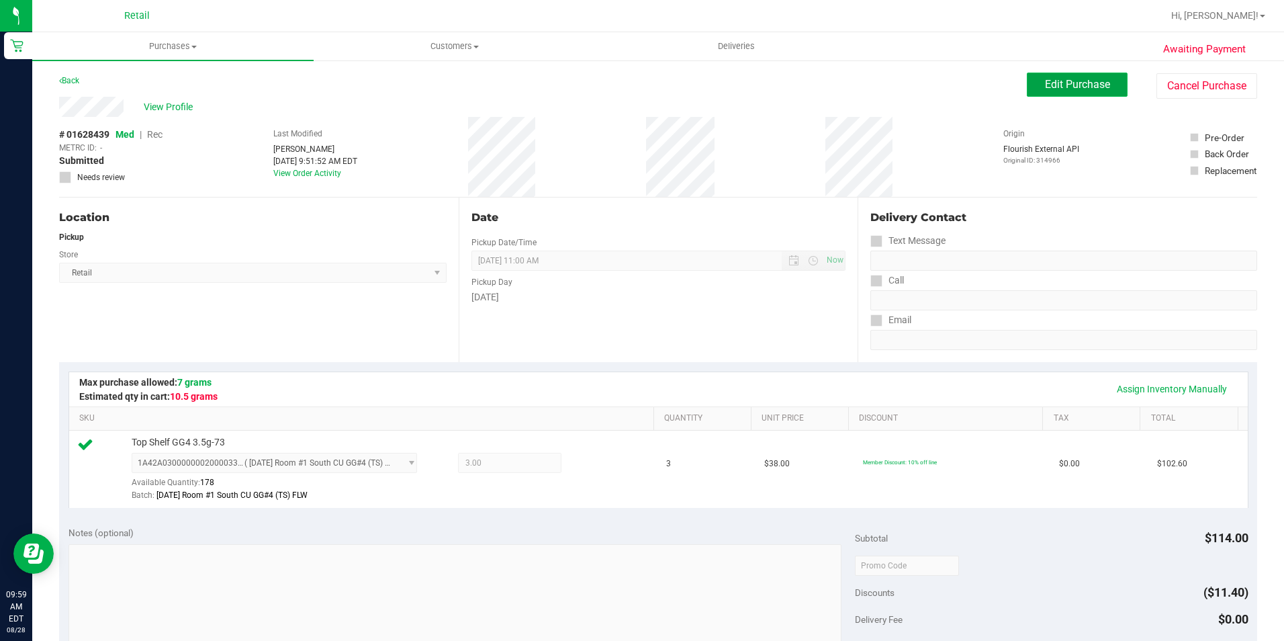
click at [1067, 76] on button "Edit Purchase" at bounding box center [1077, 85] width 101 height 24
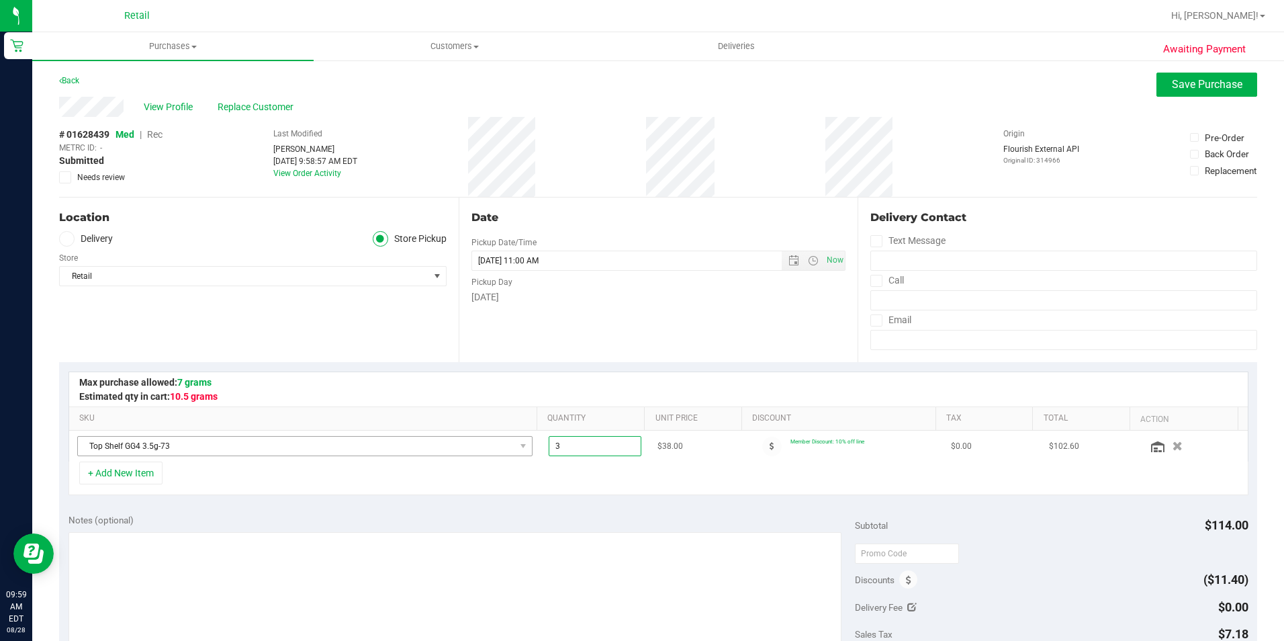
drag, startPoint x: 570, startPoint y: 443, endPoint x: 508, endPoint y: 455, distance: 63.7
click at [508, 455] on tr "Top Shelf GG4 3.5g-73 3.00 3 $38.00 Member Discount: 10% off line $0.00 $102.60" at bounding box center [658, 445] width 1178 height 31
type input "2"
type input "3.00"
click at [1175, 77] on button "Save Purchase" at bounding box center [1206, 85] width 101 height 24
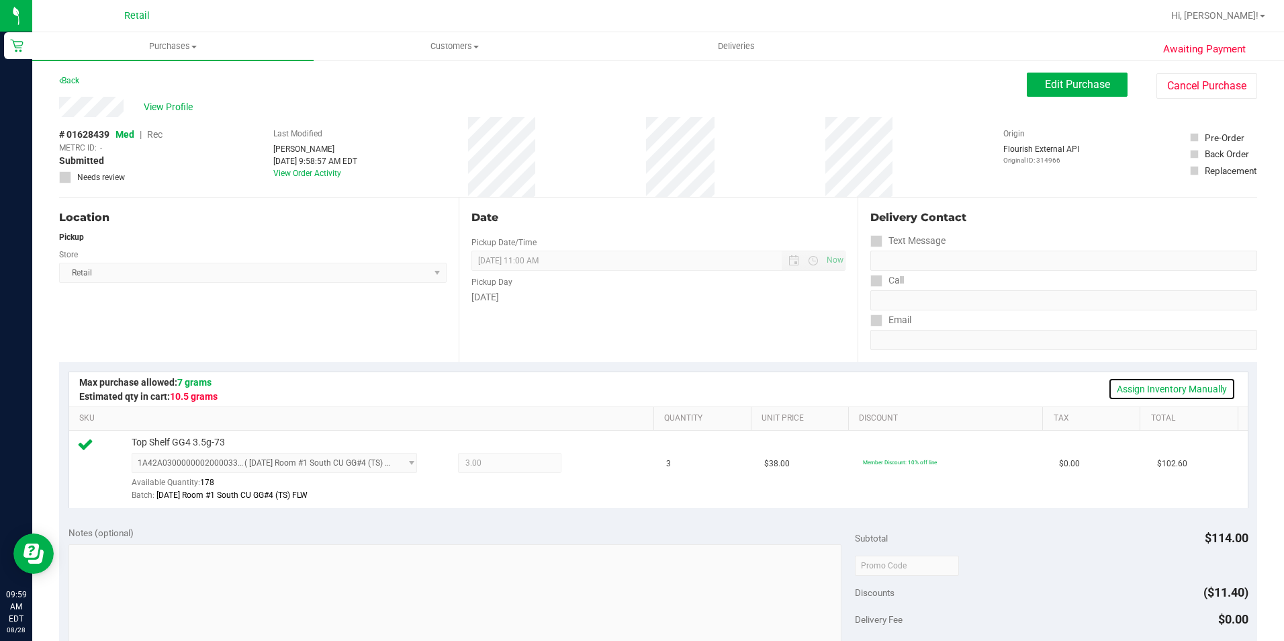
click at [1201, 389] on link "Assign Inventory Manually" at bounding box center [1172, 388] width 128 height 23
click at [509, 467] on span "3.00 3" at bounding box center [509, 463] width 103 height 20
click at [371, 469] on span "1A42A0300000002000033018 ( 06/26/25 Room #1 South CU GG#4 (TS) FLW )" at bounding box center [266, 462] width 268 height 19
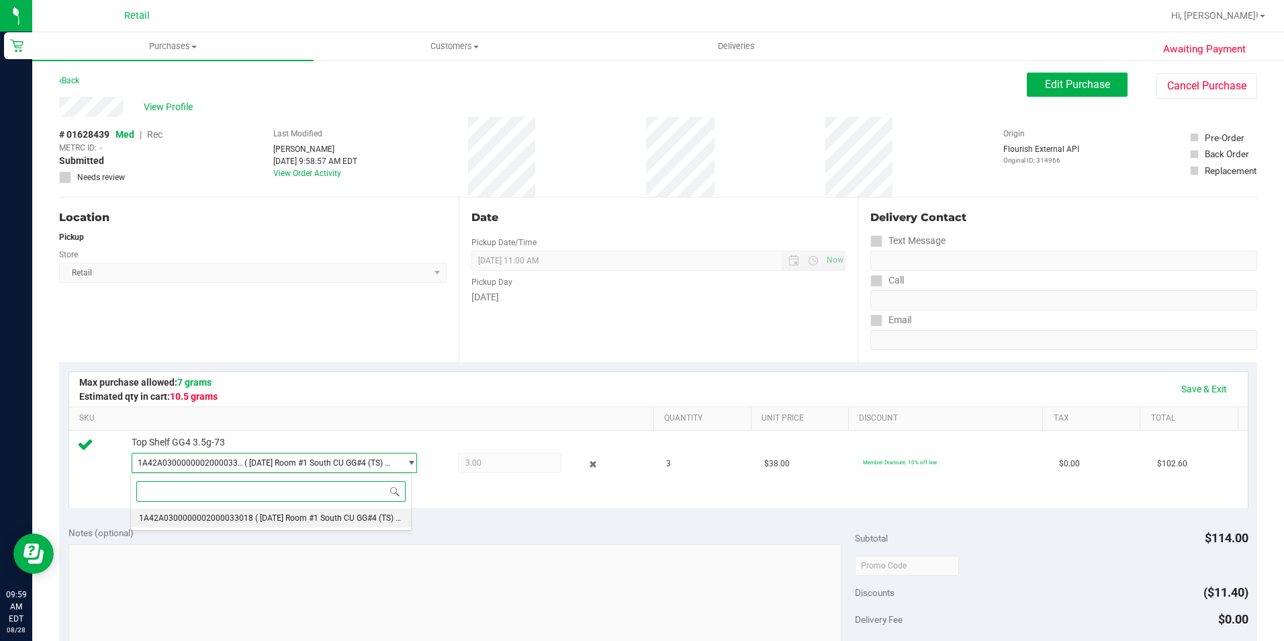
click at [296, 520] on span "( 06/26/25 Room #1 South CU GG#4 (TS) FLW )" at bounding box center [335, 517] width 160 height 9
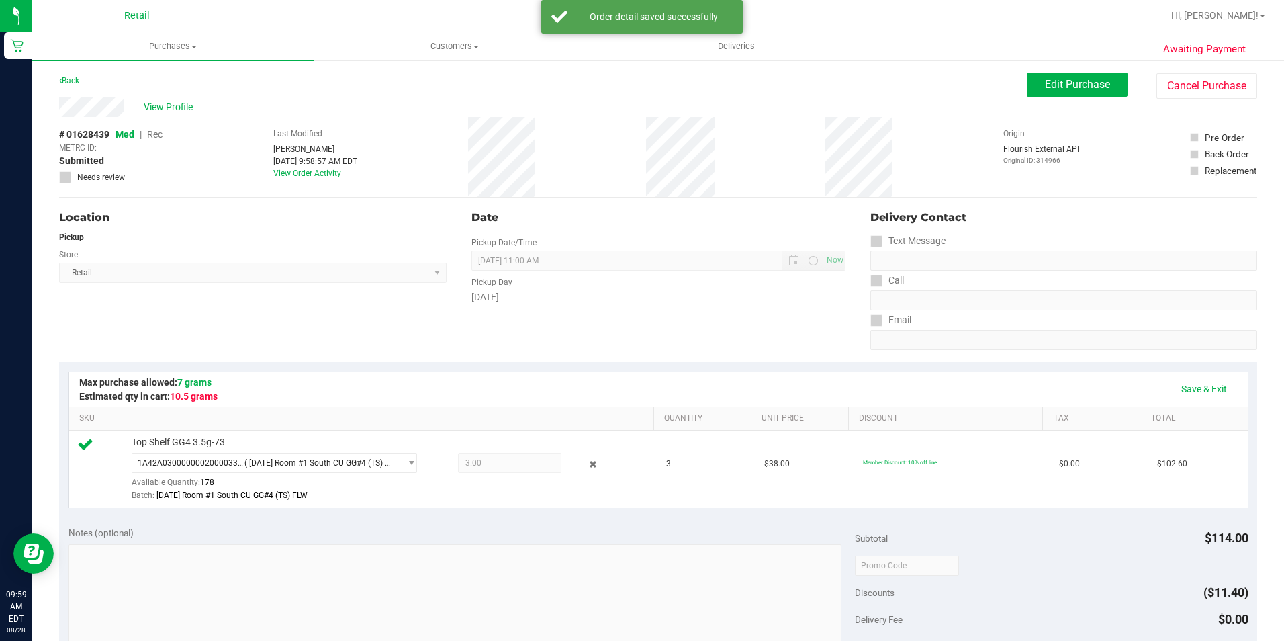
click at [511, 467] on span "3.00 3" at bounding box center [509, 463] width 103 height 20
click at [522, 475] on div "1A42A0300000002000033018 ( 06/26/25 Room #1 South CU GG#4 (TS) FLW ) 1A42A03000…" at bounding box center [390, 477] width 516 height 49
drag, startPoint x: 515, startPoint y: 470, endPoint x: 998, endPoint y: 469, distance: 482.8
click at [515, 469] on span "3.00 3" at bounding box center [509, 463] width 103 height 20
drag, startPoint x: 1007, startPoint y: 52, endPoint x: 1021, endPoint y: 66, distance: 20.0
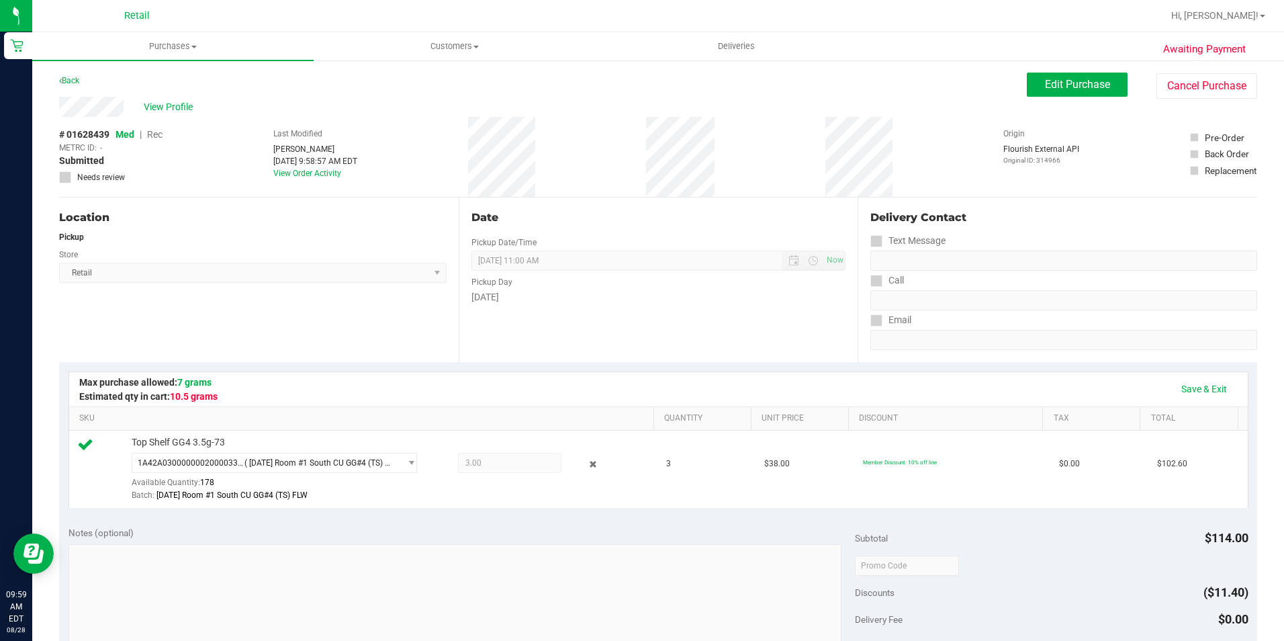
click at [1014, 58] on ul "Purchases Summary of purchases Fulfillment All purchases Customers All customer…" at bounding box center [674, 46] width 1284 height 29
drag, startPoint x: 1021, startPoint y: 66, endPoint x: 1031, endPoint y: 78, distance: 15.7
click at [1031, 76] on div "Awaiting Payment Back Edit Purchase Cancel Purchase View Profile # 01628439 Med…" at bounding box center [658, 578] width 1252 height 1039
click at [1045, 81] on span "Edit Purchase" at bounding box center [1077, 84] width 65 height 13
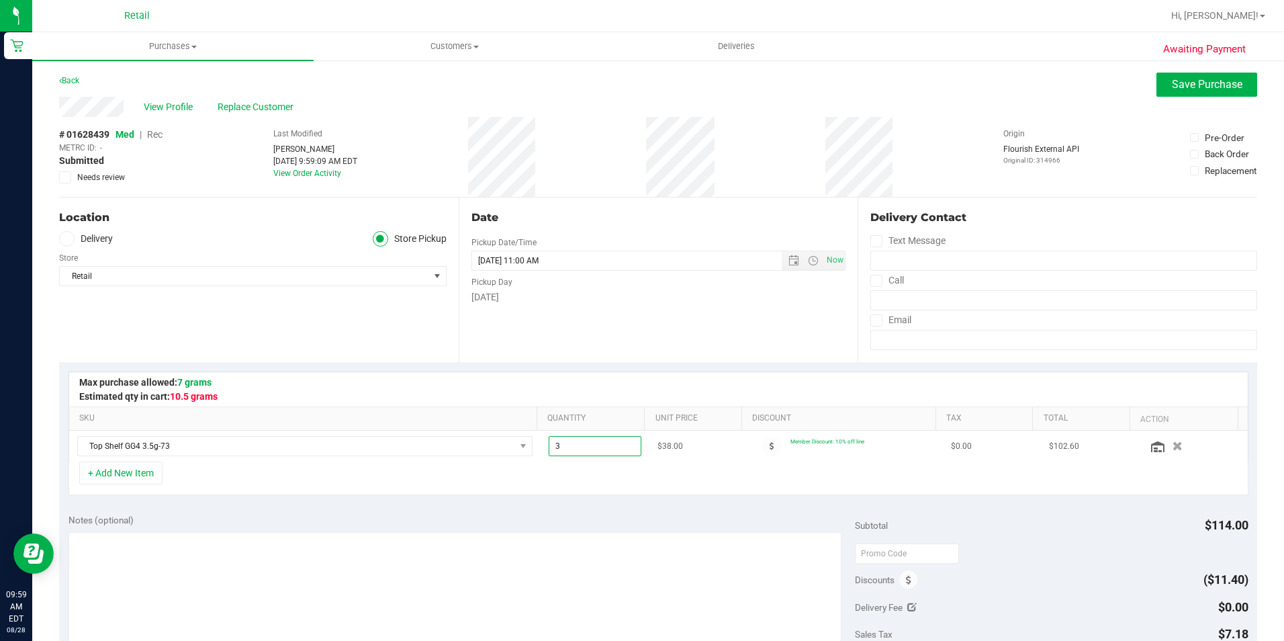
click at [588, 451] on span "3.00 3" at bounding box center [595, 446] width 93 height 20
click at [588, 451] on input "3" at bounding box center [594, 445] width 91 height 19
drag, startPoint x: 576, startPoint y: 448, endPoint x: 506, endPoint y: 456, distance: 71.0
click at [506, 456] on tr "Top Shelf GG4 3.5g-73 3.00 3 $38.00 Member Discount: 10% off line $0.00 $102.60" at bounding box center [658, 445] width 1178 height 31
type input "2"
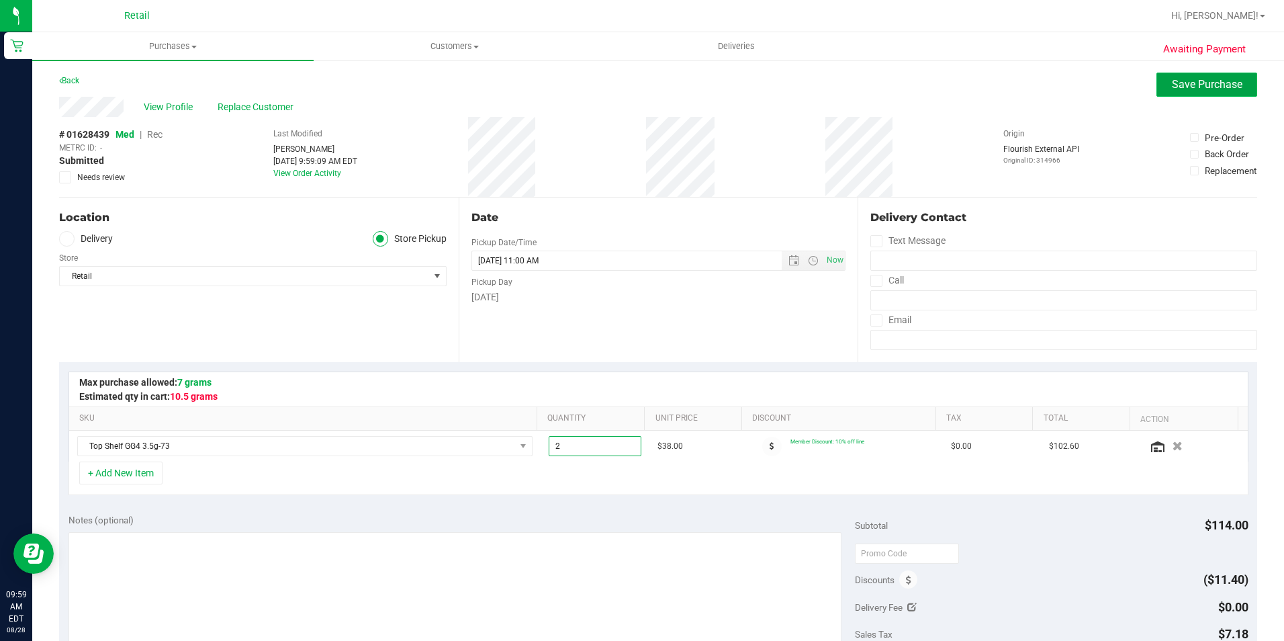
type input "3.00"
click at [1172, 81] on span "Save Purchase" at bounding box center [1207, 84] width 71 height 13
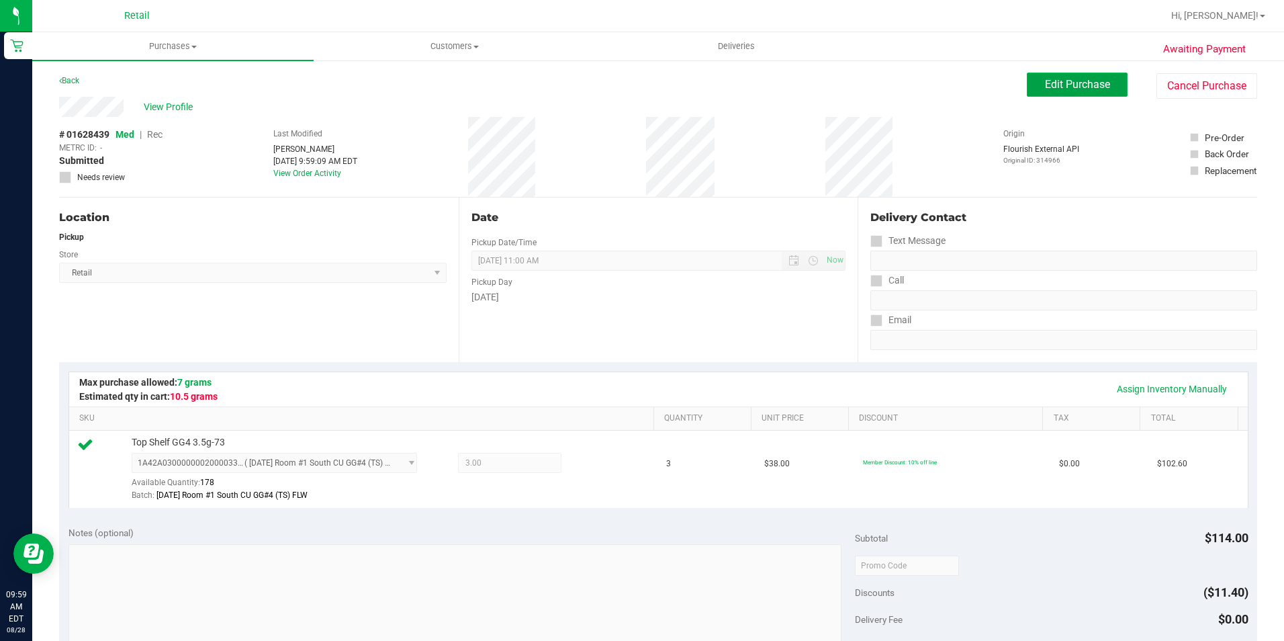
click at [1066, 83] on span "Edit Purchase" at bounding box center [1077, 84] width 65 height 13
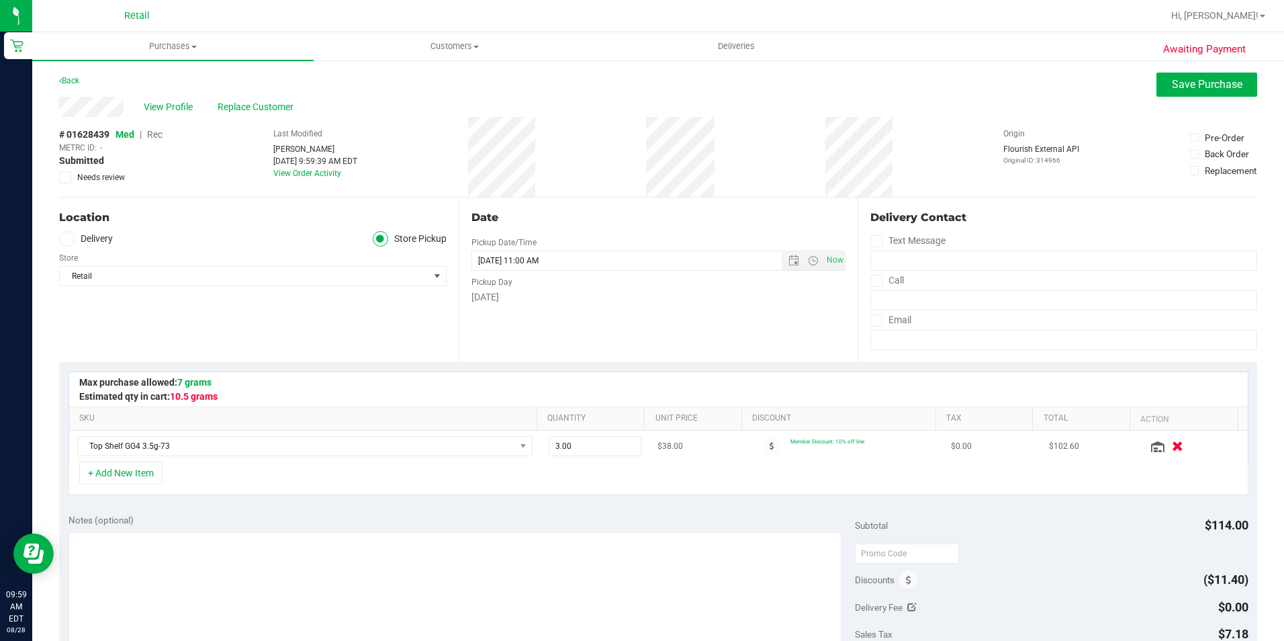
click at [1172, 448] on icon "button" at bounding box center [1177, 446] width 11 height 10
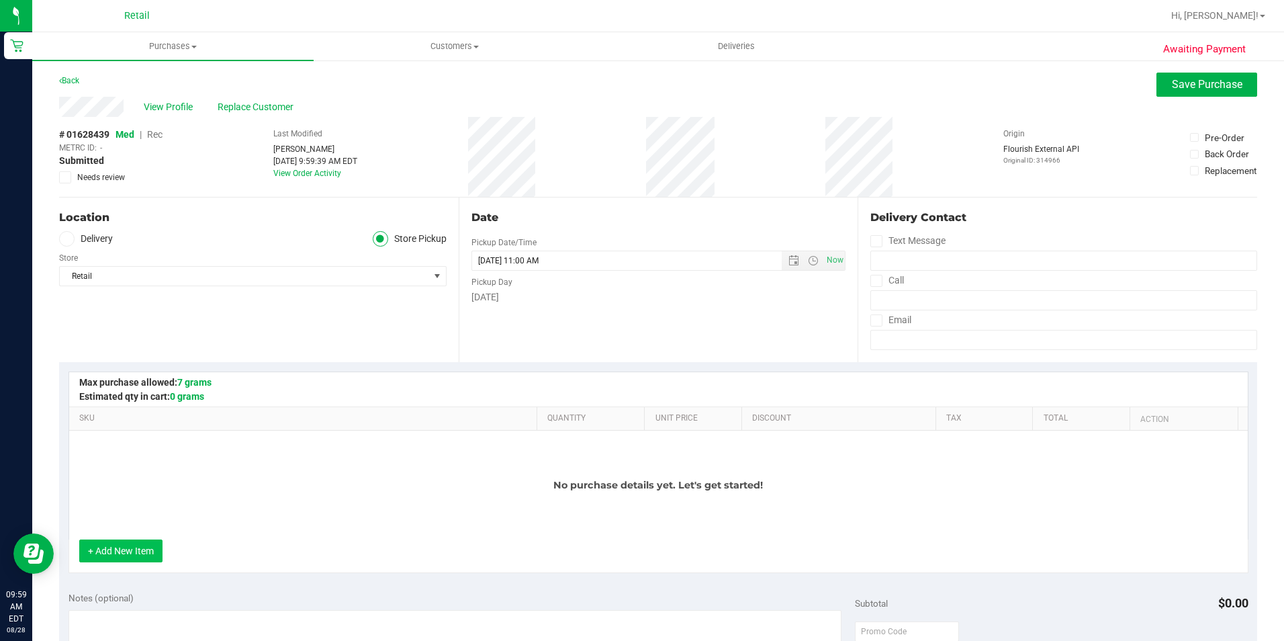
click at [103, 552] on button "+ Add New Item" at bounding box center [120, 550] width 83 height 23
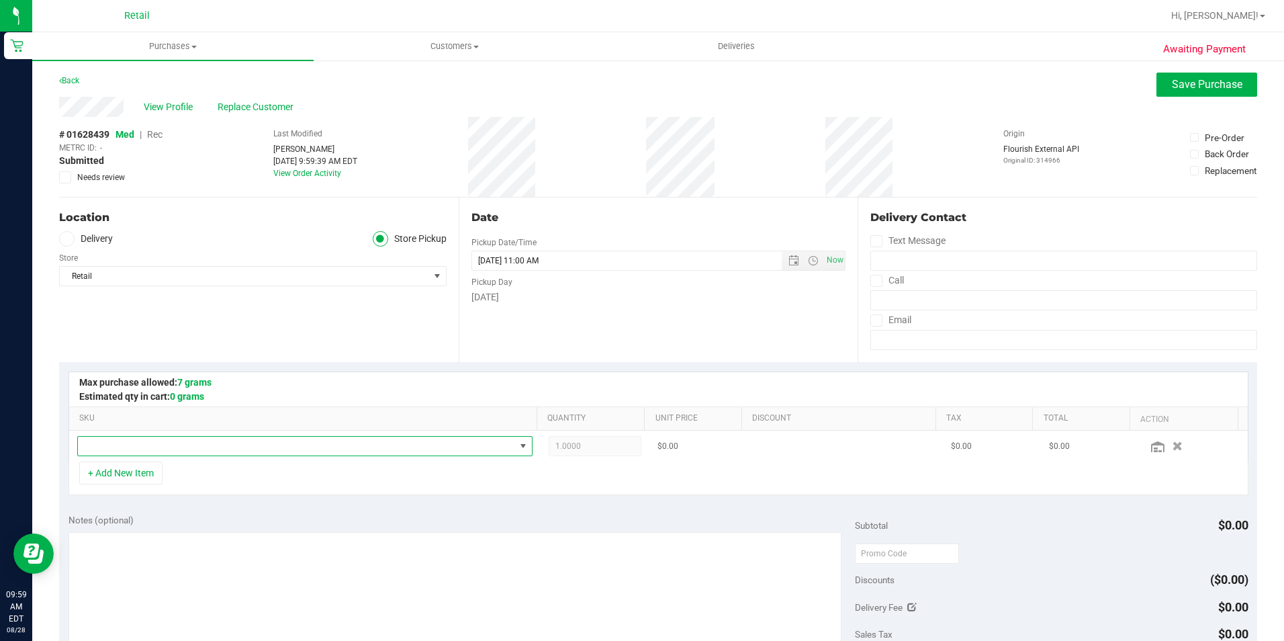
click at [199, 443] on span "NO DATA FOUND" at bounding box center [296, 445] width 437 height 19
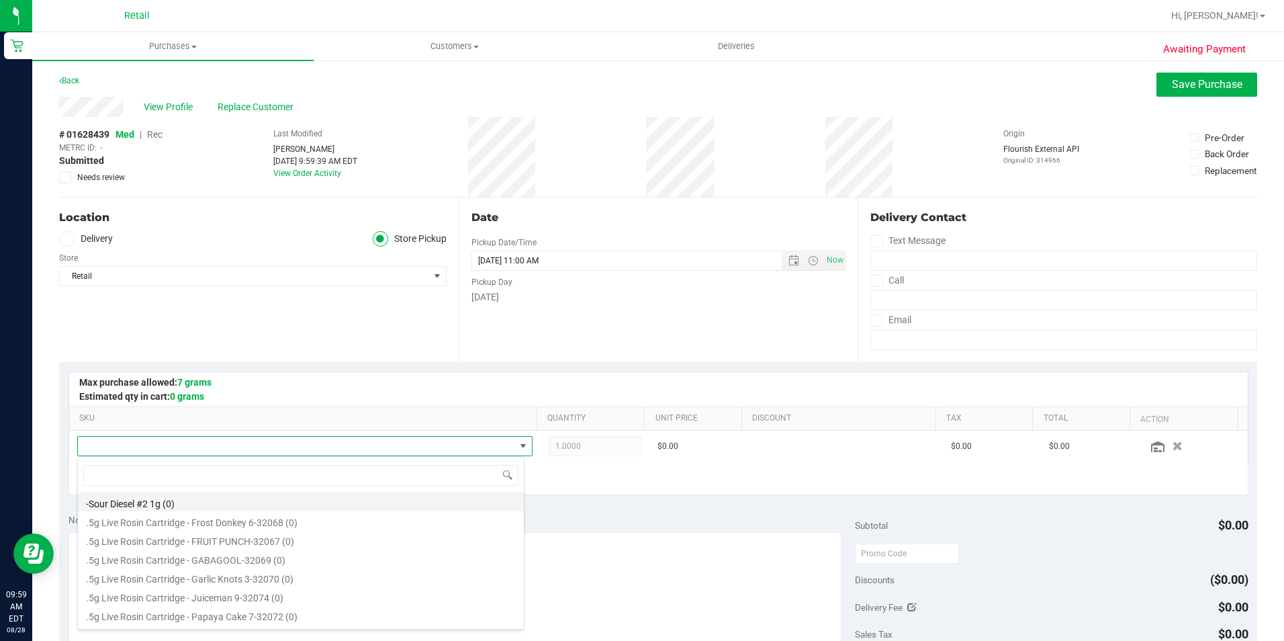
scroll to position [20, 443]
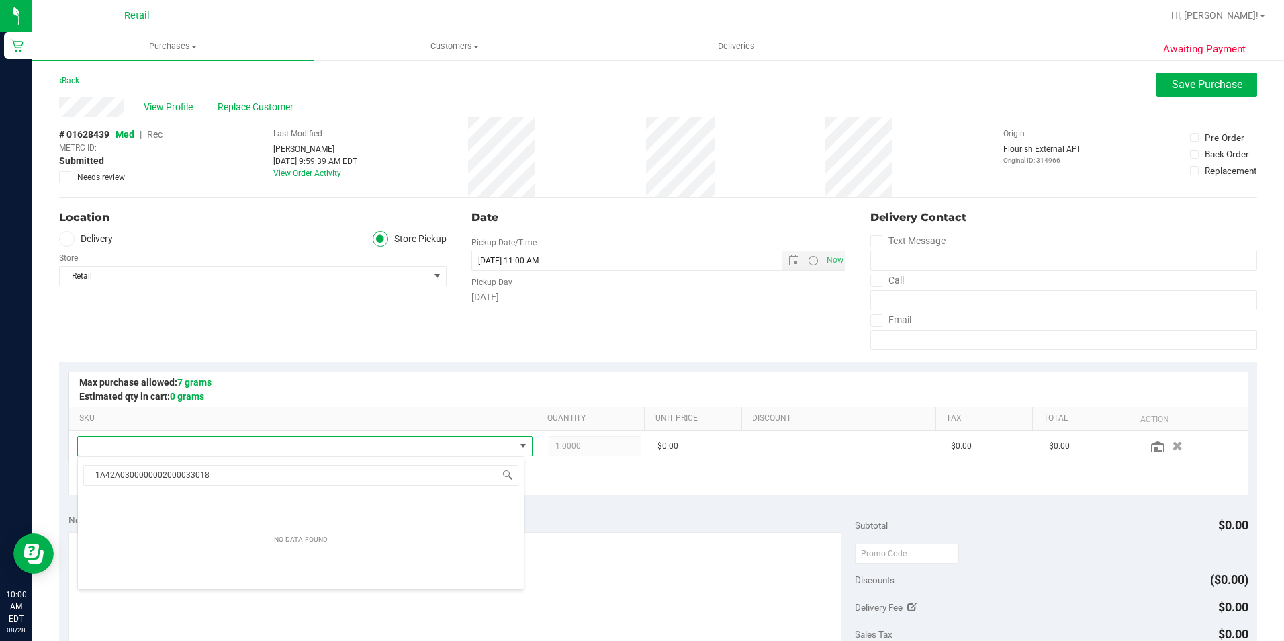
drag, startPoint x: 271, startPoint y: 478, endPoint x: -158, endPoint y: 473, distance: 429.1
click at [0, 473] on html "Retail 10:00 AM EDT 08/28/2025 08/28 Retail Hi, Yesenia! Purchases Summary of p…" at bounding box center [642, 320] width 1284 height 641
type input "1A42A0300000002000033018"
click at [148, 44] on span "Purchases" at bounding box center [172, 46] width 281 height 12
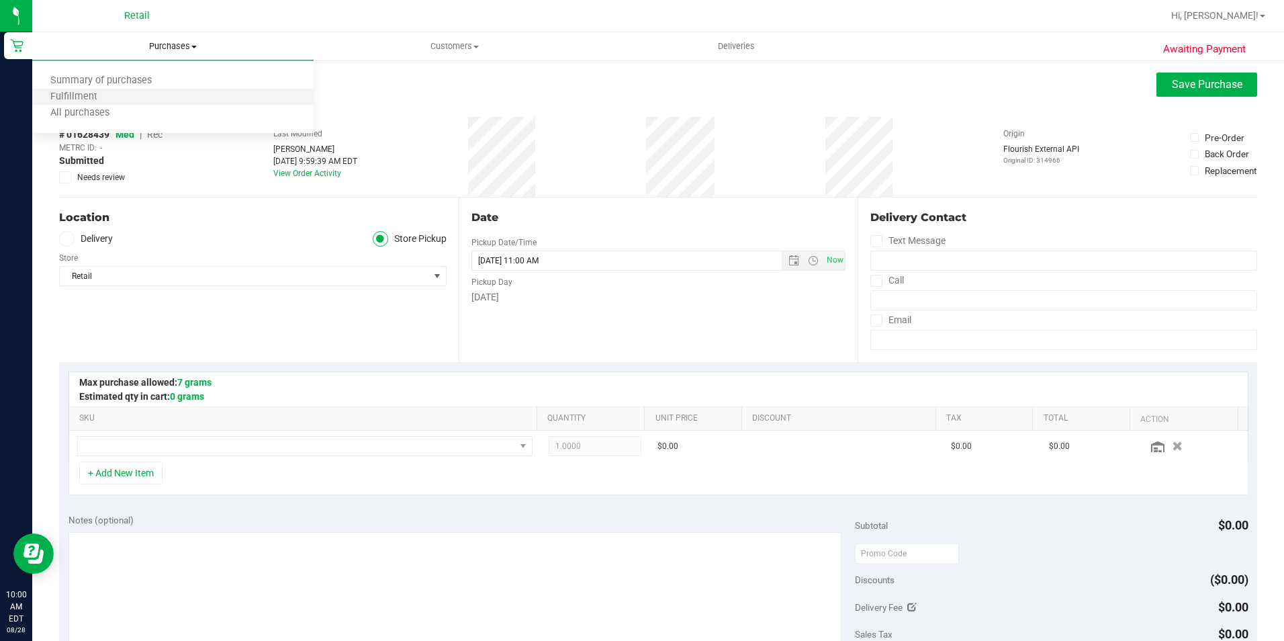
click at [144, 101] on li "Fulfillment" at bounding box center [172, 97] width 281 height 16
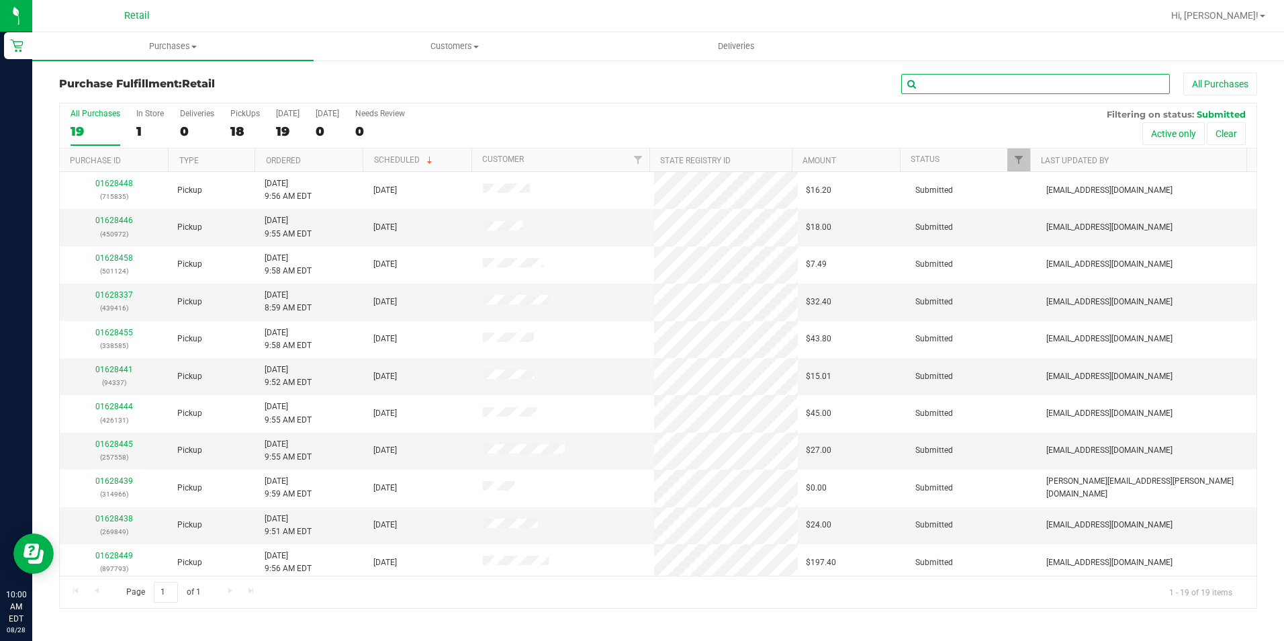
click at [937, 85] on input "text" at bounding box center [1035, 84] width 269 height 20
type input "966"
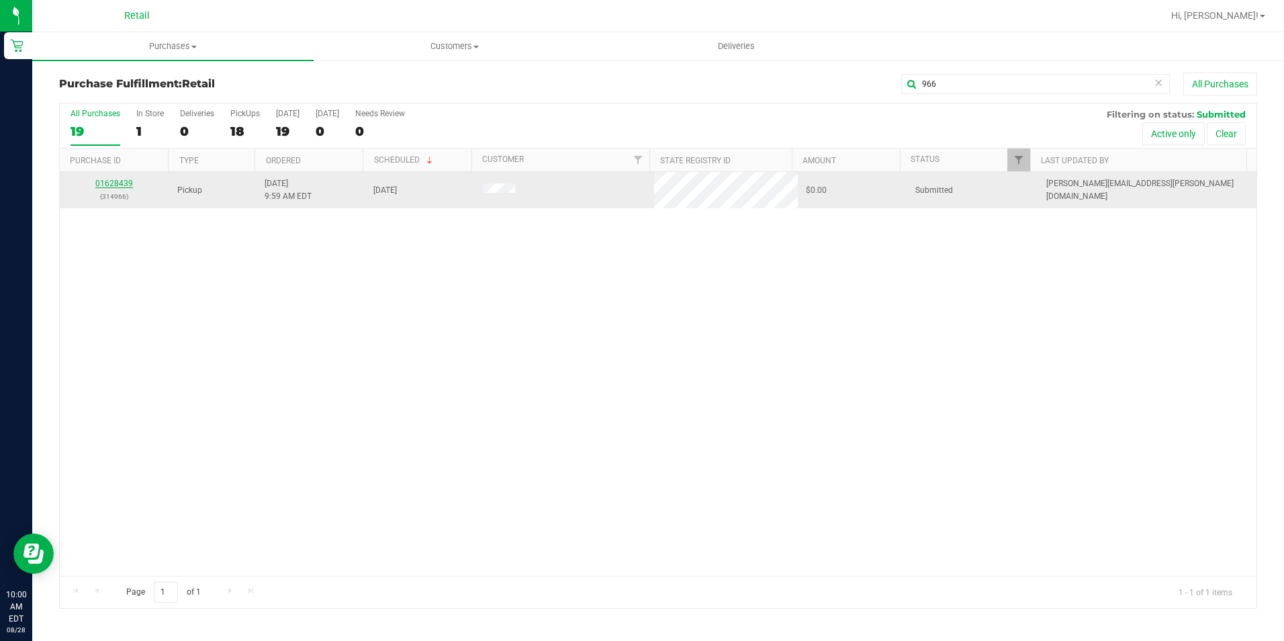
click at [98, 183] on link "01628439" at bounding box center [114, 183] width 38 height 9
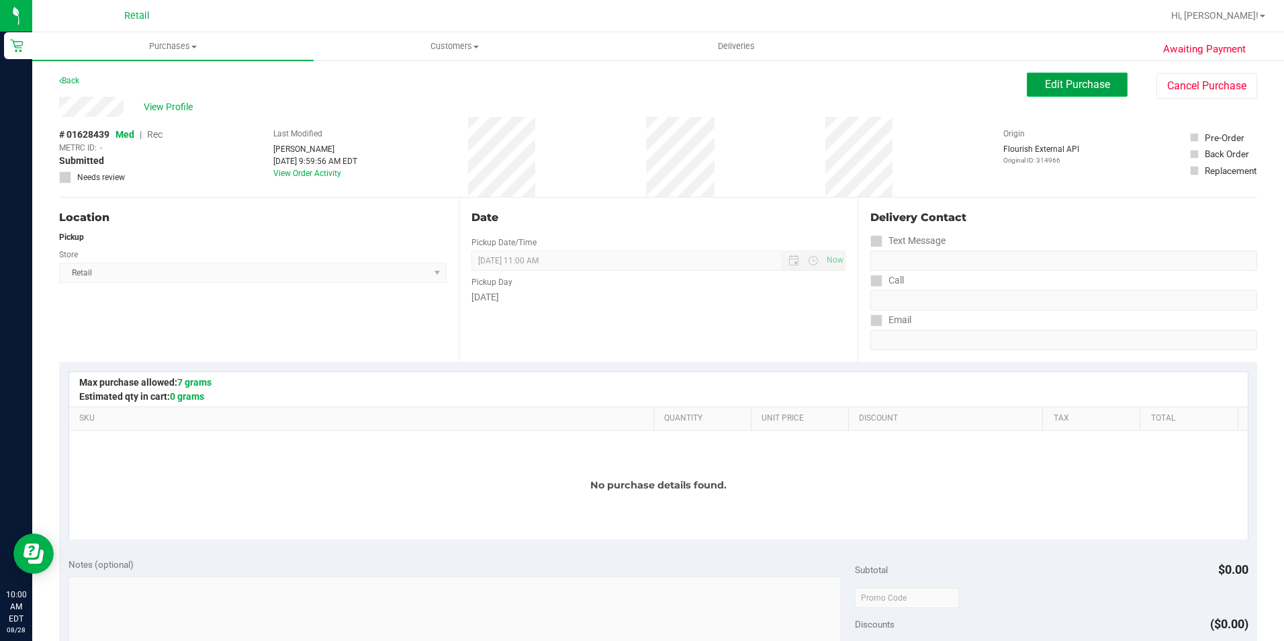
click at [1072, 85] on span "Edit Purchase" at bounding box center [1077, 84] width 65 height 13
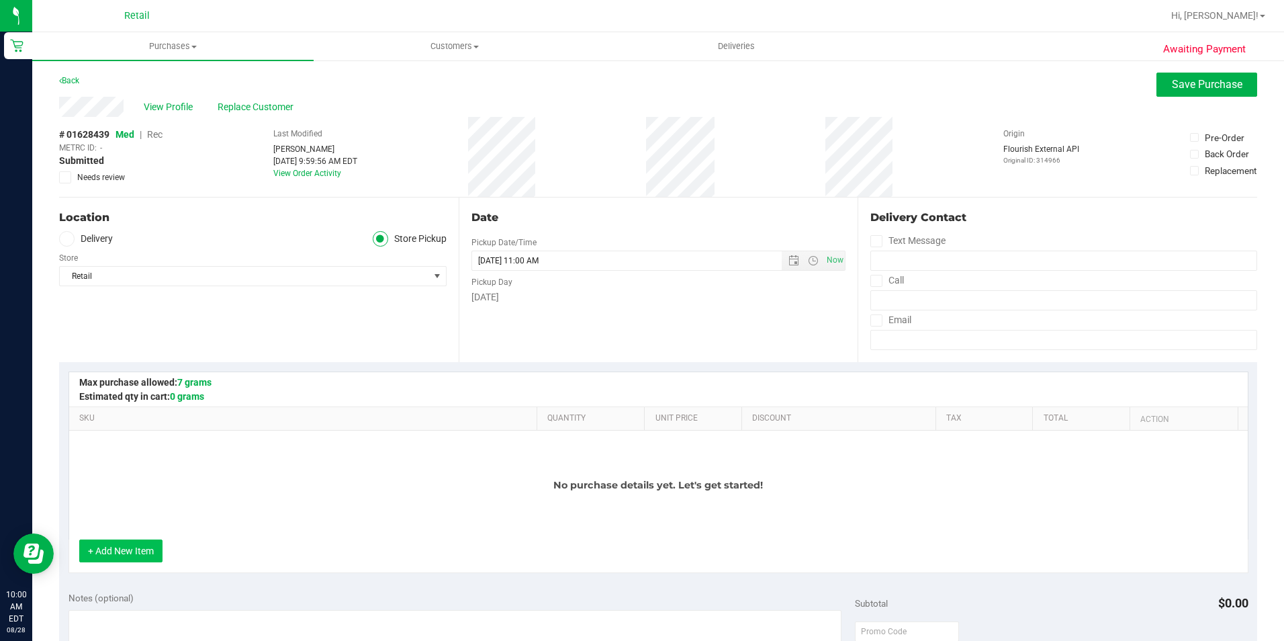
click at [124, 548] on button "+ Add New Item" at bounding box center [120, 550] width 83 height 23
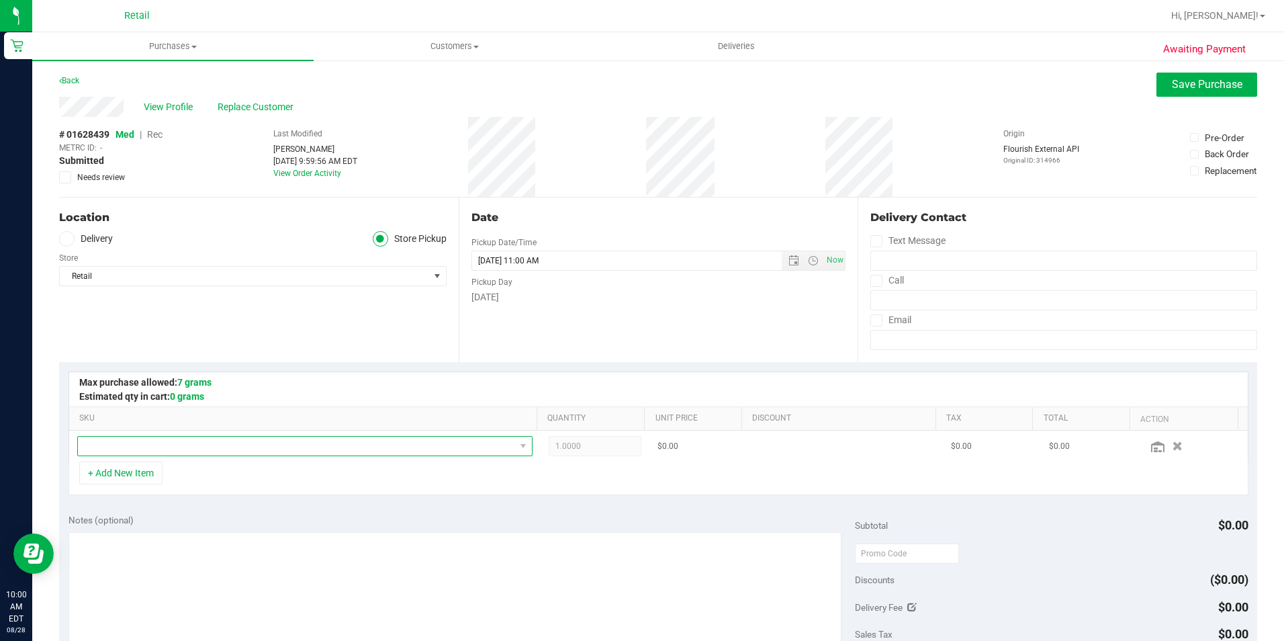
click at [446, 449] on span "NO DATA FOUND" at bounding box center [296, 445] width 437 height 19
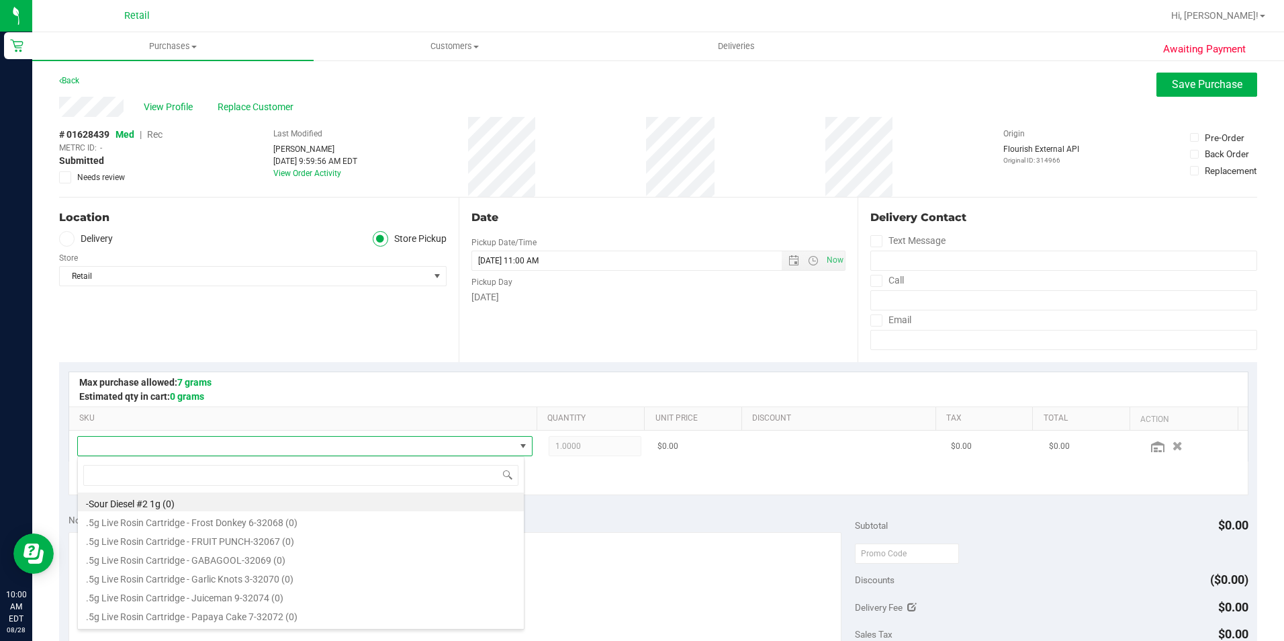
scroll to position [20, 443]
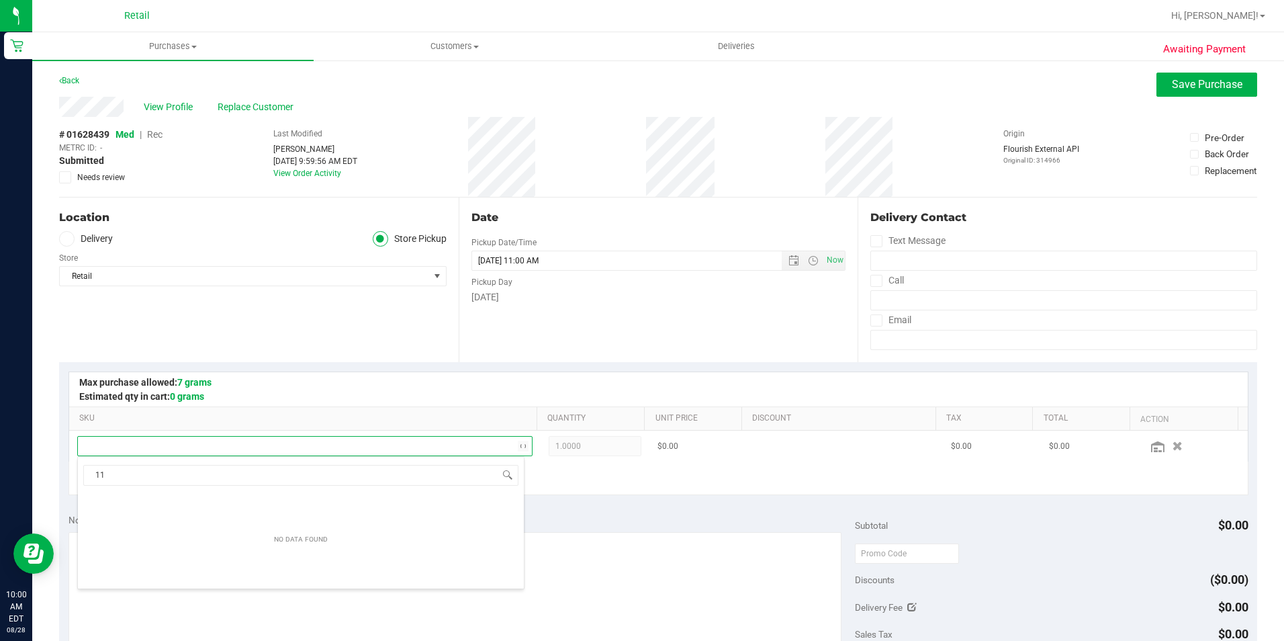
type input "1"
type input "2"
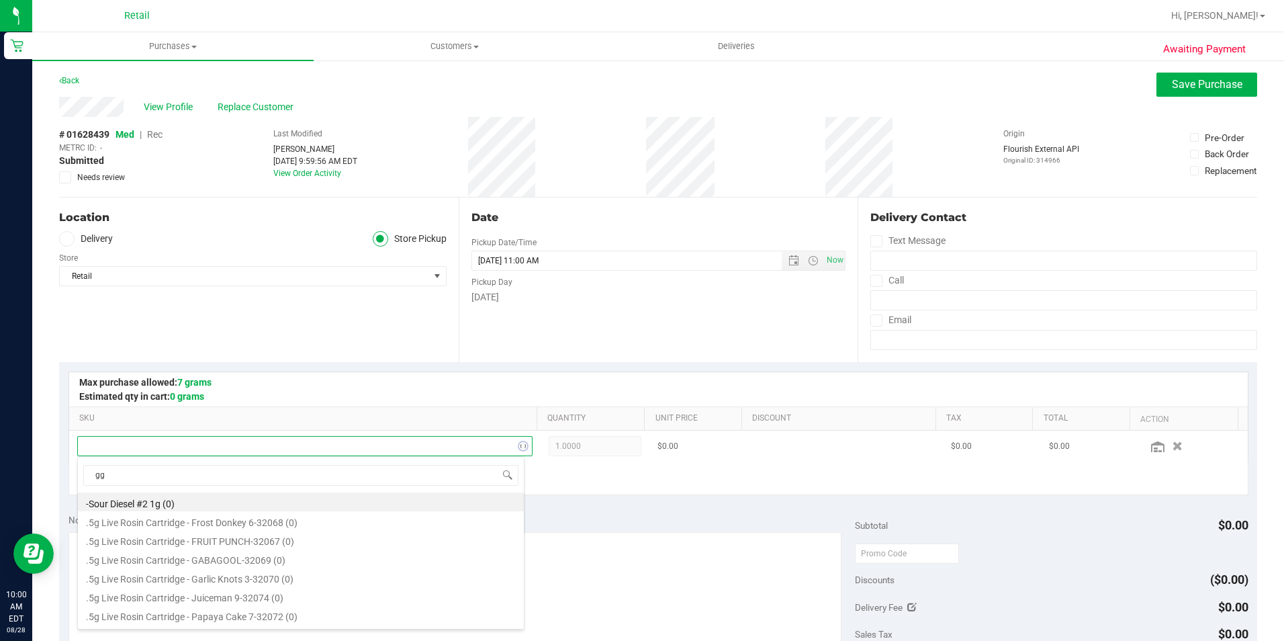
type input "gg4"
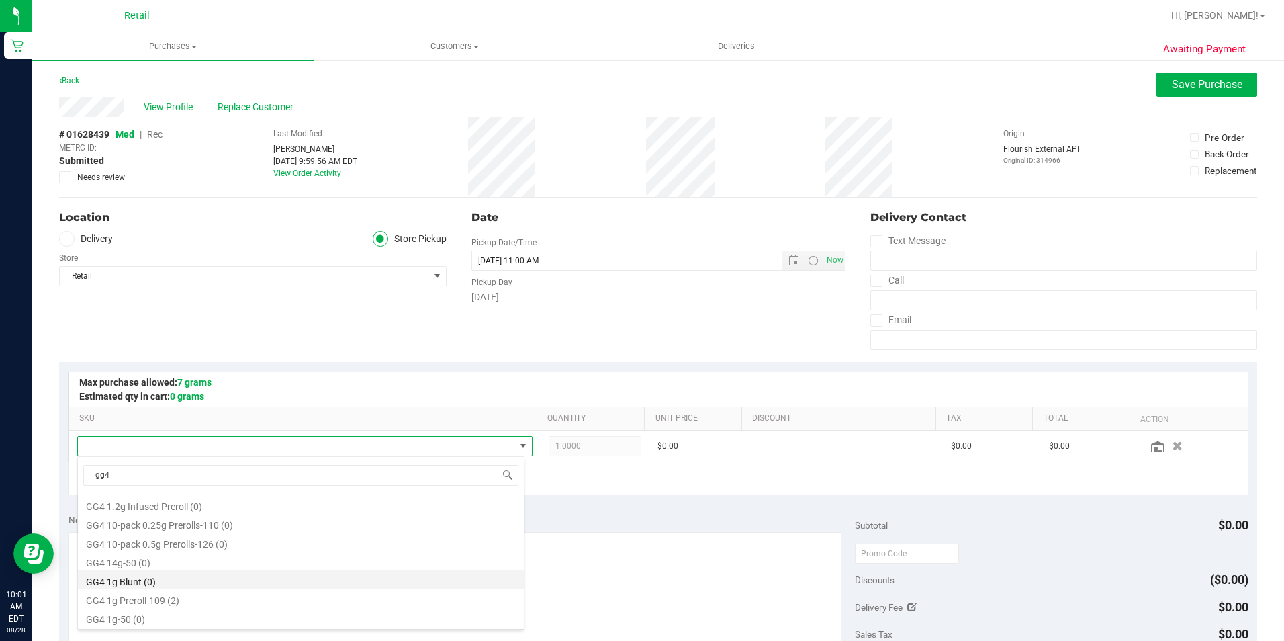
scroll to position [604, 0]
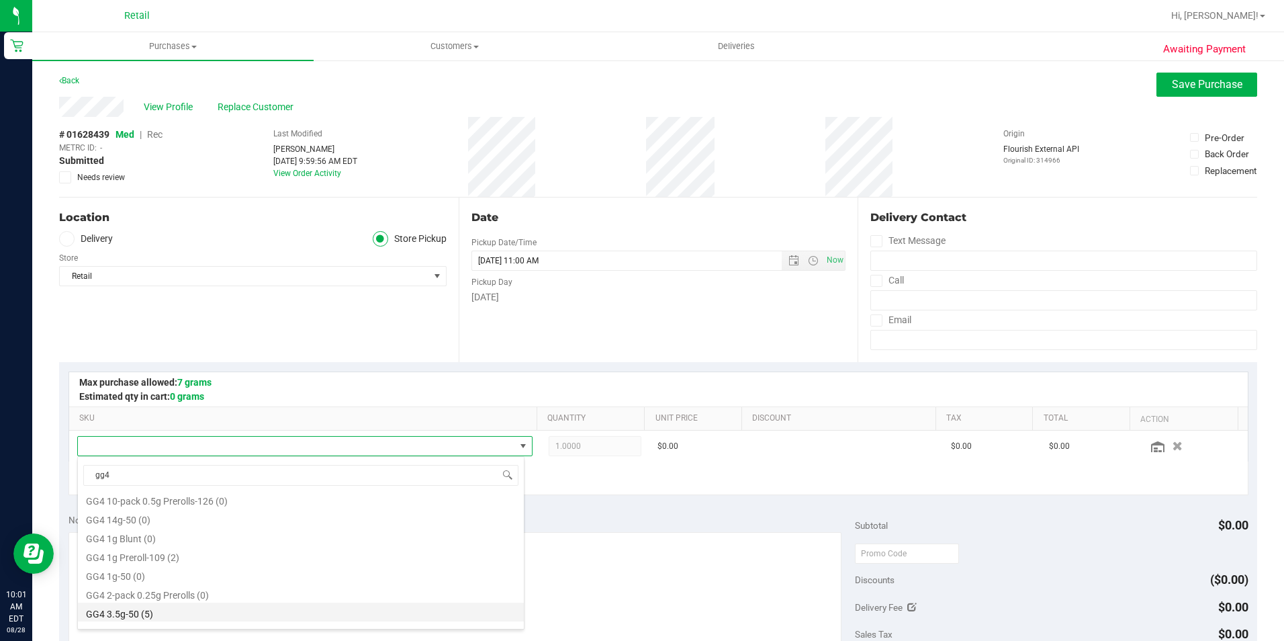
click at [140, 610] on li "GG4 3.5g-50 (5)" at bounding box center [301, 611] width 446 height 19
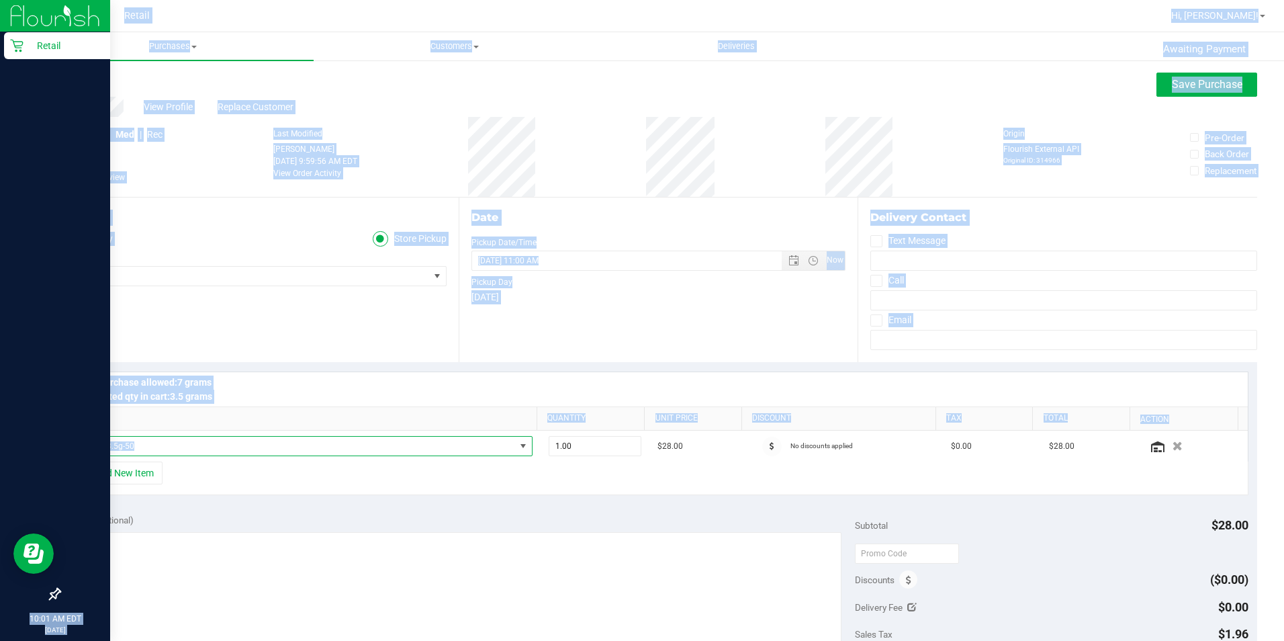
drag, startPoint x: 234, startPoint y: 445, endPoint x: 24, endPoint y: 445, distance: 209.5
click at [24, 445] on div "Retail 10:01 AM EDT 08/28/2025 08/28 Retail Hi, Yesenia! Purchases Summary of p…" at bounding box center [642, 320] width 1284 height 641
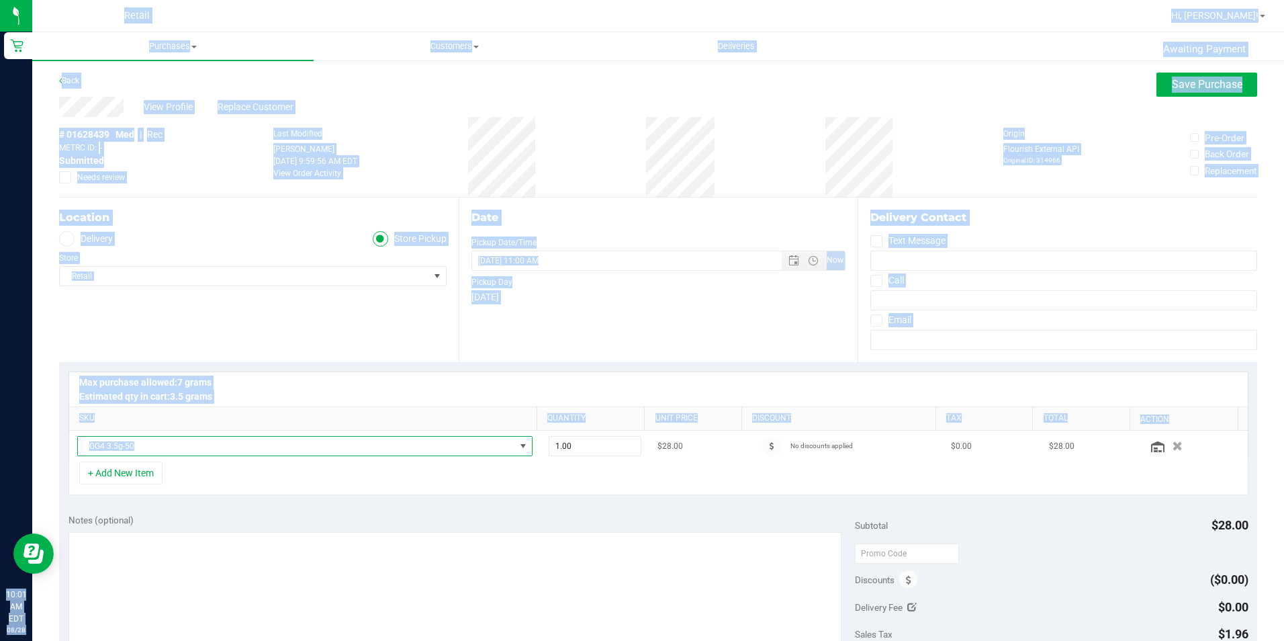
drag, startPoint x: 24, startPoint y: 445, endPoint x: 219, endPoint y: 449, distance: 194.8
click at [219, 449] on span "GG4 3.5g-50" at bounding box center [296, 445] width 437 height 19
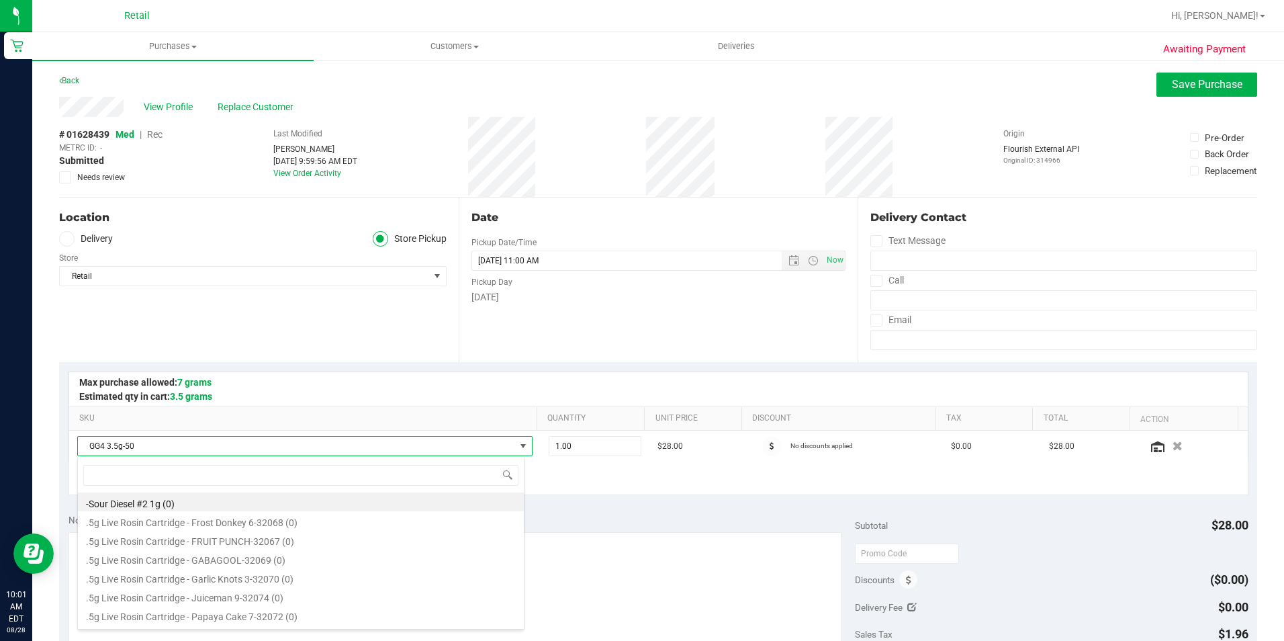
scroll to position [20, 443]
drag, startPoint x: 219, startPoint y: 448, endPoint x: 132, endPoint y: 432, distance: 88.7
click at [94, 443] on span "GG4 3.5g-50" at bounding box center [296, 445] width 437 height 19
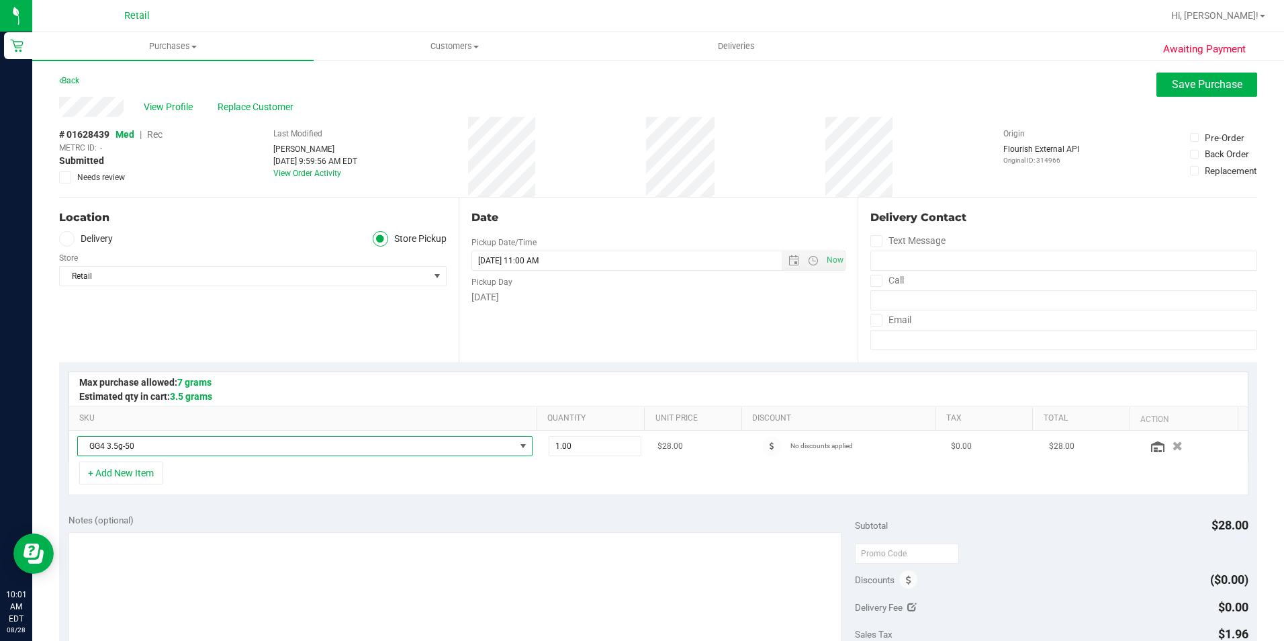
click at [132, 432] on td "GG4 3.5g-50" at bounding box center [304, 445] width 471 height 31
click at [136, 438] on span "GG4 3.5g-50" at bounding box center [296, 445] width 437 height 19
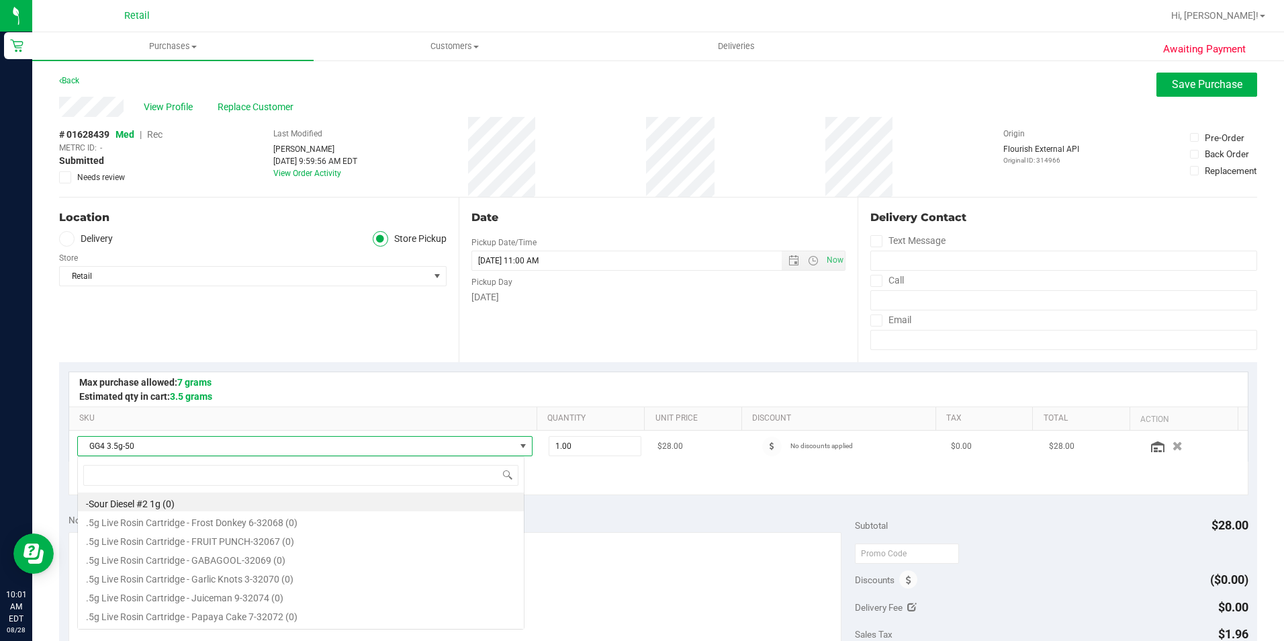
scroll to position [20, 447]
click at [136, 438] on span "GG4 3.5g-50" at bounding box center [296, 445] width 437 height 19
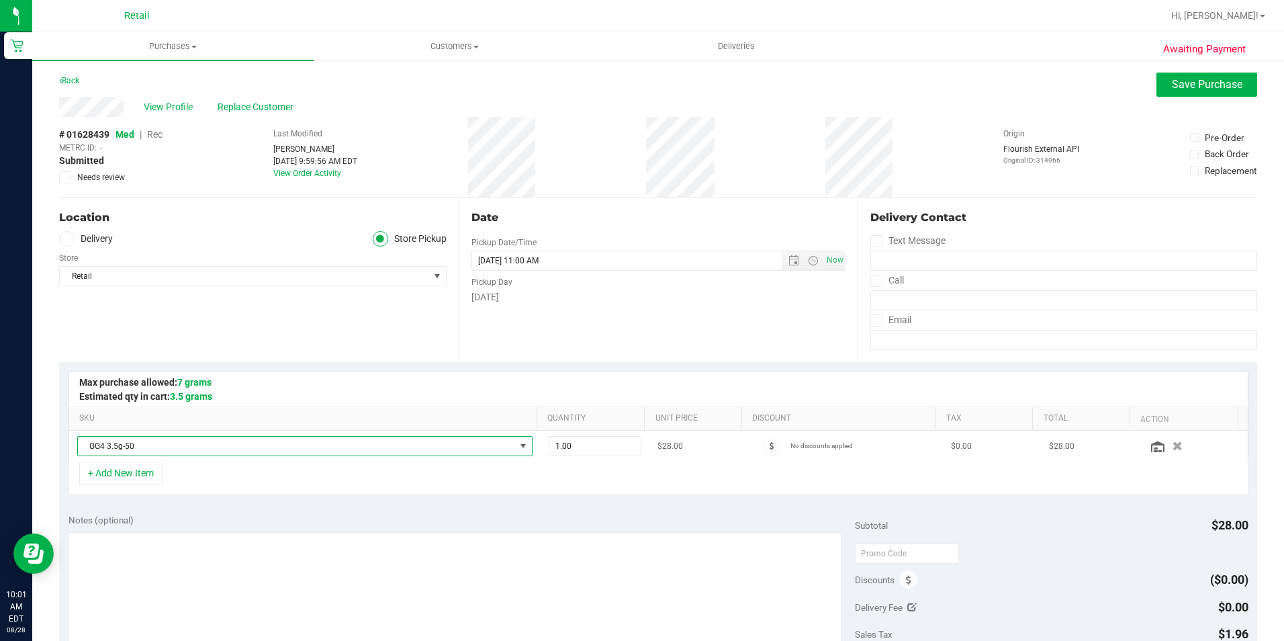
click at [137, 443] on span "GG4 3.5g-50" at bounding box center [296, 445] width 437 height 19
click at [624, 473] on div "+ Add New Item" at bounding box center [658, 478] width 1180 height 34
drag, startPoint x: 169, startPoint y: 436, endPoint x: 126, endPoint y: 438, distance: 43.7
click at [126, 438] on span "GG4 3.5g-50" at bounding box center [304, 446] width 455 height 20
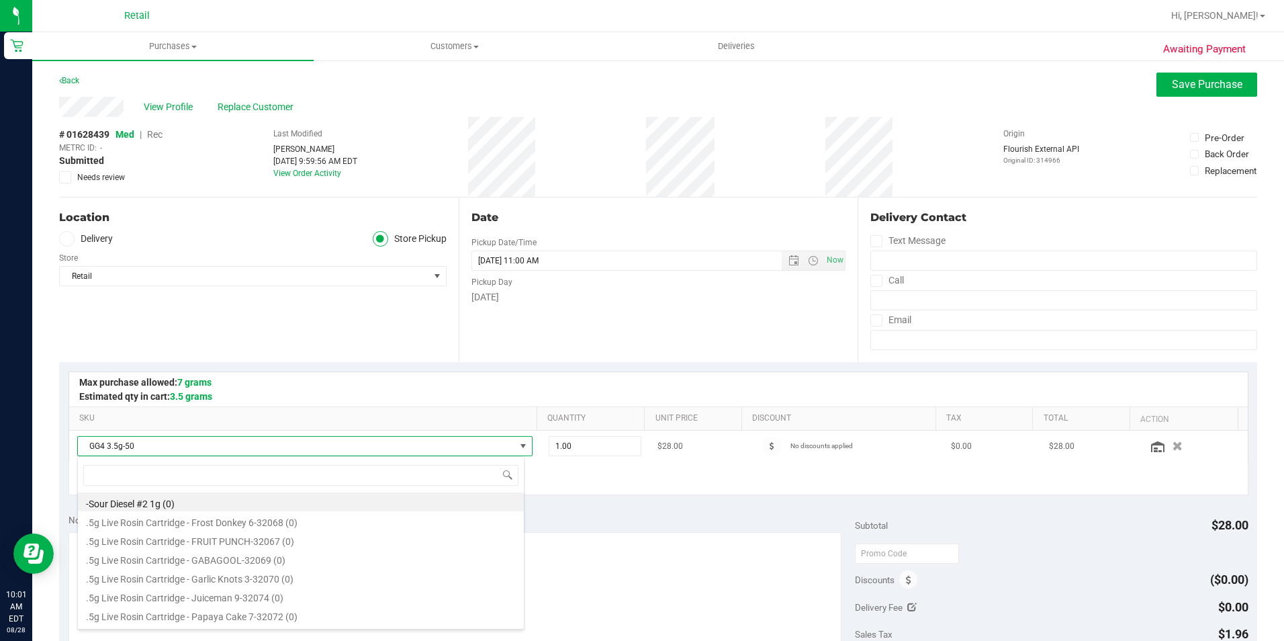
drag, startPoint x: 126, startPoint y: 438, endPoint x: 146, endPoint y: 447, distance: 22.6
click at [146, 447] on span "GG4 3.5g-50" at bounding box center [296, 445] width 437 height 19
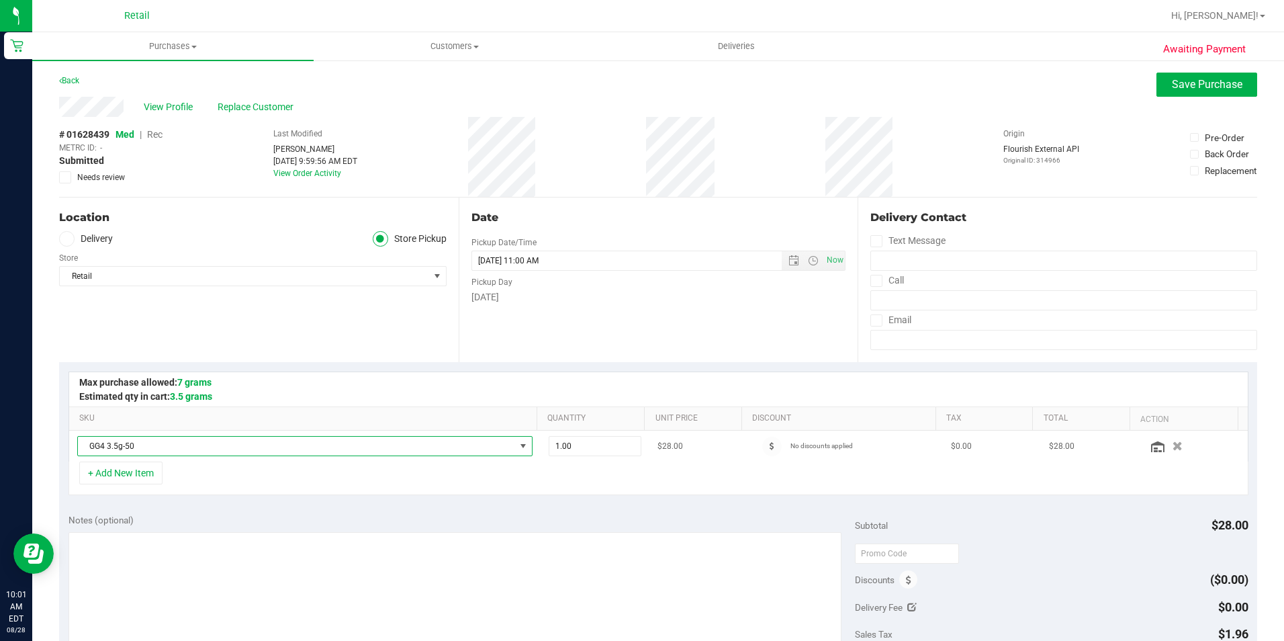
click at [146, 447] on span "GG4 3.5g-50" at bounding box center [296, 445] width 437 height 19
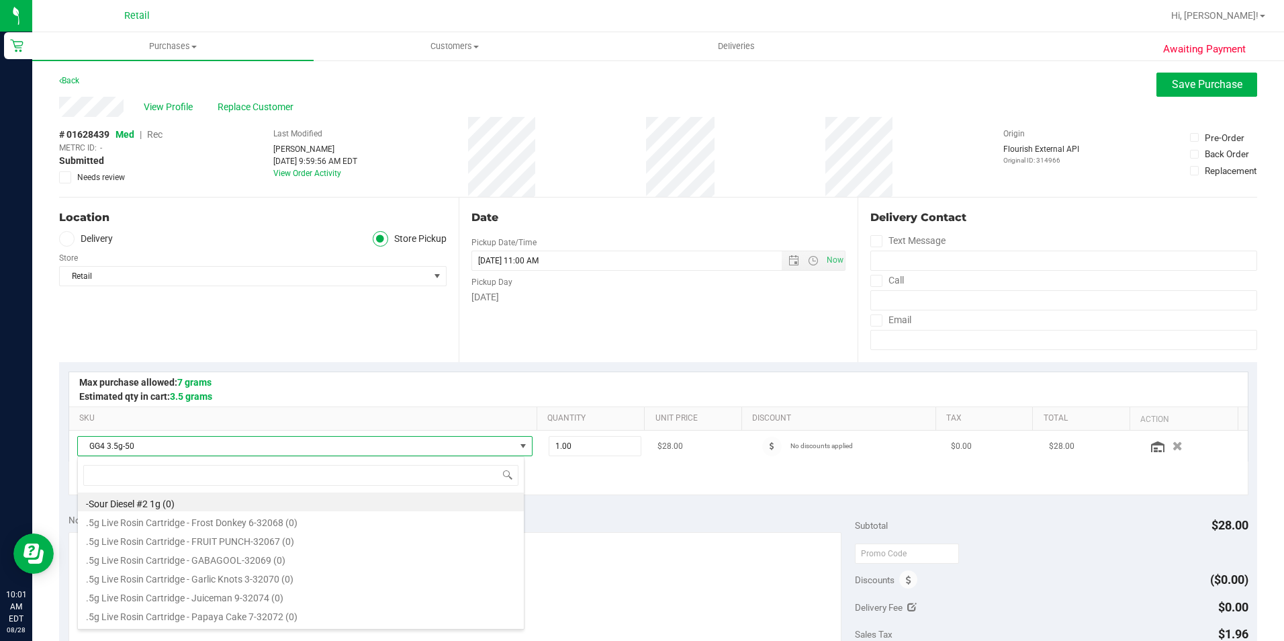
click at [271, 440] on span "GG4 3.5g-50" at bounding box center [296, 445] width 437 height 19
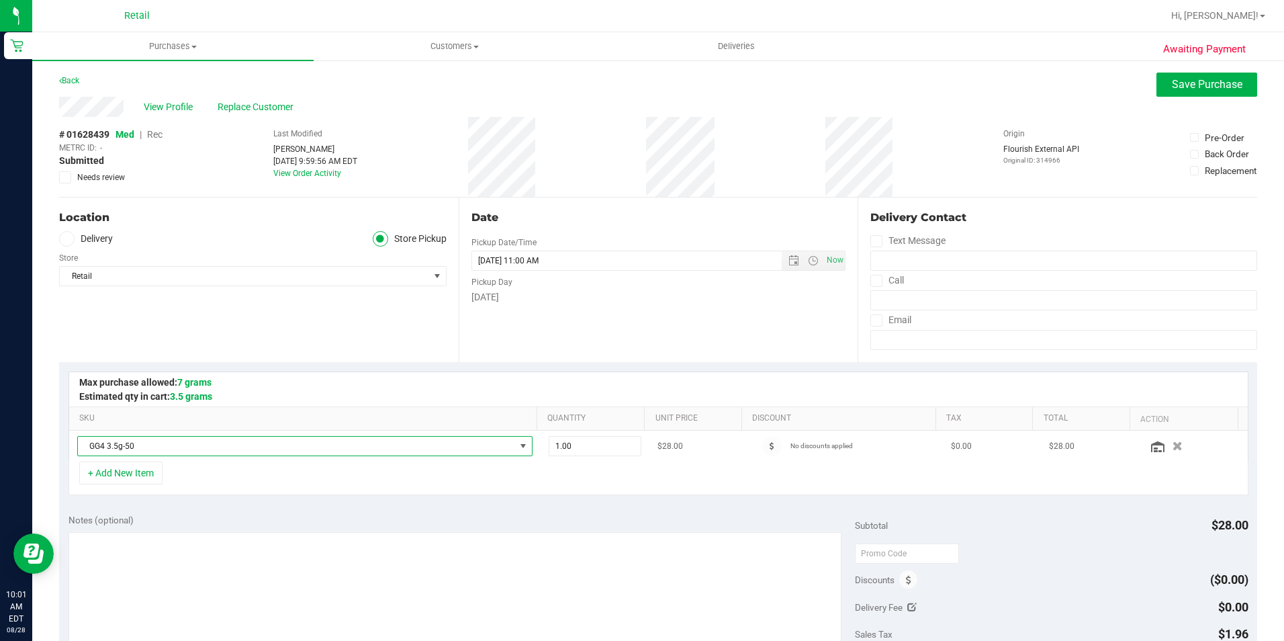
click at [252, 449] on span "GG4 3.5g-50" at bounding box center [296, 445] width 437 height 19
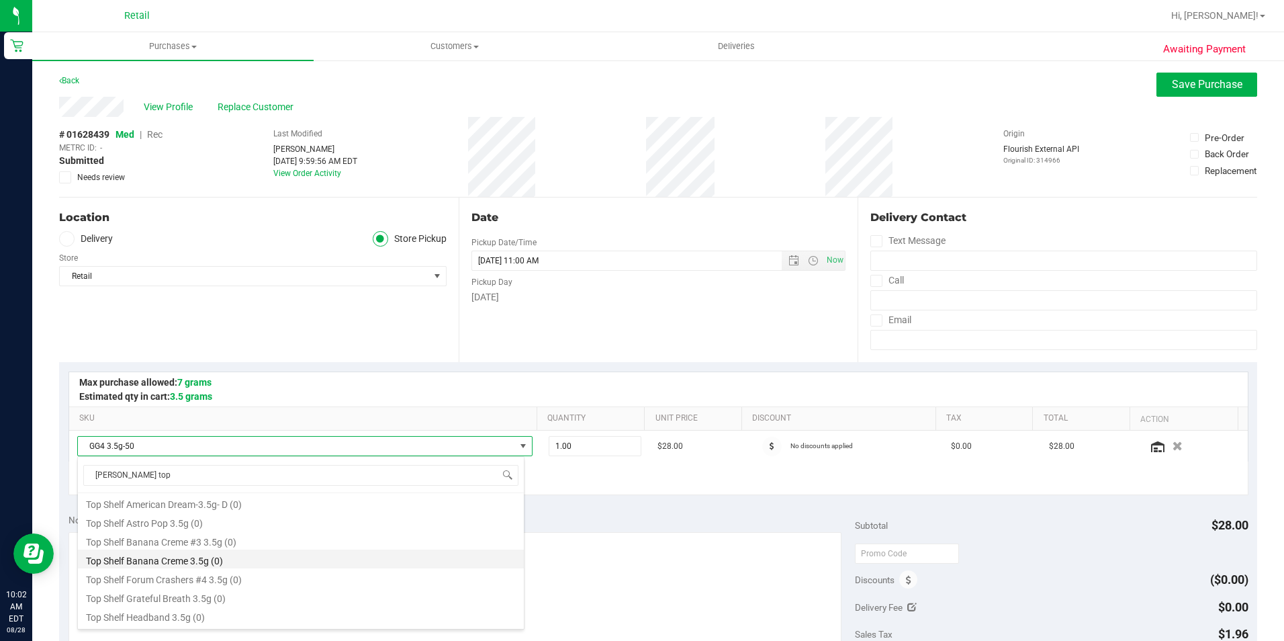
scroll to position [0, 0]
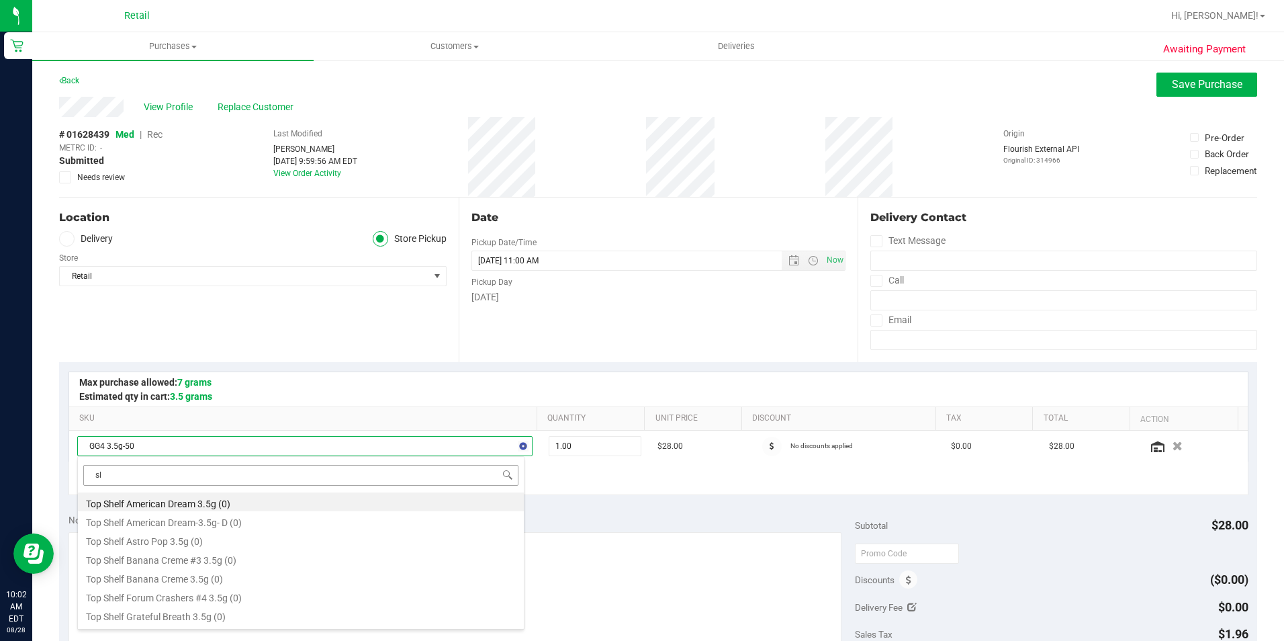
type input "s"
click at [417, 449] on span "GG4 3.5g-50" at bounding box center [296, 445] width 437 height 19
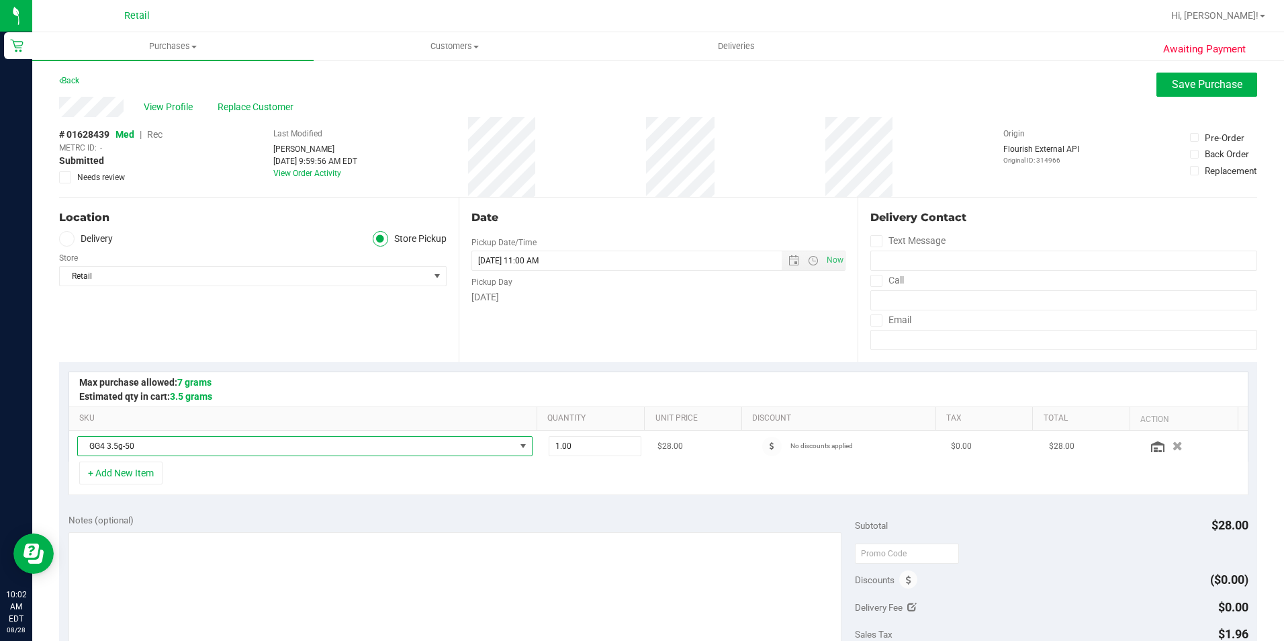
click at [505, 445] on span "GG4 3.5g-50" at bounding box center [296, 445] width 437 height 19
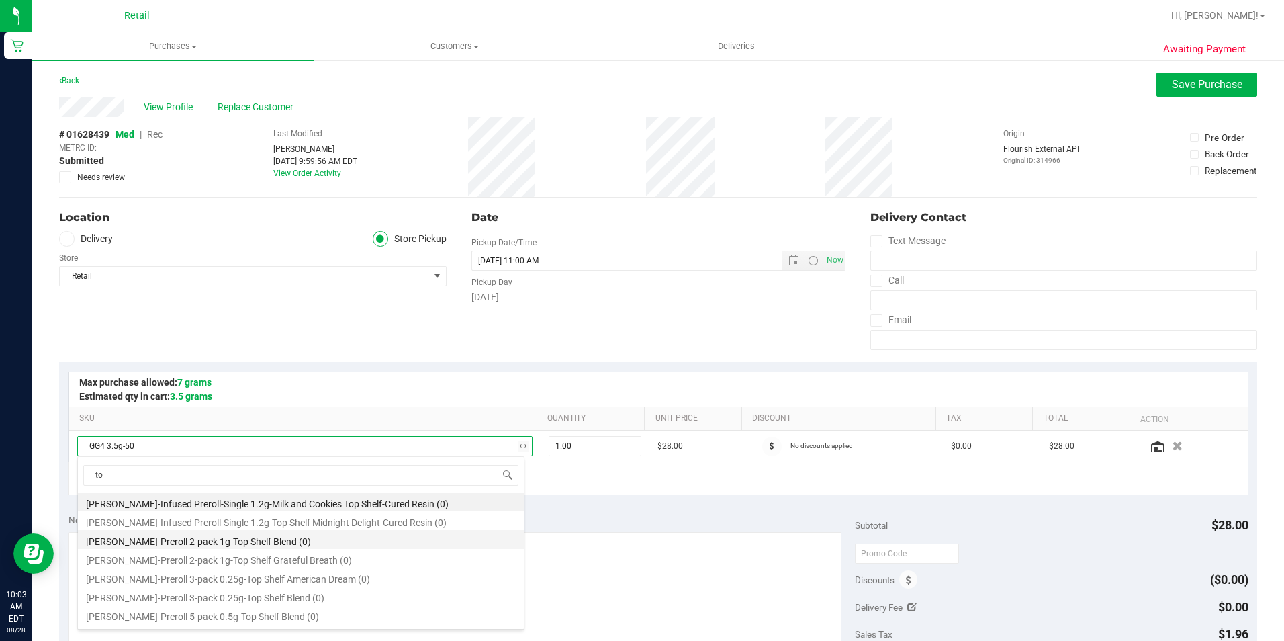
type input "t"
type input "top shelf gg4"
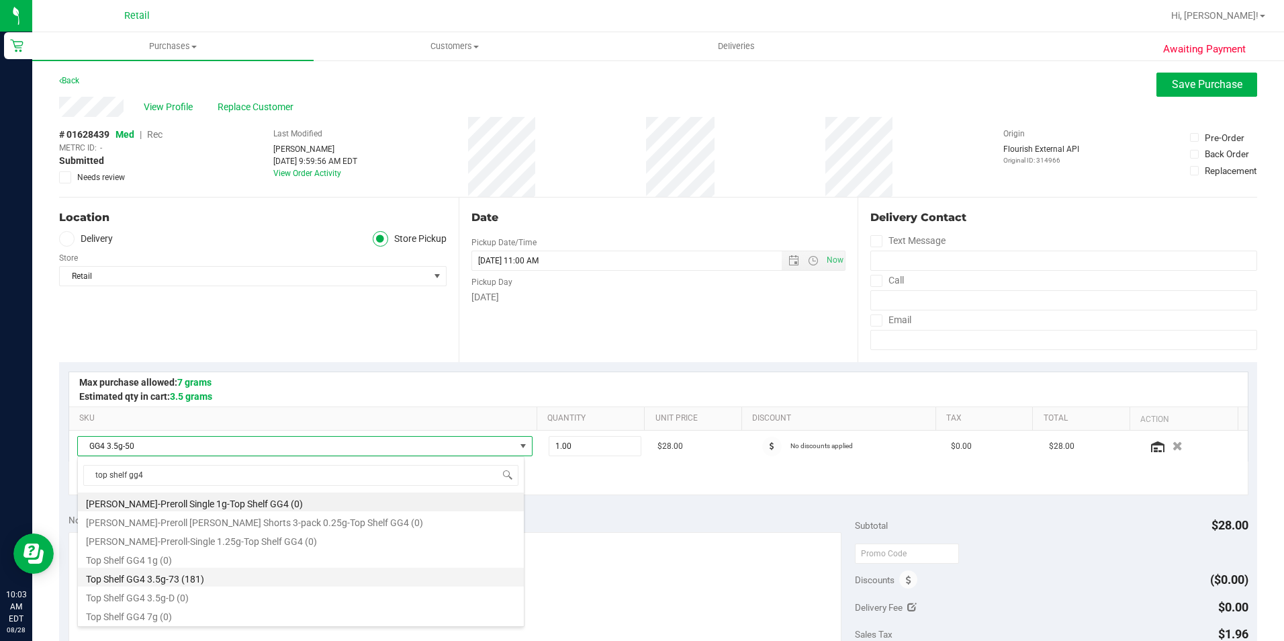
click at [352, 580] on li "Top Shelf GG4 3.5g-73 (181)" at bounding box center [301, 576] width 446 height 19
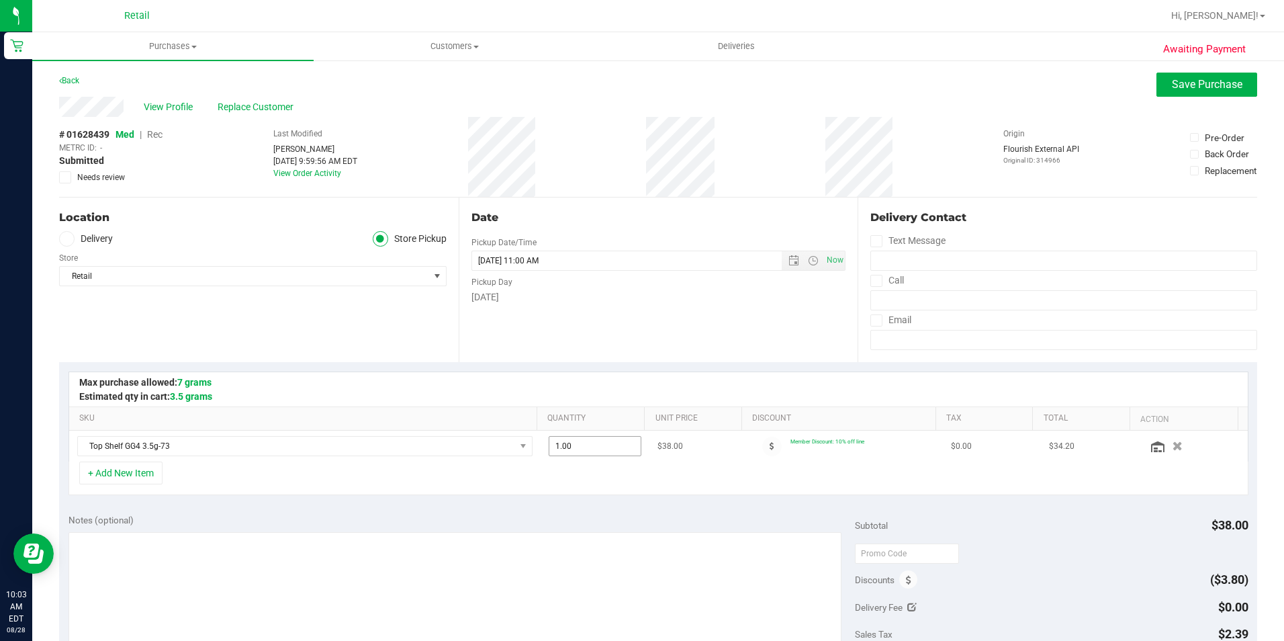
click at [616, 451] on span "1.00 1" at bounding box center [595, 446] width 93 height 20
click at [616, 451] on input "1" at bounding box center [594, 445] width 91 height 19
type input "2"
click at [1177, 88] on span "Save Purchase" at bounding box center [1207, 84] width 71 height 13
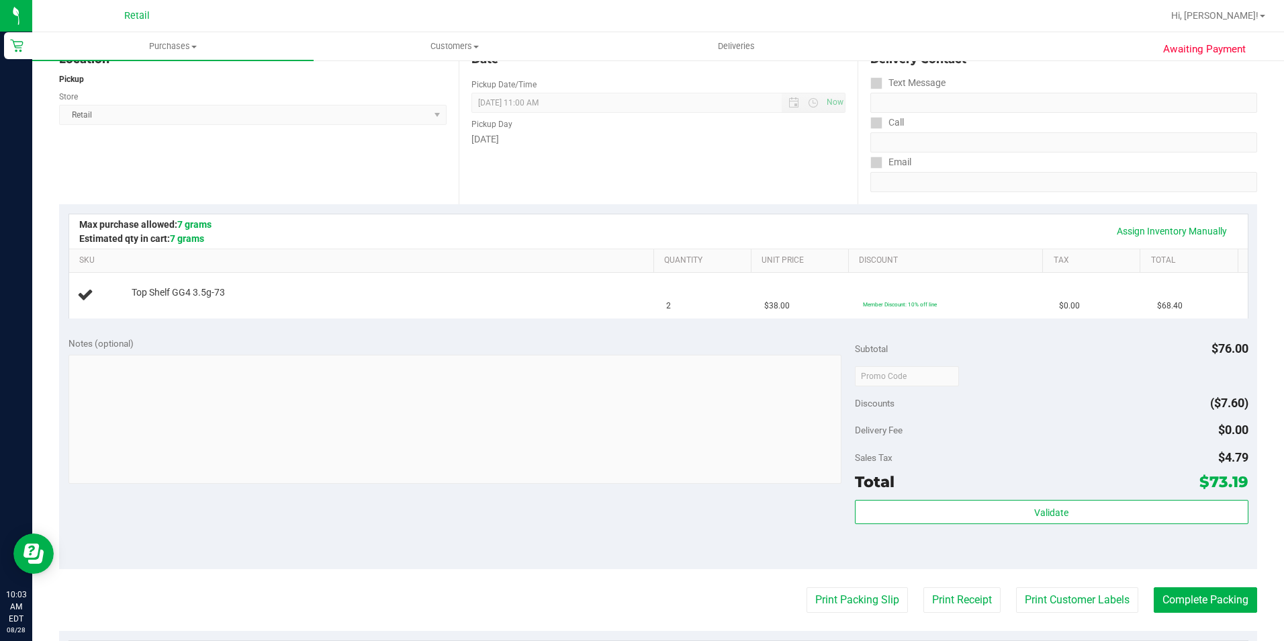
scroll to position [269, 0]
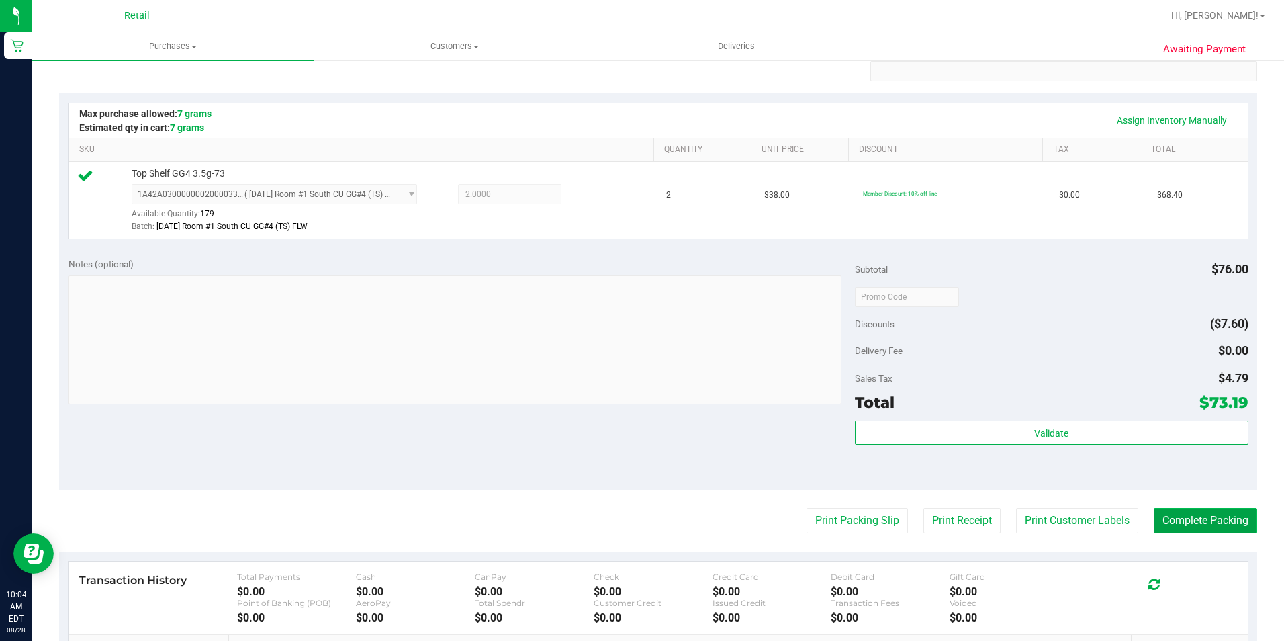
click at [1189, 510] on button "Complete Packing" at bounding box center [1205, 521] width 103 height 26
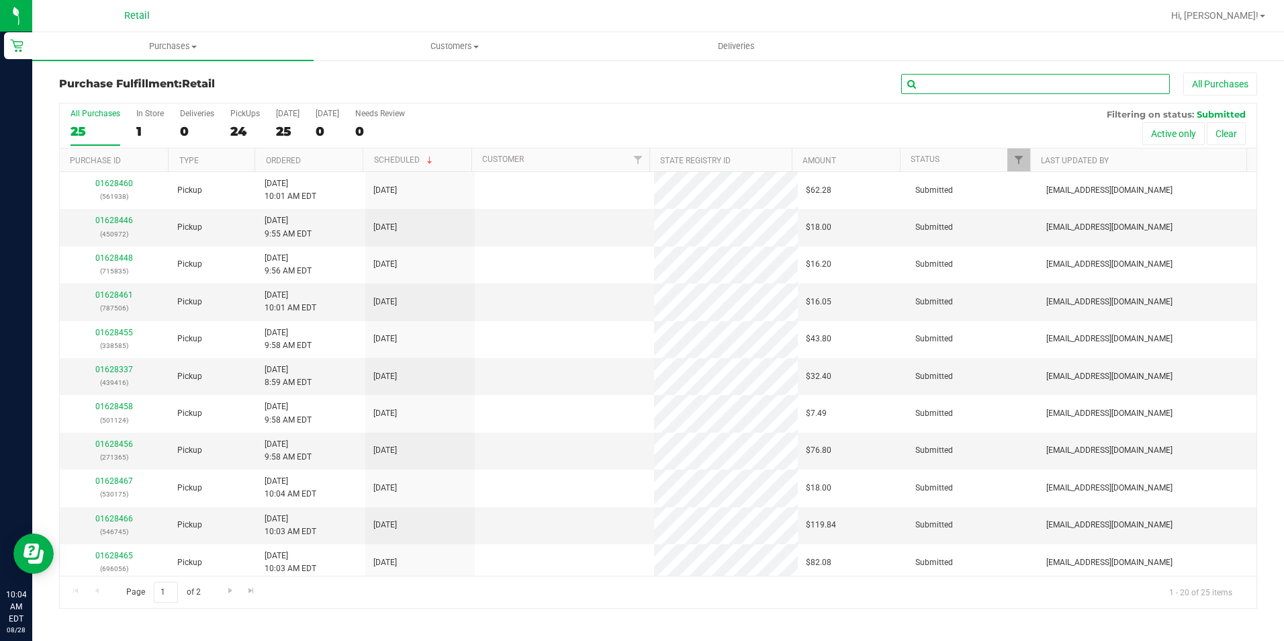
click at [1047, 79] on input "text" at bounding box center [1035, 84] width 269 height 20
type input "337"
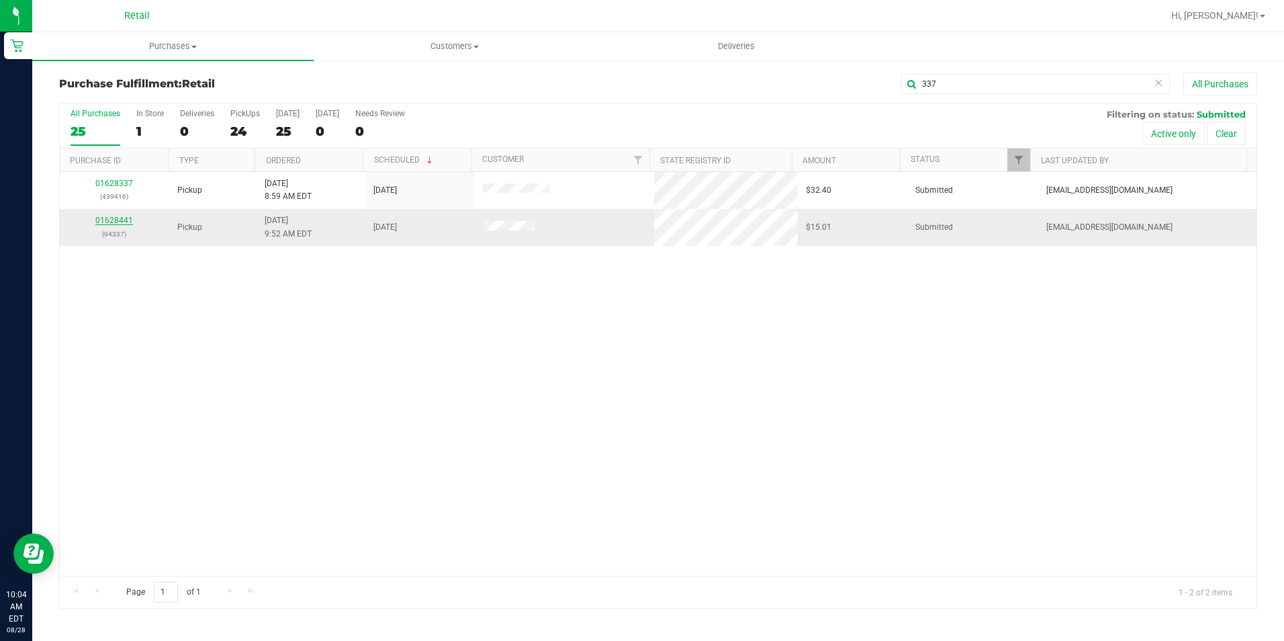
click at [119, 218] on link "01628441" at bounding box center [114, 220] width 38 height 9
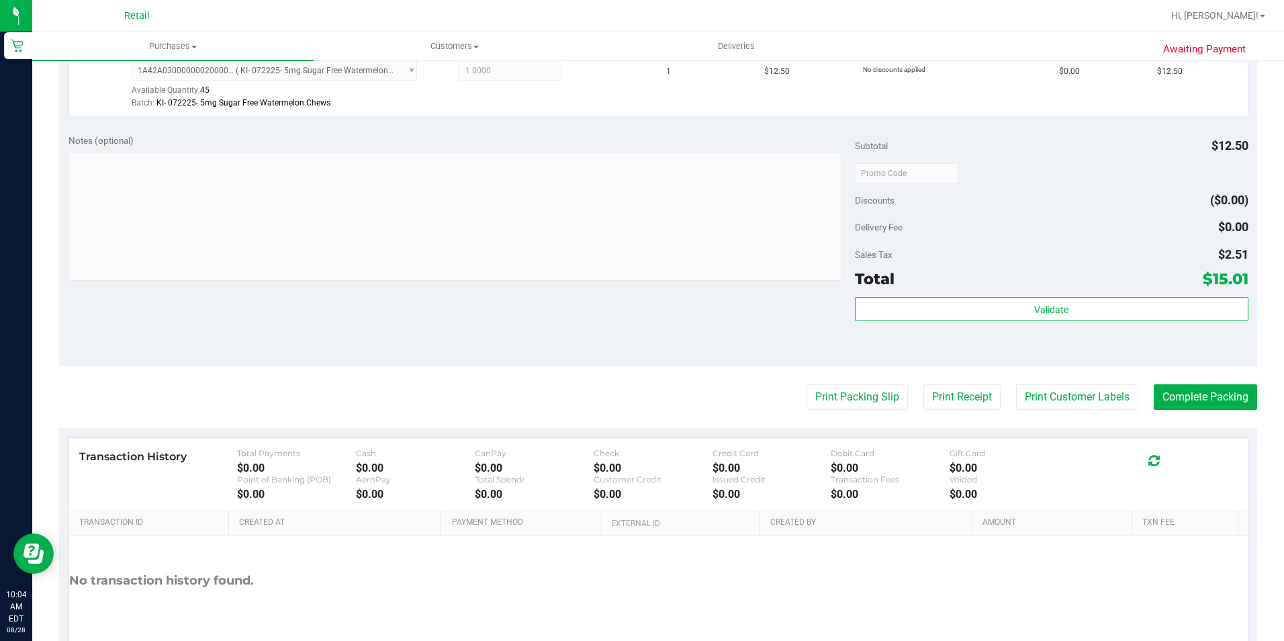
scroll to position [403, 0]
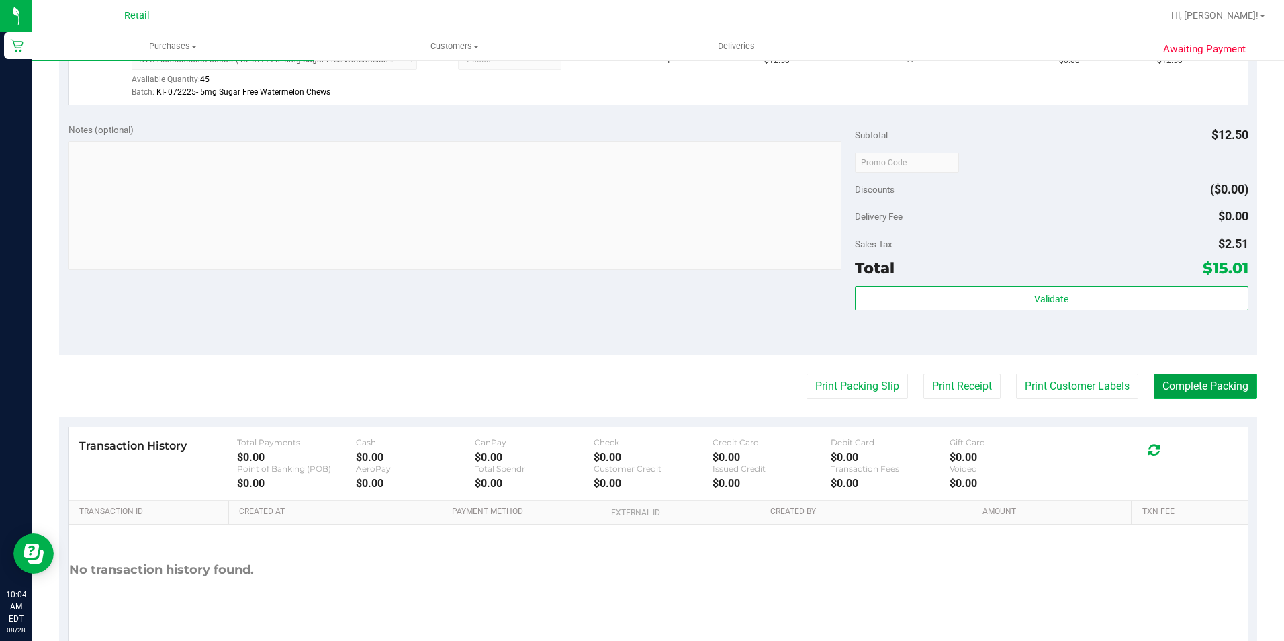
click at [1166, 381] on button "Complete Packing" at bounding box center [1205, 386] width 103 height 26
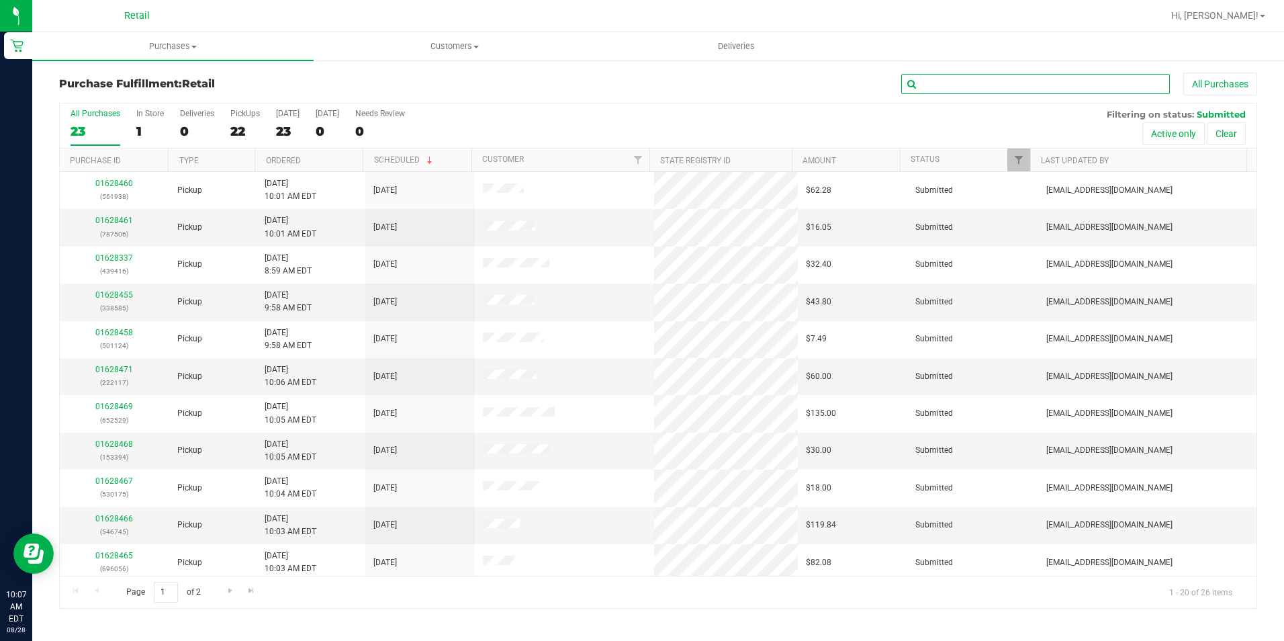
click at [970, 79] on input "text" at bounding box center [1035, 84] width 269 height 20
type input "394"
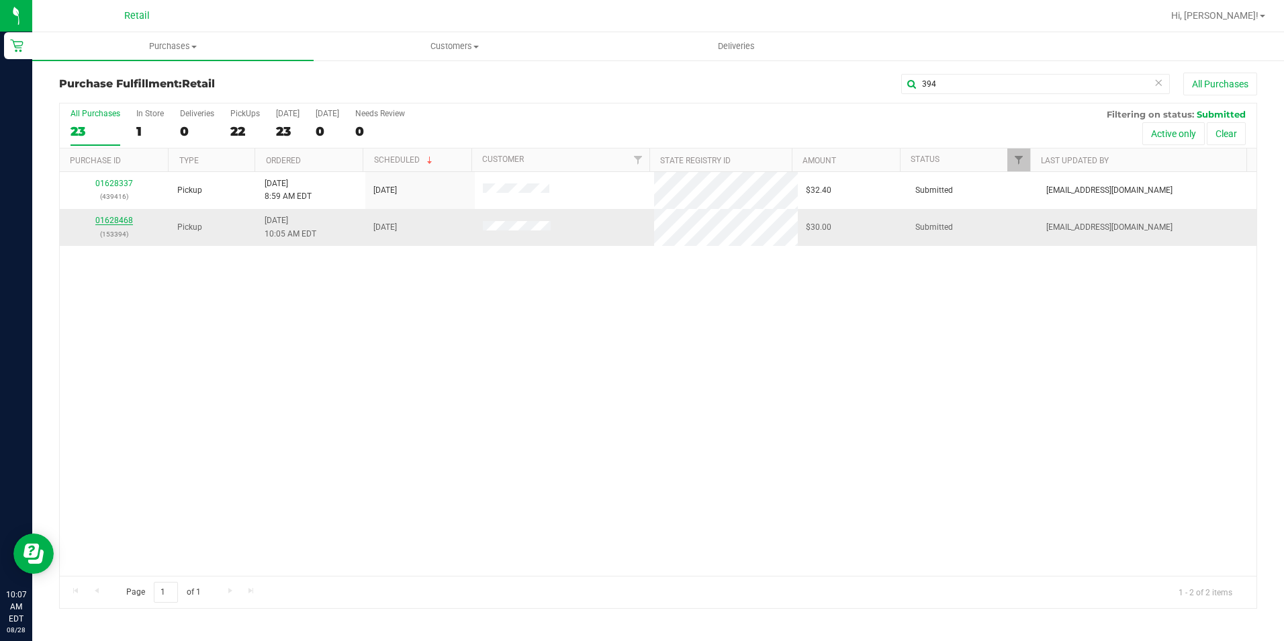
click at [128, 222] on link "01628468" at bounding box center [114, 220] width 38 height 9
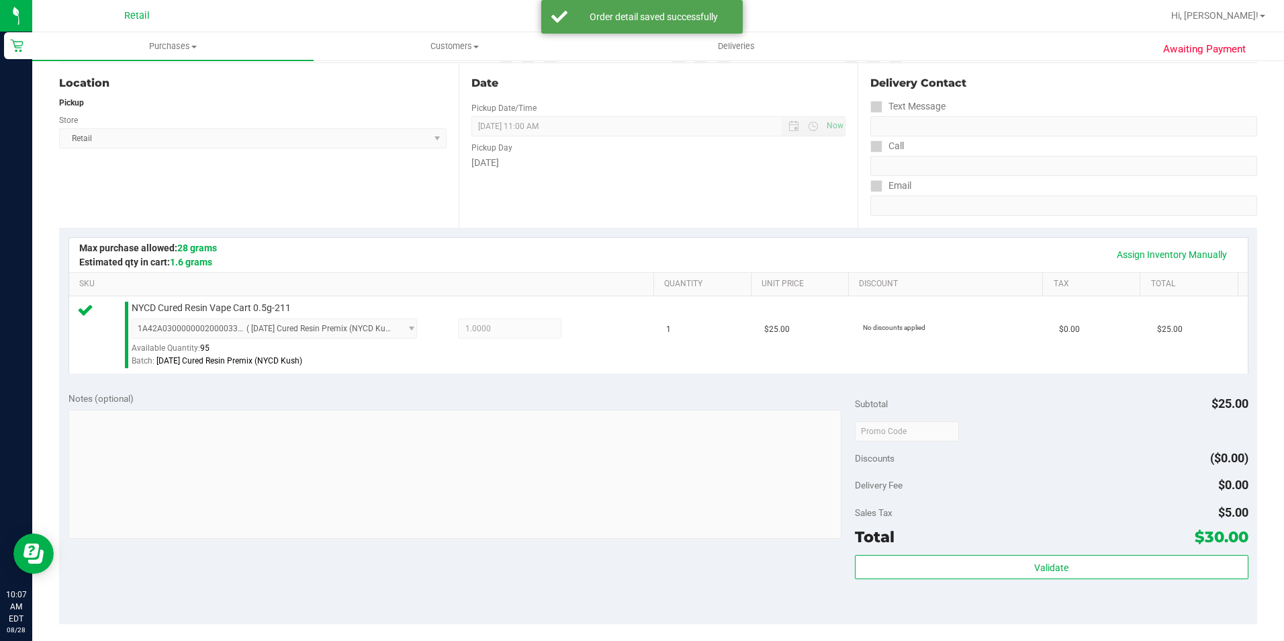
scroll to position [269, 0]
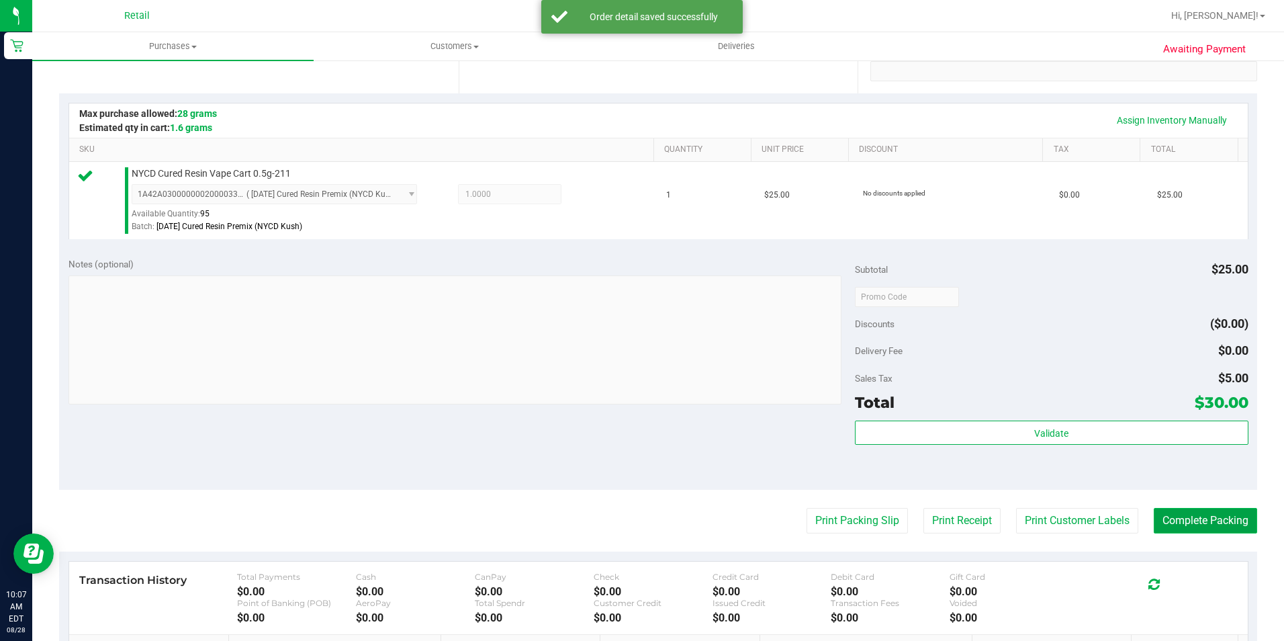
click at [1189, 518] on button "Complete Packing" at bounding box center [1205, 521] width 103 height 26
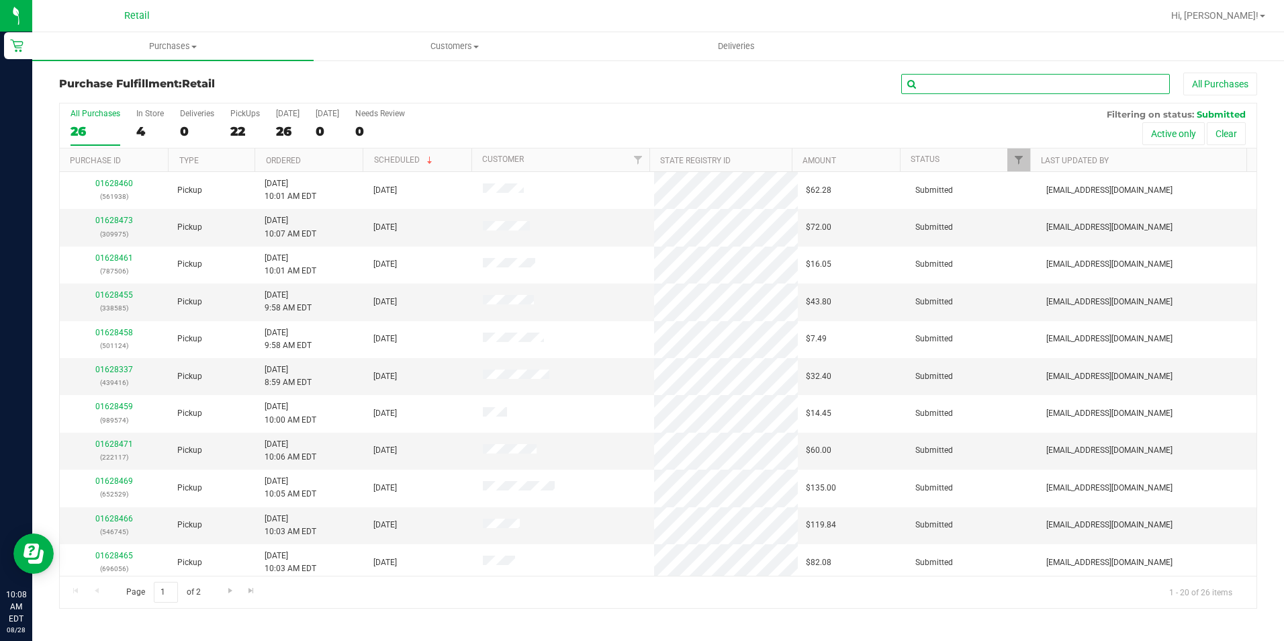
click at [953, 78] on input "text" at bounding box center [1035, 84] width 269 height 20
type input "585"
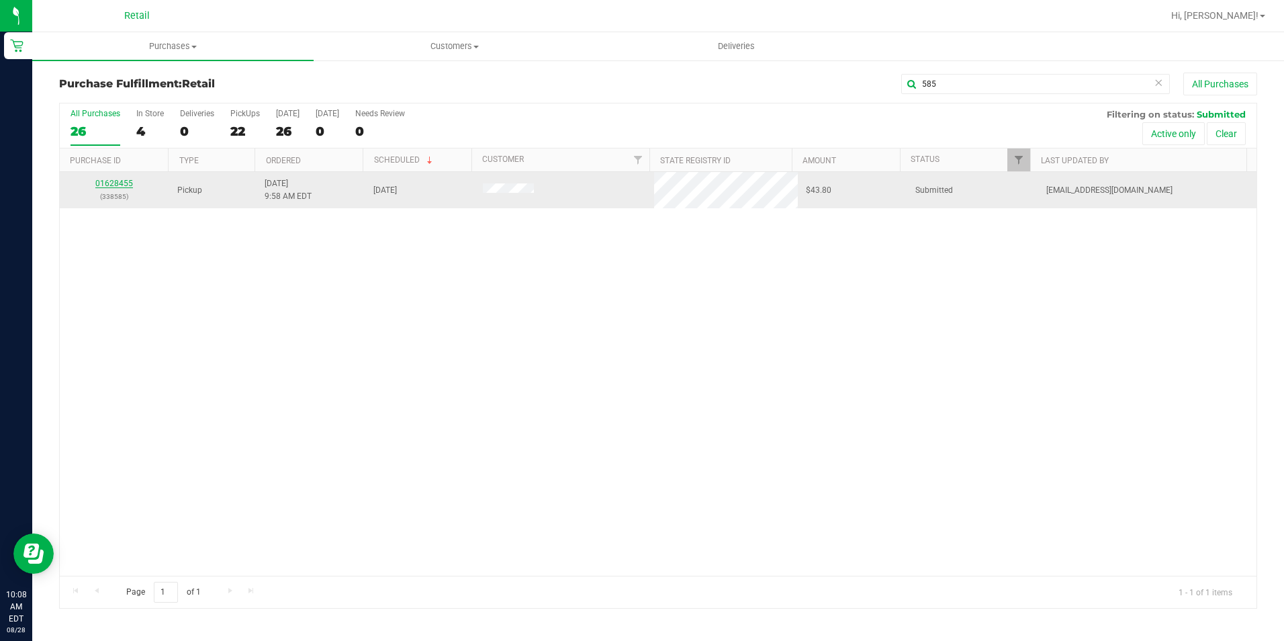
click at [97, 181] on link "01628455" at bounding box center [114, 183] width 38 height 9
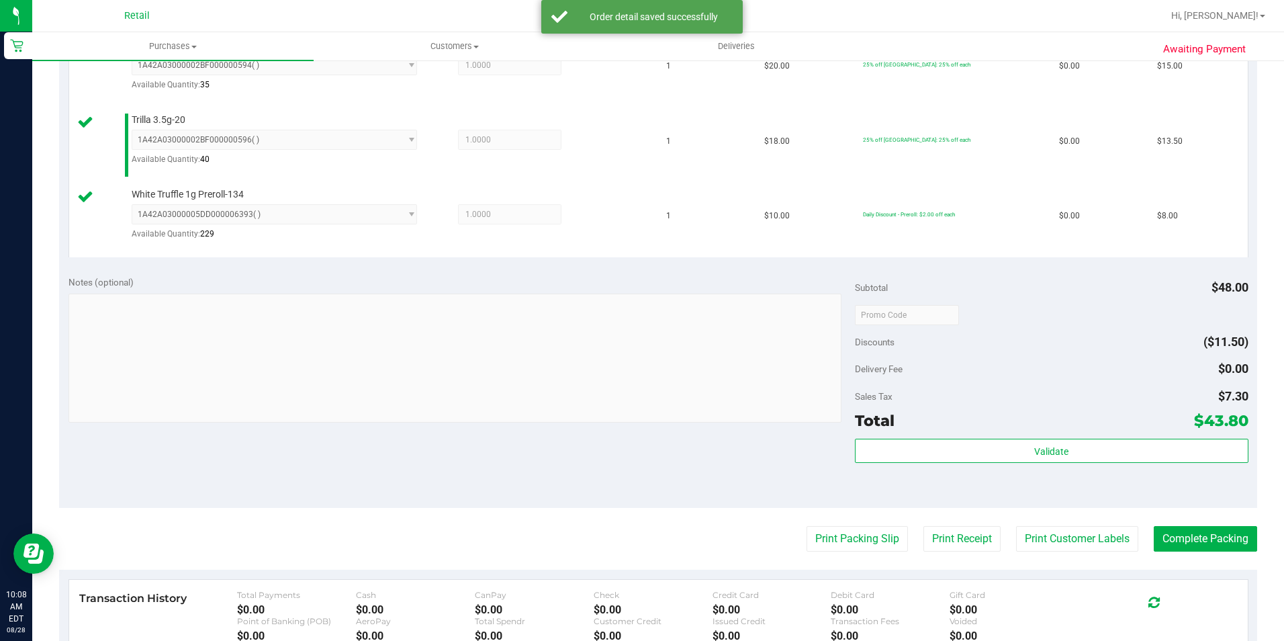
scroll to position [403, 0]
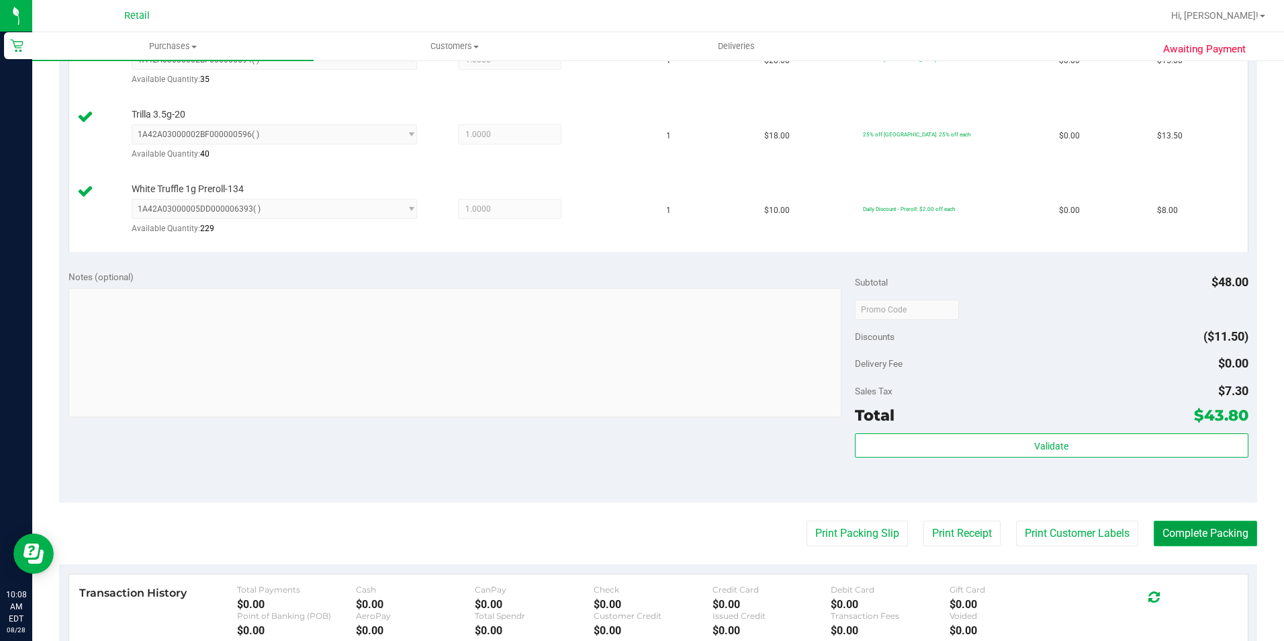
click at [1174, 535] on button "Complete Packing" at bounding box center [1205, 533] width 103 height 26
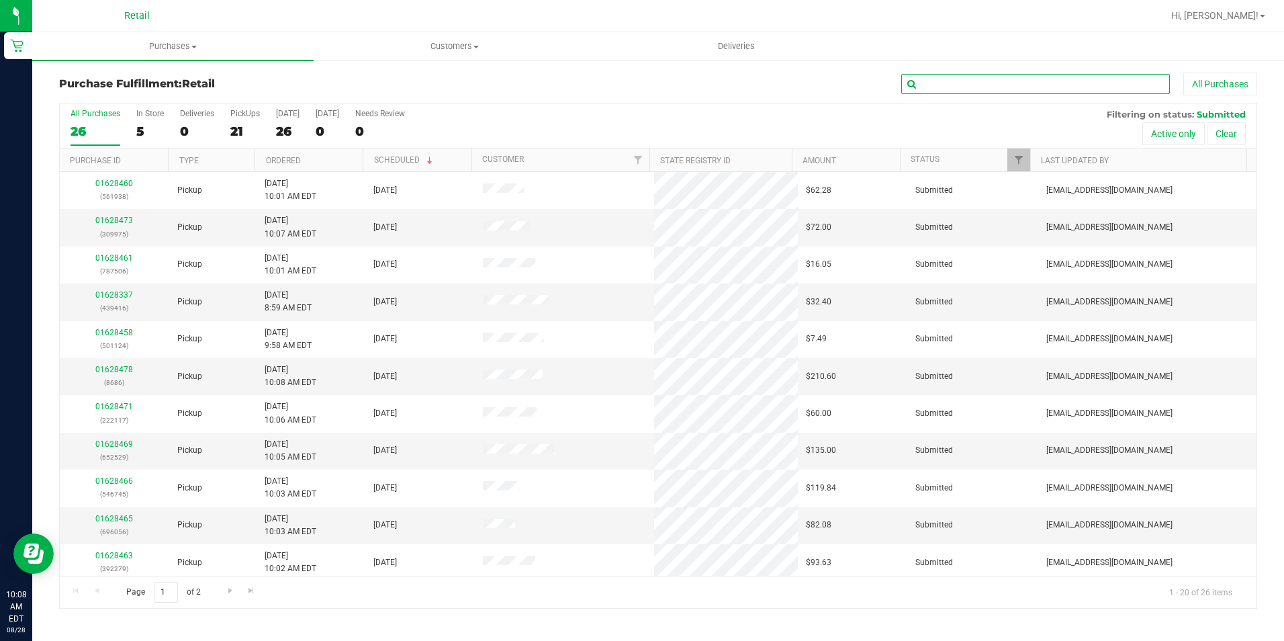
click at [1023, 87] on input "text" at bounding box center [1035, 84] width 269 height 20
type input "365"
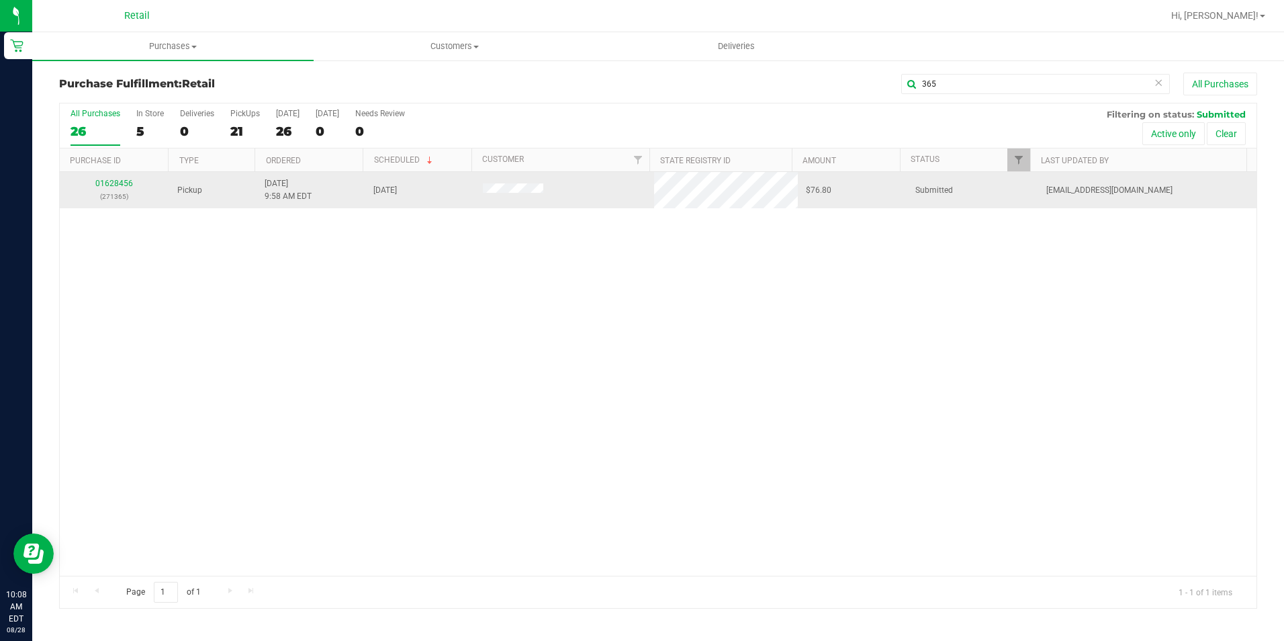
click at [114, 172] on td "01628456 (271365)" at bounding box center [114, 190] width 109 height 36
click at [120, 178] on div "01628456 (271365)" at bounding box center [114, 190] width 93 height 26
click at [111, 183] on link "01628456" at bounding box center [114, 183] width 38 height 9
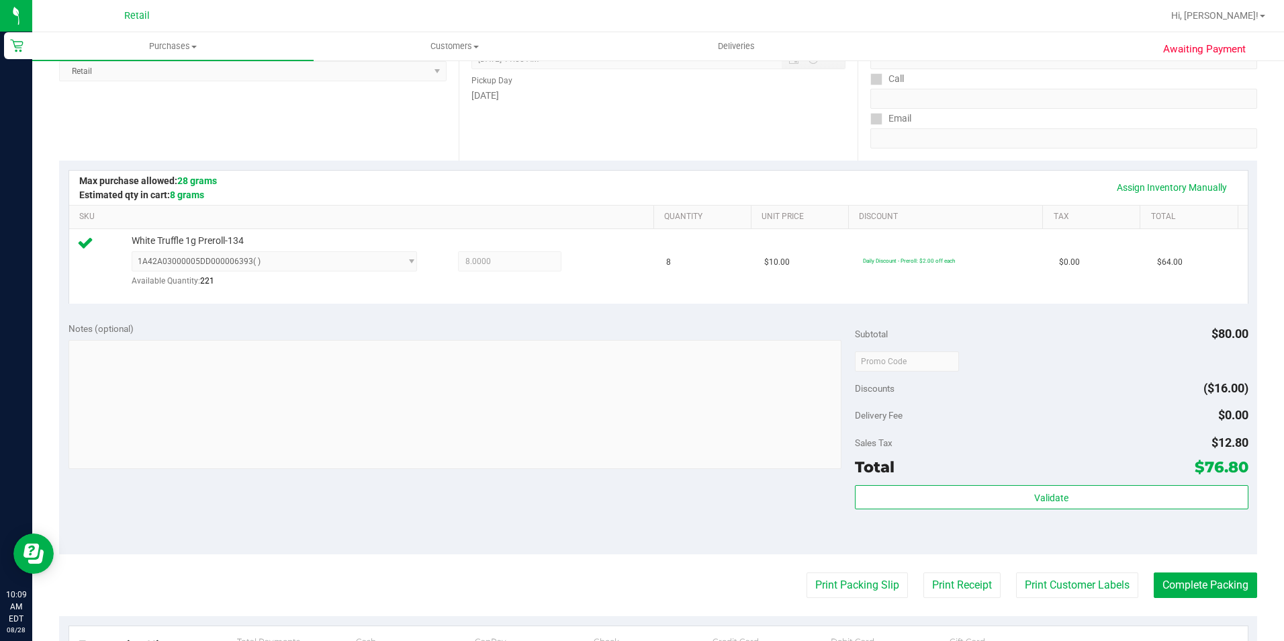
scroll to position [269, 0]
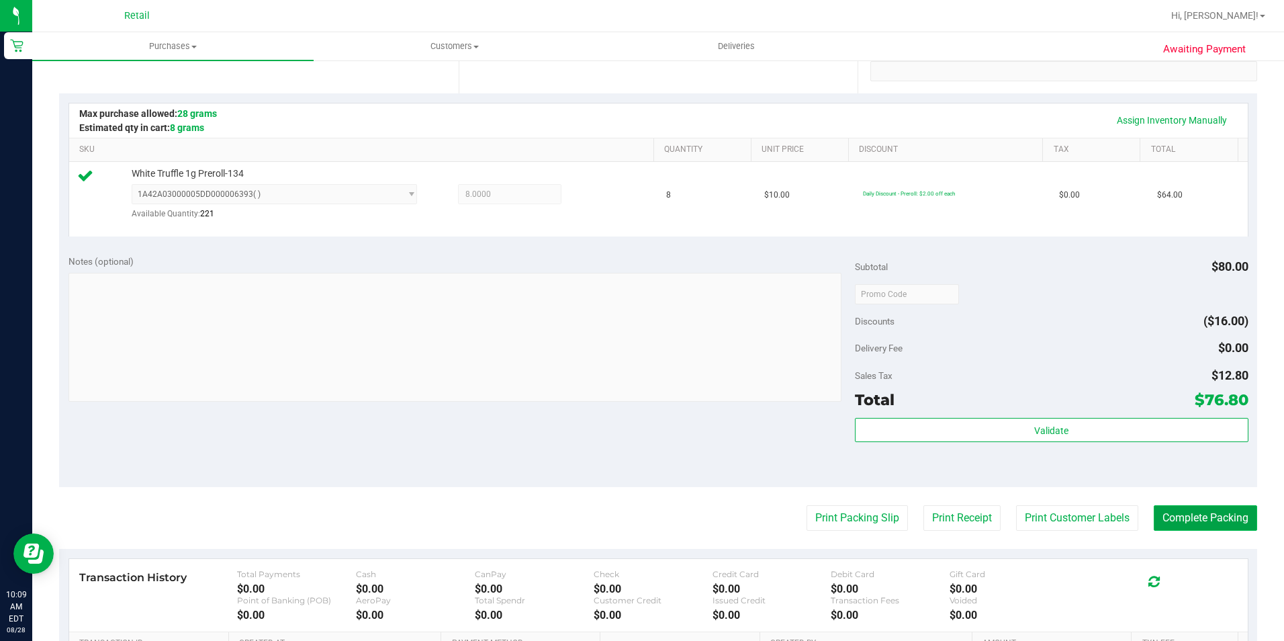
click at [1170, 519] on button "Complete Packing" at bounding box center [1205, 518] width 103 height 26
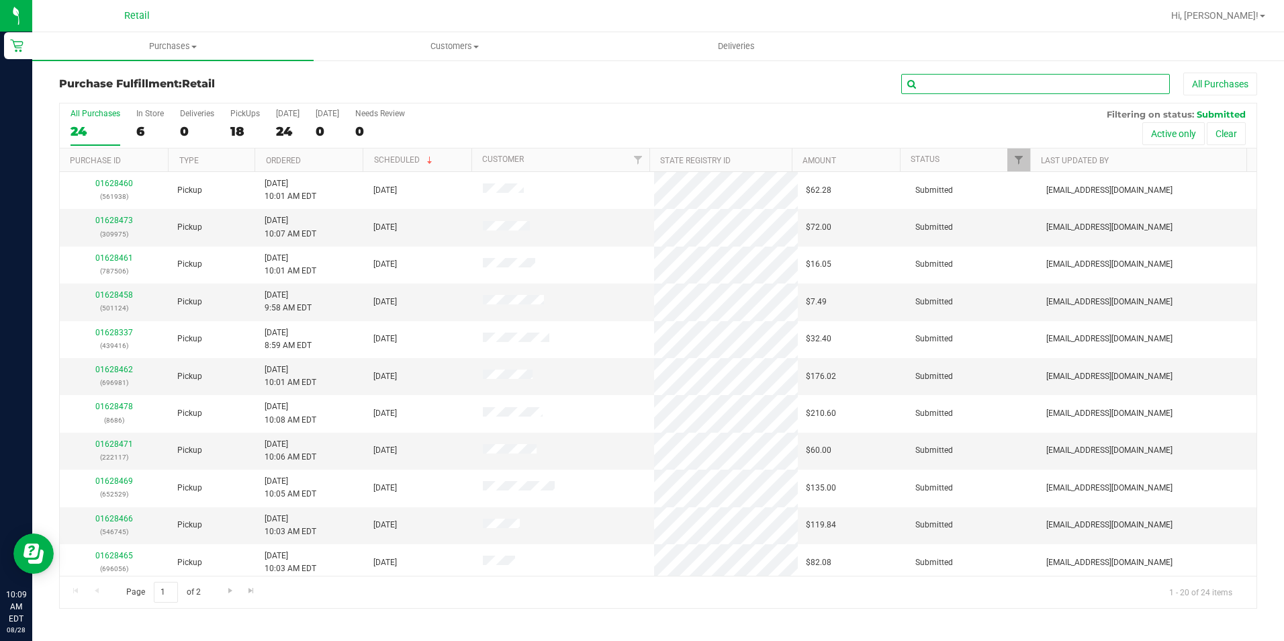
click at [992, 78] on input "text" at bounding box center [1035, 84] width 269 height 20
type input "938"
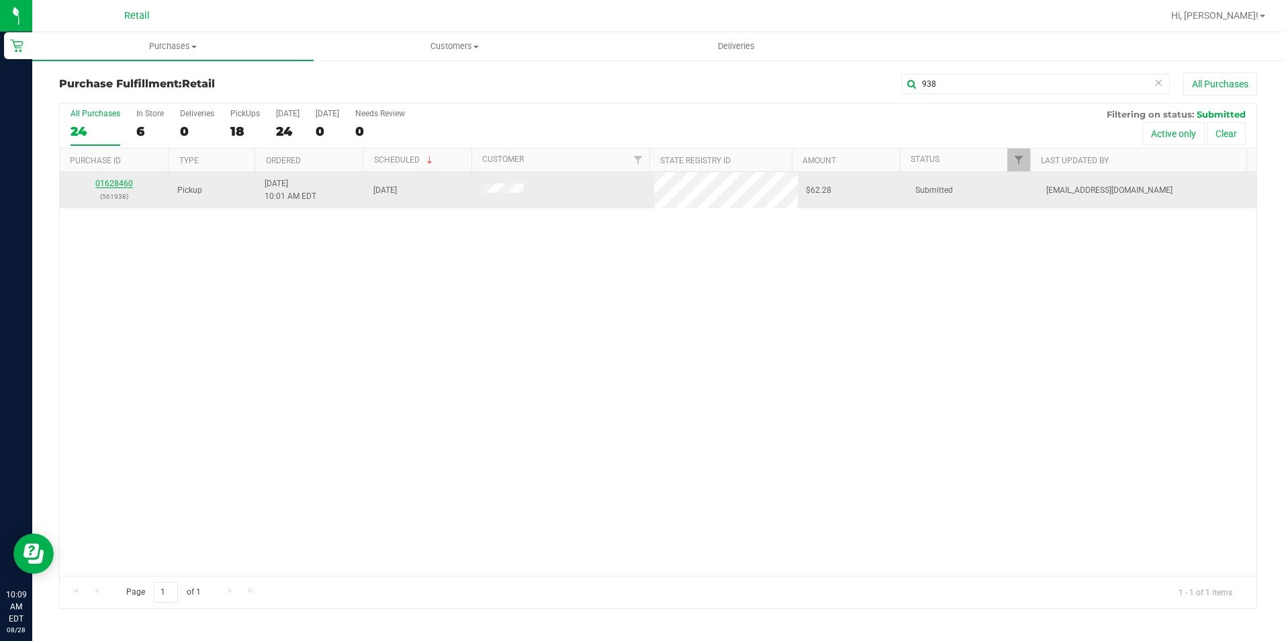
click at [125, 183] on link "01628460" at bounding box center [114, 183] width 38 height 9
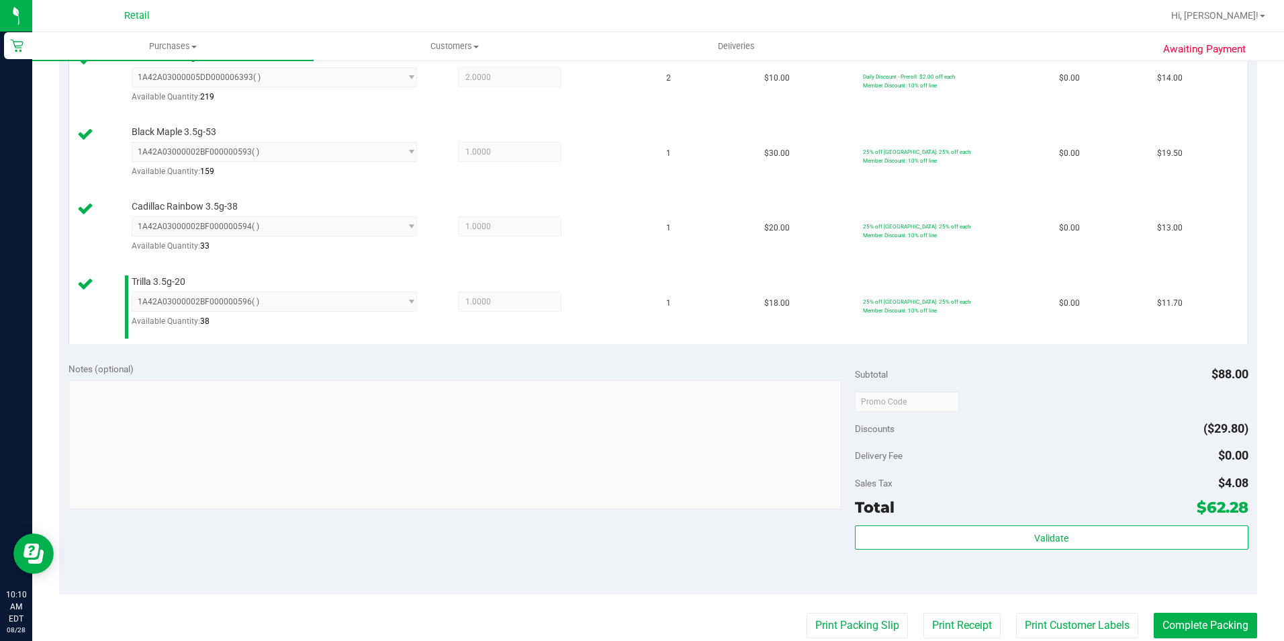
scroll to position [403, 0]
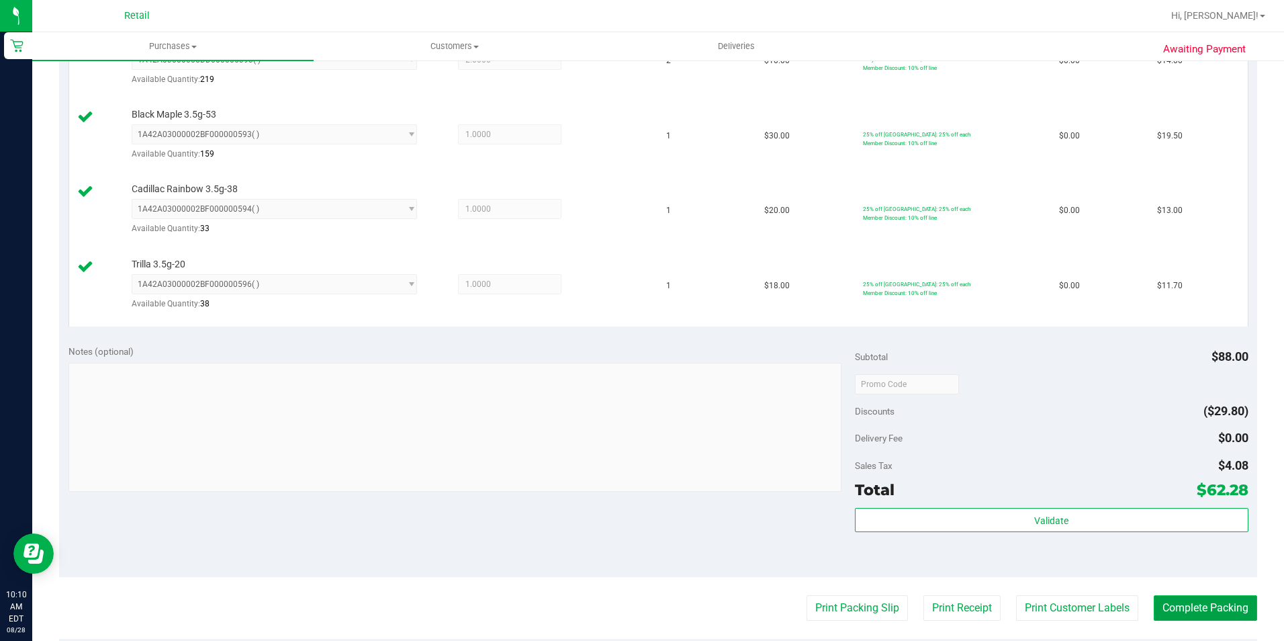
click at [1201, 608] on button "Complete Packing" at bounding box center [1205, 608] width 103 height 26
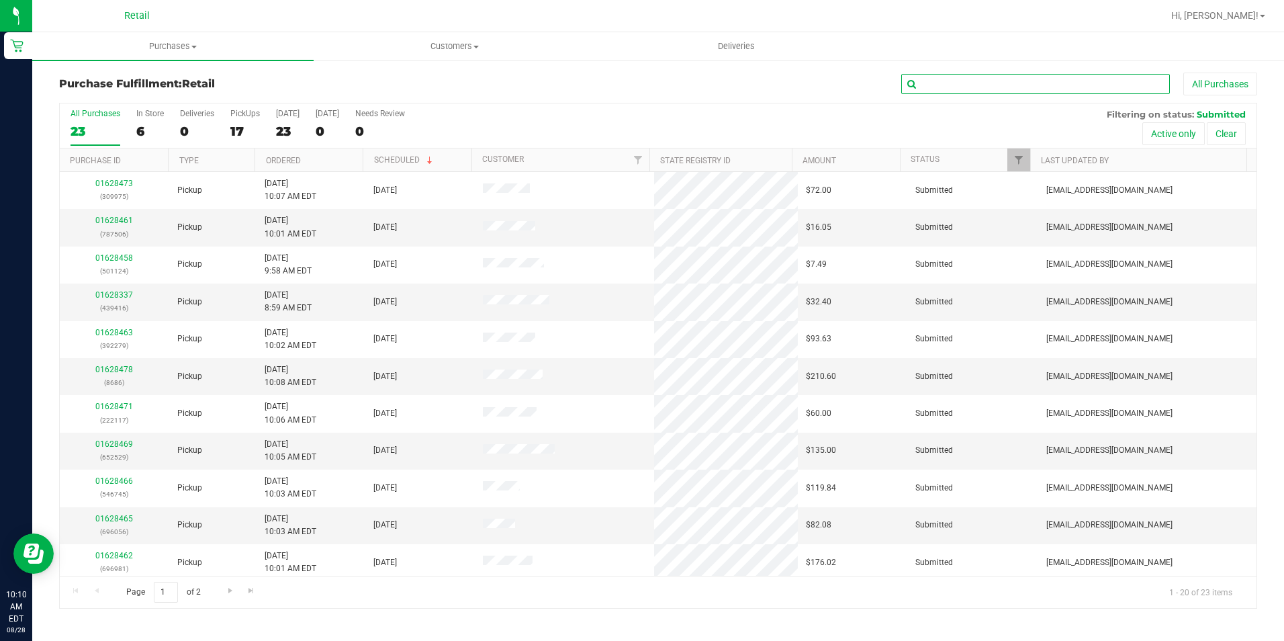
click at [926, 85] on input "text" at bounding box center [1035, 84] width 269 height 20
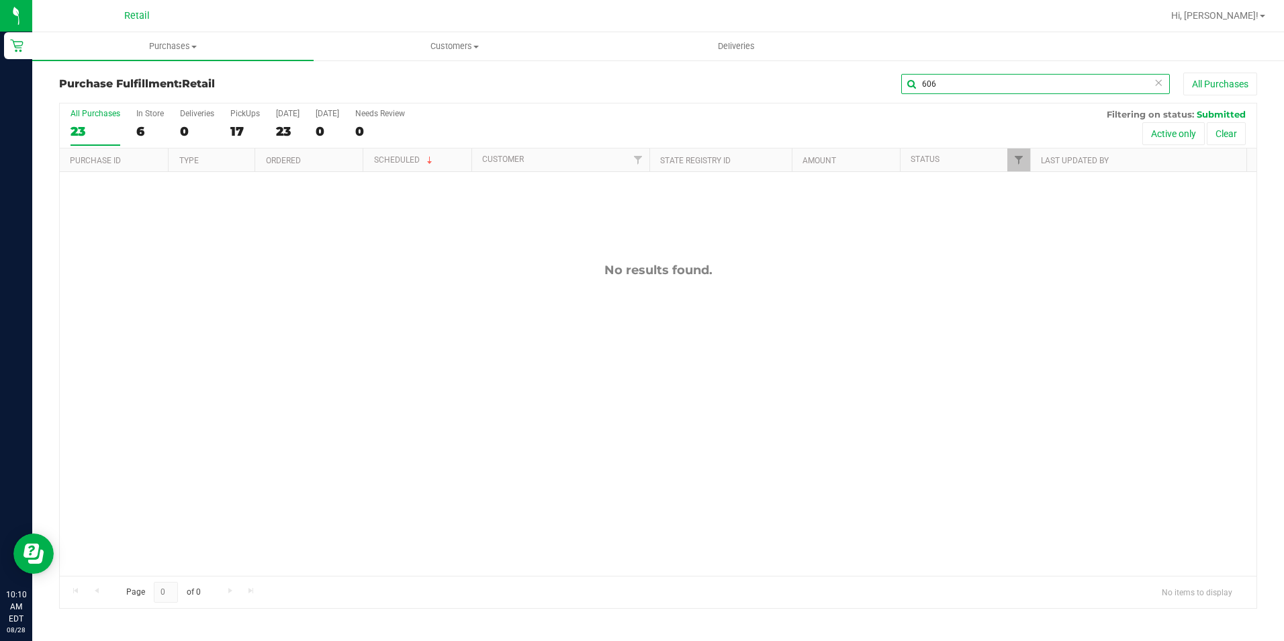
drag, startPoint x: 939, startPoint y: 83, endPoint x: 696, endPoint y: 128, distance: 247.3
click at [696, 128] on div "Purchase Fulfillment: Retail 606 All Purchases All Purchases 23 In Store 6 Deli…" at bounding box center [658, 341] width 1198 height 536
type input "506"
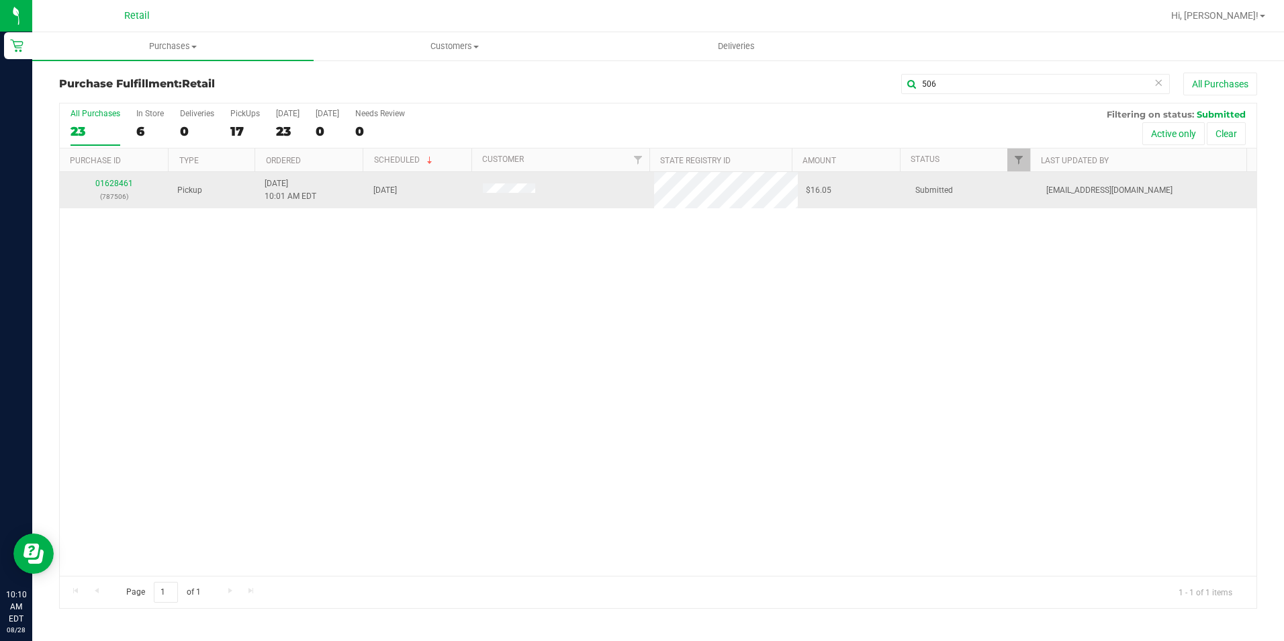
click at [110, 177] on td "01628461 (787506)" at bounding box center [114, 190] width 109 height 36
click at [111, 184] on link "01628461" at bounding box center [114, 183] width 38 height 9
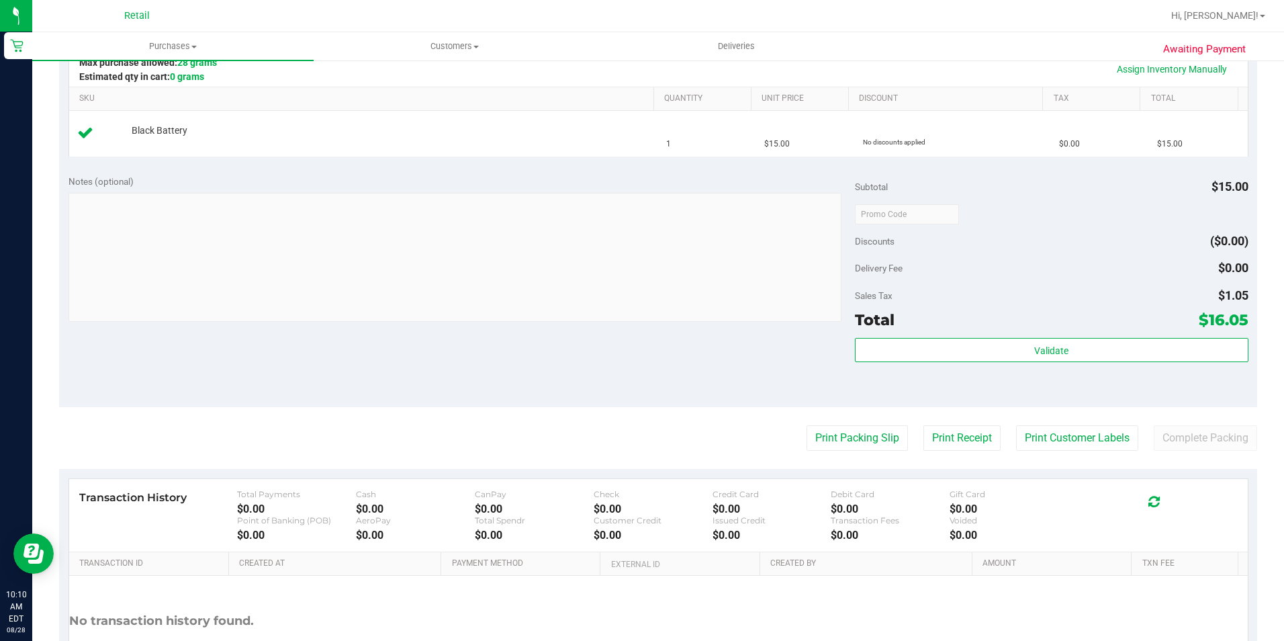
scroll to position [336, 0]
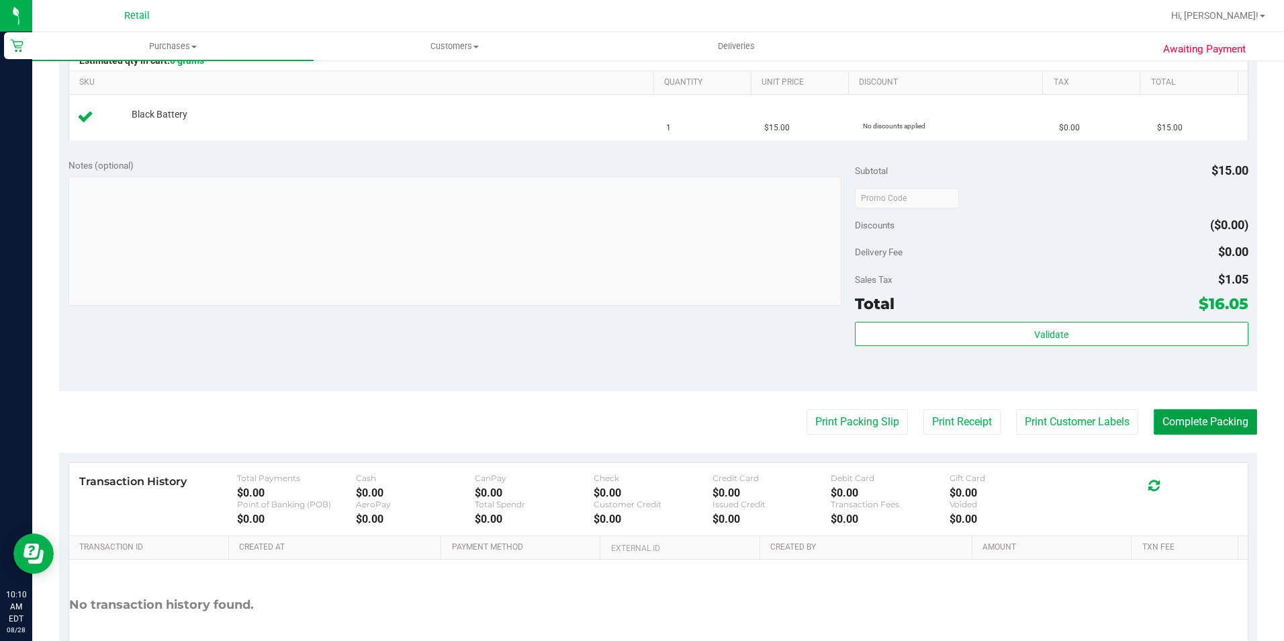
click at [1164, 414] on button "Complete Packing" at bounding box center [1205, 422] width 103 height 26
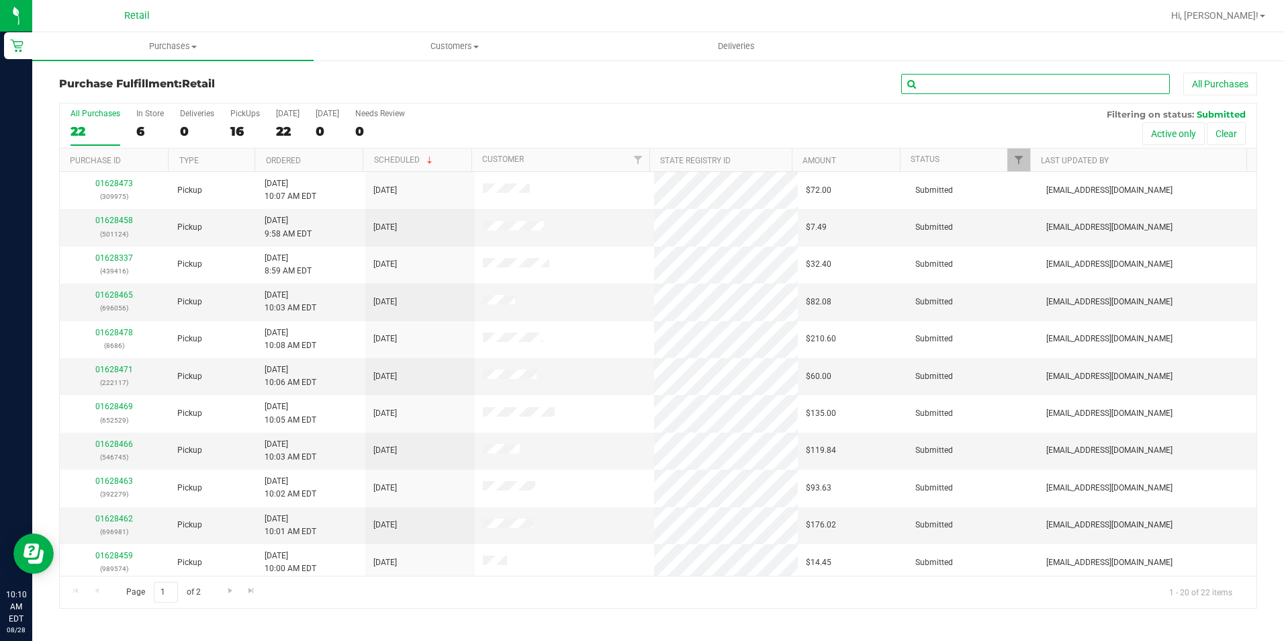
click at [989, 79] on input "text" at bounding box center [1035, 84] width 269 height 20
type input "574"
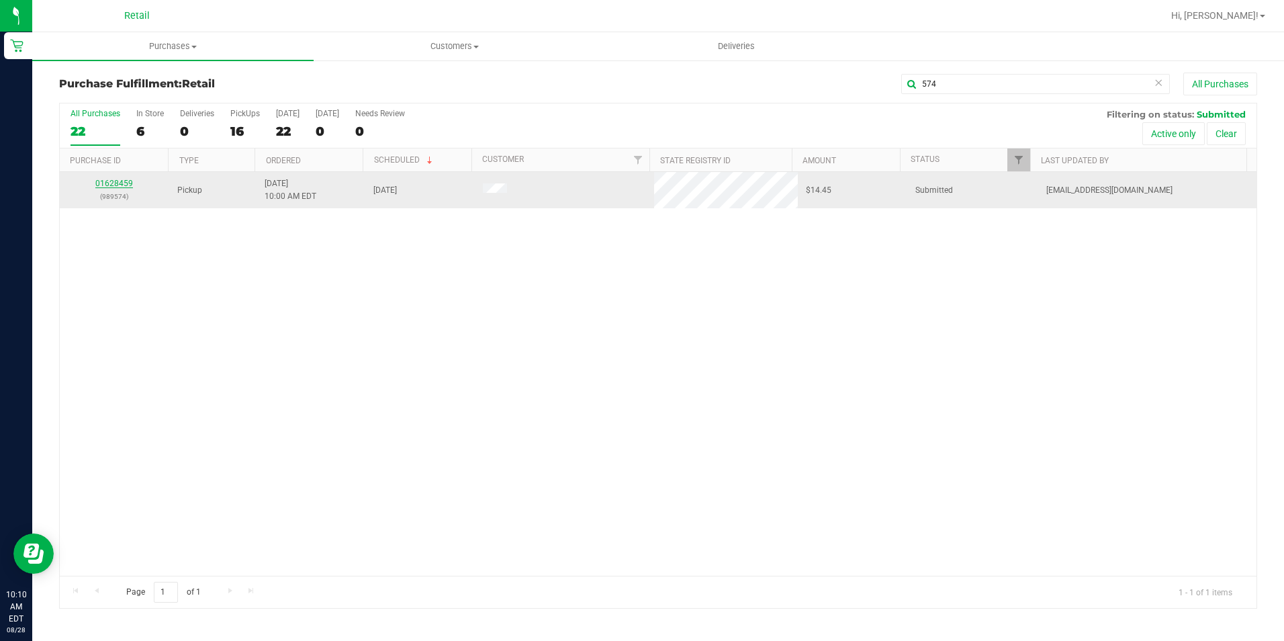
click at [104, 179] on link "01628459" at bounding box center [114, 183] width 38 height 9
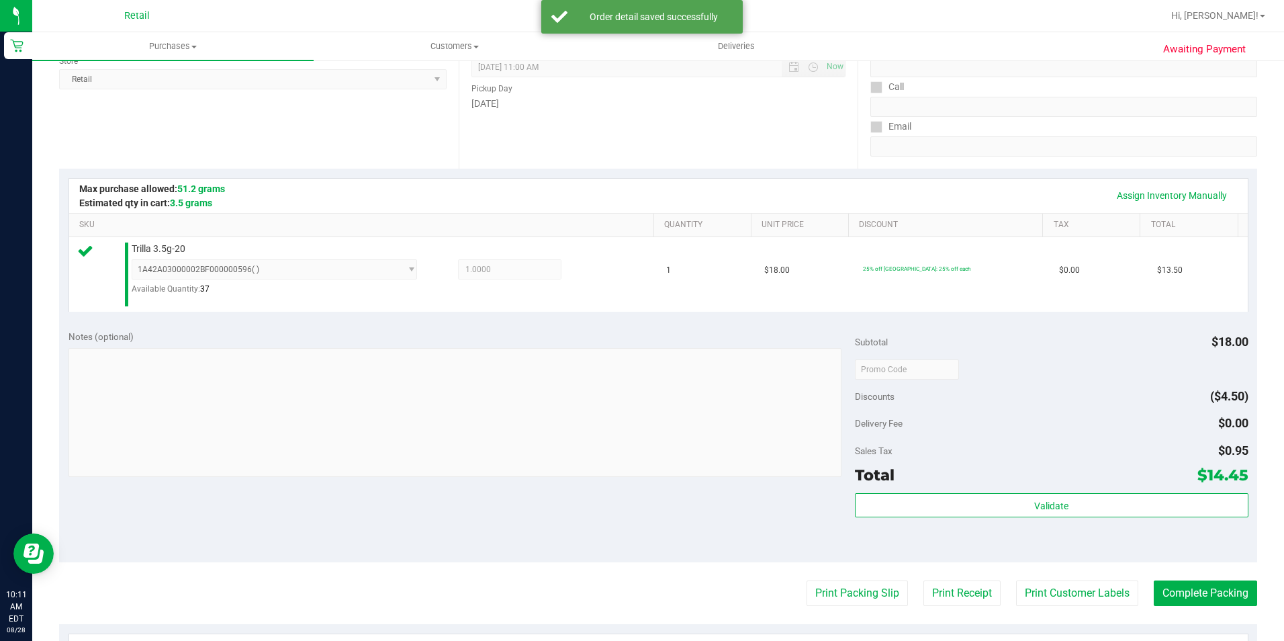
scroll to position [201, 0]
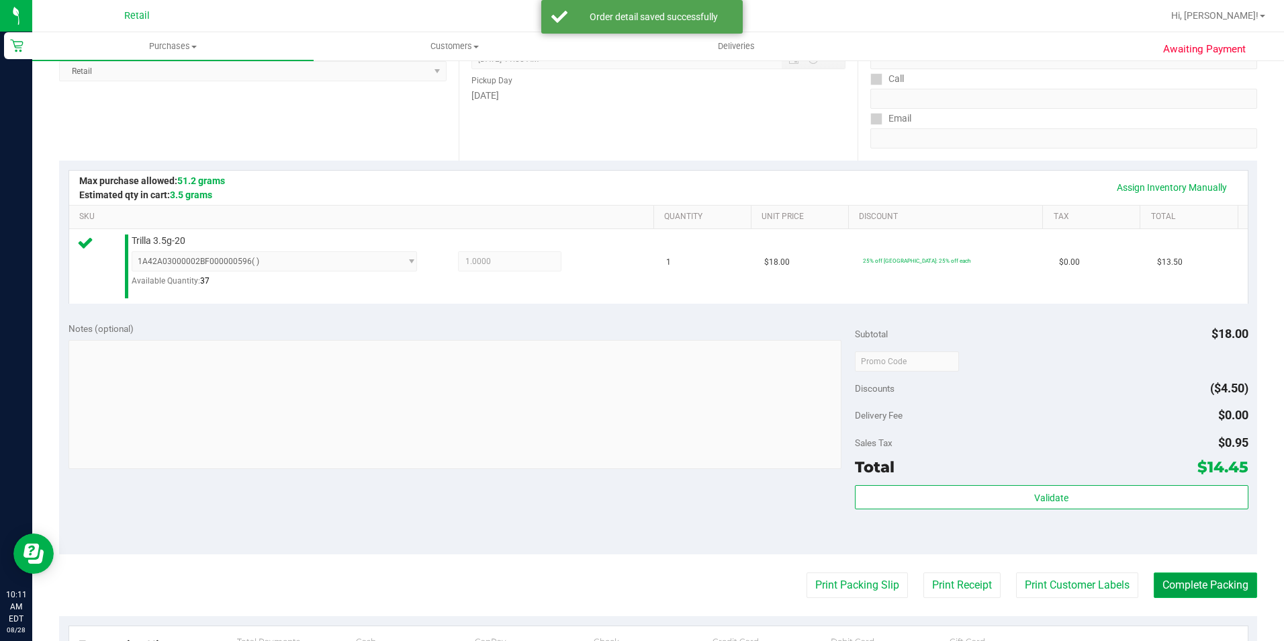
click at [1176, 589] on button "Complete Packing" at bounding box center [1205, 585] width 103 height 26
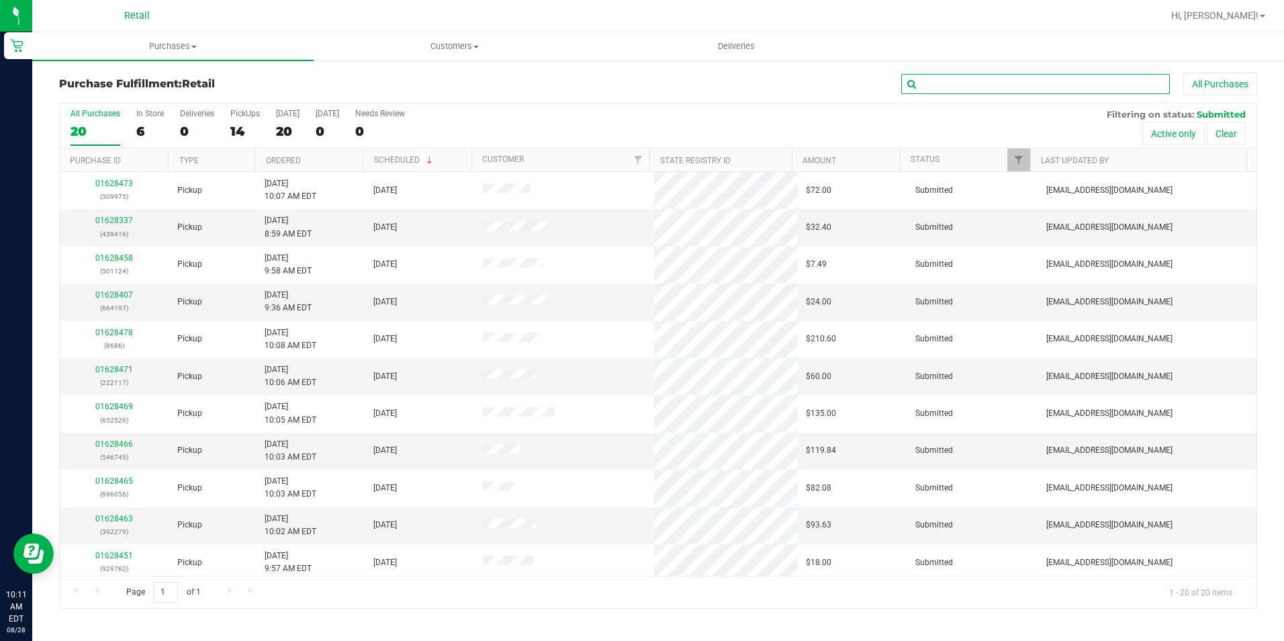
click at [941, 93] on input "text" at bounding box center [1035, 84] width 269 height 20
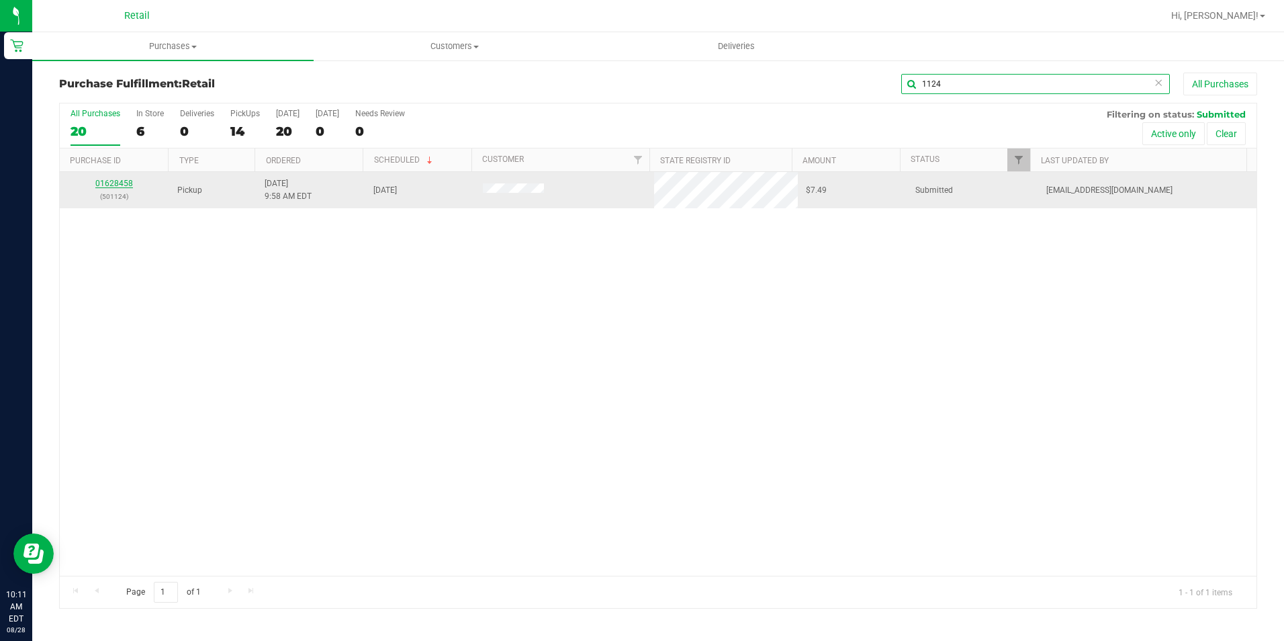
type input "1124"
click at [121, 184] on link "01628458" at bounding box center [114, 183] width 38 height 9
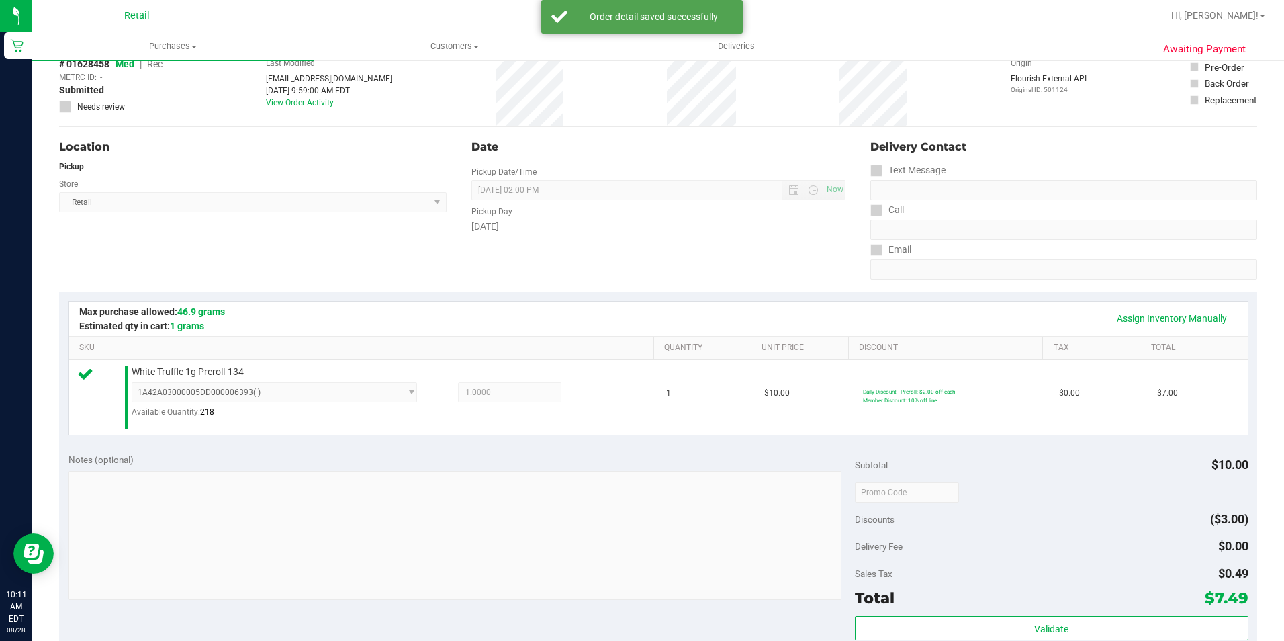
scroll to position [201, 0]
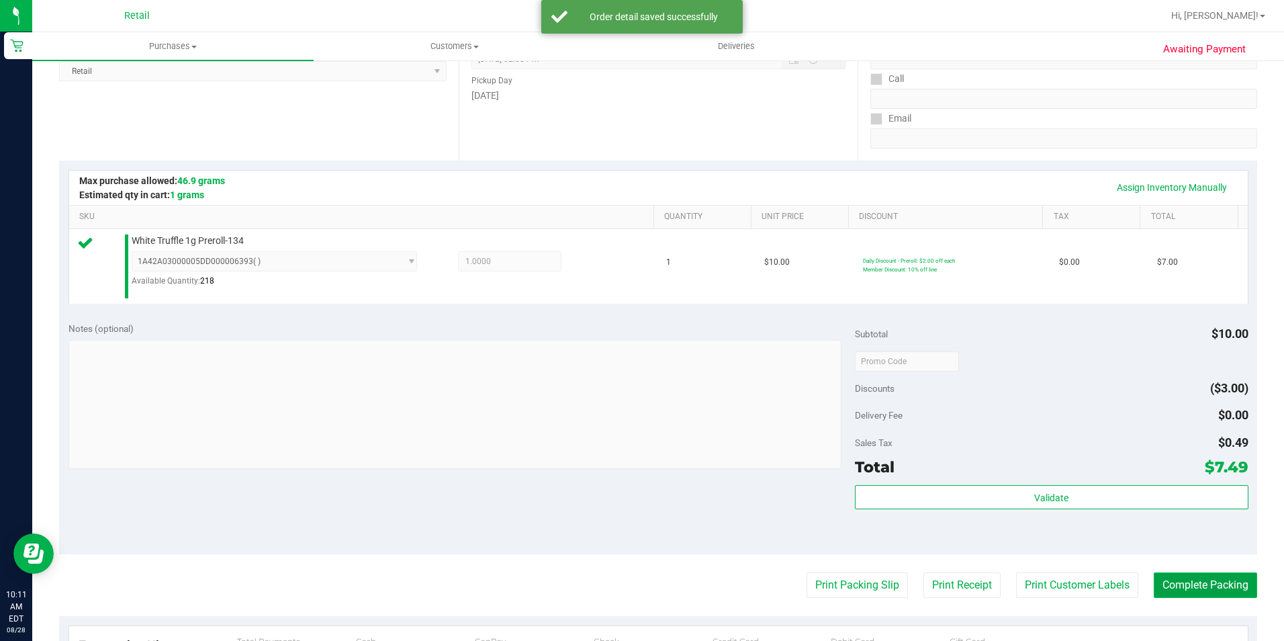
click at [1187, 592] on button "Complete Packing" at bounding box center [1205, 585] width 103 height 26
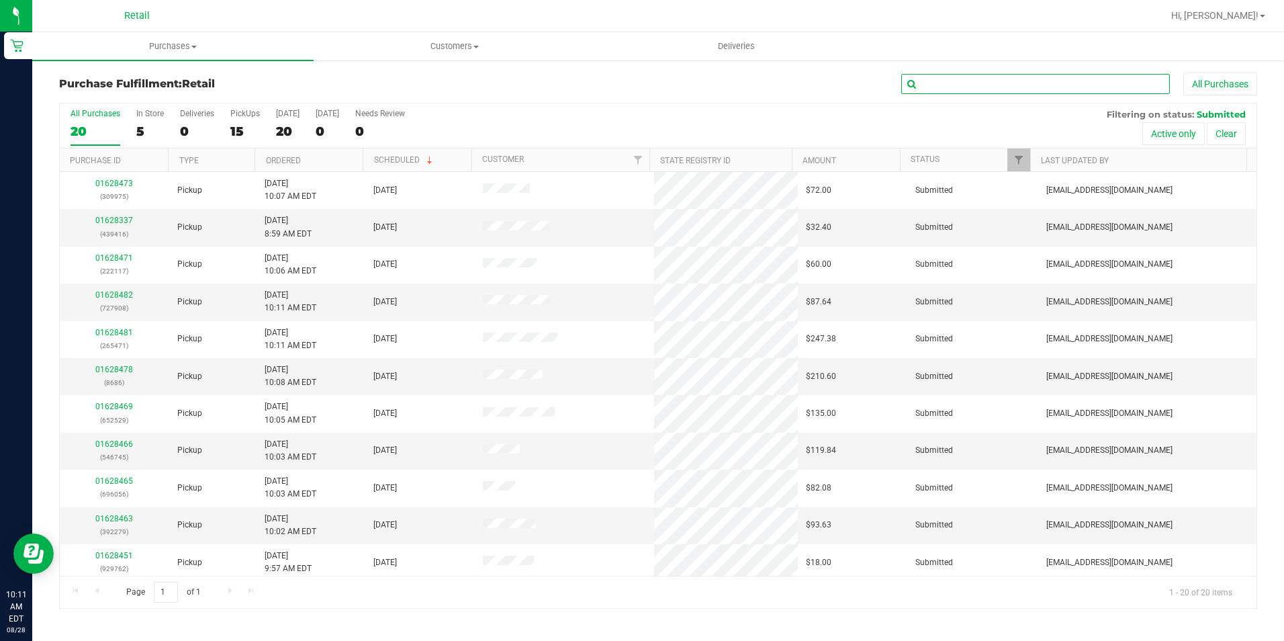
click at [979, 85] on input "text" at bounding box center [1035, 84] width 269 height 20
type input "279"
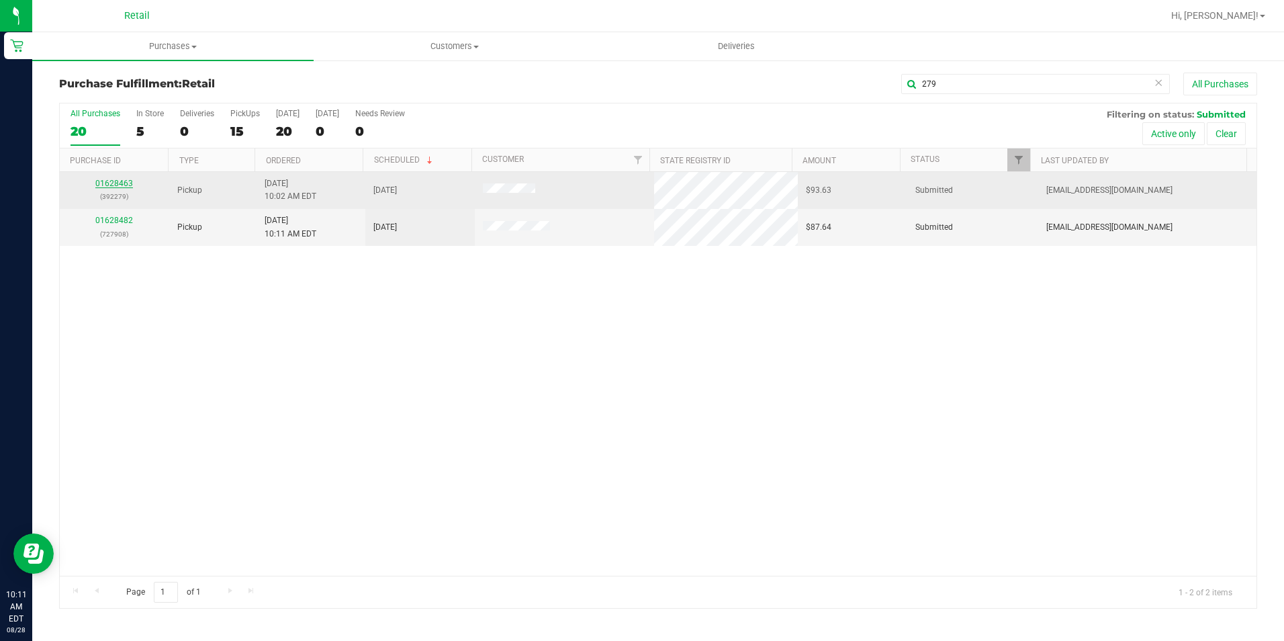
click at [122, 183] on link "01628463" at bounding box center [114, 183] width 38 height 9
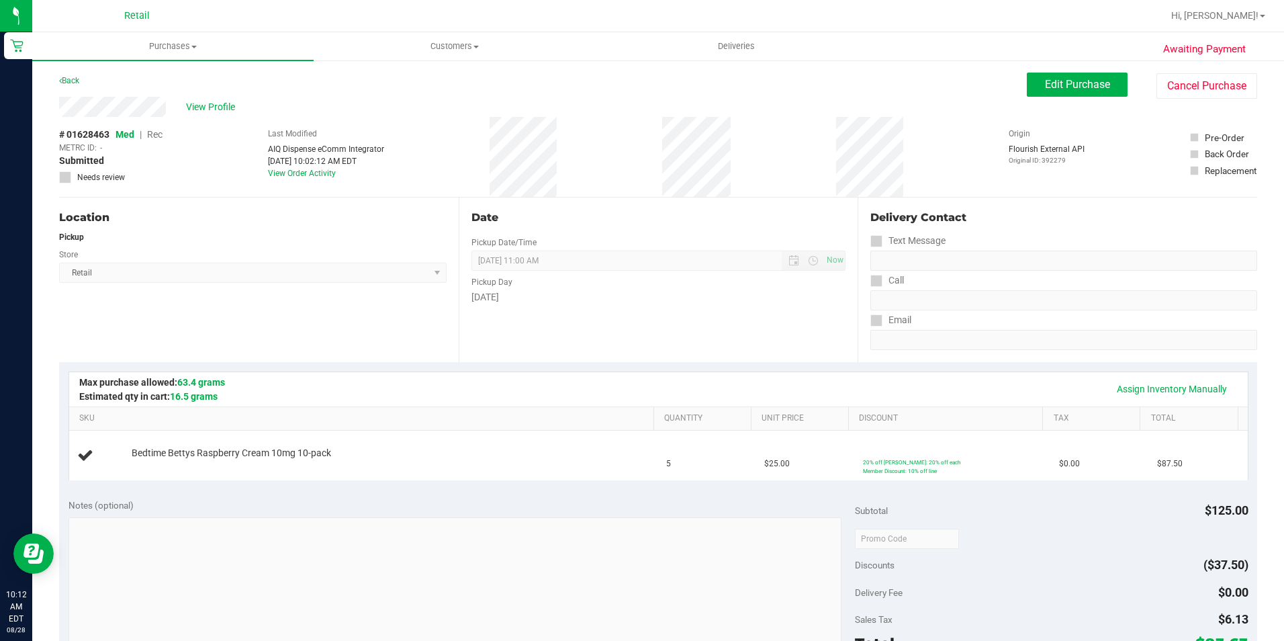
drag, startPoint x: 126, startPoint y: 183, endPoint x: 487, endPoint y: 312, distance: 383.6
click at [487, 312] on div "Date Pickup Date/Time 08/28/2025 Now 08/28/2025 11:00 AM Now Pickup Day Thursday" at bounding box center [659, 279] width 400 height 165
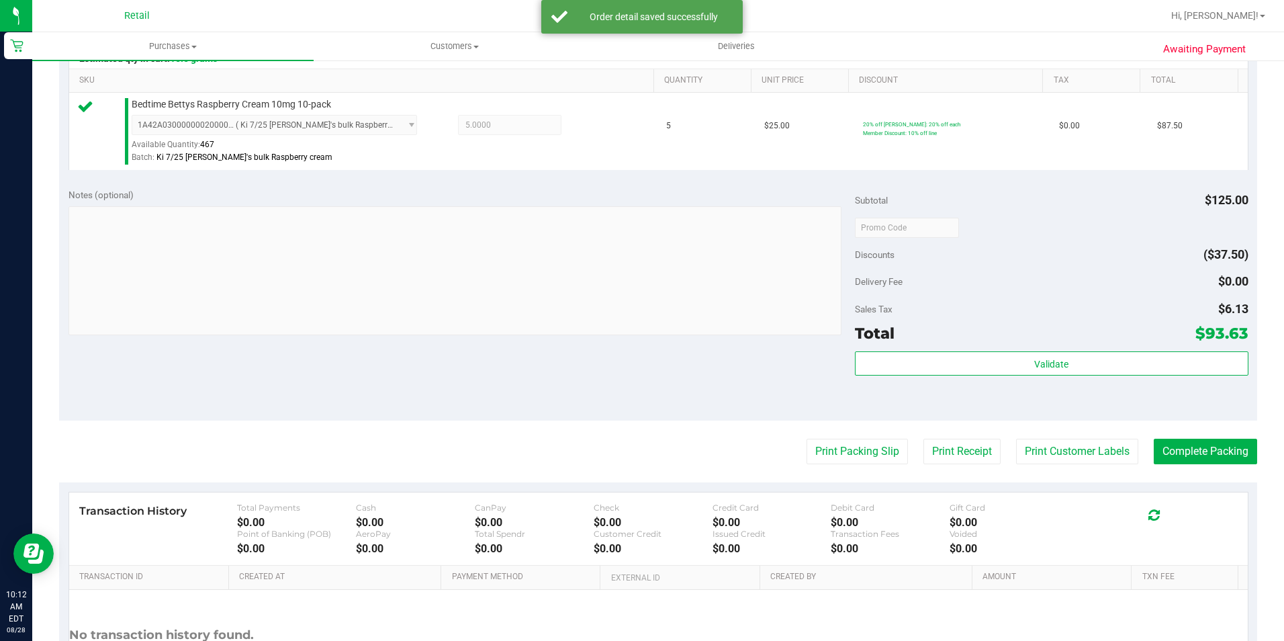
scroll to position [403, 0]
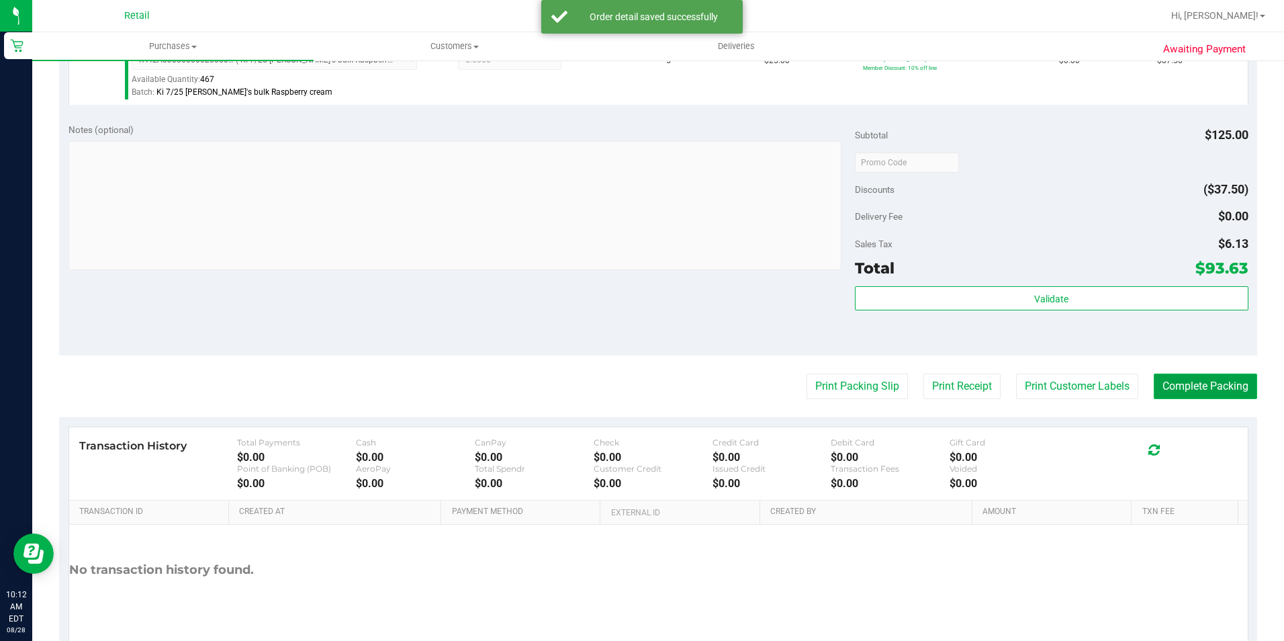
click at [1205, 379] on button "Complete Packing" at bounding box center [1205, 386] width 103 height 26
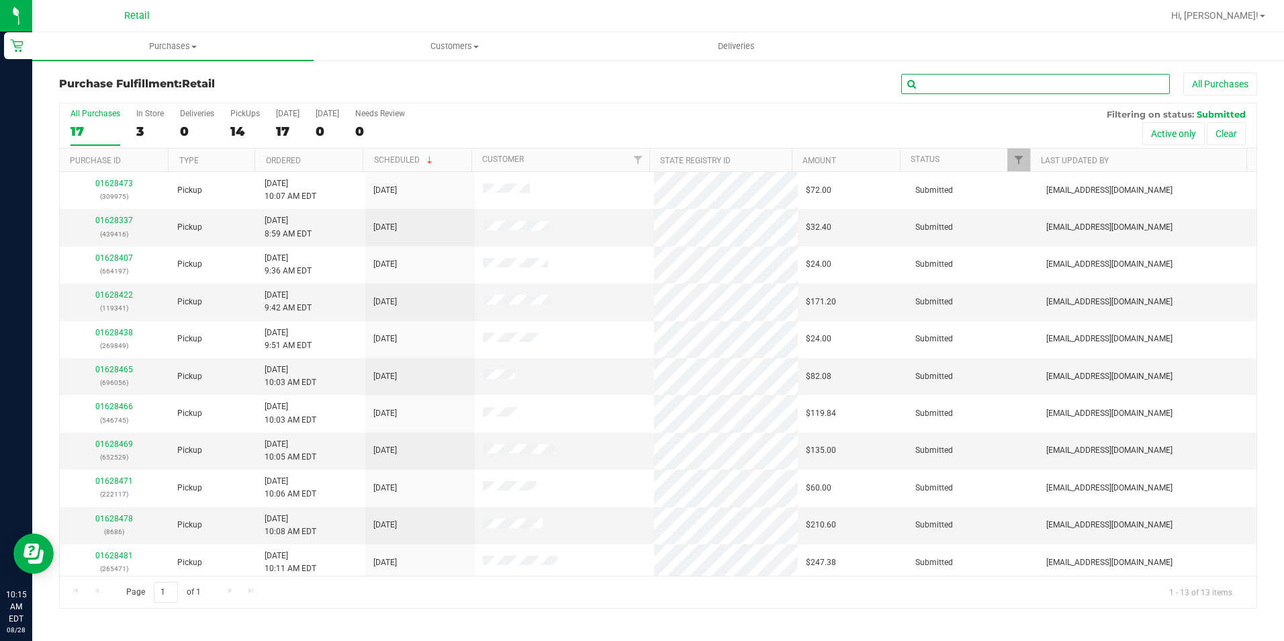
click at [957, 78] on input "text" at bounding box center [1035, 84] width 269 height 20
type input "117"
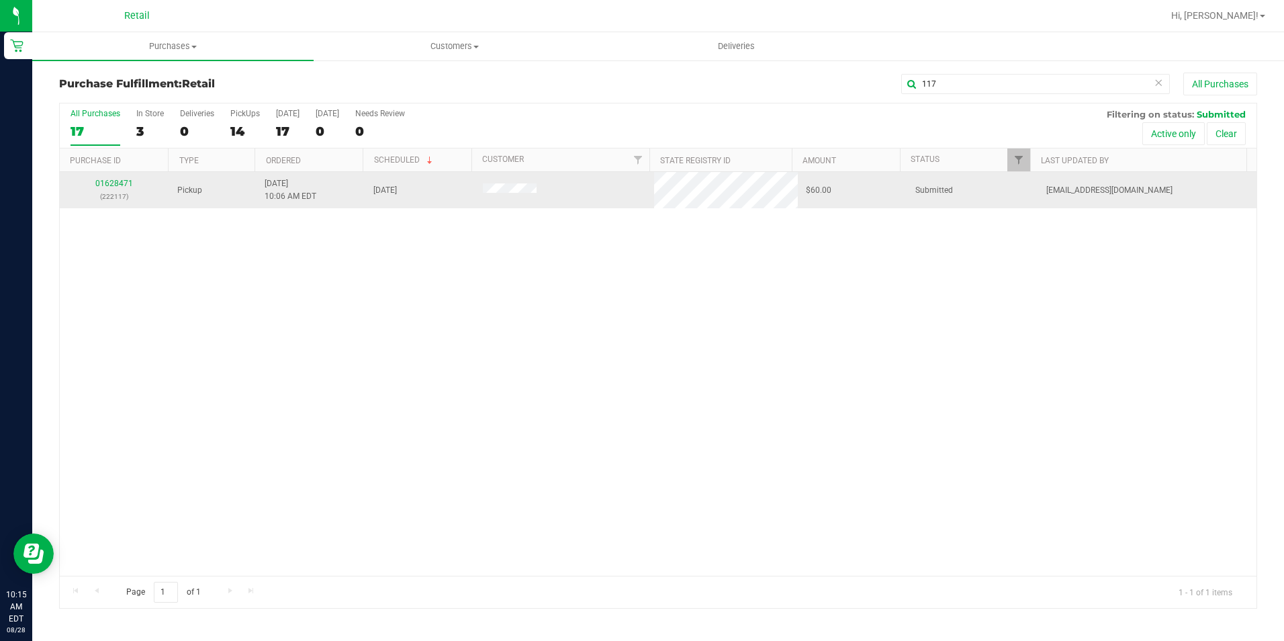
click at [115, 178] on div "01628471 (222117)" at bounding box center [114, 190] width 93 height 26
click at [125, 183] on link "01628471" at bounding box center [114, 183] width 38 height 9
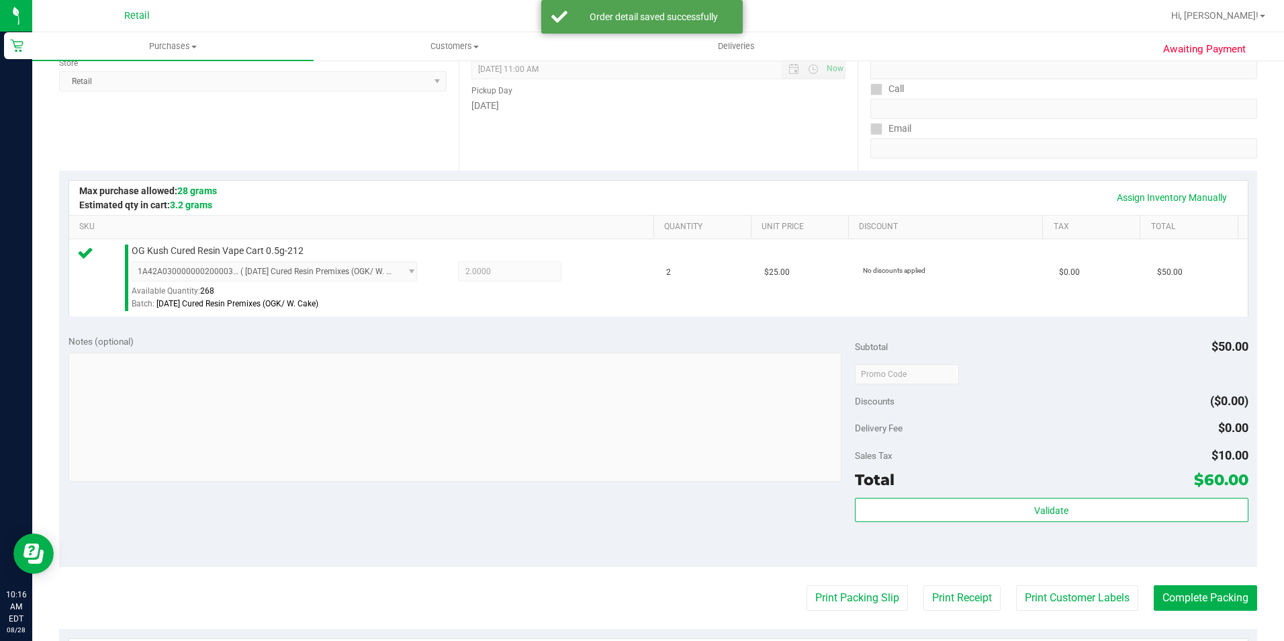
scroll to position [201, 0]
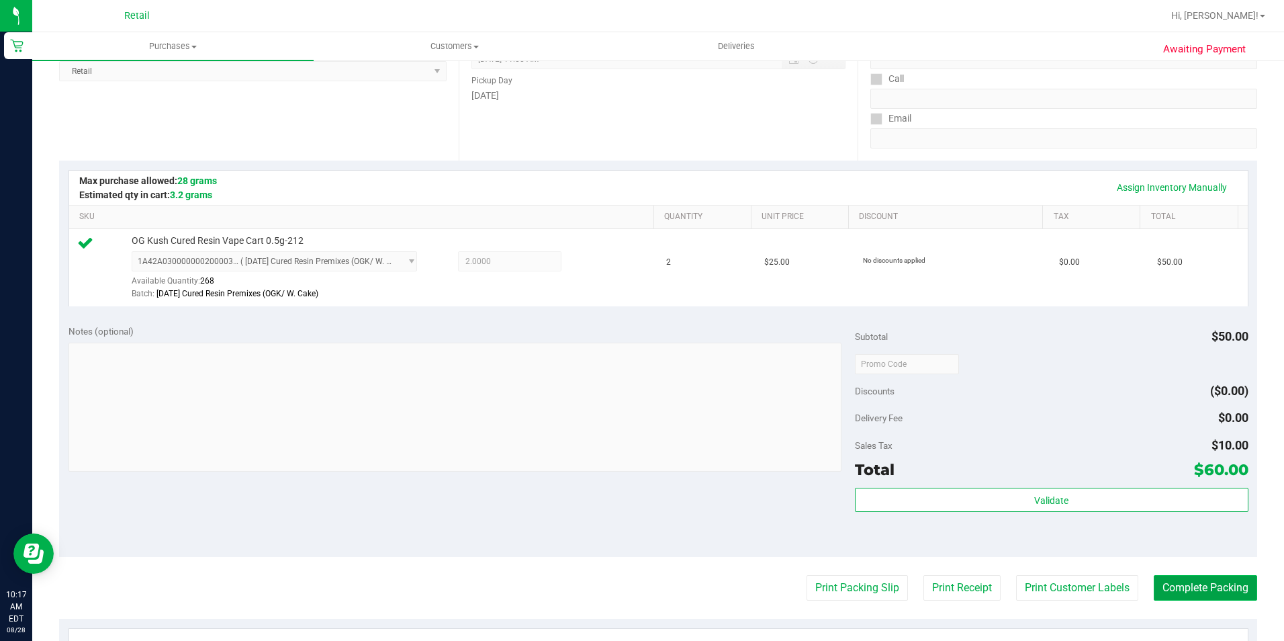
click at [1168, 593] on button "Complete Packing" at bounding box center [1205, 588] width 103 height 26
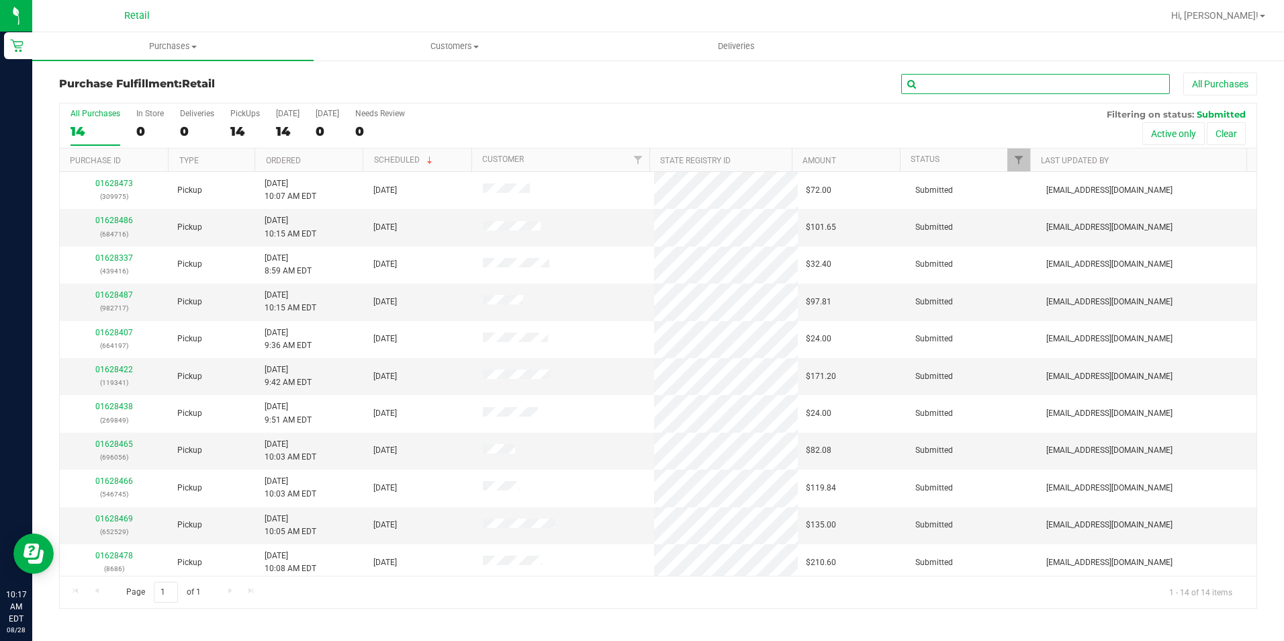
click at [949, 79] on input "text" at bounding box center [1035, 84] width 269 height 20
type input "745"
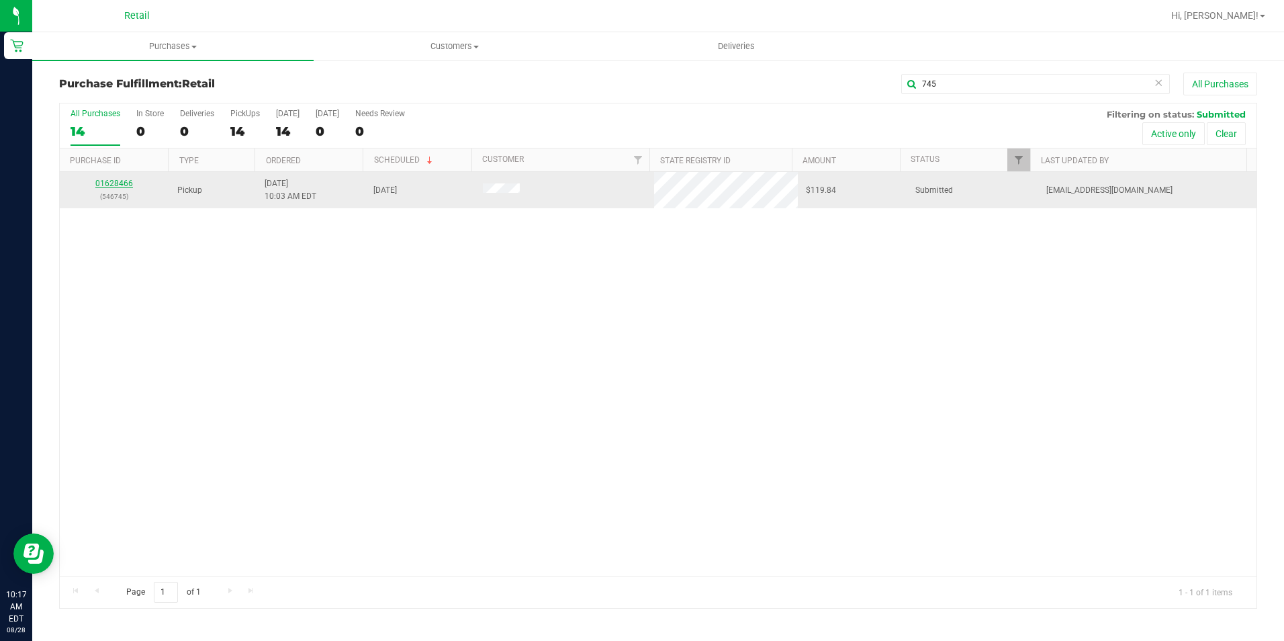
click at [120, 179] on link "01628466" at bounding box center [114, 183] width 38 height 9
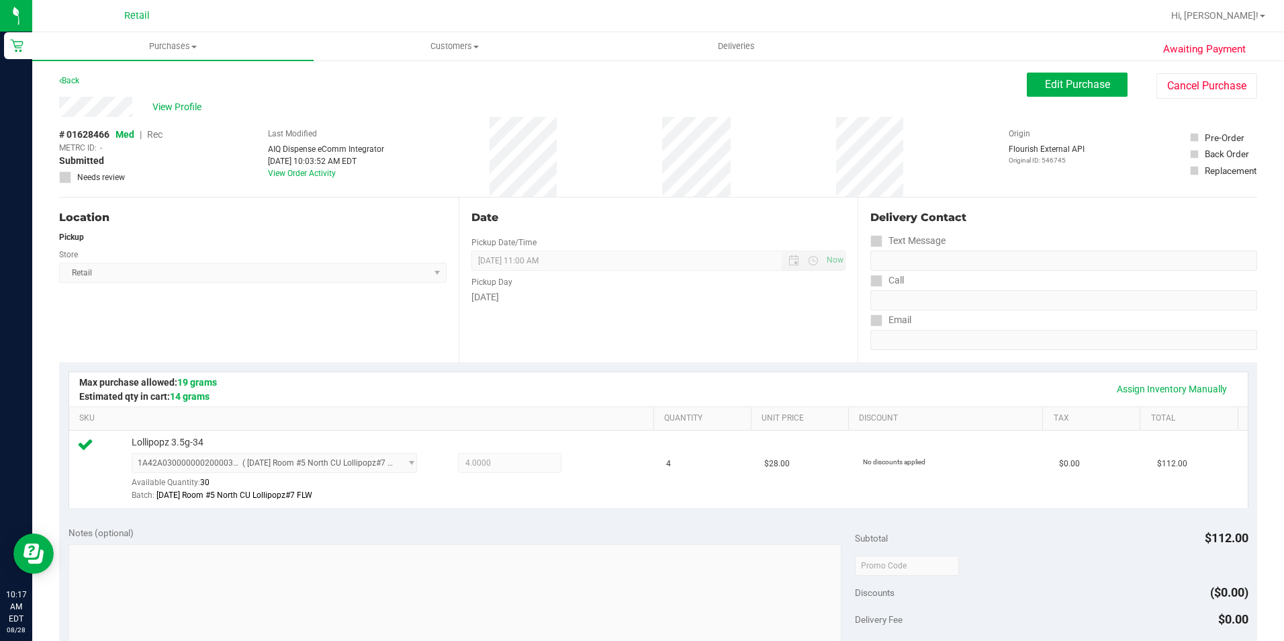
scroll to position [201, 0]
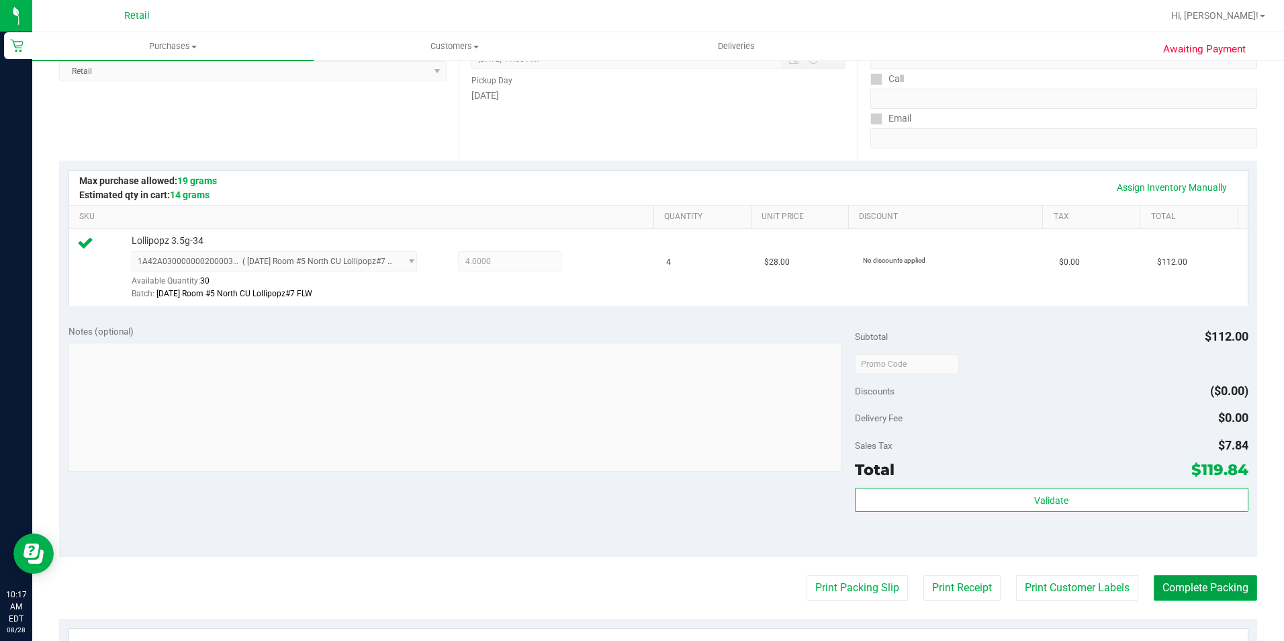
click at [1202, 592] on button "Complete Packing" at bounding box center [1205, 588] width 103 height 26
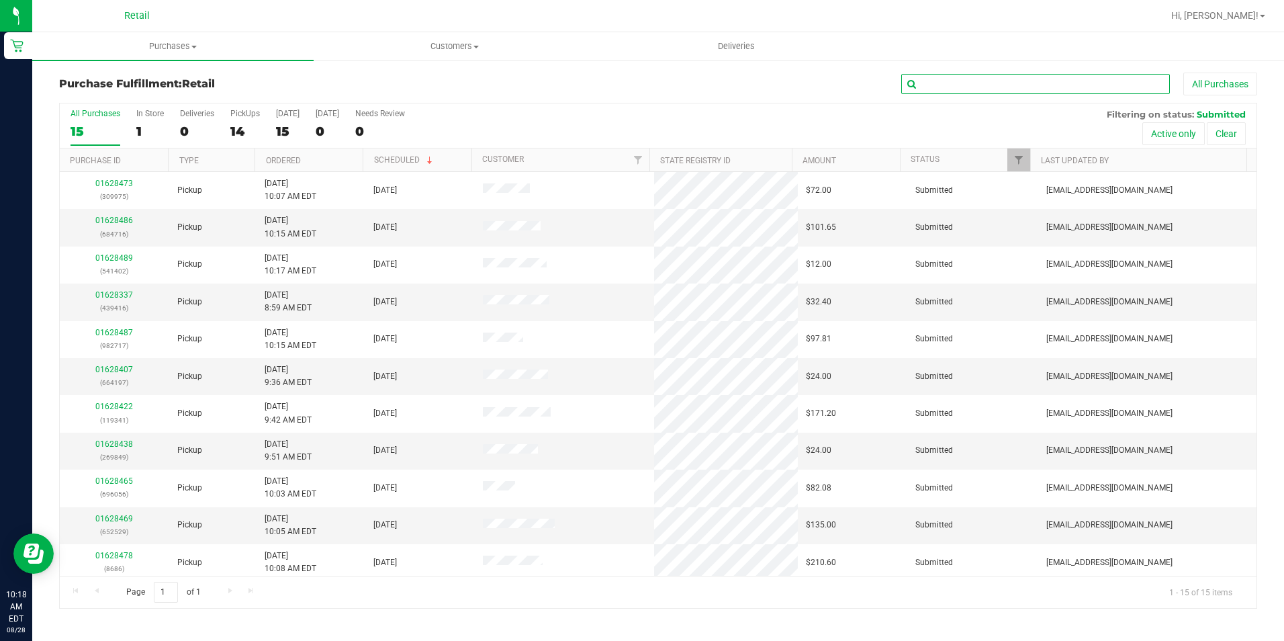
click at [1025, 83] on input "text" at bounding box center [1035, 84] width 269 height 20
type input "743"
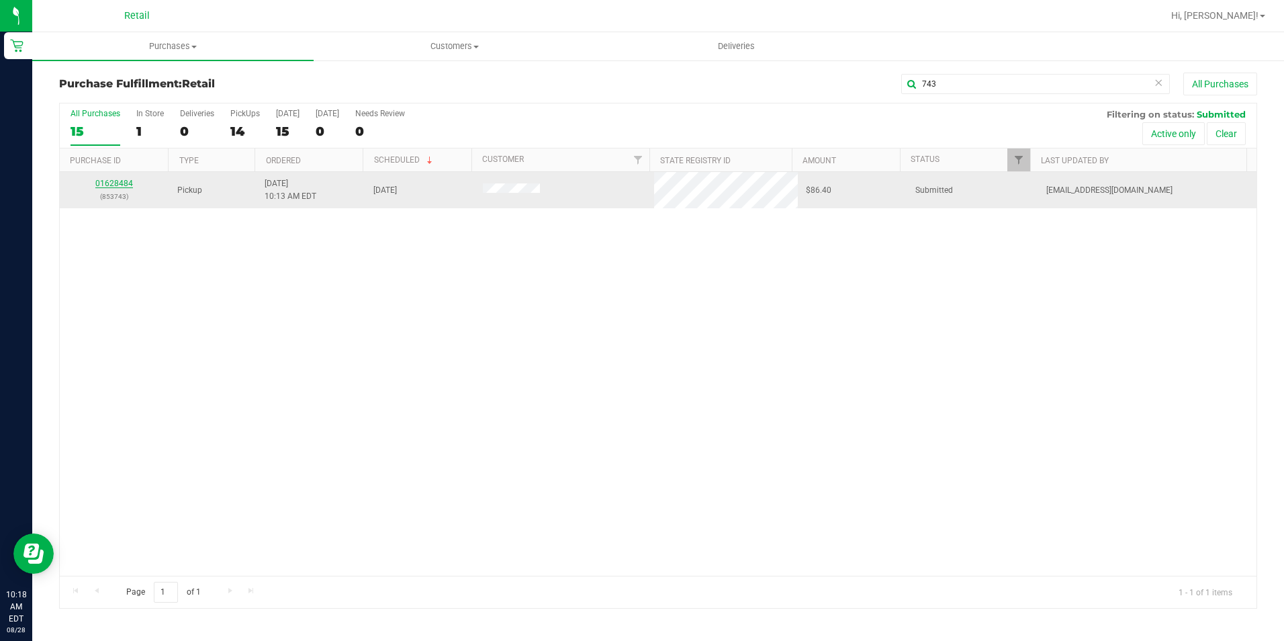
click at [118, 185] on link "01628484" at bounding box center [114, 183] width 38 height 9
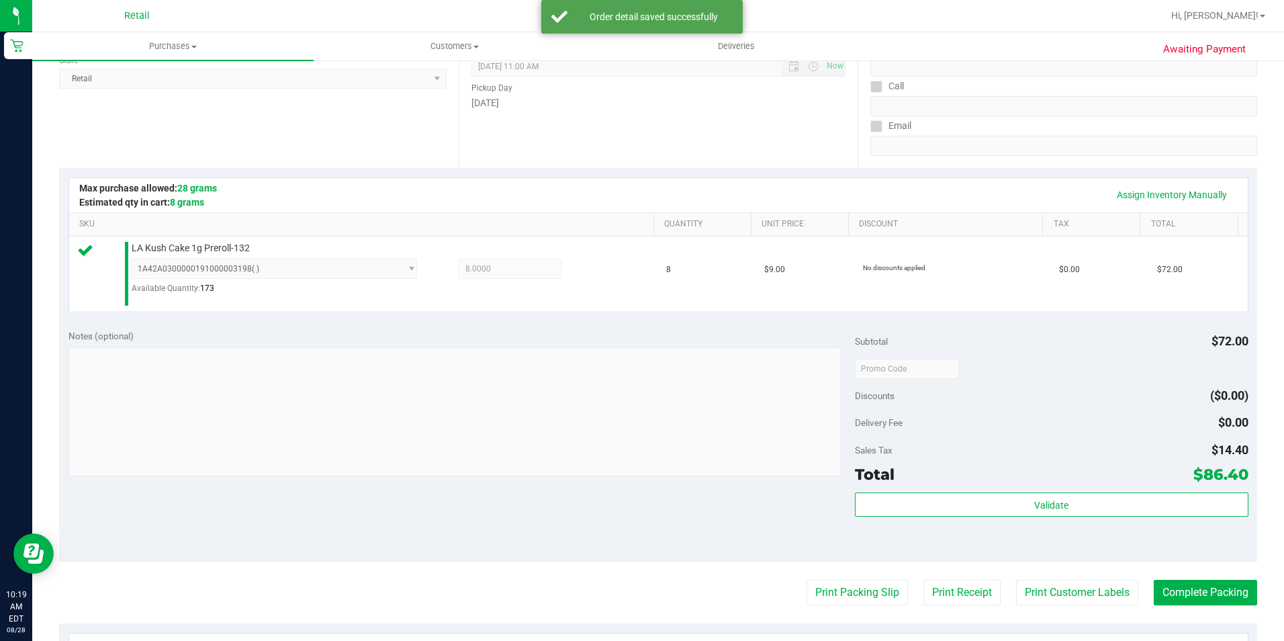
scroll to position [269, 0]
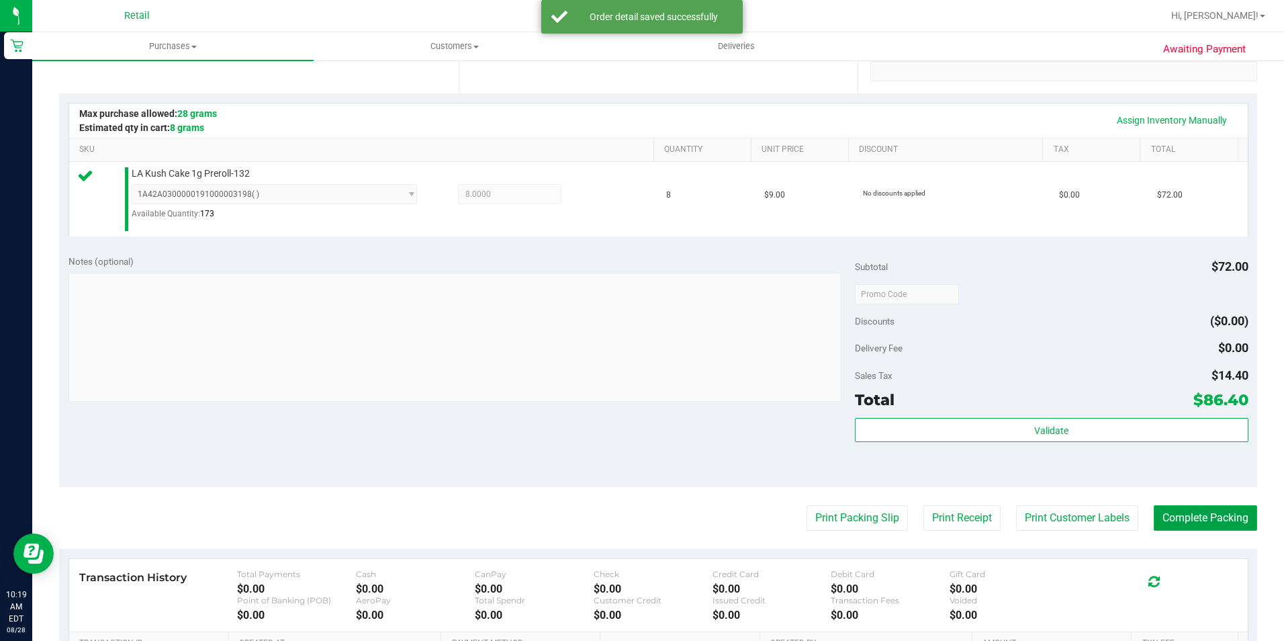
click at [1183, 519] on button "Complete Packing" at bounding box center [1205, 518] width 103 height 26
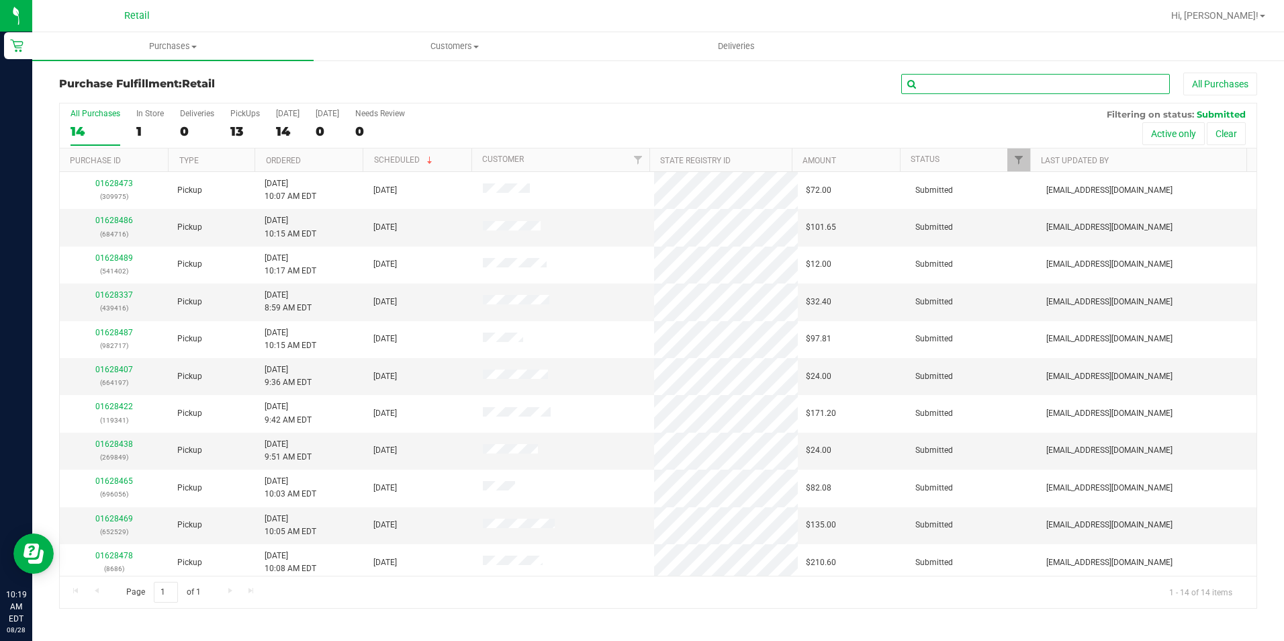
click at [913, 88] on input "text" at bounding box center [1035, 84] width 269 height 20
type input "529"
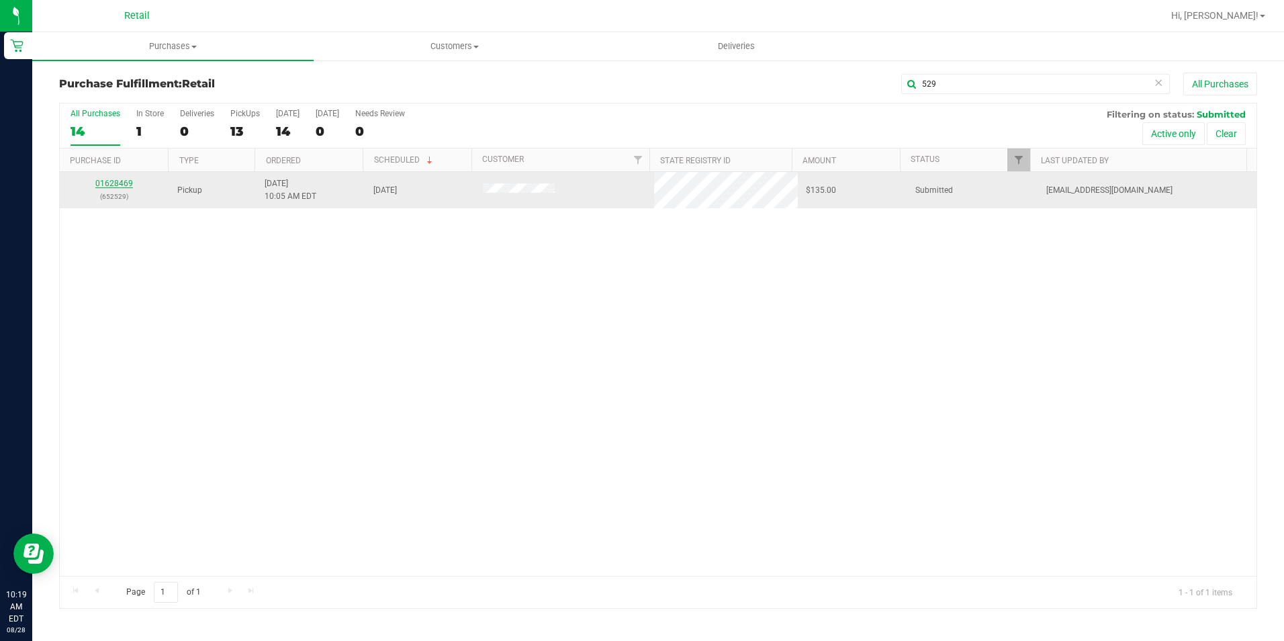
click at [121, 184] on link "01628469" at bounding box center [114, 183] width 38 height 9
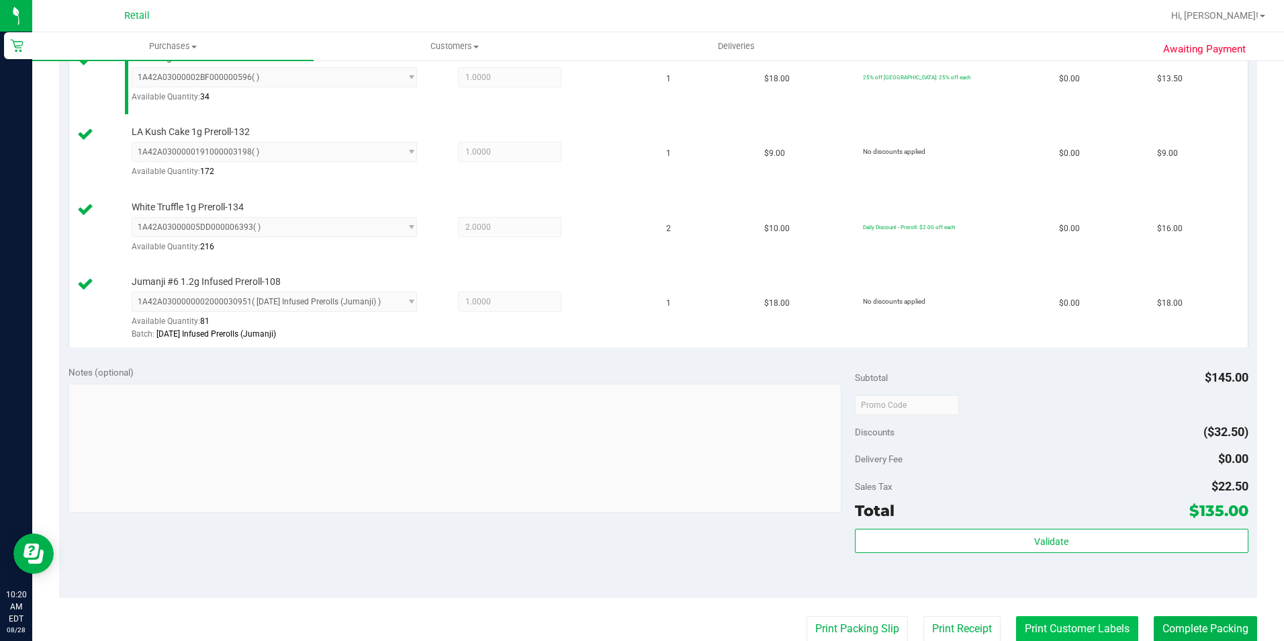
scroll to position [537, 0]
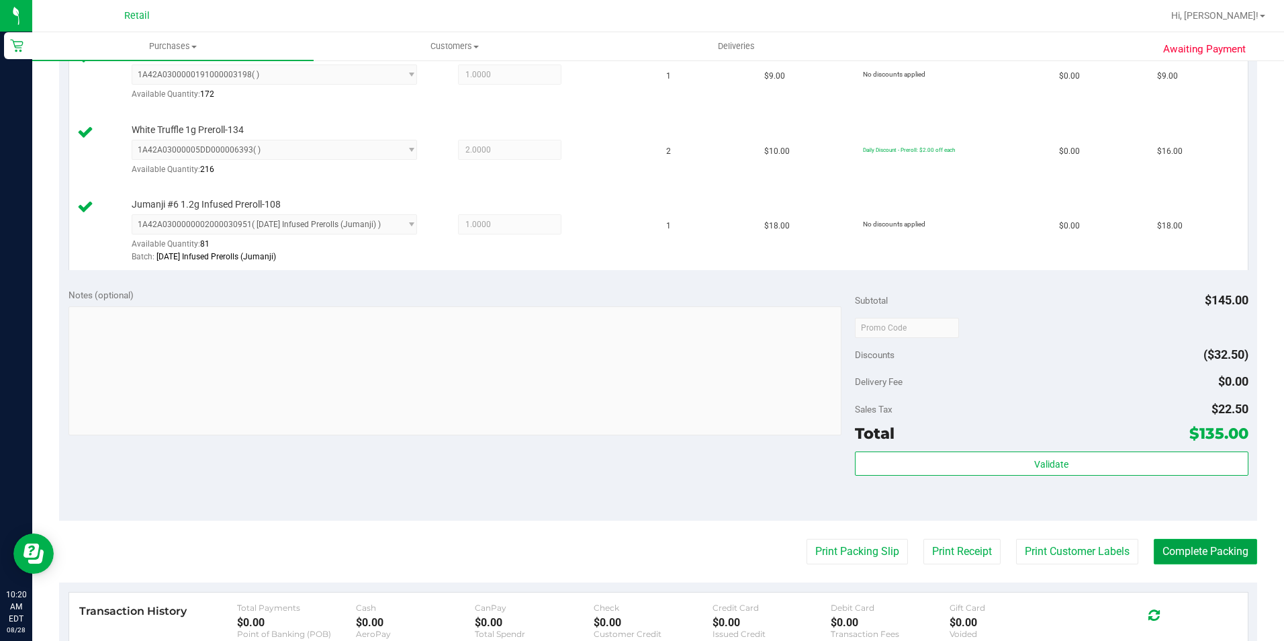
click at [1230, 551] on button "Complete Packing" at bounding box center [1205, 552] width 103 height 26
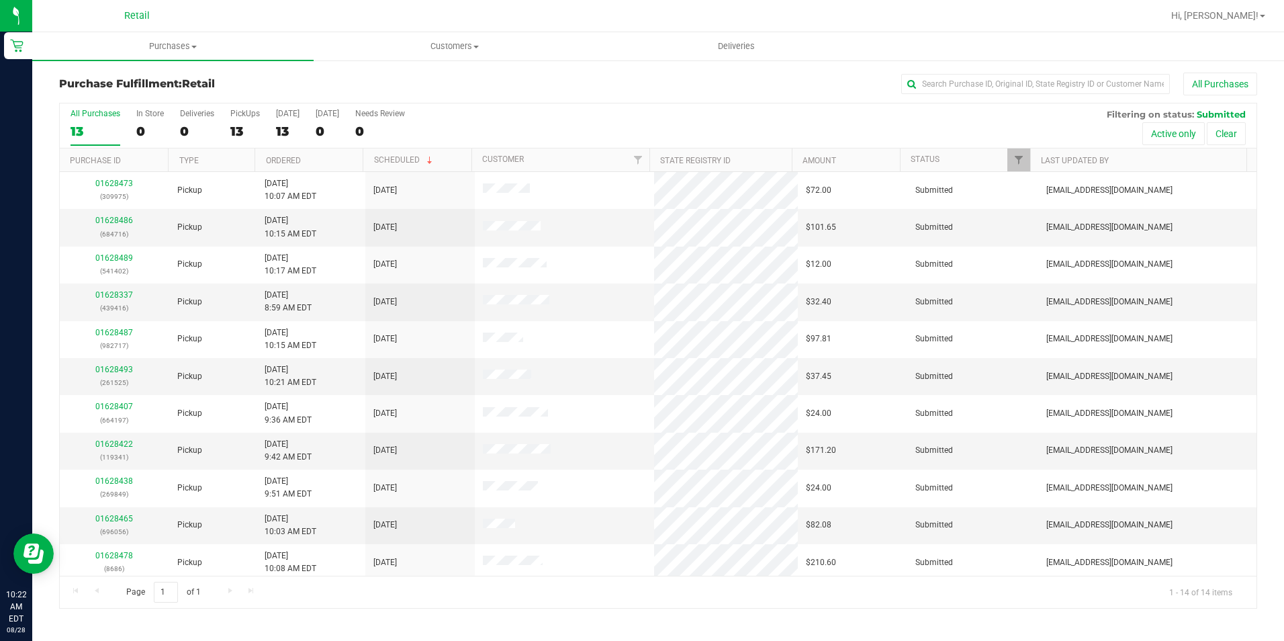
click at [570, 15] on div at bounding box center [701, 16] width 922 height 26
click at [1064, 88] on input "text" at bounding box center [1035, 84] width 269 height 20
type input "717"
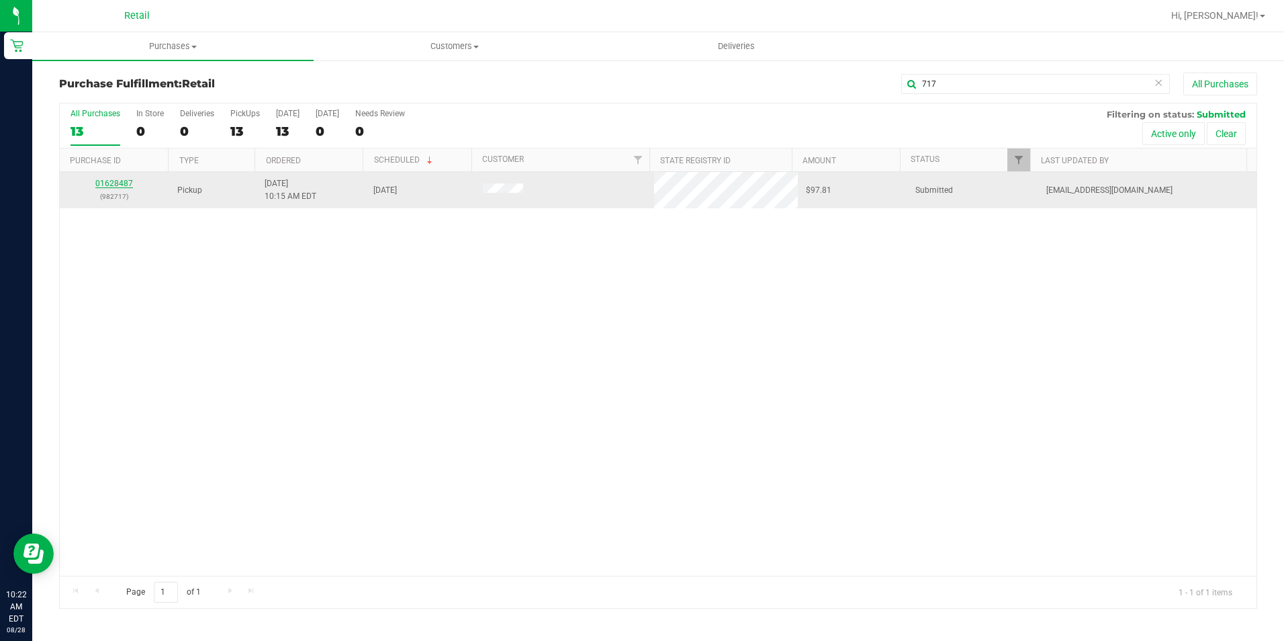
click at [116, 185] on link "01628487" at bounding box center [114, 183] width 38 height 9
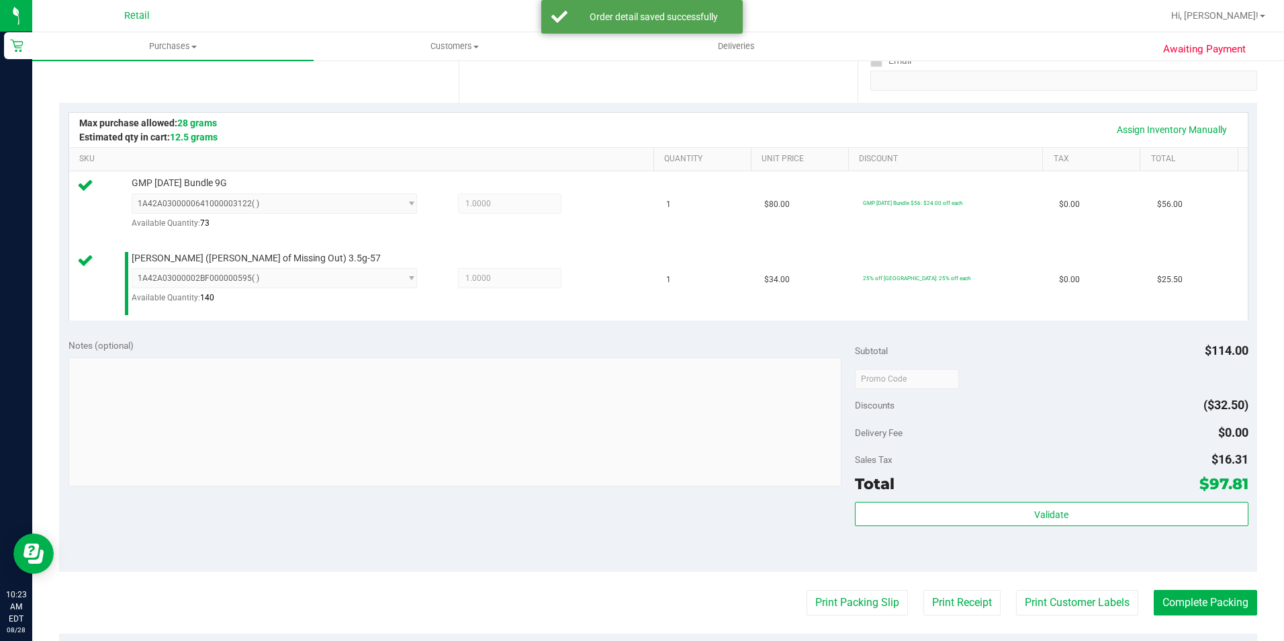
scroll to position [336, 0]
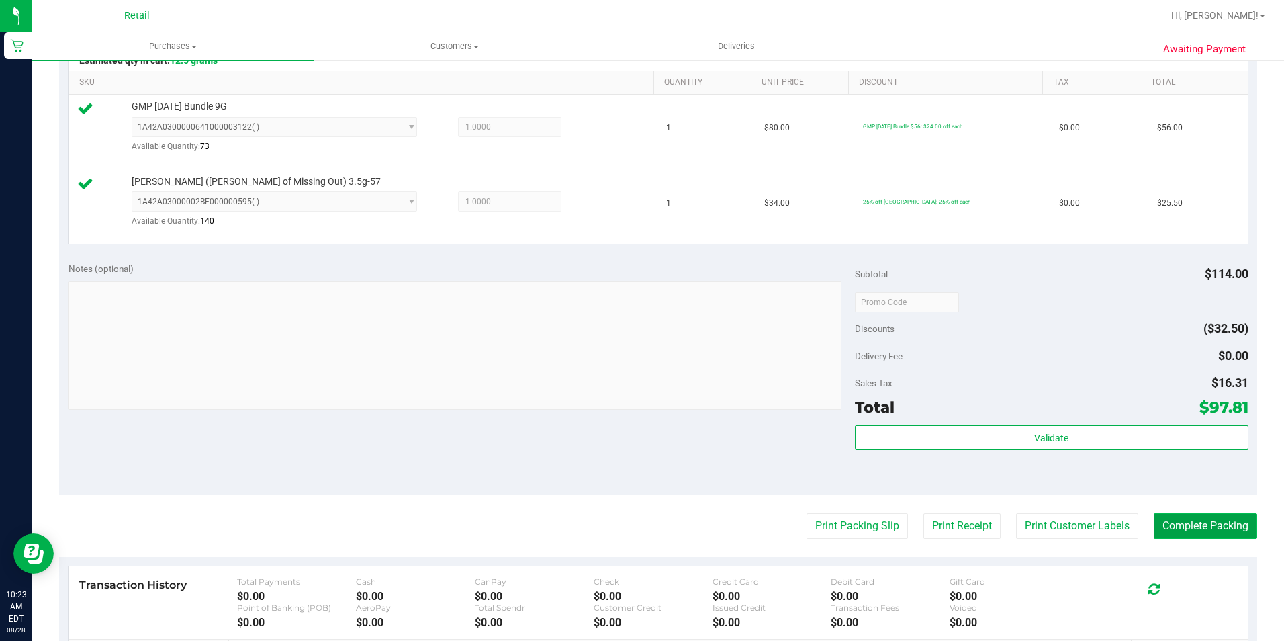
click at [1186, 524] on button "Complete Packing" at bounding box center [1205, 526] width 103 height 26
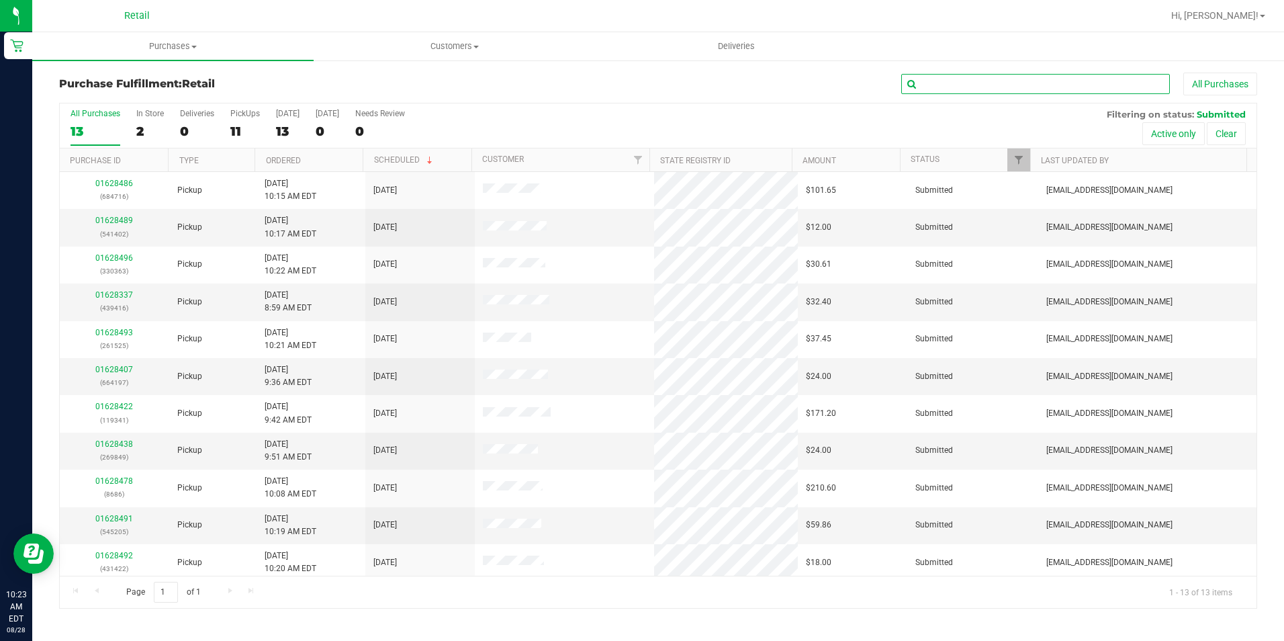
click at [959, 81] on input "text" at bounding box center [1035, 84] width 269 height 20
type input "402"
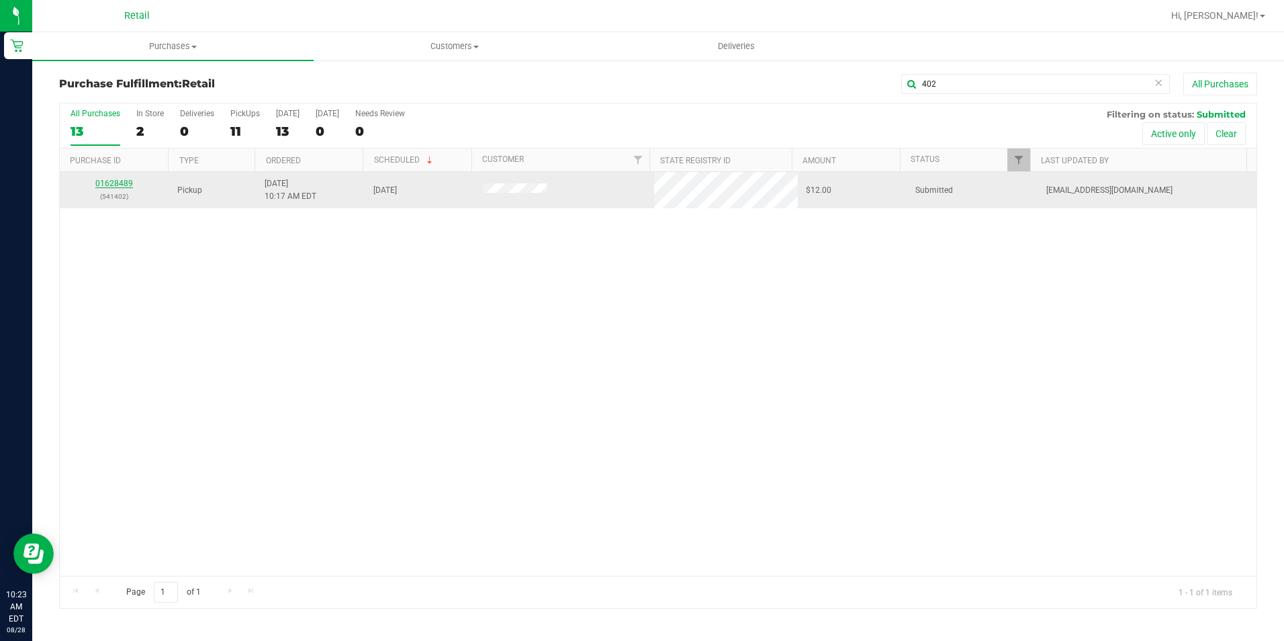
click at [113, 180] on link "01628489" at bounding box center [114, 183] width 38 height 9
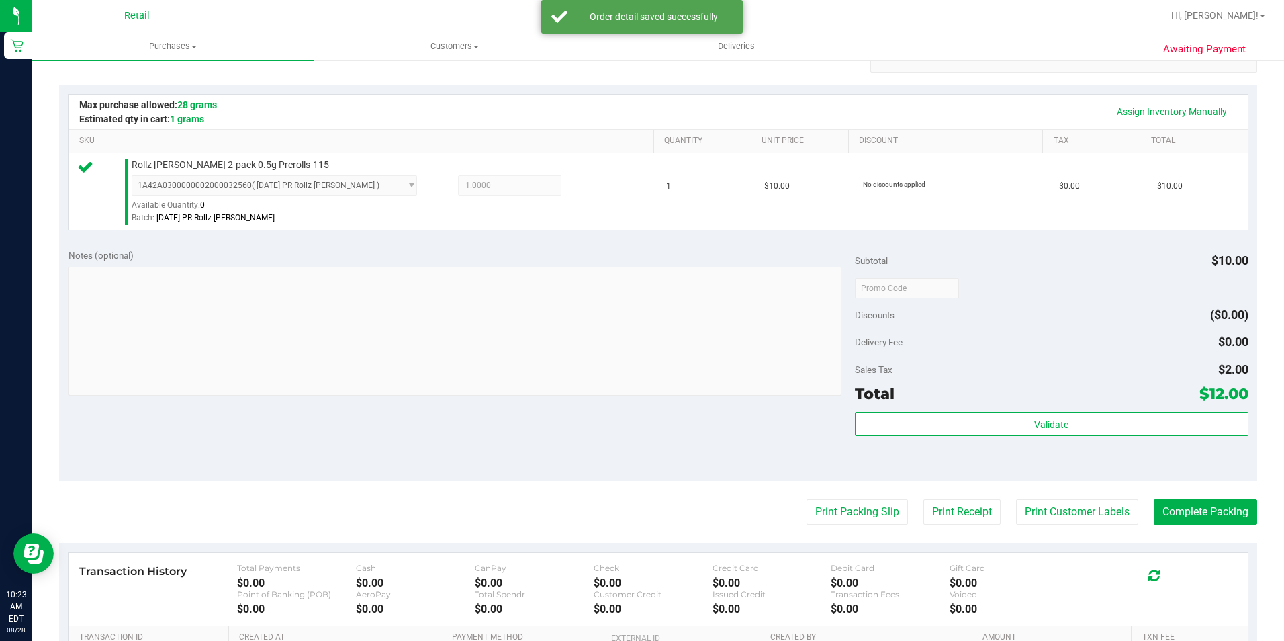
scroll to position [336, 0]
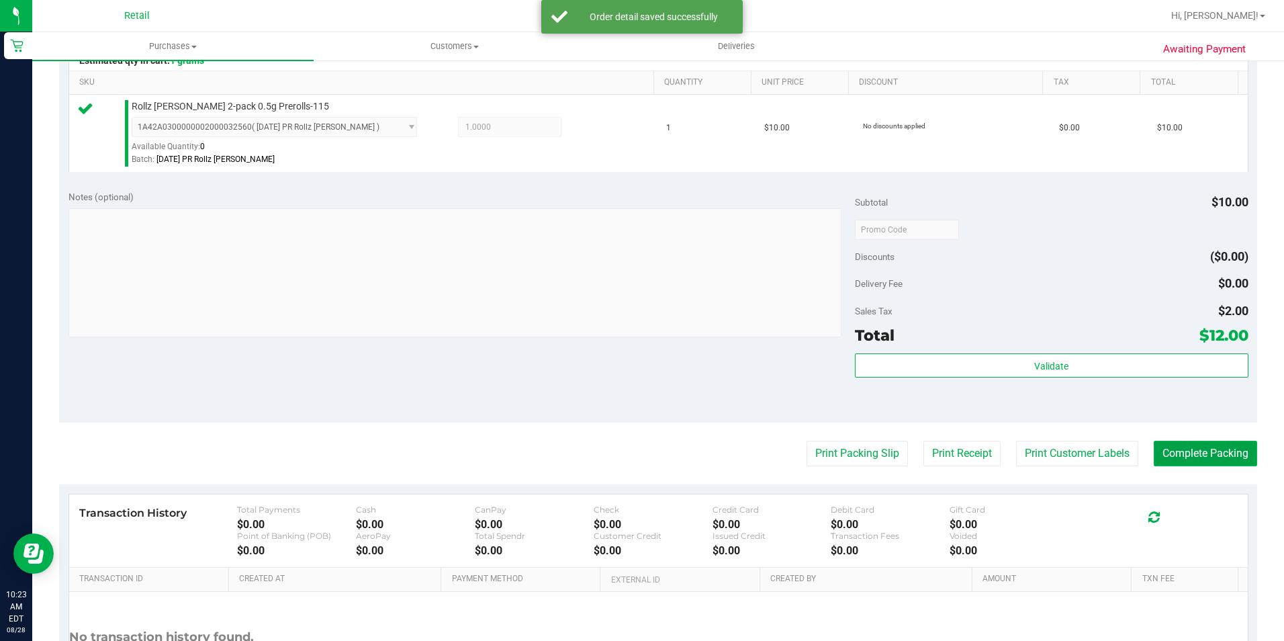
click at [1204, 458] on button "Complete Packing" at bounding box center [1205, 454] width 103 height 26
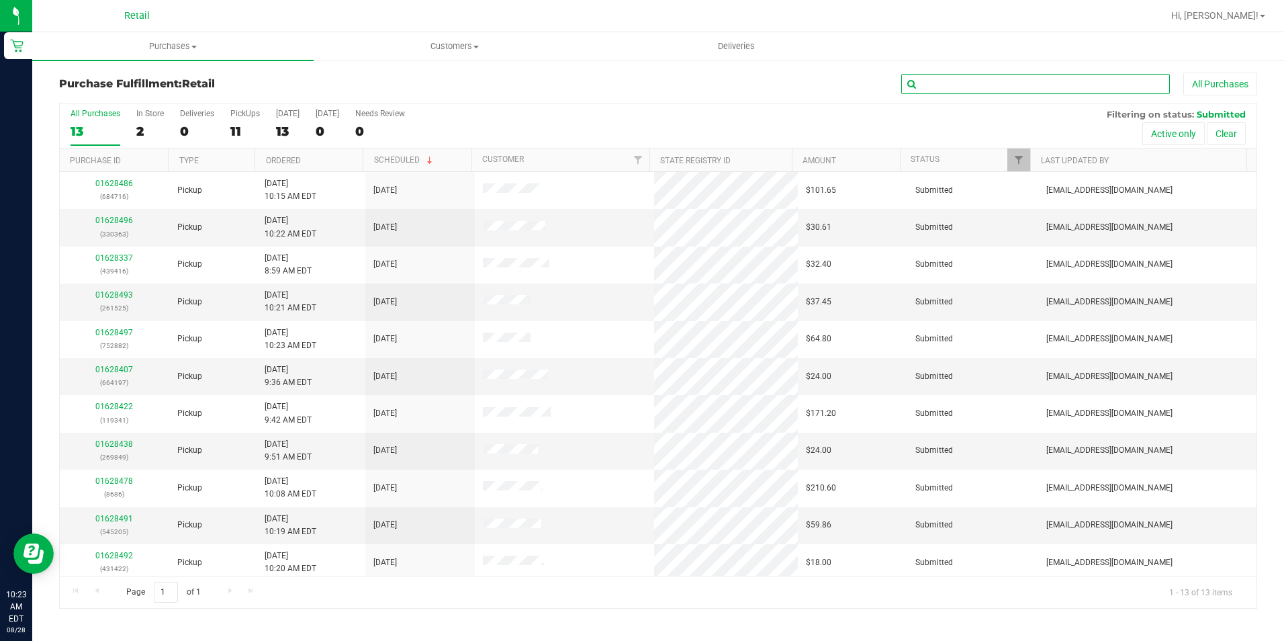
click at [957, 78] on input "text" at bounding box center [1035, 84] width 269 height 20
type input "205"
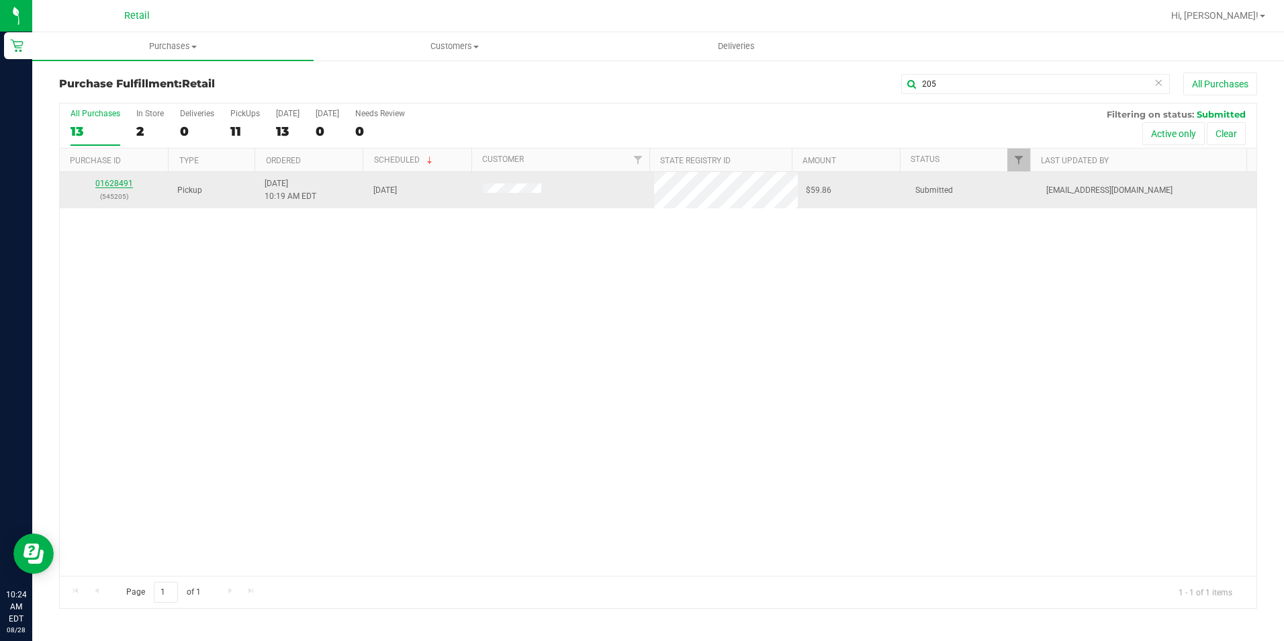
click at [113, 186] on link "01628491" at bounding box center [114, 183] width 38 height 9
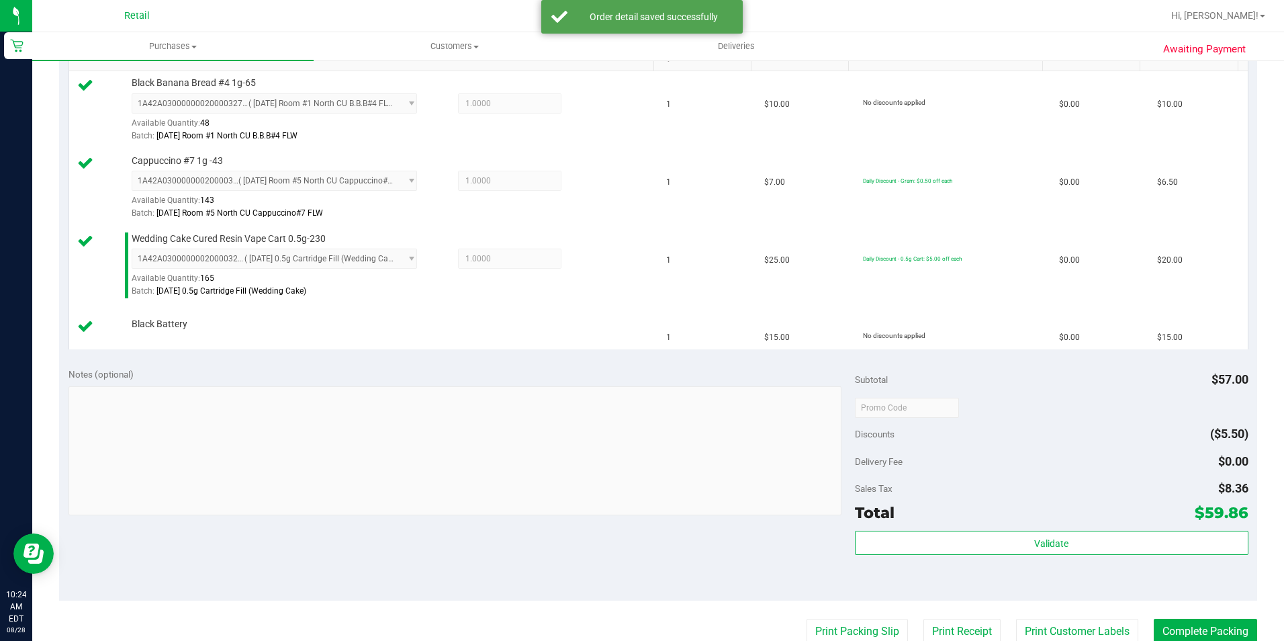
scroll to position [403, 0]
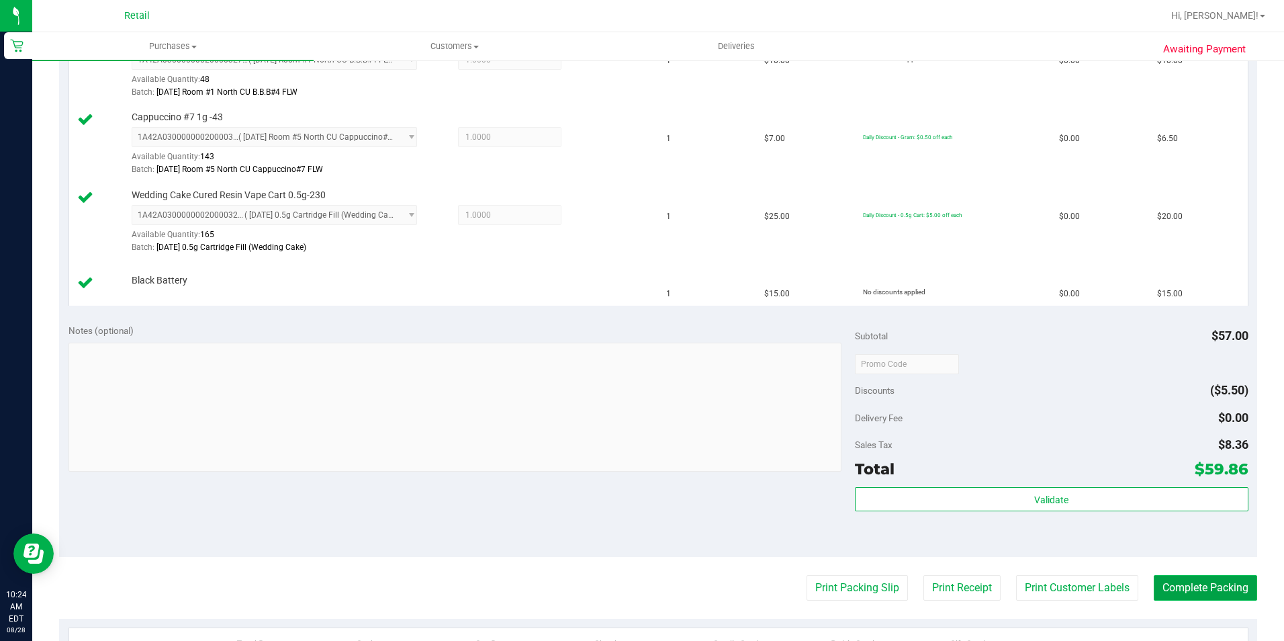
click at [1214, 584] on button "Complete Packing" at bounding box center [1205, 588] width 103 height 26
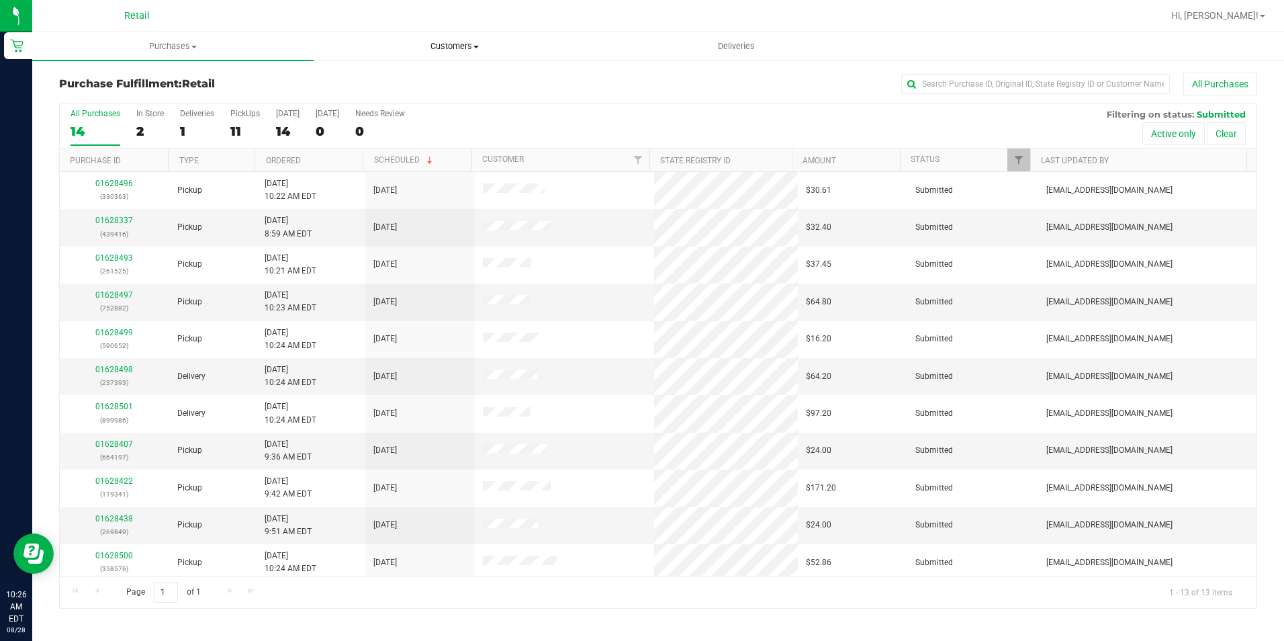
click at [456, 46] on span "Customers" at bounding box center [454, 46] width 280 height 12
click at [170, 48] on span "Purchases" at bounding box center [173, 46] width 280 height 12
click at [390, 134] on div "0" at bounding box center [380, 131] width 50 height 15
click at [0, 0] on input "Needs Review 0" at bounding box center [0, 0] width 0 height 0
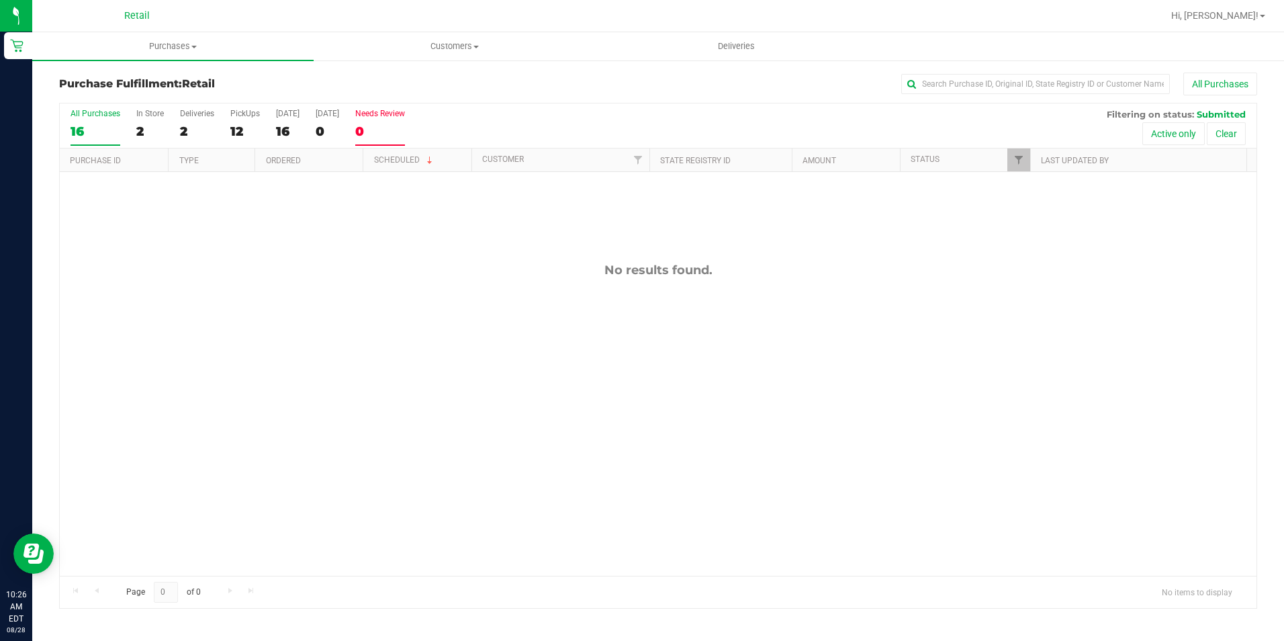
click at [89, 129] on div "16" at bounding box center [96, 131] width 50 height 15
click at [0, 0] on input "All Purchases 16" at bounding box center [0, 0] width 0 height 0
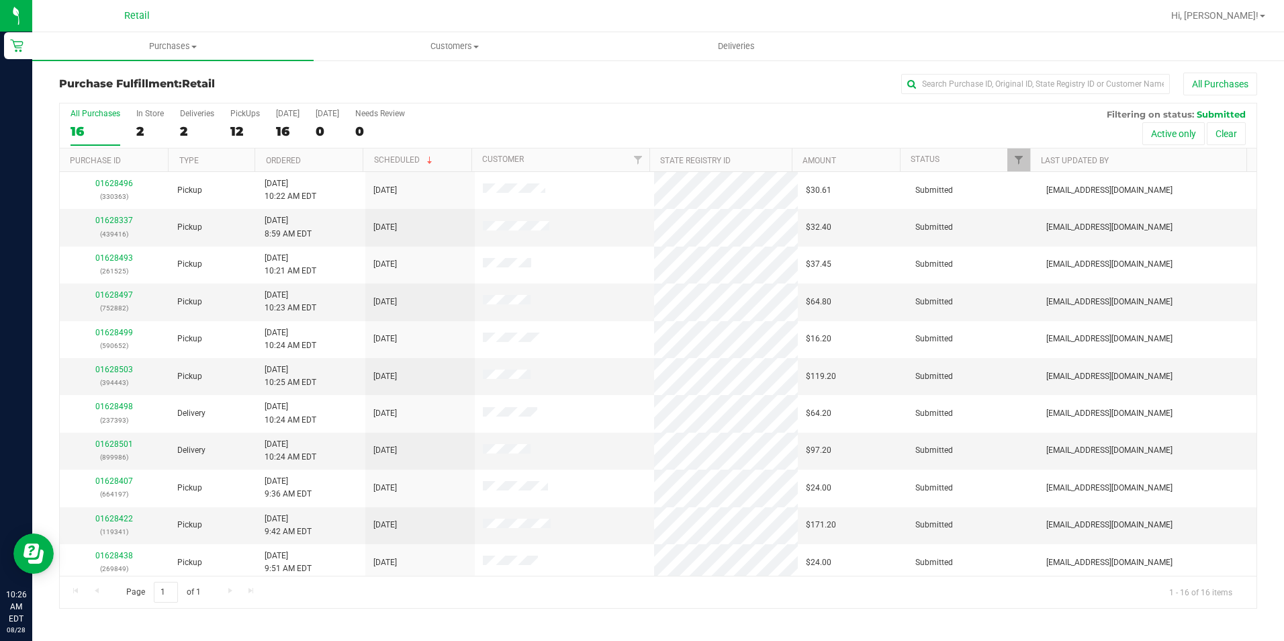
click at [543, 89] on div "All Purchases" at bounding box center [858, 84] width 798 height 23
click at [963, 81] on input "text" at bounding box center [1035, 84] width 269 height 20
type input "363"
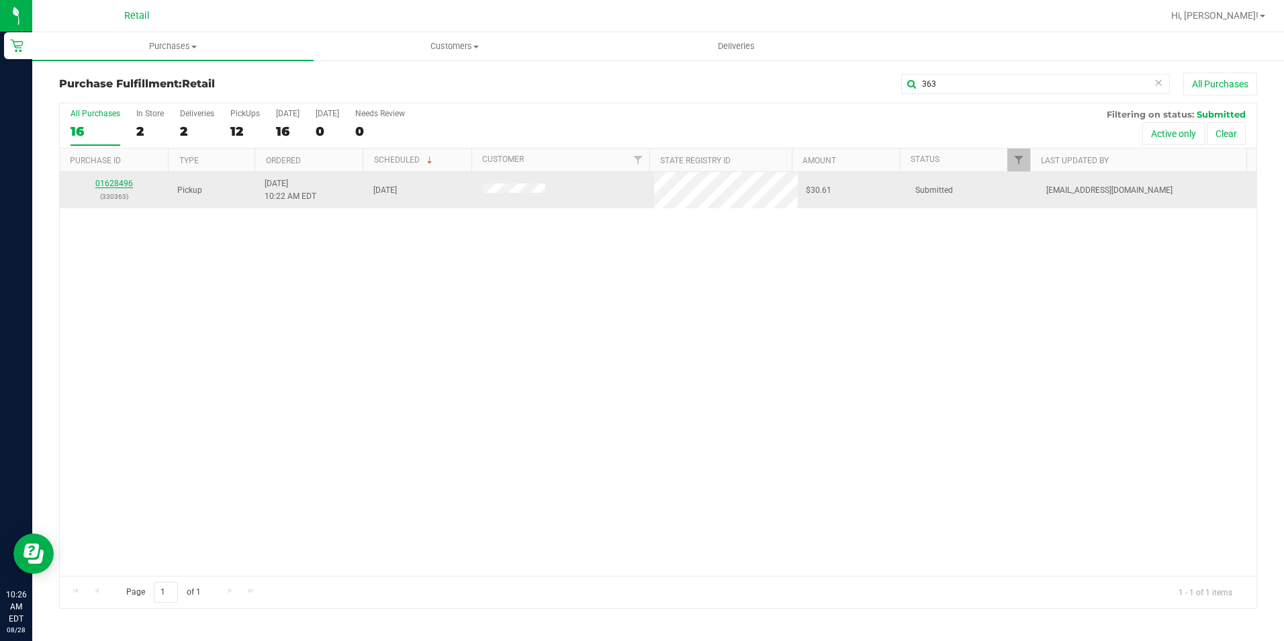
click at [112, 185] on link "01628496" at bounding box center [114, 183] width 38 height 9
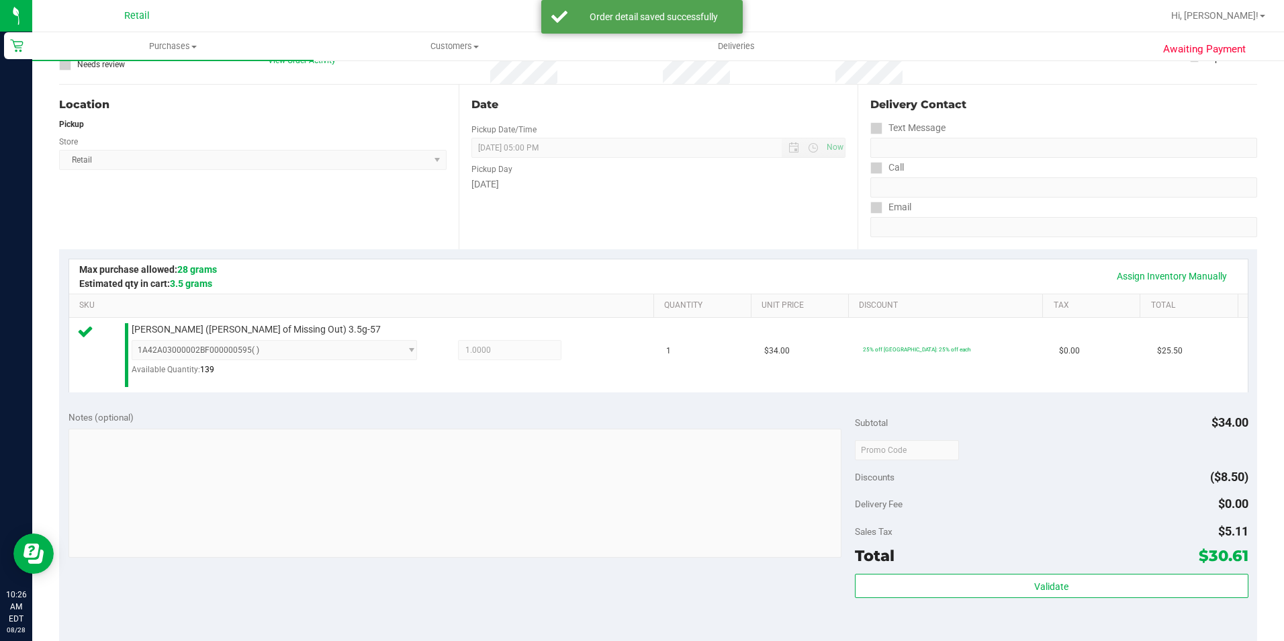
scroll to position [269, 0]
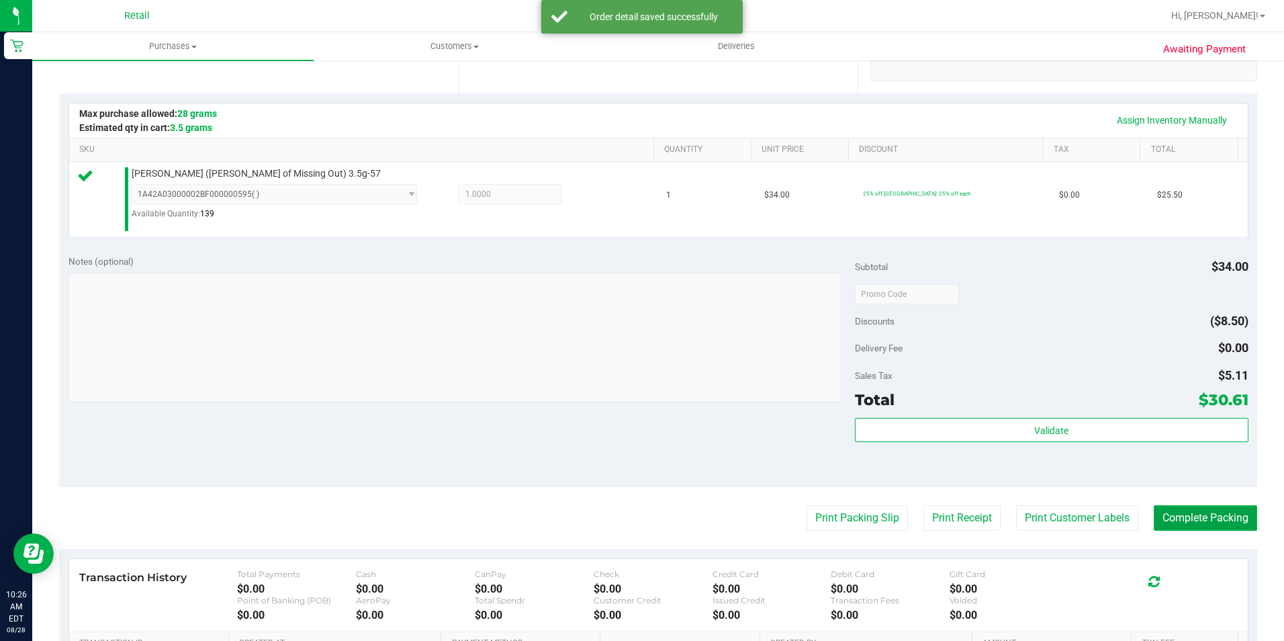
click at [1209, 518] on button "Complete Packing" at bounding box center [1205, 518] width 103 height 26
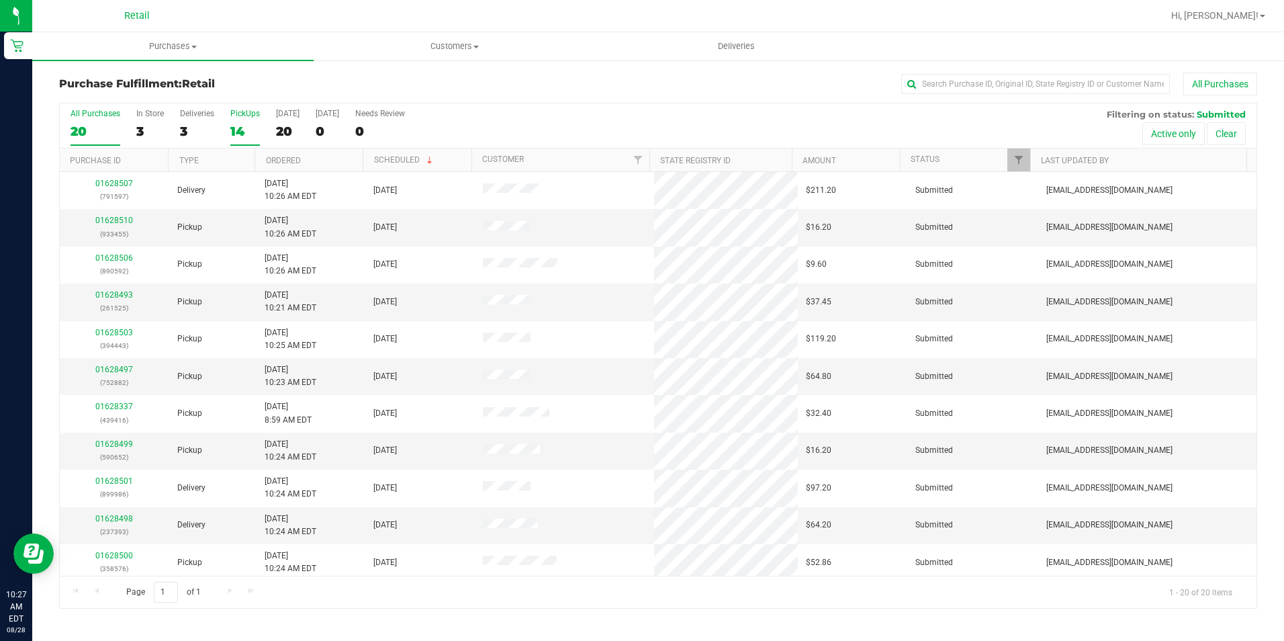
click at [259, 129] on div "14" at bounding box center [245, 131] width 30 height 15
click at [0, 0] on input "PickUps 14" at bounding box center [0, 0] width 0 height 0
click at [94, 129] on div "20" at bounding box center [96, 131] width 50 height 15
click at [0, 0] on input "All Purchases 20" at bounding box center [0, 0] width 0 height 0
click at [1025, 89] on input "text" at bounding box center [1035, 84] width 269 height 20
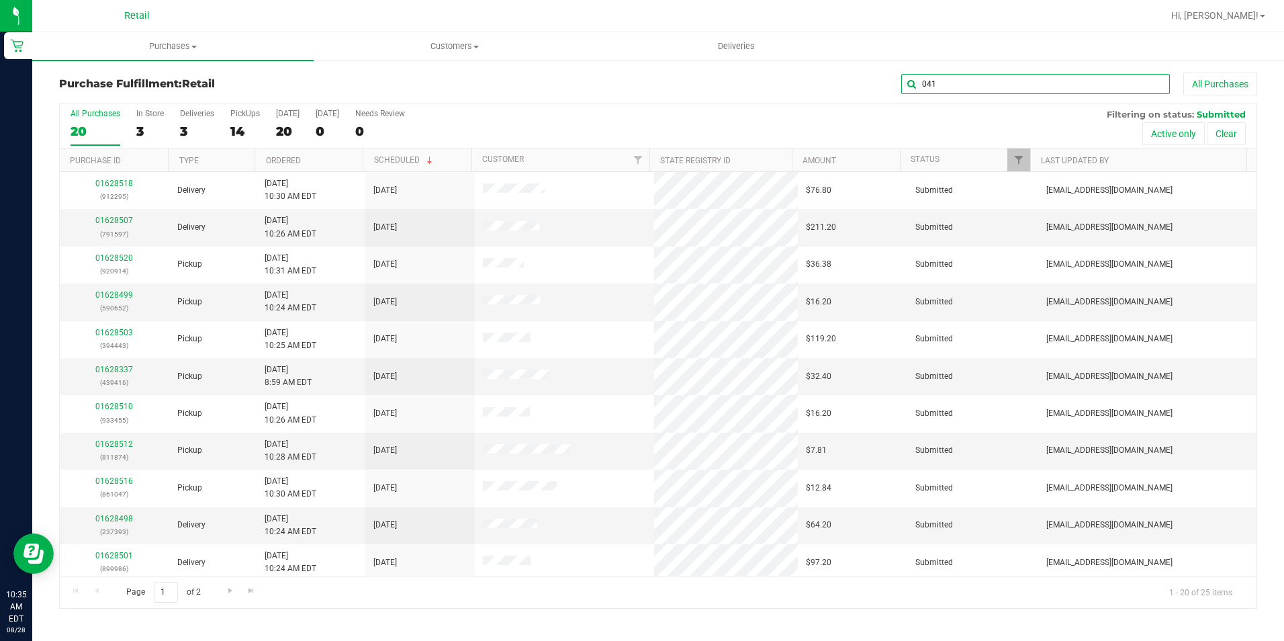
type input "041"
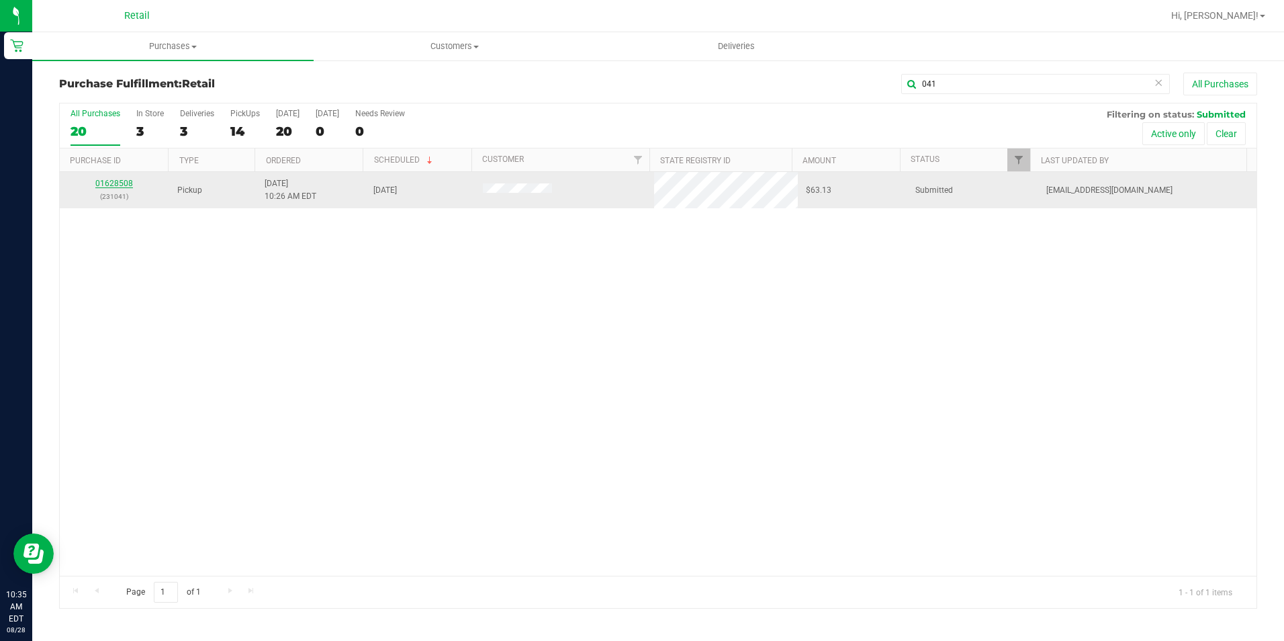
click at [111, 183] on link "01628508" at bounding box center [114, 183] width 38 height 9
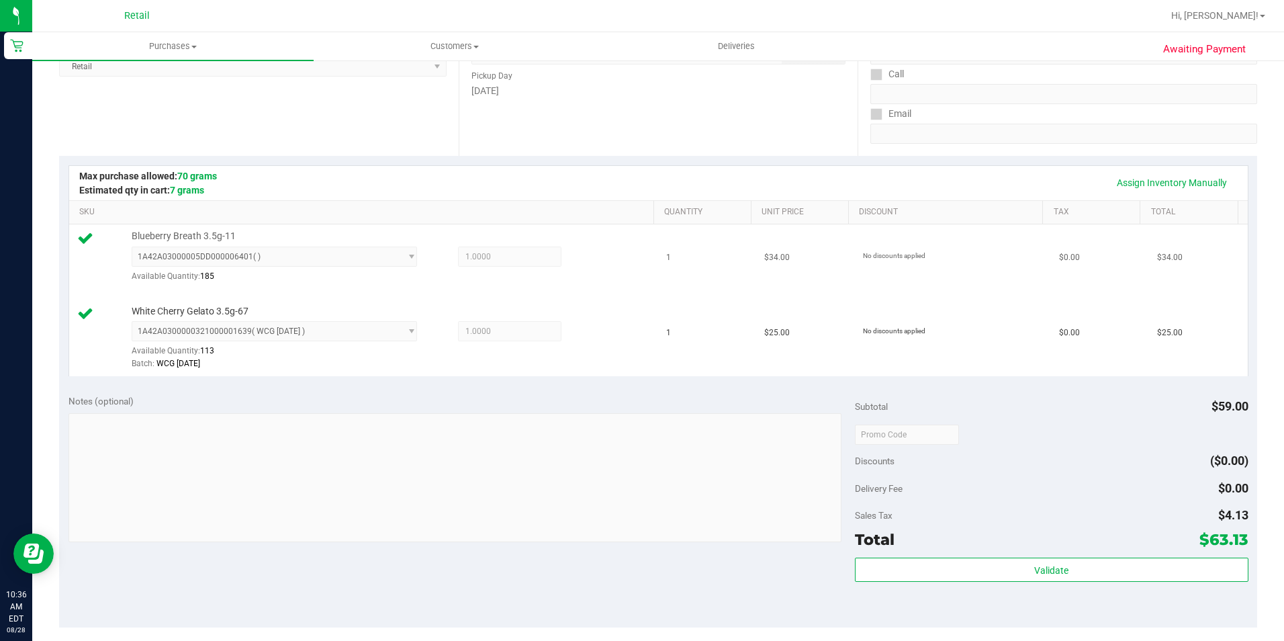
scroll to position [269, 0]
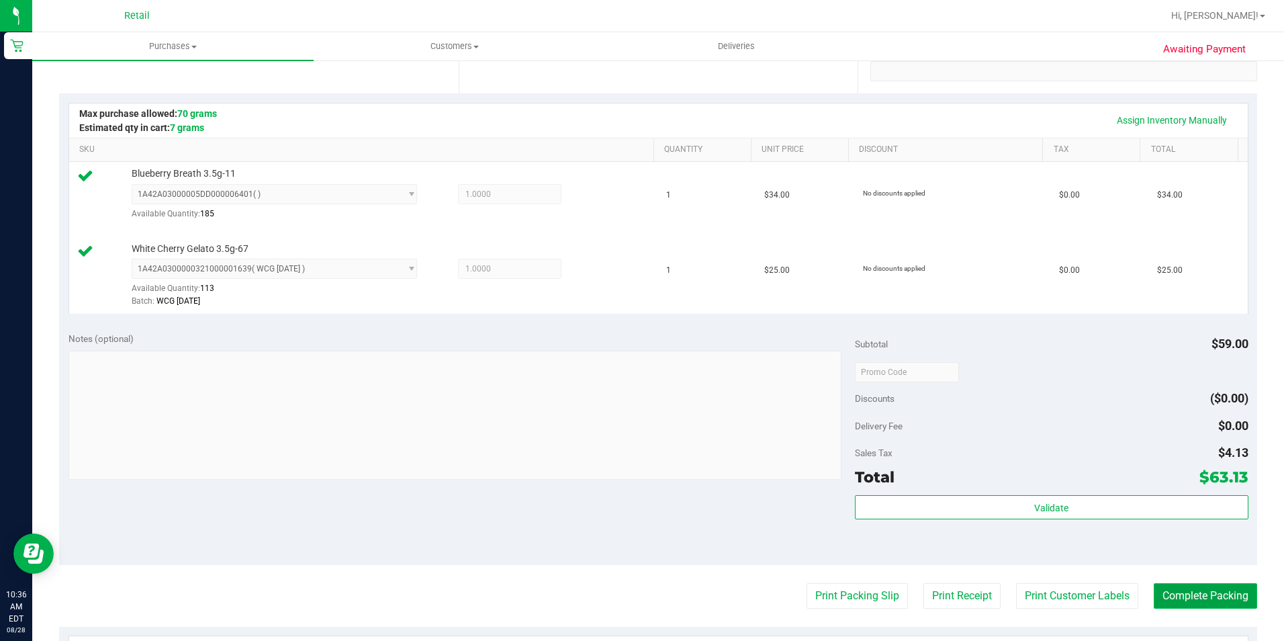
click at [1209, 589] on button "Complete Packing" at bounding box center [1205, 596] width 103 height 26
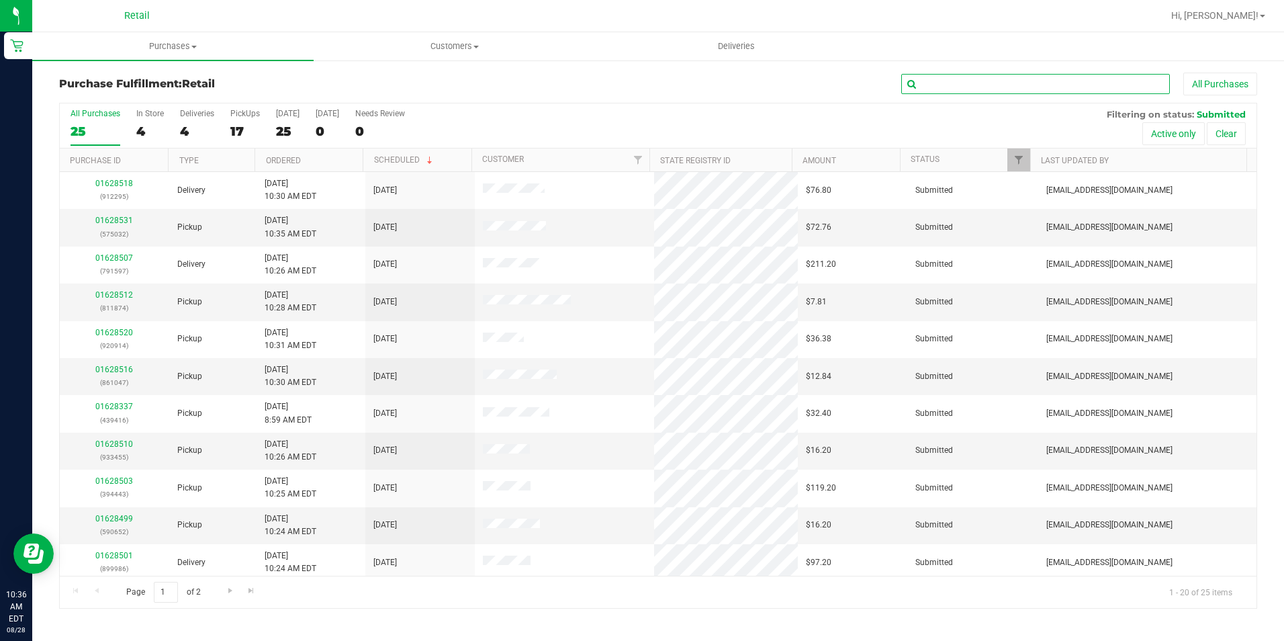
click at [1027, 87] on input "text" at bounding box center [1035, 84] width 269 height 20
type input "443"
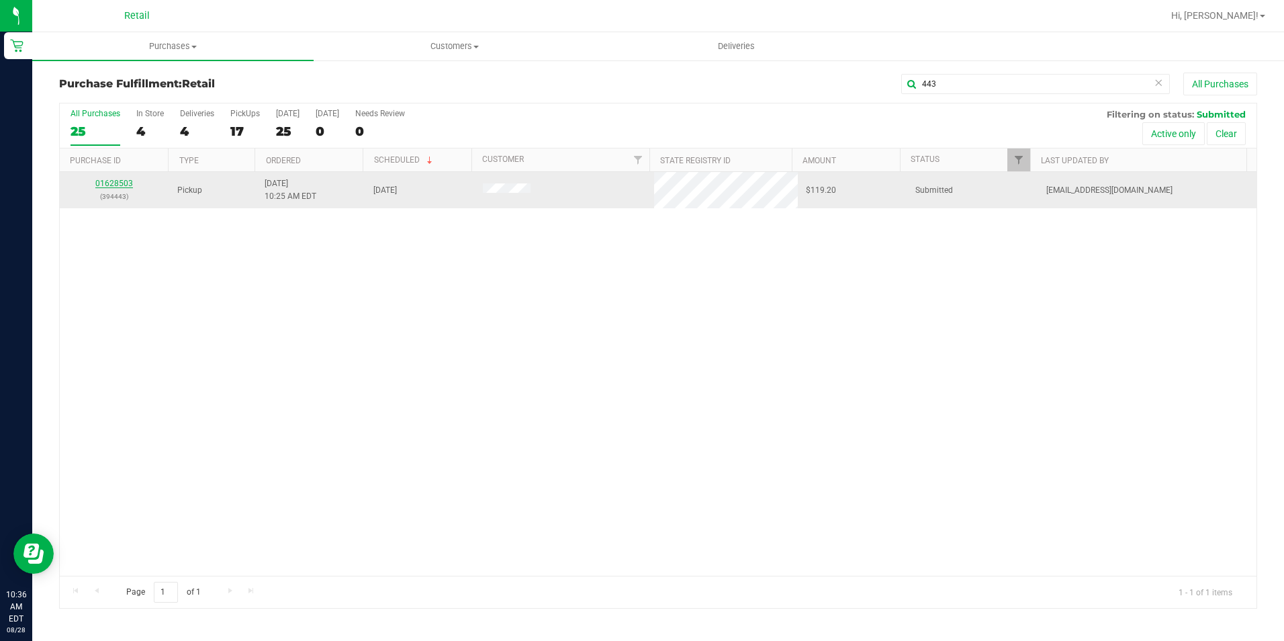
click at [121, 183] on link "01628503" at bounding box center [114, 183] width 38 height 9
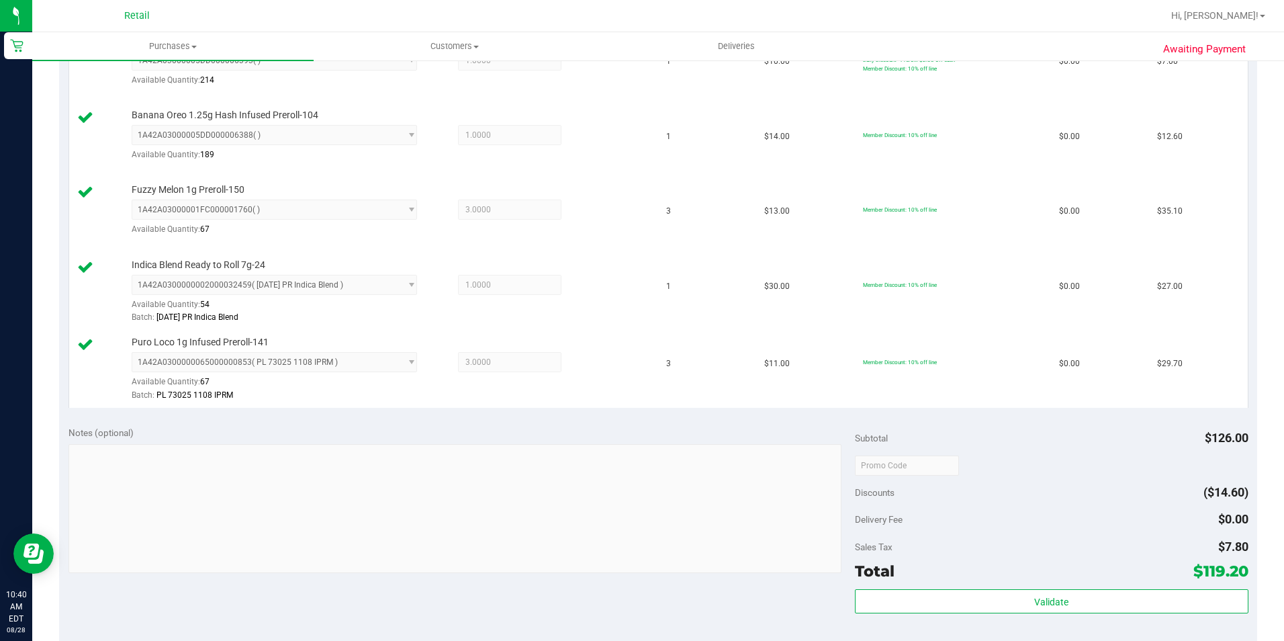
scroll to position [403, 0]
click at [791, 425] on div "Notes (optional)" at bounding box center [461, 431] width 786 height 13
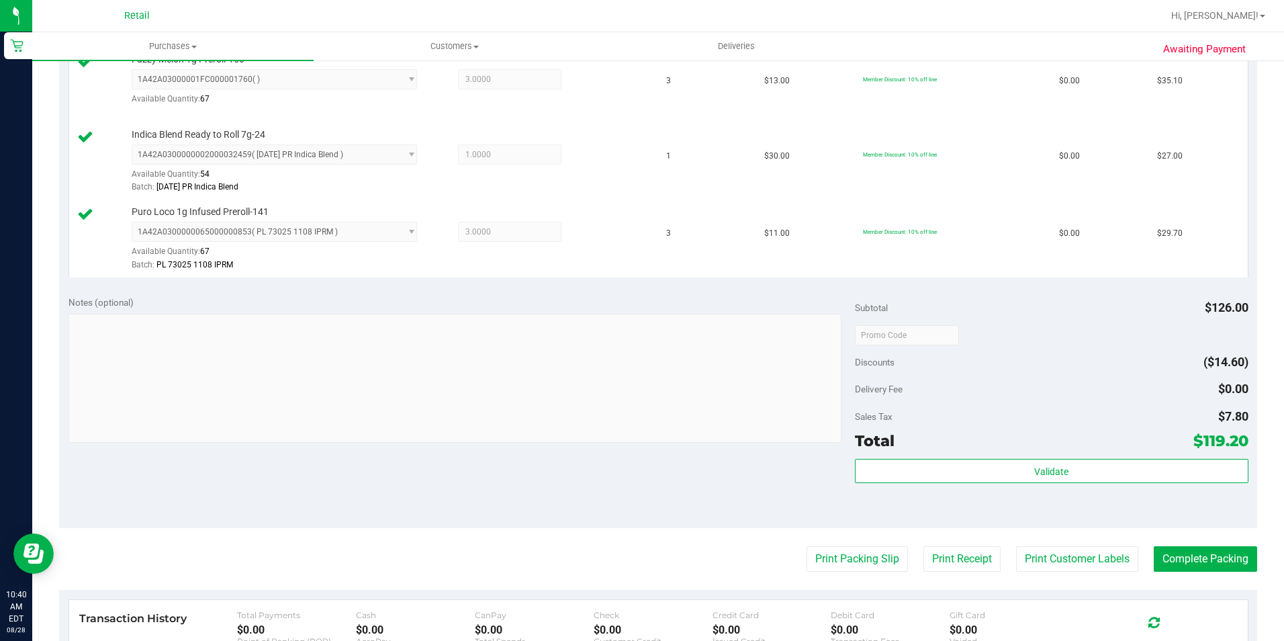
scroll to position [537, 0]
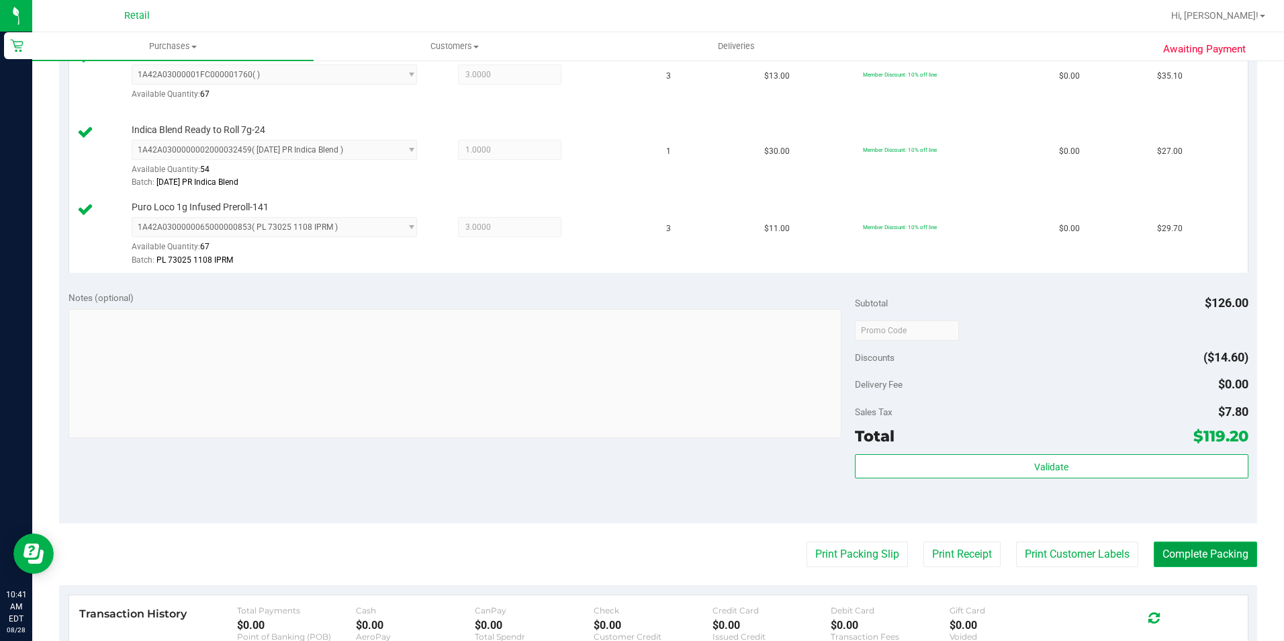
click at [1154, 546] on button "Complete Packing" at bounding box center [1205, 554] width 103 height 26
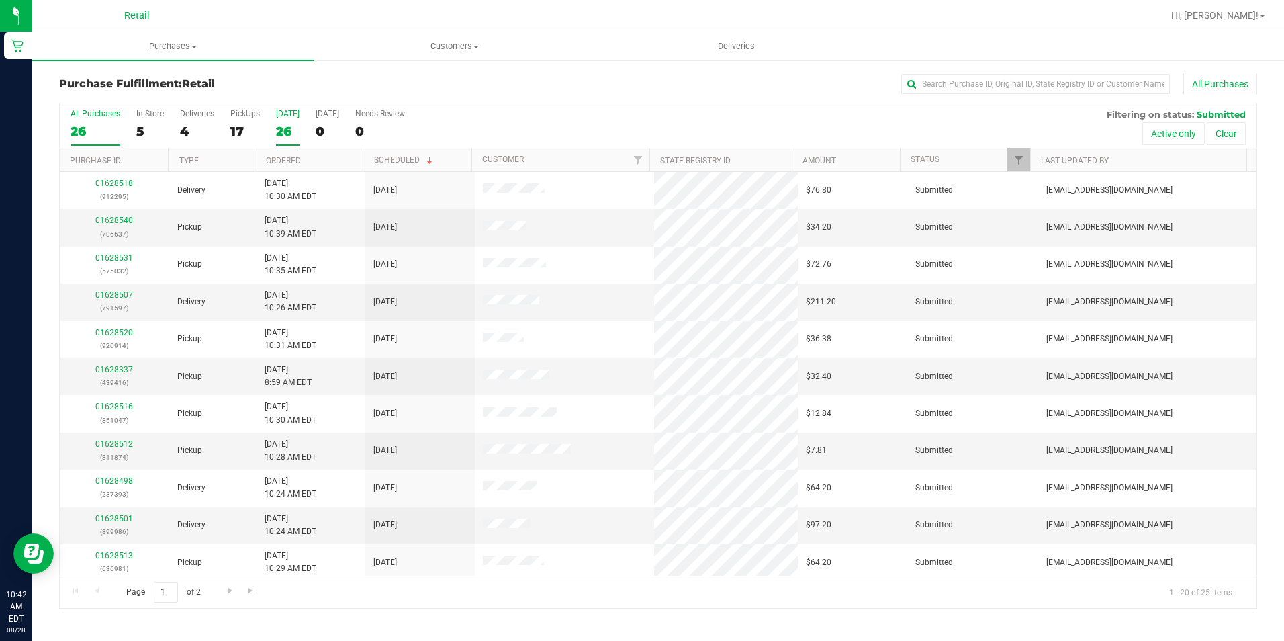
click at [296, 133] on div "26" at bounding box center [288, 131] width 24 height 15
click at [0, 0] on input "Today 26" at bounding box center [0, 0] width 0 height 0
click at [97, 136] on div "25" at bounding box center [96, 131] width 50 height 15
click at [0, 0] on input "All Purchases 25" at bounding box center [0, 0] width 0 height 0
click at [1017, 82] on input "text" at bounding box center [1035, 84] width 269 height 20
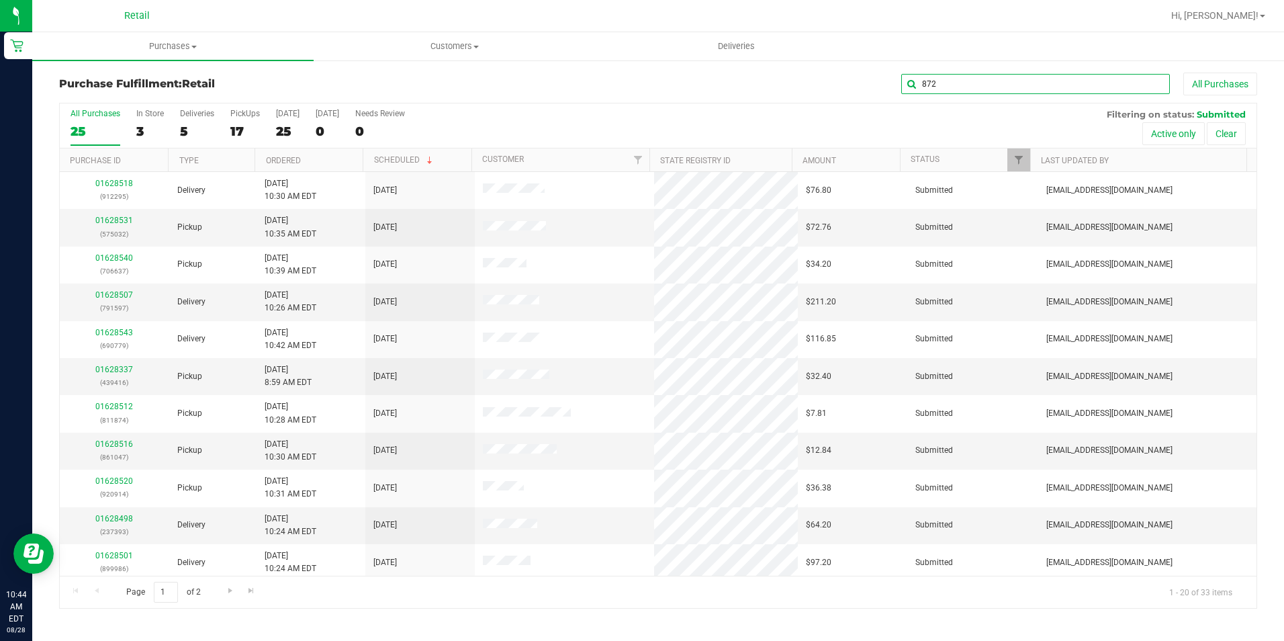
type input "872"
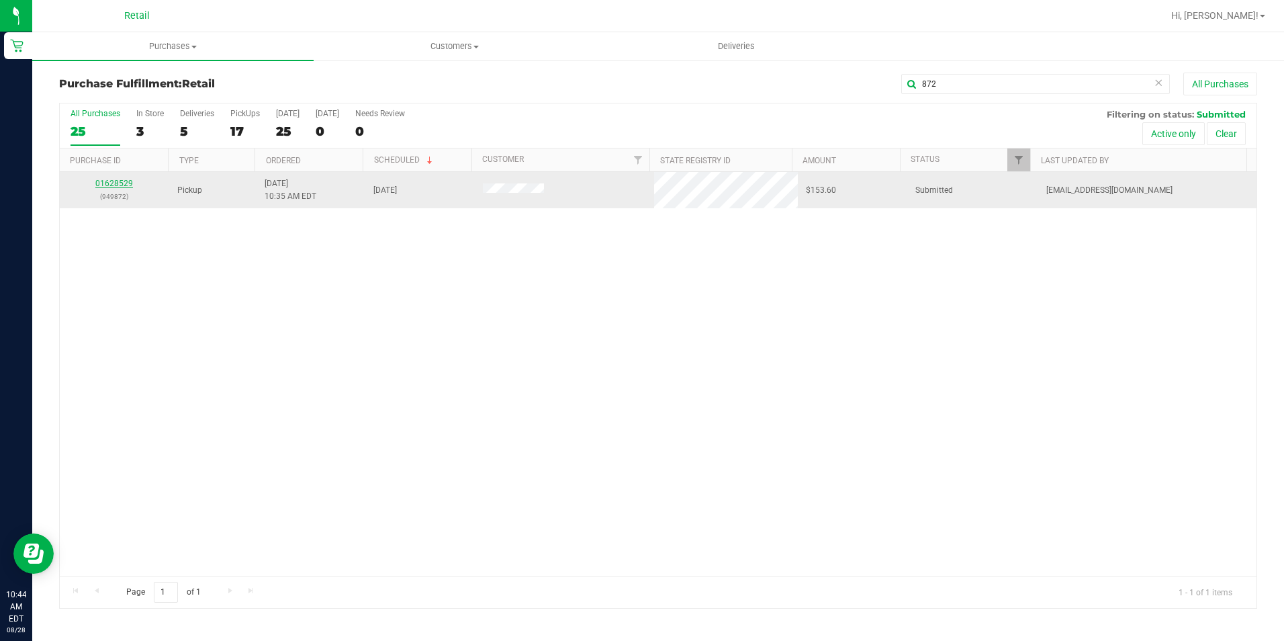
click at [115, 181] on link "01628529" at bounding box center [114, 183] width 38 height 9
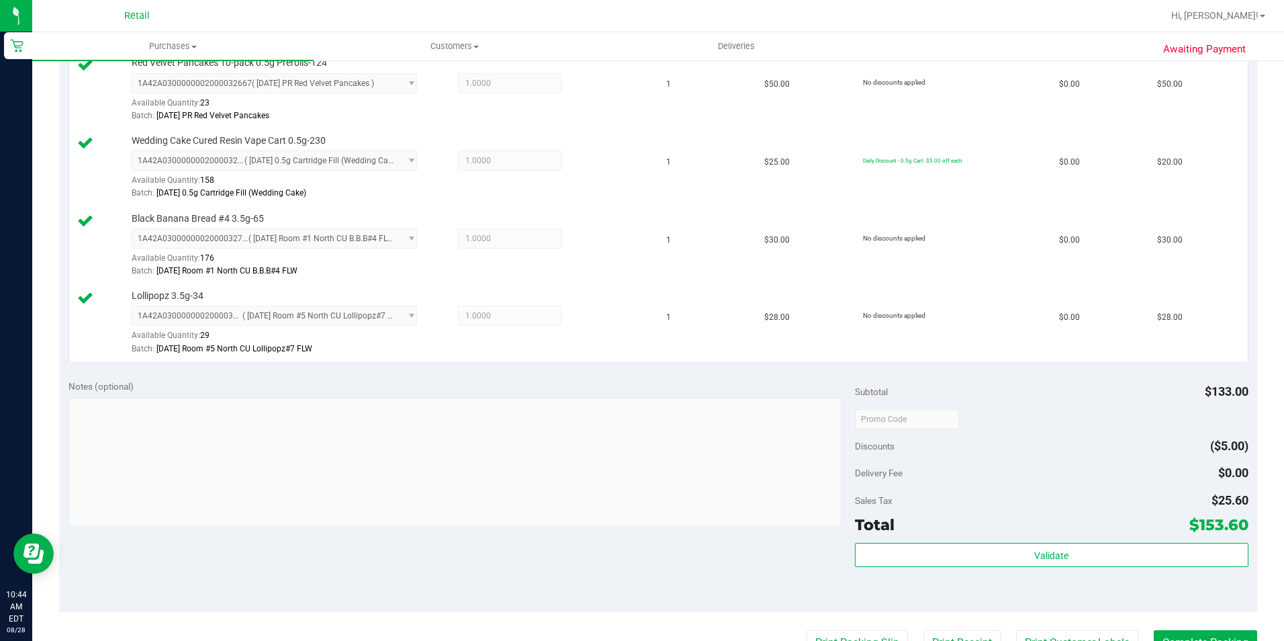
scroll to position [403, 0]
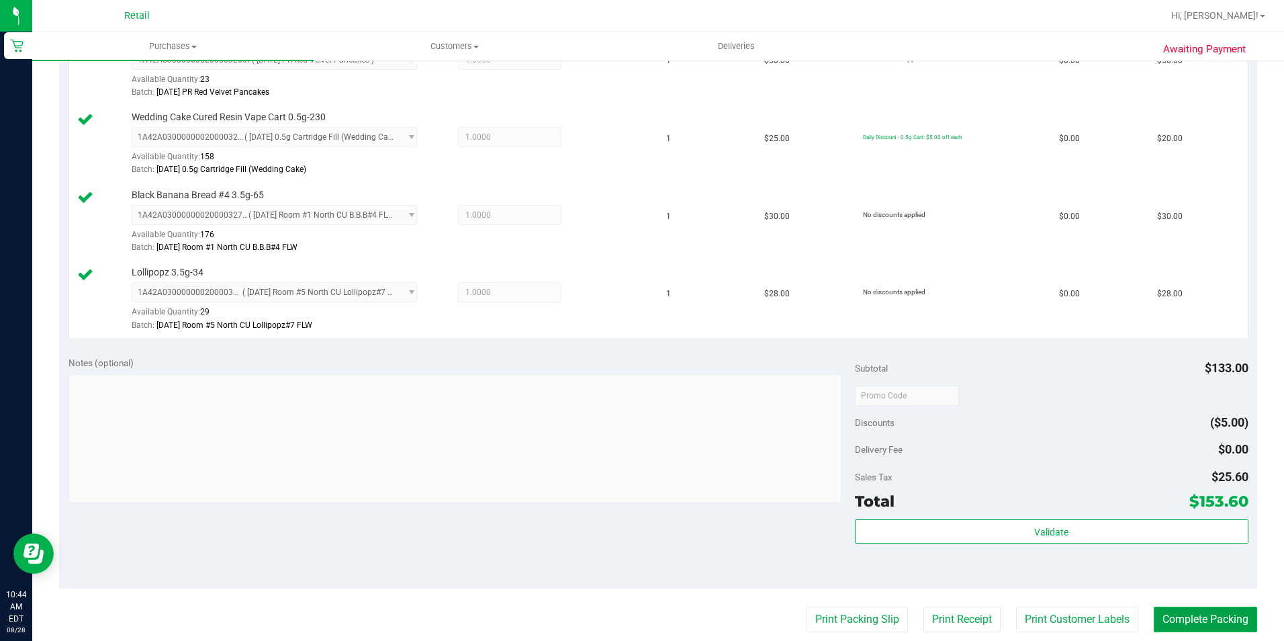
click at [1190, 618] on button "Complete Packing" at bounding box center [1205, 619] width 103 height 26
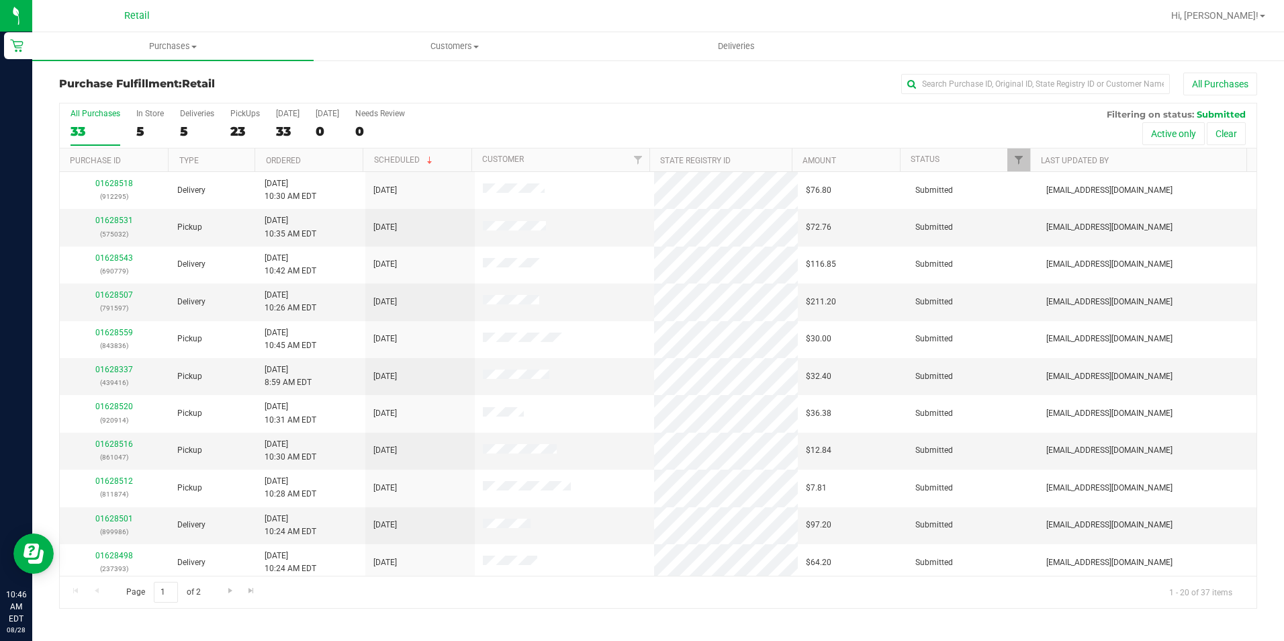
click at [569, 91] on div "All Purchases" at bounding box center [858, 84] width 798 height 23
click at [923, 84] on input "text" at bounding box center [1035, 84] width 269 height 20
type input "047"
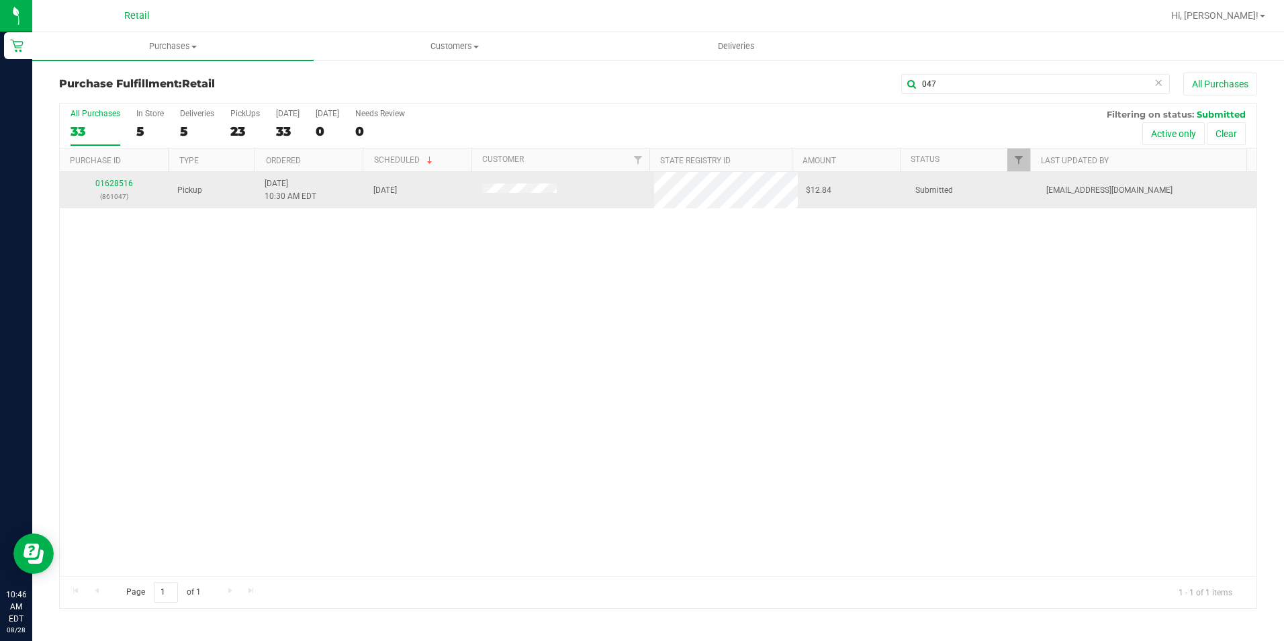
click at [120, 178] on div "01628516 (861047)" at bounding box center [114, 190] width 93 height 26
click at [120, 182] on link "01628516" at bounding box center [114, 183] width 38 height 9
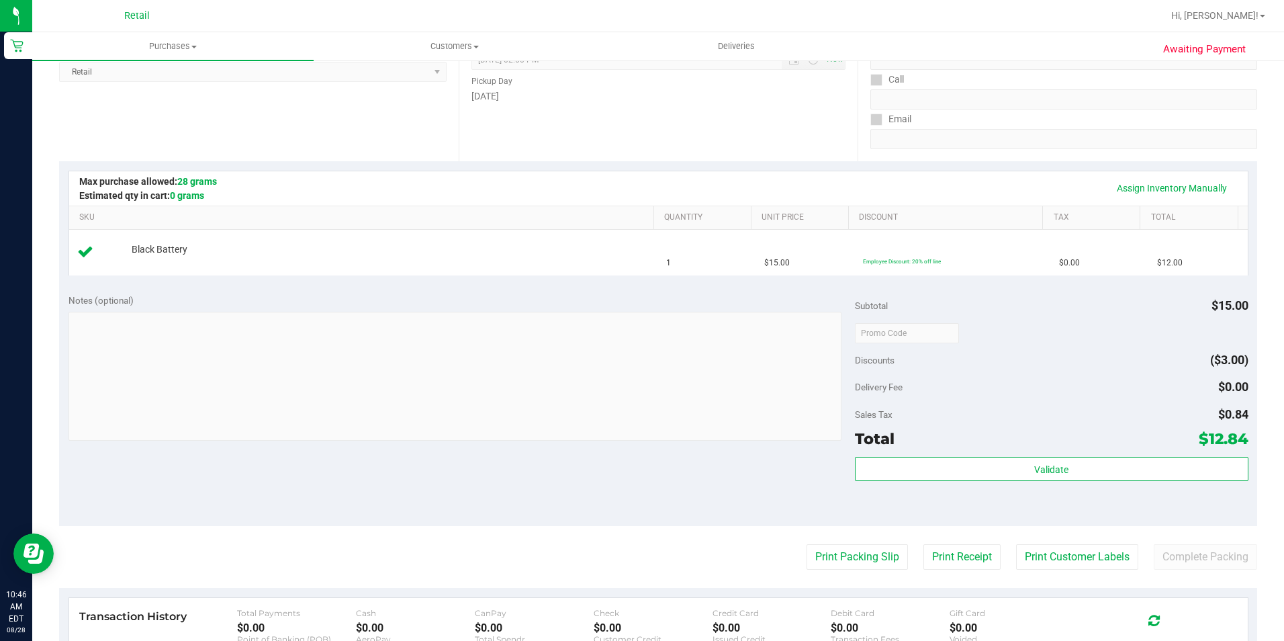
scroll to position [201, 0]
click at [1210, 561] on button "Complete Packing" at bounding box center [1205, 556] width 103 height 26
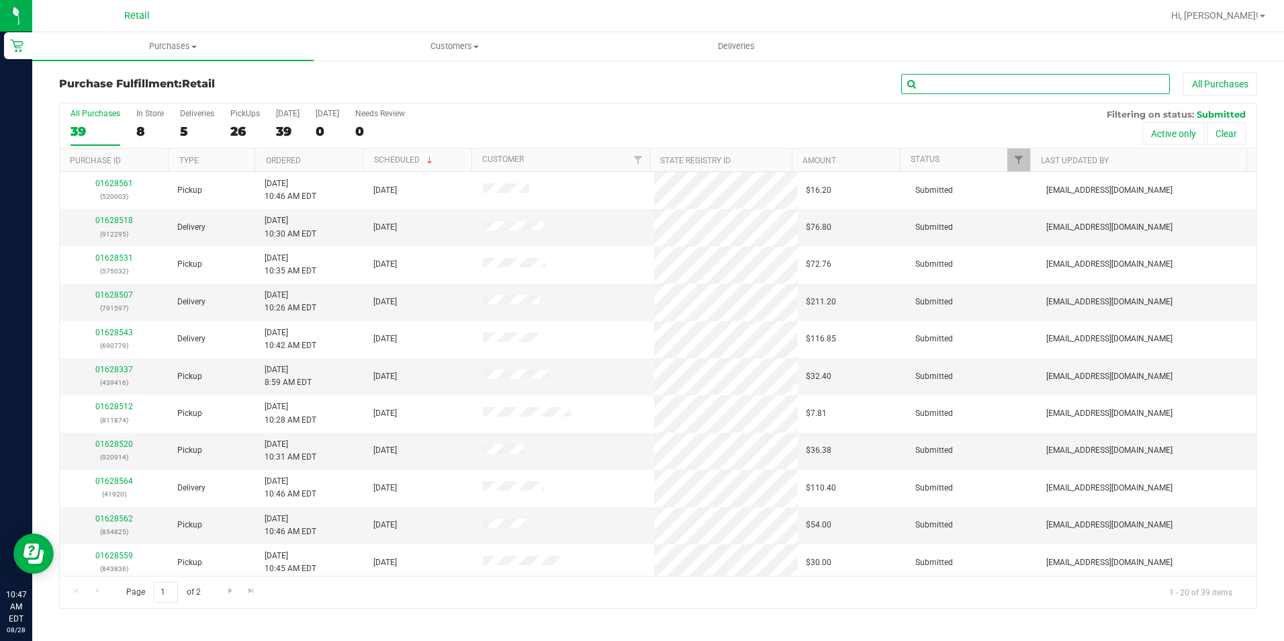
click at [976, 82] on input "text" at bounding box center [1035, 84] width 269 height 20
type input "874"
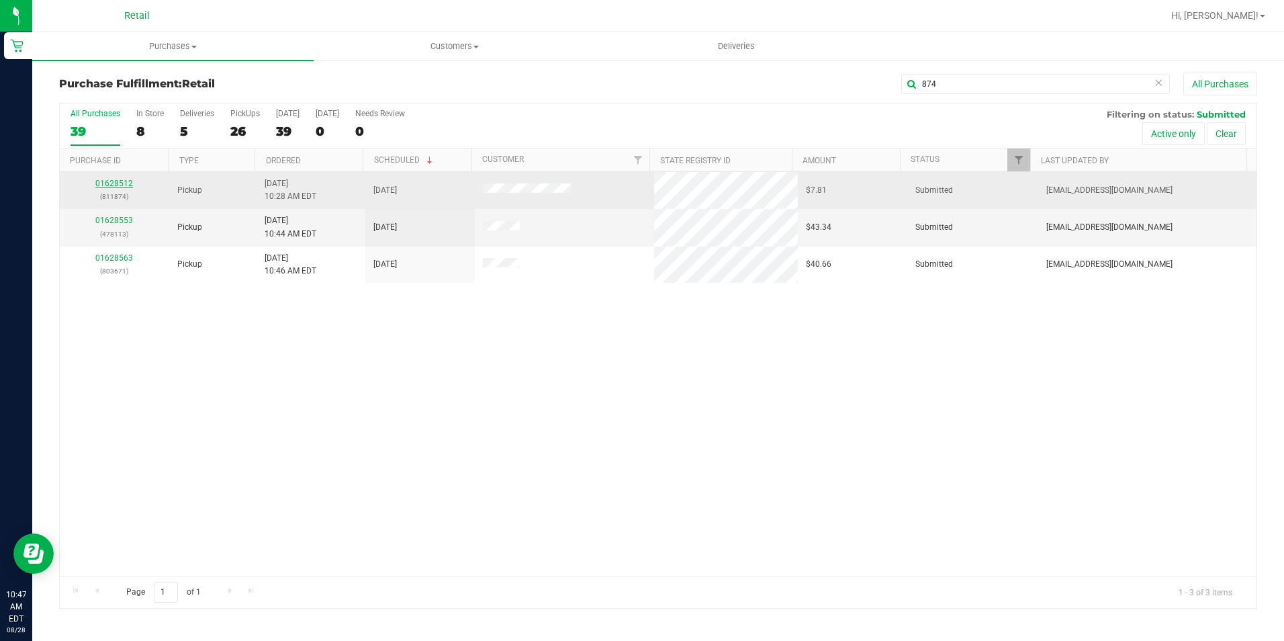
click at [118, 183] on link "01628512" at bounding box center [114, 183] width 38 height 9
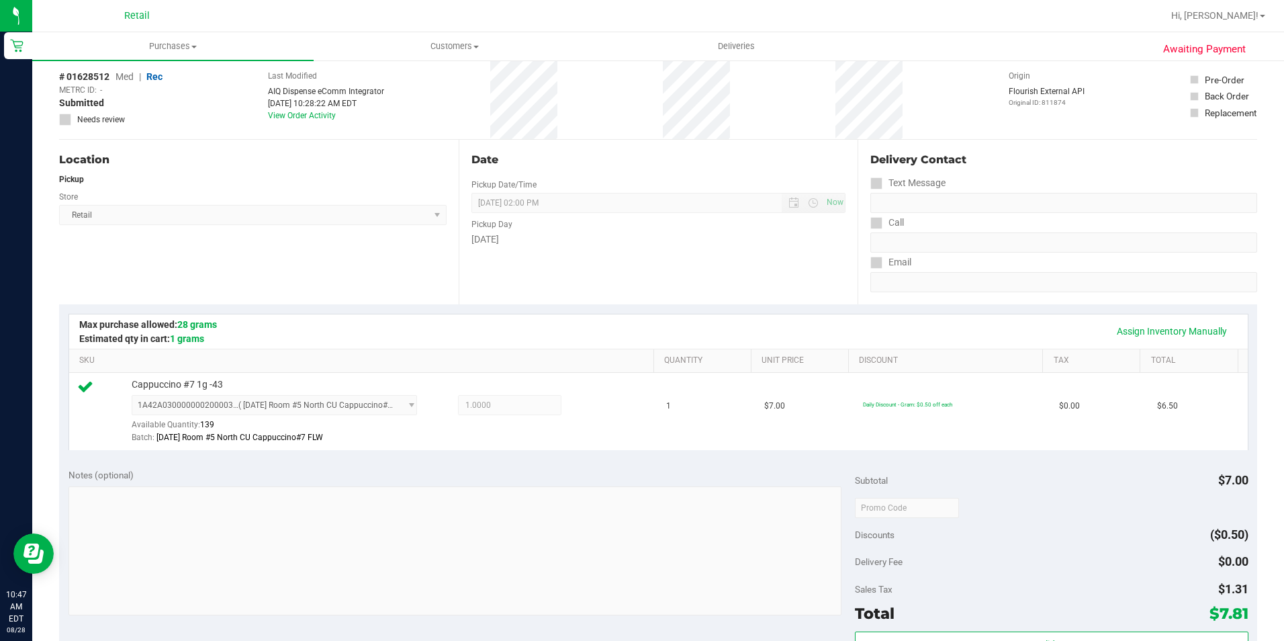
scroll to position [201, 0]
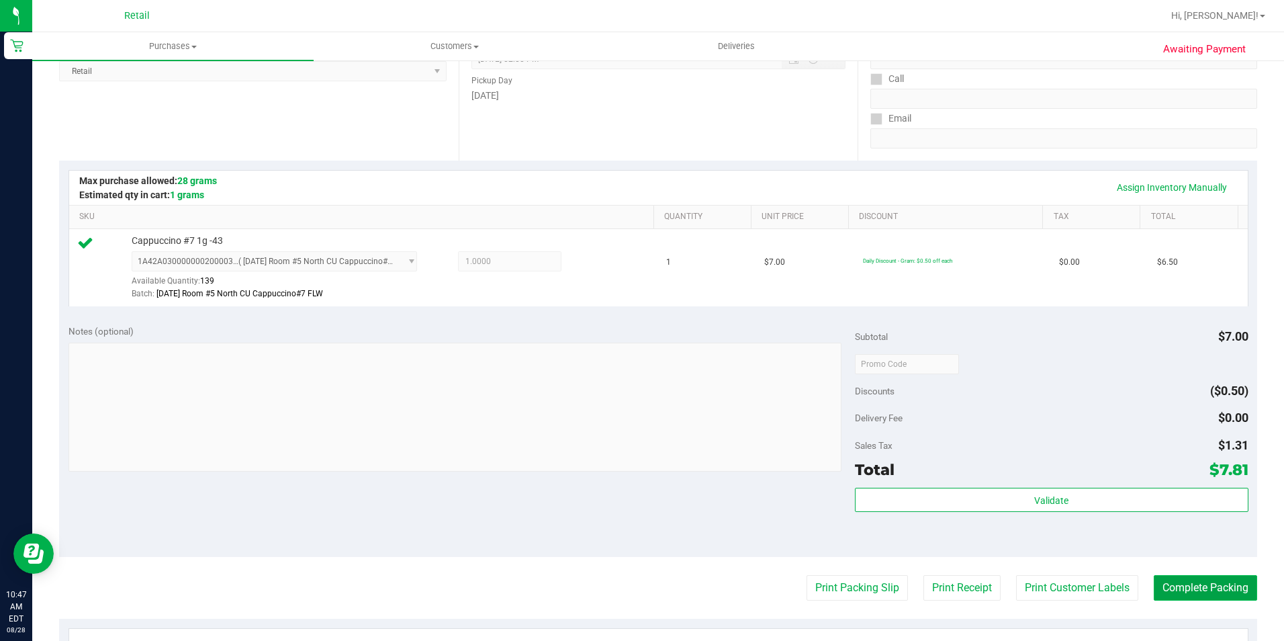
click at [1187, 588] on button "Complete Packing" at bounding box center [1205, 588] width 103 height 26
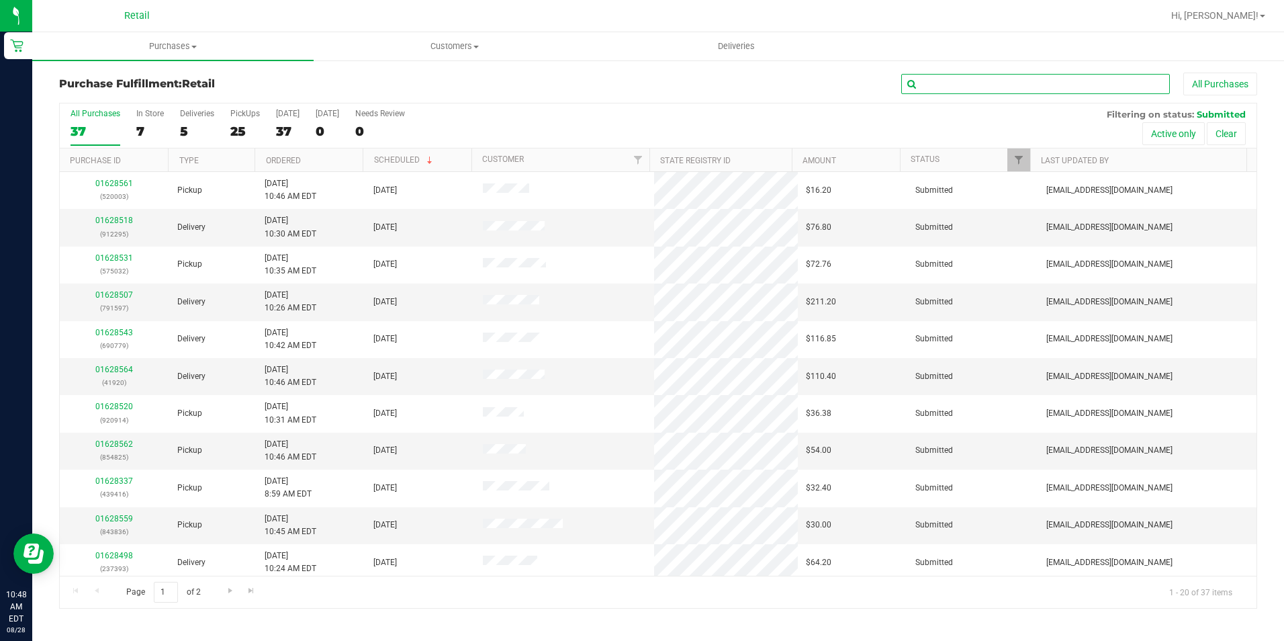
click at [1013, 85] on input "text" at bounding box center [1035, 84] width 269 height 20
type input "404"
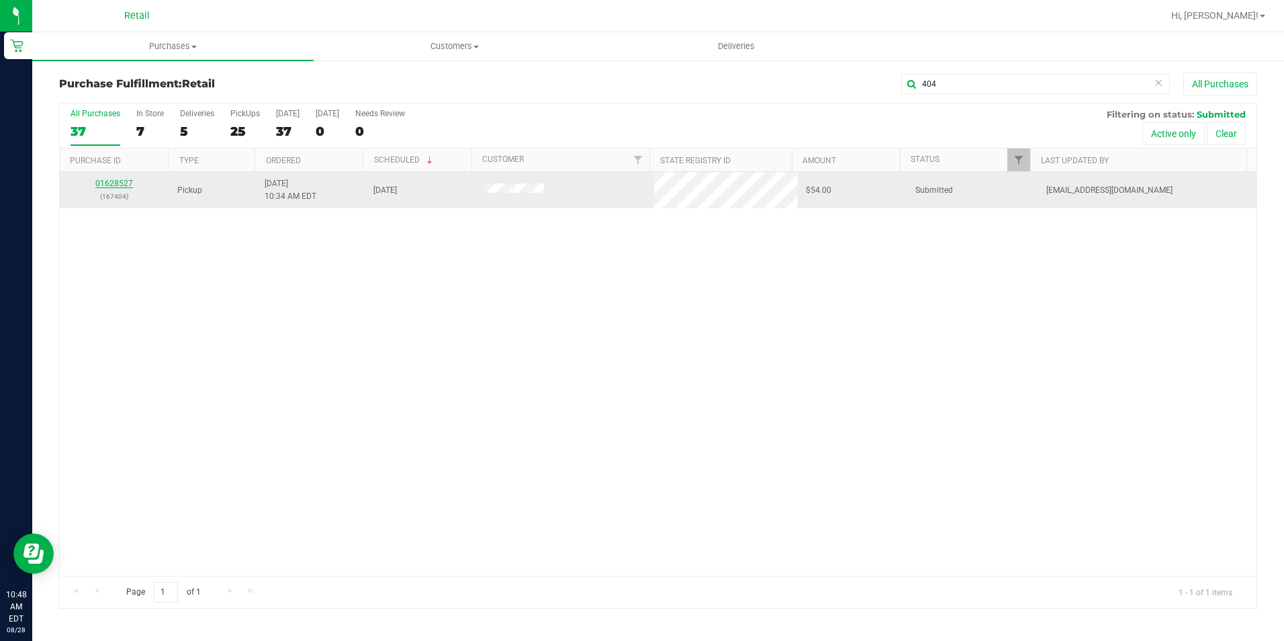
click at [119, 179] on link "01628527" at bounding box center [114, 183] width 38 height 9
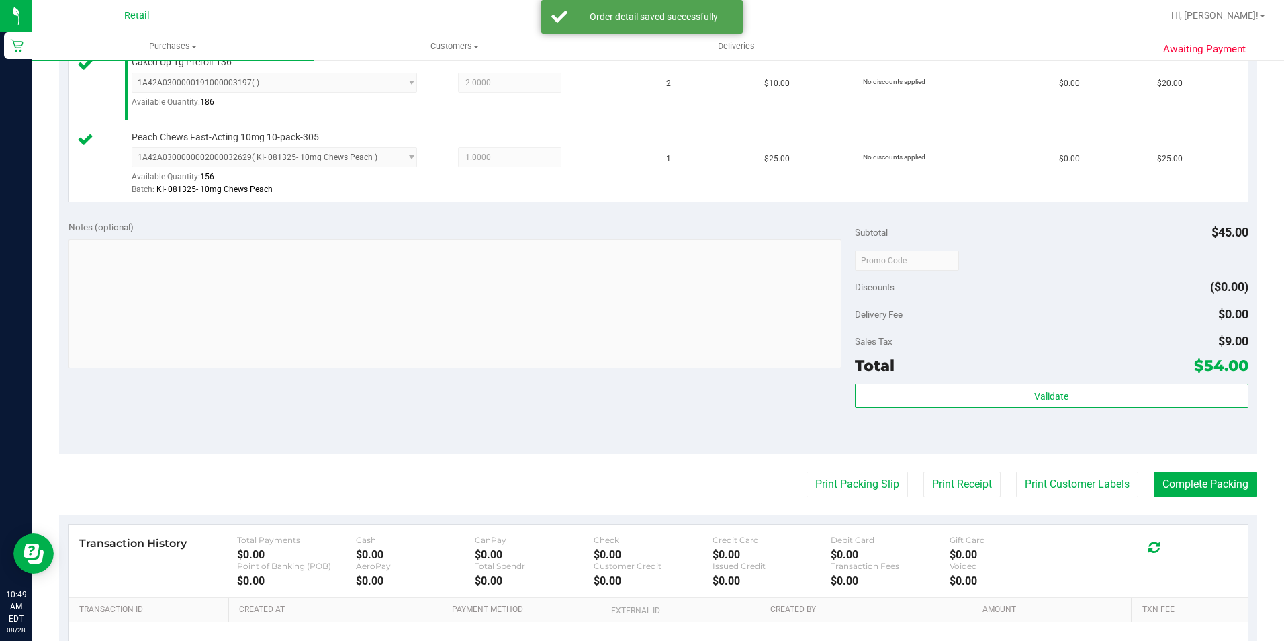
scroll to position [403, 0]
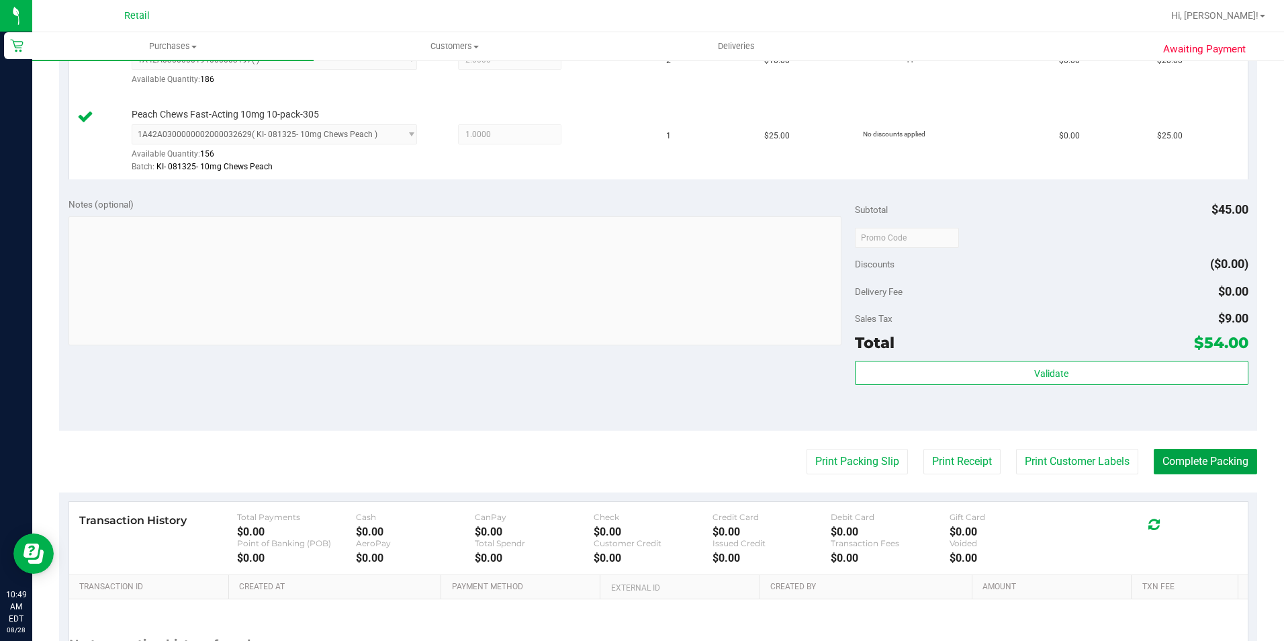
drag, startPoint x: 1164, startPoint y: 455, endPoint x: 1283, endPoint y: 285, distance: 207.9
click at [1165, 455] on button "Complete Packing" at bounding box center [1205, 462] width 103 height 26
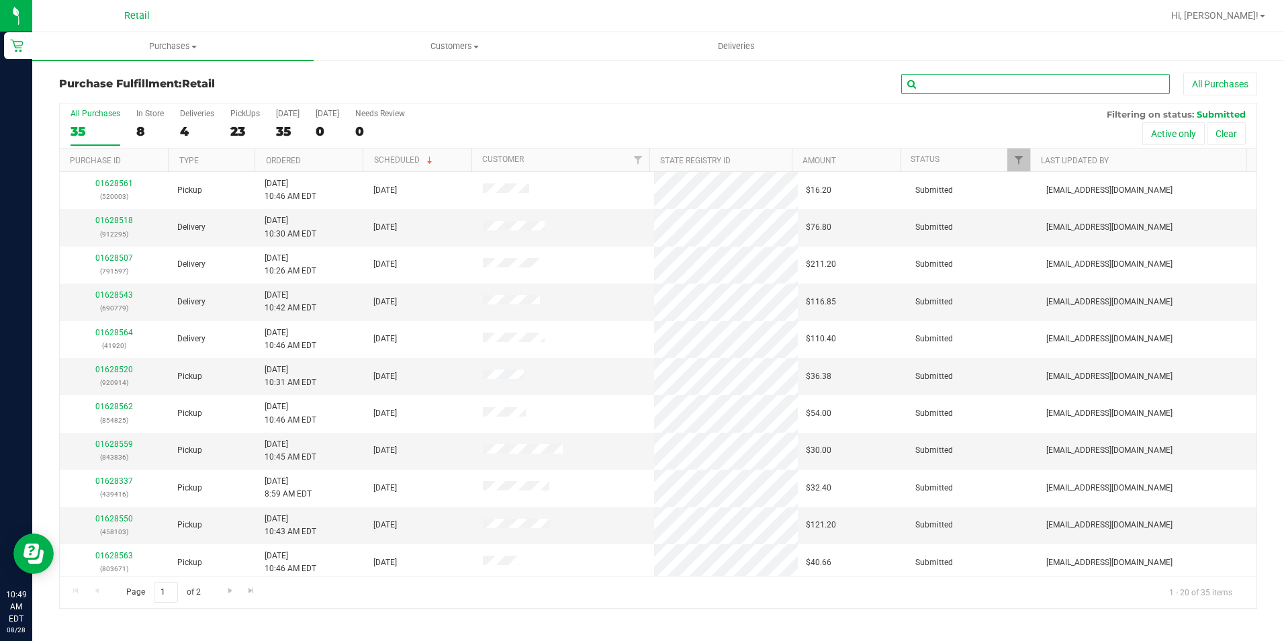
click at [952, 87] on input "text" at bounding box center [1035, 84] width 269 height 20
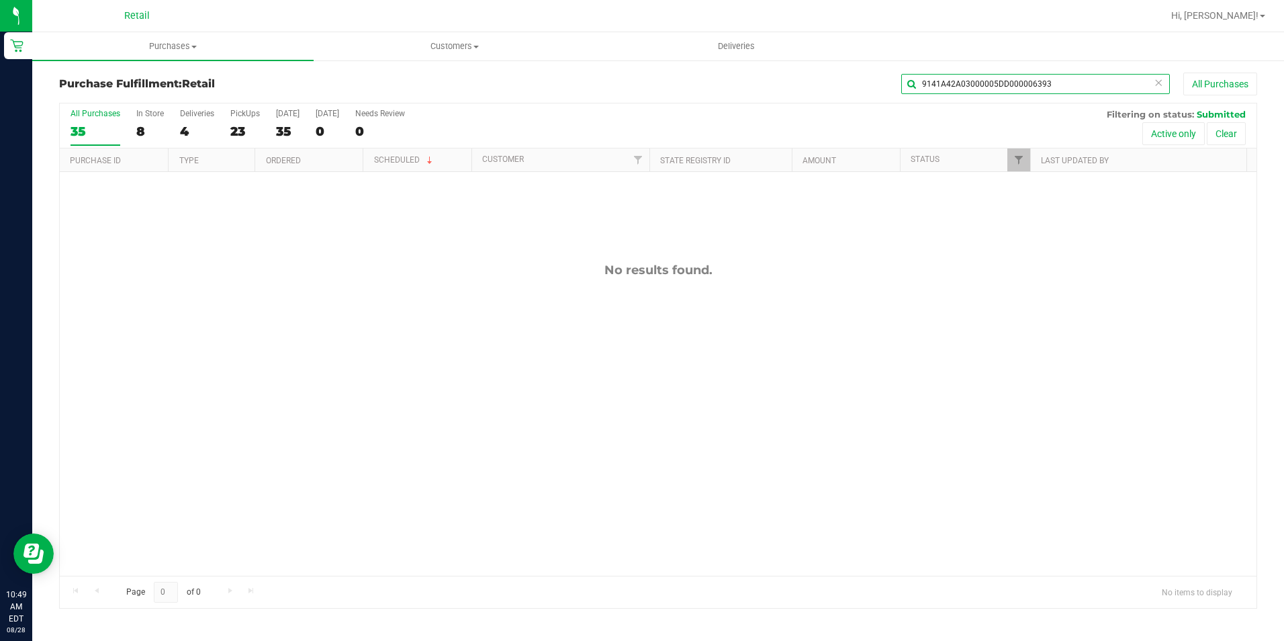
drag, startPoint x: 1036, startPoint y: 83, endPoint x: 947, endPoint y: 91, distance: 89.6
click at [947, 91] on input "9141A42A03000005DD000006393" at bounding box center [1035, 84] width 269 height 20
type input "914"
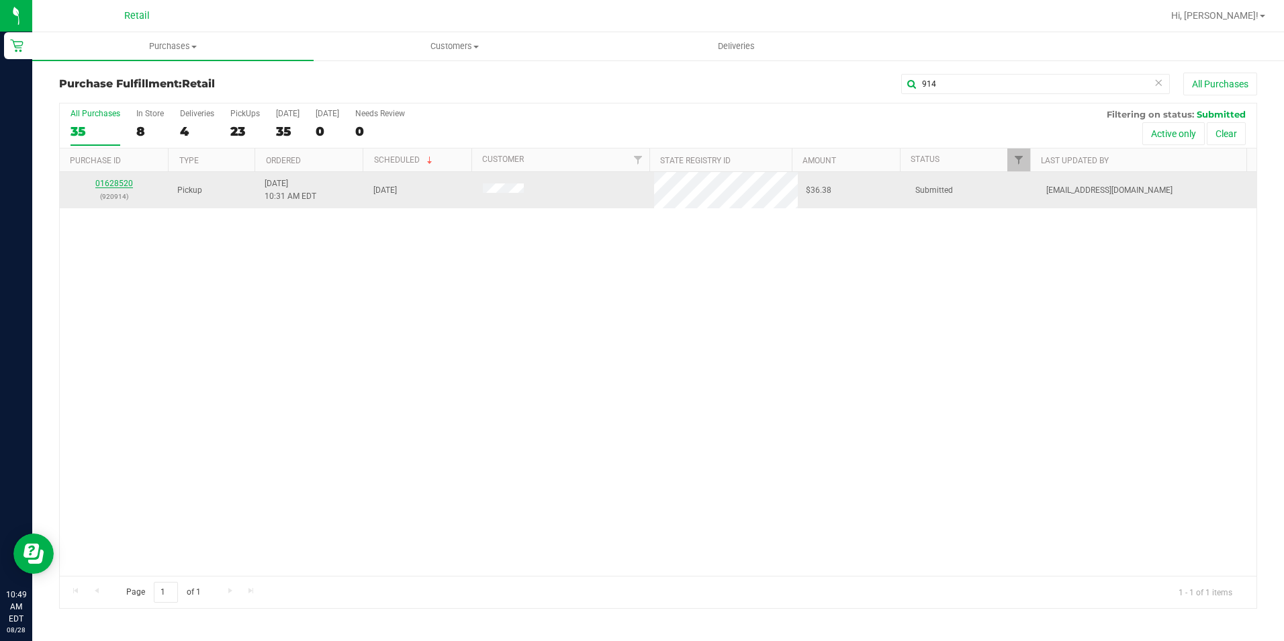
click at [124, 179] on link "01628520" at bounding box center [114, 183] width 38 height 9
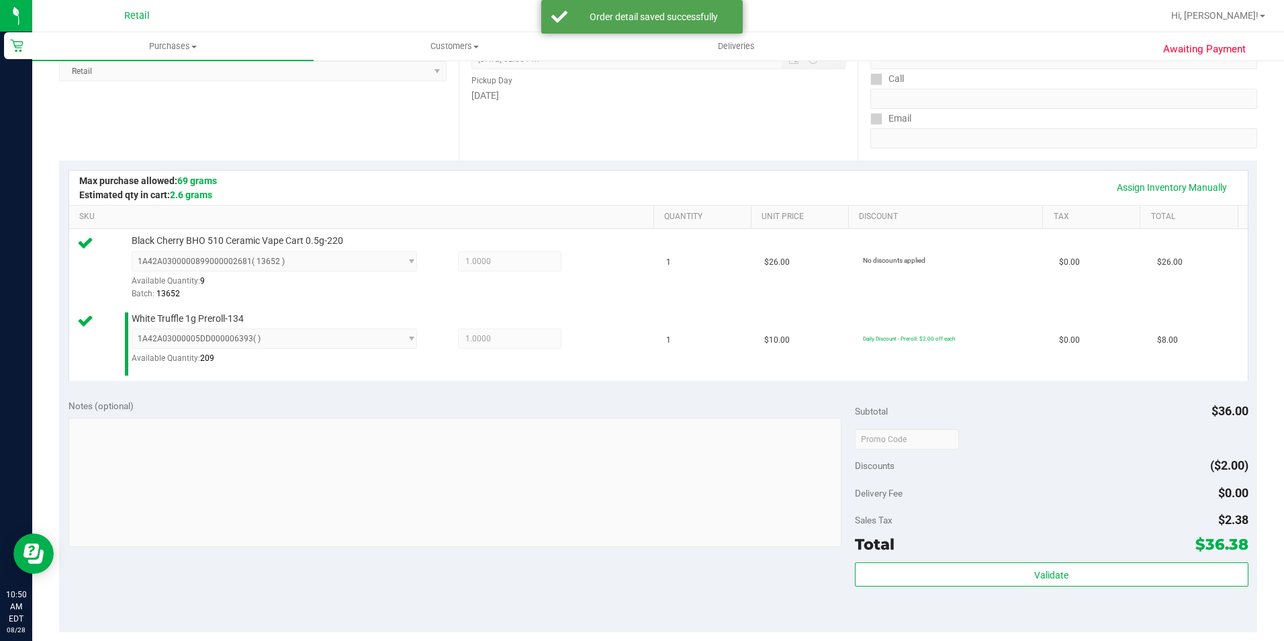
scroll to position [336, 0]
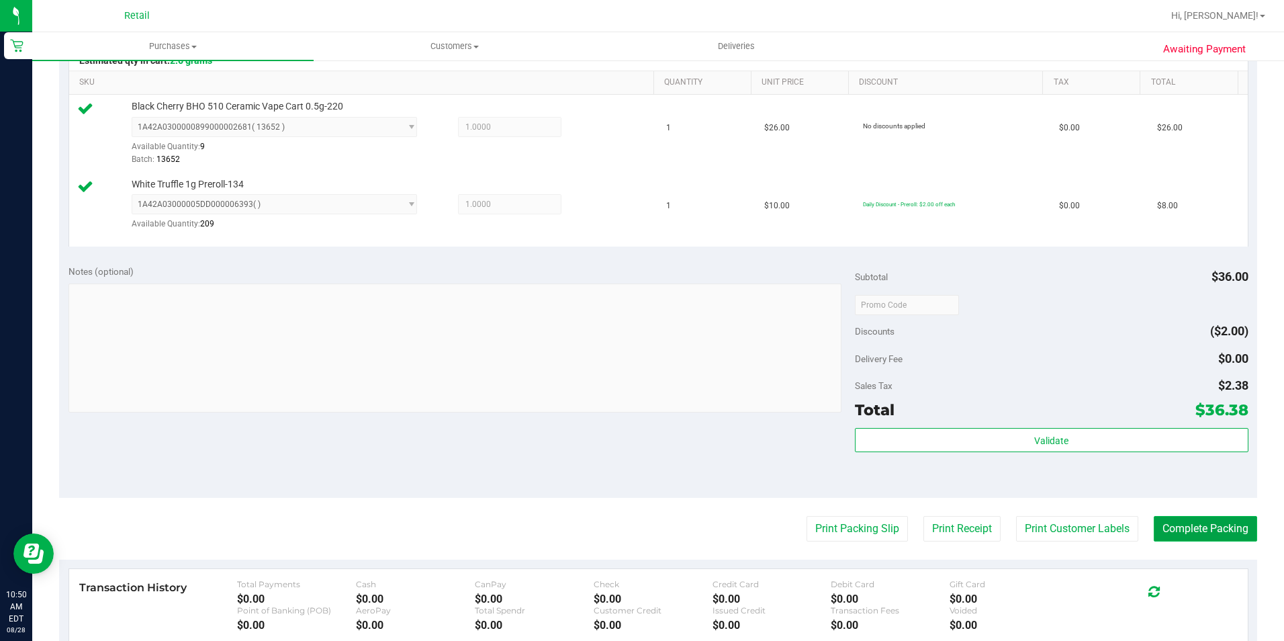
click at [1166, 526] on button "Complete Packing" at bounding box center [1205, 529] width 103 height 26
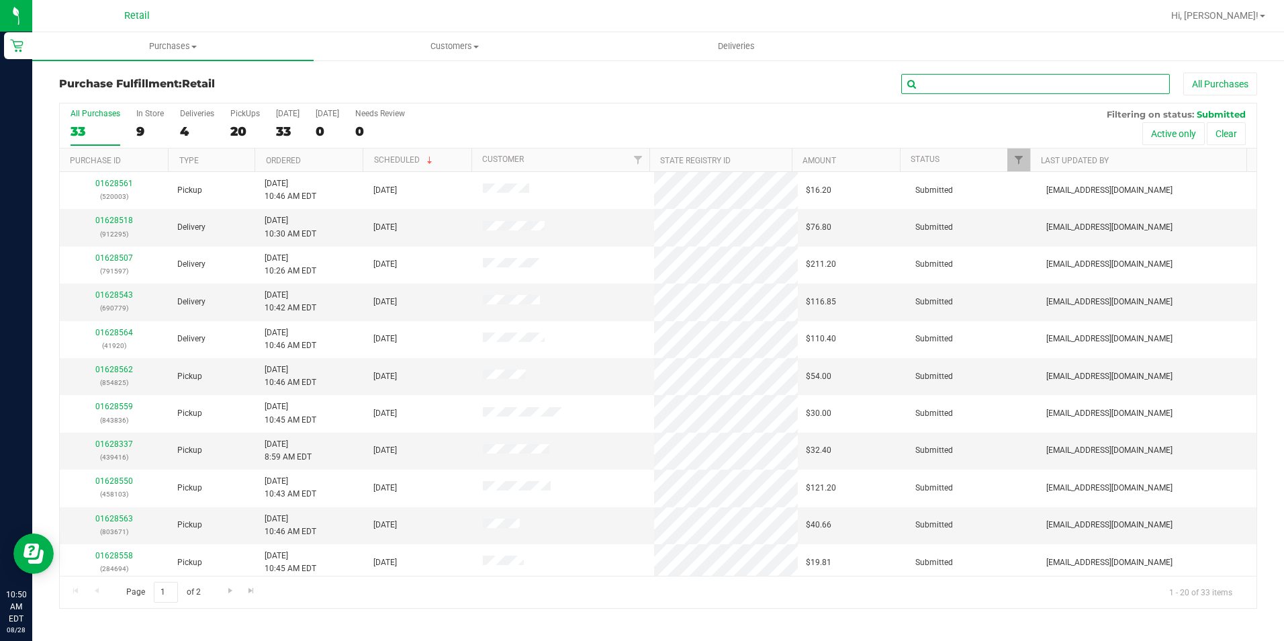
click at [1002, 78] on input "text" at bounding box center [1035, 84] width 269 height 20
type input "981"
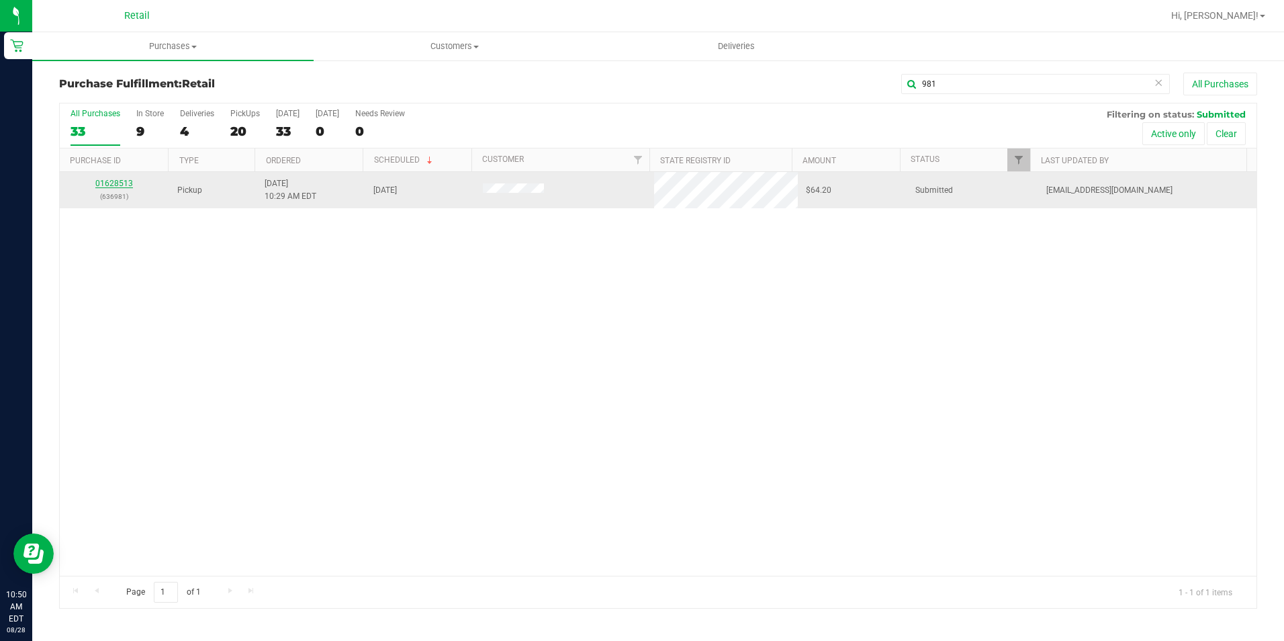
click at [110, 185] on link "01628513" at bounding box center [114, 183] width 38 height 9
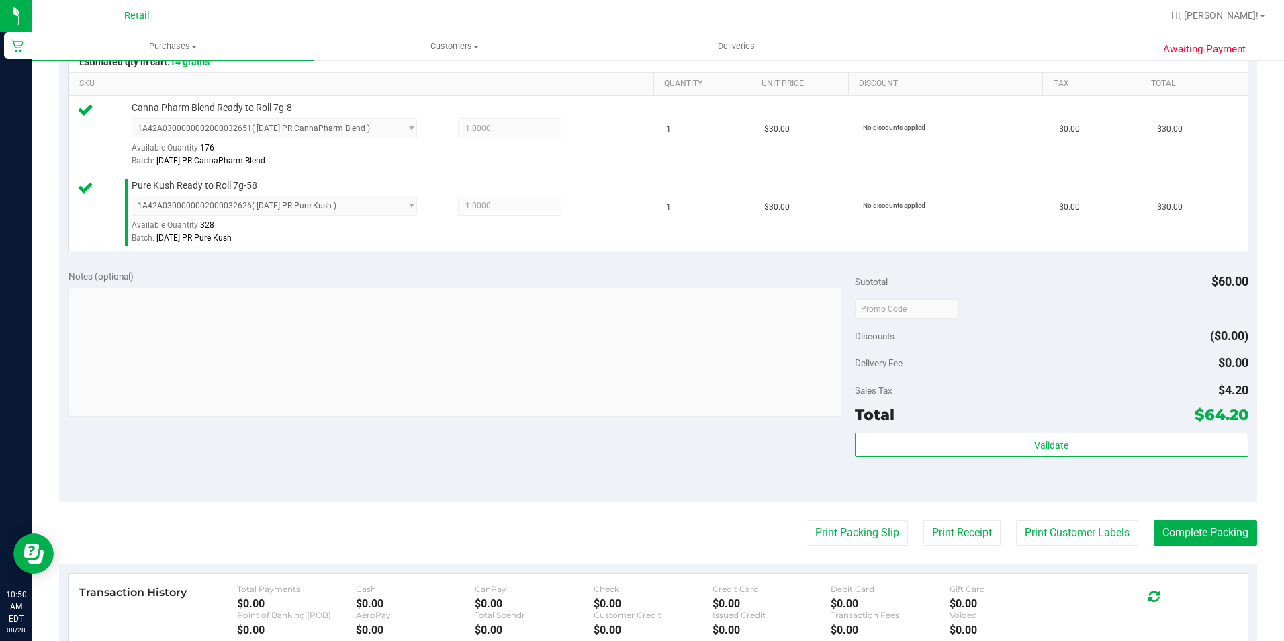
scroll to position [336, 0]
click at [1208, 538] on button "Complete Packing" at bounding box center [1205, 531] width 103 height 26
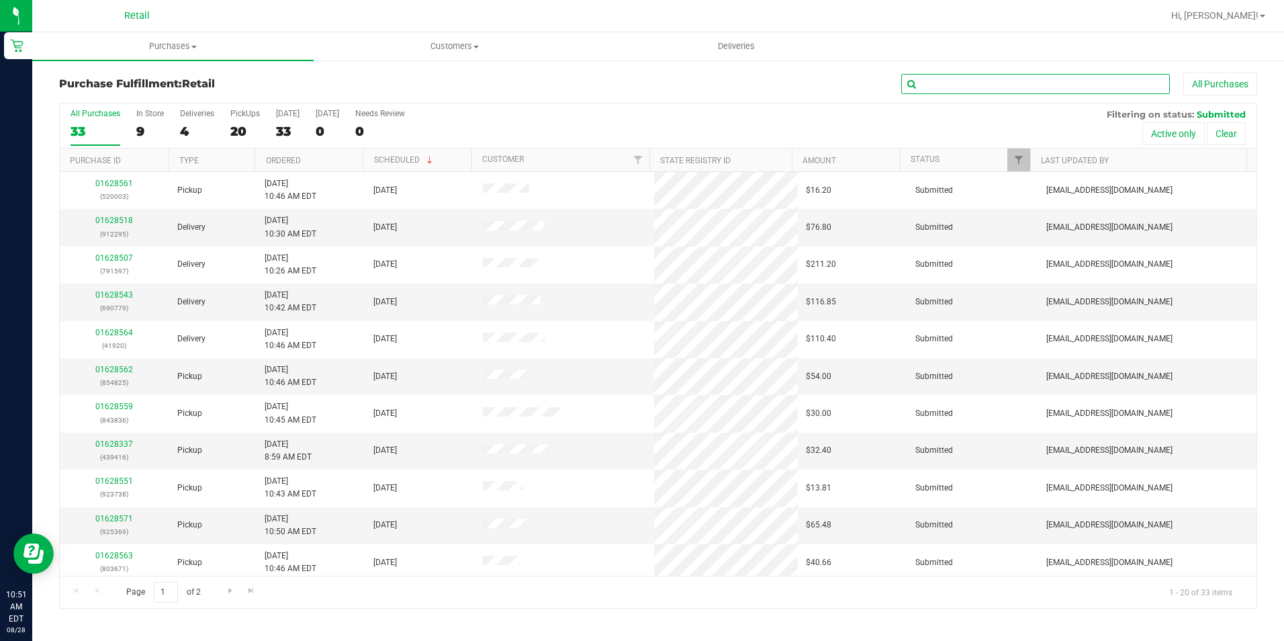
click at [973, 89] on input "text" at bounding box center [1035, 84] width 269 height 20
type input "726"
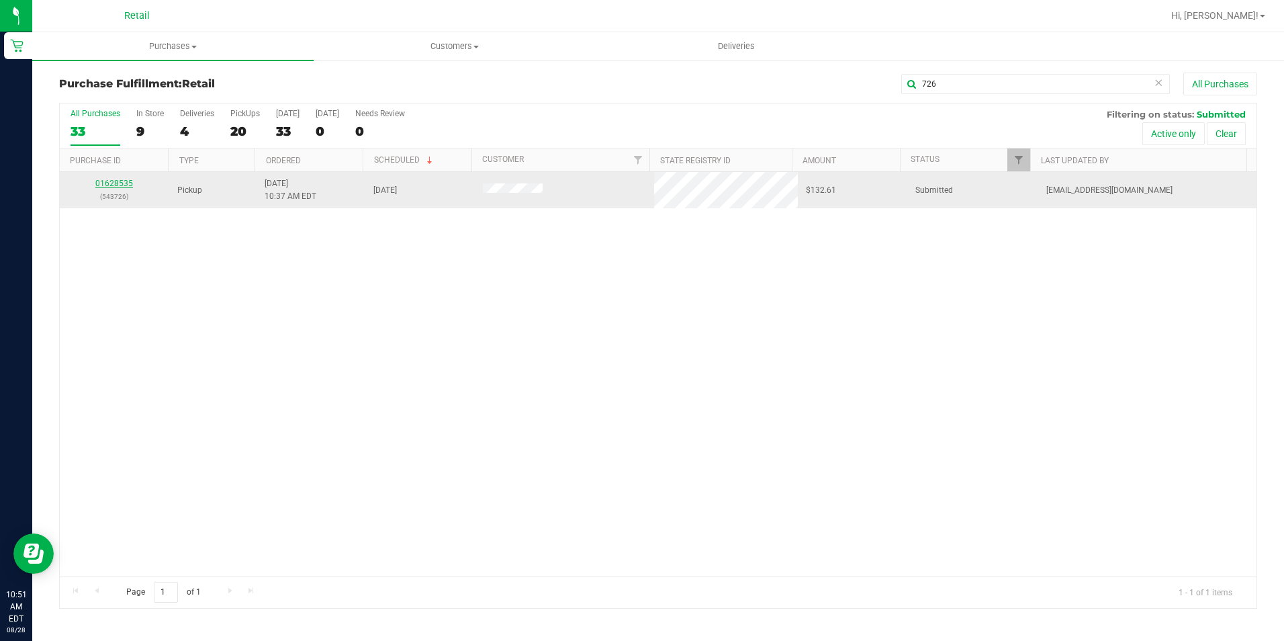
click at [109, 181] on link "01628535" at bounding box center [114, 183] width 38 height 9
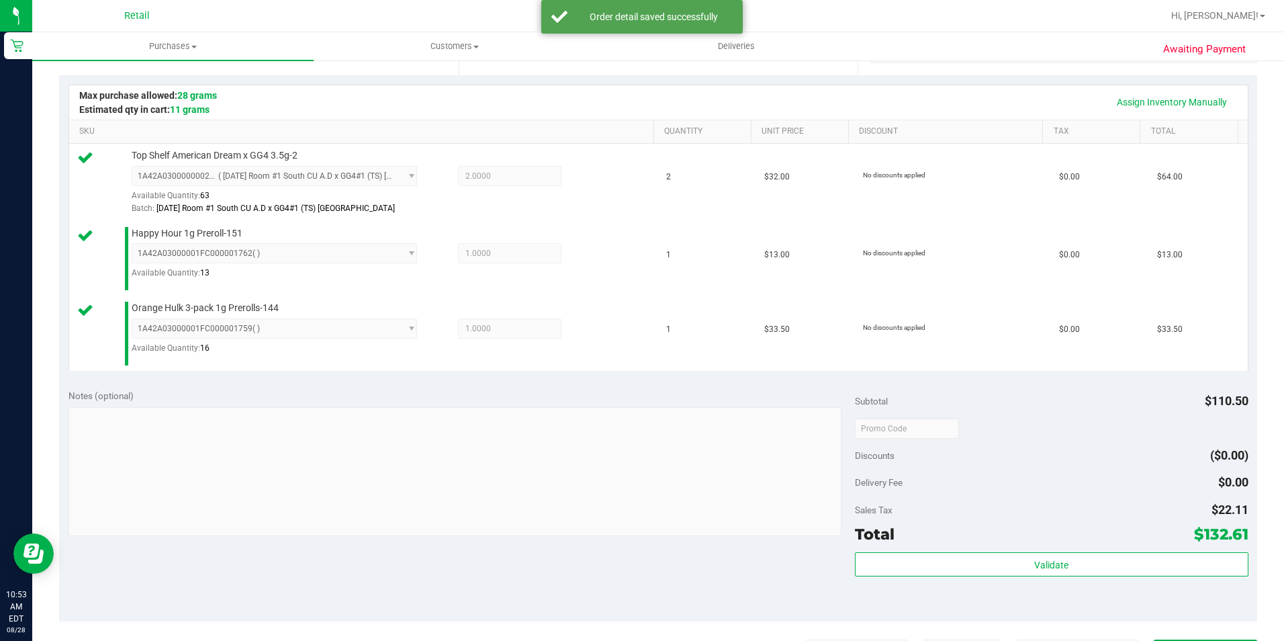
scroll to position [403, 0]
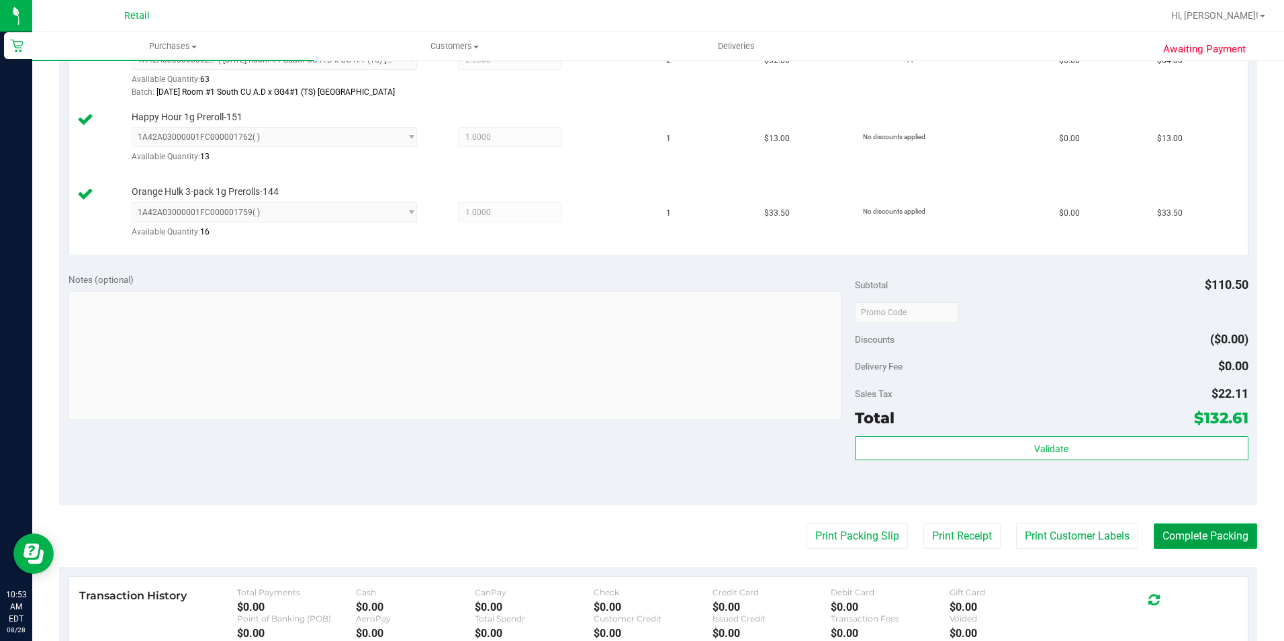
click at [1213, 525] on button "Complete Packing" at bounding box center [1205, 536] width 103 height 26
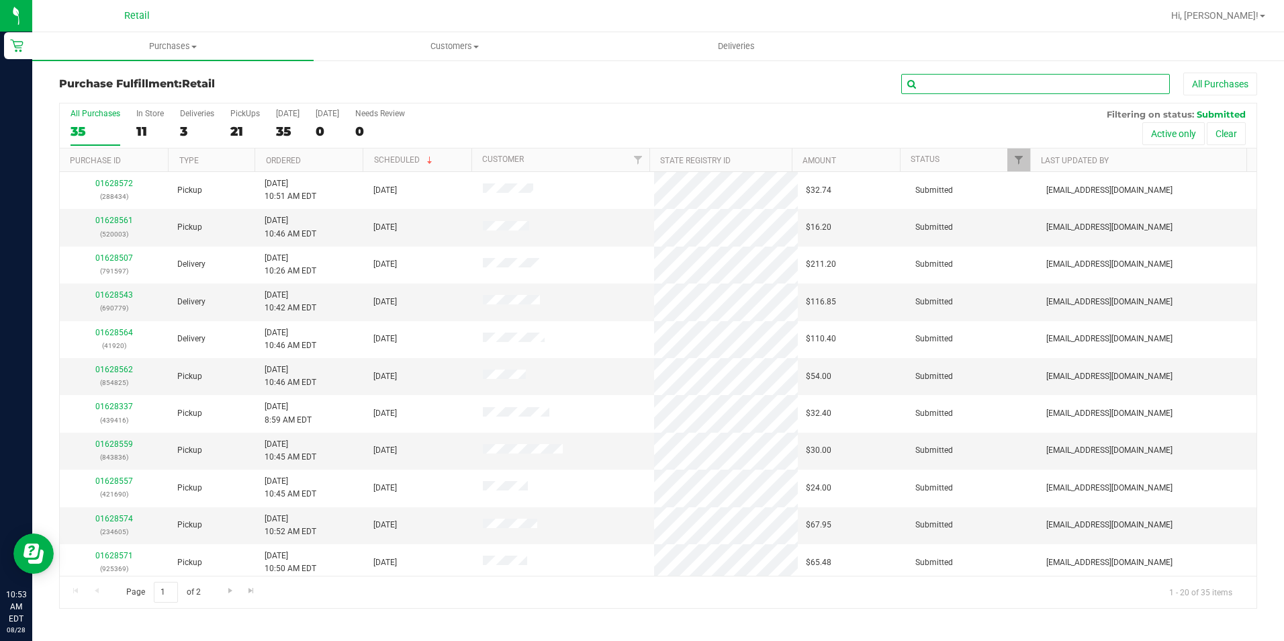
click at [1013, 81] on input "text" at bounding box center [1035, 84] width 269 height 20
type input "007"
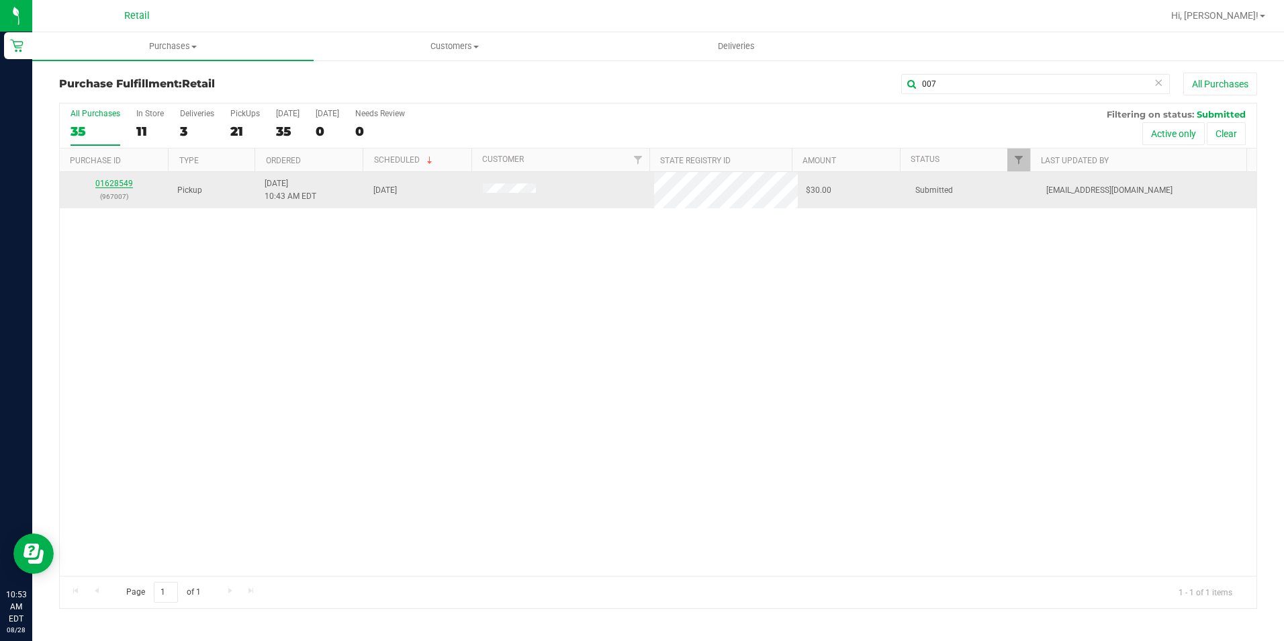
click at [108, 185] on link "01628549" at bounding box center [114, 183] width 38 height 9
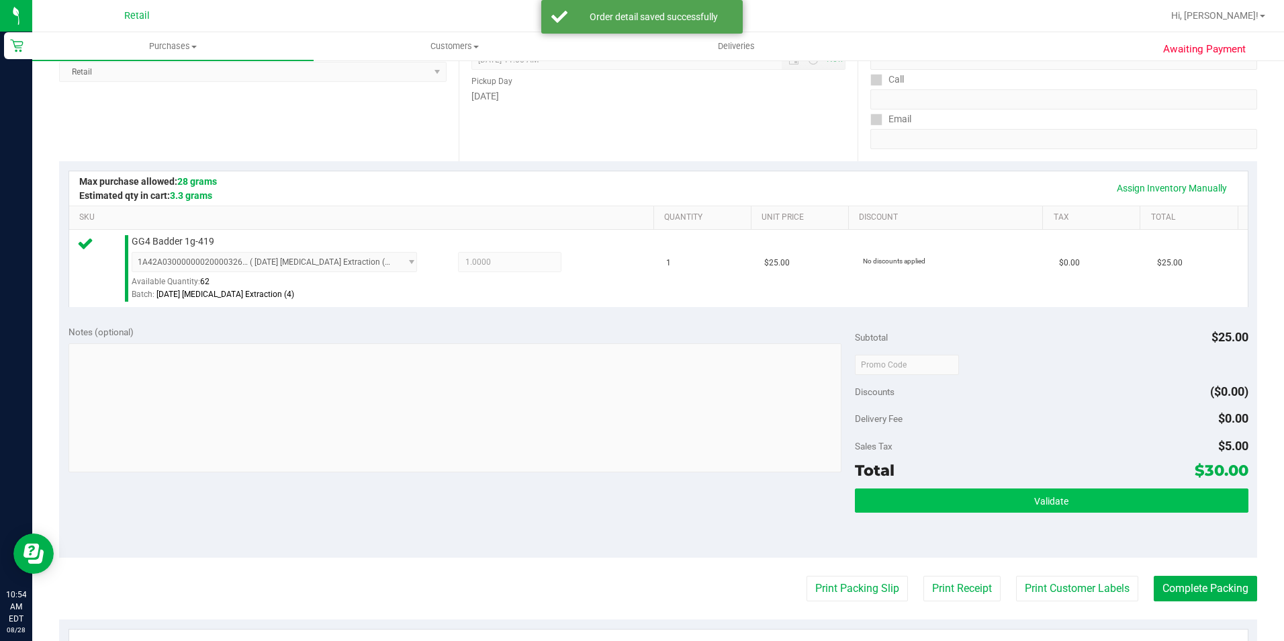
scroll to position [201, 0]
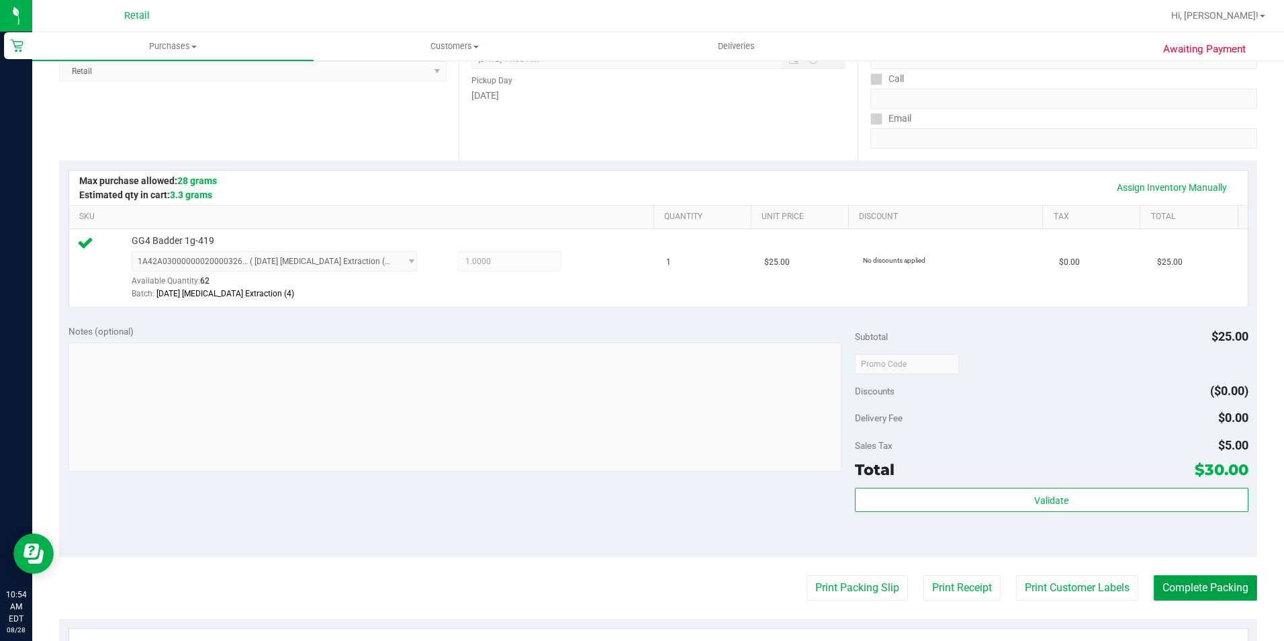
drag, startPoint x: 1179, startPoint y: 593, endPoint x: 1213, endPoint y: 527, distance: 73.9
click at [1179, 590] on button "Complete Packing" at bounding box center [1205, 588] width 103 height 26
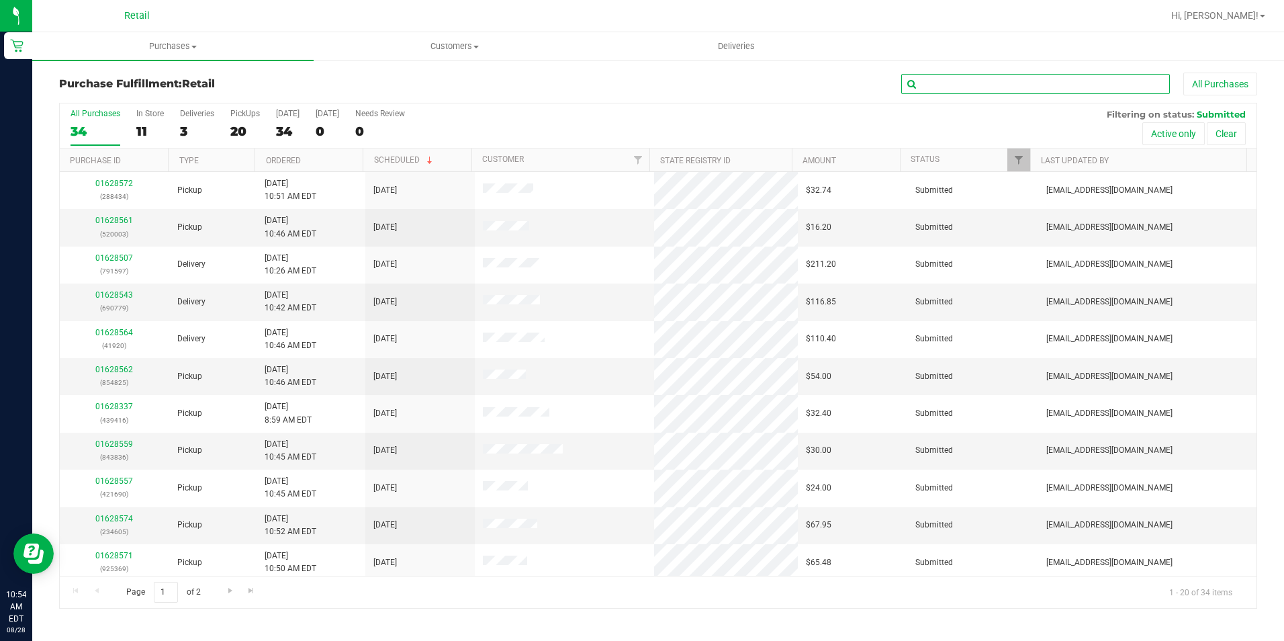
click at [939, 87] on input "text" at bounding box center [1035, 84] width 269 height 20
type input "738"
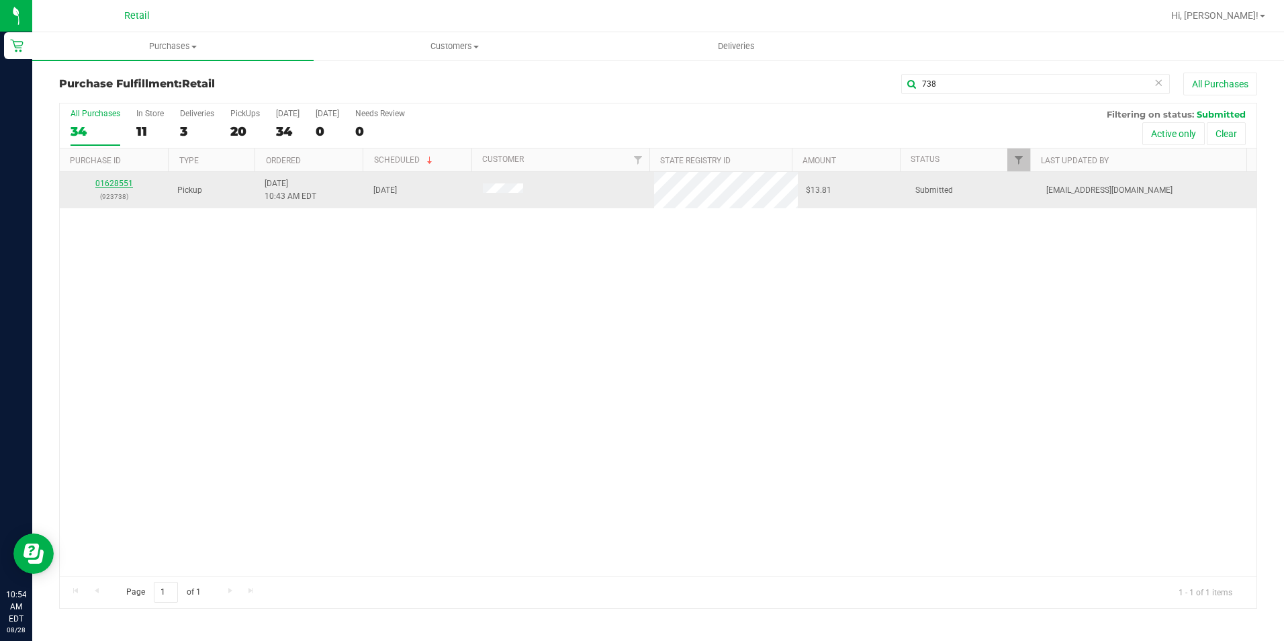
click at [126, 180] on link "01628551" at bounding box center [114, 183] width 38 height 9
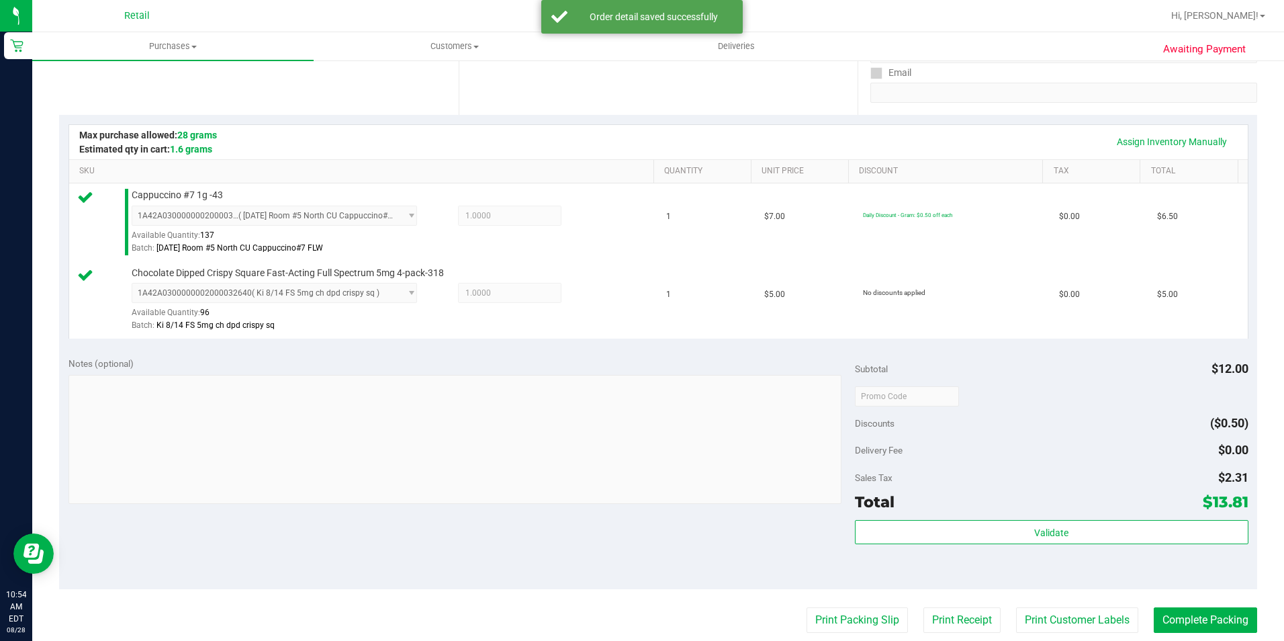
scroll to position [269, 0]
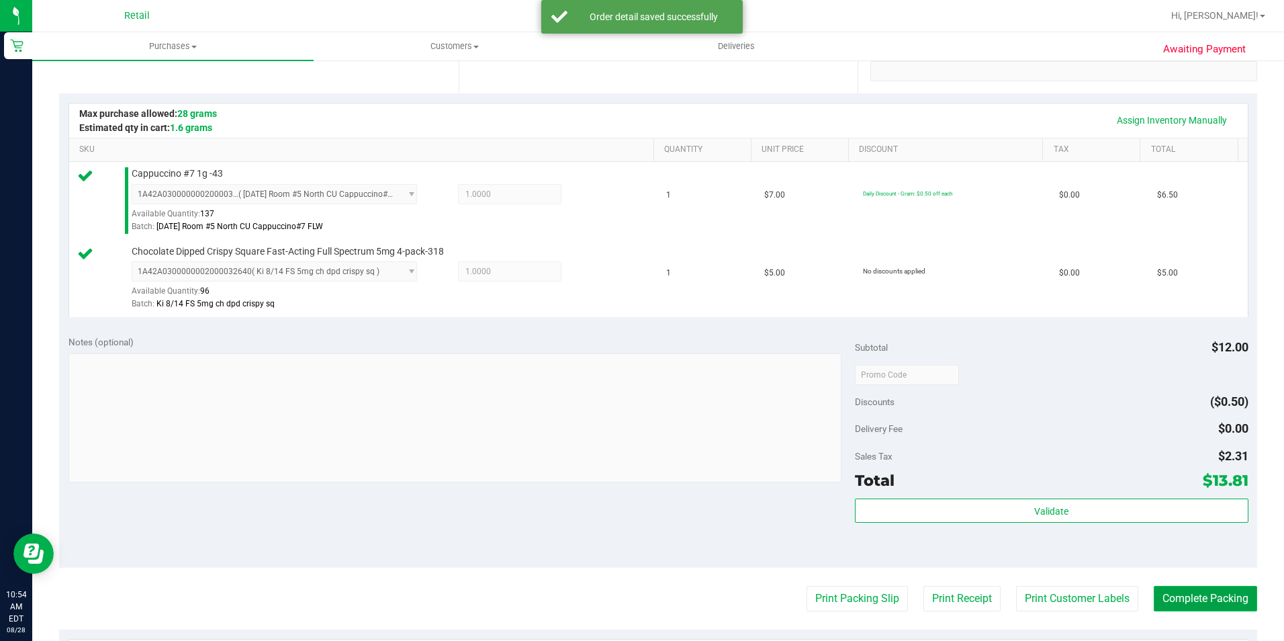
click at [1187, 599] on button "Complete Packing" at bounding box center [1205, 599] width 103 height 26
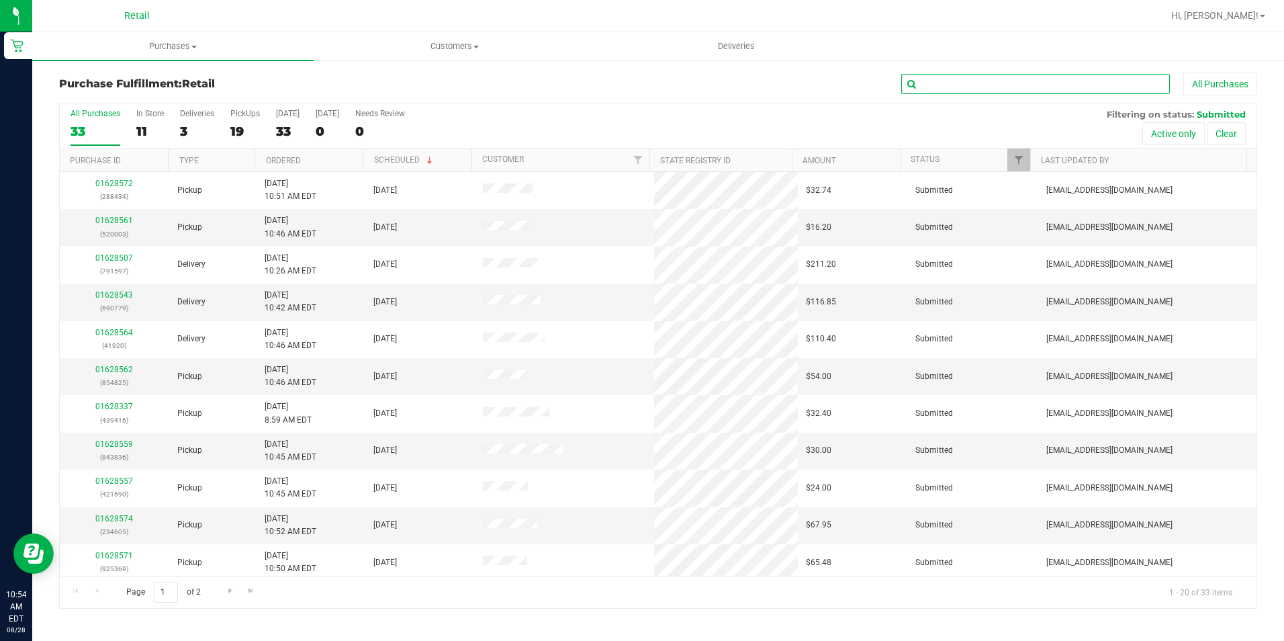
click at [1042, 83] on input "text" at bounding box center [1035, 84] width 269 height 20
type input "330"
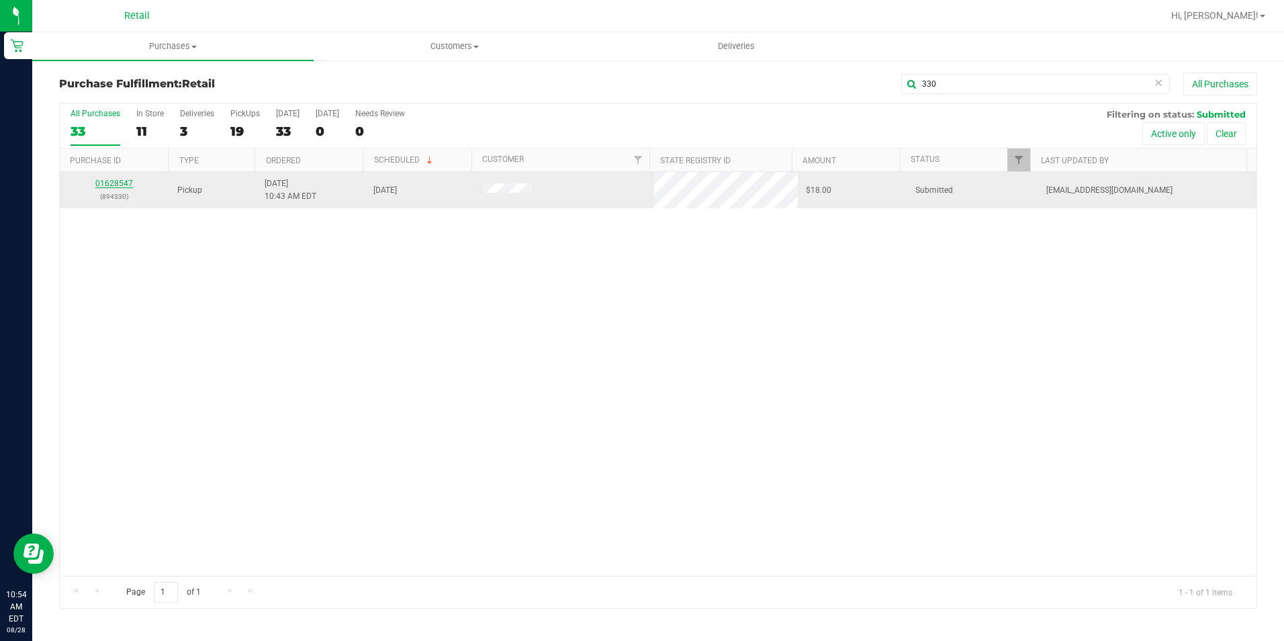
click at [115, 183] on link "01628547" at bounding box center [114, 183] width 38 height 9
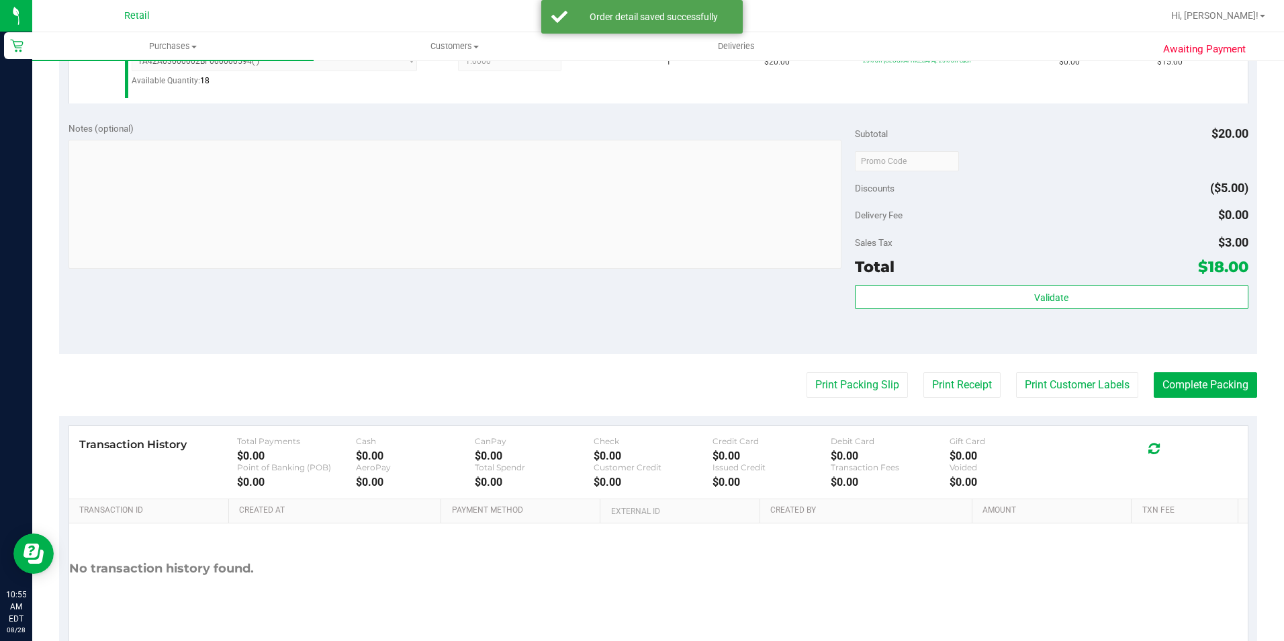
scroll to position [403, 0]
click at [1211, 385] on button "Complete Packing" at bounding box center [1205, 384] width 103 height 26
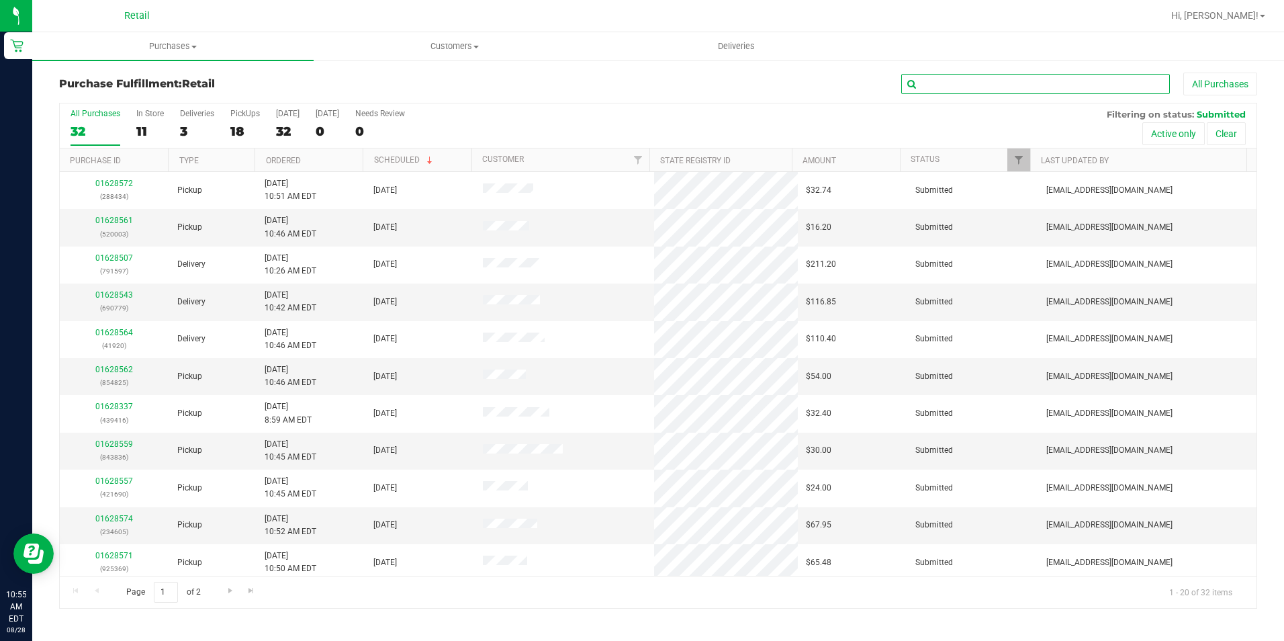
click at [1037, 91] on input "text" at bounding box center [1035, 84] width 269 height 20
type input "113"
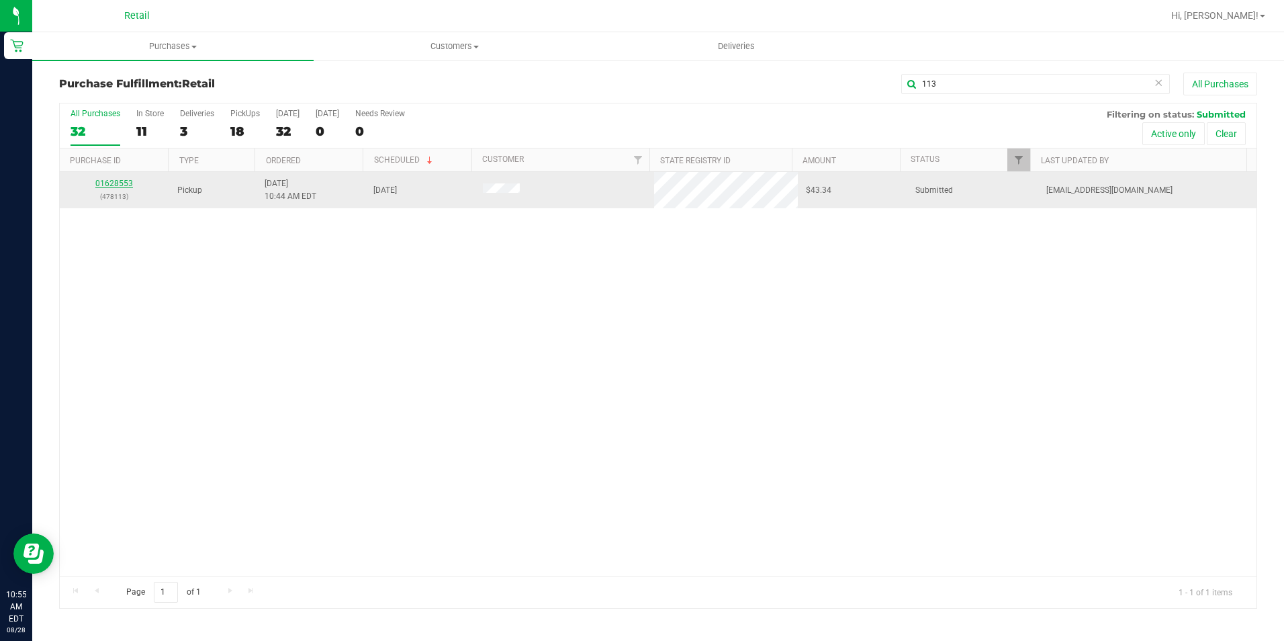
click at [118, 181] on link "01628553" at bounding box center [114, 183] width 38 height 9
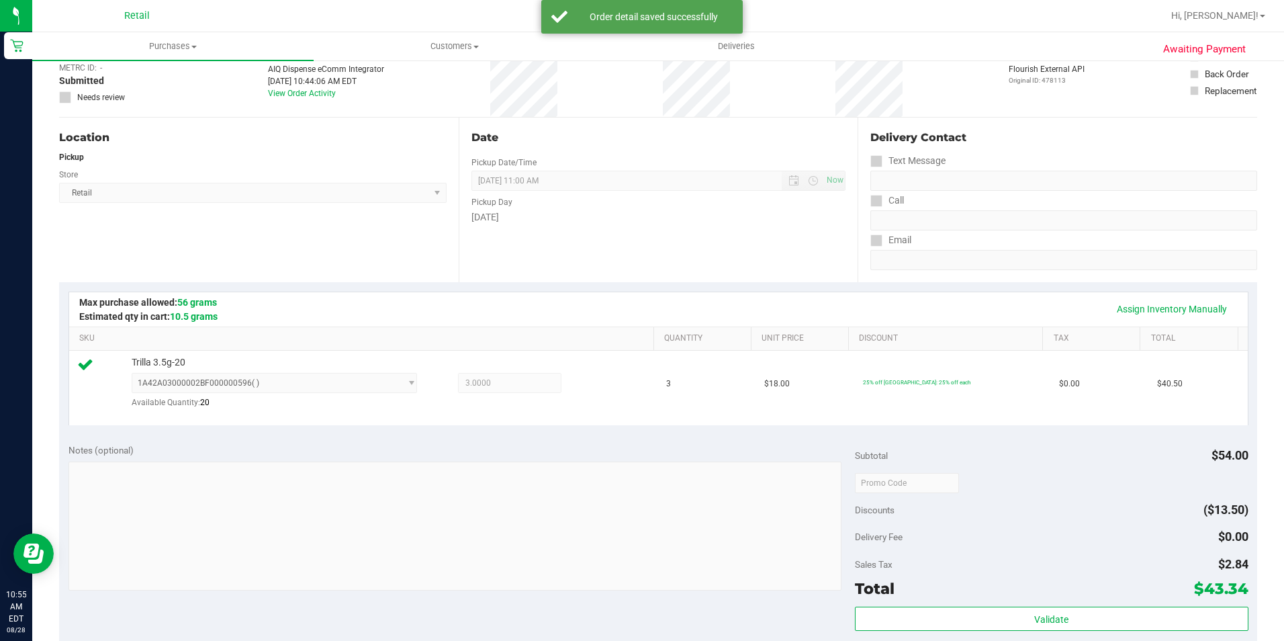
scroll to position [201, 0]
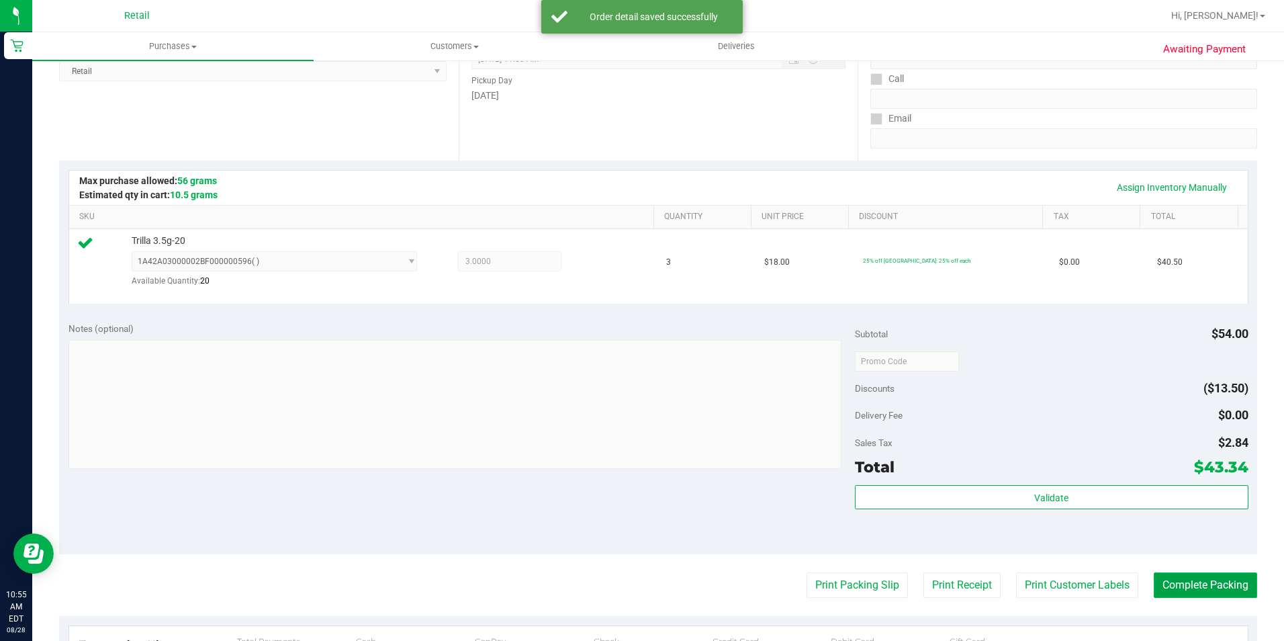
click at [1220, 582] on button "Complete Packing" at bounding box center [1205, 585] width 103 height 26
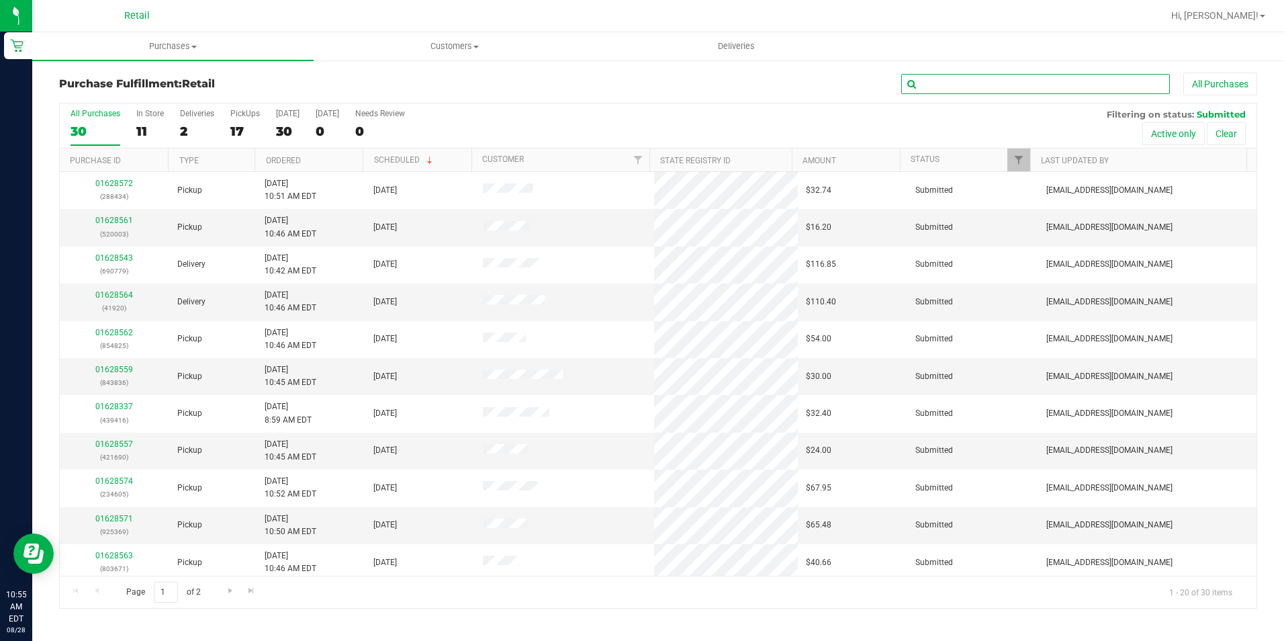
click at [1058, 87] on input "text" at bounding box center [1035, 84] width 269 height 20
type input "671"
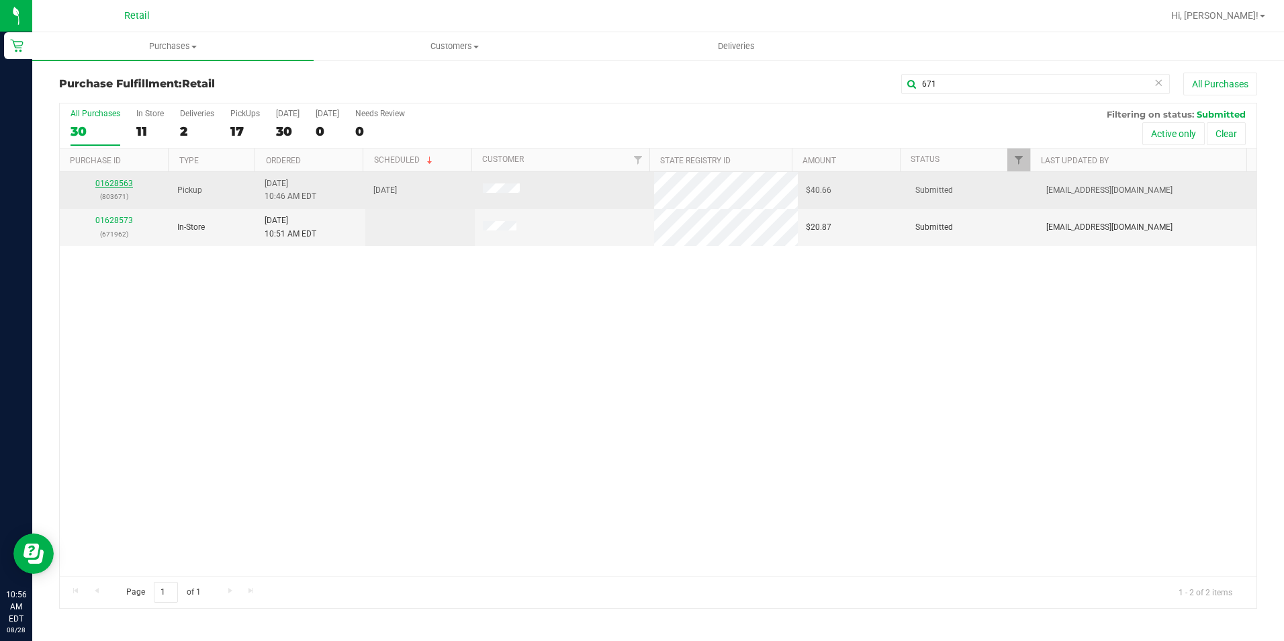
click at [110, 183] on link "01628563" at bounding box center [114, 183] width 38 height 9
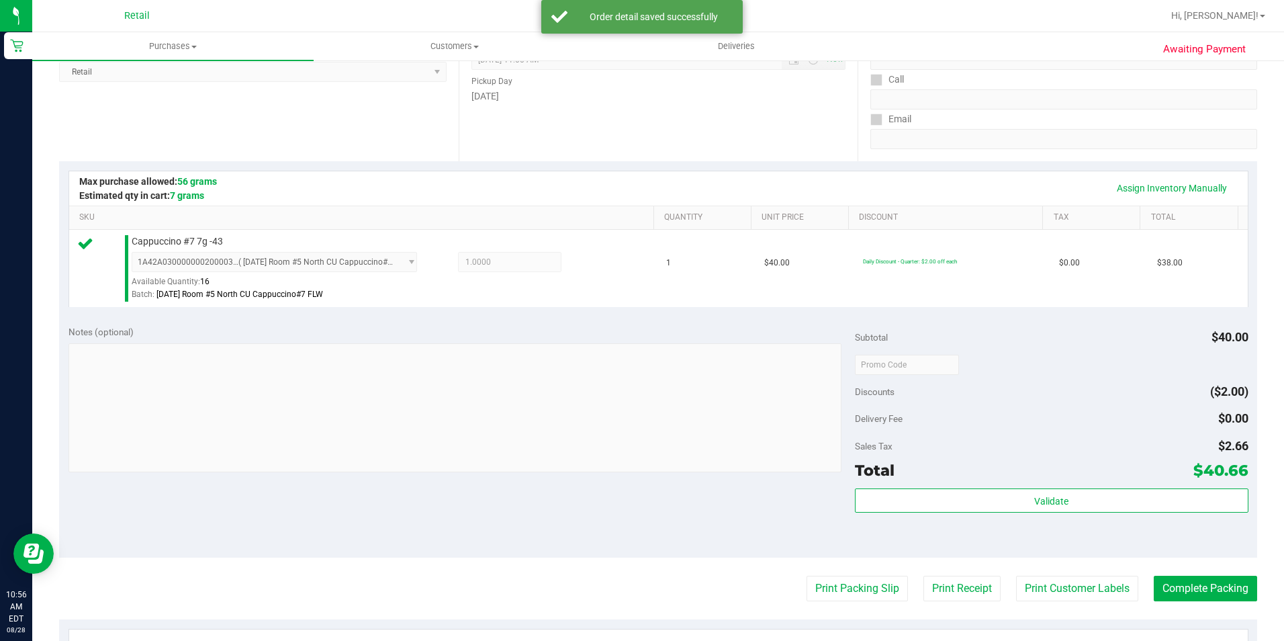
scroll to position [201, 0]
click at [1189, 582] on button "Complete Packing" at bounding box center [1205, 588] width 103 height 26
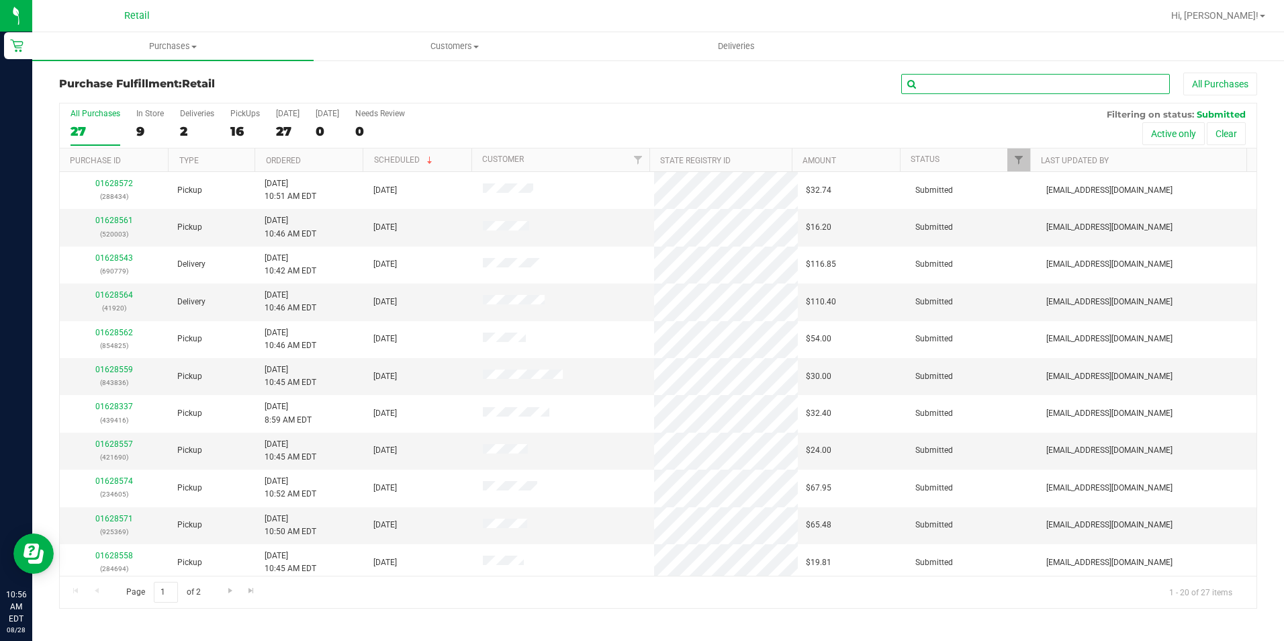
click at [998, 79] on input "text" at bounding box center [1035, 84] width 269 height 20
type input "434"
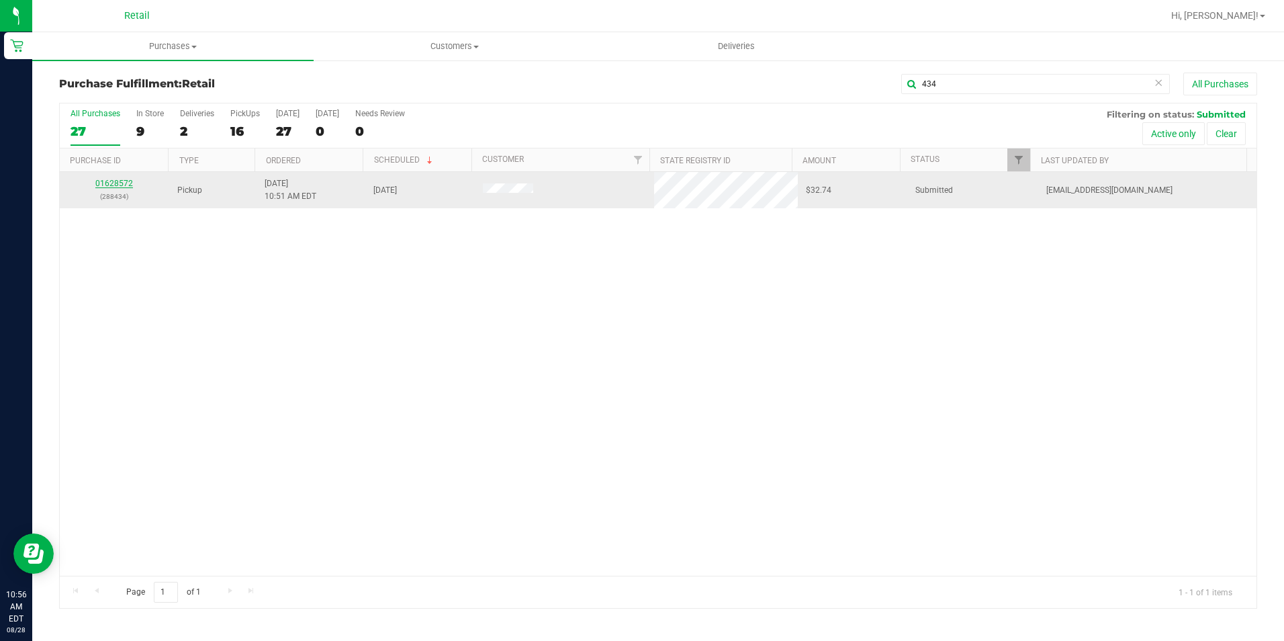
click at [103, 181] on link "01628572" at bounding box center [114, 183] width 38 height 9
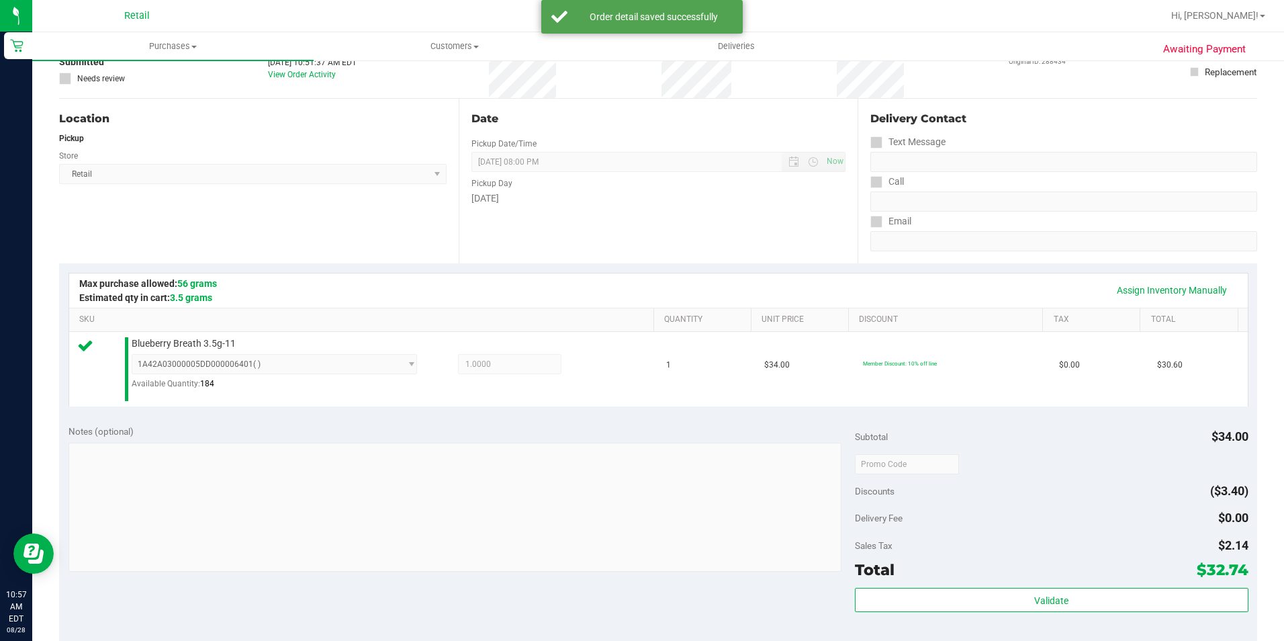
scroll to position [201, 0]
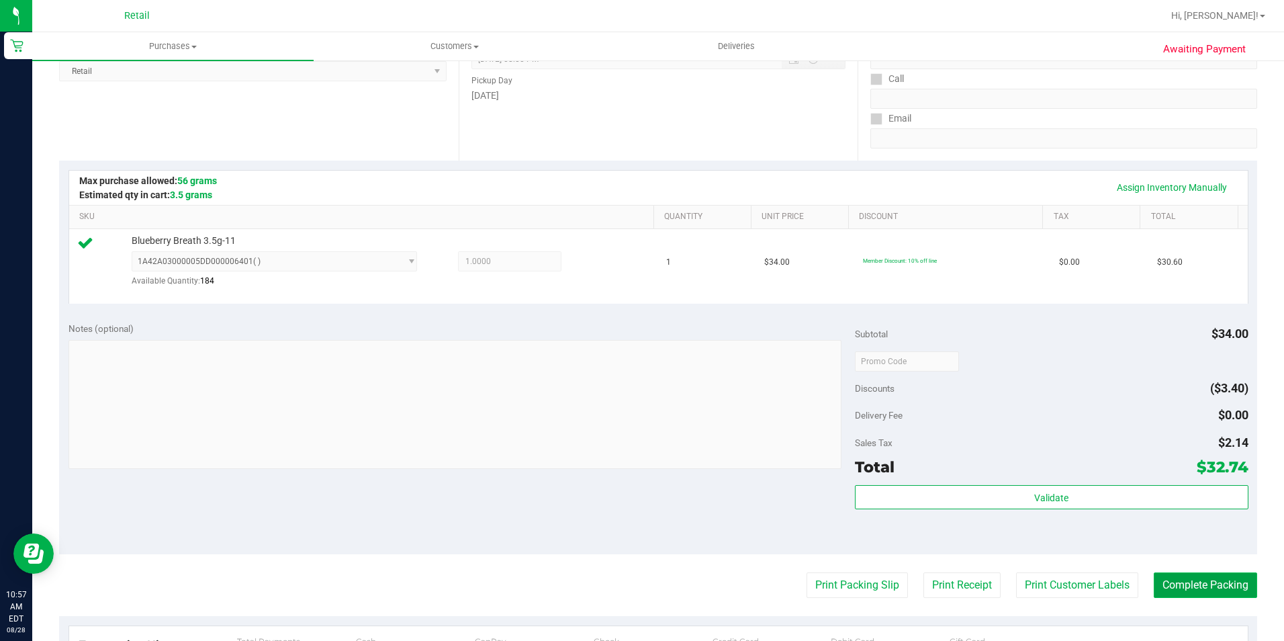
click at [1204, 583] on button "Complete Packing" at bounding box center [1205, 585] width 103 height 26
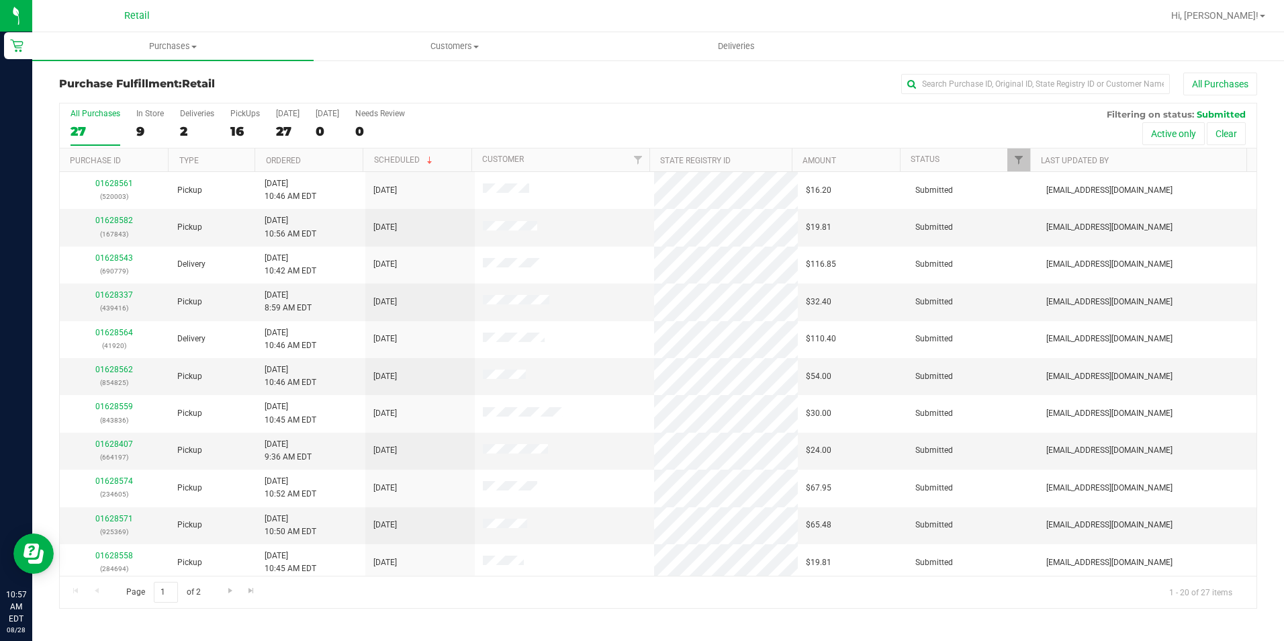
click at [1033, 98] on div "Purchase Fulfillment: Retail All Purchases" at bounding box center [658, 88] width 1198 height 30
click at [1019, 83] on input "text" at bounding box center [1035, 84] width 269 height 20
type input "352"
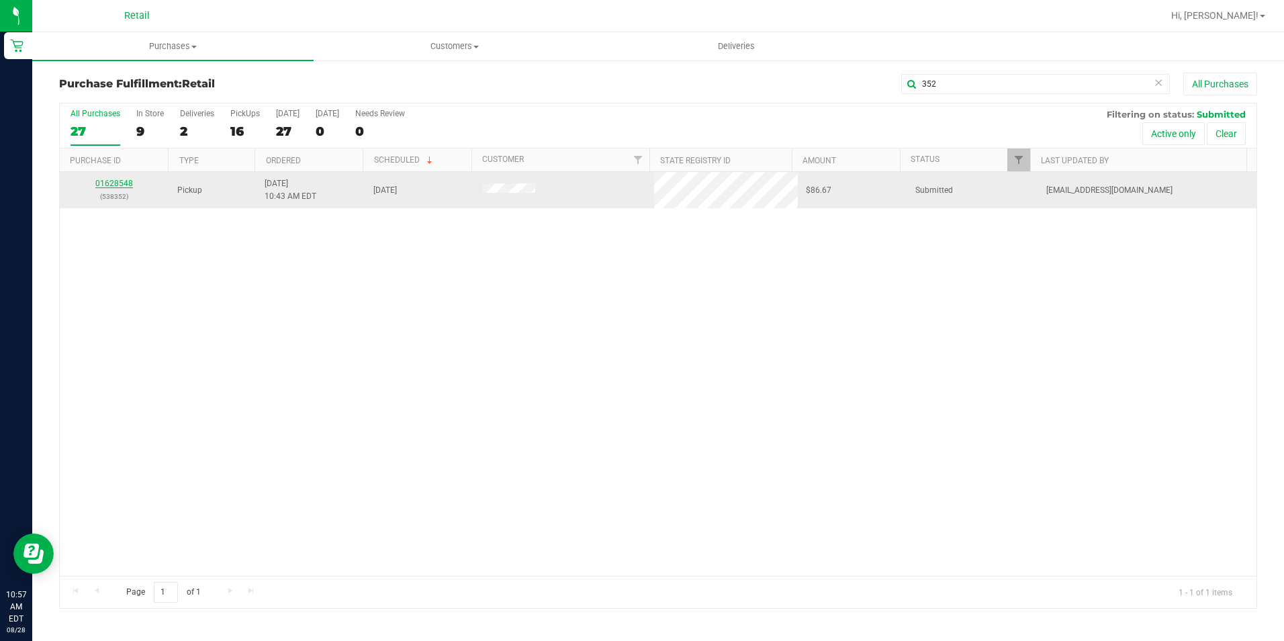
click at [115, 183] on link "01628548" at bounding box center [114, 183] width 38 height 9
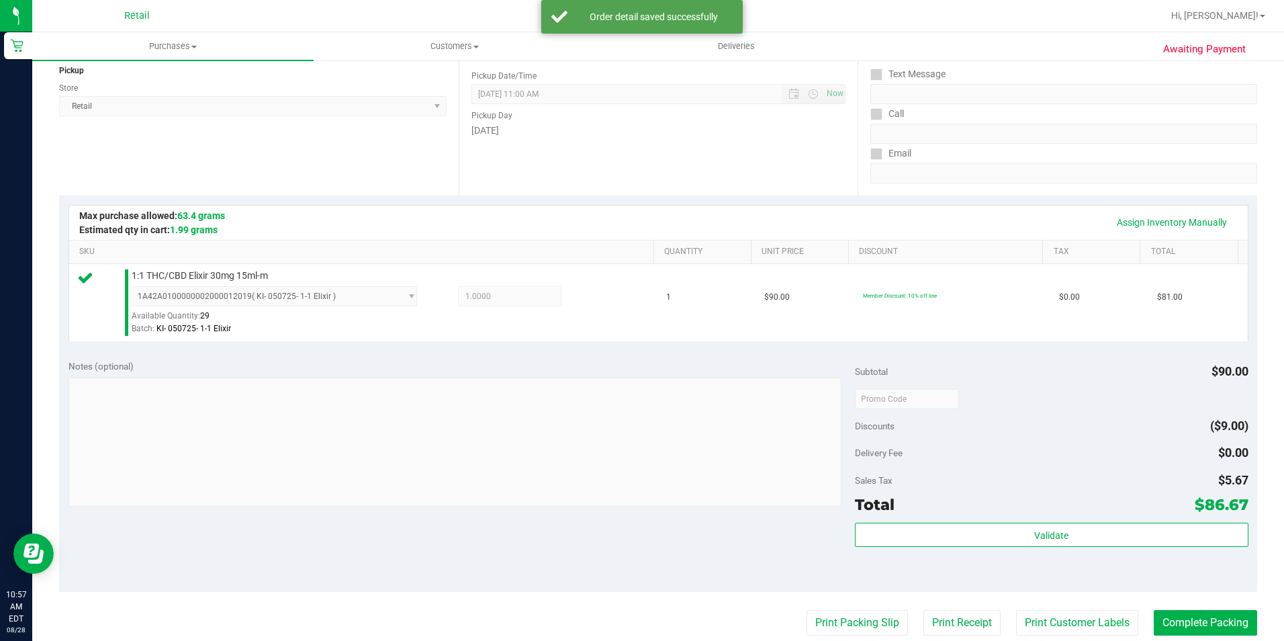
scroll to position [201, 0]
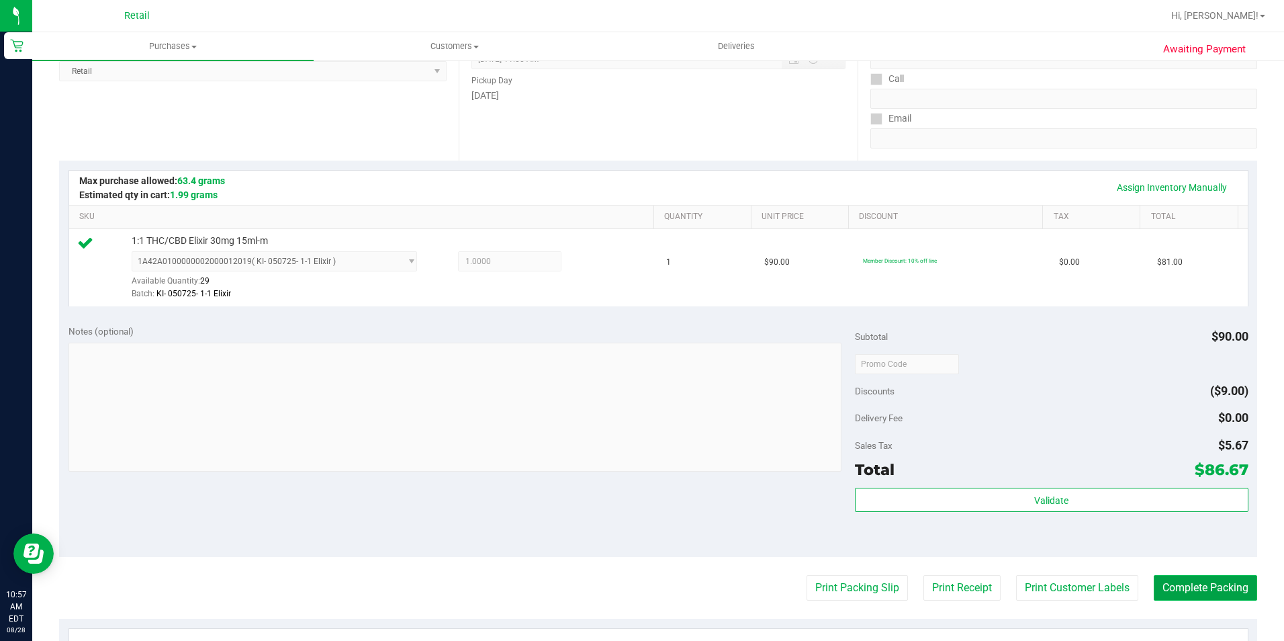
click at [1214, 577] on button "Complete Packing" at bounding box center [1205, 588] width 103 height 26
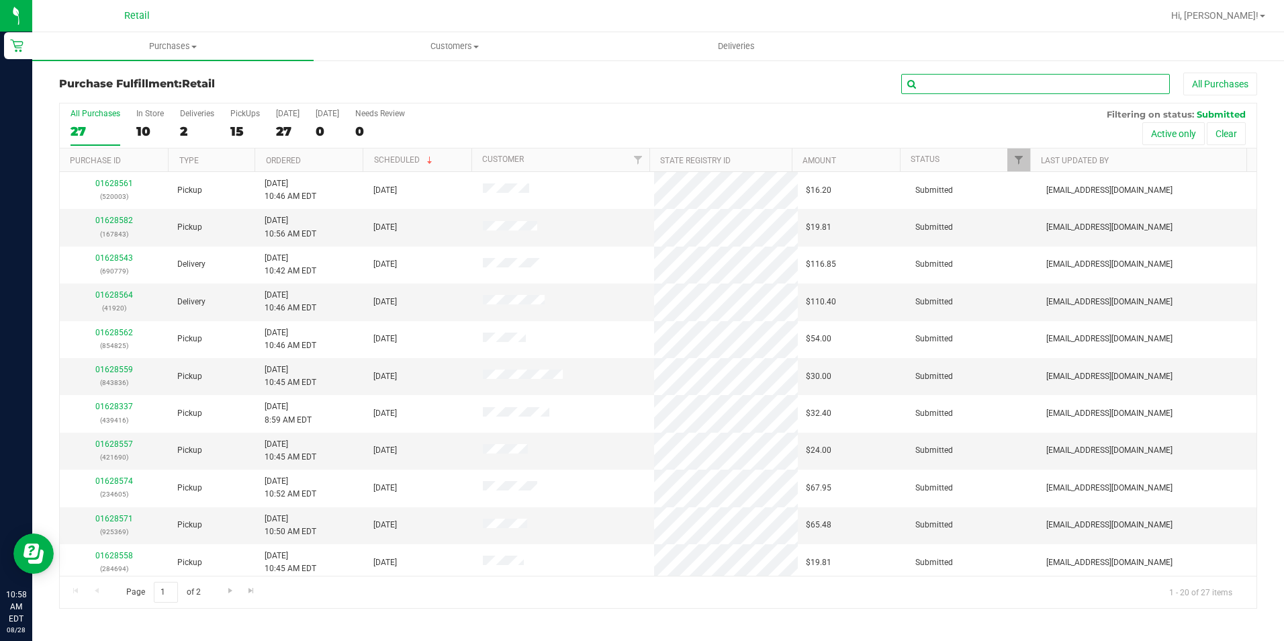
click at [1064, 85] on input "text" at bounding box center [1035, 84] width 269 height 20
type input "694"
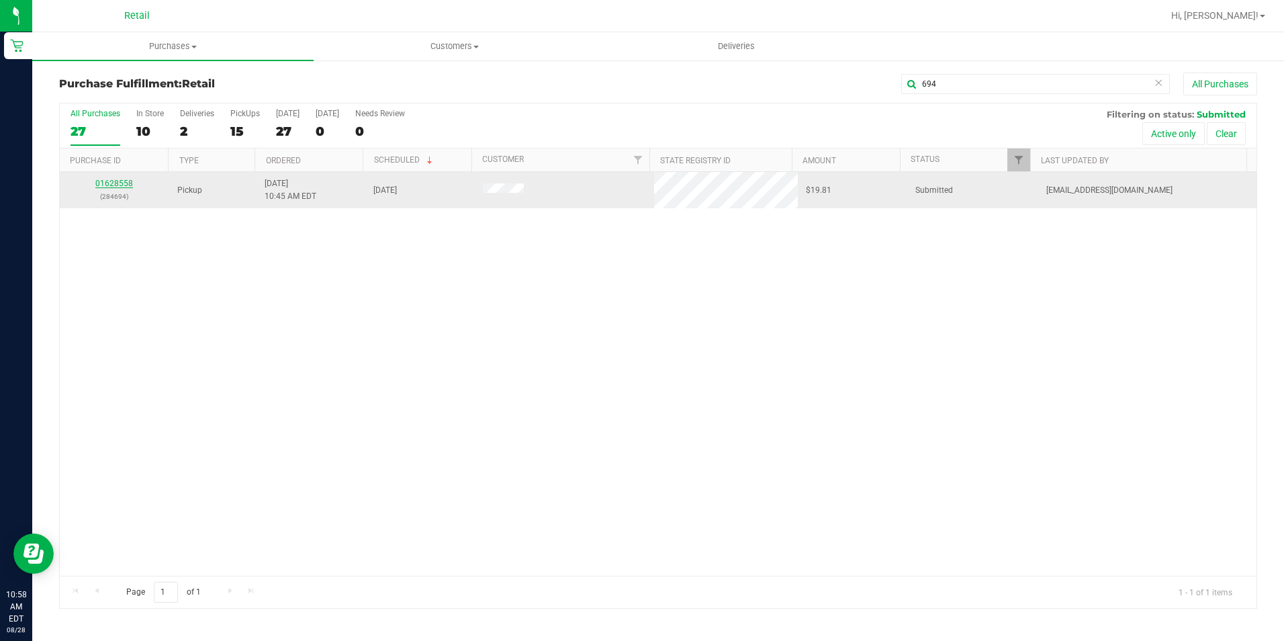
click at [113, 182] on link "01628558" at bounding box center [114, 183] width 38 height 9
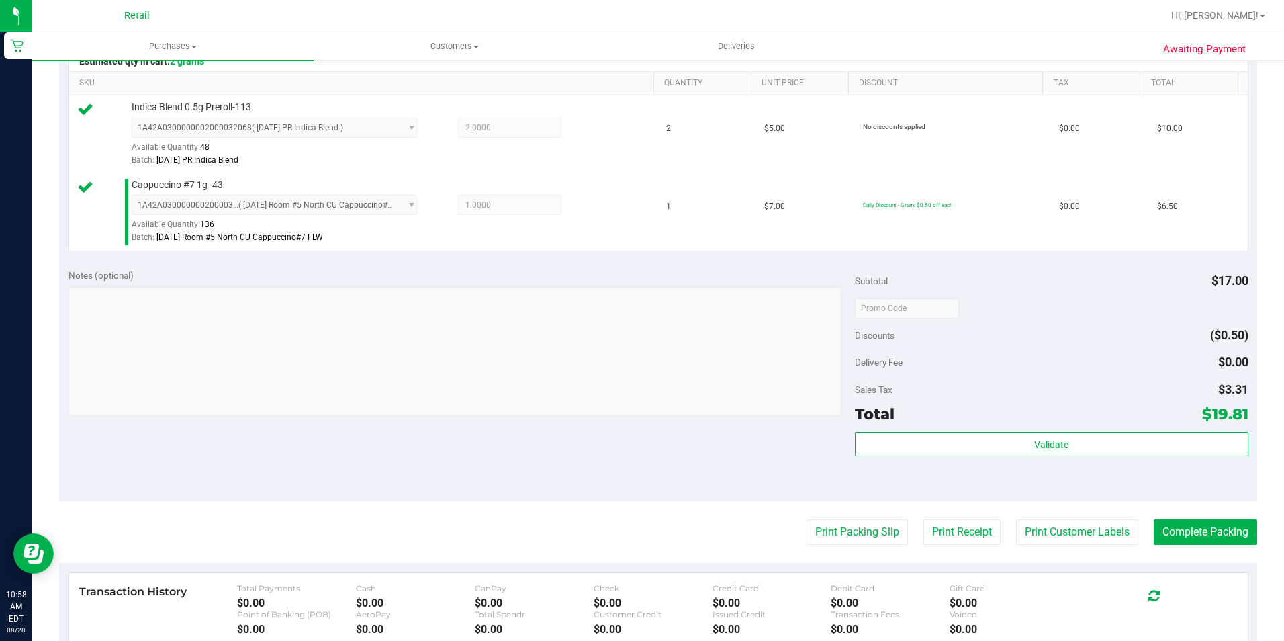
scroll to position [336, 0]
click at [1216, 528] on button "Complete Packing" at bounding box center [1205, 531] width 103 height 26
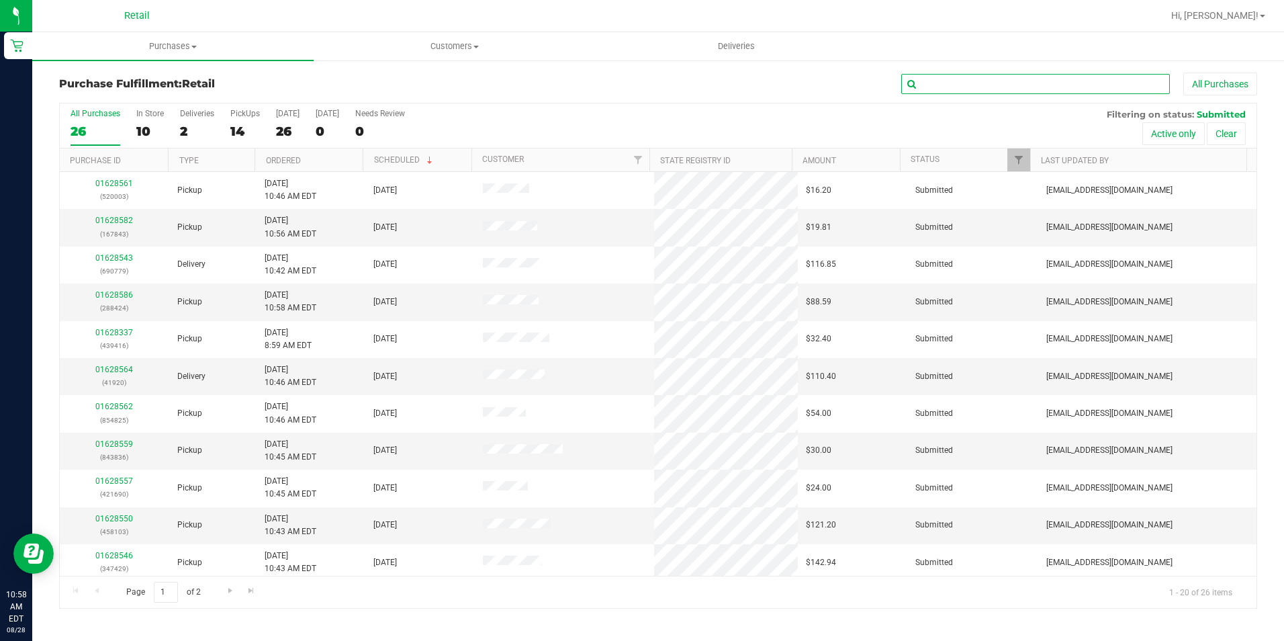
drag, startPoint x: 931, startPoint y: 81, endPoint x: 942, endPoint y: 80, distance: 10.8
click at [931, 81] on input "text" at bounding box center [1035, 84] width 269 height 20
type input "825"
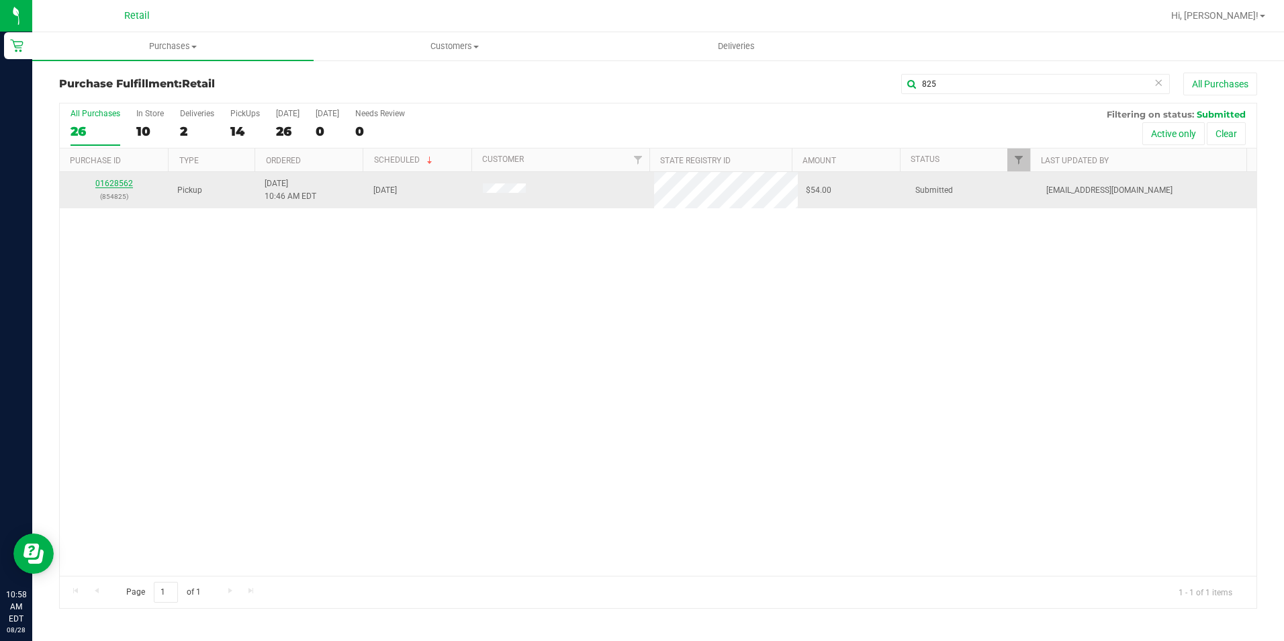
click at [113, 181] on link "01628562" at bounding box center [114, 183] width 38 height 9
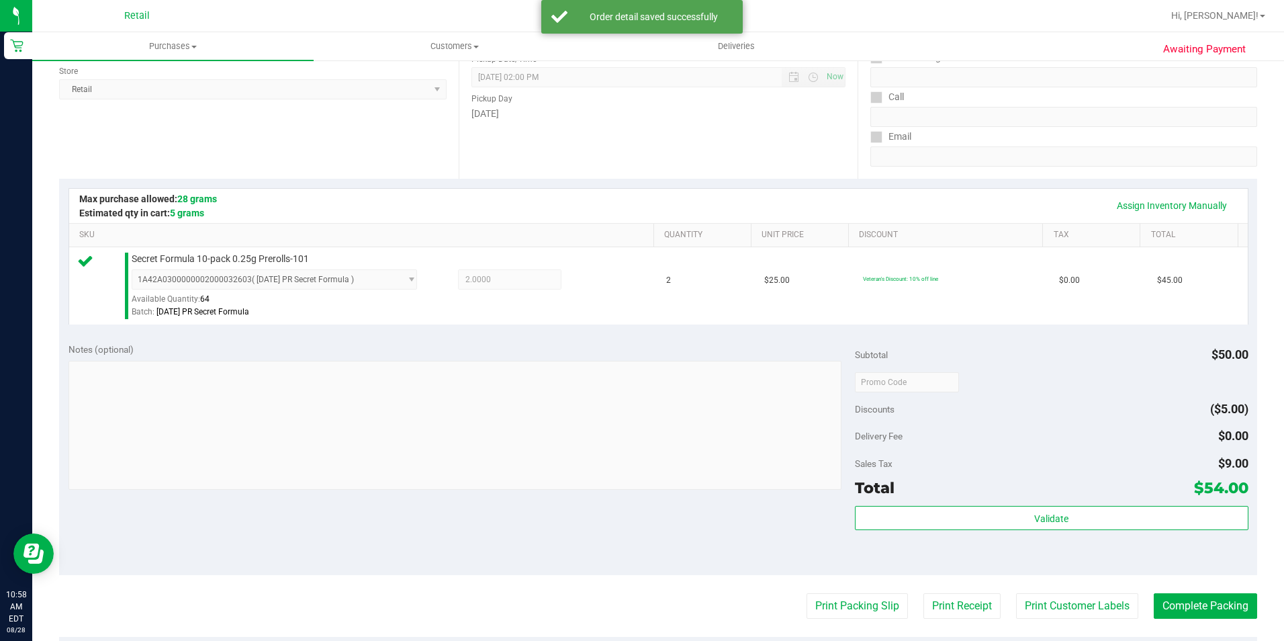
scroll to position [201, 0]
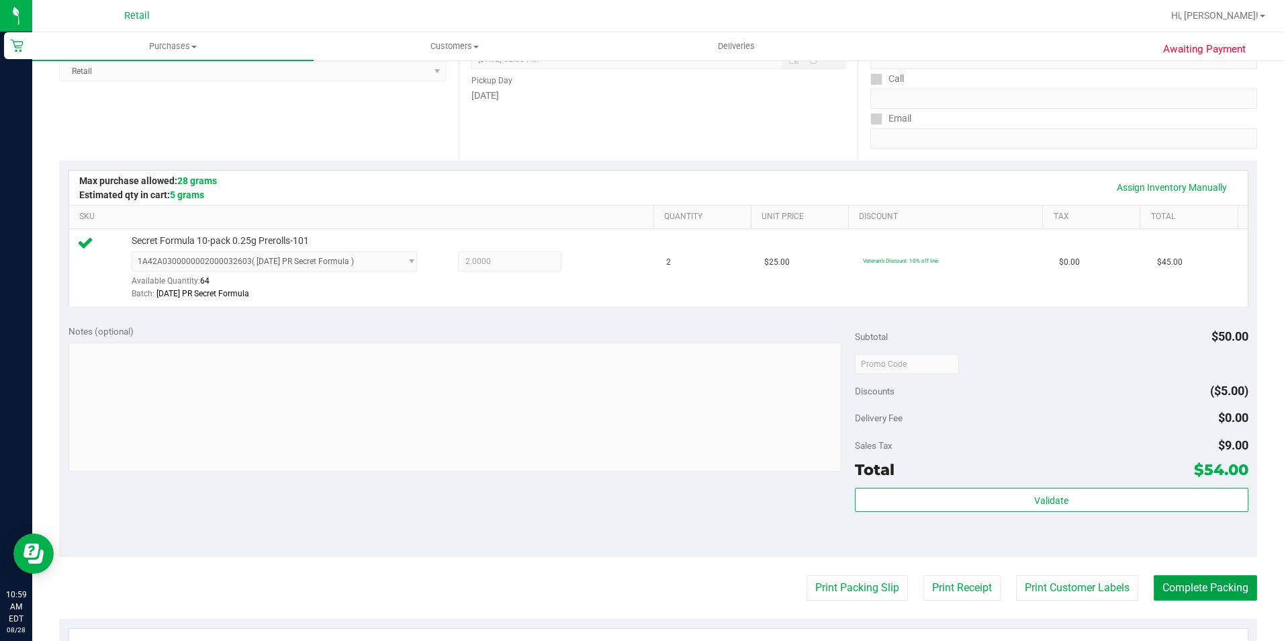
click at [1203, 590] on button "Complete Packing" at bounding box center [1205, 588] width 103 height 26
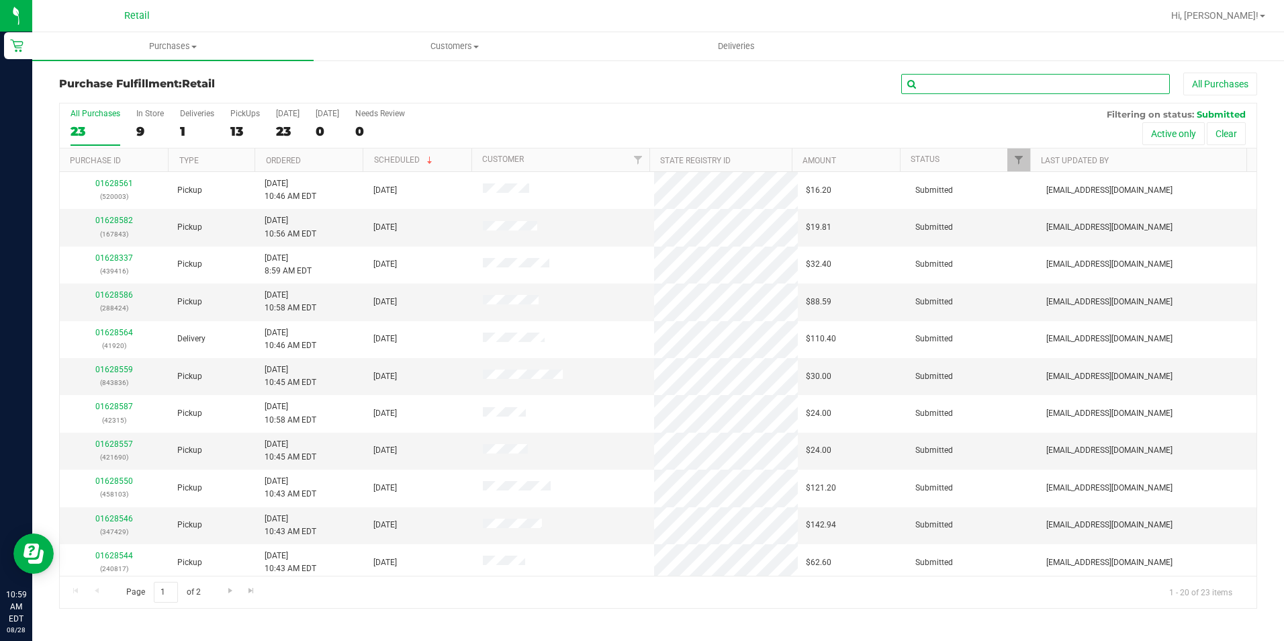
click at [941, 77] on input "text" at bounding box center [1035, 84] width 269 height 20
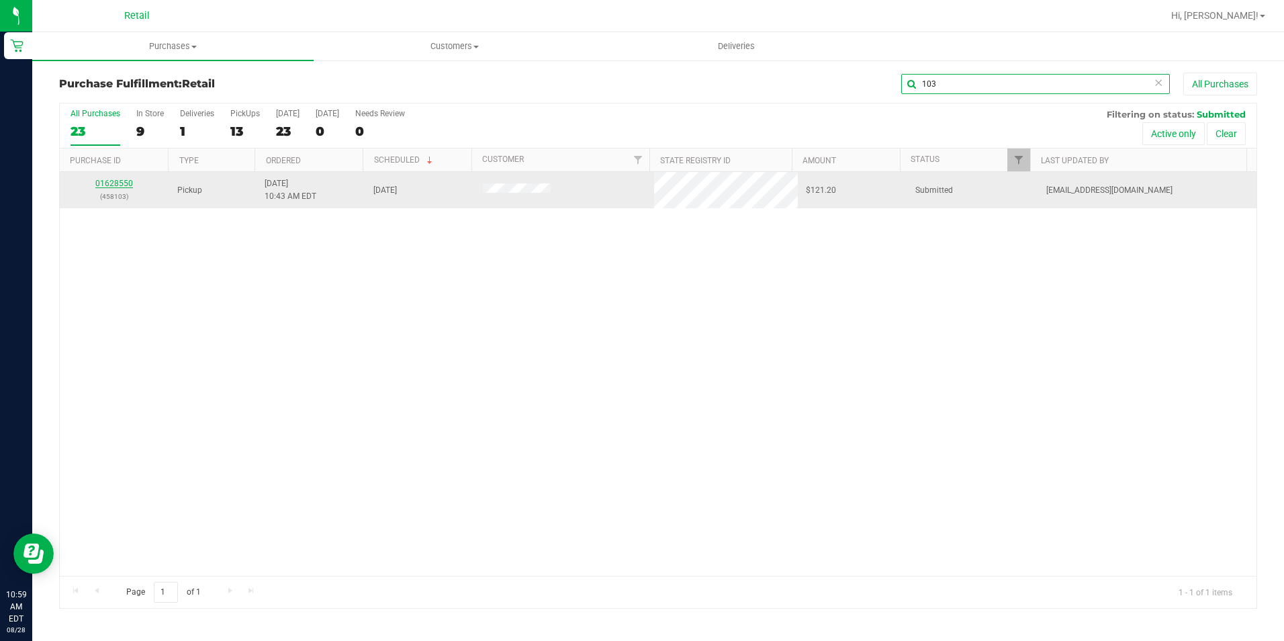
type input "103"
click at [122, 183] on link "01628550" at bounding box center [114, 183] width 38 height 9
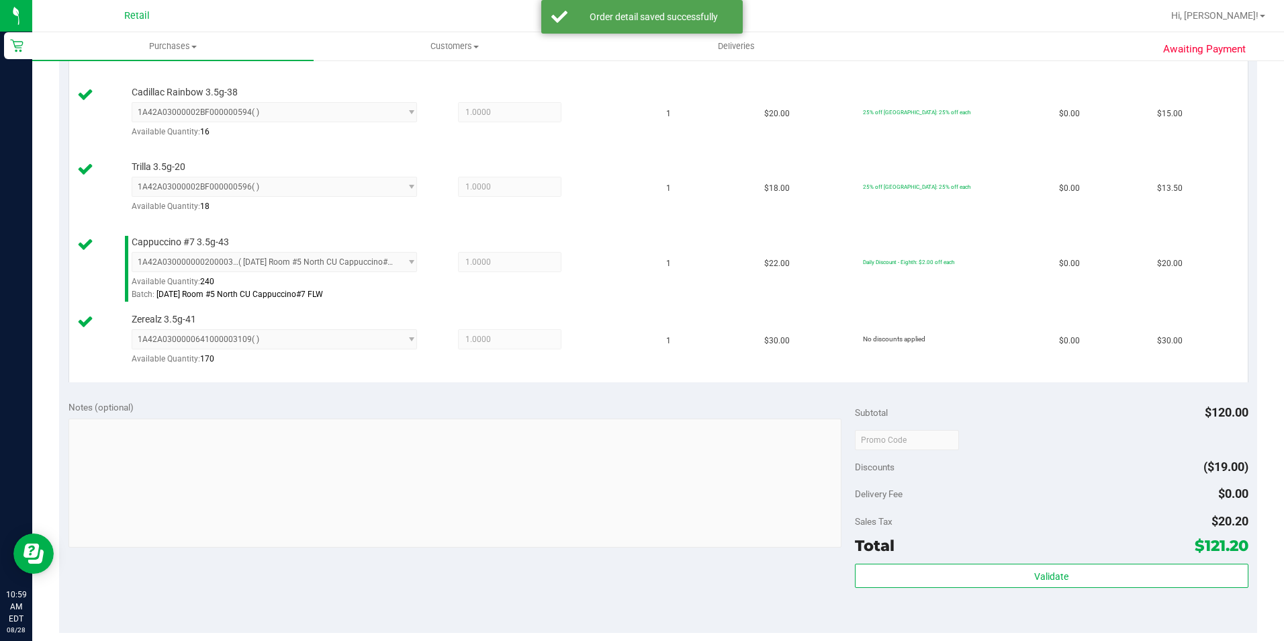
scroll to position [470, 0]
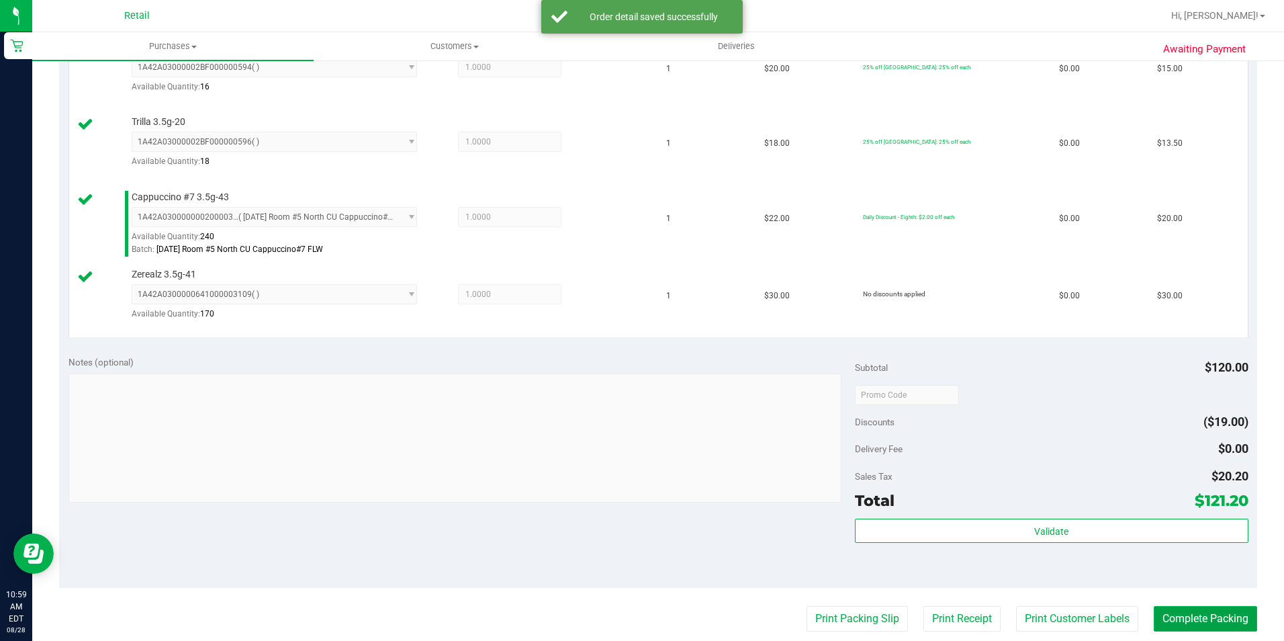
click at [1193, 618] on button "Complete Packing" at bounding box center [1205, 619] width 103 height 26
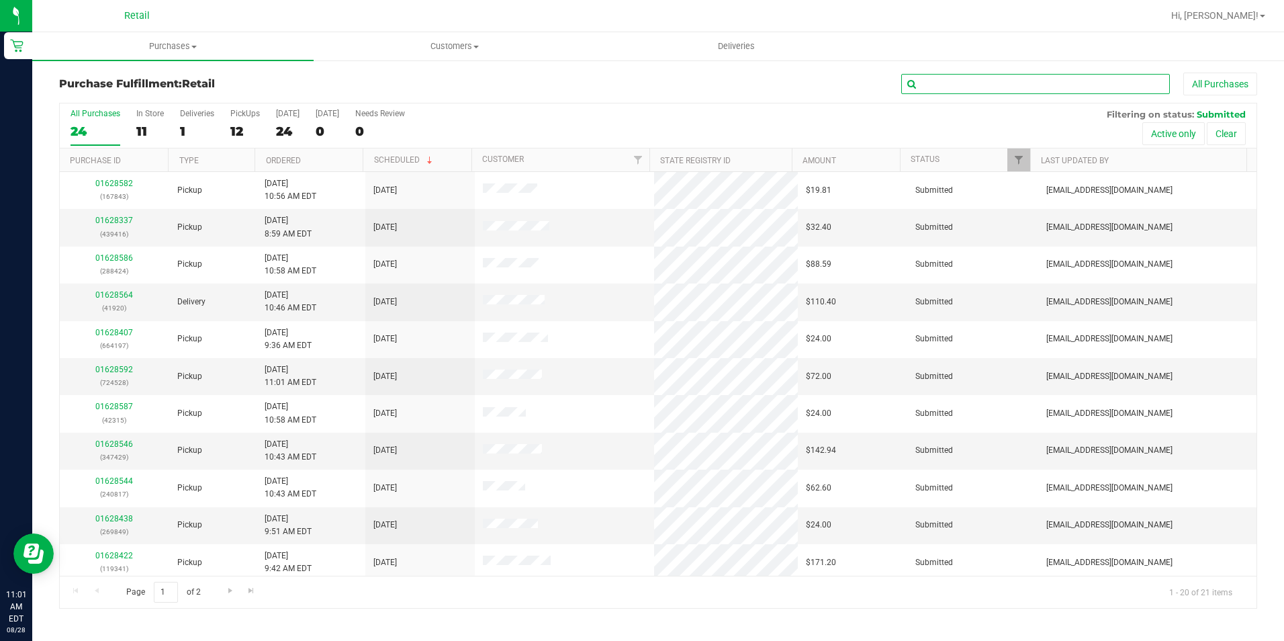
click at [955, 82] on input "text" at bounding box center [1035, 84] width 269 height 20
type input "315"
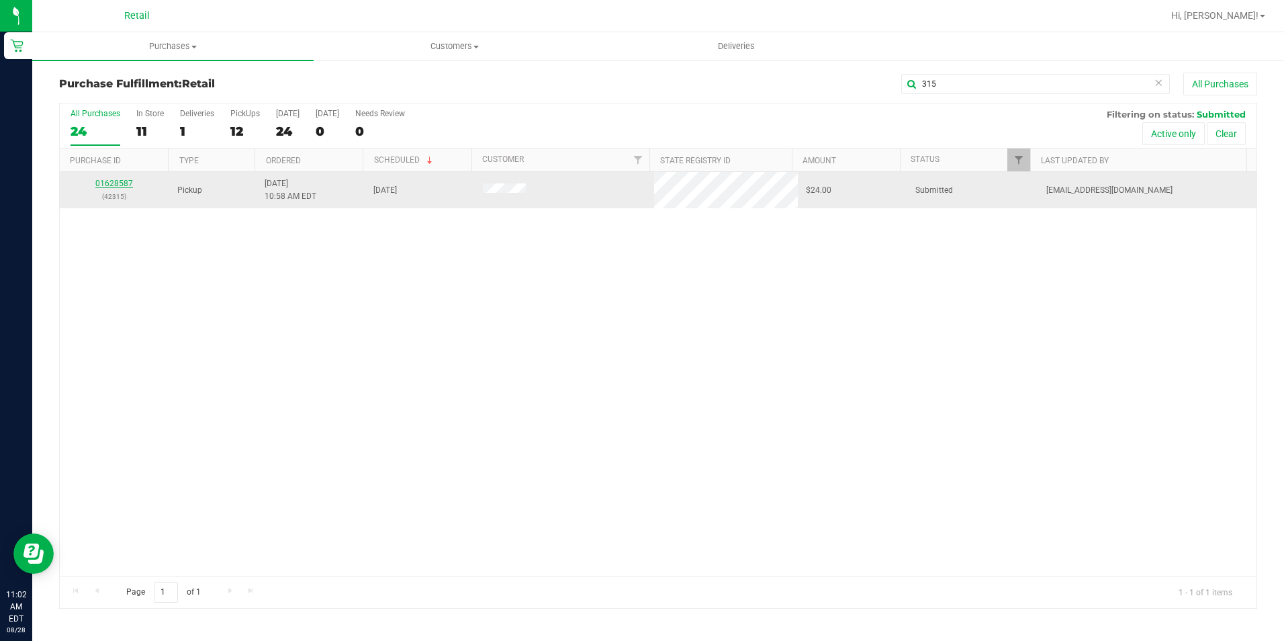
click at [105, 185] on link "01628587" at bounding box center [114, 183] width 38 height 9
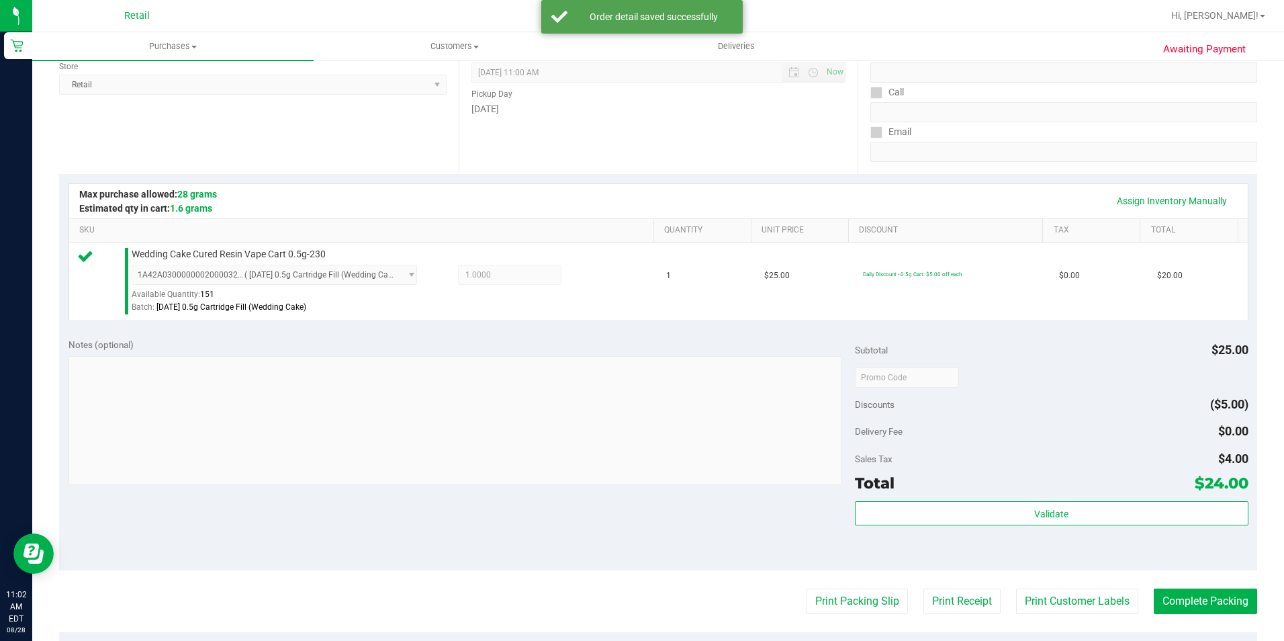
scroll to position [201, 0]
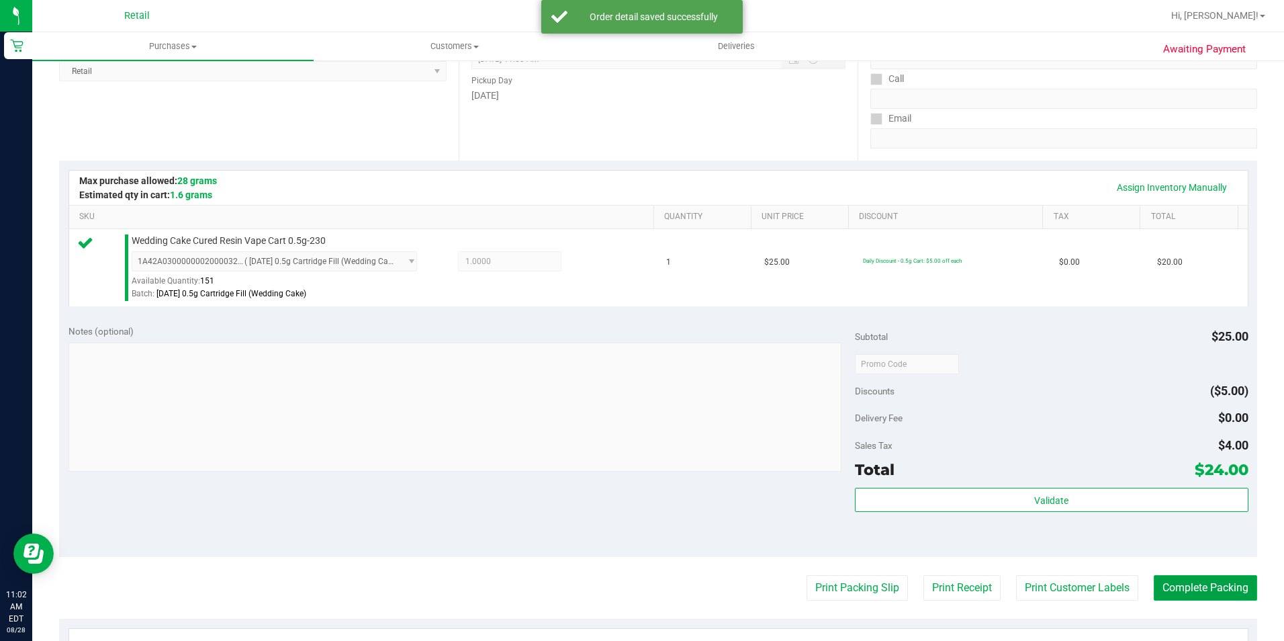
click at [1166, 587] on button "Complete Packing" at bounding box center [1205, 588] width 103 height 26
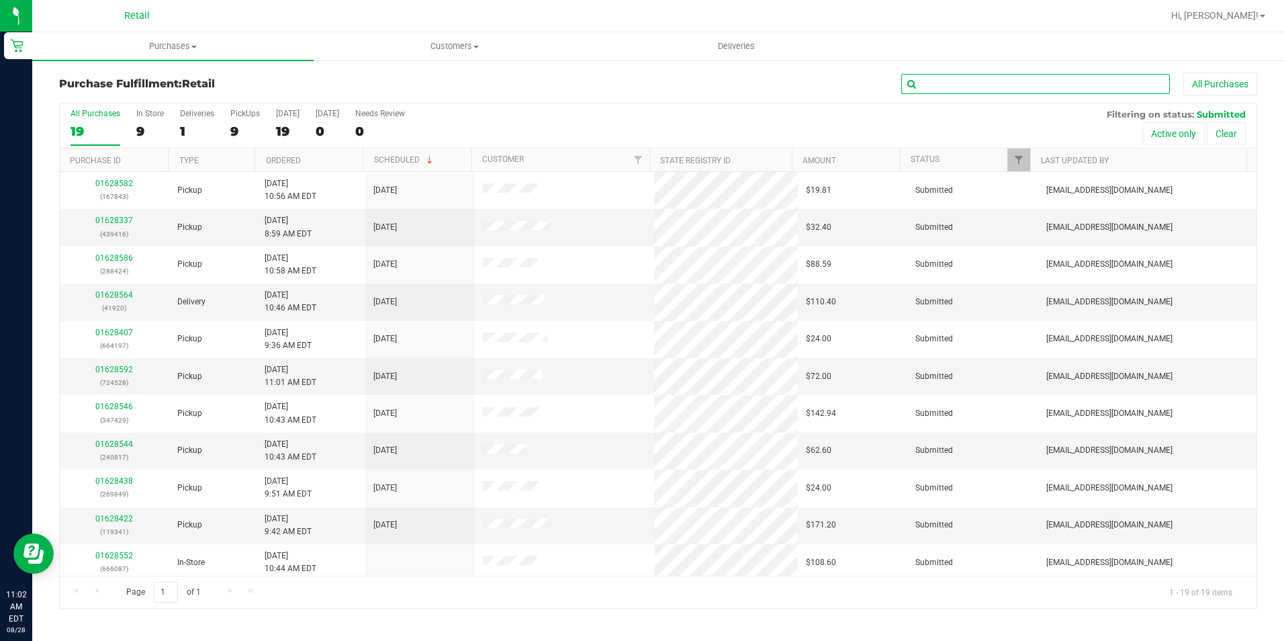
click at [1097, 91] on input "text" at bounding box center [1035, 84] width 269 height 20
type input "843"
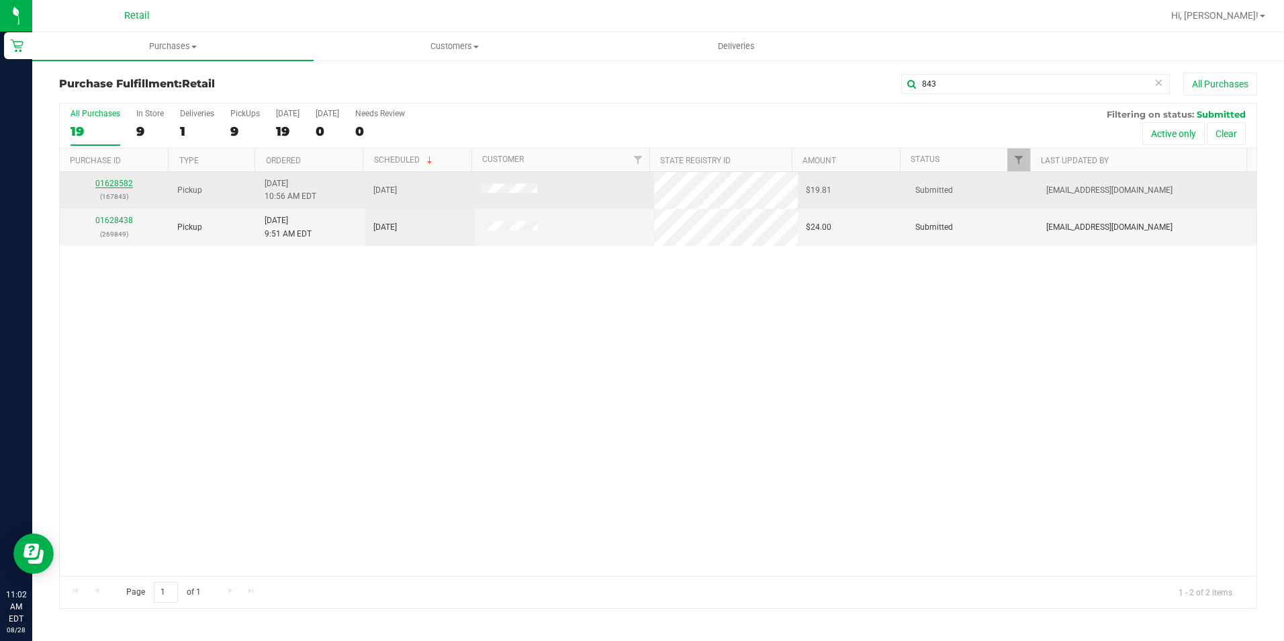
click at [115, 182] on link "01628582" at bounding box center [114, 183] width 38 height 9
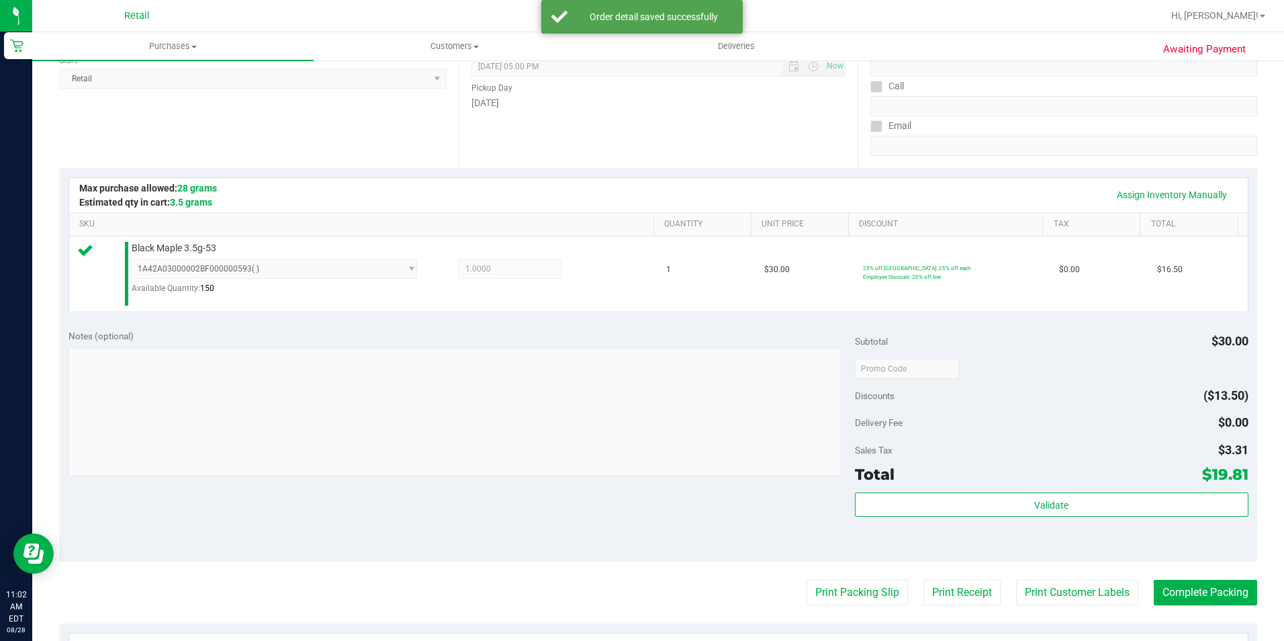
scroll to position [201, 0]
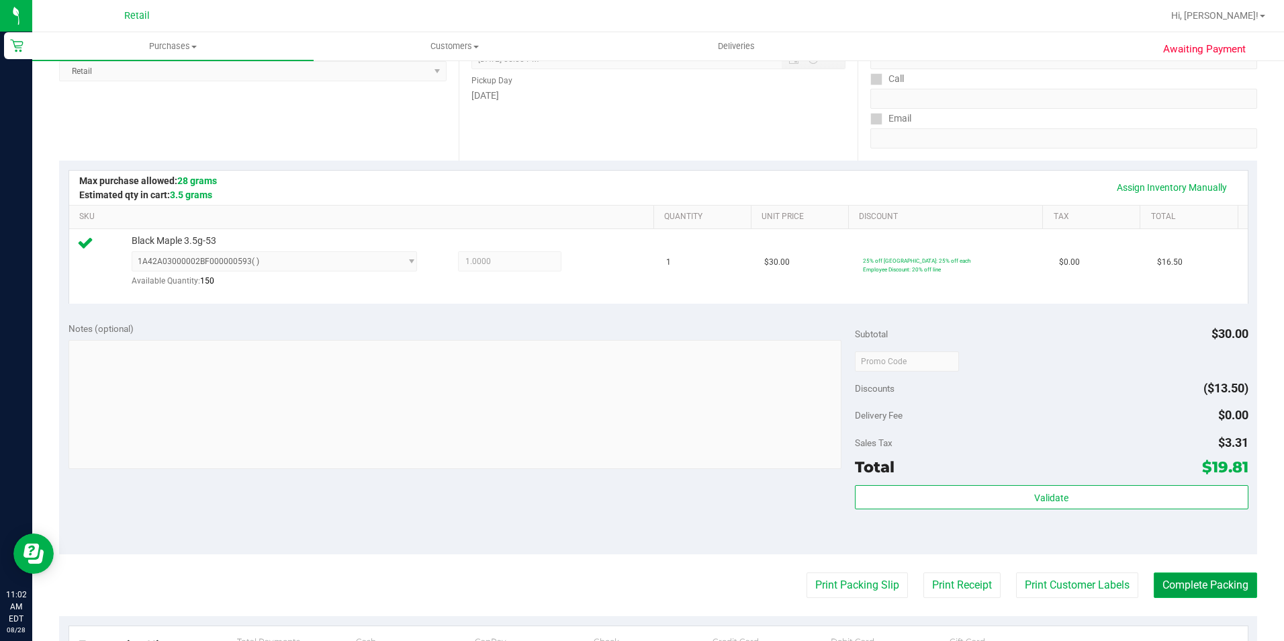
click at [1191, 583] on button "Complete Packing" at bounding box center [1205, 585] width 103 height 26
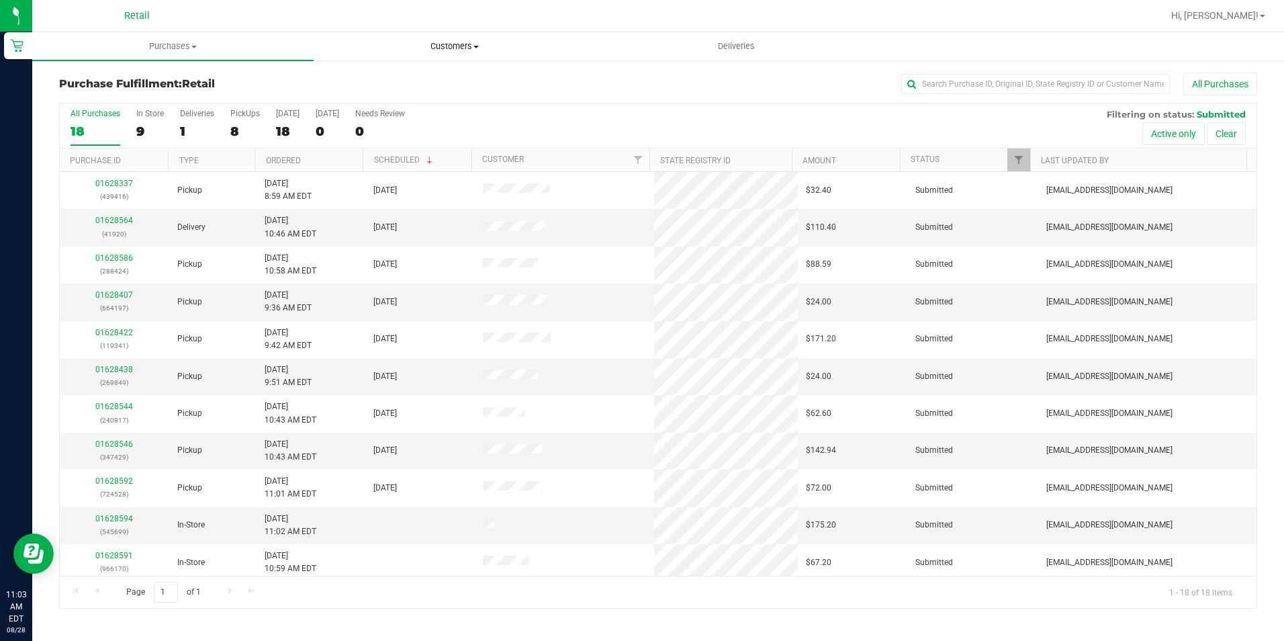
click at [458, 42] on span "Customers" at bounding box center [454, 46] width 280 height 12
click at [163, 41] on span "Purchases" at bounding box center [173, 46] width 280 height 12
click at [156, 93] on li "Fulfillment" at bounding box center [172, 97] width 281 height 16
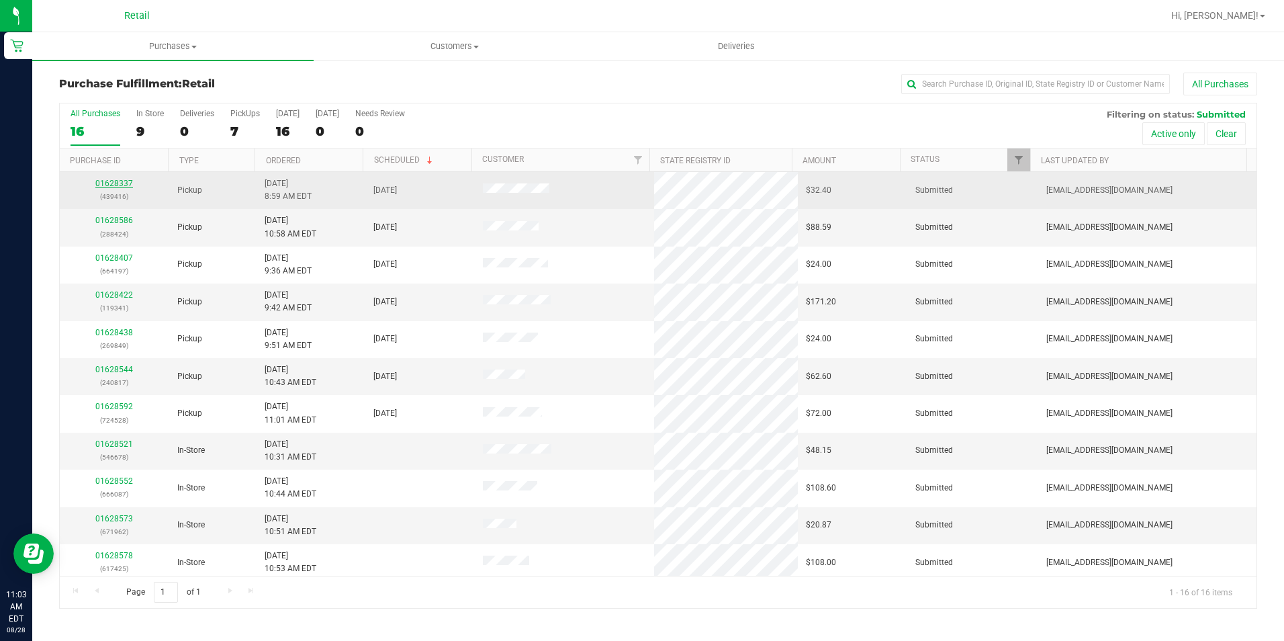
click at [122, 180] on link "01628337" at bounding box center [114, 183] width 38 height 9
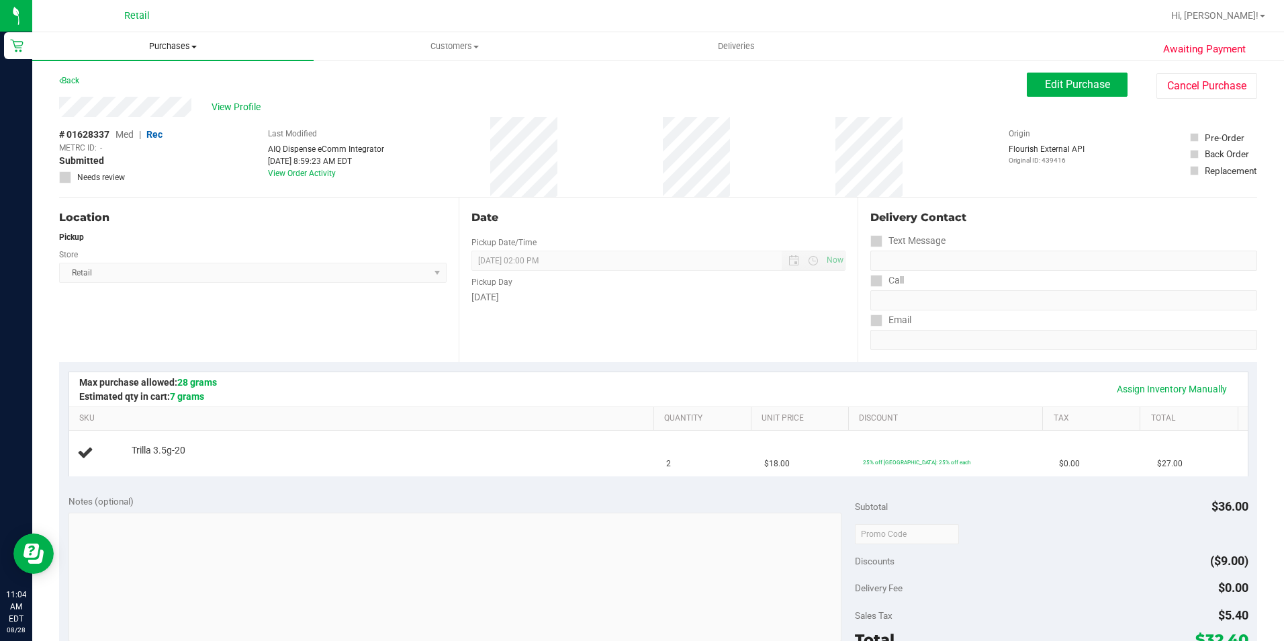
click at [163, 42] on span "Purchases" at bounding box center [172, 46] width 281 height 12
click at [91, 95] on span "Fulfillment" at bounding box center [73, 96] width 83 height 11
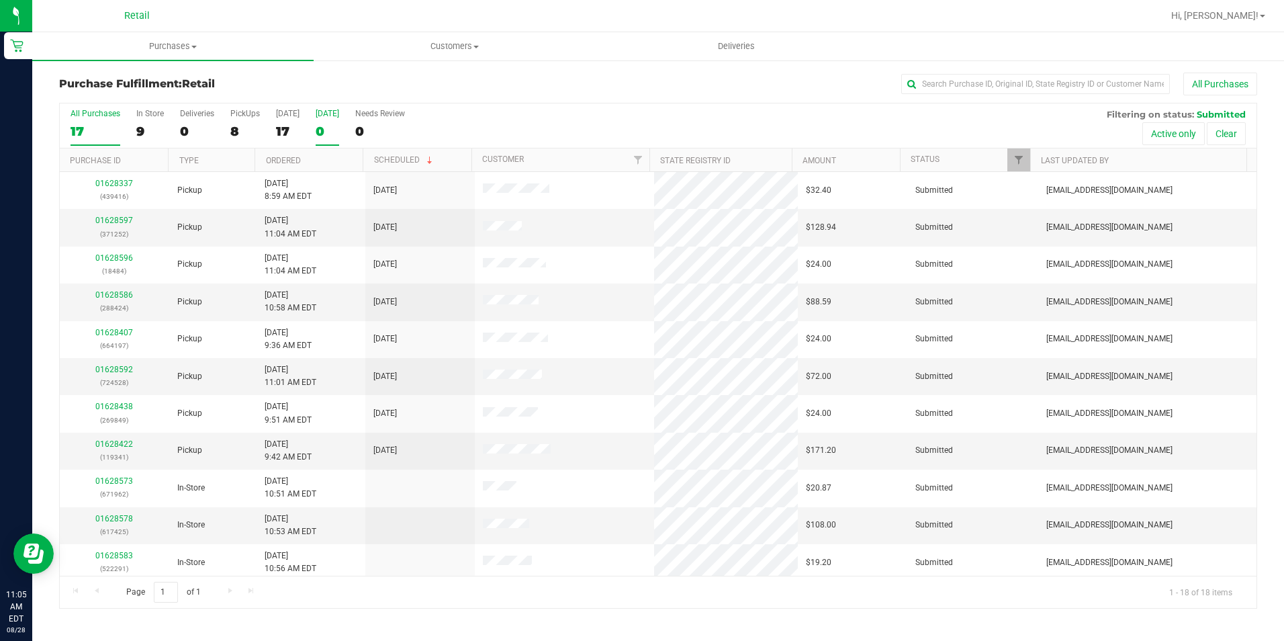
click at [339, 131] on div "0" at bounding box center [328, 131] width 24 height 15
click at [0, 0] on input "Tomorrow 0" at bounding box center [0, 0] width 0 height 0
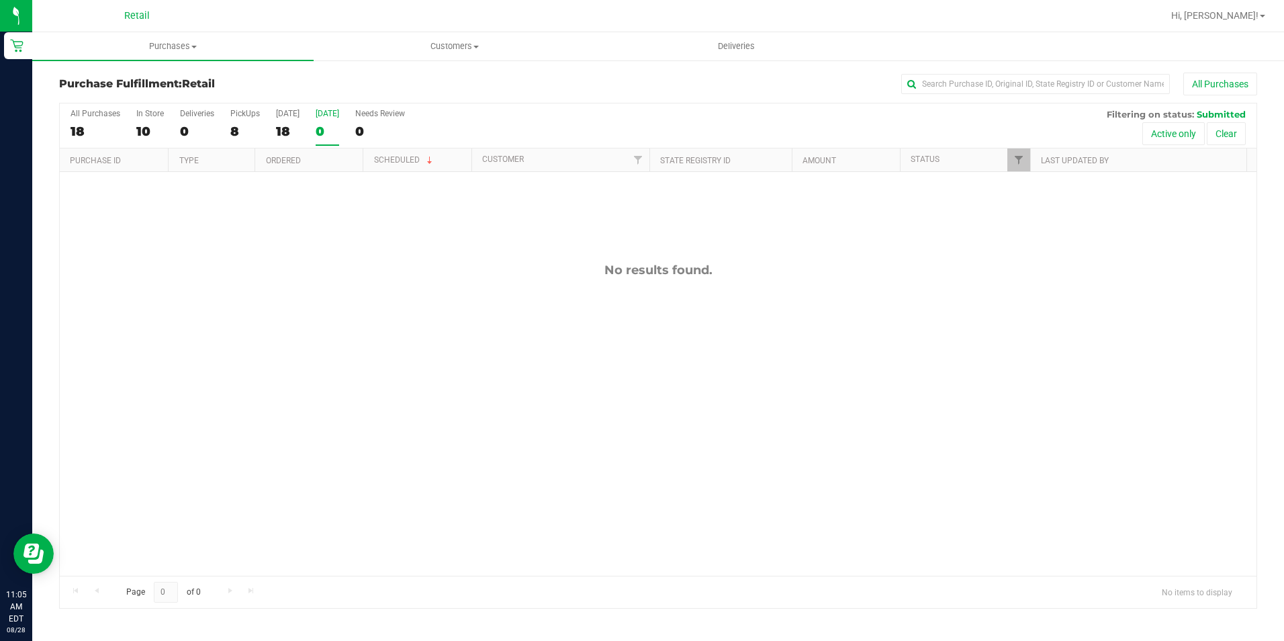
click at [54, 134] on div "All Purchases 18 In Store 10 Deliveries 0 PickUps 8 Today 18 Tomorrow 0 Needs R…" at bounding box center [658, 355] width 1218 height 506
click at [71, 132] on div "18" at bounding box center [96, 131] width 50 height 15
click at [0, 0] on input "All Purchases 18" at bounding box center [0, 0] width 0 height 0
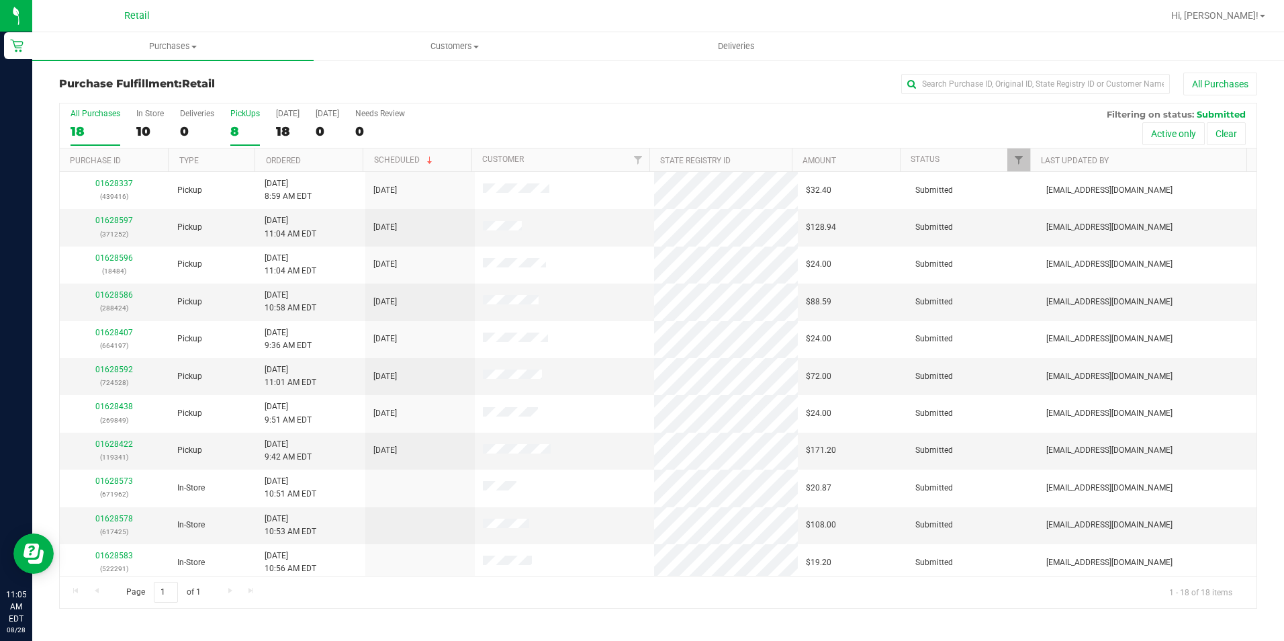
click at [243, 132] on div "8" at bounding box center [245, 131] width 30 height 15
click at [0, 0] on input "PickUps 8" at bounding box center [0, 0] width 0 height 0
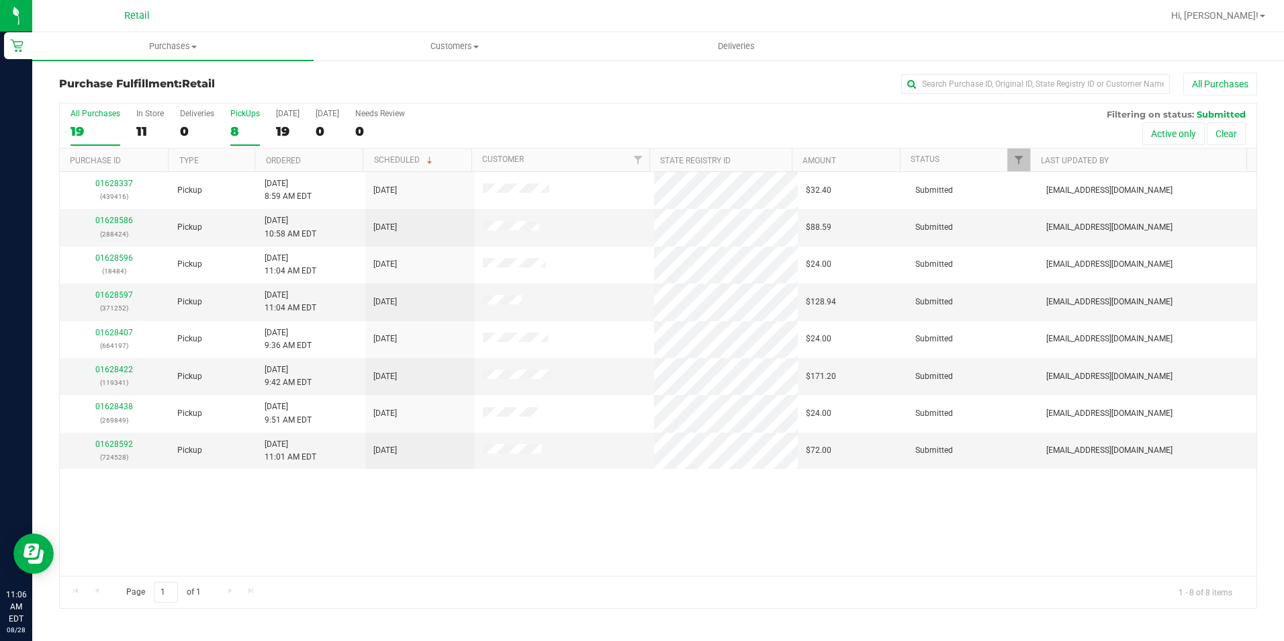
click at [95, 132] on div "19" at bounding box center [96, 131] width 50 height 15
click at [0, 0] on input "All Purchases 19" at bounding box center [0, 0] width 0 height 0
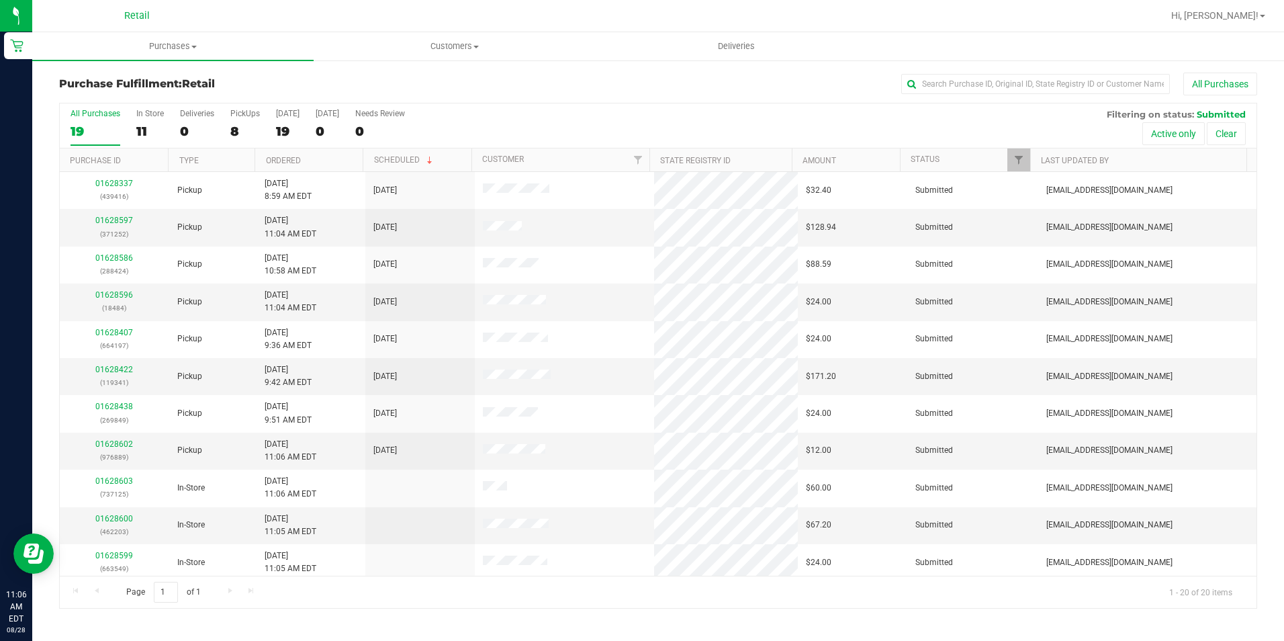
click at [501, 76] on div "All Purchases" at bounding box center [858, 84] width 798 height 23
click at [291, 131] on div "19" at bounding box center [288, 131] width 24 height 15
click at [0, 0] on input "Today 19" at bounding box center [0, 0] width 0 height 0
click at [95, 130] on div "21" at bounding box center [96, 131] width 50 height 15
click at [0, 0] on input "All Purchases 21" at bounding box center [0, 0] width 0 height 0
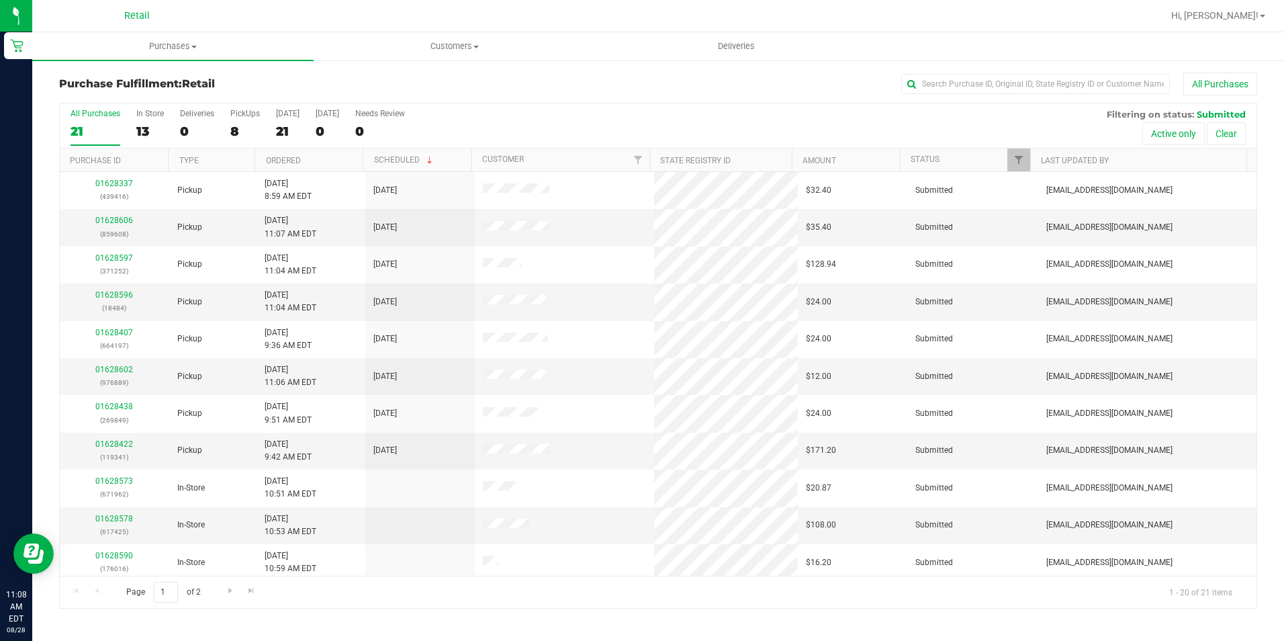
click at [489, 79] on div "All Purchases" at bounding box center [858, 84] width 798 height 23
click at [958, 89] on input "text" at bounding box center [1035, 84] width 269 height 20
type input "416"
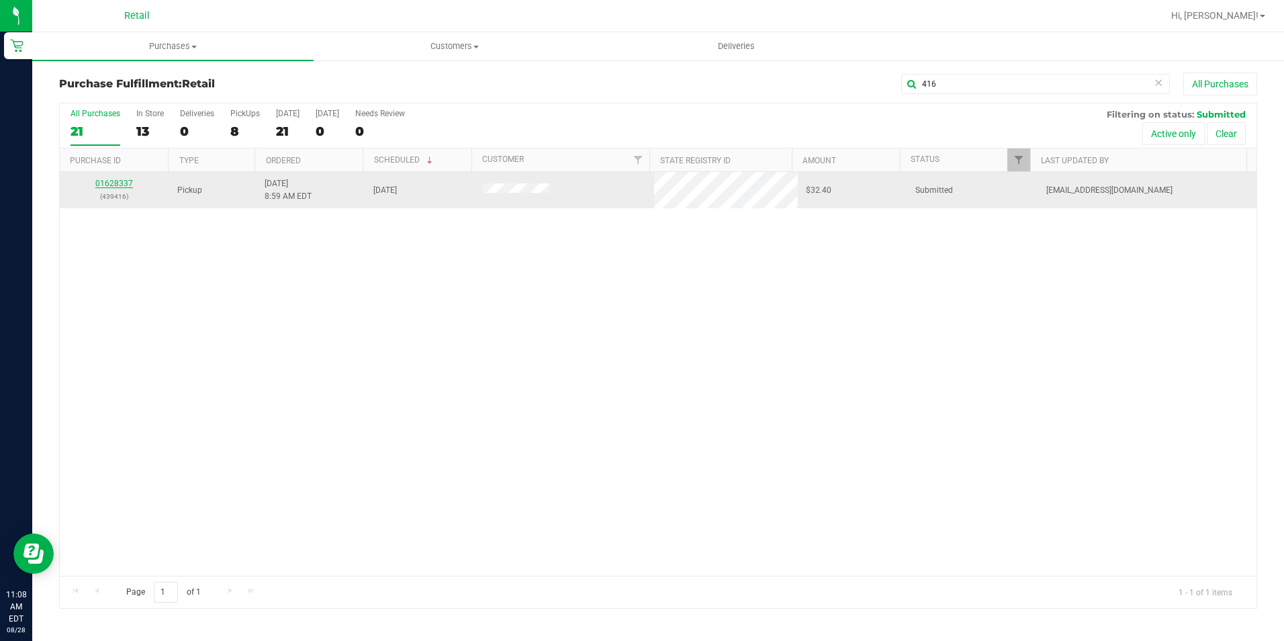
click at [106, 180] on link "01628337" at bounding box center [114, 183] width 38 height 9
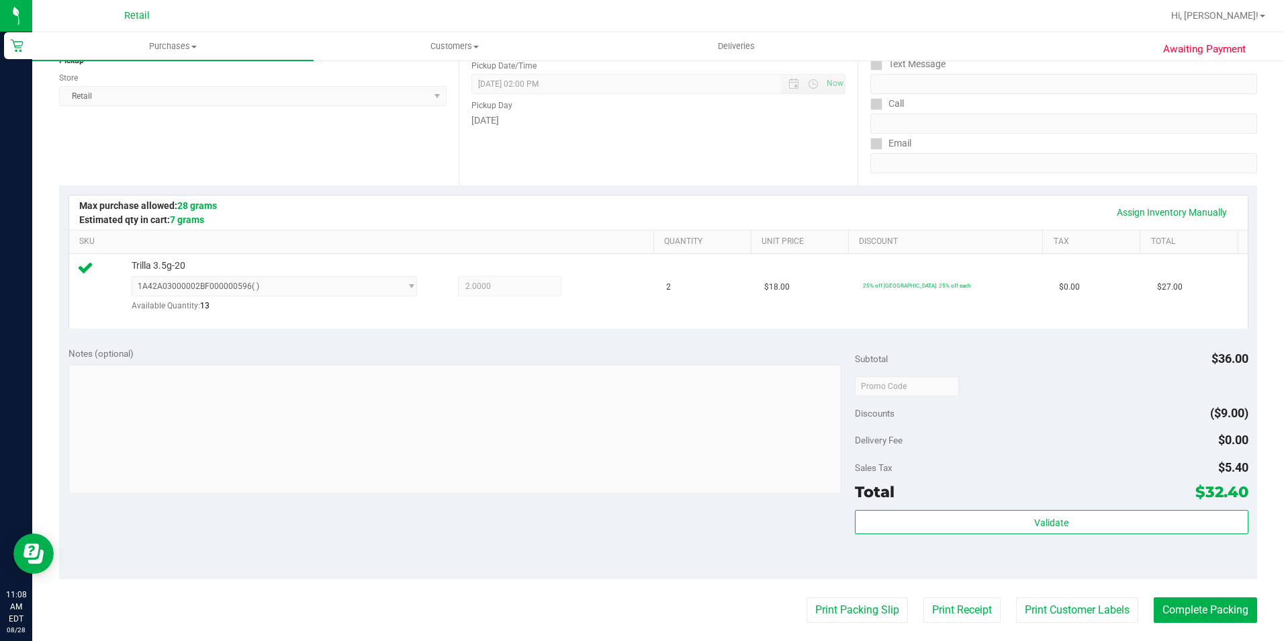
scroll to position [201, 0]
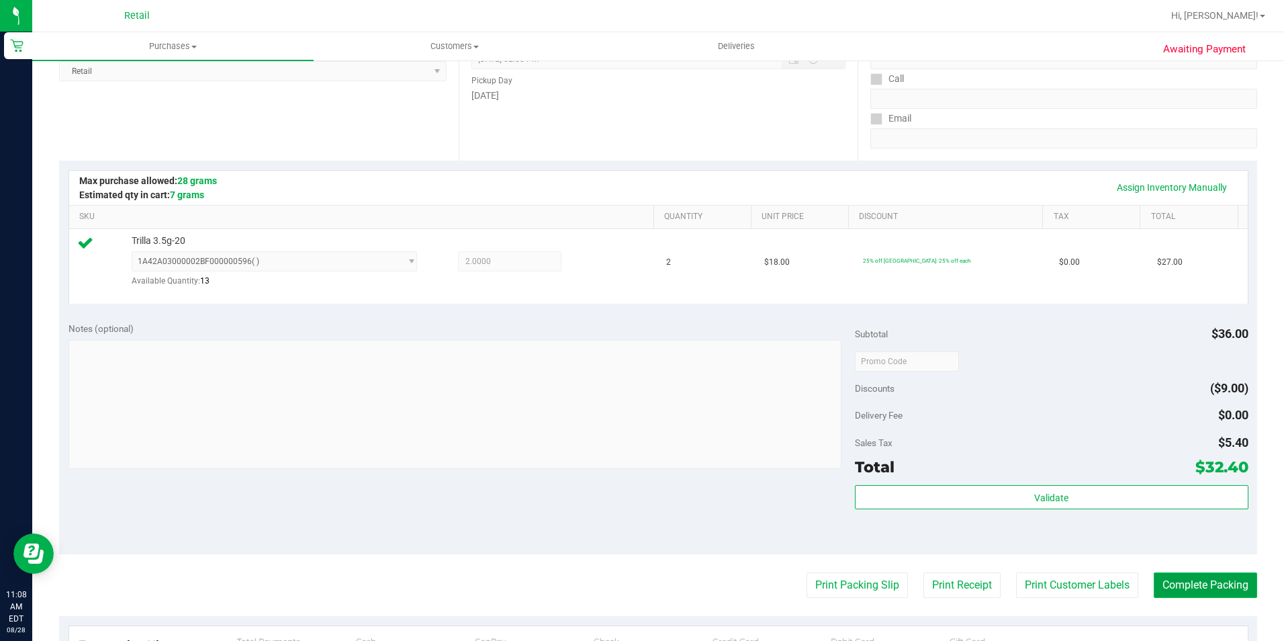
click at [1191, 583] on button "Complete Packing" at bounding box center [1205, 585] width 103 height 26
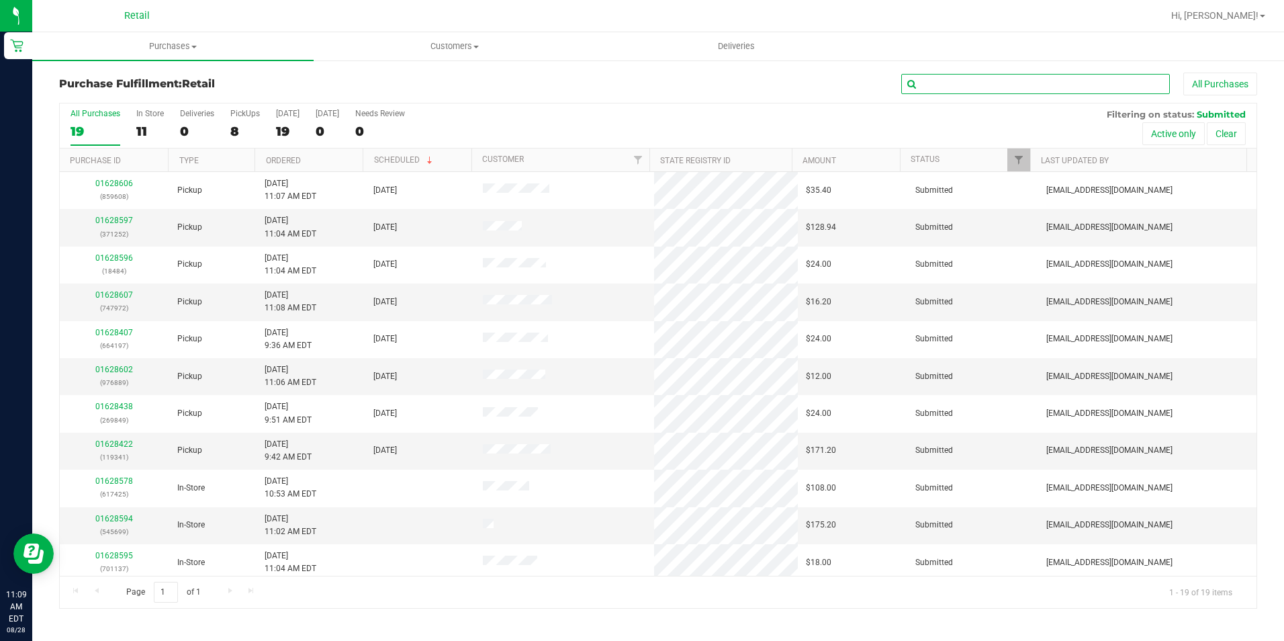
click at [1003, 91] on input "text" at bounding box center [1035, 84] width 269 height 20
type input "252"
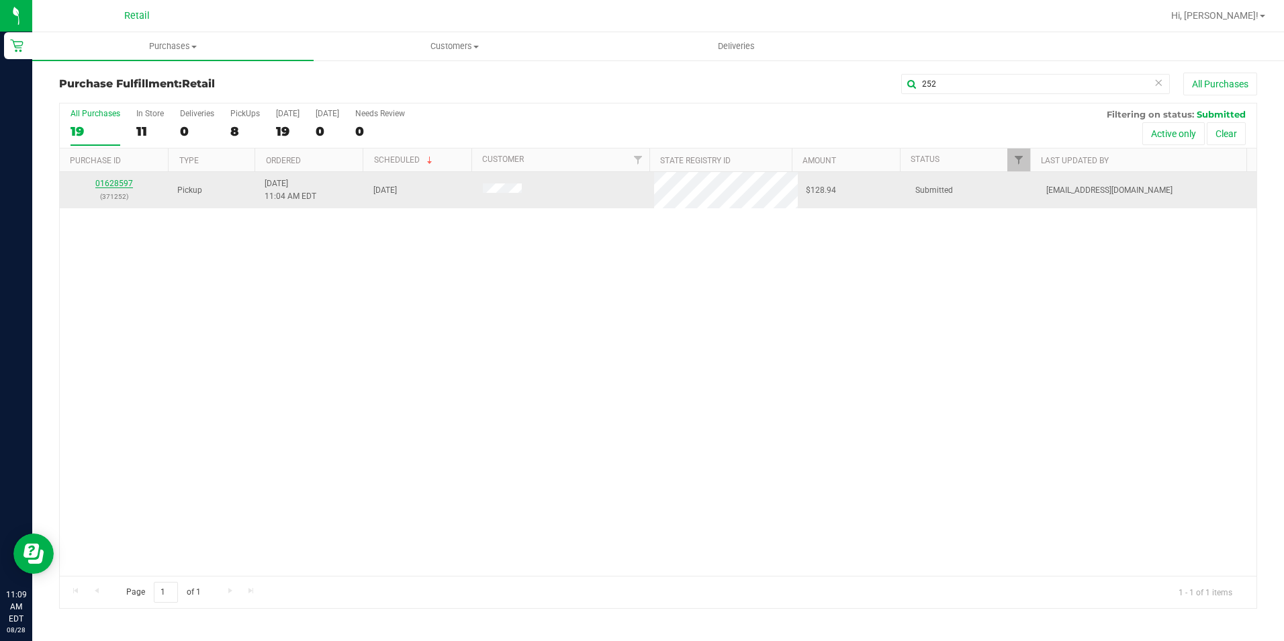
click at [124, 182] on link "01628597" at bounding box center [114, 183] width 38 height 9
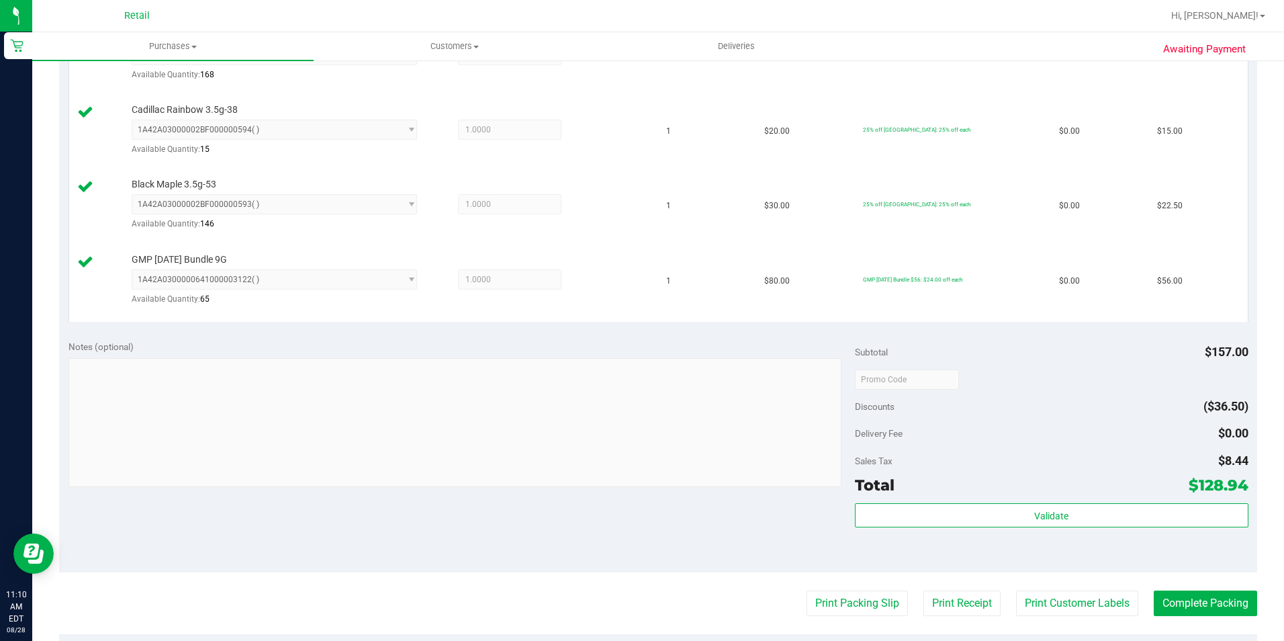
scroll to position [604, 0]
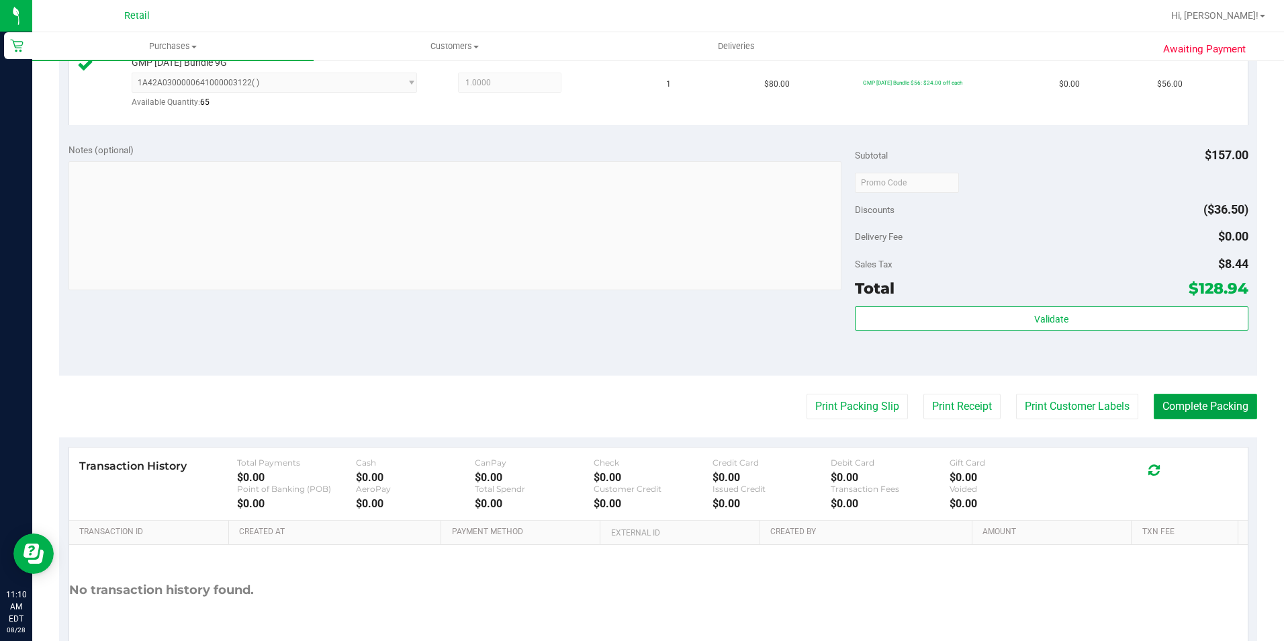
click at [1187, 407] on button "Complete Packing" at bounding box center [1205, 407] width 103 height 26
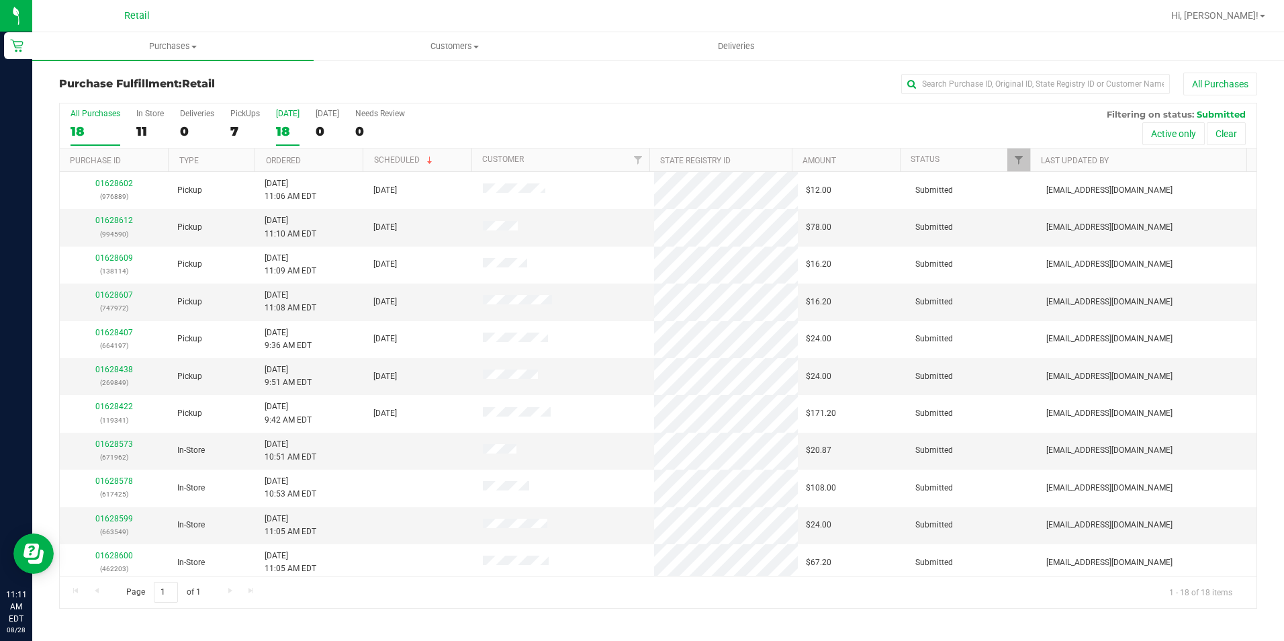
click at [289, 134] on div "18" at bounding box center [288, 131] width 24 height 15
click at [0, 0] on input "Today 18" at bounding box center [0, 0] width 0 height 0
click at [244, 132] on div "7" at bounding box center [245, 131] width 30 height 15
click at [0, 0] on input "PickUps 7" at bounding box center [0, 0] width 0 height 0
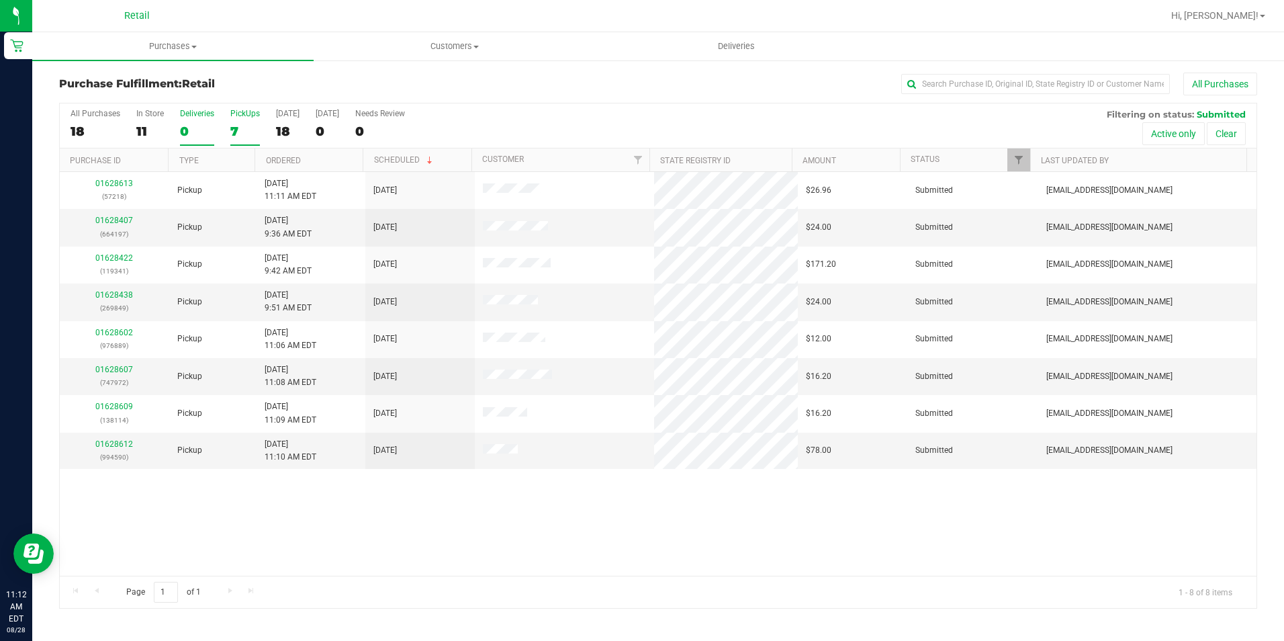
click at [195, 126] on div "0" at bounding box center [197, 131] width 34 height 15
click at [0, 0] on input "Deliveries 0" at bounding box center [0, 0] width 0 height 0
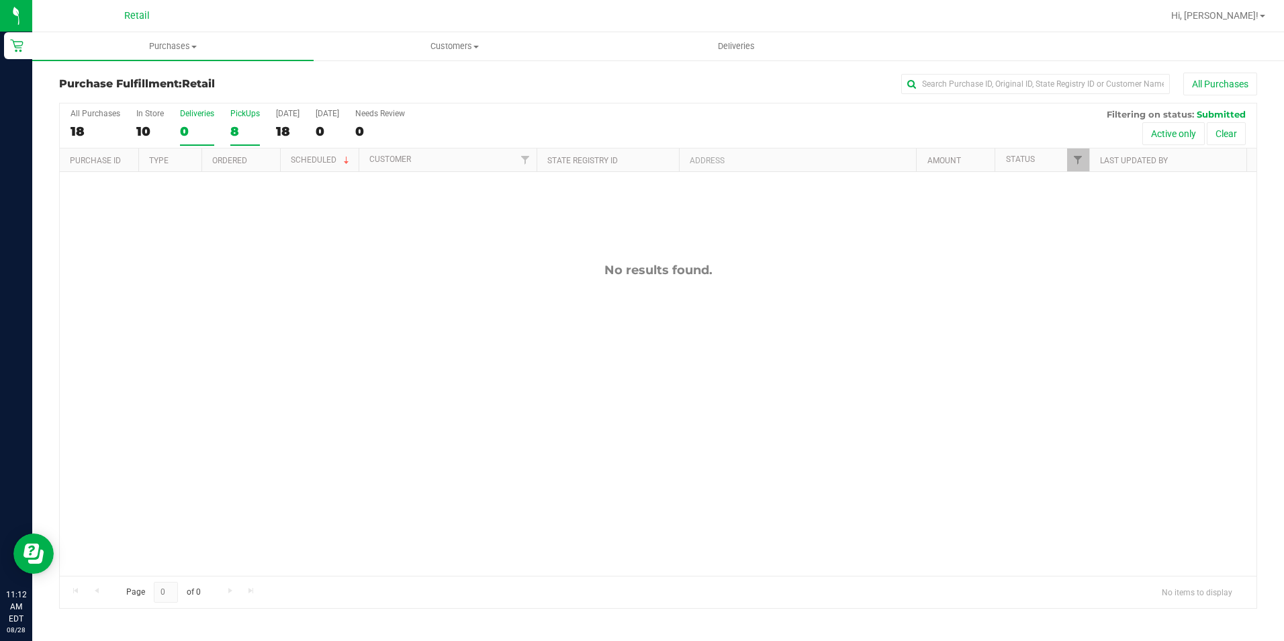
click at [237, 131] on div "8" at bounding box center [245, 131] width 30 height 15
click at [0, 0] on input "PickUps 8" at bounding box center [0, 0] width 0 height 0
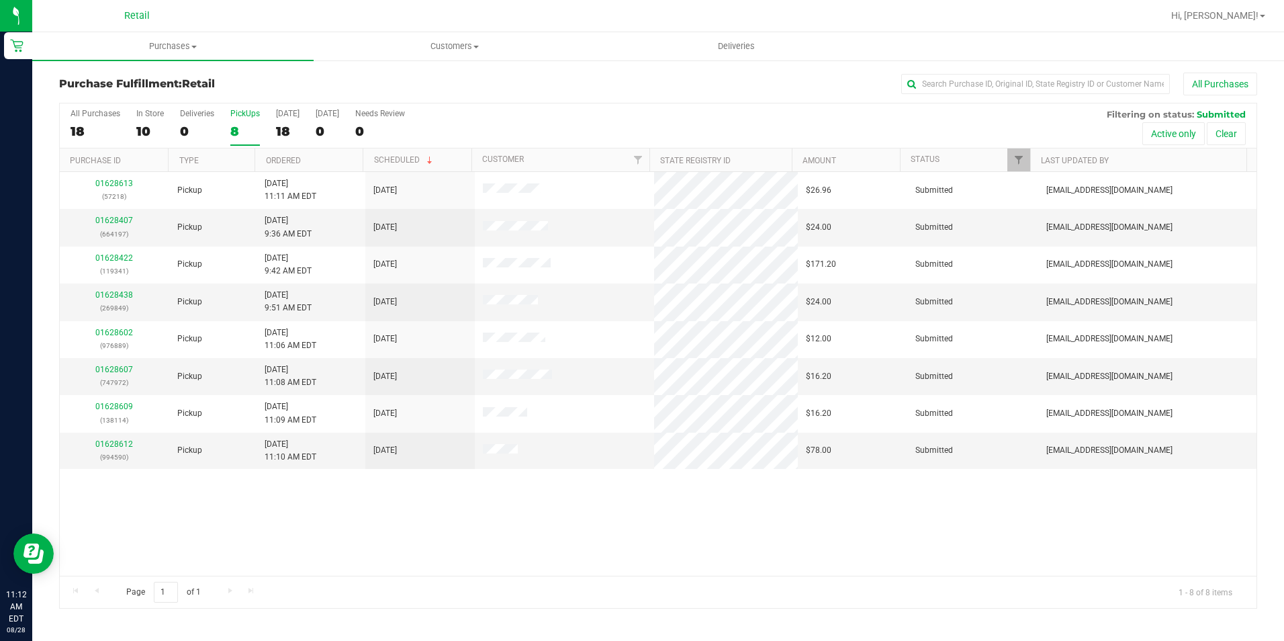
click at [376, 80] on h3 "Purchase Fulfillment: Retail" at bounding box center [259, 84] width 400 height 12
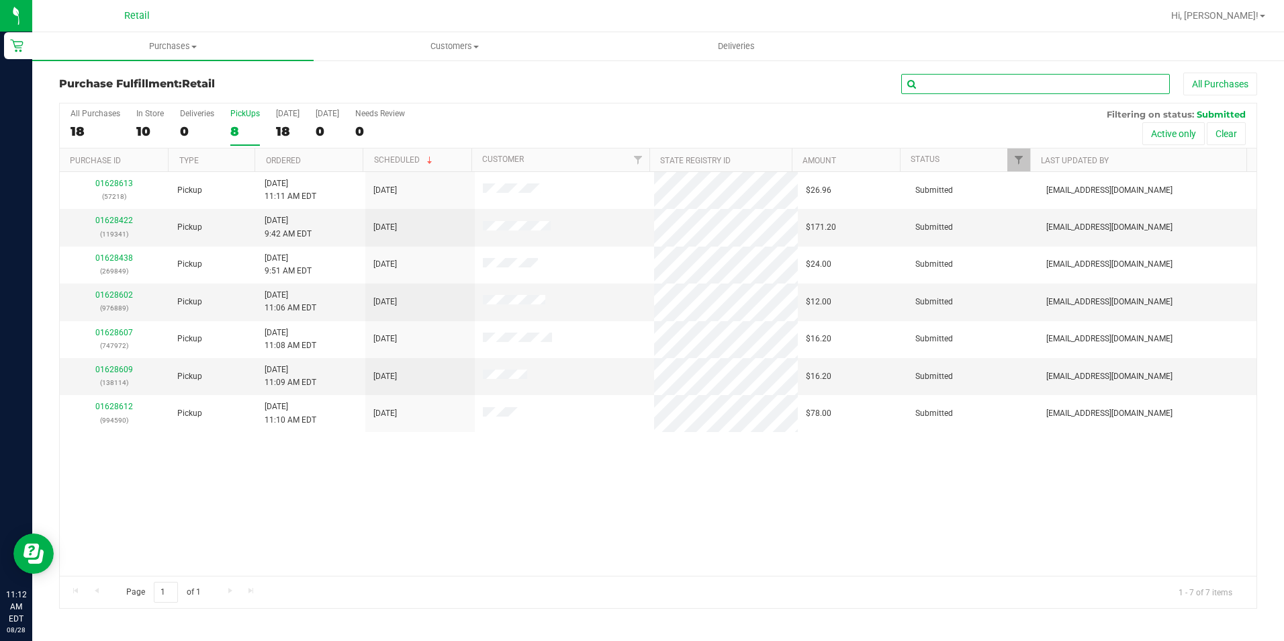
click at [1065, 75] on input "text" at bounding box center [1035, 84] width 269 height 20
type input "114"
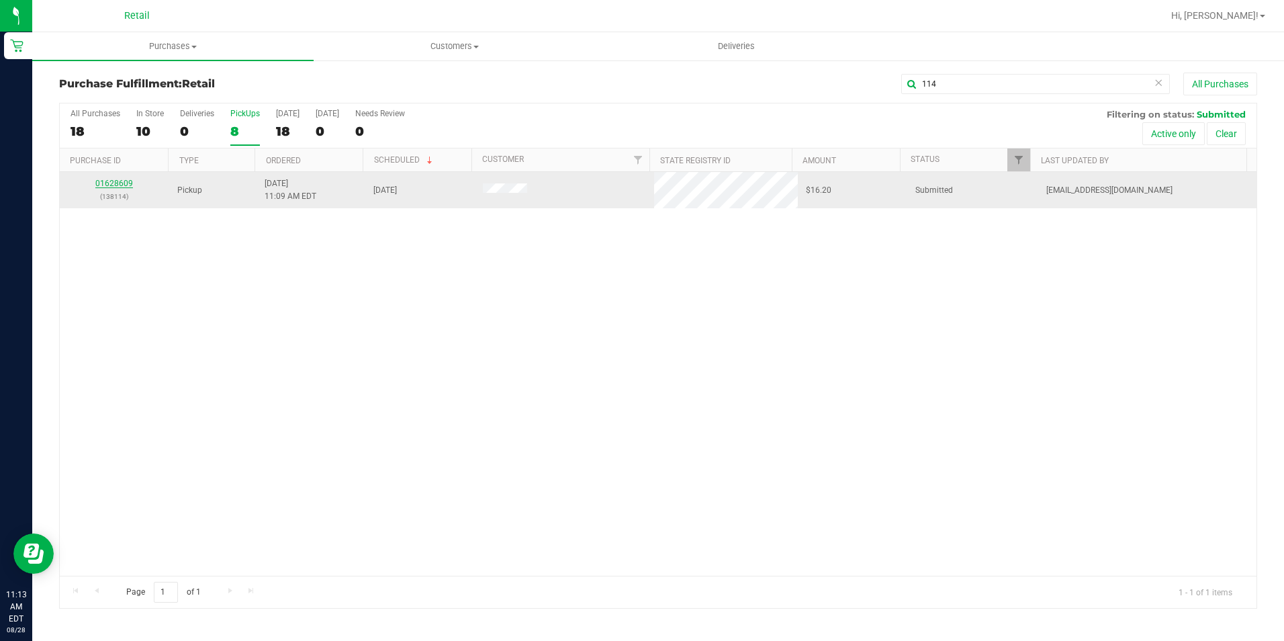
click at [114, 183] on link "01628609" at bounding box center [114, 183] width 38 height 9
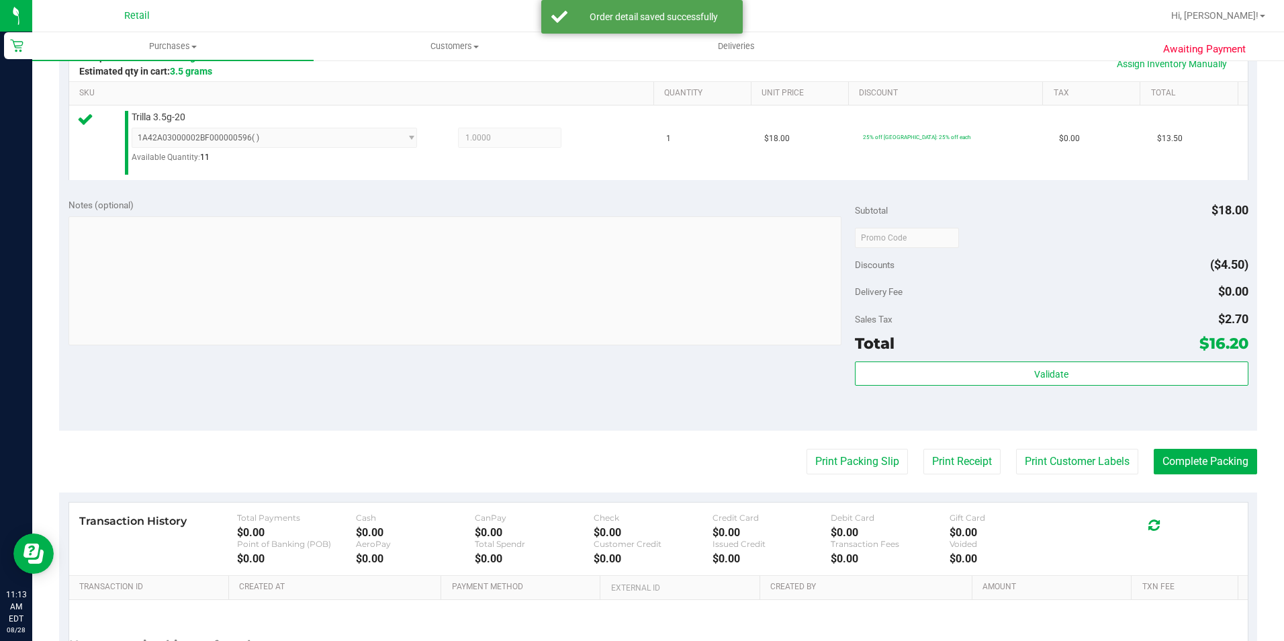
scroll to position [336, 0]
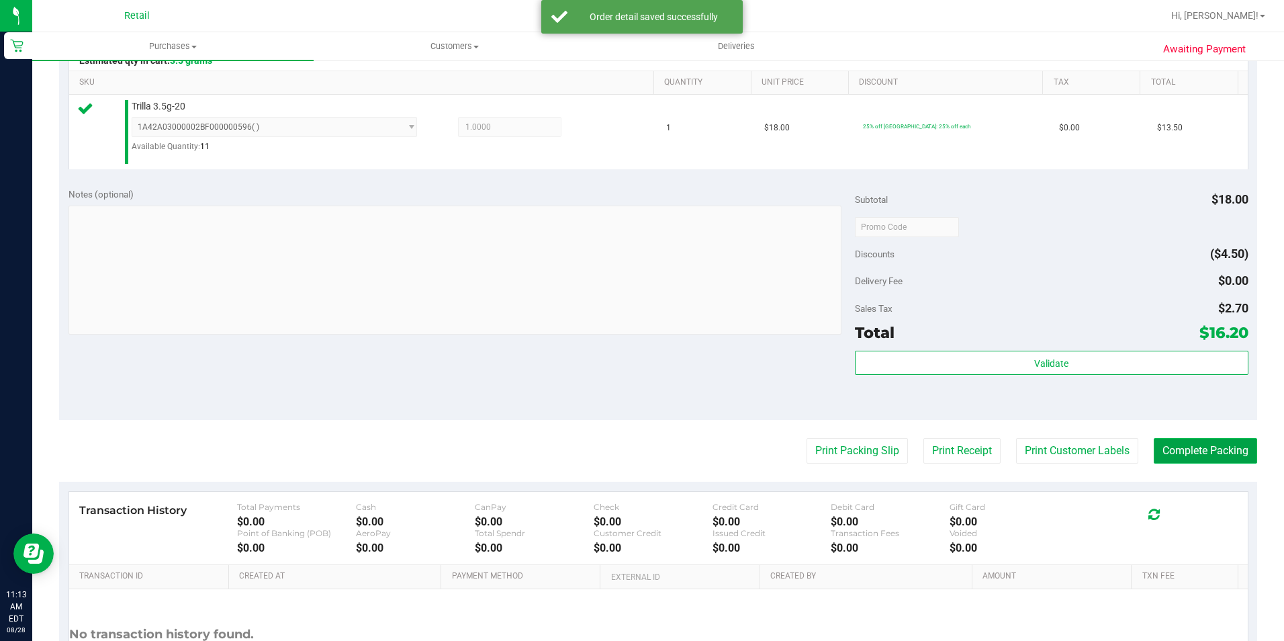
click at [1163, 449] on button "Complete Packing" at bounding box center [1205, 451] width 103 height 26
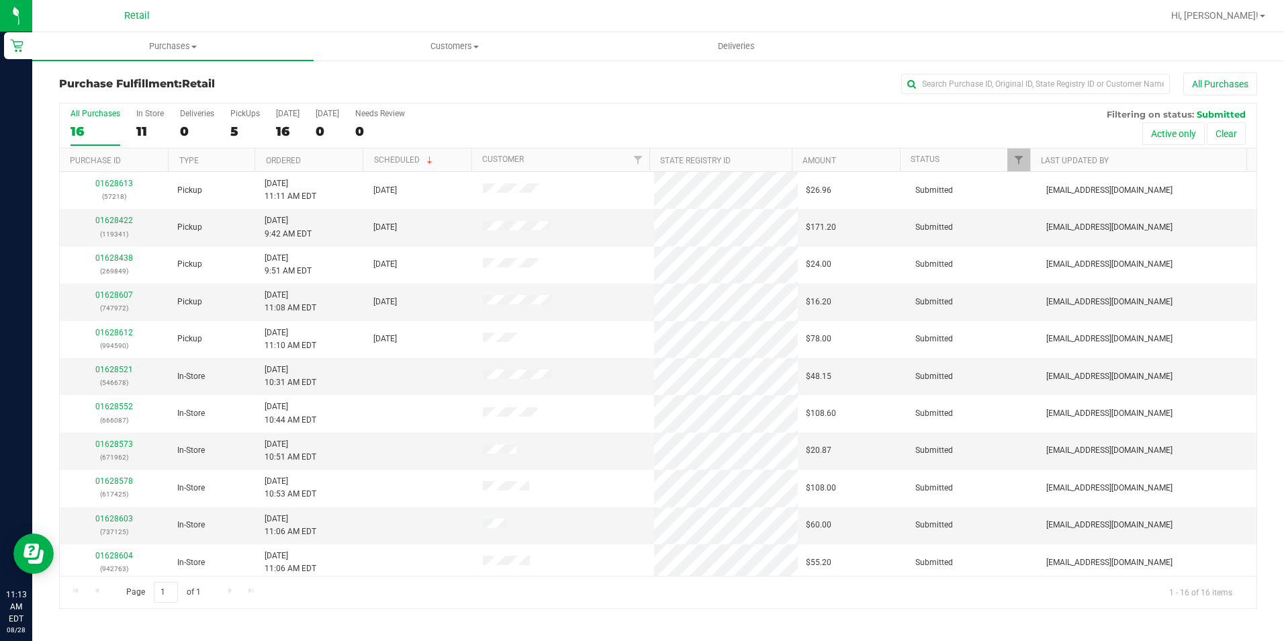
click at [1008, 73] on div "All Purchases" at bounding box center [858, 84] width 798 height 23
click at [944, 77] on input "text" at bounding box center [1035, 84] width 269 height 20
type input "972"
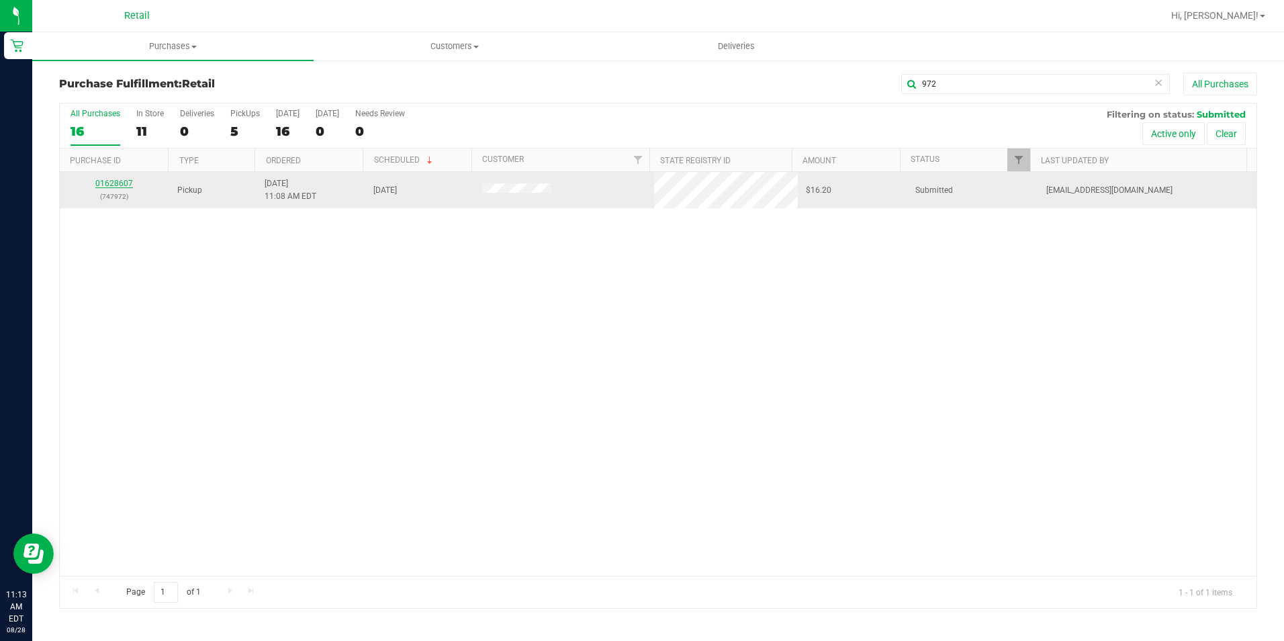
click at [115, 181] on link "01628607" at bounding box center [114, 183] width 38 height 9
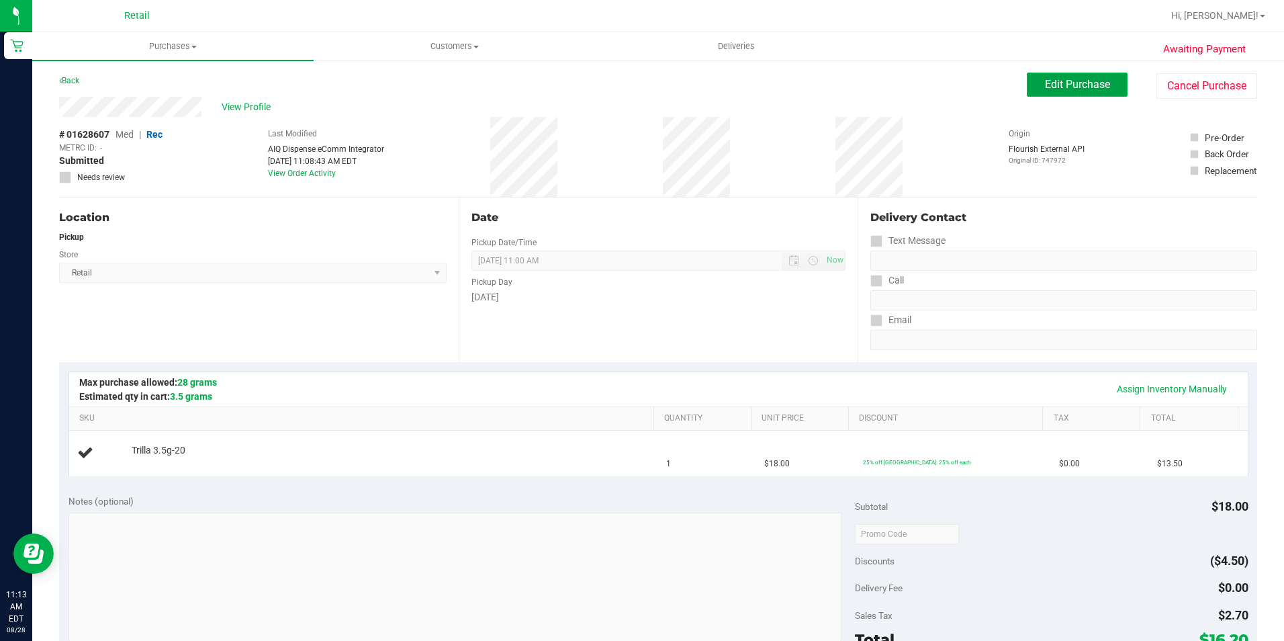
click at [1071, 76] on button "Edit Purchase" at bounding box center [1077, 85] width 101 height 24
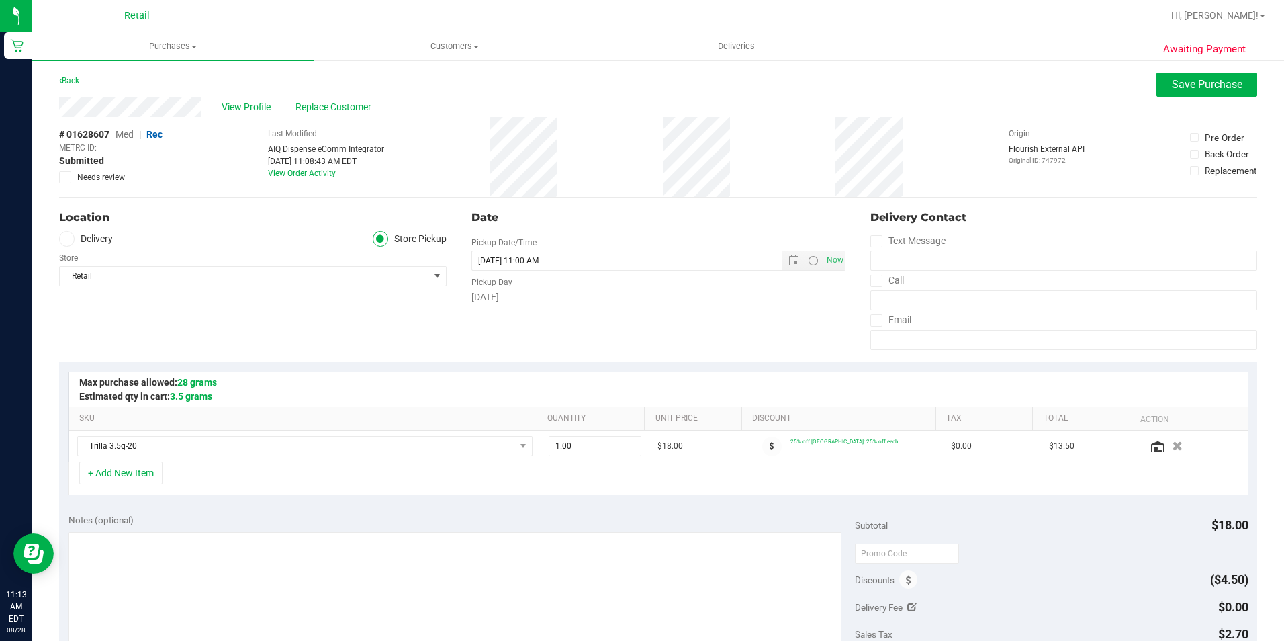
click at [328, 104] on span "Replace Customer" at bounding box center [335, 107] width 81 height 14
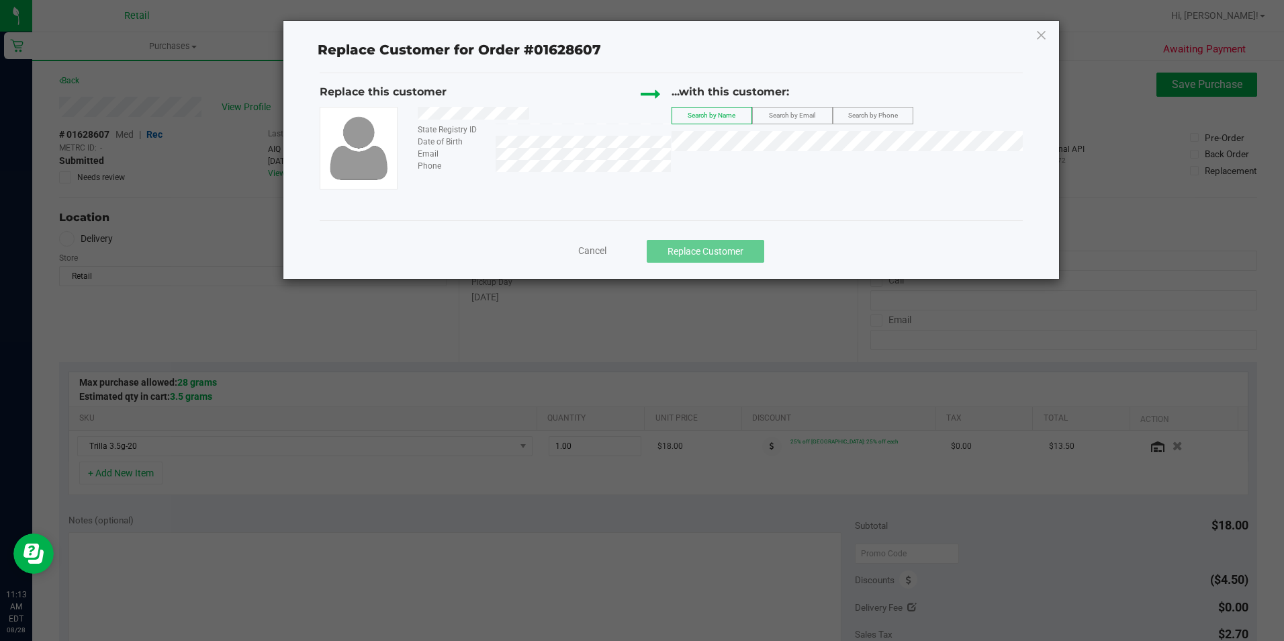
click at [778, 109] on label "Search by Email" at bounding box center [792, 115] width 79 height 16
click at [781, 158] on li "Ashley Lugo (Jayxianey23@gmail.com)" at bounding box center [847, 163] width 350 height 19
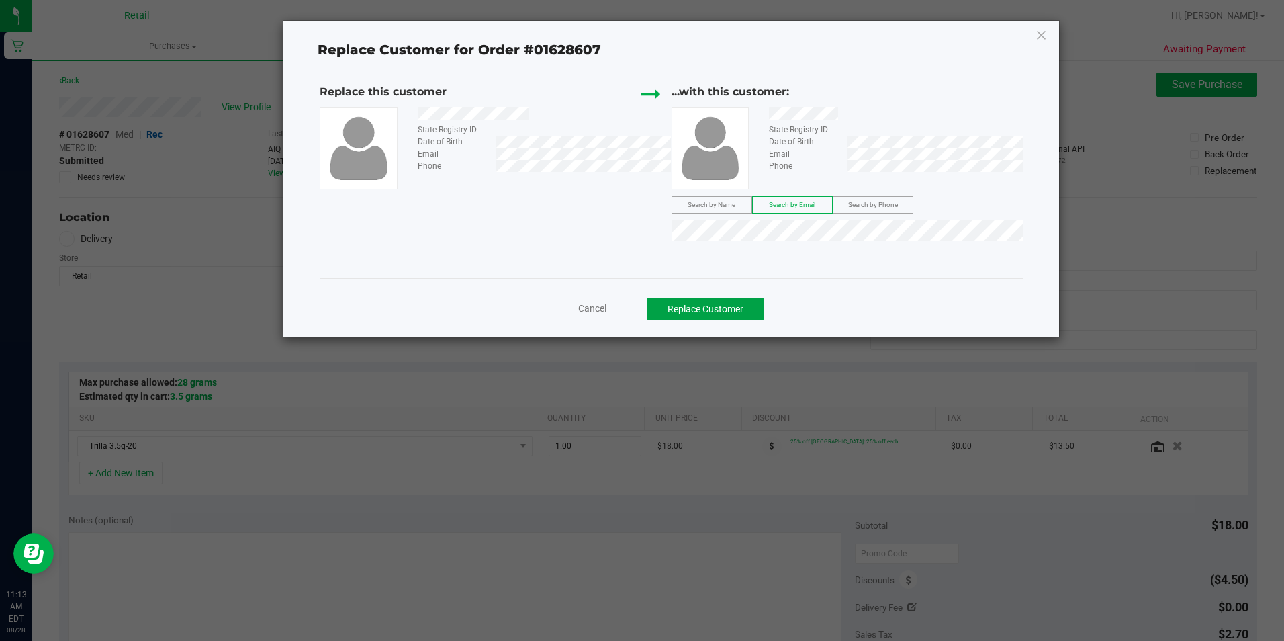
click at [690, 310] on button "Replace Customer" at bounding box center [706, 308] width 118 height 23
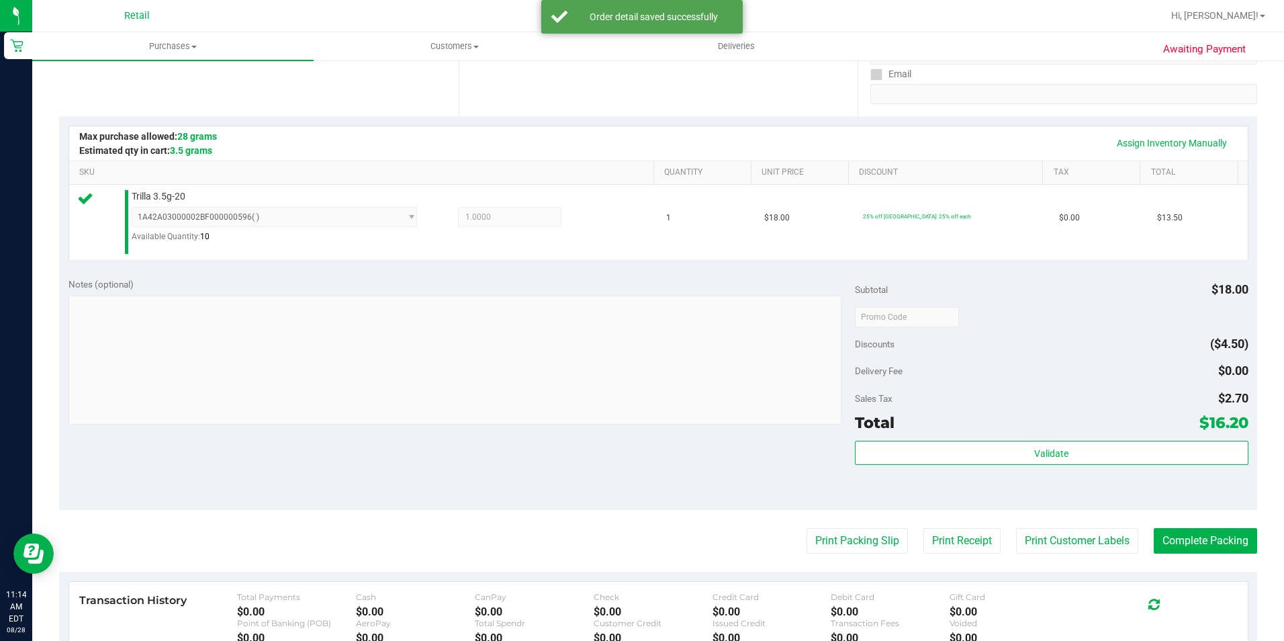
scroll to position [269, 0]
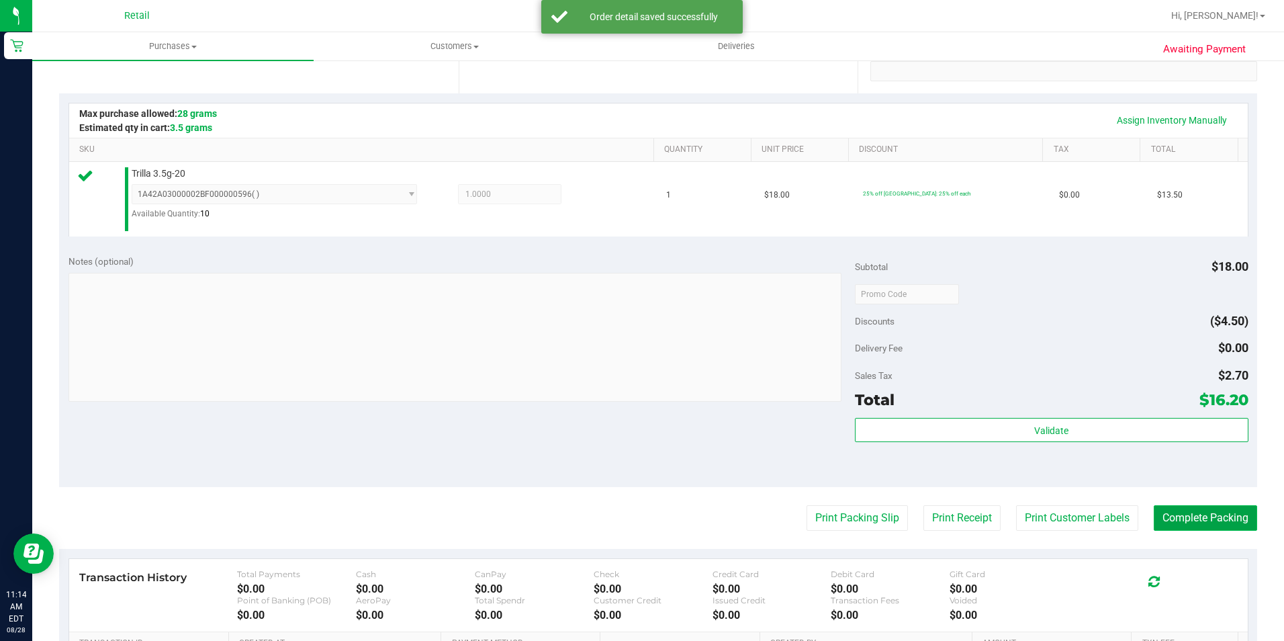
click at [1154, 512] on button "Complete Packing" at bounding box center [1205, 518] width 103 height 26
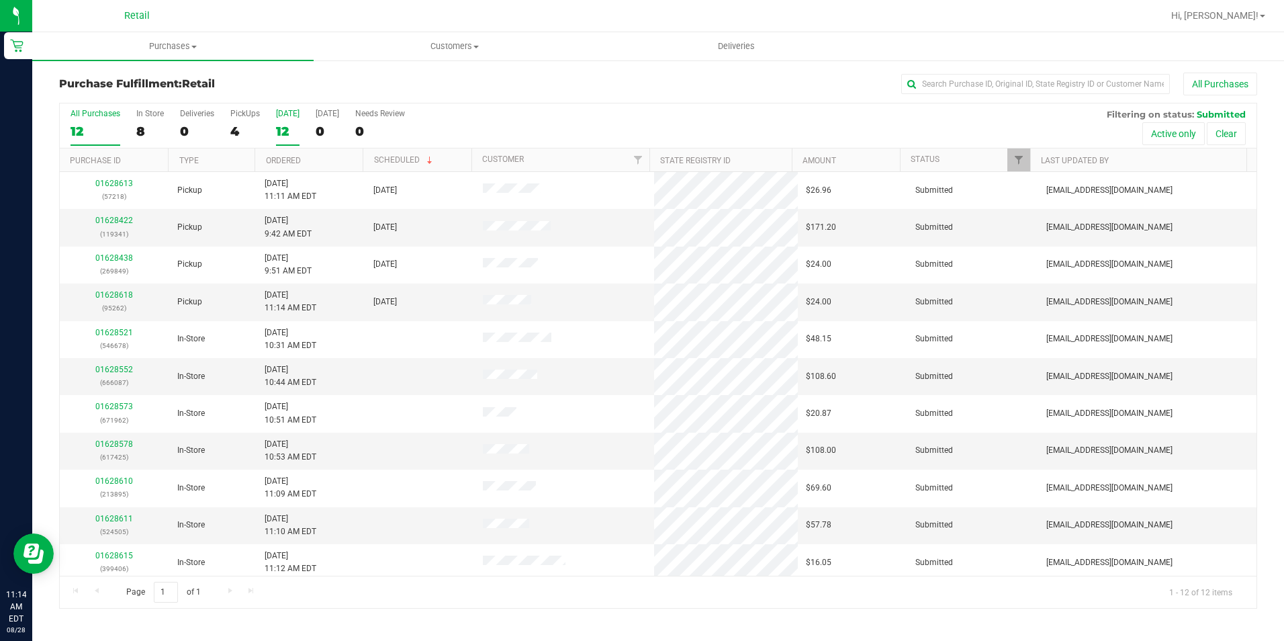
click at [281, 129] on div "12" at bounding box center [288, 131] width 24 height 15
click at [0, 0] on input "Today 12" at bounding box center [0, 0] width 0 height 0
click at [240, 137] on div "4" at bounding box center [245, 131] width 30 height 15
click at [0, 0] on input "PickUps 4" at bounding box center [0, 0] width 0 height 0
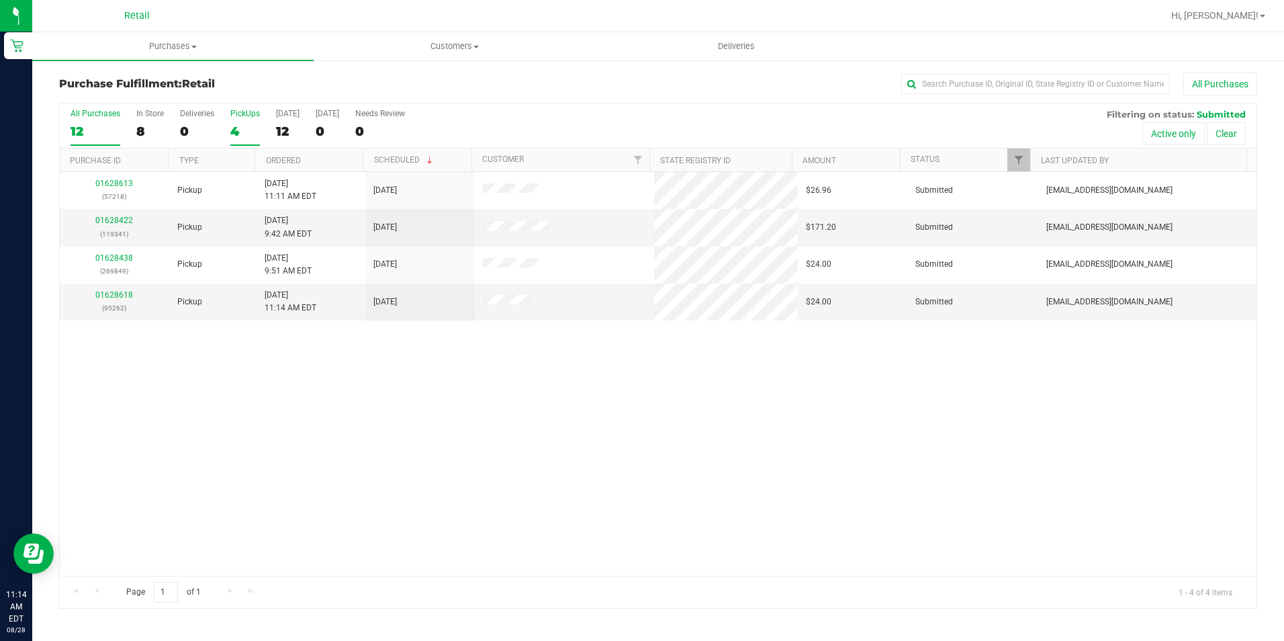
click at [85, 119] on label "All Purchases 12" at bounding box center [96, 127] width 50 height 37
click at [0, 0] on input "All Purchases 12" at bounding box center [0, 0] width 0 height 0
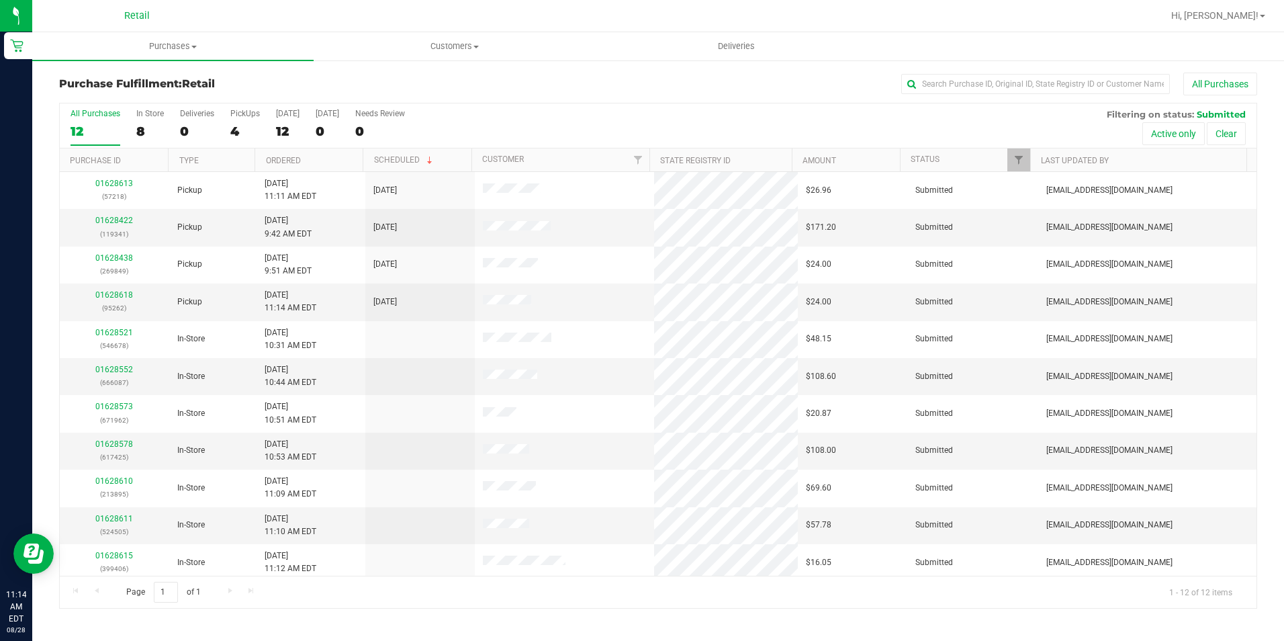
click at [228, 126] on div "All Purchases 12 In Store 8 Deliveries 0 PickUps 4 Today 12 Tomorrow 0 Needs Re…" at bounding box center [658, 125] width 1197 height 45
click at [244, 130] on div "4" at bounding box center [245, 131] width 30 height 15
click at [0, 0] on input "PickUps 4" at bounding box center [0, 0] width 0 height 0
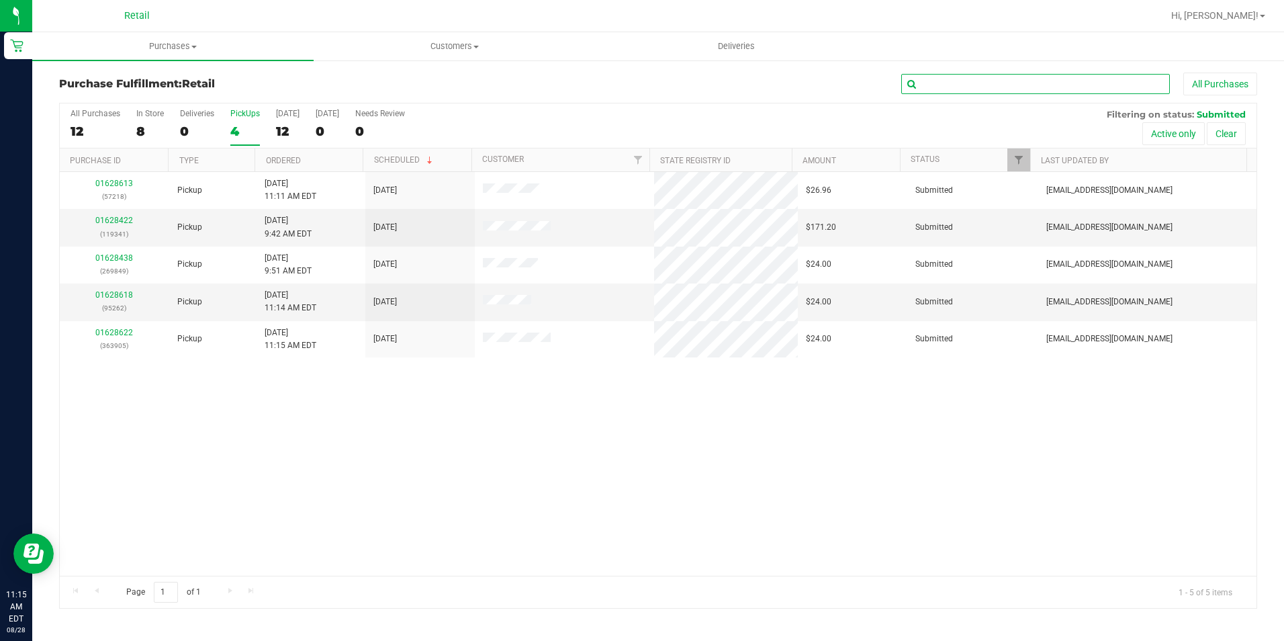
click at [1066, 79] on input "text" at bounding box center [1035, 84] width 269 height 20
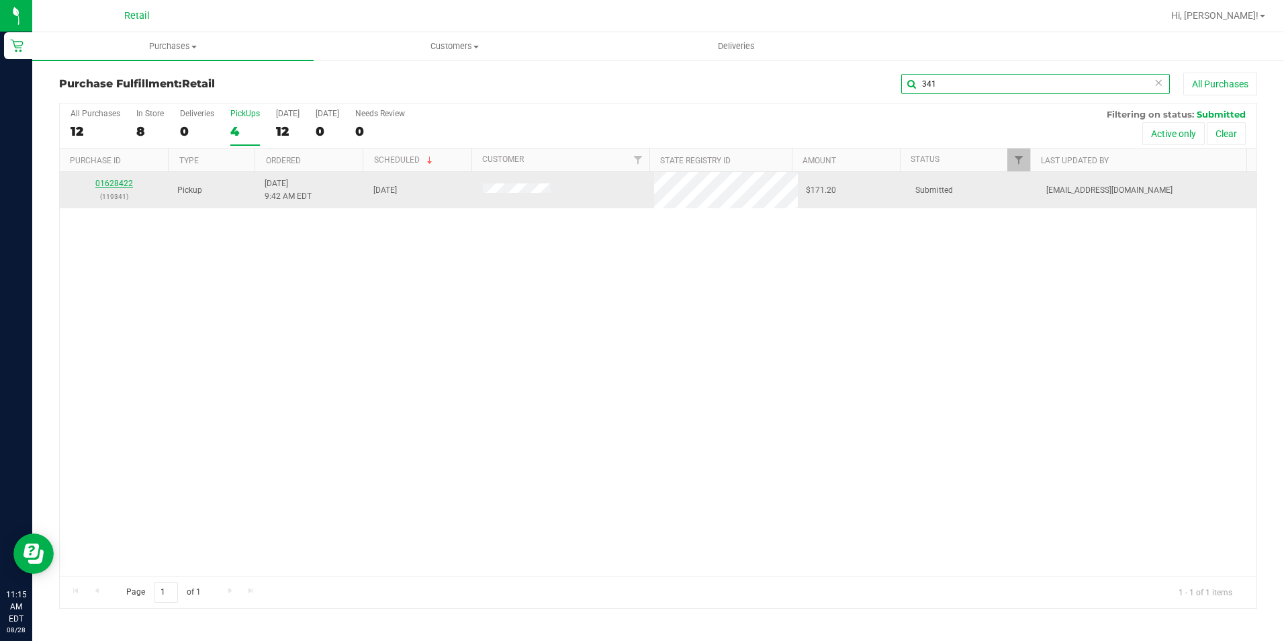
type input "341"
click at [110, 183] on link "01628422" at bounding box center [114, 183] width 38 height 9
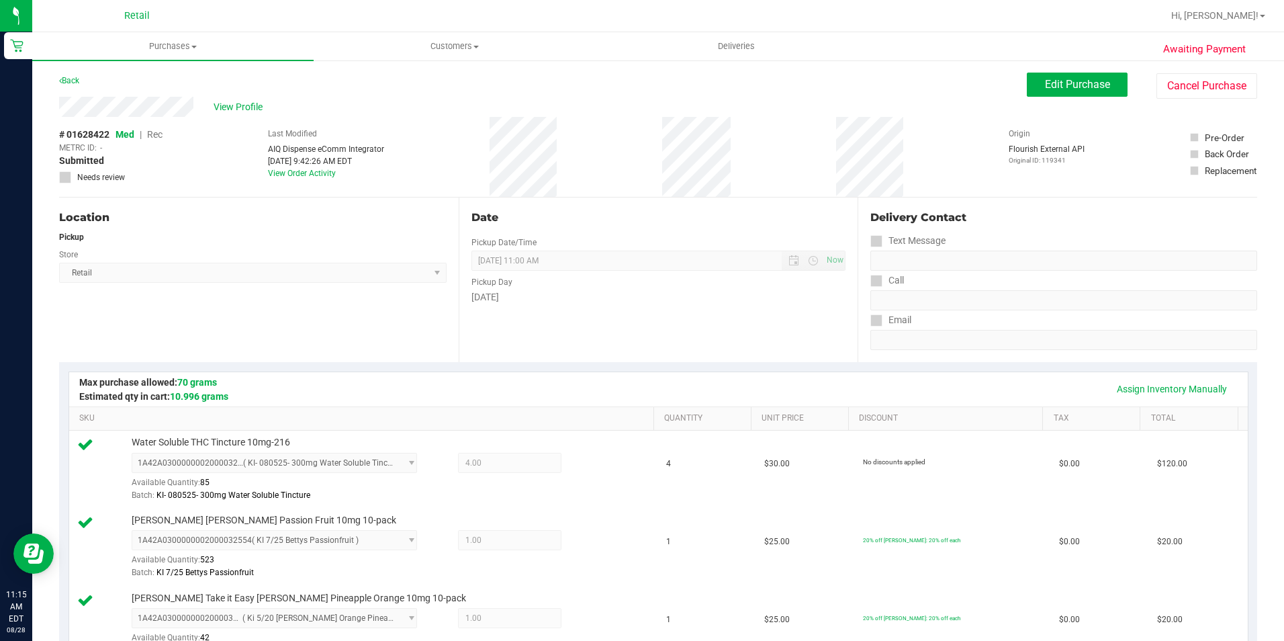
click at [337, 323] on div "Location Pickup Store Retail Select Store Retail" at bounding box center [259, 279] width 400 height 165
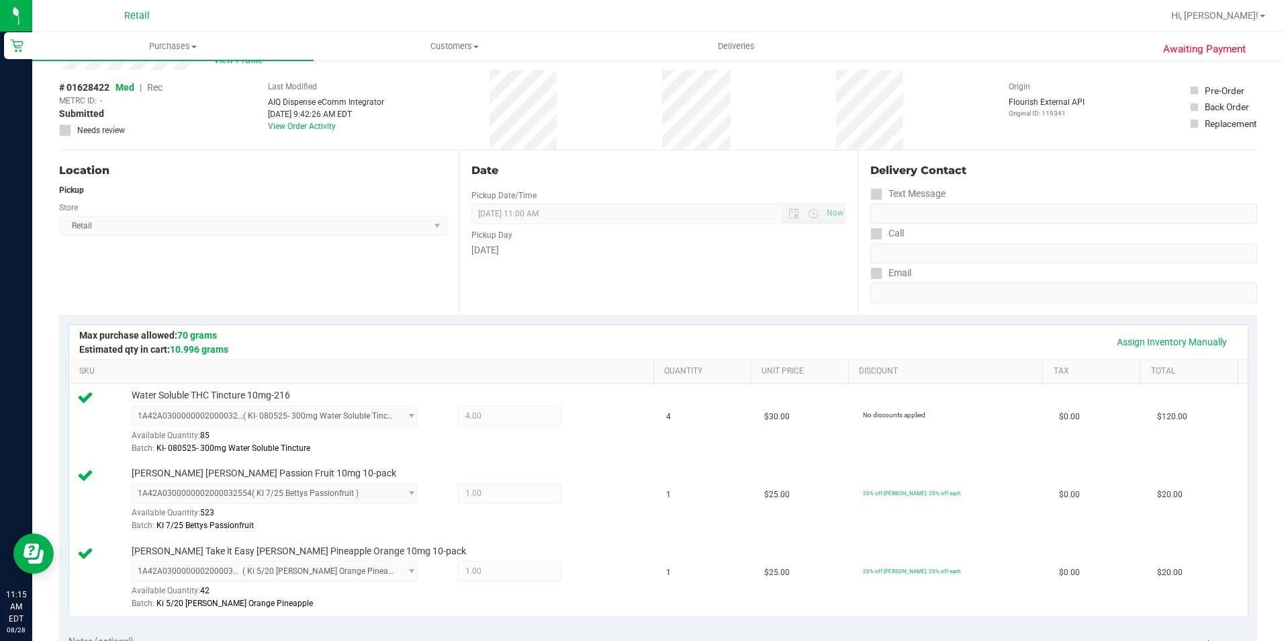
scroll to position [67, 0]
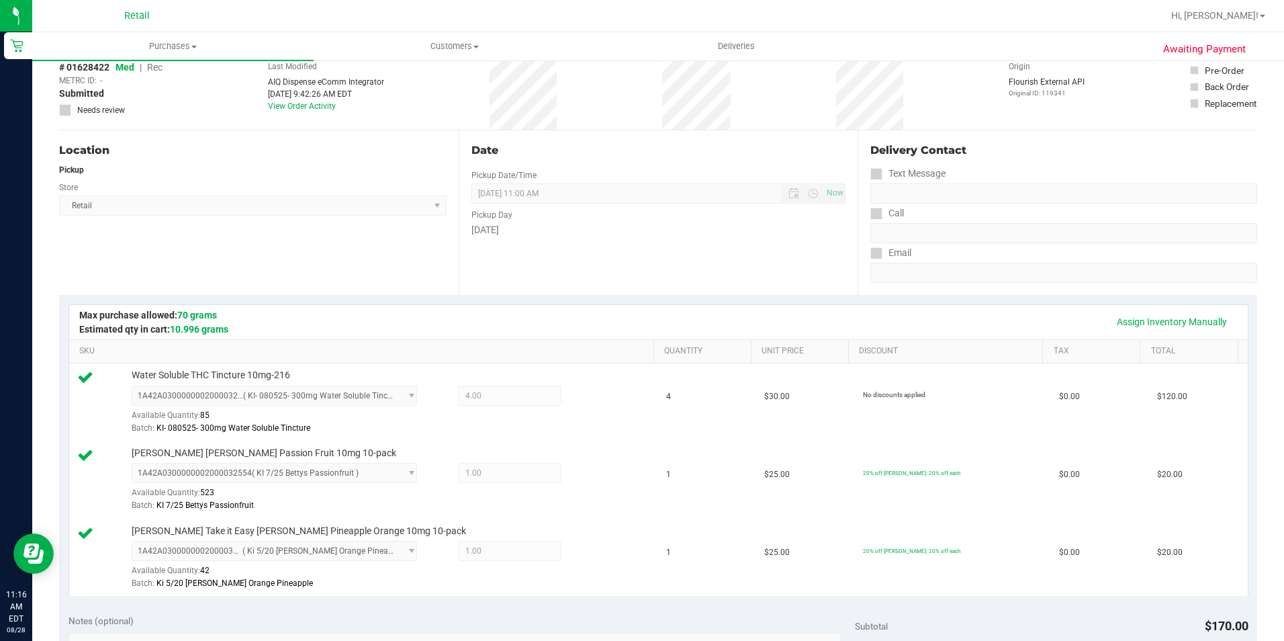
click at [421, 287] on div "Location Pickup Store Retail Select Store Retail" at bounding box center [259, 212] width 400 height 165
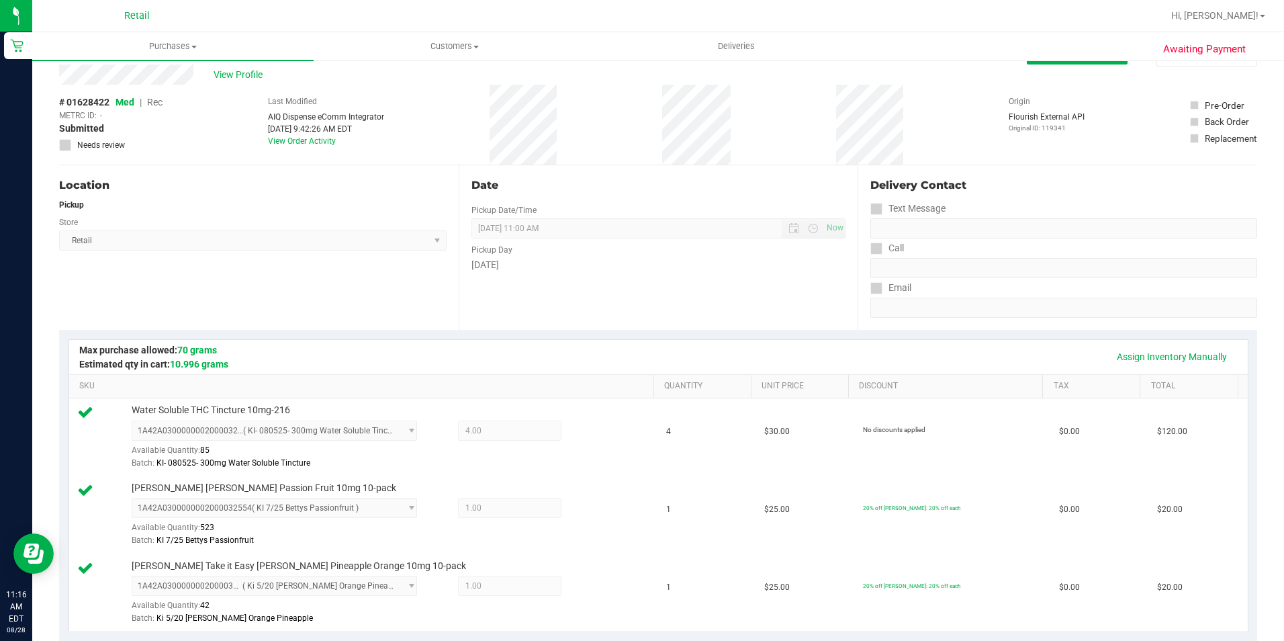
scroll to position [0, 0]
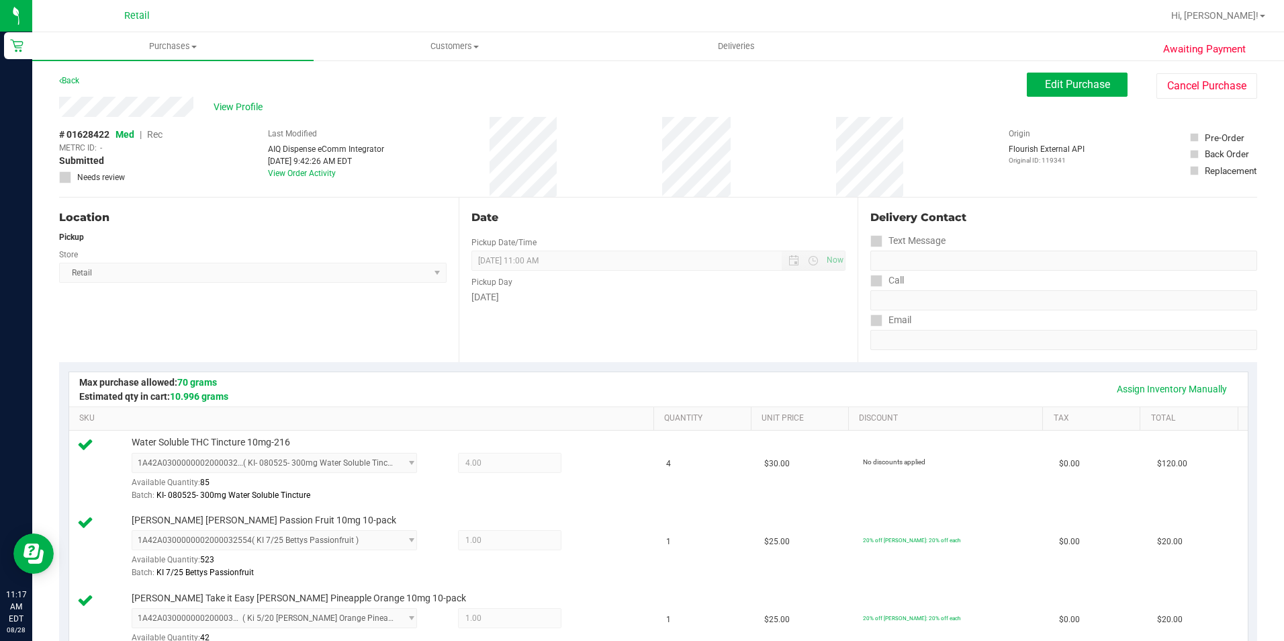
click at [609, 342] on div "Date Pickup Date/Time 08/28/2025 Now 08/28/2025 11:00 AM Now Pickup Day Thursday" at bounding box center [659, 279] width 400 height 165
click at [183, 51] on span "Purchases" at bounding box center [172, 46] width 281 height 12
click at [137, 101] on li "Fulfillment" at bounding box center [172, 97] width 281 height 16
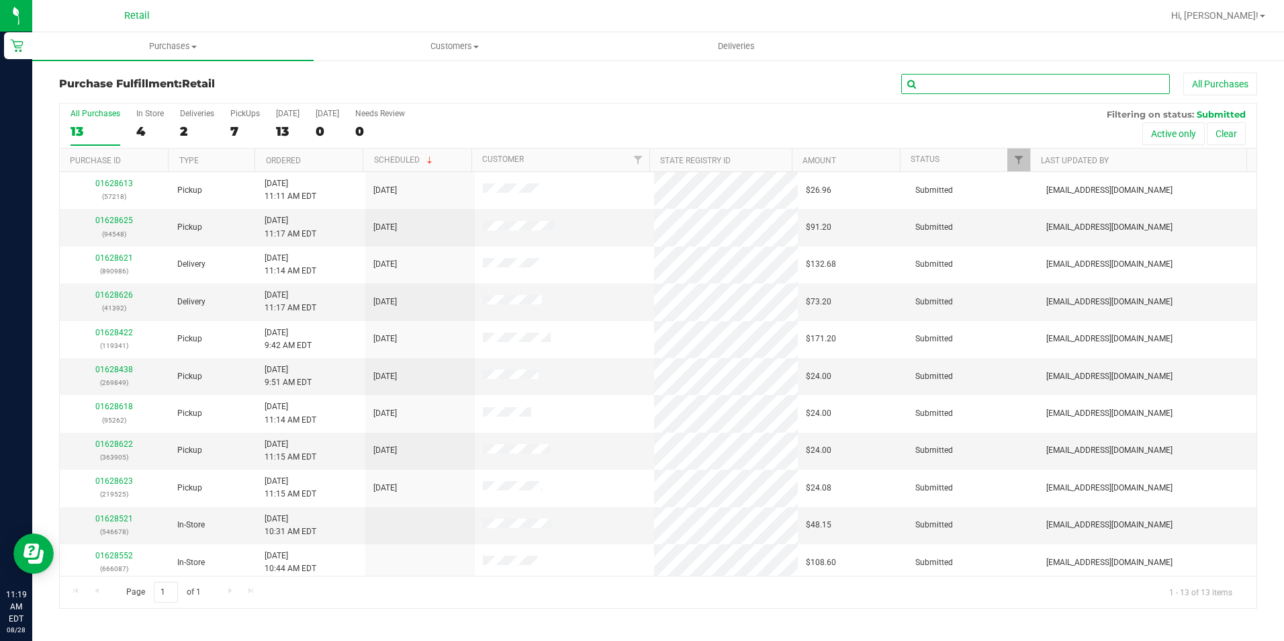
click at [1048, 88] on input "text" at bounding box center [1035, 84] width 269 height 20
type input "262"
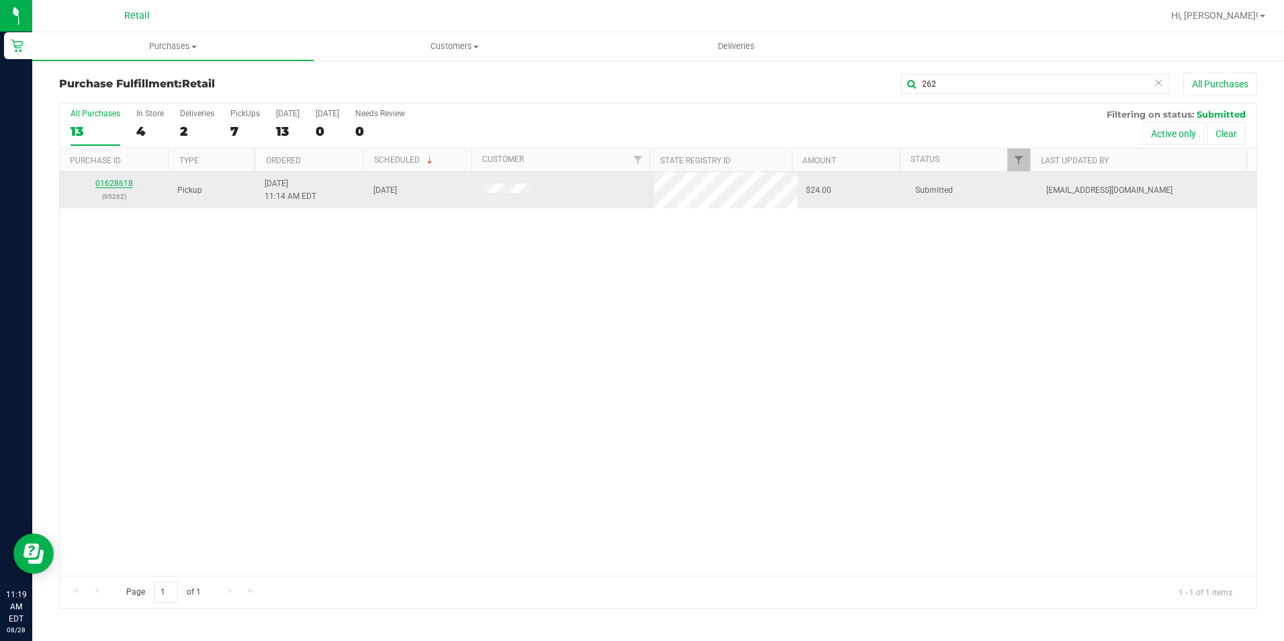
click at [105, 182] on link "01628618" at bounding box center [114, 183] width 38 height 9
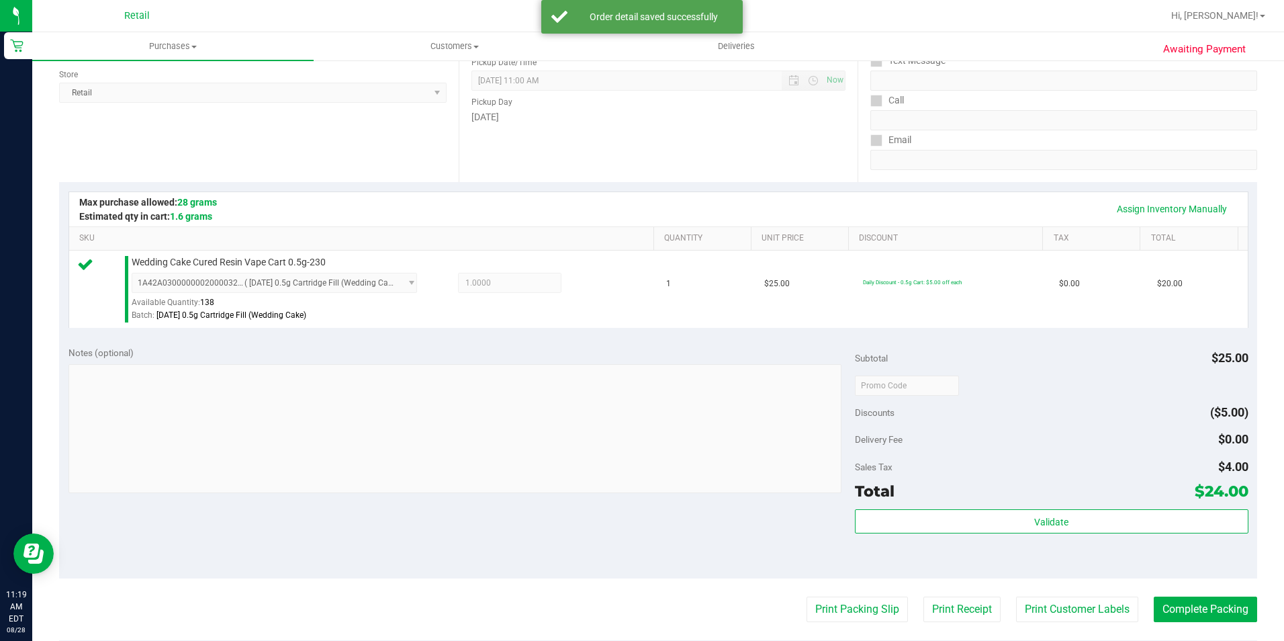
scroll to position [201, 0]
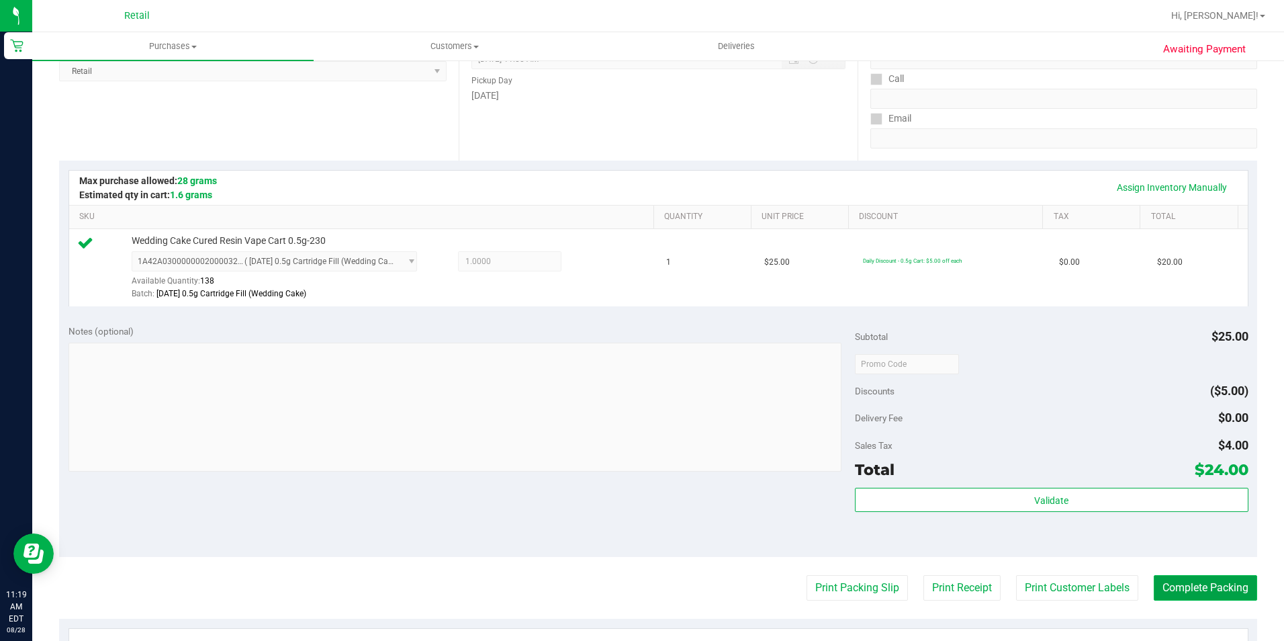
click at [1189, 584] on button "Complete Packing" at bounding box center [1205, 588] width 103 height 26
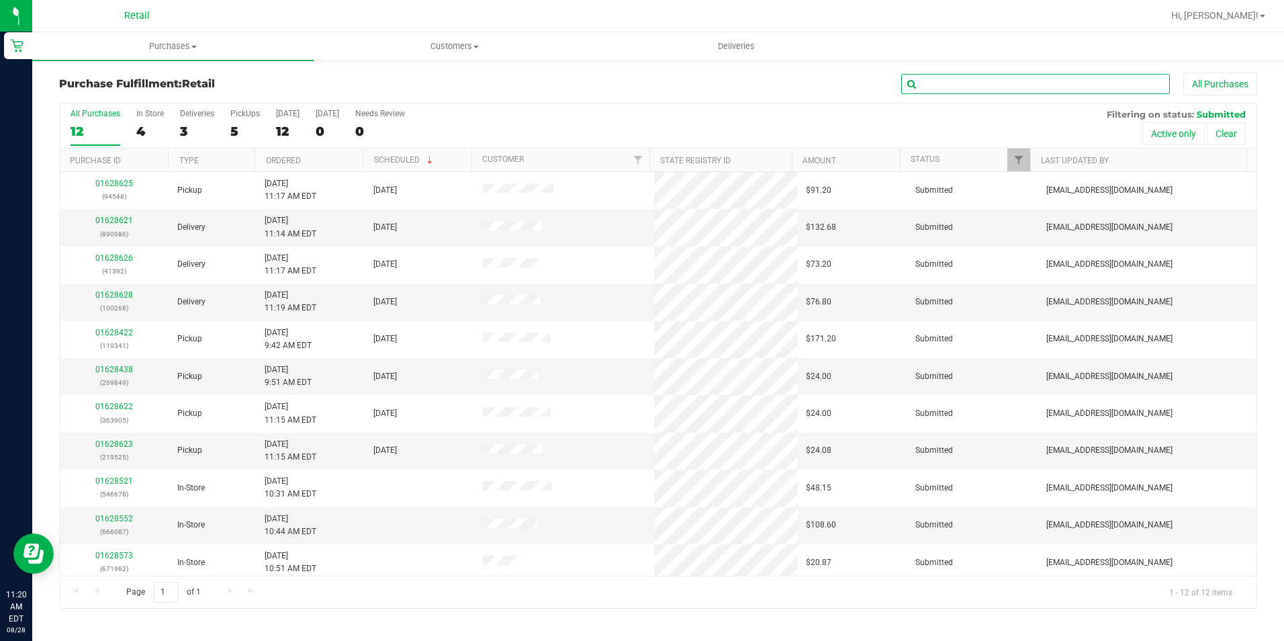
click at [988, 86] on input "text" at bounding box center [1035, 84] width 269 height 20
type input "849"
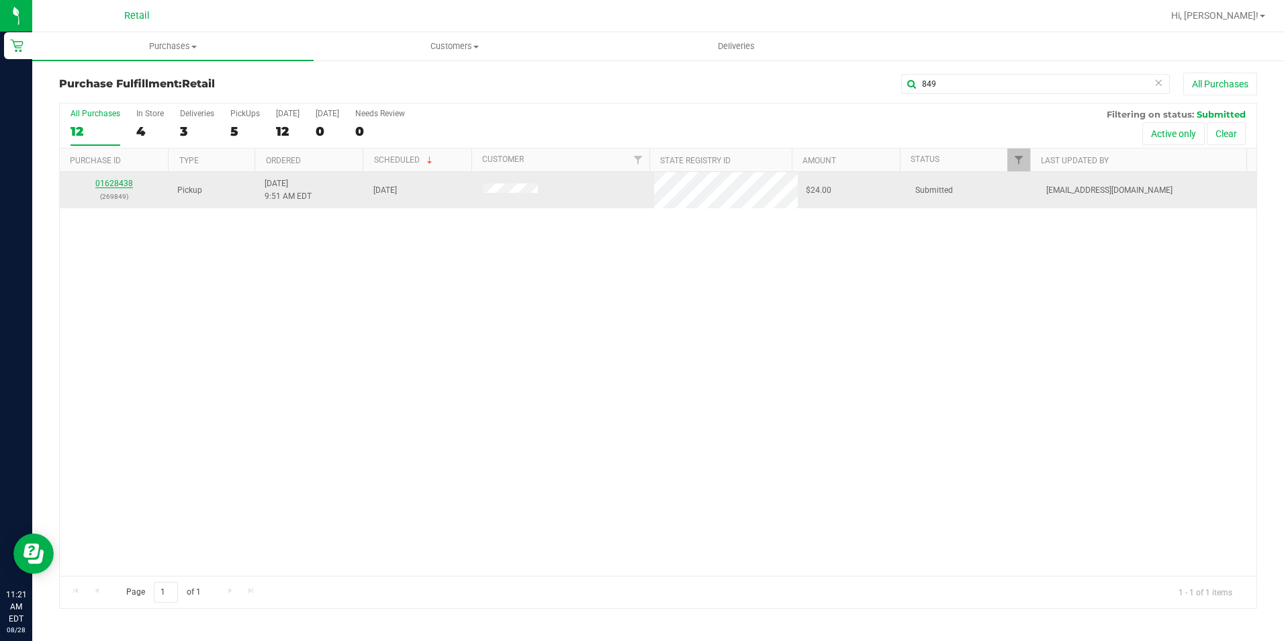
click at [118, 180] on link "01628438" at bounding box center [114, 183] width 38 height 9
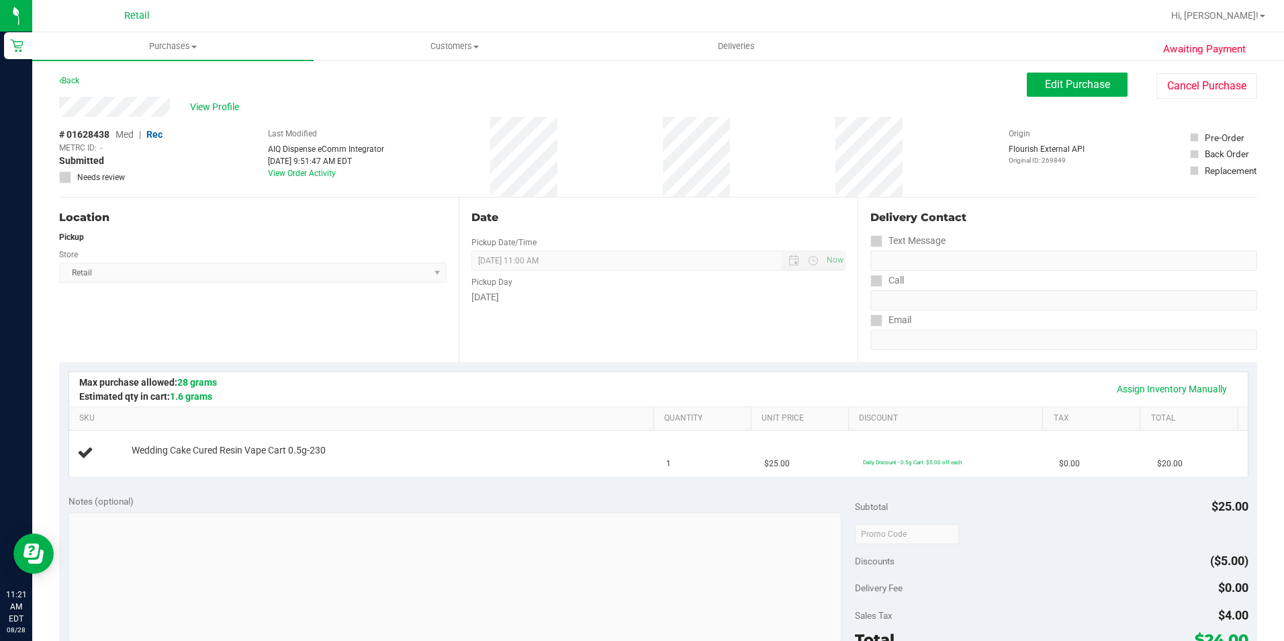
click at [637, 81] on div "Back Edit Purchase Cancel Purchase" at bounding box center [658, 85] width 1198 height 24
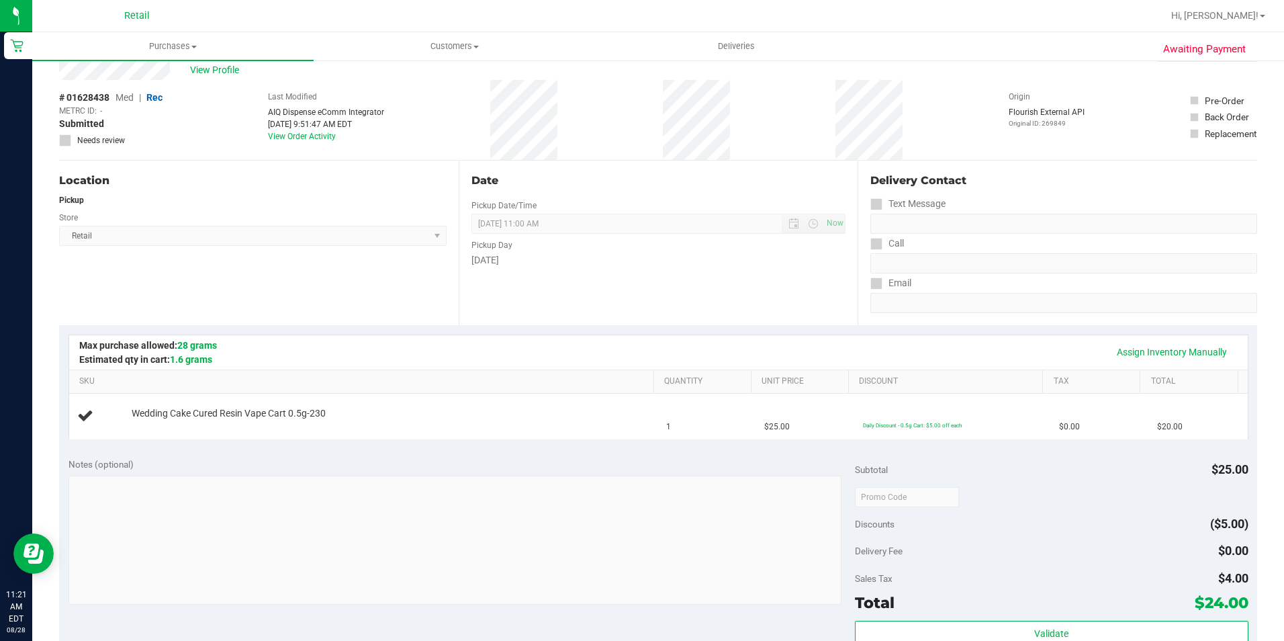
scroll to position [67, 0]
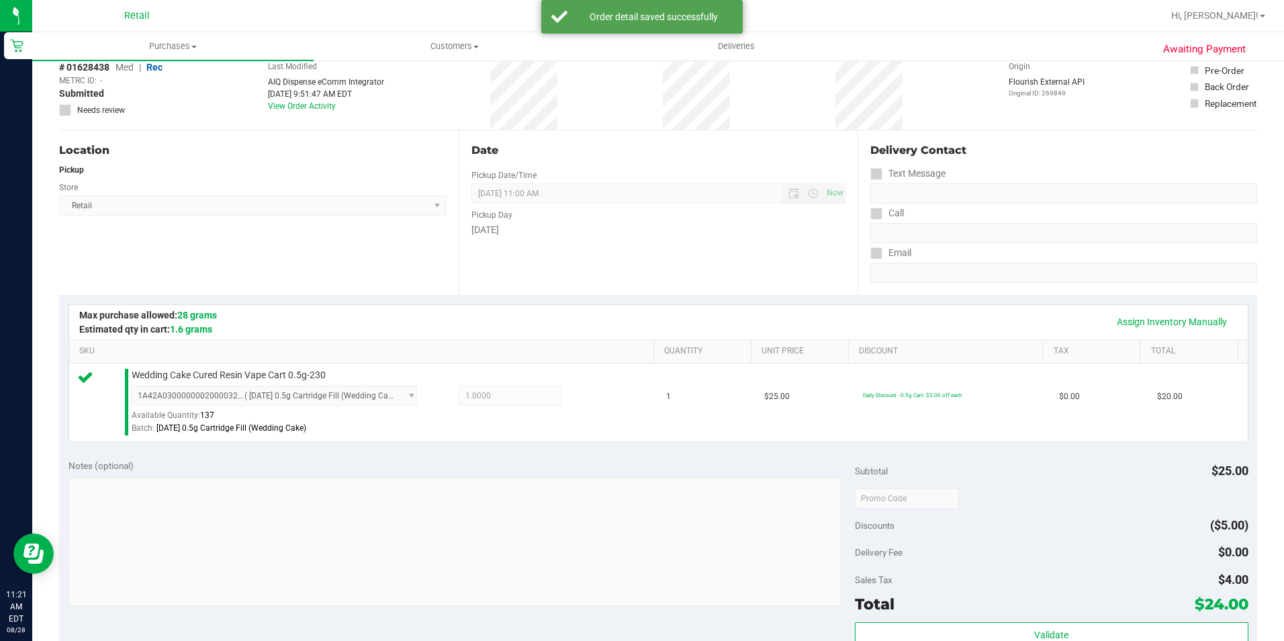
click at [743, 308] on div "Assign Inventory Manually" at bounding box center [658, 322] width 1178 height 34
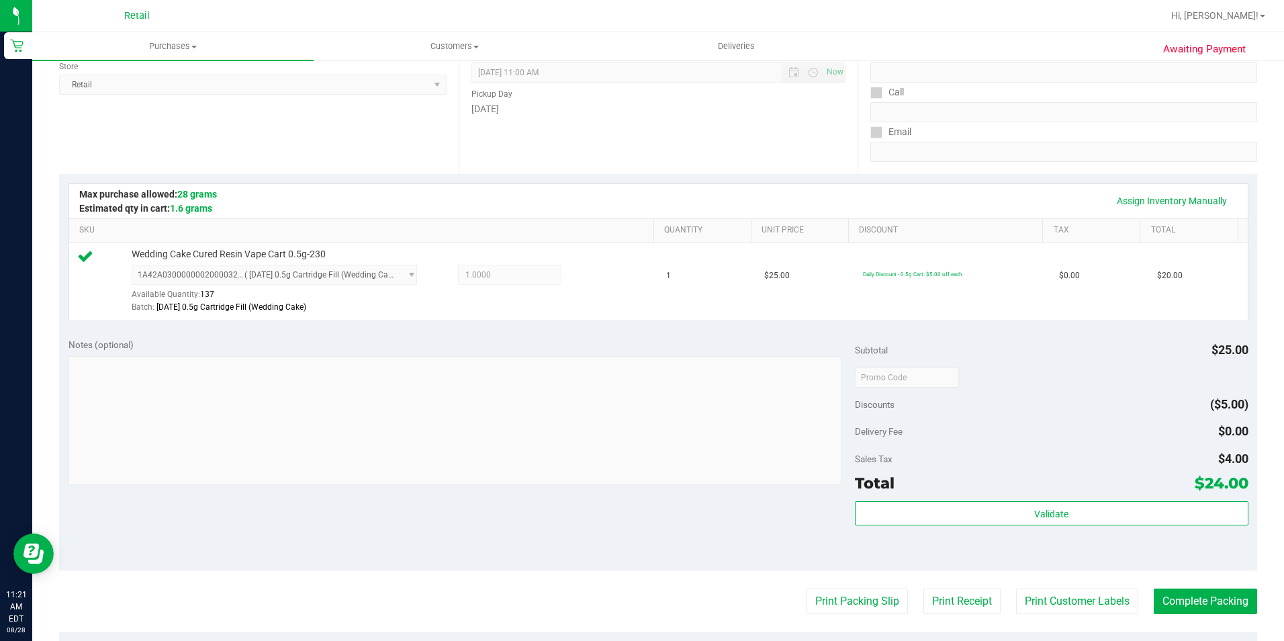
scroll to position [201, 0]
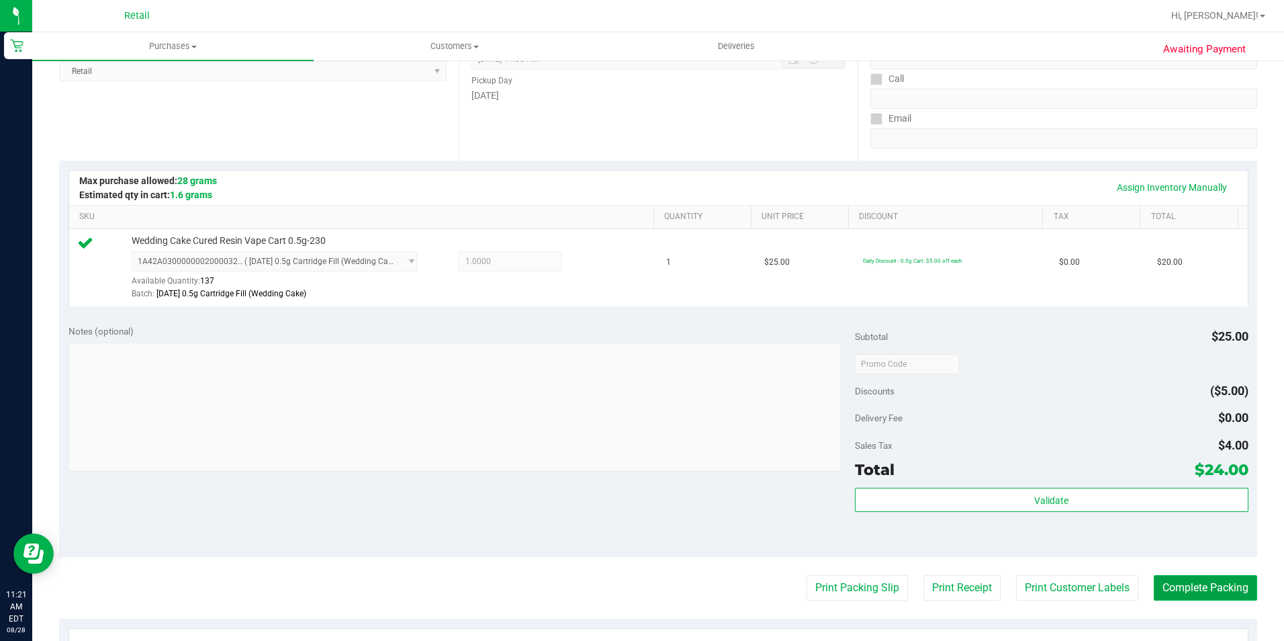
click at [1209, 586] on button "Complete Packing" at bounding box center [1205, 588] width 103 height 26
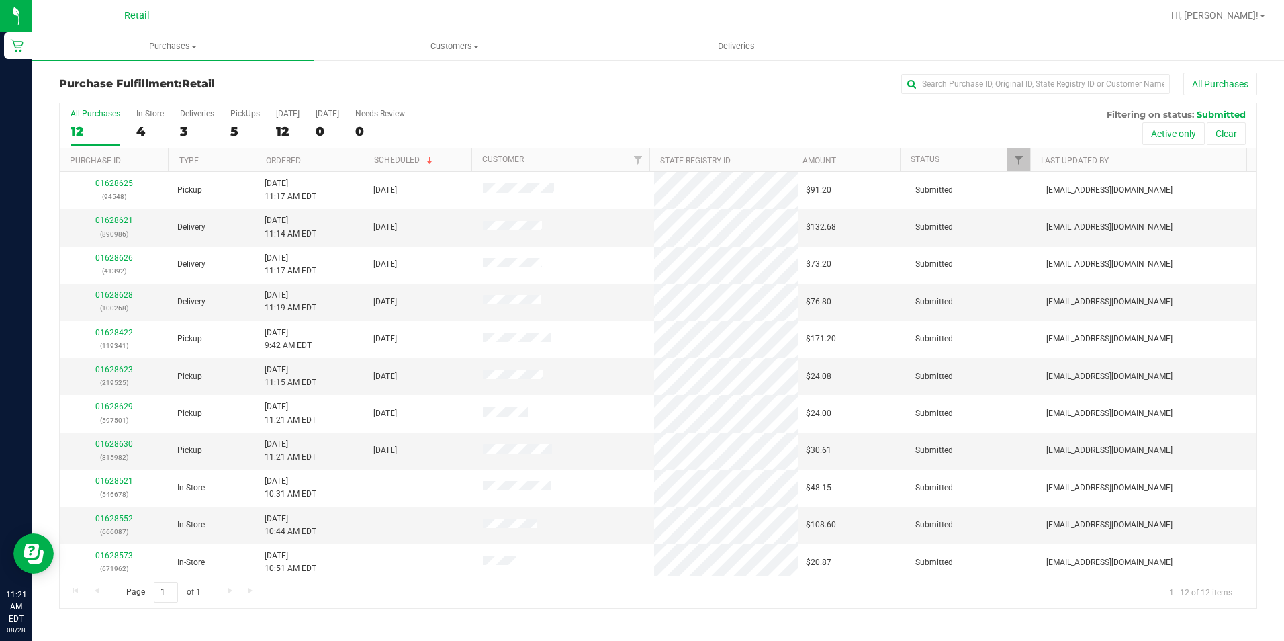
click at [749, 75] on div "All Purchases" at bounding box center [858, 84] width 798 height 23
click at [156, 42] on span "Purchases" at bounding box center [172, 46] width 281 height 12
click at [174, 101] on li "Fulfillment" at bounding box center [172, 97] width 281 height 16
click at [230, 129] on div "5" at bounding box center [245, 131] width 30 height 15
click at [0, 0] on input "PickUps 5" at bounding box center [0, 0] width 0 height 0
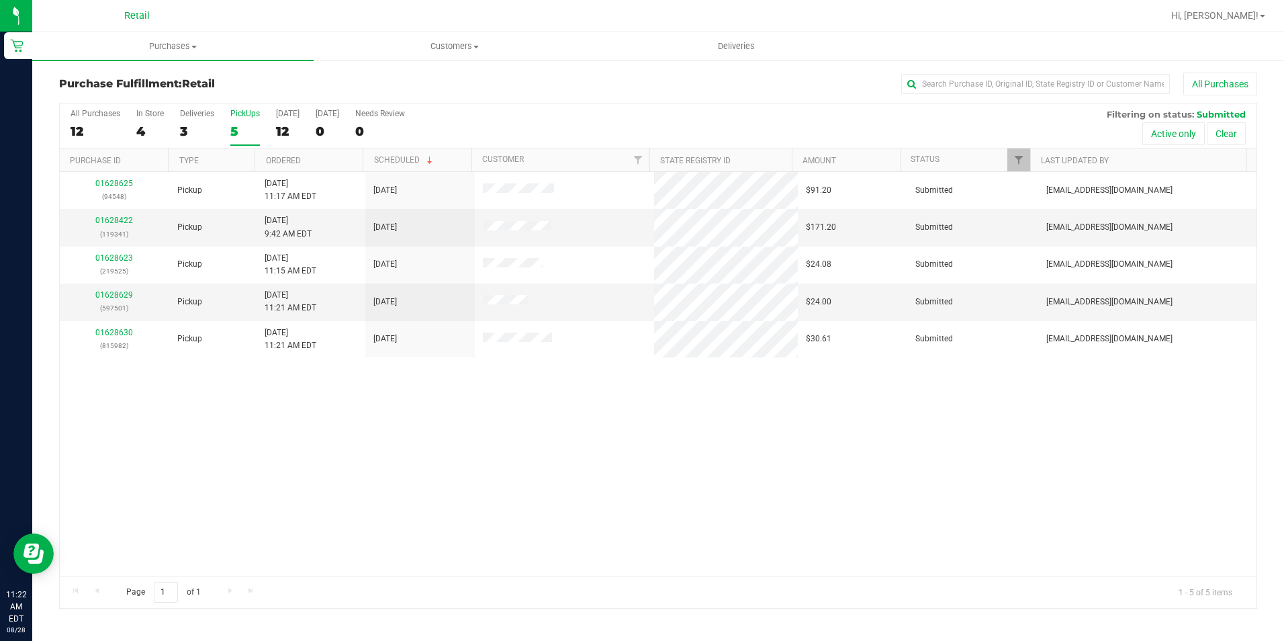
click at [399, 73] on div "Purchase Fulfillment: Retail All Purchases" at bounding box center [658, 88] width 1198 height 30
click at [142, 124] on div "4" at bounding box center [150, 131] width 28 height 15
click at [0, 0] on input "In Store 4" at bounding box center [0, 0] width 0 height 0
click at [235, 128] on div "5" at bounding box center [245, 131] width 30 height 15
click at [0, 0] on input "PickUps 5" at bounding box center [0, 0] width 0 height 0
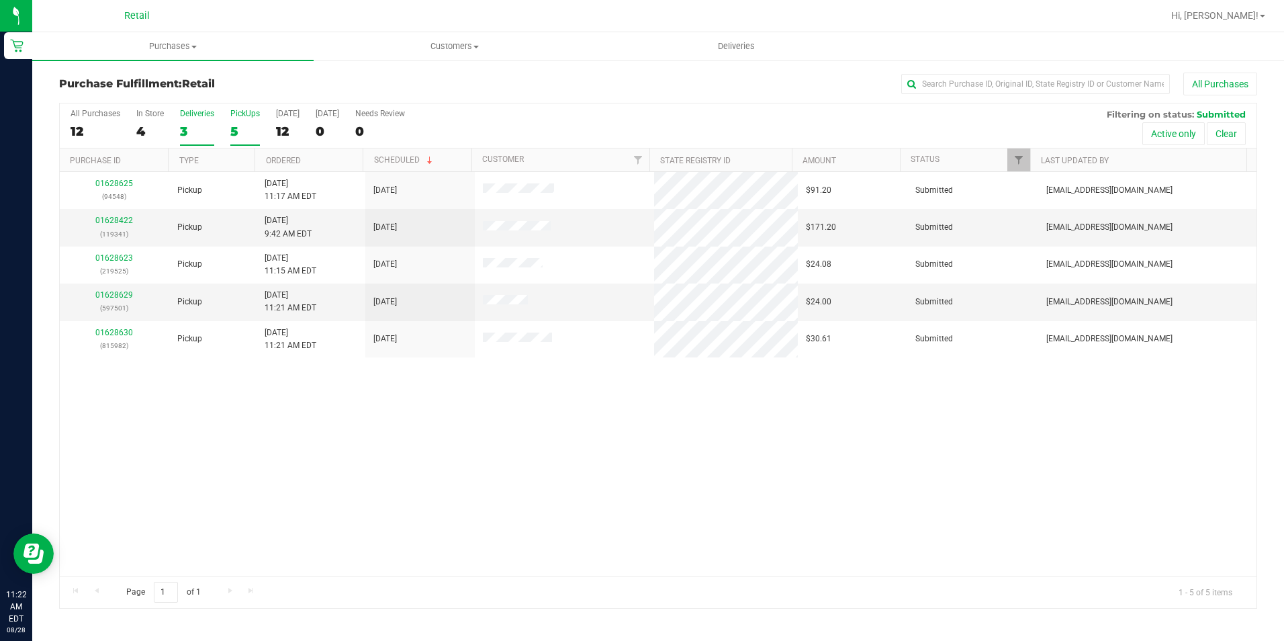
click at [191, 132] on div "3" at bounding box center [197, 131] width 34 height 15
click at [0, 0] on input "Deliveries 3" at bounding box center [0, 0] width 0 height 0
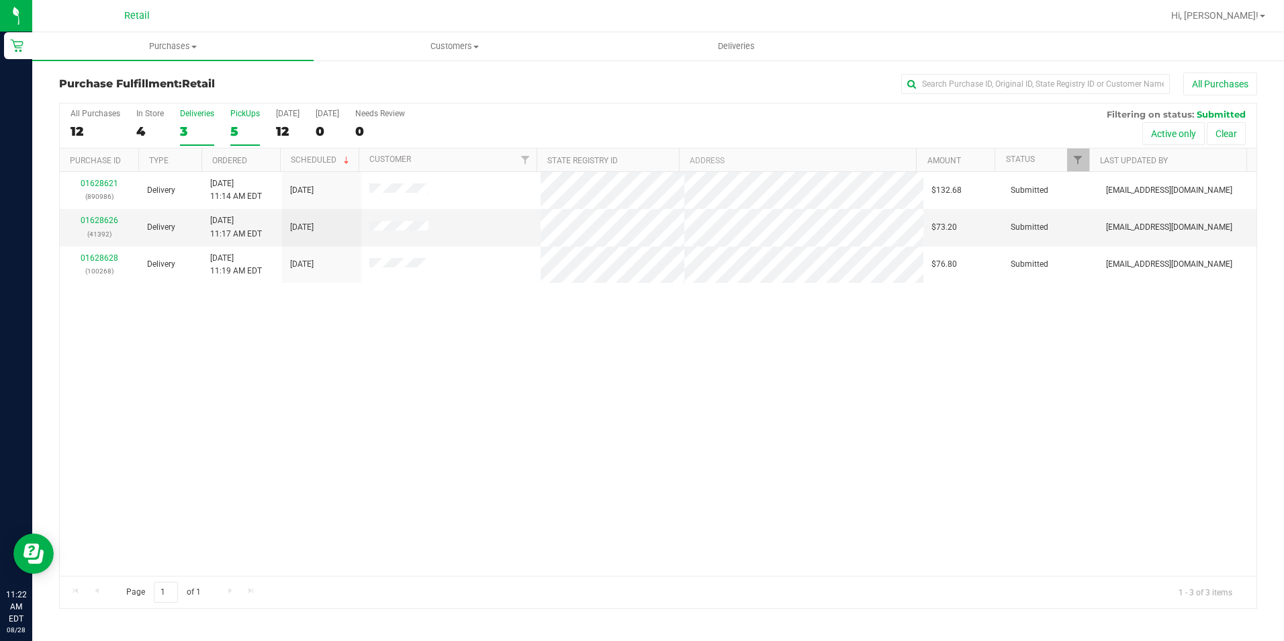
click at [235, 130] on div "5" at bounding box center [245, 131] width 30 height 15
click at [0, 0] on input "PickUps 5" at bounding box center [0, 0] width 0 height 0
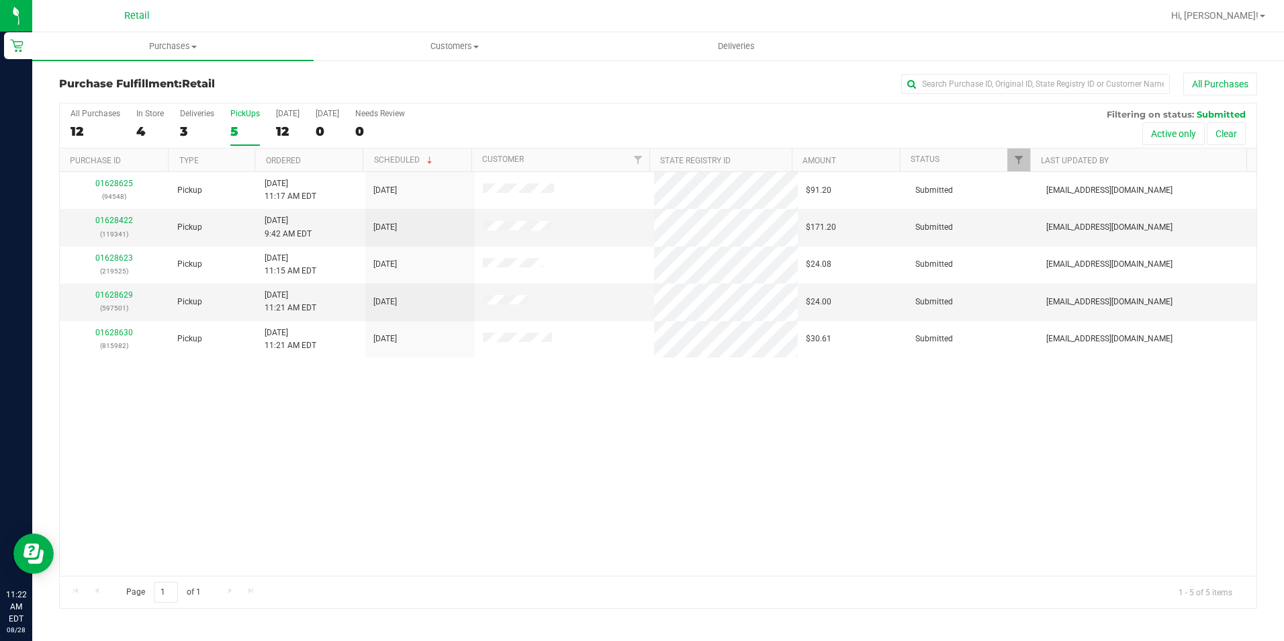
click at [362, 81] on h3 "Purchase Fulfillment: Retail" at bounding box center [259, 84] width 400 height 12
click at [79, 138] on div "12" at bounding box center [96, 131] width 50 height 15
click at [0, 0] on input "All Purchases 12" at bounding box center [0, 0] width 0 height 0
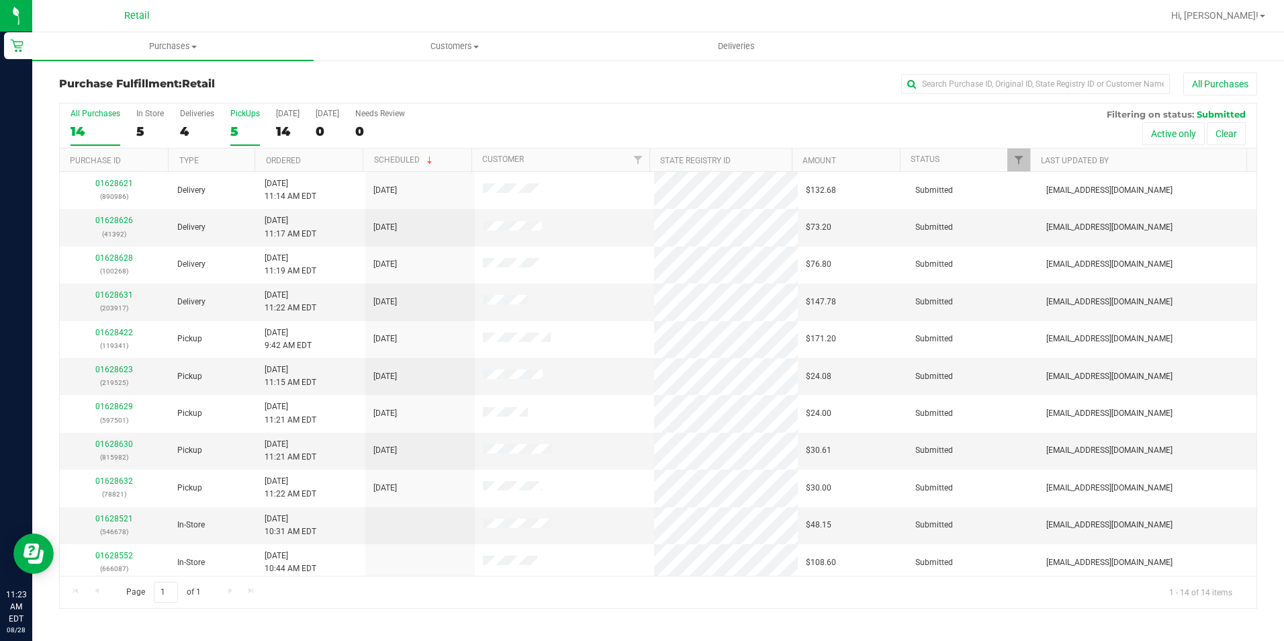
click at [236, 140] on label "PickUps 5" at bounding box center [245, 127] width 30 height 37
click at [0, 0] on input "PickUps 5" at bounding box center [0, 0] width 0 height 0
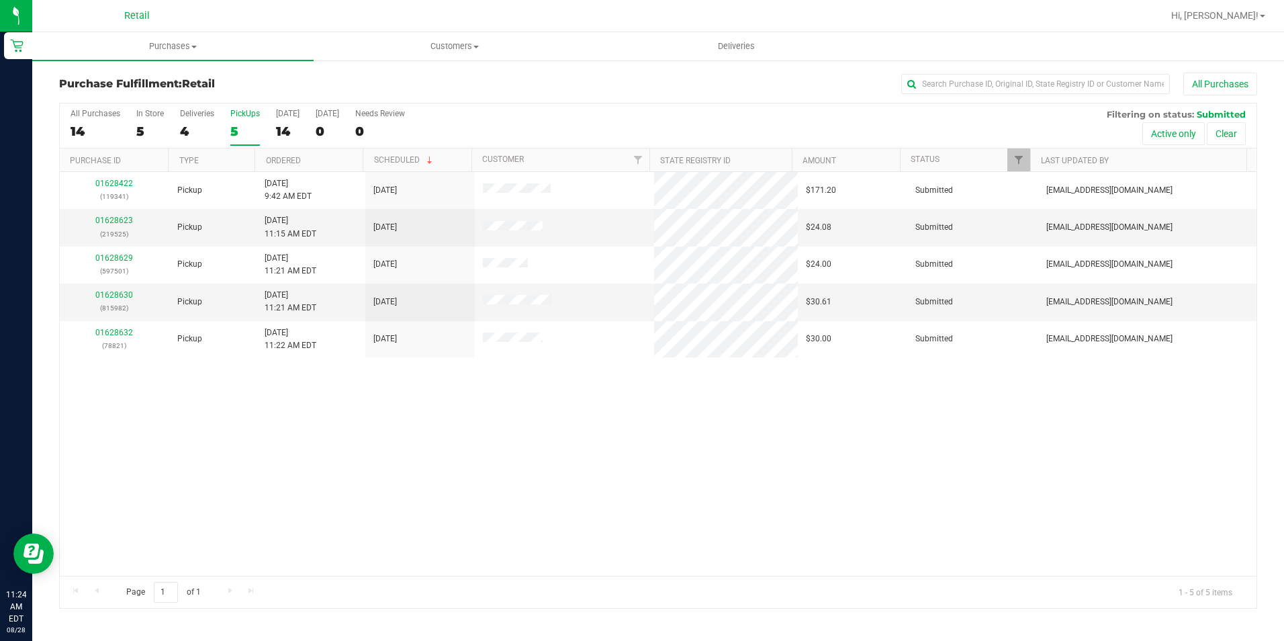
click at [299, 133] on div "All Purchases 14 In Store 5 Deliveries 4 PickUps 5 Today 14 Tomorrow 0 Needs Re…" at bounding box center [658, 125] width 1197 height 45
click at [269, 124] on div "All Purchases 14 In Store 5 Deliveries 4 PickUps 5 Today 14 Tomorrow 0 Needs Re…" at bounding box center [658, 125] width 1197 height 45
click at [282, 131] on div "14" at bounding box center [288, 131] width 24 height 15
click at [0, 0] on input "Today 14" at bounding box center [0, 0] width 0 height 0
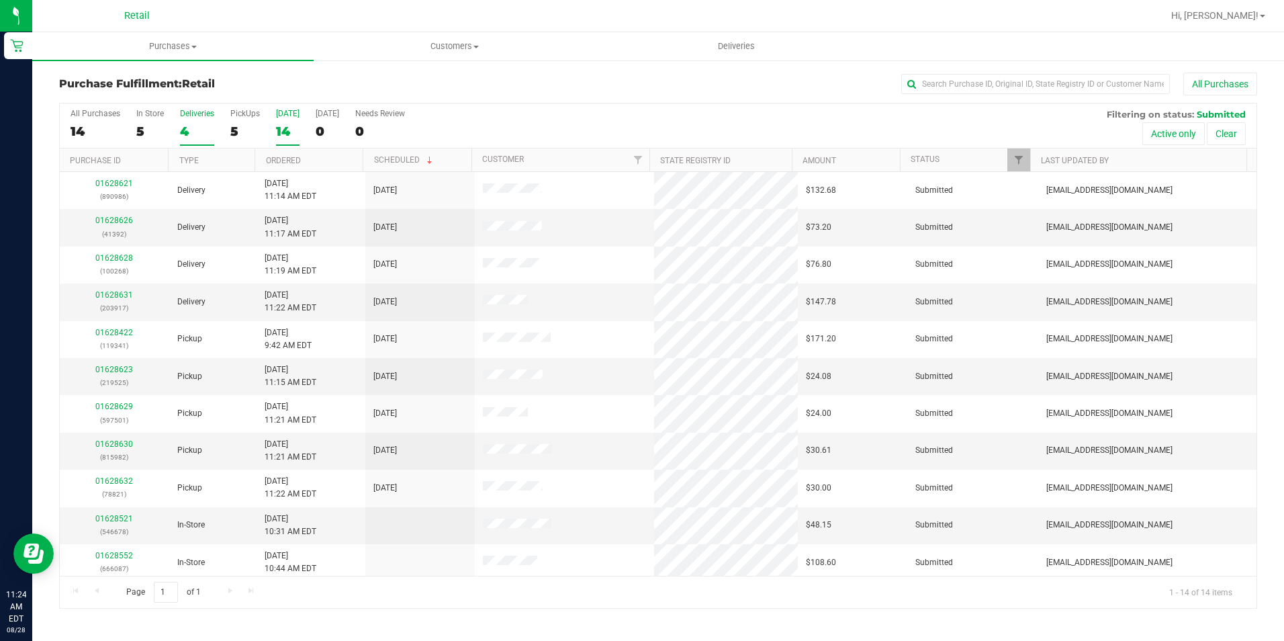
click at [180, 132] on div "4" at bounding box center [197, 131] width 34 height 15
click at [0, 0] on input "Deliveries 4" at bounding box center [0, 0] width 0 height 0
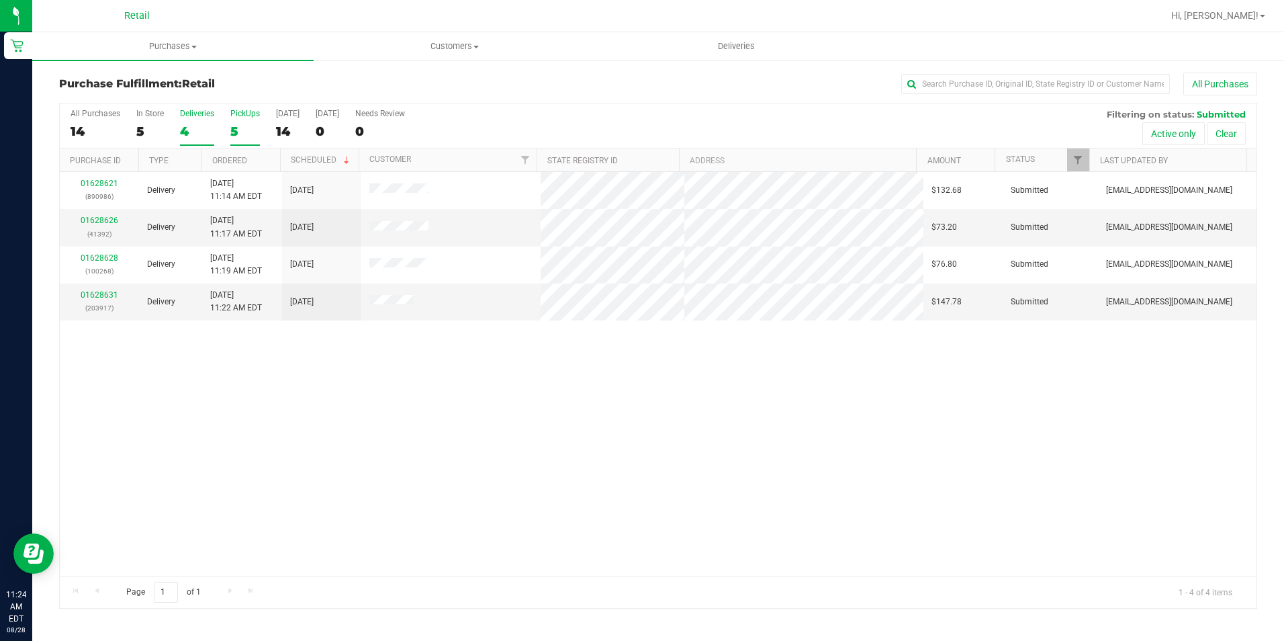
click at [231, 139] on label "PickUps 5" at bounding box center [245, 127] width 30 height 37
click at [0, 0] on input "PickUps 5" at bounding box center [0, 0] width 0 height 0
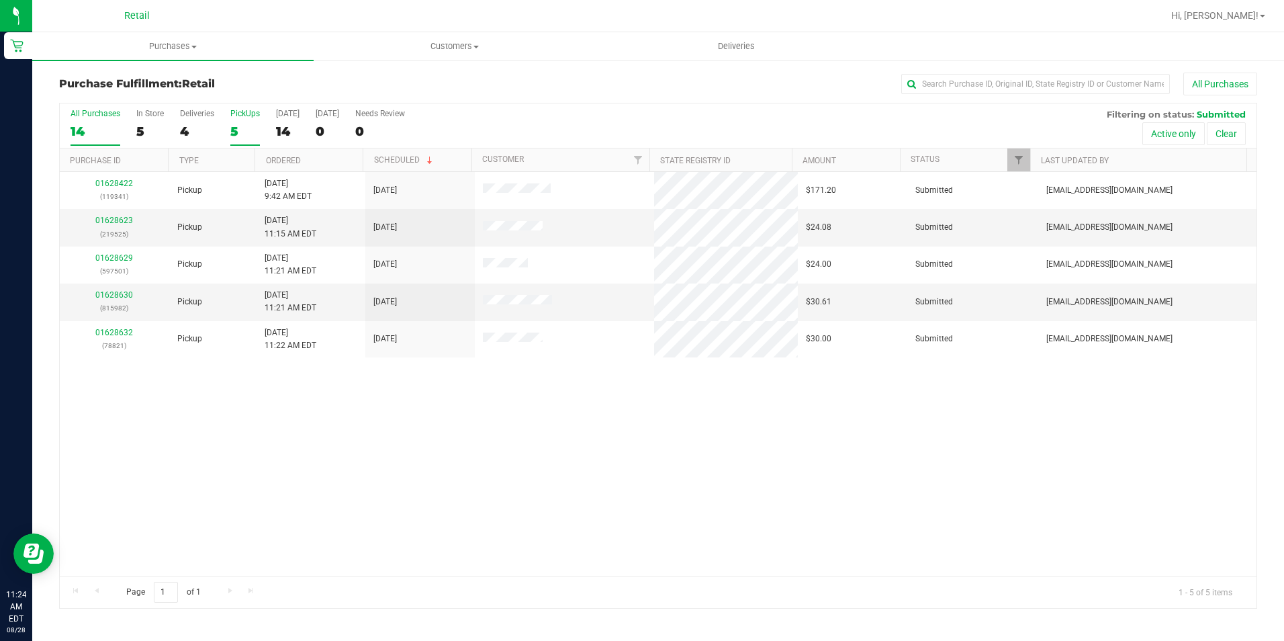
click at [73, 128] on div "14" at bounding box center [96, 131] width 50 height 15
click at [0, 0] on input "All Purchases 14" at bounding box center [0, 0] width 0 height 0
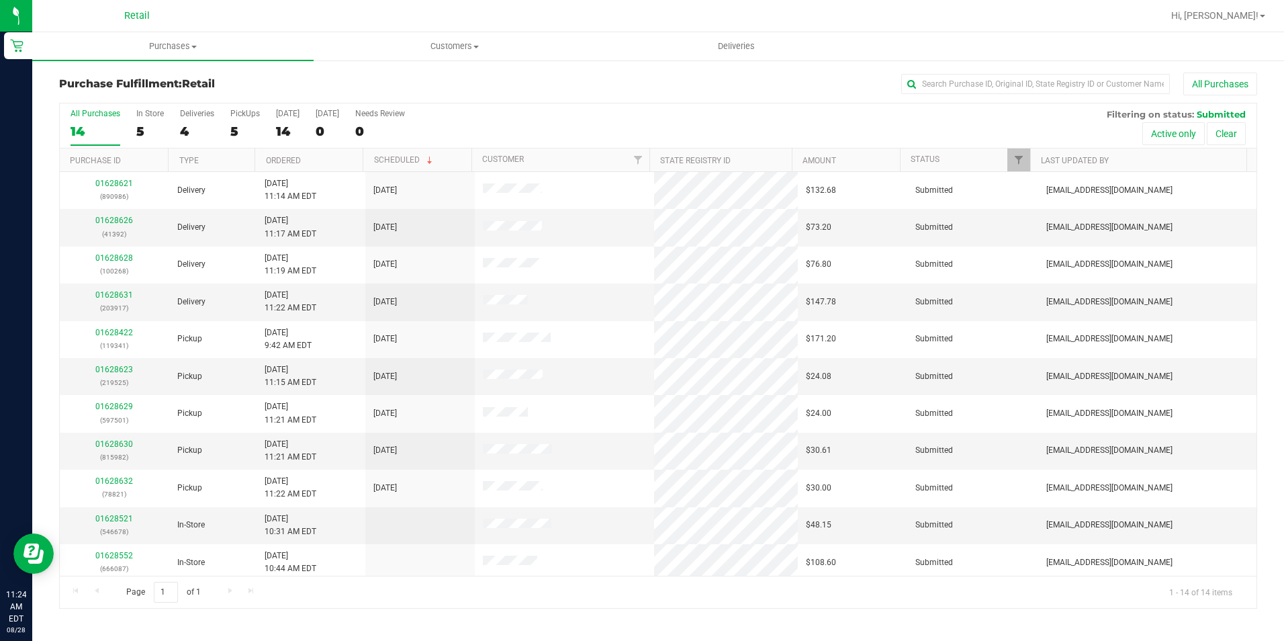
click at [562, 87] on div "All Purchases" at bounding box center [858, 84] width 798 height 23
click at [1052, 79] on input "text" at bounding box center [1035, 84] width 269 height 20
type input "821"
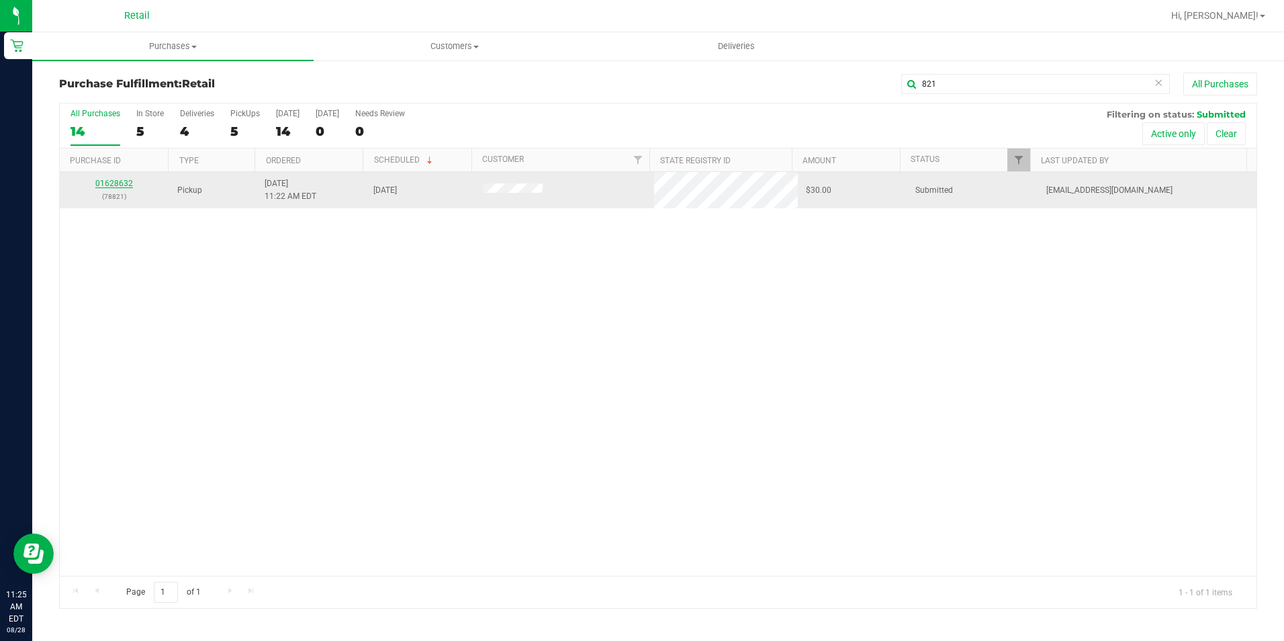
click at [101, 181] on link "01628632" at bounding box center [114, 183] width 38 height 9
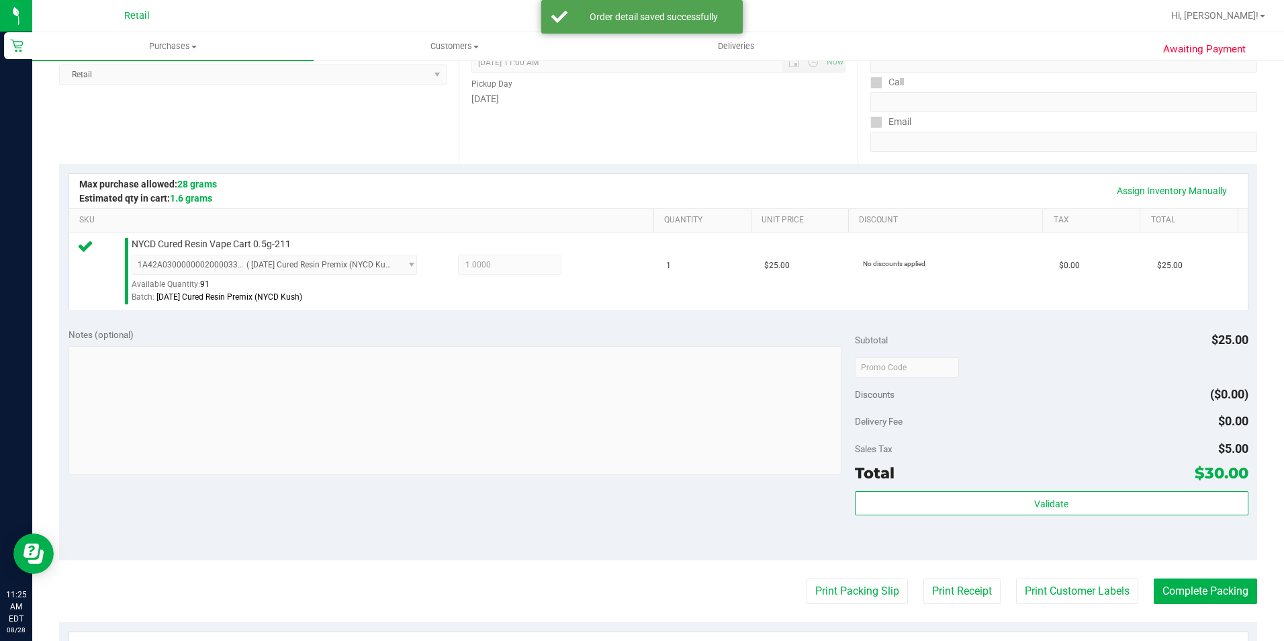
scroll to position [201, 0]
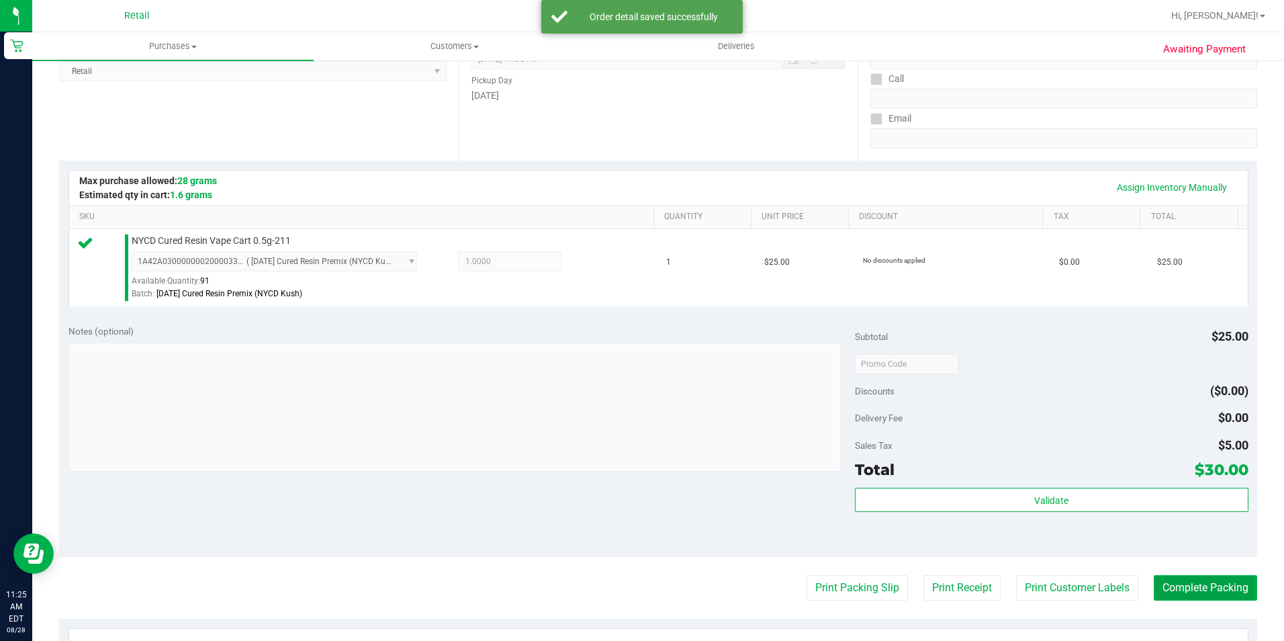
click at [1185, 593] on button "Complete Packing" at bounding box center [1205, 588] width 103 height 26
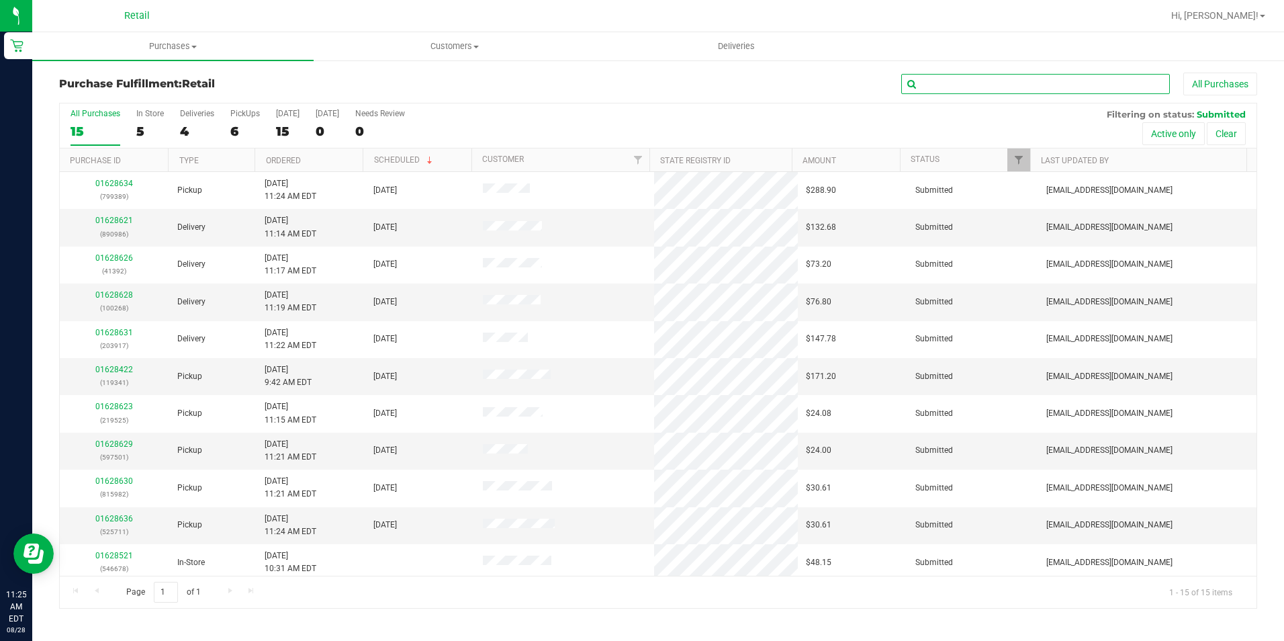
click at [960, 77] on input "text" at bounding box center [1035, 84] width 269 height 20
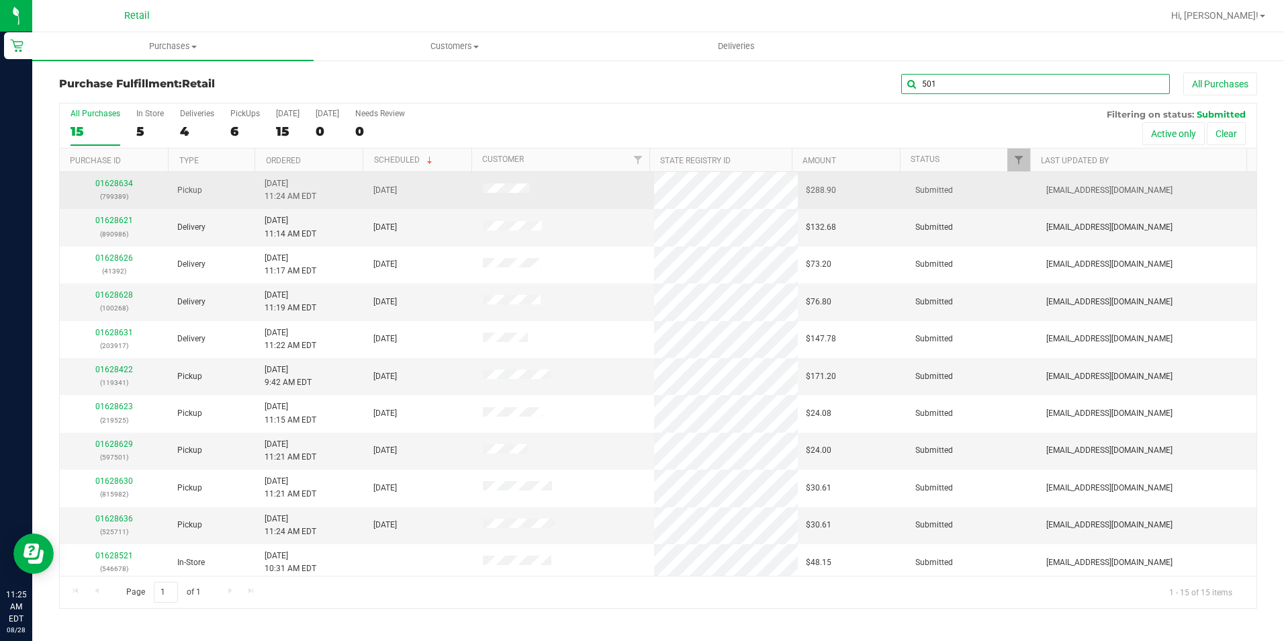
type input "501"
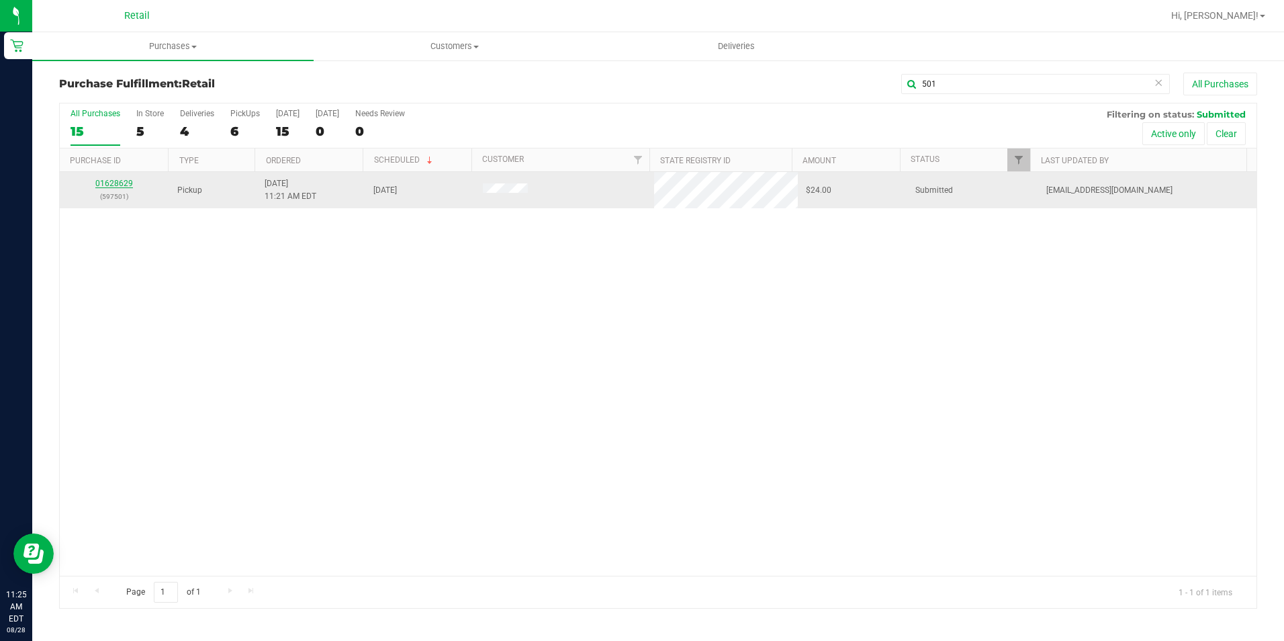
click at [128, 180] on link "01628629" at bounding box center [114, 183] width 38 height 9
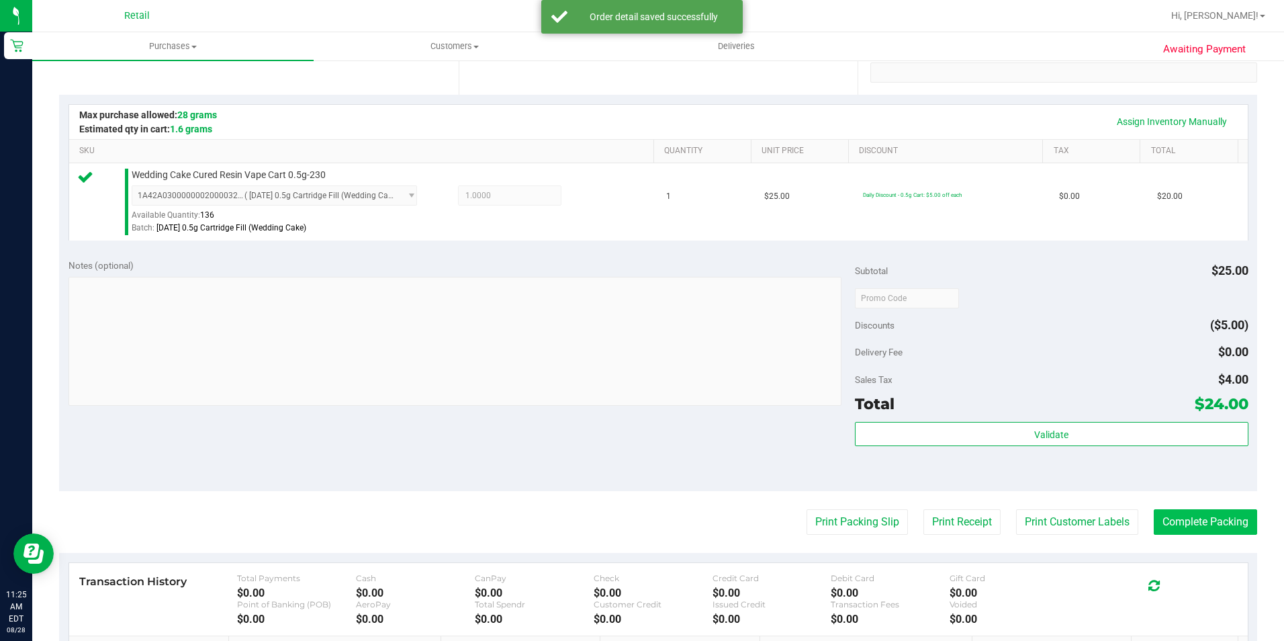
scroll to position [269, 0]
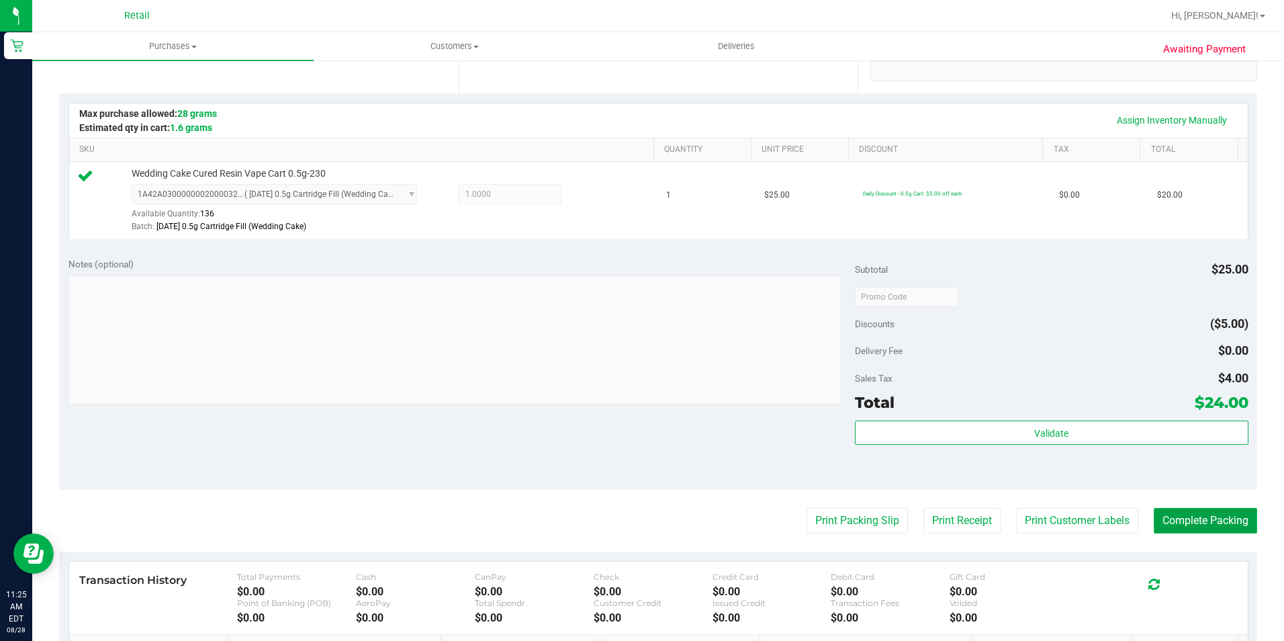
click at [1196, 514] on button "Complete Packing" at bounding box center [1205, 521] width 103 height 26
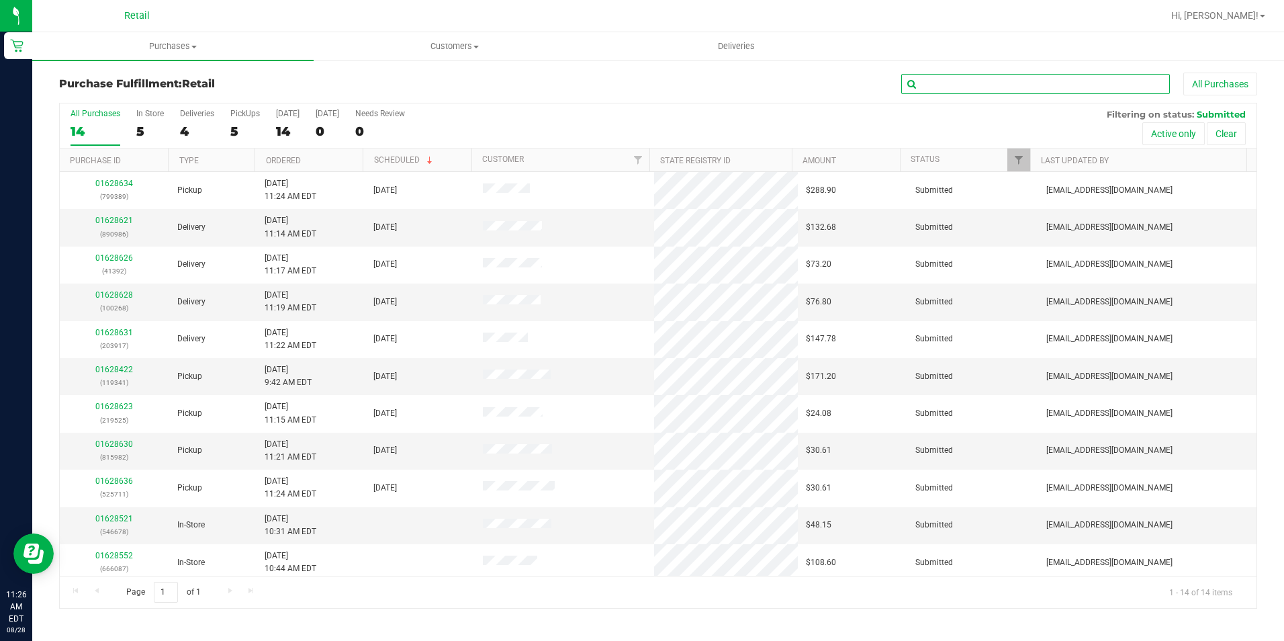
click at [1025, 85] on input "text" at bounding box center [1035, 84] width 269 height 20
type input "982"
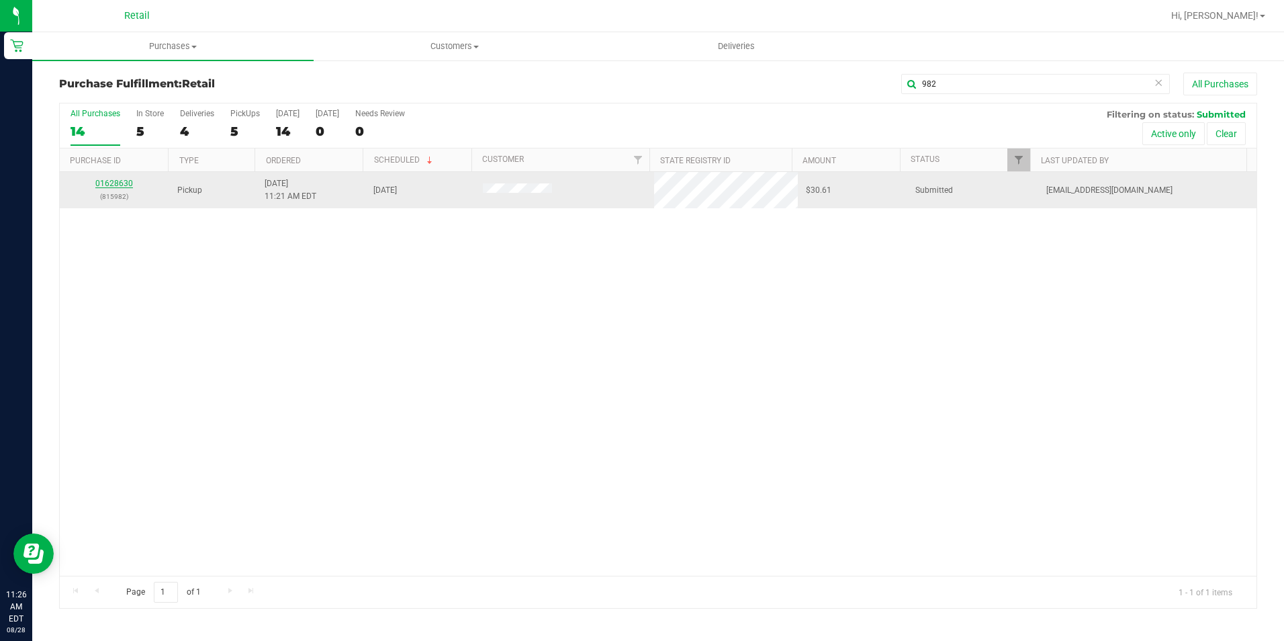
click at [127, 182] on link "01628630" at bounding box center [114, 183] width 38 height 9
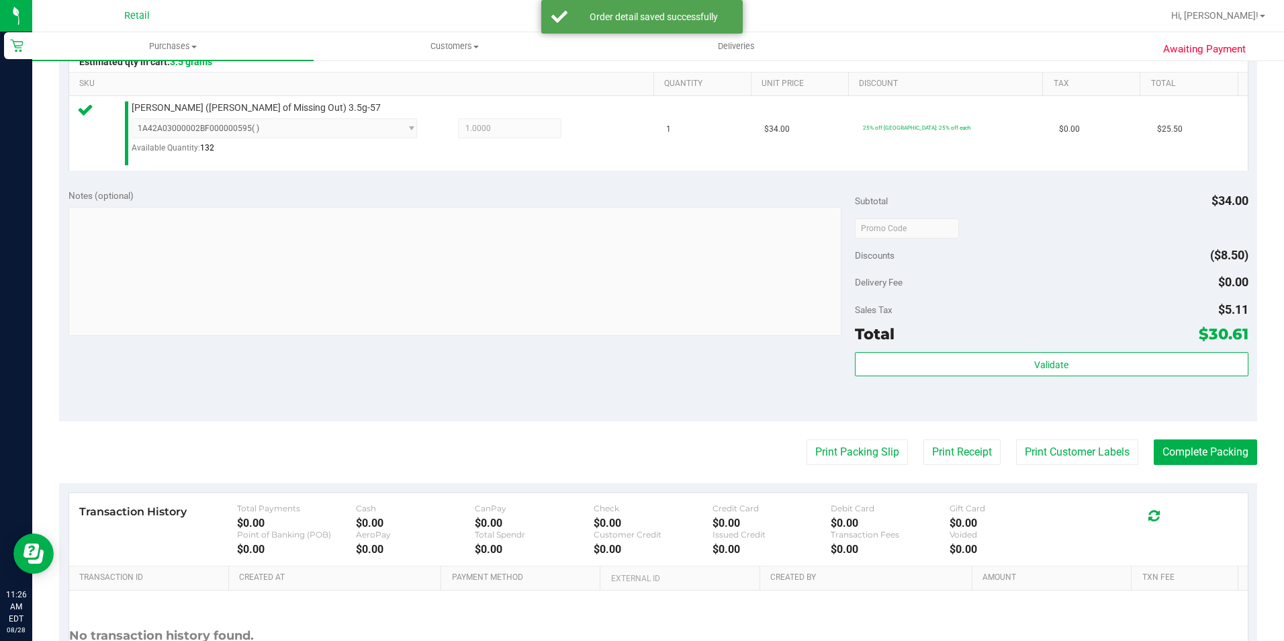
scroll to position [336, 0]
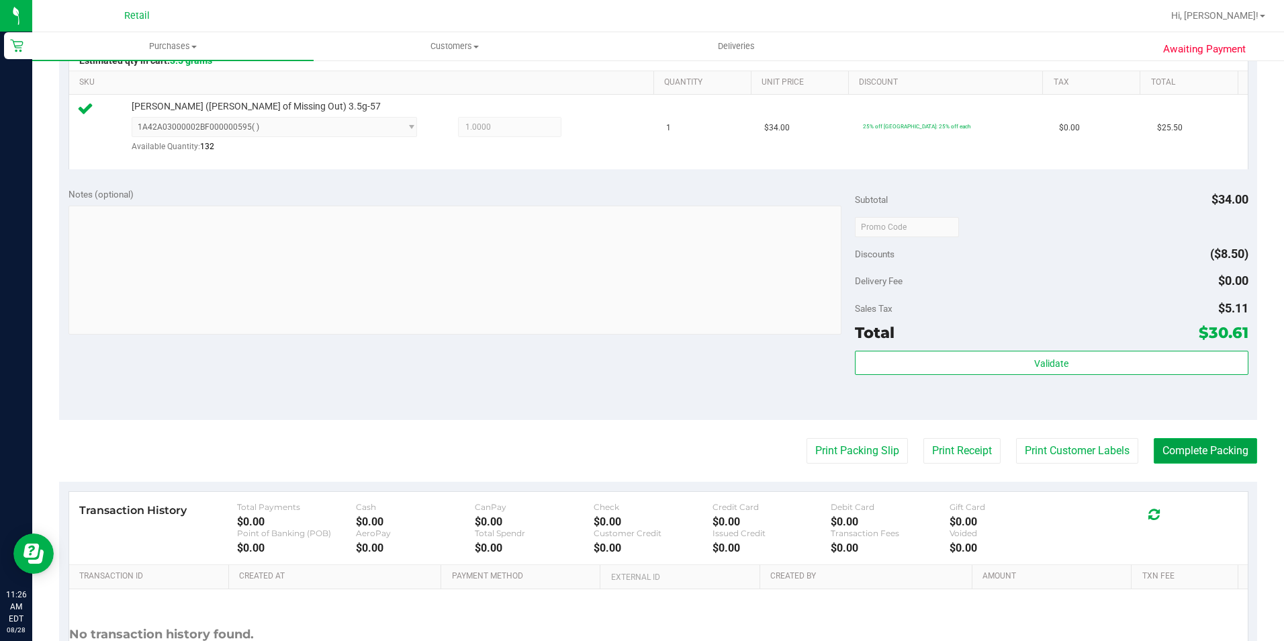
click at [1193, 449] on button "Complete Packing" at bounding box center [1205, 451] width 103 height 26
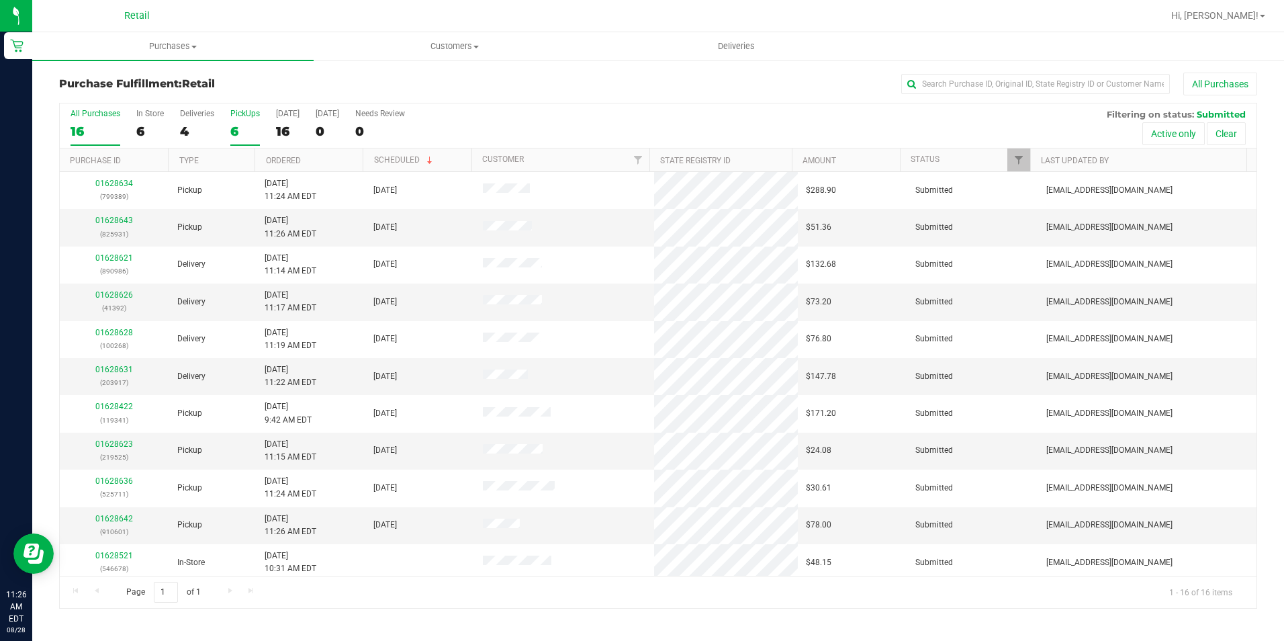
click at [239, 137] on div "6" at bounding box center [245, 131] width 30 height 15
click at [0, 0] on input "PickUps 6" at bounding box center [0, 0] width 0 height 0
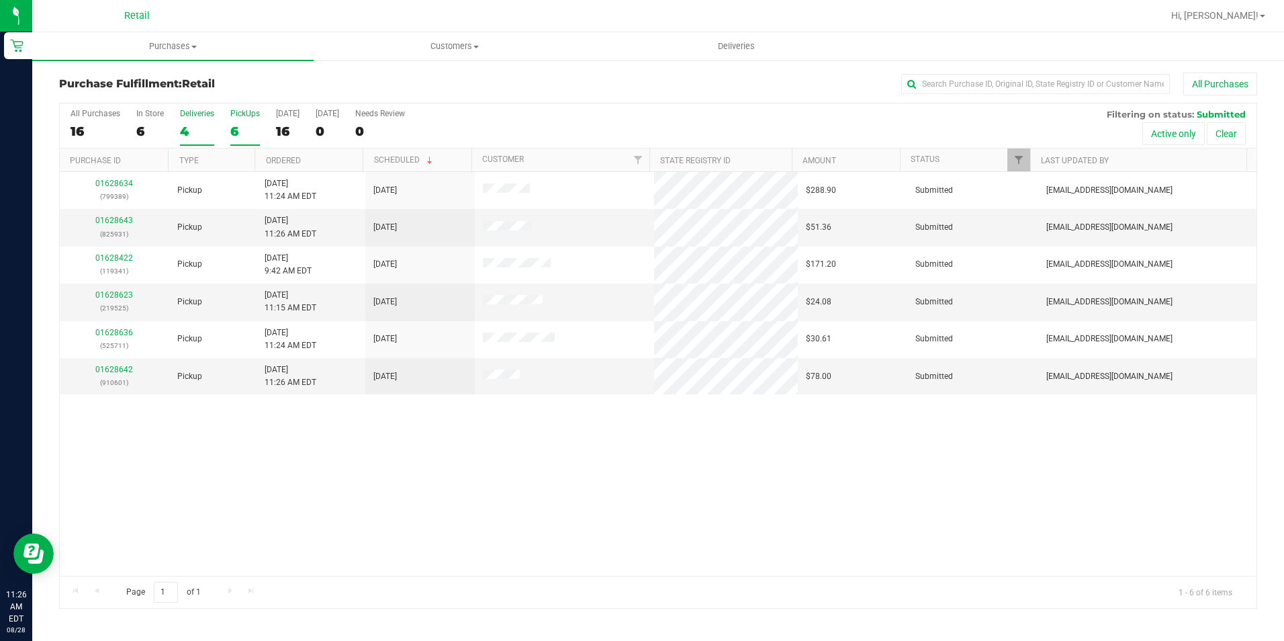
click at [193, 136] on div "4" at bounding box center [197, 131] width 34 height 15
click at [0, 0] on input "Deliveries 4" at bounding box center [0, 0] width 0 height 0
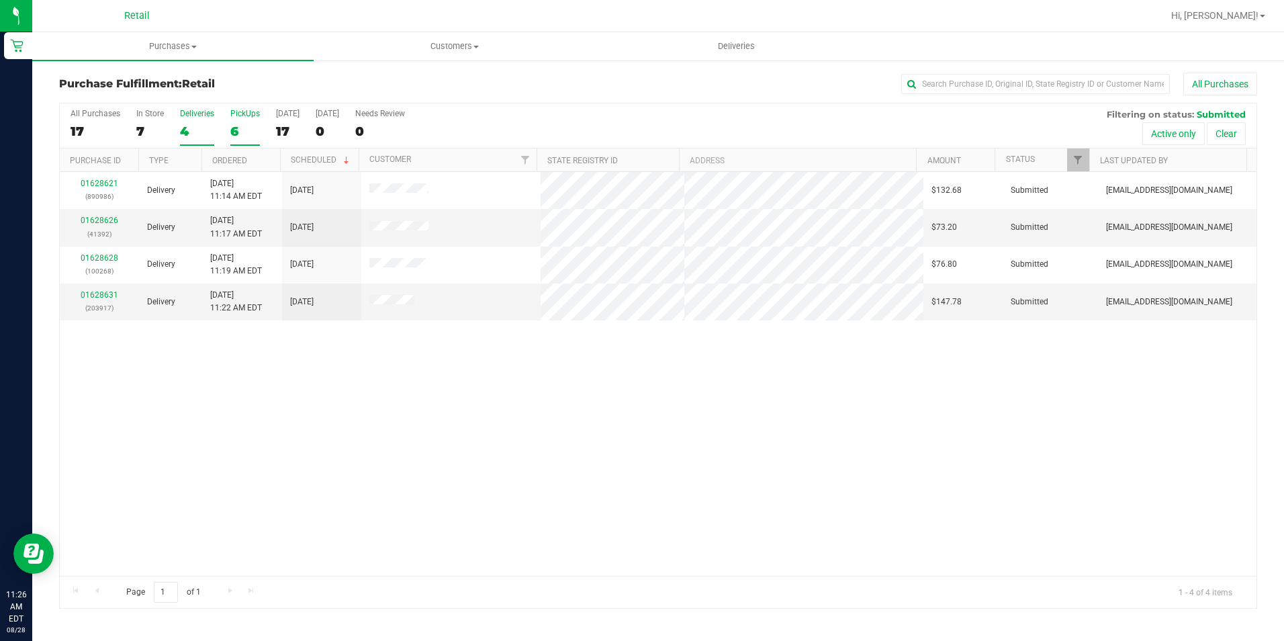
click at [243, 134] on div "6" at bounding box center [245, 131] width 30 height 15
click at [0, 0] on input "PickUps 6" at bounding box center [0, 0] width 0 height 0
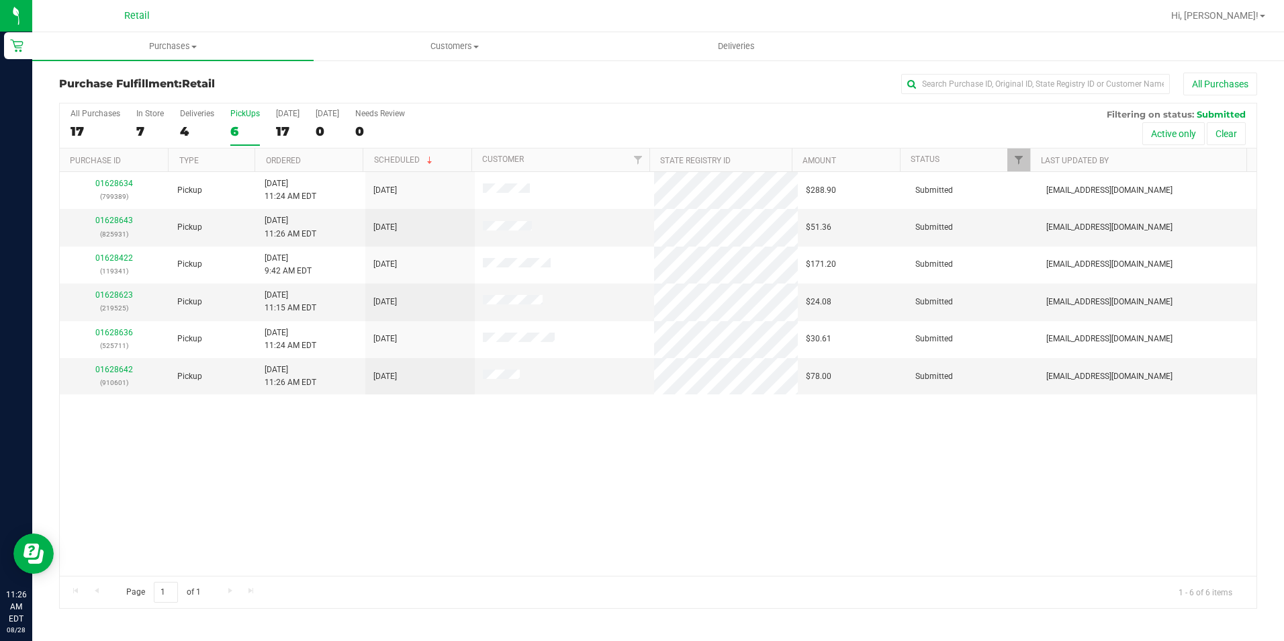
click at [271, 129] on div "All Purchases 17 In Store 7 Deliveries 4 PickUps 6 Today 17 Tomorrow 0 Needs Re…" at bounding box center [658, 125] width 1197 height 45
click at [288, 130] on div "17" at bounding box center [288, 131] width 24 height 15
click at [0, 0] on input "Today 17" at bounding box center [0, 0] width 0 height 0
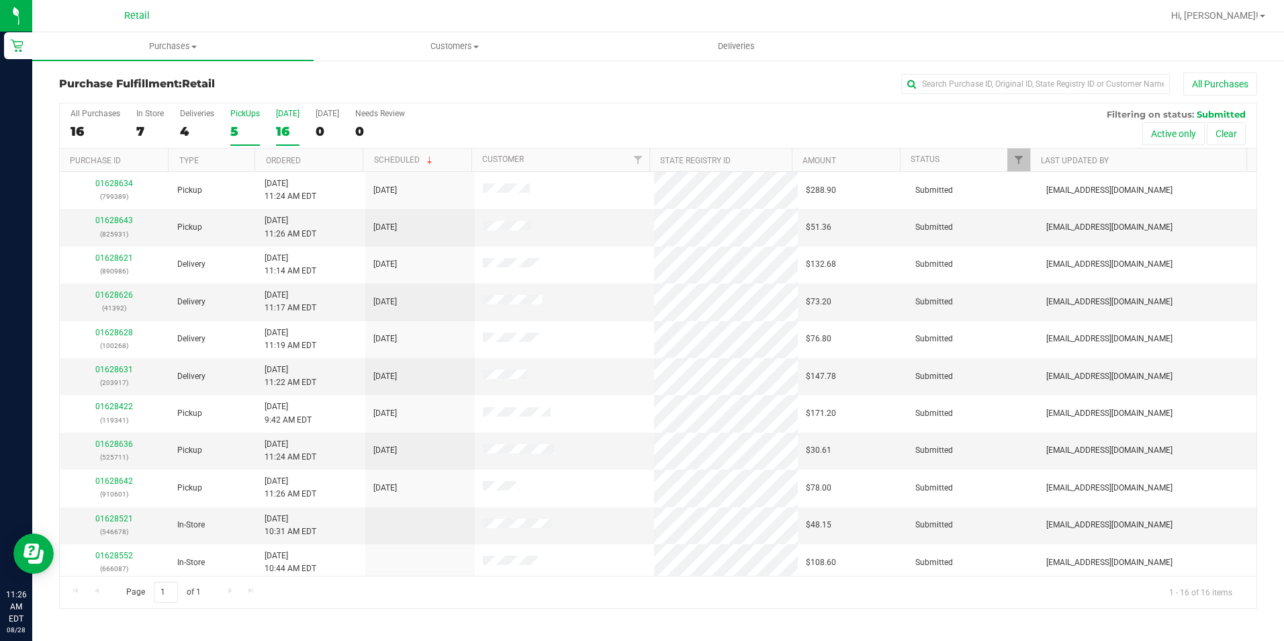
click at [232, 131] on div "5" at bounding box center [245, 131] width 30 height 15
click at [0, 0] on input "PickUps 5" at bounding box center [0, 0] width 0 height 0
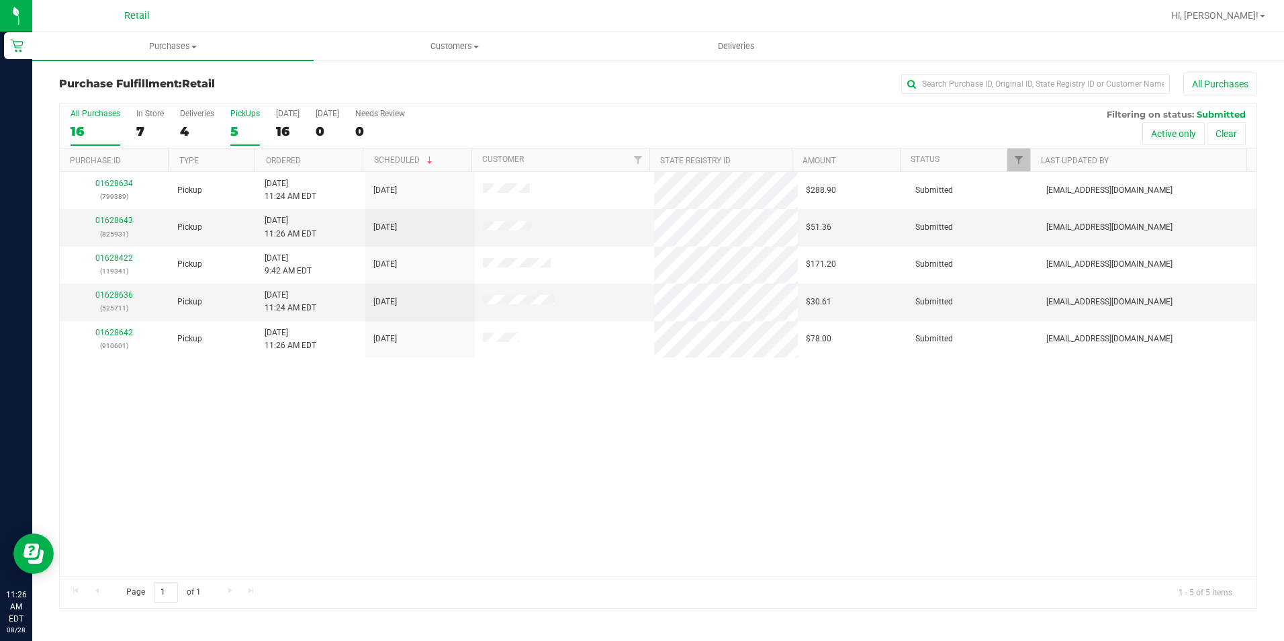
click at [73, 126] on div "16" at bounding box center [96, 131] width 50 height 15
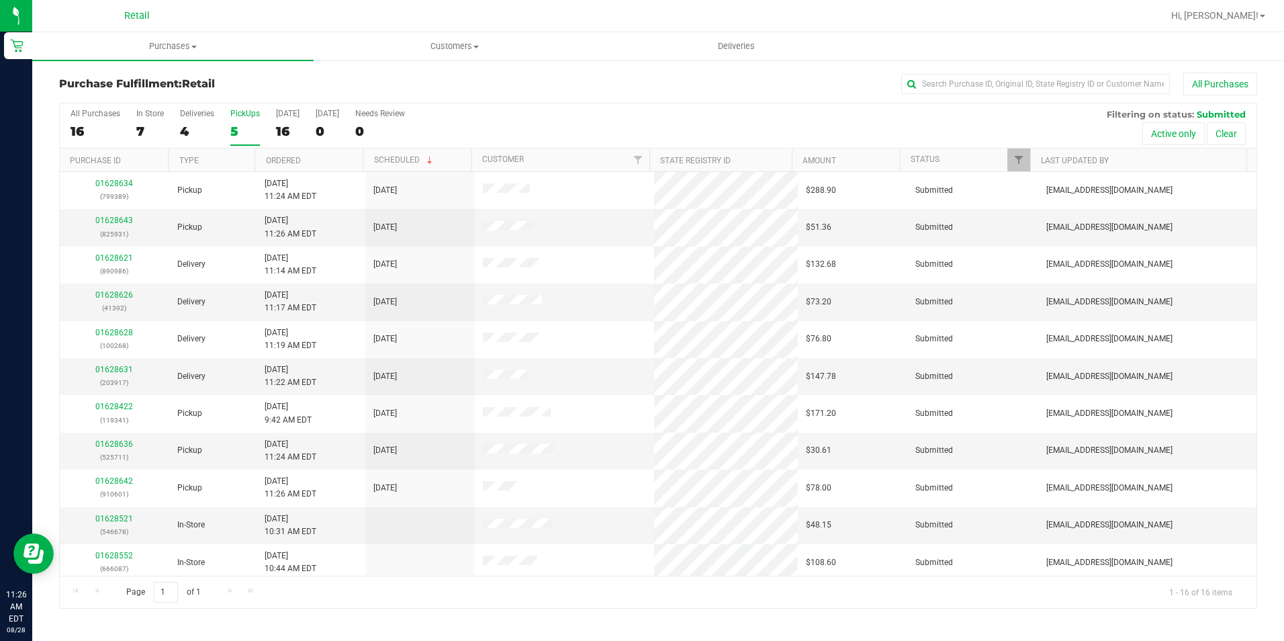
click at [383, 82] on h3 "Purchase Fulfillment: Retail" at bounding box center [259, 84] width 400 height 12
click at [183, 126] on div "4" at bounding box center [197, 131] width 34 height 15
click at [0, 0] on input "Deliveries 4" at bounding box center [0, 0] width 0 height 0
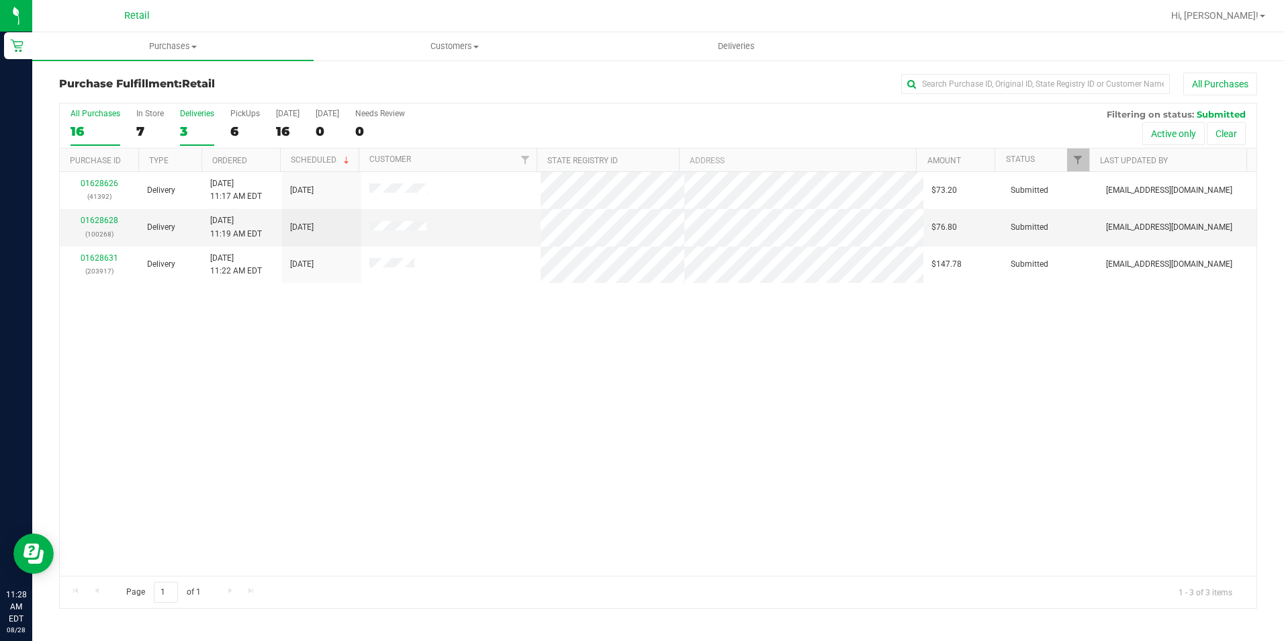
click at [93, 129] on div "16" at bounding box center [96, 131] width 50 height 15
click at [0, 0] on input "All Purchases 16" at bounding box center [0, 0] width 0 height 0
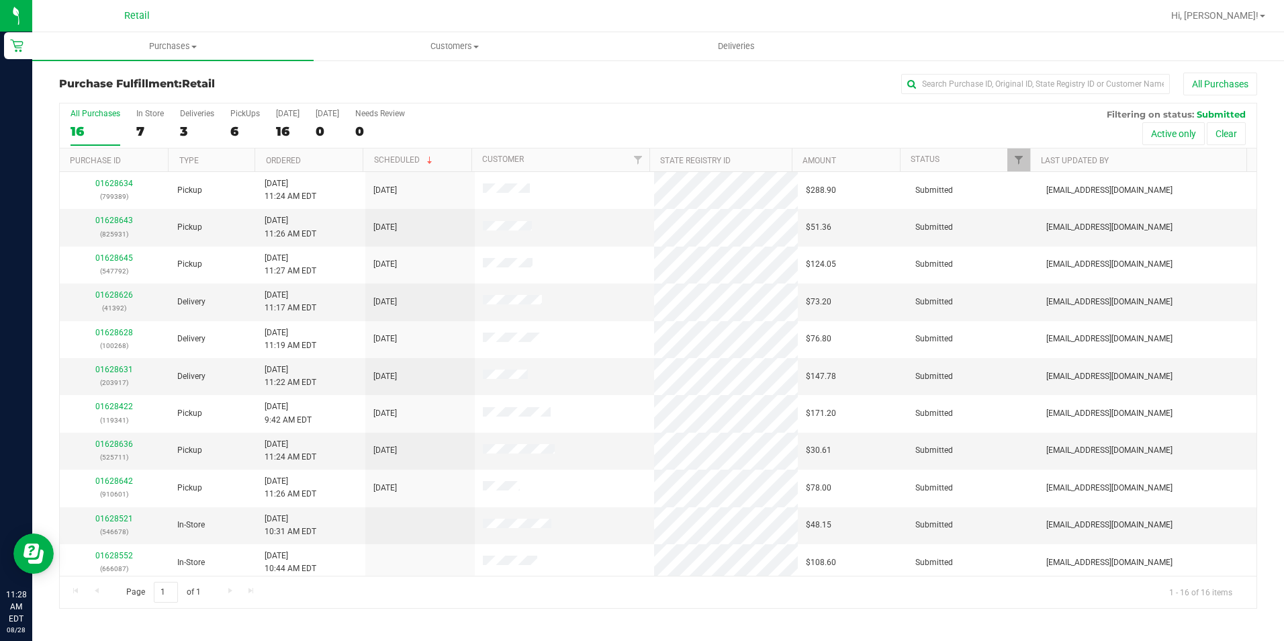
click at [398, 83] on h3 "Purchase Fulfillment: Retail" at bounding box center [259, 84] width 400 height 12
click at [968, 76] on input "text" at bounding box center [1035, 84] width 269 height 20
type input "389"
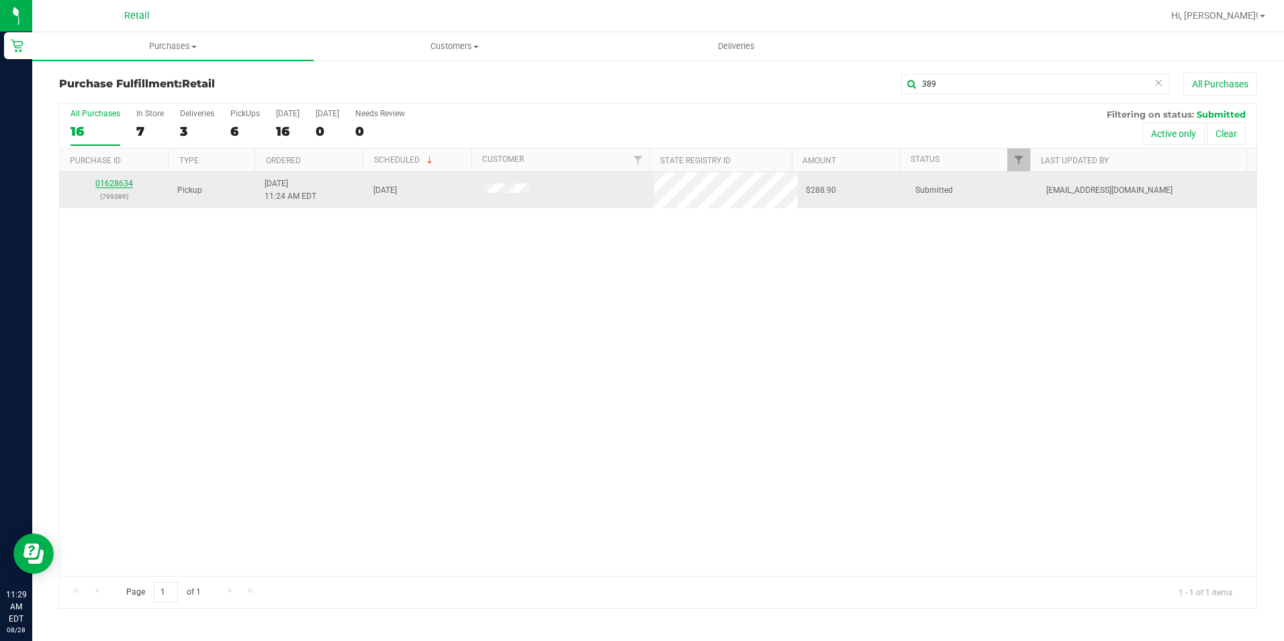
click at [105, 186] on div "01628634 (799389)" at bounding box center [114, 190] width 93 height 26
click at [105, 186] on link "01628634" at bounding box center [114, 183] width 38 height 9
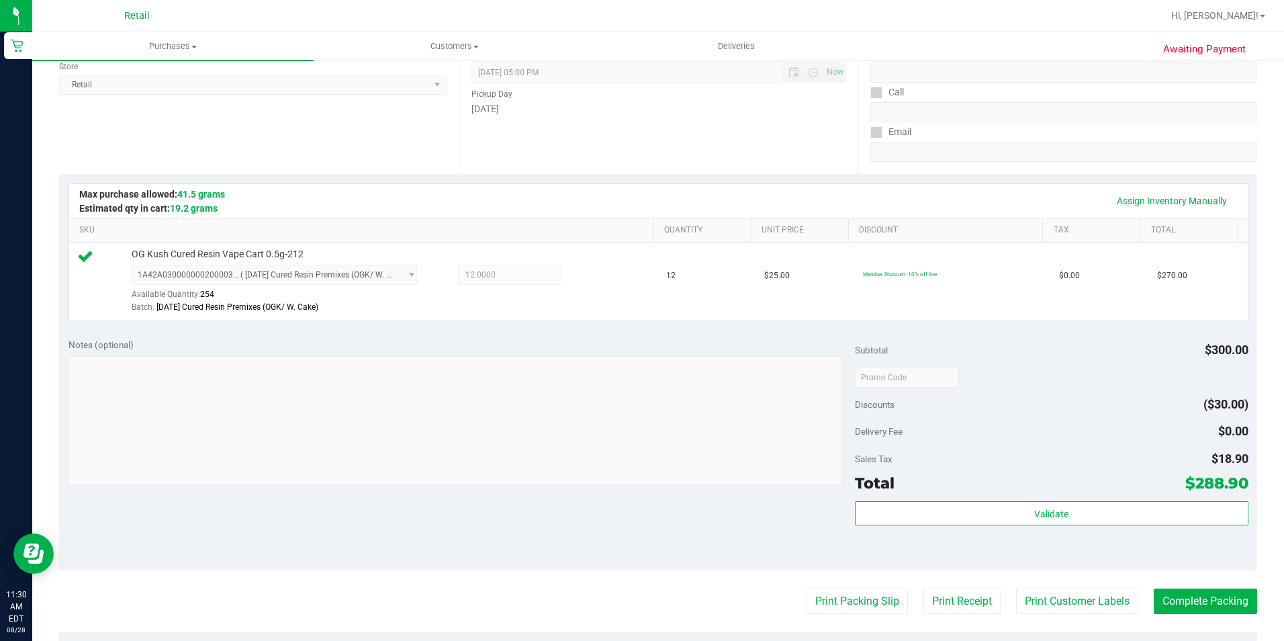
scroll to position [201, 0]
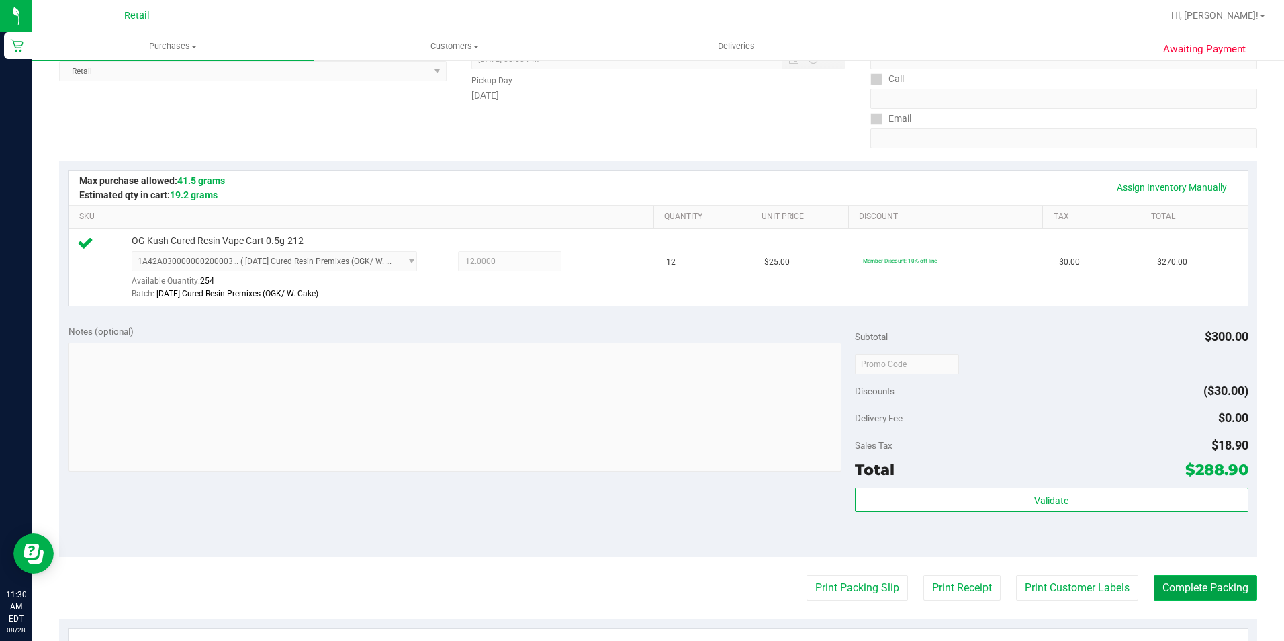
click at [1215, 582] on button "Complete Packing" at bounding box center [1205, 588] width 103 height 26
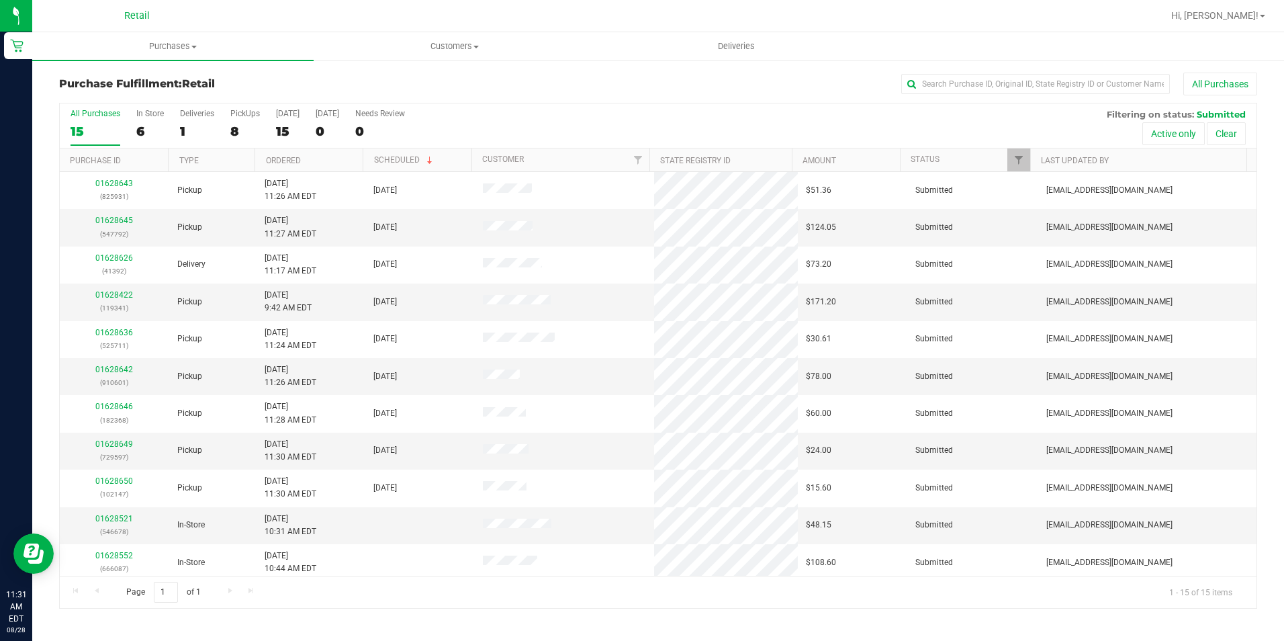
click at [229, 132] on div "All Purchases 15 In Store 6 Deliveries 1 PickUps 8 Today 15 Tomorrow 0 Needs Re…" at bounding box center [658, 125] width 1197 height 45
click at [232, 132] on div "8" at bounding box center [245, 131] width 30 height 15
click at [0, 0] on input "PickUps 8" at bounding box center [0, 0] width 0 height 0
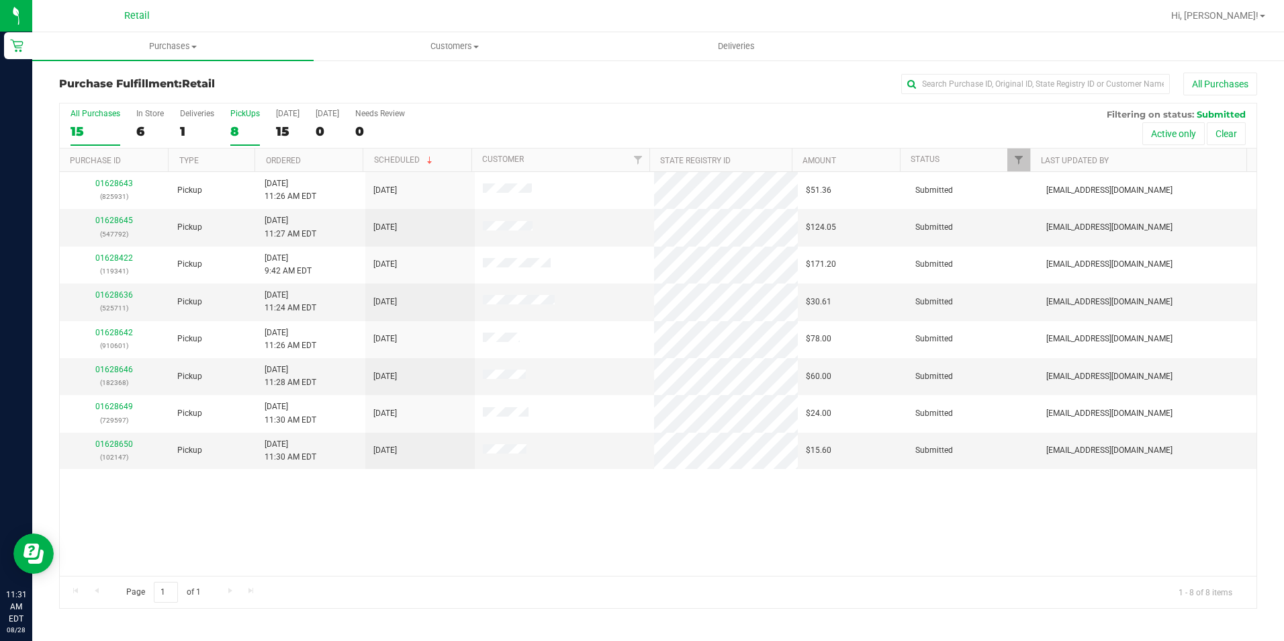
click at [78, 130] on div "15" at bounding box center [96, 131] width 50 height 15
click at [0, 0] on input "All Purchases 15" at bounding box center [0, 0] width 0 height 0
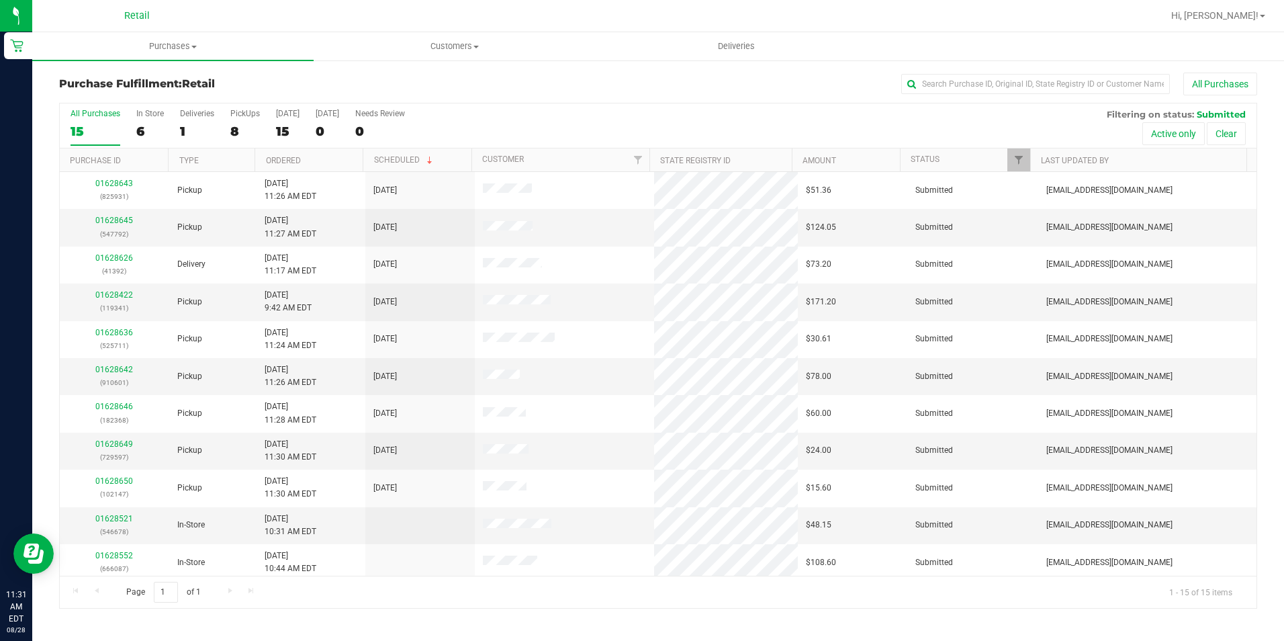
click at [609, 76] on div "All Purchases" at bounding box center [858, 84] width 798 height 23
click at [249, 132] on div "8" at bounding box center [245, 131] width 30 height 15
click at [0, 0] on input "PickUps 8" at bounding box center [0, 0] width 0 height 0
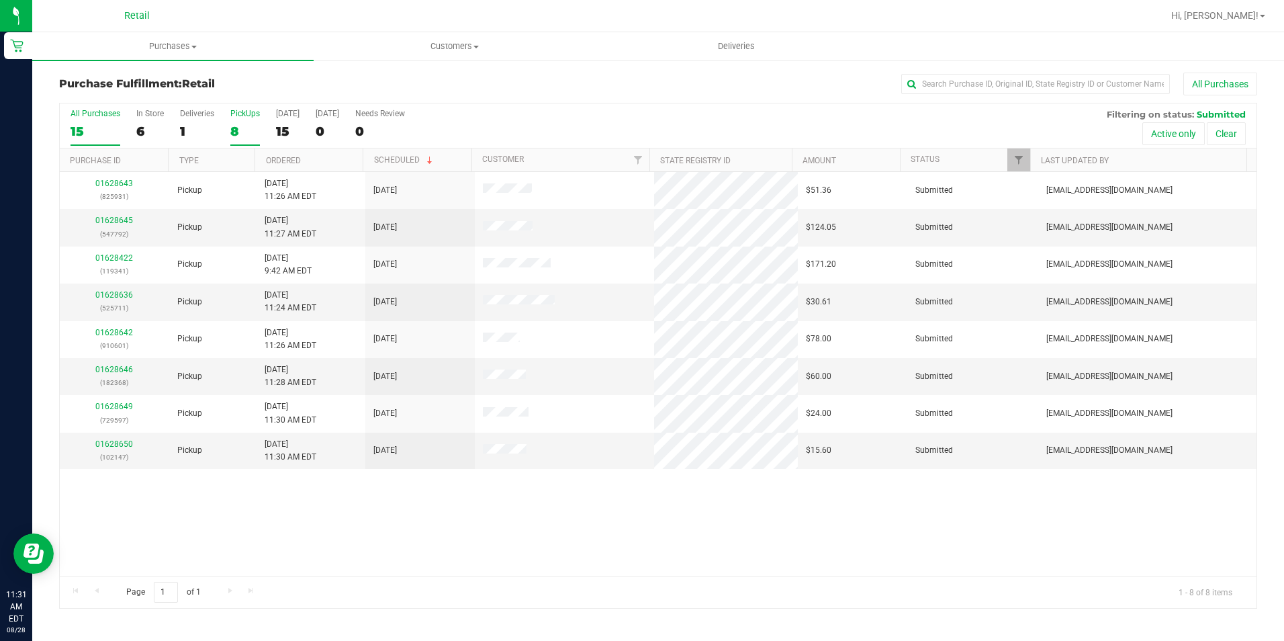
click at [85, 139] on label "All Purchases 15" at bounding box center [96, 127] width 50 height 37
click at [0, 0] on input "All Purchases 15" at bounding box center [0, 0] width 0 height 0
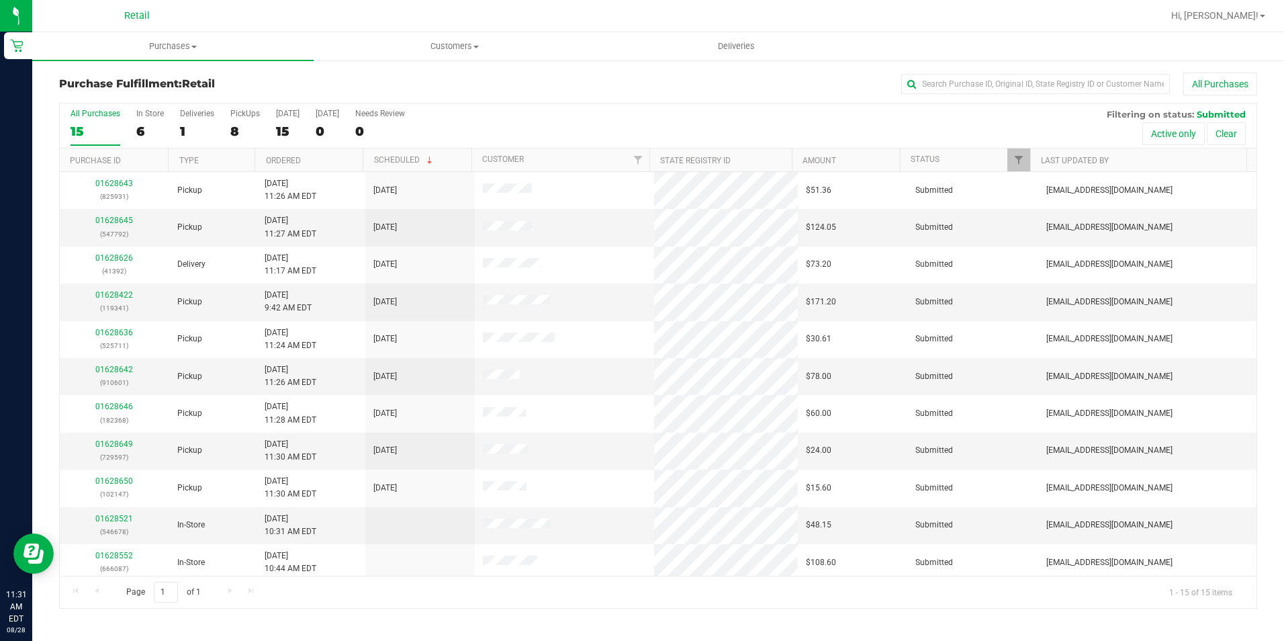
click at [381, 75] on div "Purchase Fulfillment: Retail All Purchases" at bounding box center [658, 88] width 1198 height 30
click at [1017, 88] on input "text" at bounding box center [1035, 84] width 269 height 20
type input "368"
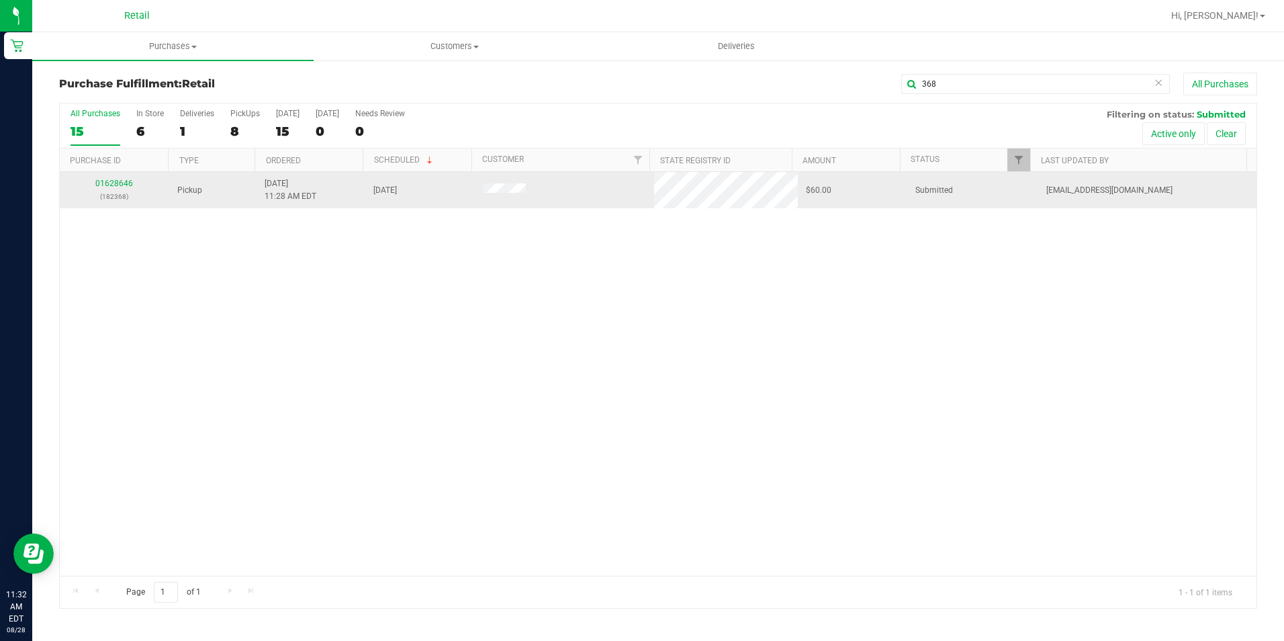
click at [124, 177] on div "01628646 (182368)" at bounding box center [114, 190] width 93 height 26
click at [122, 185] on link "01628646" at bounding box center [114, 183] width 38 height 9
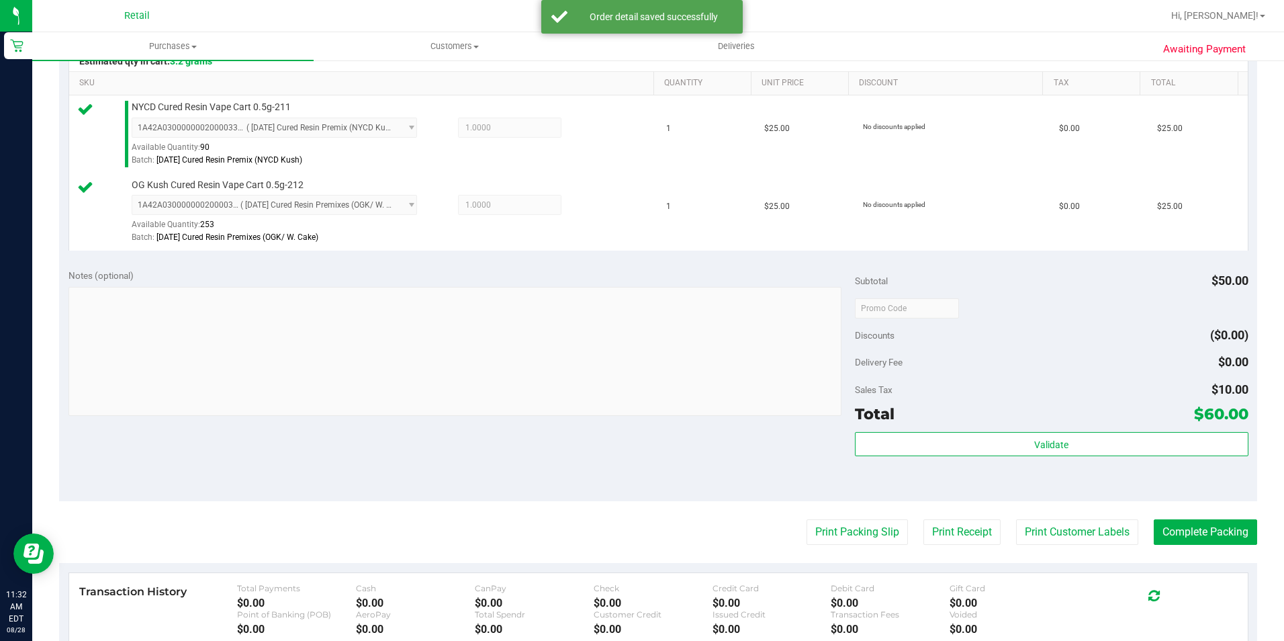
scroll to position [336, 0]
click at [1161, 530] on button "Complete Packing" at bounding box center [1205, 531] width 103 height 26
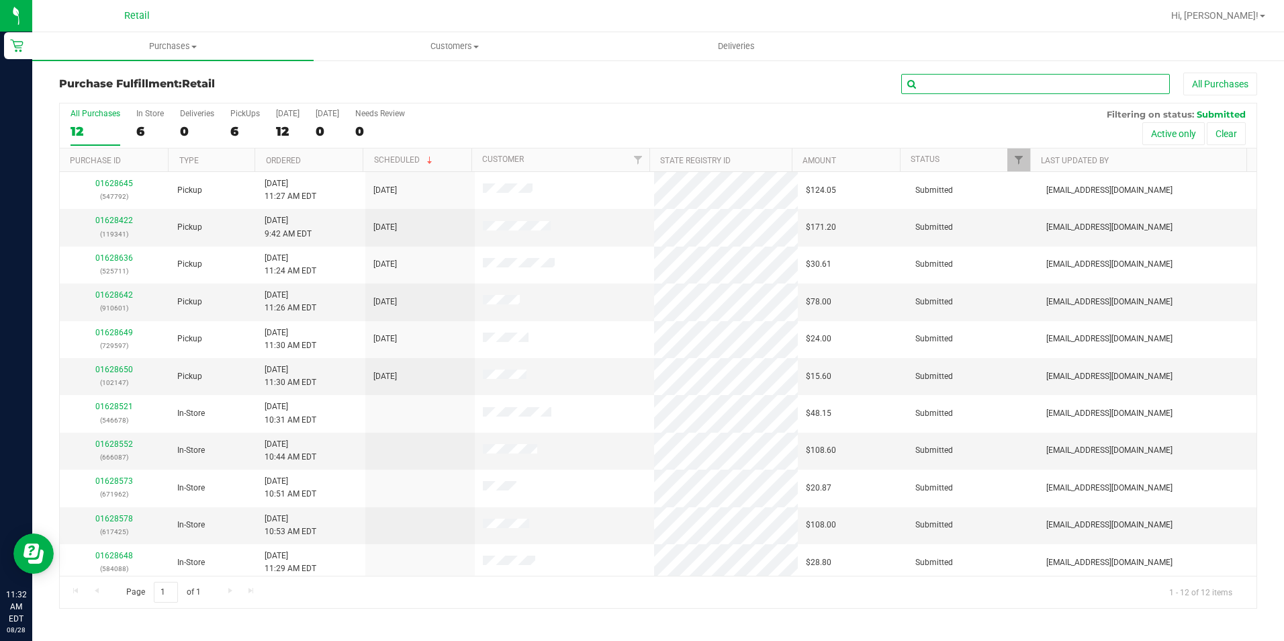
click at [1051, 82] on input "text" at bounding box center [1035, 84] width 269 height 20
type input "601"
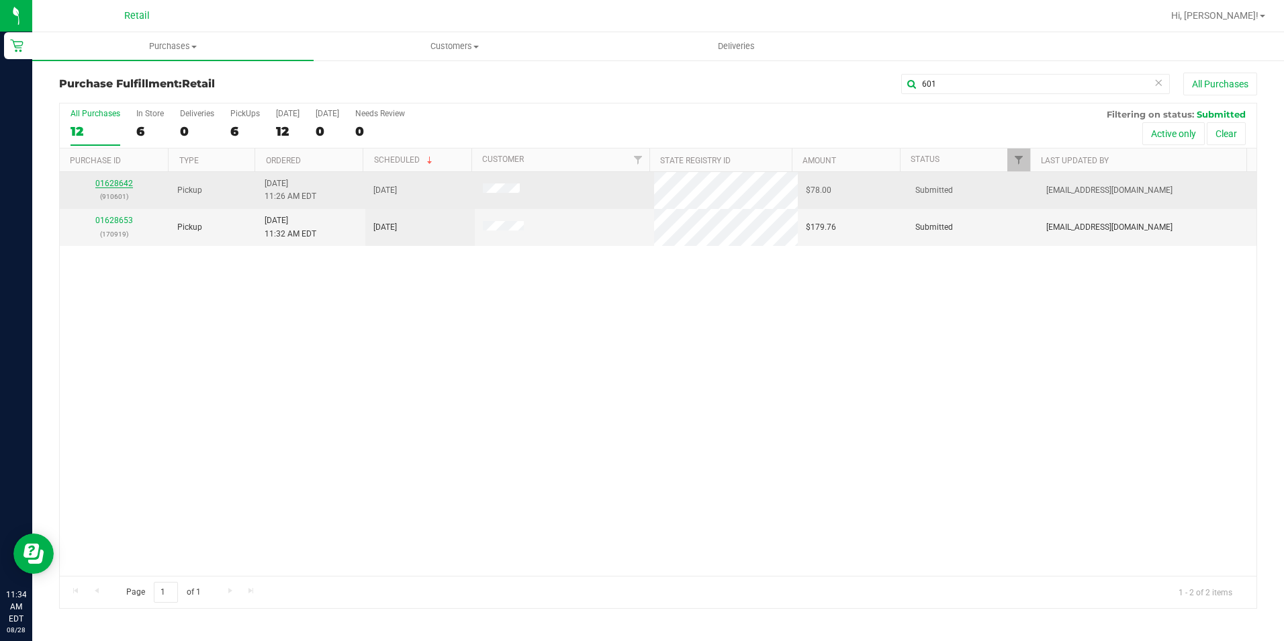
click at [103, 182] on link "01628642" at bounding box center [114, 183] width 38 height 9
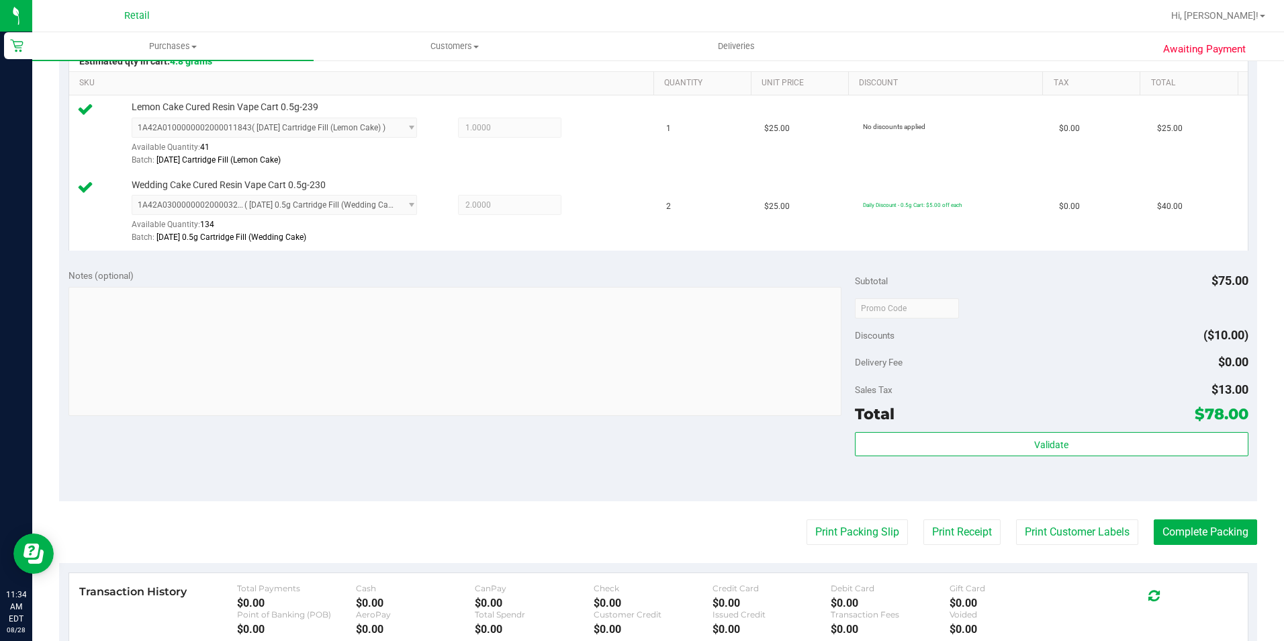
scroll to position [336, 0]
click at [1211, 536] on button "Complete Packing" at bounding box center [1205, 531] width 103 height 26
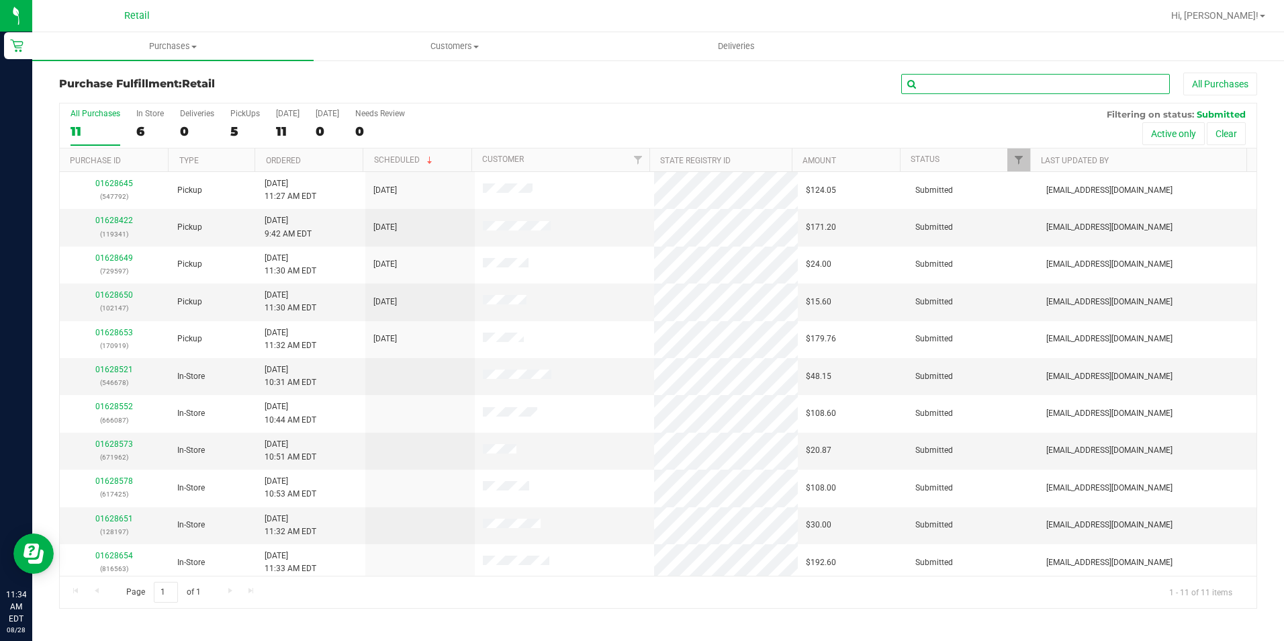
click at [1016, 83] on input "text" at bounding box center [1035, 84] width 269 height 20
type input "597"
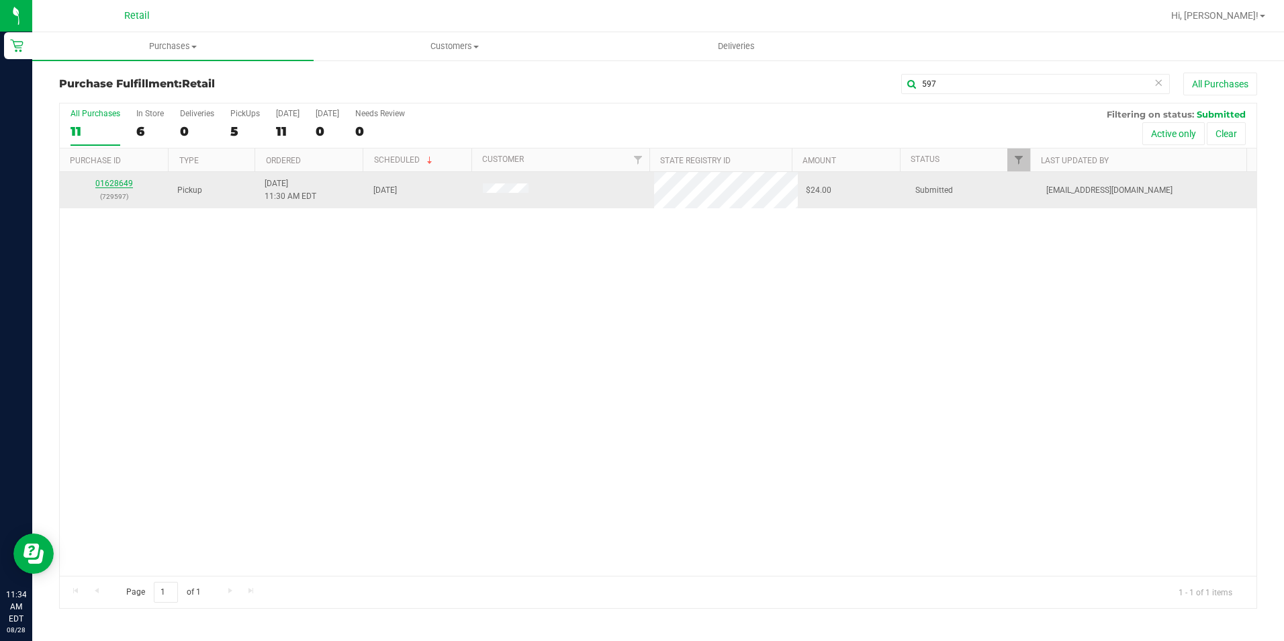
click at [114, 183] on link "01628649" at bounding box center [114, 183] width 38 height 9
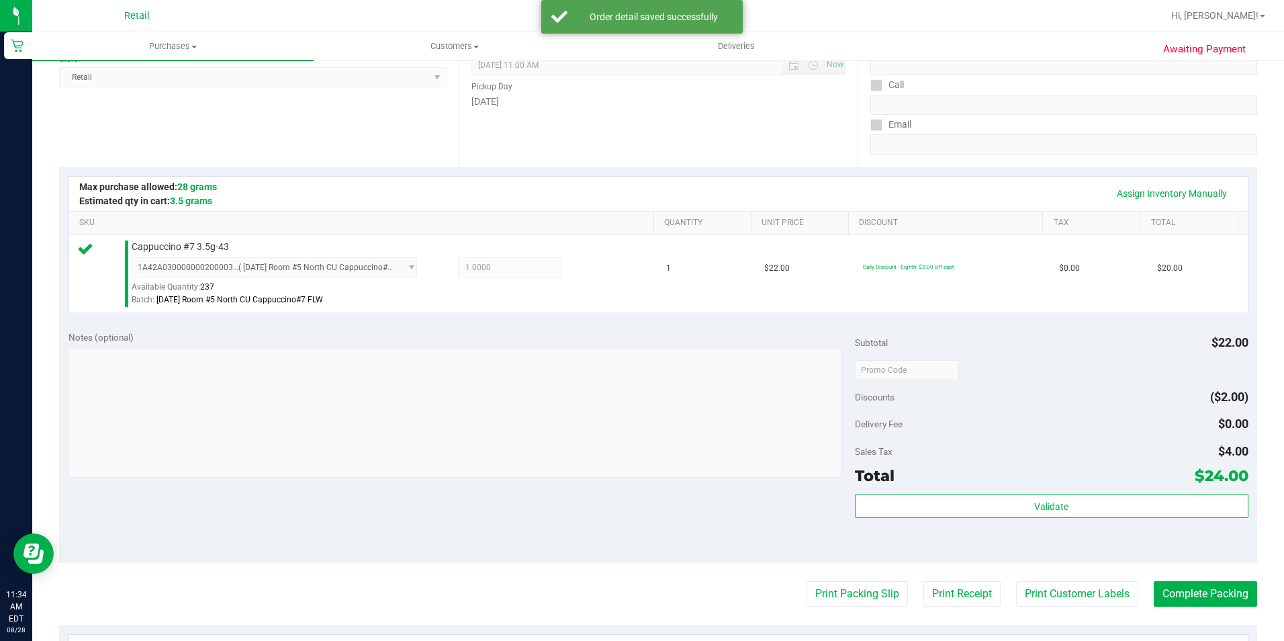
scroll to position [201, 0]
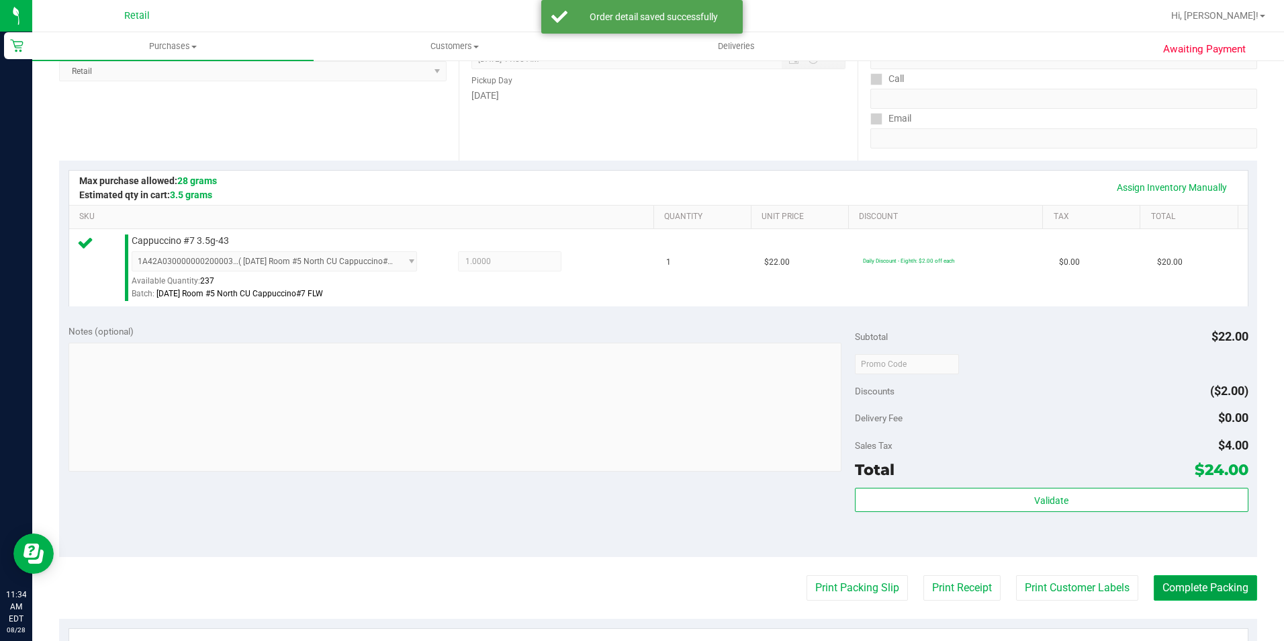
click at [1184, 593] on button "Complete Packing" at bounding box center [1205, 588] width 103 height 26
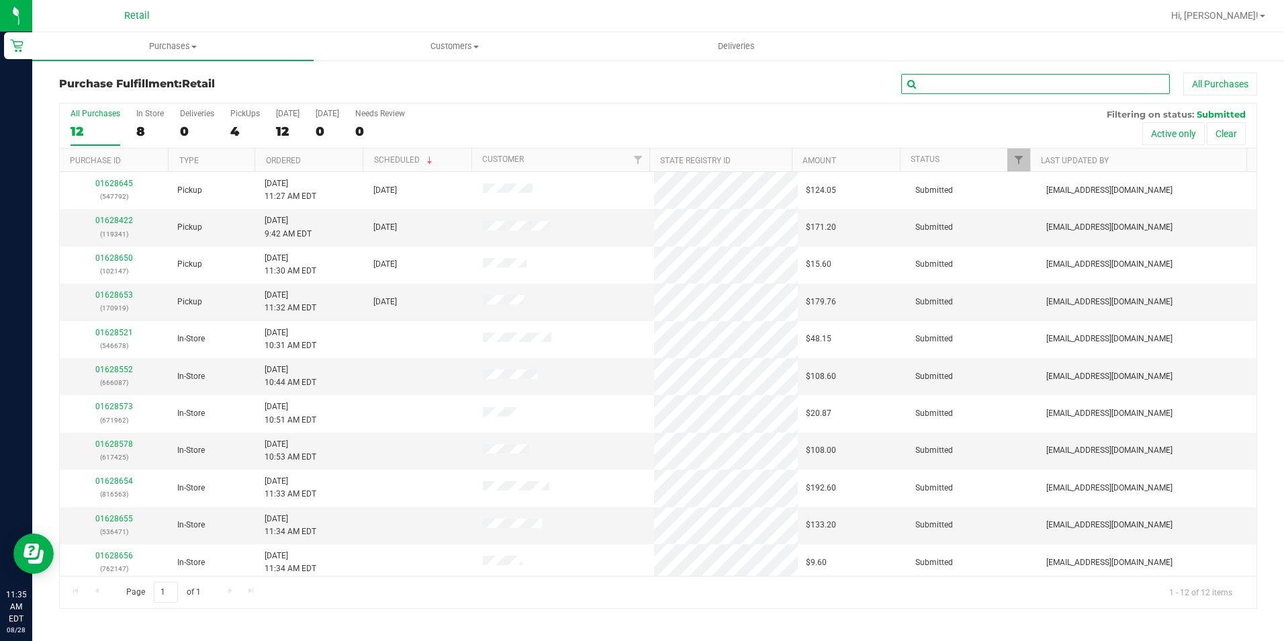
click at [999, 77] on input "text" at bounding box center [1035, 84] width 269 height 20
type input "147"
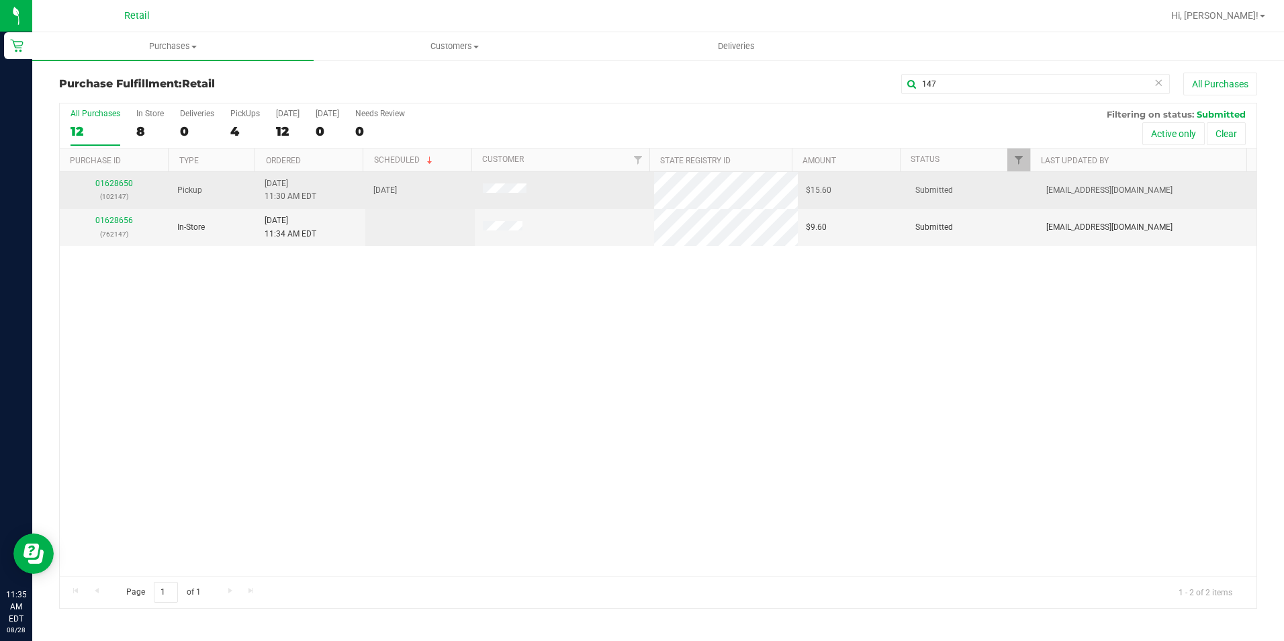
click at [119, 178] on div "01628650 (102147)" at bounding box center [114, 190] width 93 height 26
click at [121, 182] on link "01628650" at bounding box center [114, 183] width 38 height 9
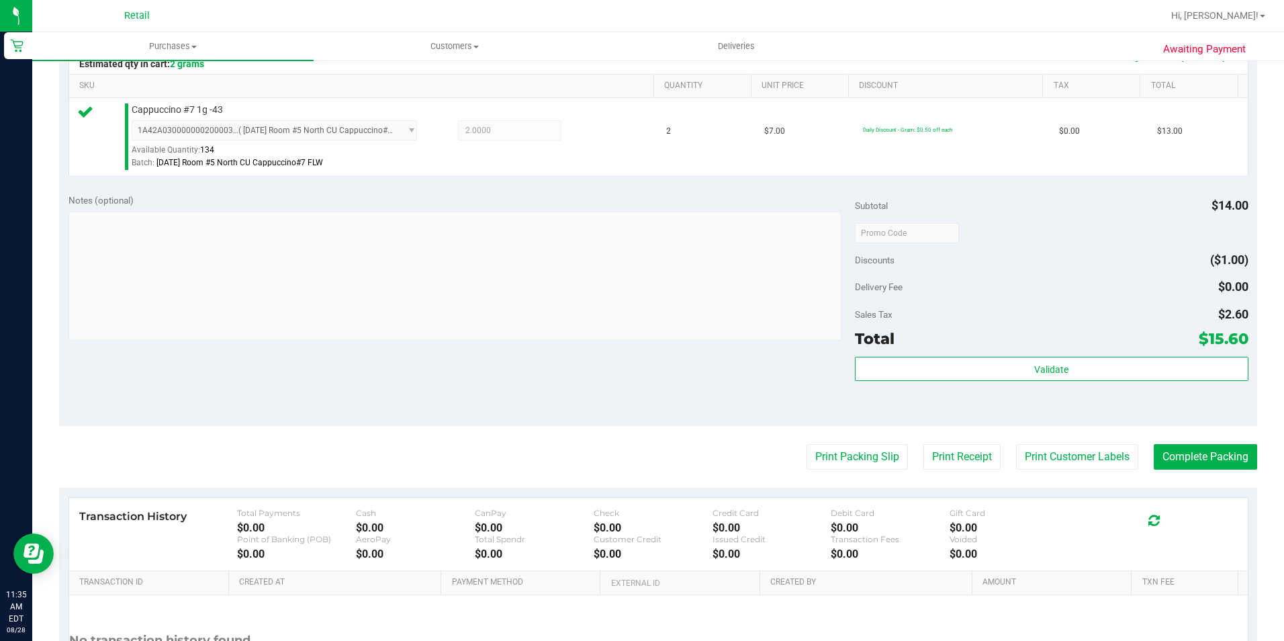
scroll to position [336, 0]
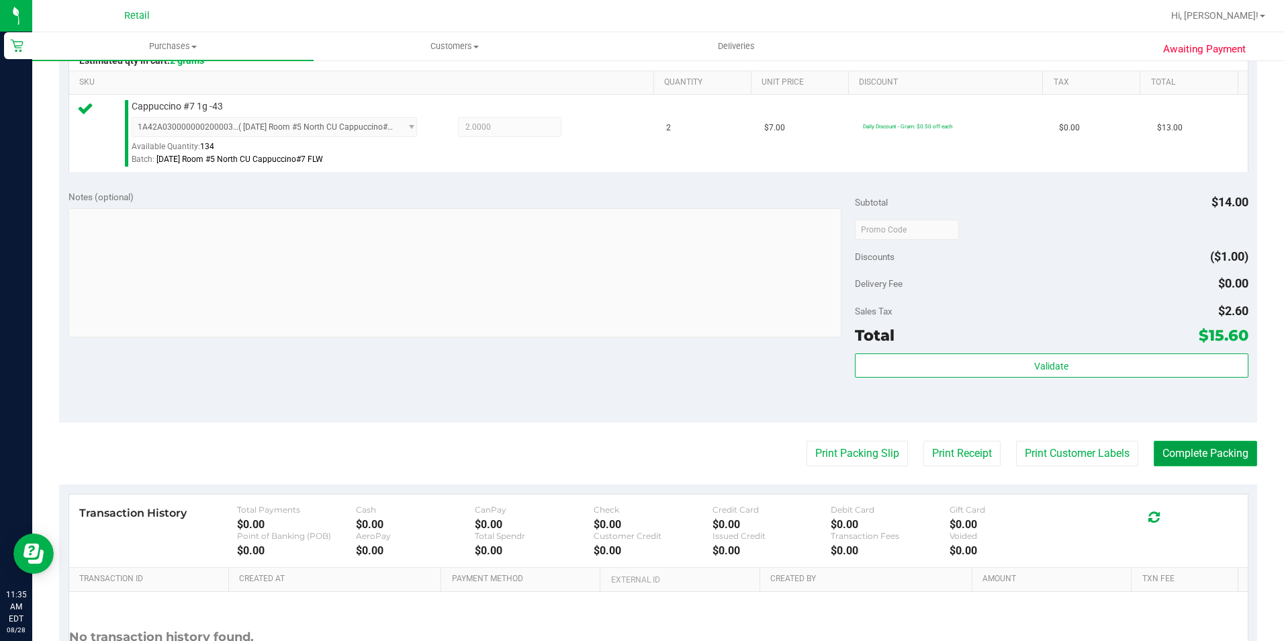
click at [1180, 449] on button "Complete Packing" at bounding box center [1205, 454] width 103 height 26
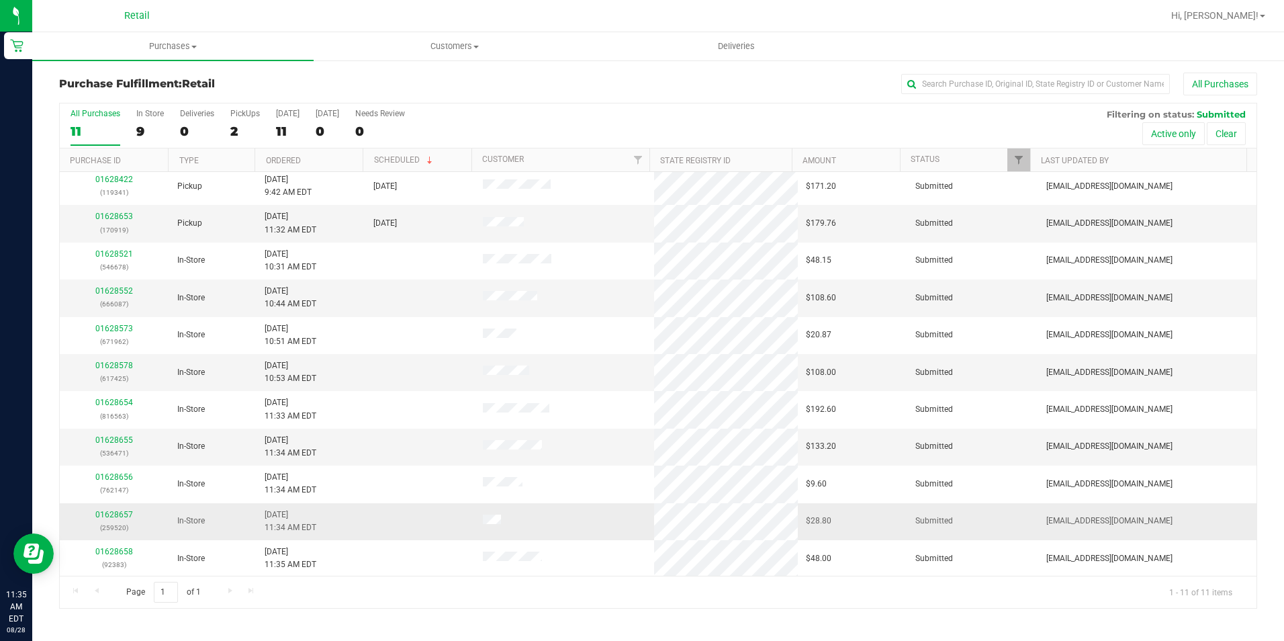
scroll to position [5, 0]
click at [244, 124] on div "2" at bounding box center [245, 131] width 30 height 15
click at [0, 0] on input "PickUps 2" at bounding box center [0, 0] width 0 height 0
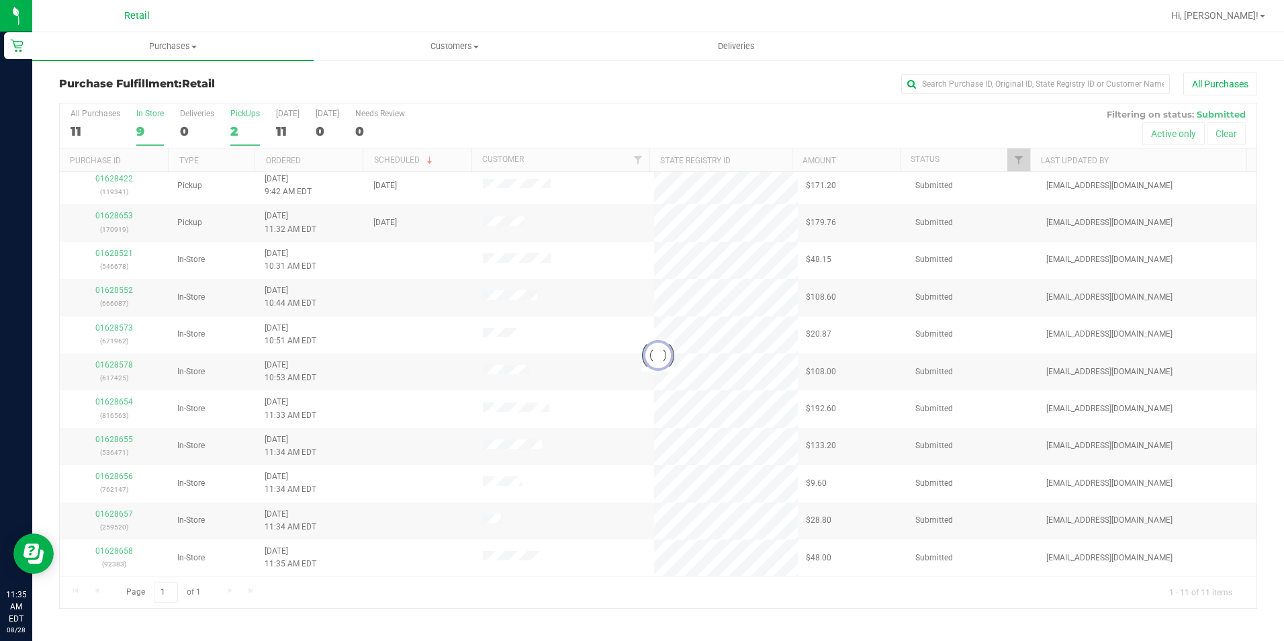
scroll to position [0, 0]
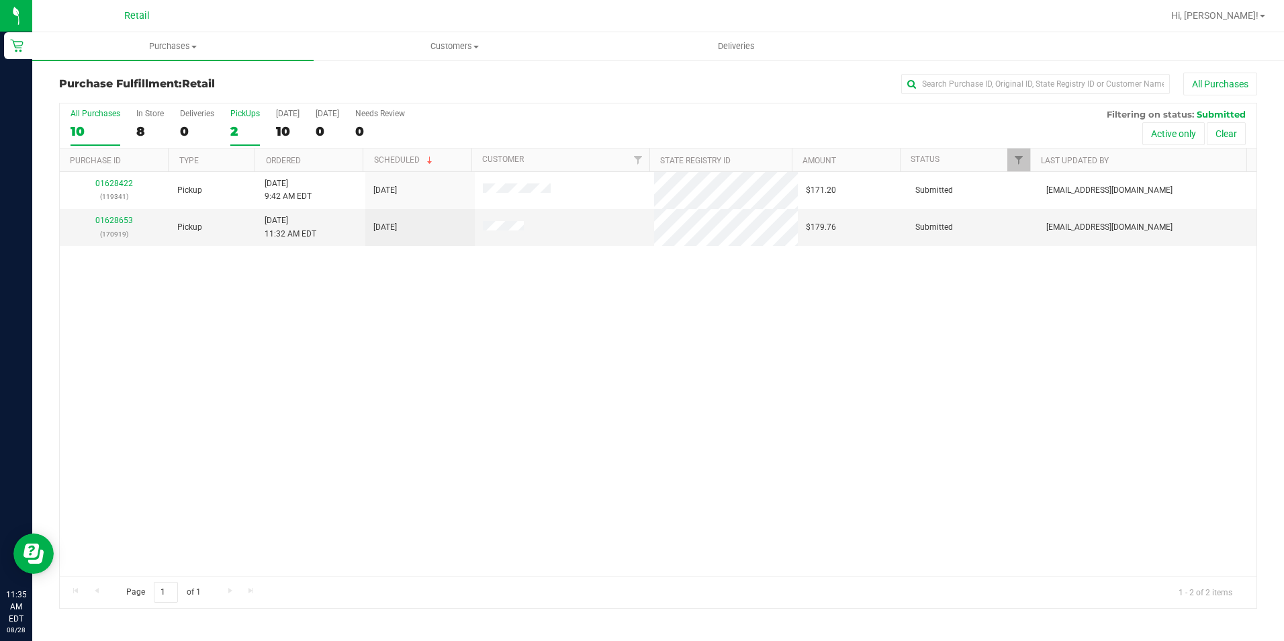
click at [91, 118] on label "All Purchases 10" at bounding box center [96, 127] width 50 height 37
click at [0, 0] on input "All Purchases 10" at bounding box center [0, 0] width 0 height 0
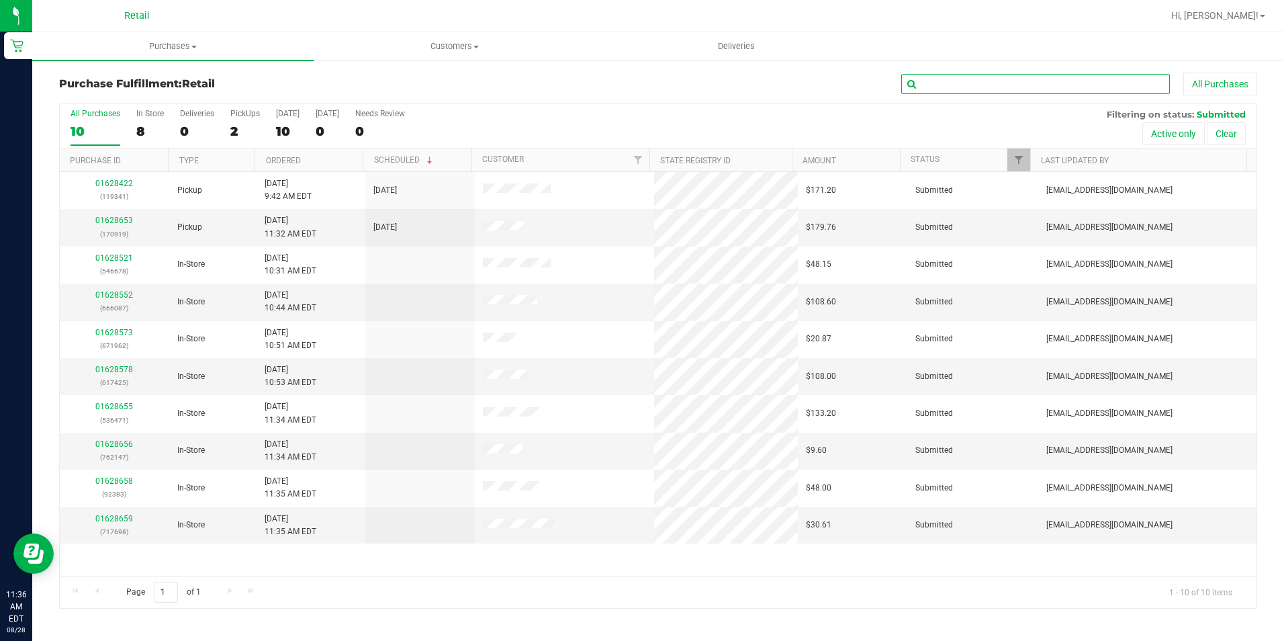
click at [943, 85] on input "text" at bounding box center [1035, 84] width 269 height 20
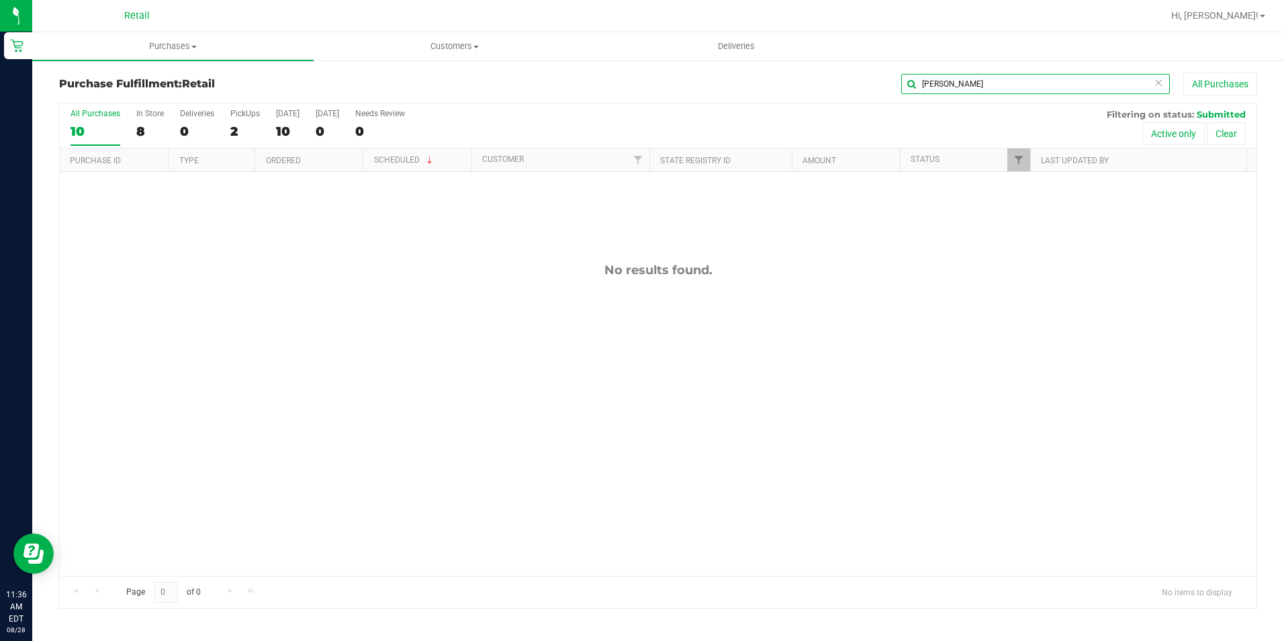
drag, startPoint x: 939, startPoint y: 86, endPoint x: 706, endPoint y: 122, distance: 236.4
click at [706, 122] on div "Purchase Fulfillment: Retail peter All Purchases All Purchases 10 In Store 8 De…" at bounding box center [658, 341] width 1198 height 536
type input "peter"
click at [242, 130] on div "2" at bounding box center [245, 131] width 30 height 15
click at [0, 0] on input "PickUps 2" at bounding box center [0, 0] width 0 height 0
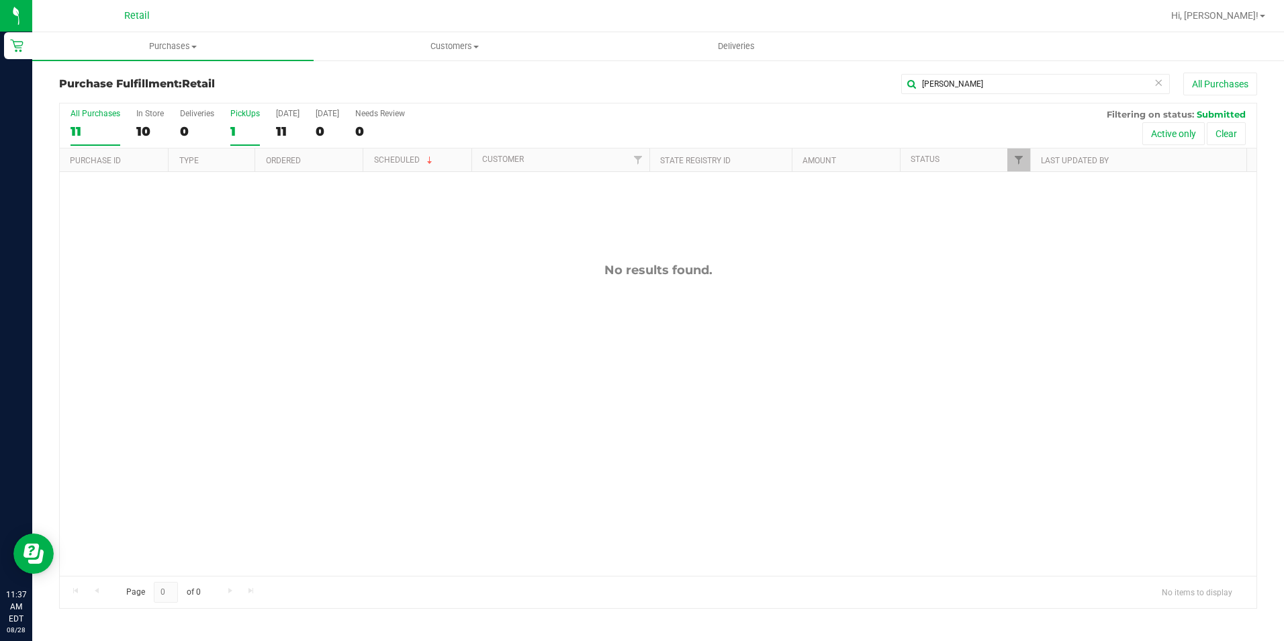
click at [84, 138] on div "11" at bounding box center [96, 131] width 50 height 15
click at [0, 0] on input "All Purchases 11" at bounding box center [0, 0] width 0 height 0
drag, startPoint x: 991, startPoint y: 85, endPoint x: 688, endPoint y: 91, distance: 302.9
click at [694, 91] on div "peter All Purchases" at bounding box center [858, 84] width 798 height 23
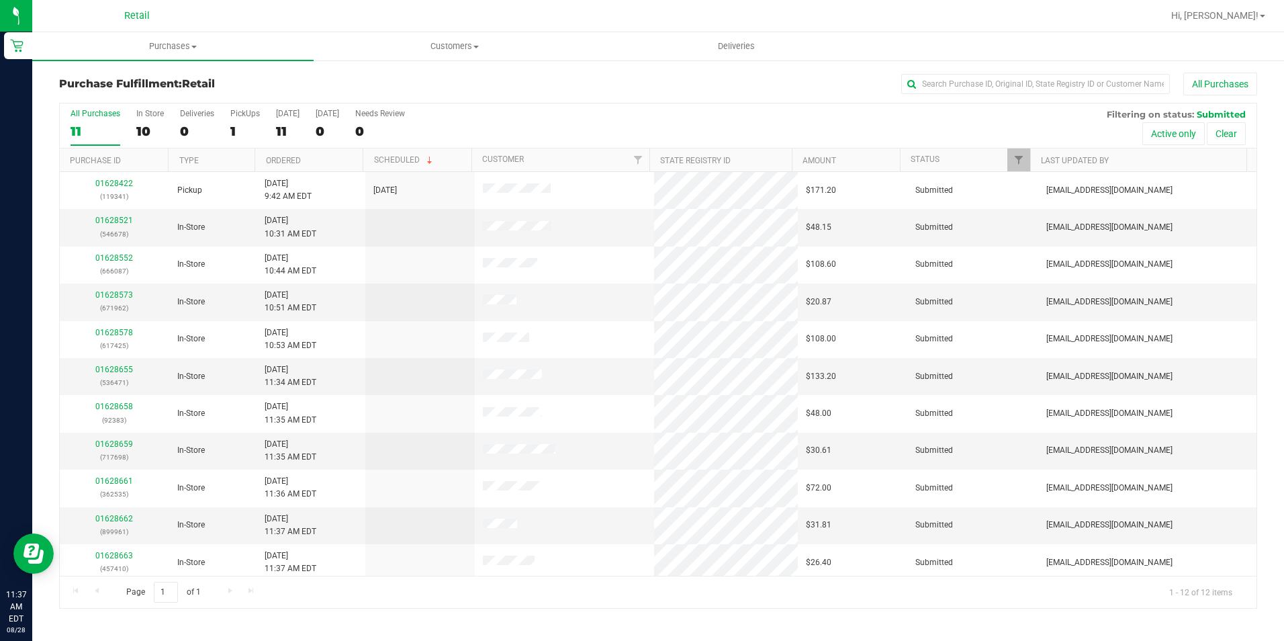
click at [371, 60] on link "Customers All customers Add a new customer All physicians" at bounding box center [454, 46] width 281 height 28
click at [142, 126] on div "10" at bounding box center [150, 131] width 28 height 15
click at [0, 0] on input "In Store 10" at bounding box center [0, 0] width 0 height 0
click at [240, 134] on div "1" at bounding box center [245, 131] width 30 height 15
click at [0, 0] on input "PickUps 1" at bounding box center [0, 0] width 0 height 0
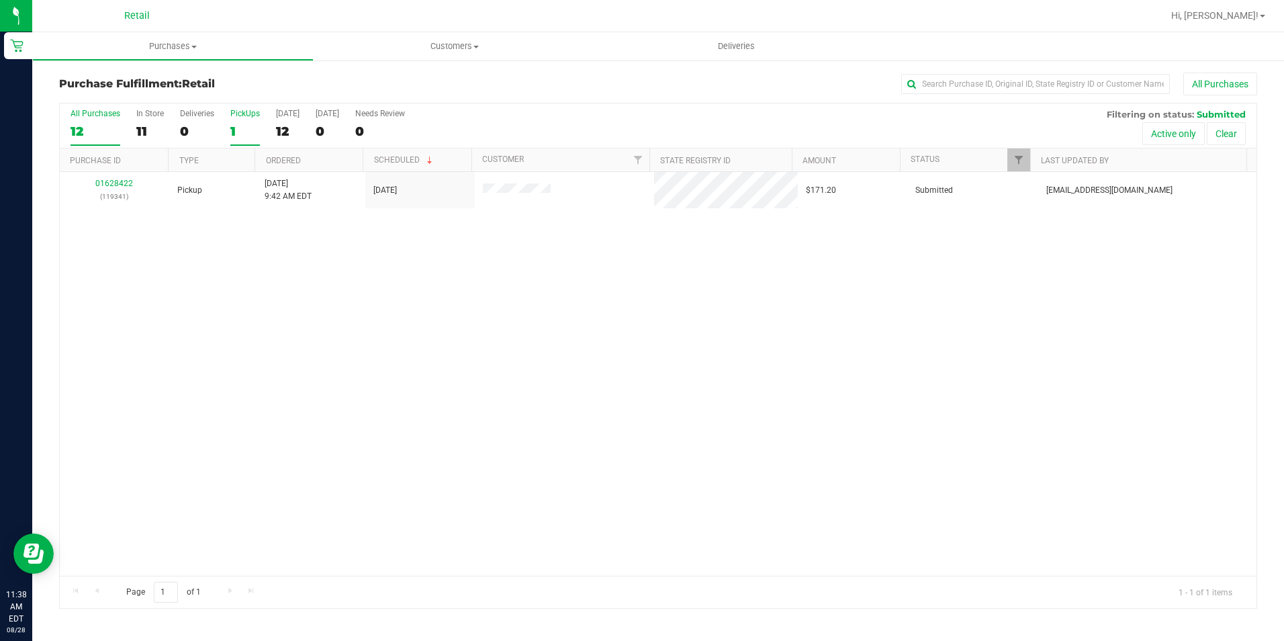
click at [95, 129] on div "12" at bounding box center [96, 131] width 50 height 15
click at [0, 0] on input "All Purchases 12" at bounding box center [0, 0] width 0 height 0
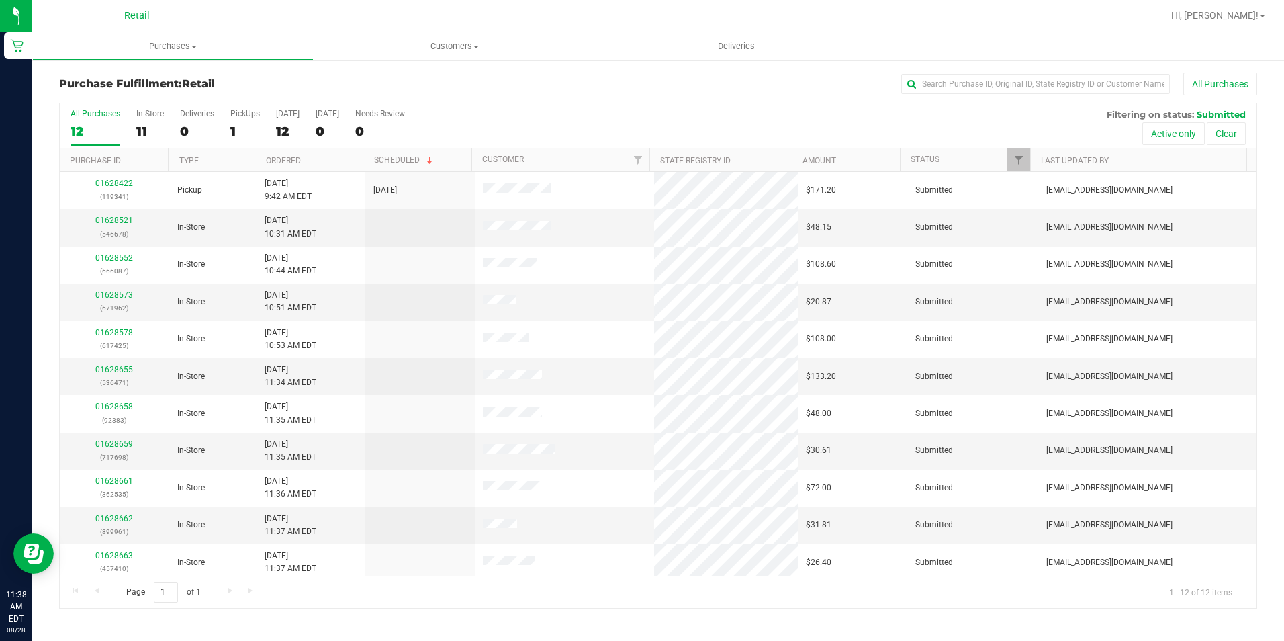
click at [602, 60] on link "Deliveries" at bounding box center [736, 46] width 281 height 28
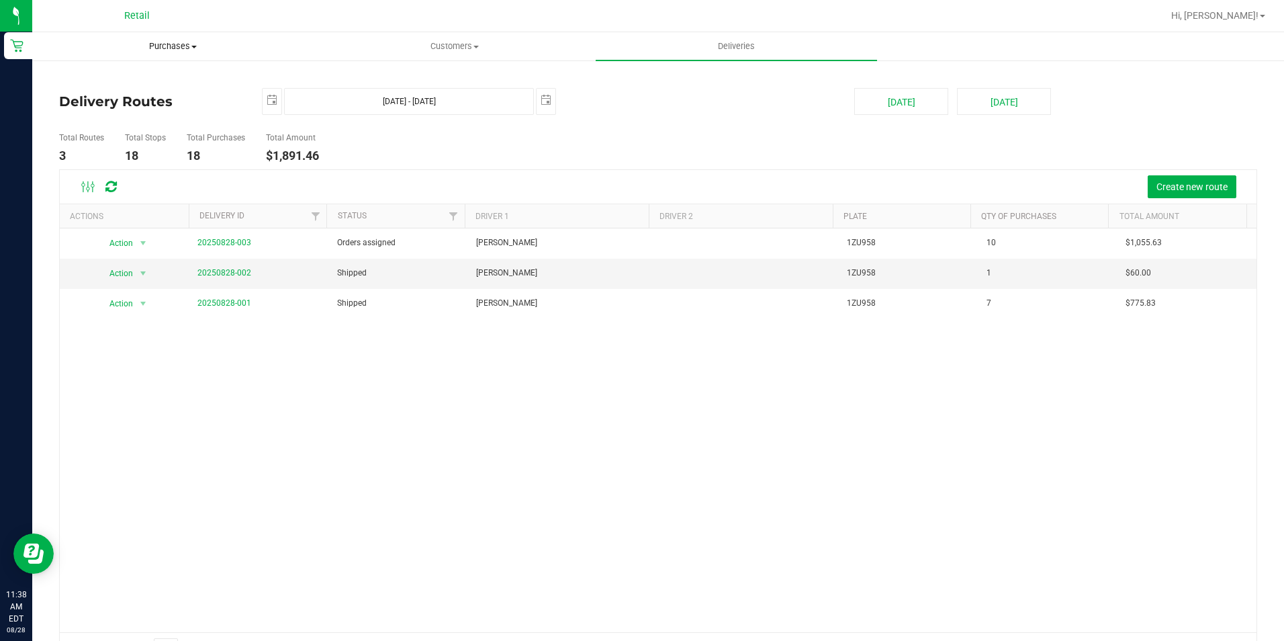
click at [185, 54] on uib-tab-heading "Purchases Summary of purchases Fulfillment All purchases" at bounding box center [173, 46] width 280 height 27
click at [155, 100] on li "Fulfillment" at bounding box center [172, 97] width 281 height 16
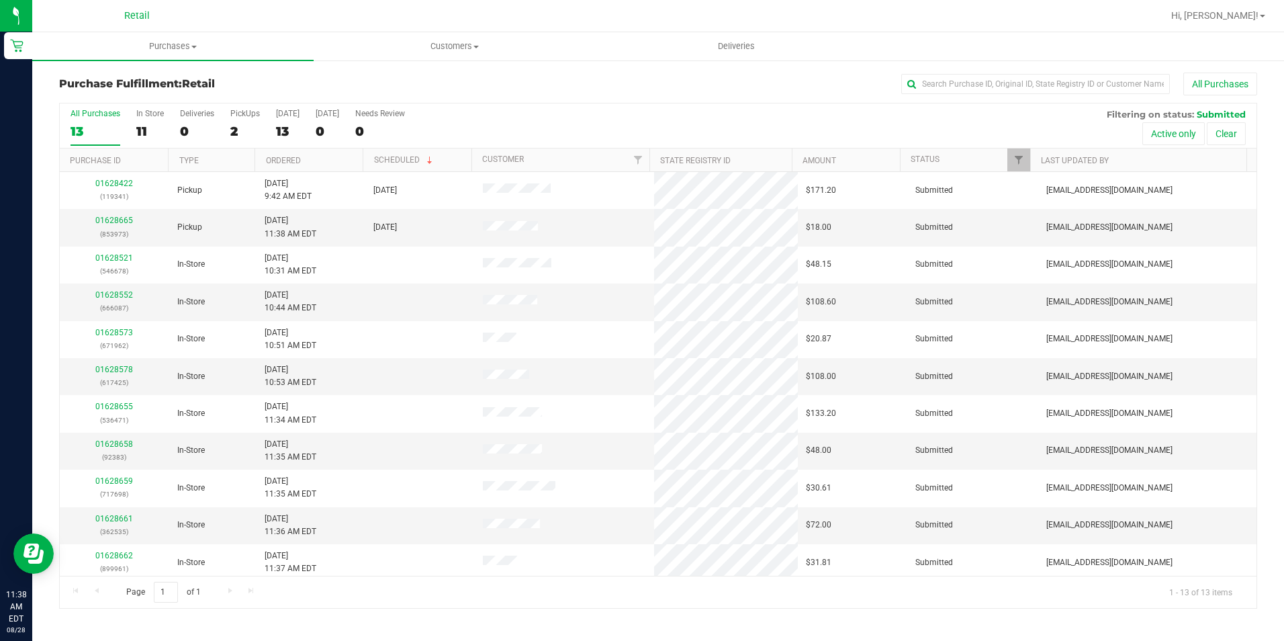
click at [540, 79] on div "All Purchases" at bounding box center [858, 84] width 798 height 23
click at [985, 85] on input "text" at bounding box center [1035, 84] width 269 height 20
type input "981"
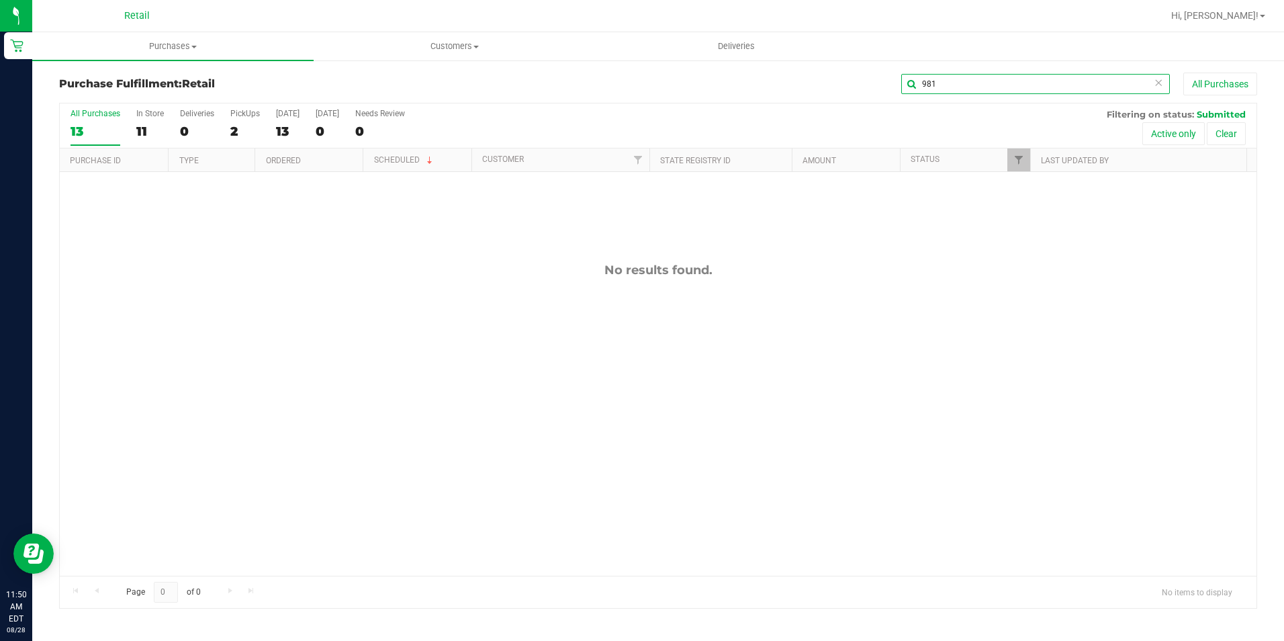
drag, startPoint x: 990, startPoint y: 85, endPoint x: 803, endPoint y: 85, distance: 186.7
click at [803, 85] on div "981 All Purchases" at bounding box center [858, 84] width 798 height 23
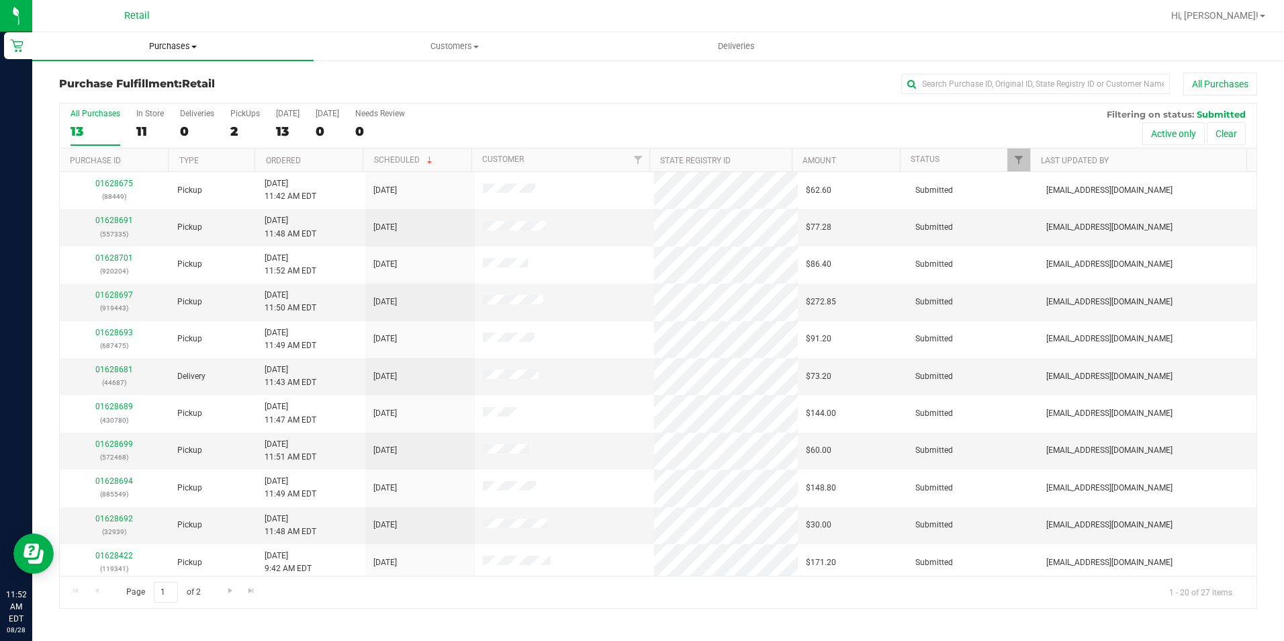
click at [185, 42] on span "Purchases" at bounding box center [172, 46] width 281 height 12
click at [164, 93] on li "Fulfillment" at bounding box center [172, 97] width 281 height 16
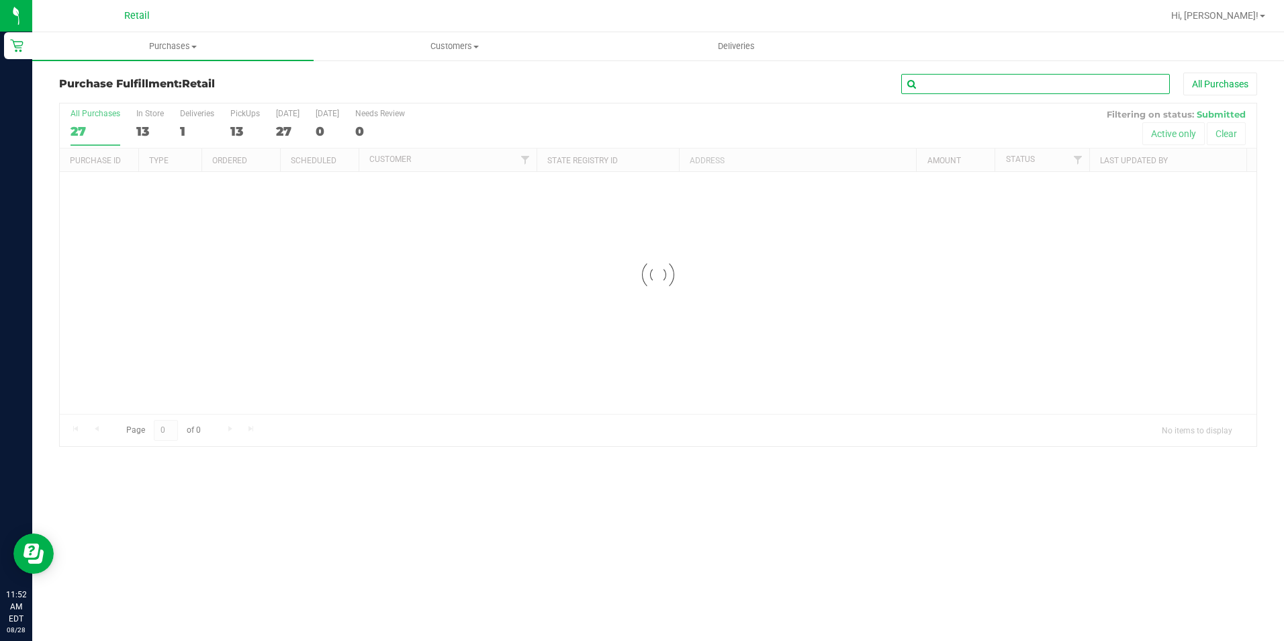
click at [937, 87] on input "text" at bounding box center [1035, 84] width 269 height 20
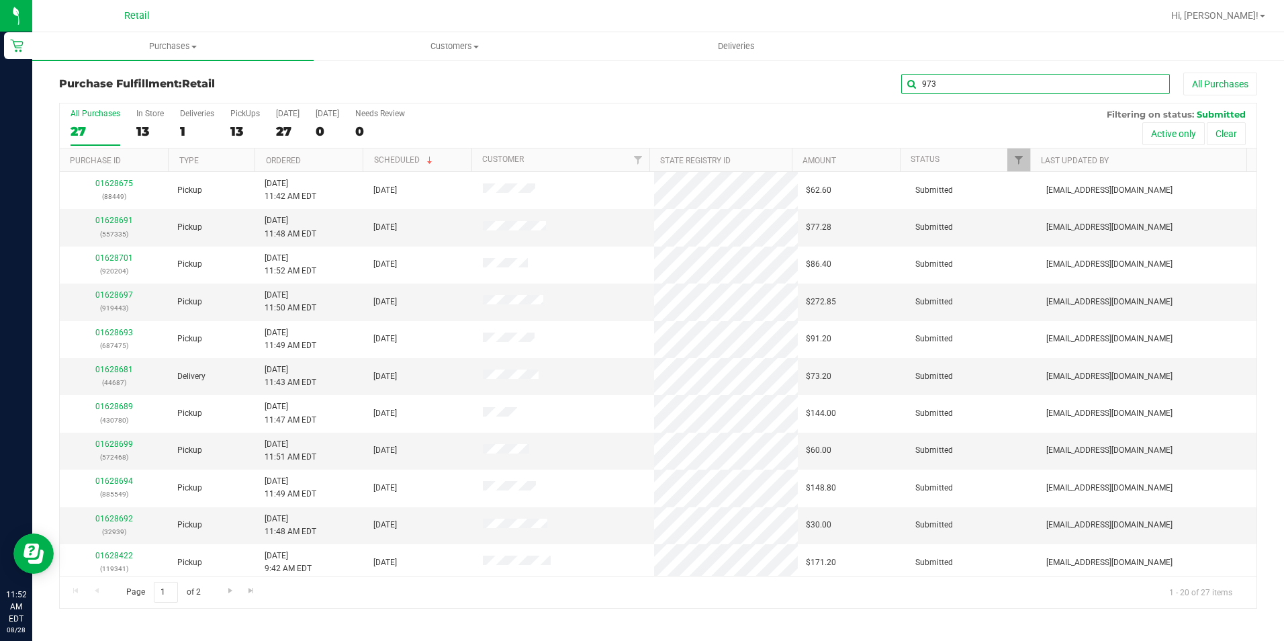
type input "973"
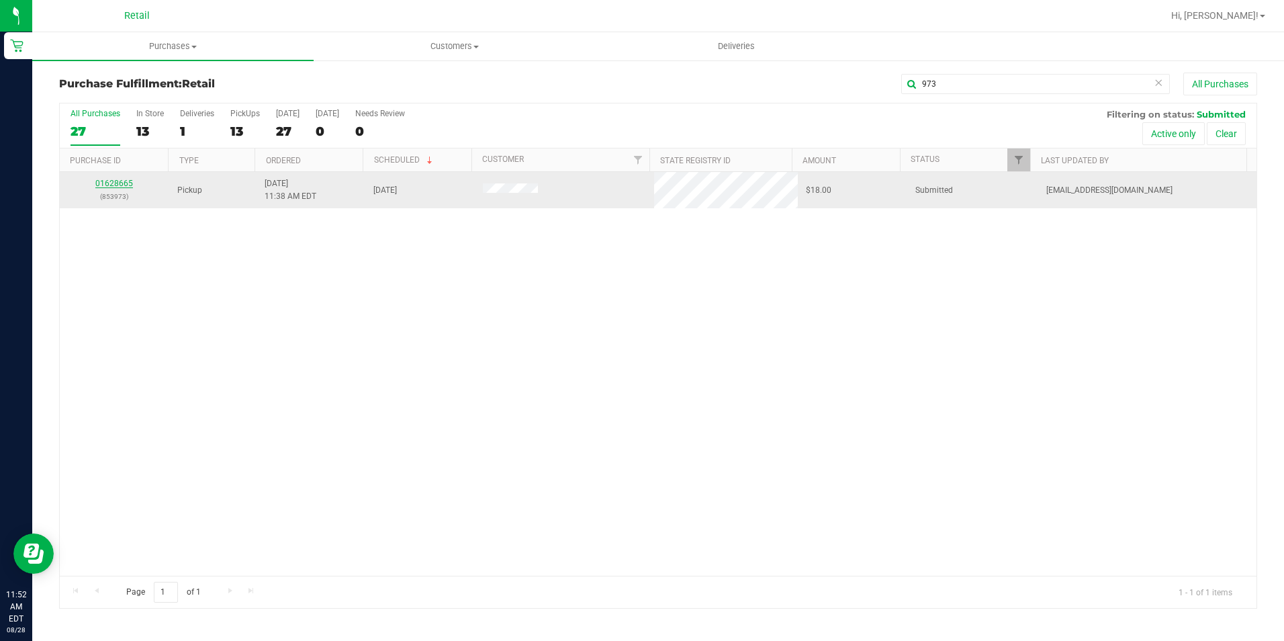
click at [120, 182] on link "01628665" at bounding box center [114, 183] width 38 height 9
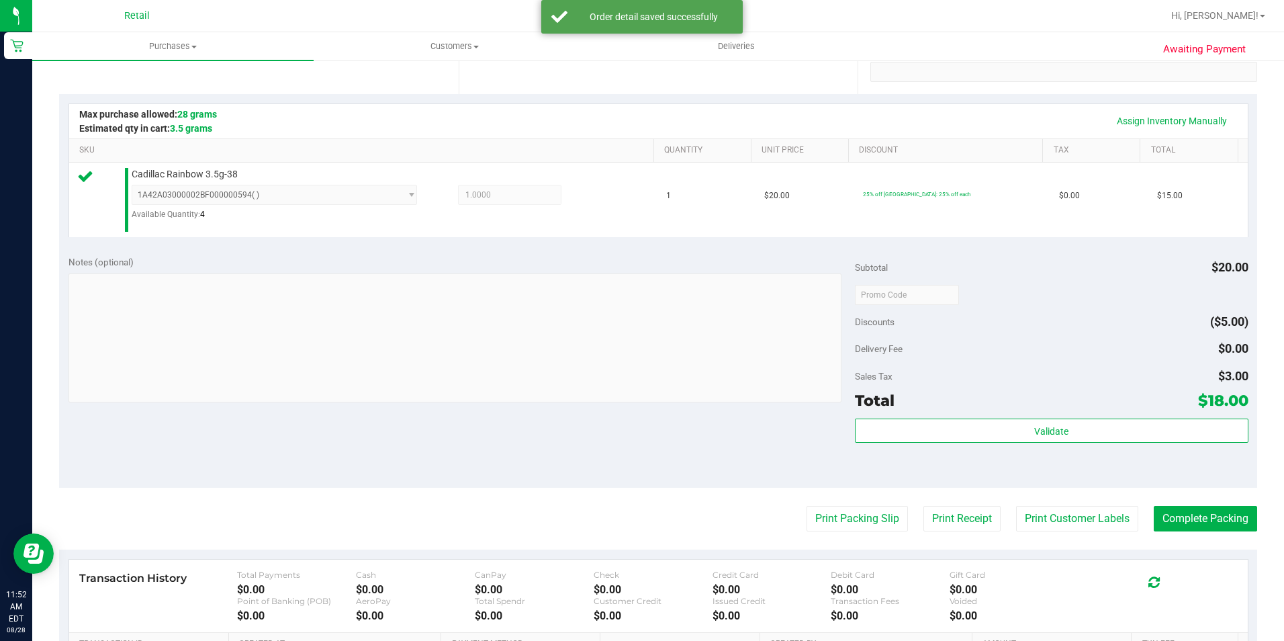
scroll to position [269, 0]
click at [1213, 515] on button "Complete Packing" at bounding box center [1205, 518] width 103 height 26
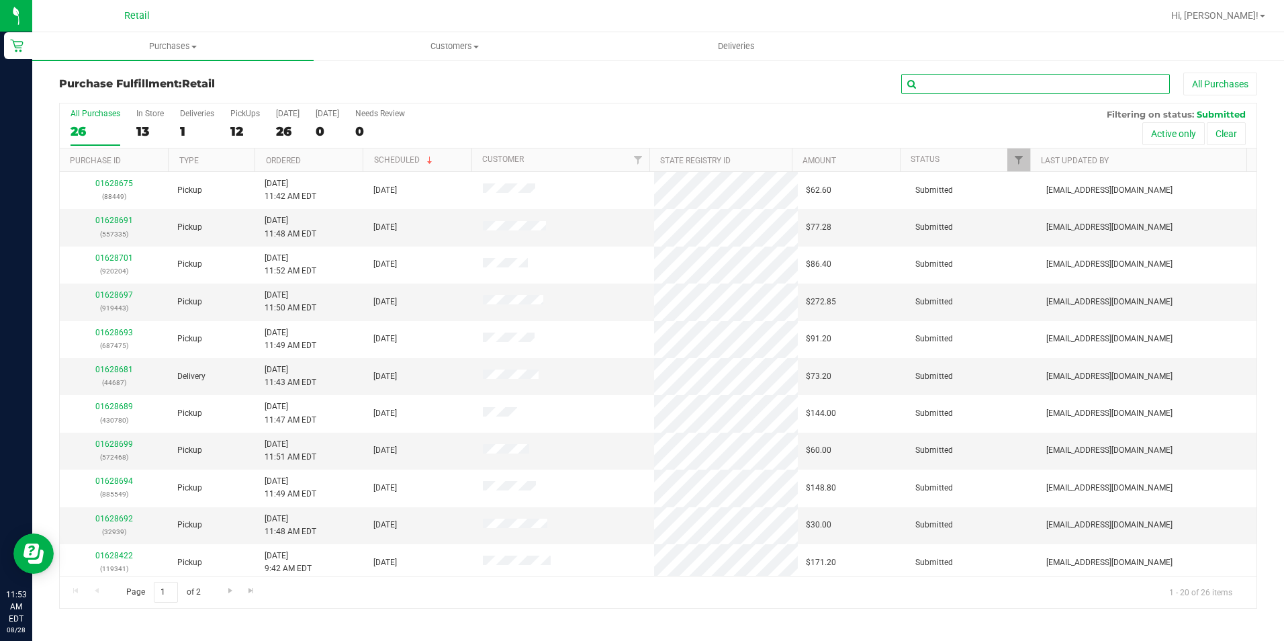
click at [1044, 81] on input "text" at bounding box center [1035, 84] width 269 height 20
type input "449"
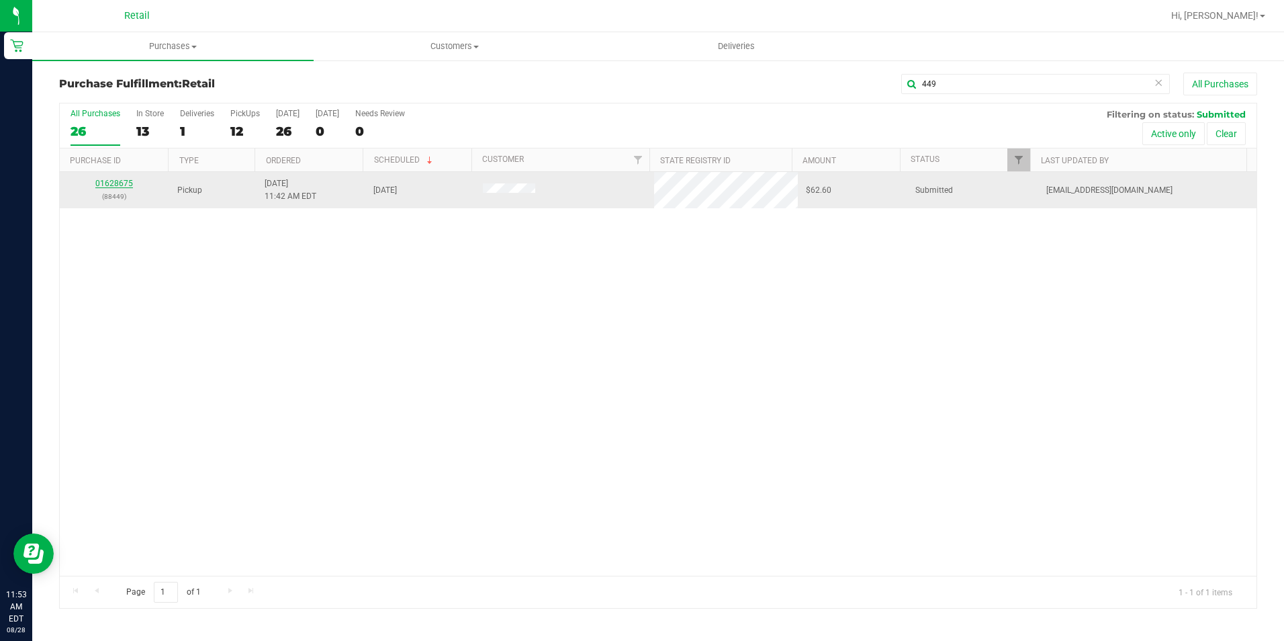
click at [116, 183] on link "01628675" at bounding box center [114, 183] width 38 height 9
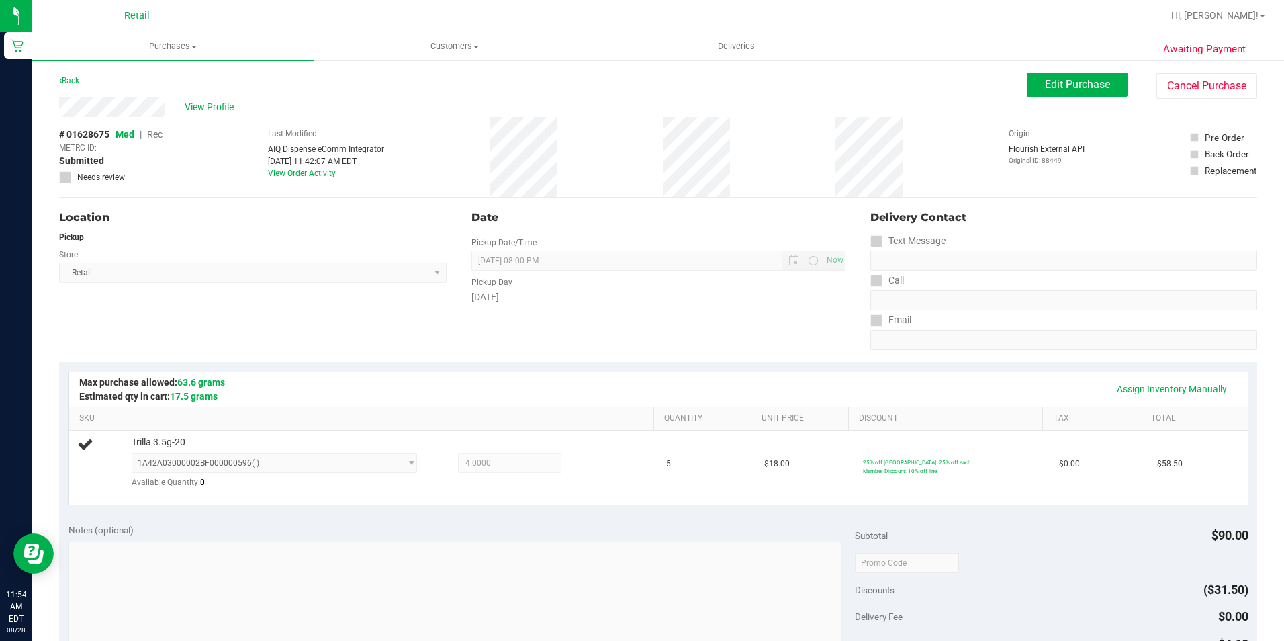
click at [1081, 72] on div "Awaiting Payment Back Edit Purchase Cancel Purchase View Profile # 01628675 Med…" at bounding box center [658, 577] width 1252 height 1036
click at [1078, 86] on span "Edit Purchase" at bounding box center [1077, 84] width 65 height 13
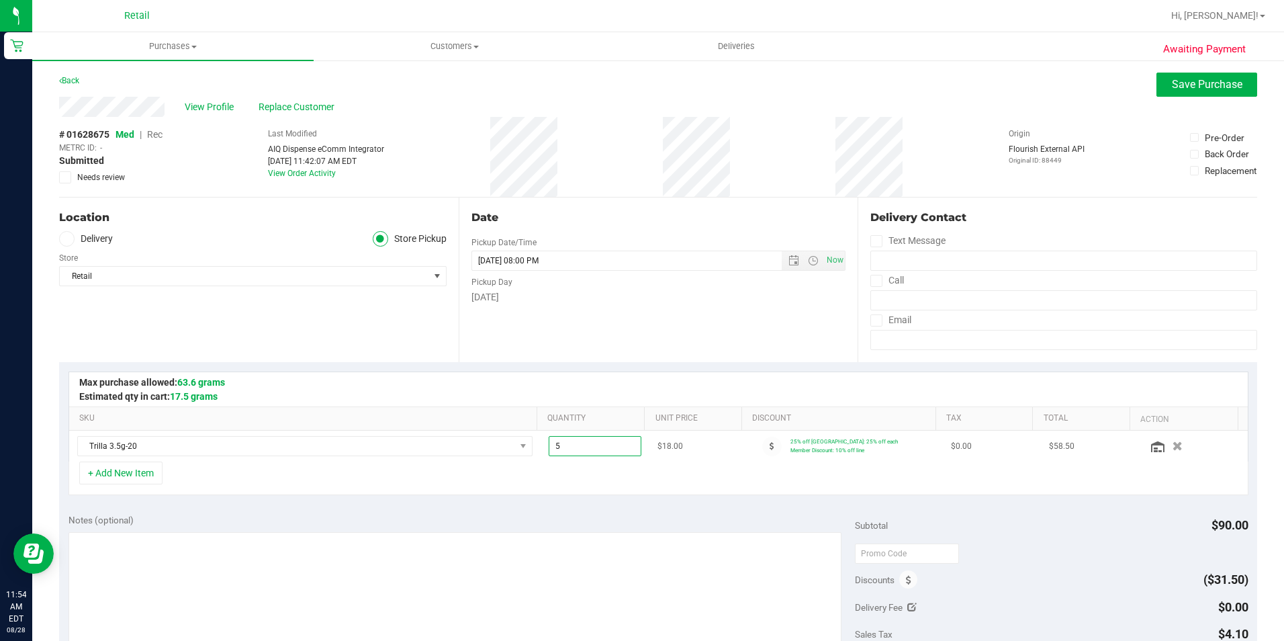
click at [571, 453] on span "5.00 5" at bounding box center [595, 446] width 93 height 20
drag, startPoint x: 571, startPoint y: 453, endPoint x: 479, endPoint y: 457, distance: 92.1
click at [479, 457] on tr "Trilla 3.5g-20 5.00 5 $18.00 25% off Jardin's Gardens: 25% off each Member Disc…" at bounding box center [658, 445] width 1178 height 31
type input "4"
type input "4.00"
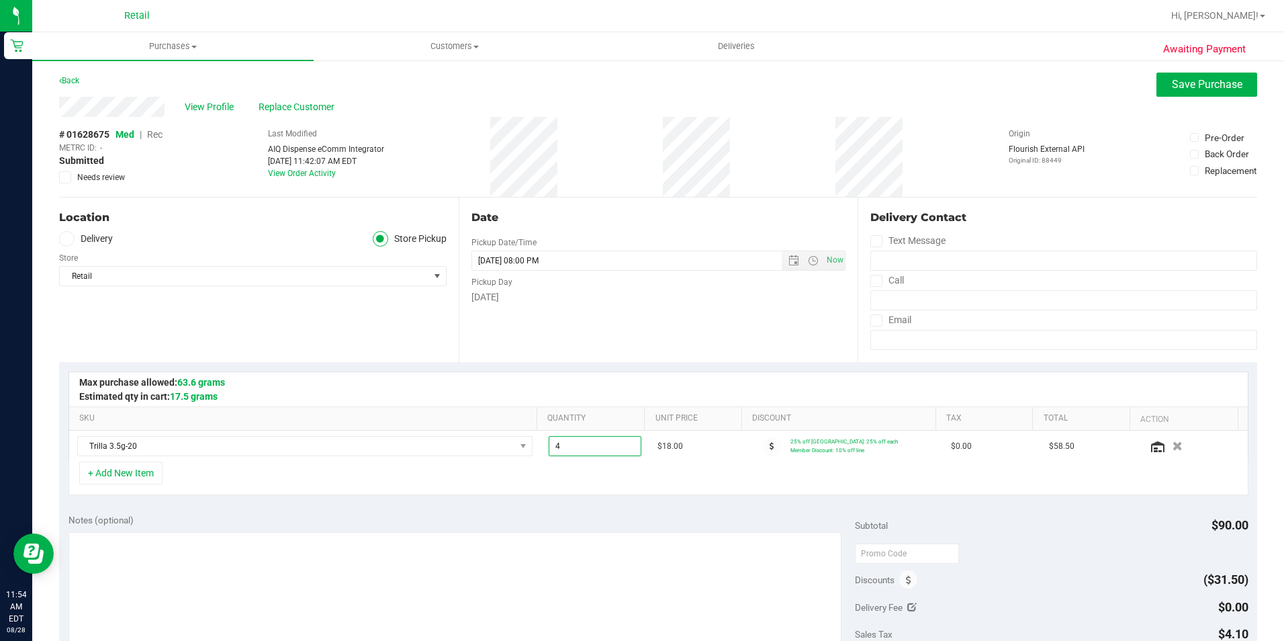
click at [680, 482] on div "+ Add New Item" at bounding box center [658, 478] width 1180 height 34
click at [677, 352] on div "Date Pickup Date/Time 08/28/2025 Now 08/28/2025 08:00 PM Now Pickup Day Thursday" at bounding box center [659, 279] width 400 height 165
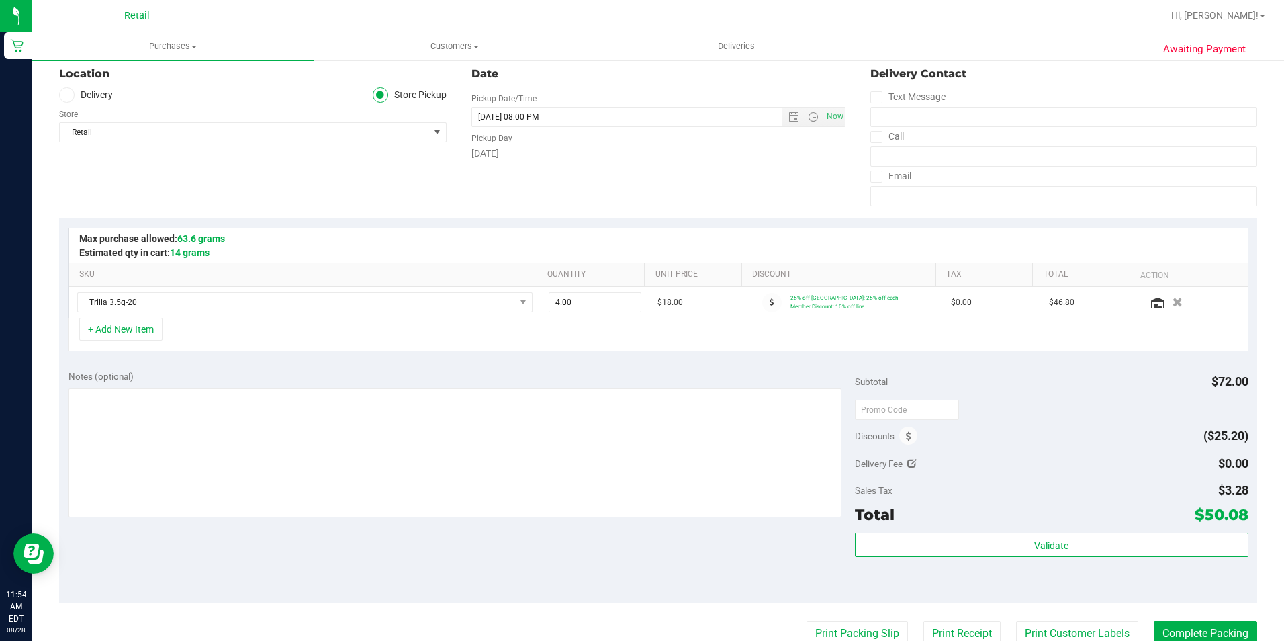
scroll to position [201, 0]
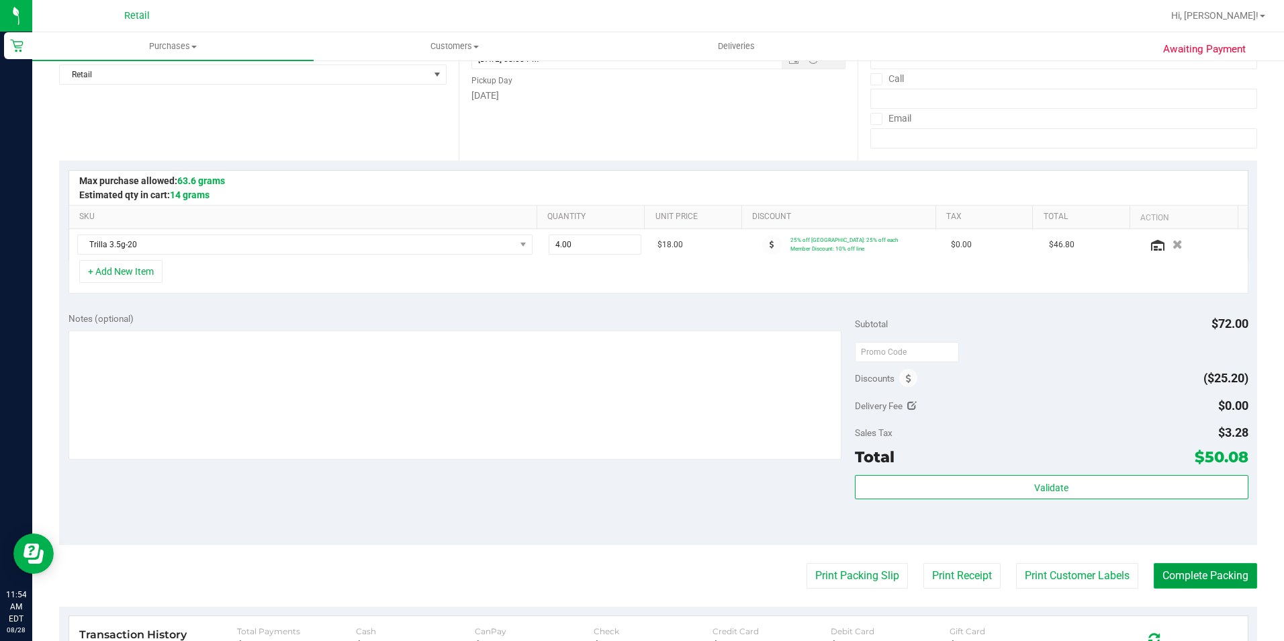
click at [1166, 582] on button "Complete Packing" at bounding box center [1205, 576] width 103 height 26
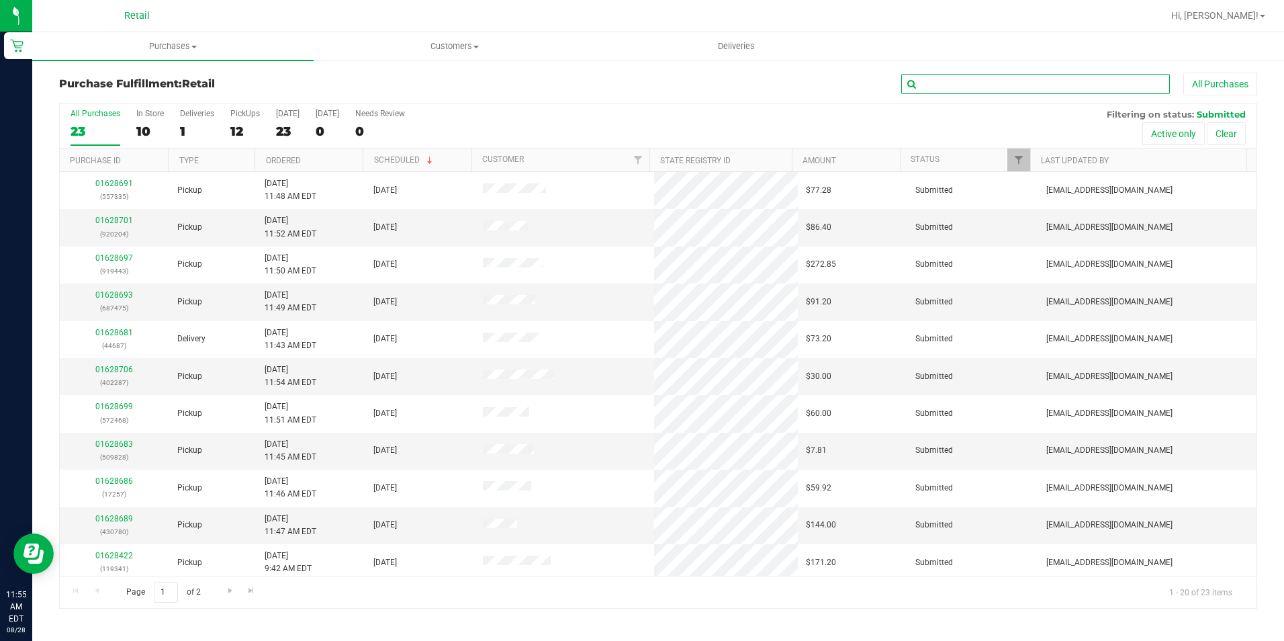
click at [1011, 84] on input "text" at bounding box center [1035, 84] width 269 height 20
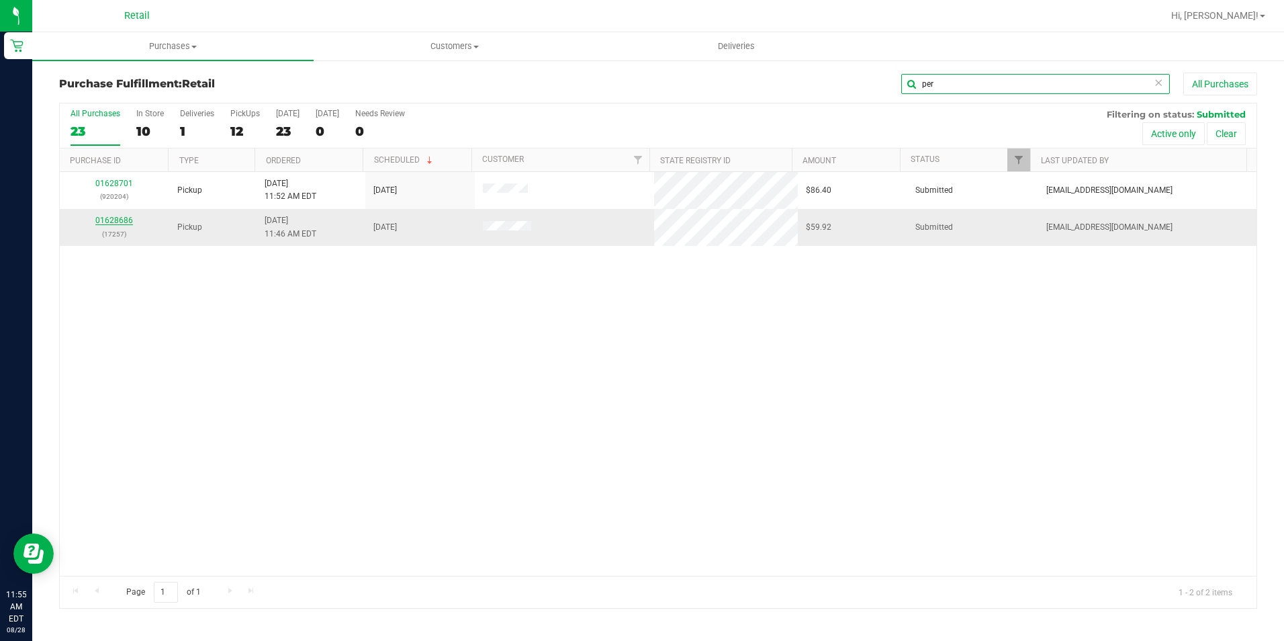
type input "per"
click at [106, 221] on link "01628686" at bounding box center [114, 220] width 38 height 9
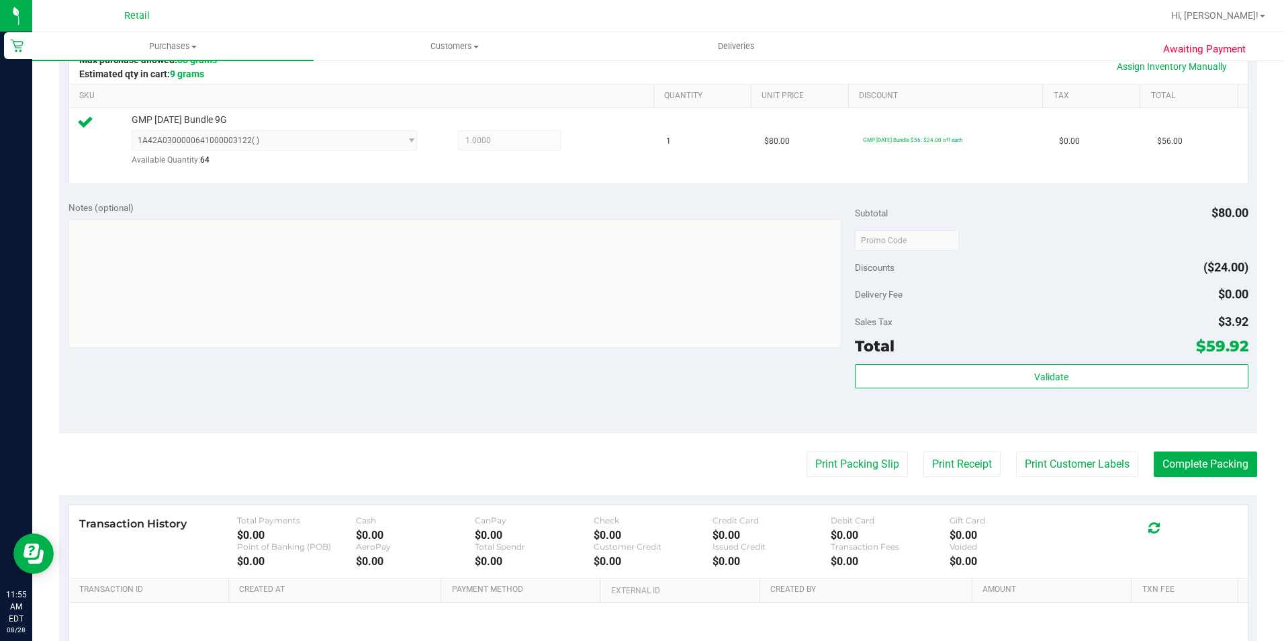
scroll to position [336, 0]
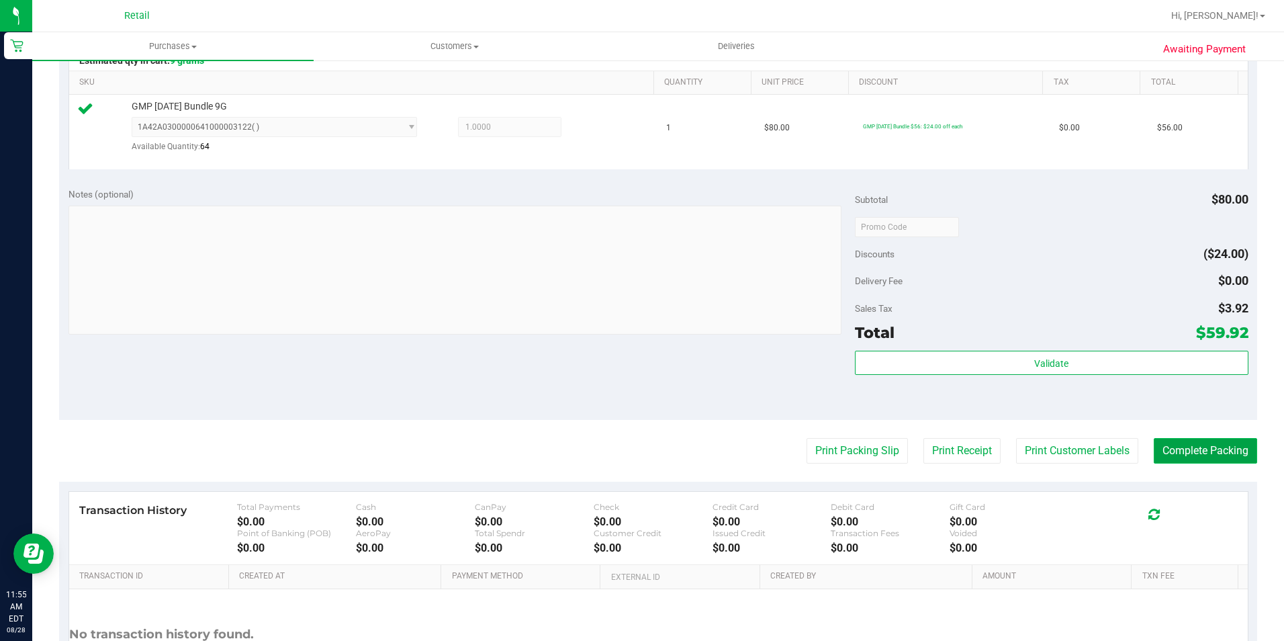
click at [1189, 449] on button "Complete Packing" at bounding box center [1205, 451] width 103 height 26
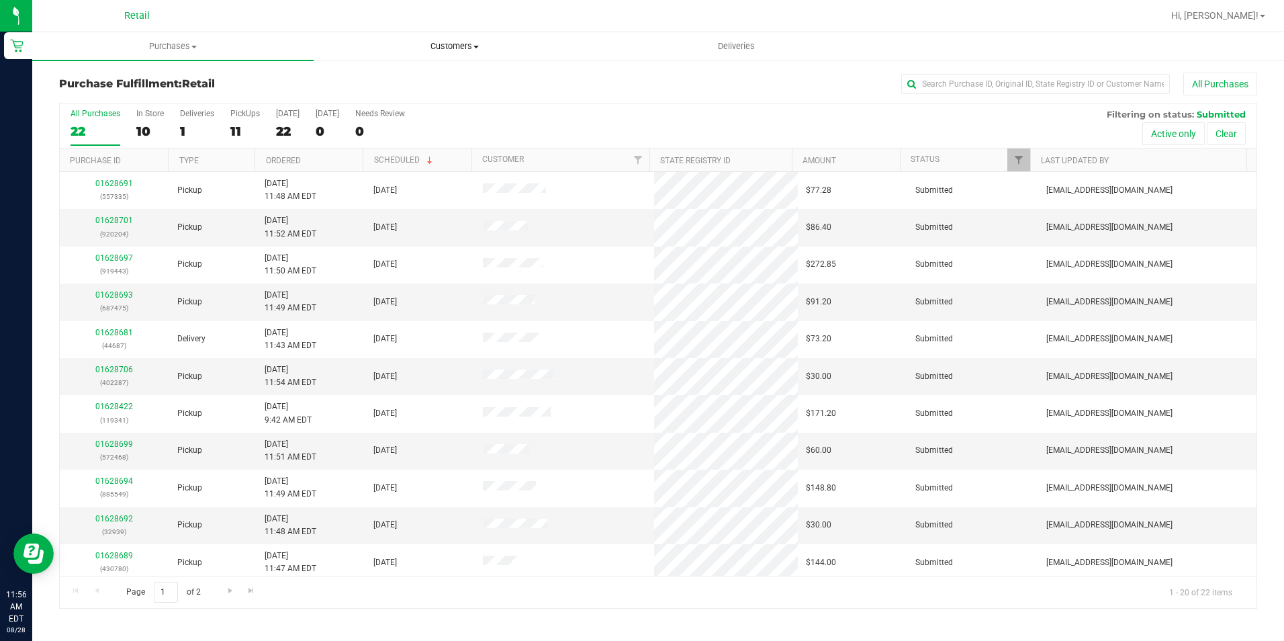
click at [488, 38] on uib-tab-heading "Customers All customers Add a new customer All physicians" at bounding box center [454, 46] width 280 height 27
click at [376, 75] on span "All customers" at bounding box center [362, 80] width 97 height 11
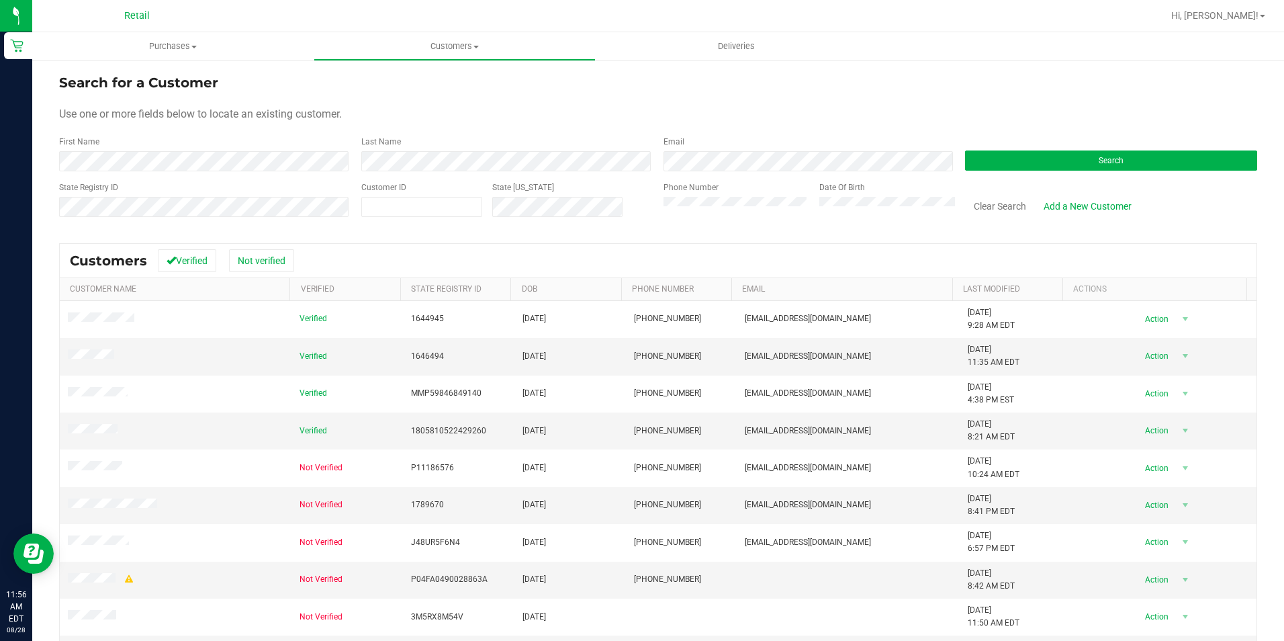
click at [415, 148] on div "Last Name" at bounding box center [502, 154] width 302 height 36
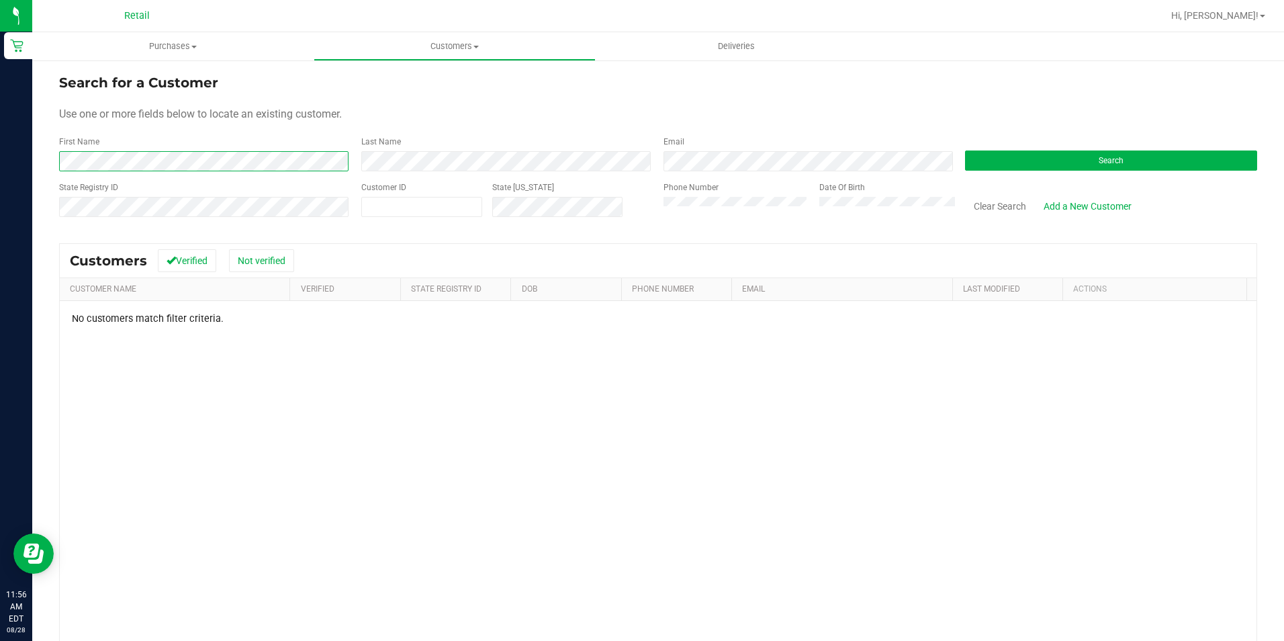
click at [0, 165] on html "Retail 11:56 AM EDT 08/28/2025 08/28 Retail Hi, Yesenia! Purchases Summary of p…" at bounding box center [642, 320] width 1284 height 641
click at [324, 173] on form "Search for a Customer Use one or more fields below to locate an existing custom…" at bounding box center [658, 151] width 1198 height 156
click at [0, 212] on html "Retail 11:56 AM EDT 08/28/2025 08/28 Retail Hi, Yesenia! Purchases Summary of p…" at bounding box center [642, 320] width 1284 height 641
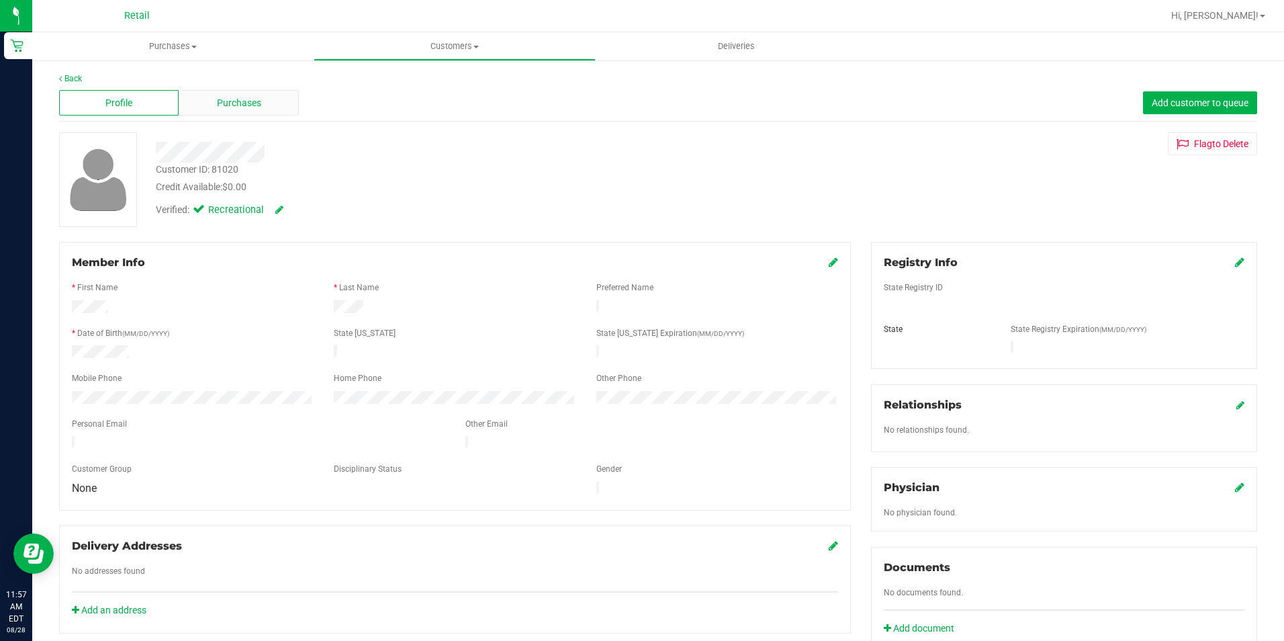
click at [246, 105] on span "Purchases" at bounding box center [239, 103] width 44 height 14
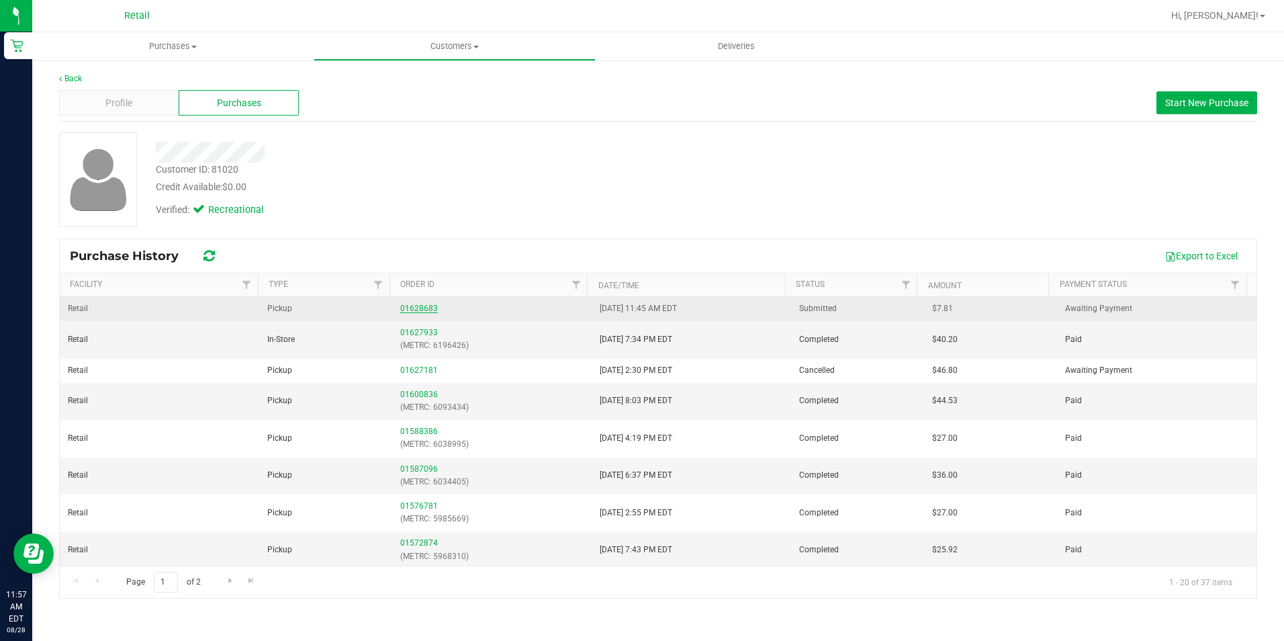
click at [400, 310] on link "01628683" at bounding box center [419, 308] width 38 height 9
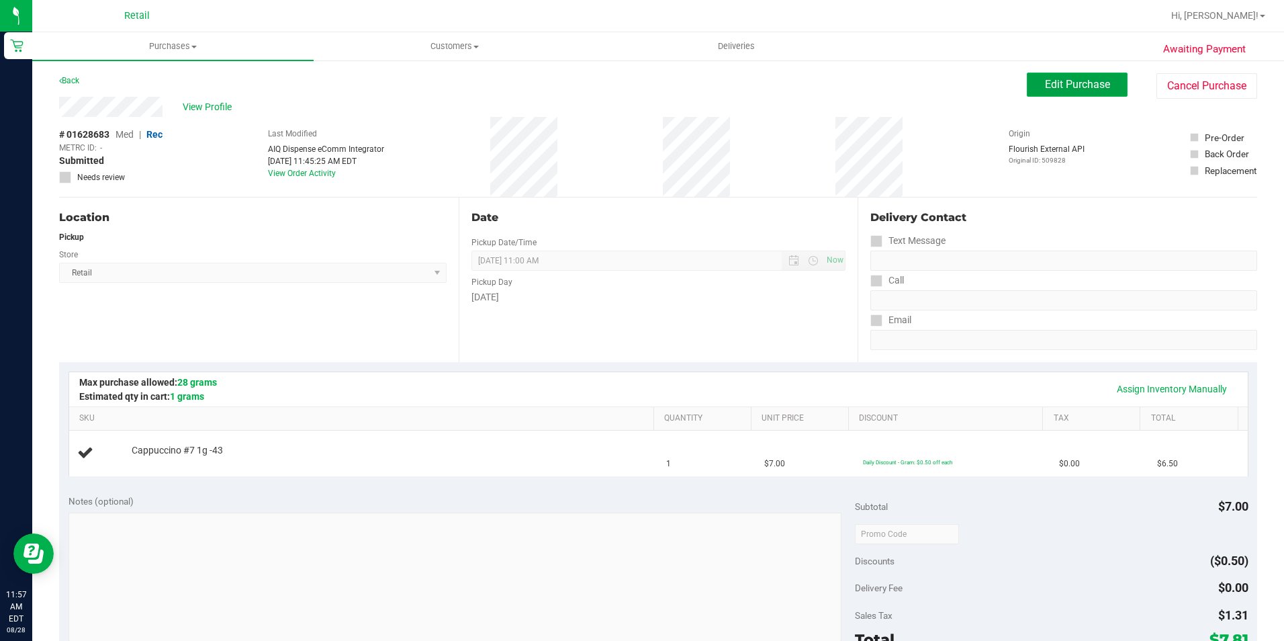
click at [1095, 76] on button "Edit Purchase" at bounding box center [1077, 85] width 101 height 24
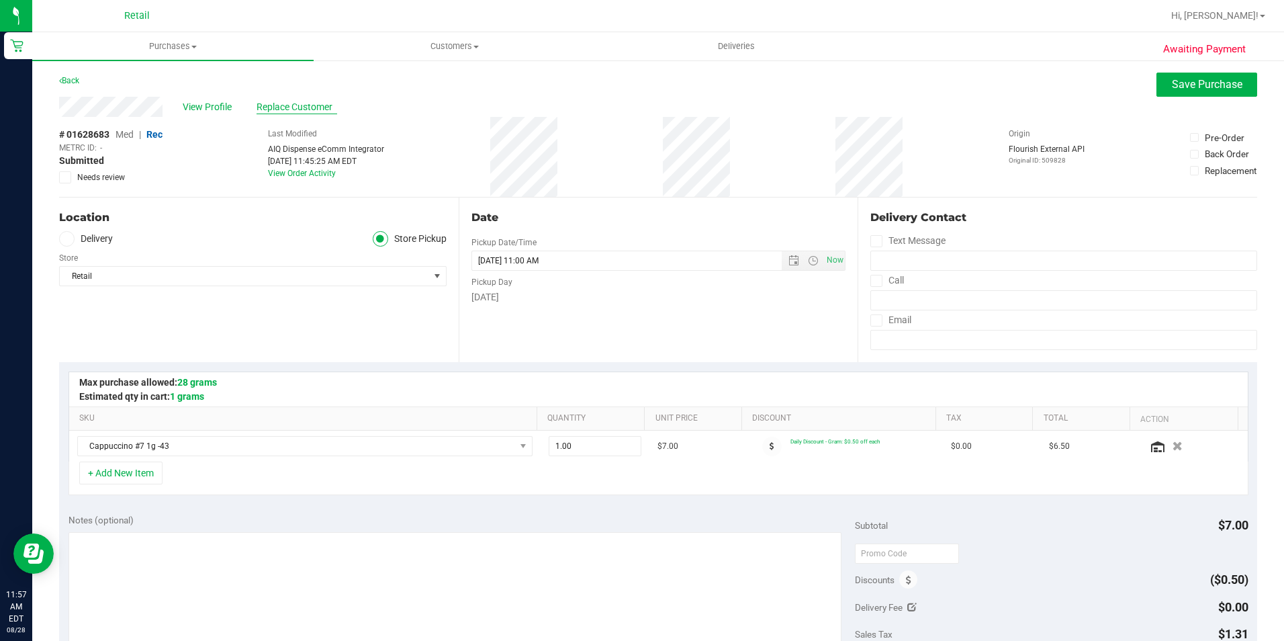
click at [273, 105] on span "Replace Customer" at bounding box center [297, 107] width 81 height 14
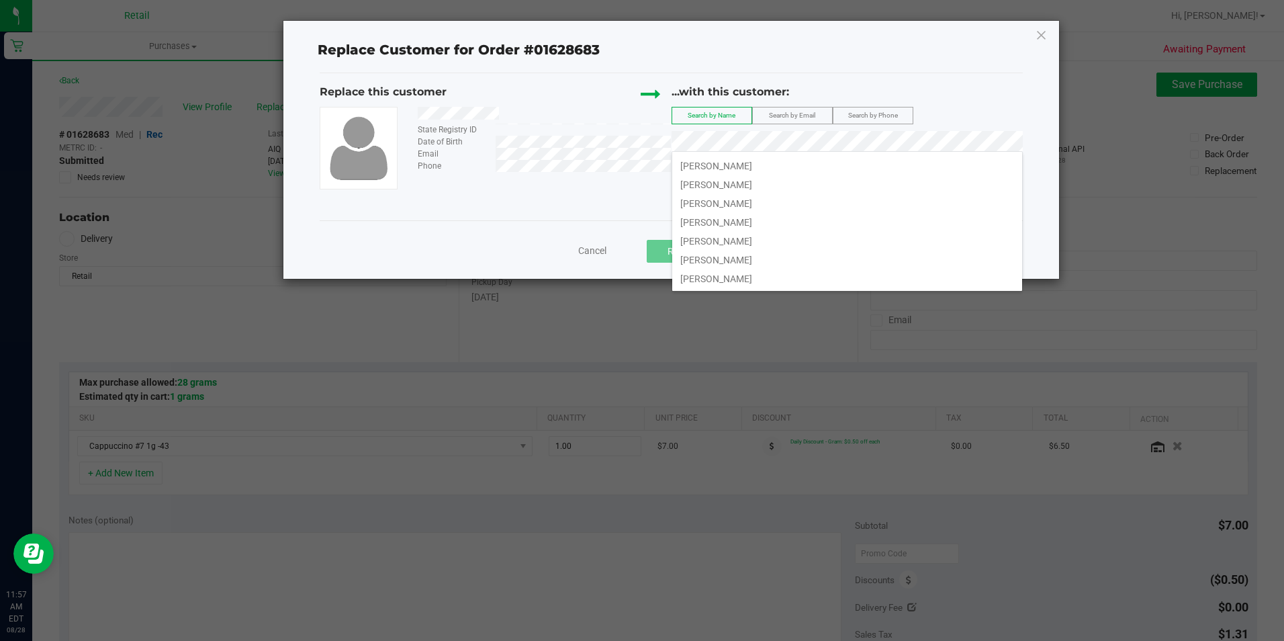
click at [554, 394] on ngb-modal-window "Replace Customer for Order #01628683 Replace this customer State Registry ID Da…" at bounding box center [647, 320] width 1294 height 641
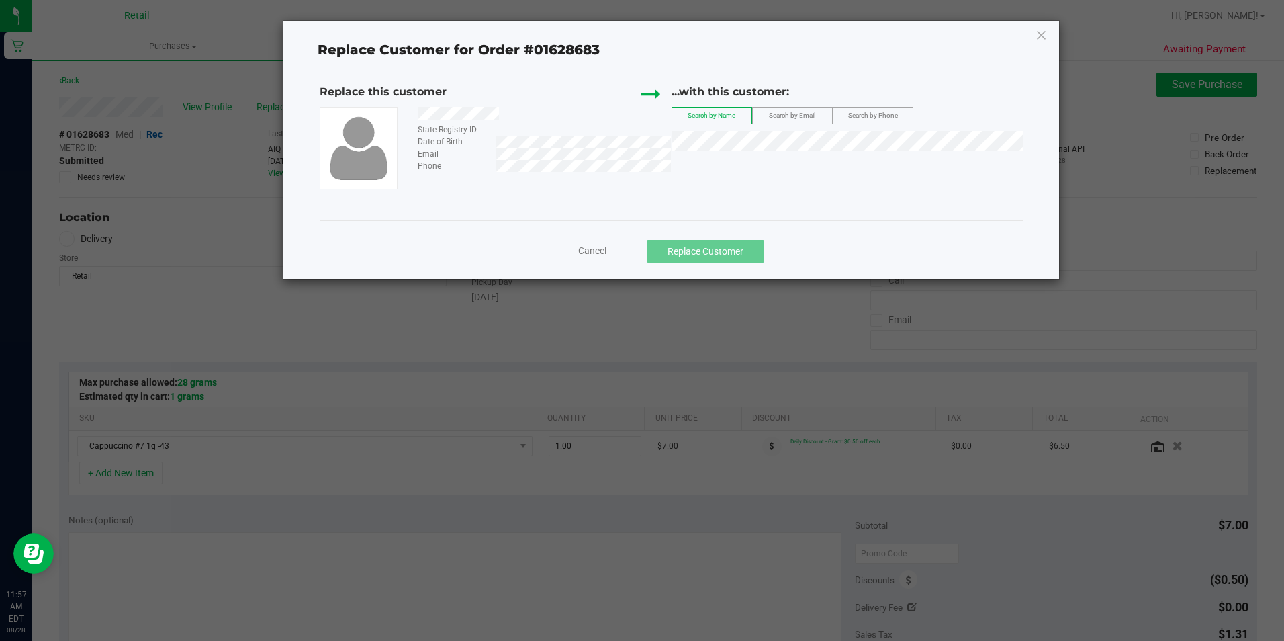
click at [1034, 38] on div "Replace Customer for Order #01628683 Replace this customer State Registry ID Da…" at bounding box center [670, 150] width 775 height 258
click at [1036, 34] on icon at bounding box center [1041, 34] width 12 height 21
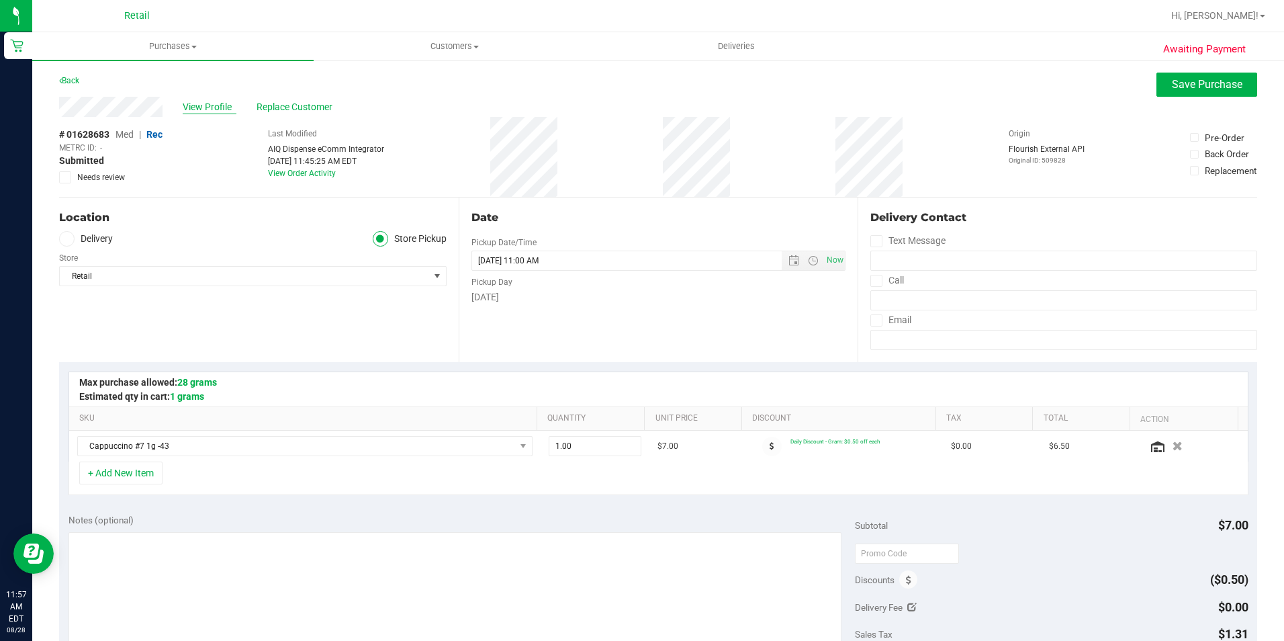
click at [211, 111] on span "View Profile" at bounding box center [210, 107] width 54 height 14
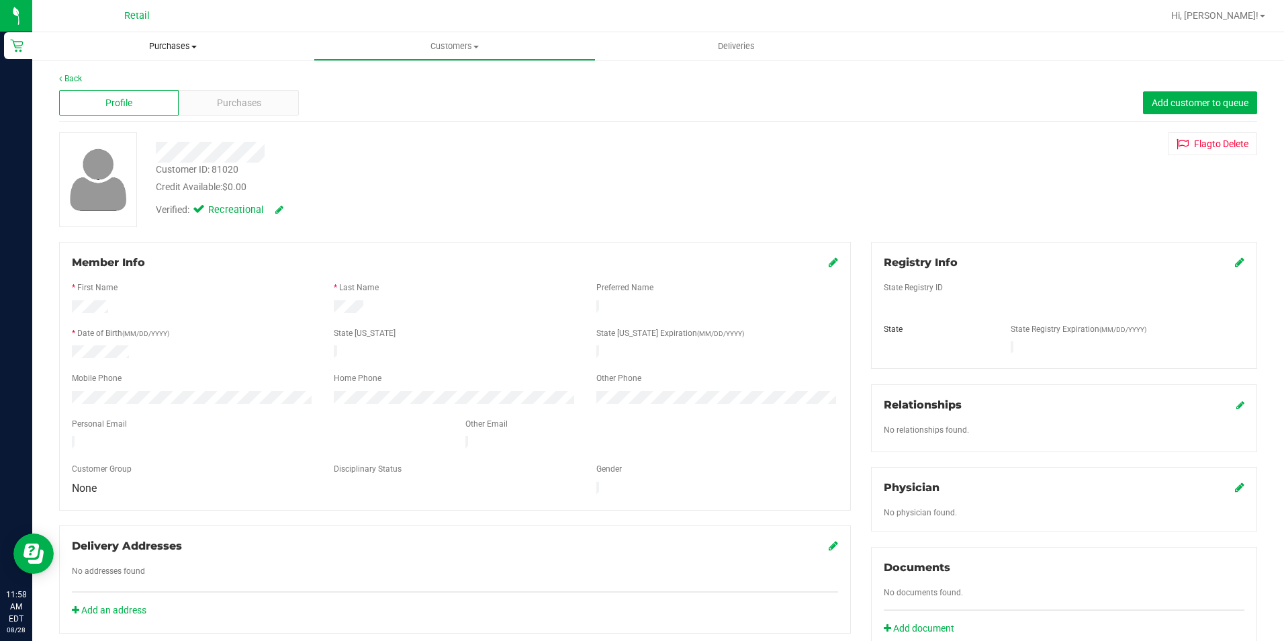
click at [165, 45] on span "Purchases" at bounding box center [172, 46] width 281 height 12
click at [93, 91] on span "Fulfillment" at bounding box center [73, 96] width 83 height 11
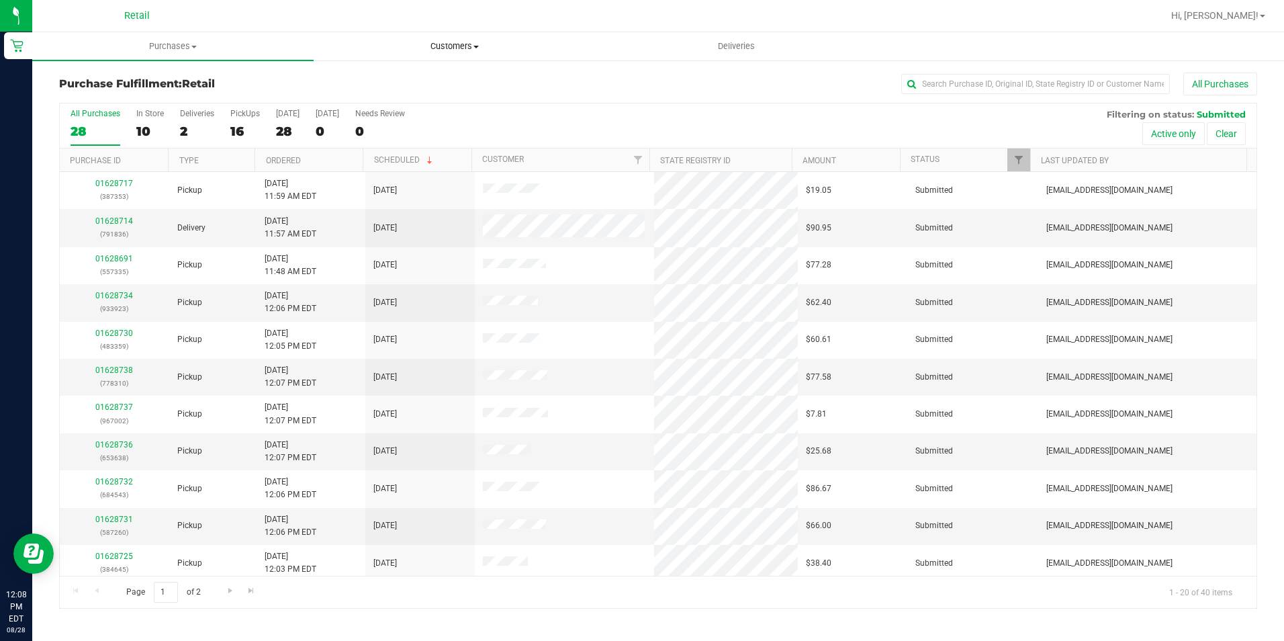
click at [455, 57] on uib-tab-heading "Customers All customers Add a new customer All physicians" at bounding box center [454, 46] width 280 height 27
click at [199, 44] on span "Purchases" at bounding box center [173, 46] width 280 height 12
click at [145, 101] on li "Fulfillment" at bounding box center [172, 97] width 281 height 16
click at [972, 82] on input "text" at bounding box center [1035, 84] width 269 height 20
type input "800"
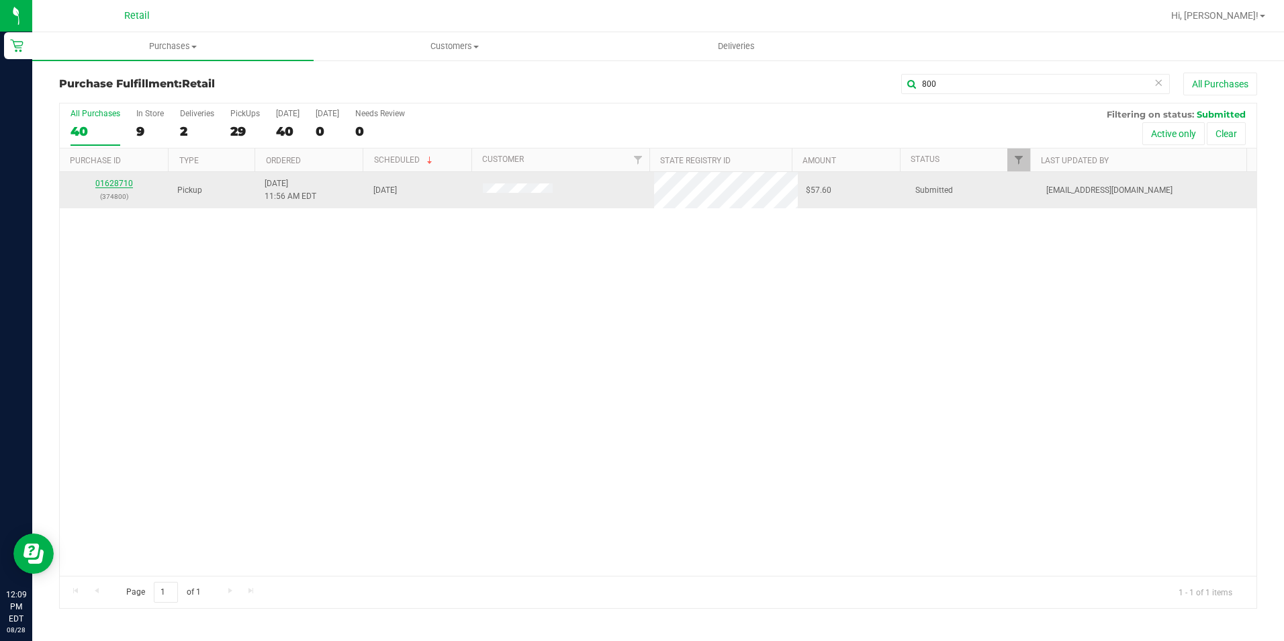
click at [127, 185] on link "01628710" at bounding box center [114, 183] width 38 height 9
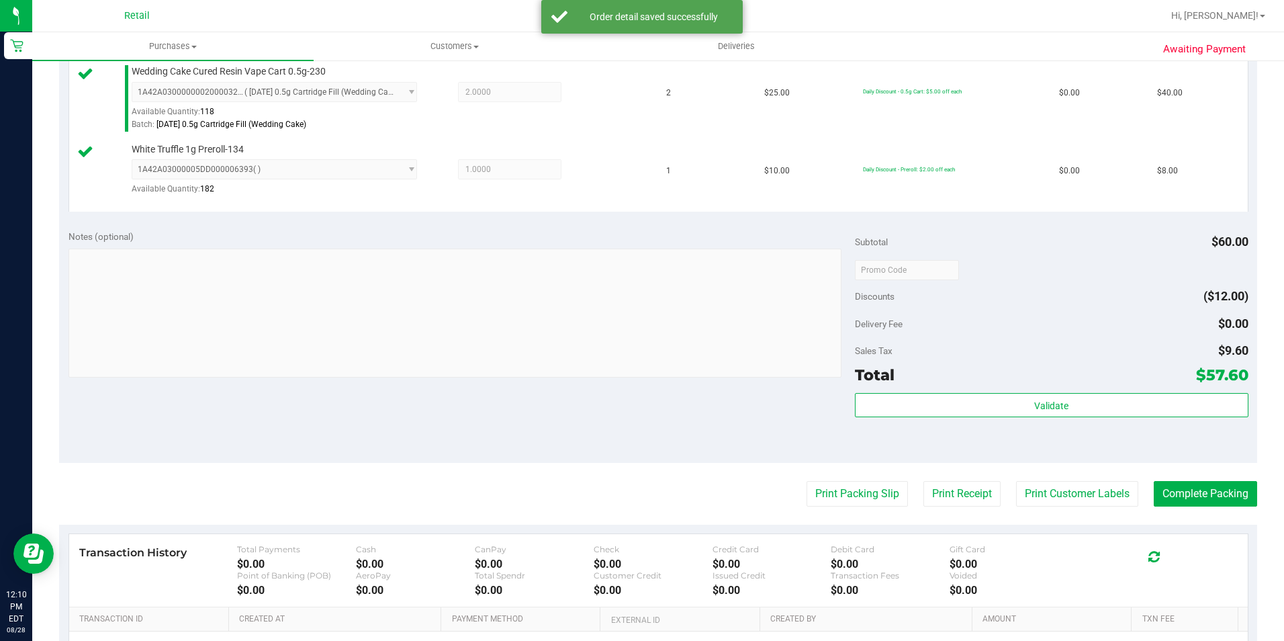
scroll to position [403, 0]
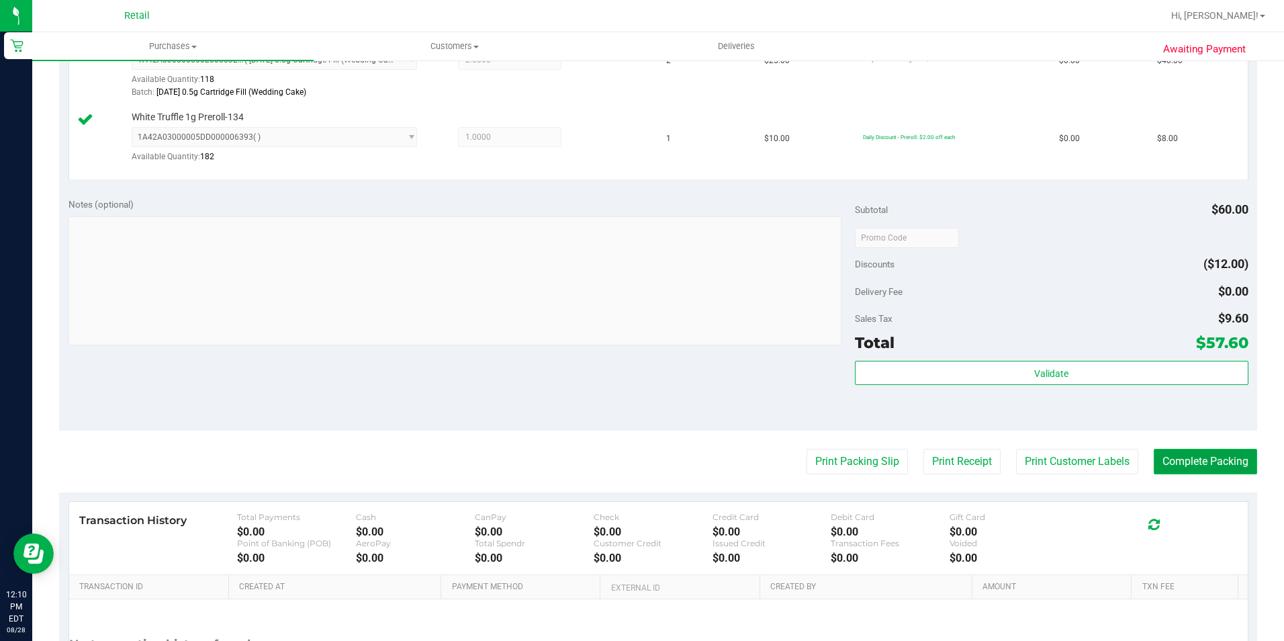
click at [1197, 460] on button "Complete Packing" at bounding box center [1205, 462] width 103 height 26
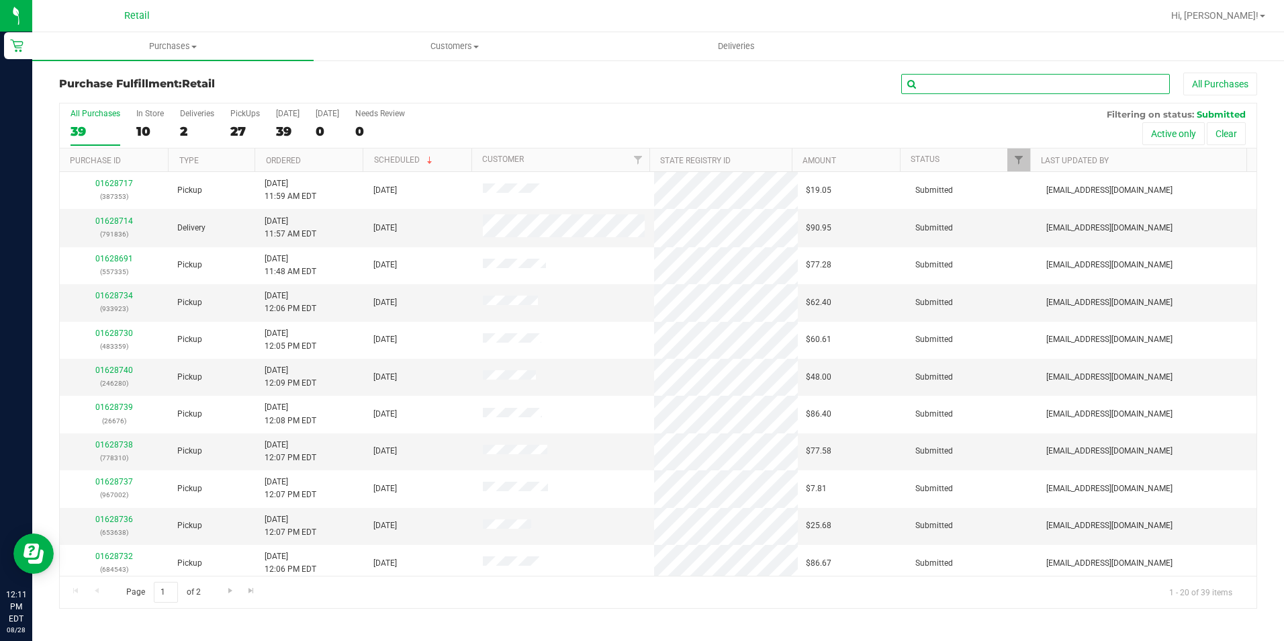
click at [1025, 77] on input "text" at bounding box center [1035, 84] width 269 height 20
type input "780"
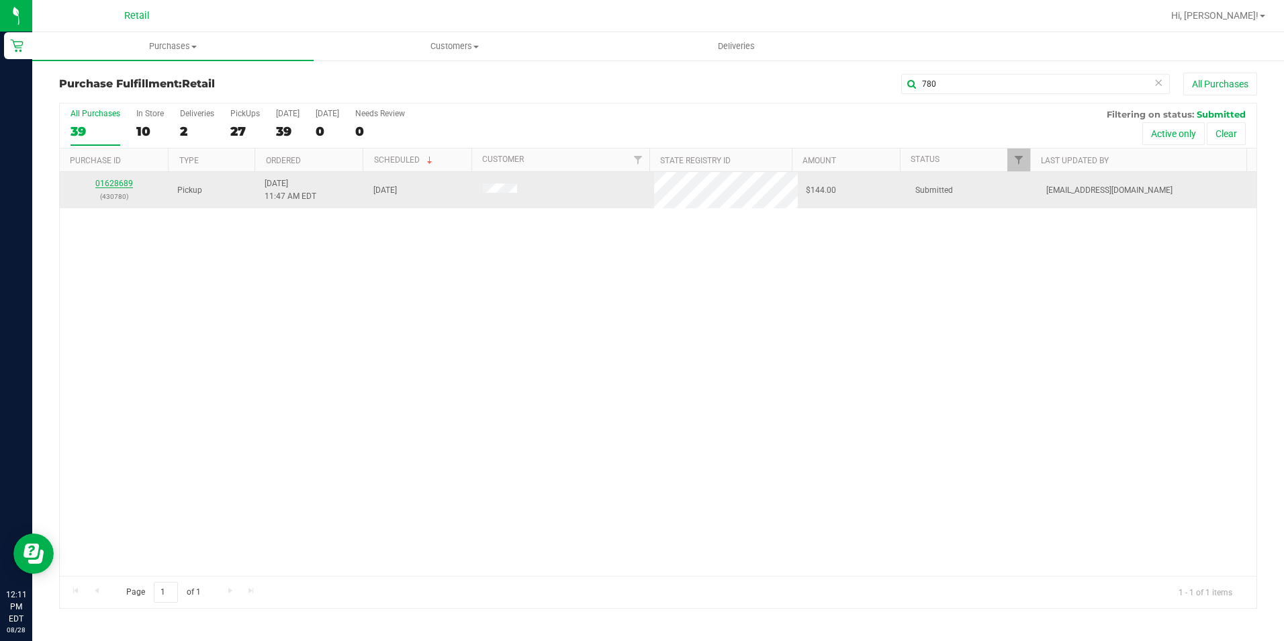
click at [122, 179] on link "01628689" at bounding box center [114, 183] width 38 height 9
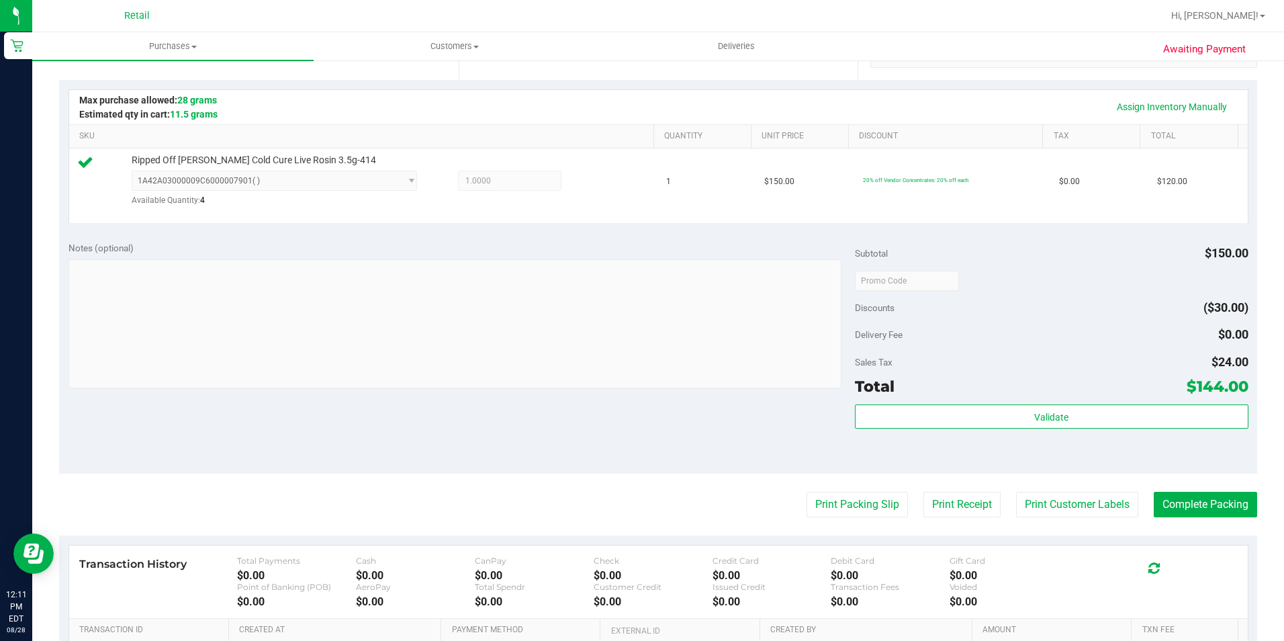
scroll to position [336, 0]
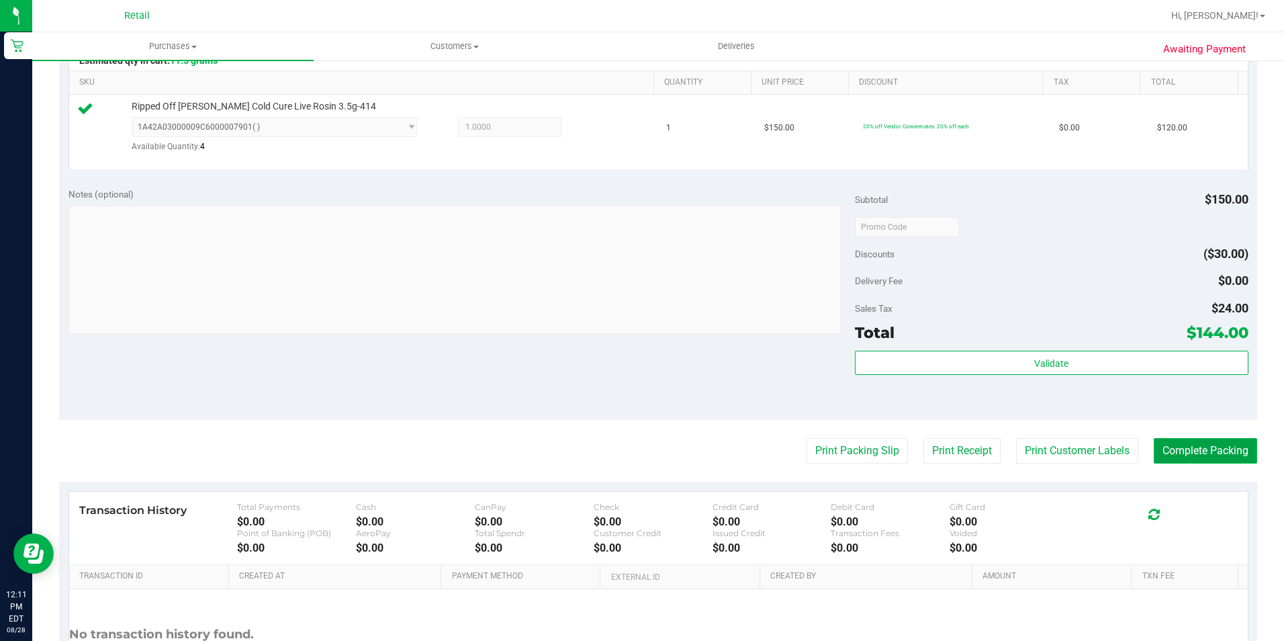
click at [1201, 443] on button "Complete Packing" at bounding box center [1205, 451] width 103 height 26
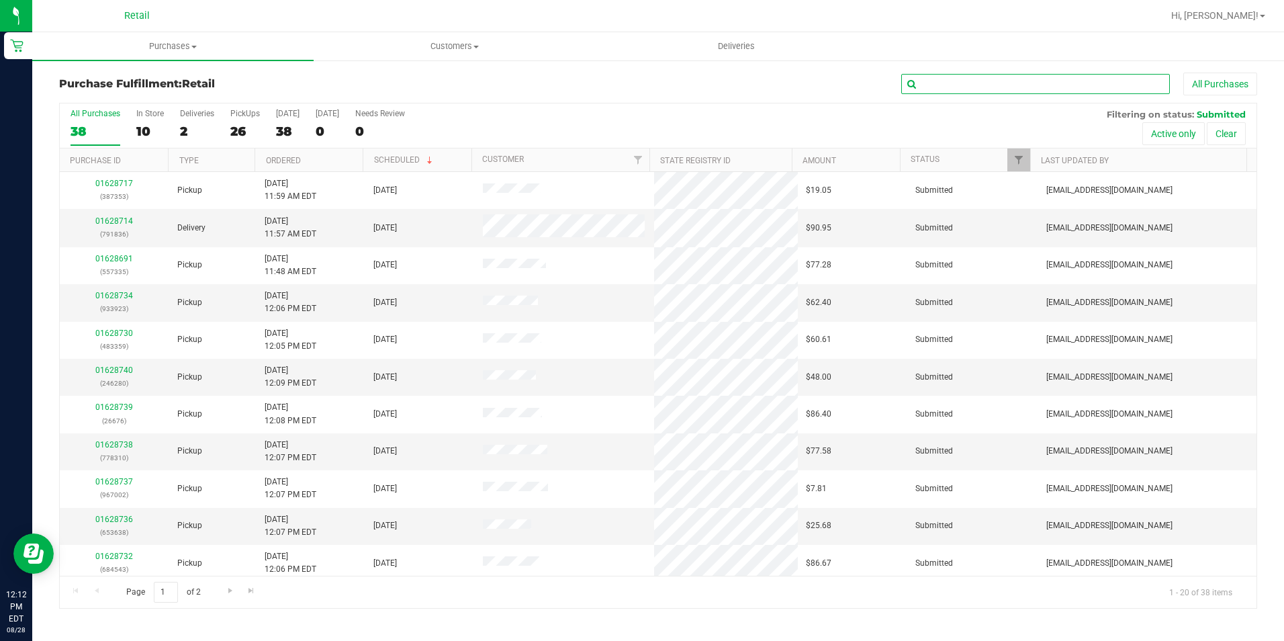
click at [1078, 83] on input "text" at bounding box center [1035, 84] width 269 height 20
type input "468"
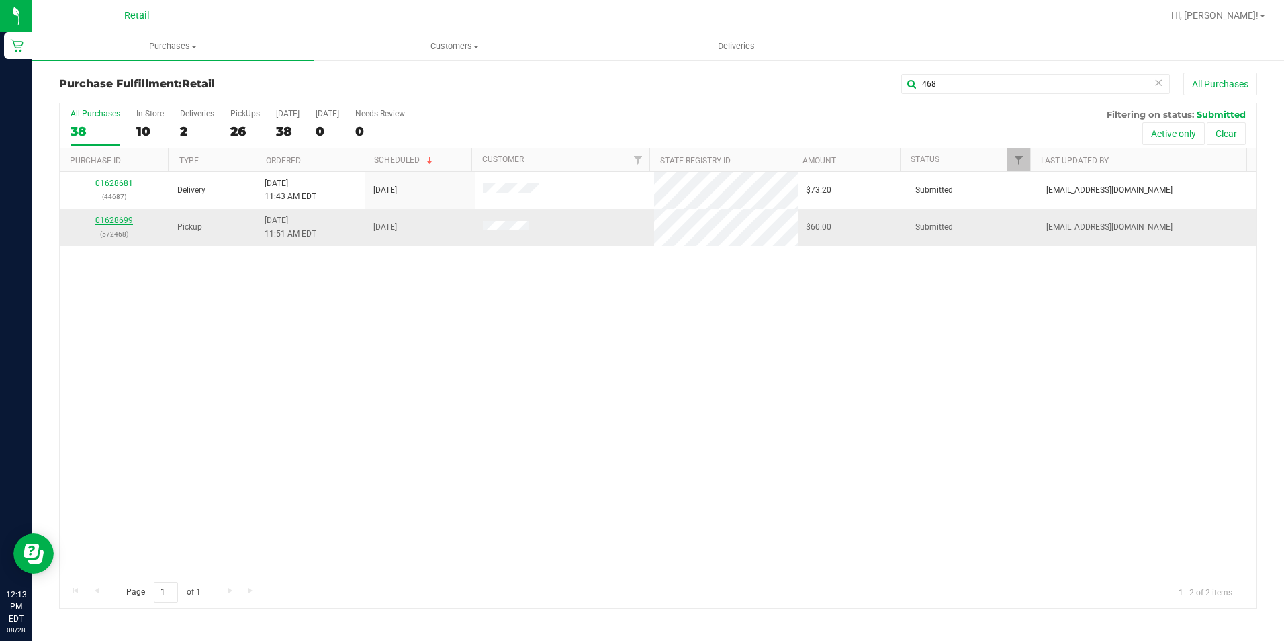
click at [108, 220] on link "01628699" at bounding box center [114, 220] width 38 height 9
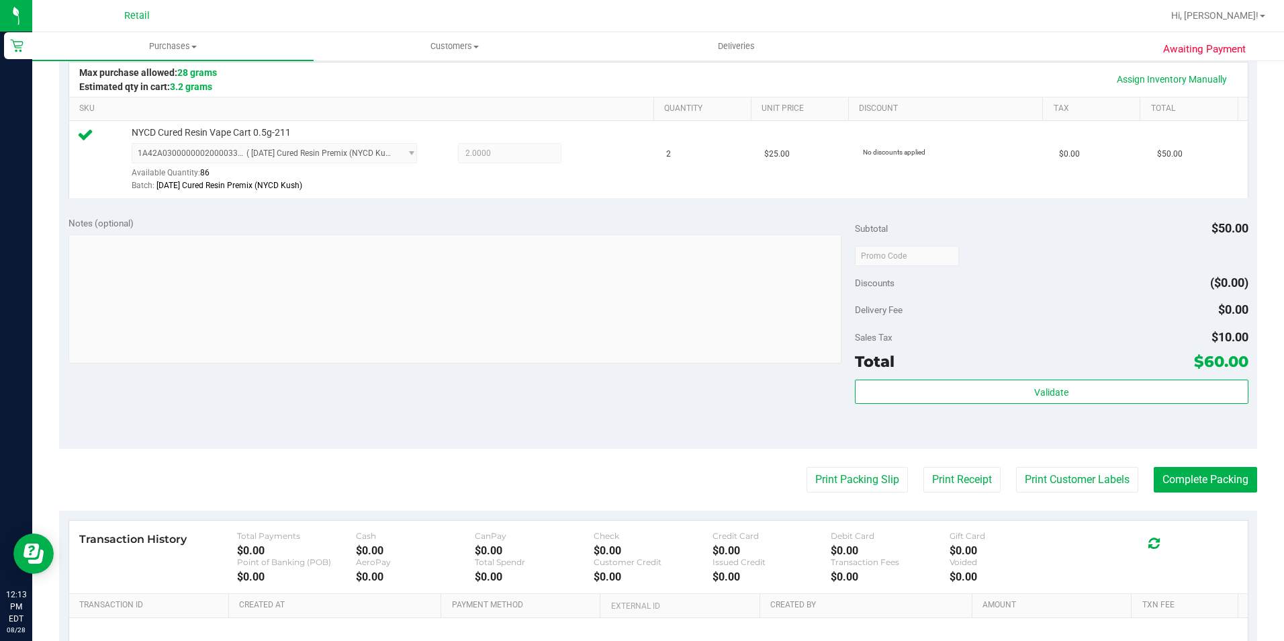
scroll to position [336, 0]
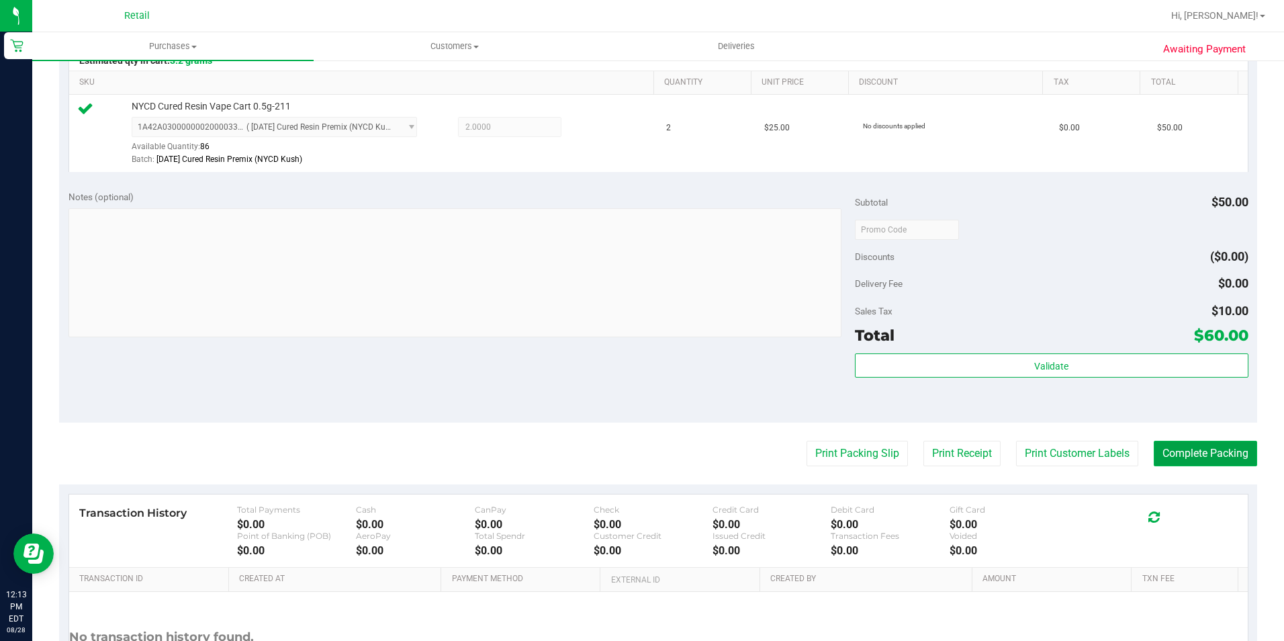
click at [1187, 449] on button "Complete Packing" at bounding box center [1205, 454] width 103 height 26
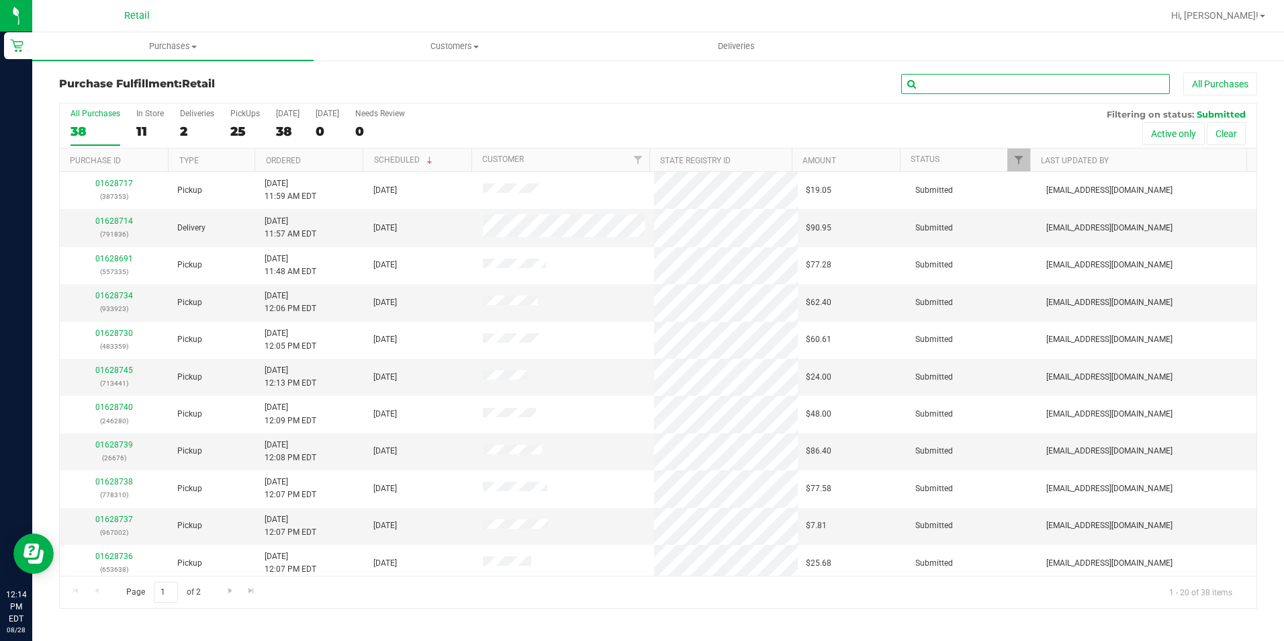
click at [1033, 83] on input "text" at bounding box center [1035, 84] width 269 height 20
type input "335"
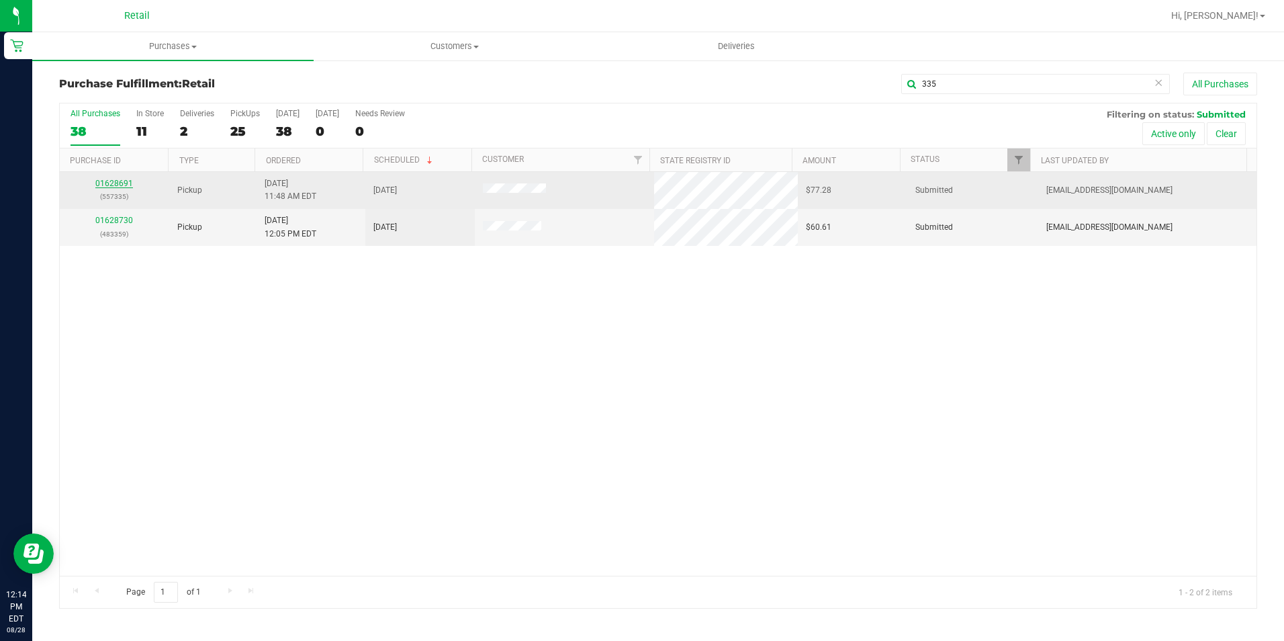
click at [120, 183] on link "01628691" at bounding box center [114, 183] width 38 height 9
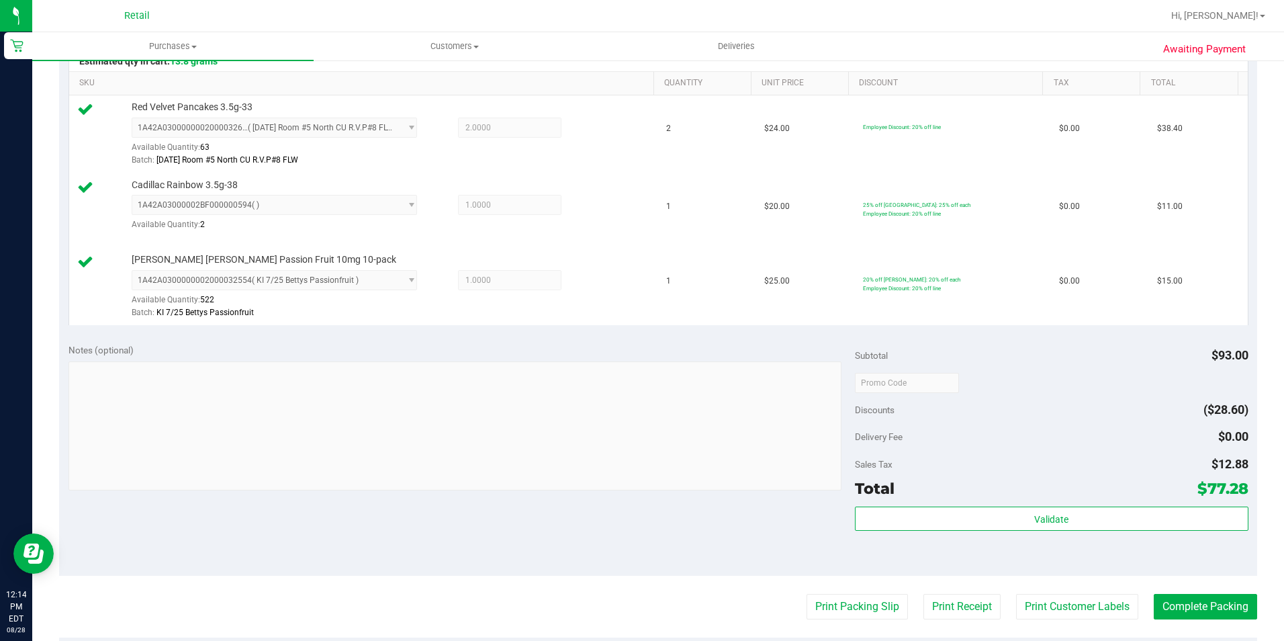
scroll to position [336, 0]
click at [1193, 600] on button "Complete Packing" at bounding box center [1205, 606] width 103 height 26
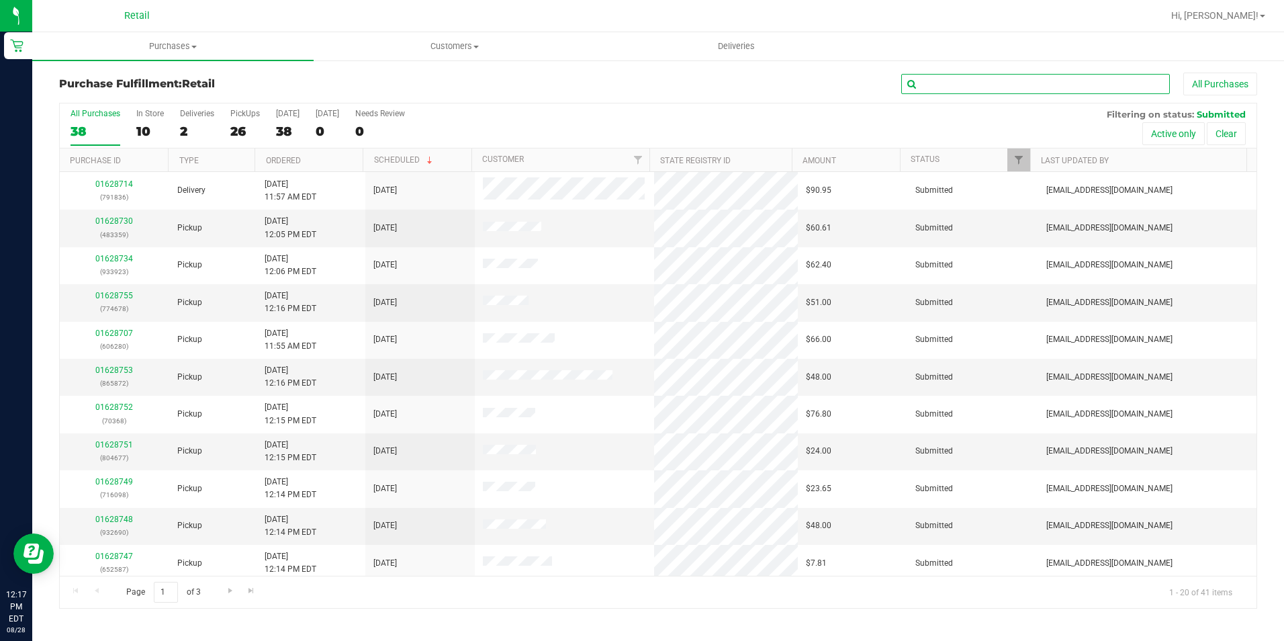
click at [966, 88] on input "text" at bounding box center [1035, 84] width 269 height 20
type input "443"
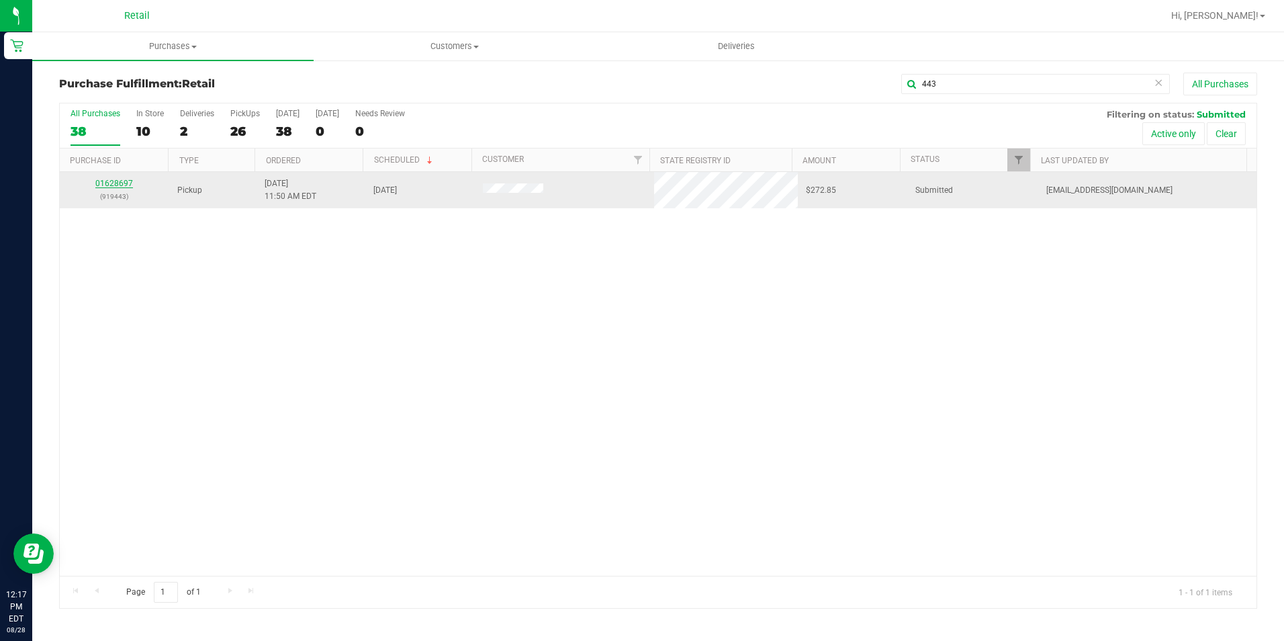
click at [105, 179] on link "01628697" at bounding box center [114, 183] width 38 height 9
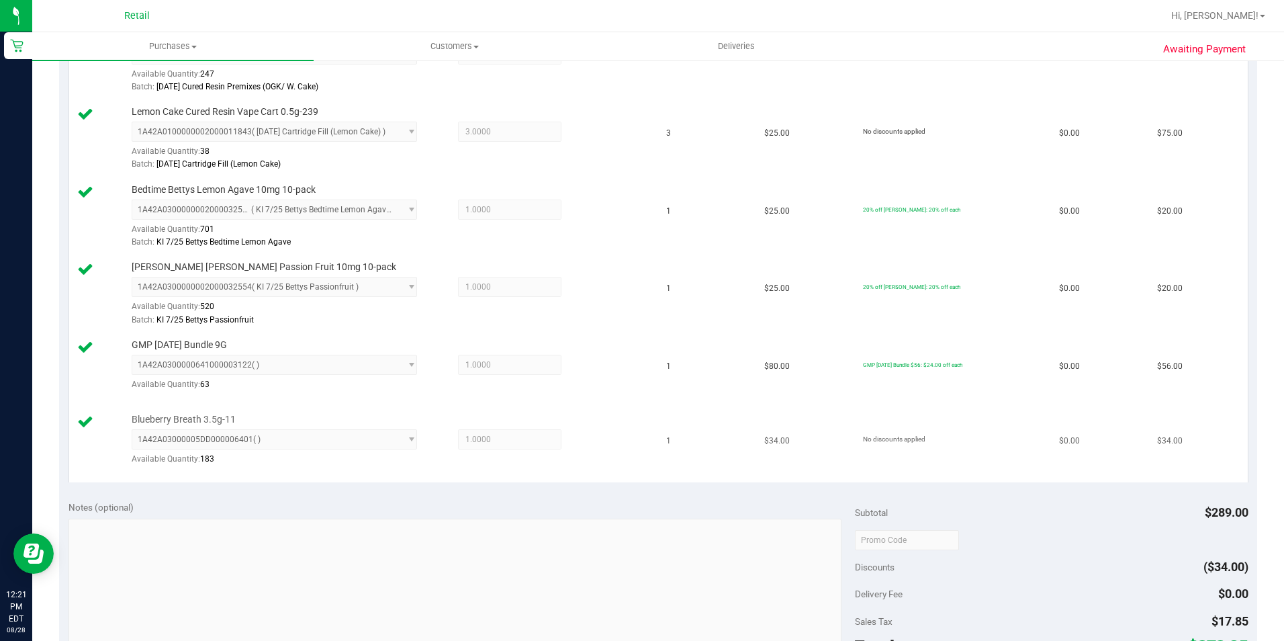
scroll to position [604, 0]
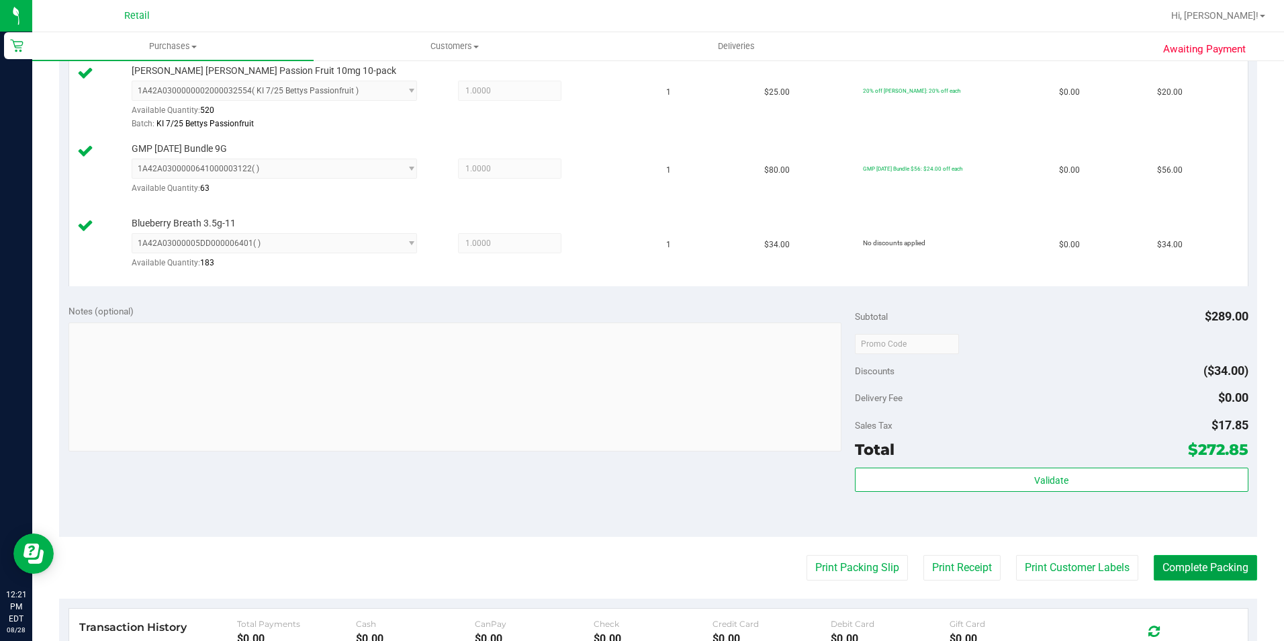
click at [1219, 569] on button "Complete Packing" at bounding box center [1205, 568] width 103 height 26
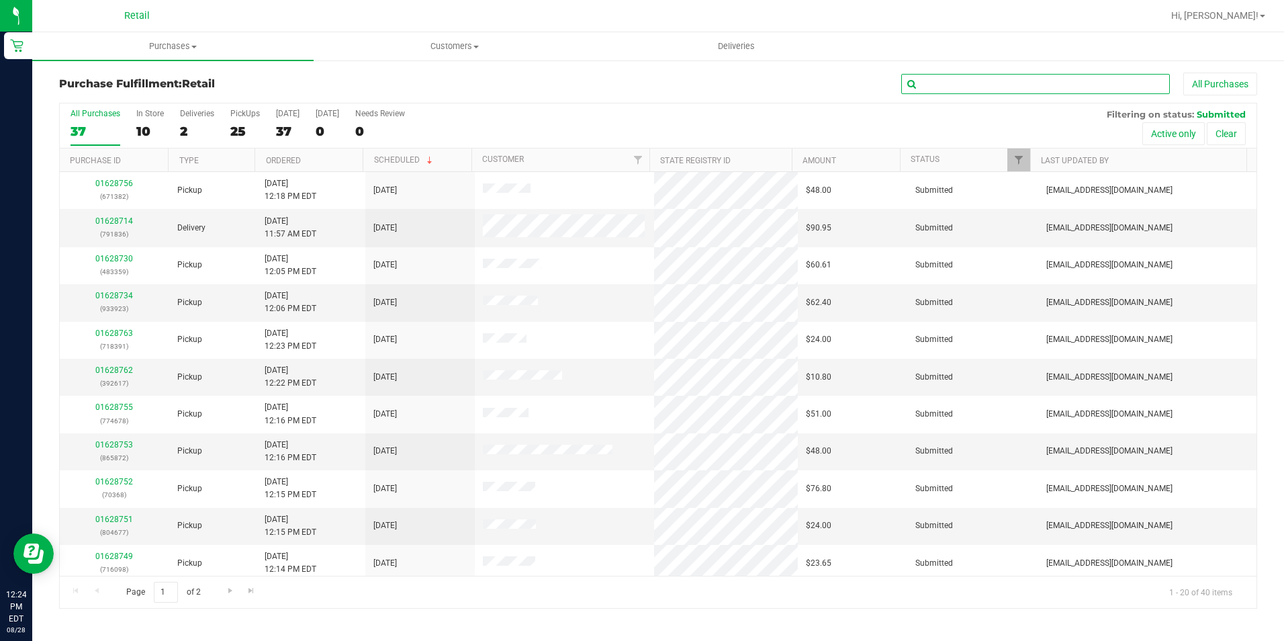
click at [950, 90] on input "text" at bounding box center [1035, 84] width 269 height 20
type input "260"
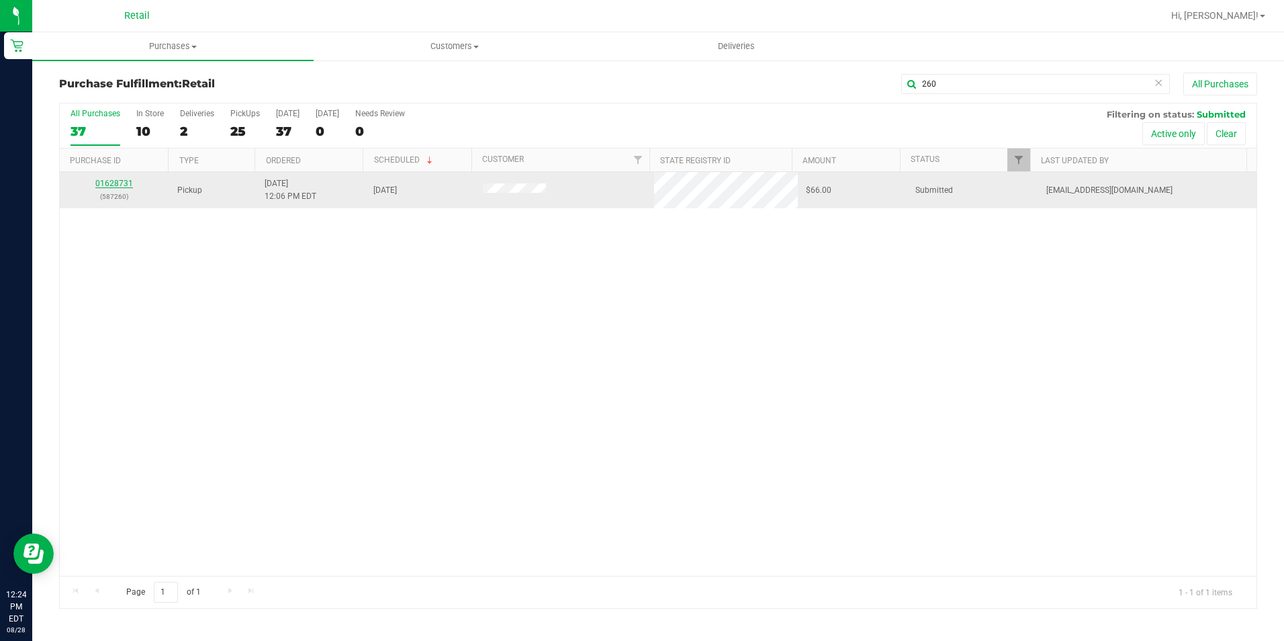
click at [109, 183] on link "01628731" at bounding box center [114, 183] width 38 height 9
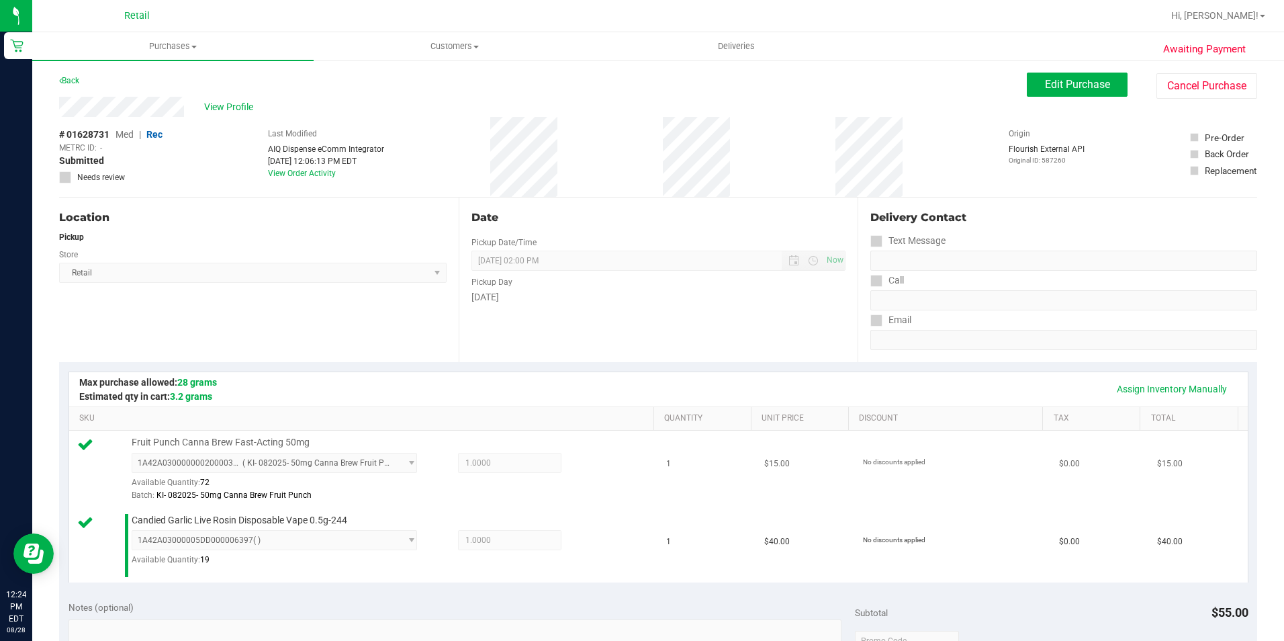
scroll to position [336, 0]
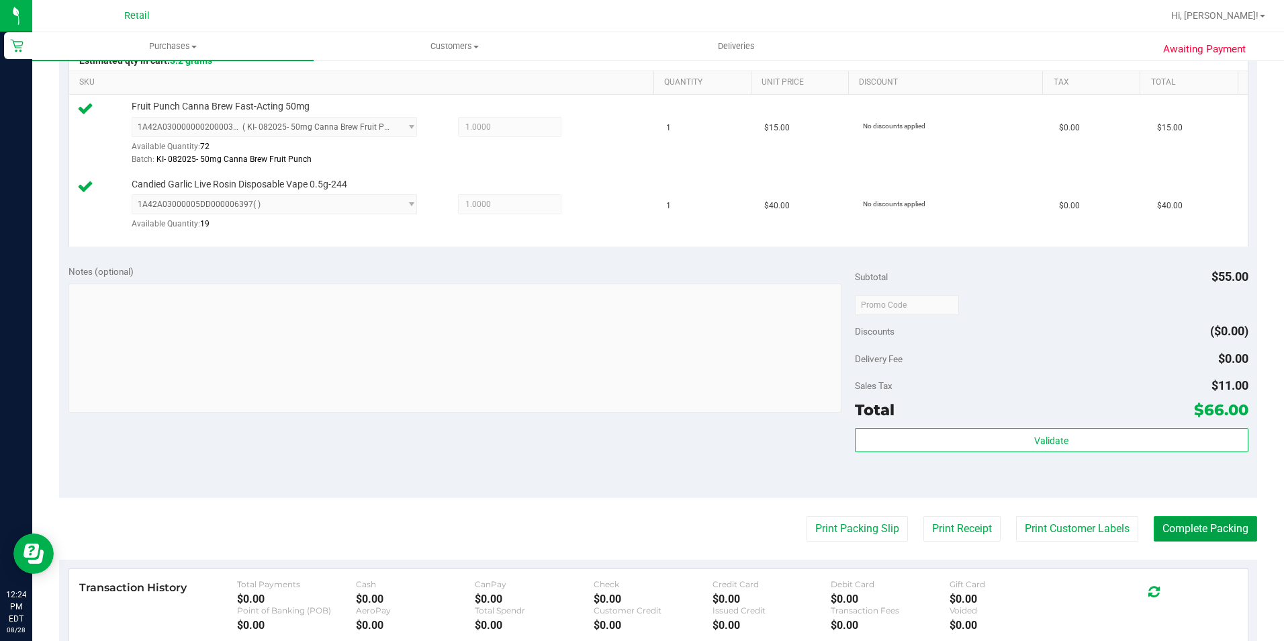
click at [1204, 530] on button "Complete Packing" at bounding box center [1205, 529] width 103 height 26
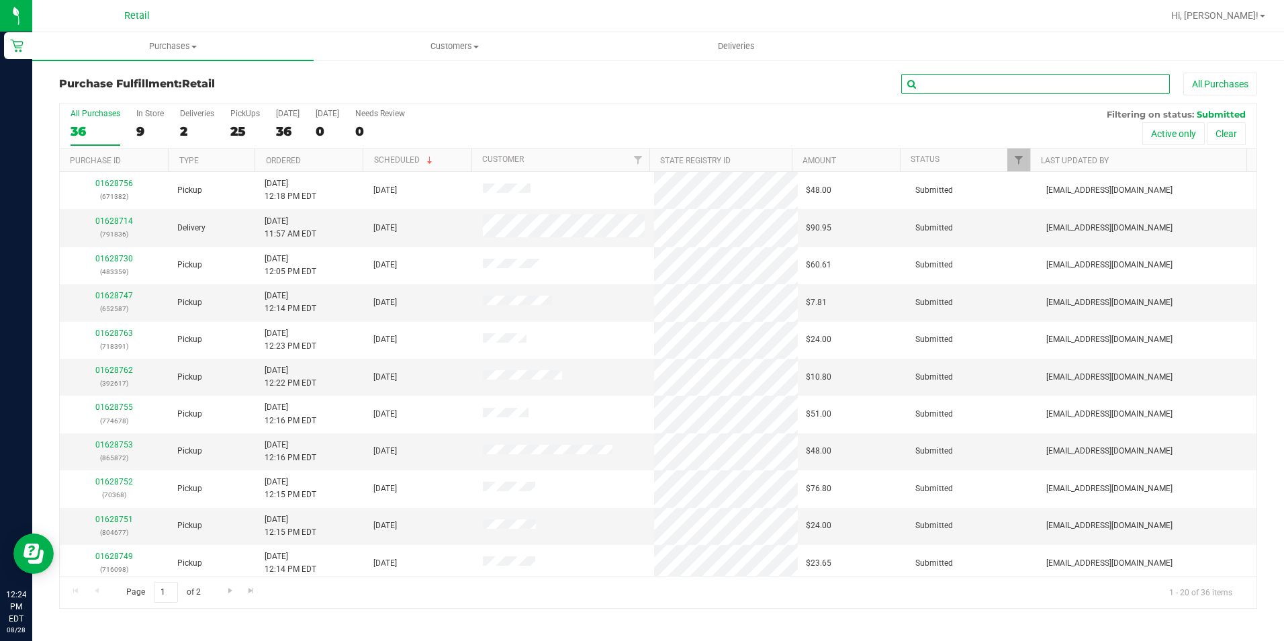
click at [960, 85] on input "text" at bounding box center [1035, 84] width 269 height 20
type input "676"
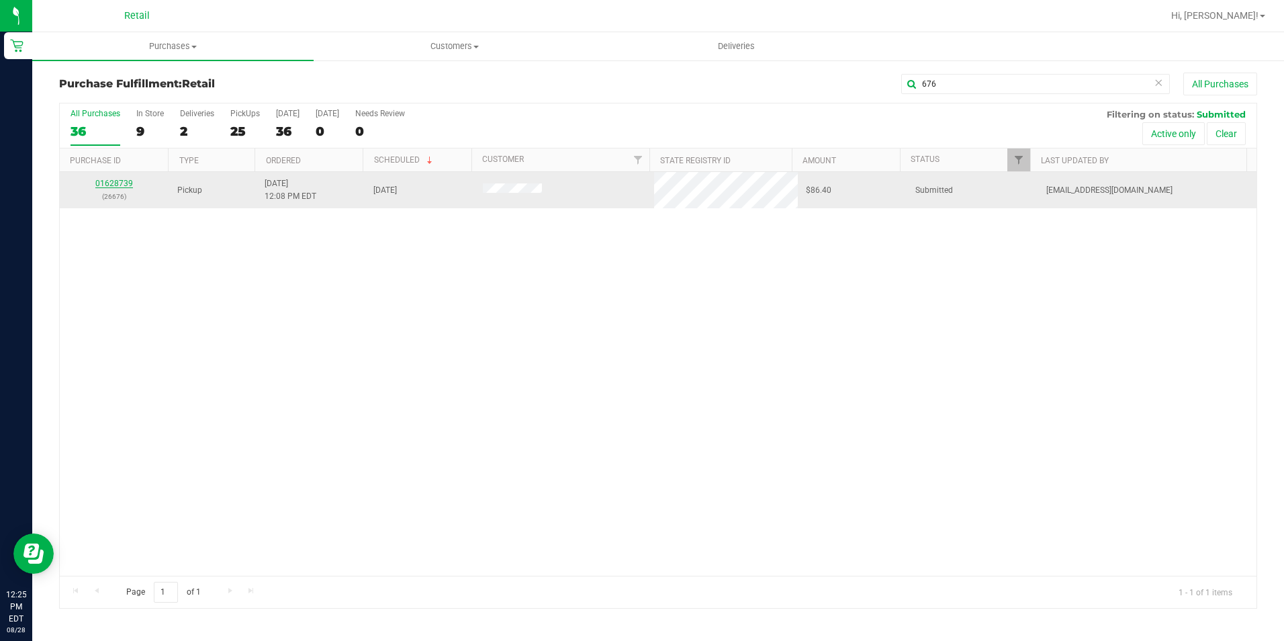
click at [118, 179] on link "01628739" at bounding box center [114, 183] width 38 height 9
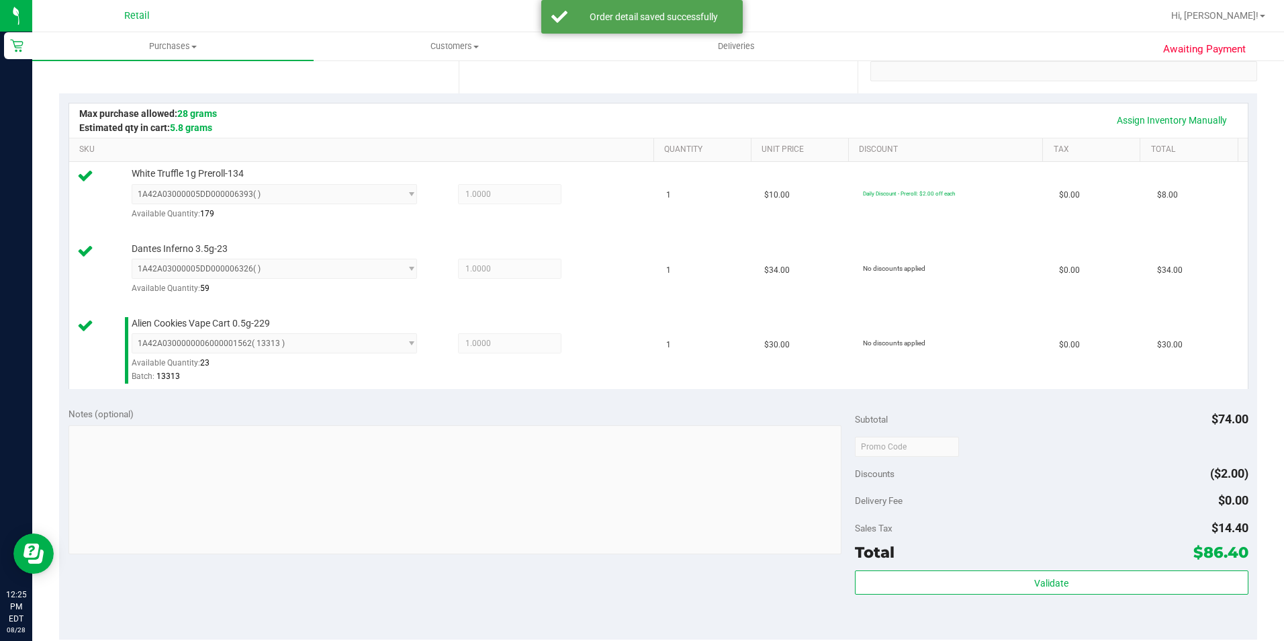
scroll to position [336, 0]
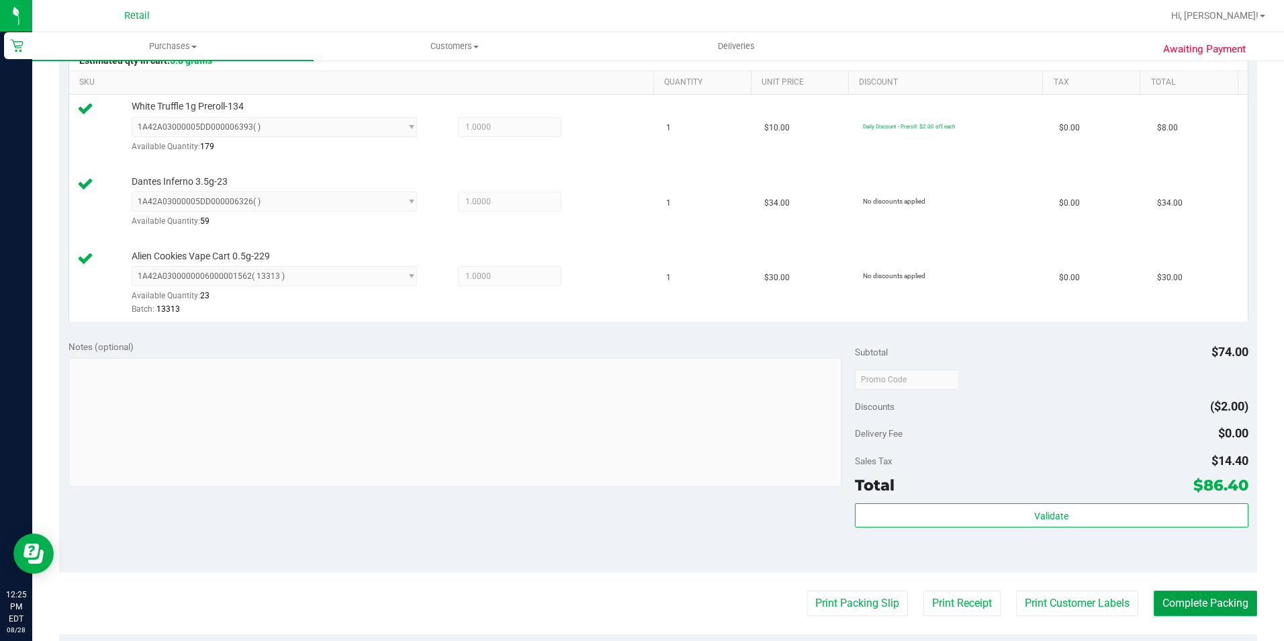
click at [1209, 599] on button "Complete Packing" at bounding box center [1205, 603] width 103 height 26
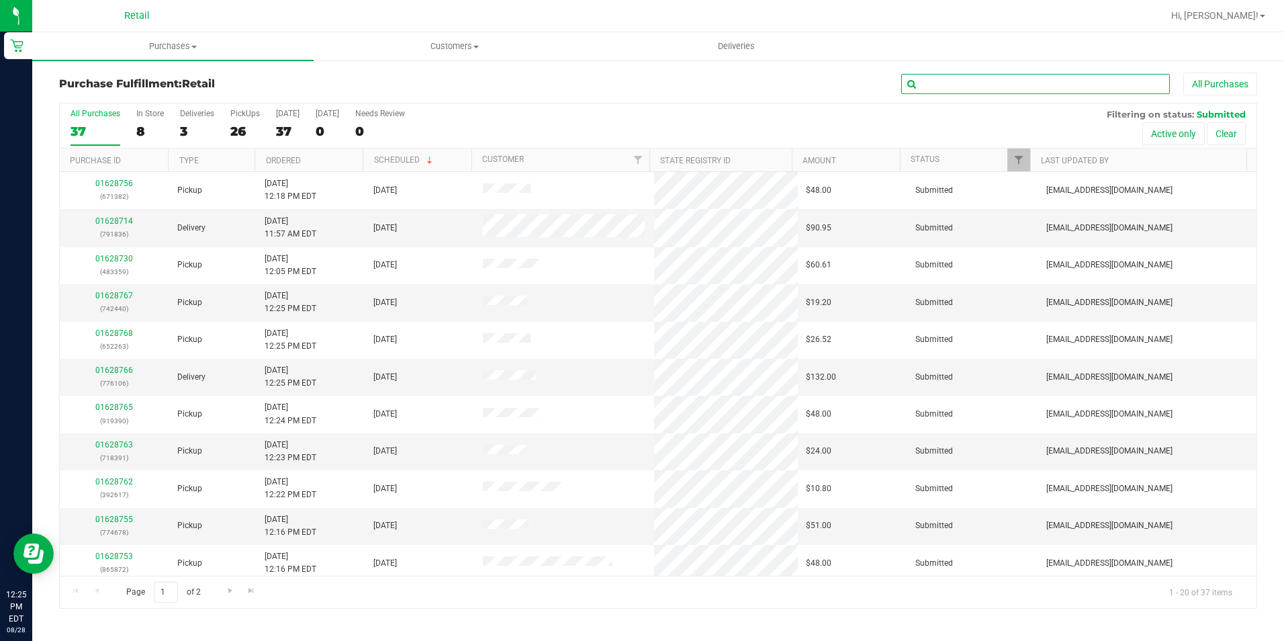
click at [990, 78] on input "text" at bounding box center [1035, 84] width 269 height 20
type input "638"
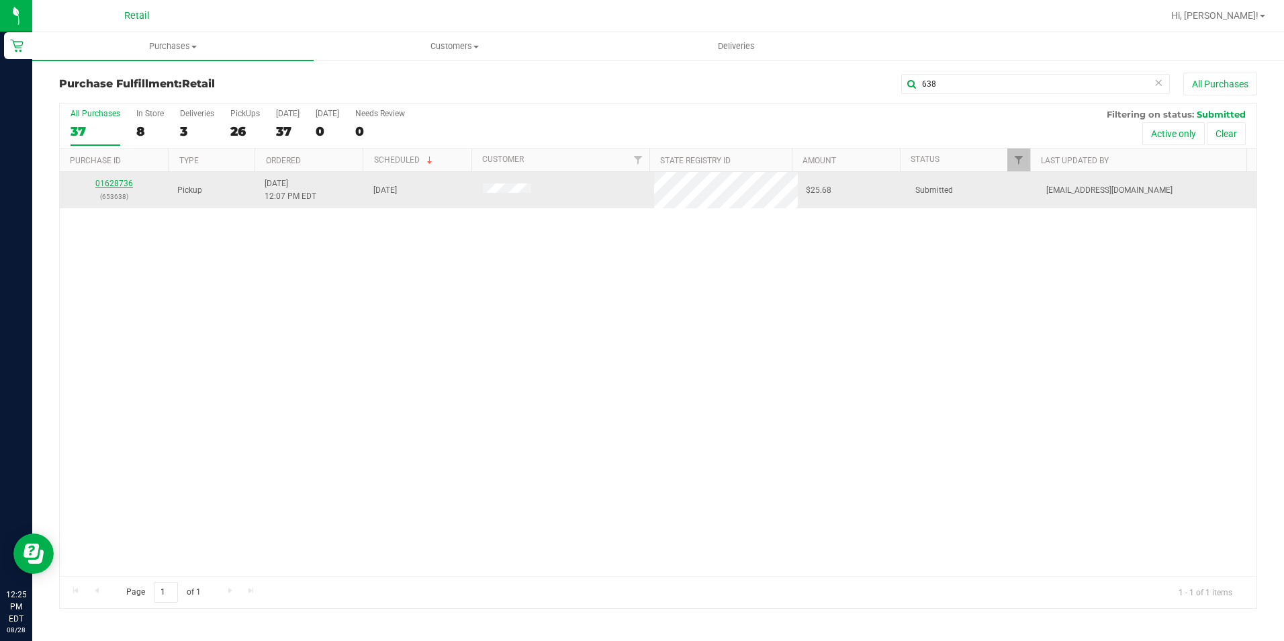
click at [114, 179] on link "01628736" at bounding box center [114, 183] width 38 height 9
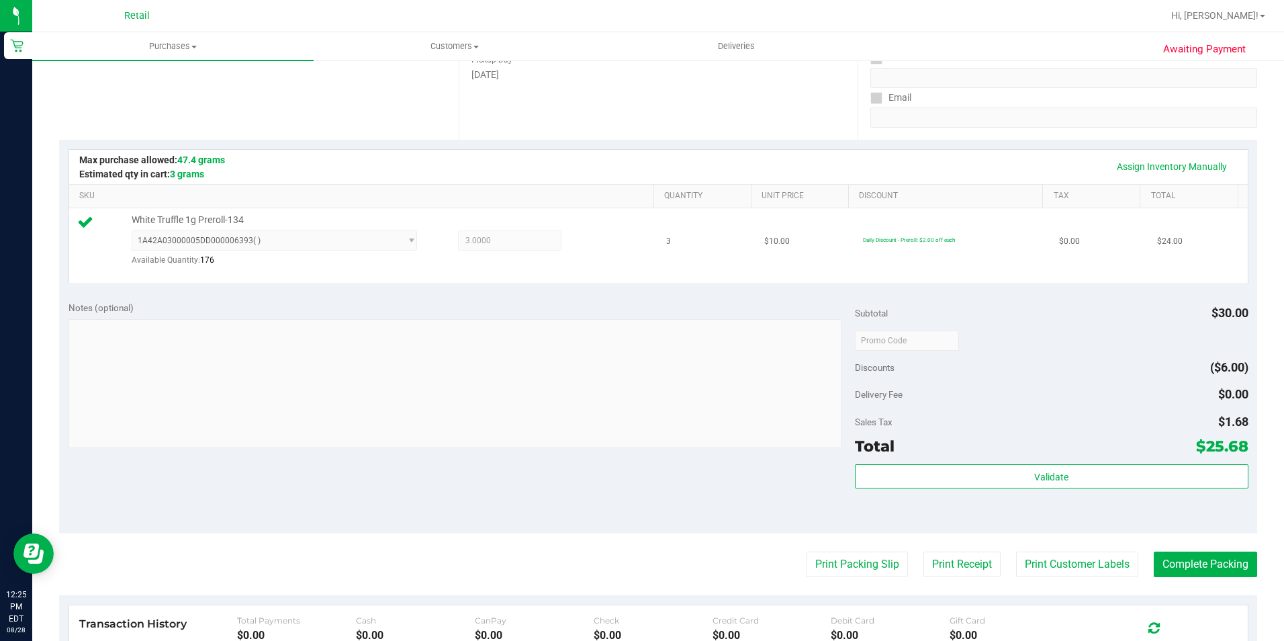
scroll to position [269, 0]
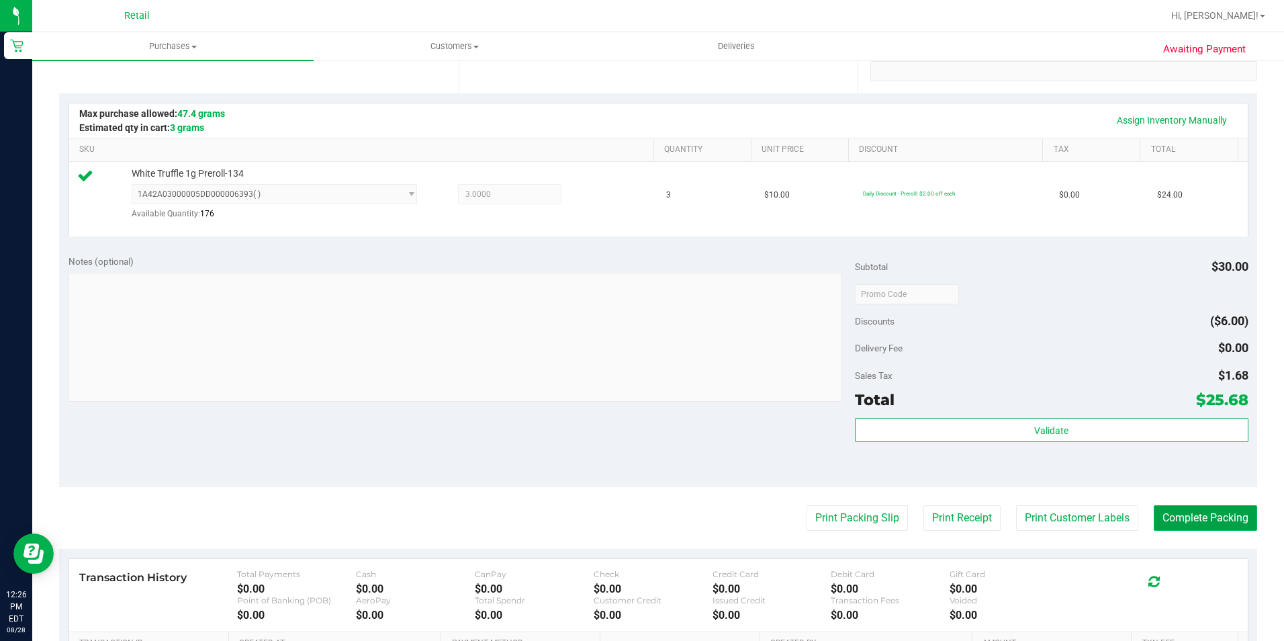
click at [1194, 510] on button "Complete Packing" at bounding box center [1205, 518] width 103 height 26
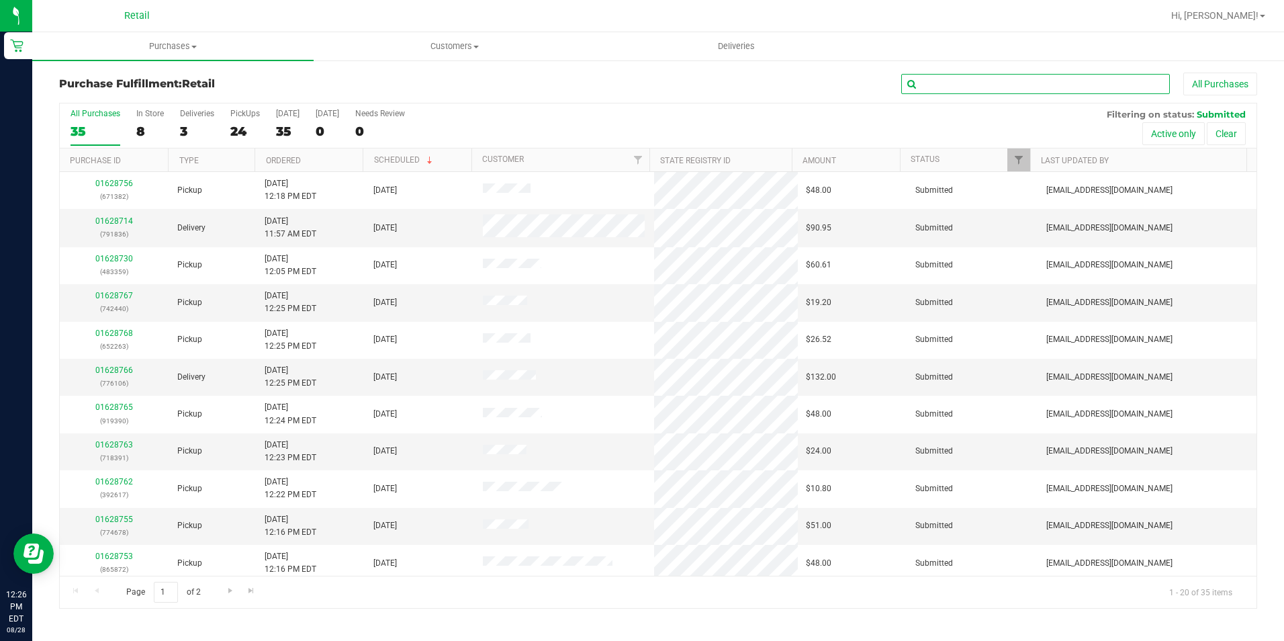
click at [976, 85] on input "text" at bounding box center [1035, 84] width 269 height 20
type input "359"
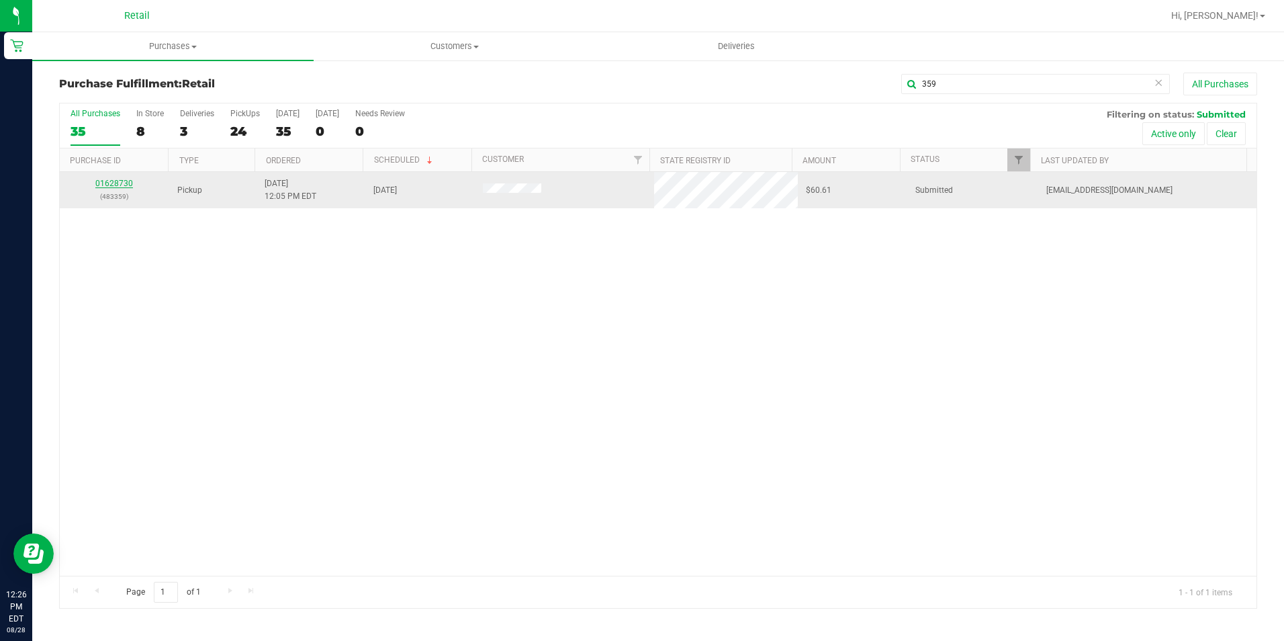
click at [113, 182] on link "01628730" at bounding box center [114, 183] width 38 height 9
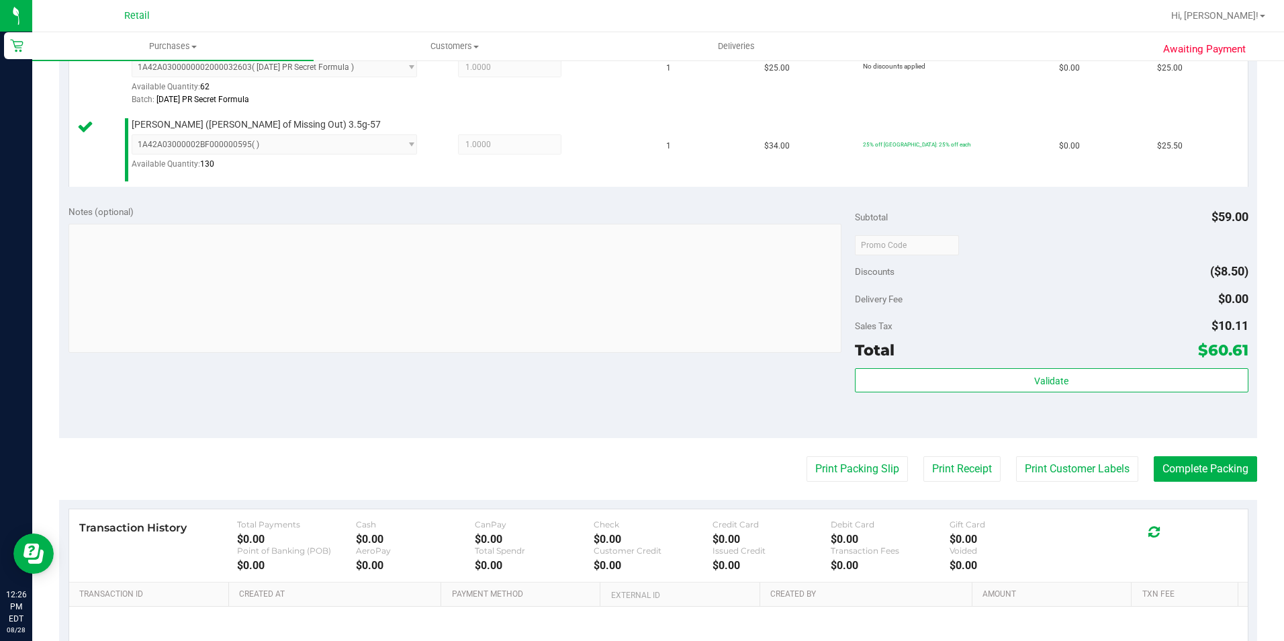
scroll to position [403, 0]
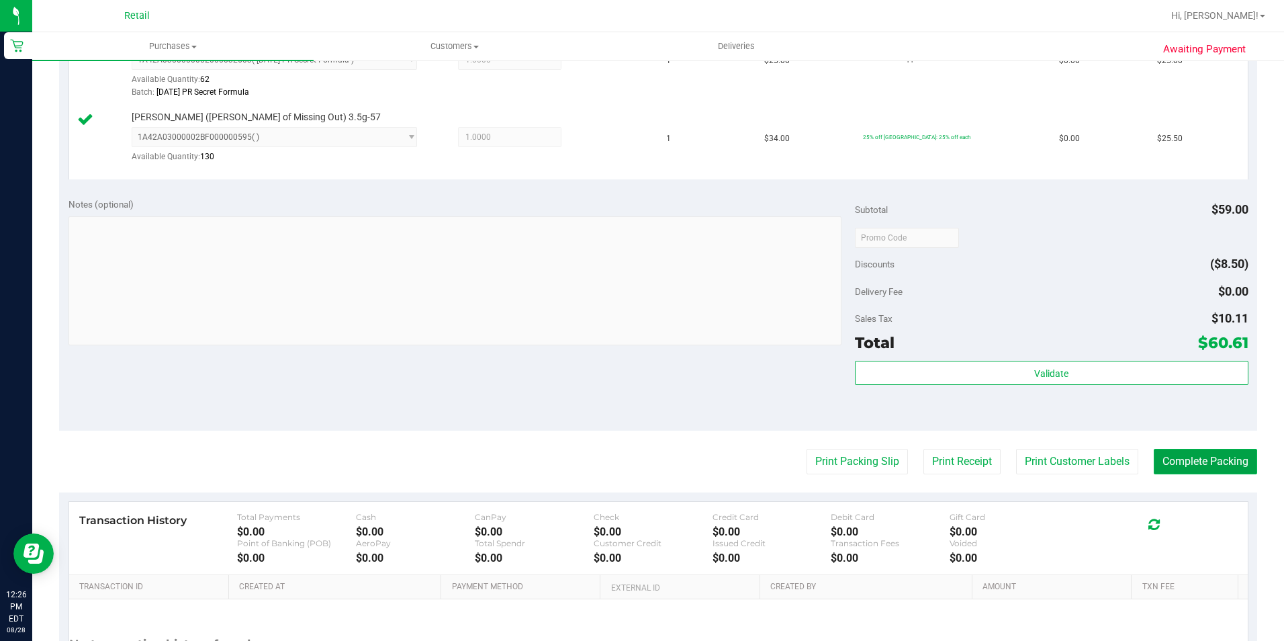
click at [1214, 455] on button "Complete Packing" at bounding box center [1205, 462] width 103 height 26
